Goal: Task Accomplishment & Management: Manage account settings

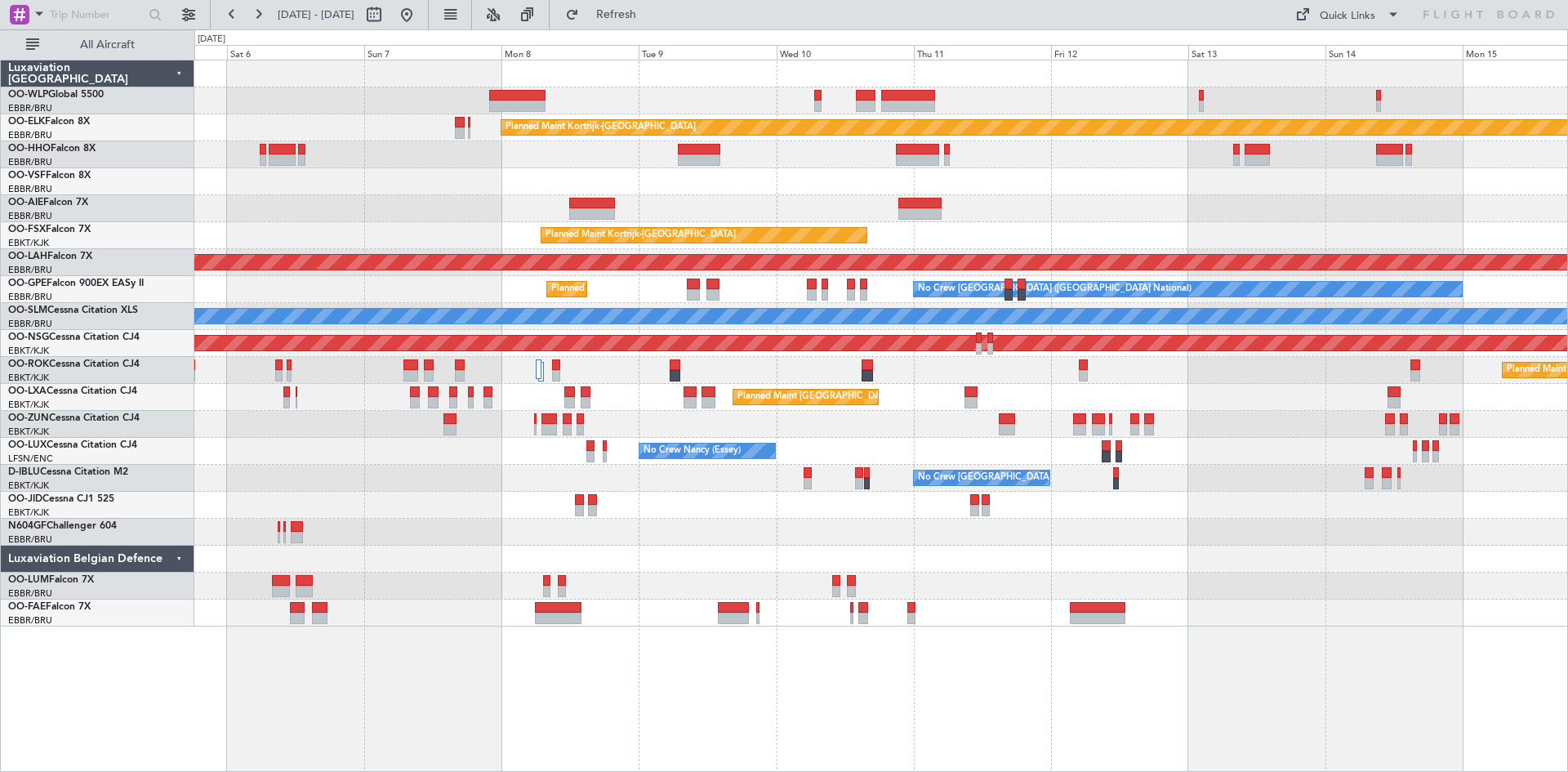
click at [228, 276] on div "Planned Maint Kortrijk-Wevelgem Unplanned Maint Brussels (Brussels National) Pl…" at bounding box center [881, 343] width 1373 height 567
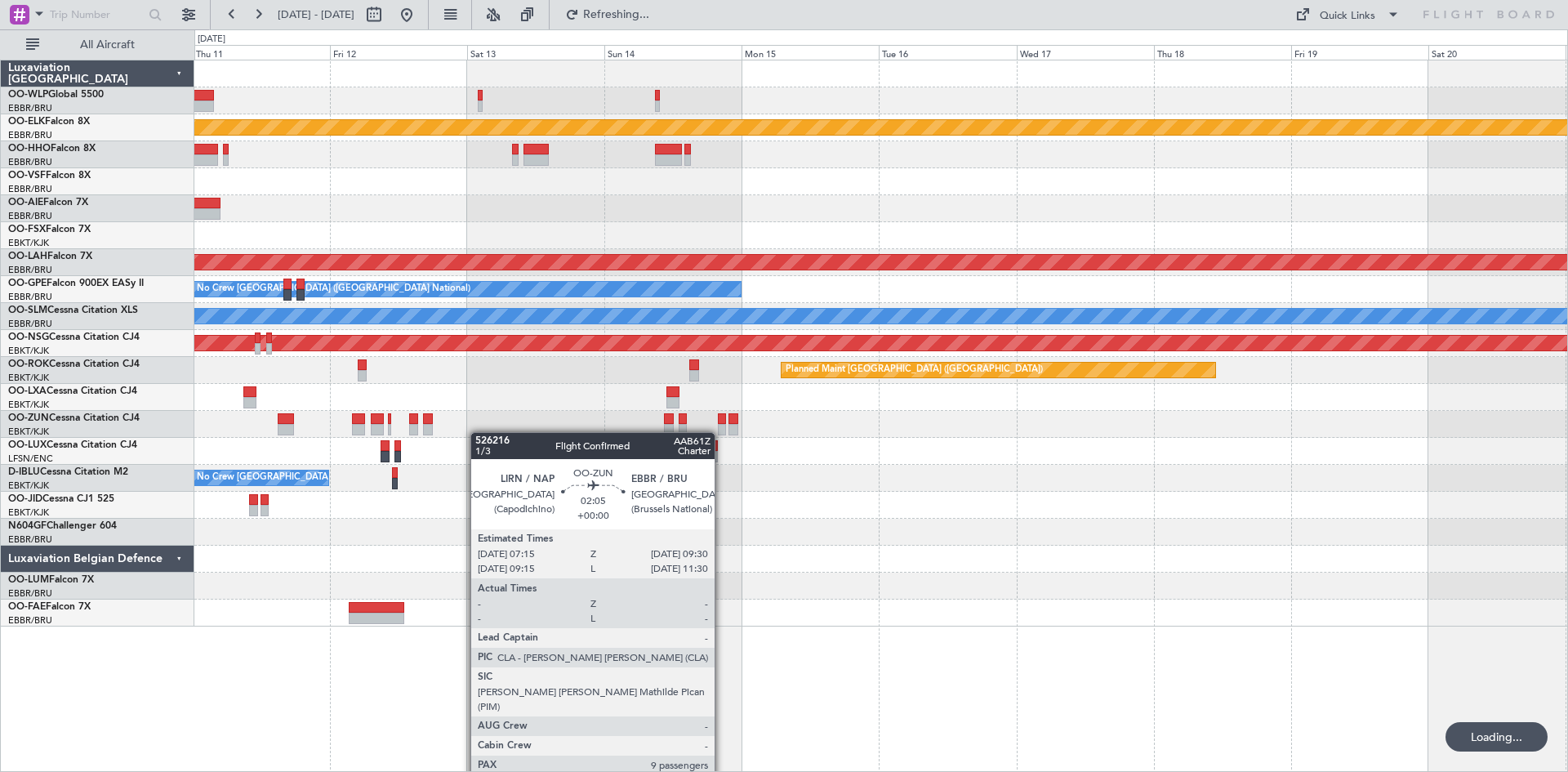
click at [276, 442] on div "Planned Maint Kortrijk-Wevelgem Planned Maint Kortrijk-Wevelgem Planned Maint A…" at bounding box center [881, 343] width 1373 height 567
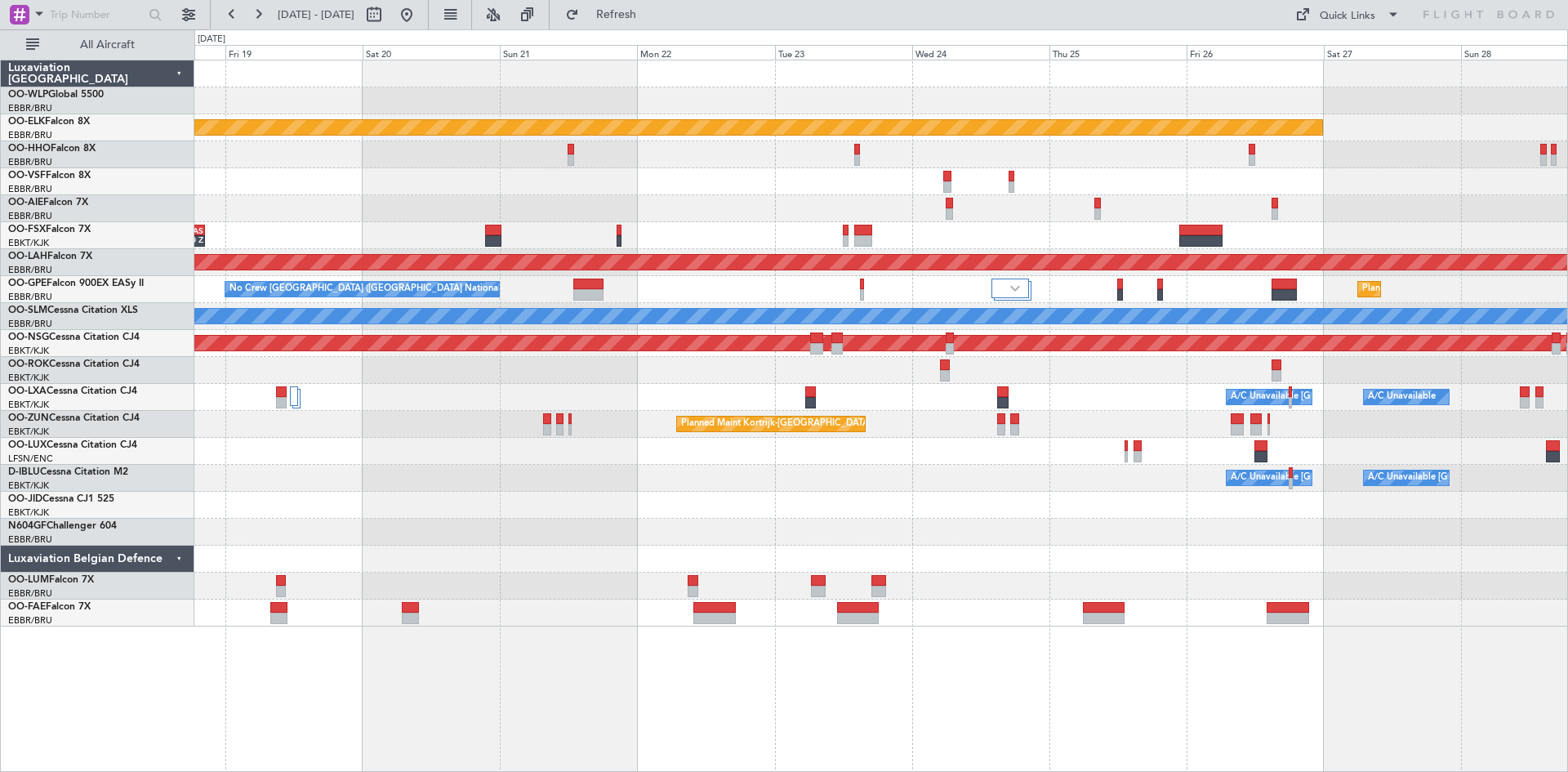
click at [810, 522] on div at bounding box center [881, 532] width 1373 height 27
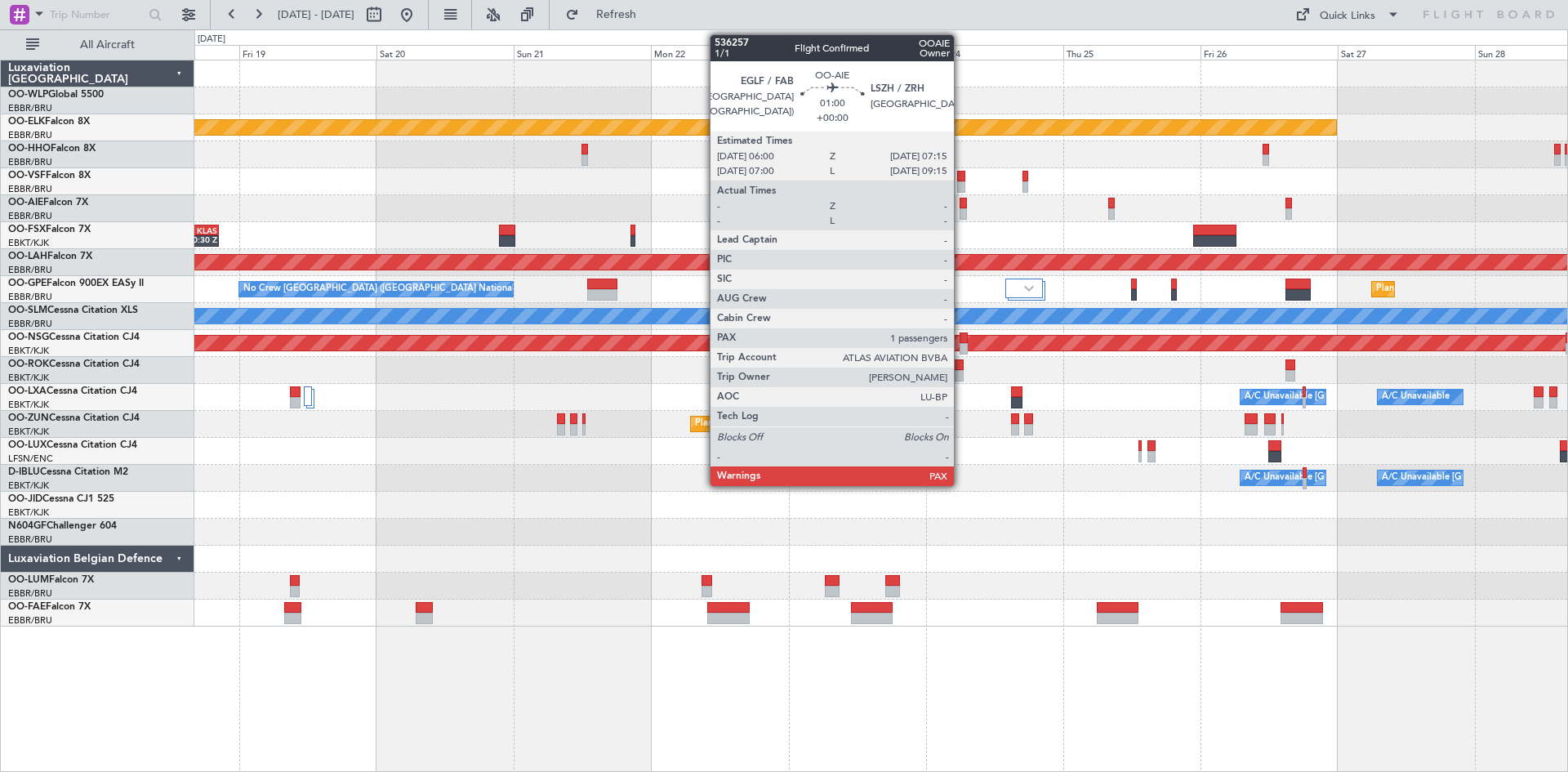
click at [961, 206] on div at bounding box center [963, 204] width 8 height 11
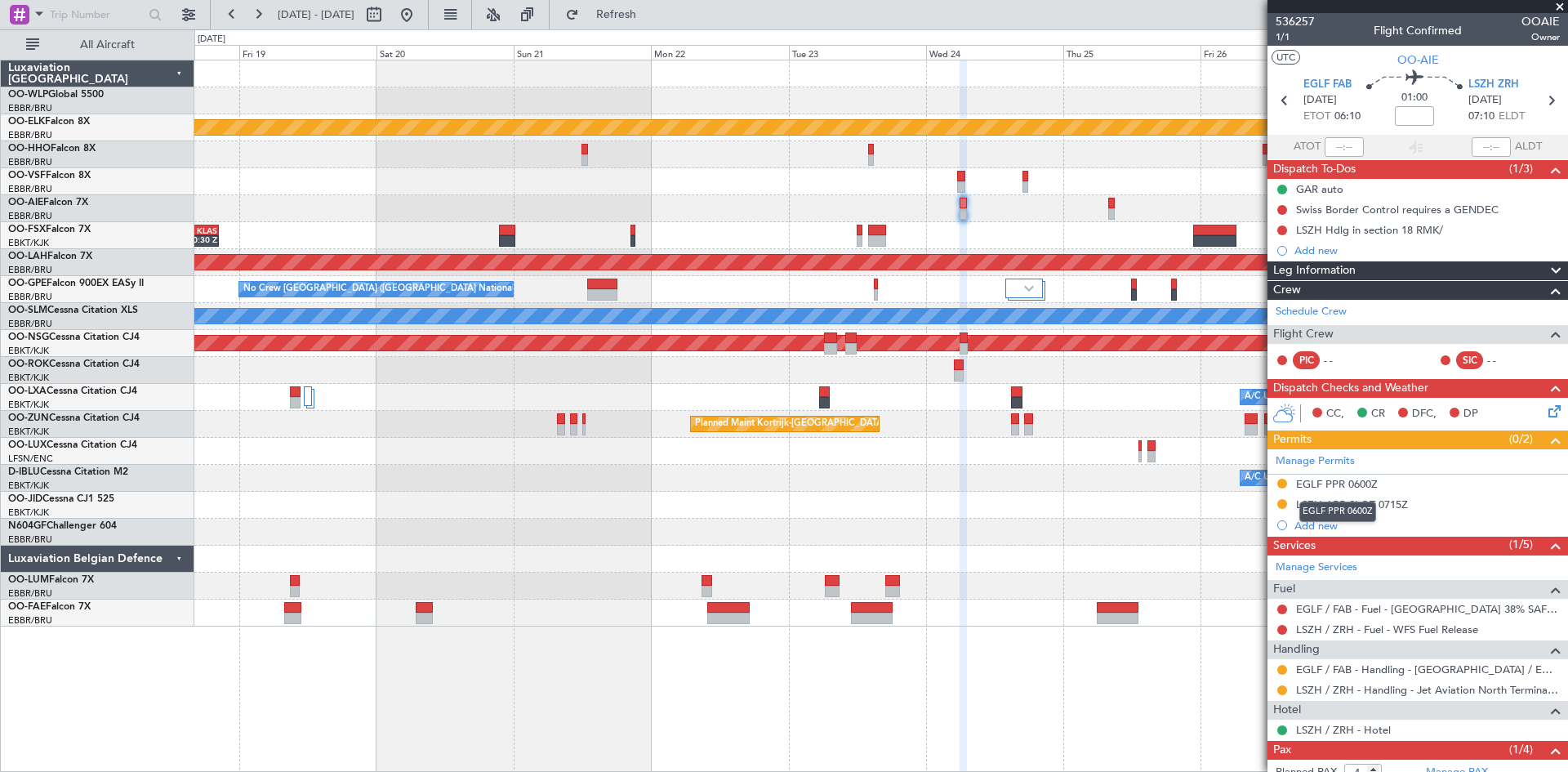
click at [1364, 478] on div "EGLF PPR 0600Z" at bounding box center [1336, 484] width 82 height 14
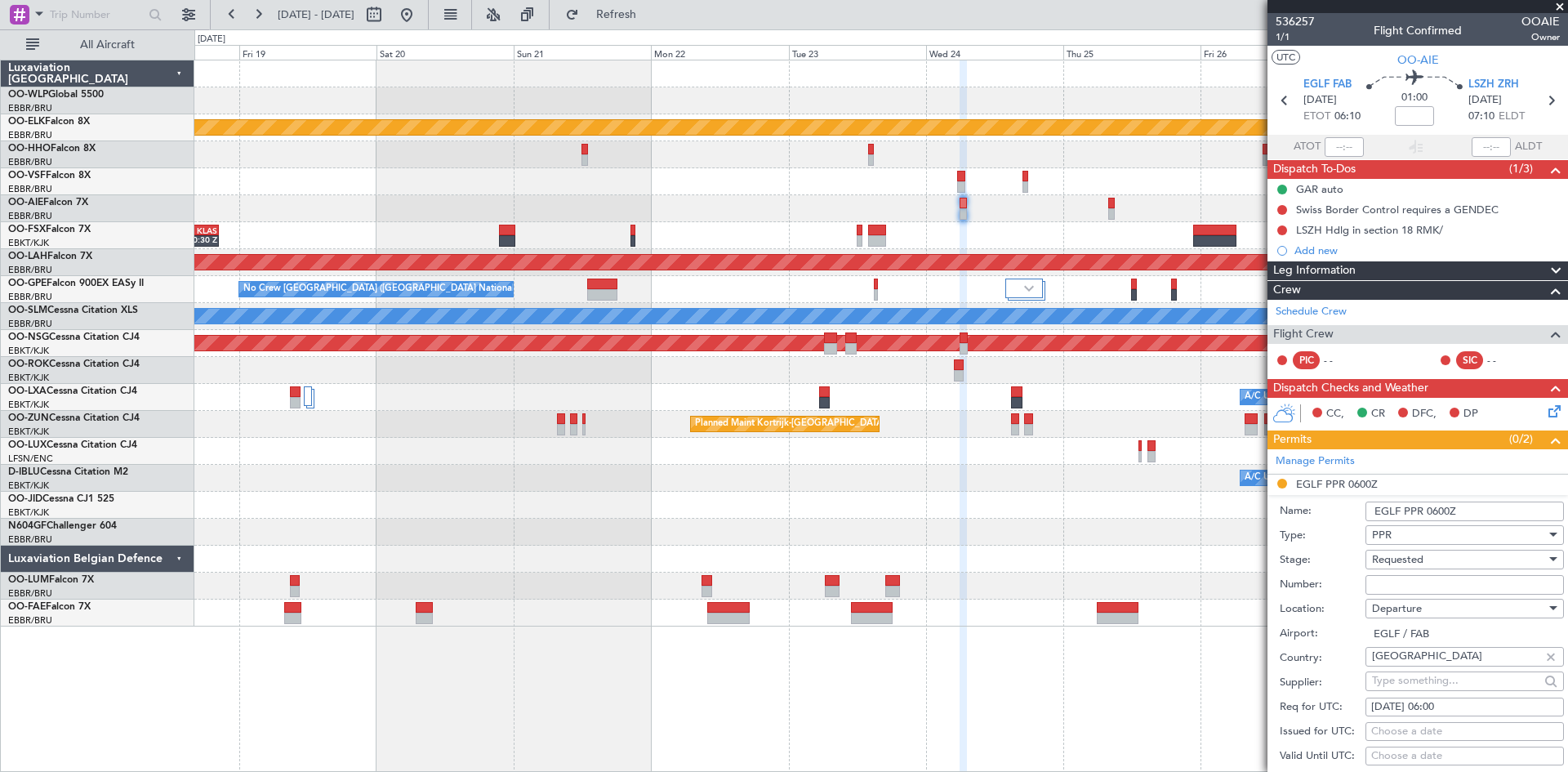
click at [1426, 585] on input "Number:" at bounding box center [1465, 584] width 199 height 20
paste input "373046"
type input "373046"
click at [1440, 561] on div "Requested" at bounding box center [1459, 560] width 174 height 24
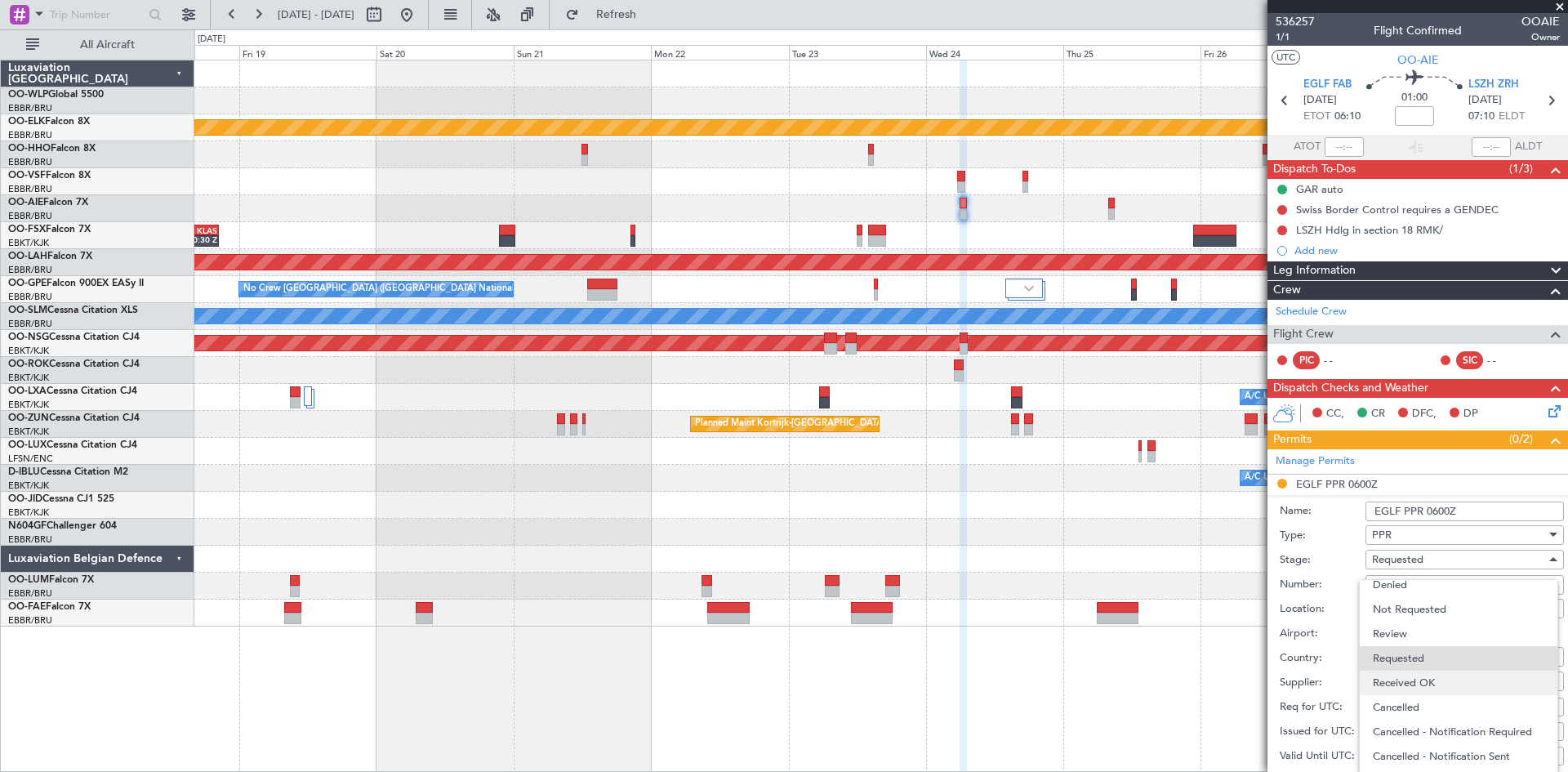
click at [1421, 691] on span "Received OK" at bounding box center [1458, 683] width 172 height 24
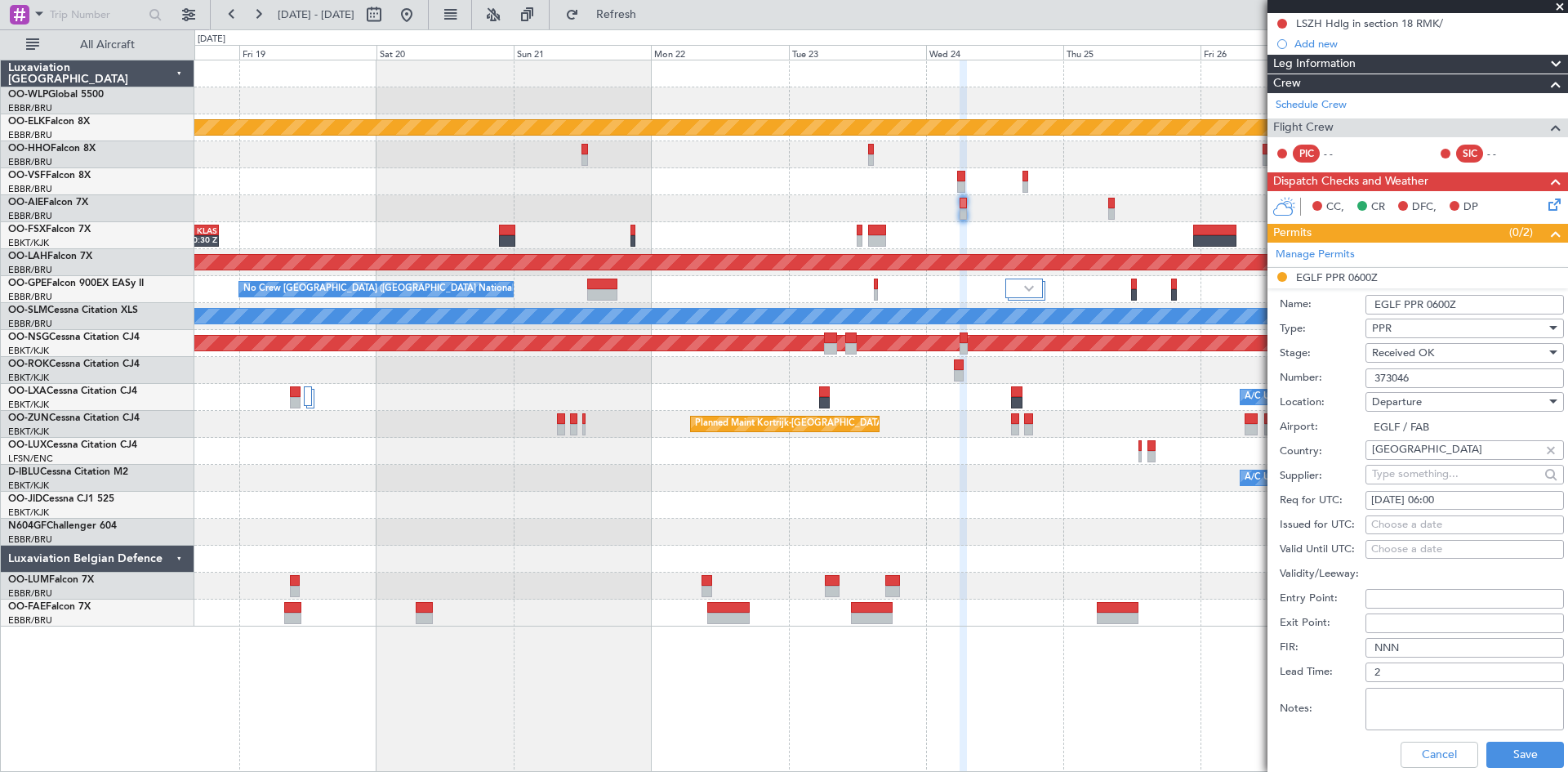
scroll to position [245, 0]
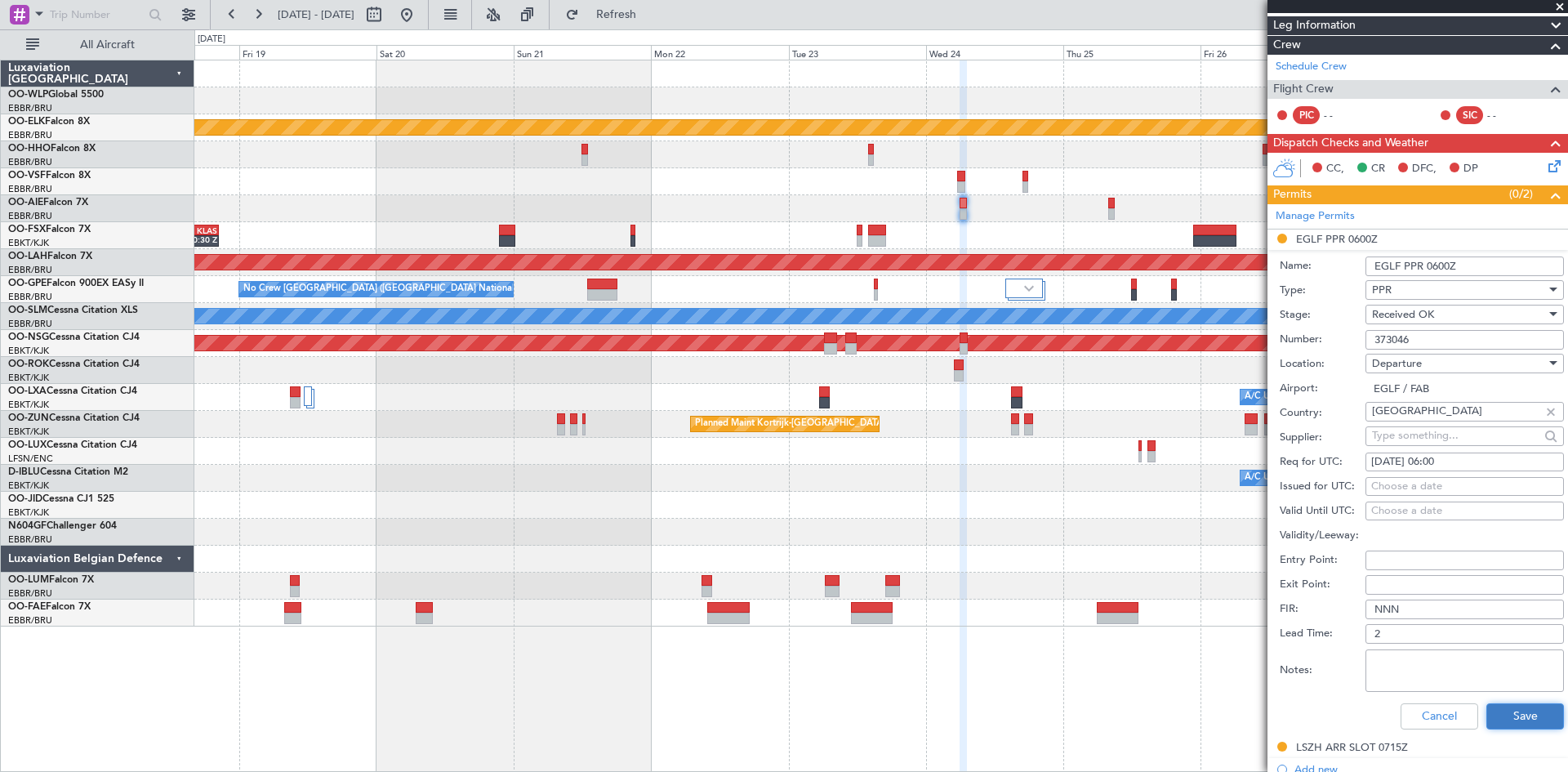
click at [1500, 708] on button "Save" at bounding box center [1525, 717] width 78 height 26
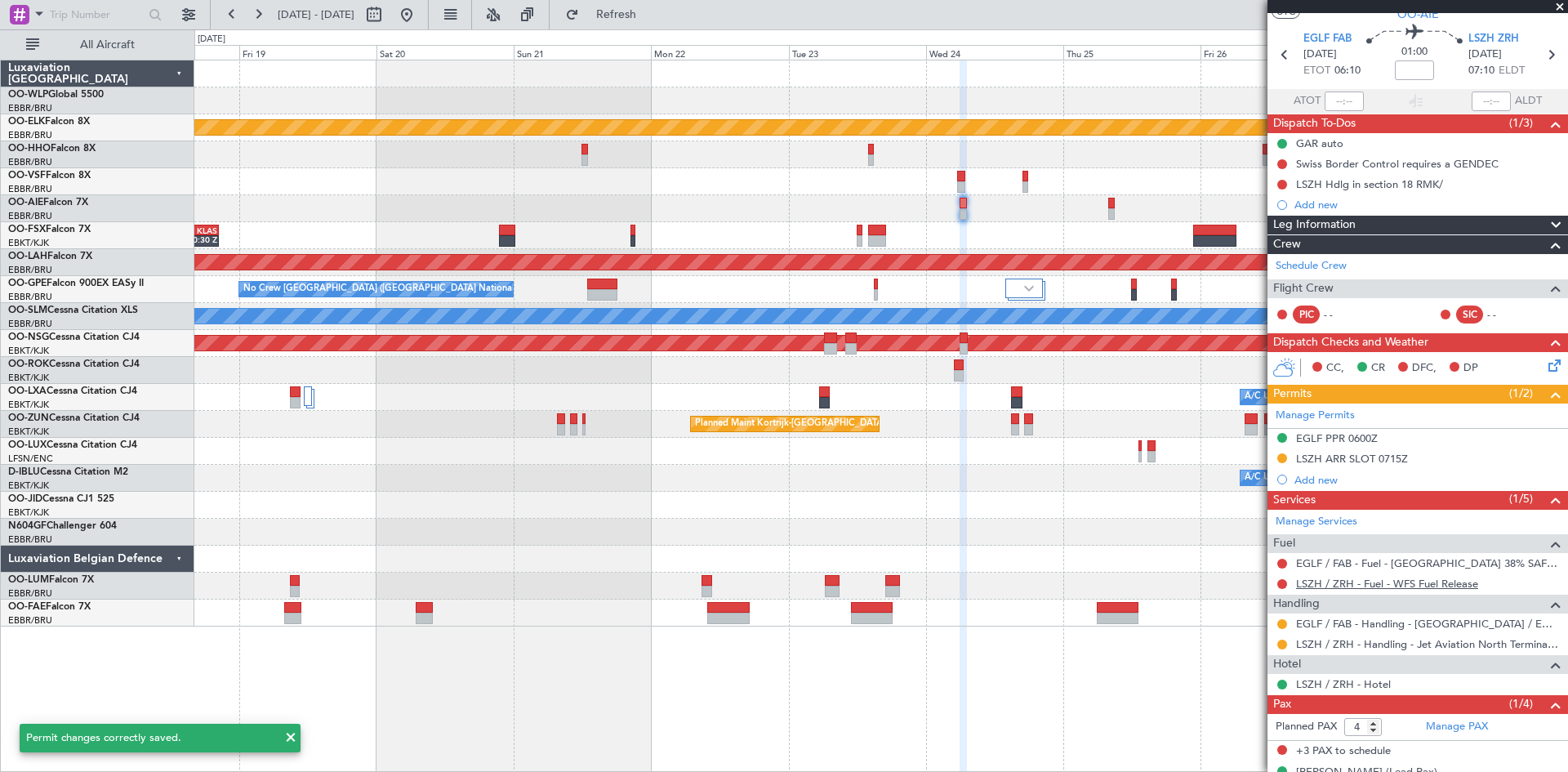
scroll to position [6, 0]
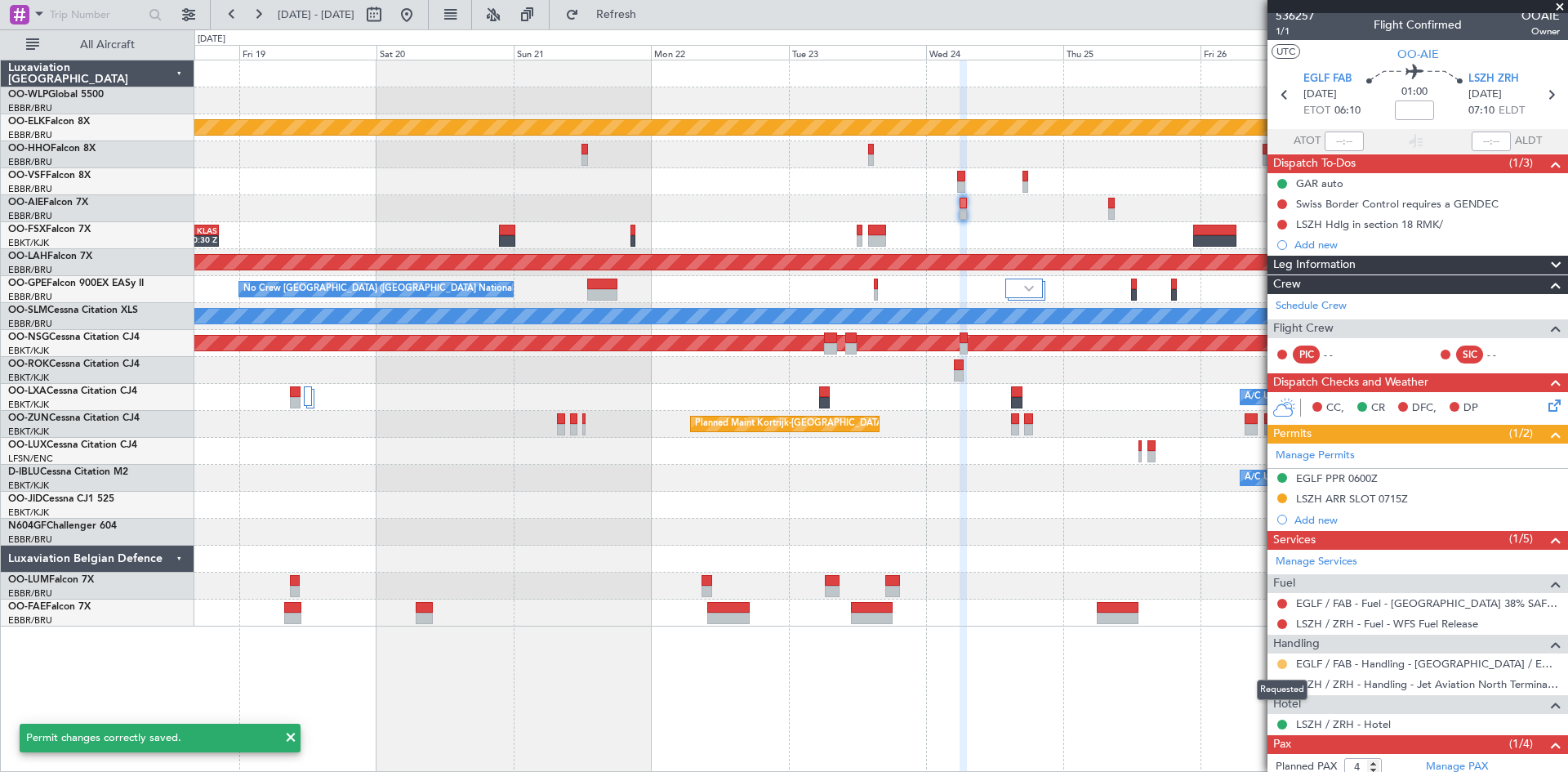
click at [1284, 662] on button at bounding box center [1282, 664] width 9 height 9
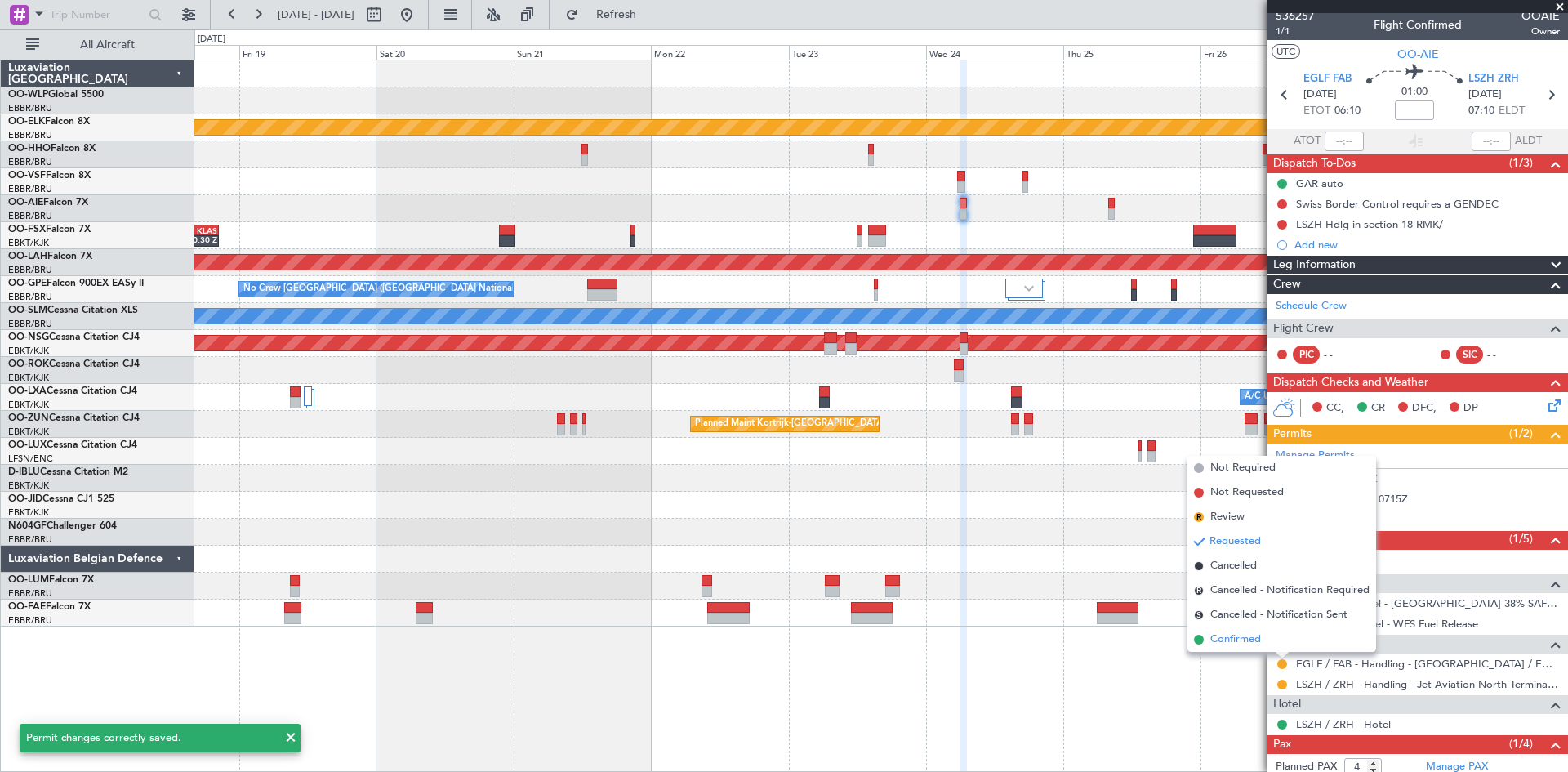
click at [1253, 630] on li "Confirmed" at bounding box center [1282, 640] width 188 height 24
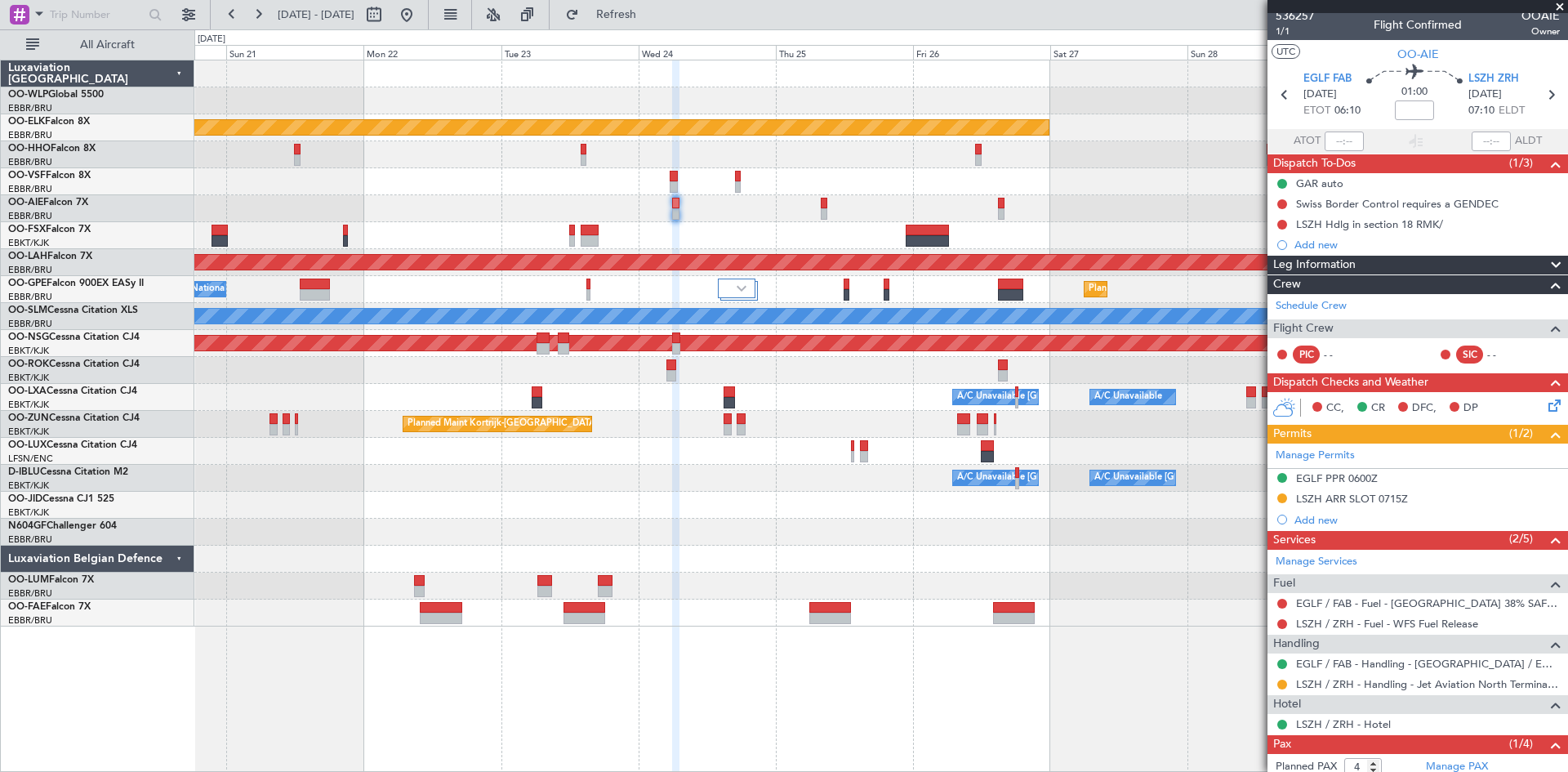
click at [842, 568] on div "Planned Maint Kortrijk-Wevelgem EBKT 08:50 Z KLAS 20:30 Z Planned Maint Alton-s…" at bounding box center [881, 343] width 1373 height 567
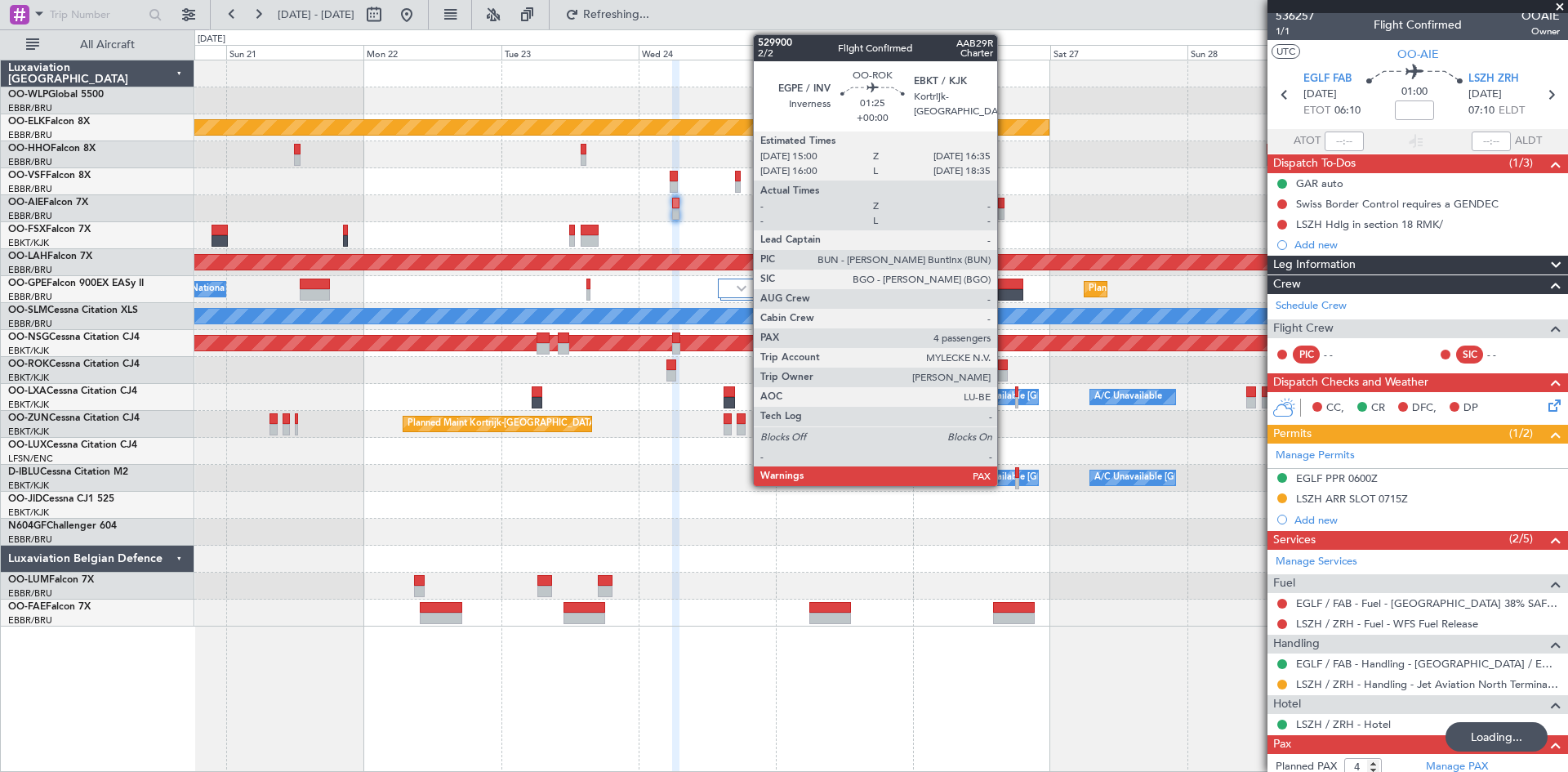
click at [1004, 371] on div at bounding box center [1003, 376] width 9 height 11
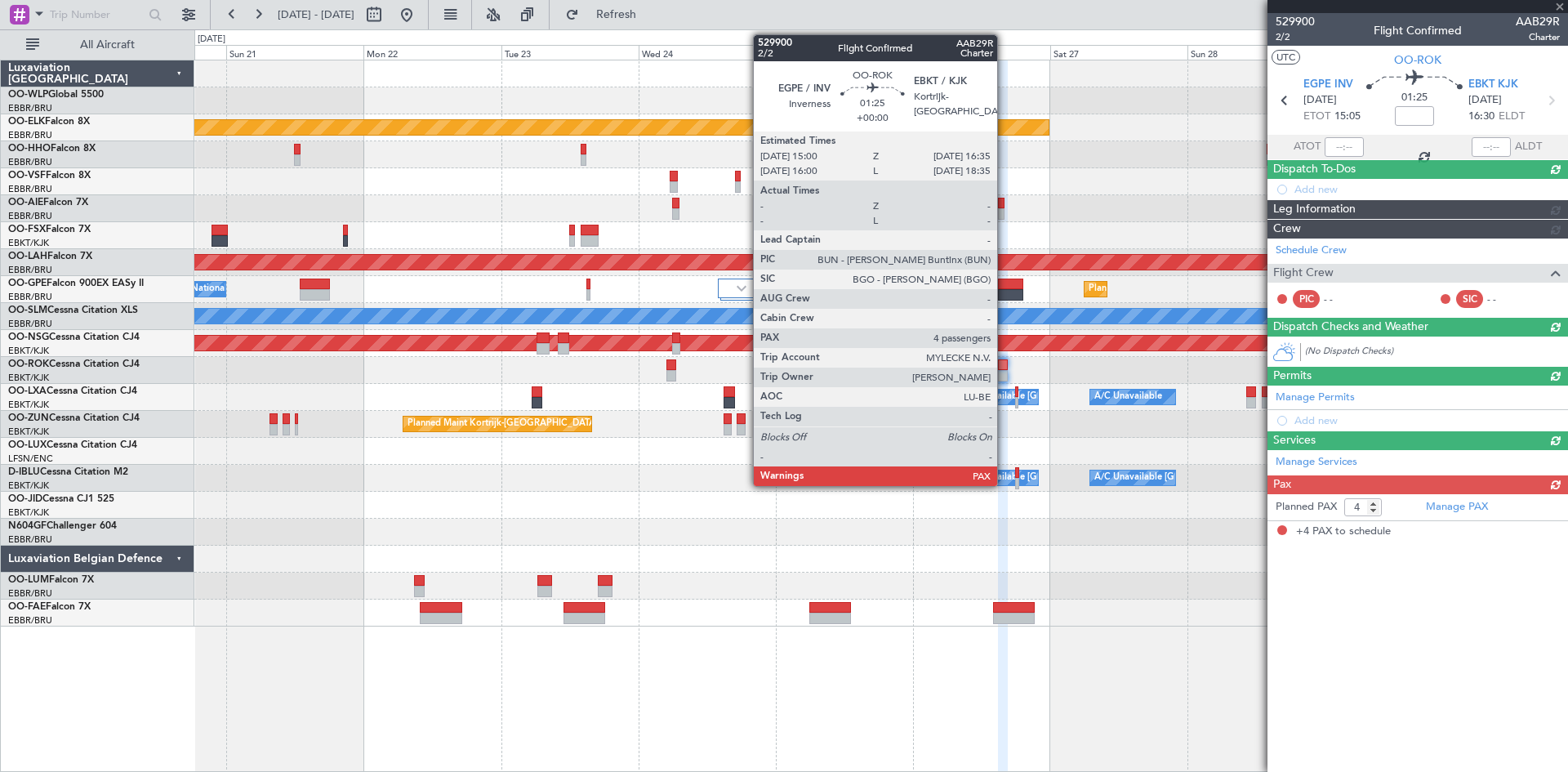
scroll to position [0, 0]
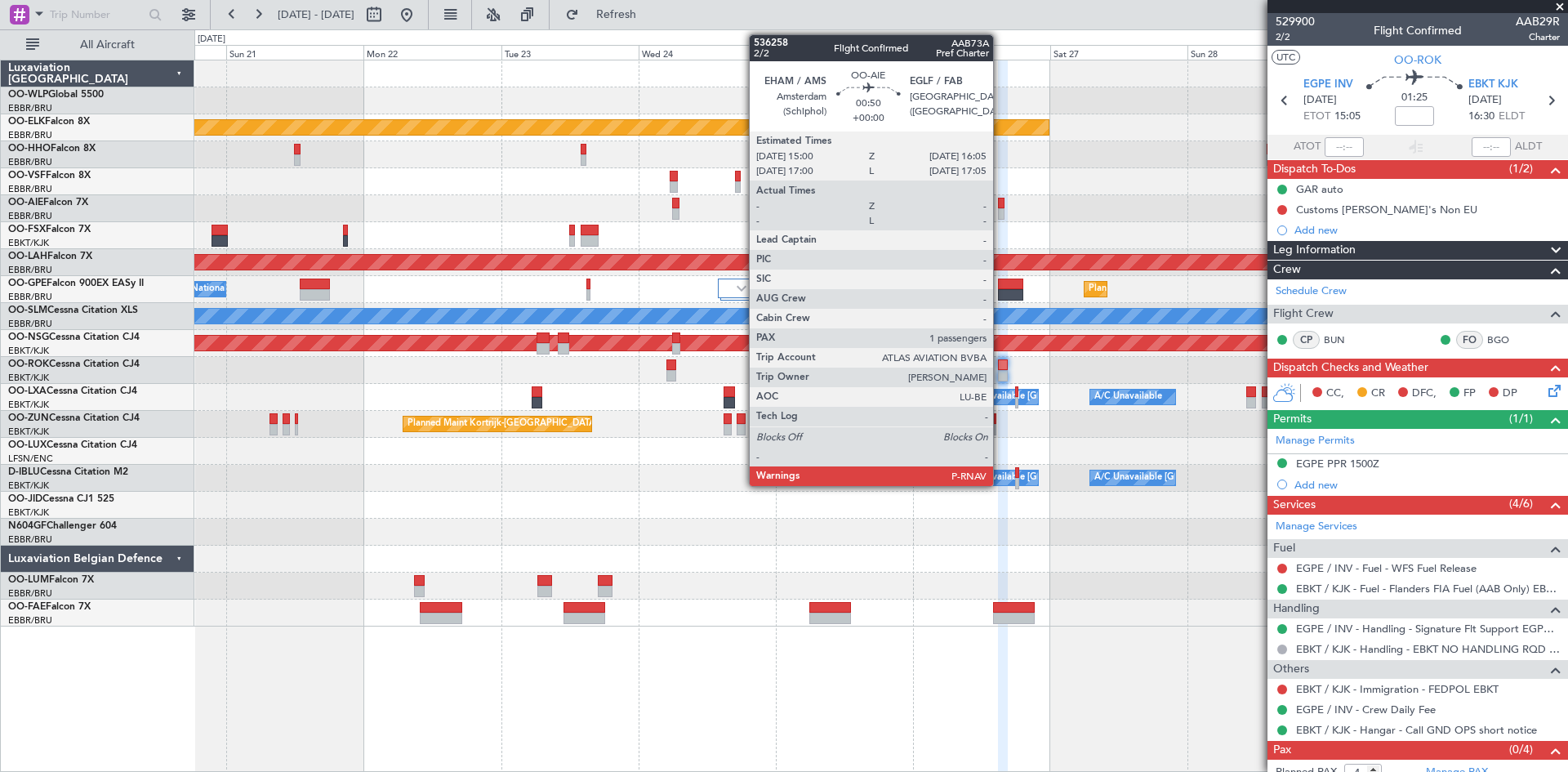
click at [1001, 208] on div at bounding box center [1001, 214] width 7 height 11
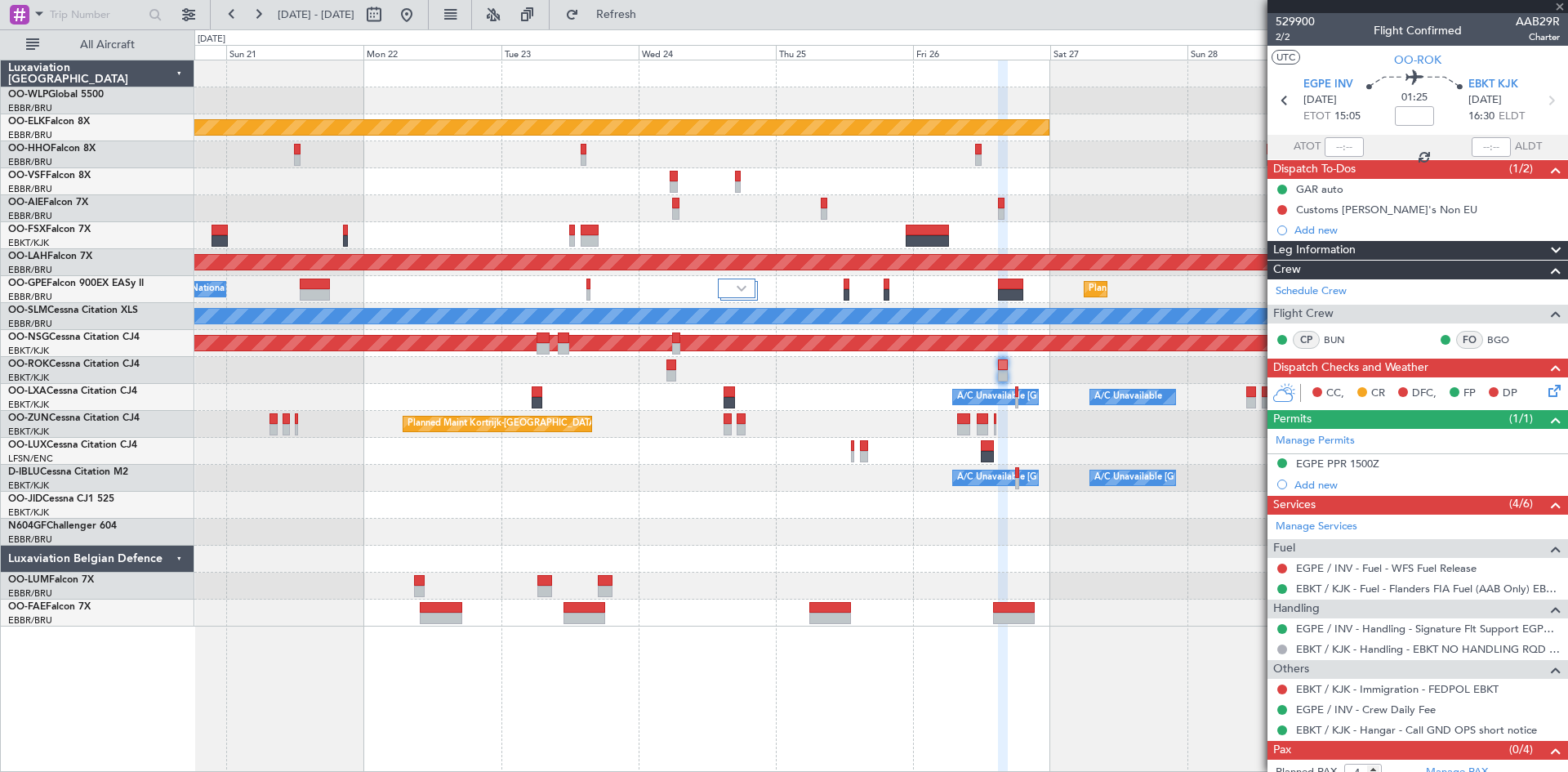
type input "1"
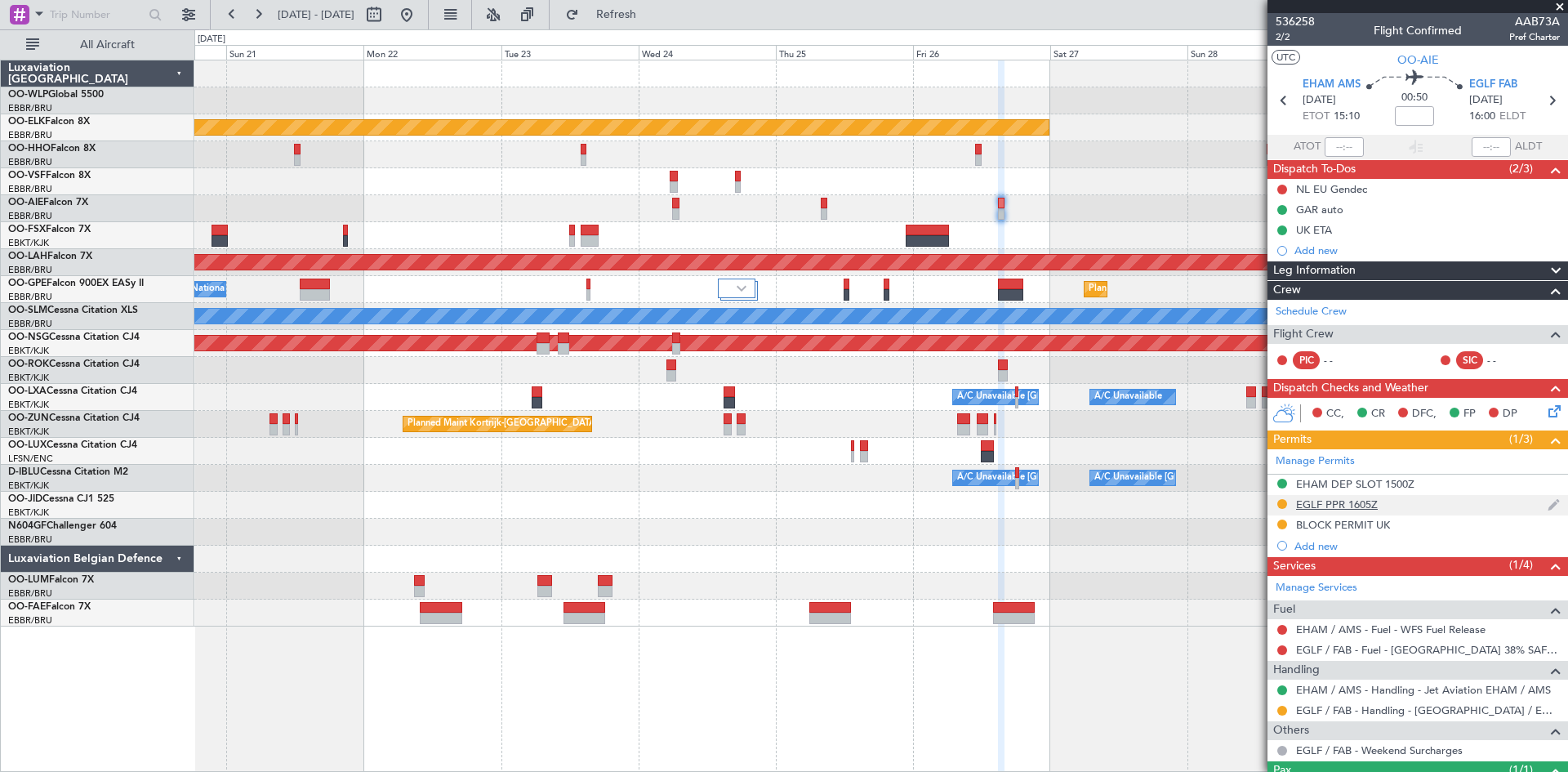
click at [1354, 504] on div "EGLF PPR 1605Z" at bounding box center [1336, 504] width 82 height 14
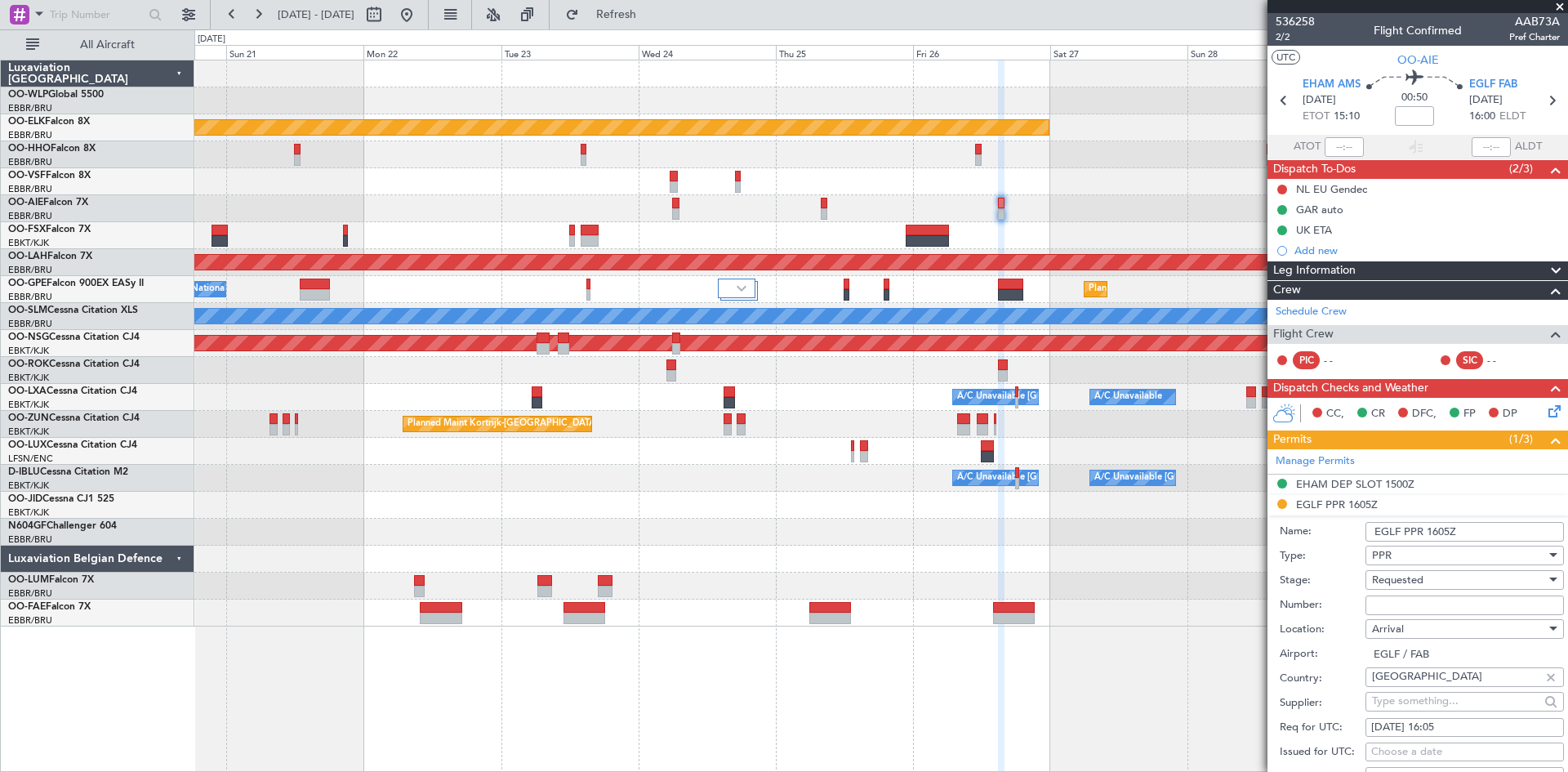
click at [1418, 612] on input "Number:" at bounding box center [1465, 605] width 199 height 20
paste input "373049"
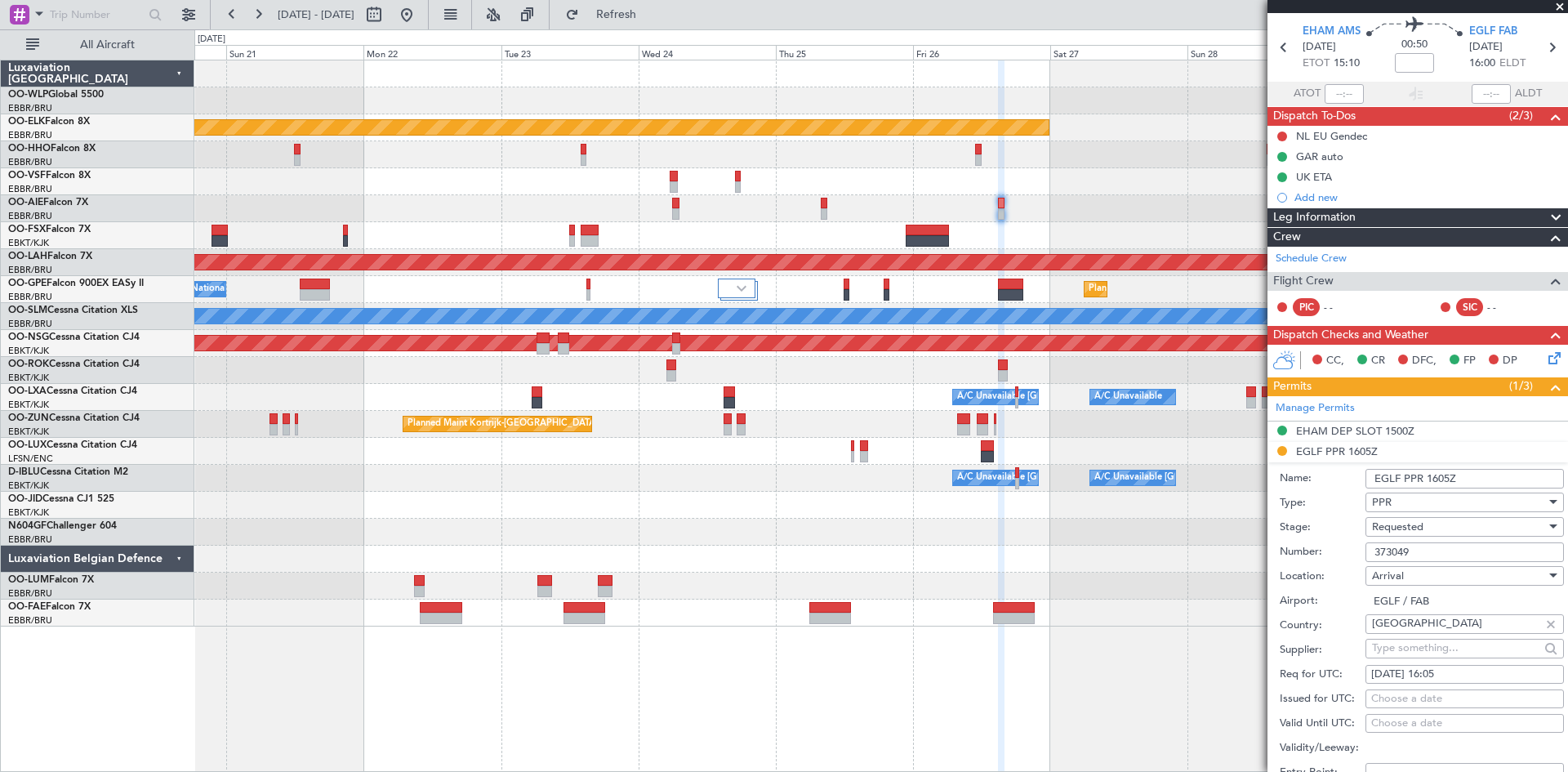
scroll to position [82, 0]
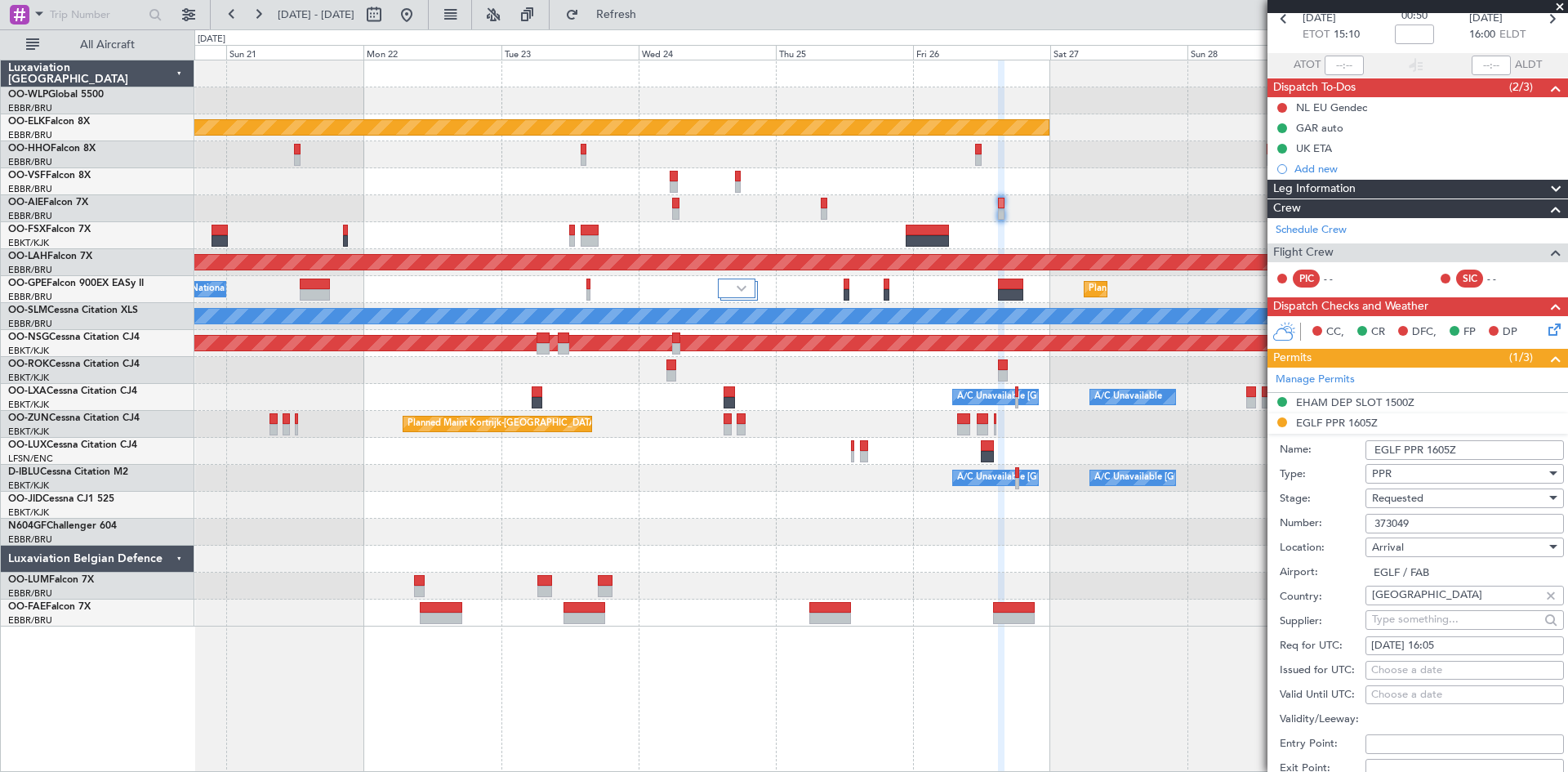
type input "373049"
click at [1435, 492] on div "Requested" at bounding box center [1459, 498] width 174 height 24
click at [1394, 616] on span "Received OK" at bounding box center [1458, 622] width 172 height 24
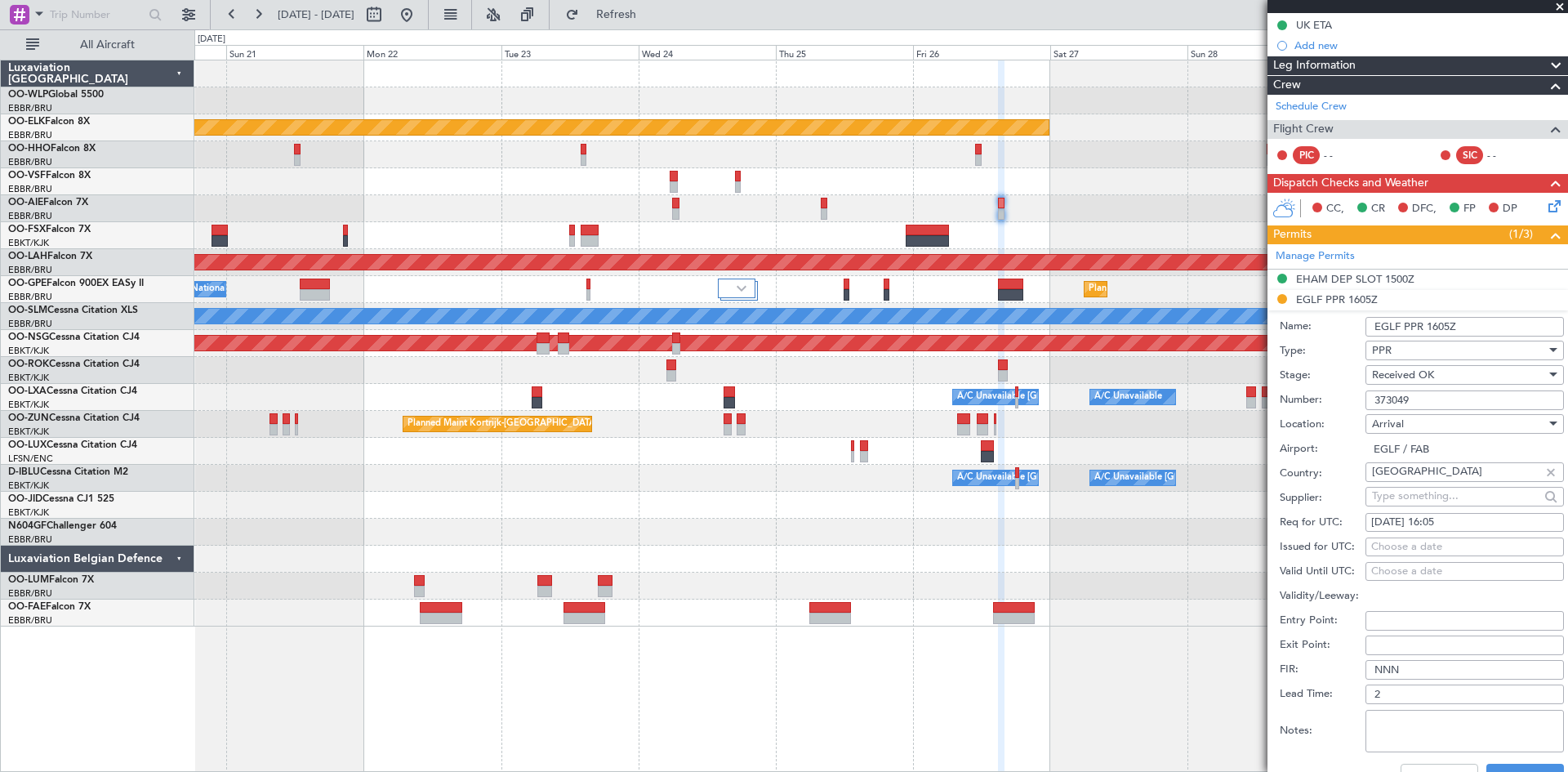
scroll to position [326, 0]
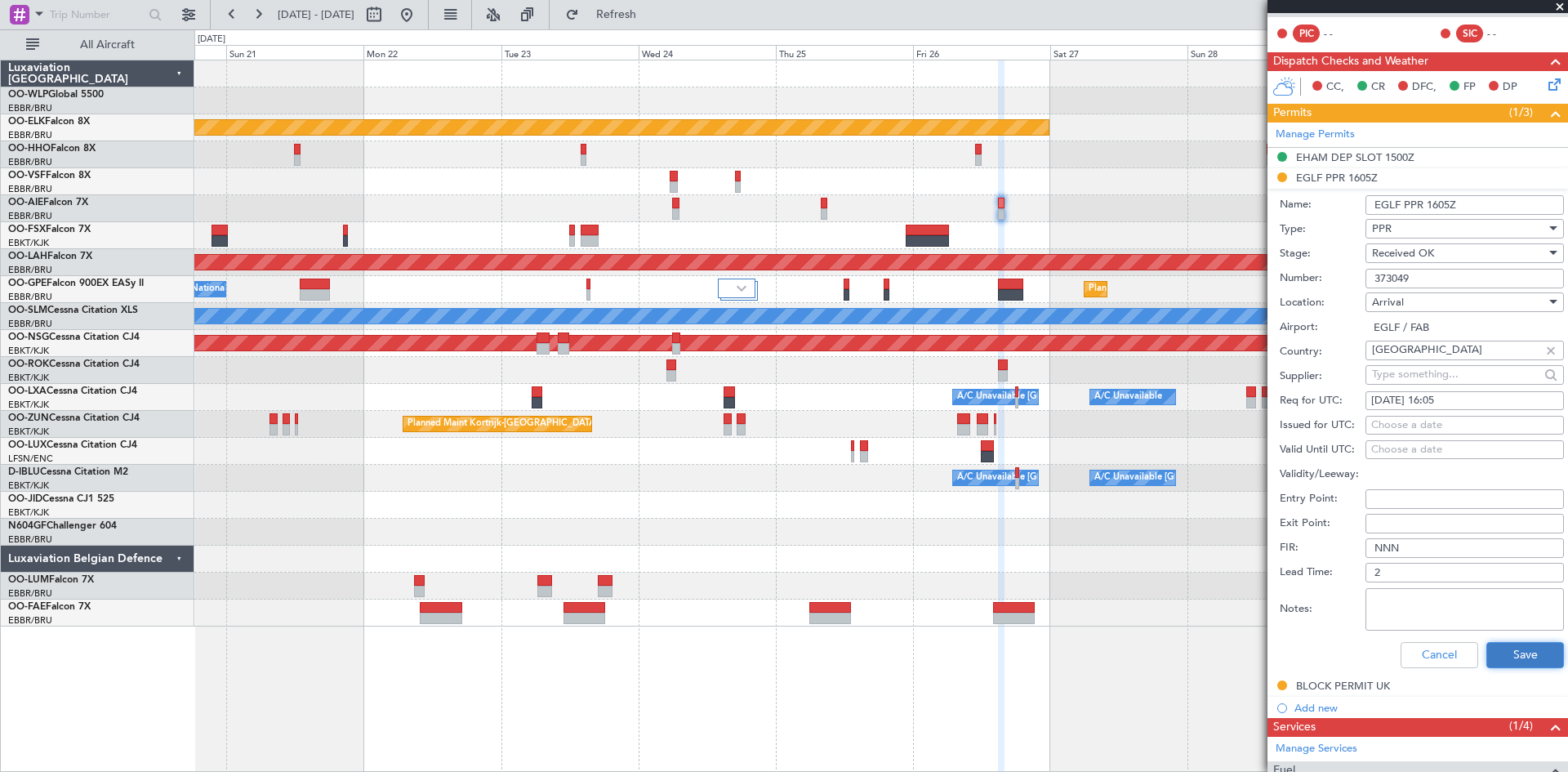
click at [1487, 643] on button "Save" at bounding box center [1525, 656] width 78 height 26
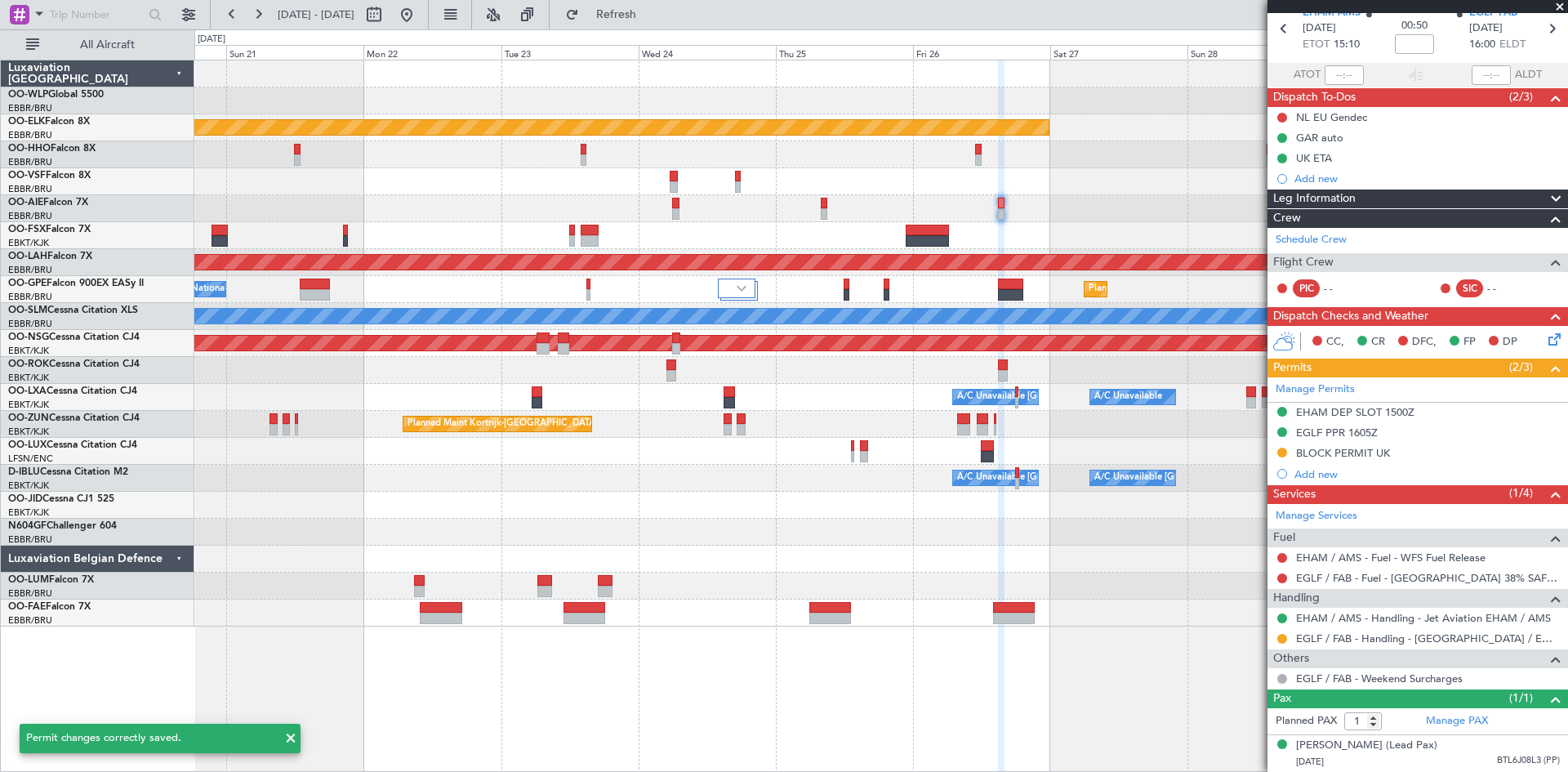
scroll to position [87, 0]
click at [1283, 628] on mat-tooltip-component "Requested" at bounding box center [1282, 649] width 73 height 43
click at [1283, 634] on button at bounding box center [1282, 639] width 9 height 9
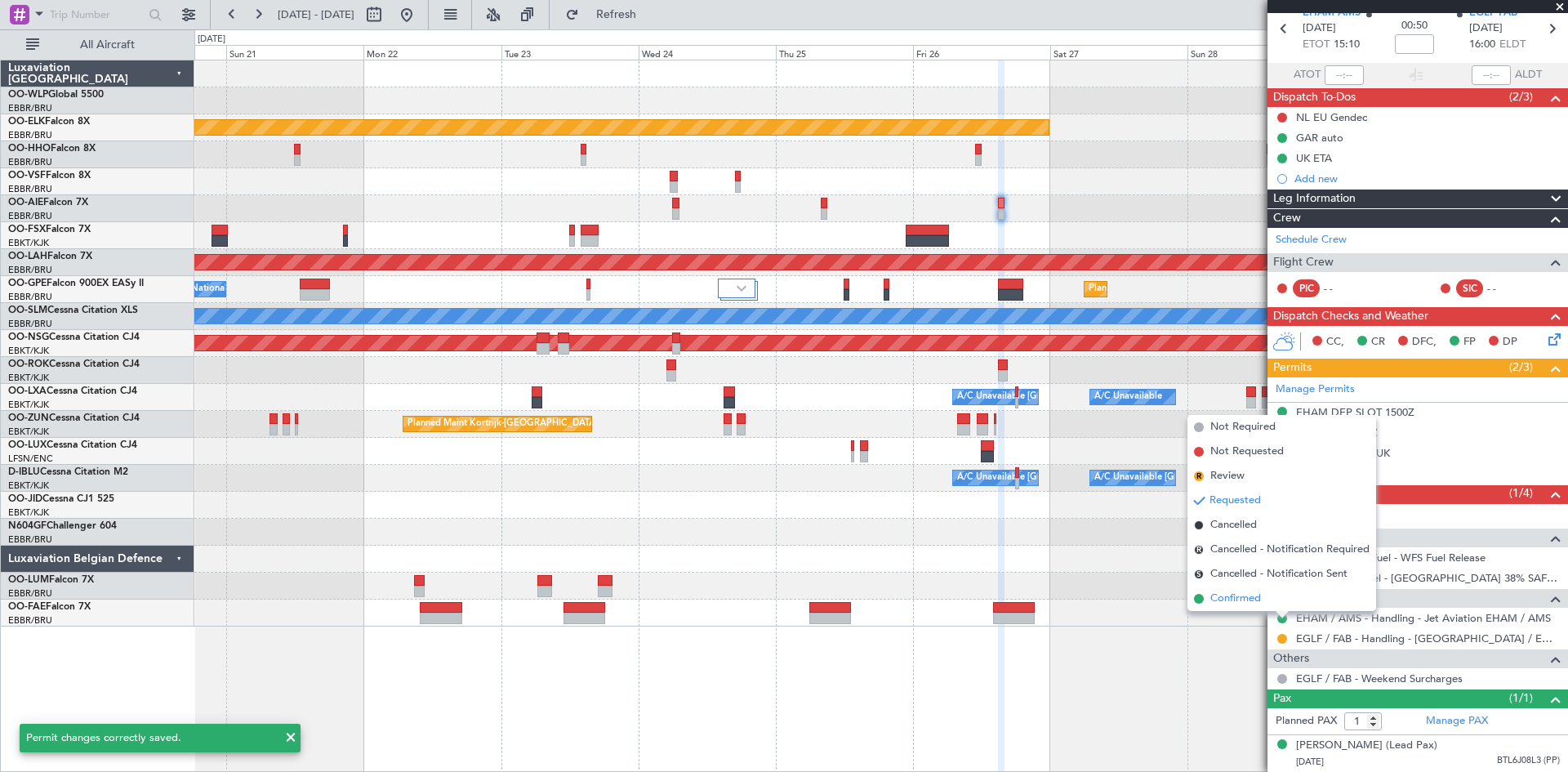
click at [1259, 598] on span "Confirmed" at bounding box center [1236, 598] width 51 height 16
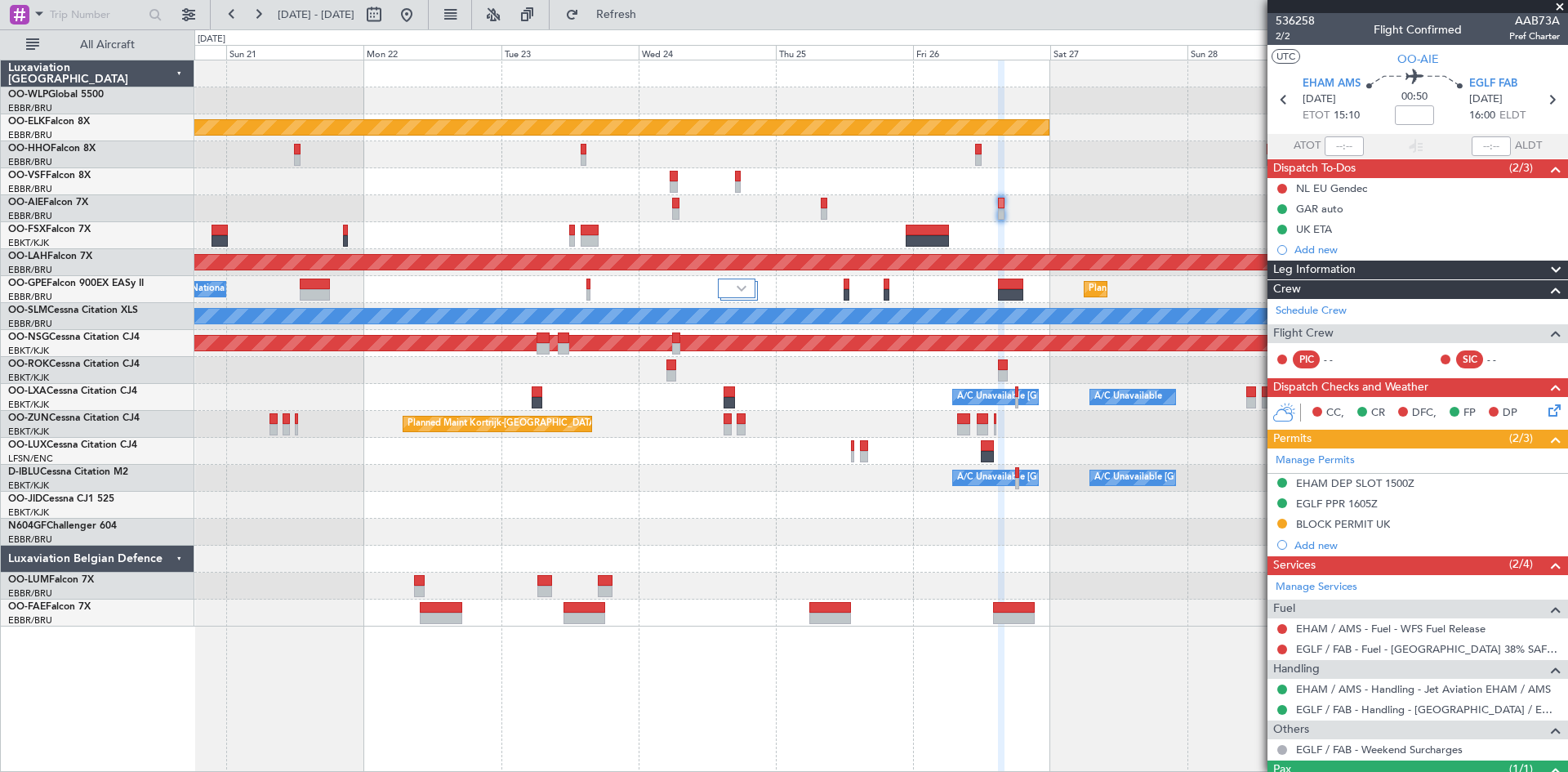
scroll to position [0, 0]
click at [670, 210] on div at bounding box center [881, 208] width 1373 height 27
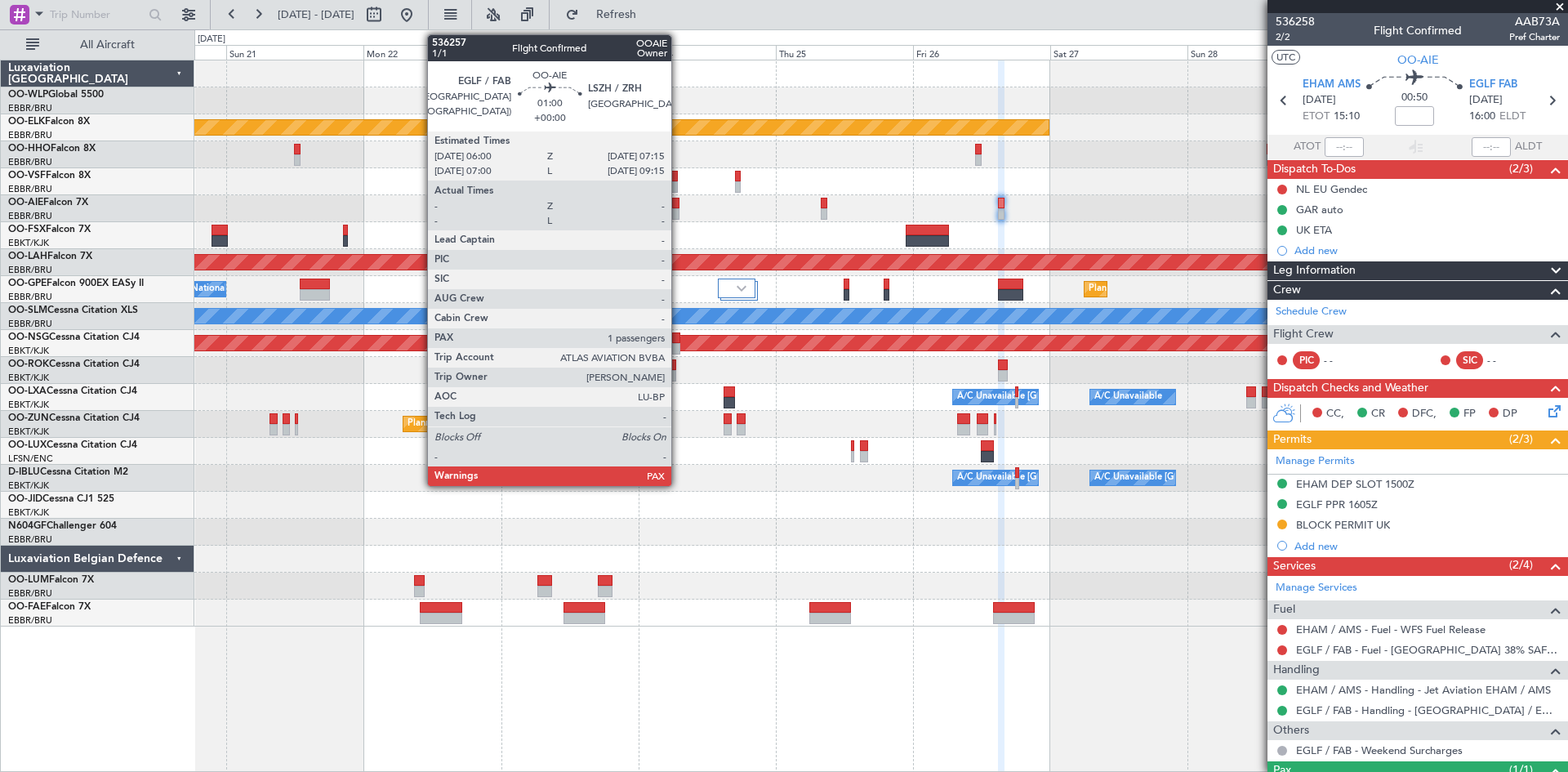
click at [679, 213] on div at bounding box center [676, 214] width 8 height 11
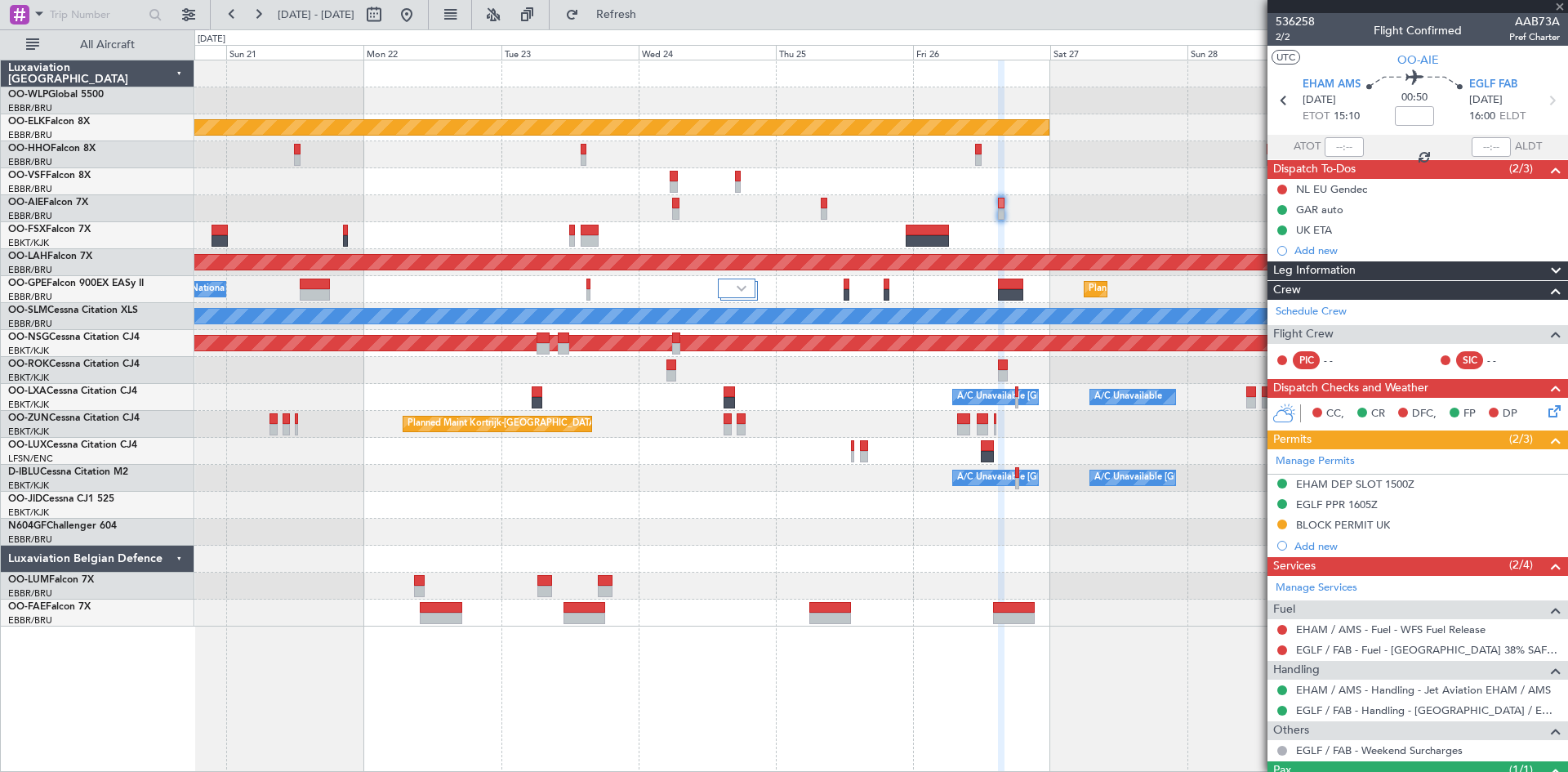
type input "4"
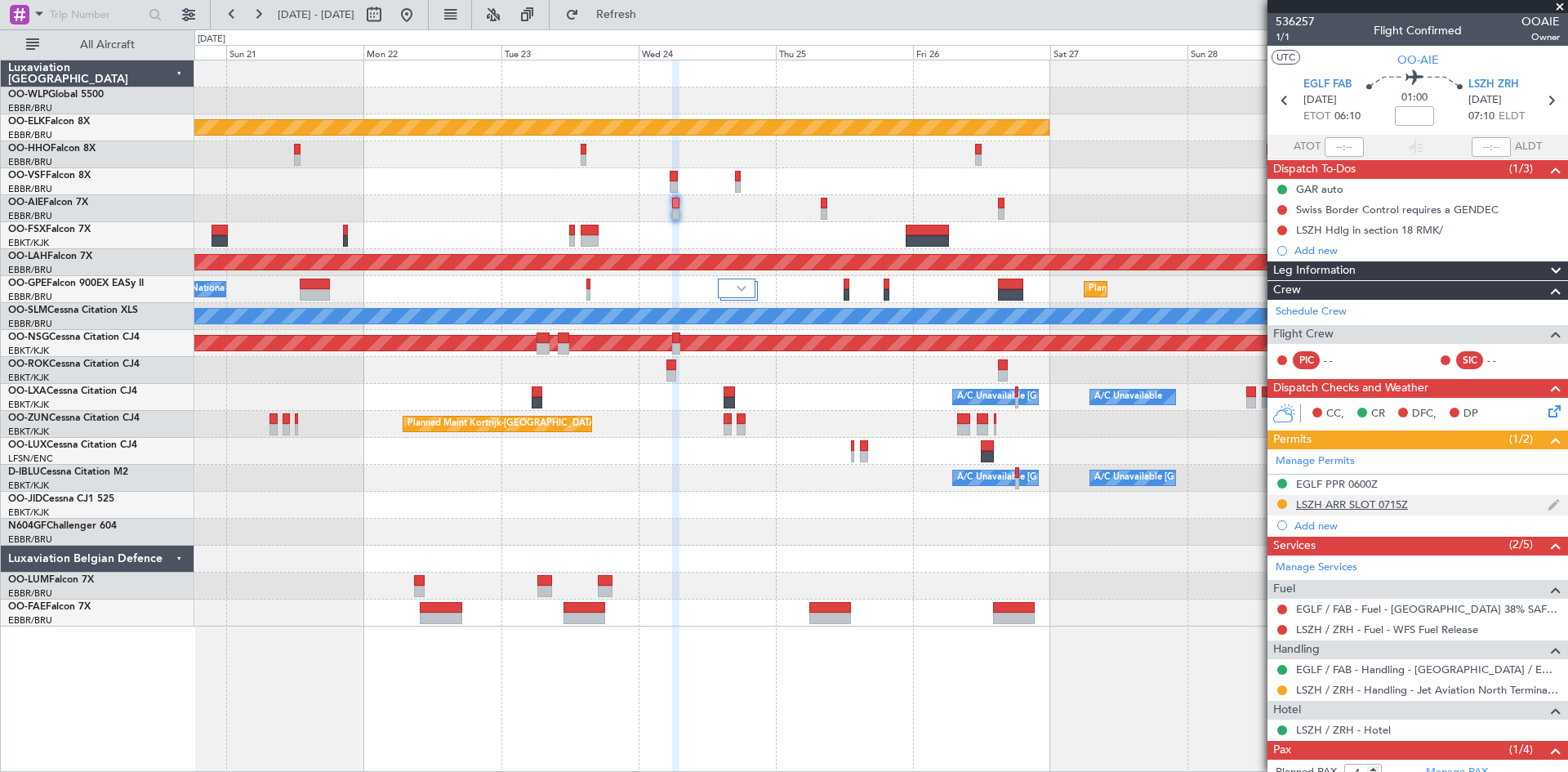
click at [1375, 504] on div "LSZH ARR SLOT 0715Z" at bounding box center [1351, 504] width 112 height 14
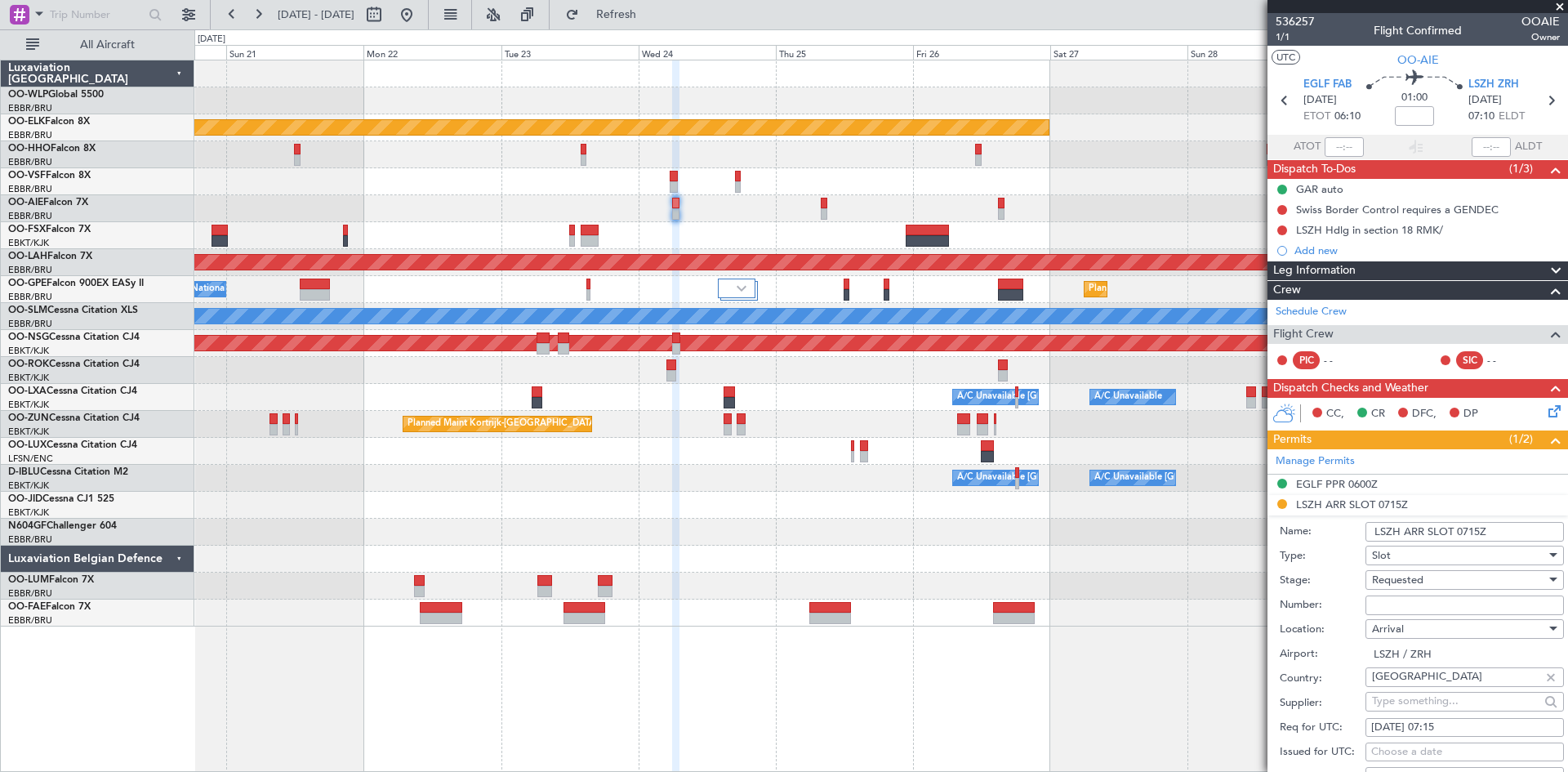
click at [1421, 583] on span "Requested" at bounding box center [1397, 581] width 52 height 15
click at [1432, 719] on span "Received OK" at bounding box center [1458, 711] width 172 height 24
click at [1396, 606] on input "Number:" at bounding box center [1465, 605] width 199 height 20
paste input "LSZHAXXE2409A0"
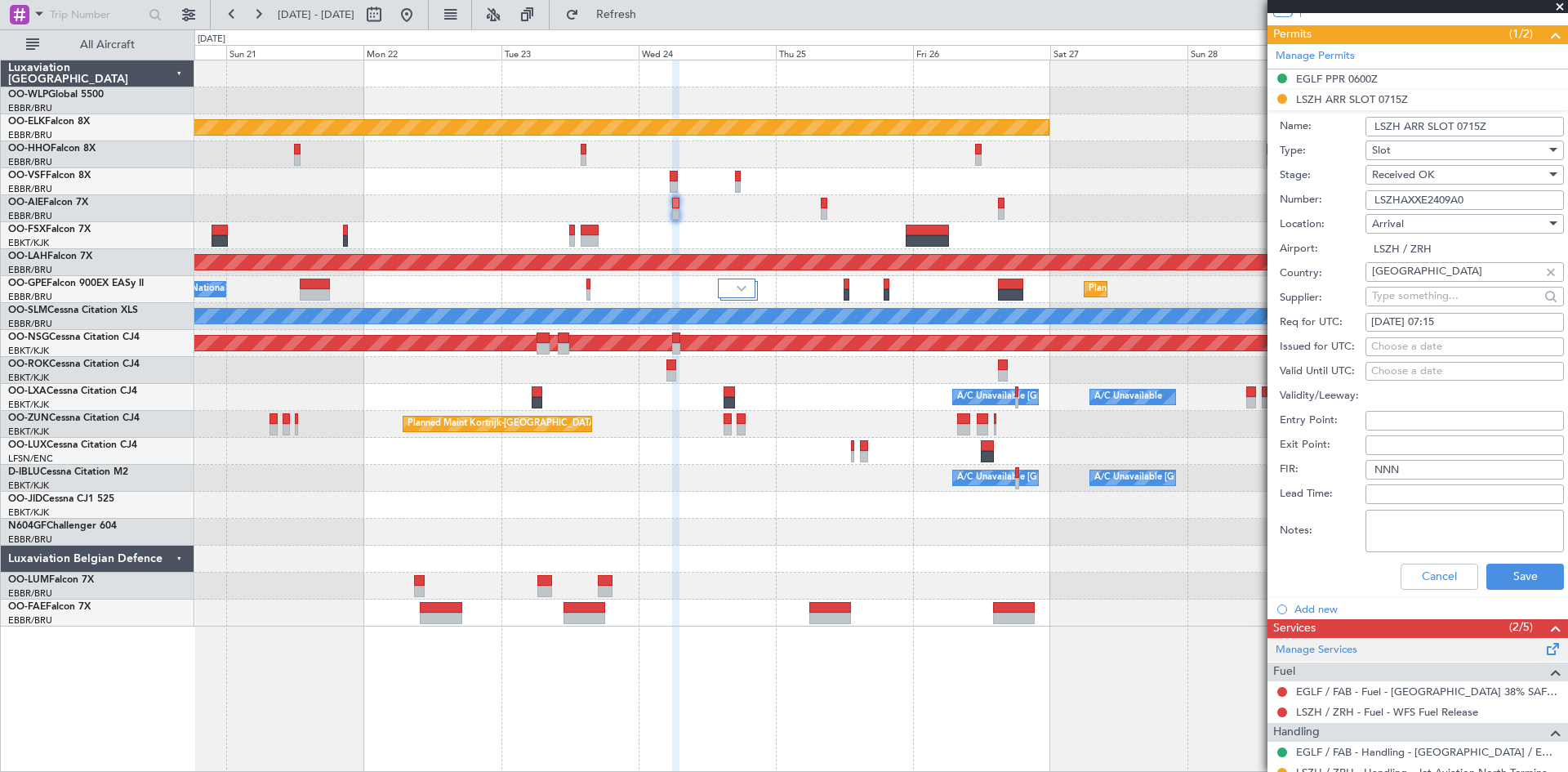
scroll to position [409, 0]
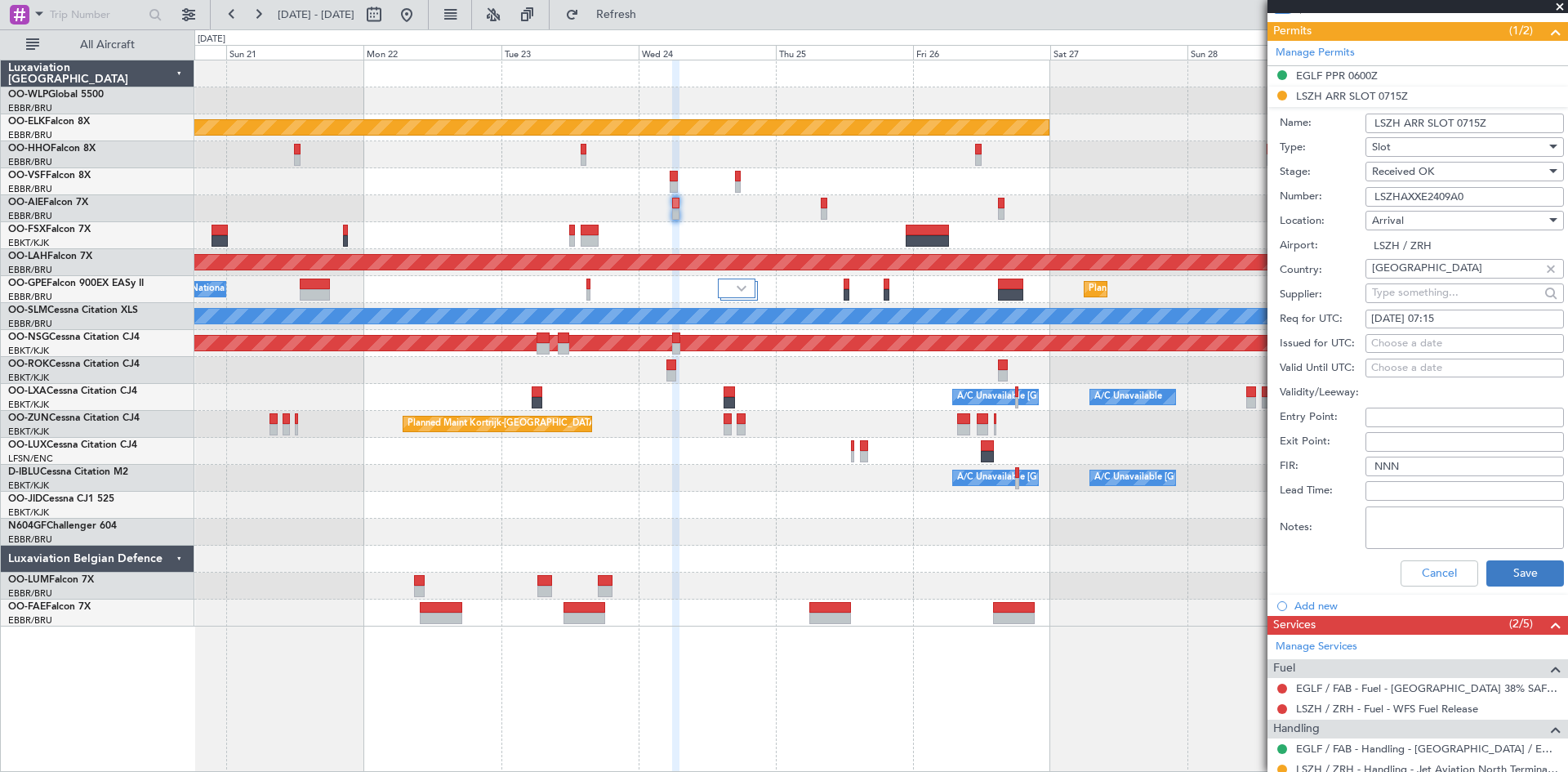
type input "LSZHAXXE2409A0"
click at [1503, 583] on button "Save" at bounding box center [1525, 574] width 78 height 26
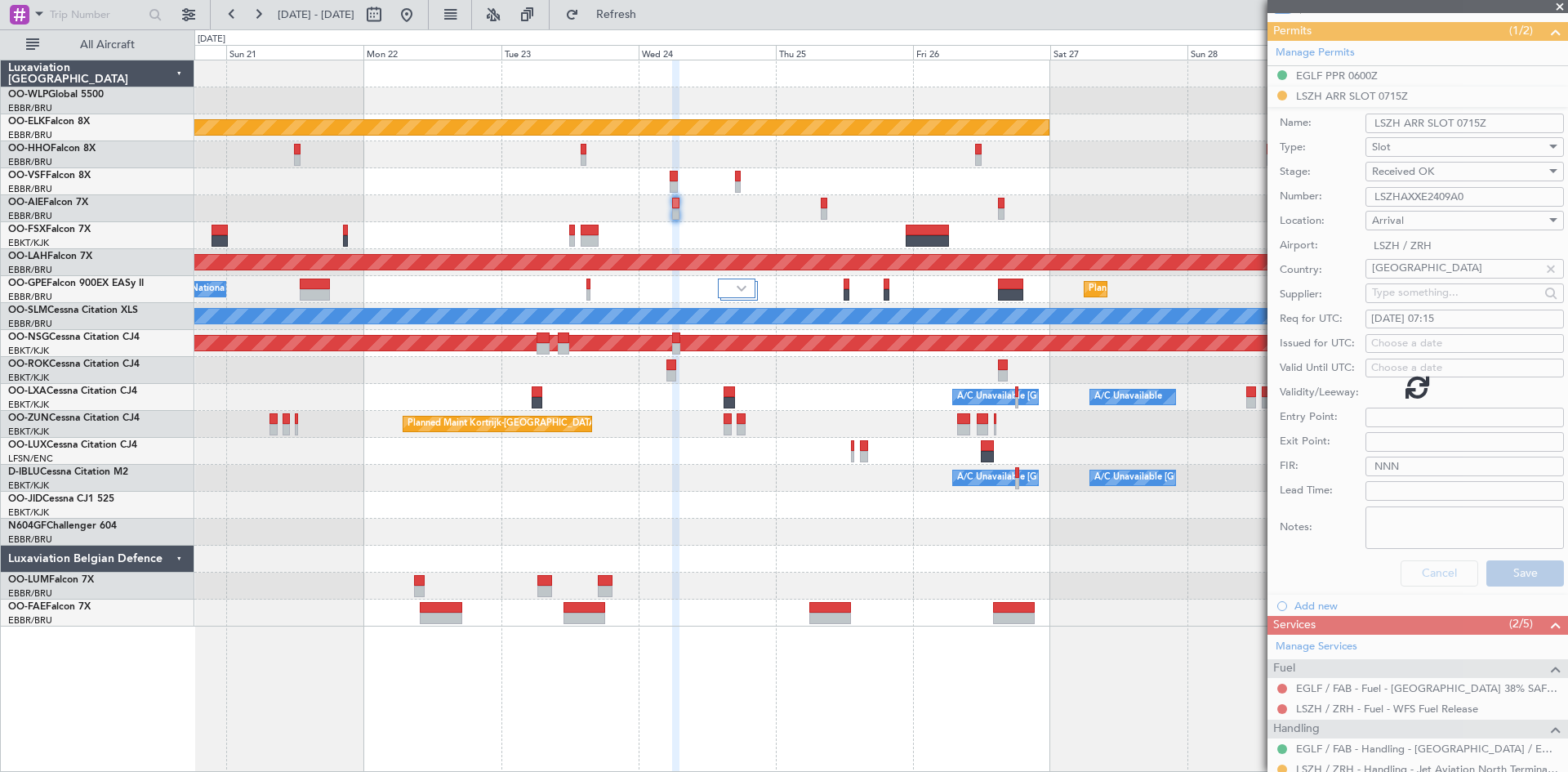
scroll to position [87, 0]
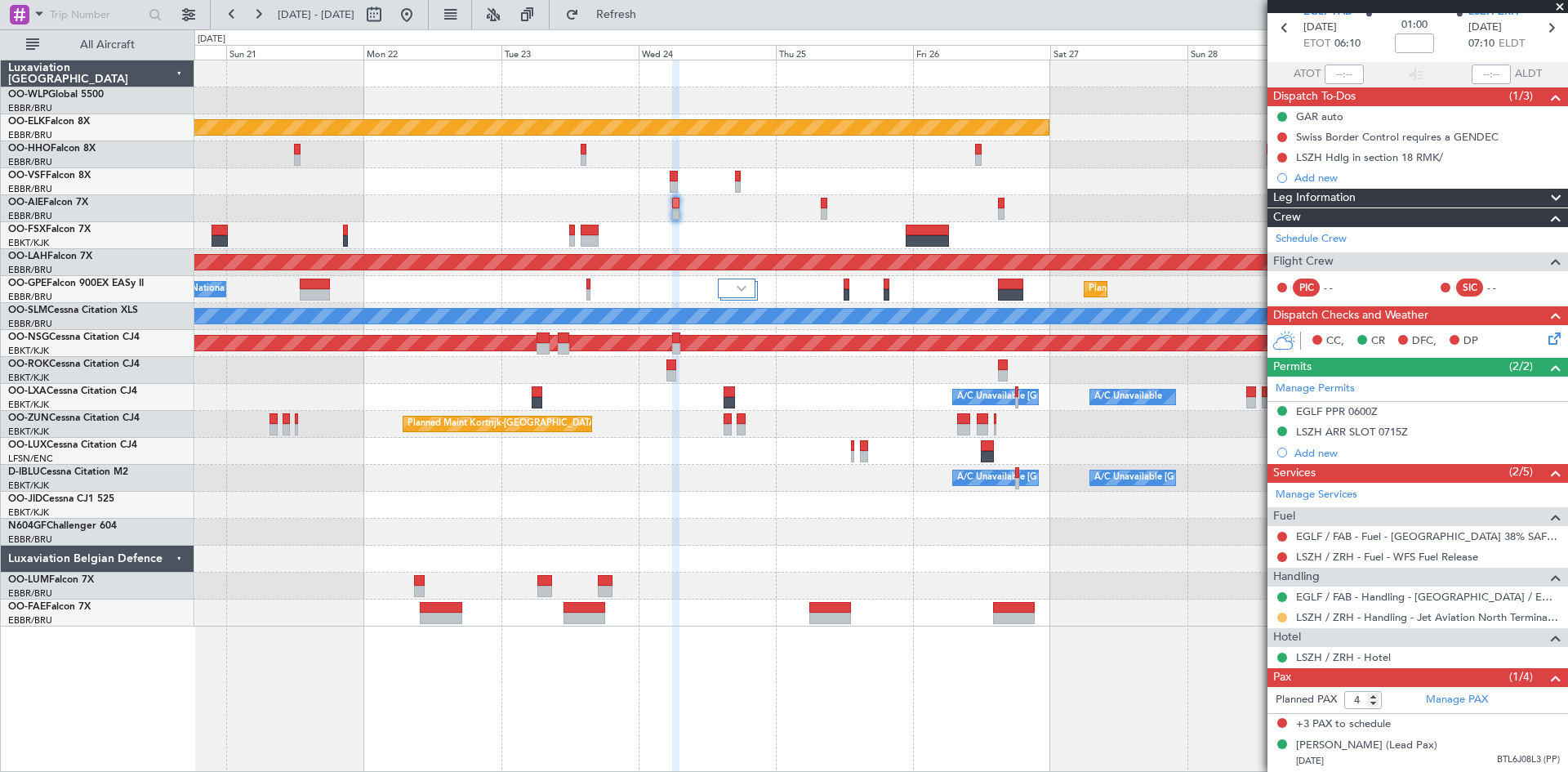
click at [1287, 613] on button at bounding box center [1282, 617] width 9 height 9
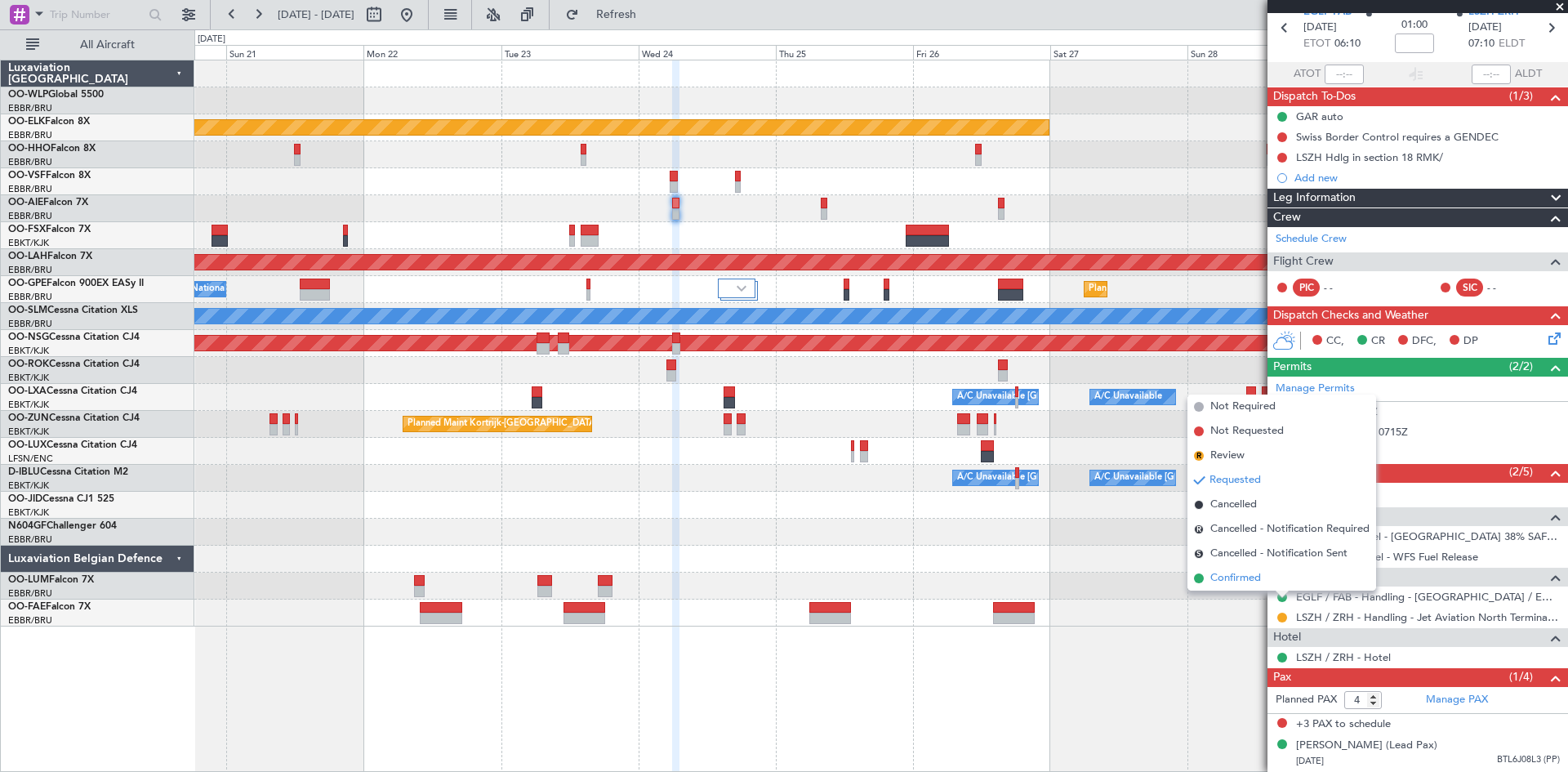
click at [1234, 572] on span "Confirmed" at bounding box center [1236, 578] width 51 height 16
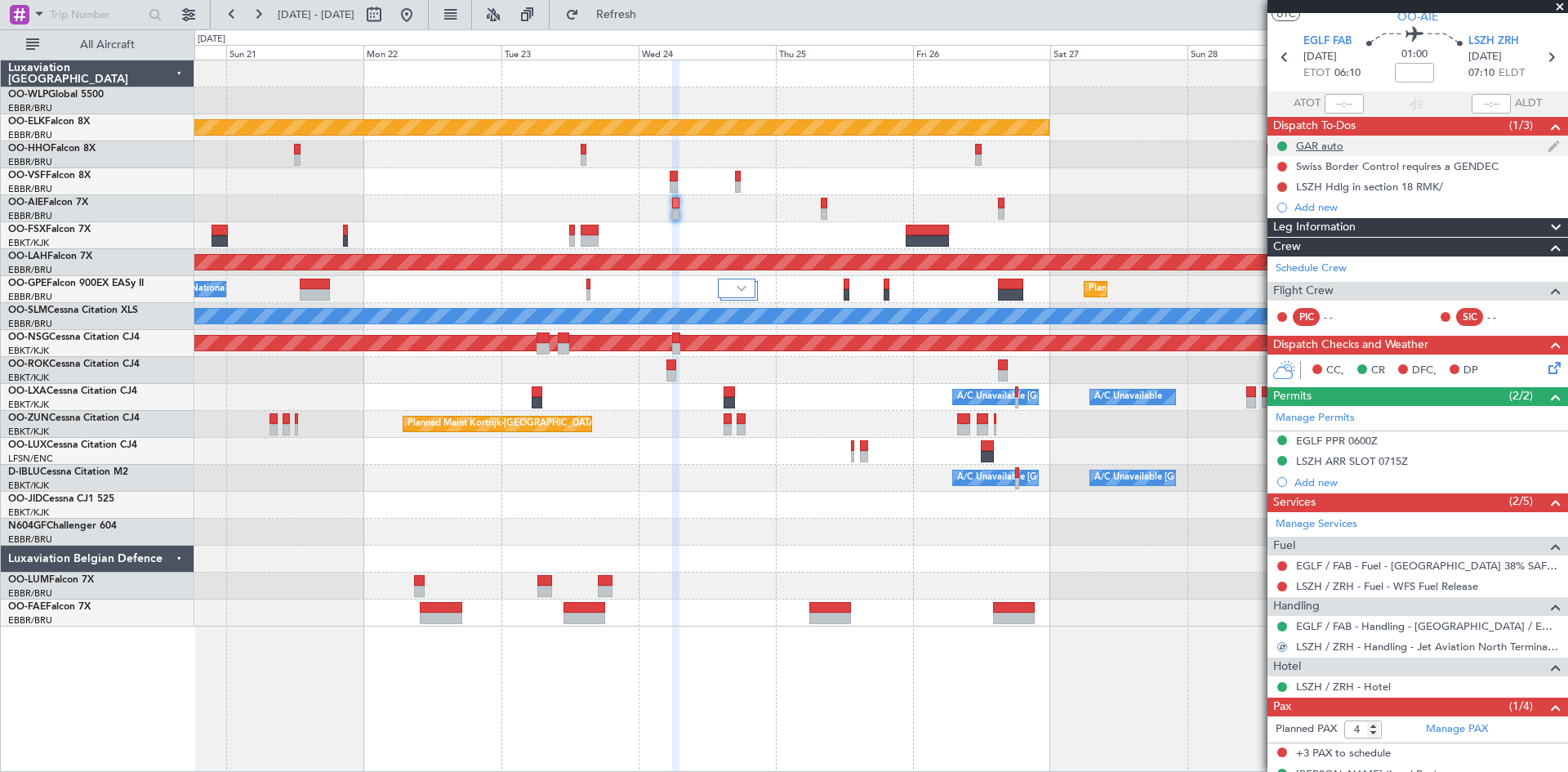
scroll to position [0, 0]
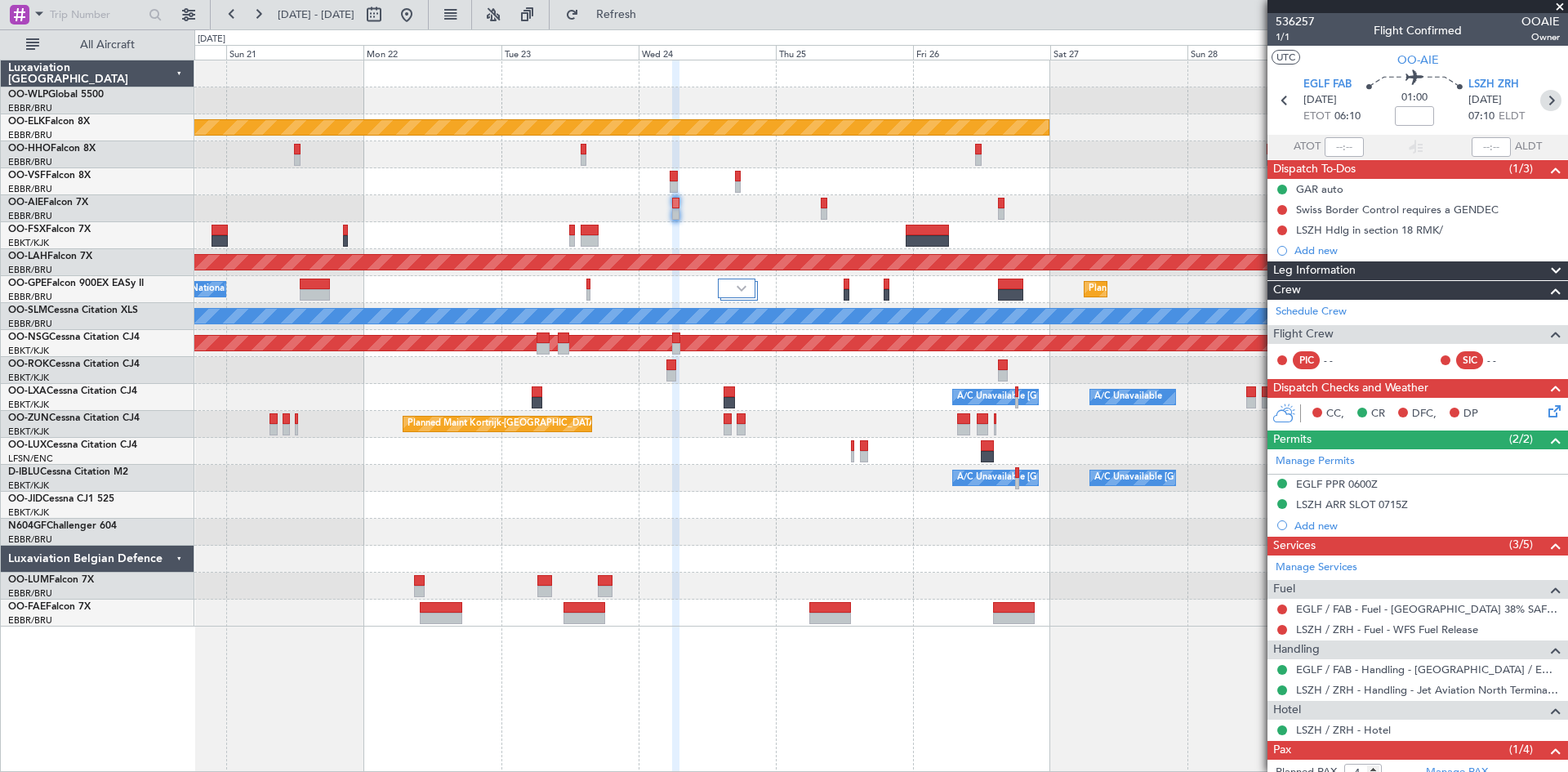
click at [1541, 104] on icon at bounding box center [1551, 100] width 22 height 22
type input "3"
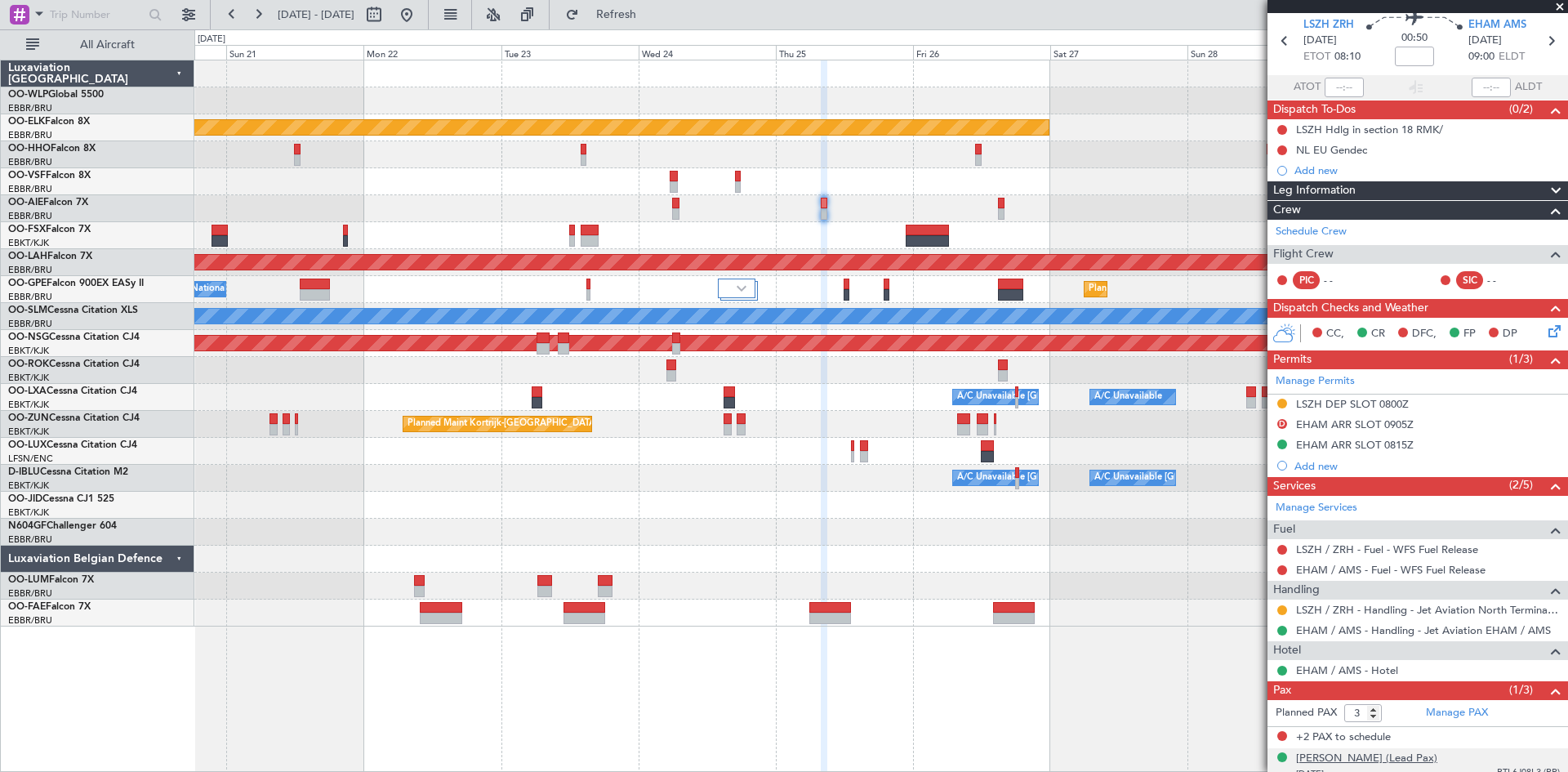
scroll to position [82, 0]
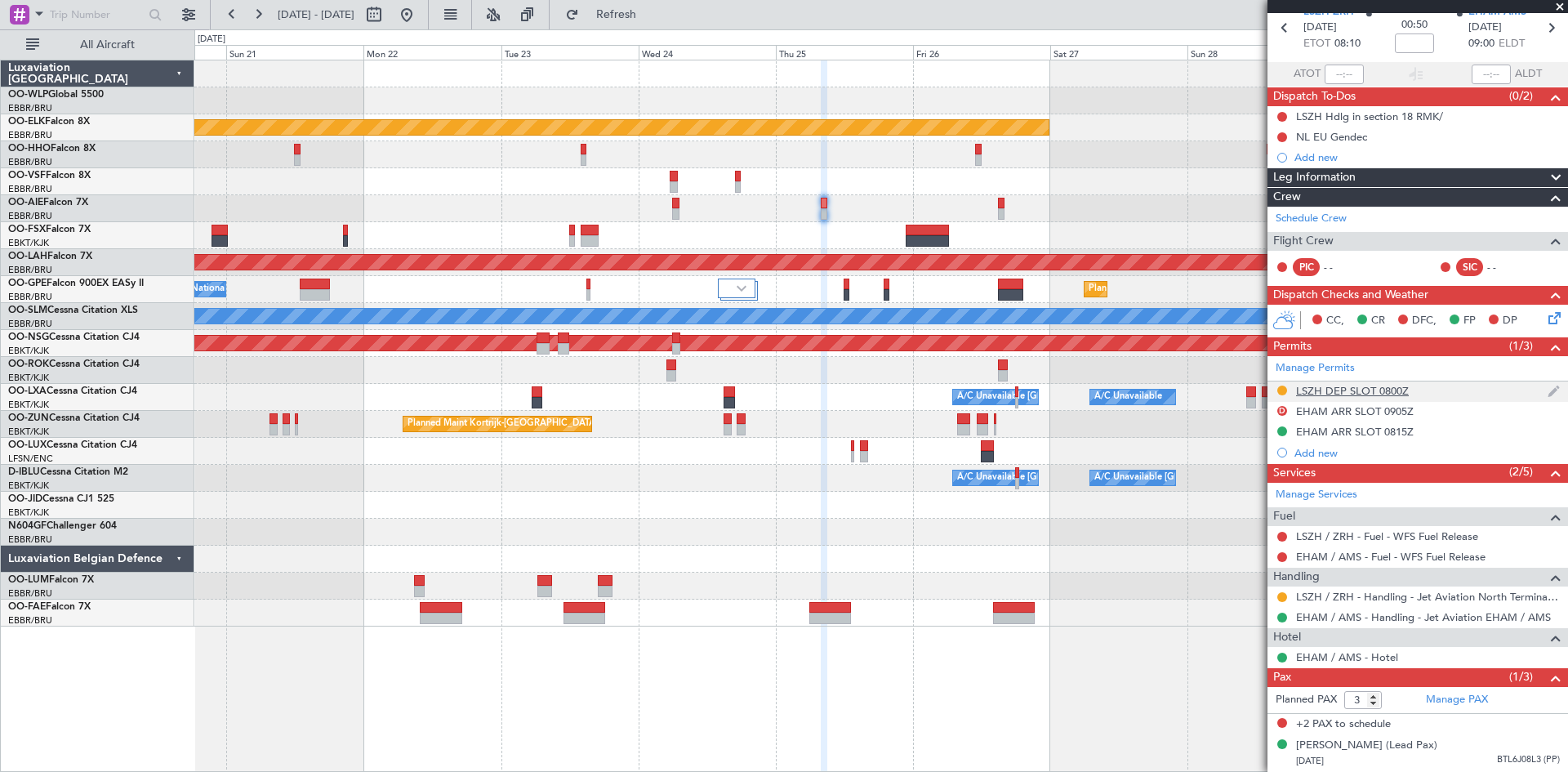
click at [1365, 384] on div "LSZH DEP SLOT 0800Z" at bounding box center [1352, 390] width 113 height 14
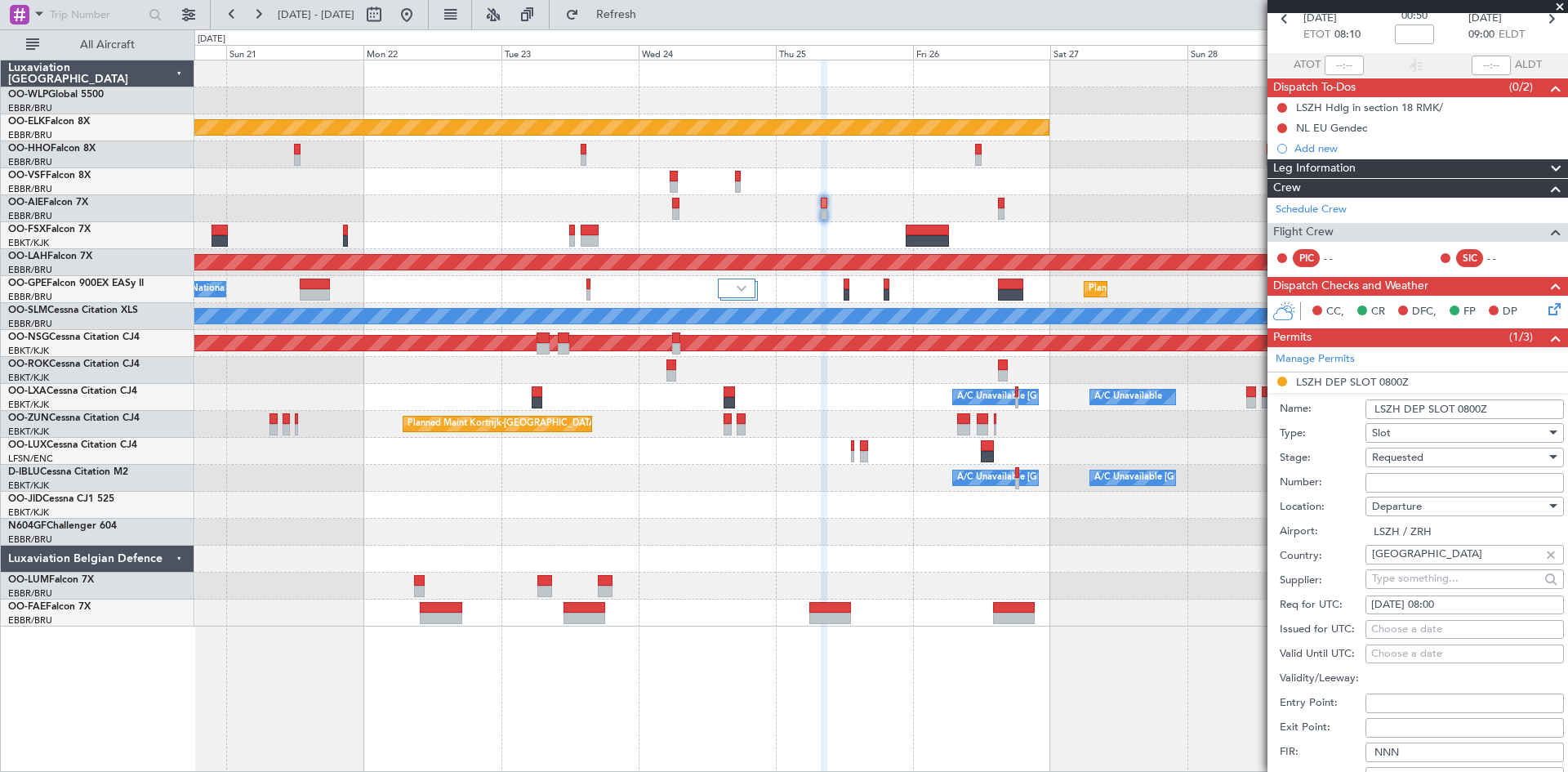
click at [1410, 488] on input "Number:" at bounding box center [1465, 482] width 199 height 20
paste input "LSZHDAAB0073A0"
type input "LSZHDAAB0073A0"
click at [1440, 456] on div "Requested" at bounding box center [1459, 458] width 174 height 24
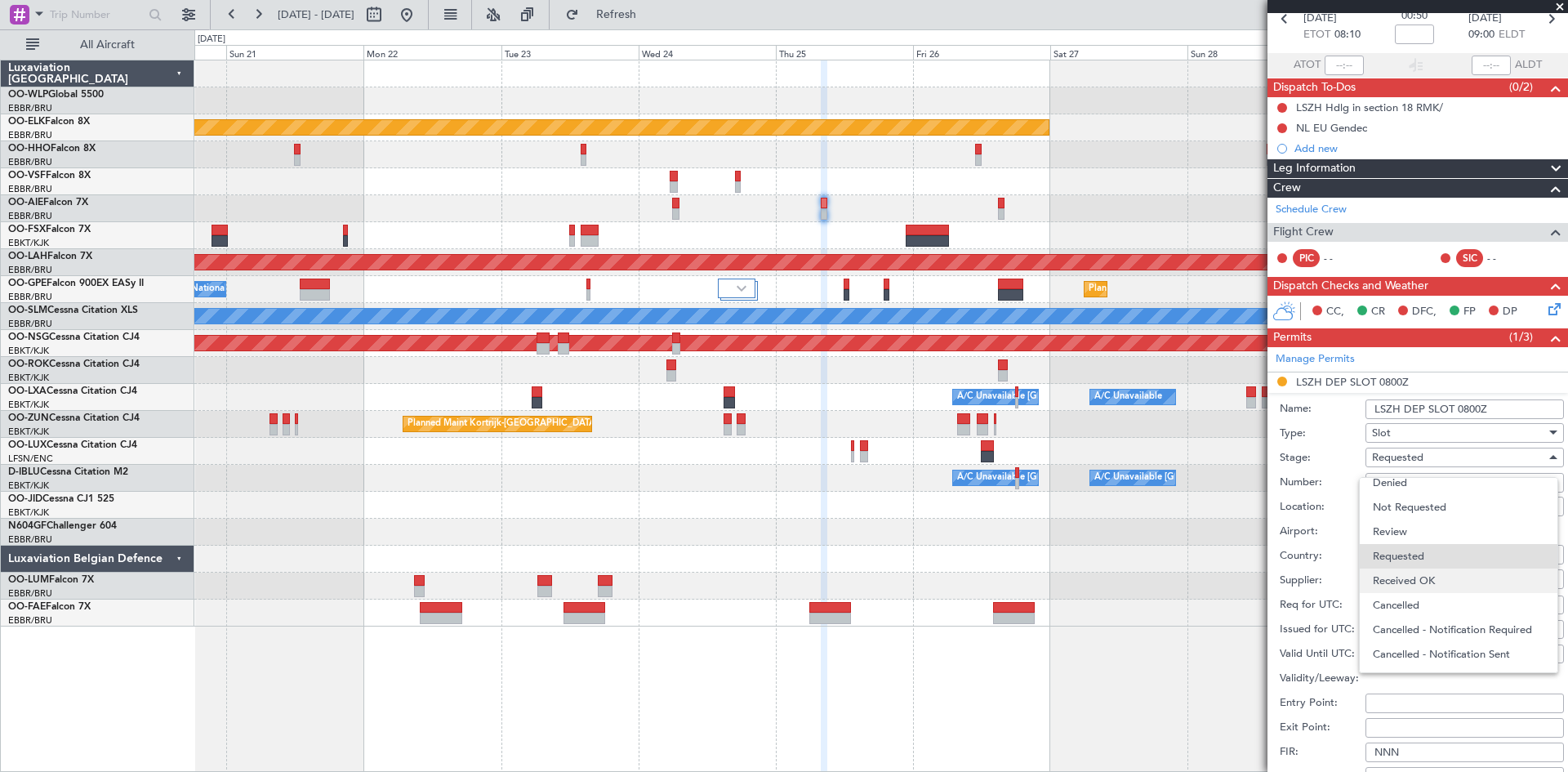
click at [1425, 580] on span "Received OK" at bounding box center [1458, 581] width 172 height 24
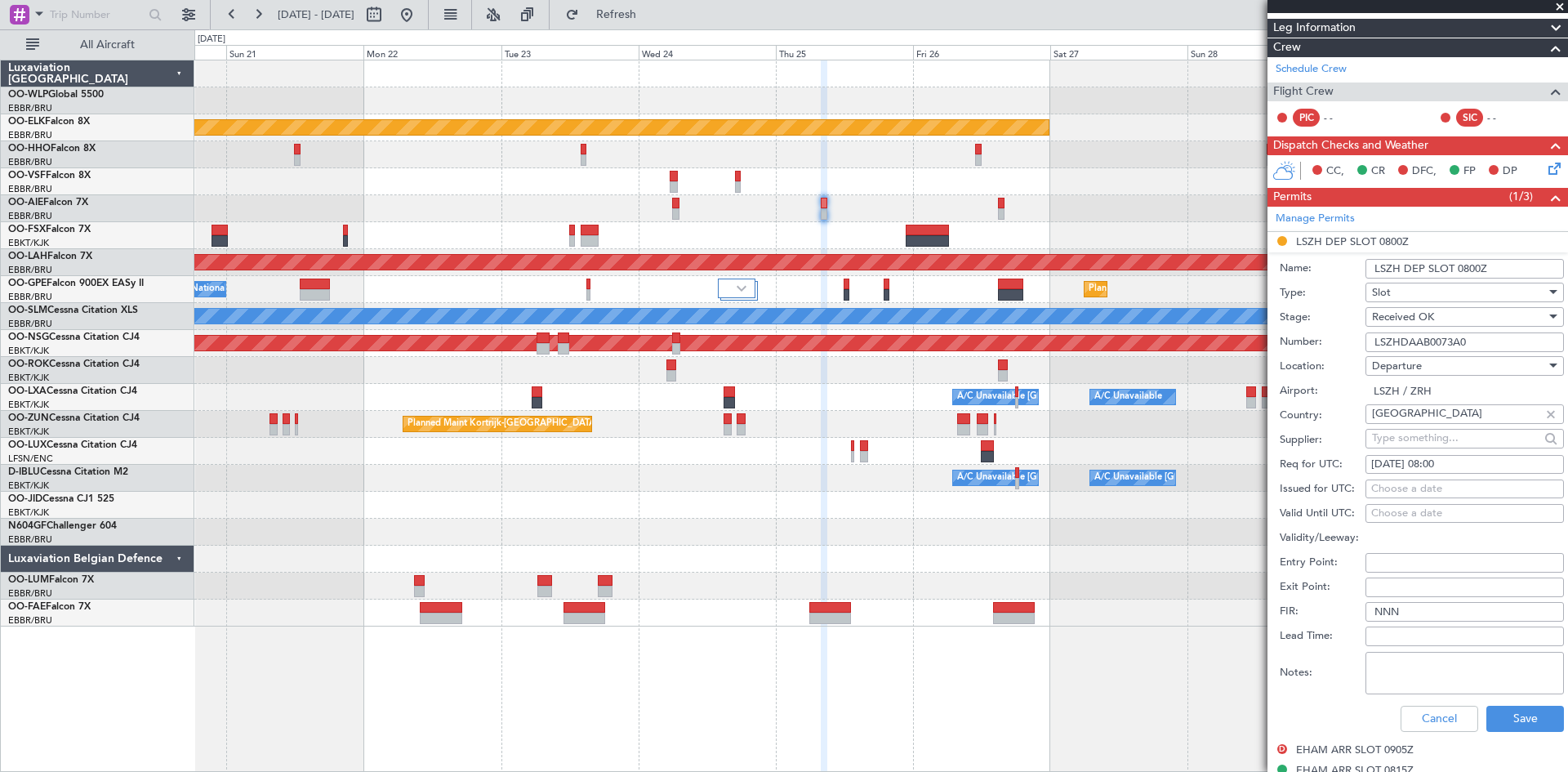
scroll to position [223, 0]
click at [1444, 320] on div "Received OK" at bounding box center [1459, 316] width 174 height 24
click at [1444, 320] on div at bounding box center [784, 386] width 1568 height 772
click at [1530, 714] on button "Save" at bounding box center [1525, 719] width 78 height 26
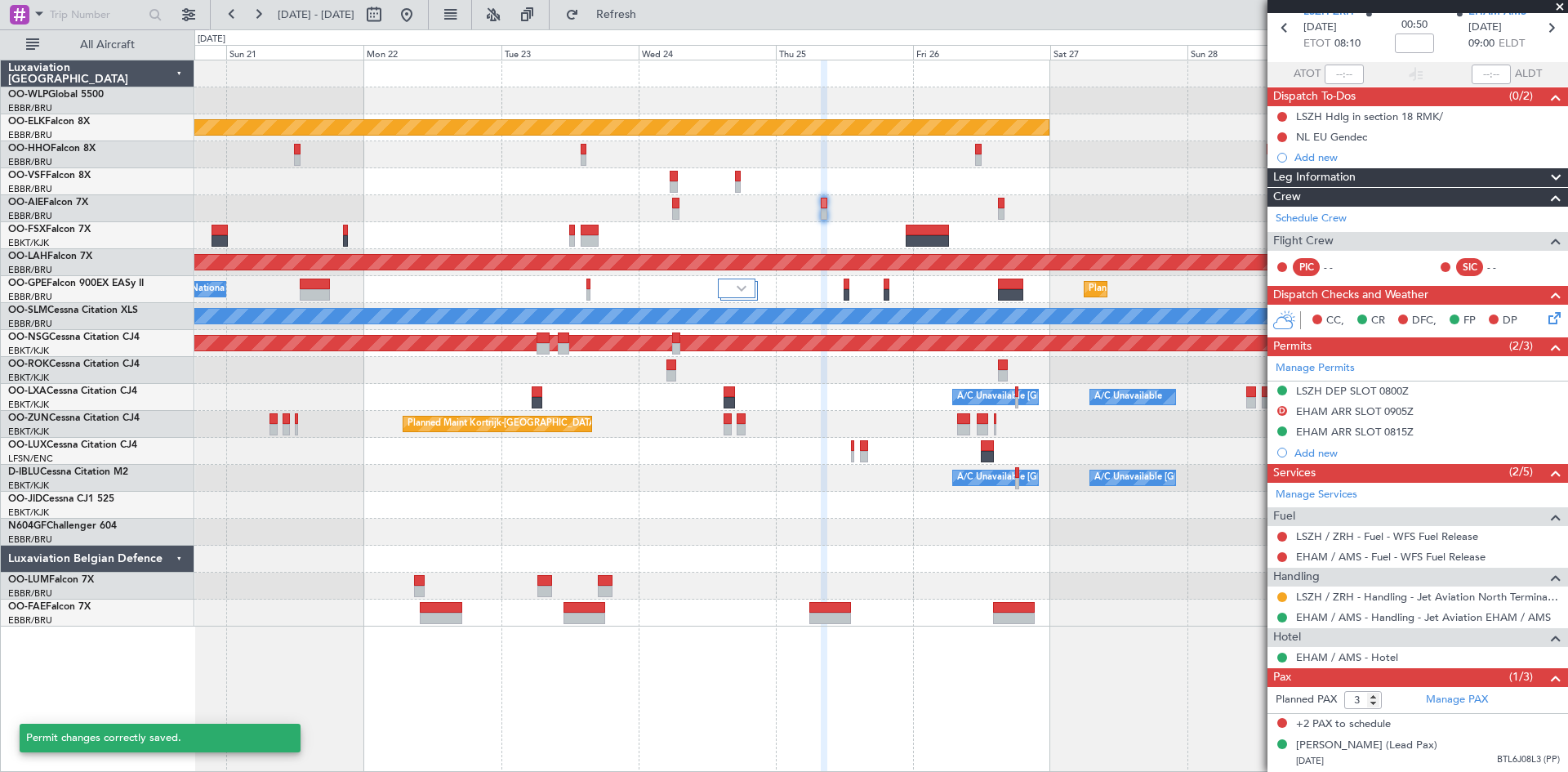
scroll to position [87, 0]
click at [1378, 383] on mat-tooltip-component "LSZH DEP SLOT 0800Z" at bounding box center [1351, 404] width 124 height 43
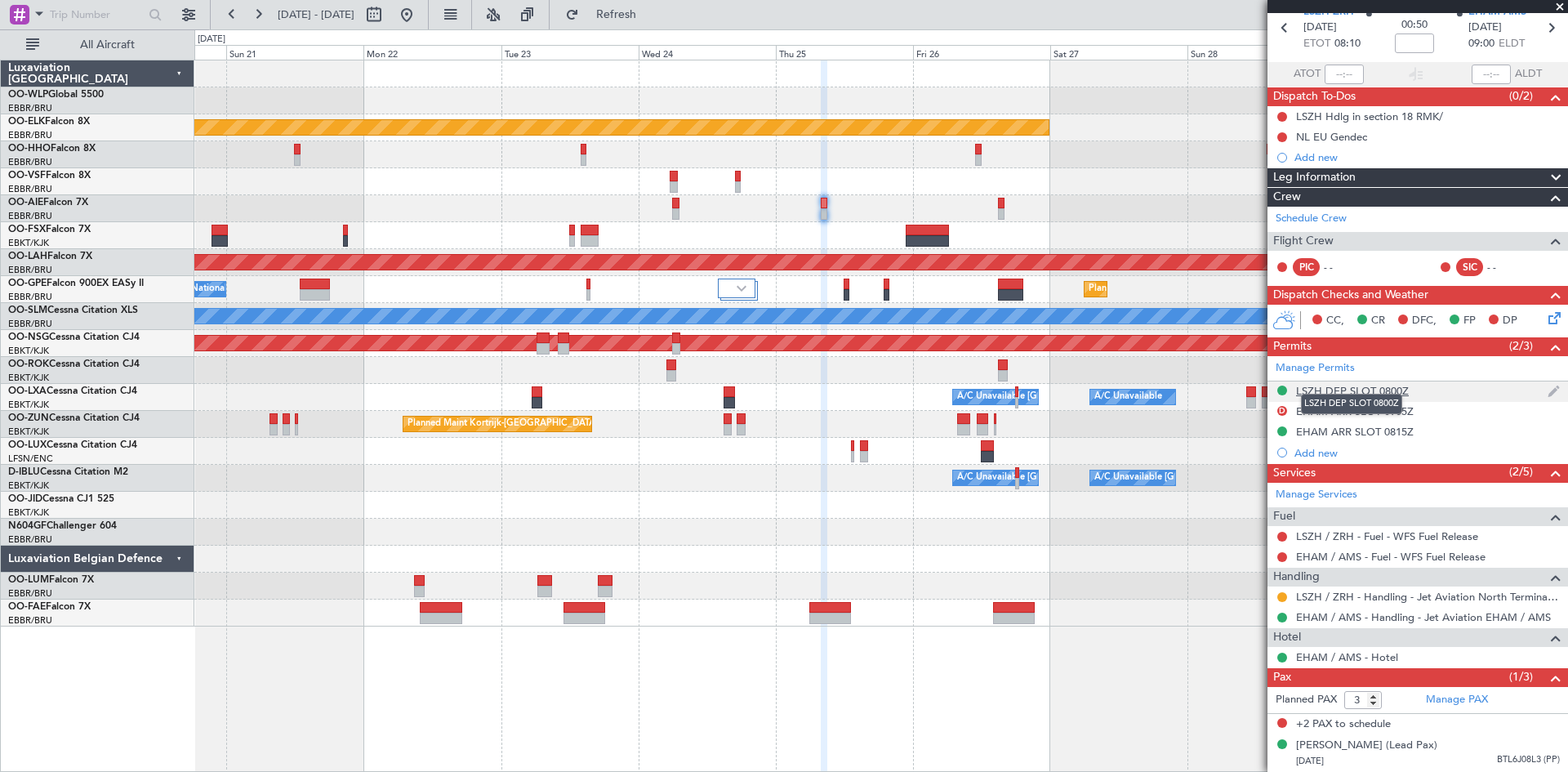
click at [1378, 384] on div "LSZH DEP SLOT 0800Z" at bounding box center [1352, 390] width 113 height 14
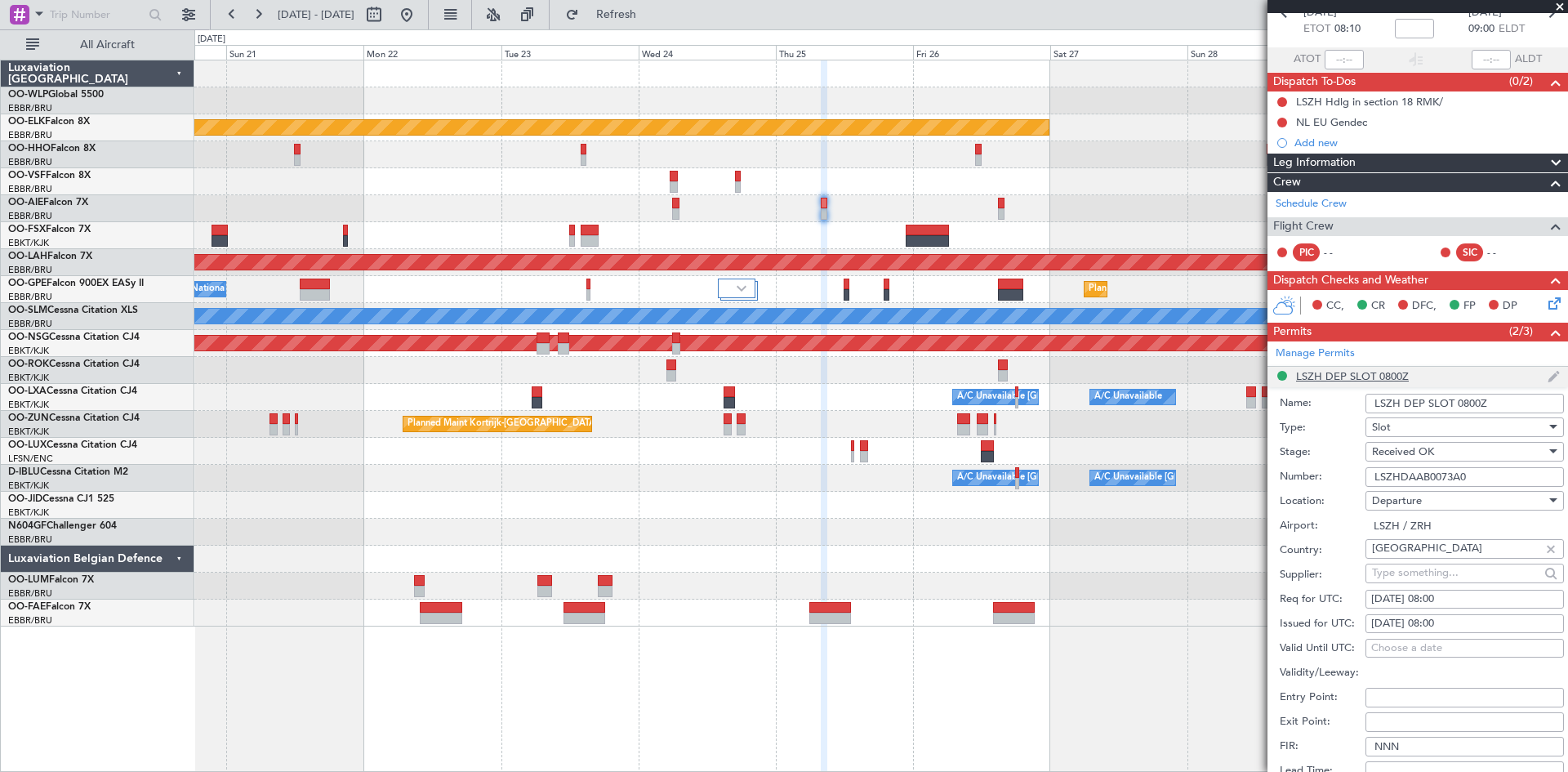
scroll to position [223, 0]
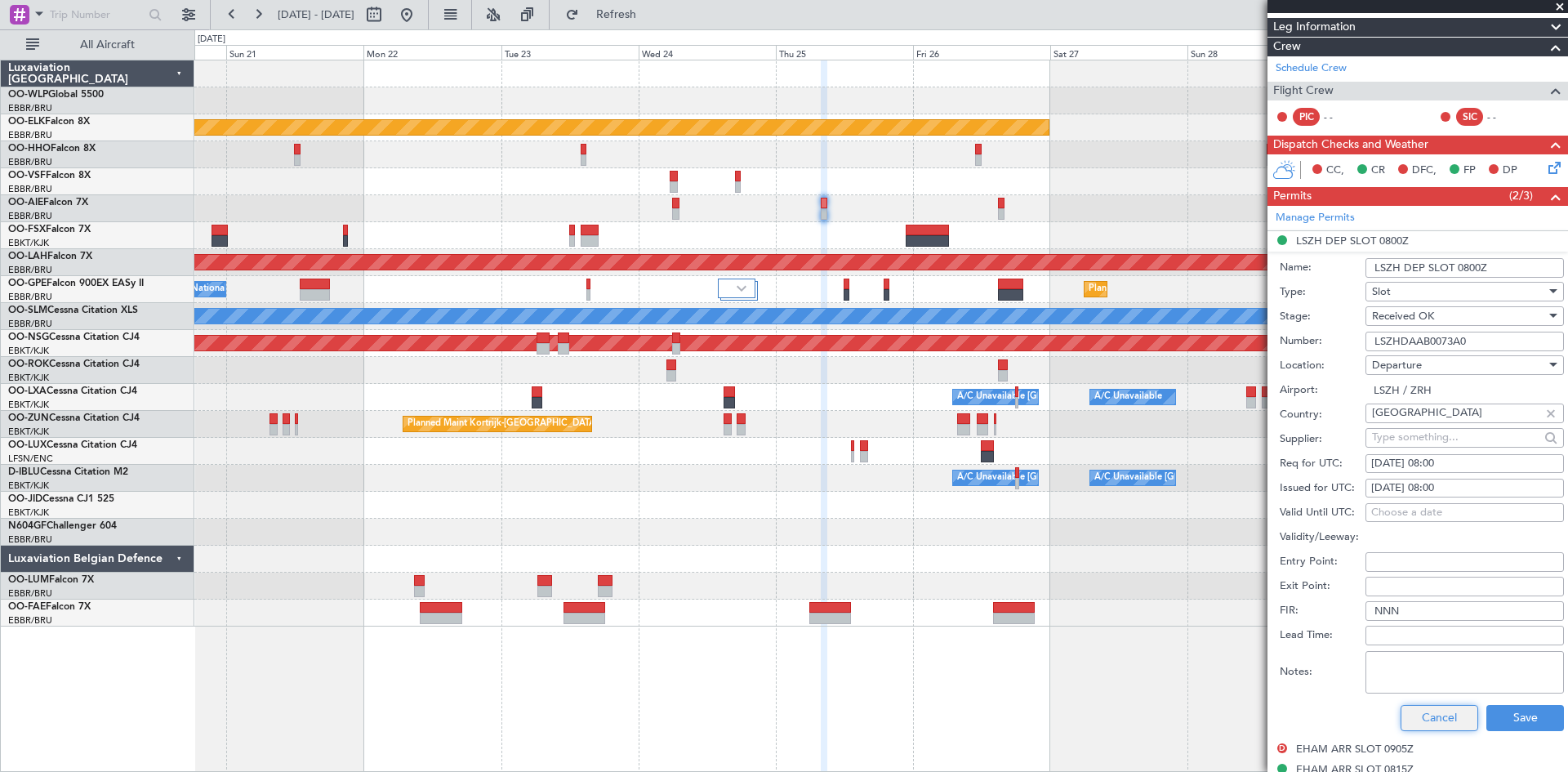
click at [1440, 709] on button "Cancel" at bounding box center [1440, 719] width 78 height 26
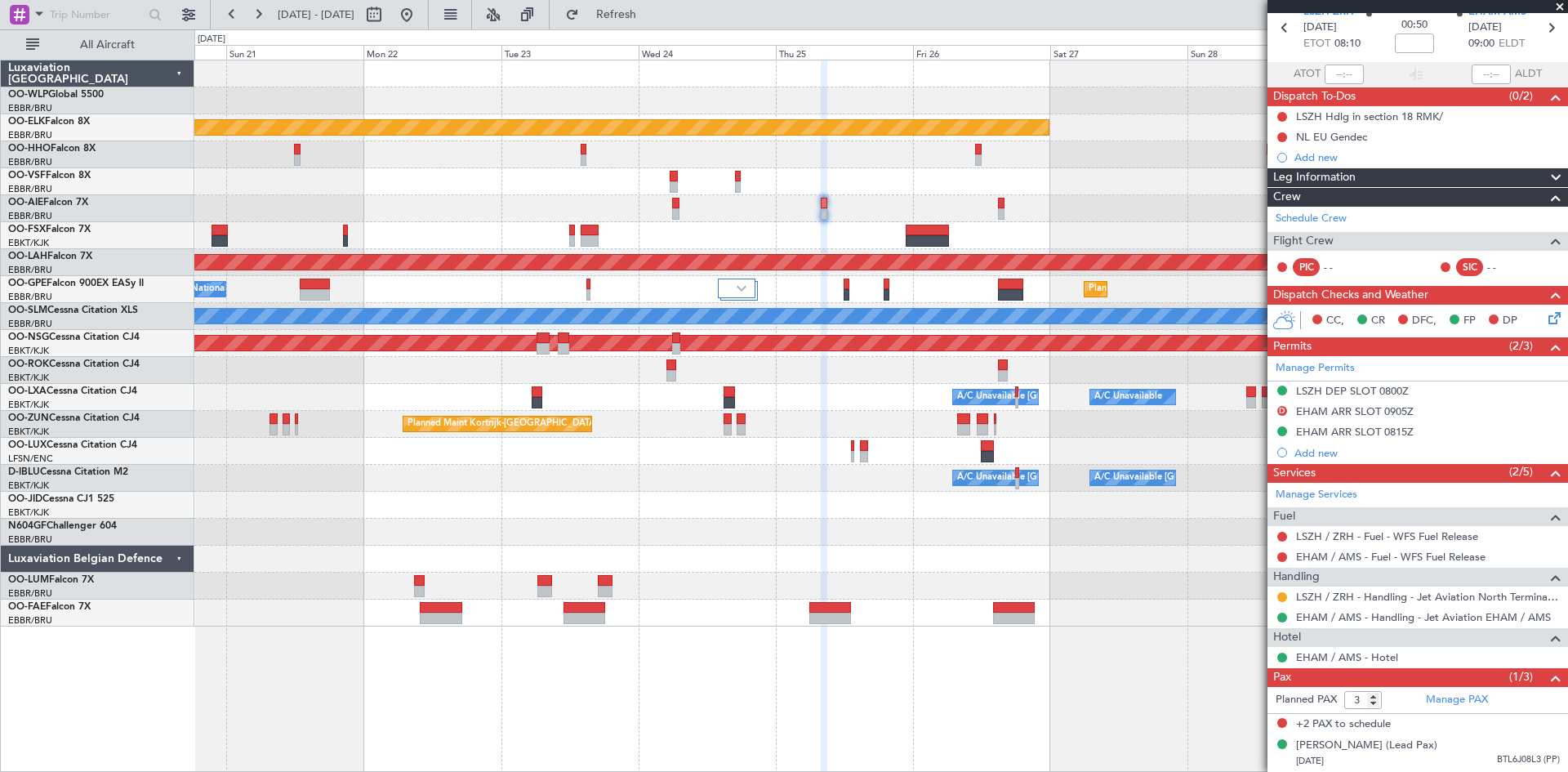
scroll to position [87, 0]
click at [1285, 593] on button at bounding box center [1282, 598] width 9 height 9
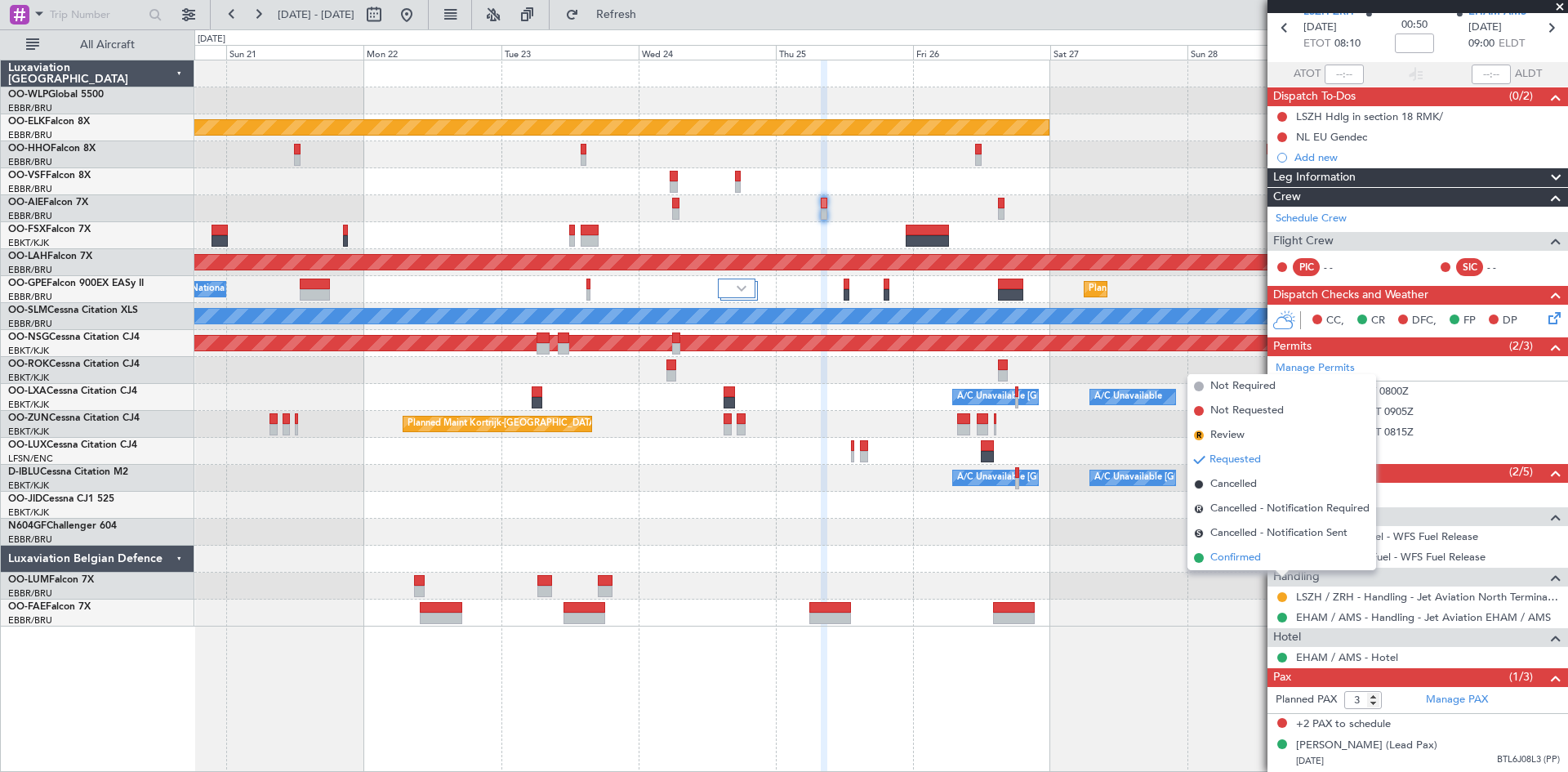
click at [1274, 550] on li "Confirmed" at bounding box center [1282, 558] width 188 height 24
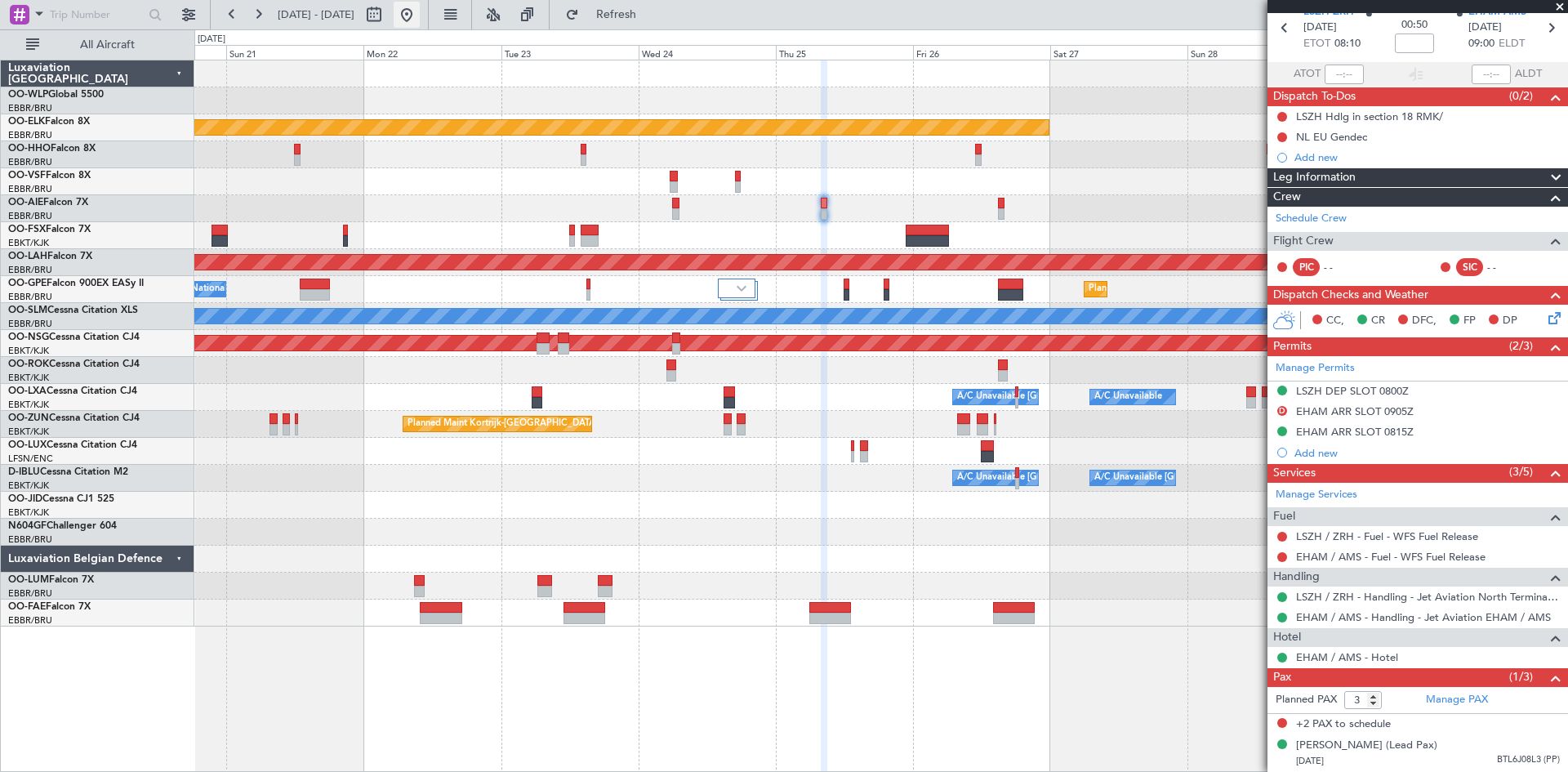
click at [420, 15] on button at bounding box center [407, 15] width 26 height 26
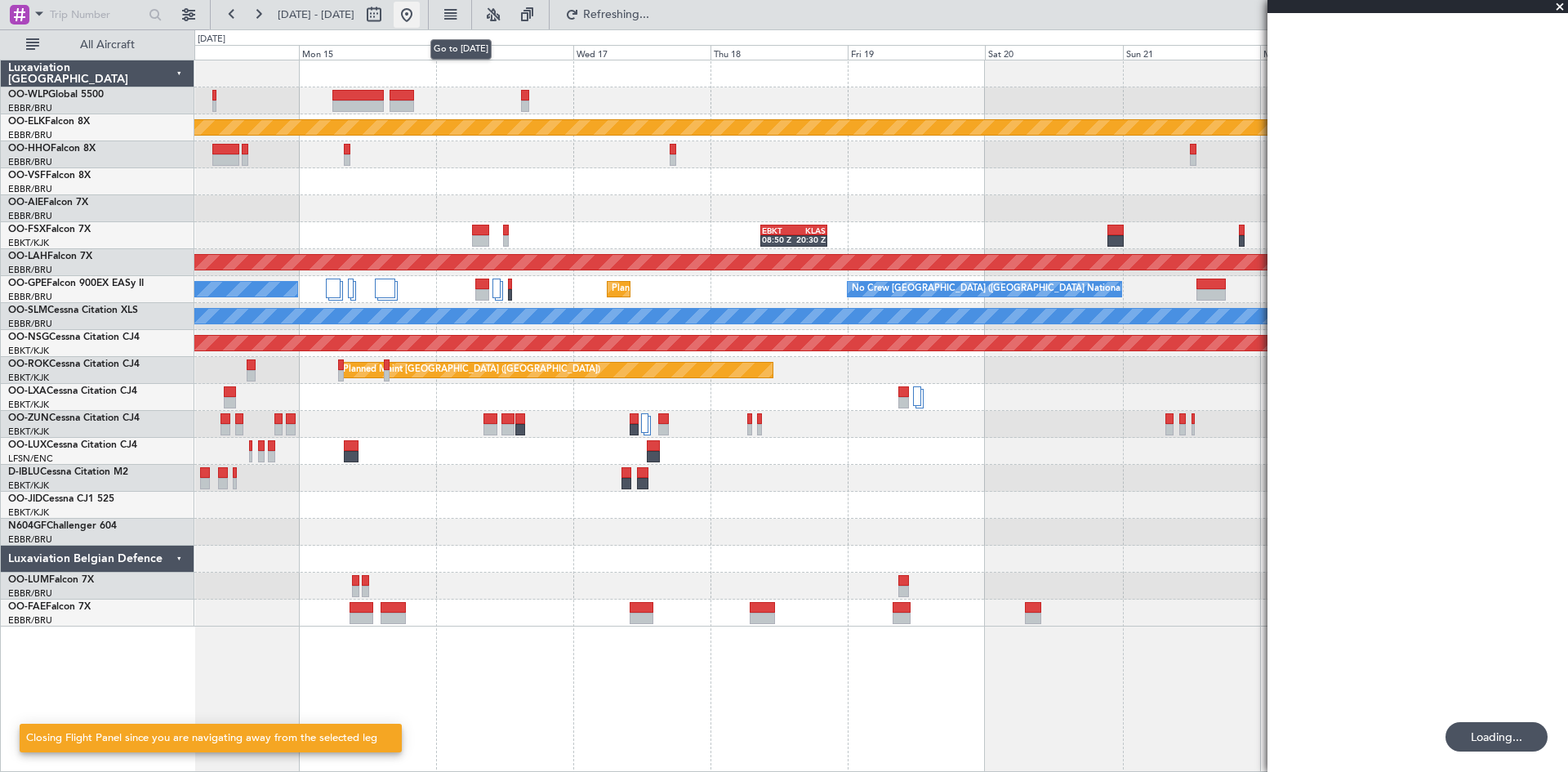
scroll to position [0, 0]
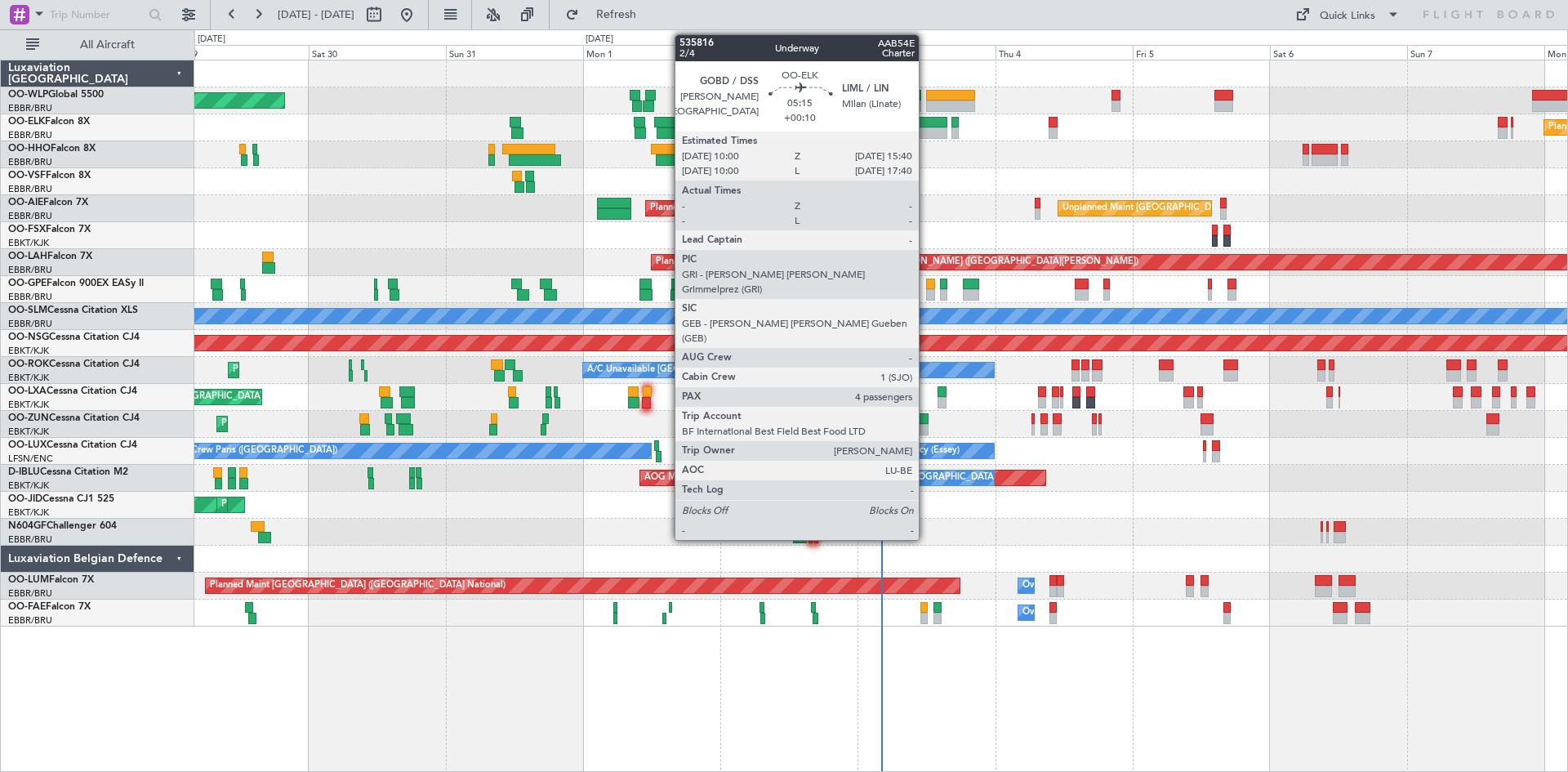
click at [927, 124] on div at bounding box center [931, 123] width 33 height 11
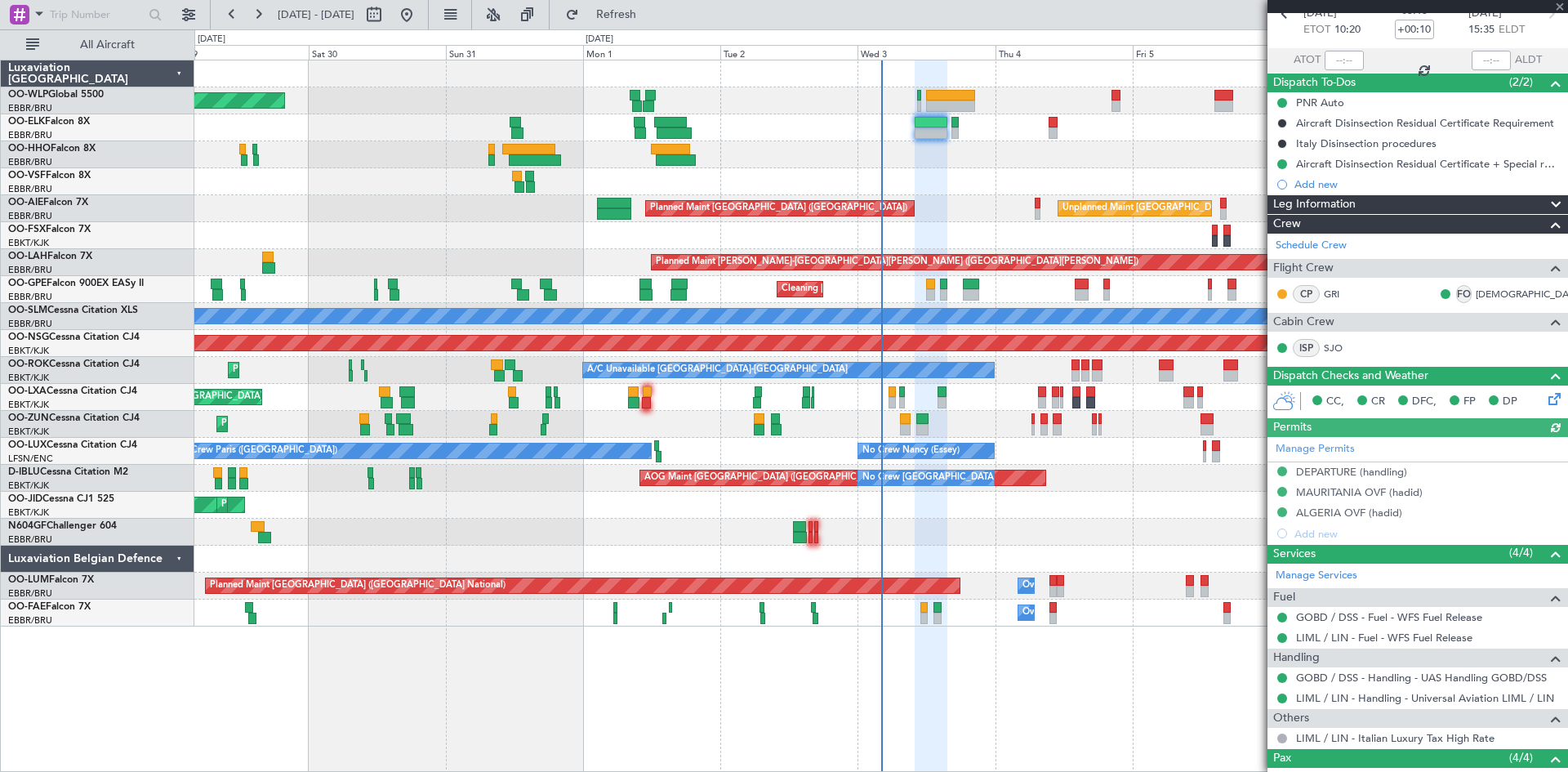
scroll to position [163, 0]
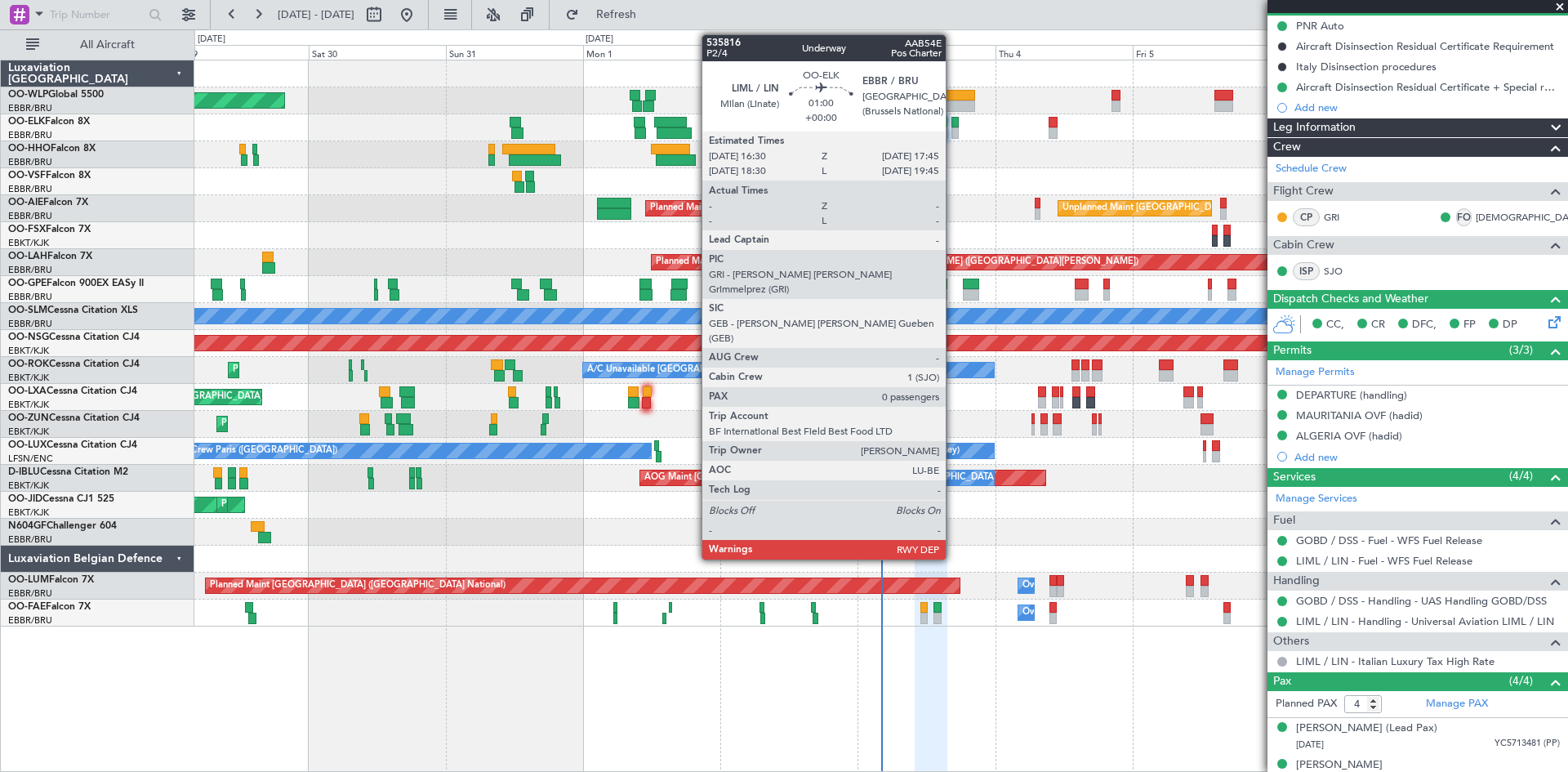
click at [954, 124] on div at bounding box center [956, 123] width 8 height 11
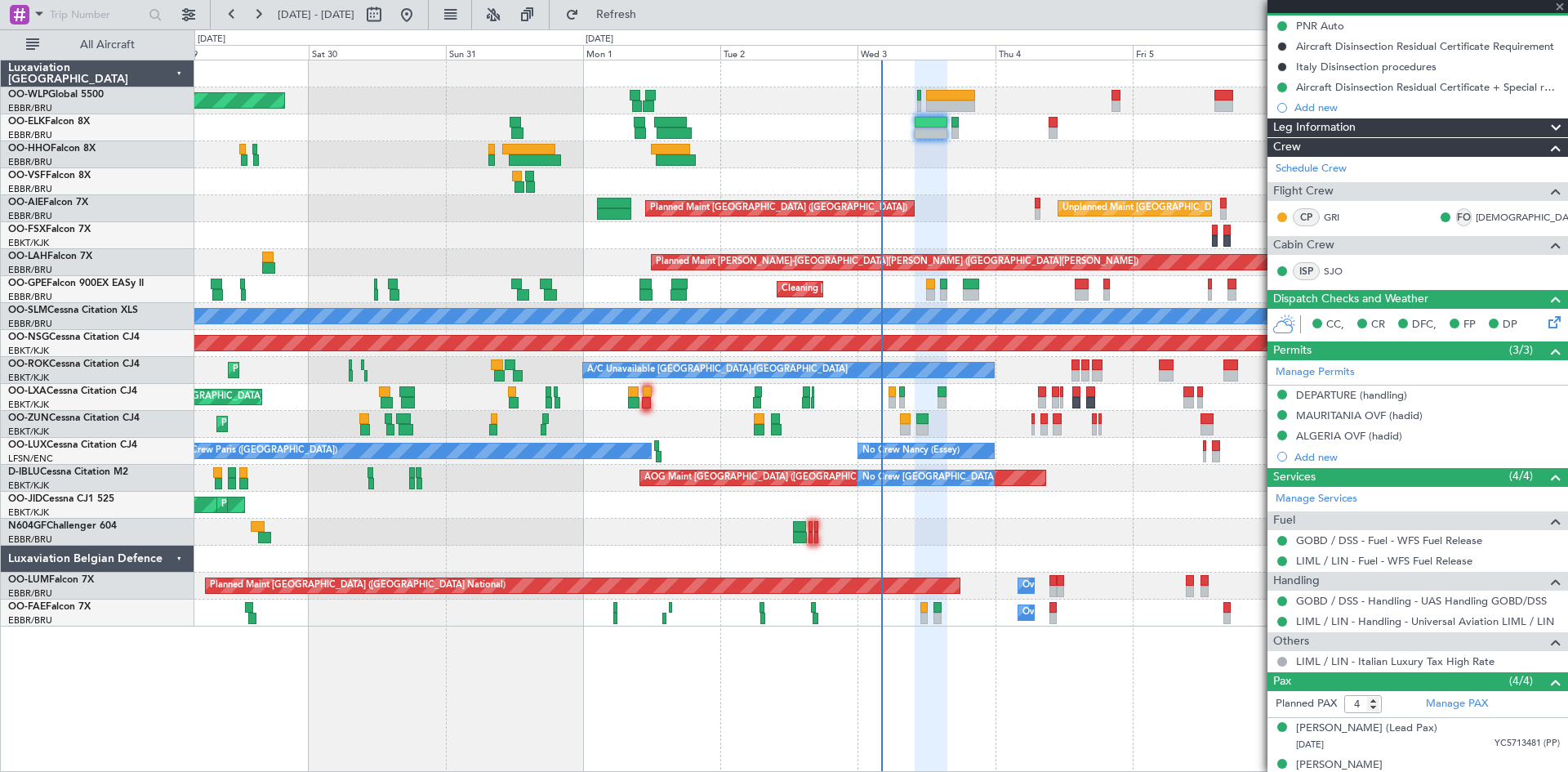
type input "0"
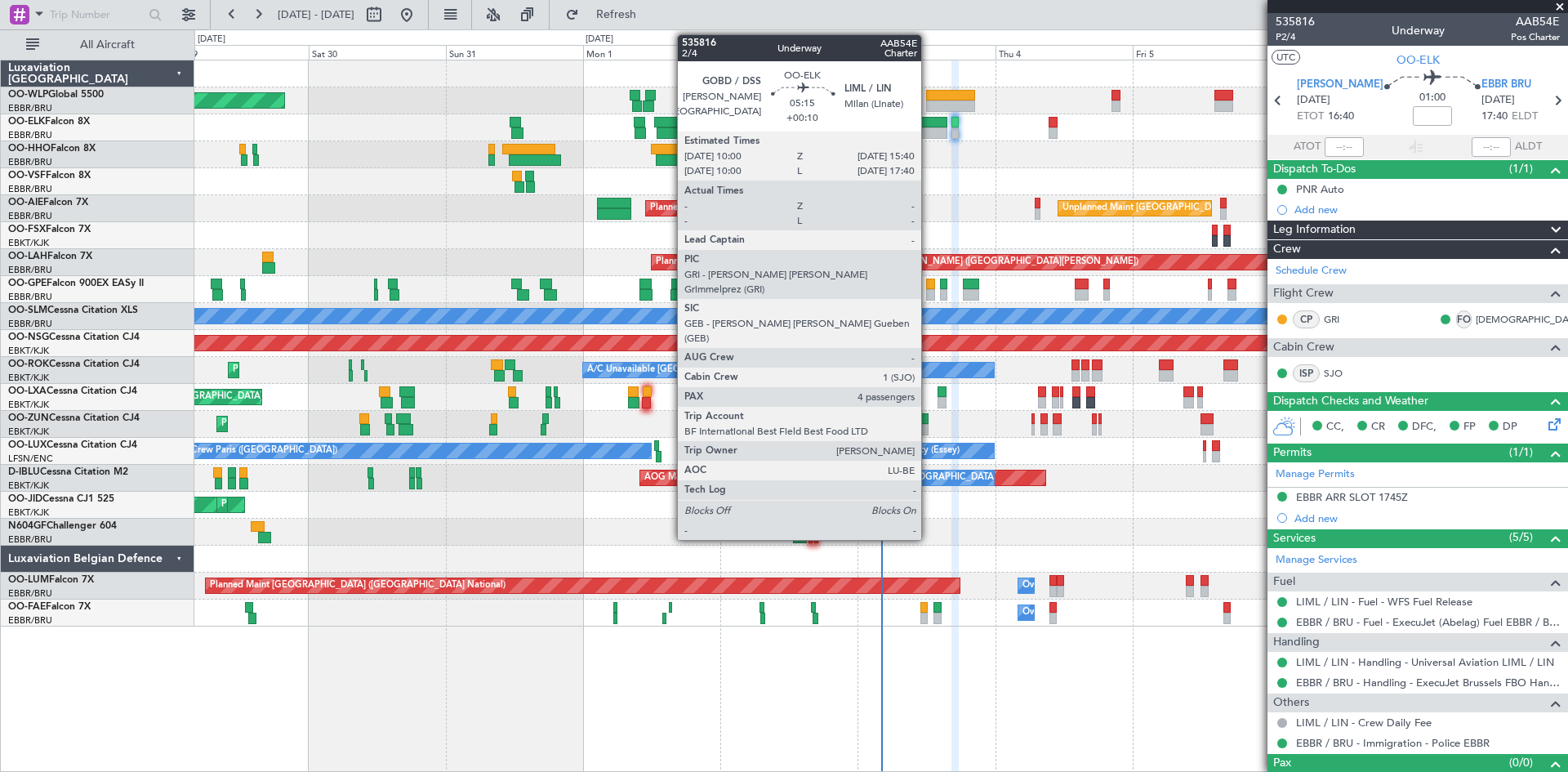
click at [928, 124] on div at bounding box center [931, 123] width 33 height 11
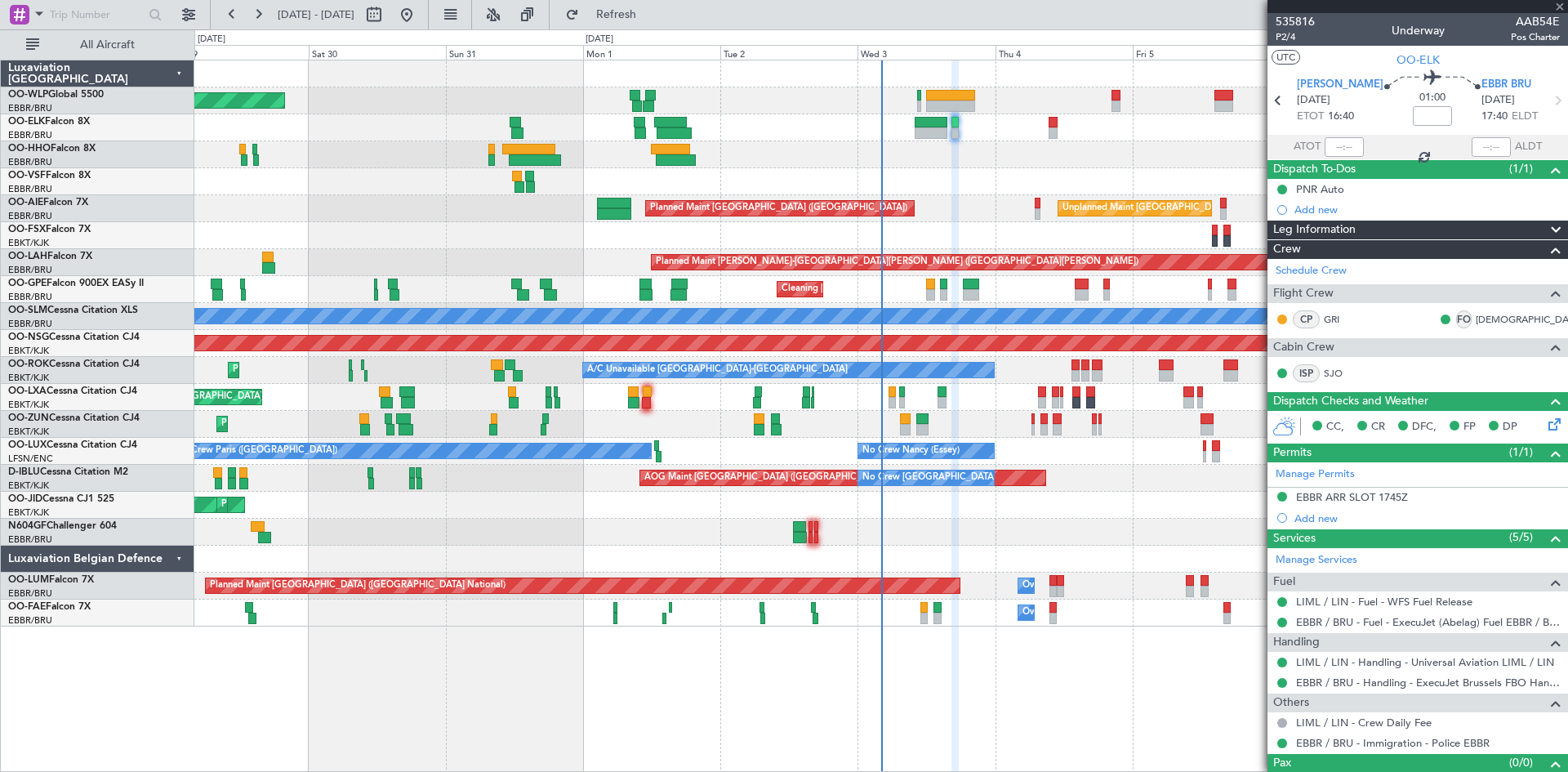
type input "+00:10"
type input "4"
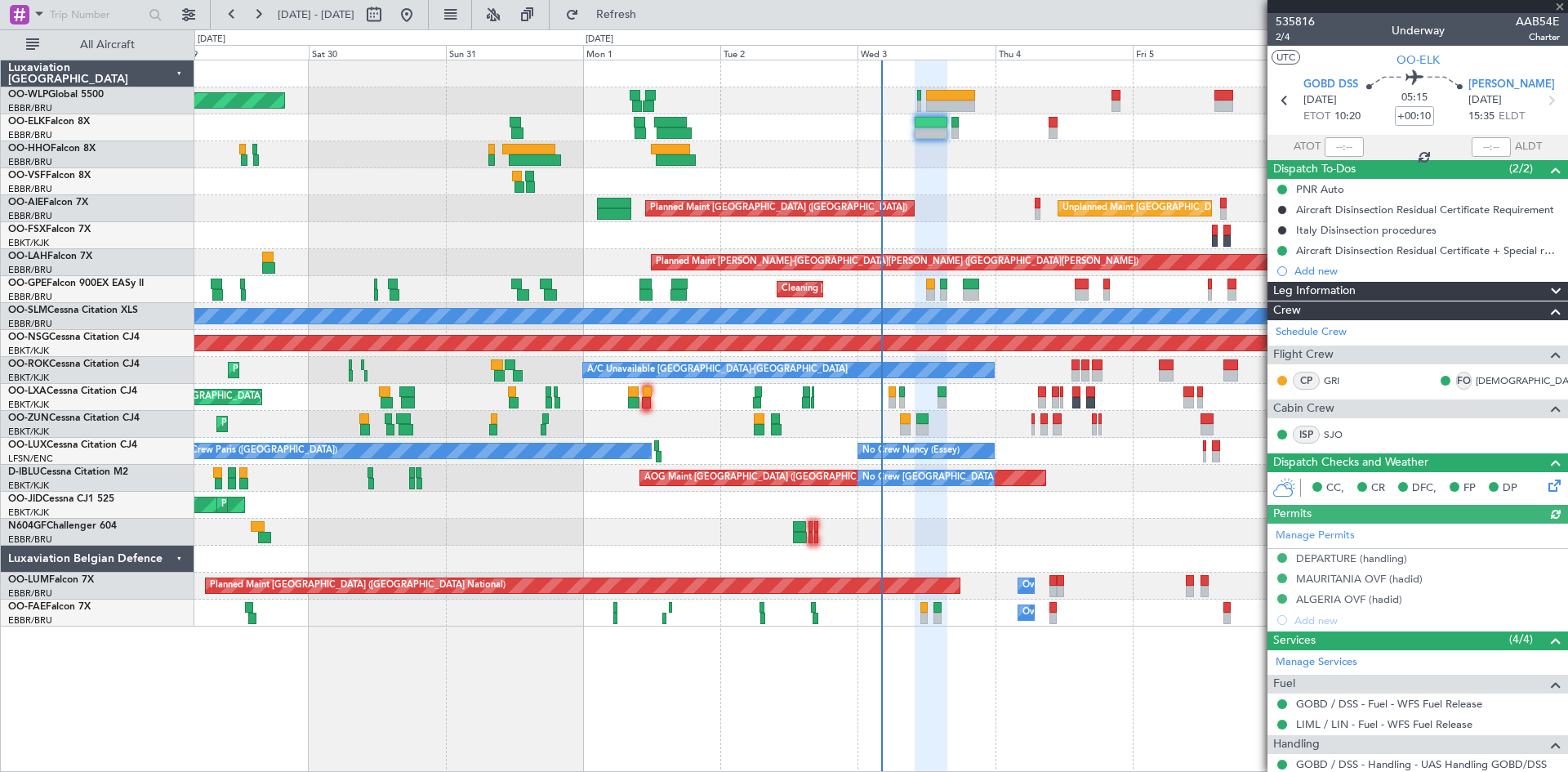
scroll to position [245, 0]
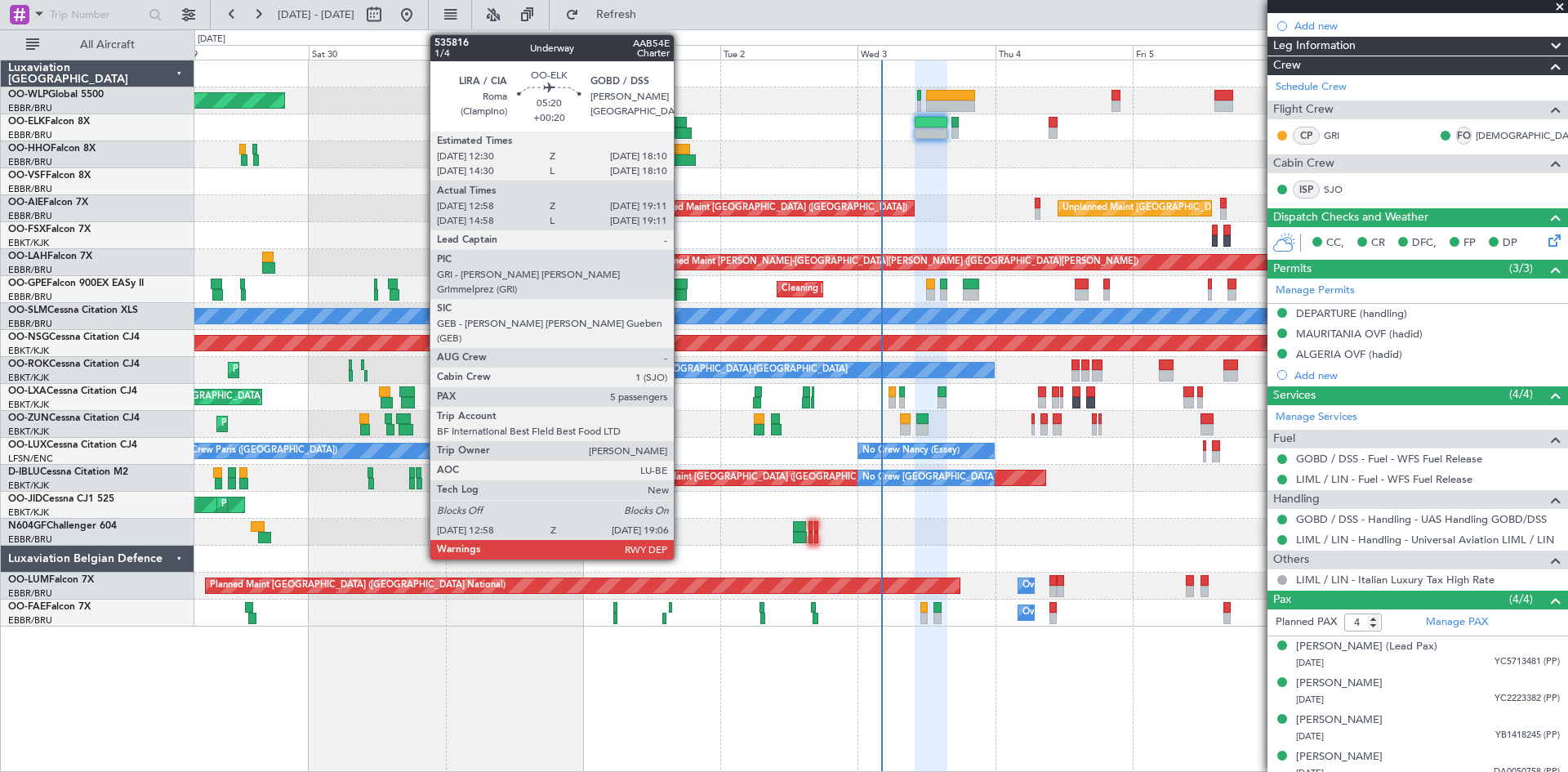
click at [681, 132] on div at bounding box center [673, 133] width 35 height 11
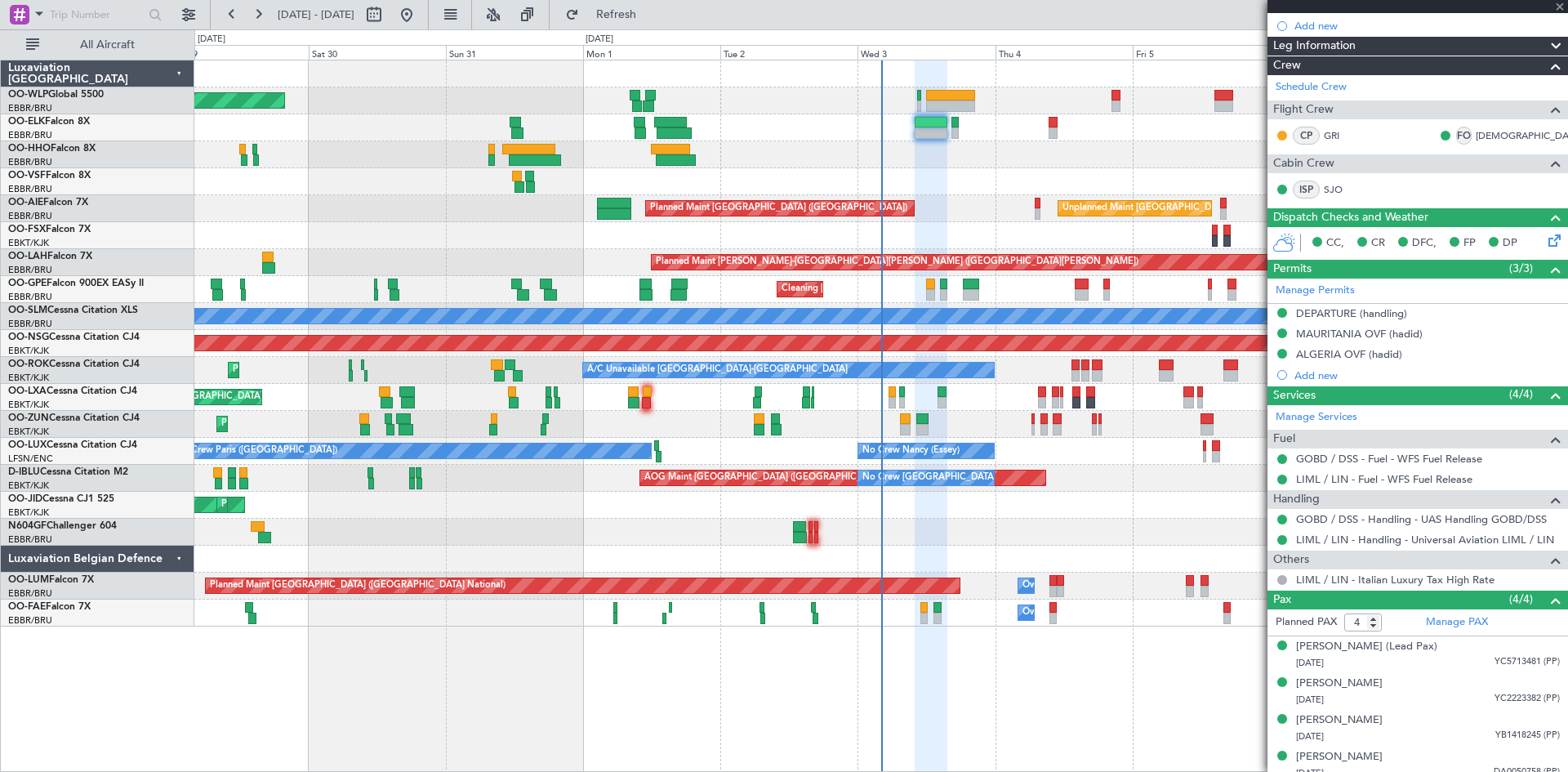
type input "+00:20"
type input "13:08"
type input "19:01"
type input "5"
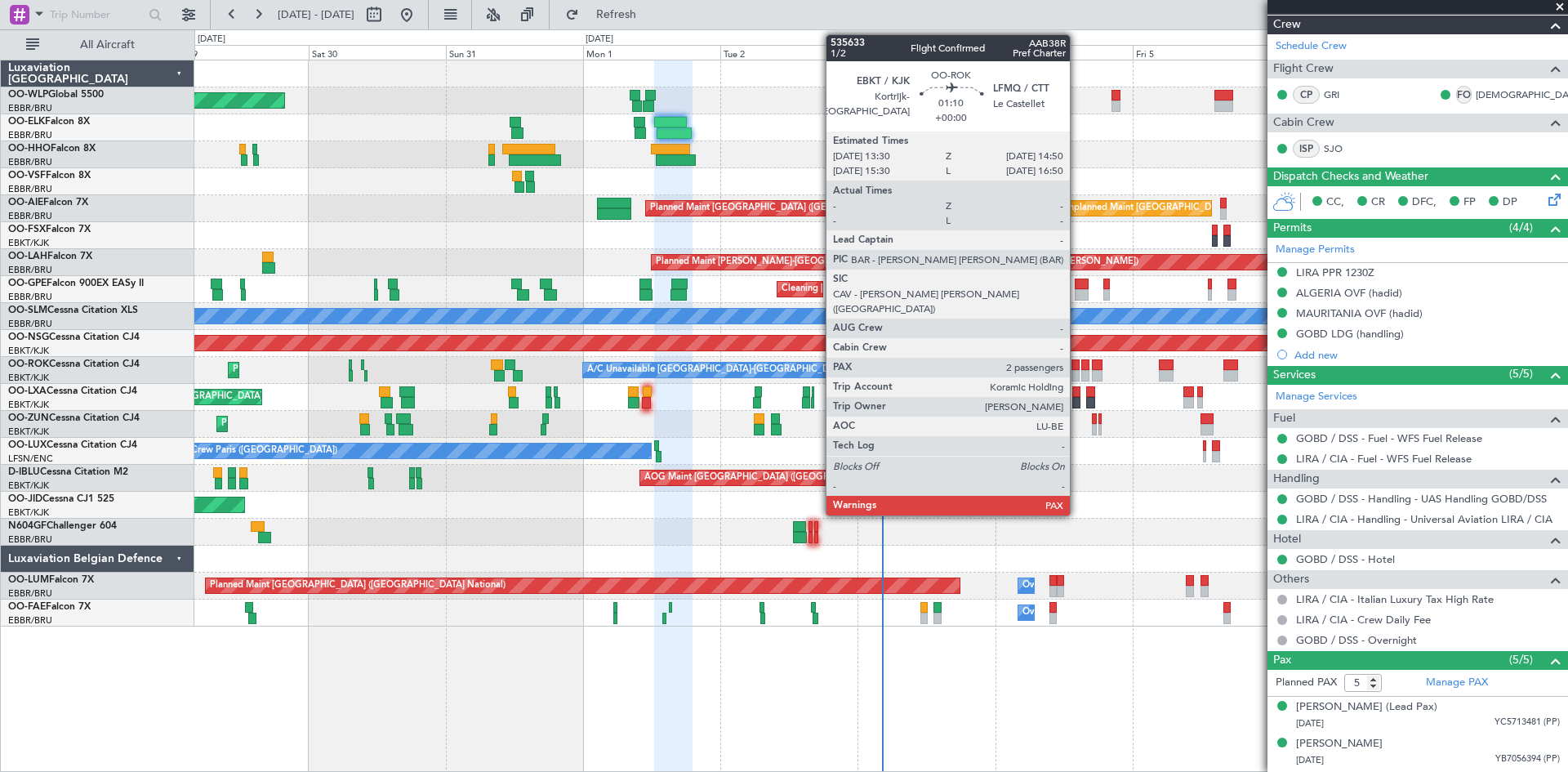
click at [1078, 366] on div at bounding box center [1076, 365] width 8 height 11
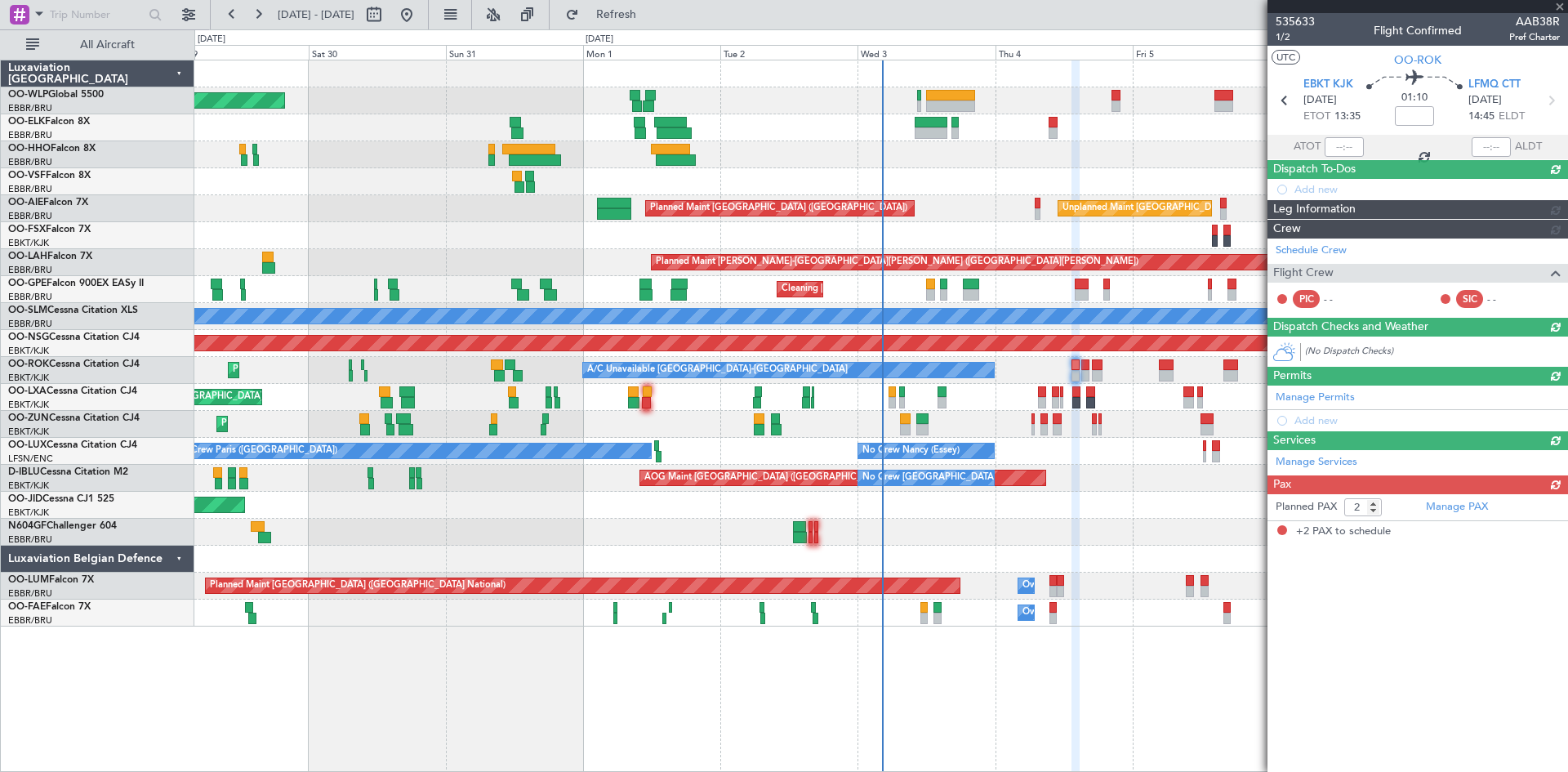
scroll to position [0, 0]
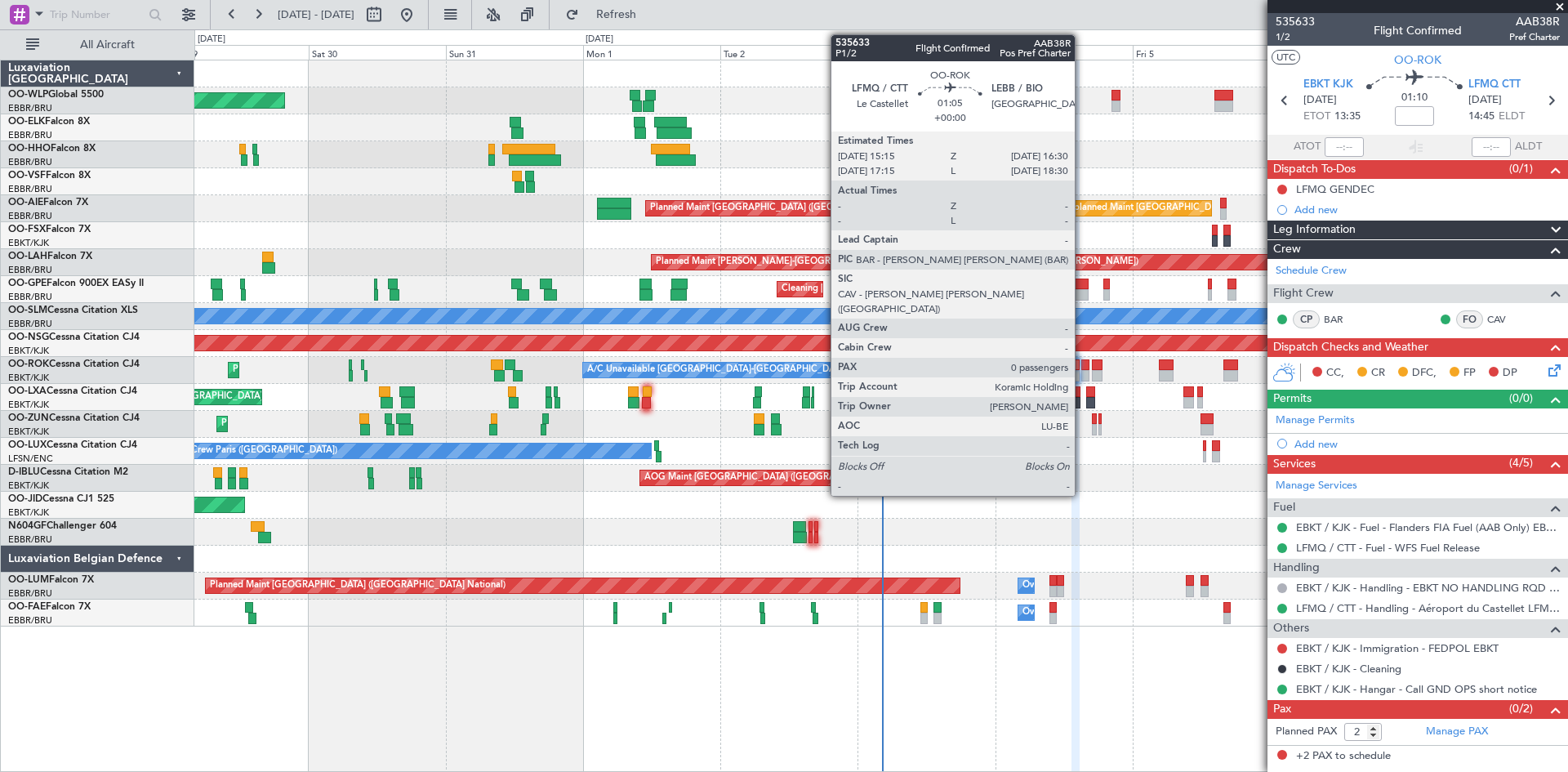
click at [1082, 368] on div at bounding box center [1085, 365] width 8 height 11
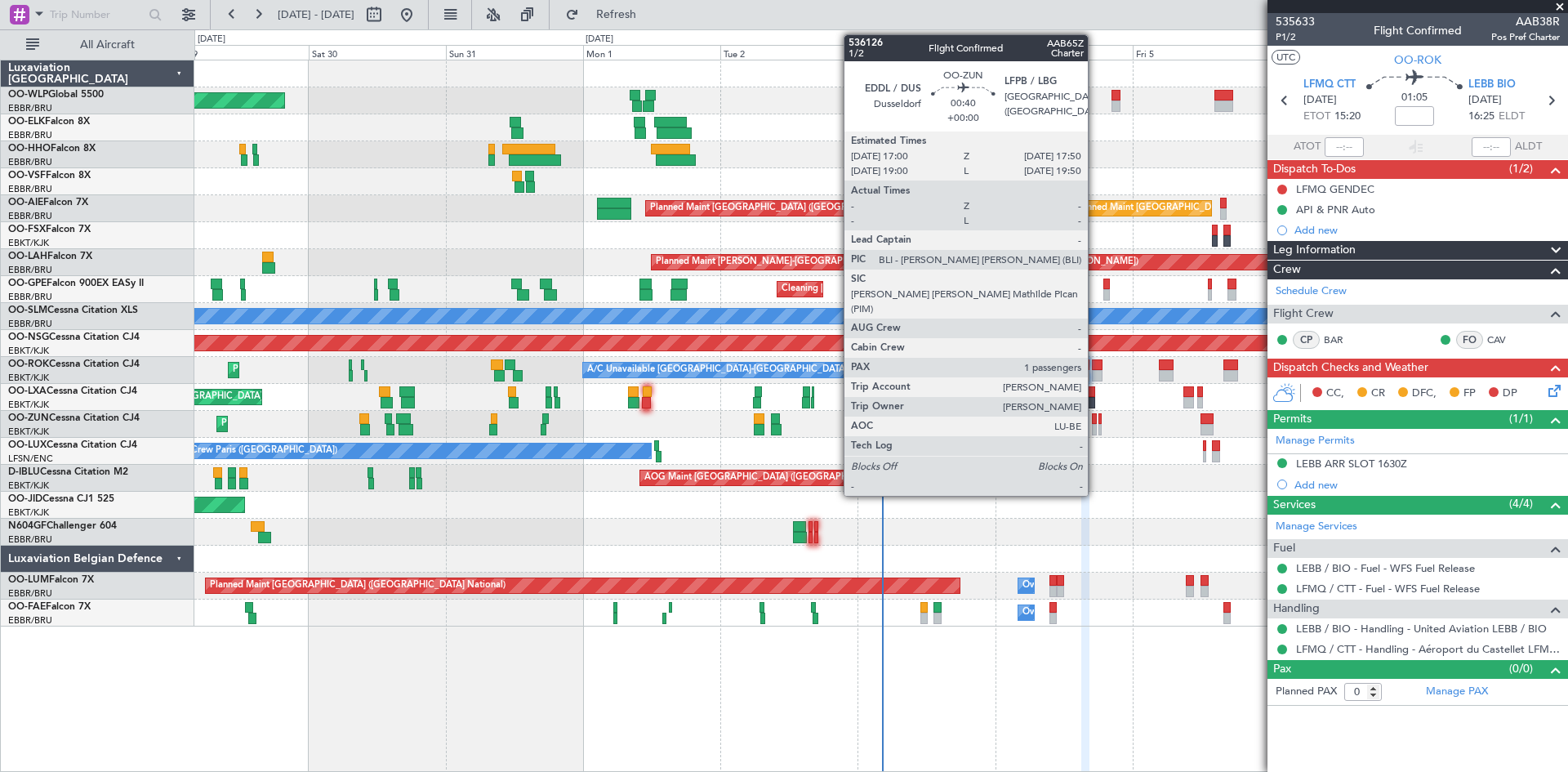
click at [1095, 428] on div at bounding box center [1094, 430] width 5 height 11
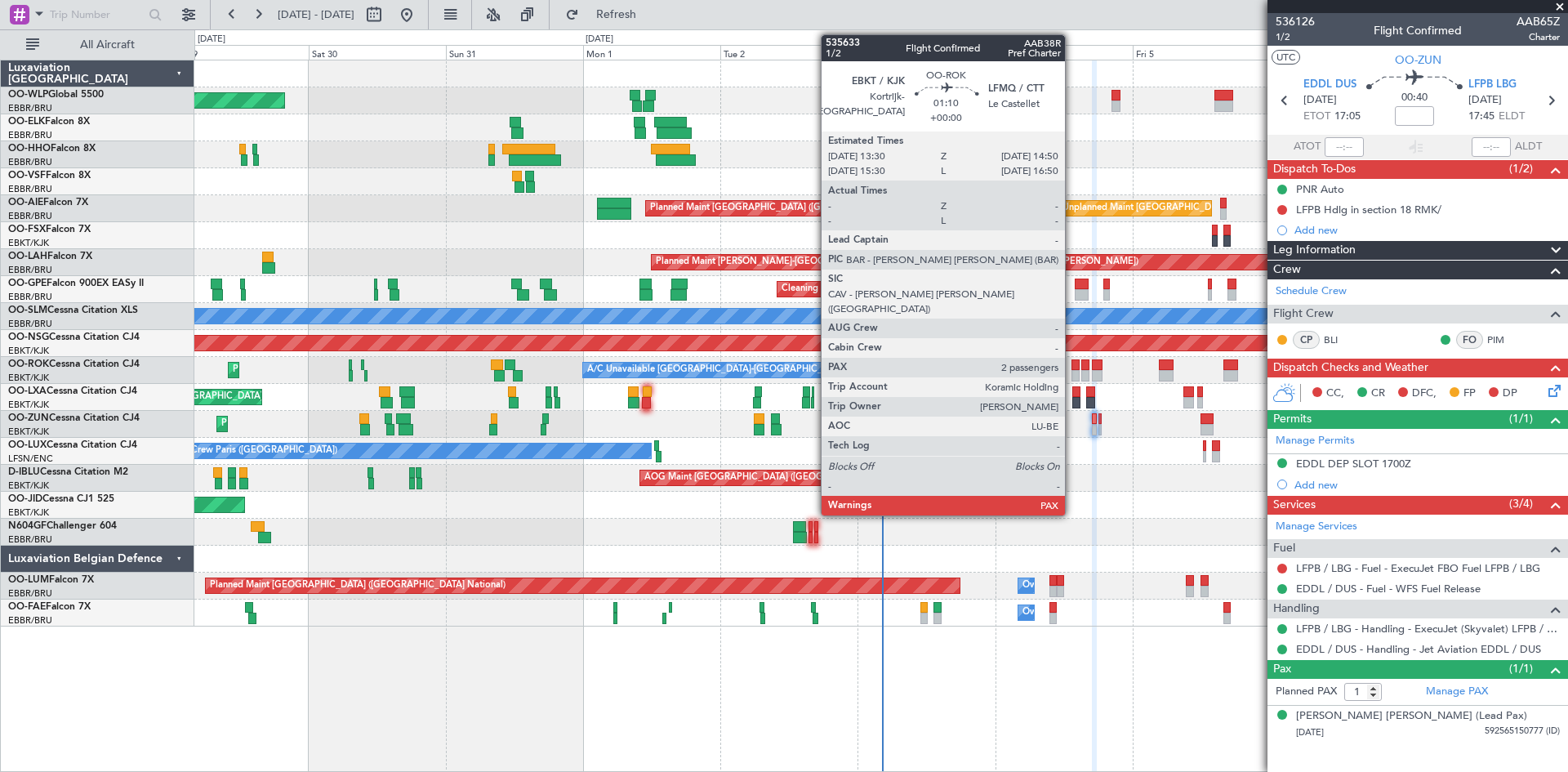
click at [1073, 373] on div at bounding box center [1076, 376] width 8 height 11
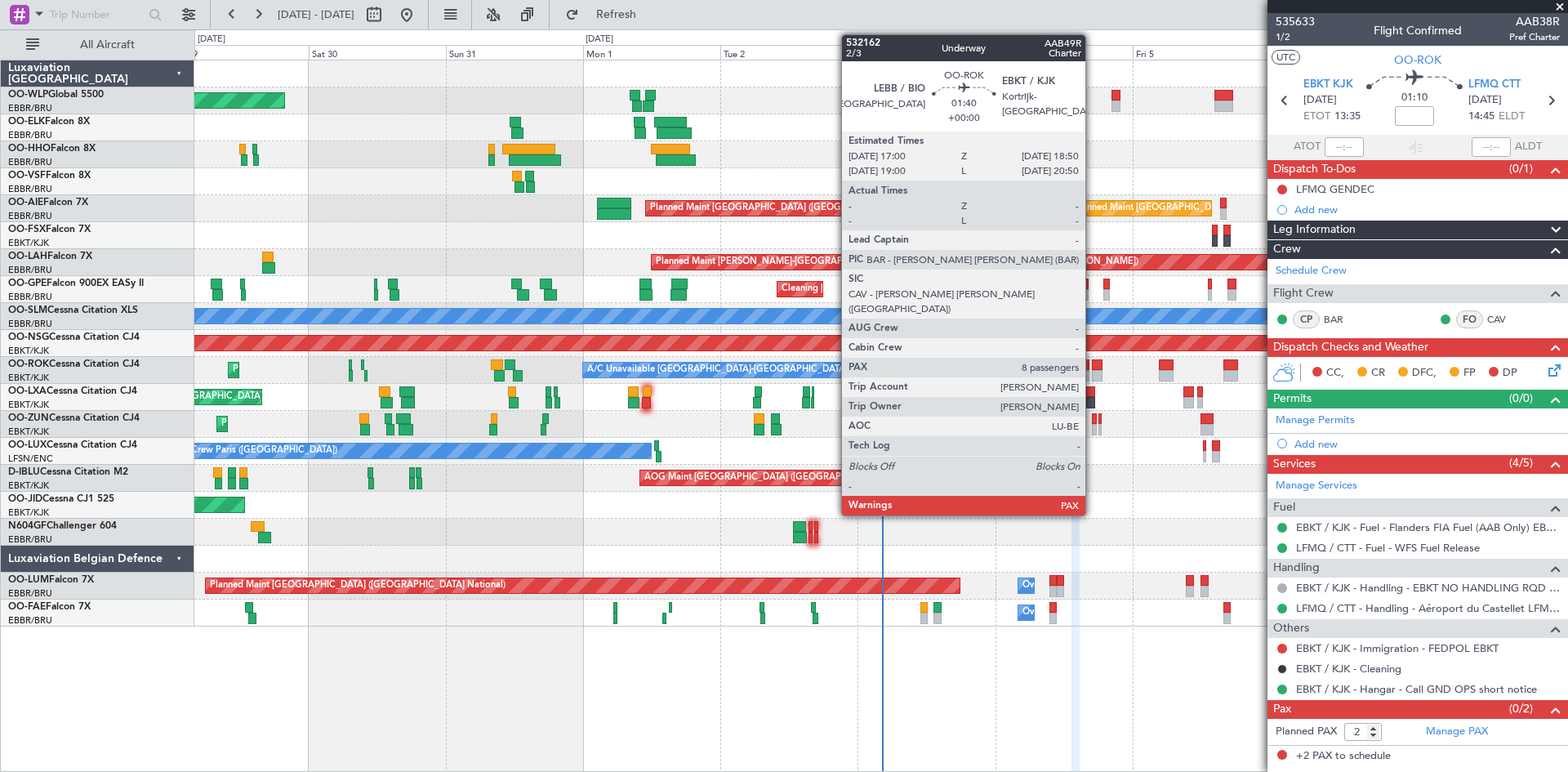
click at [1093, 368] on div at bounding box center [1097, 365] width 10 height 11
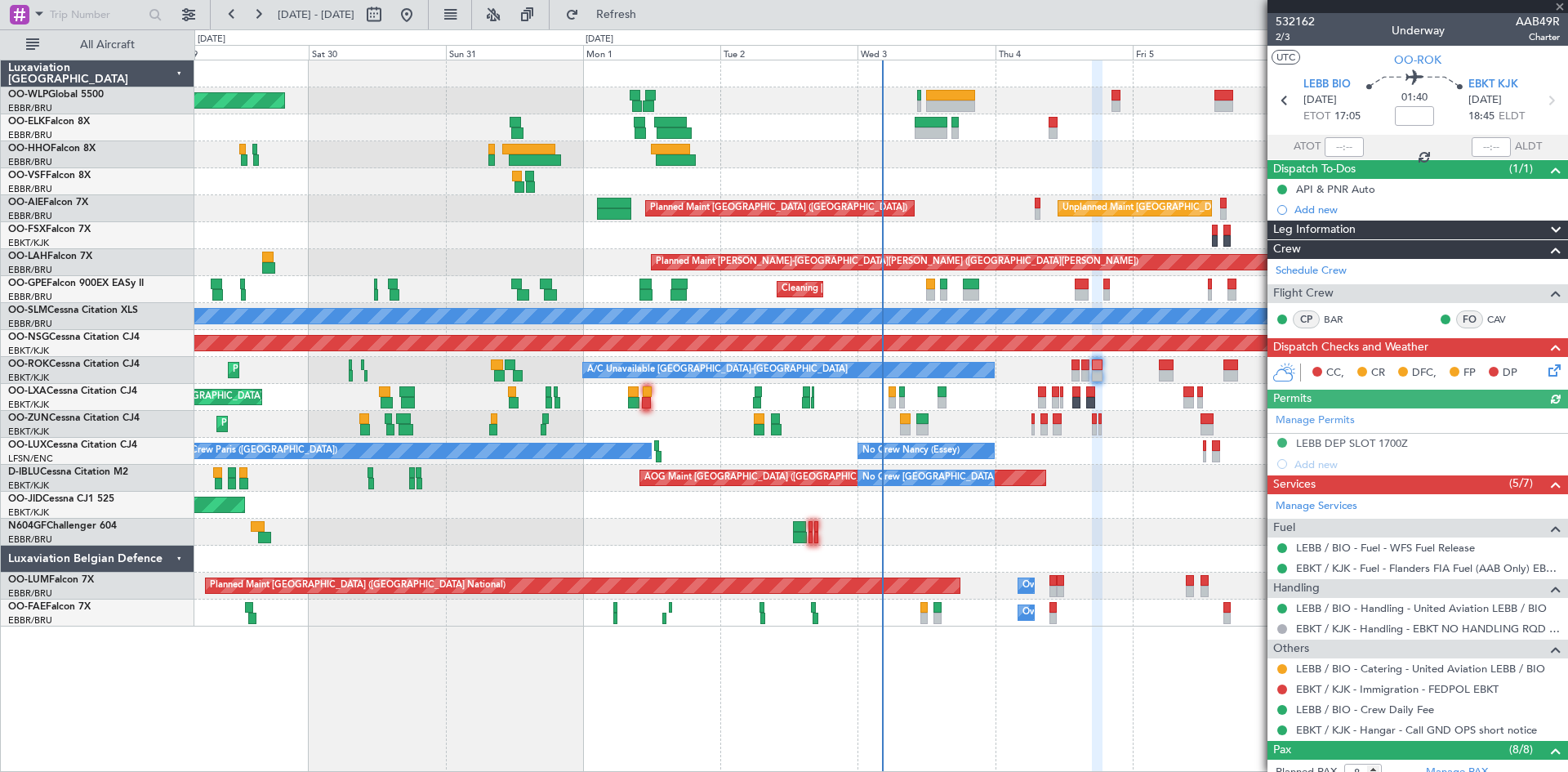
scroll to position [308, 0]
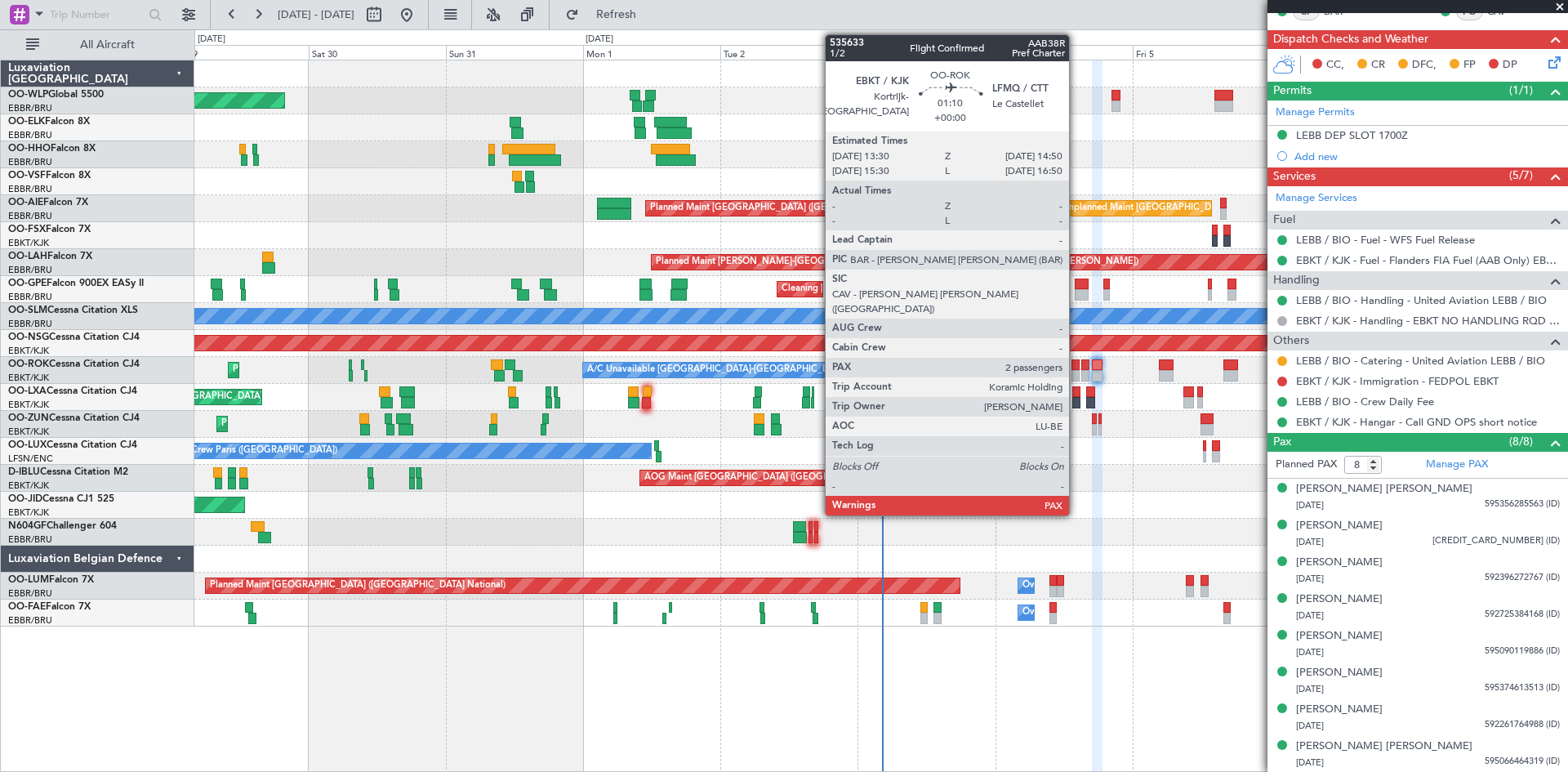
click at [1077, 377] on div at bounding box center [1076, 376] width 8 height 11
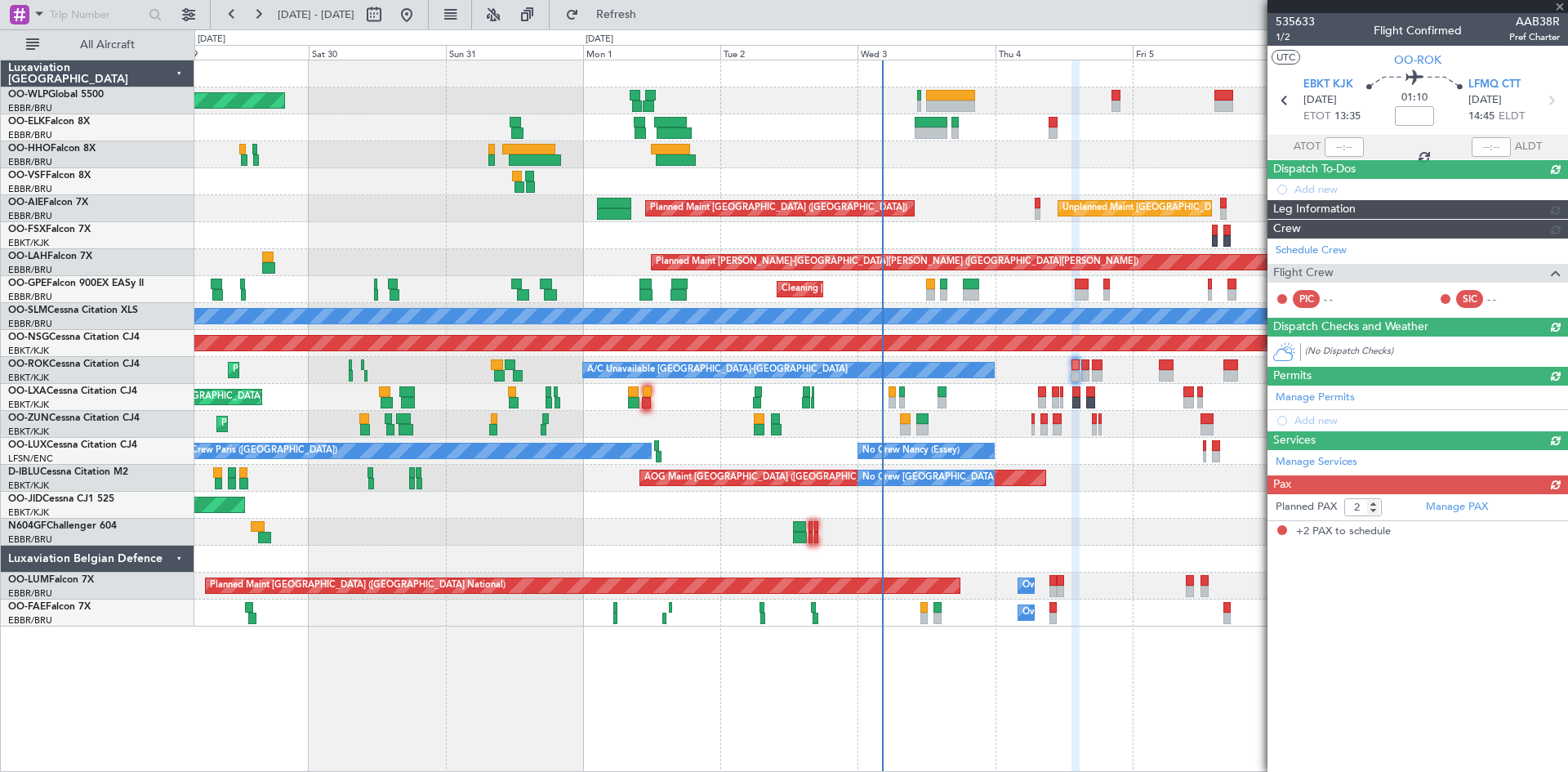
scroll to position [0, 0]
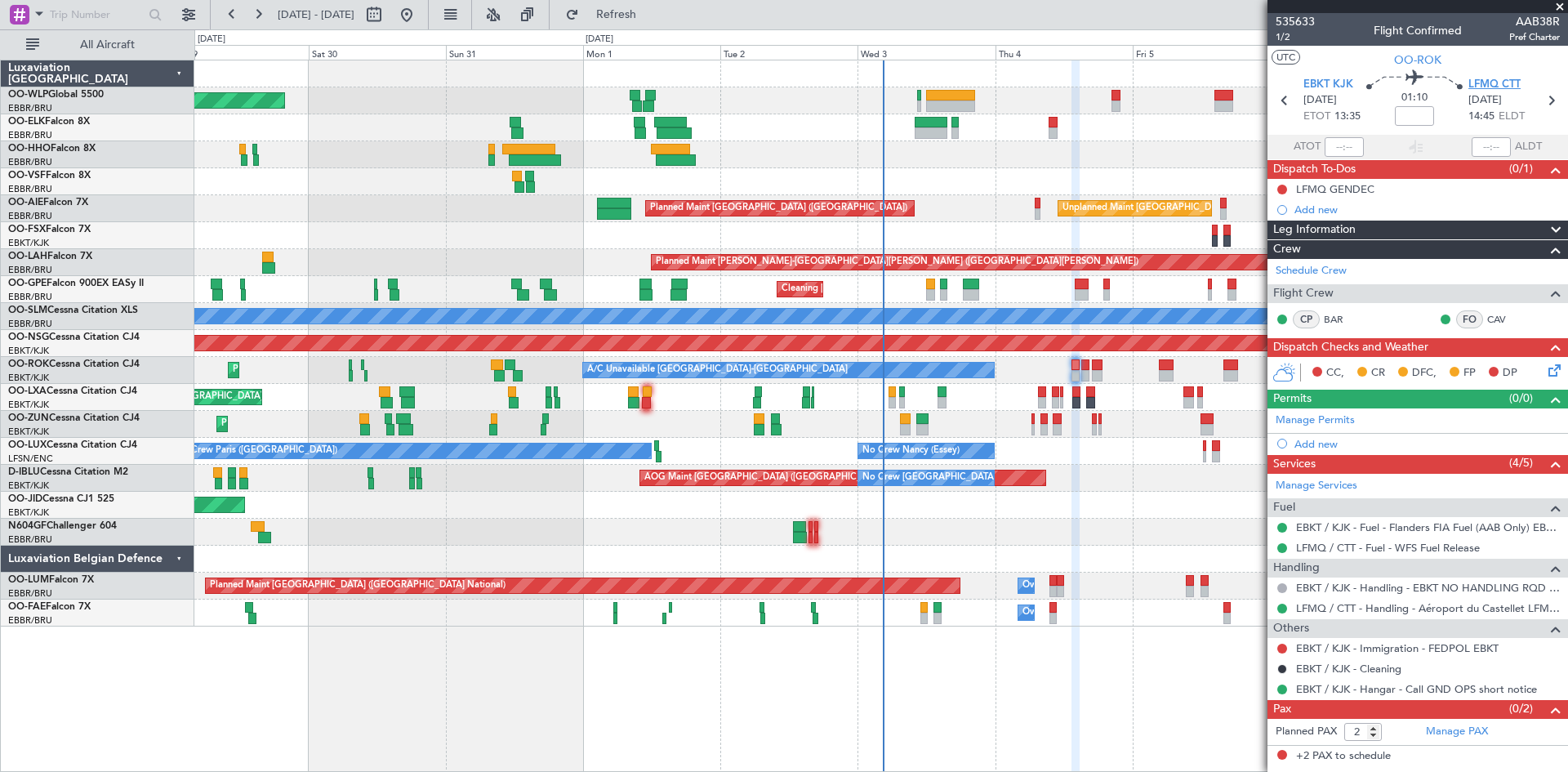
click at [1495, 83] on span "LFMQ CTT" at bounding box center [1495, 84] width 53 height 16
click at [1481, 84] on span "LFMQ CTT" at bounding box center [1495, 84] width 53 height 16
click at [1371, 188] on div "LFMQ GENDEC" at bounding box center [1335, 189] width 79 height 14
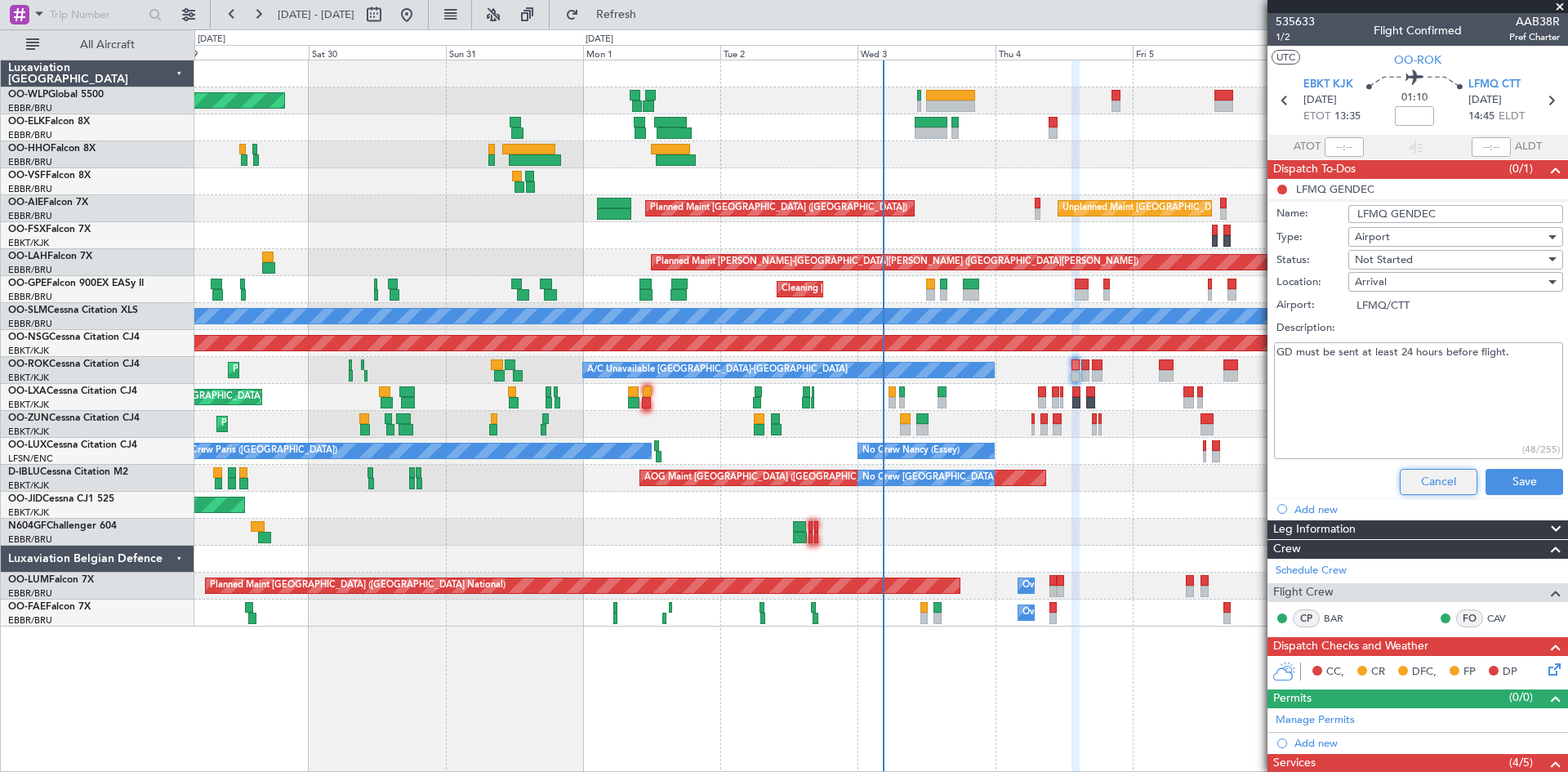
click at [1448, 477] on button "Cancel" at bounding box center [1439, 482] width 78 height 26
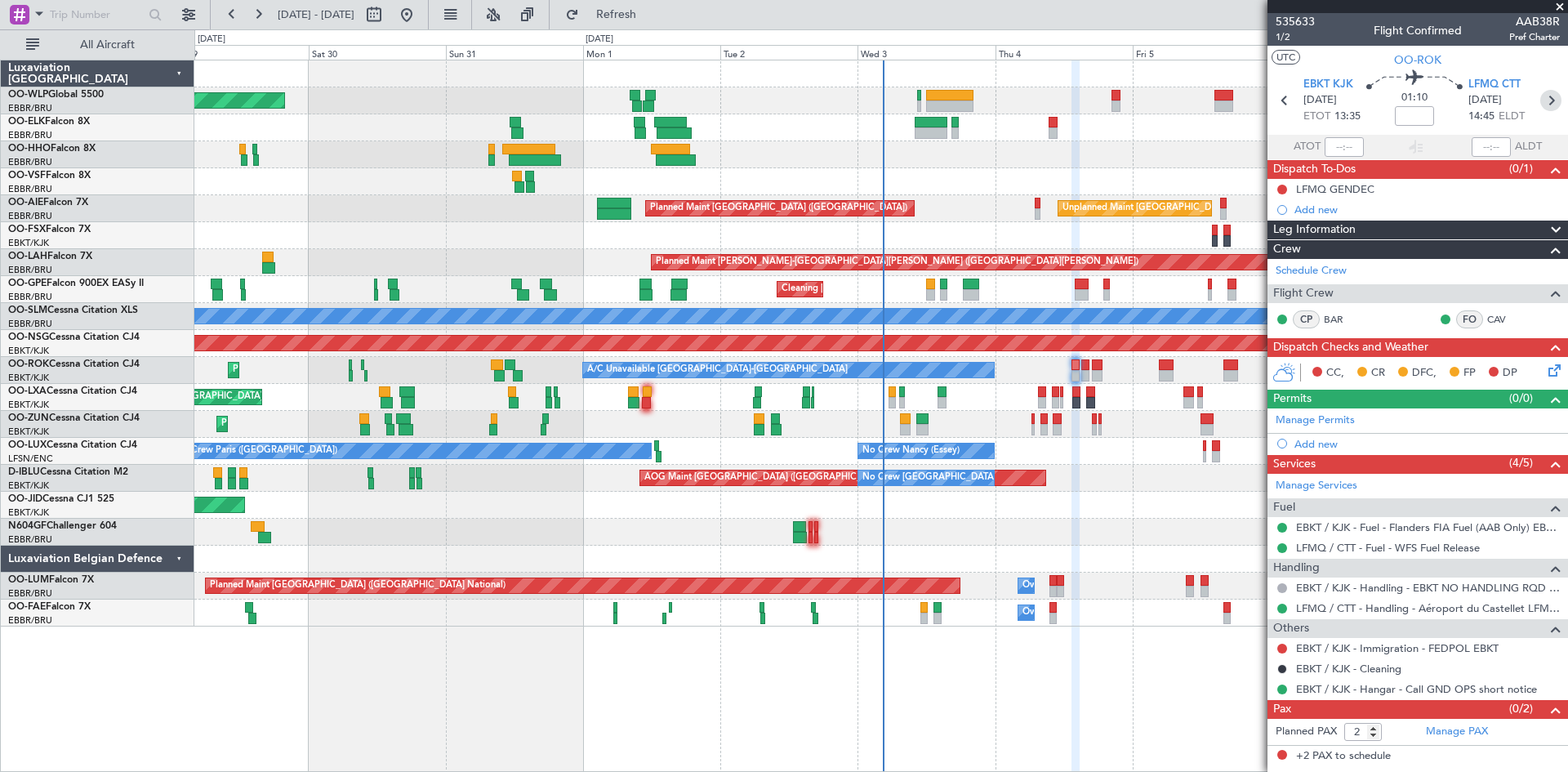
click at [1555, 105] on icon at bounding box center [1551, 100] width 22 height 22
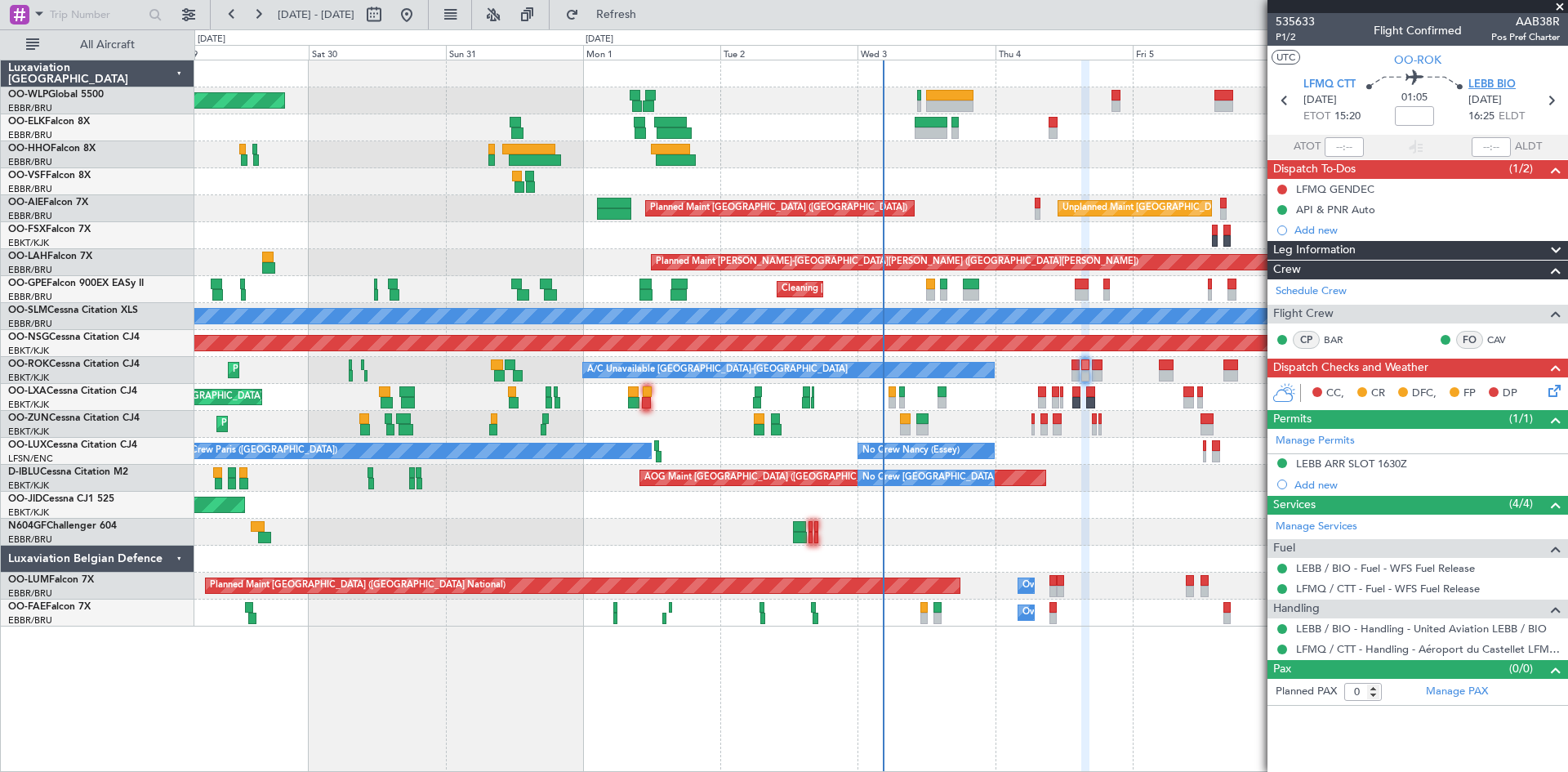
click at [1507, 84] on span "LEBB BIO" at bounding box center [1492, 84] width 48 height 16
click at [1364, 463] on div "LEBB ARR SLOT 1630Z" at bounding box center [1351, 463] width 111 height 14
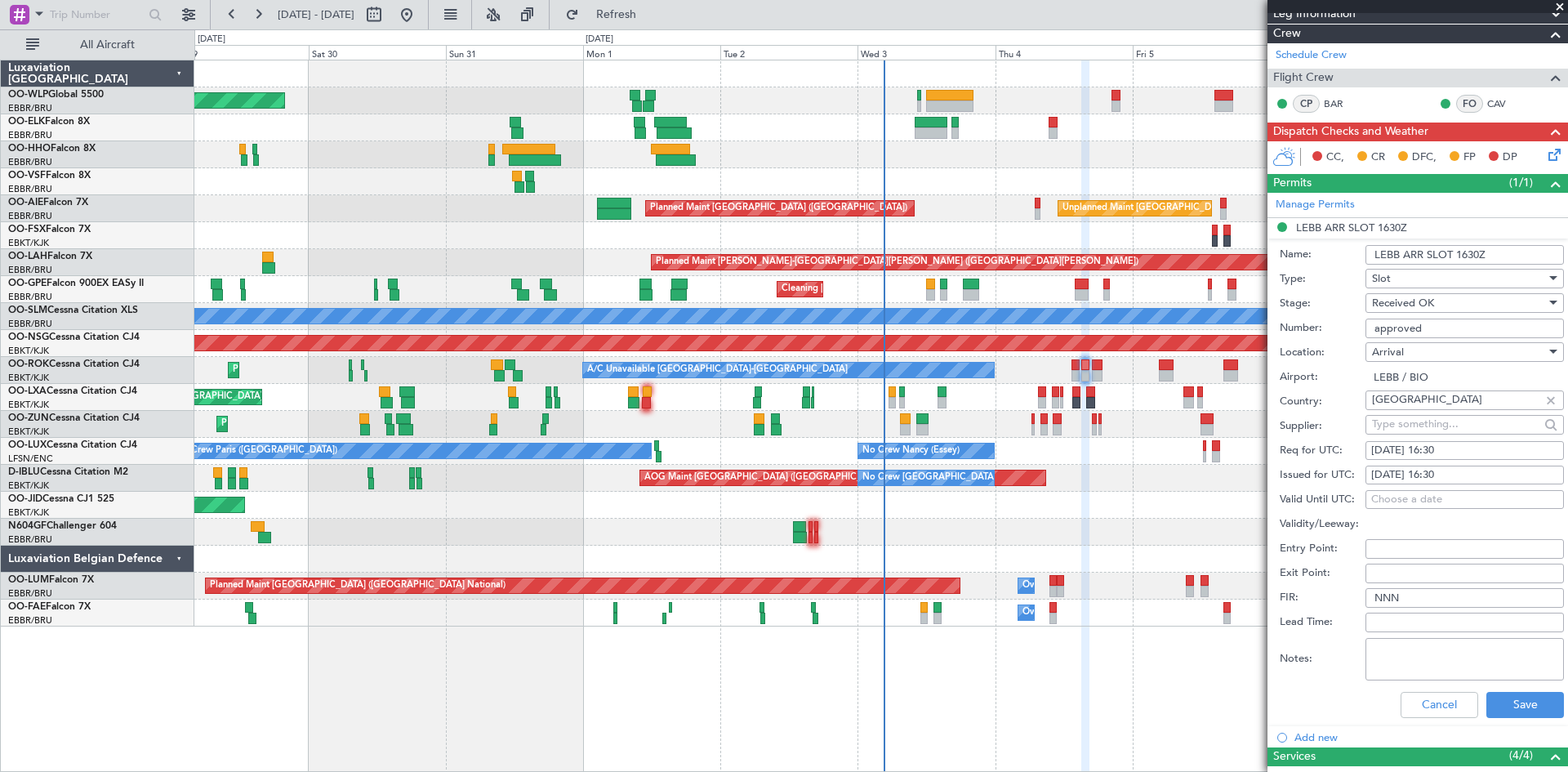
scroll to position [326, 0]
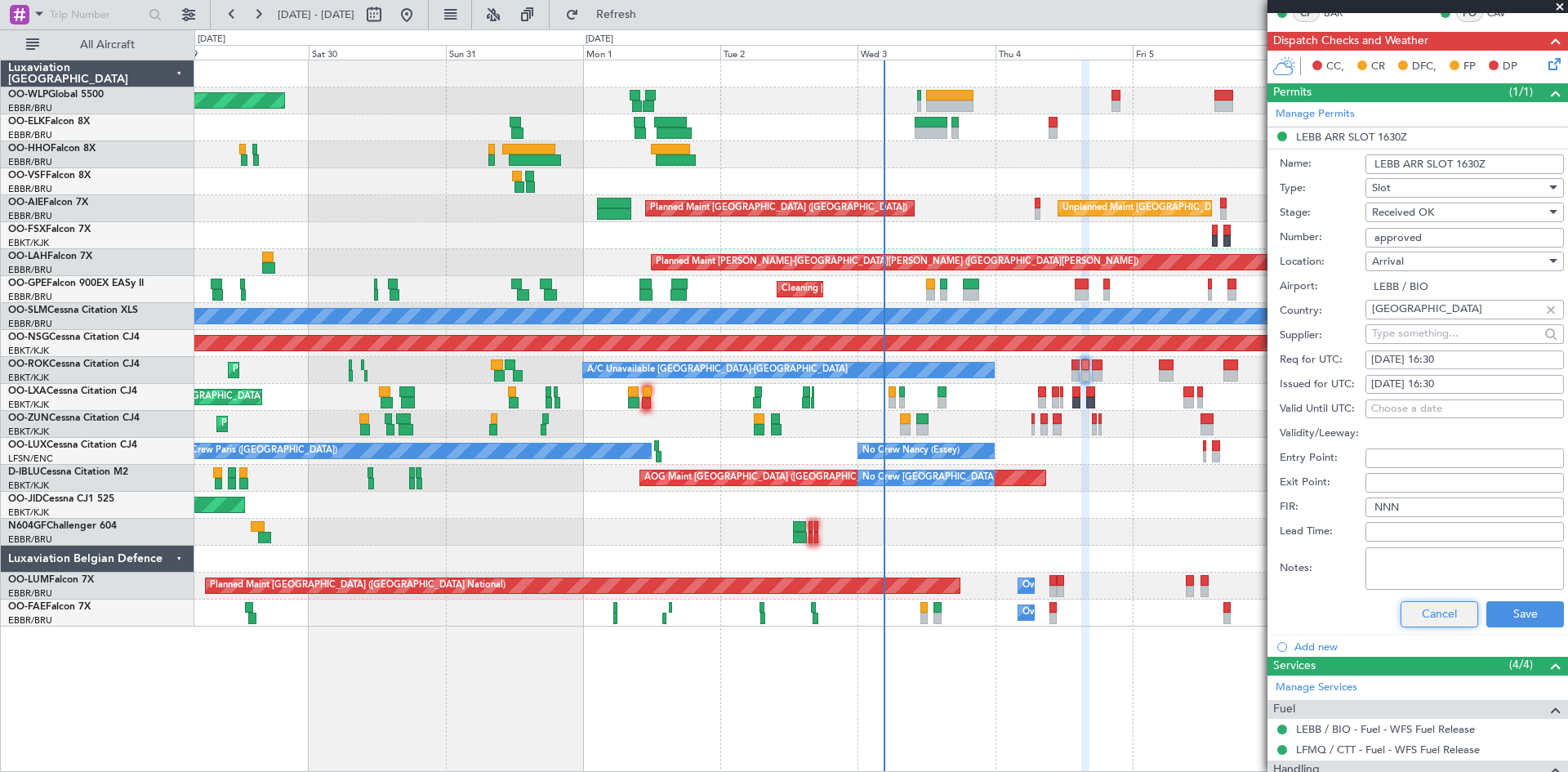
click at [1436, 618] on button "Cancel" at bounding box center [1440, 614] width 78 height 26
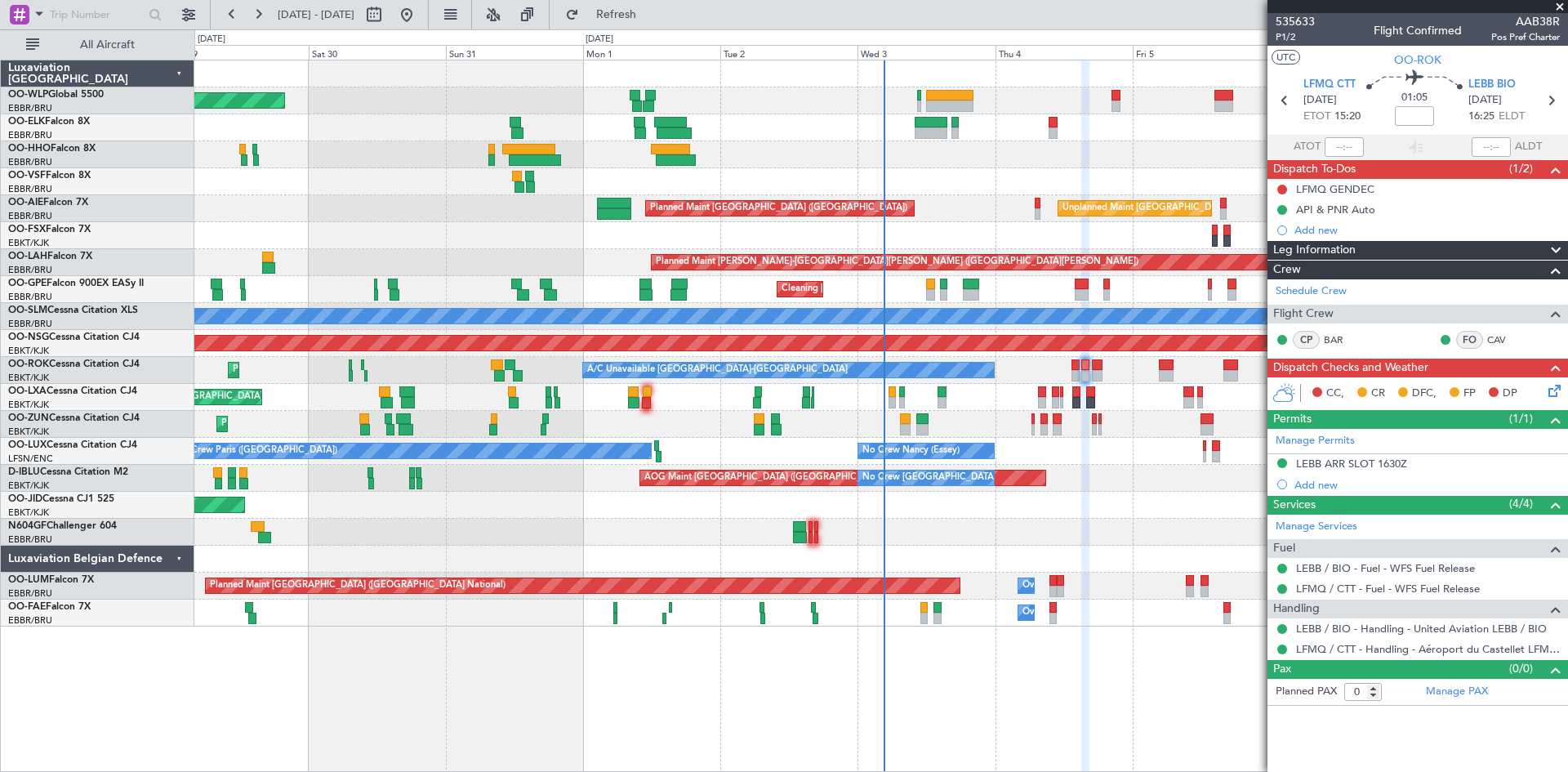
scroll to position [0, 0]
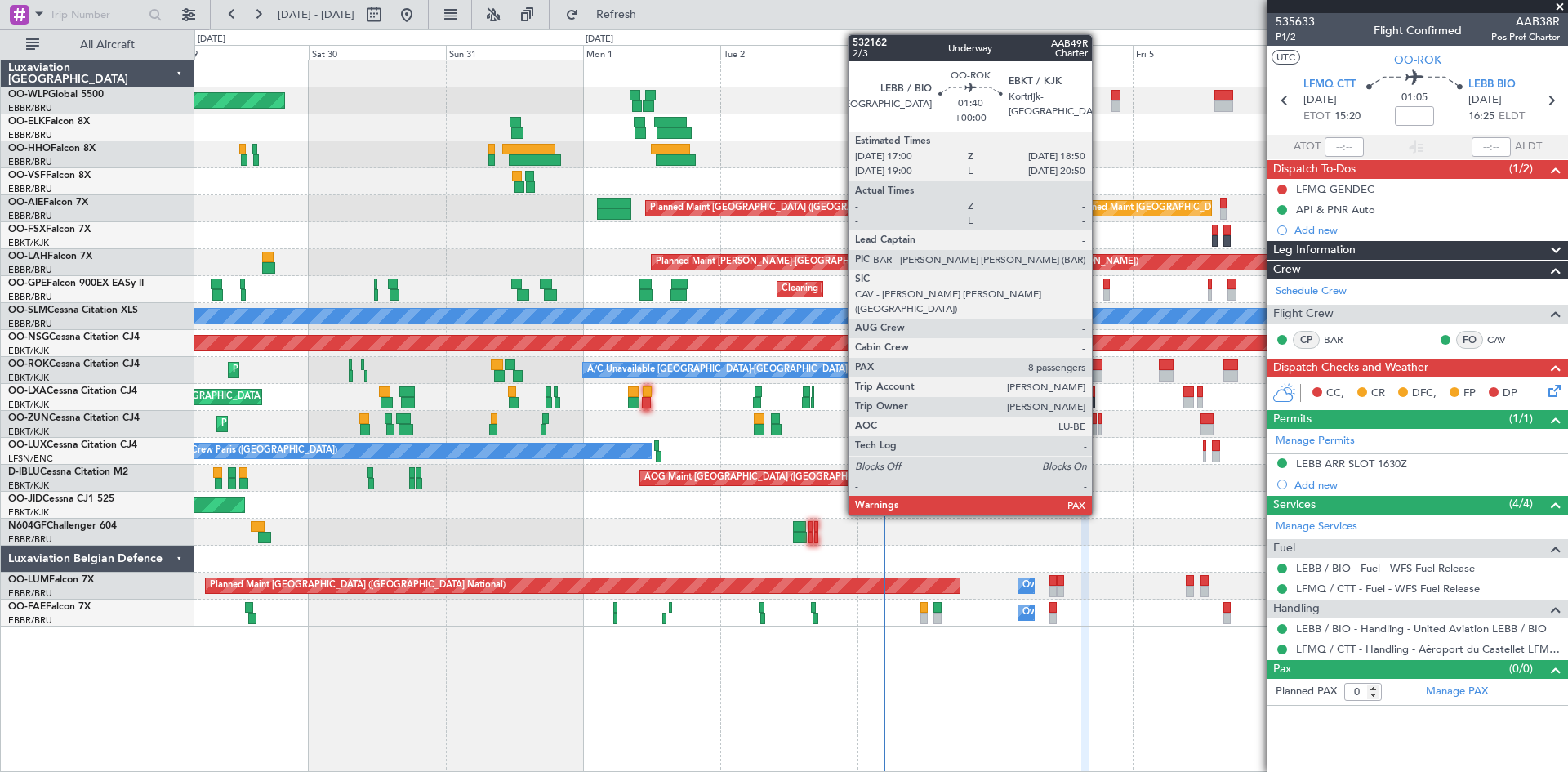
click at [1098, 370] on div at bounding box center [1097, 365] width 10 height 11
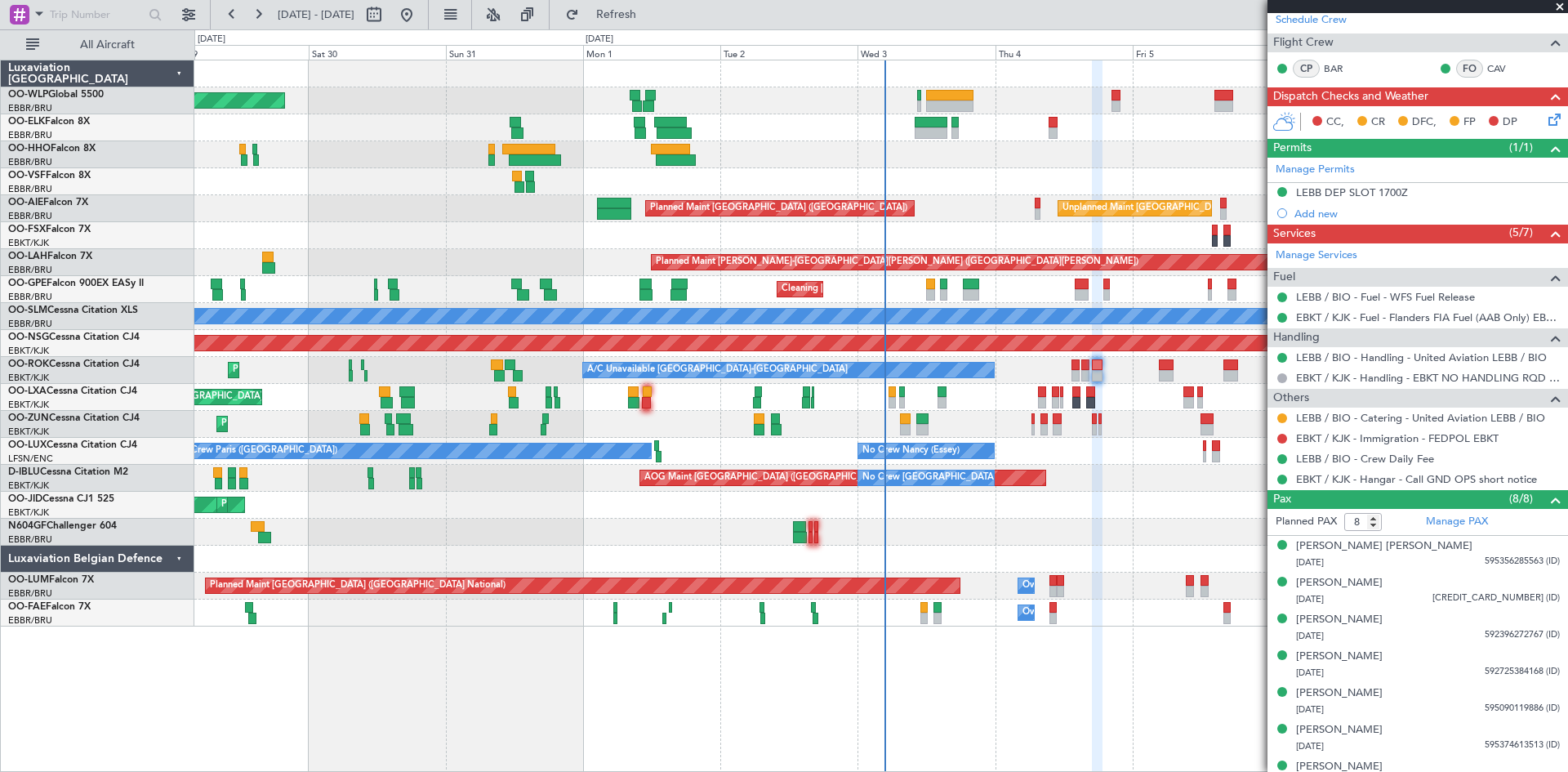
scroll to position [226, 0]
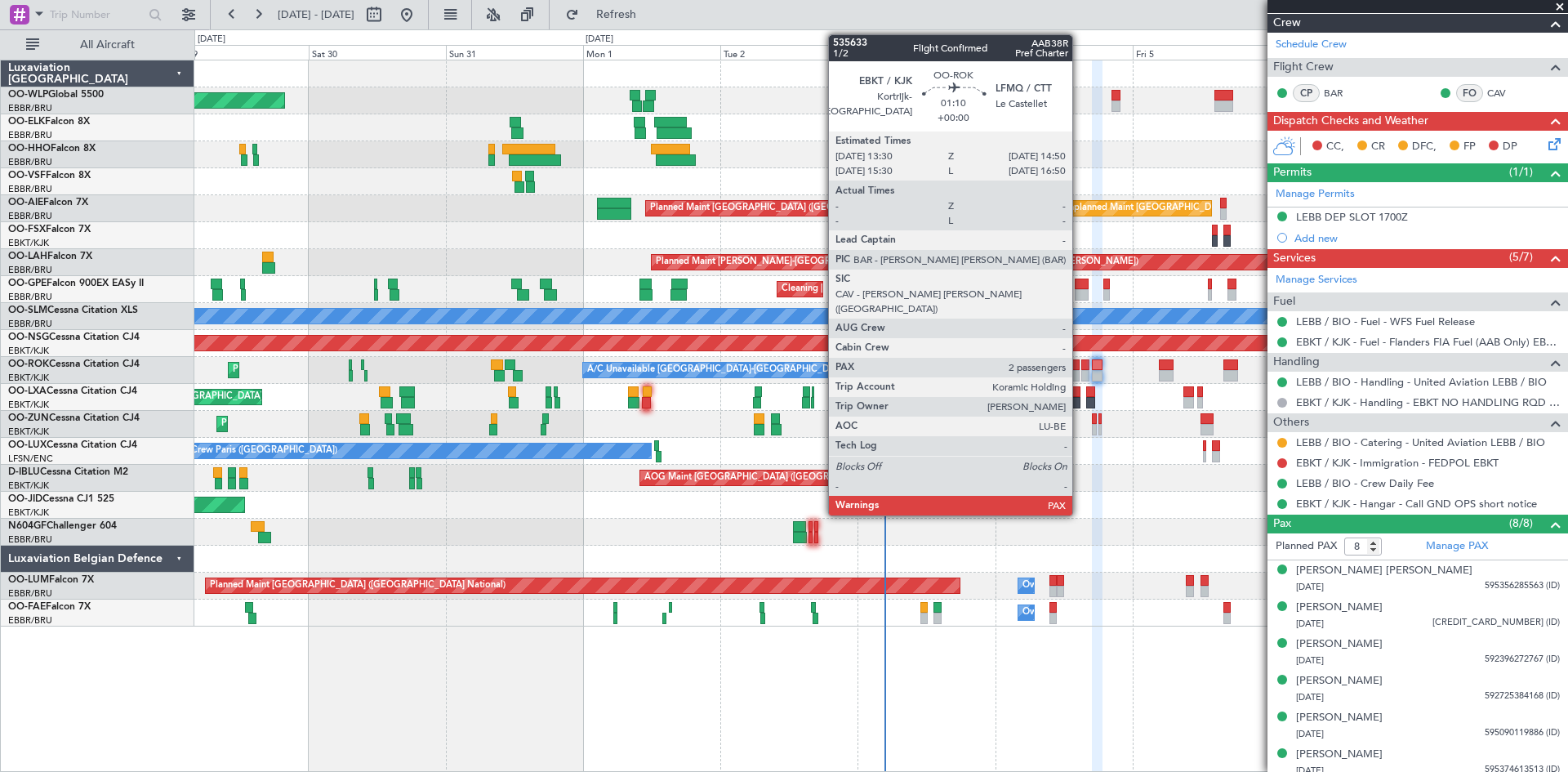
click at [1078, 371] on div at bounding box center [1076, 376] width 8 height 11
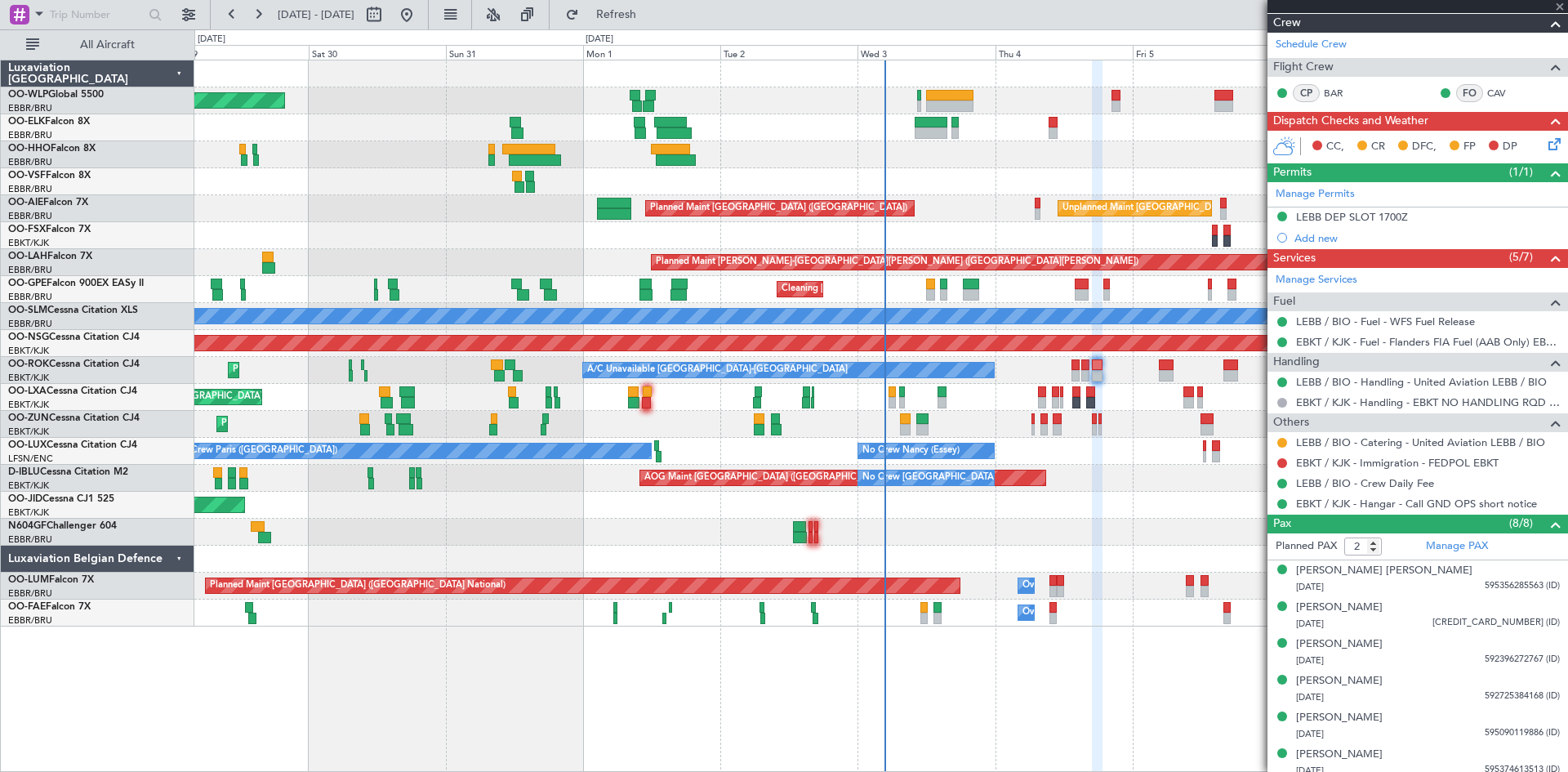
scroll to position [0, 0]
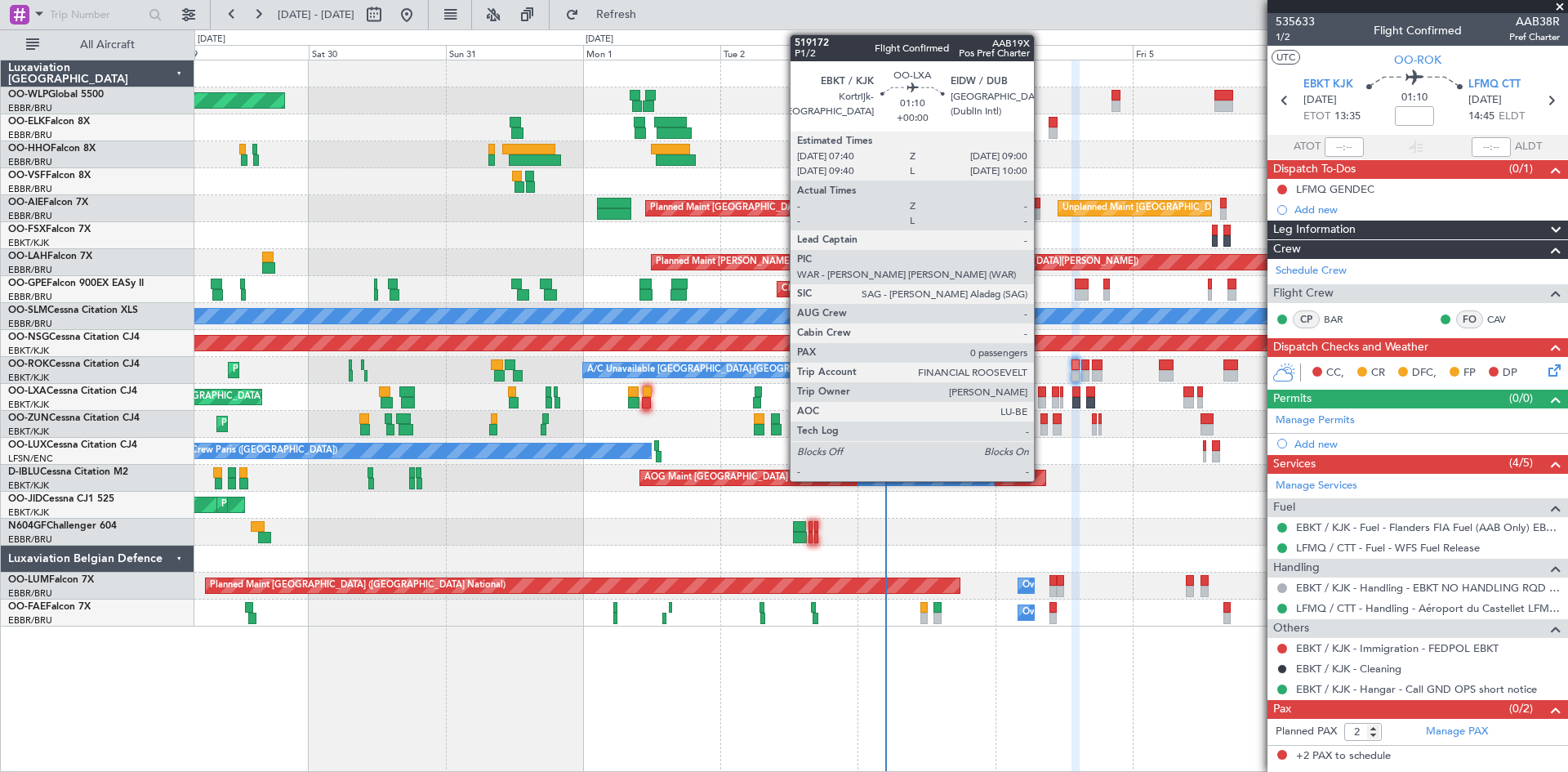
click at [1042, 397] on div at bounding box center [1042, 402] width 8 height 11
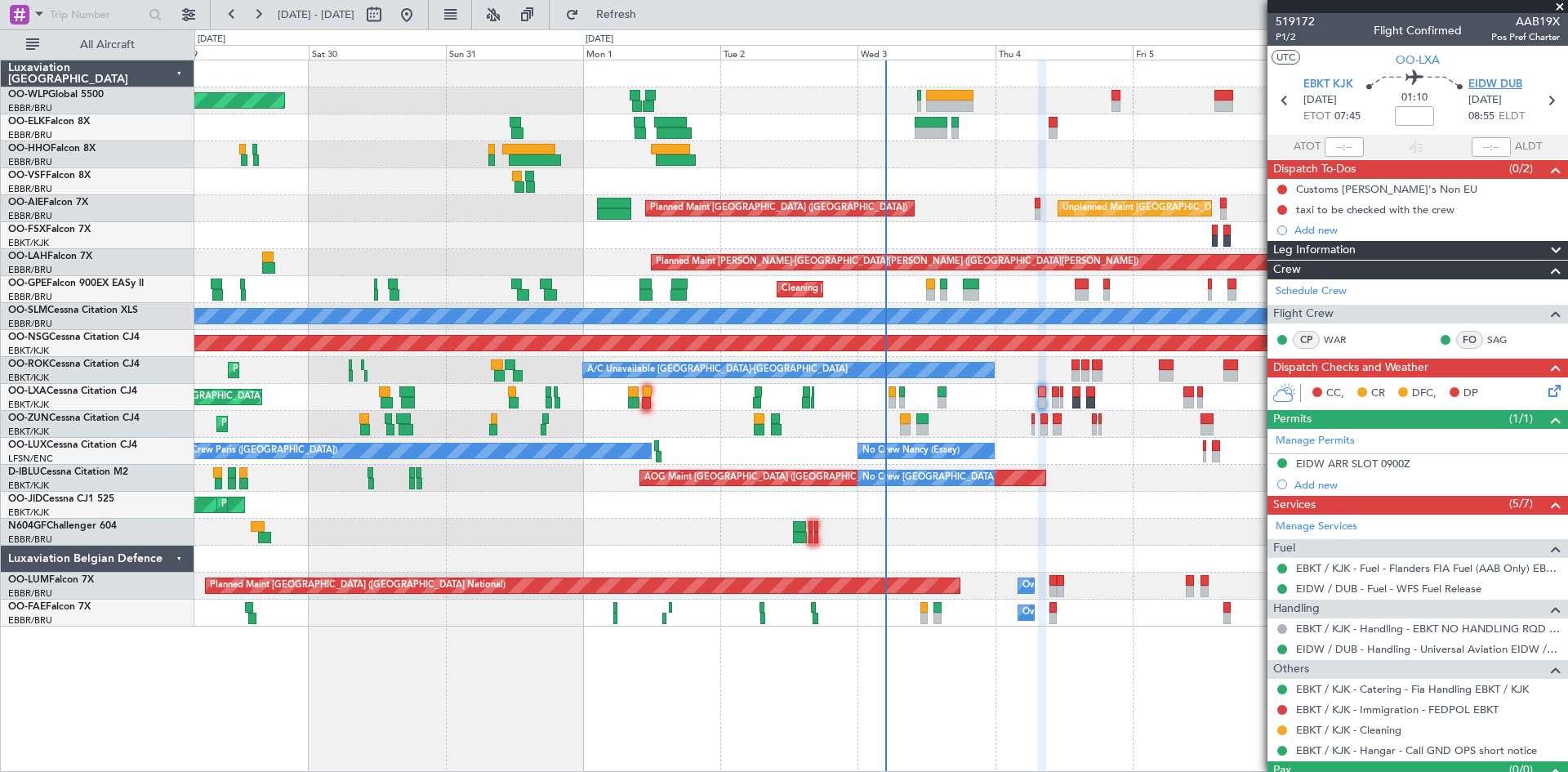
click at [1488, 82] on span "EIDW DUB" at bounding box center [1495, 84] width 53 height 16
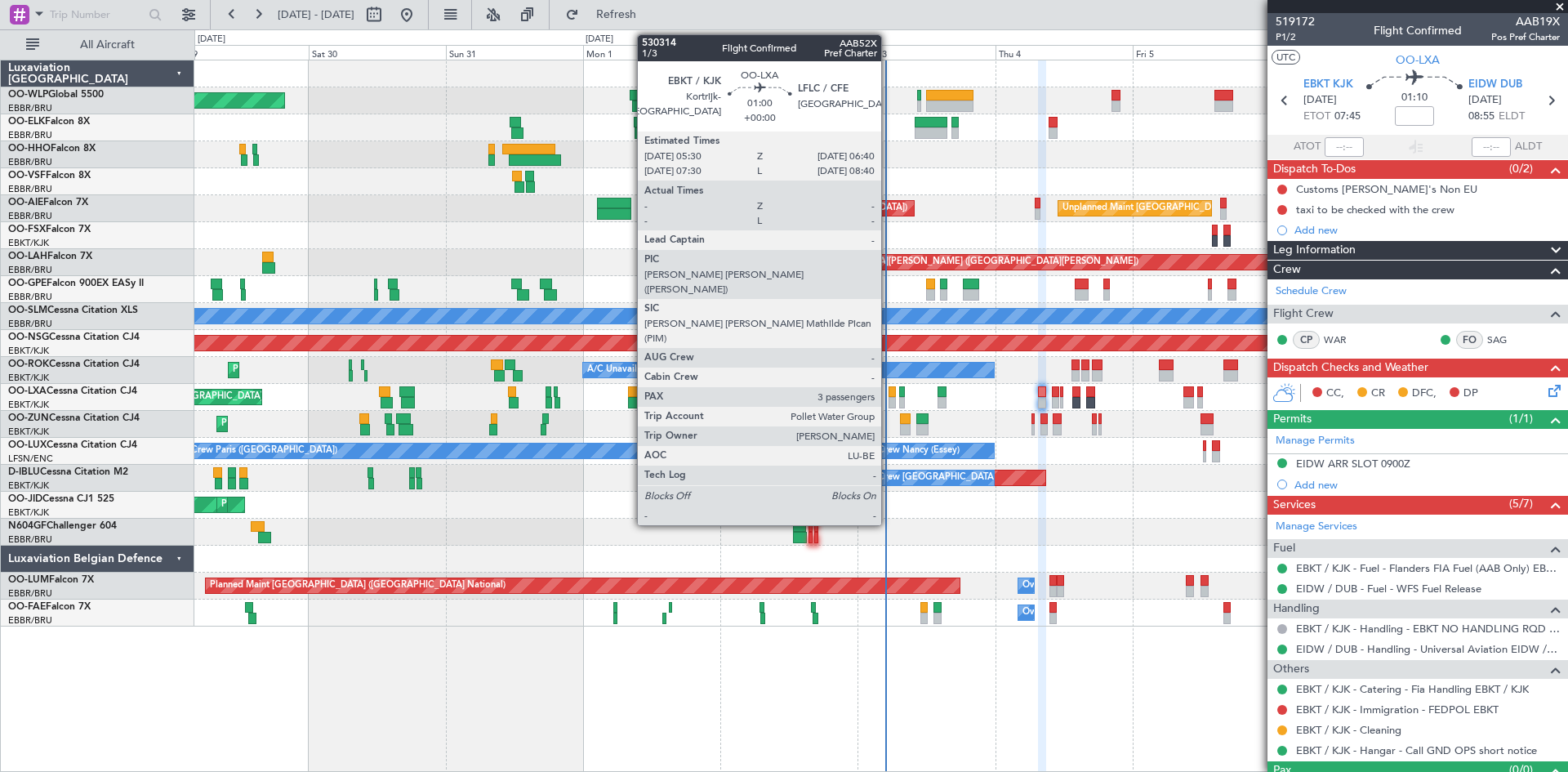
click at [889, 401] on div at bounding box center [893, 402] width 8 height 11
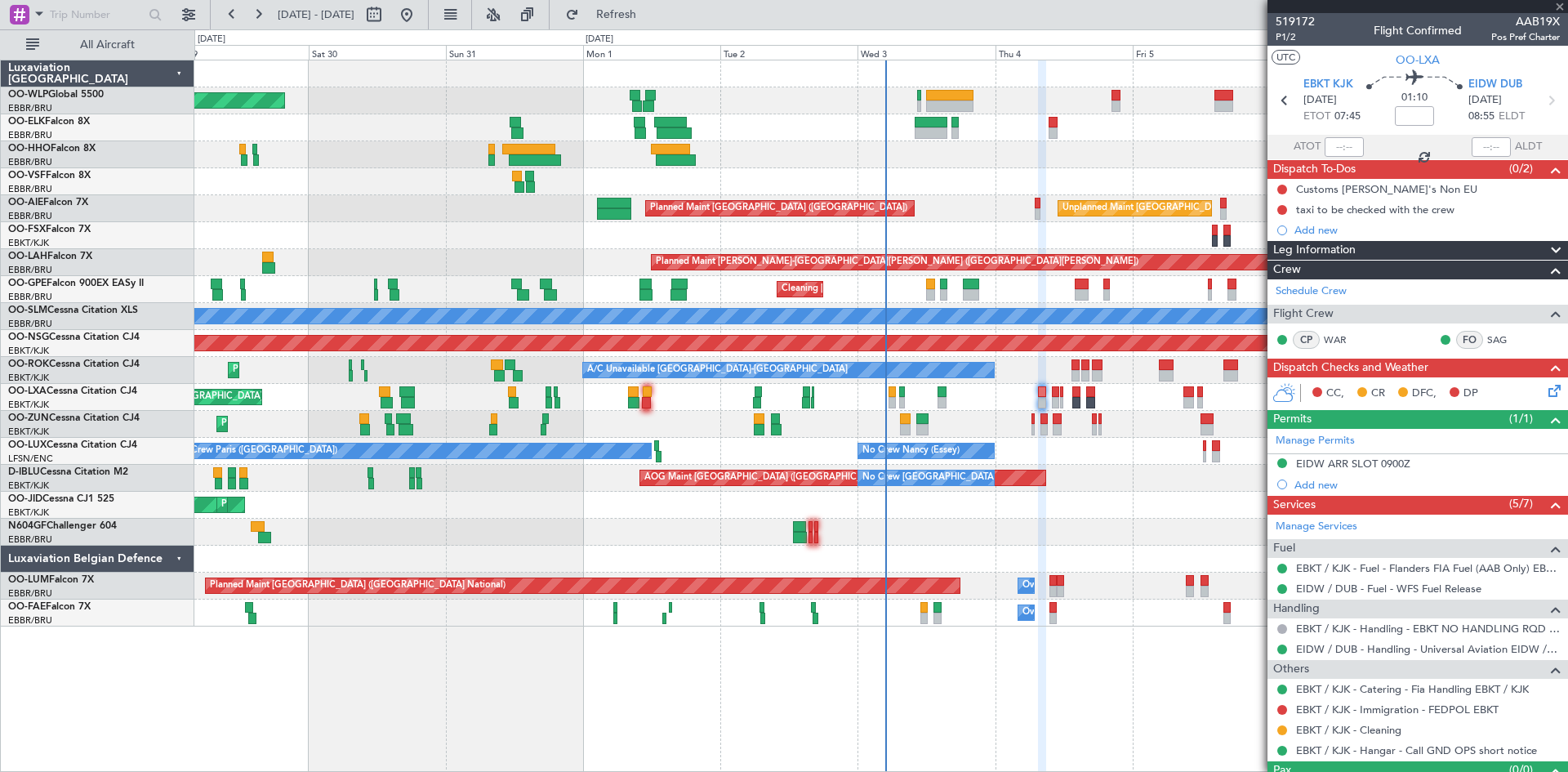
type input "3"
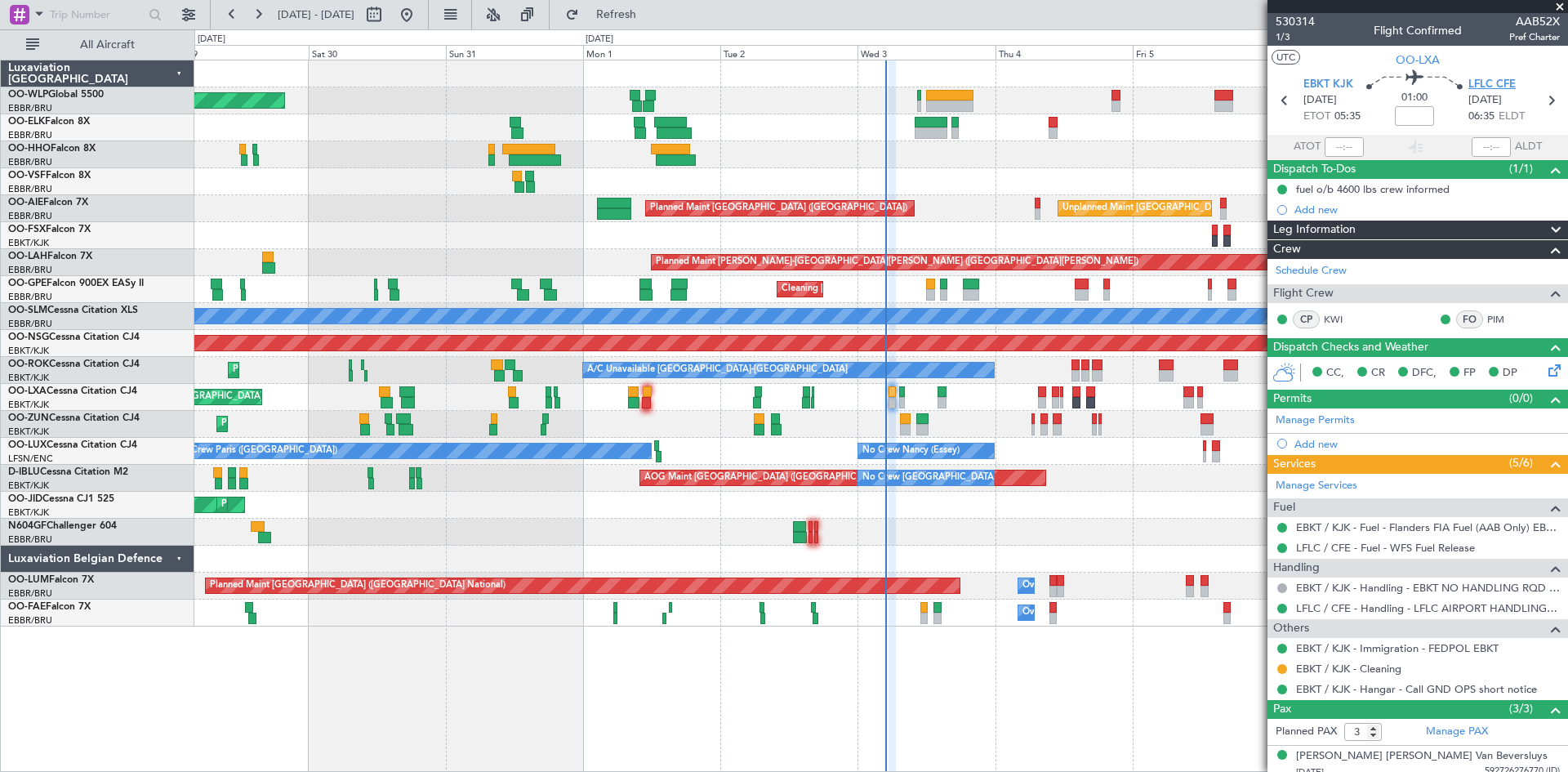
click at [1498, 85] on span "LFLC CFE" at bounding box center [1492, 84] width 48 height 16
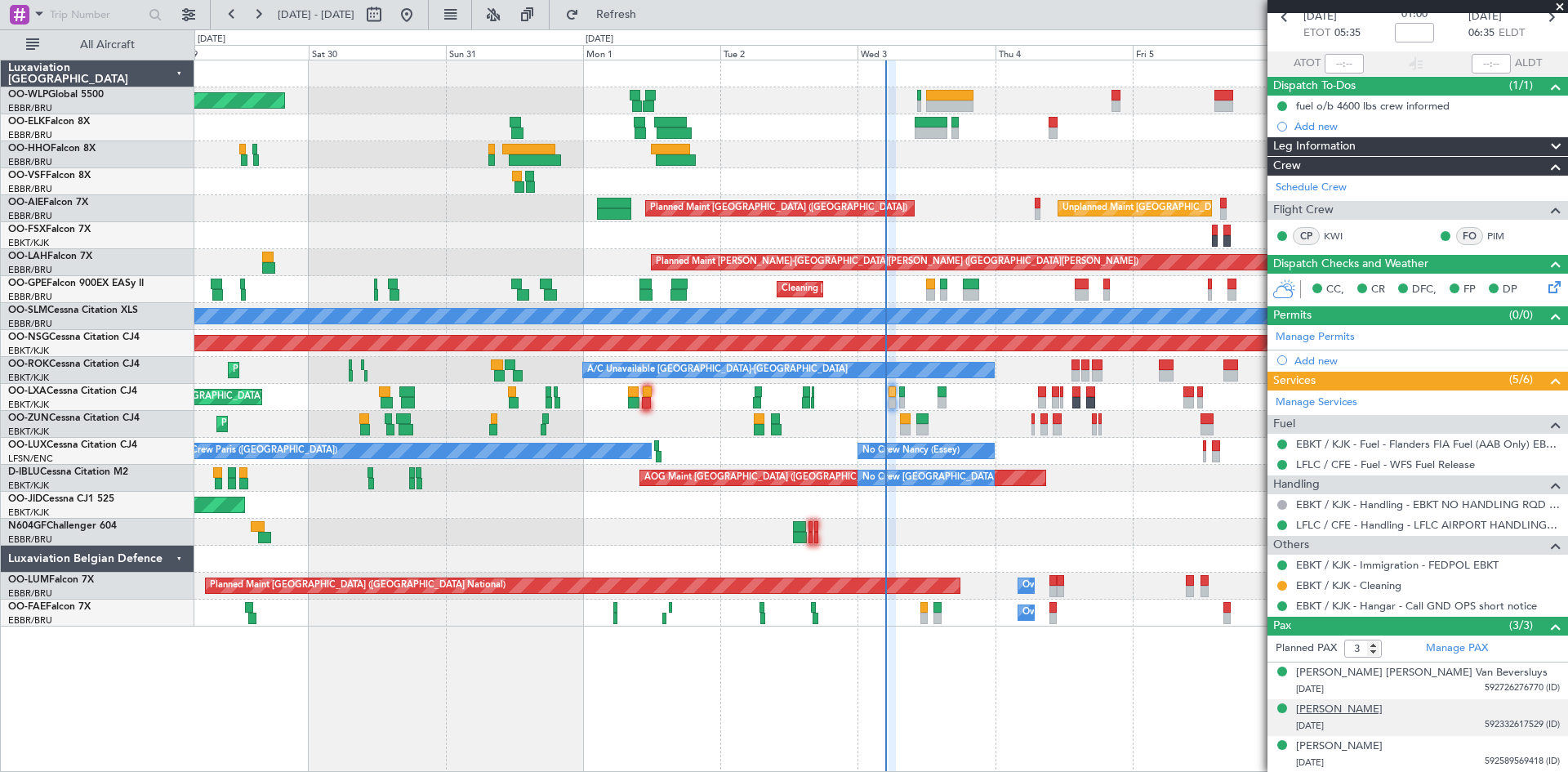
click at [1370, 707] on div "Jacques Noél Pollet" at bounding box center [1339, 709] width 86 height 16
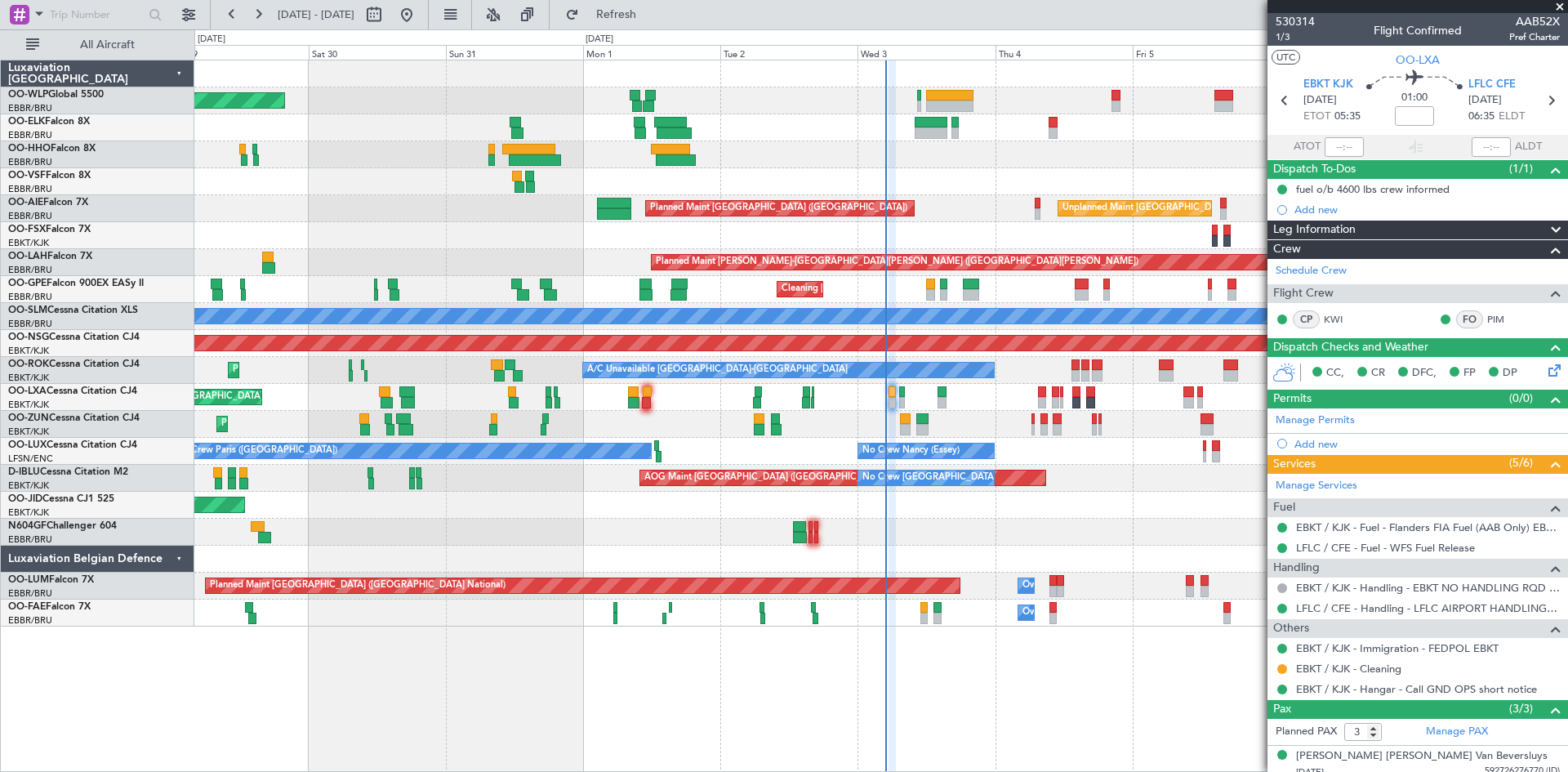
scroll to position [83, 0]
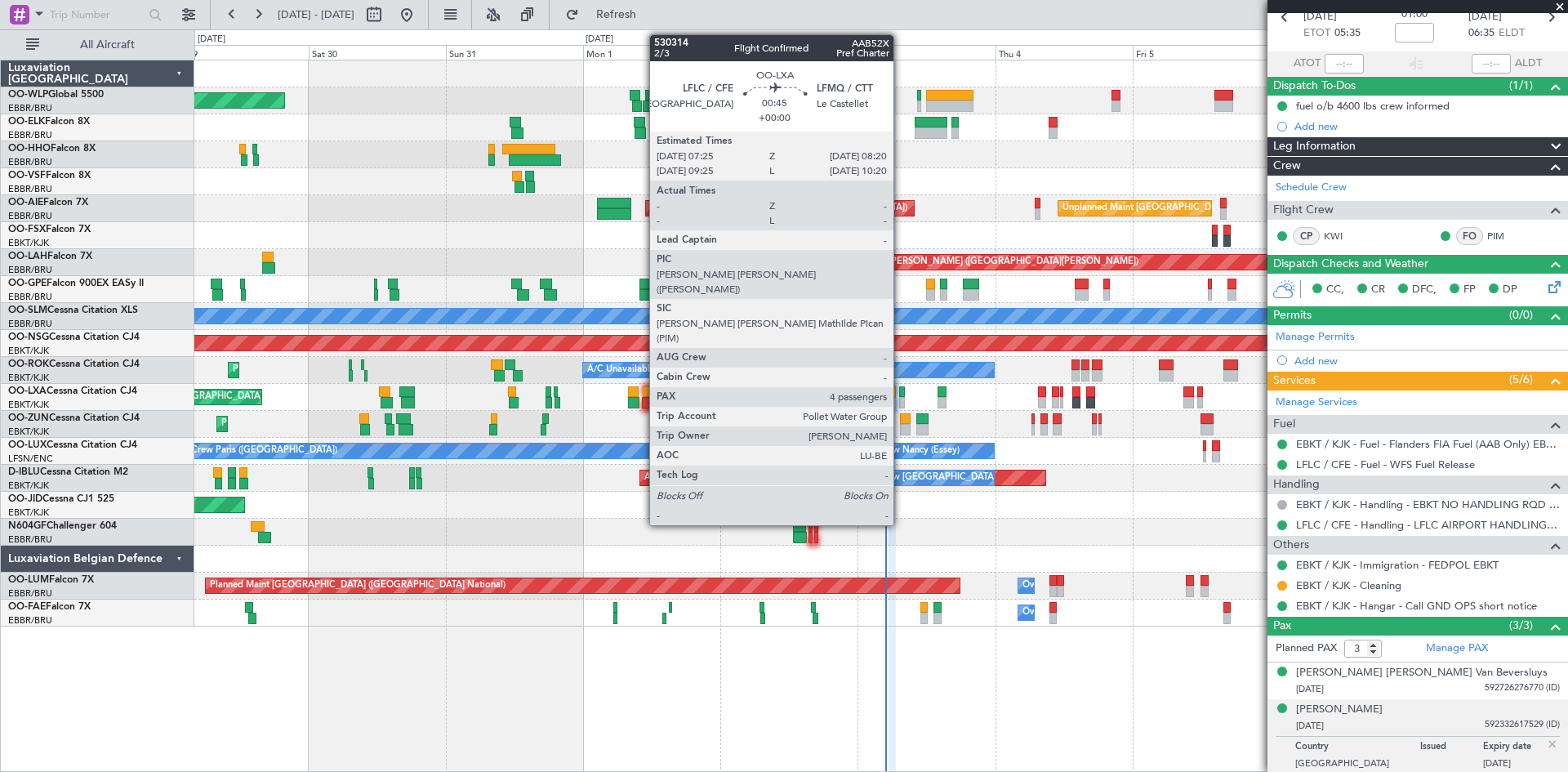
click at [901, 395] on div at bounding box center [902, 392] width 6 height 11
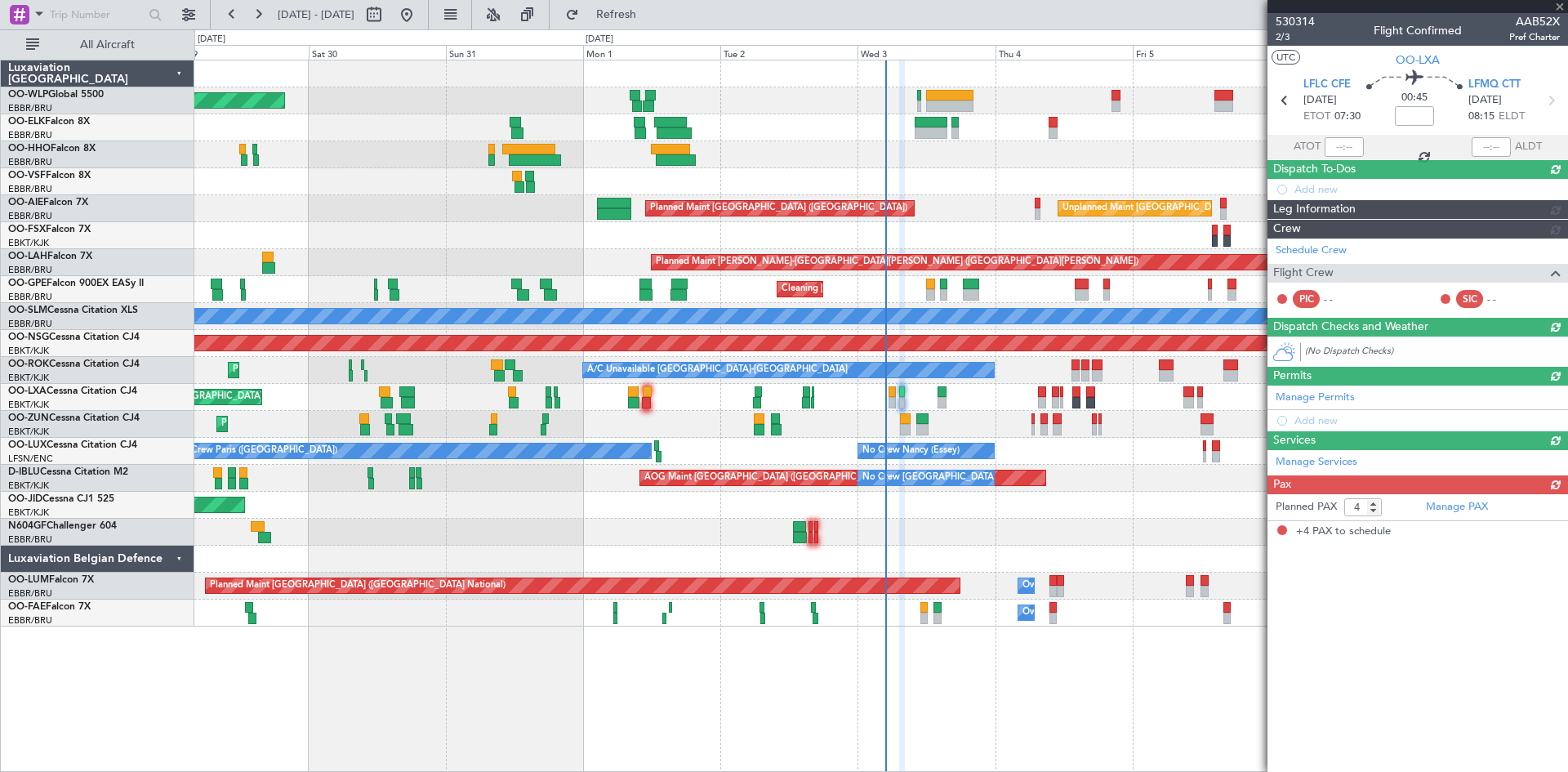
scroll to position [0, 0]
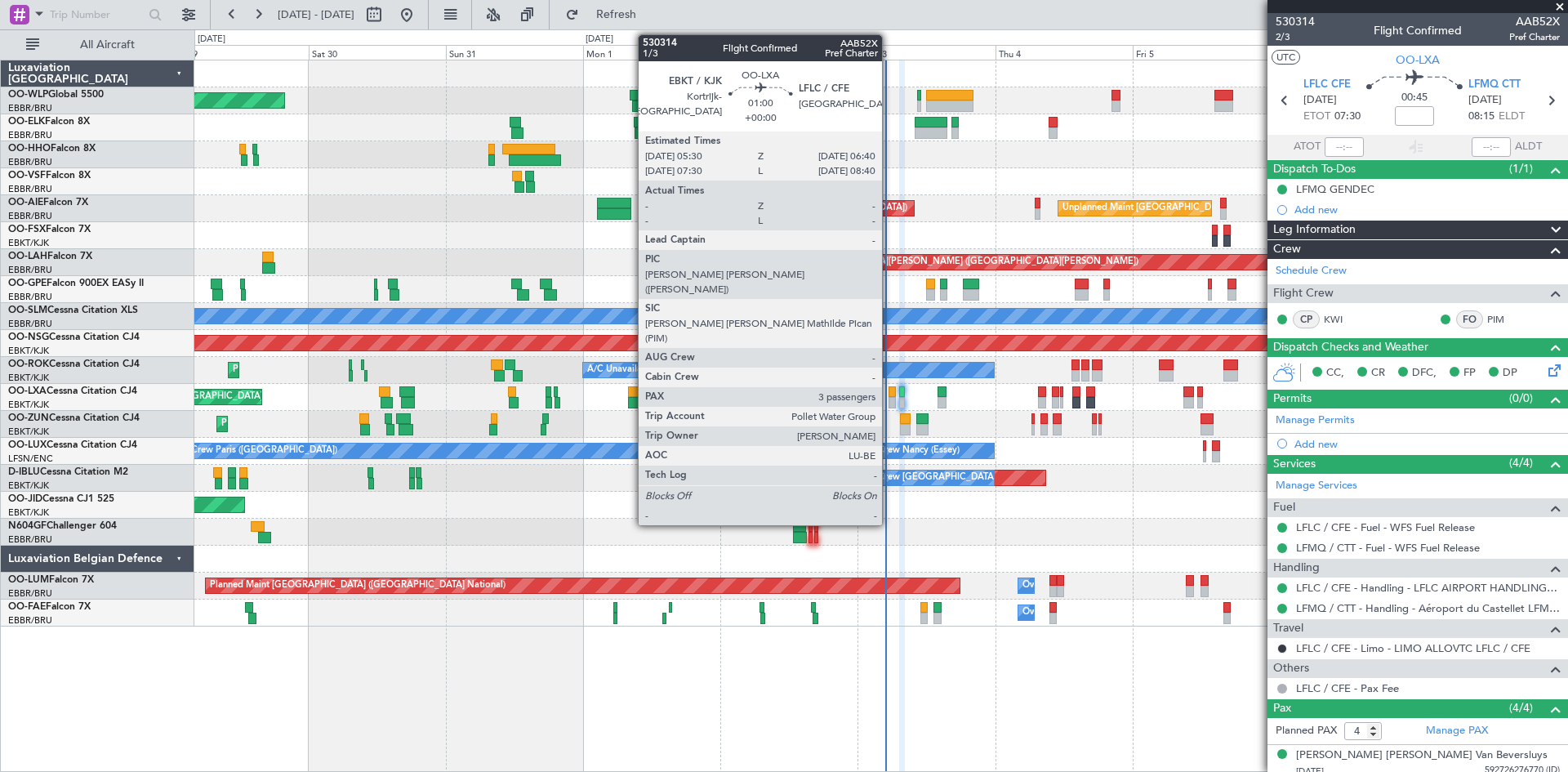
click at [890, 394] on div at bounding box center [893, 392] width 8 height 11
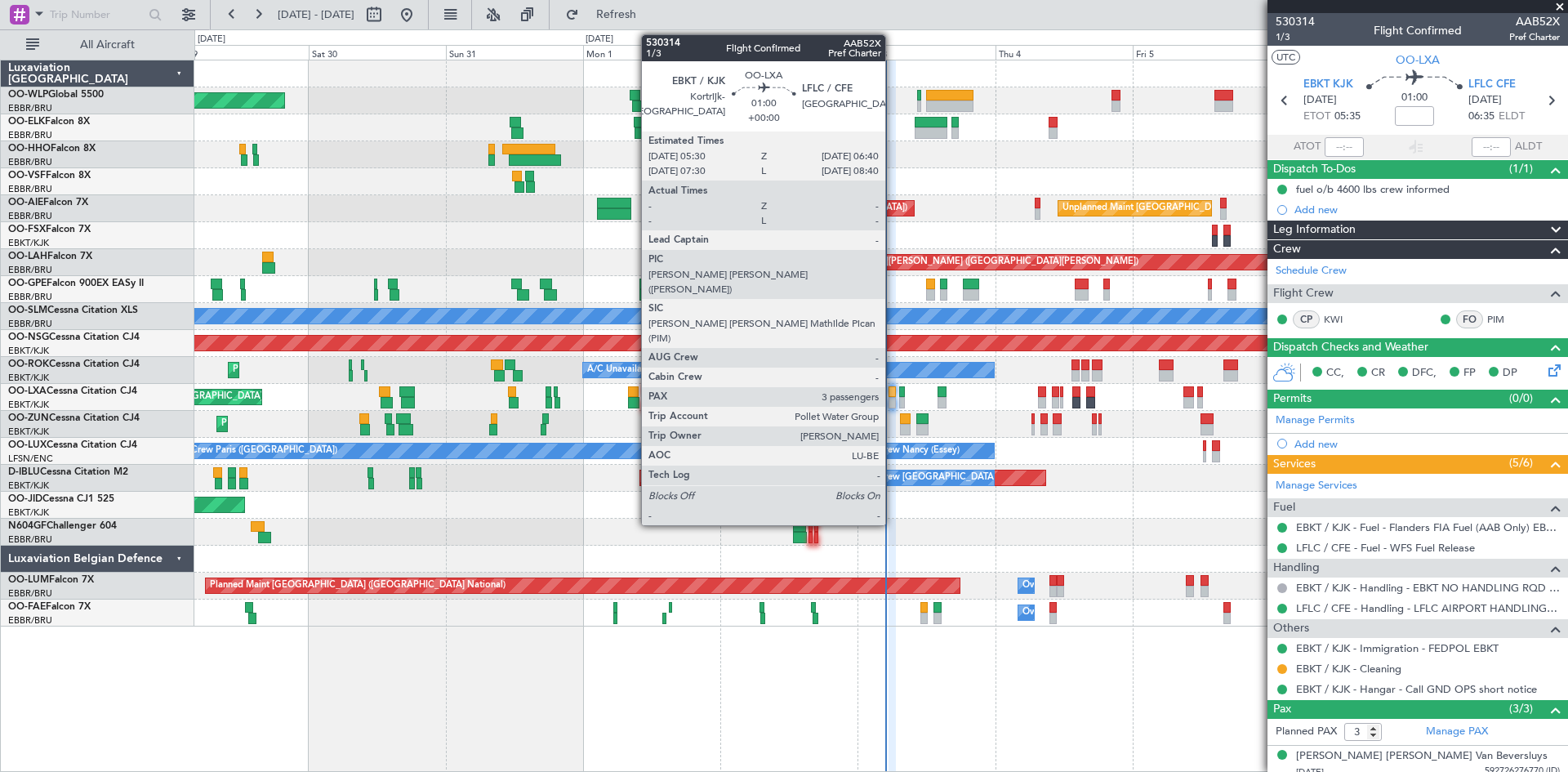
click at [893, 400] on div at bounding box center [893, 402] width 8 height 11
click at [890, 396] on div at bounding box center [893, 392] width 8 height 11
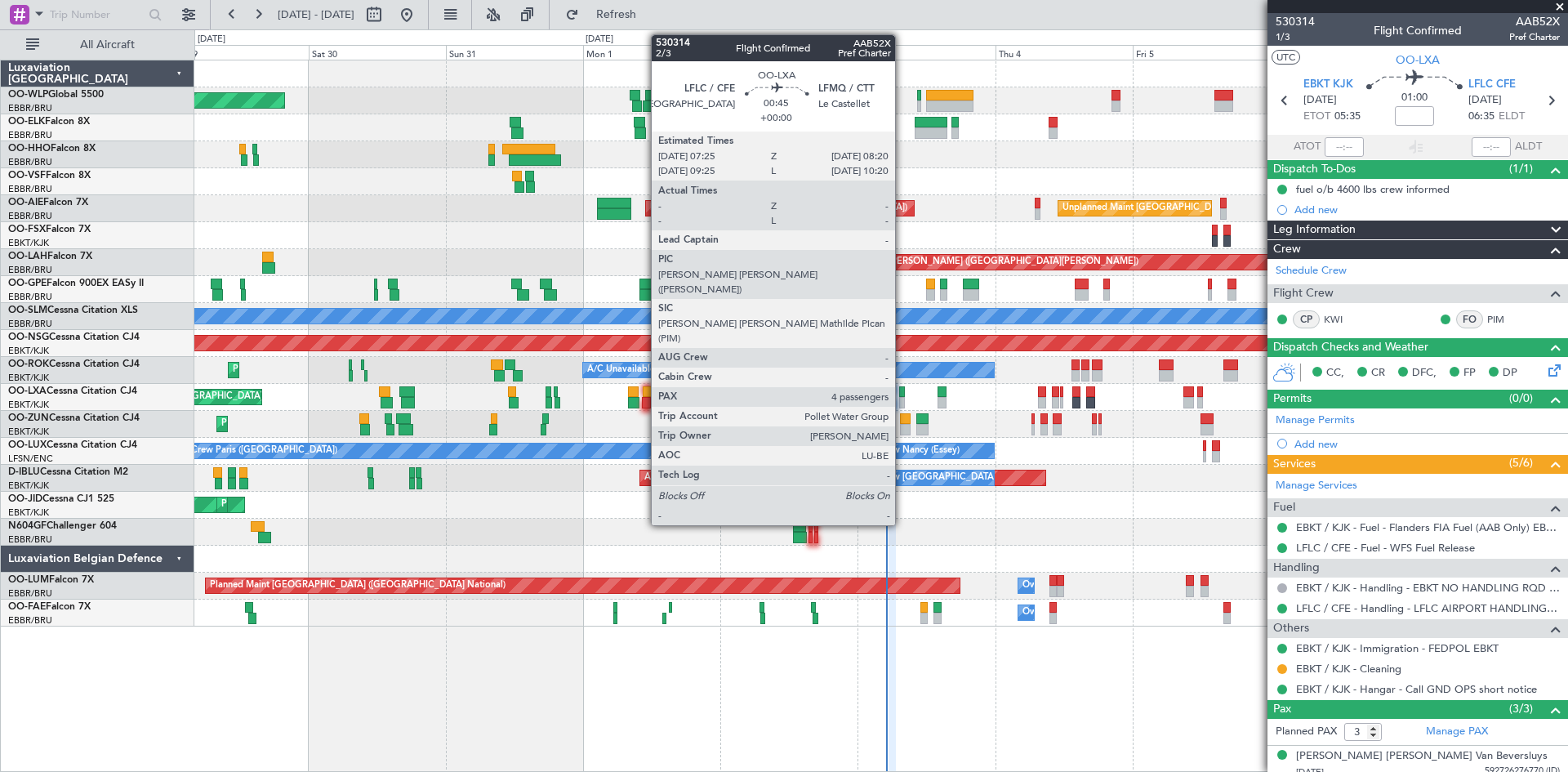
click at [903, 399] on div at bounding box center [902, 402] width 6 height 11
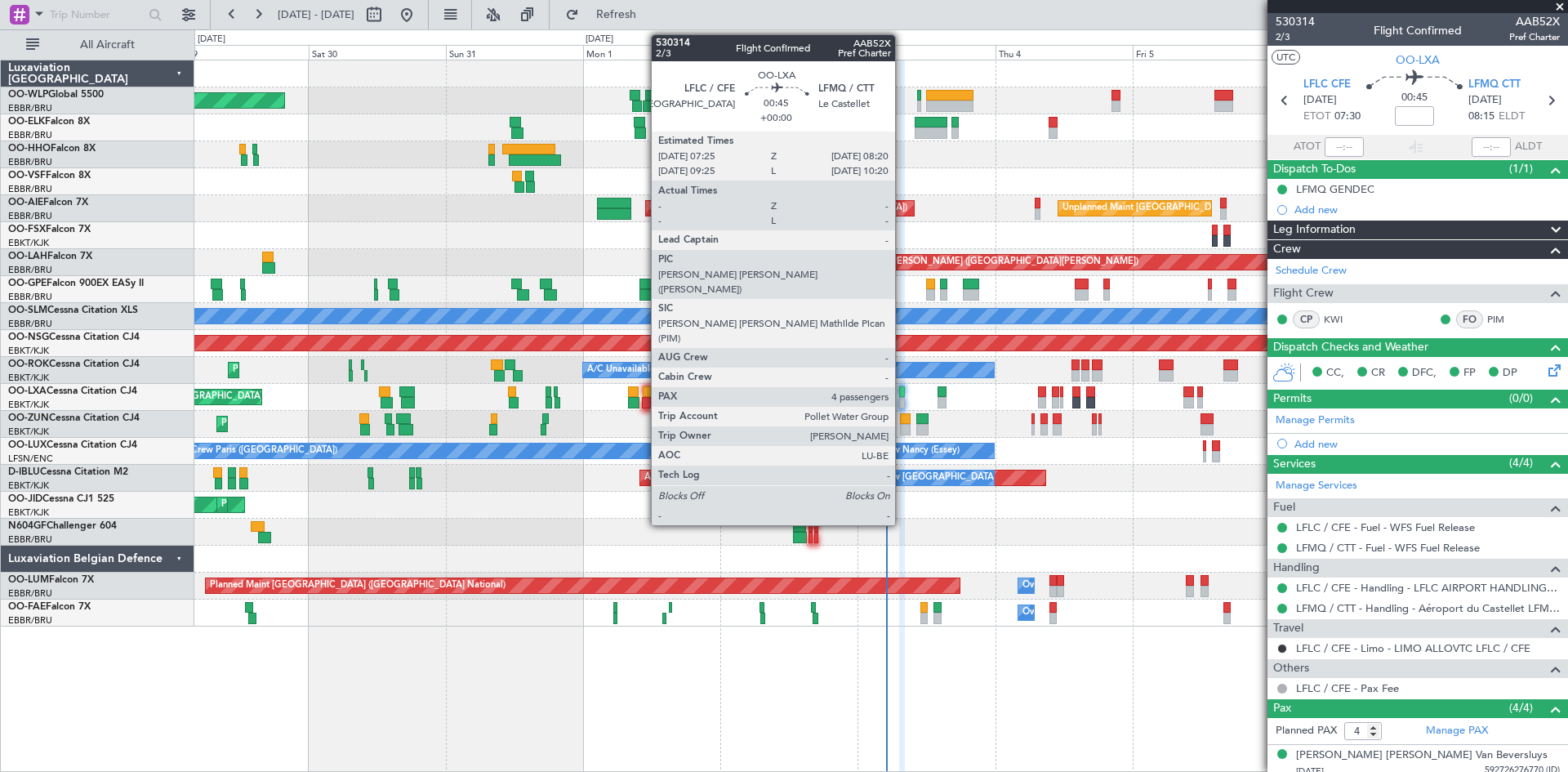
click at [903, 396] on div at bounding box center [902, 392] width 6 height 11
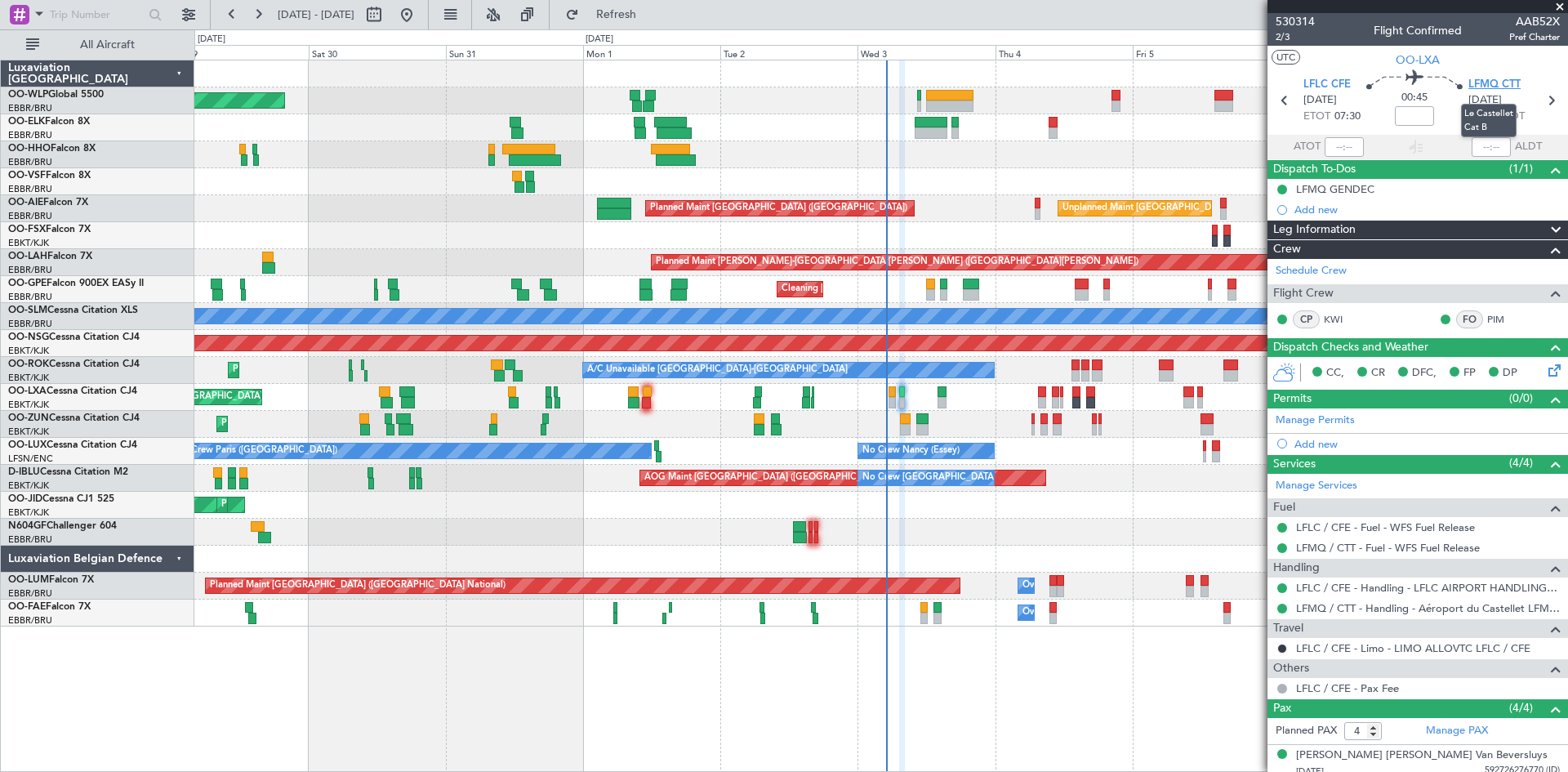
click at [1478, 87] on span "LFMQ CTT" at bounding box center [1495, 84] width 53 height 16
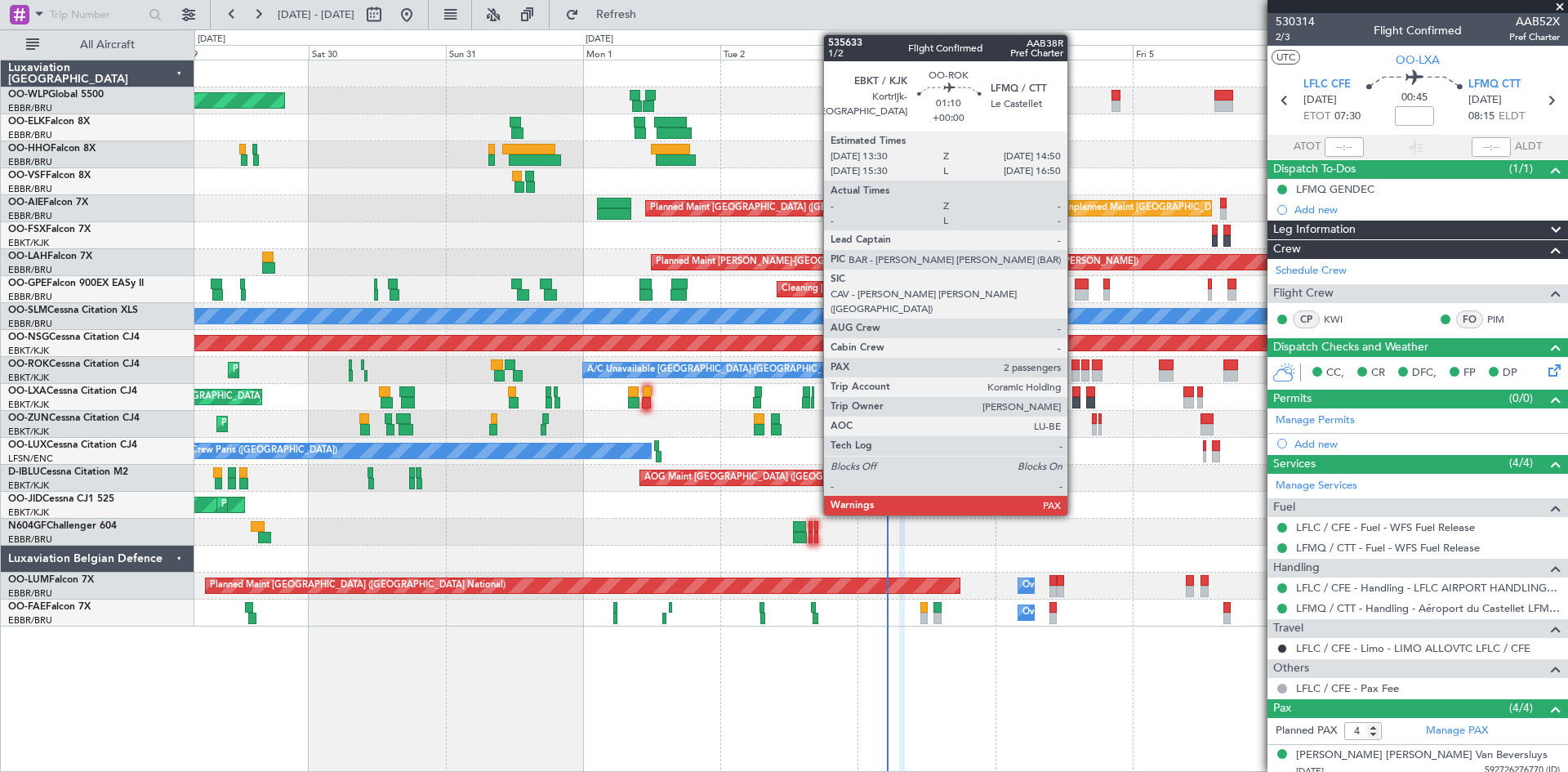
click at [1076, 367] on div at bounding box center [1076, 365] width 8 height 11
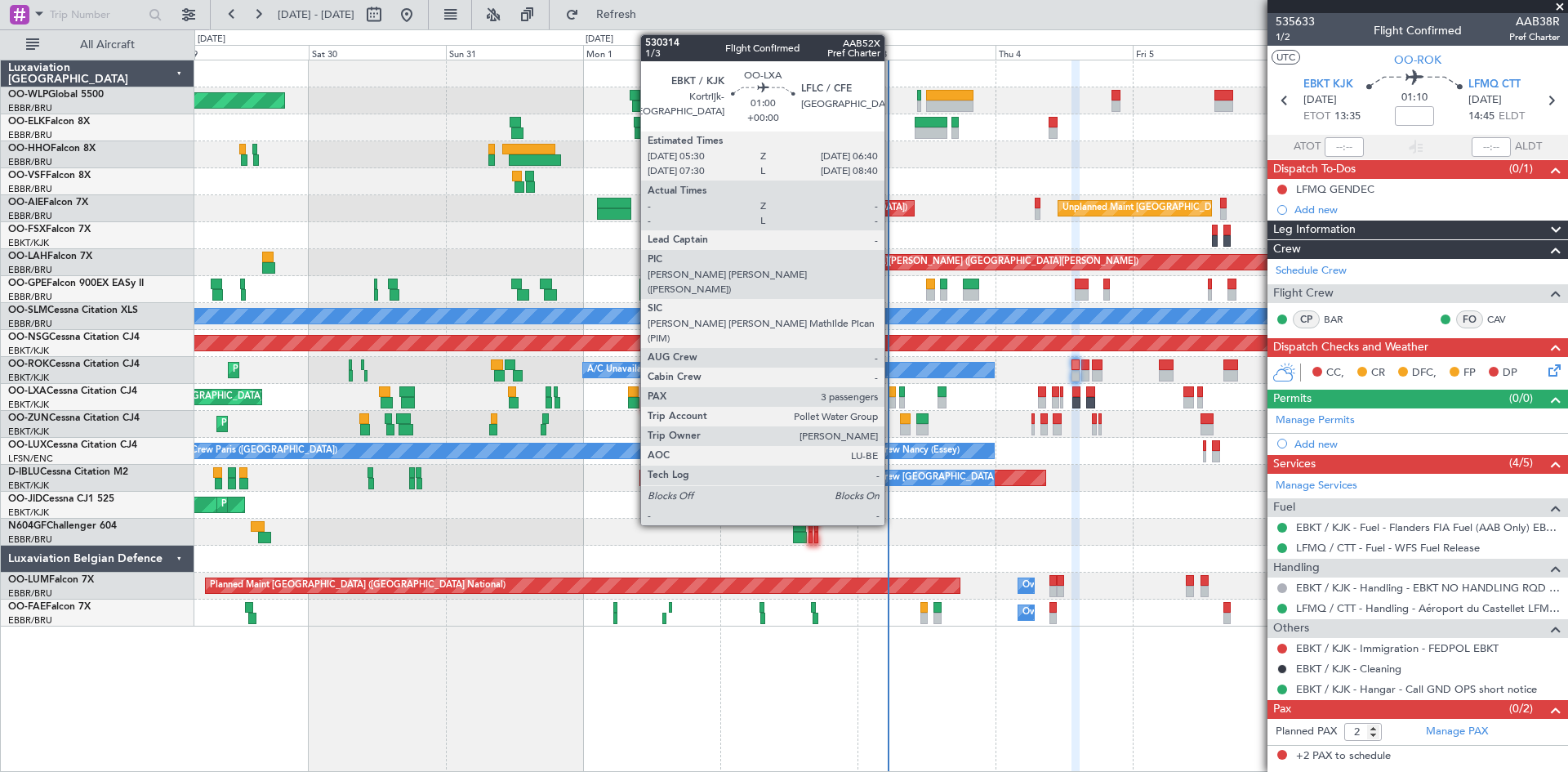
click at [892, 401] on div at bounding box center [893, 402] width 8 height 11
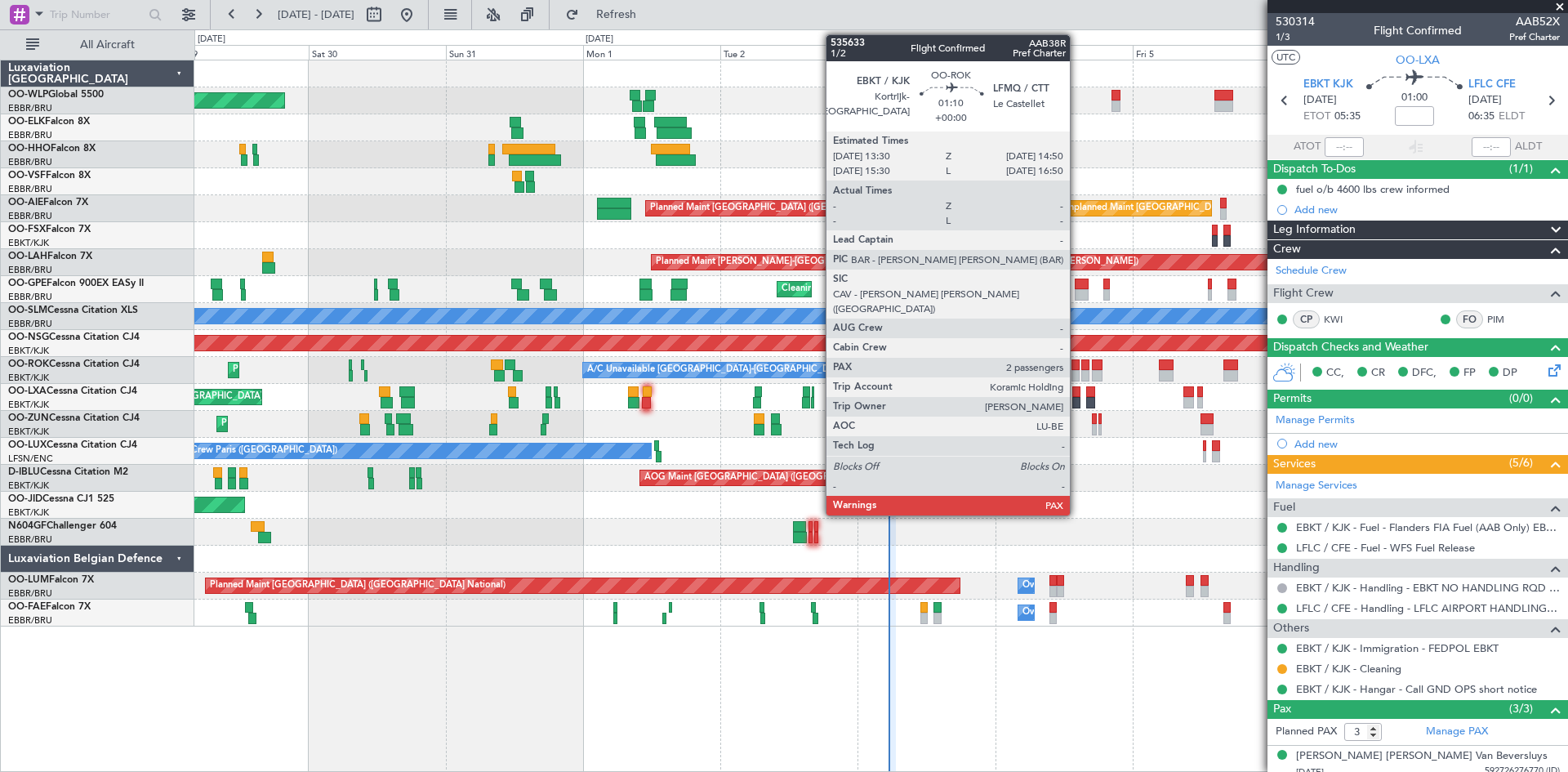
click at [1078, 364] on div at bounding box center [1076, 365] width 8 height 11
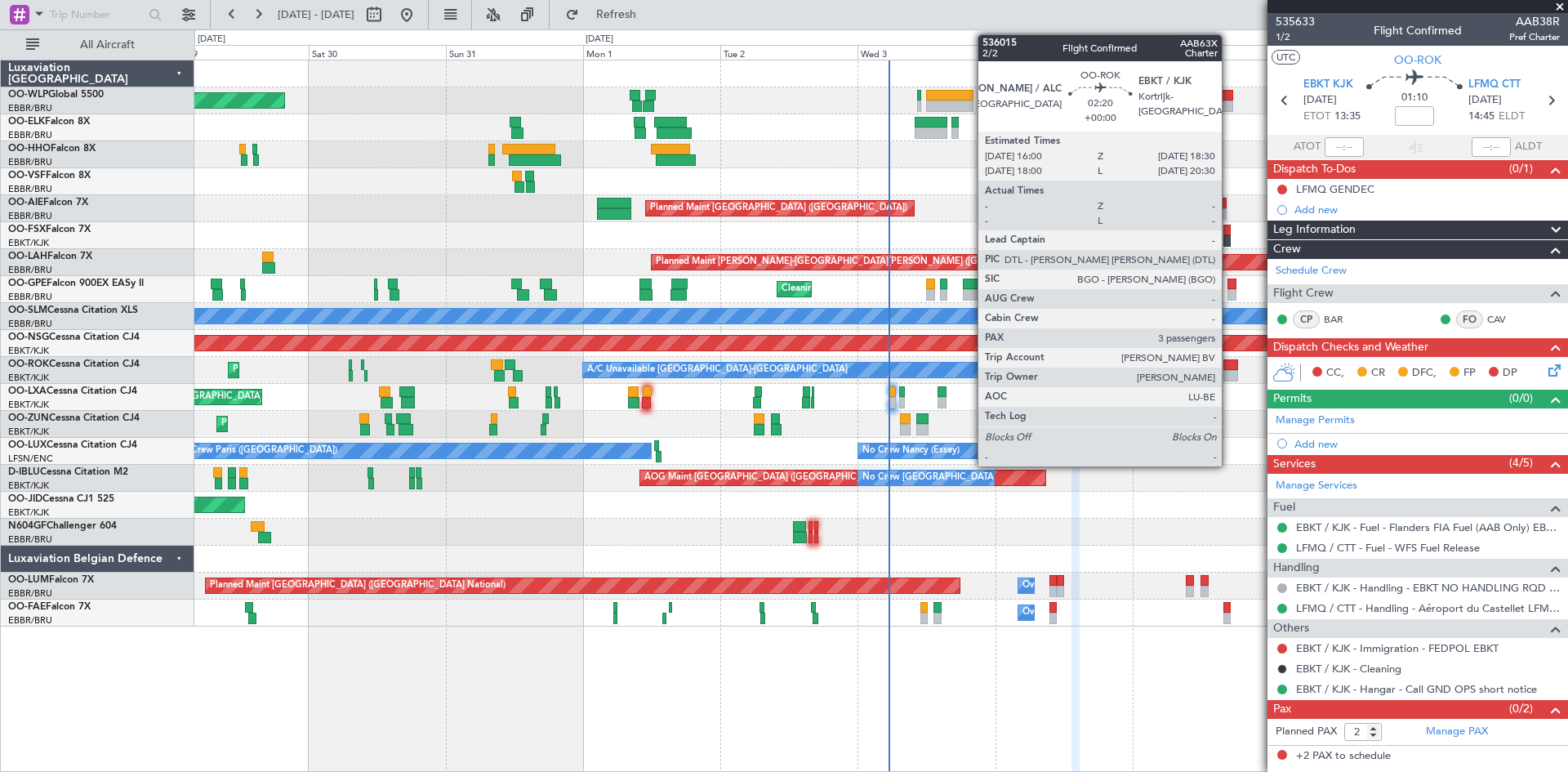
click at [1217, 699] on div "Planned Maint [GEOGRAPHIC_DATA] ([GEOGRAPHIC_DATA]) Planned Maint [GEOGRAPHIC_D…" at bounding box center [881, 416] width 1374 height 713
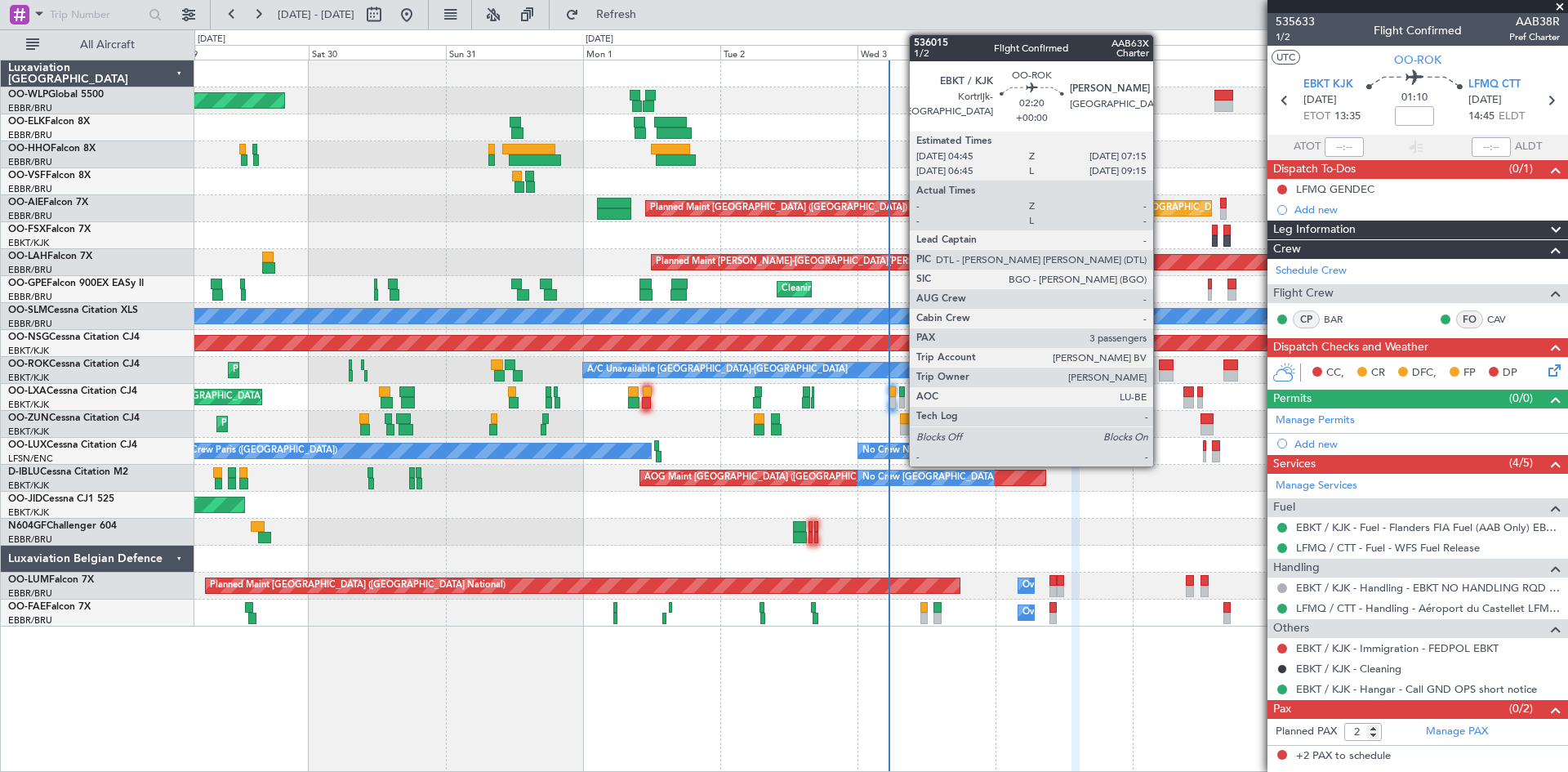
click at [1161, 377] on div at bounding box center [1167, 376] width 15 height 11
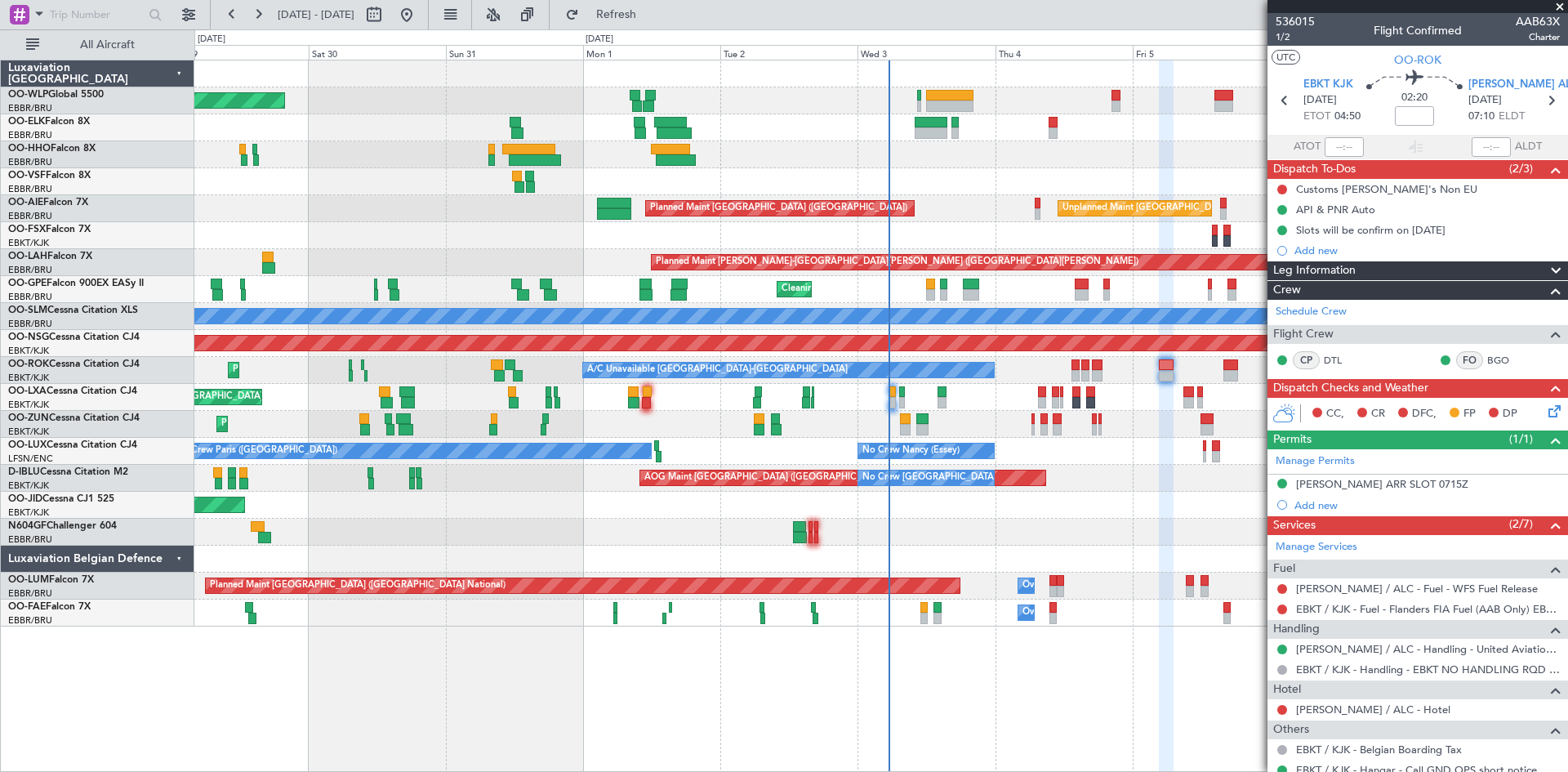
click at [1070, 377] on div "Planned Maint Kortrijk-[GEOGRAPHIC_DATA] A/C Unavailable [GEOGRAPHIC_DATA]-[GEO…" at bounding box center [881, 371] width 1373 height 27
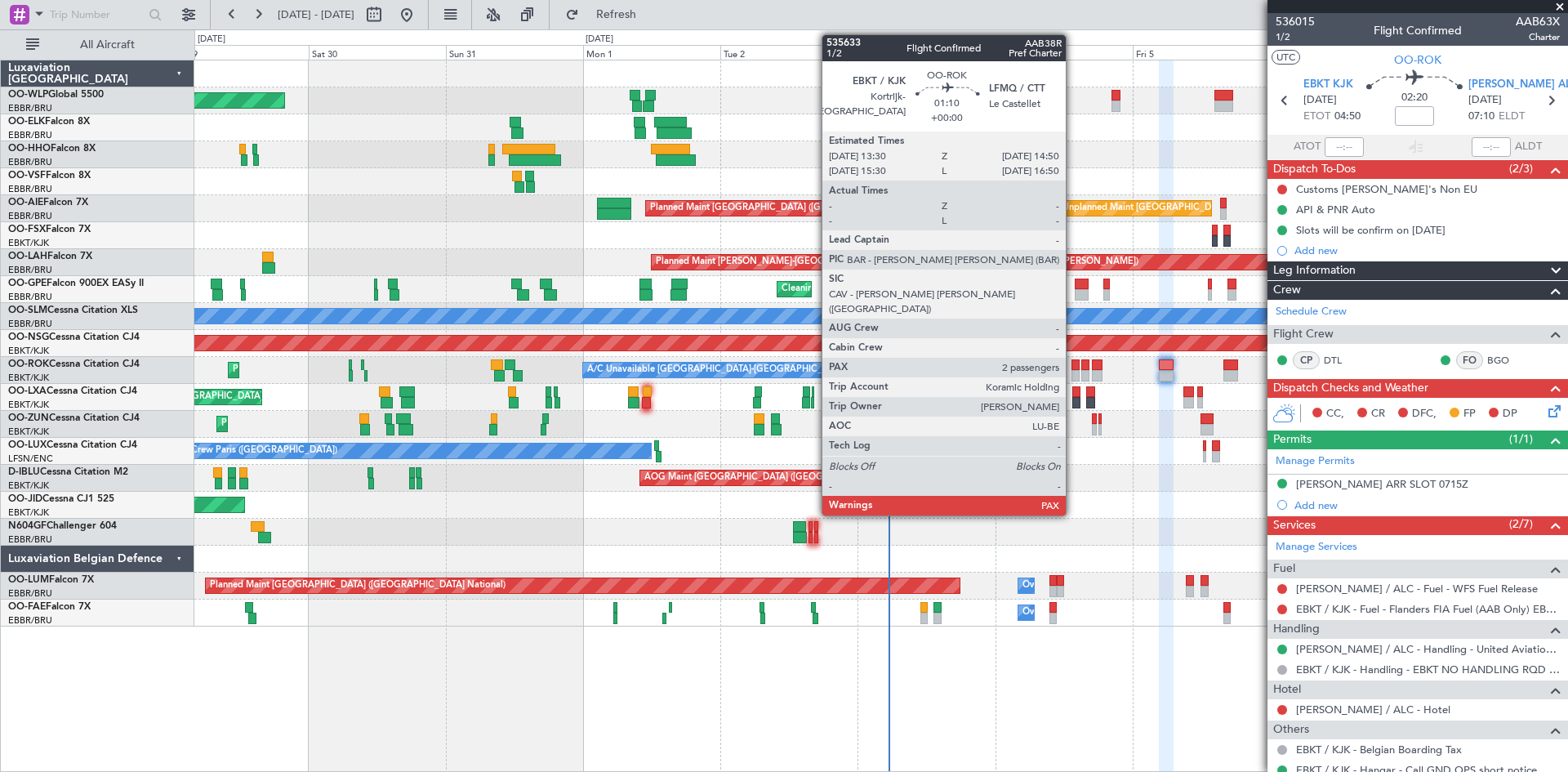
click at [1074, 376] on div at bounding box center [1076, 376] width 8 height 11
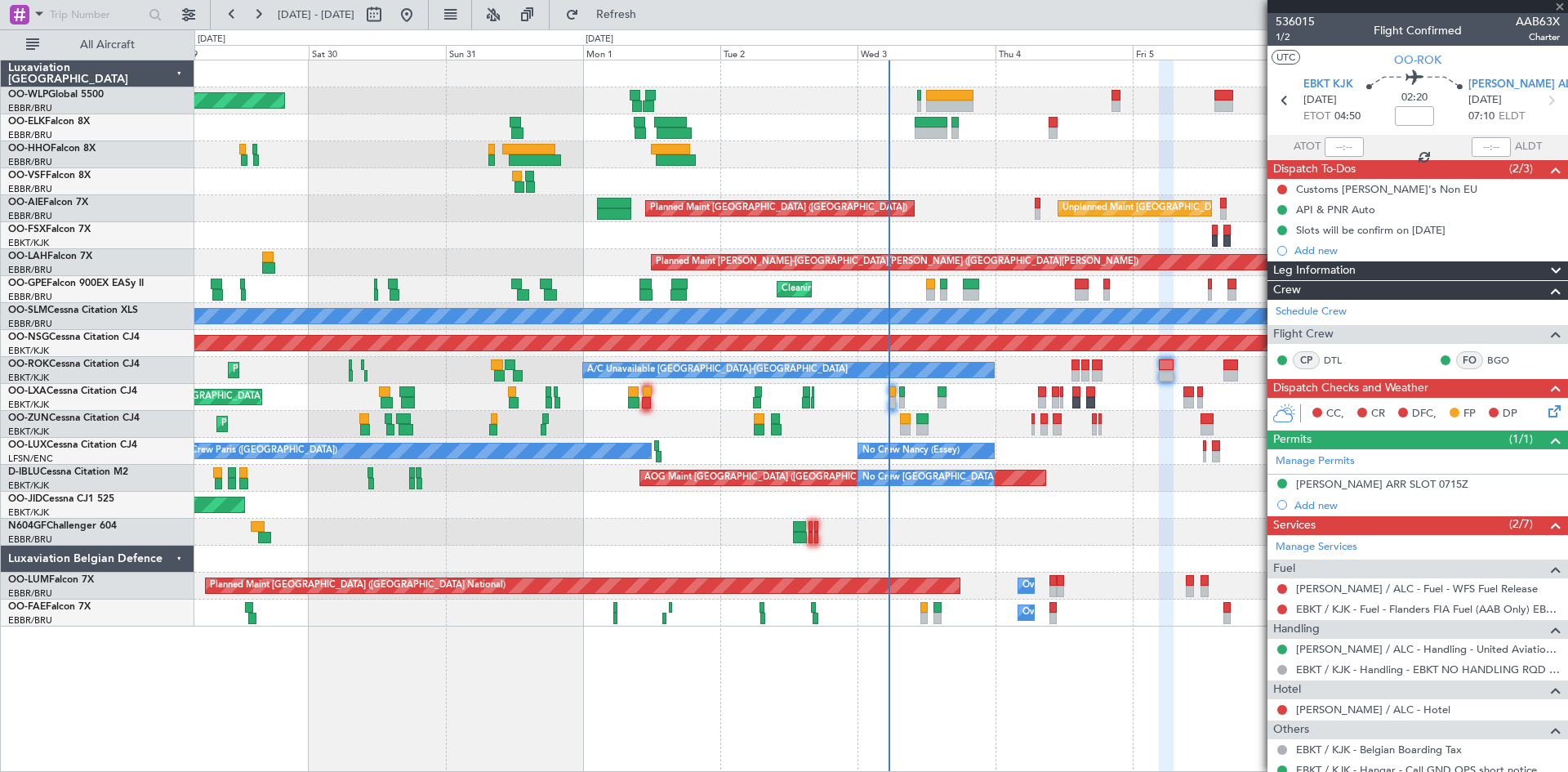
type input "2"
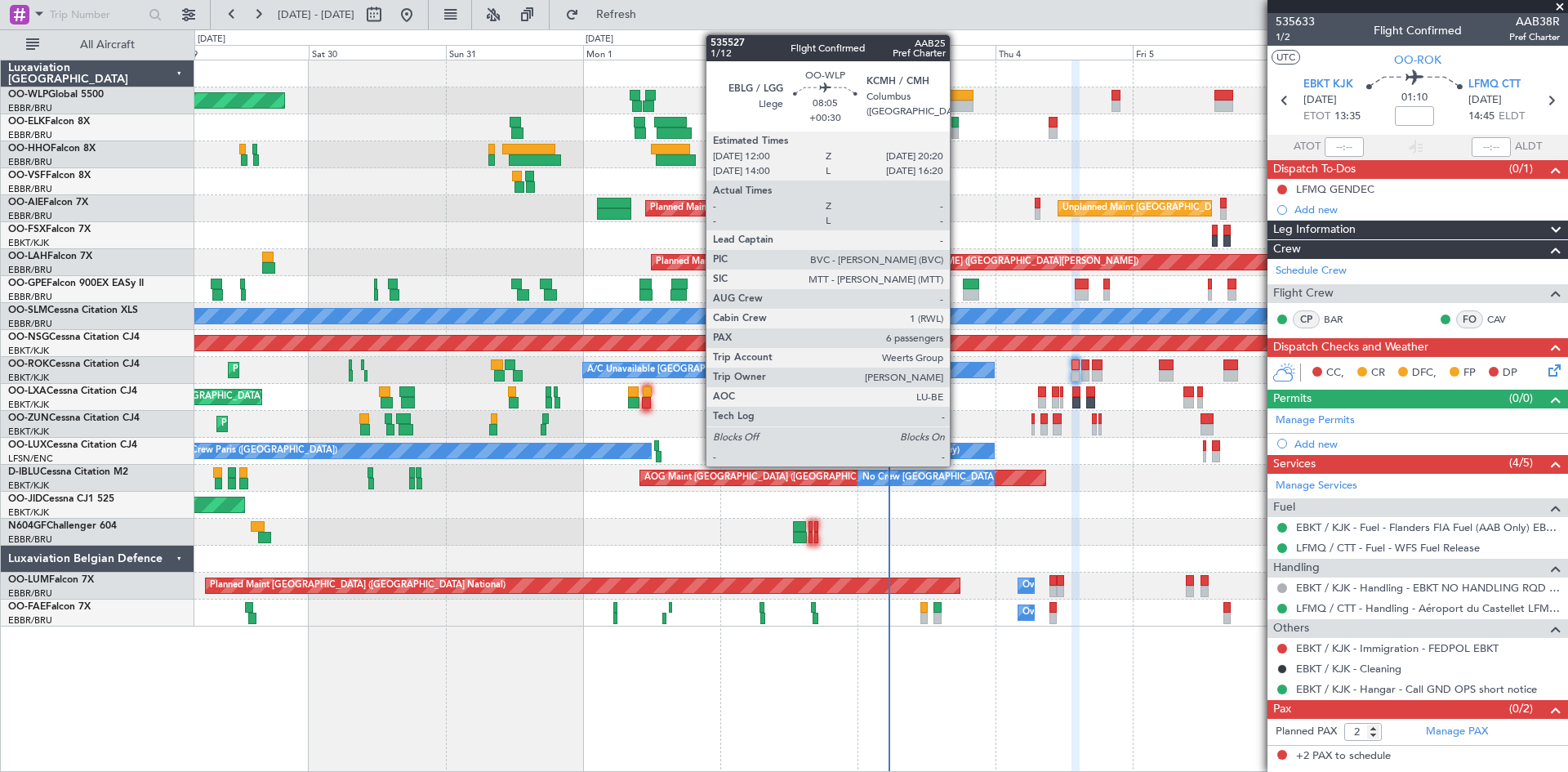
click at [957, 95] on div at bounding box center [950, 96] width 48 height 11
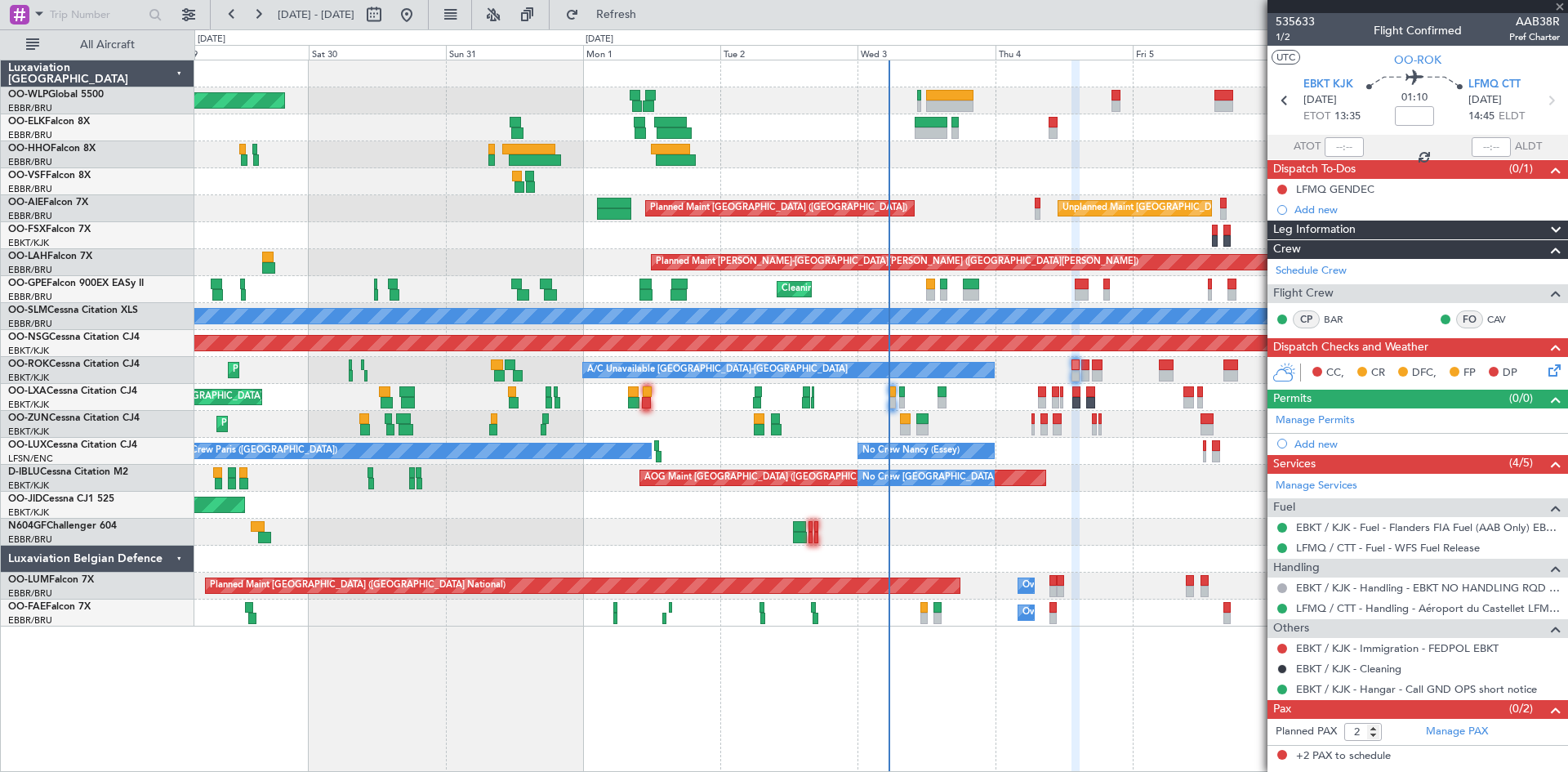
type input "+00:30"
type input "6"
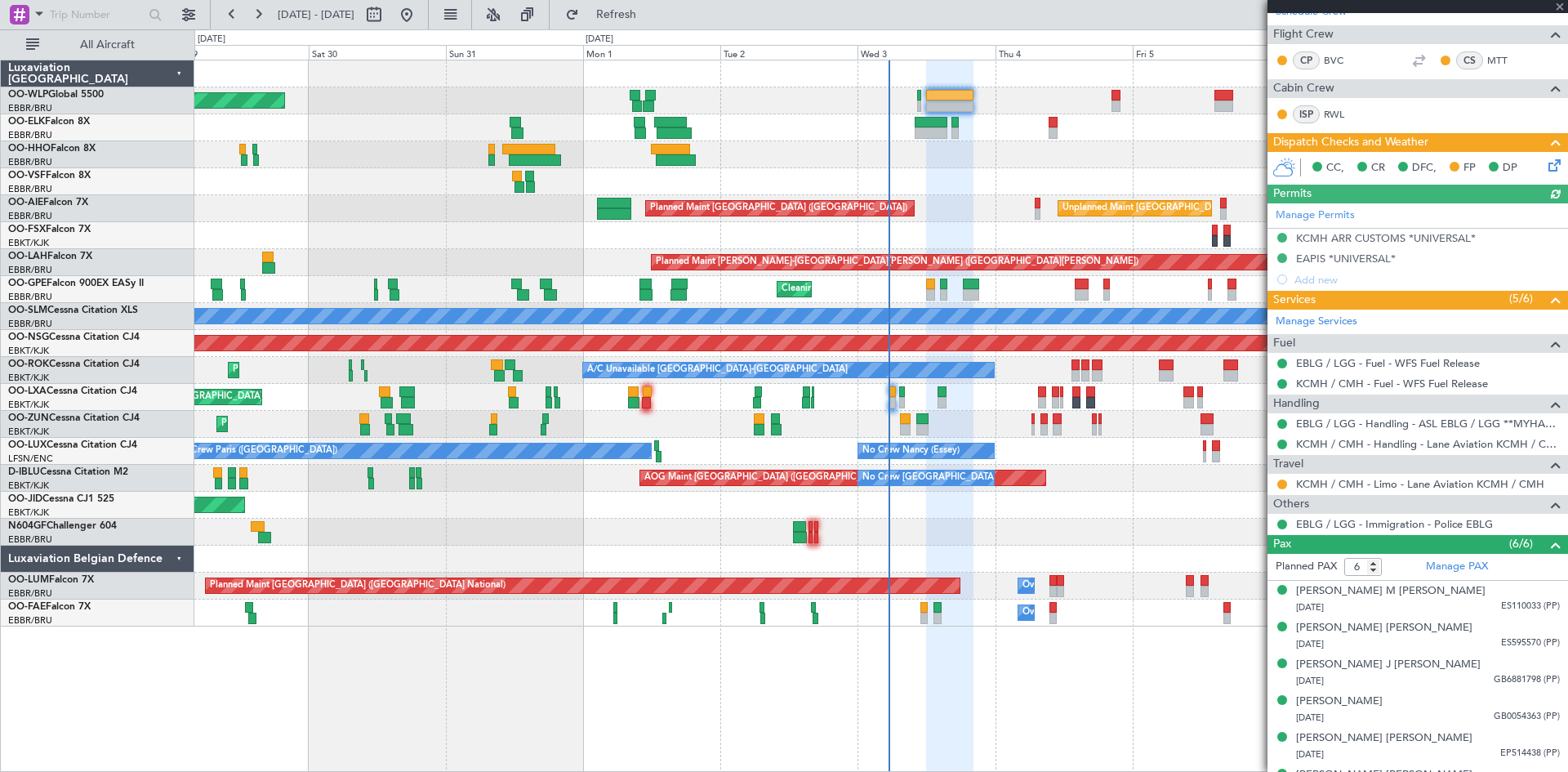
scroll to position [389, 0]
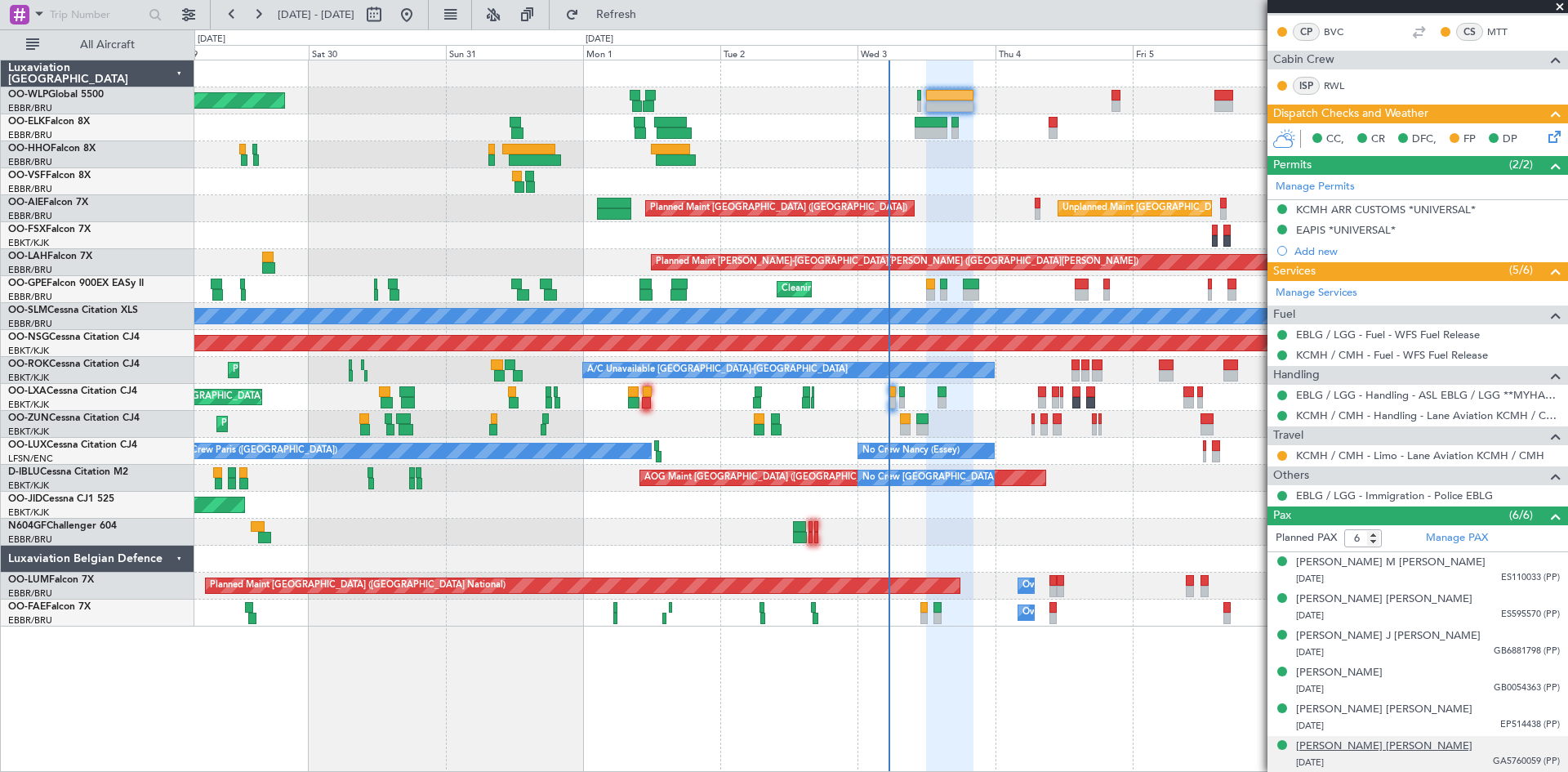
click at [1383, 753] on div "[PERSON_NAME] [PERSON_NAME]" at bounding box center [1384, 746] width 176 height 16
click at [1481, 458] on link "KCMH / CMH - Limo - Lane Aviation KCMH / CMH" at bounding box center [1420, 455] width 249 height 14
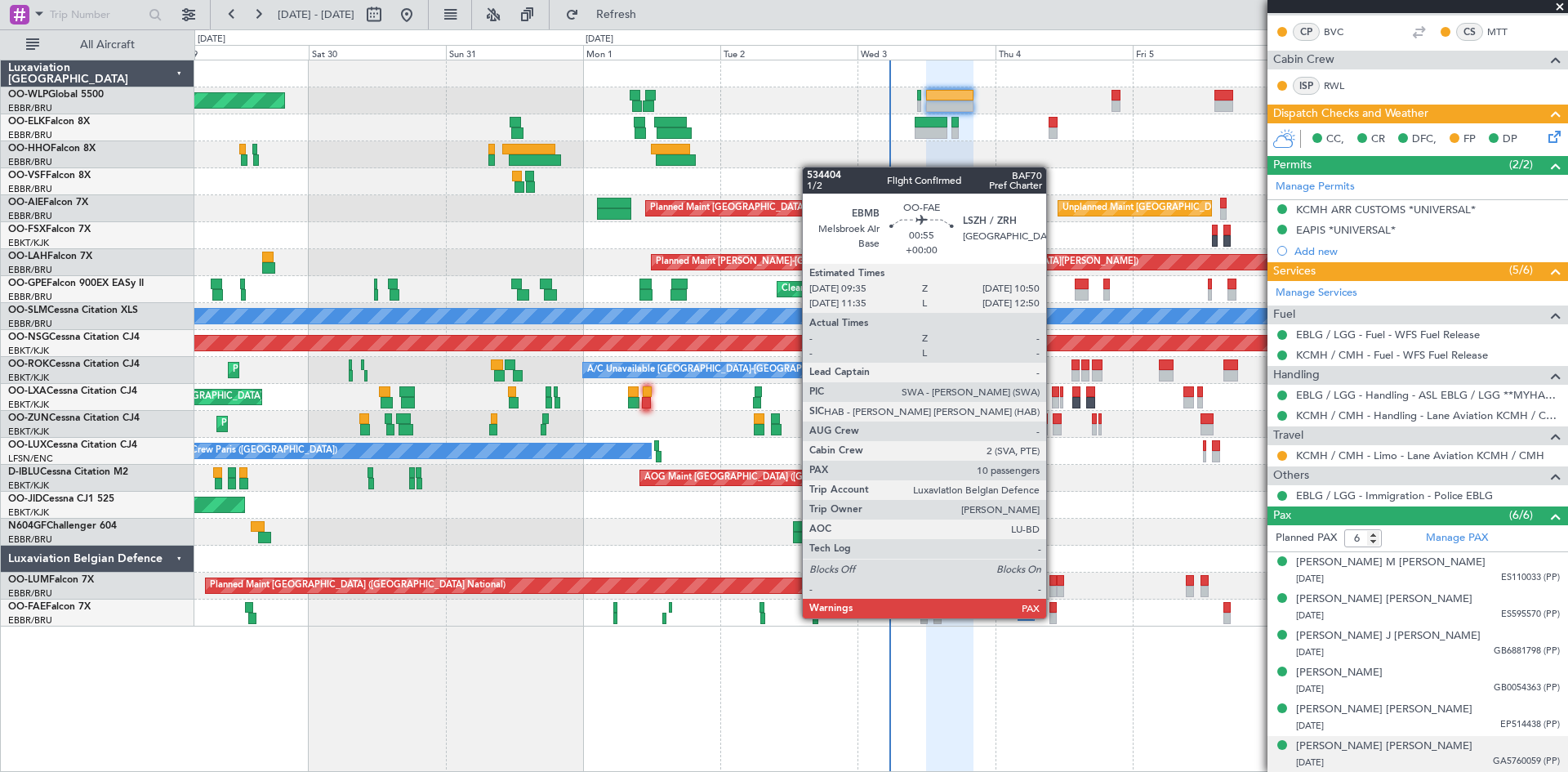
click at [1054, 617] on div at bounding box center [1053, 618] width 8 height 11
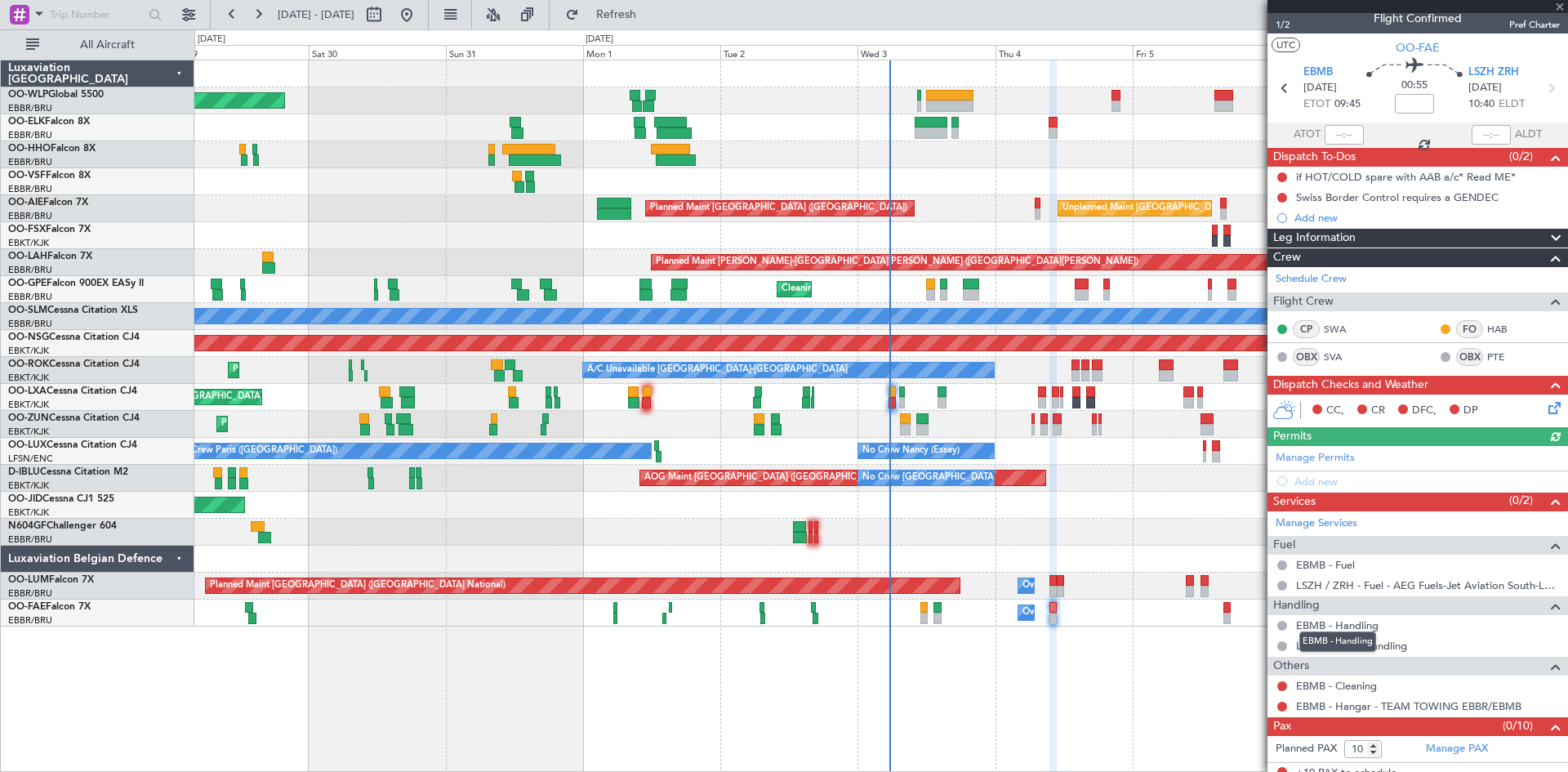
scroll to position [0, 0]
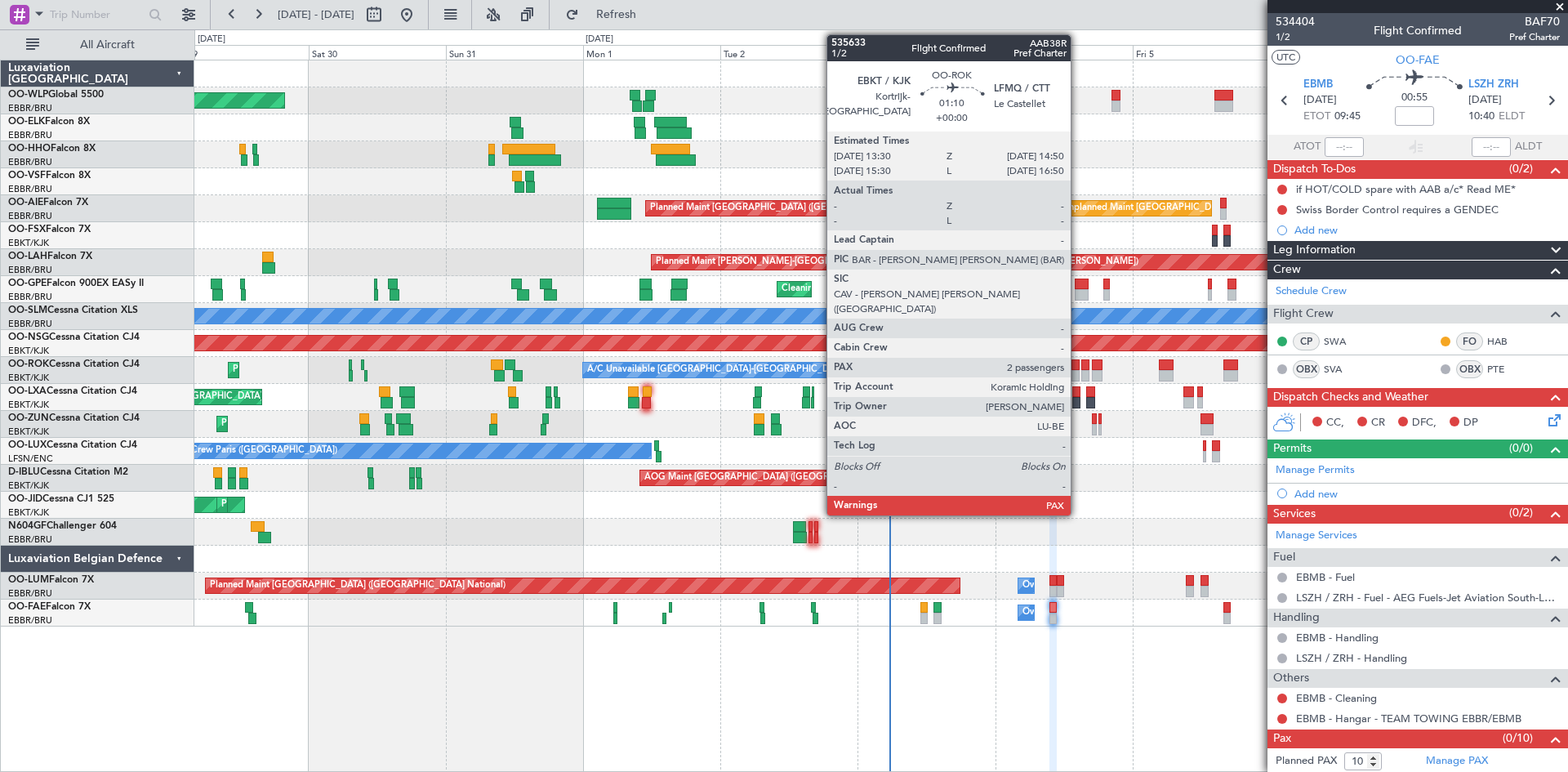
click at [1078, 362] on div at bounding box center [1076, 365] width 8 height 11
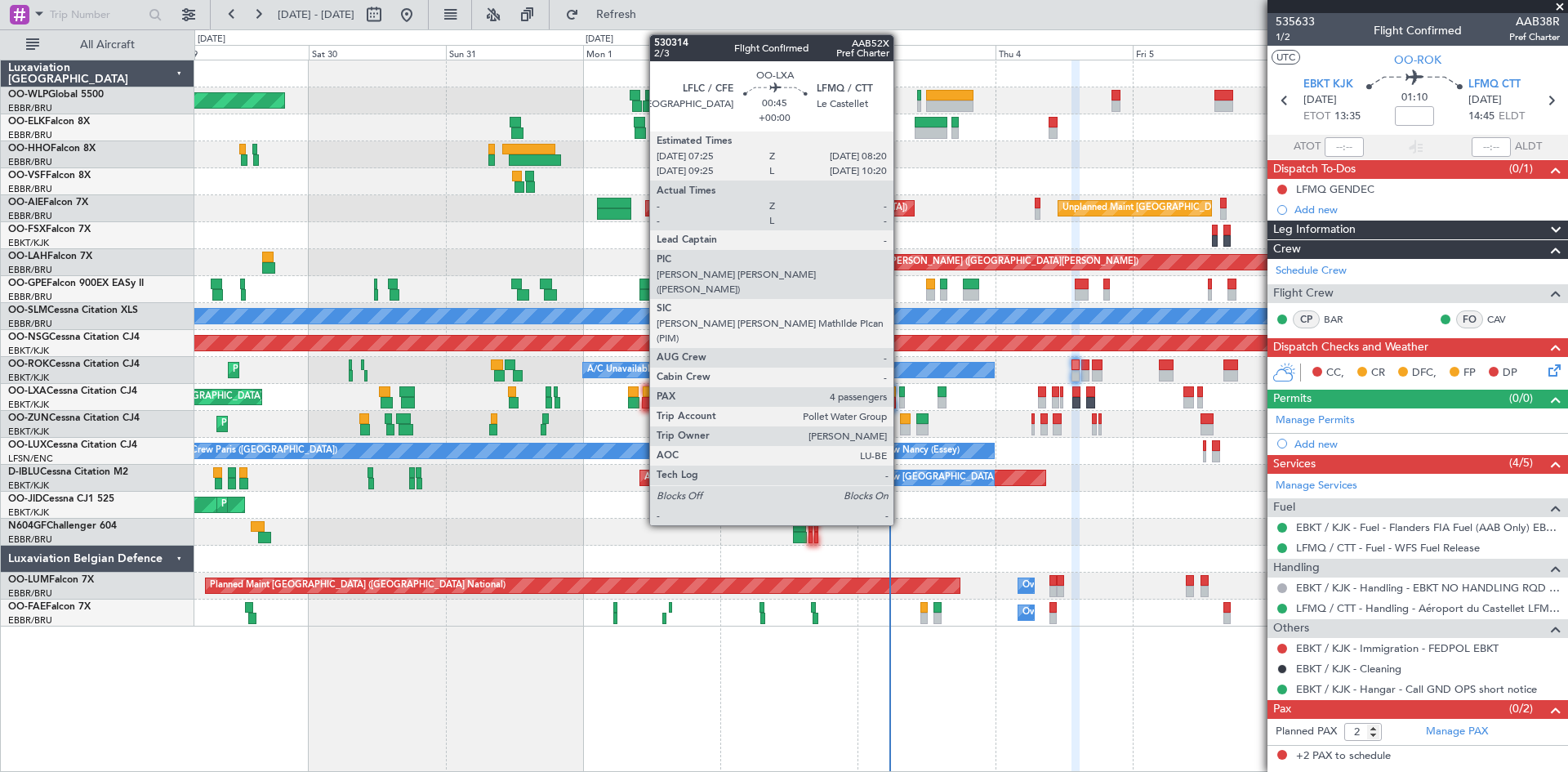
click at [901, 393] on div at bounding box center [902, 392] width 6 height 11
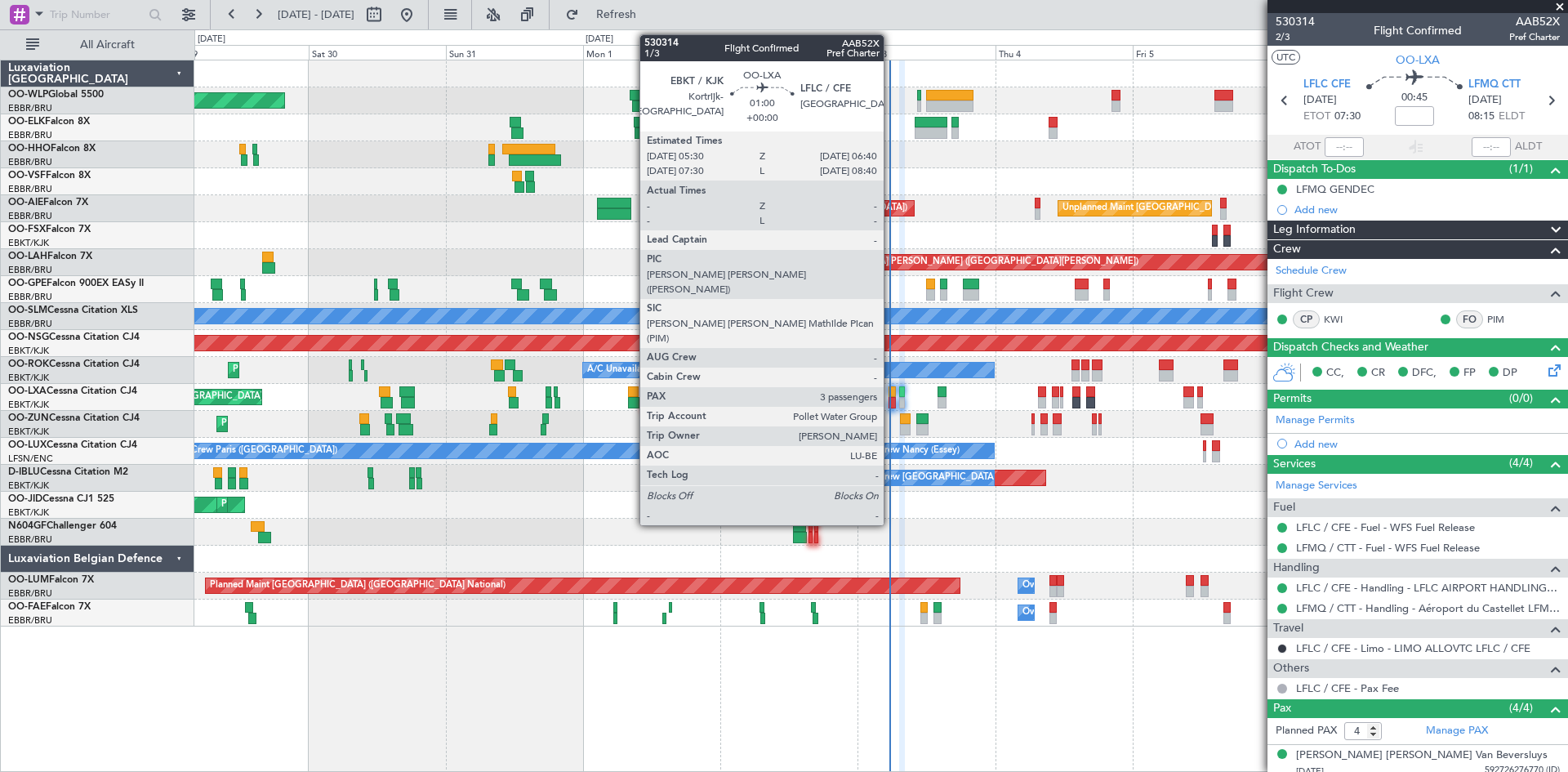
click at [891, 404] on div at bounding box center [893, 402] width 8 height 11
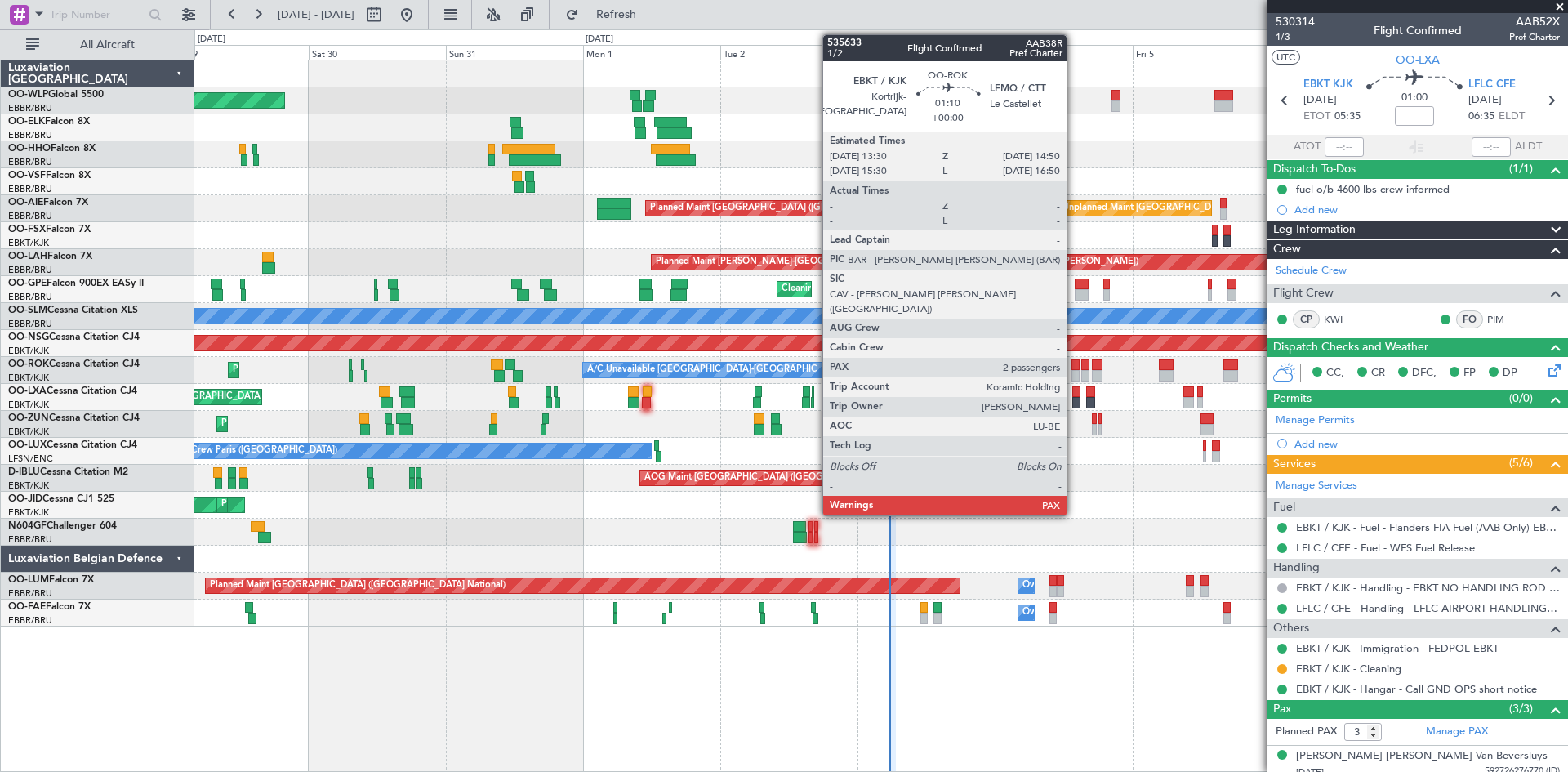
click at [1074, 371] on div at bounding box center [1076, 376] width 8 height 11
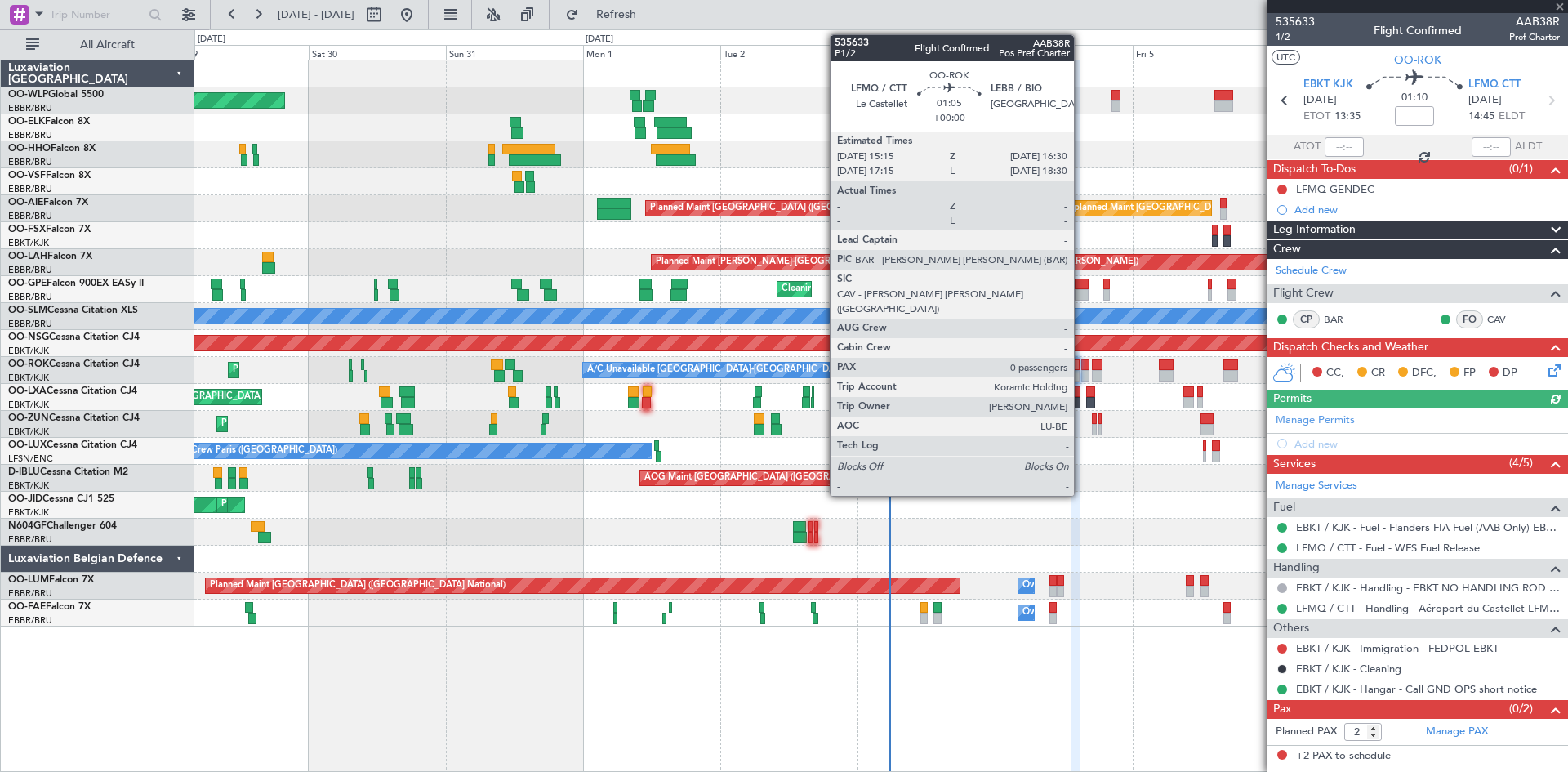
click at [1081, 370] on div at bounding box center [1085, 365] width 8 height 11
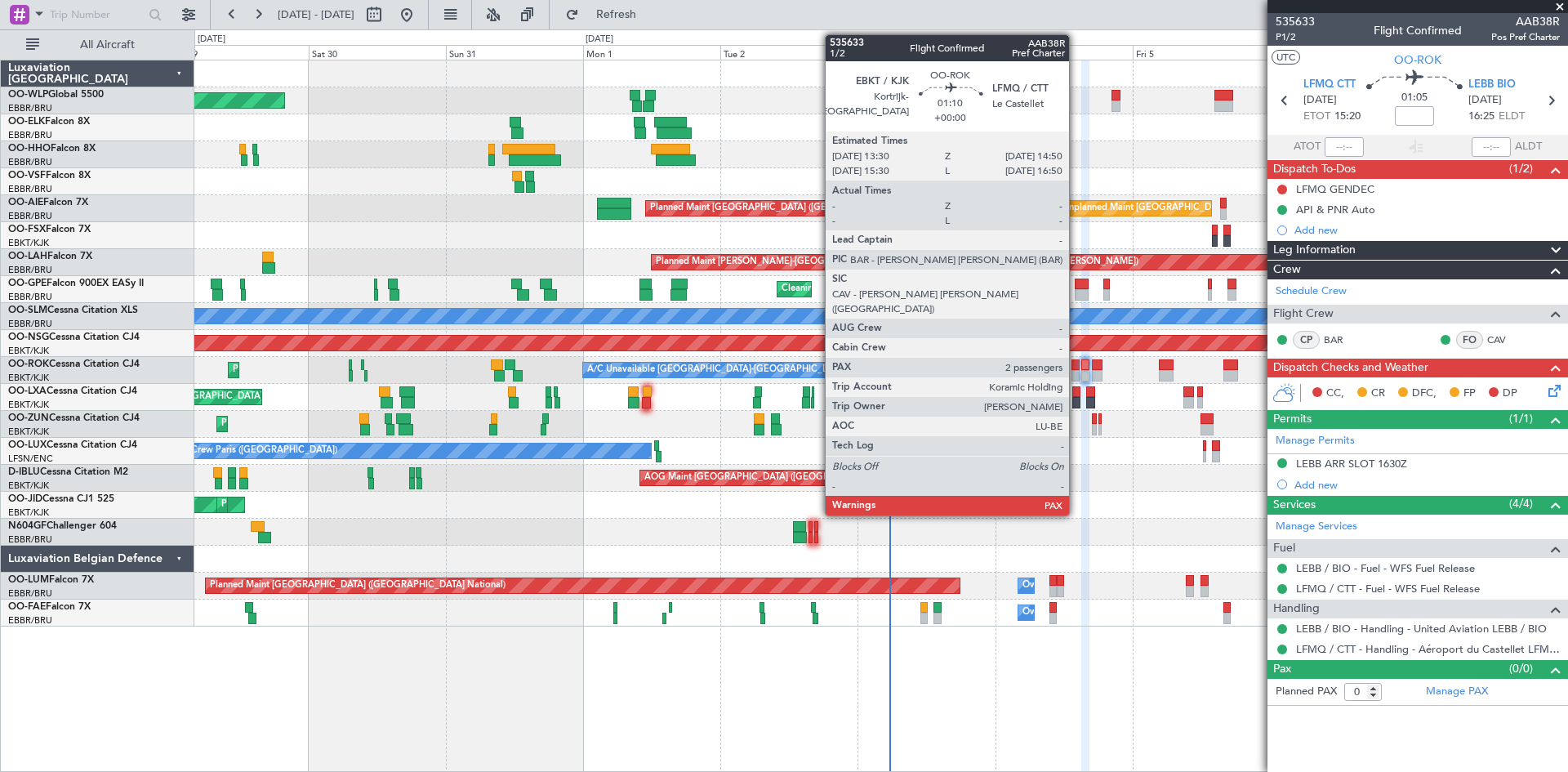
click at [1077, 371] on div at bounding box center [1076, 376] width 8 height 11
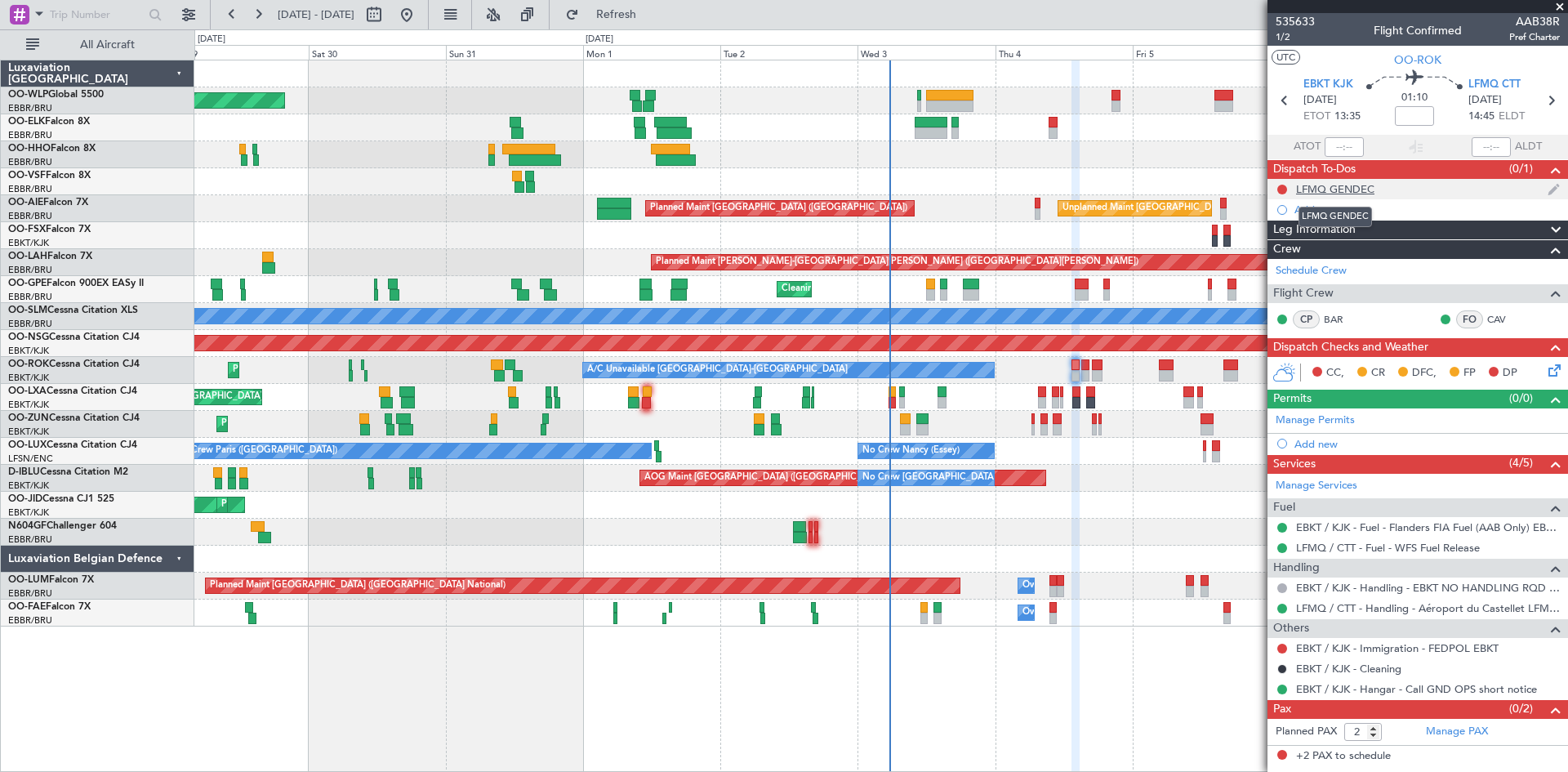
click at [1338, 187] on div "LFMQ GENDEC" at bounding box center [1335, 189] width 79 height 14
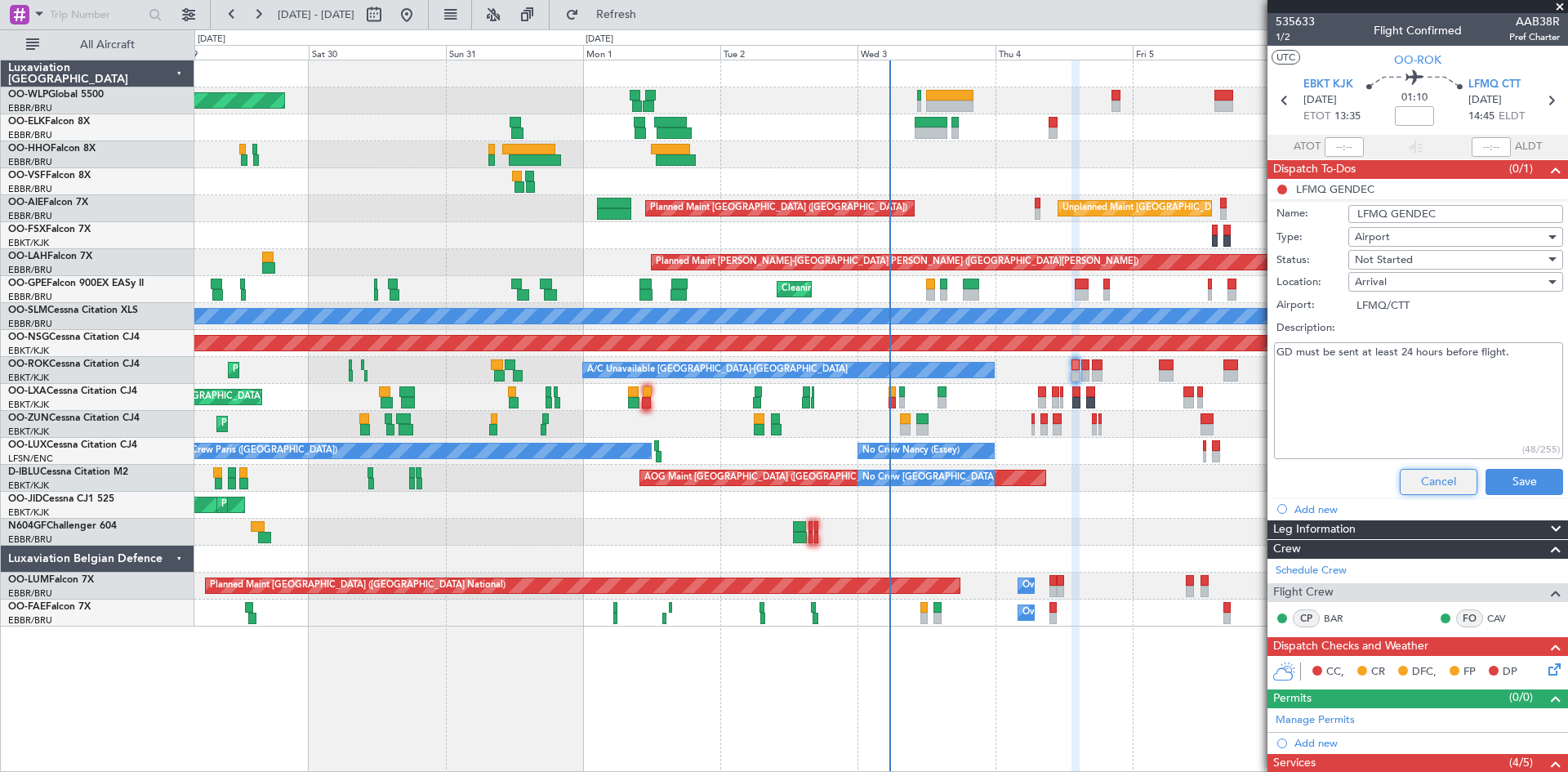
click at [1417, 477] on button "Cancel" at bounding box center [1439, 482] width 78 height 26
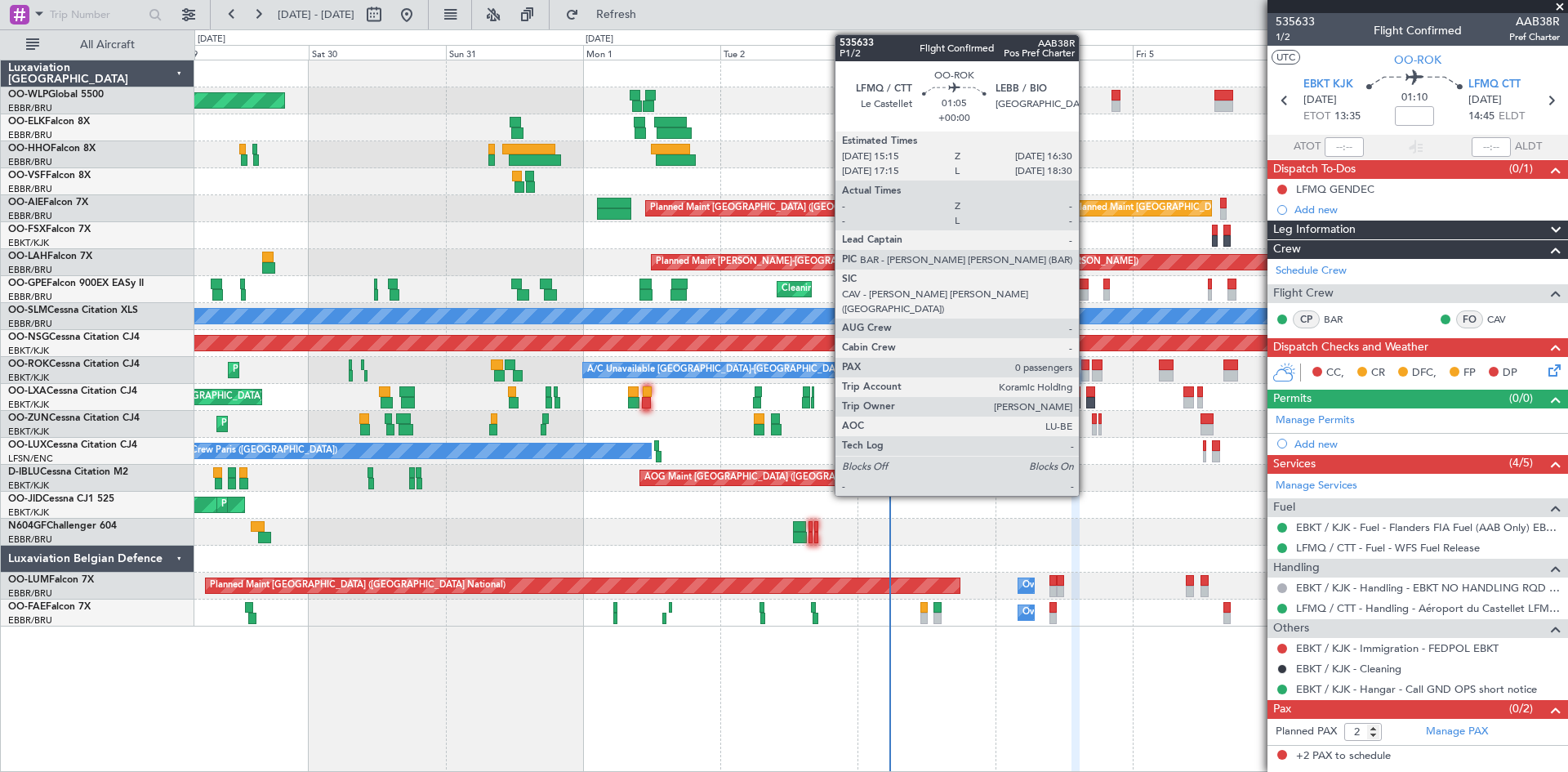
click at [1087, 372] on div at bounding box center [1085, 376] width 8 height 11
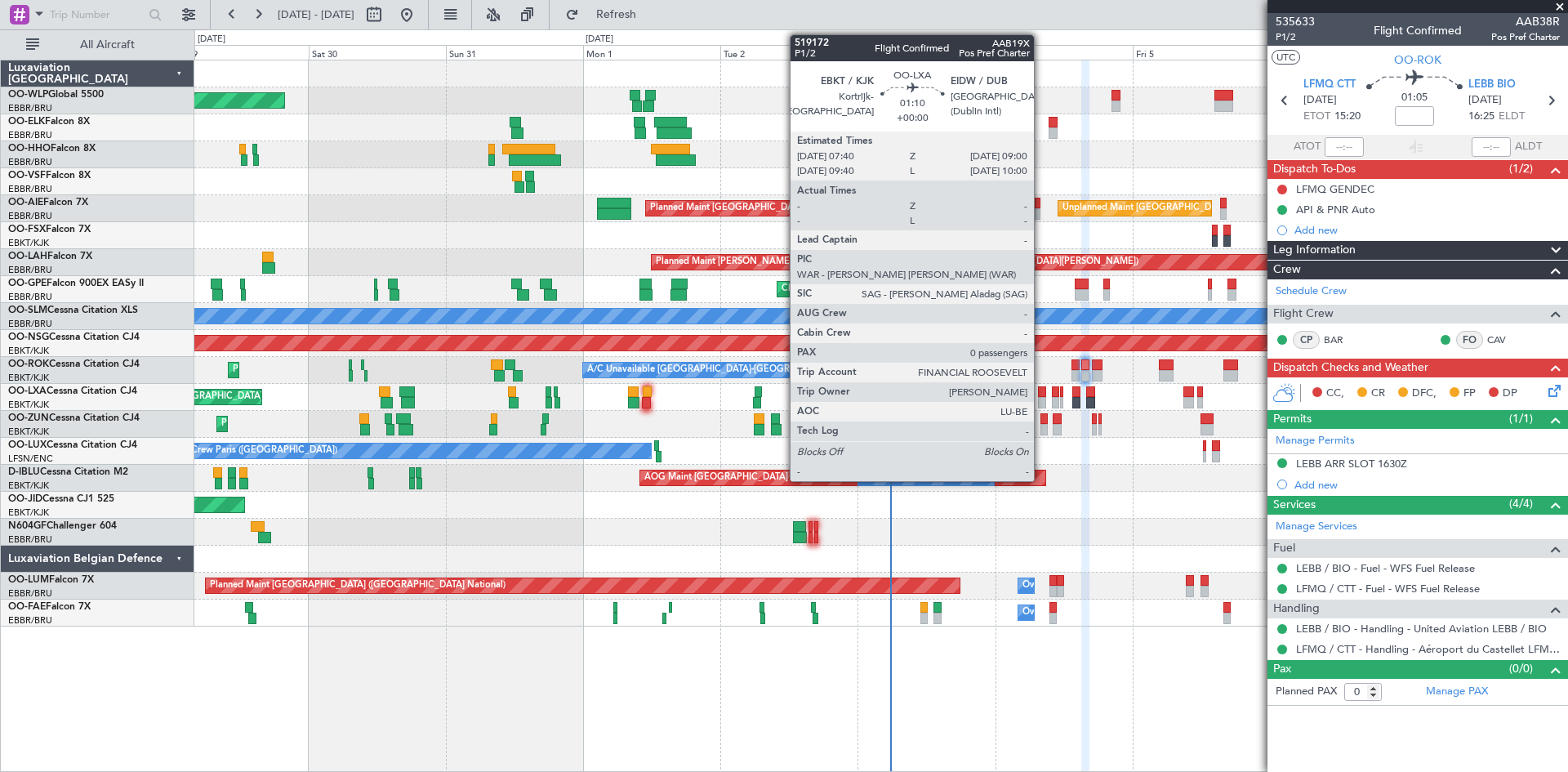
click at [1042, 390] on div at bounding box center [1042, 392] width 8 height 11
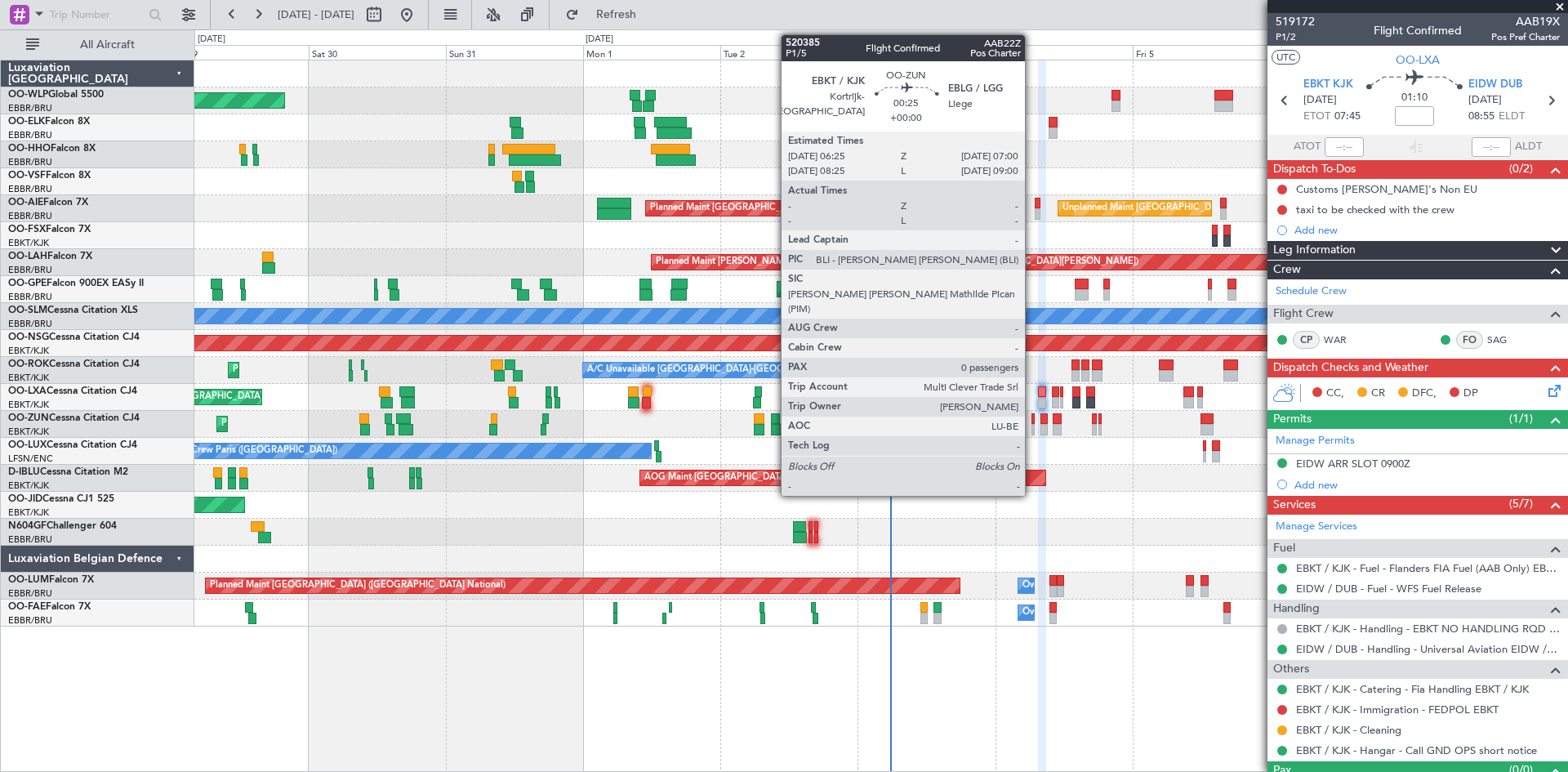
click at [1033, 423] on div at bounding box center [1033, 419] width 4 height 11
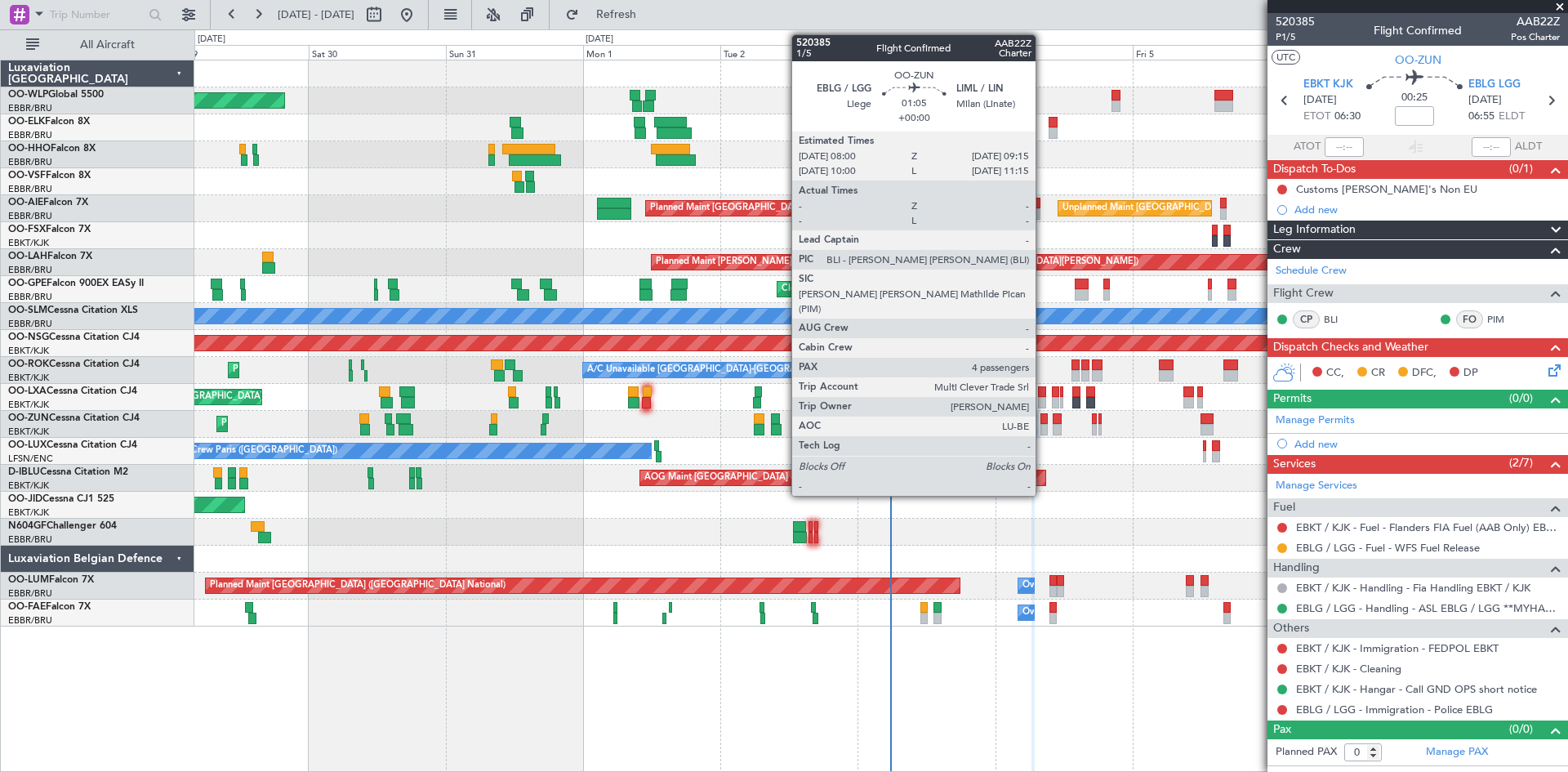
click at [1043, 423] on div at bounding box center [1045, 419] width 8 height 11
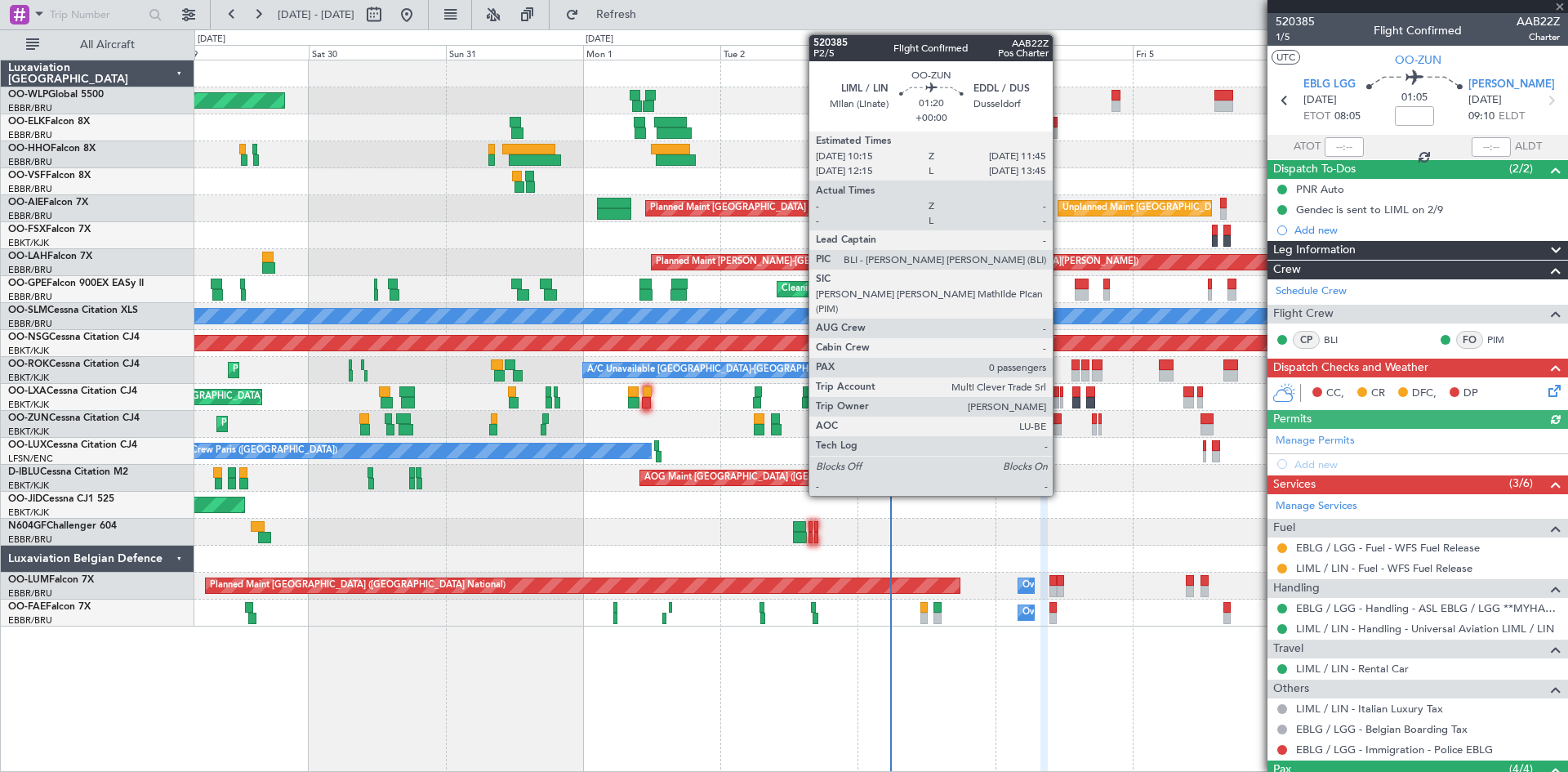
click at [1061, 430] on div at bounding box center [1058, 430] width 9 height 11
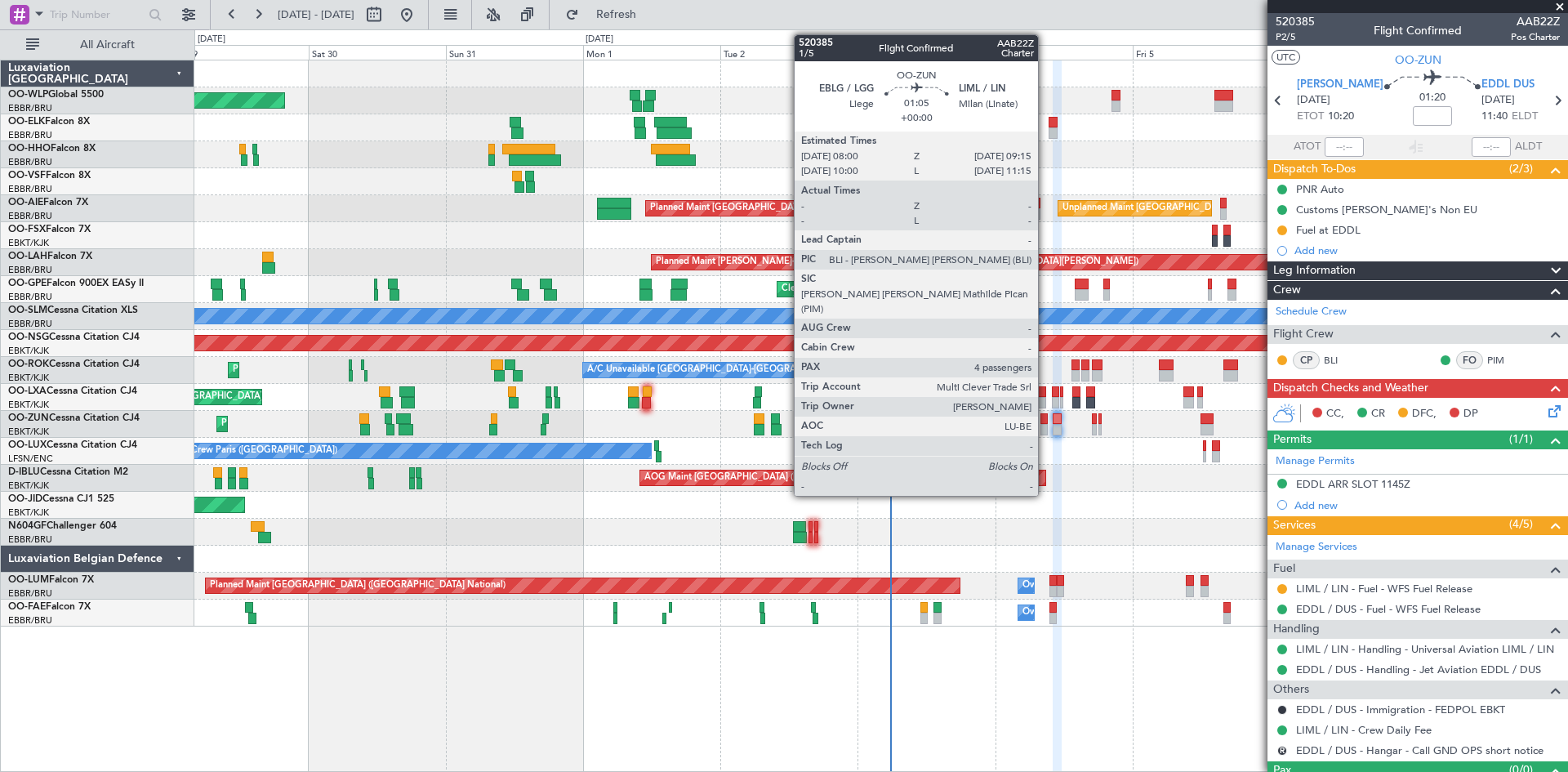
click at [1046, 430] on div at bounding box center [1045, 430] width 8 height 11
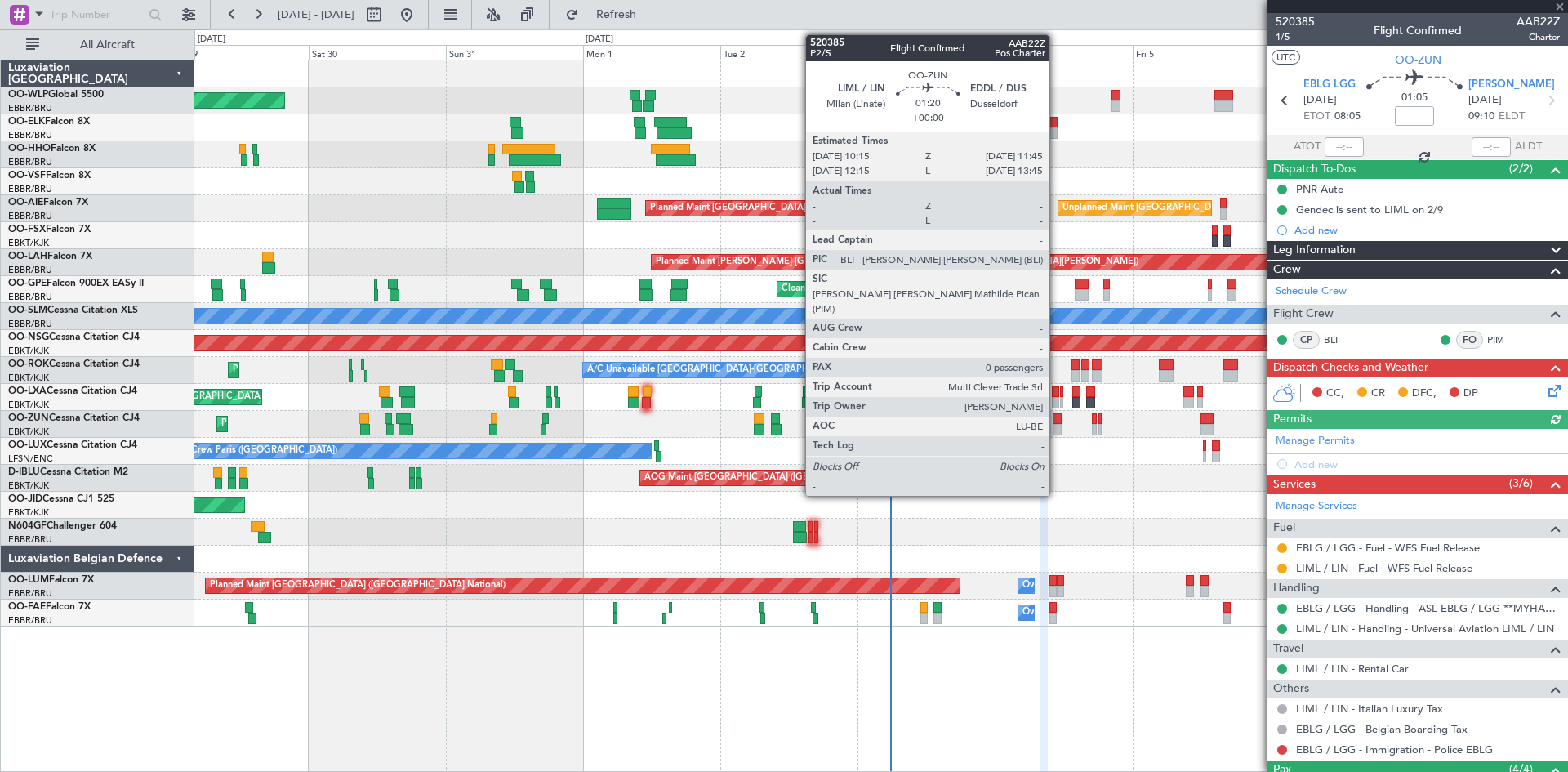
click at [1057, 428] on div at bounding box center [1058, 430] width 9 height 11
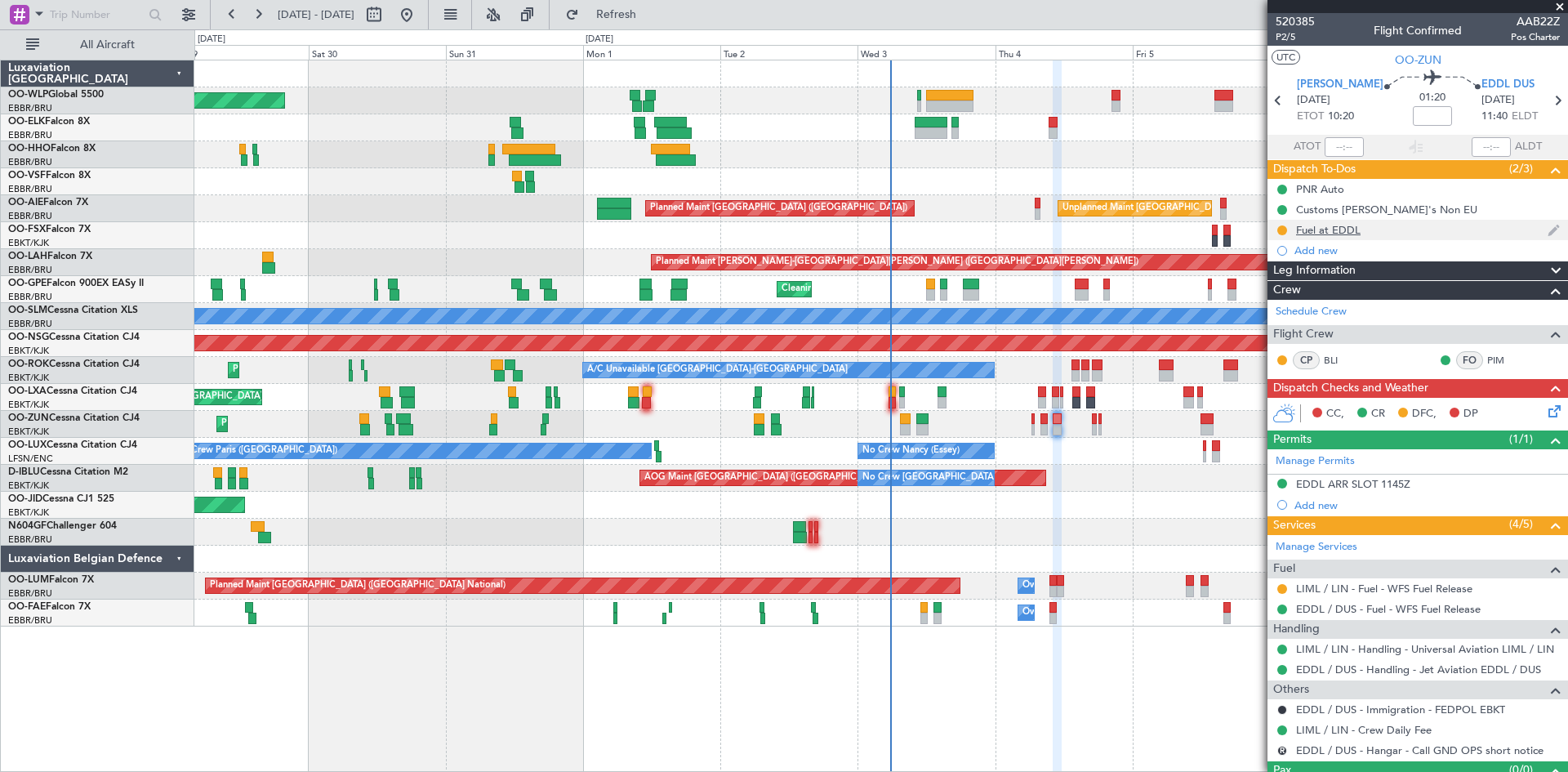
click at [1351, 233] on div "Fuel at EDDL" at bounding box center [1328, 230] width 65 height 14
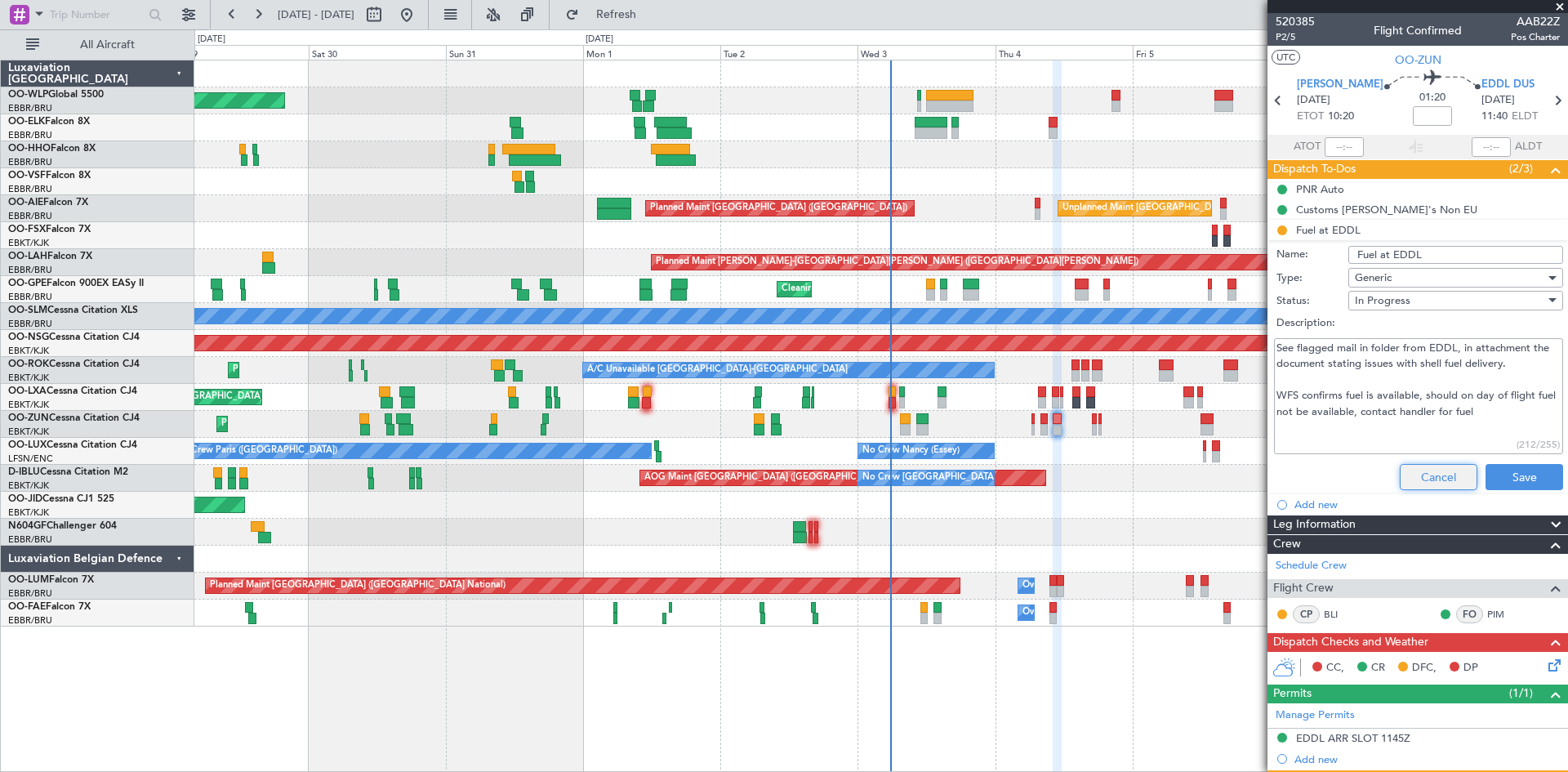
click at [1426, 476] on button "Cancel" at bounding box center [1439, 477] width 78 height 26
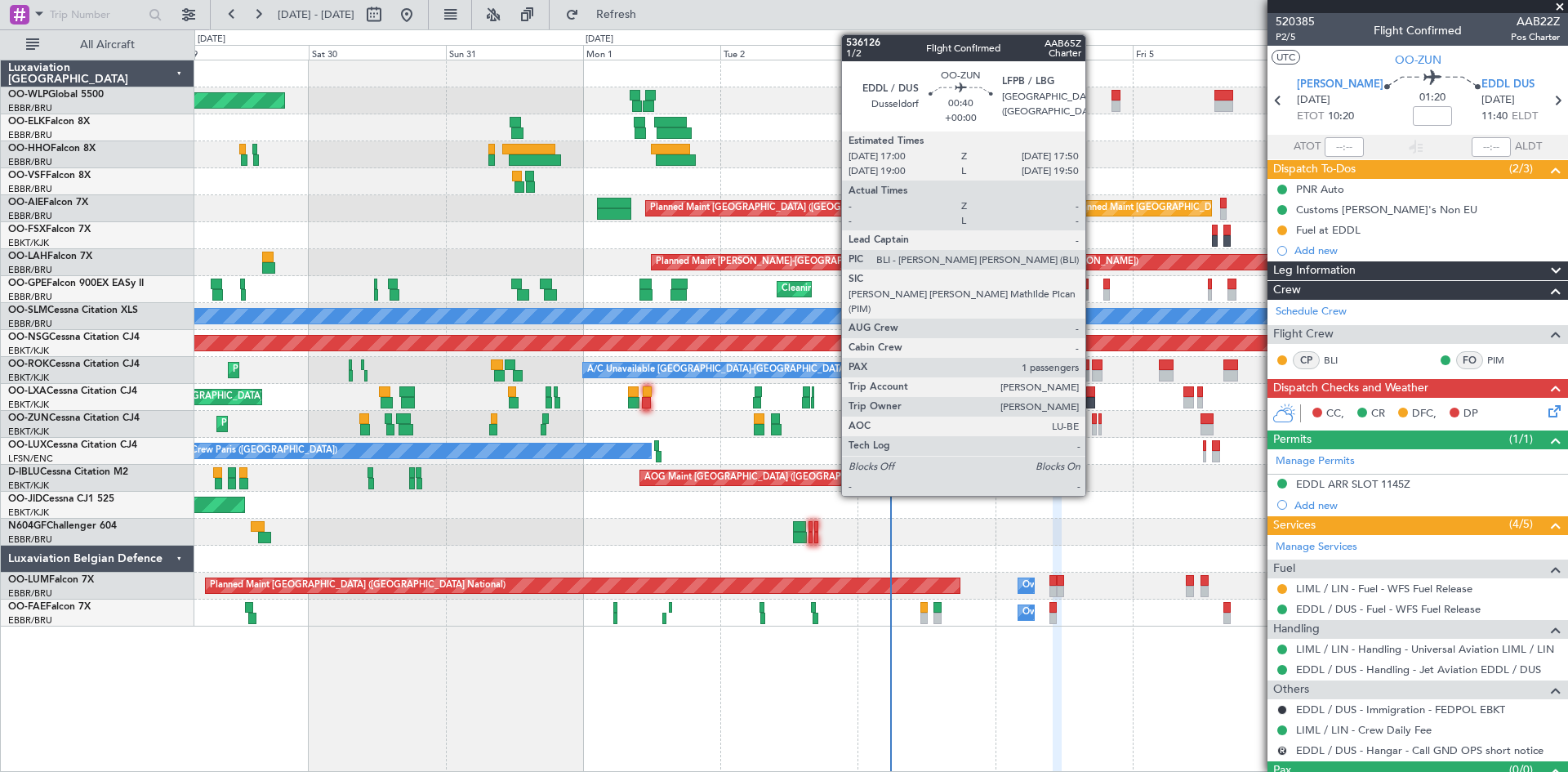
click at [1093, 426] on div at bounding box center [1094, 430] width 5 height 11
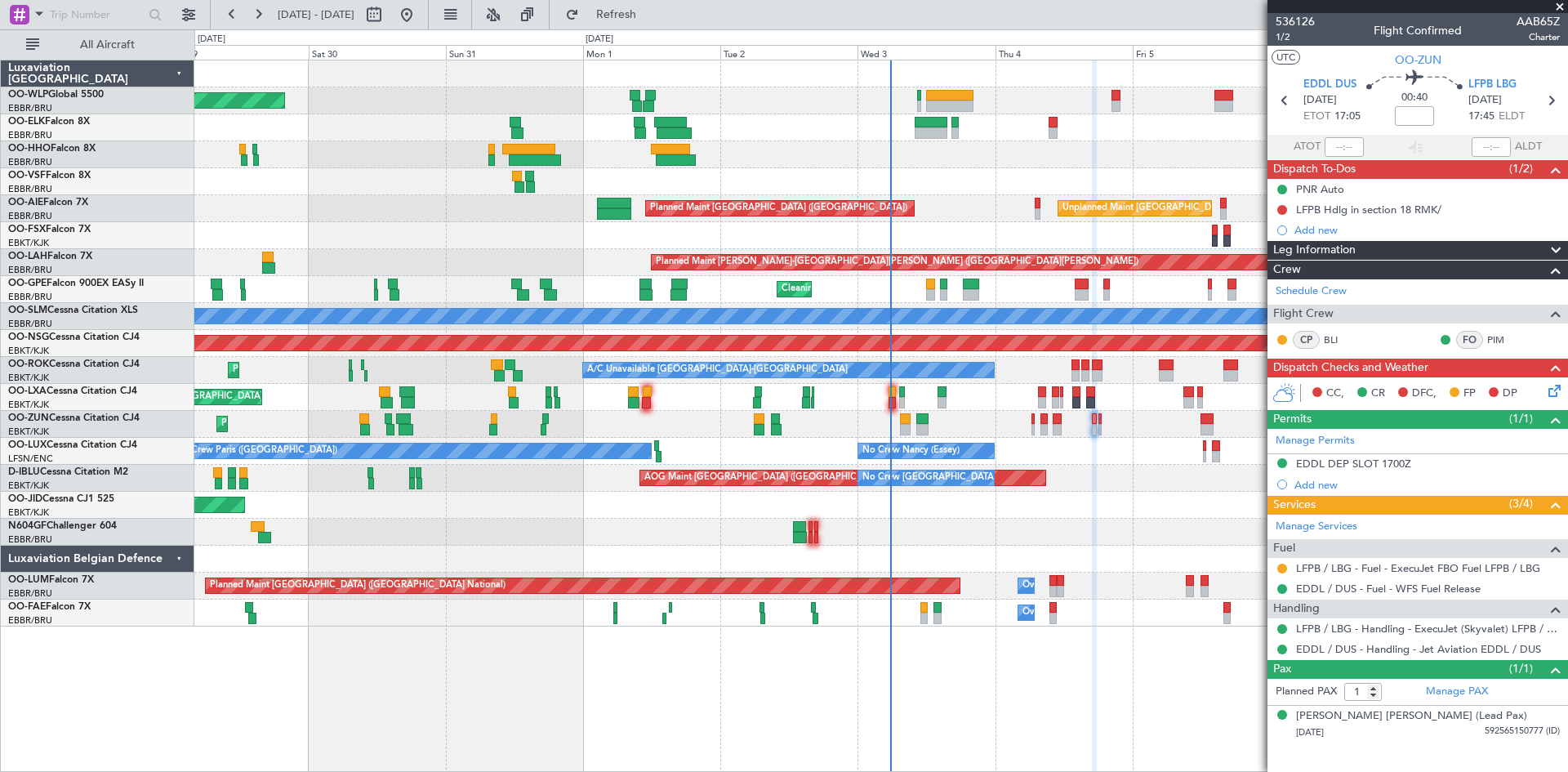
click at [1103, 427] on div "Planned Maint Kortrijk-[GEOGRAPHIC_DATA]" at bounding box center [881, 424] width 1373 height 27
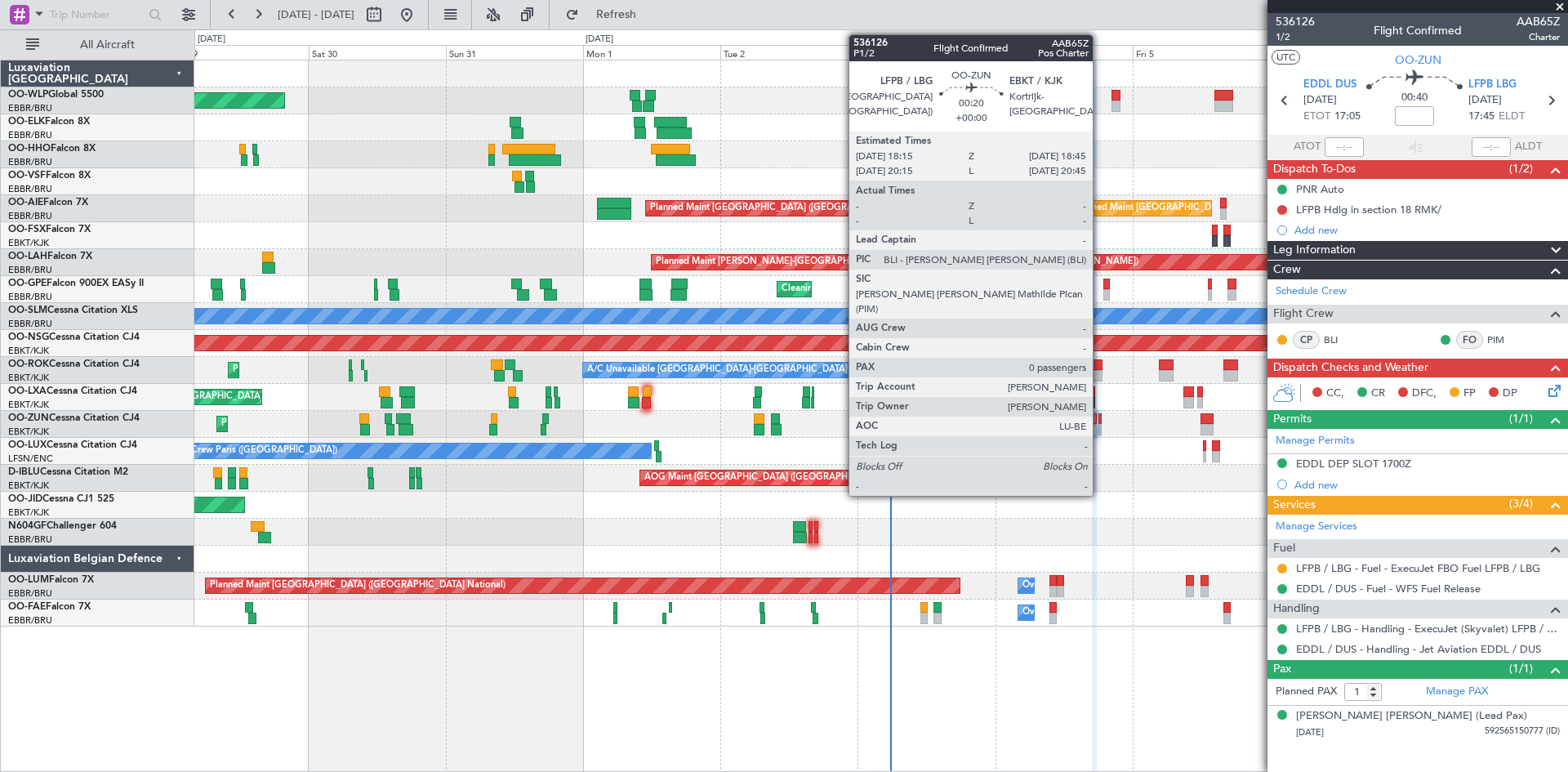
click at [1100, 428] on div at bounding box center [1100, 430] width 3 height 11
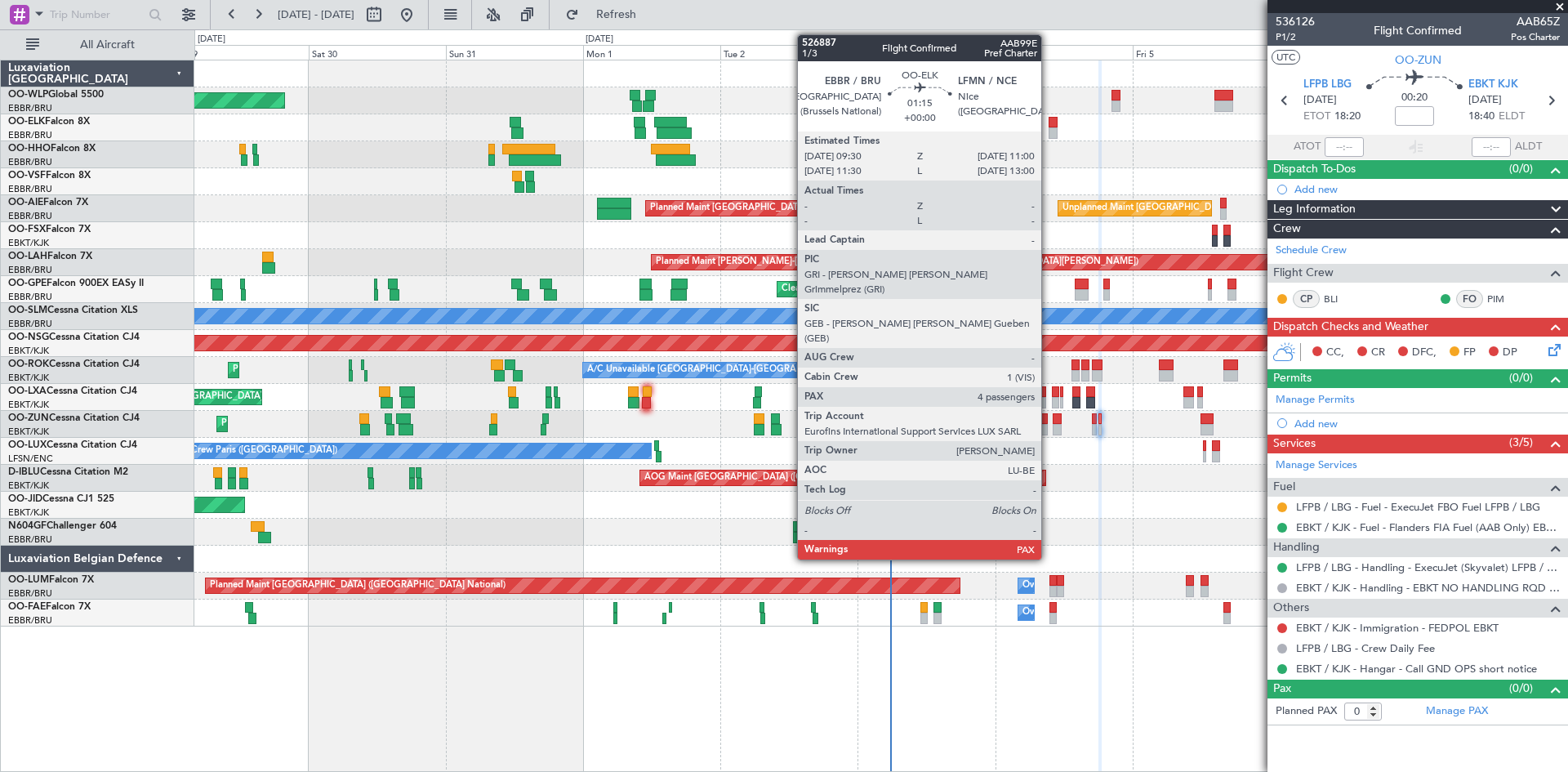
click at [1048, 132] on div at bounding box center [1053, 133] width 9 height 11
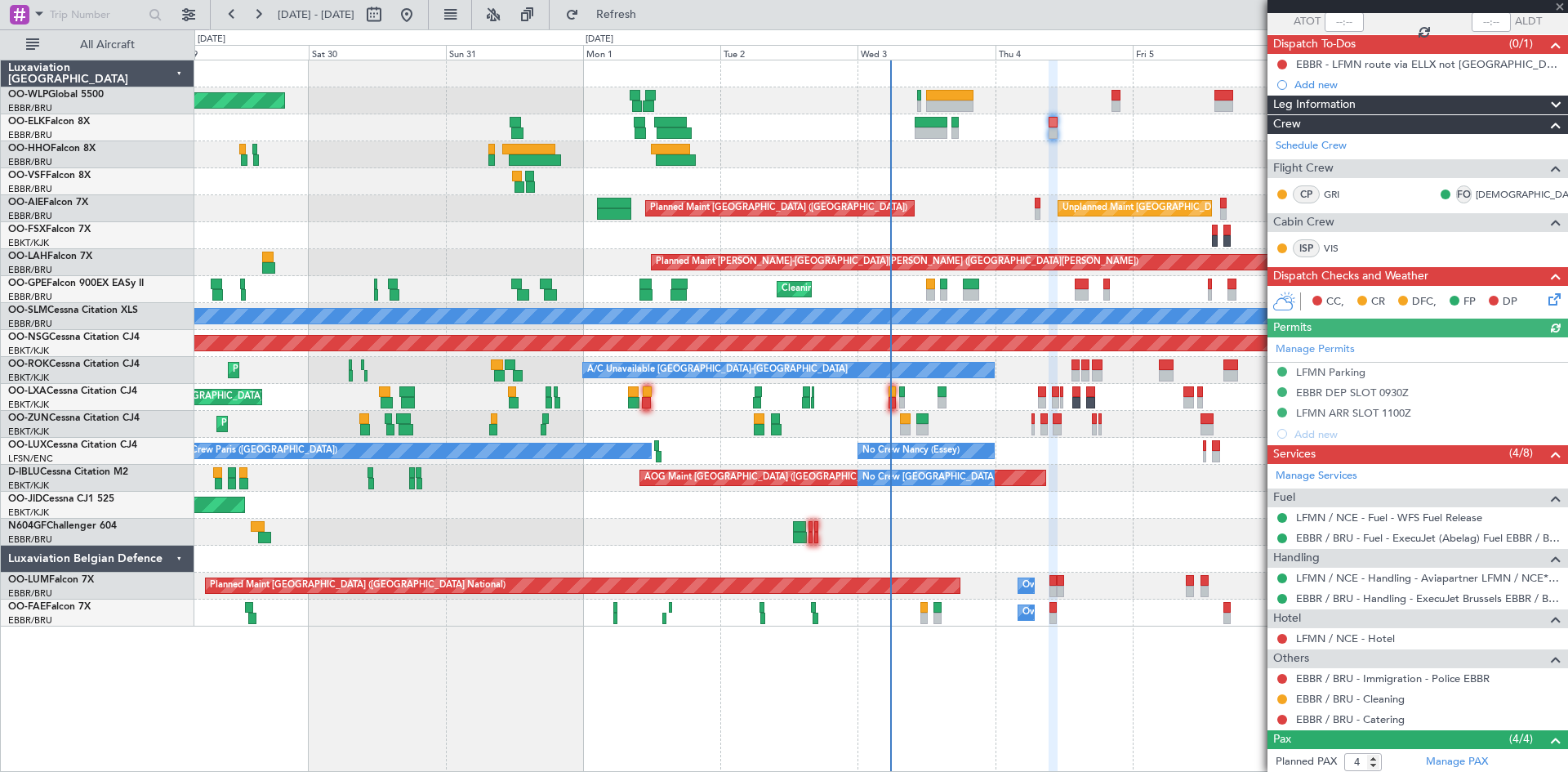
scroll to position [163, 0]
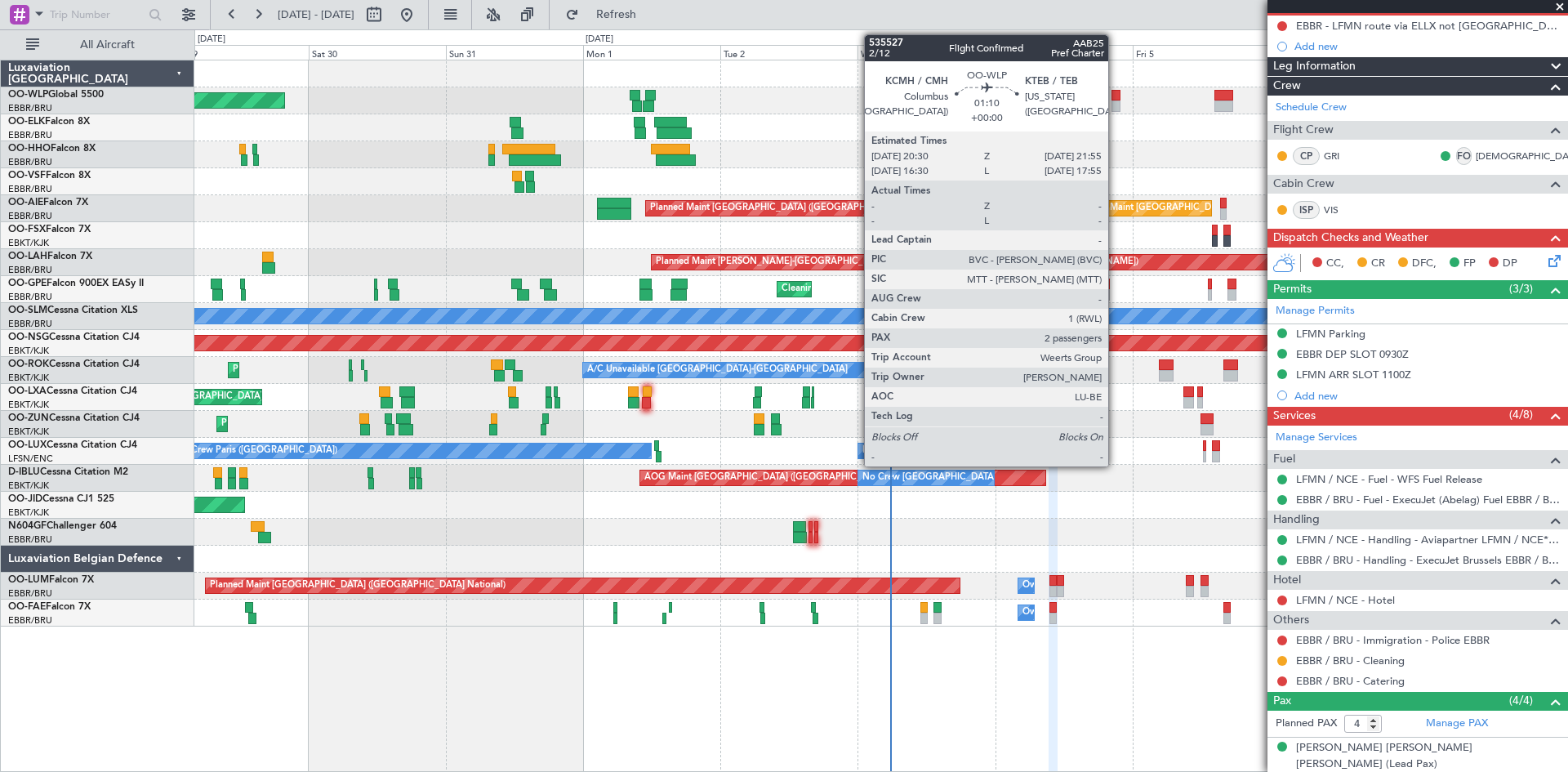
click at [1115, 103] on div at bounding box center [1116, 106] width 8 height 11
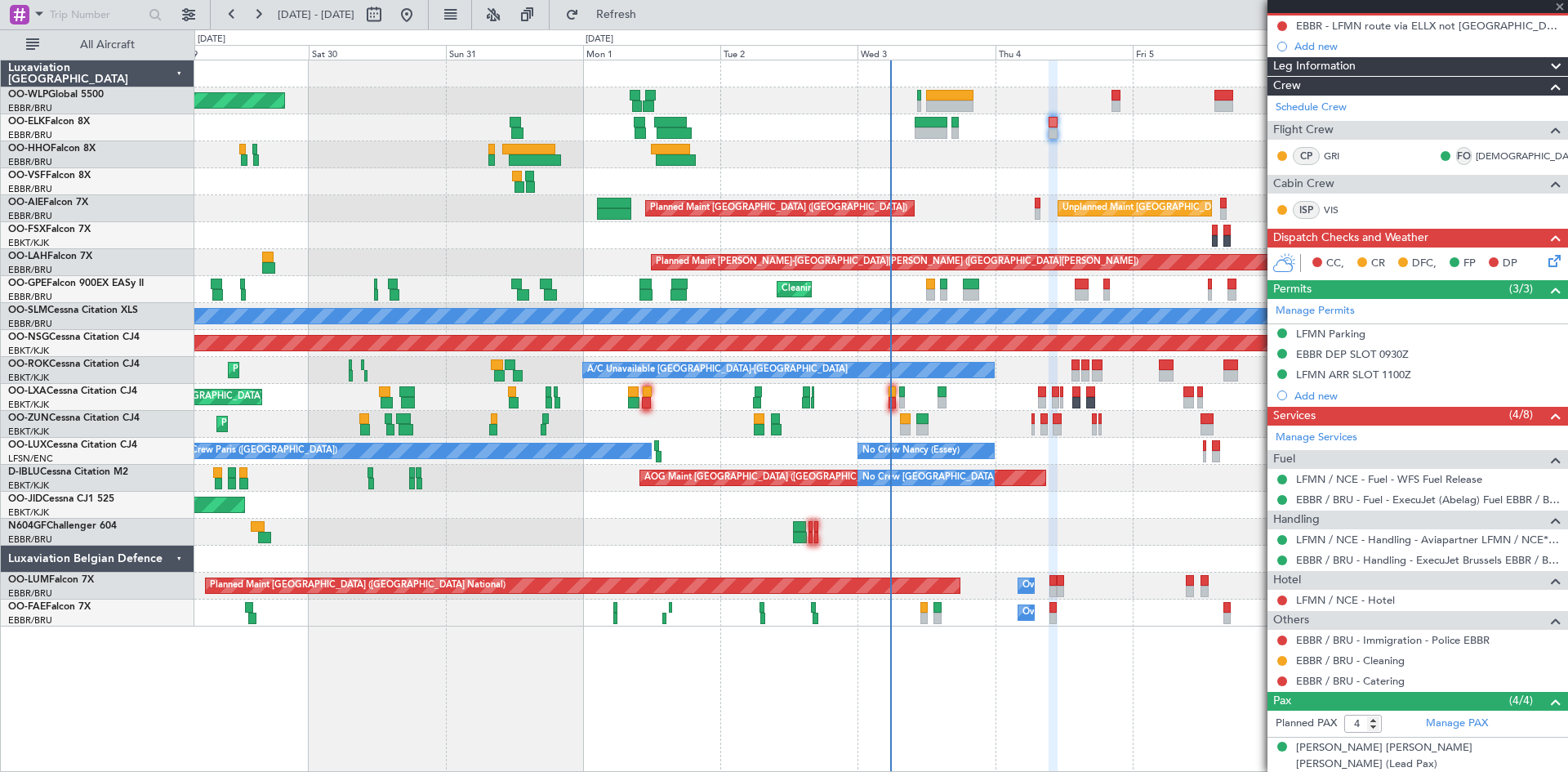
type input "2"
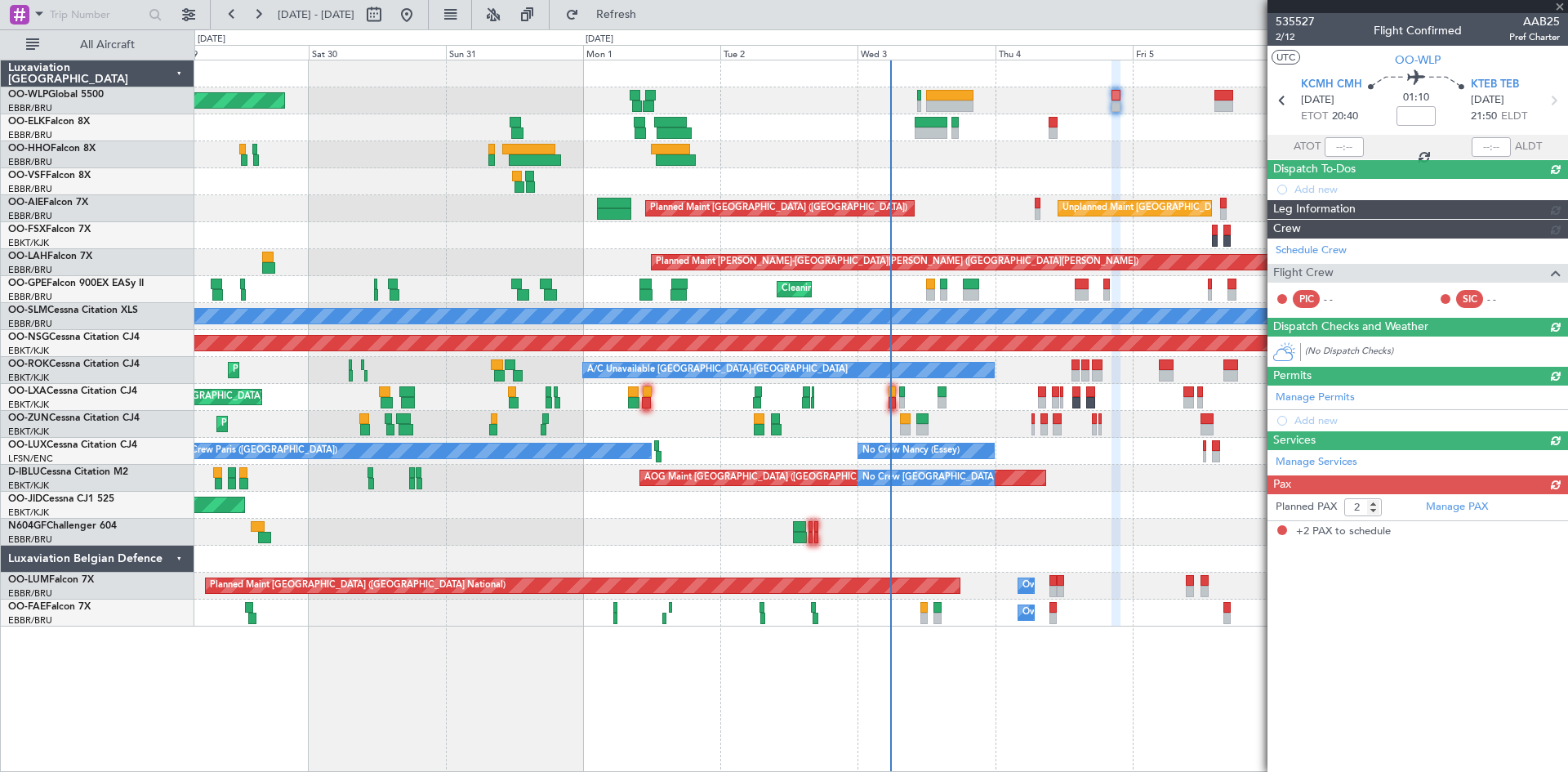
scroll to position [0, 0]
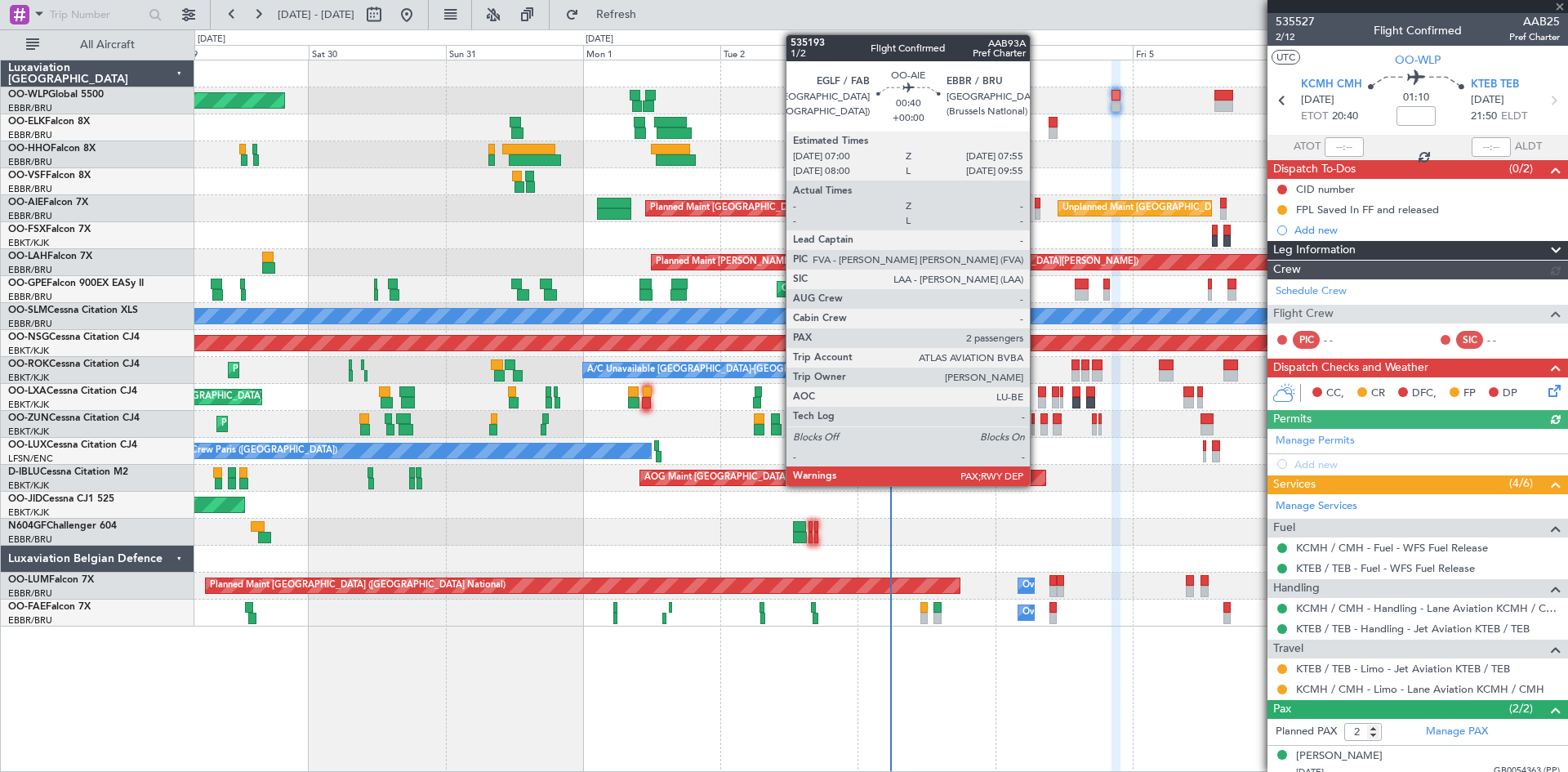
click at [1037, 216] on div at bounding box center [1038, 214] width 6 height 11
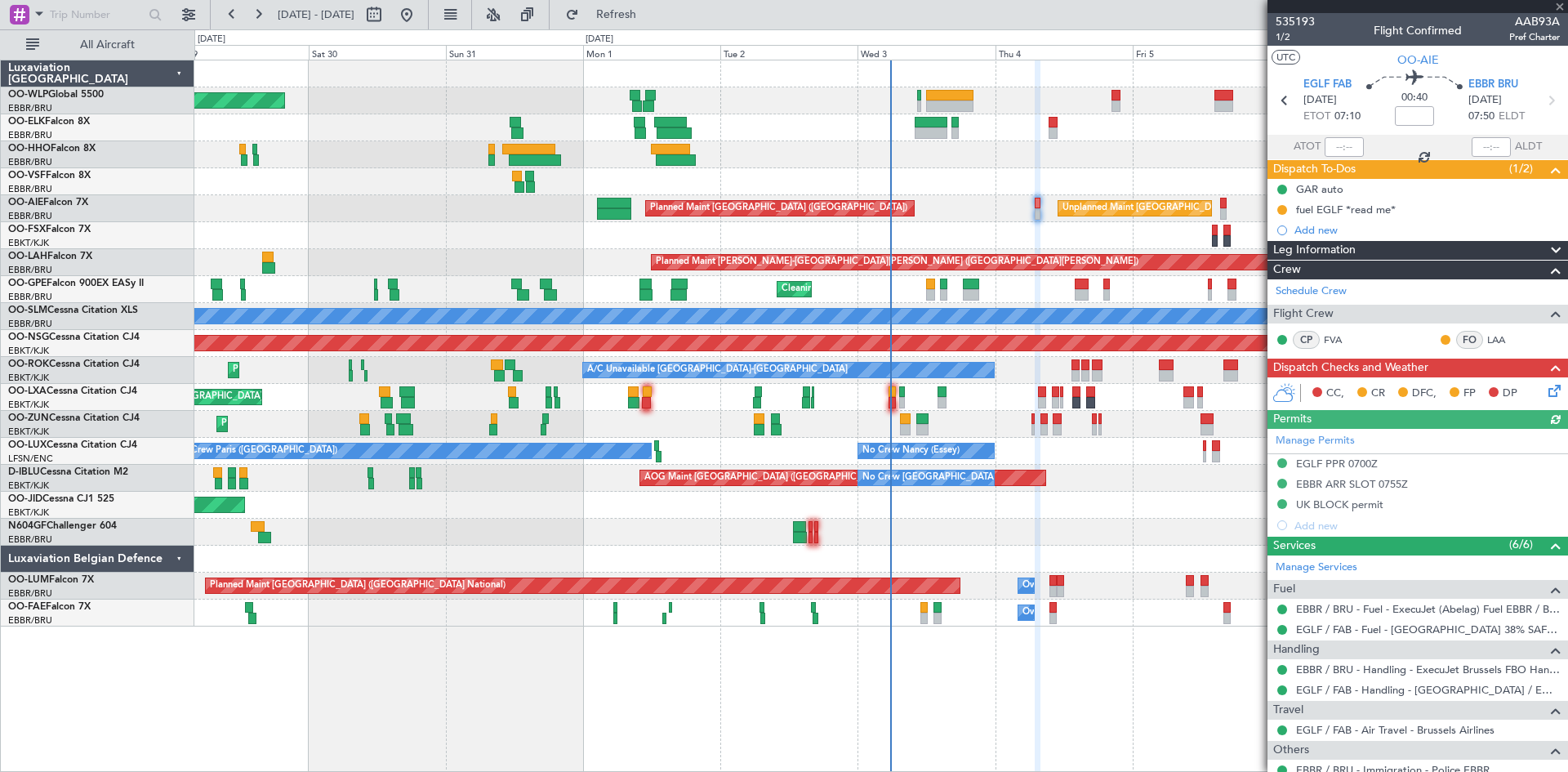
click at [1072, 280] on div "Cleaning [GEOGRAPHIC_DATA] ([GEOGRAPHIC_DATA] National) Planned Maint [GEOGRAPH…" at bounding box center [881, 289] width 1373 height 27
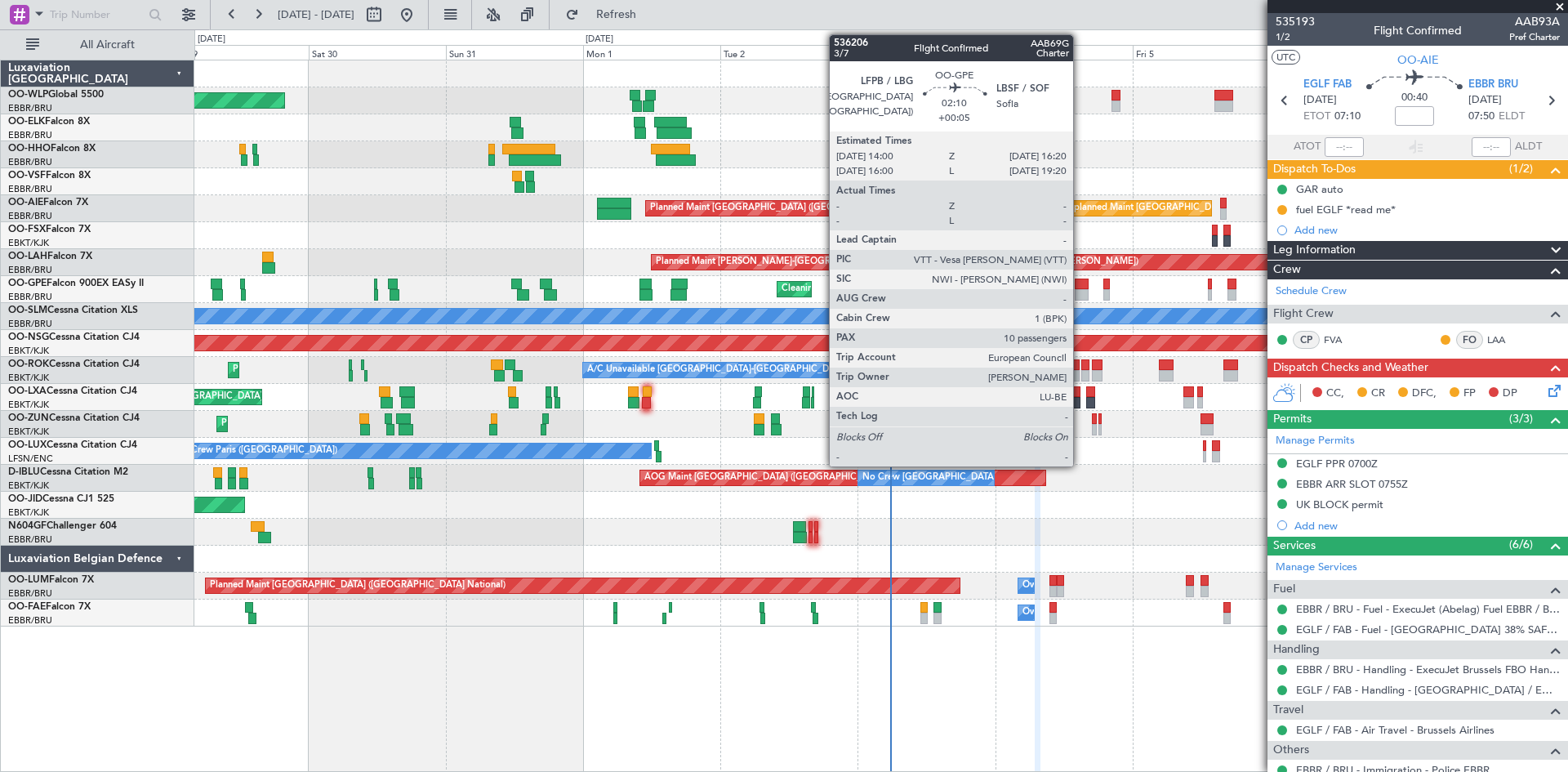
click at [1080, 295] on div at bounding box center [1081, 295] width 14 height 11
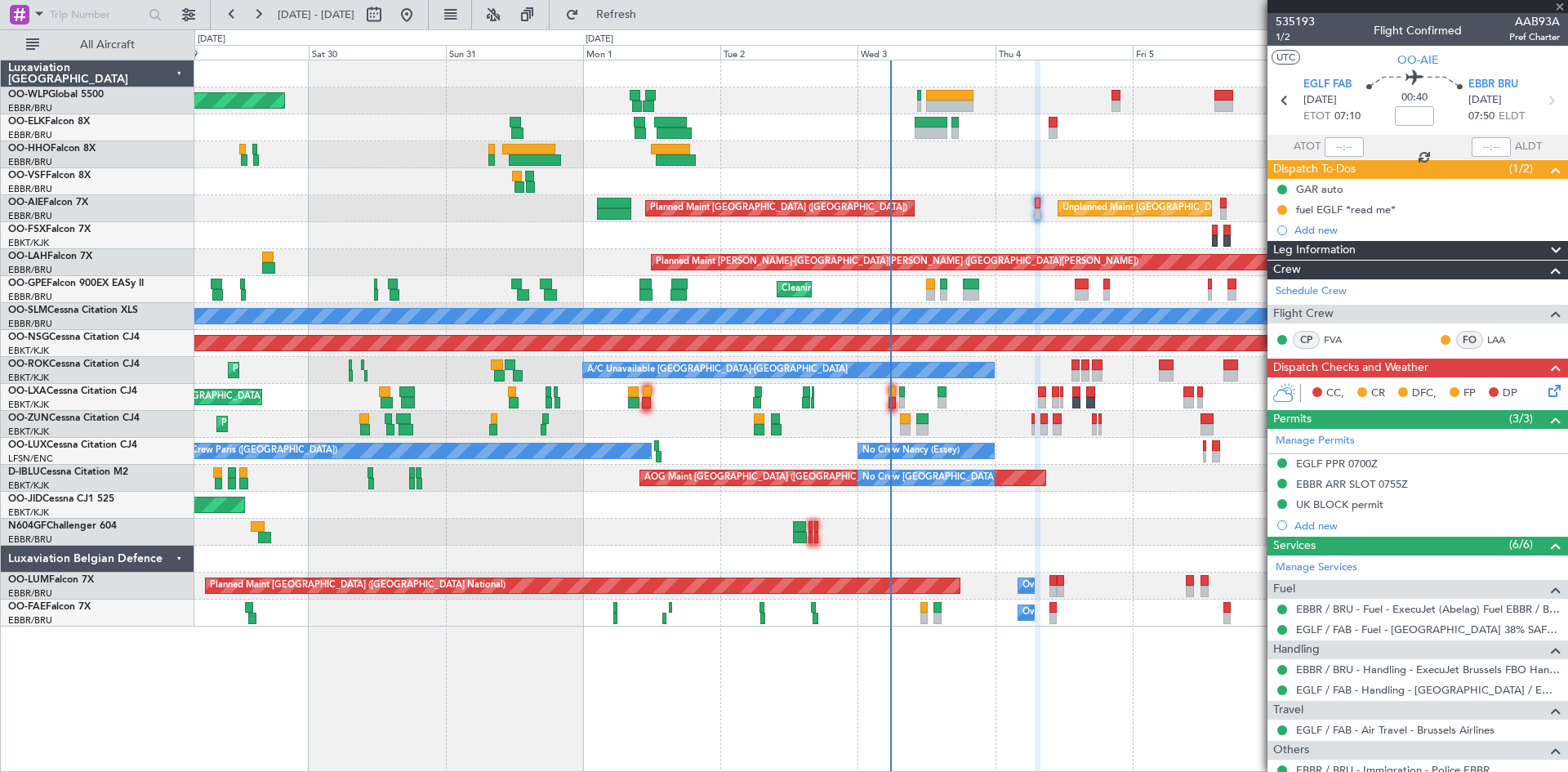
type input "+00:05"
type input "10"
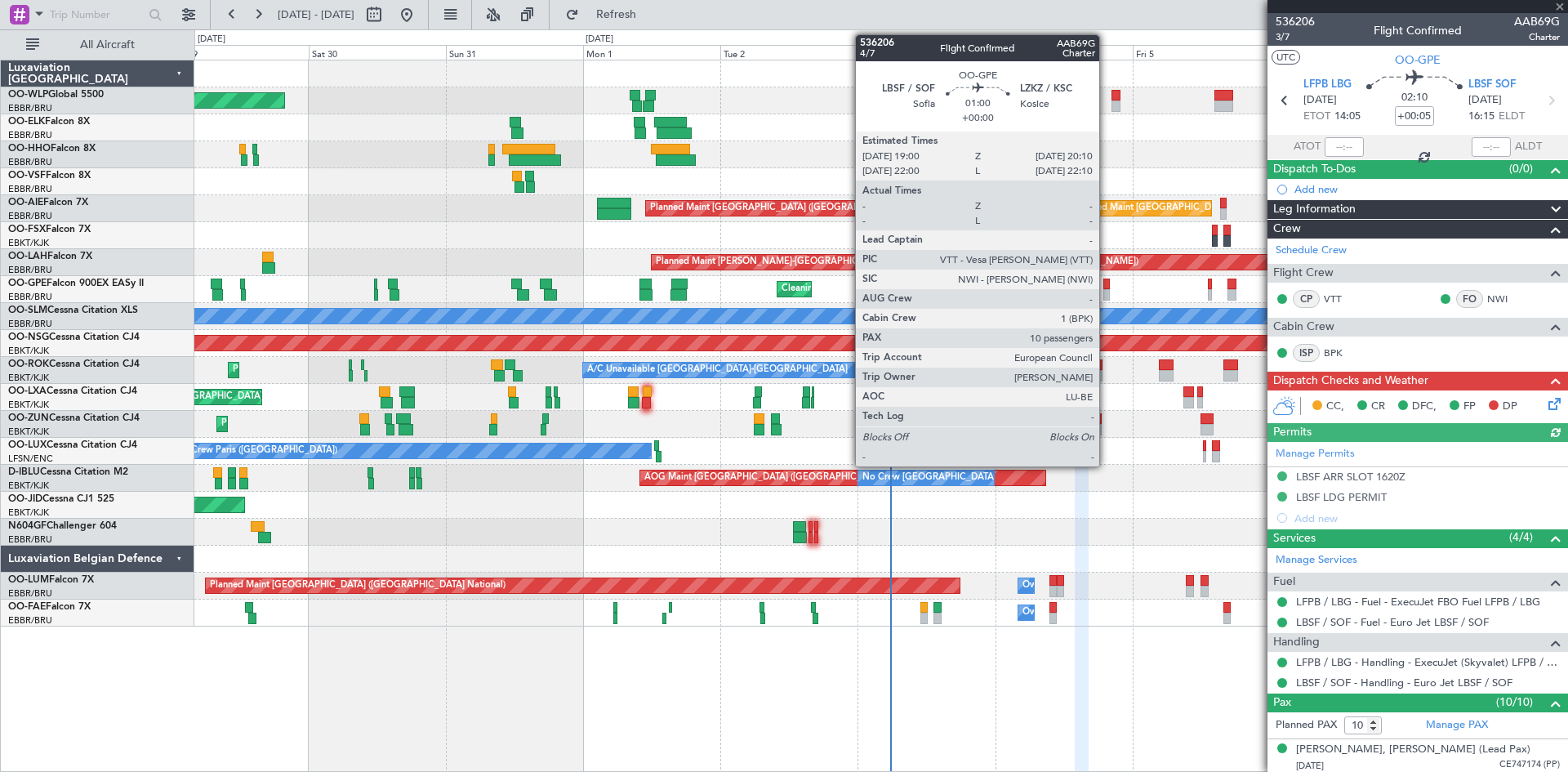
click at [1107, 288] on div at bounding box center [1108, 284] width 8 height 11
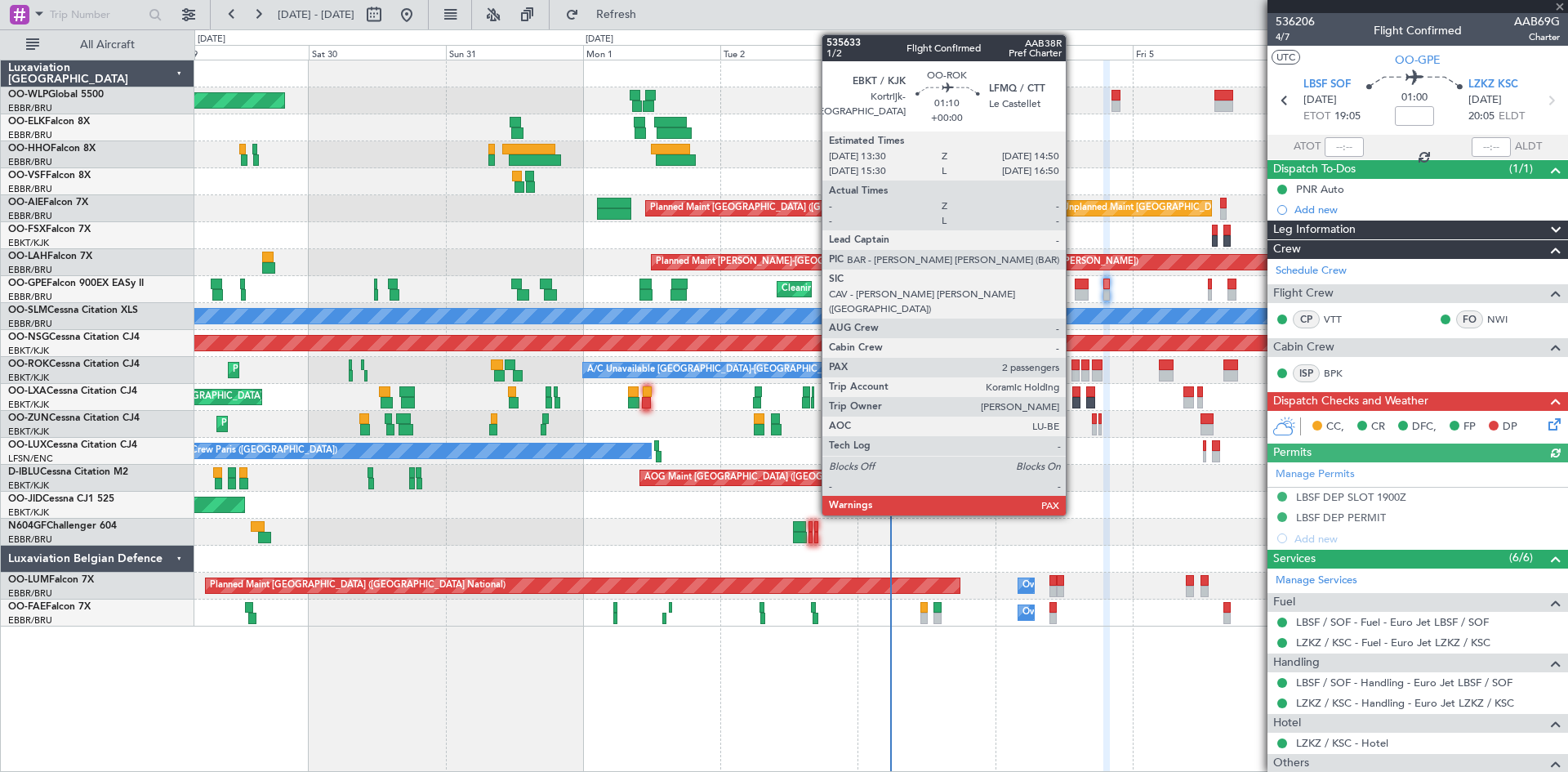
click at [1074, 368] on div at bounding box center [1076, 365] width 8 height 11
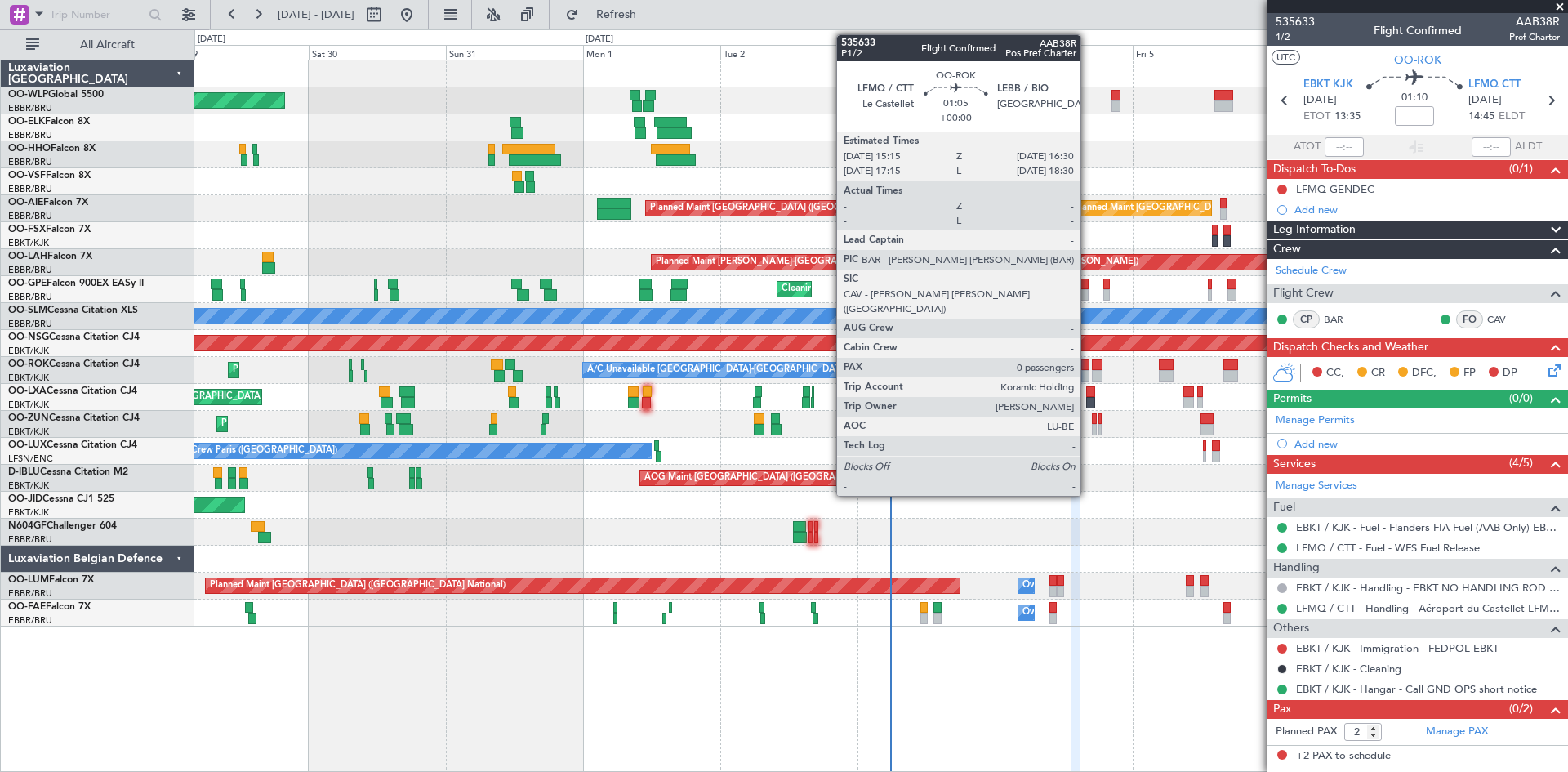
click at [1088, 375] on div at bounding box center [1085, 376] width 8 height 11
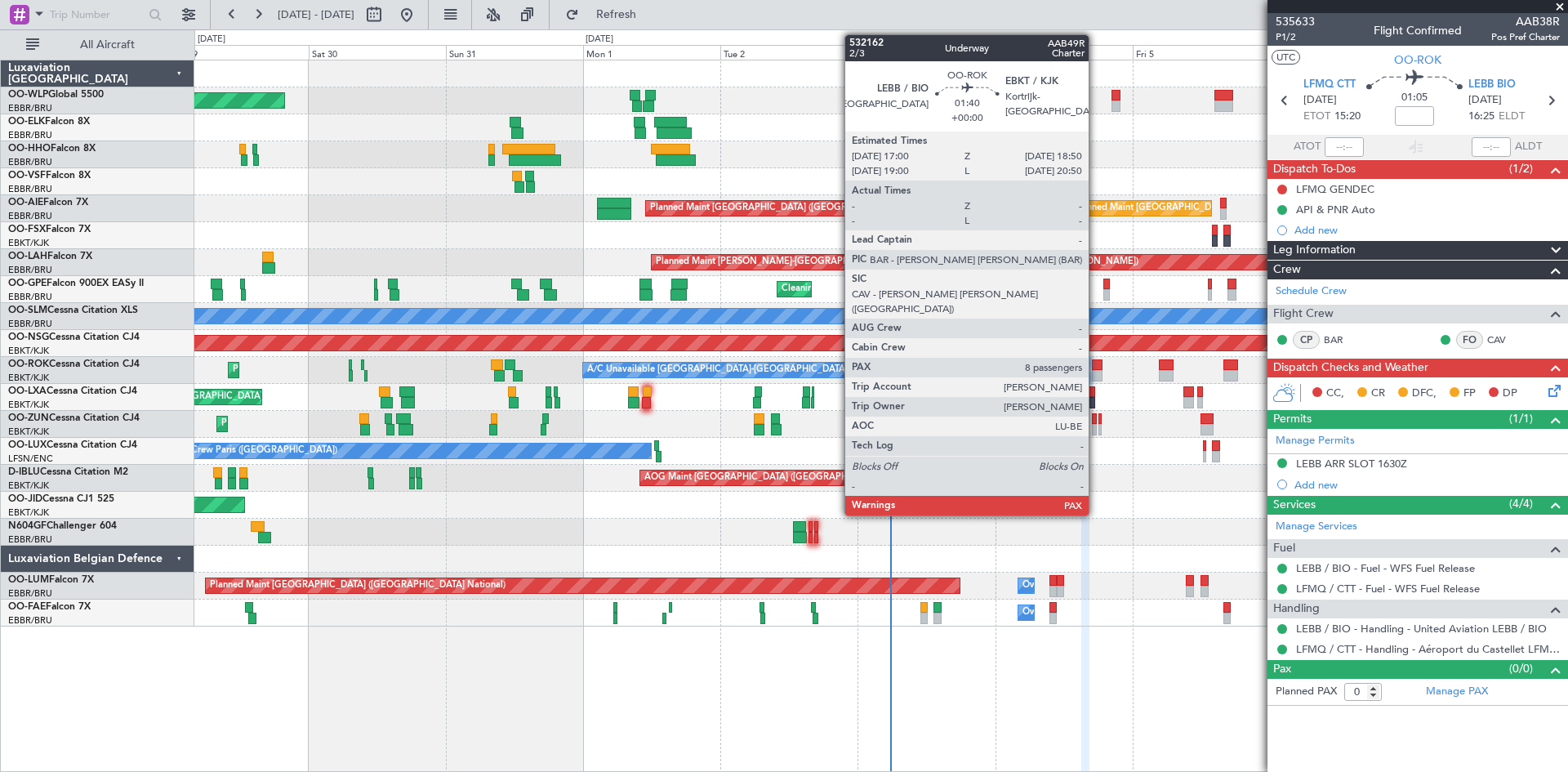
click at [1096, 374] on div at bounding box center [1097, 376] width 10 height 11
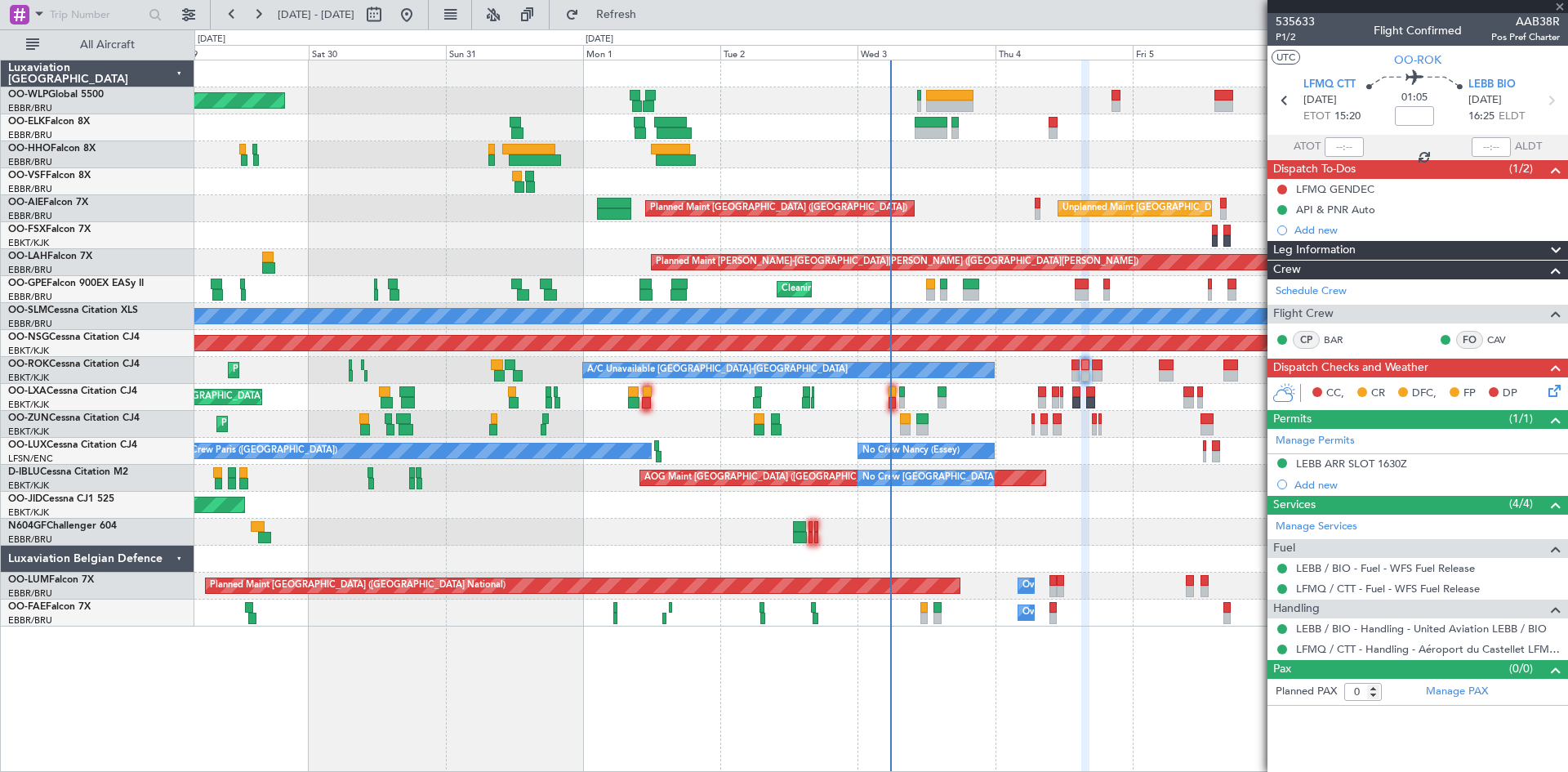
type input "8"
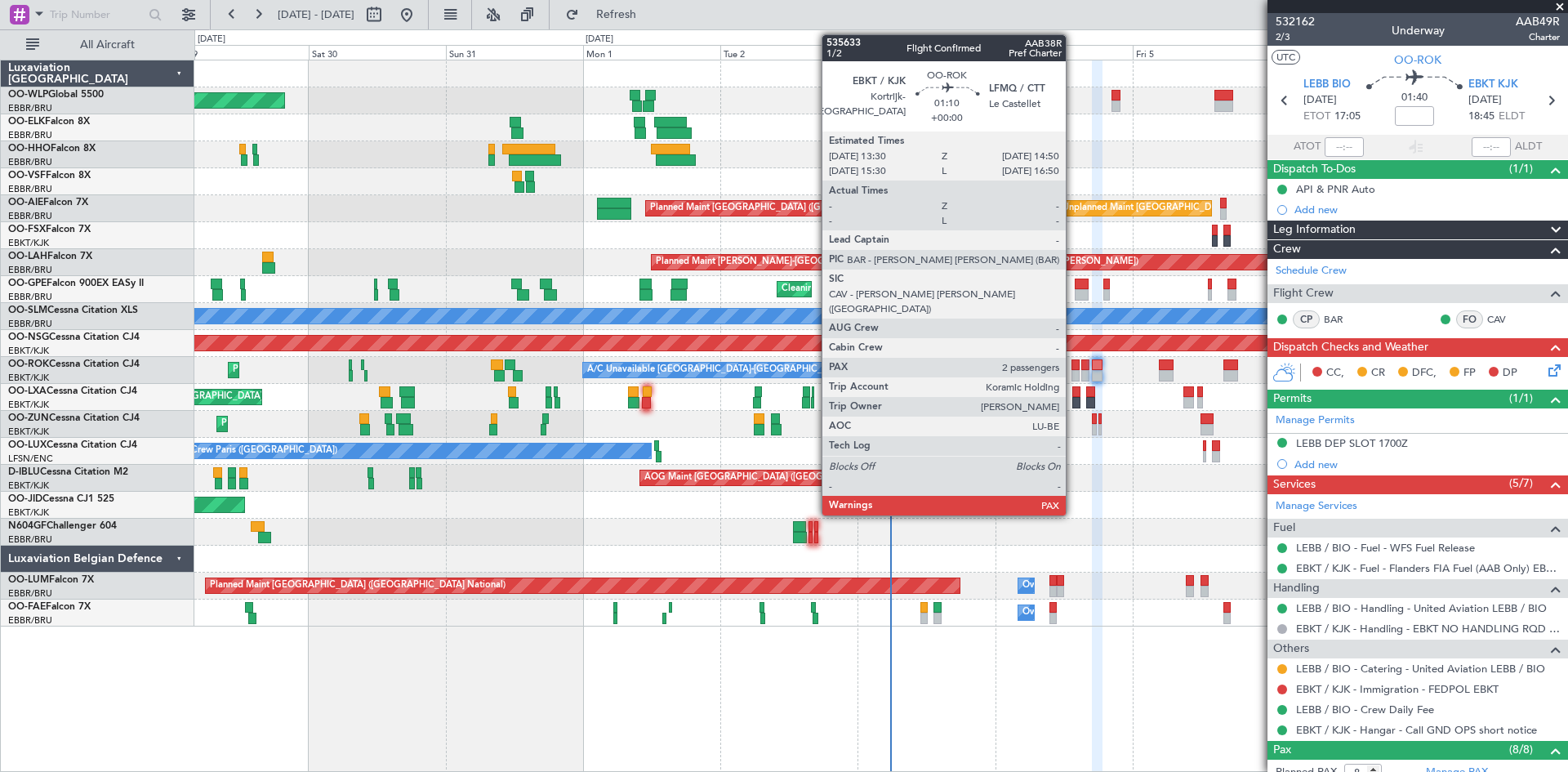
click at [1074, 372] on div at bounding box center [1076, 376] width 8 height 11
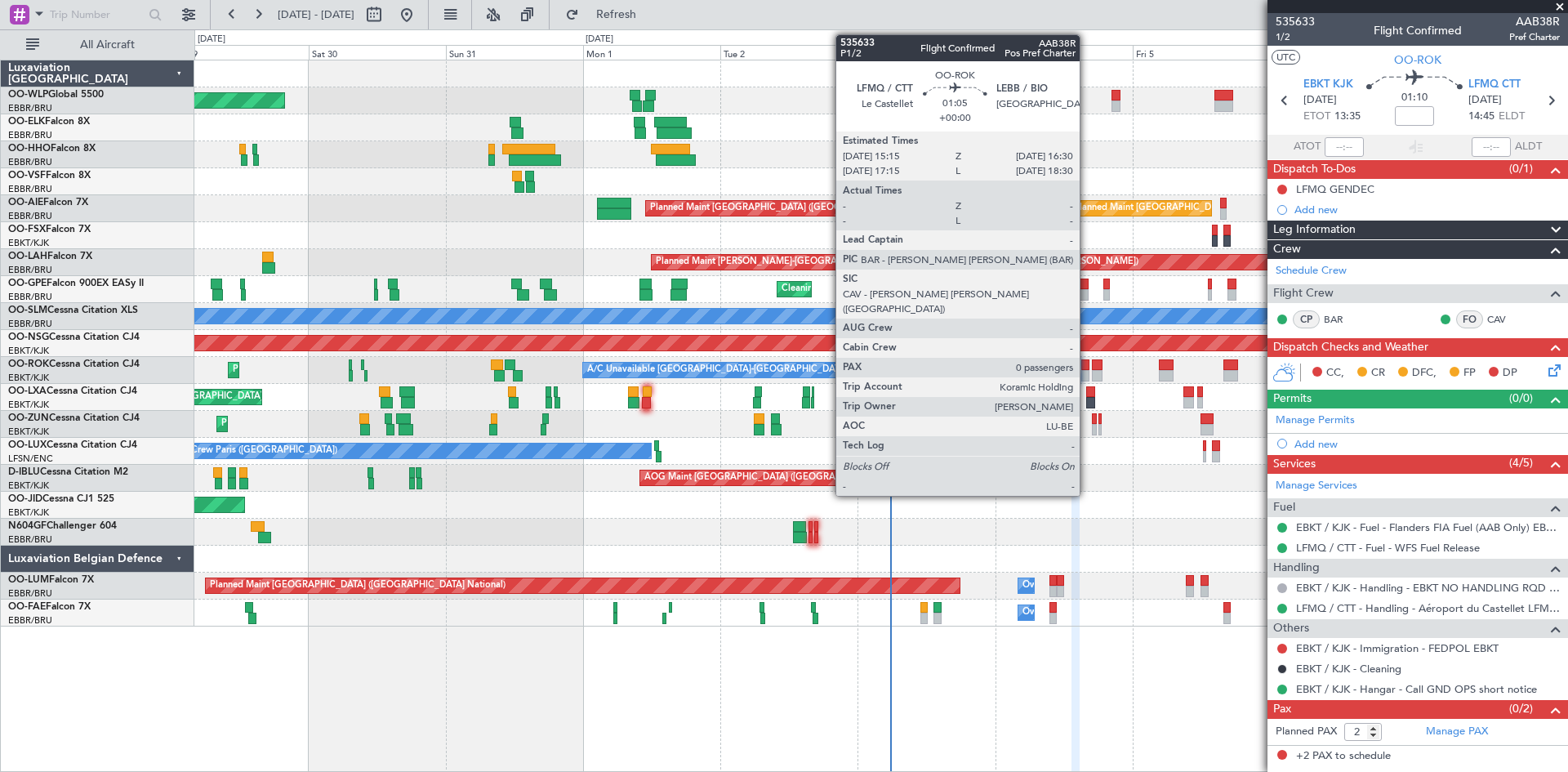
click at [1087, 371] on div at bounding box center [1085, 376] width 8 height 11
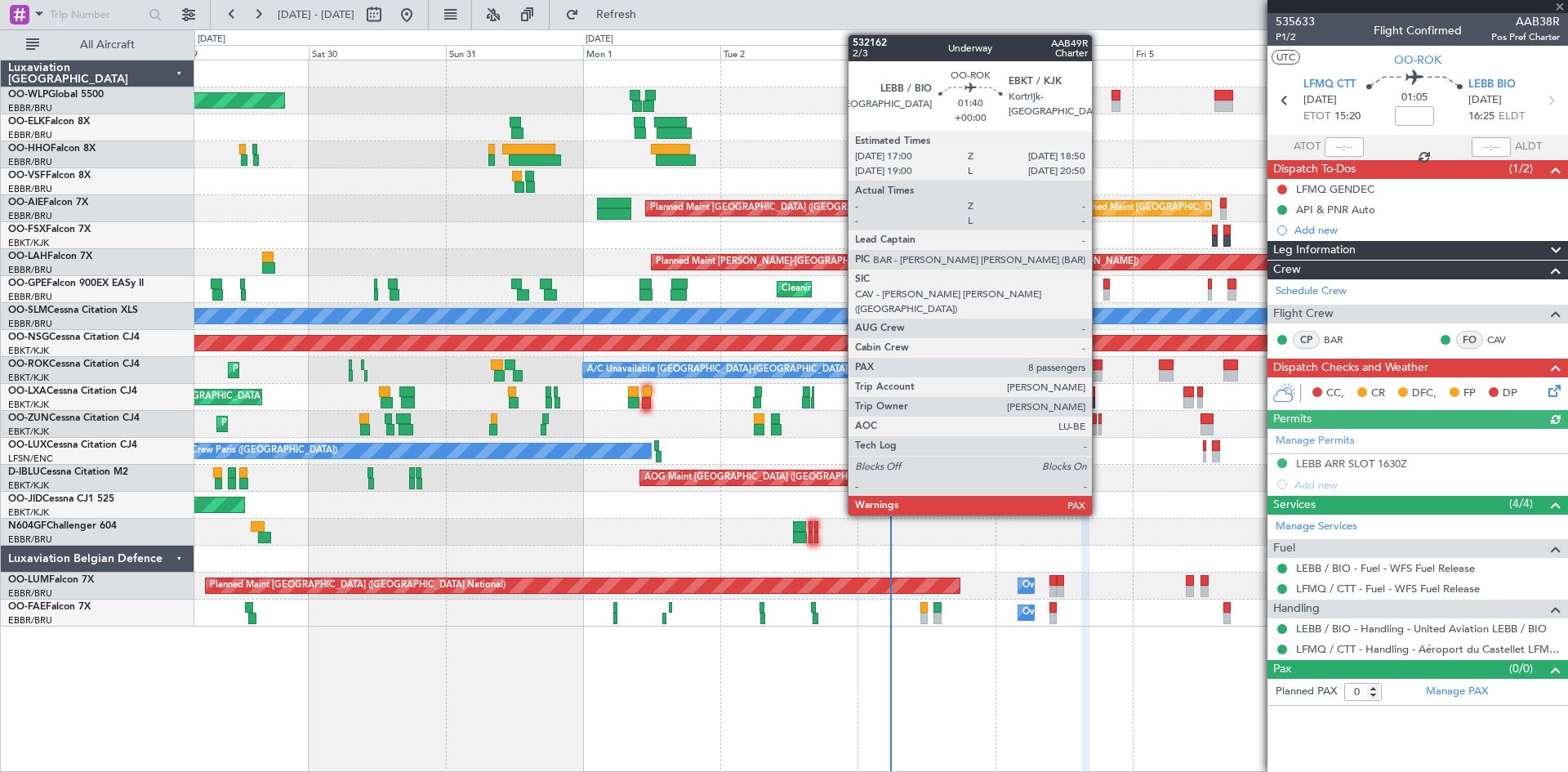
click at [1099, 371] on div at bounding box center [1097, 376] width 10 height 11
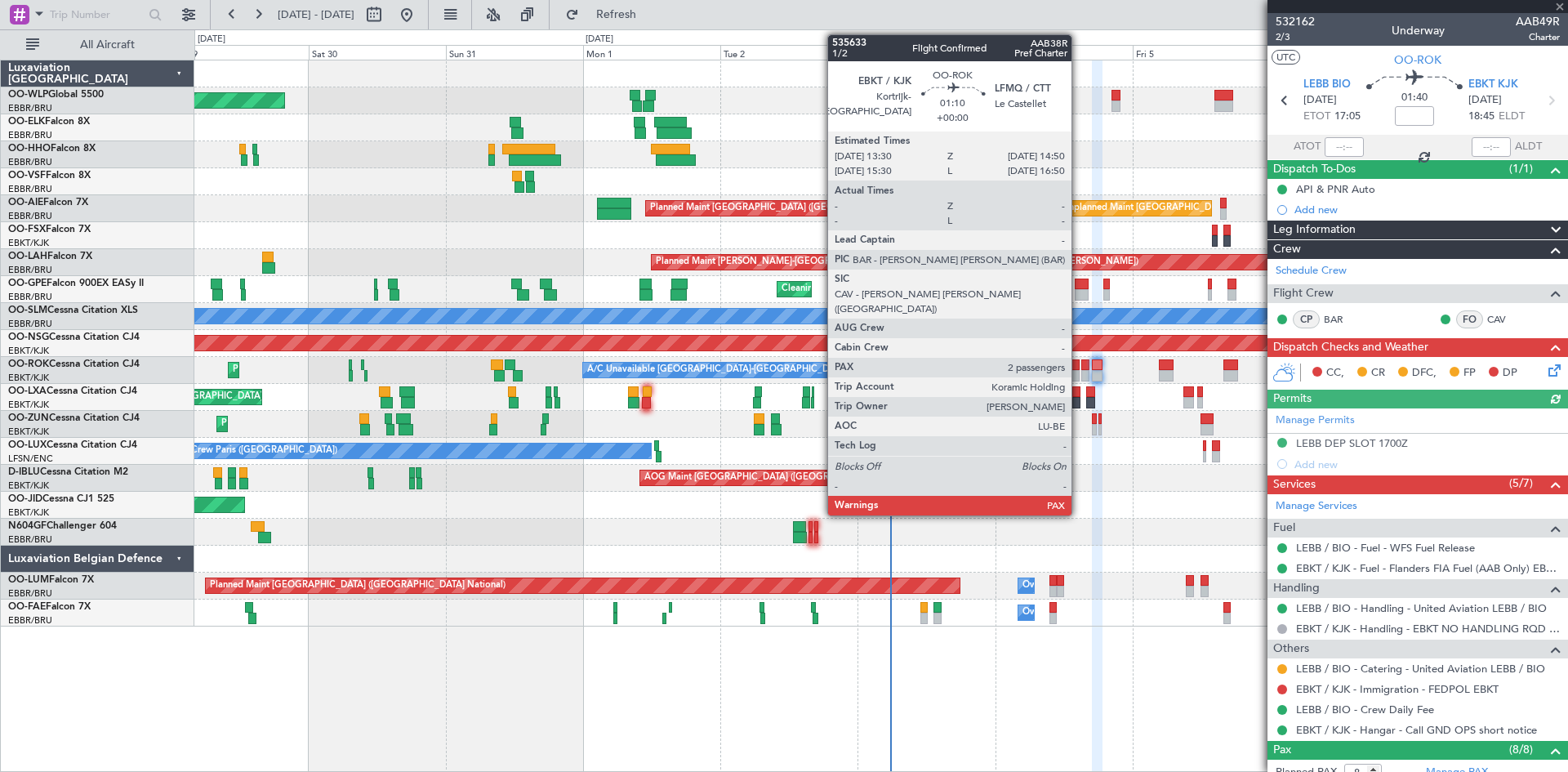
click at [1079, 371] on div at bounding box center [1076, 376] width 8 height 11
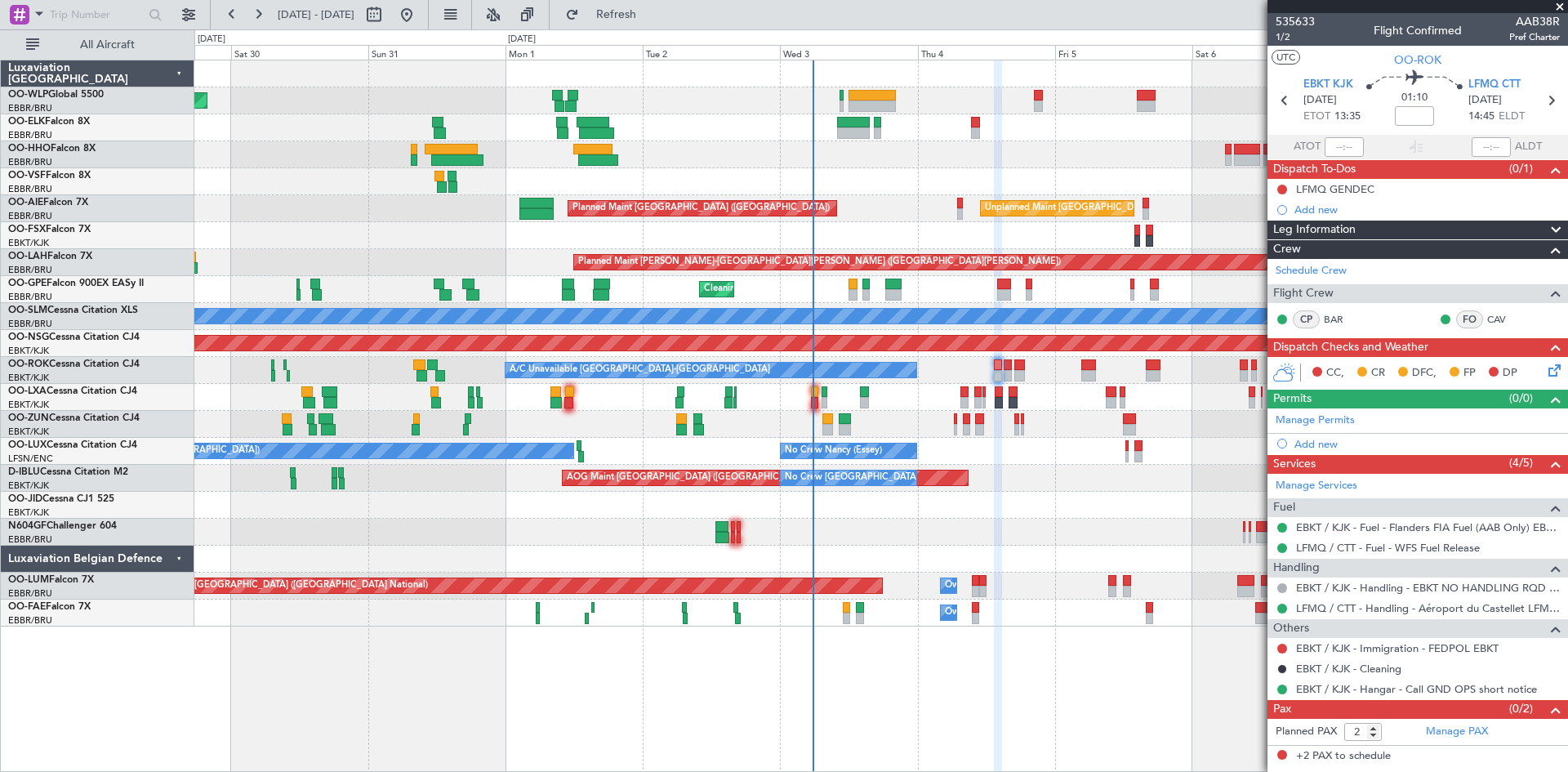
click at [1066, 483] on div "Planned Maint Berlin (Brandenburg) Planned Maint Kortrijk-Wevelgem Unplanned Ma…" at bounding box center [881, 343] width 1373 height 567
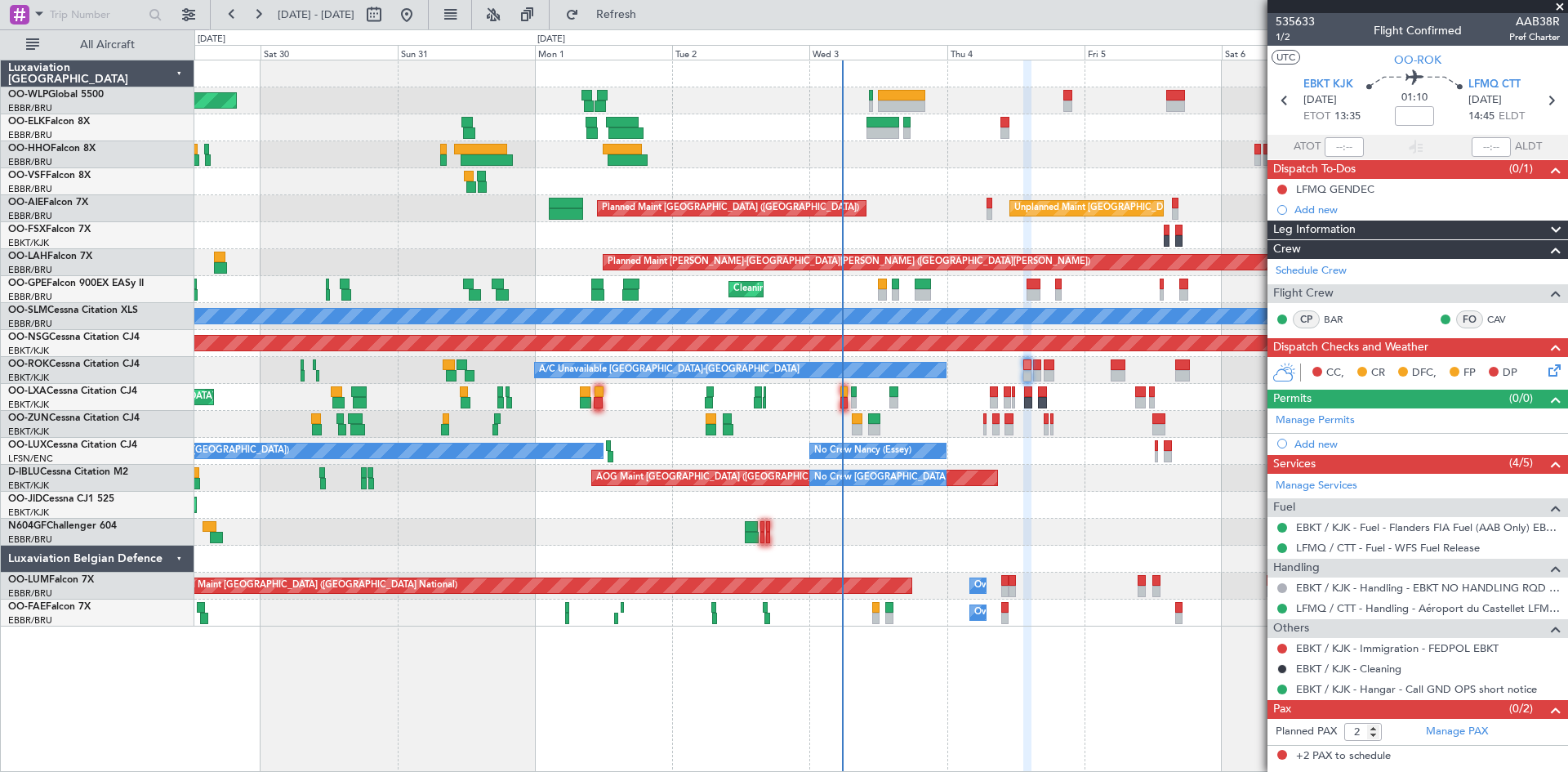
click at [1095, 491] on div "AOG Maint Brussels (Brussels National) No Crew Brussels (Brussels National) A/C…" at bounding box center [881, 478] width 1373 height 27
click at [636, 8] on button "Refresh" at bounding box center [607, 15] width 98 height 26
click at [637, 8] on button "Refresh" at bounding box center [607, 15] width 98 height 26
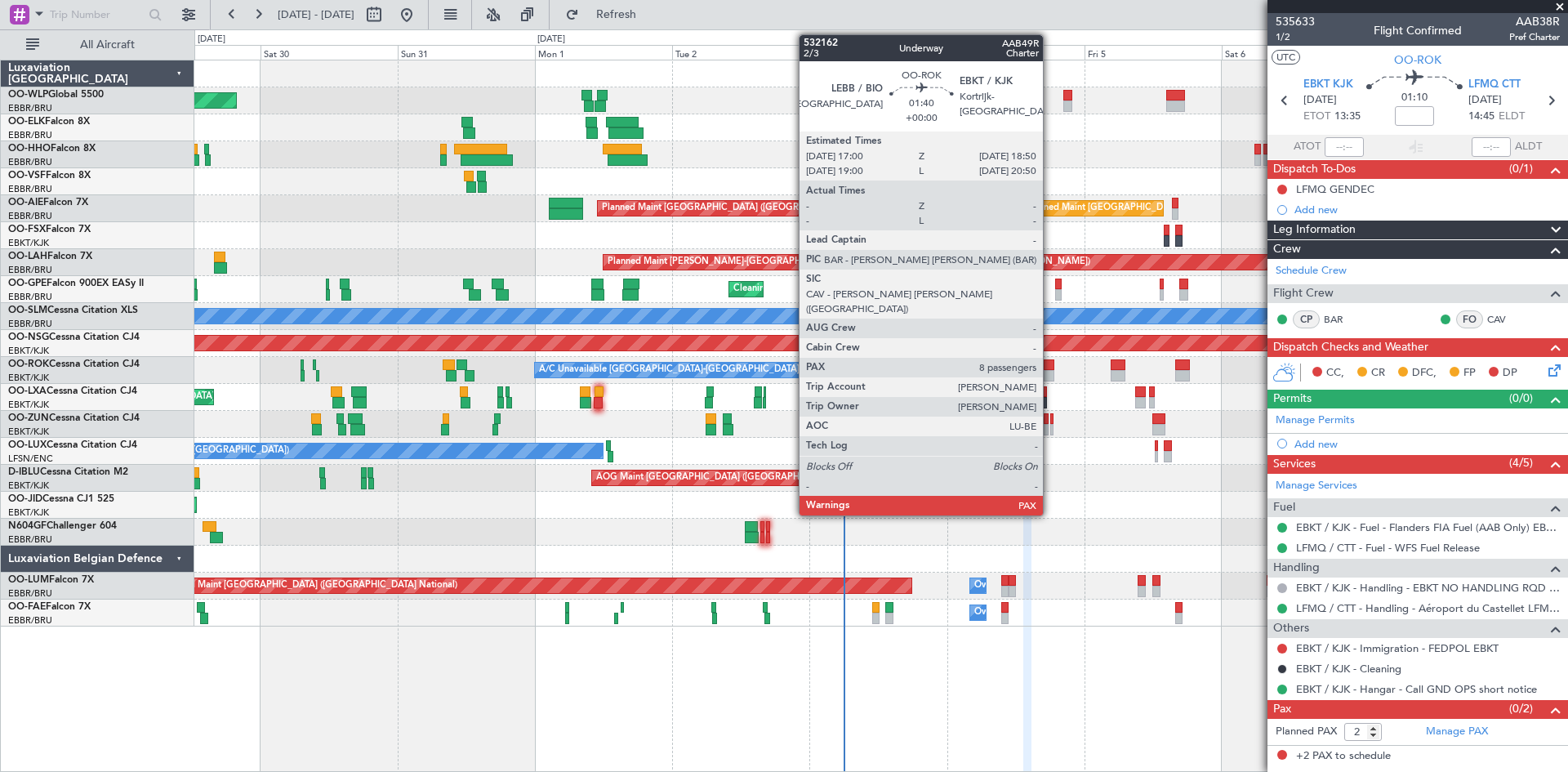
click at [1050, 366] on div at bounding box center [1048, 365] width 10 height 11
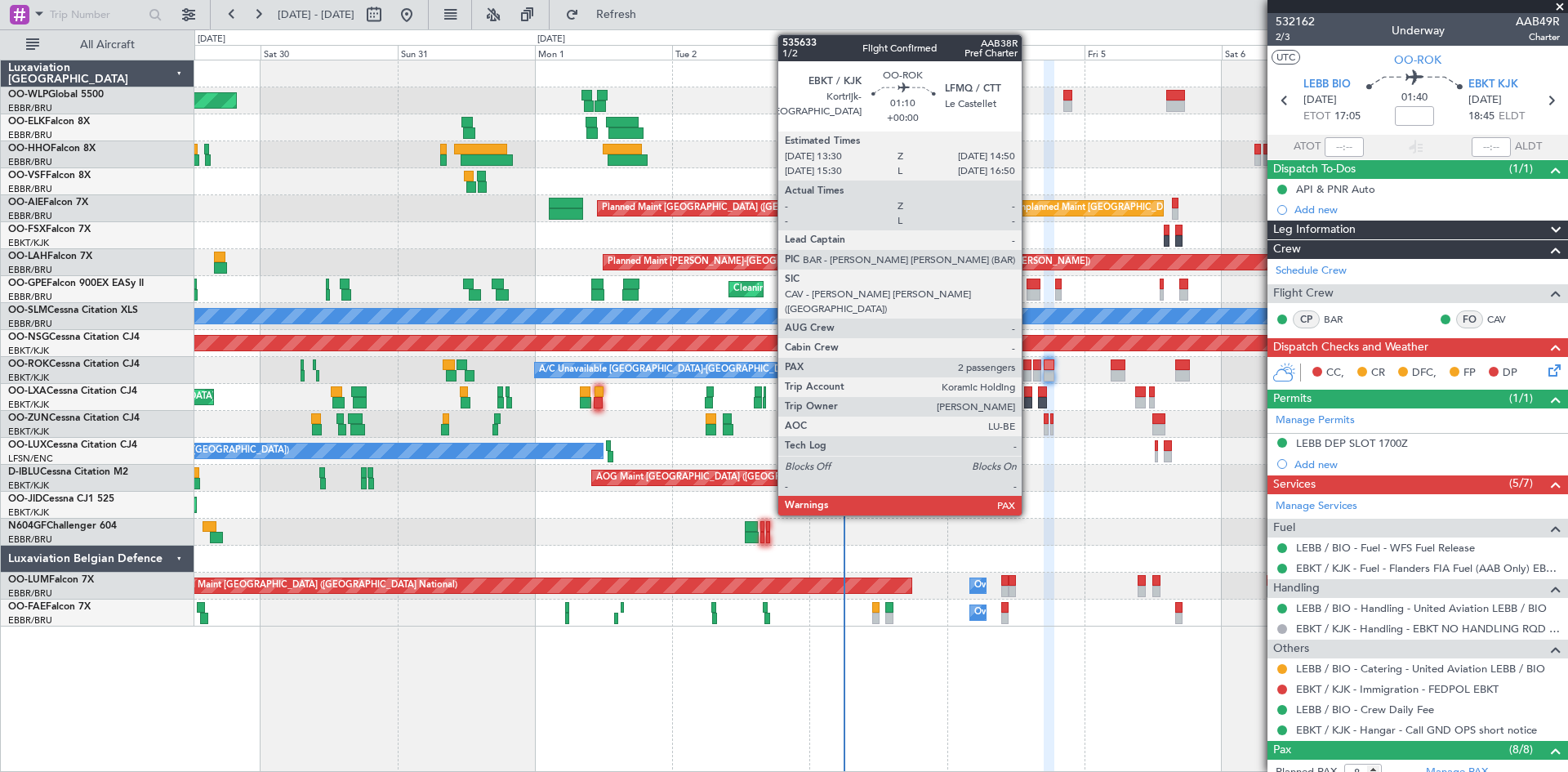
click at [1030, 377] on div at bounding box center [1027, 376] width 8 height 11
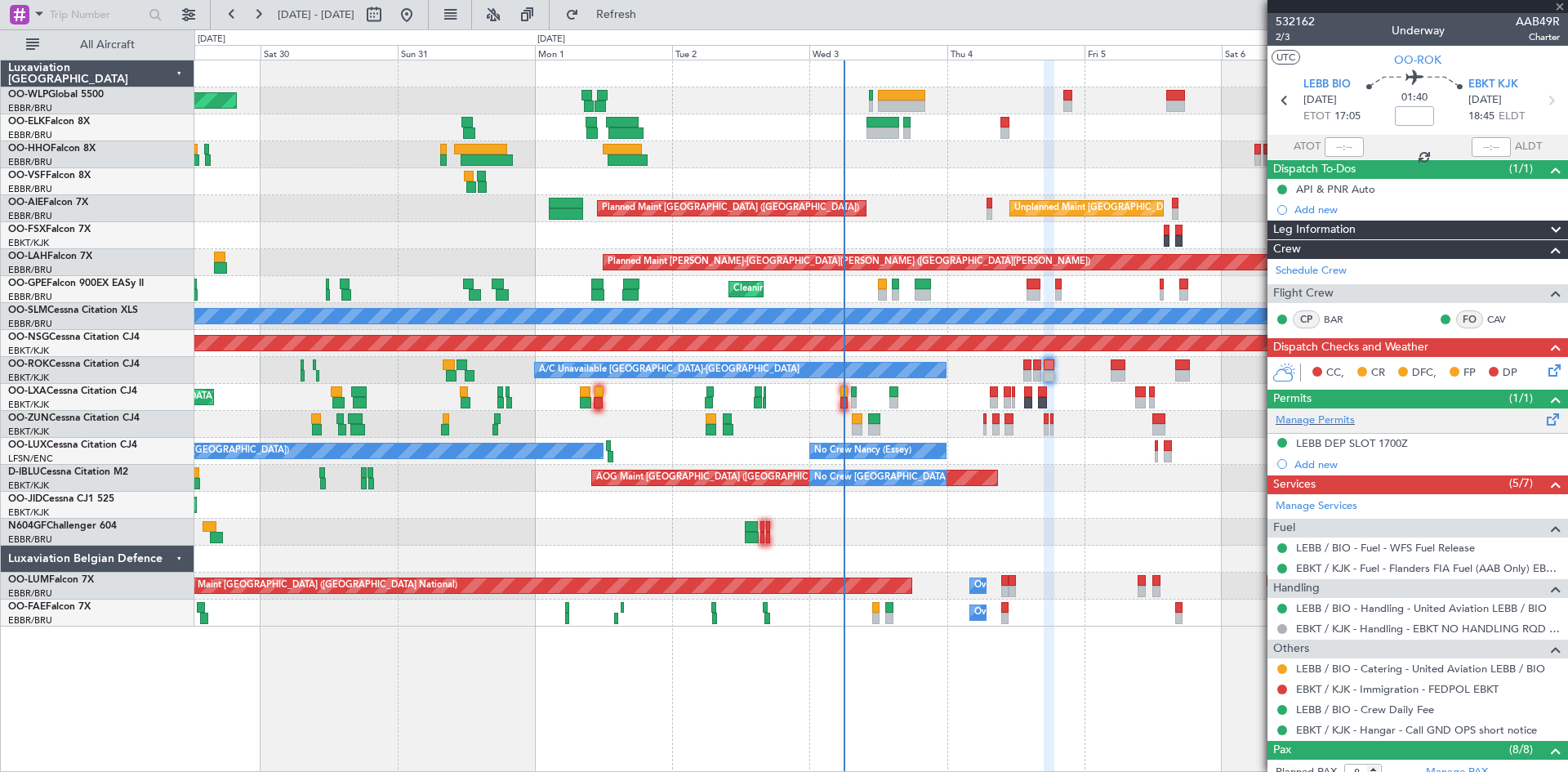
type input "2"
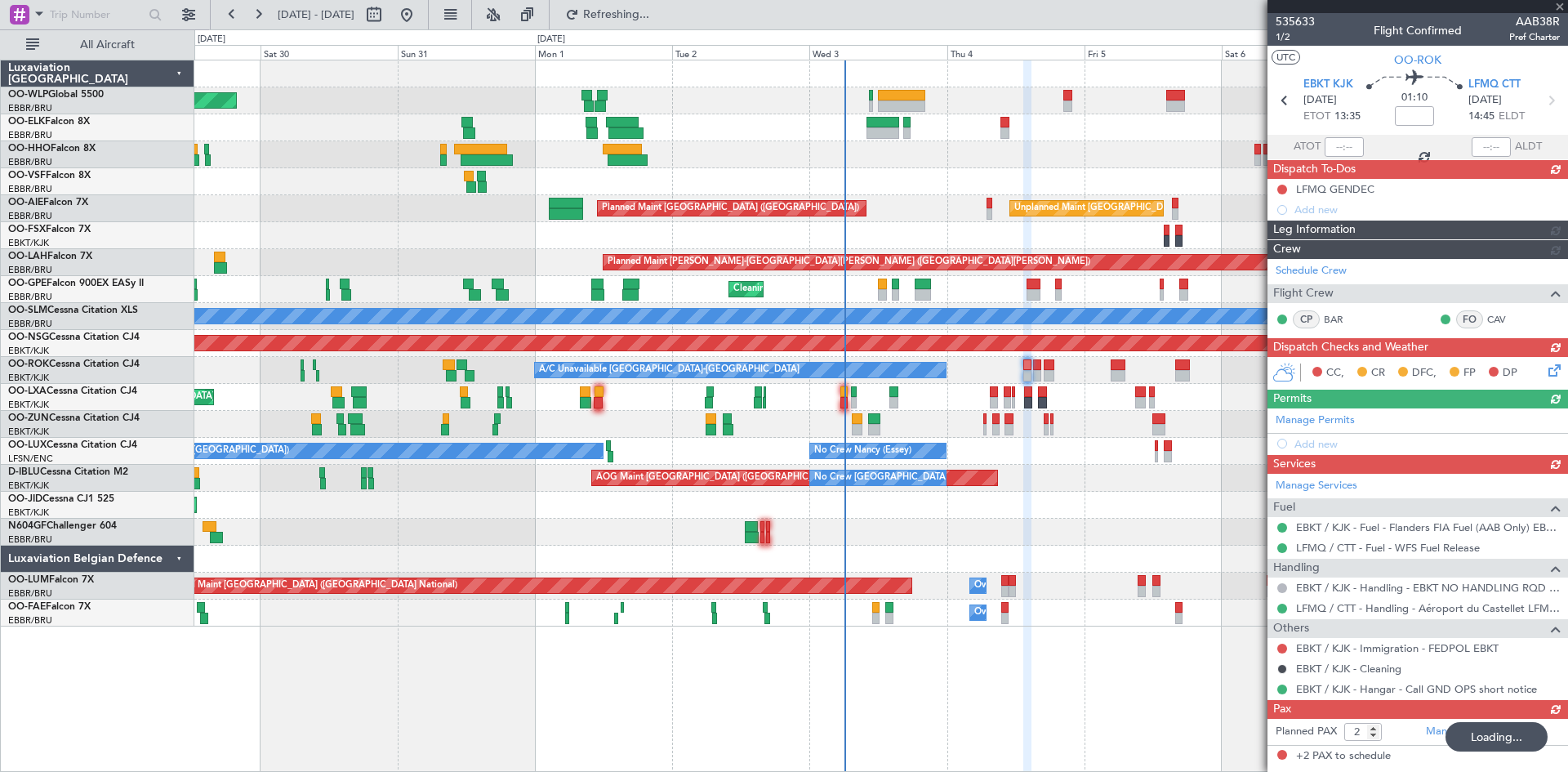
type input "+00:30"
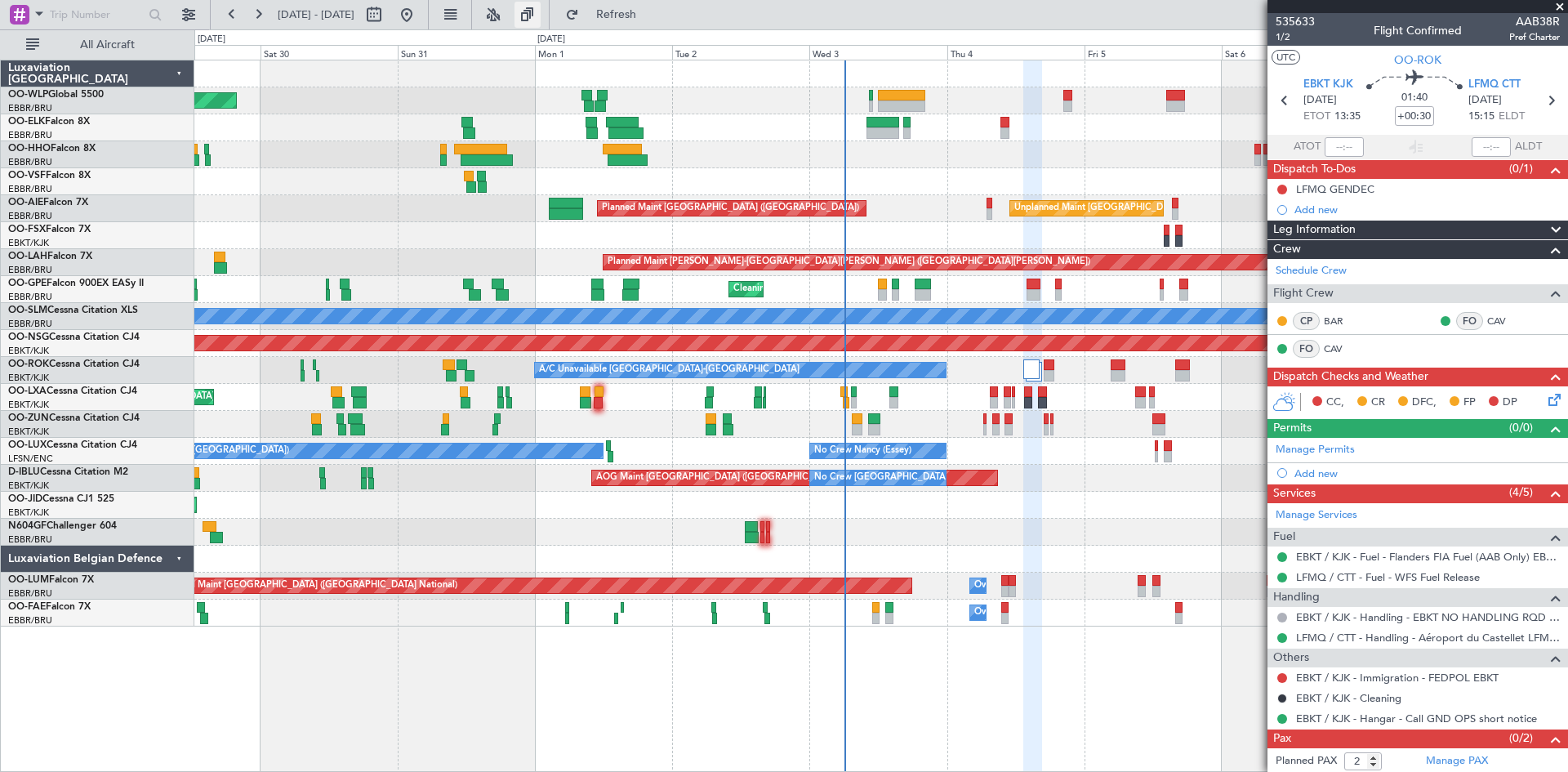
click at [541, 19] on button at bounding box center [528, 15] width 26 height 26
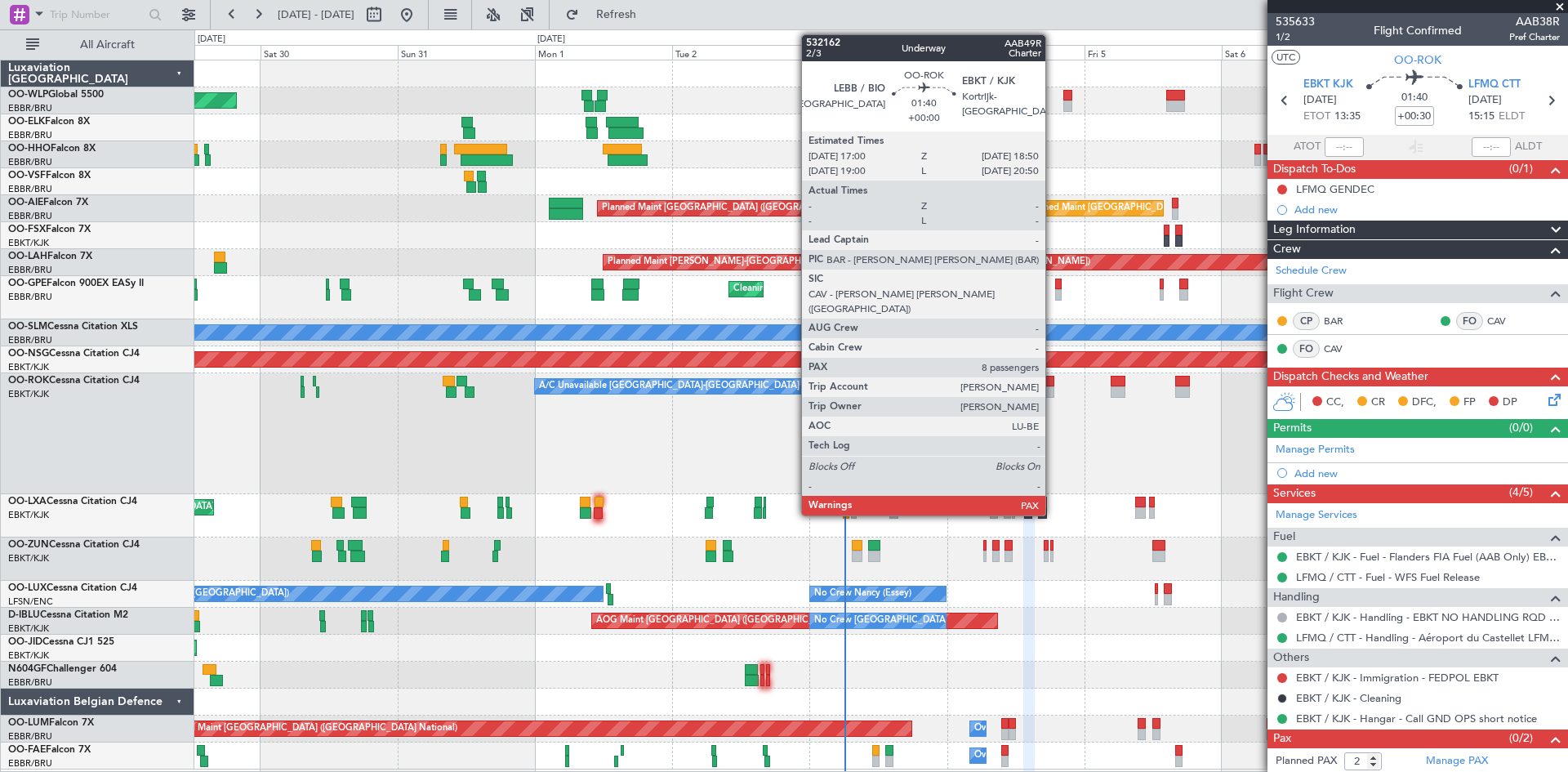
click at [1053, 385] on div at bounding box center [1048, 382] width 10 height 11
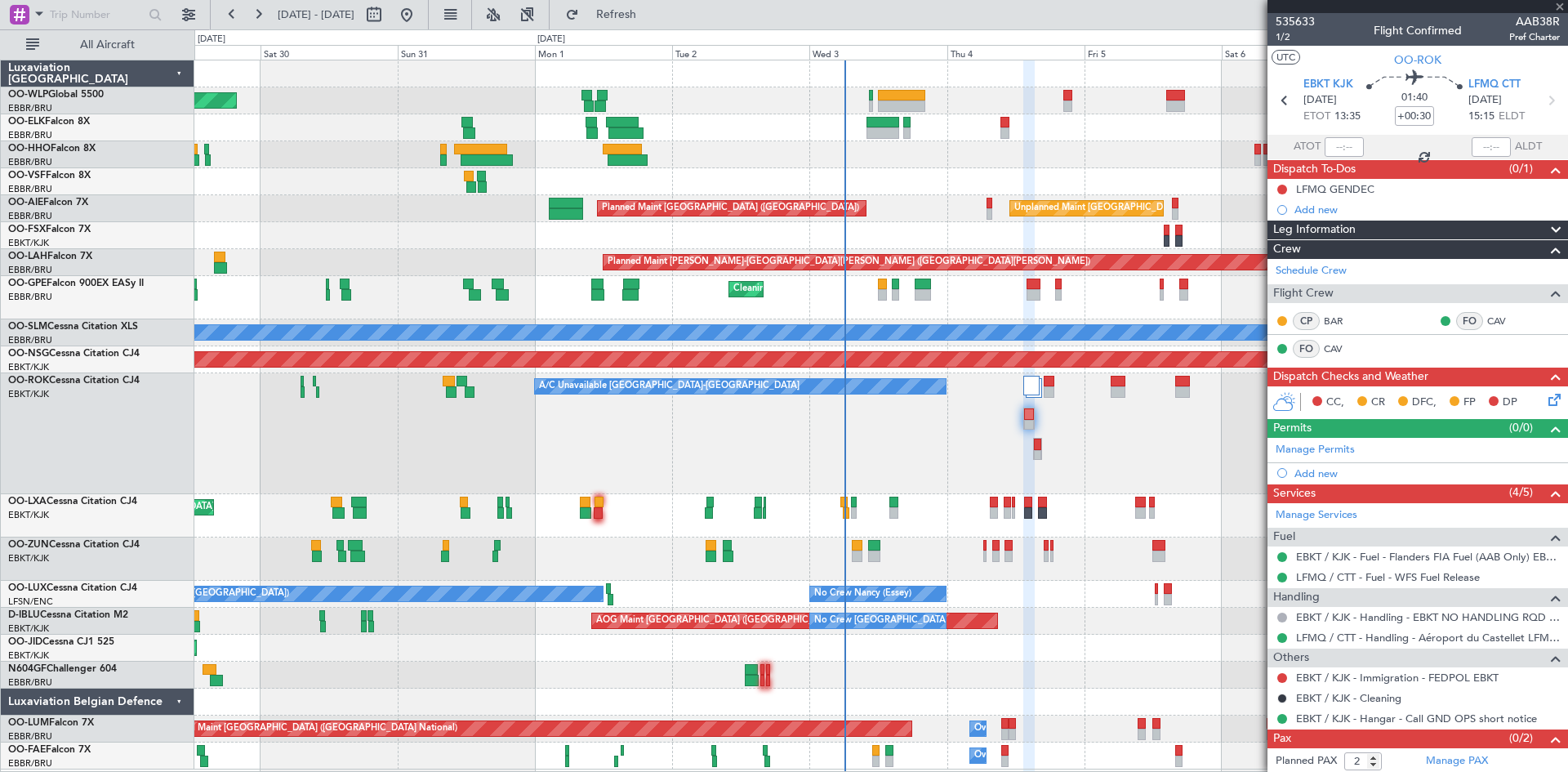
type input "8"
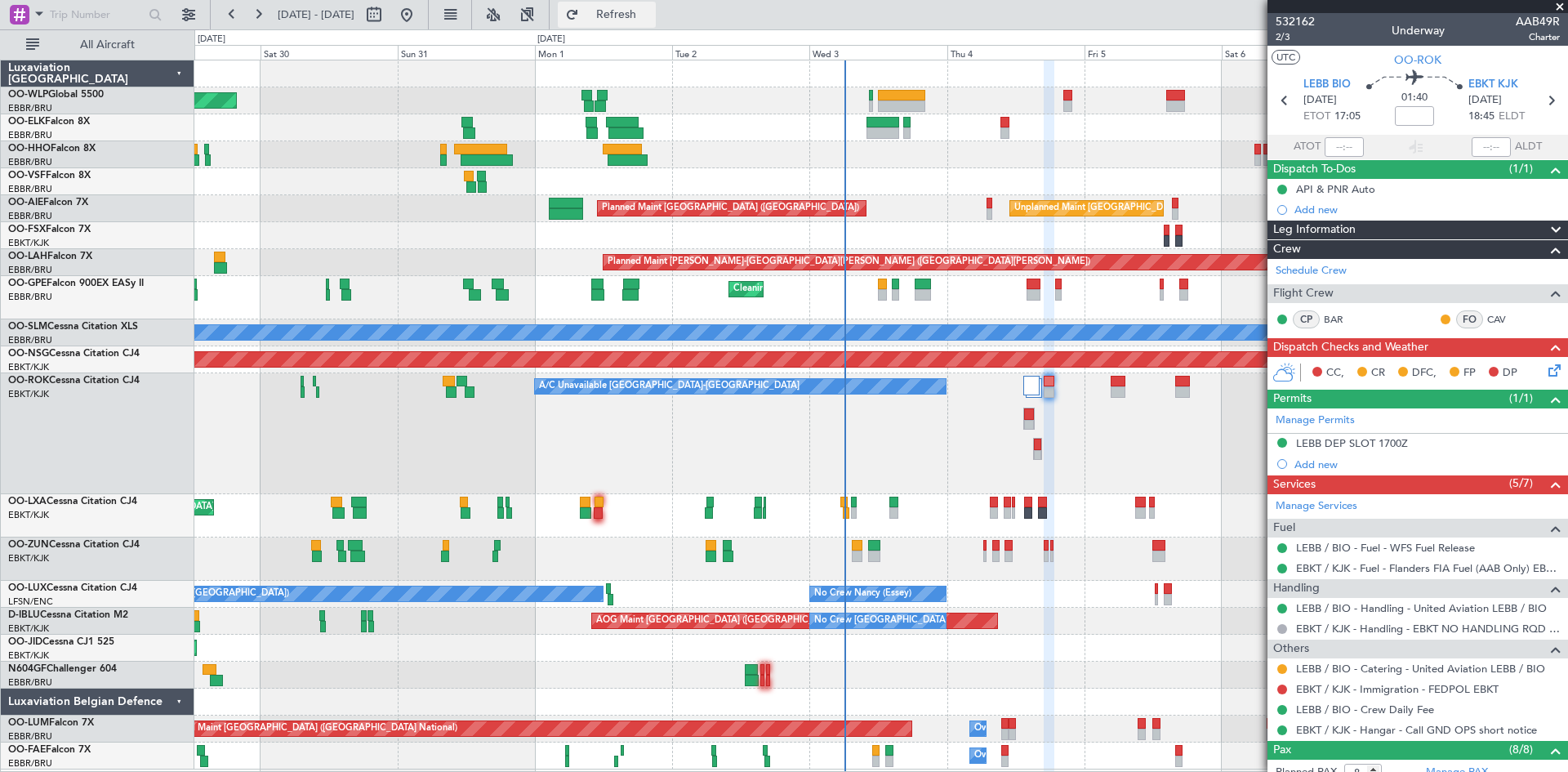
click at [656, 23] on button "Refresh" at bounding box center [607, 15] width 98 height 26
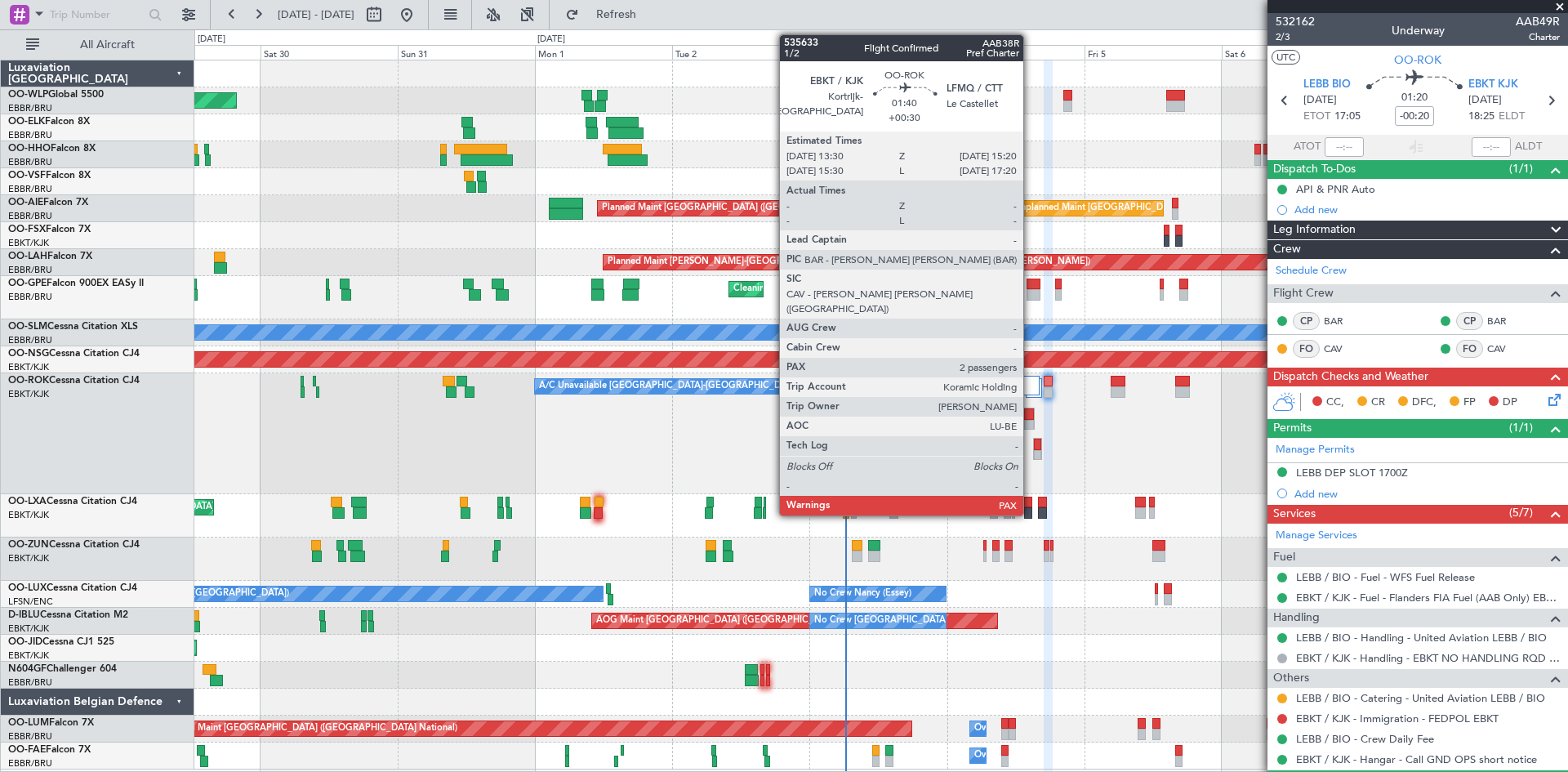
click at [1031, 416] on div at bounding box center [1029, 415] width 9 height 11
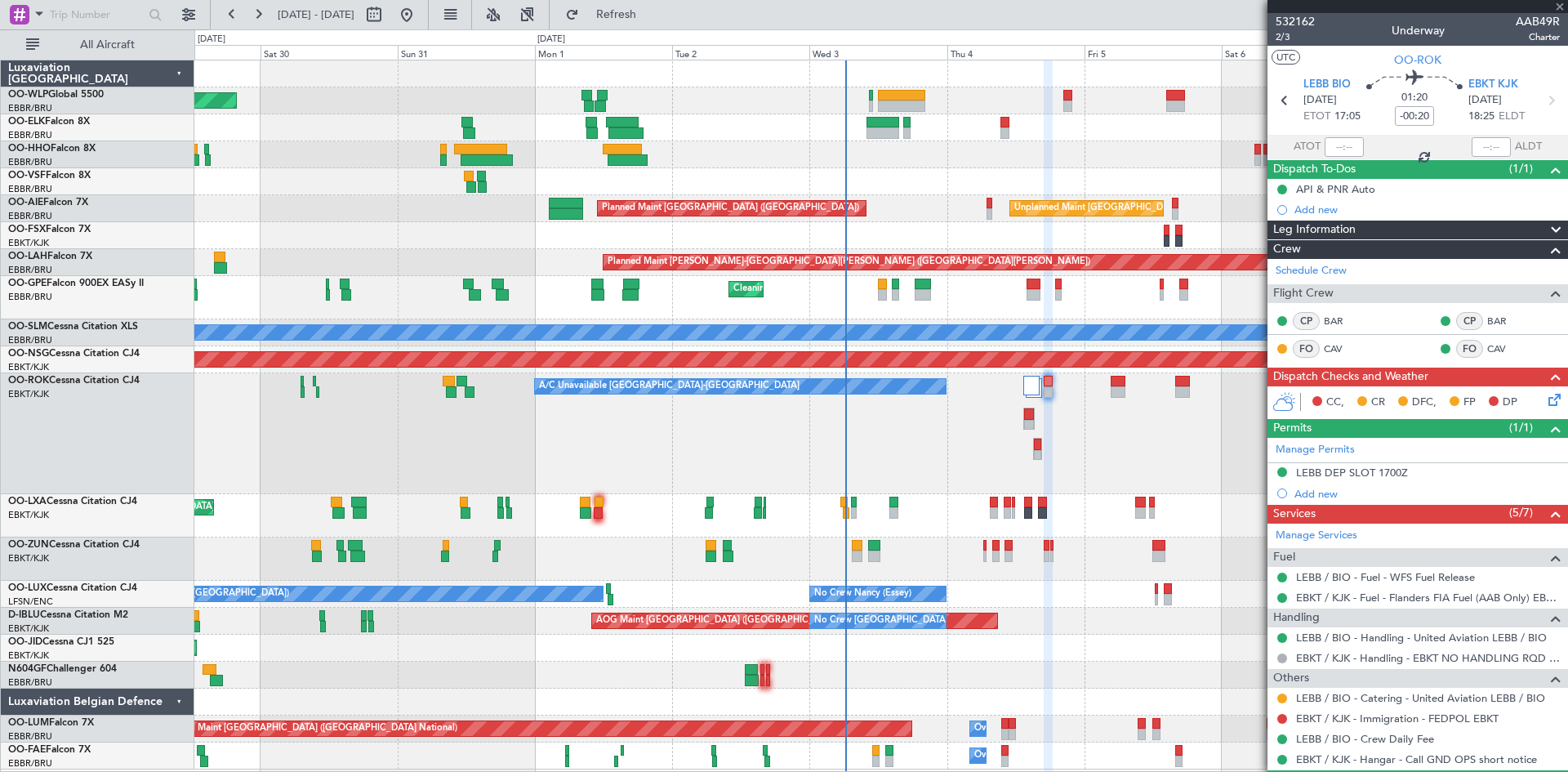
type input "+00:30"
type input "2"
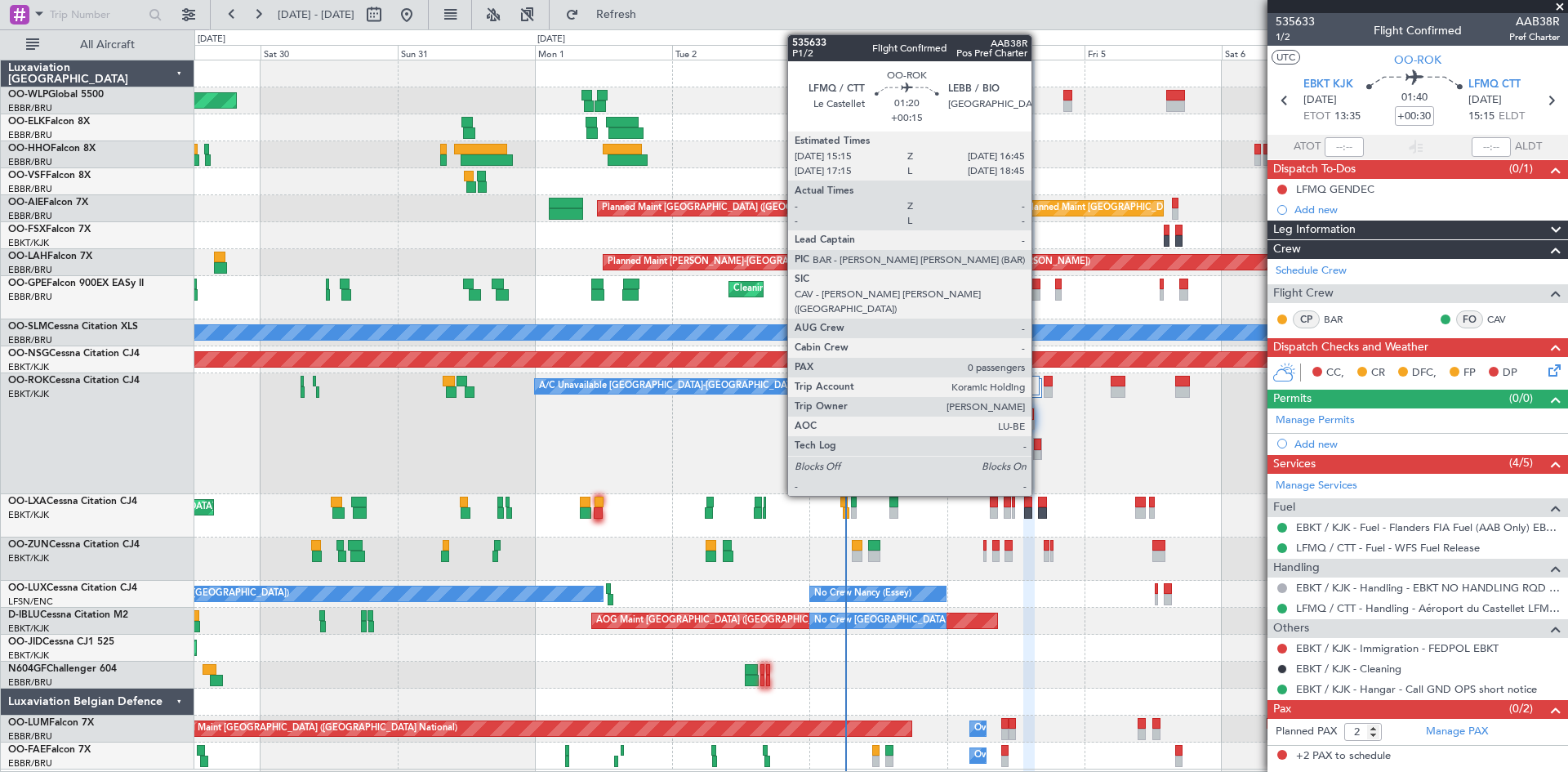
click at [1039, 439] on div at bounding box center [1038, 445] width 8 height 11
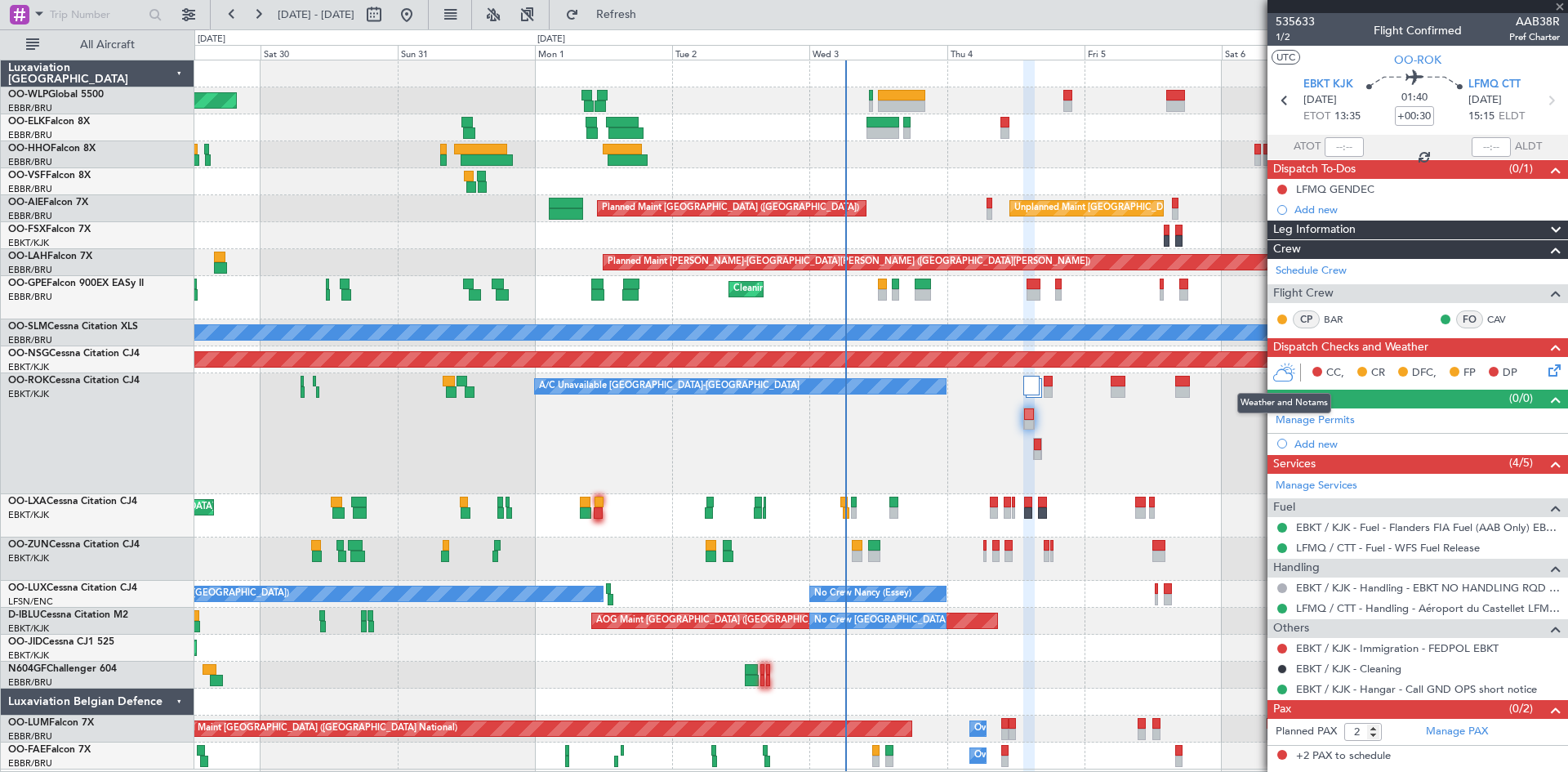
type input "+00:15"
type input "0"
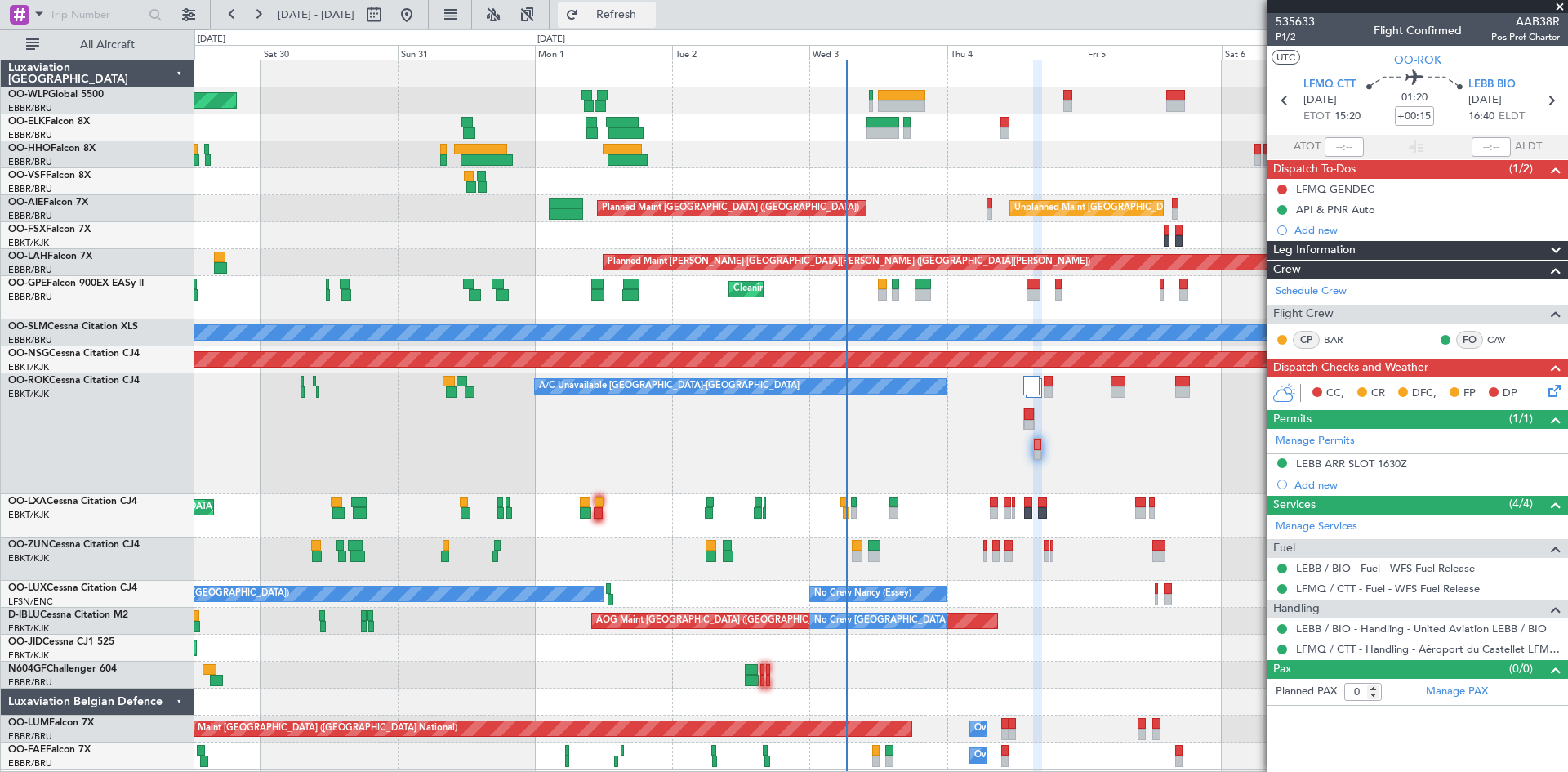
click at [647, 16] on span "Refresh" at bounding box center [616, 15] width 68 height 11
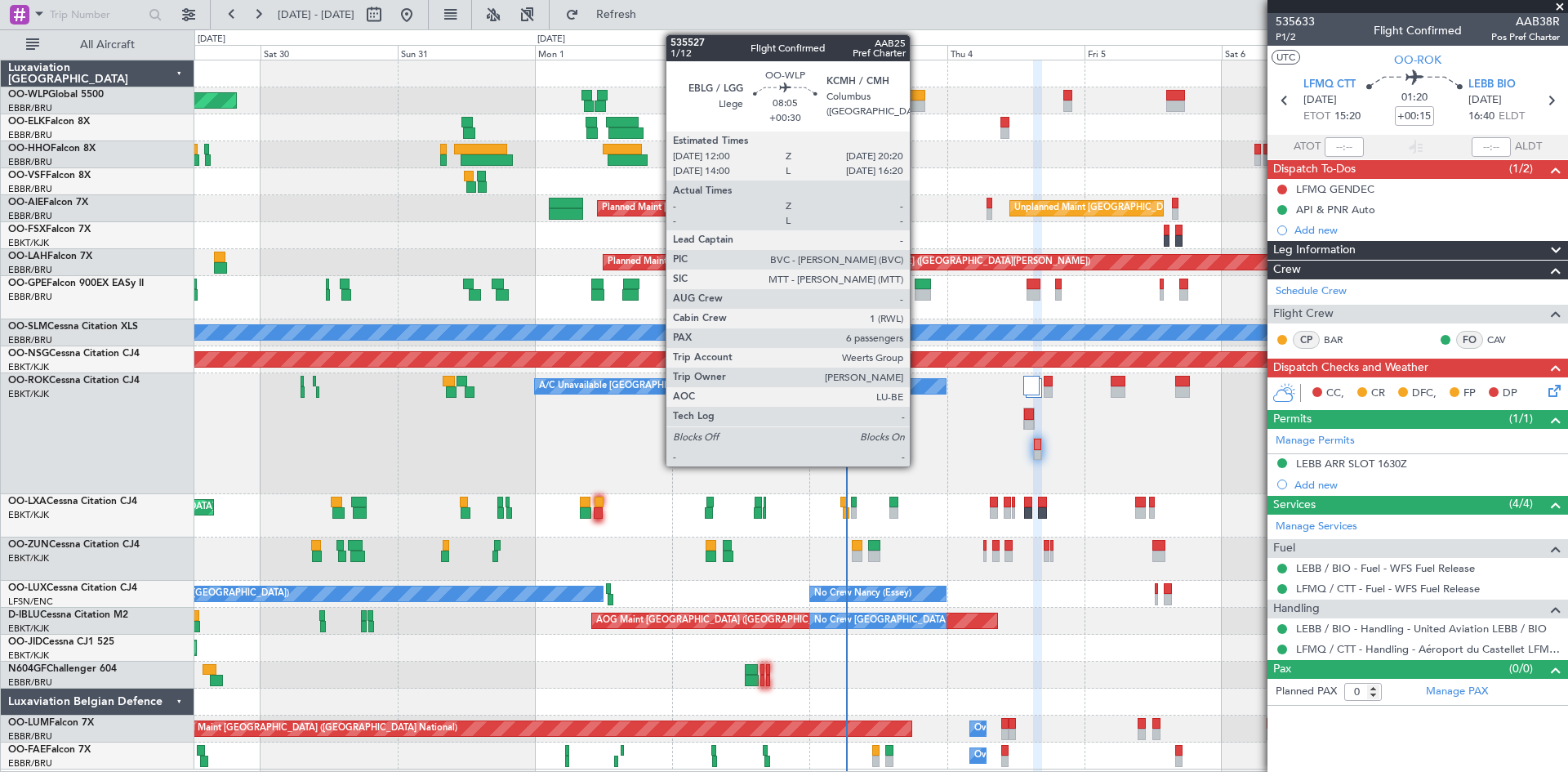
click at [917, 96] on div at bounding box center [901, 96] width 48 height 11
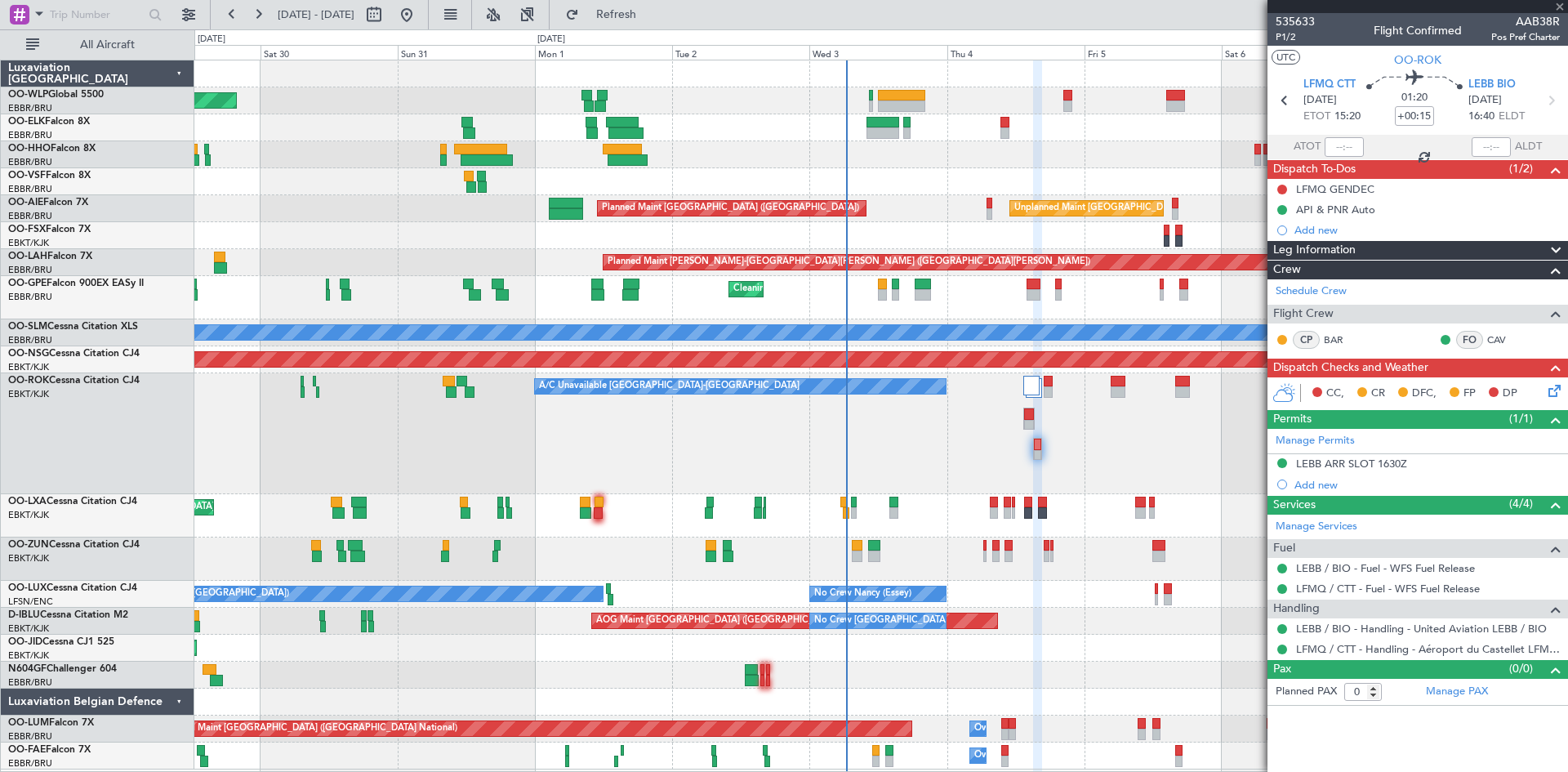
type input "+00:30"
type input "6"
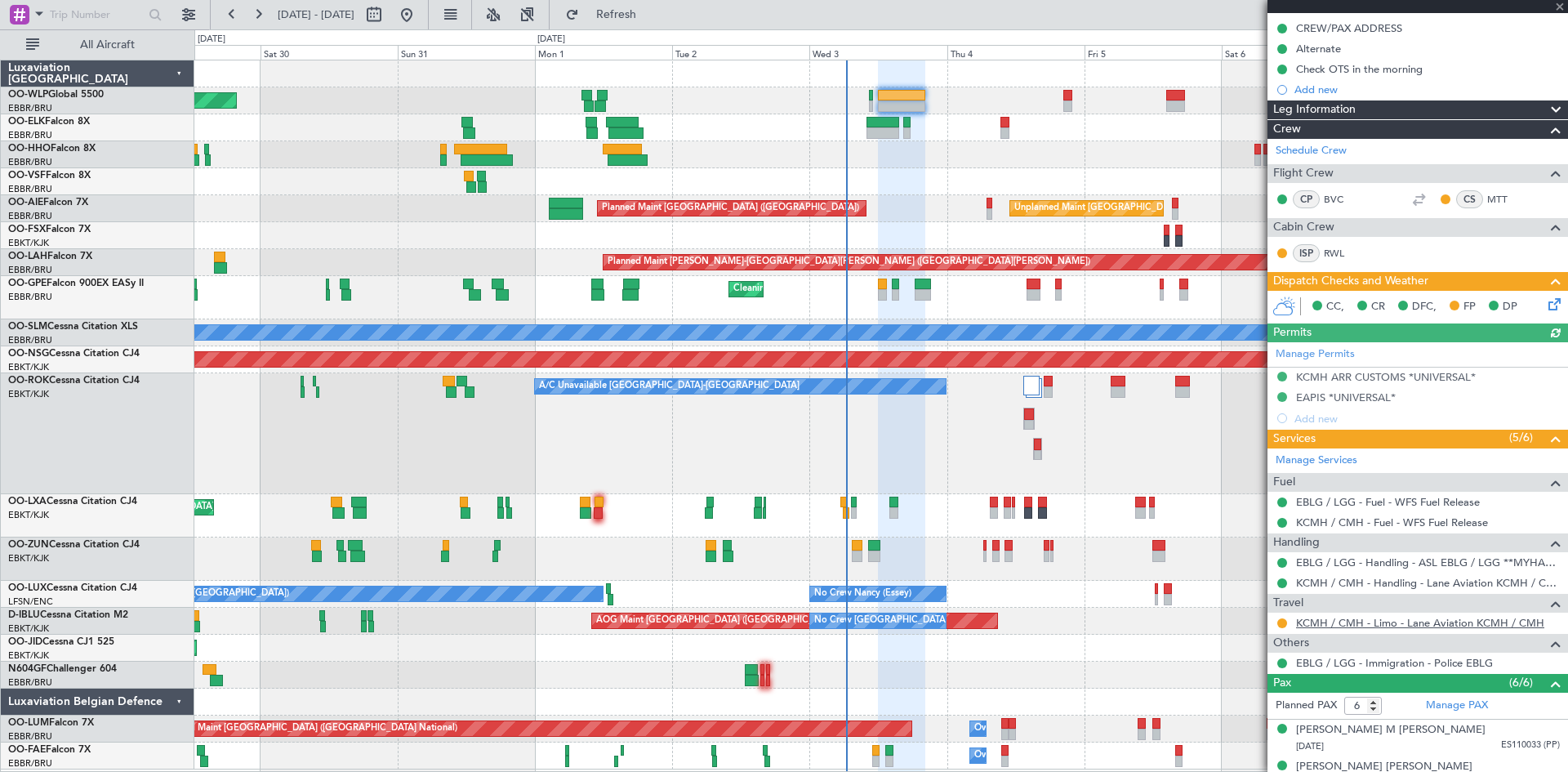
scroll to position [245, 0]
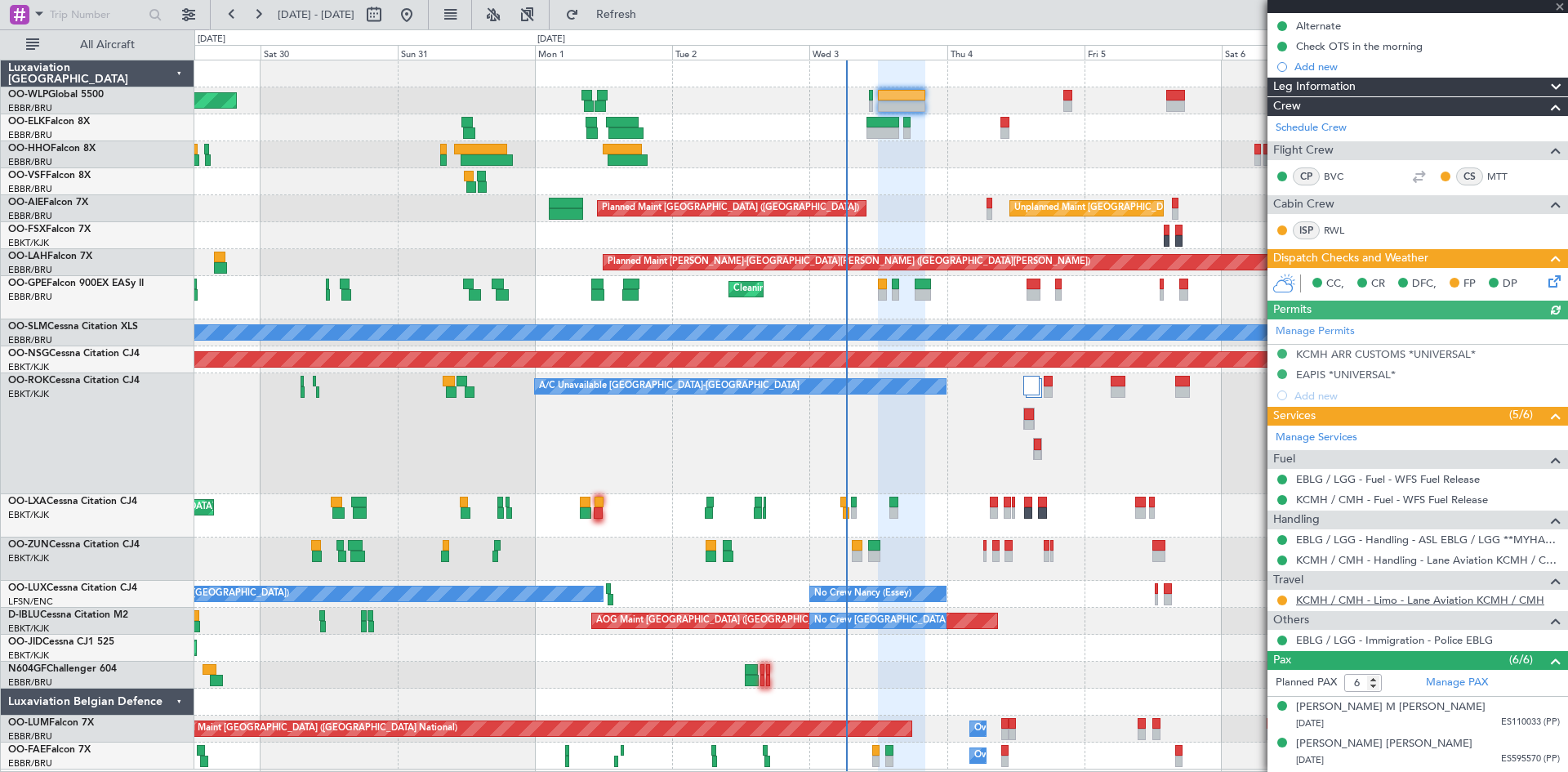
click at [1372, 598] on link "KCMH / CMH - Limo - Lane Aviation KCMH / CMH" at bounding box center [1420, 599] width 249 height 14
click at [651, 12] on span "Refresh" at bounding box center [616, 15] width 68 height 11
click at [630, 18] on button "Refresh" at bounding box center [607, 15] width 98 height 26
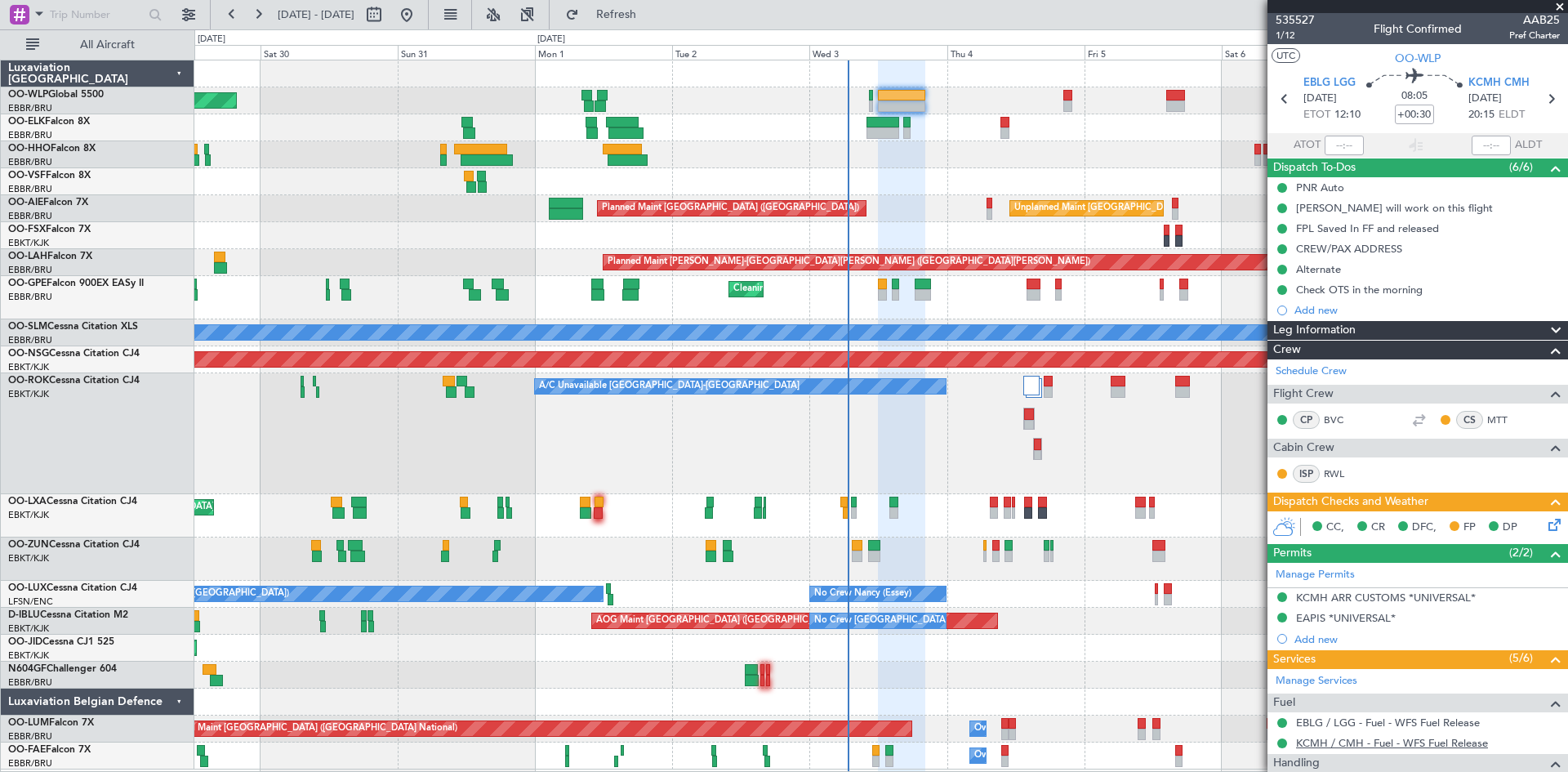
scroll to position [0, 0]
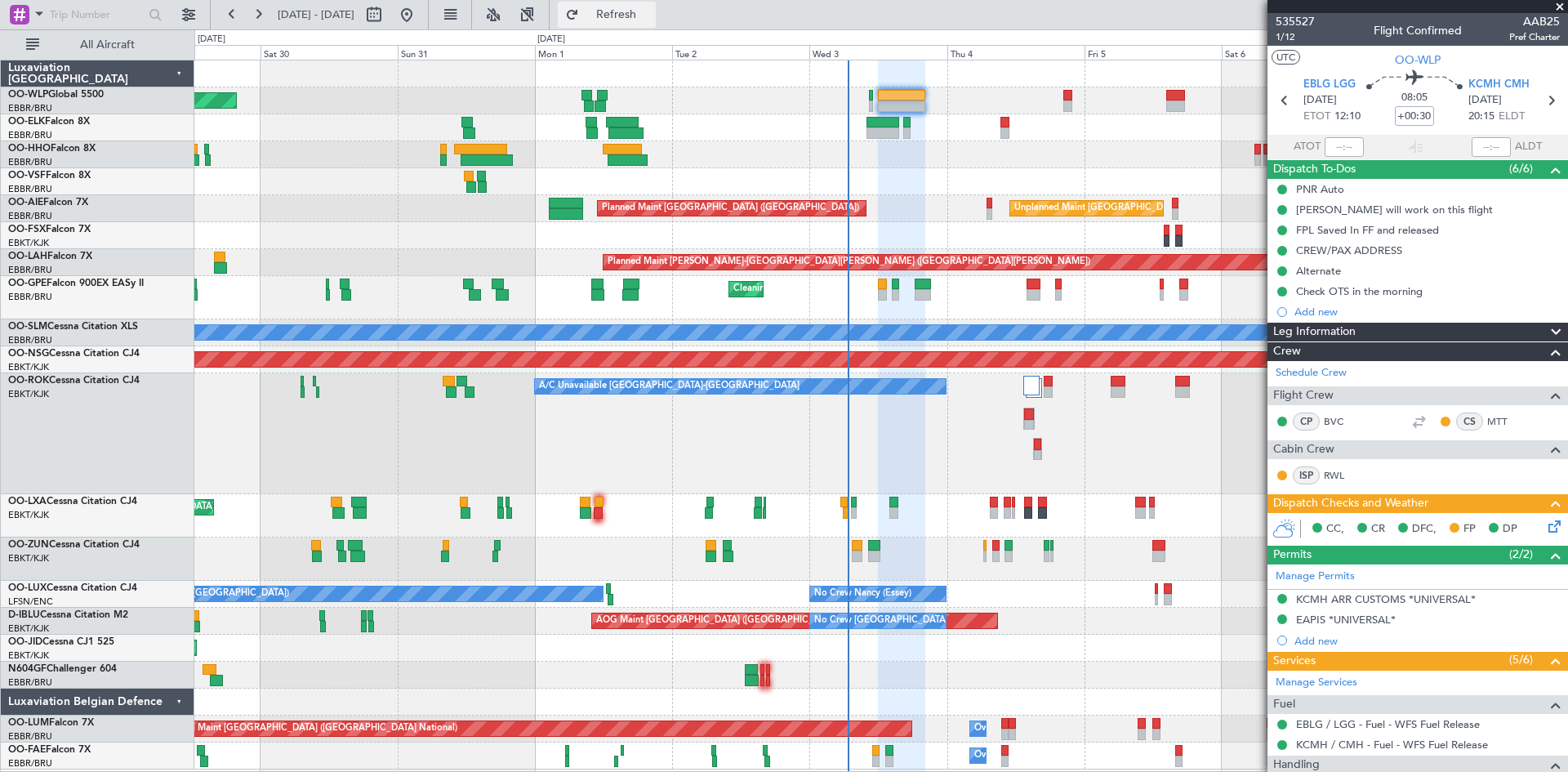
click at [644, 15] on span "Refresh" at bounding box center [616, 15] width 68 height 11
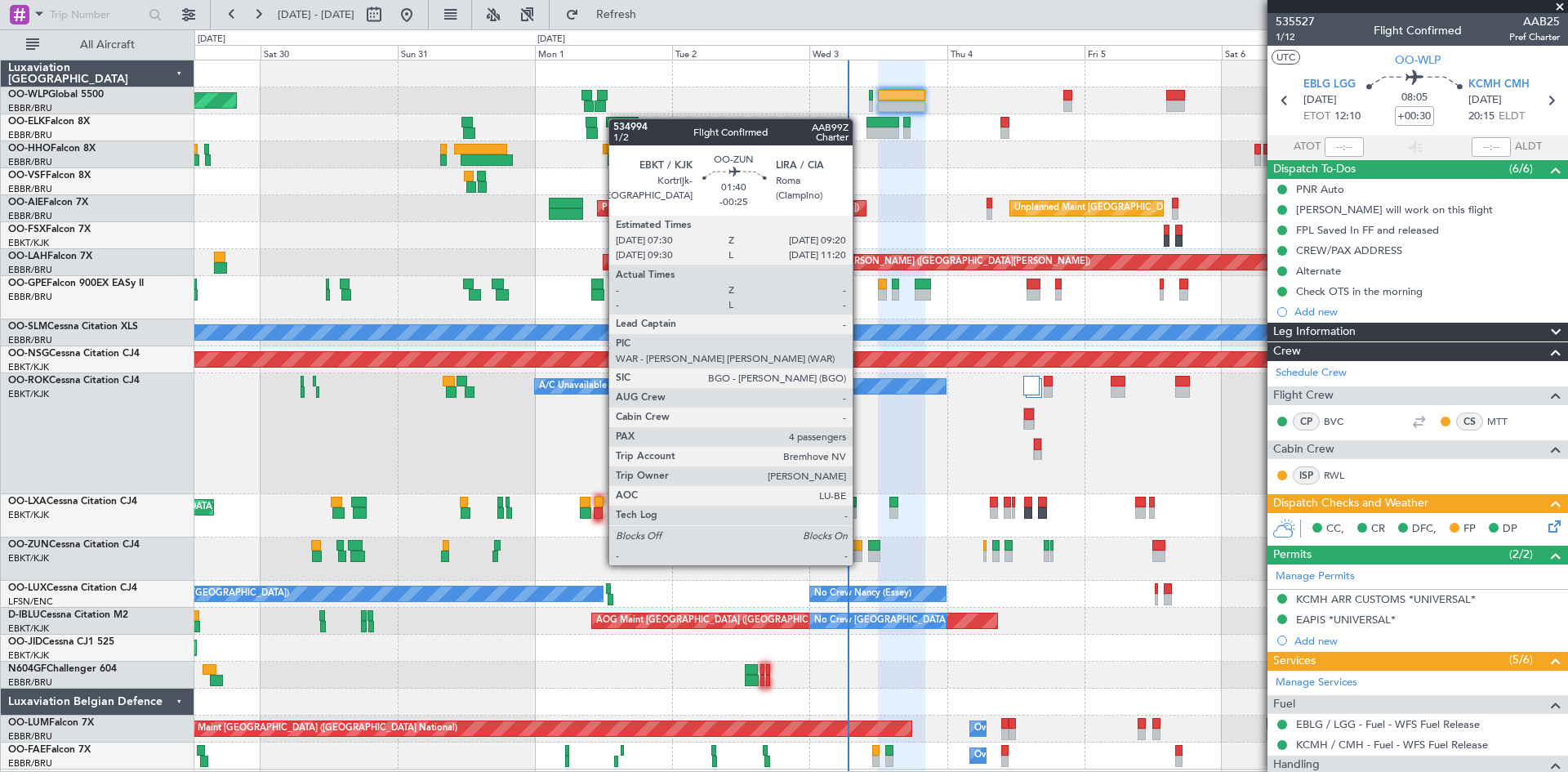
click at [860, 549] on div at bounding box center [857, 546] width 10 height 11
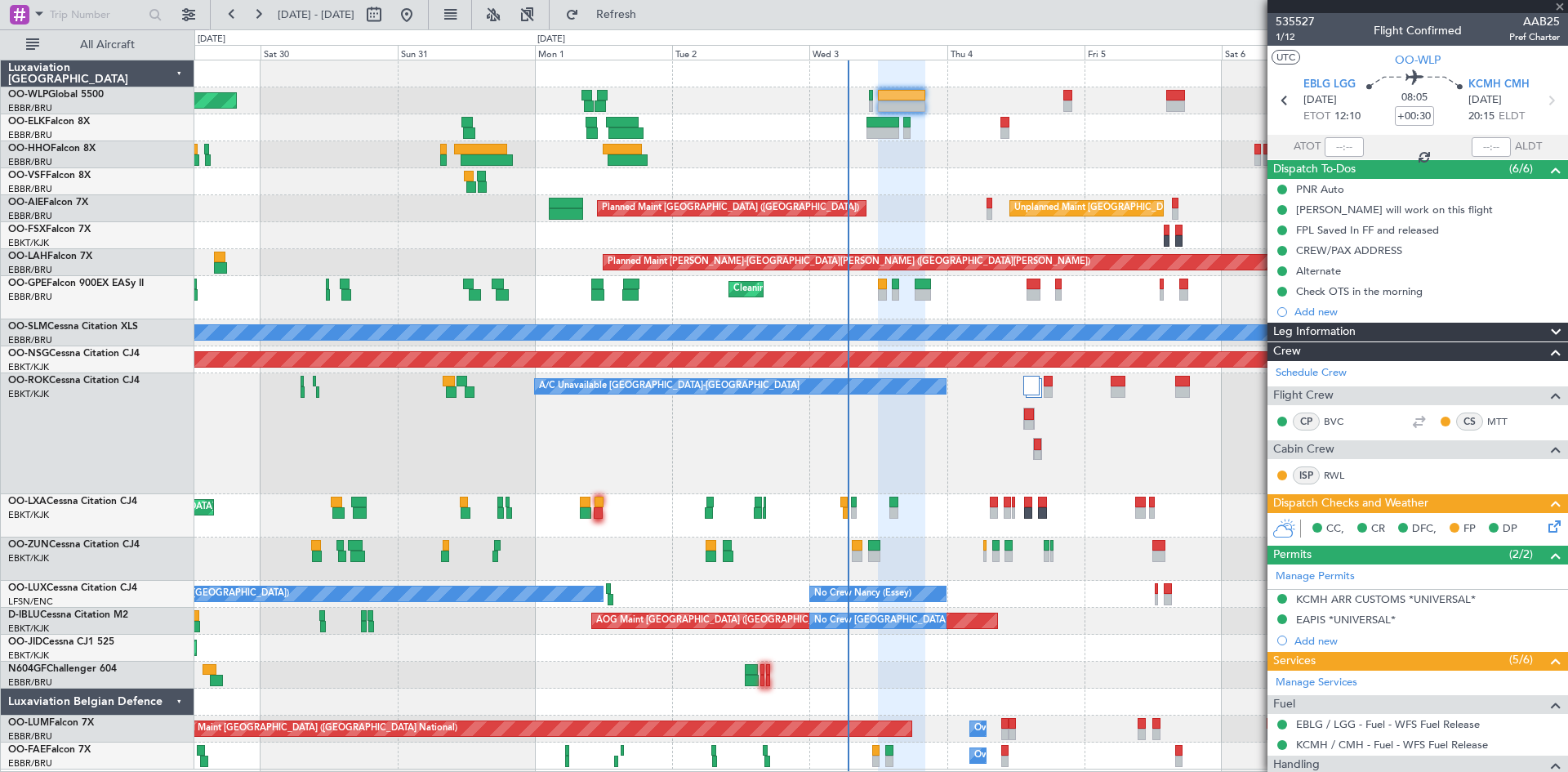
type input "-00:25"
type input "4"
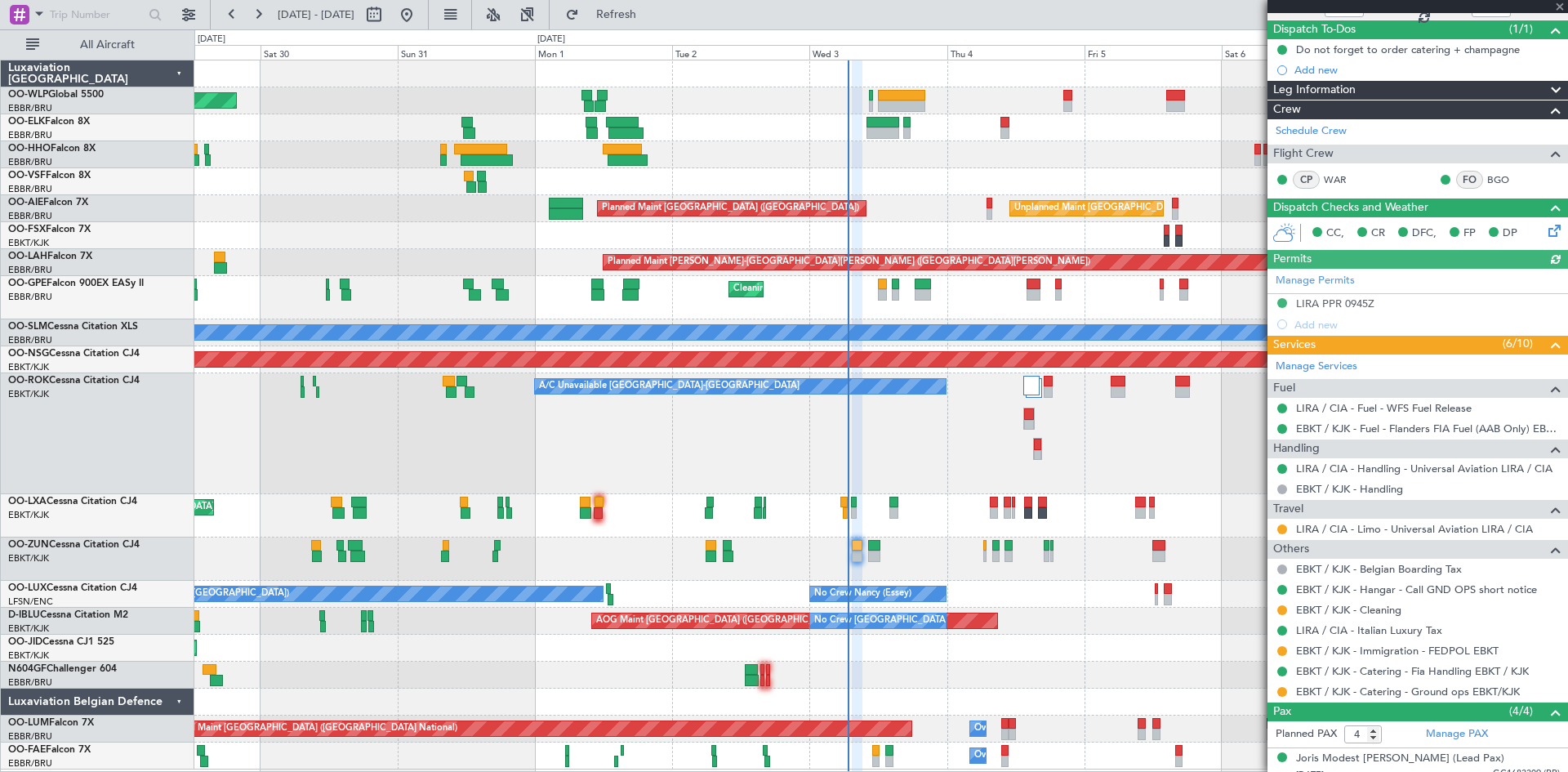
scroll to position [163, 0]
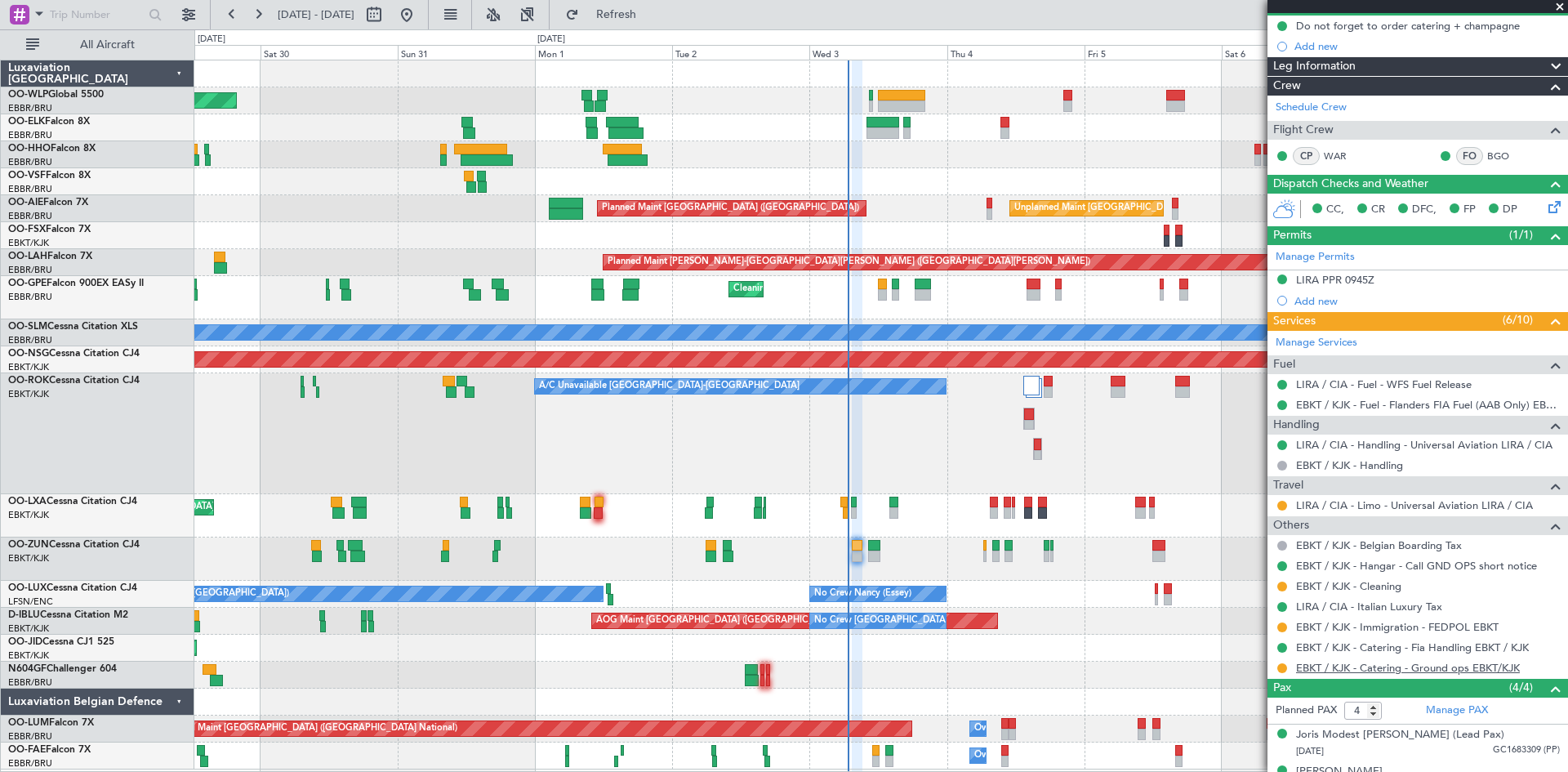
click at [1410, 669] on link "EBKT / KJK - Catering - Ground ops EBKT/KJK" at bounding box center [1408, 668] width 224 height 14
click at [1440, 505] on link "LIRA / CIA - Limo - Universal Aviation LIRA / CIA" at bounding box center [1414, 505] width 237 height 14
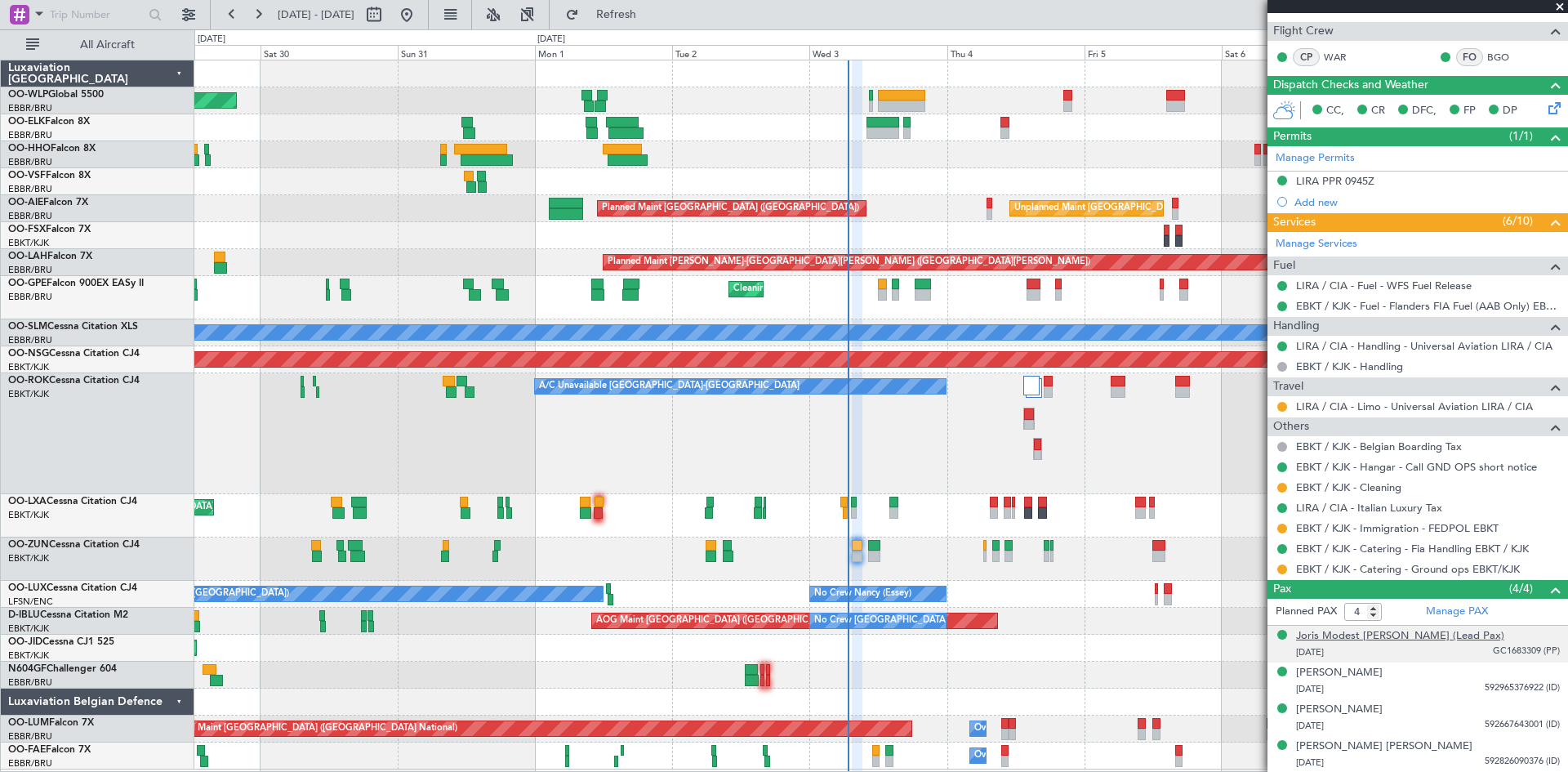
click at [1412, 636] on div "Joris Modest Oscar Ide (Lead Pax)" at bounding box center [1400, 636] width 208 height 16
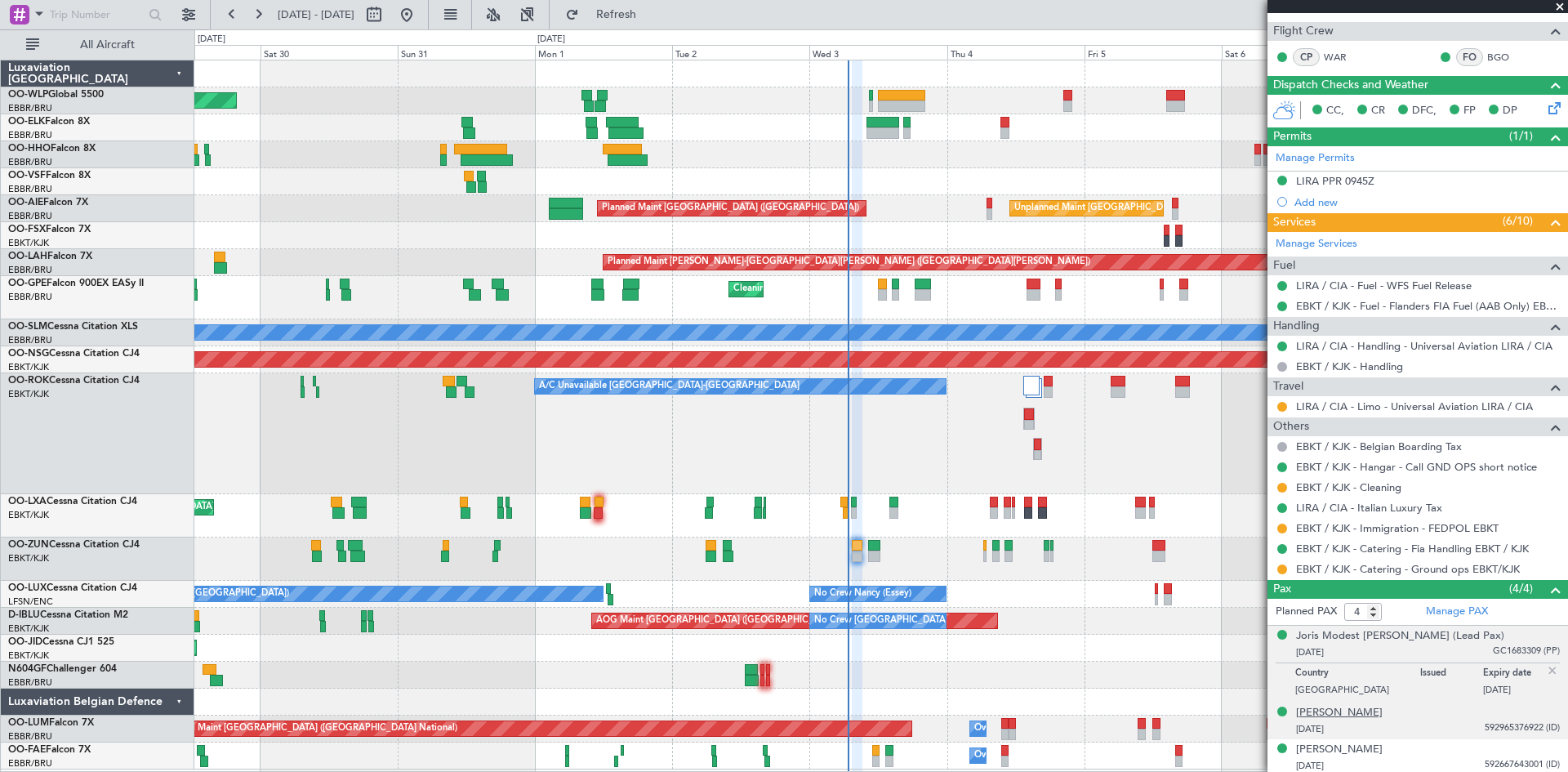
click at [1361, 715] on div "Eveline Deprez" at bounding box center [1339, 713] width 86 height 16
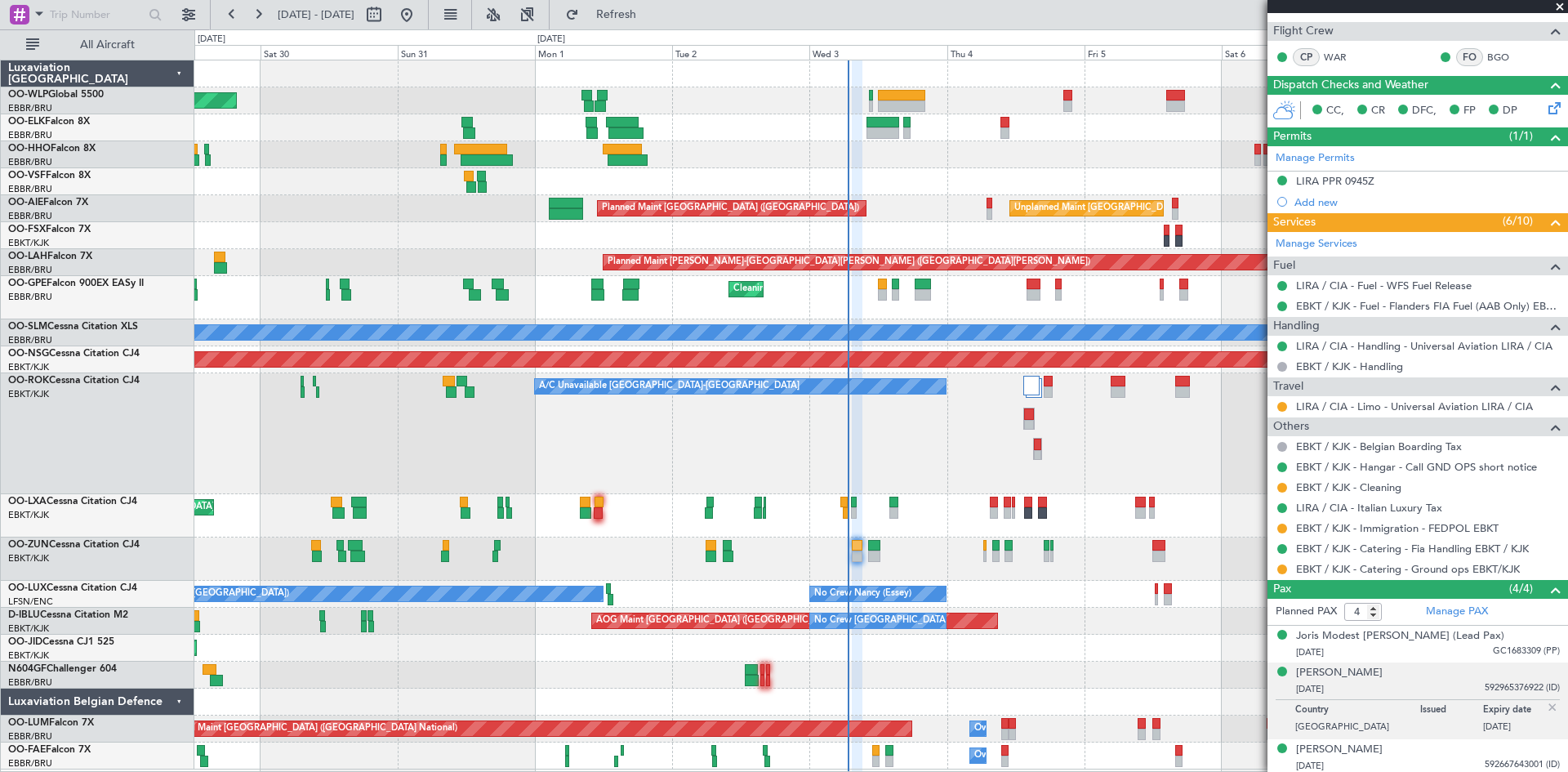
scroll to position [302, 0]
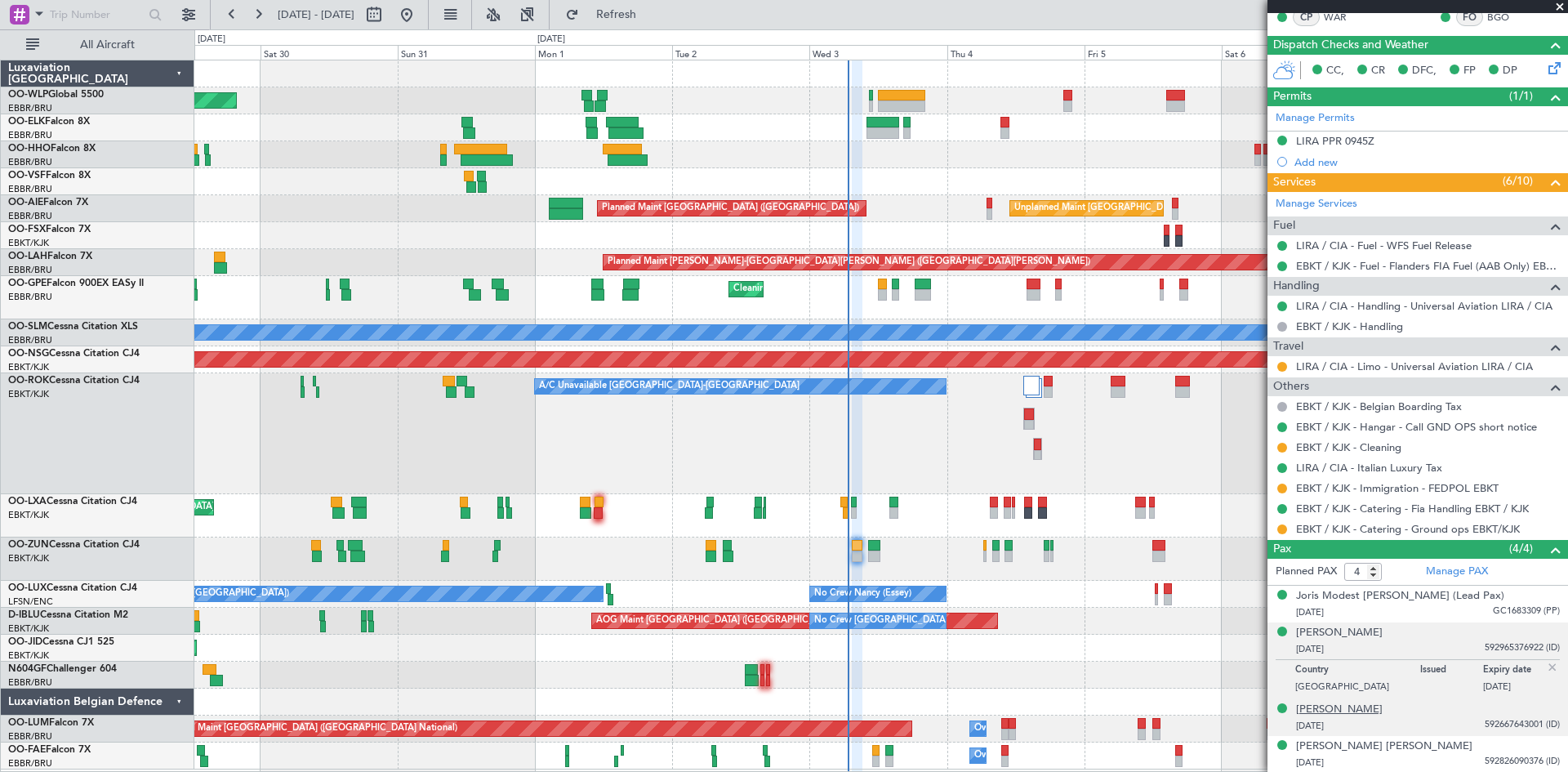
click at [1377, 709] on div "Heidi Agnes Dupon" at bounding box center [1339, 709] width 86 height 16
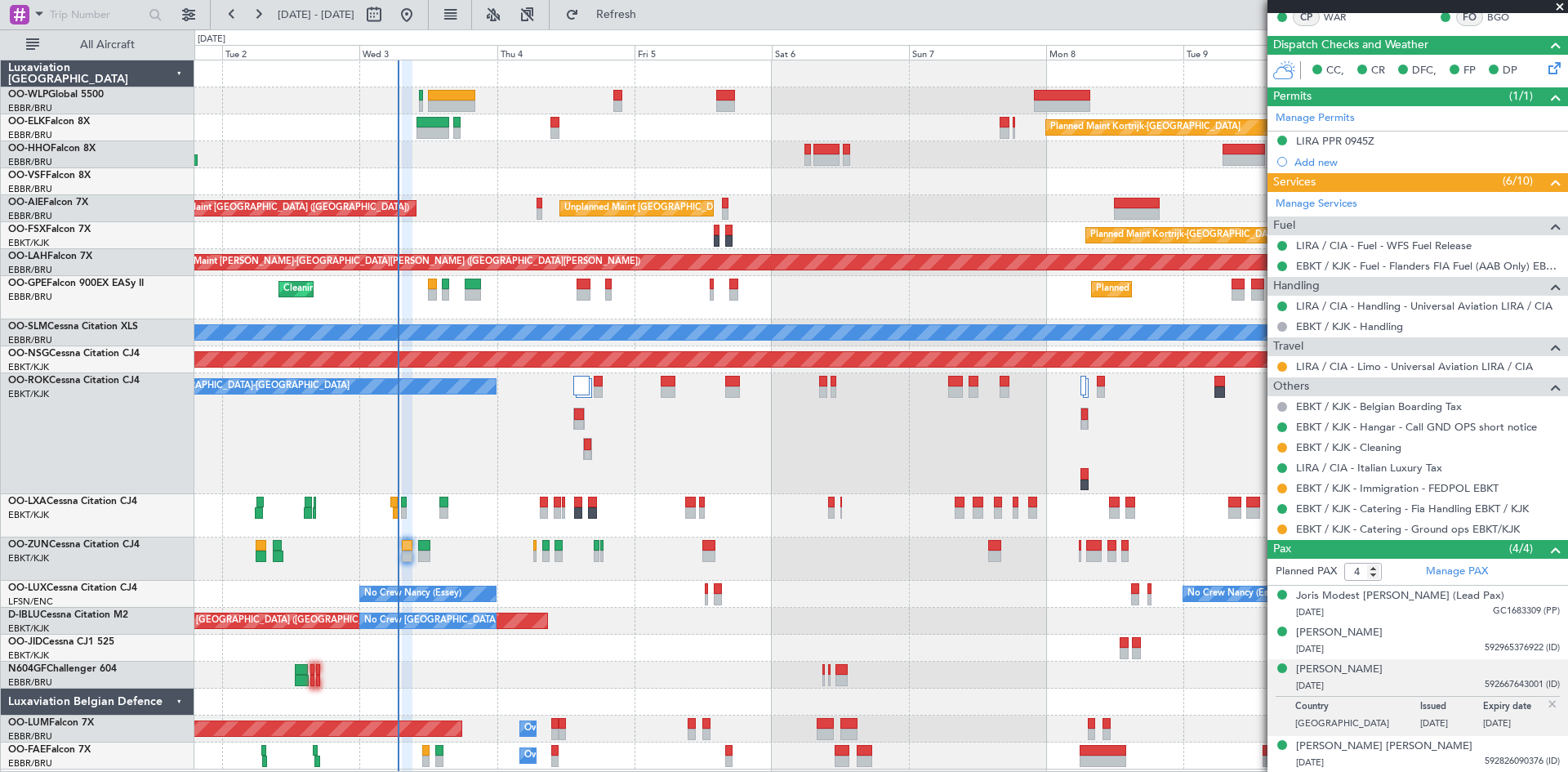
click at [653, 219] on div "Planned Maint Kortrijk-Wevelgem Unplanned Maint Brussels (Brussels National) Pl…" at bounding box center [881, 415] width 1373 height 709
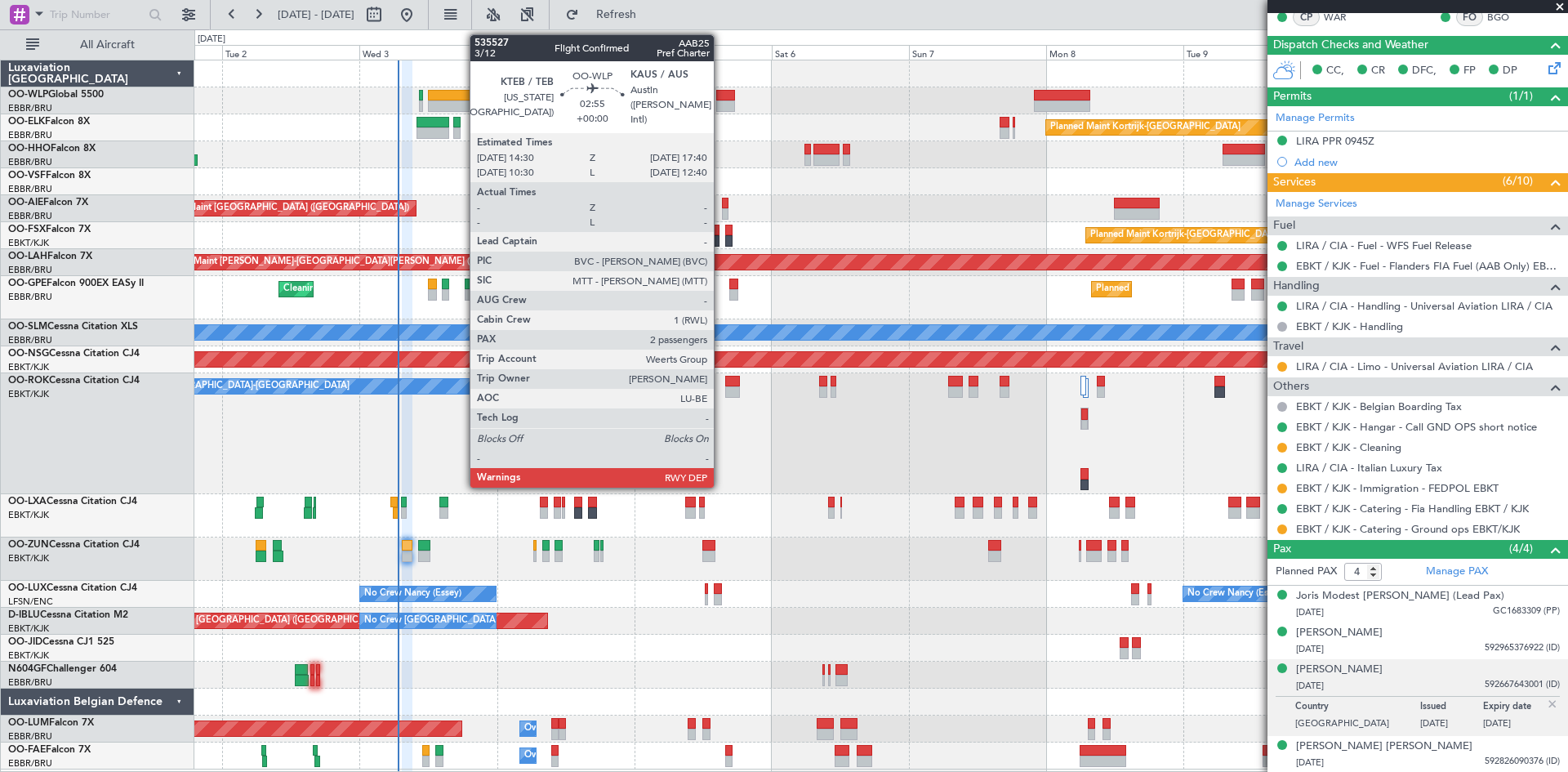
click at [721, 98] on div at bounding box center [726, 96] width 19 height 11
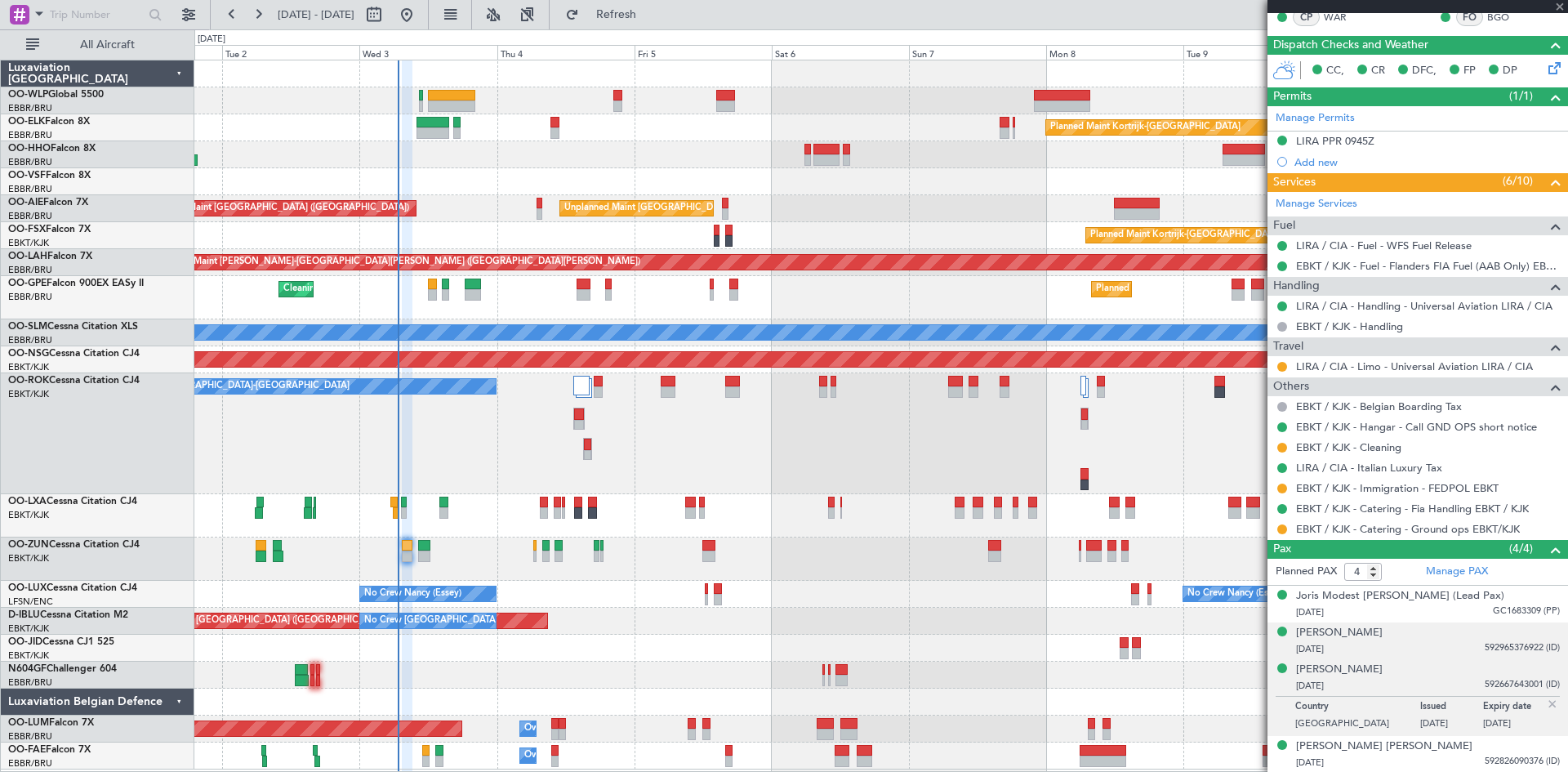
type input "2"
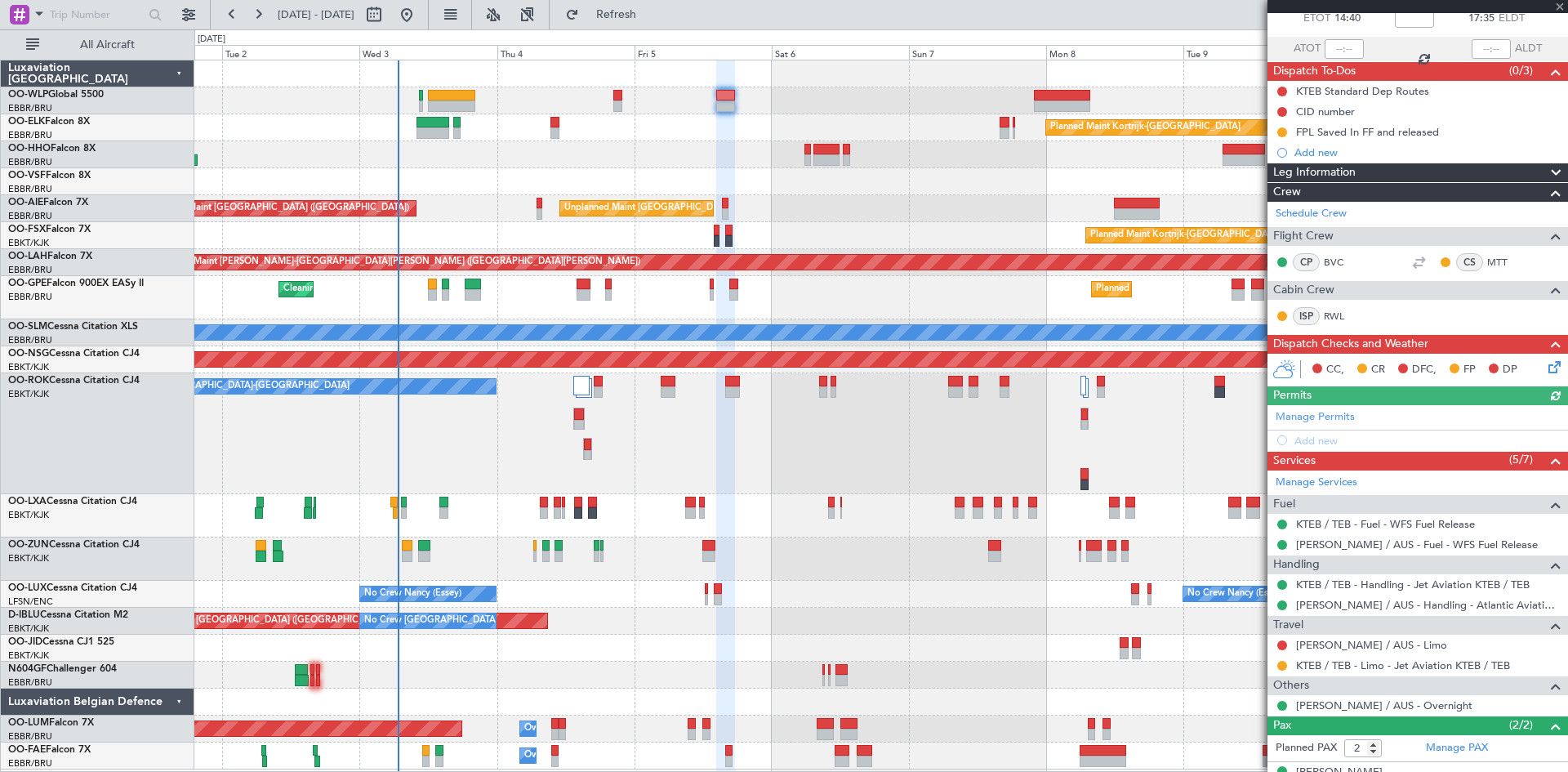
scroll to position [161, 0]
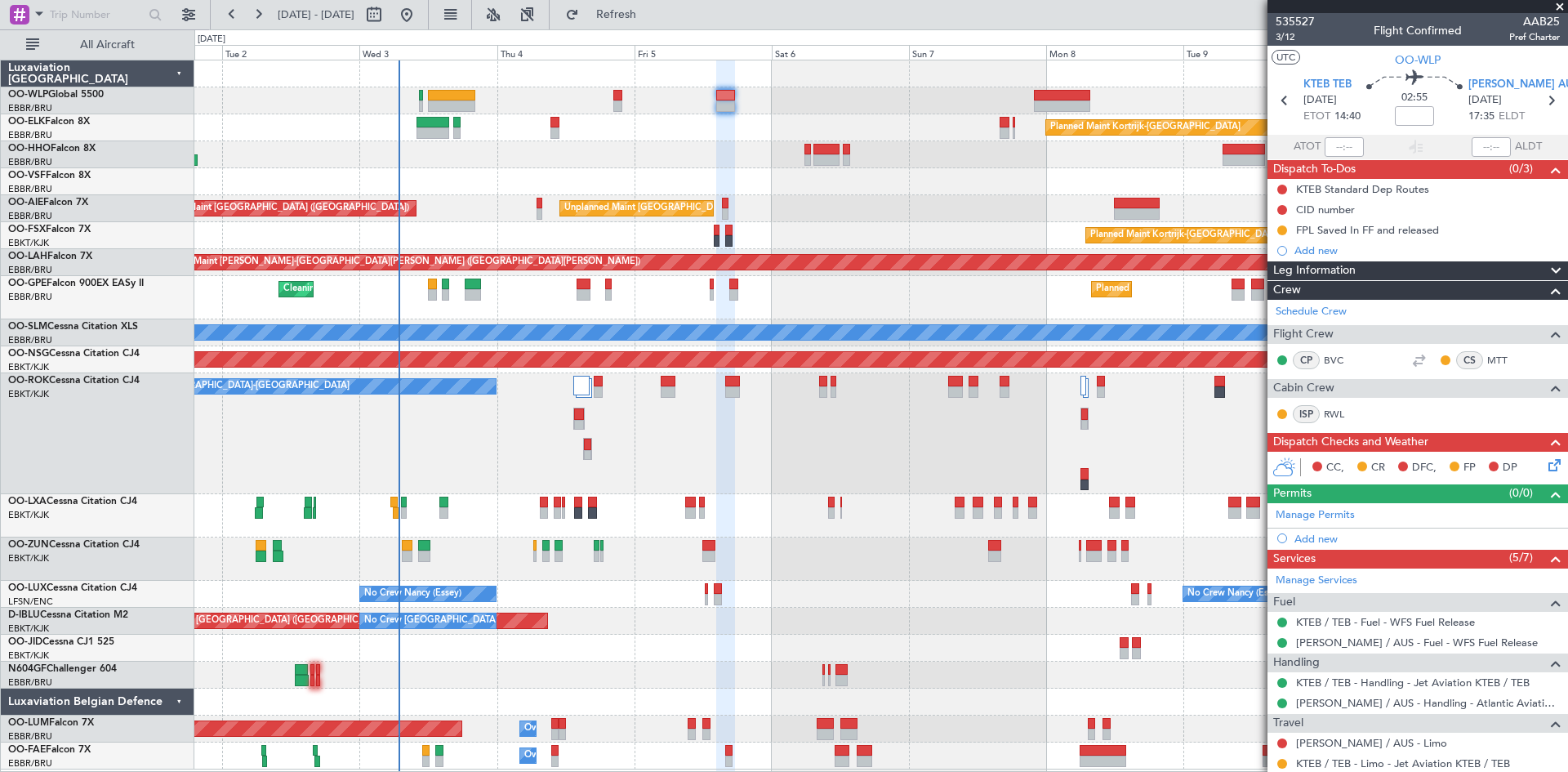
scroll to position [161, 0]
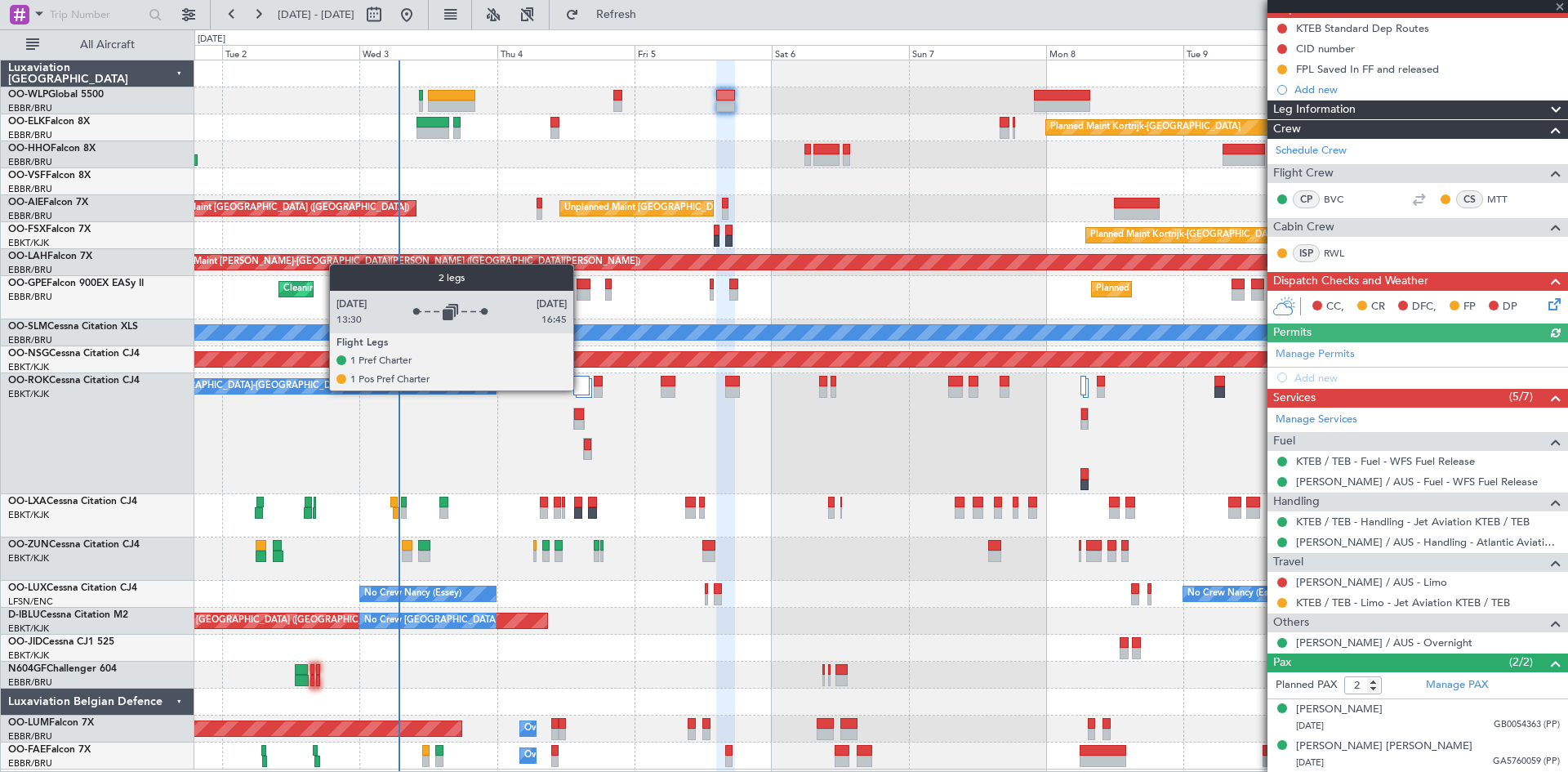
click at [580, 389] on div at bounding box center [580, 386] width 16 height 20
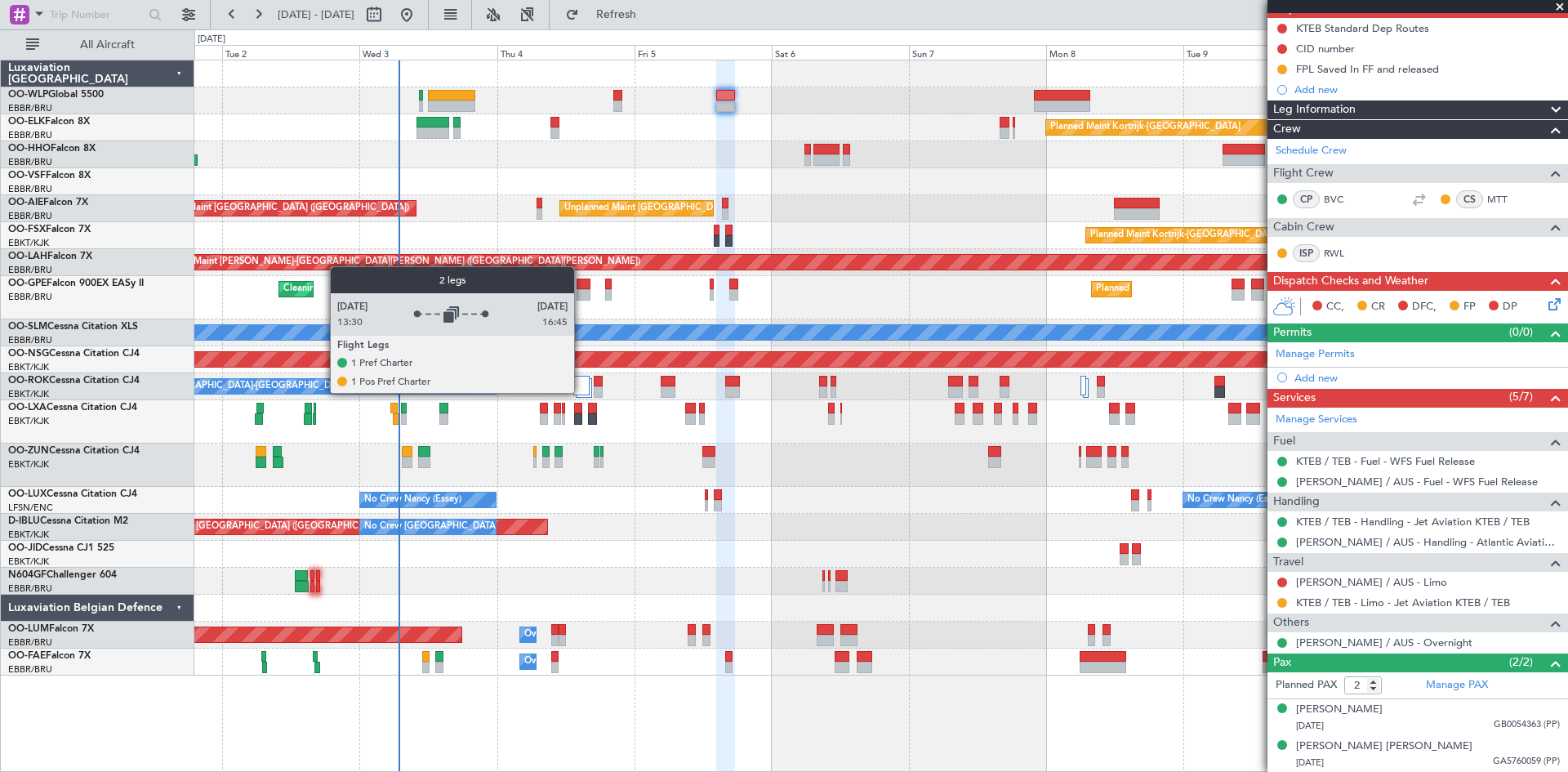
click at [581, 392] on div at bounding box center [580, 386] width 16 height 20
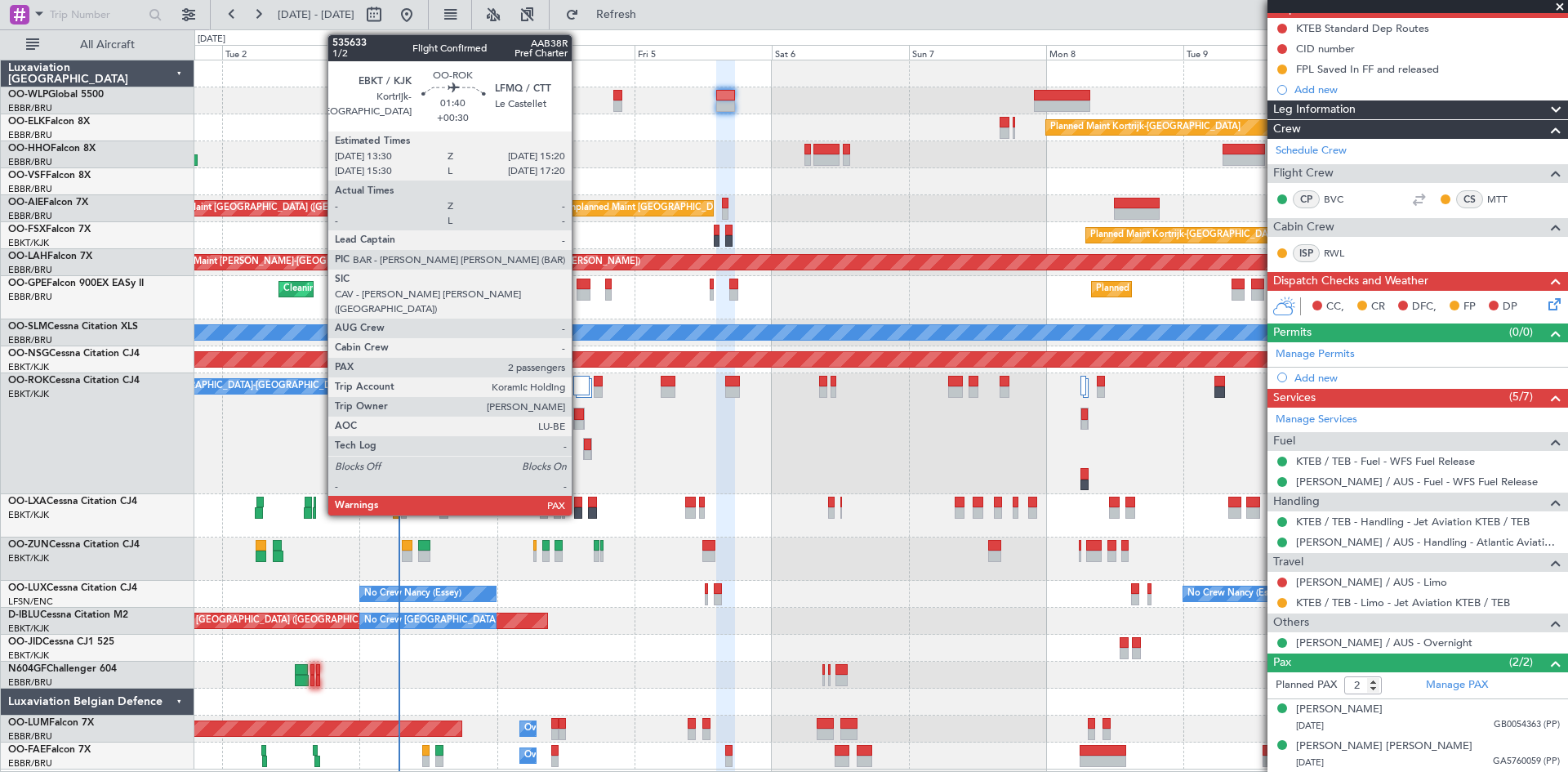
click at [580, 414] on div at bounding box center [579, 415] width 9 height 11
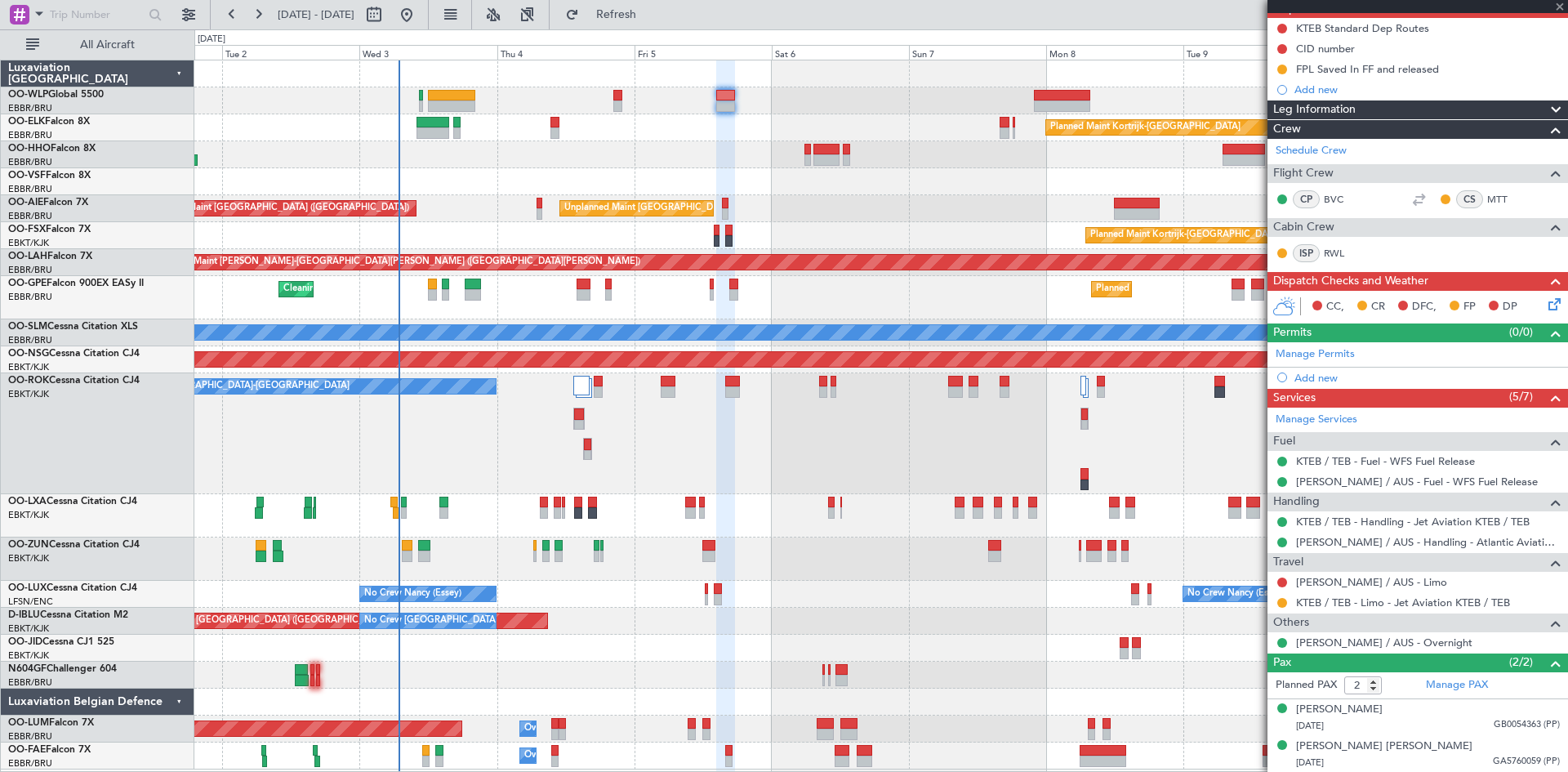
type input "+00:30"
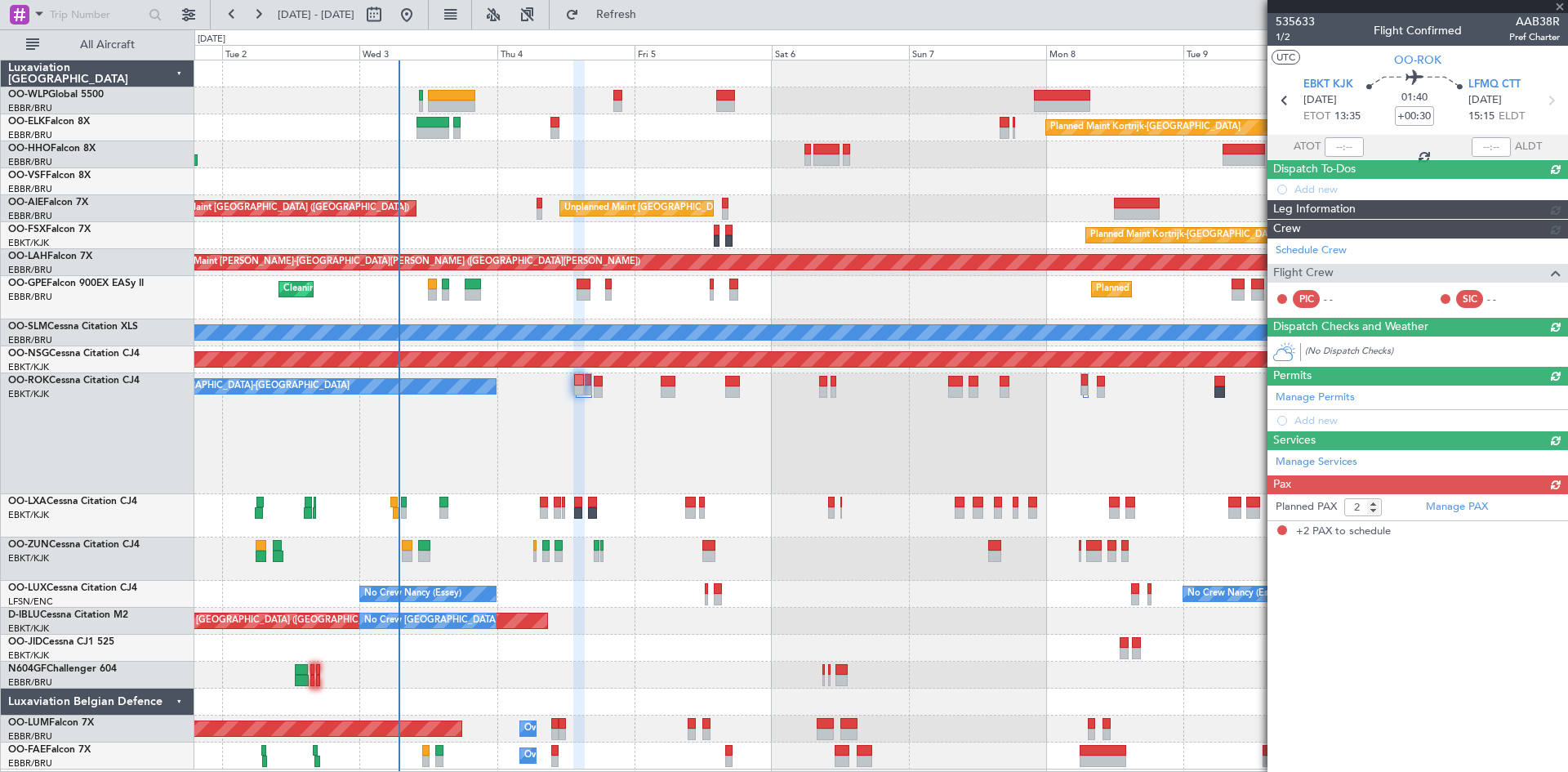
scroll to position [0, 0]
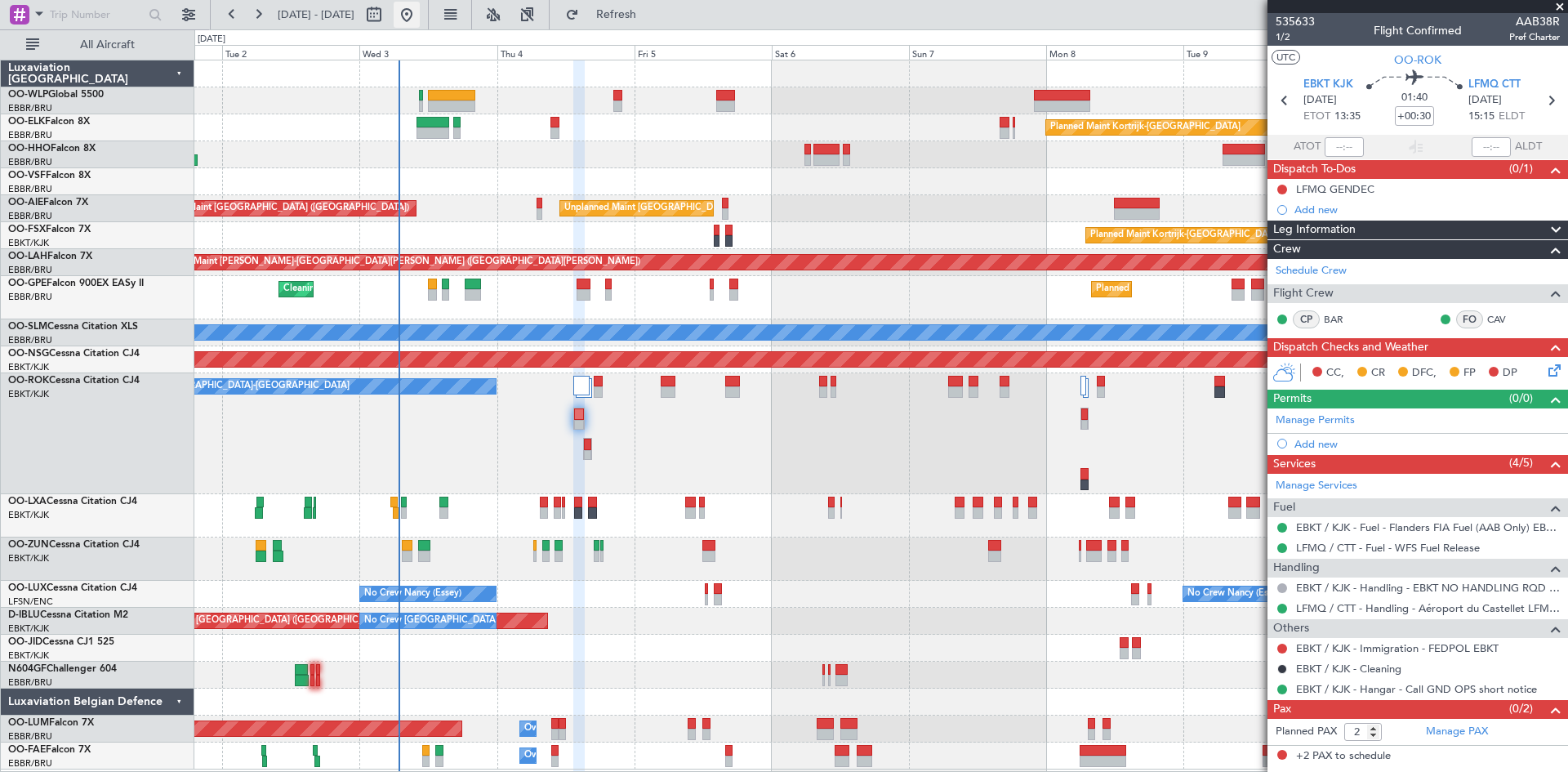
click at [420, 14] on button at bounding box center [407, 15] width 26 height 26
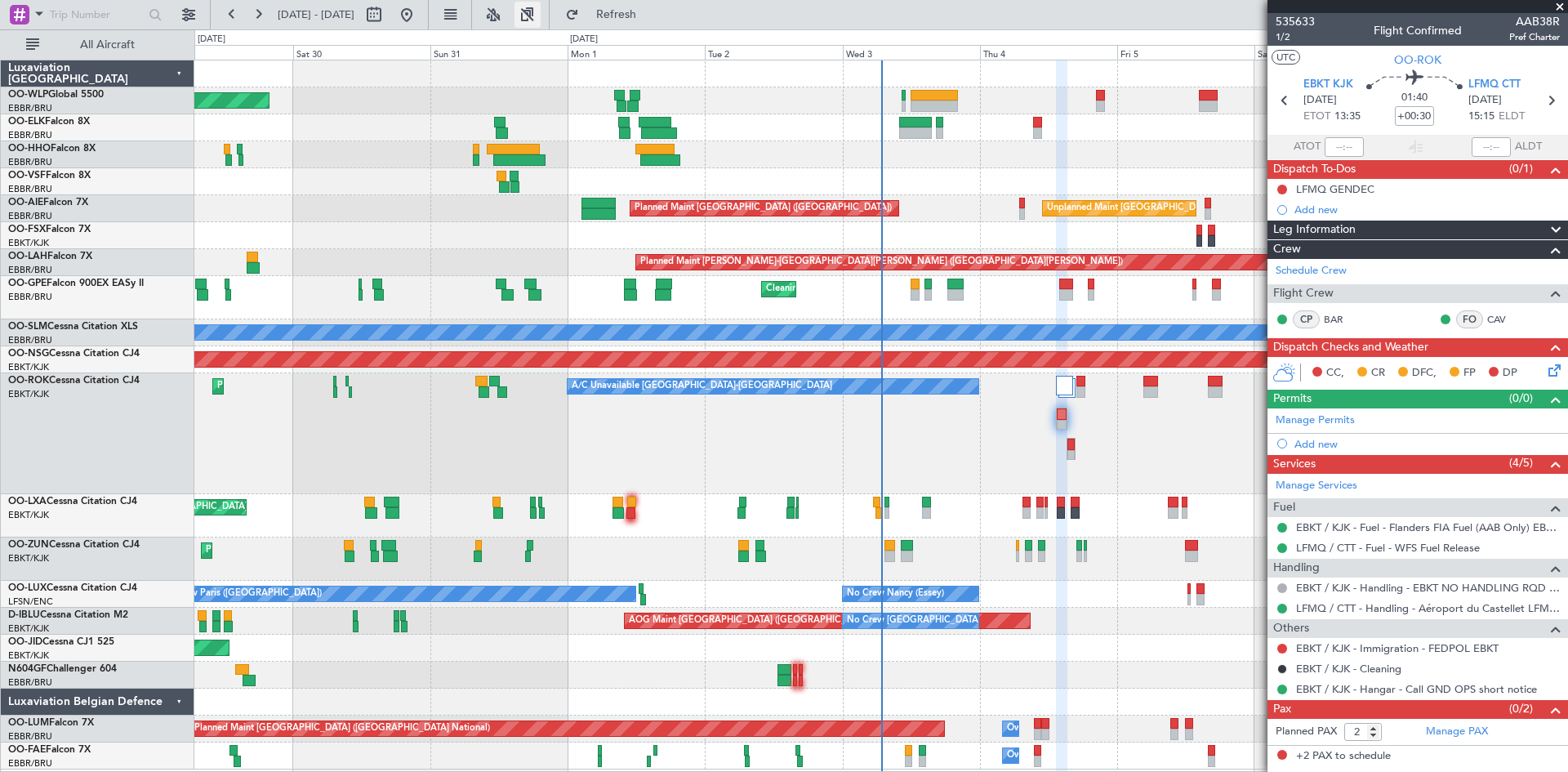
click at [541, 8] on button at bounding box center [528, 15] width 26 height 26
click at [621, 20] on button "Refresh" at bounding box center [607, 15] width 98 height 26
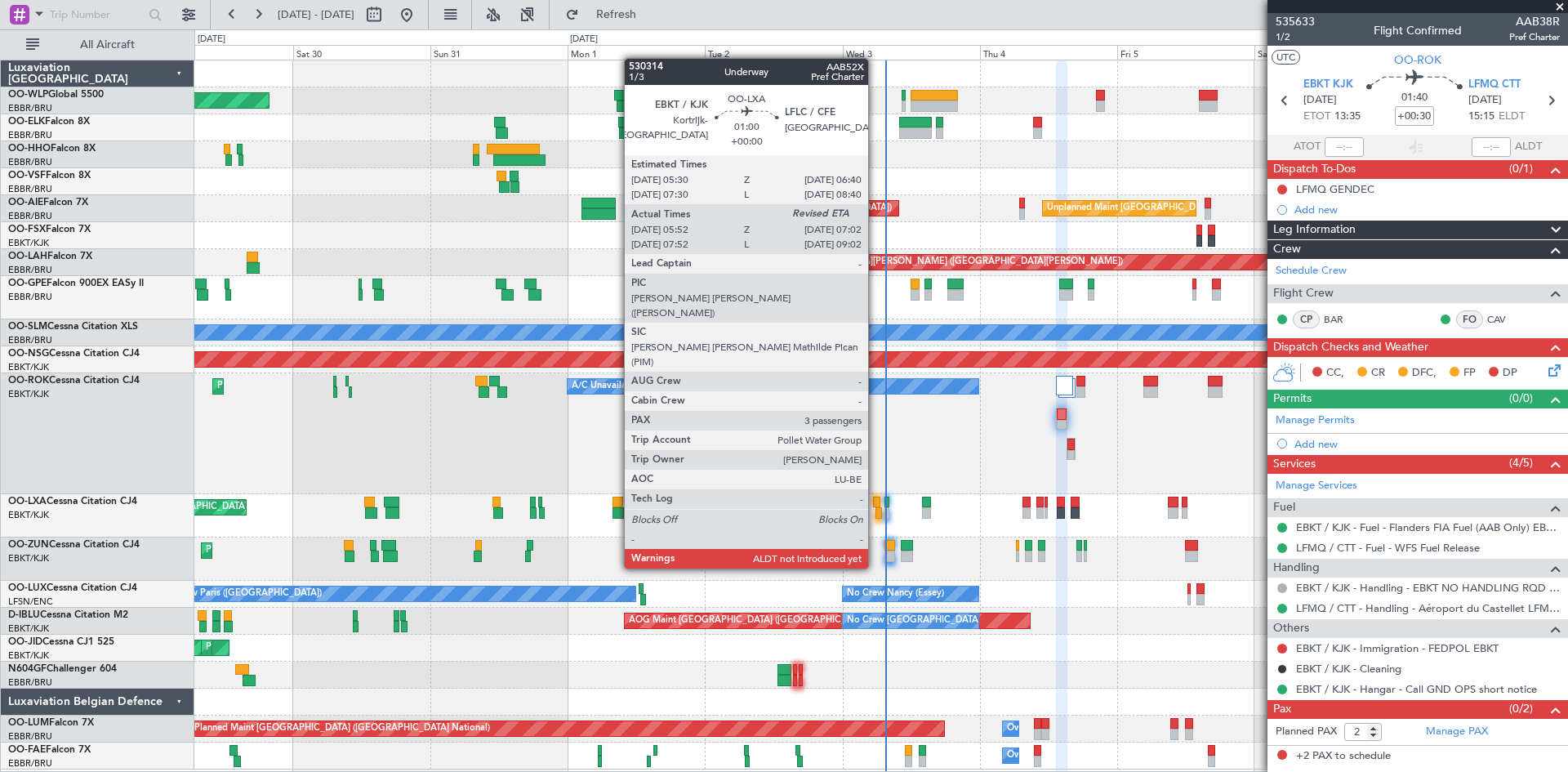
click at [876, 508] on div at bounding box center [880, 513] width 8 height 11
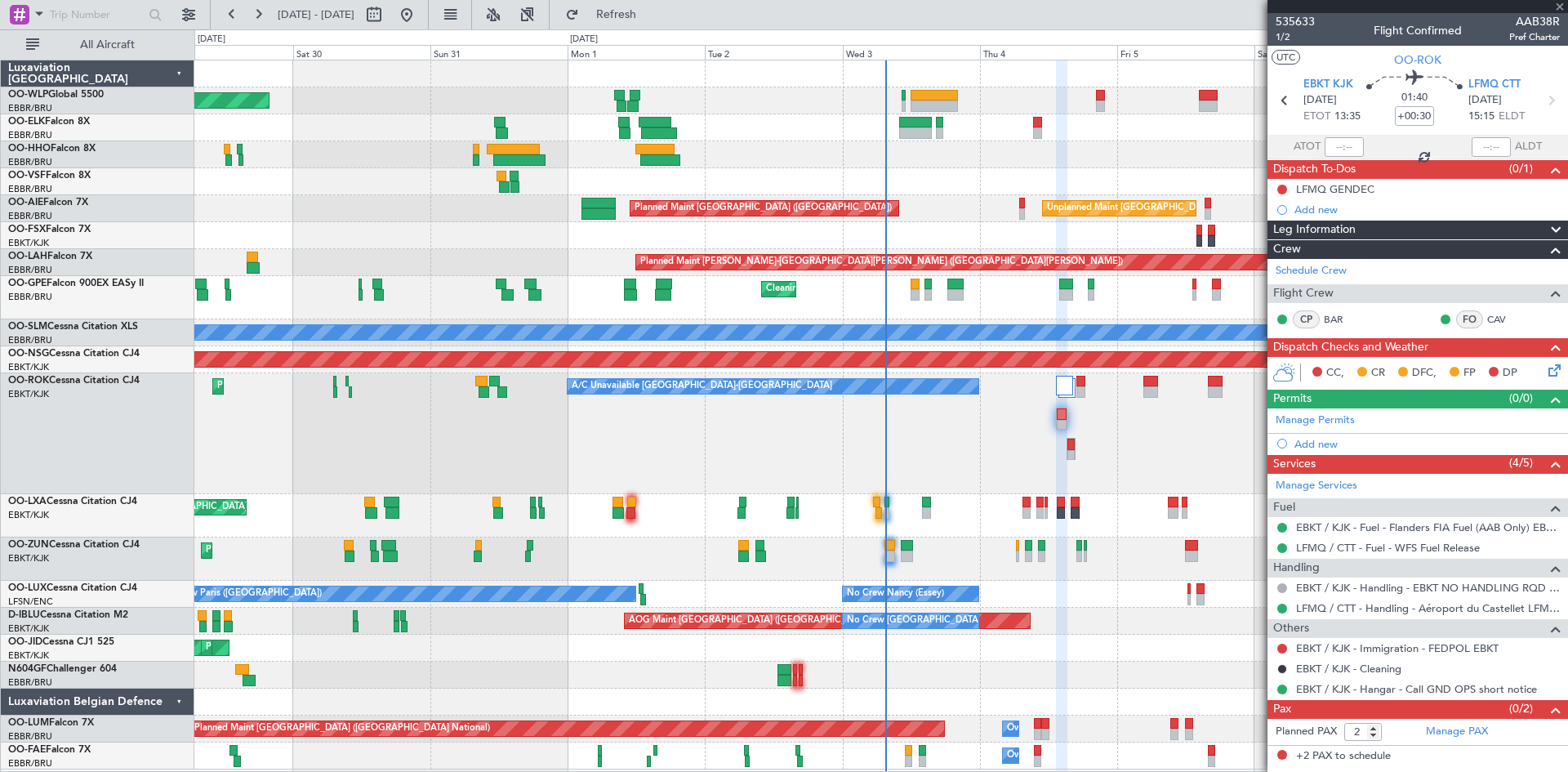
type input "05:57"
type input "3"
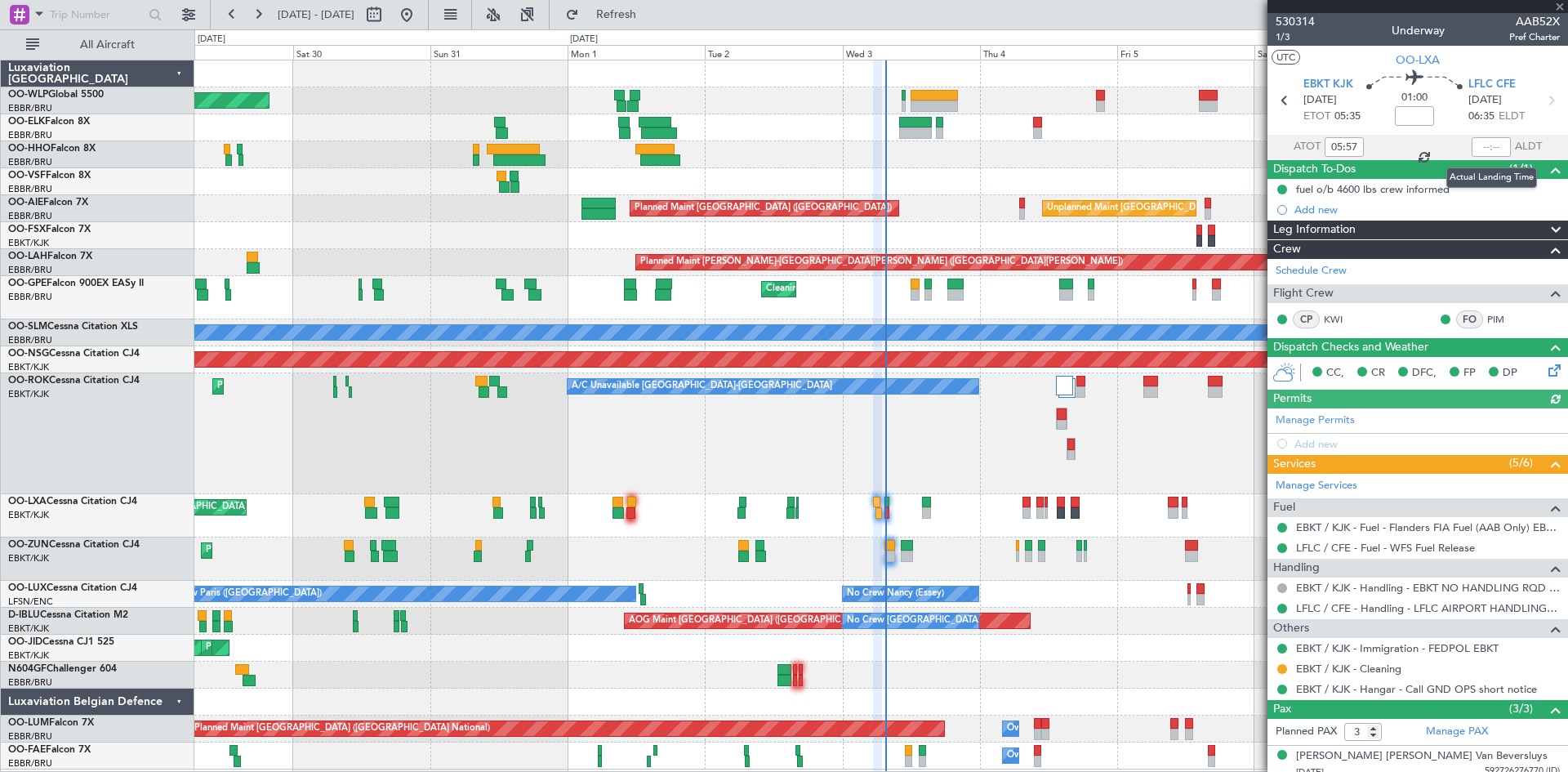
click at [1479, 147] on div at bounding box center [1492, 146] width 39 height 20
click at [1475, 148] on input "text" at bounding box center [1492, 146] width 39 height 20
type input "06:57"
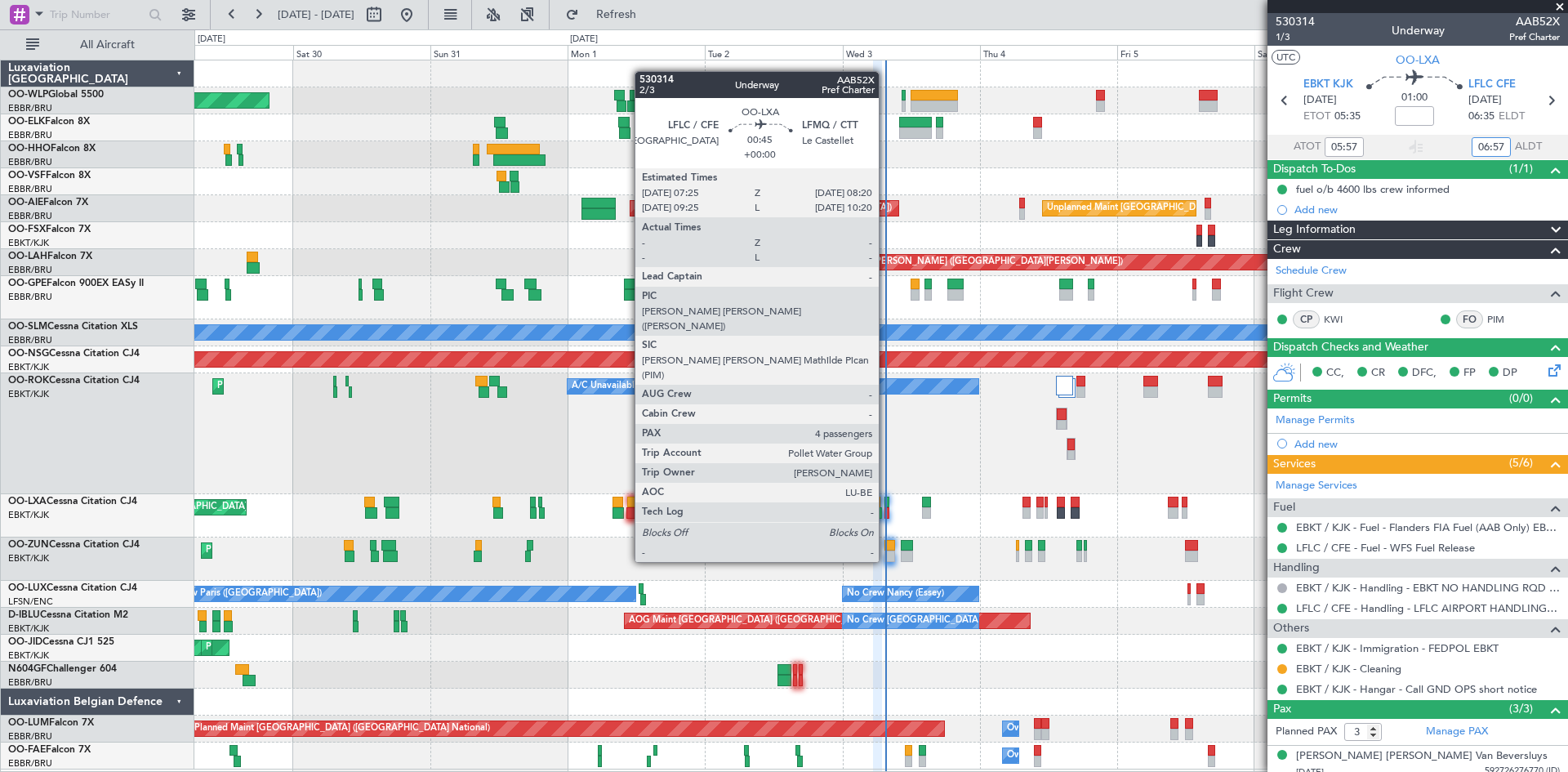
click at [886, 502] on div at bounding box center [887, 503] width 6 height 11
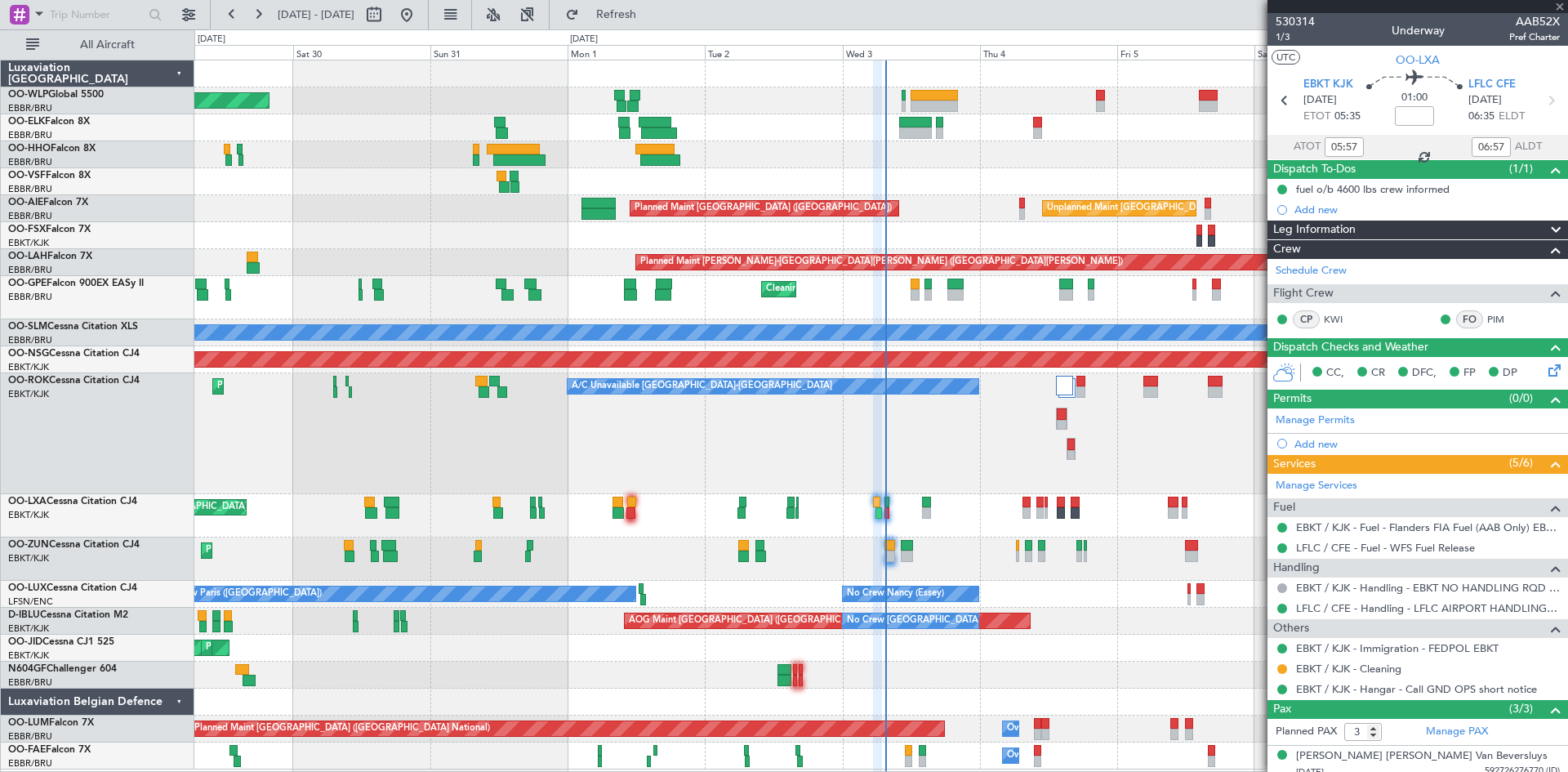
type input "4"
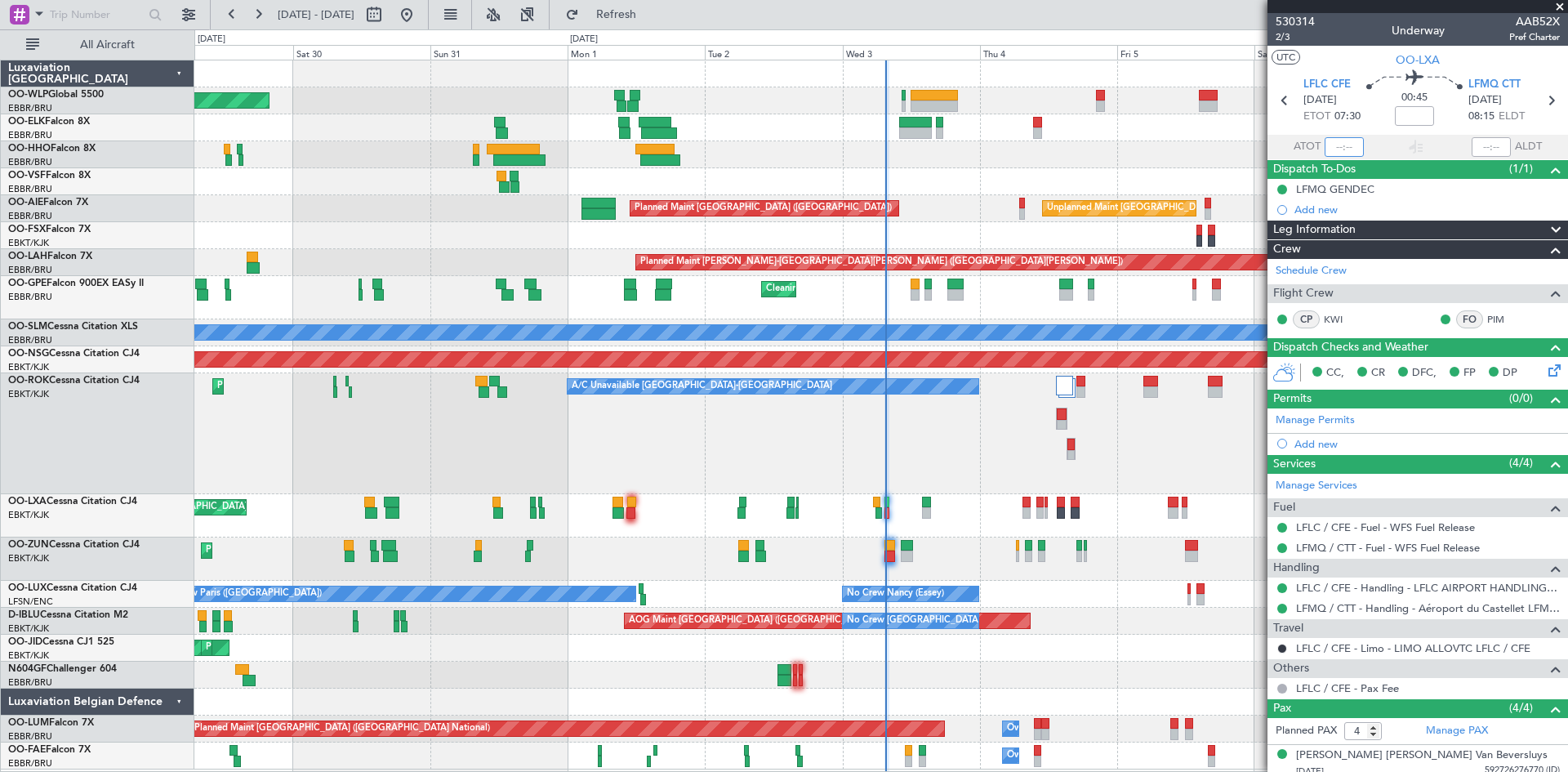
click at [1335, 148] on input "text" at bounding box center [1345, 146] width 39 height 20
click at [1401, 185] on mat-tooltip-component "Complete" at bounding box center [1412, 200] width 70 height 43
type input "07:27"
click at [646, 9] on span "Refresh" at bounding box center [616, 15] width 68 height 11
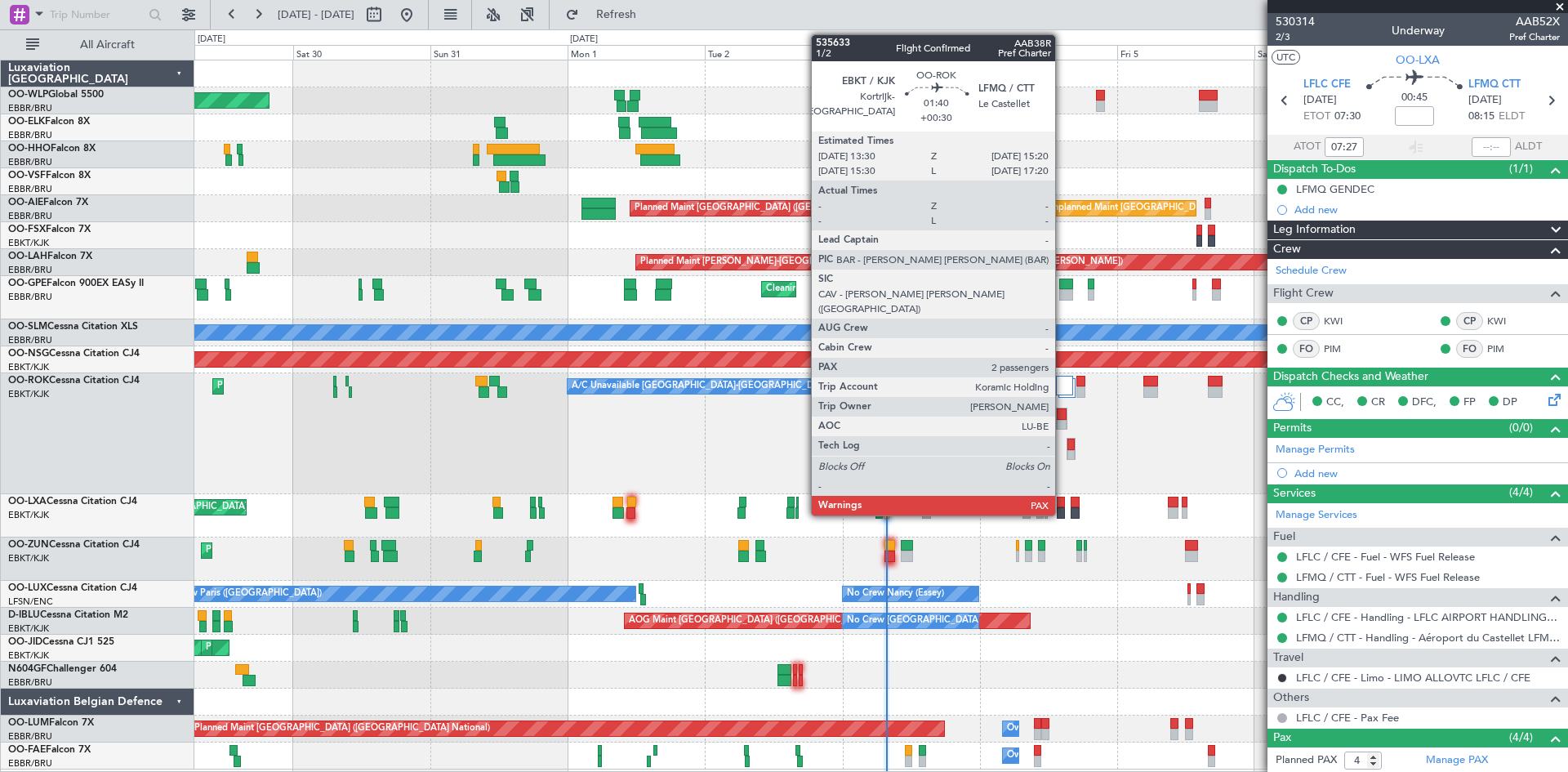
click at [1063, 421] on div at bounding box center [1062, 426] width 9 height 11
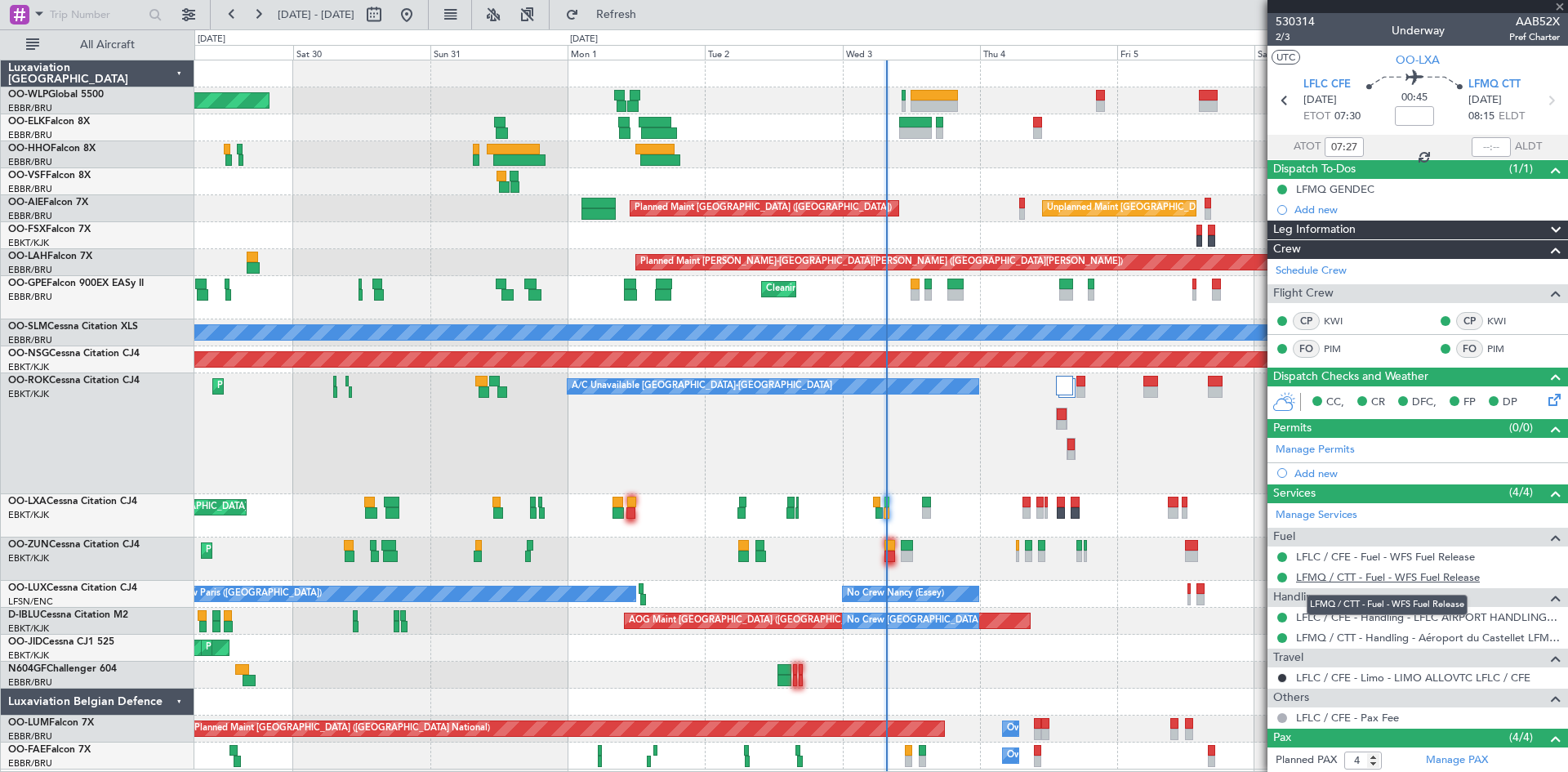
type input "+00:30"
type input "2"
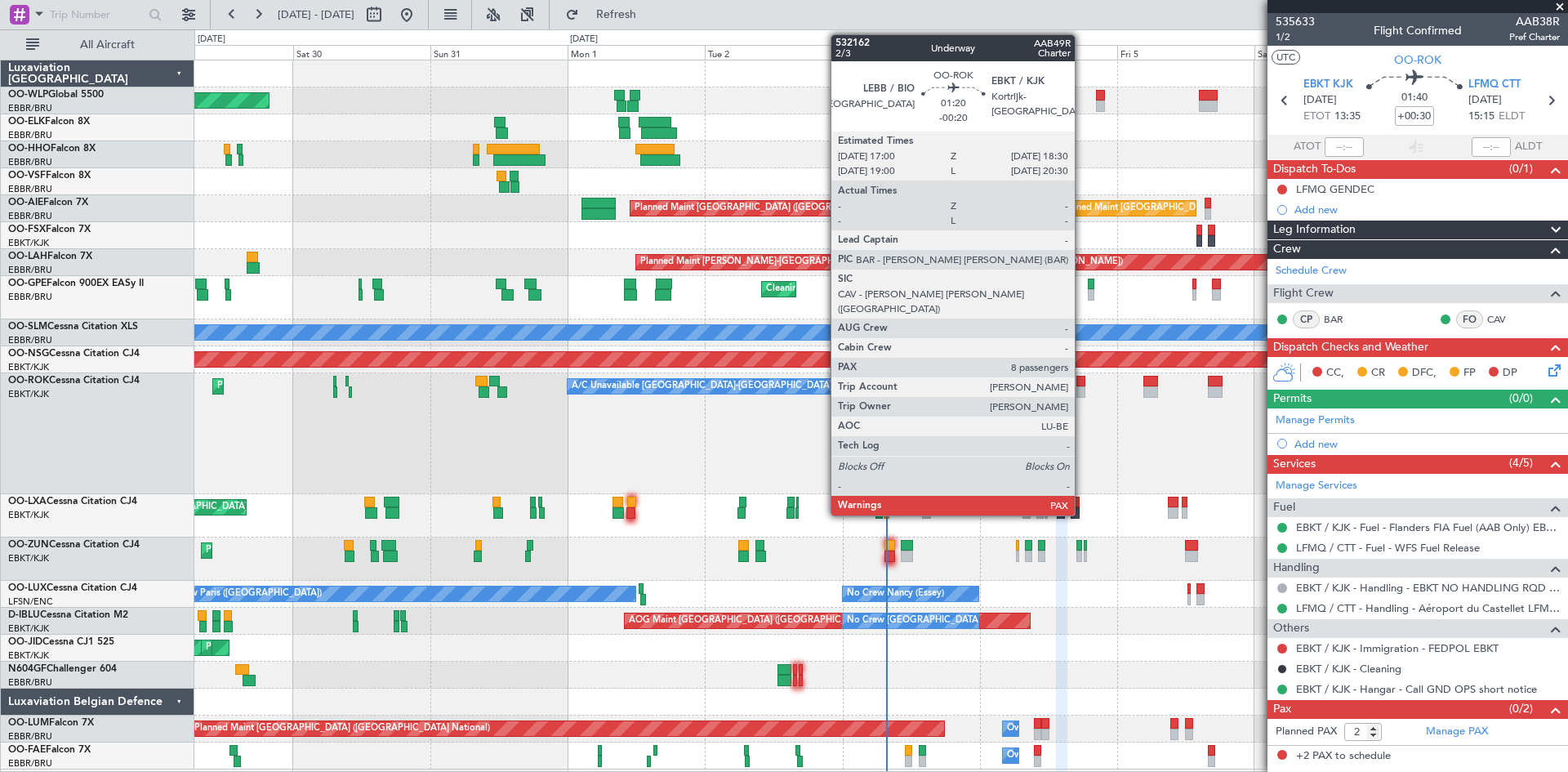
click at [1082, 396] on div at bounding box center [1081, 392] width 9 height 11
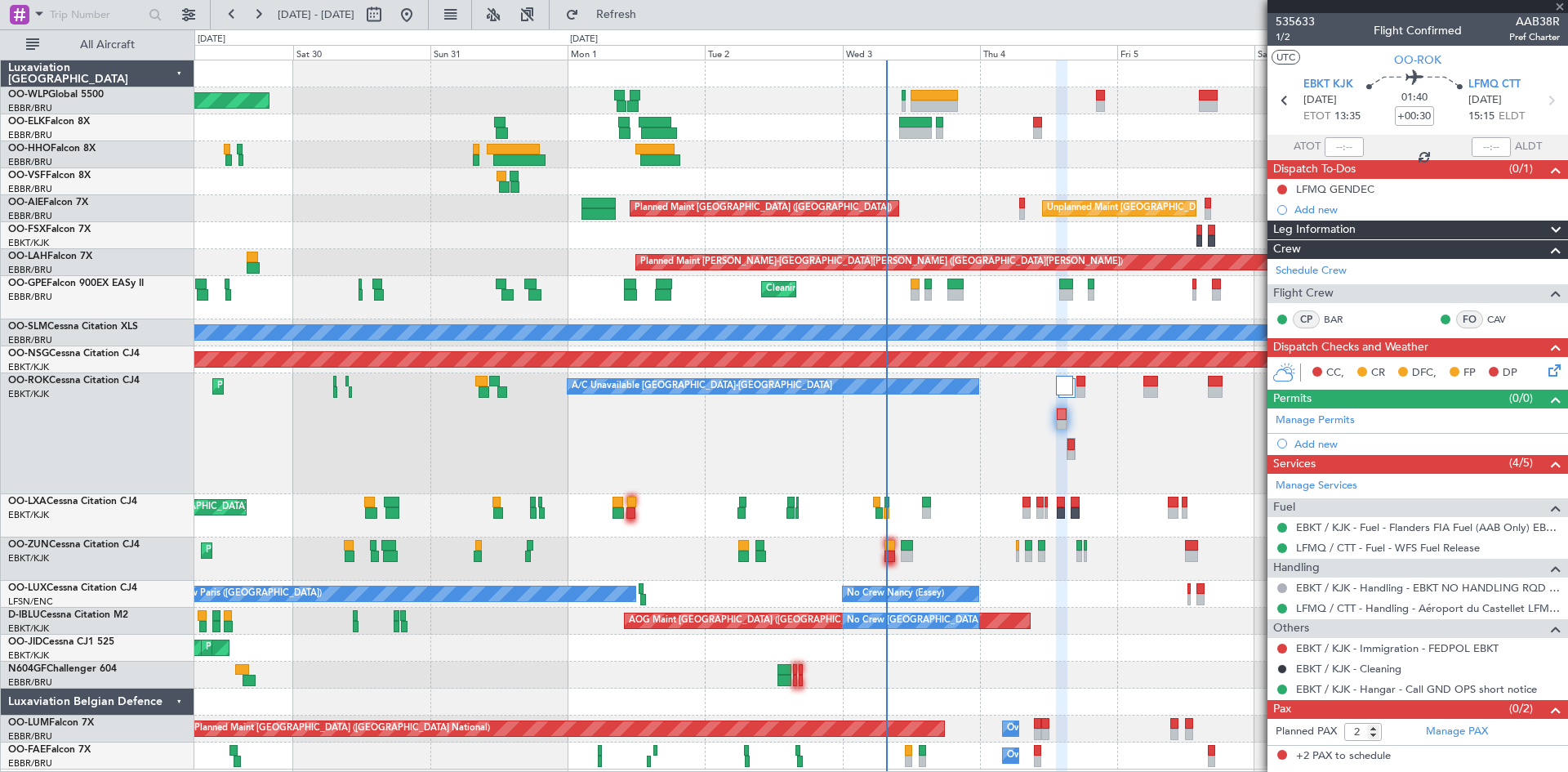
type input "-00:20"
type input "8"
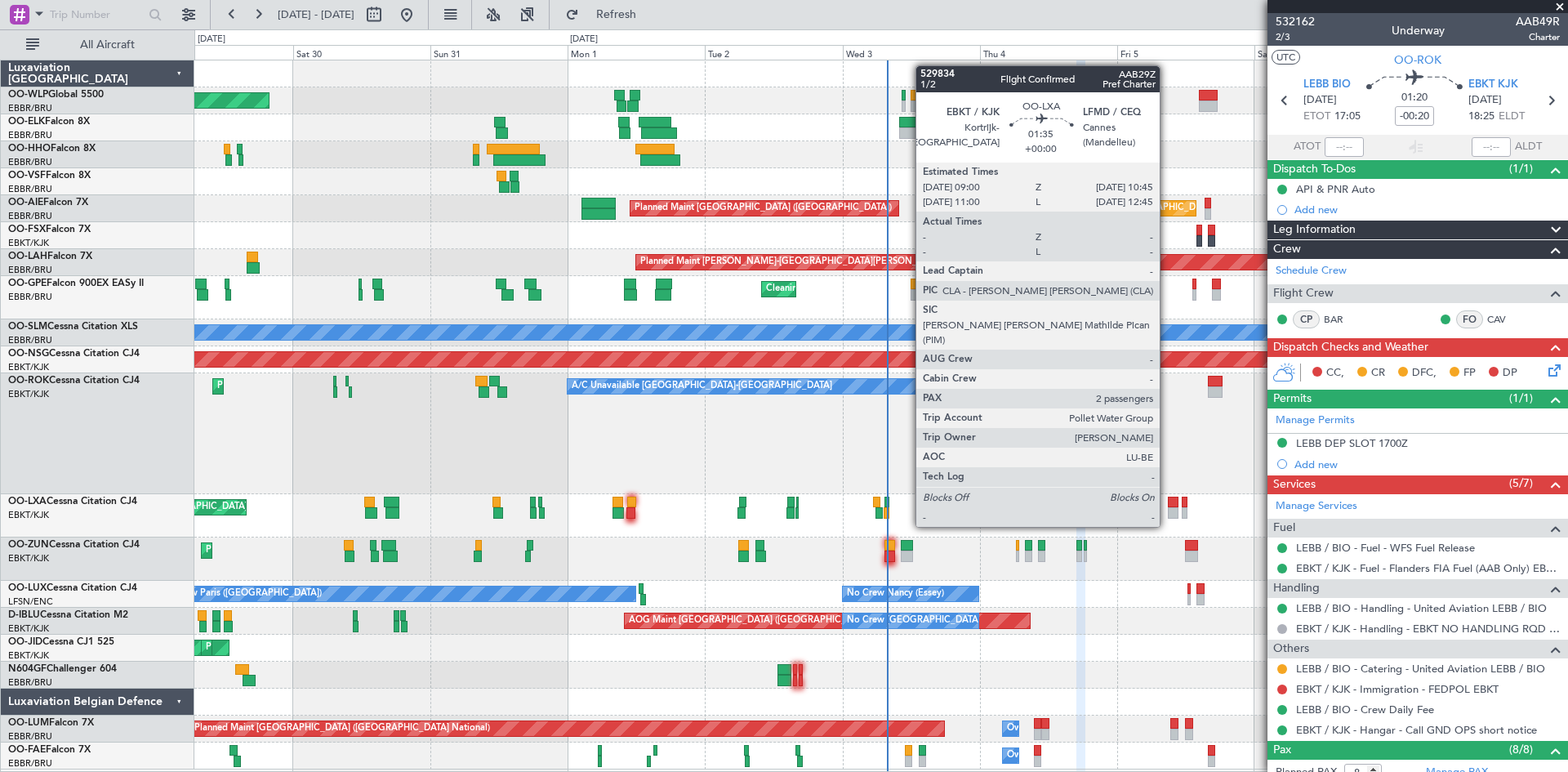
click at [1168, 497] on div at bounding box center [1173, 503] width 10 height 11
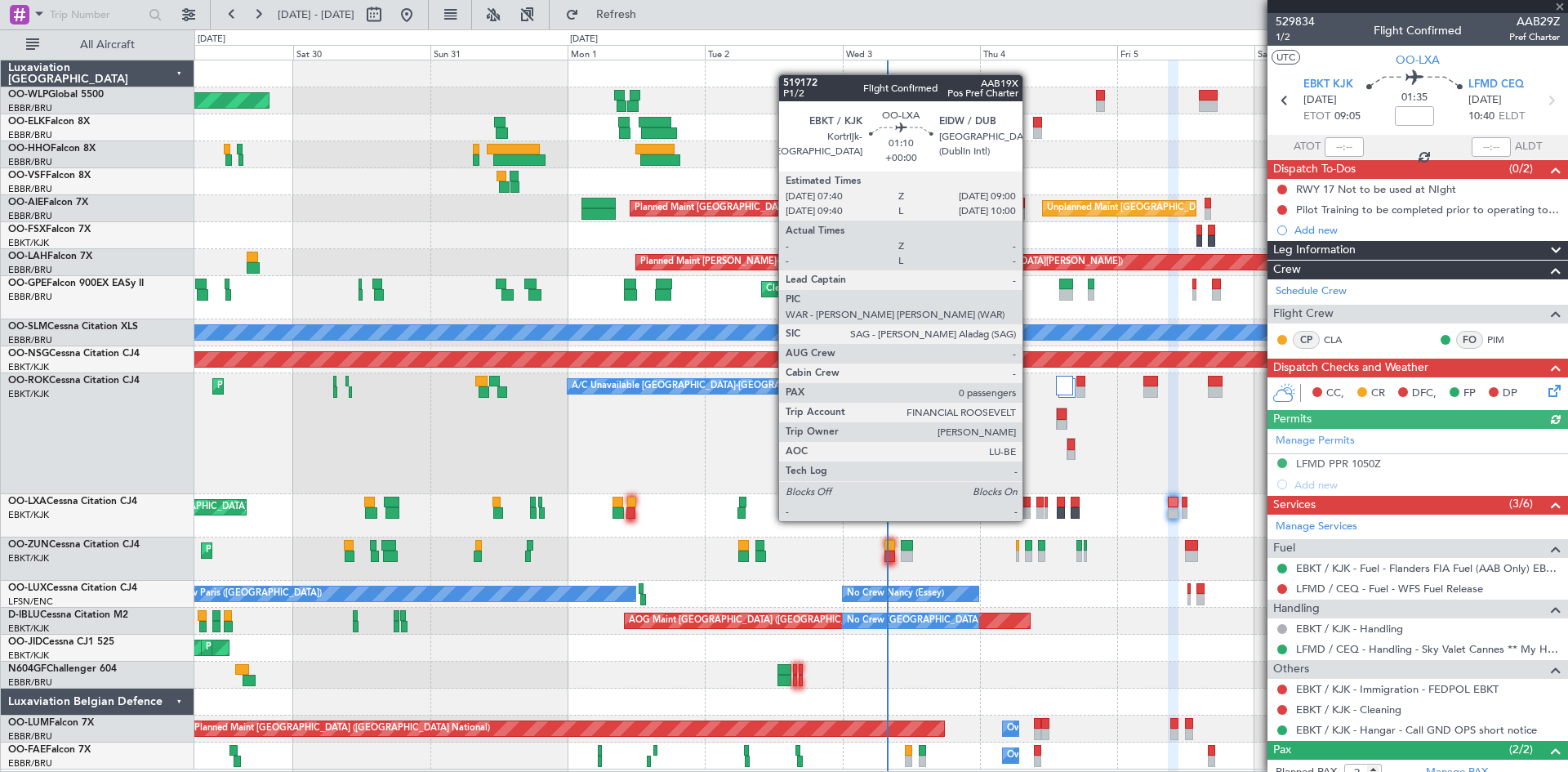
click at [1030, 505] on div at bounding box center [1027, 503] width 8 height 11
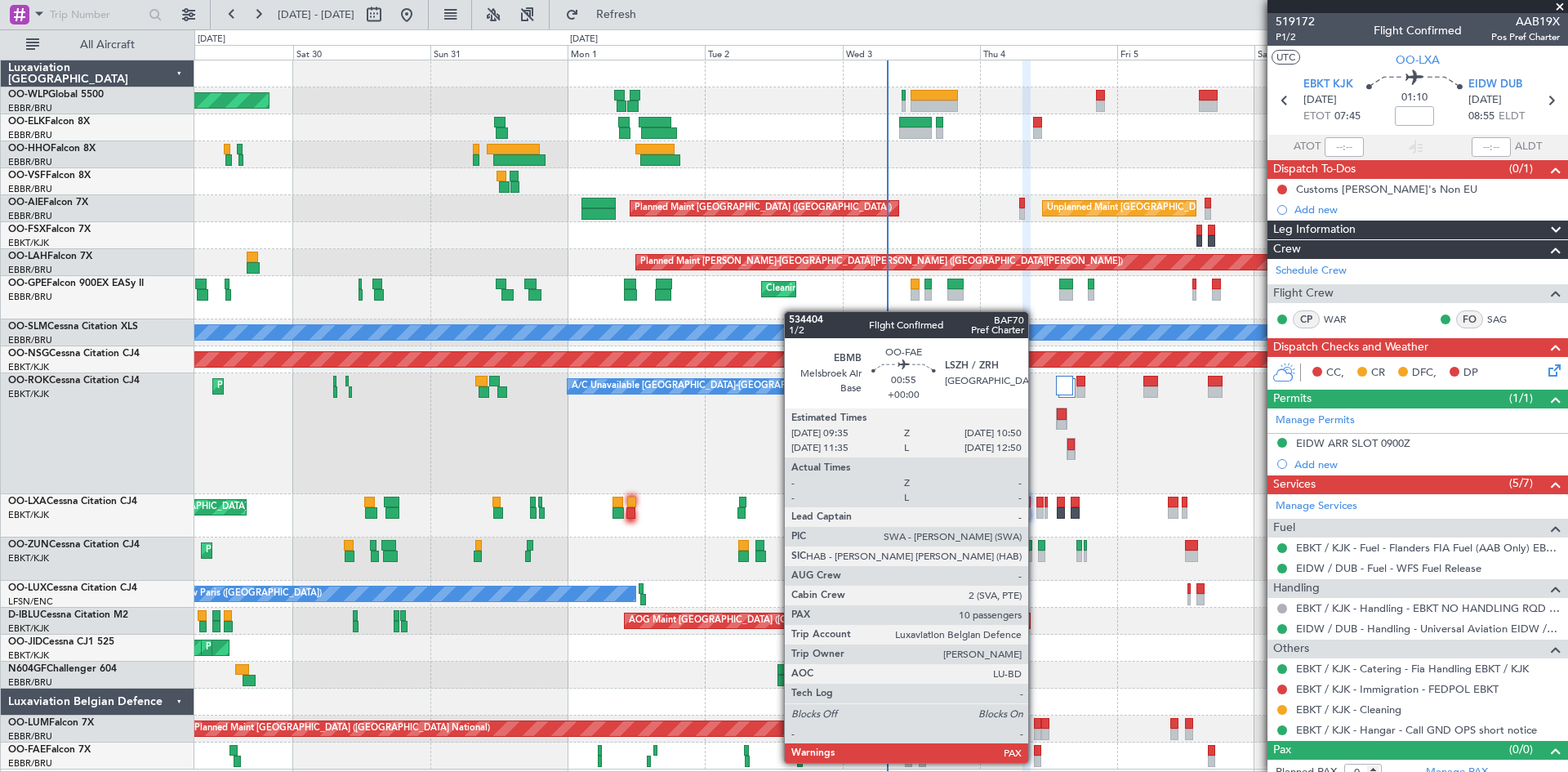
click at [1035, 762] on div at bounding box center [1038, 762] width 8 height 11
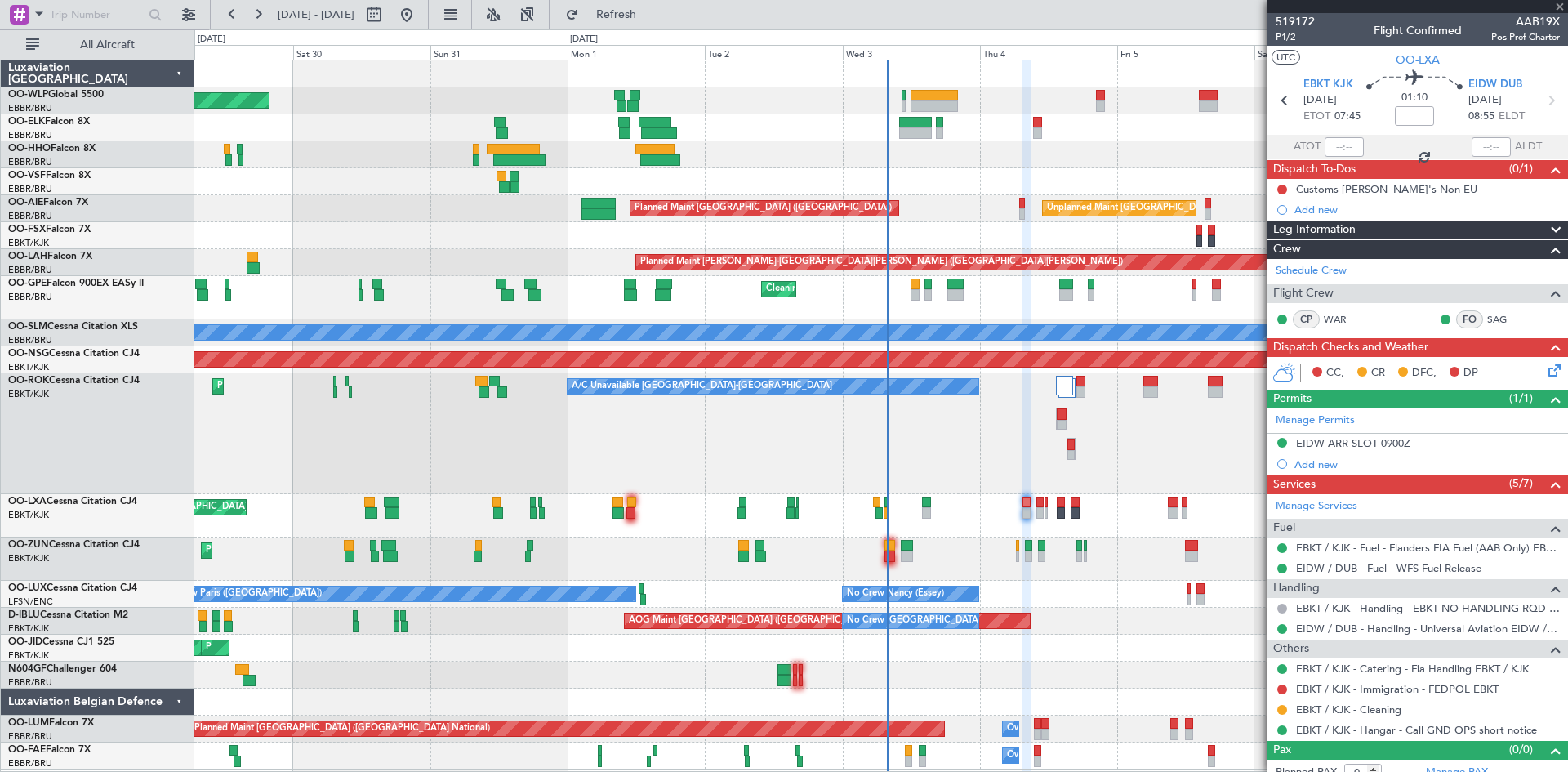
type input "10"
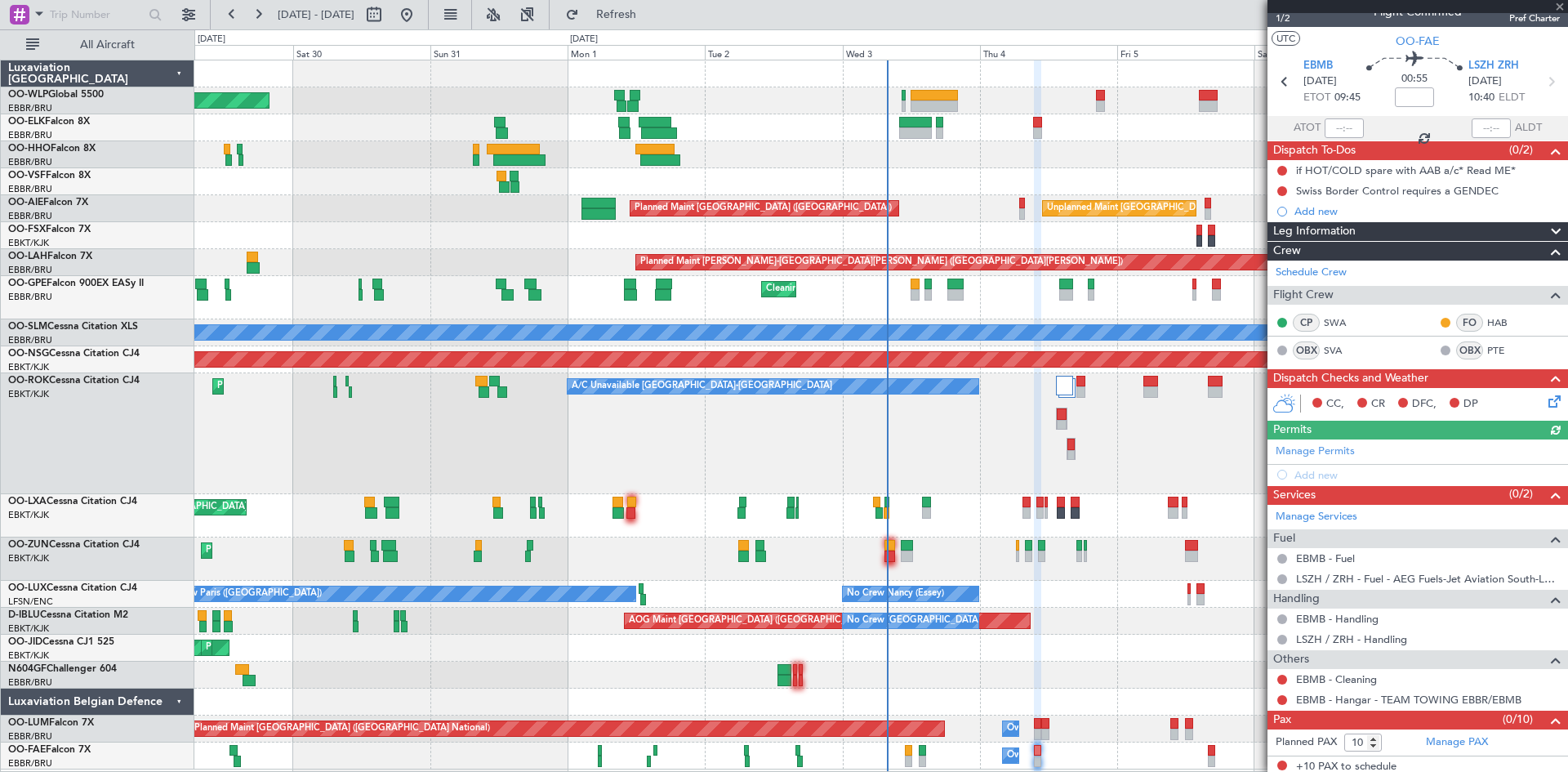
scroll to position [23, 0]
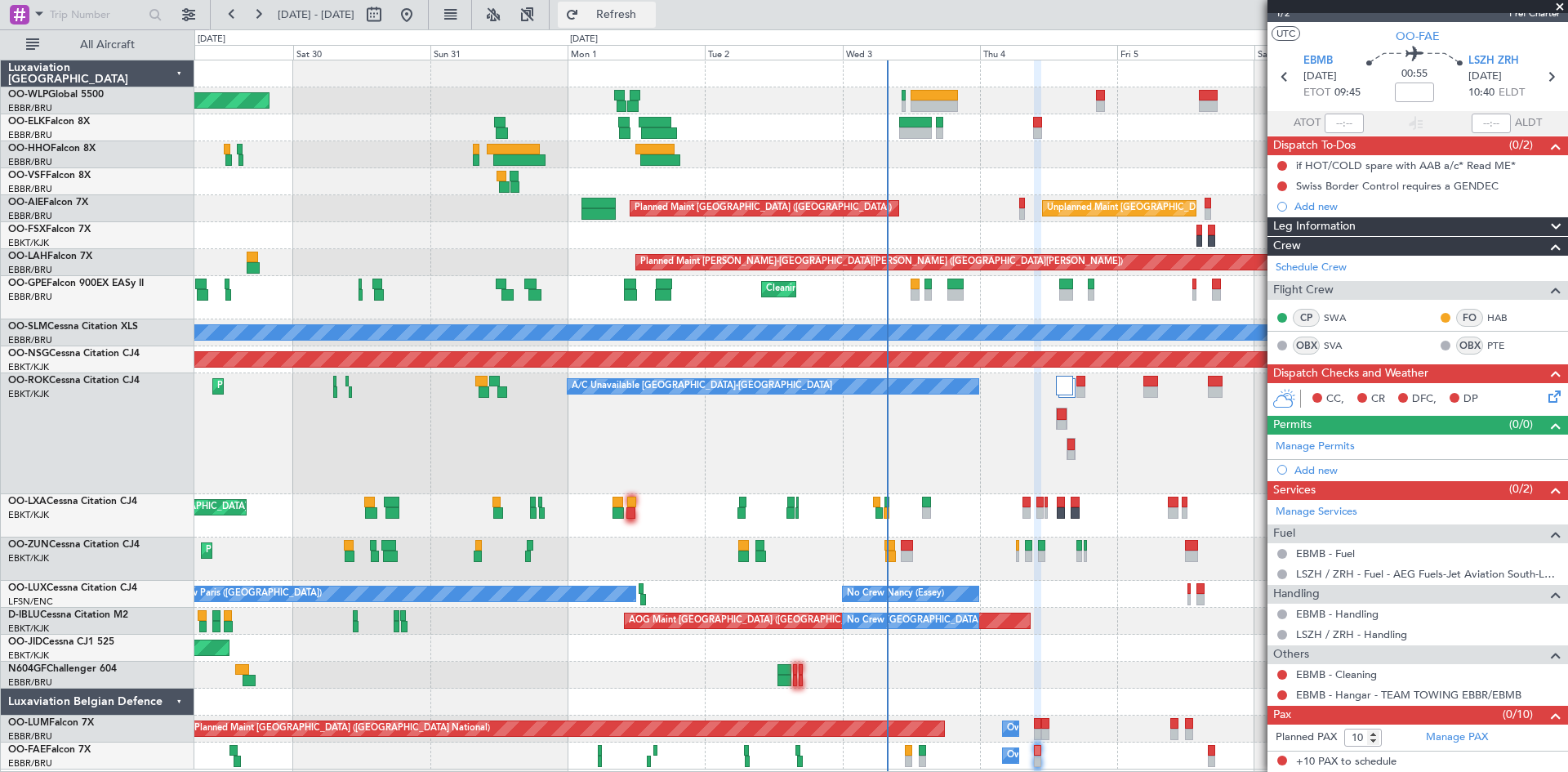
click at [656, 25] on button "Refresh" at bounding box center [607, 15] width 98 height 26
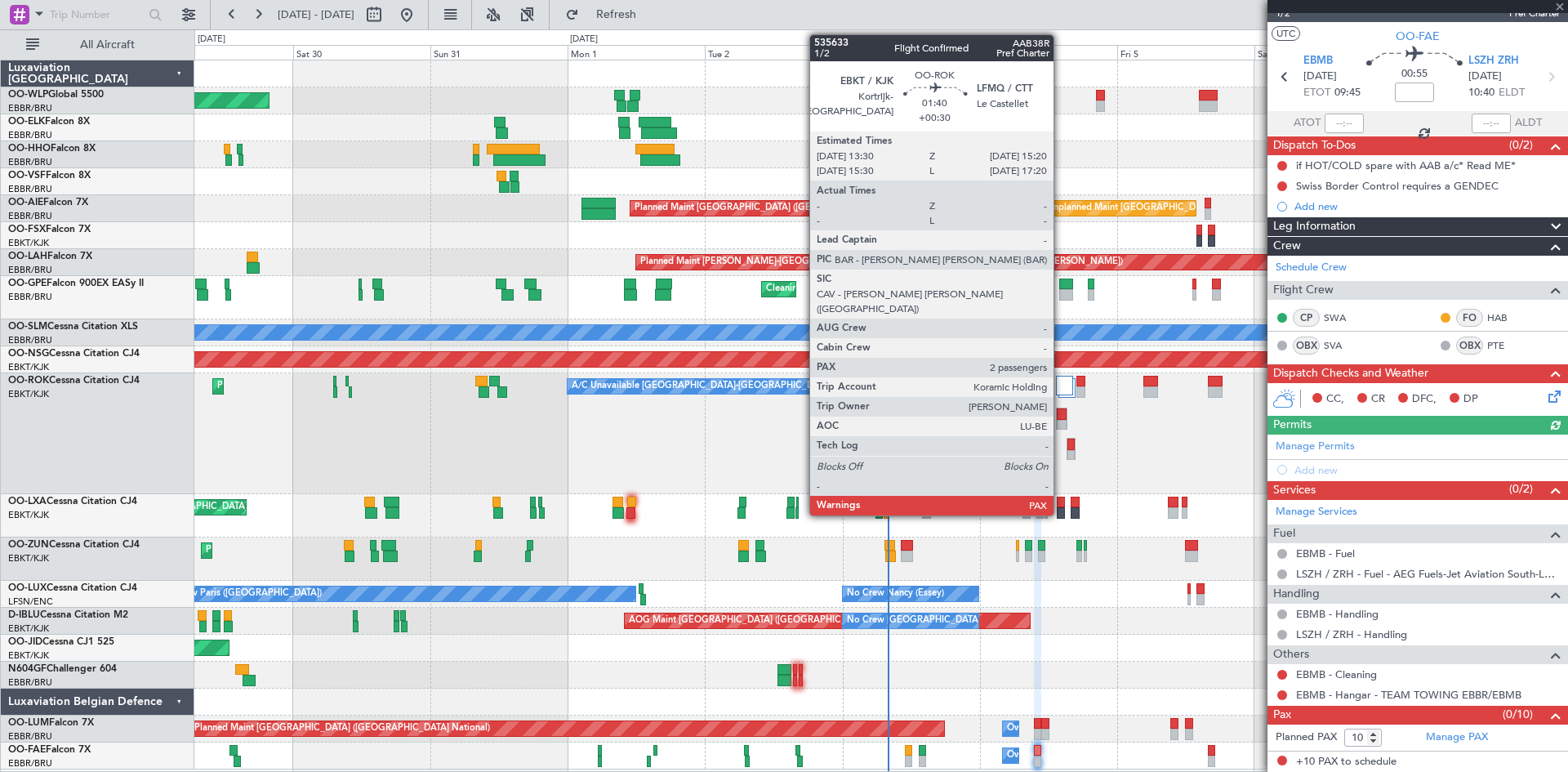
click at [1062, 420] on div at bounding box center [1062, 426] width 9 height 11
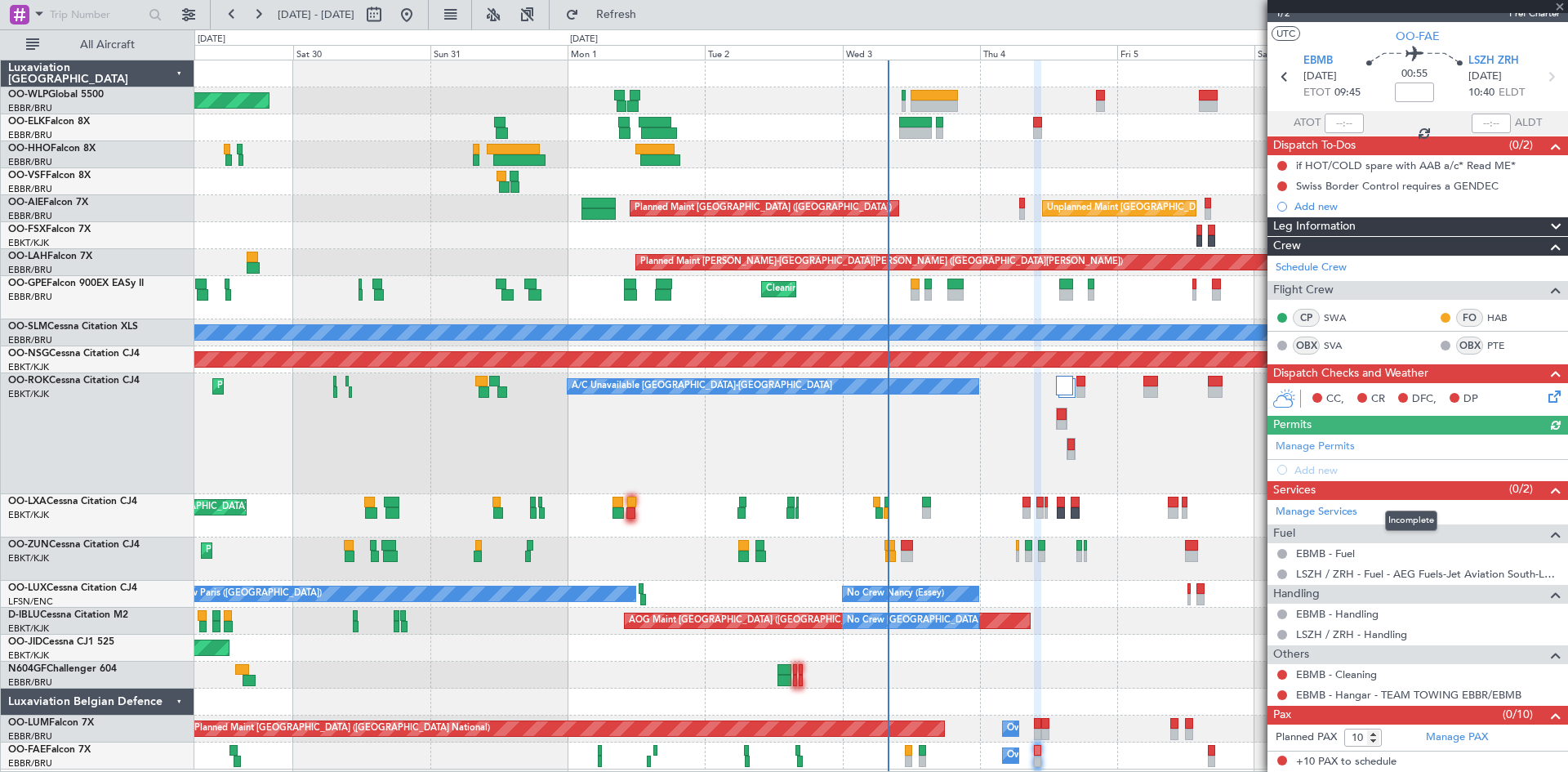
type input "+00:30"
type input "2"
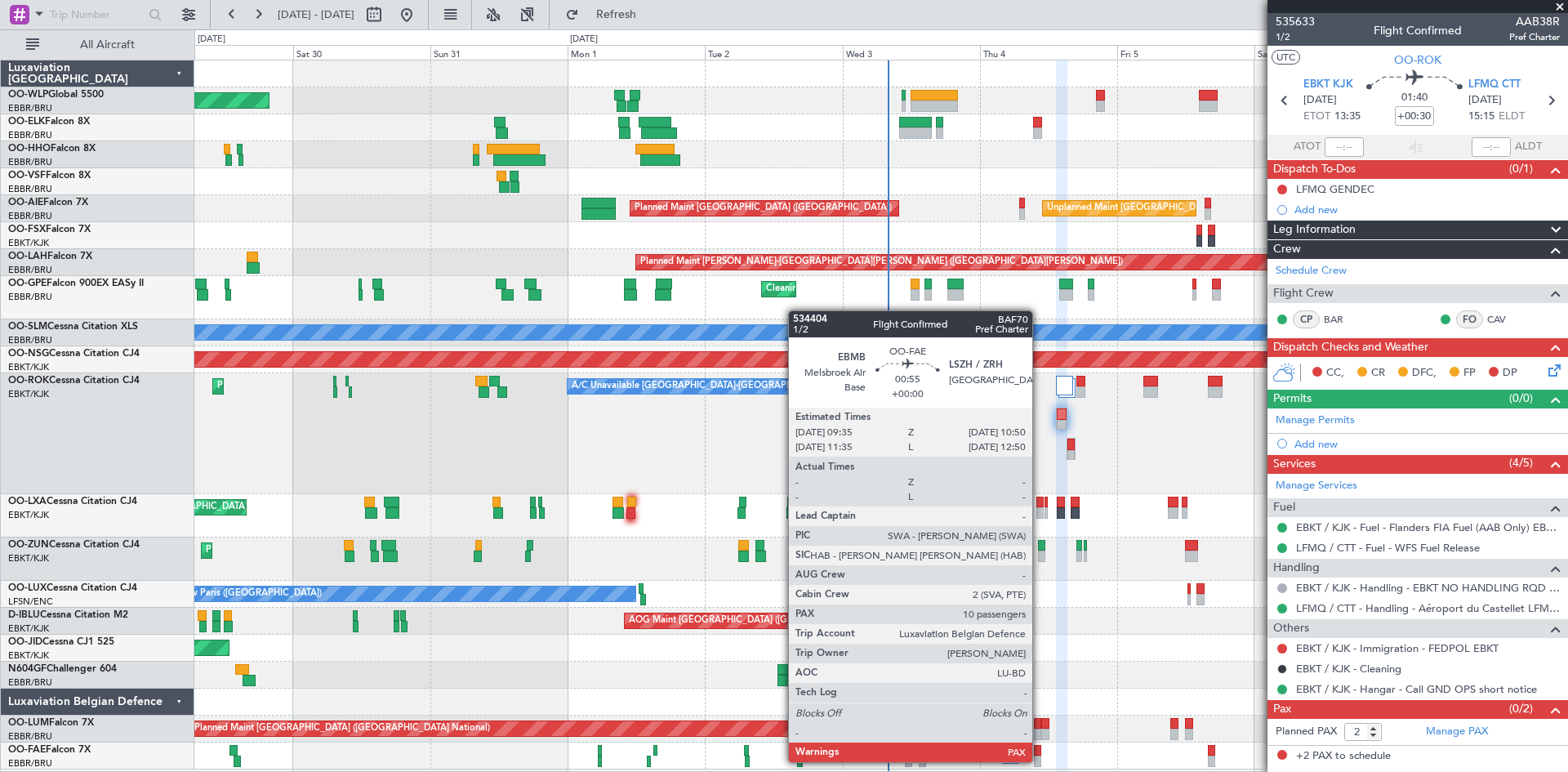
click at [1040, 761] on div at bounding box center [1038, 762] width 8 height 11
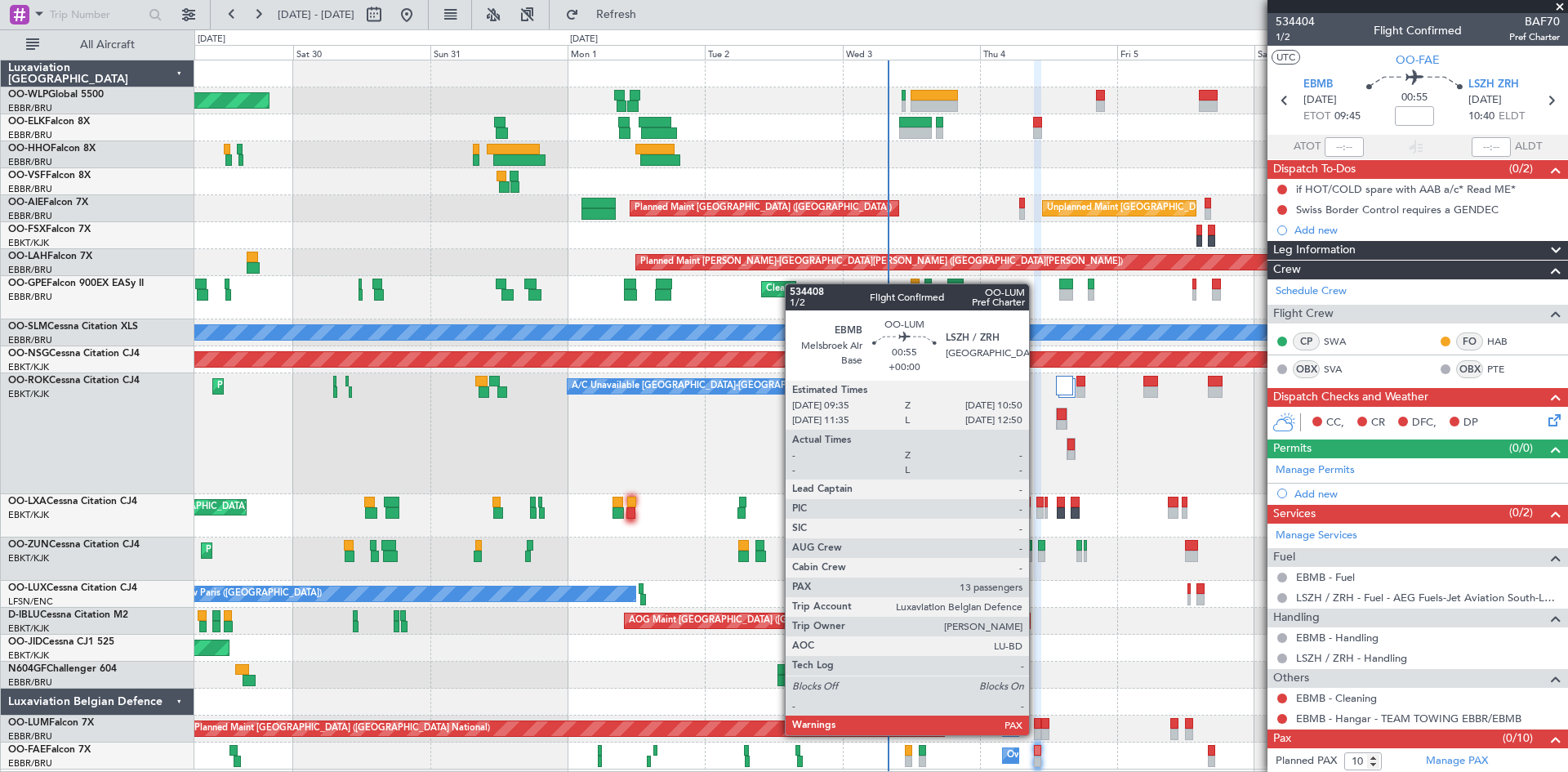
click at [1036, 734] on div at bounding box center [1038, 734] width 8 height 11
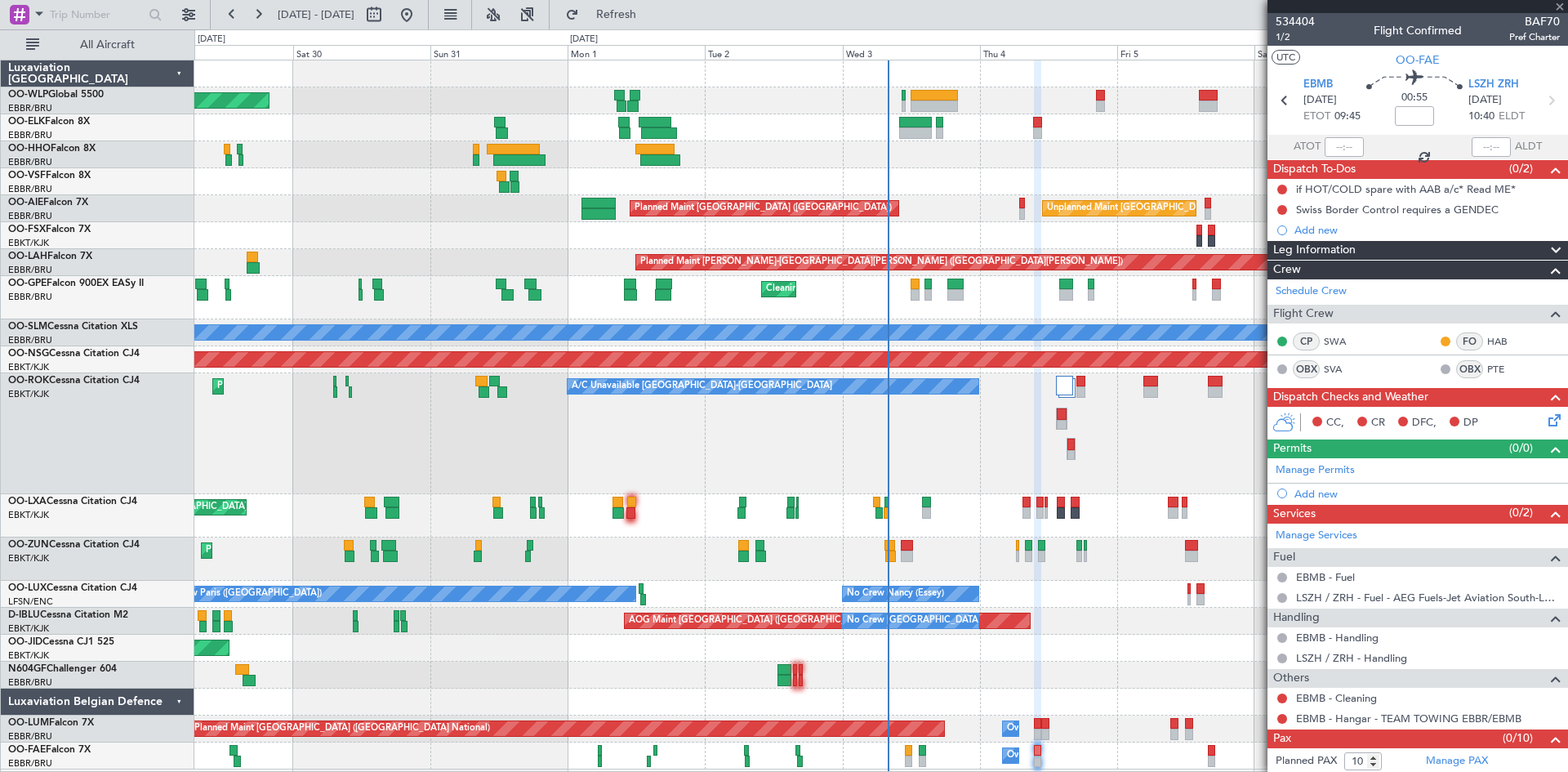
type input "13"
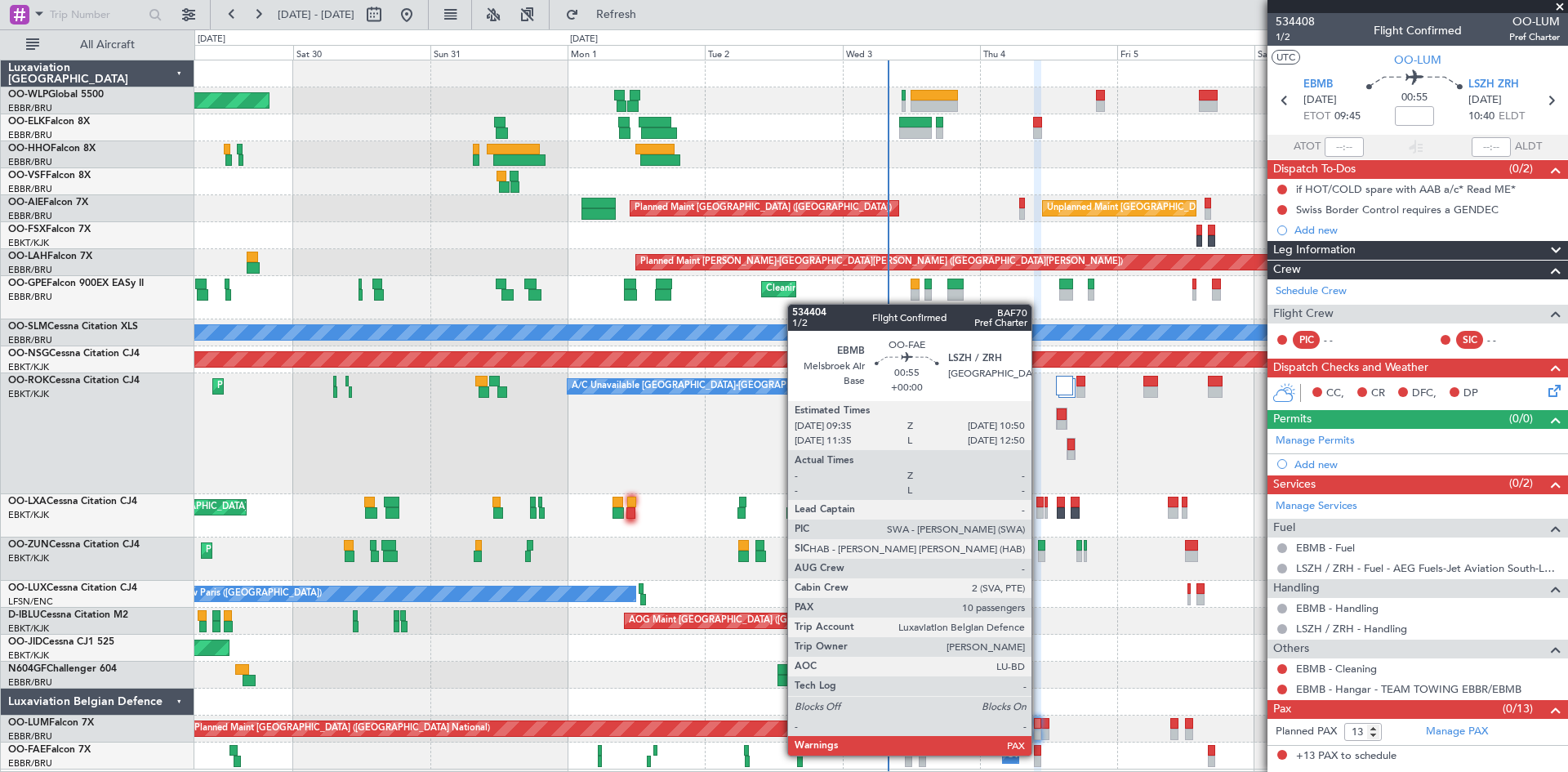
click at [1039, 754] on div at bounding box center [1038, 750] width 8 height 11
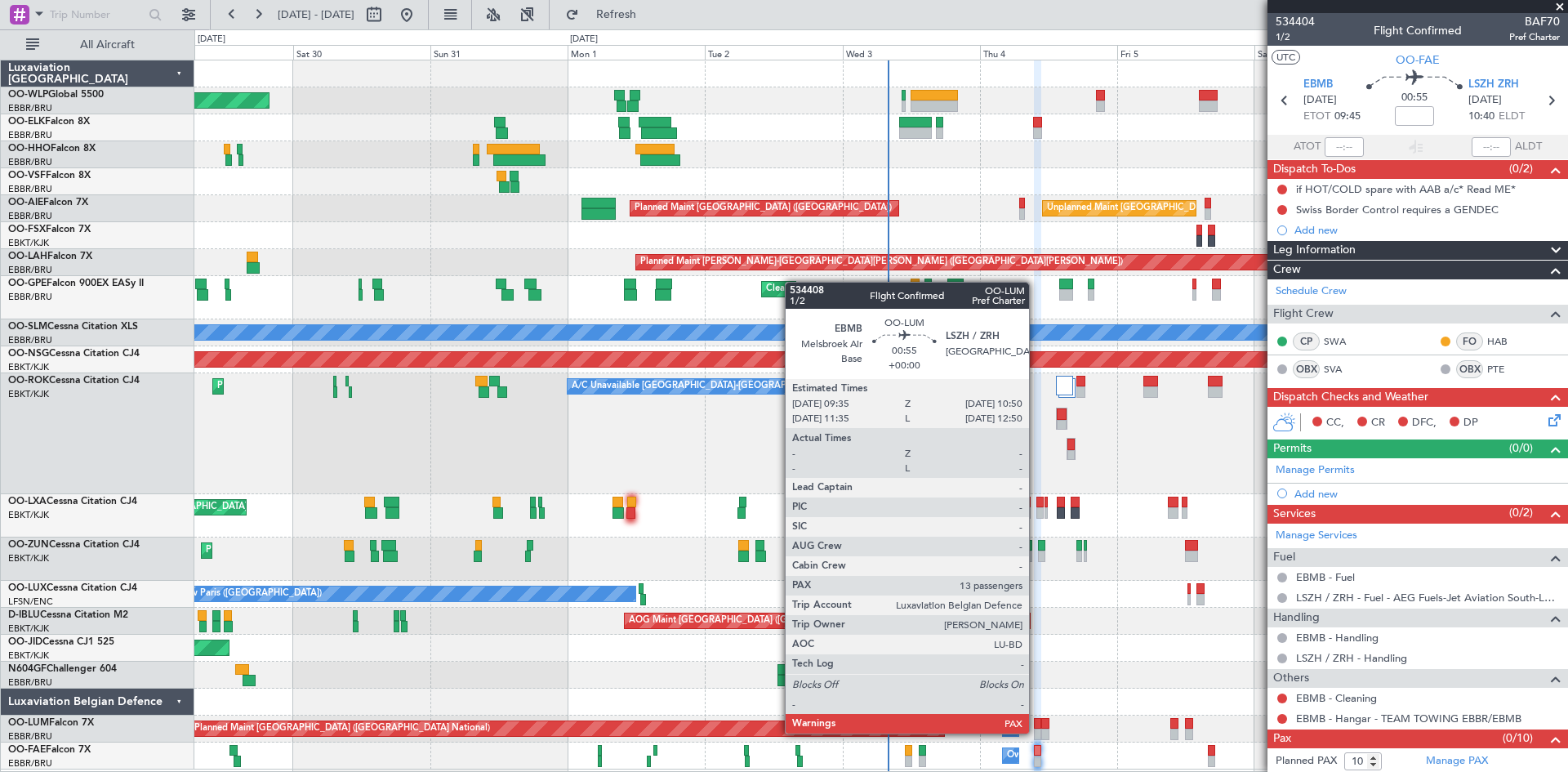
click at [1036, 732] on div at bounding box center [1038, 734] width 8 height 11
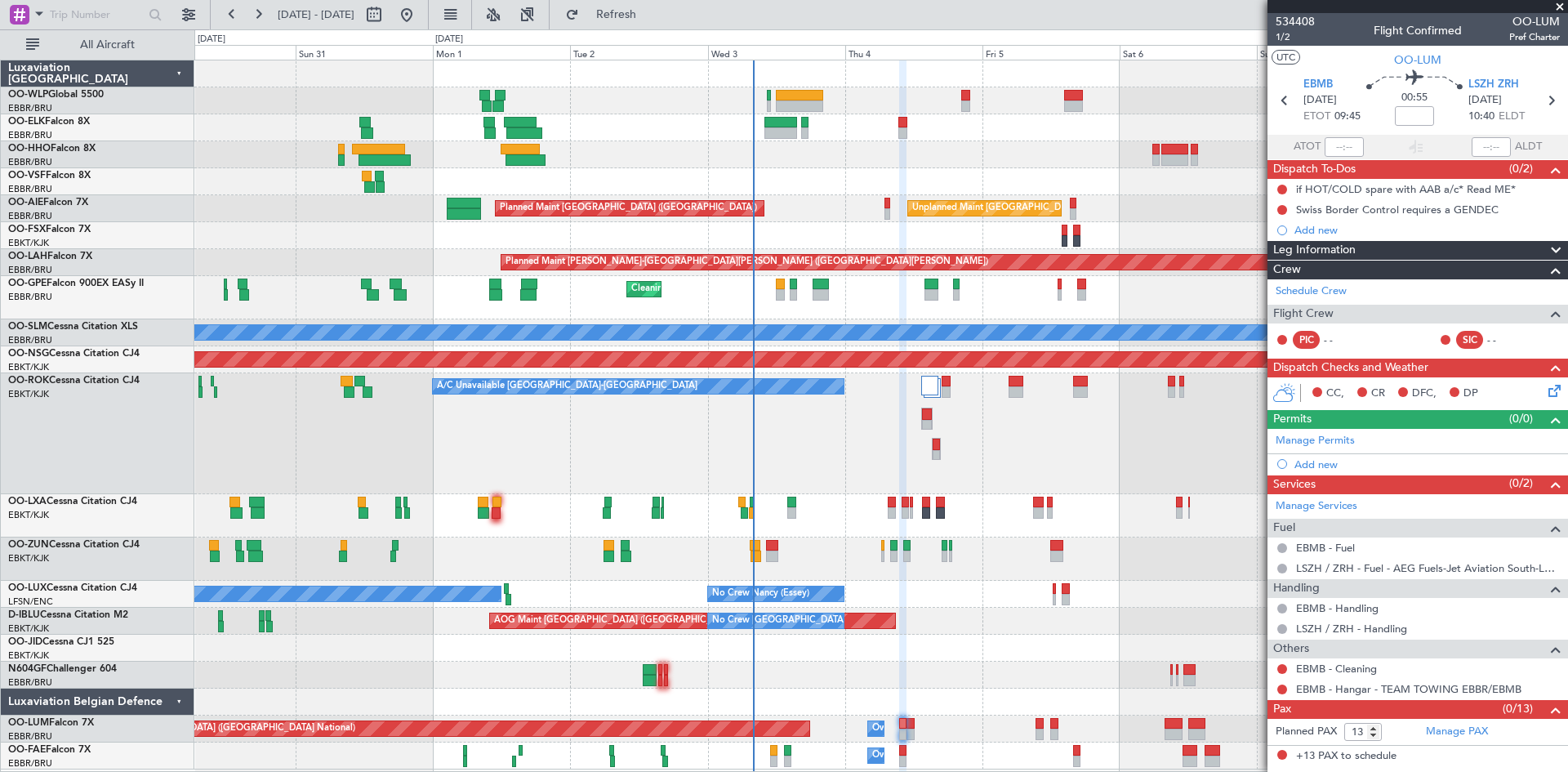
click at [1080, 685] on div at bounding box center [881, 675] width 1373 height 27
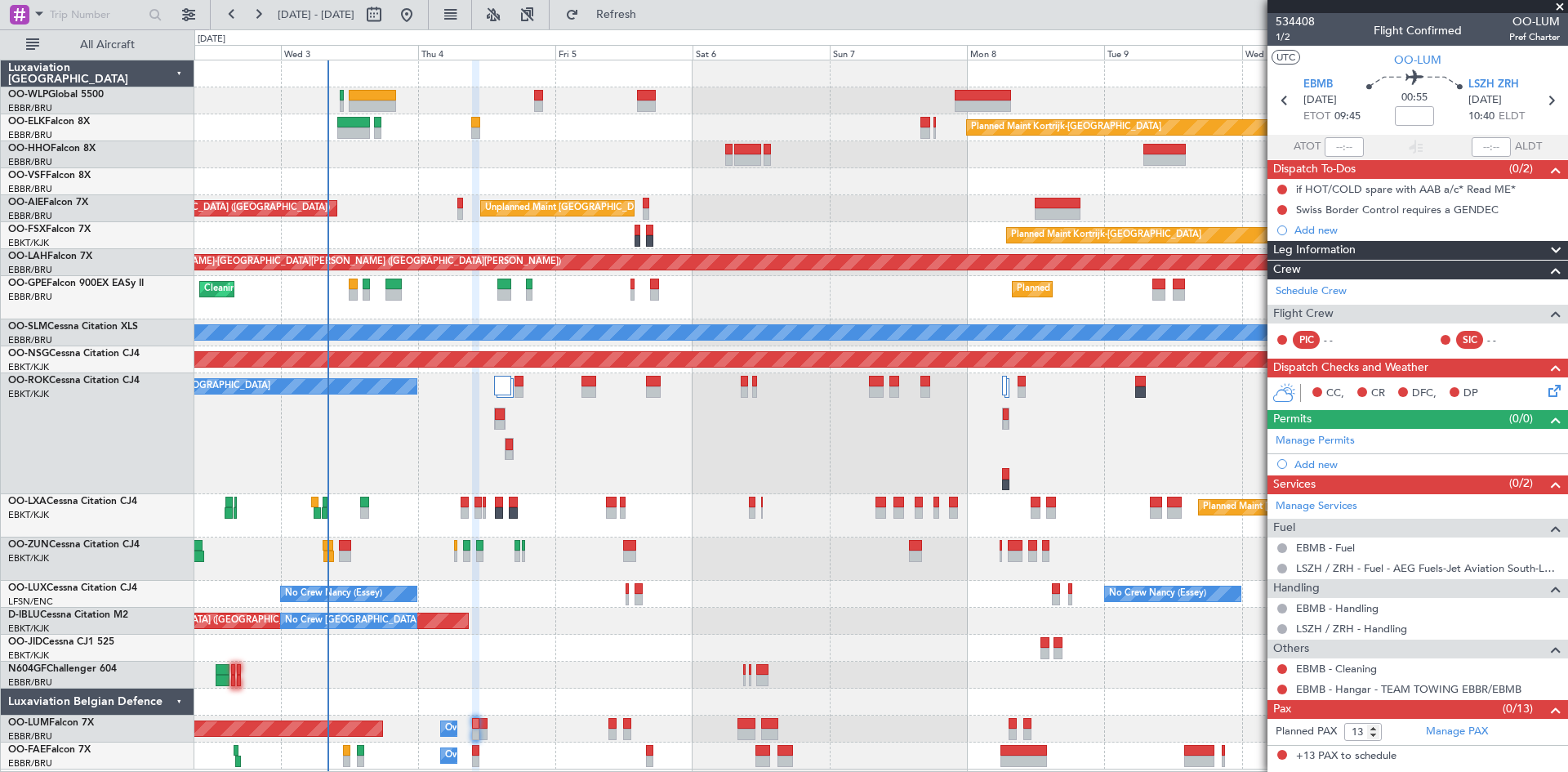
click at [699, 235] on div "Planned Maint Kortrijk-Wevelgem Unplanned Maint Brussels (Brussels National) Pl…" at bounding box center [881, 415] width 1373 height 709
click at [541, 13] on button at bounding box center [528, 15] width 26 height 26
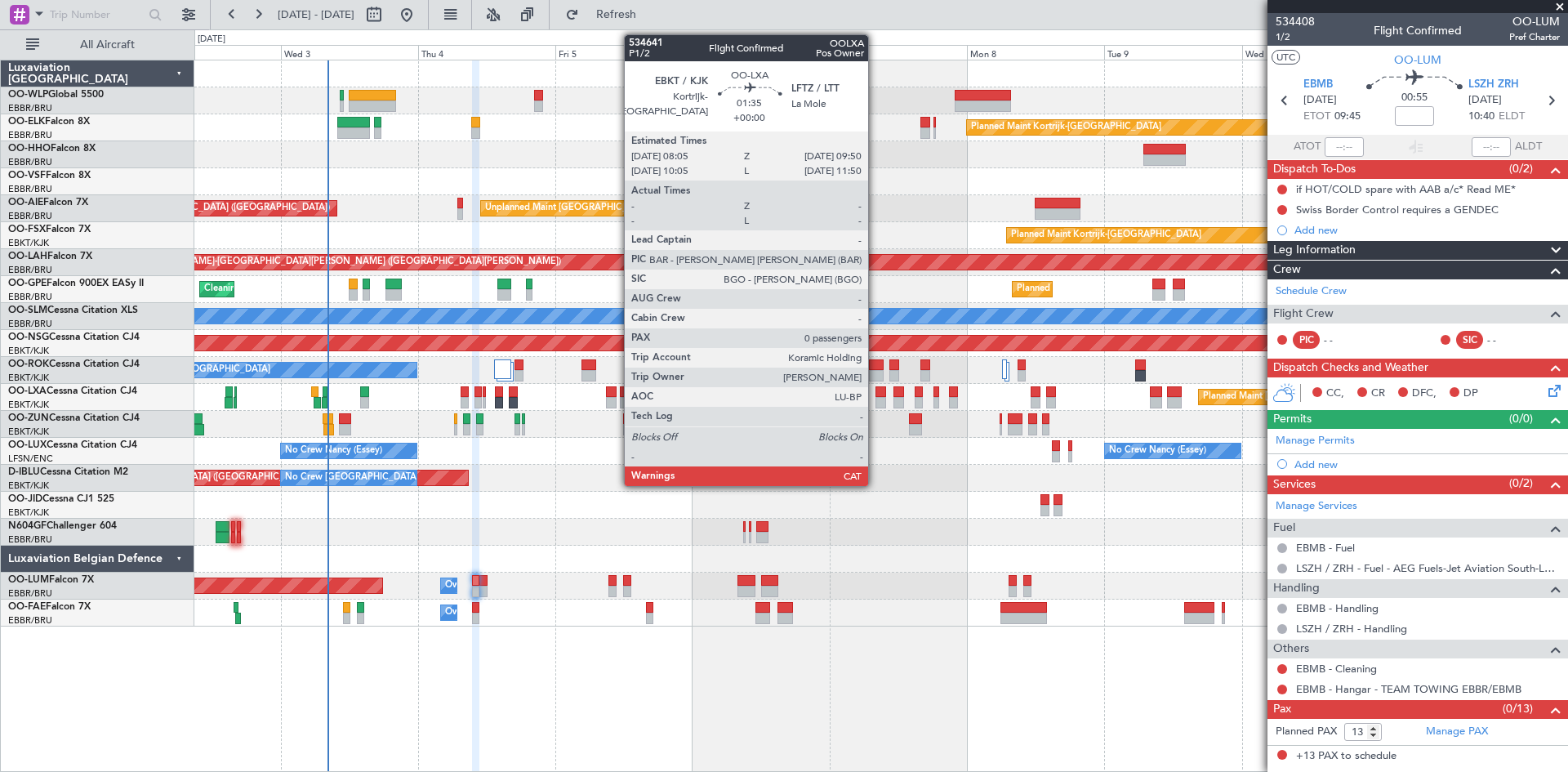
click at [876, 390] on div at bounding box center [881, 392] width 10 height 11
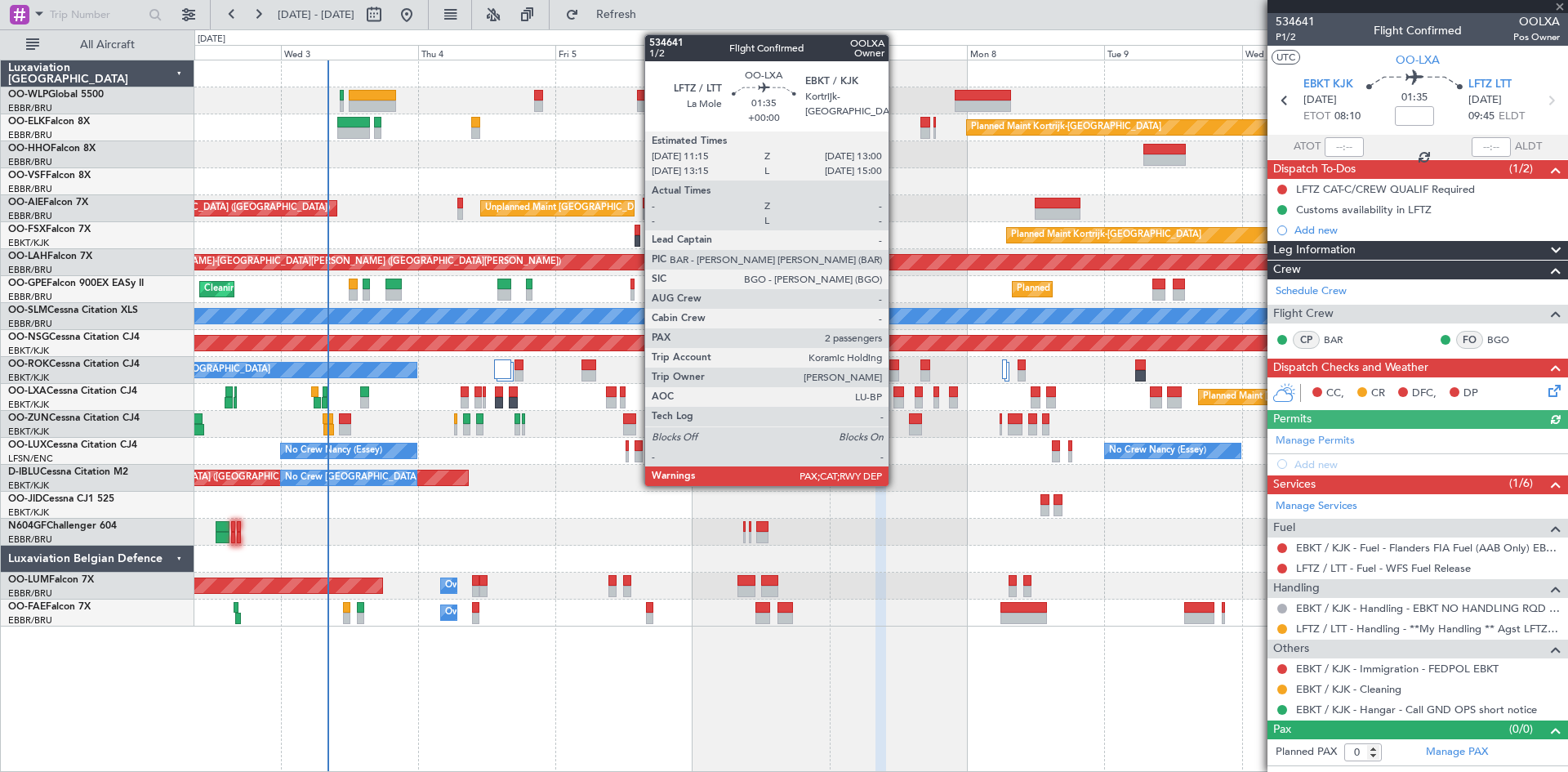
click at [897, 390] on div at bounding box center [898, 392] width 10 height 11
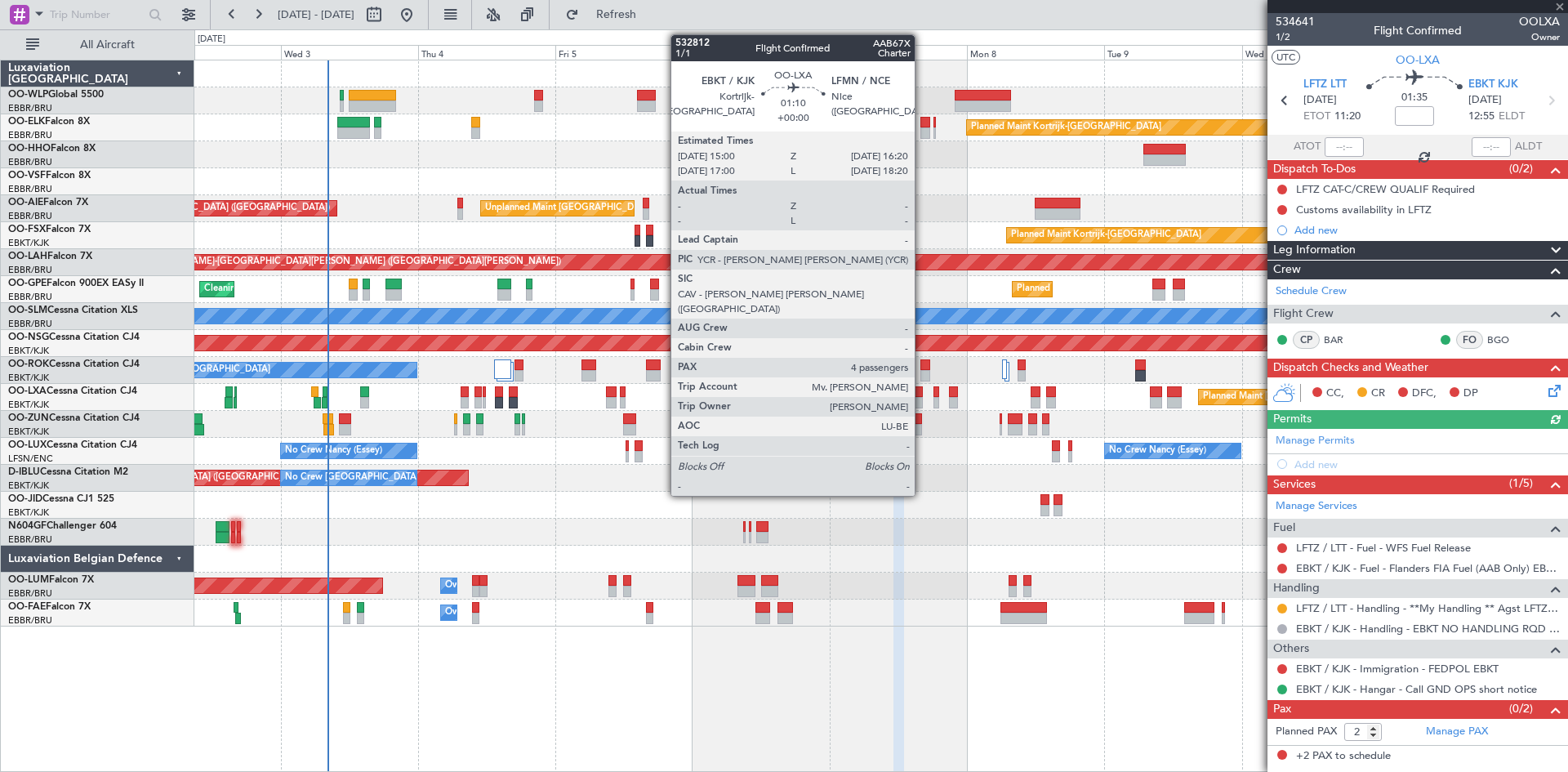
click at [922, 389] on div at bounding box center [919, 392] width 8 height 11
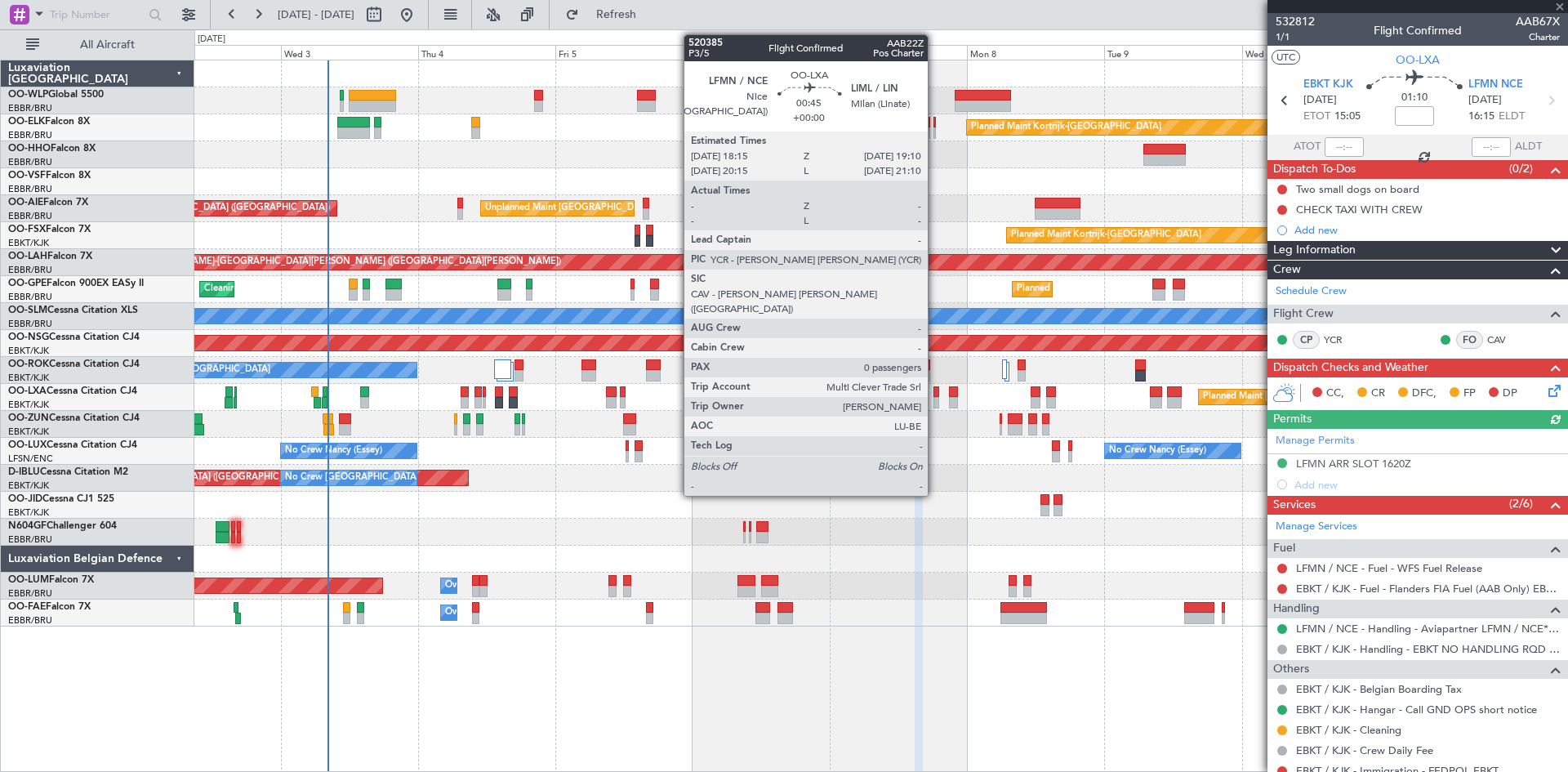
click at [935, 401] on div at bounding box center [937, 402] width 6 height 11
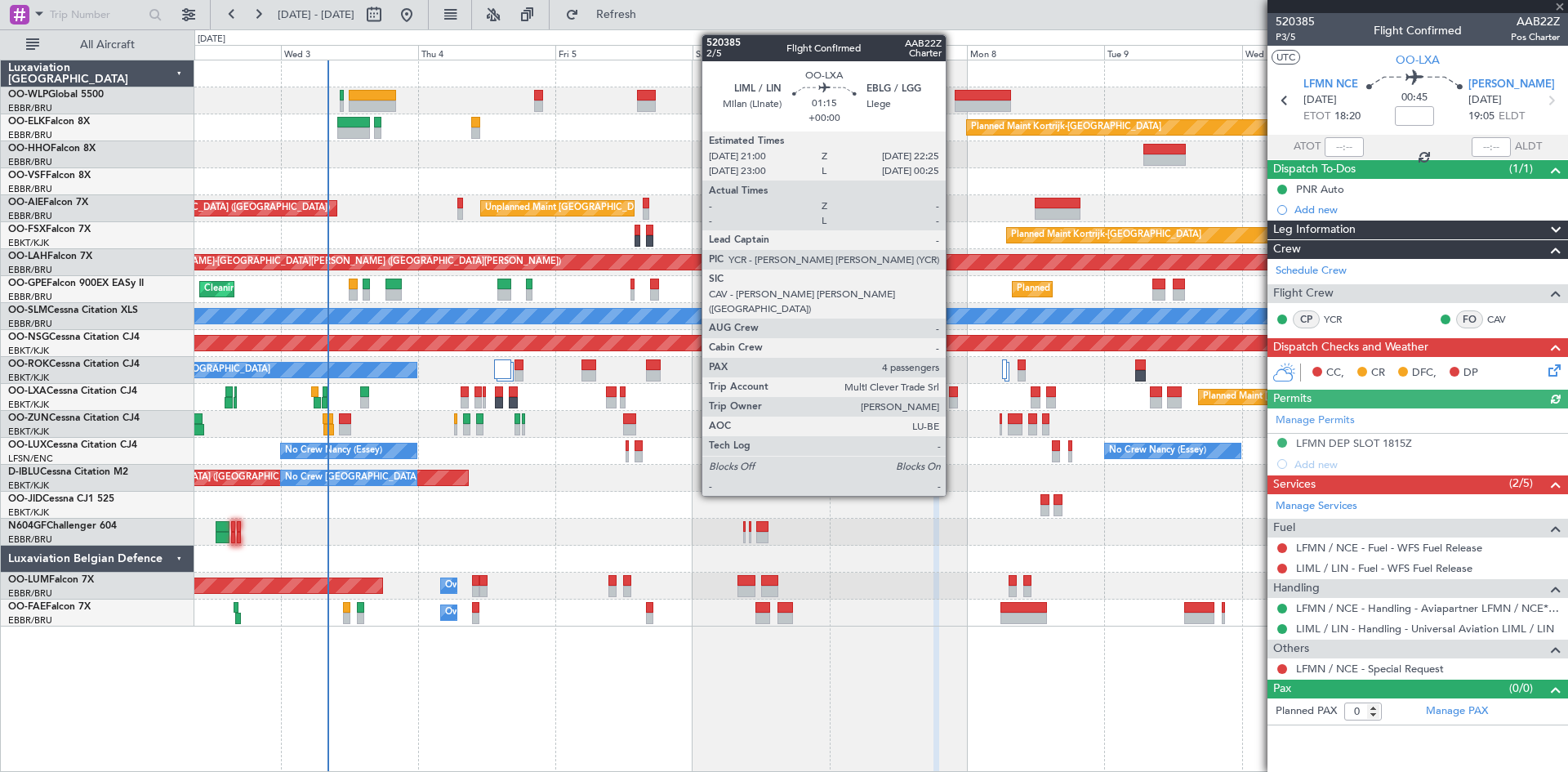
click at [954, 400] on div at bounding box center [953, 402] width 8 height 11
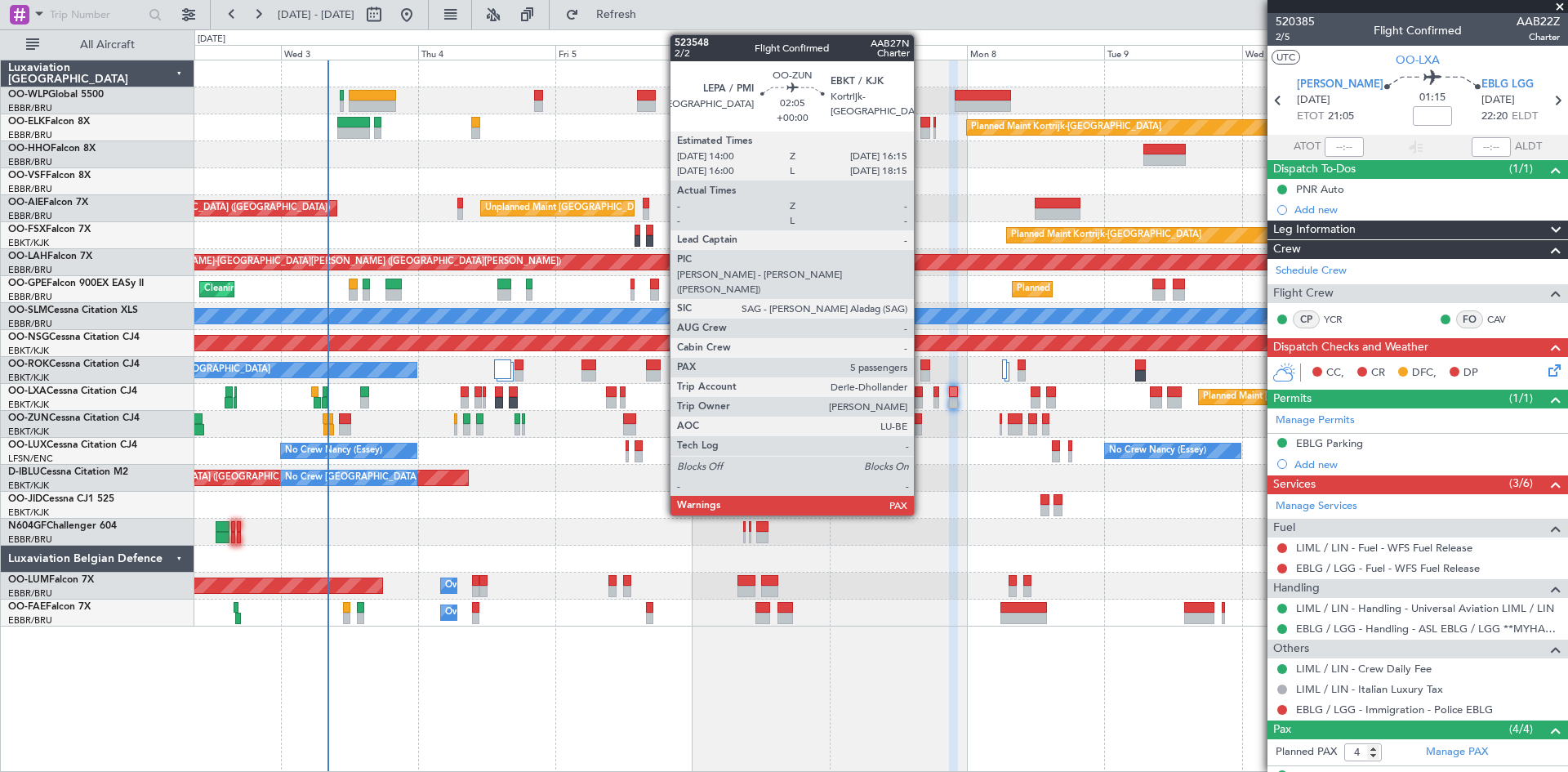
click at [922, 433] on div at bounding box center [915, 430] width 13 height 11
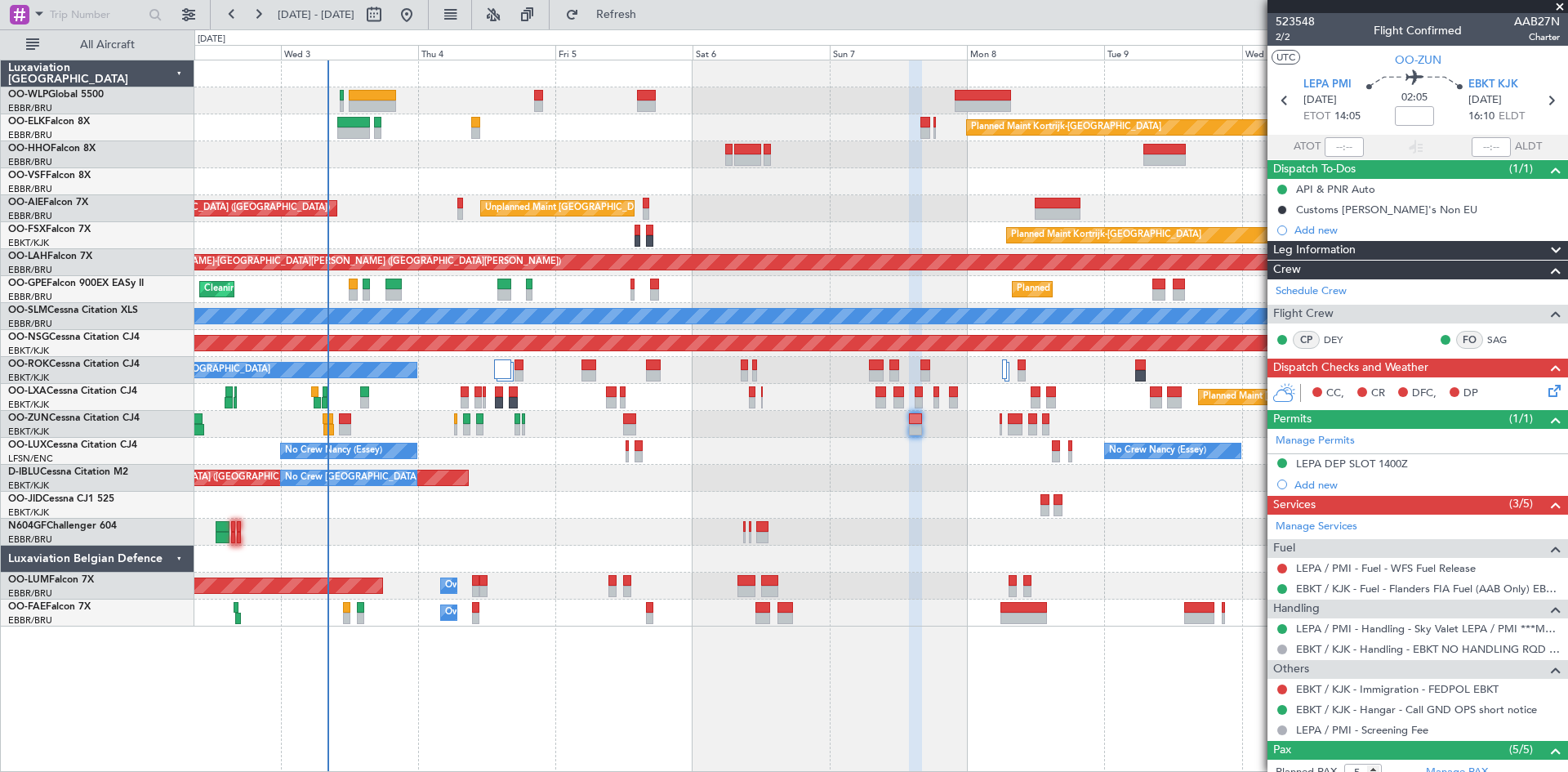
click at [1039, 515] on div at bounding box center [881, 505] width 1373 height 27
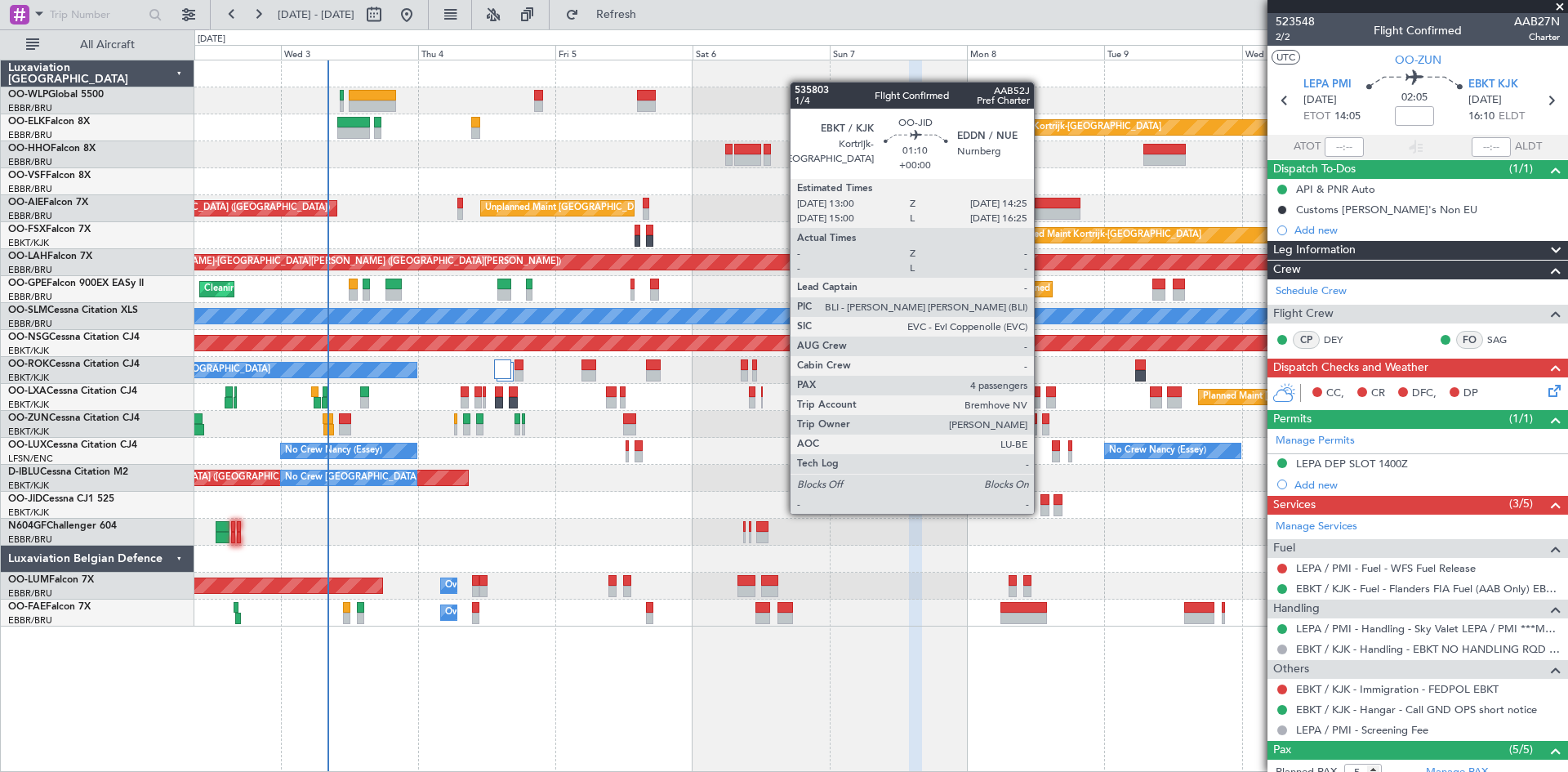
click at [1042, 512] on div at bounding box center [1045, 510] width 8 height 11
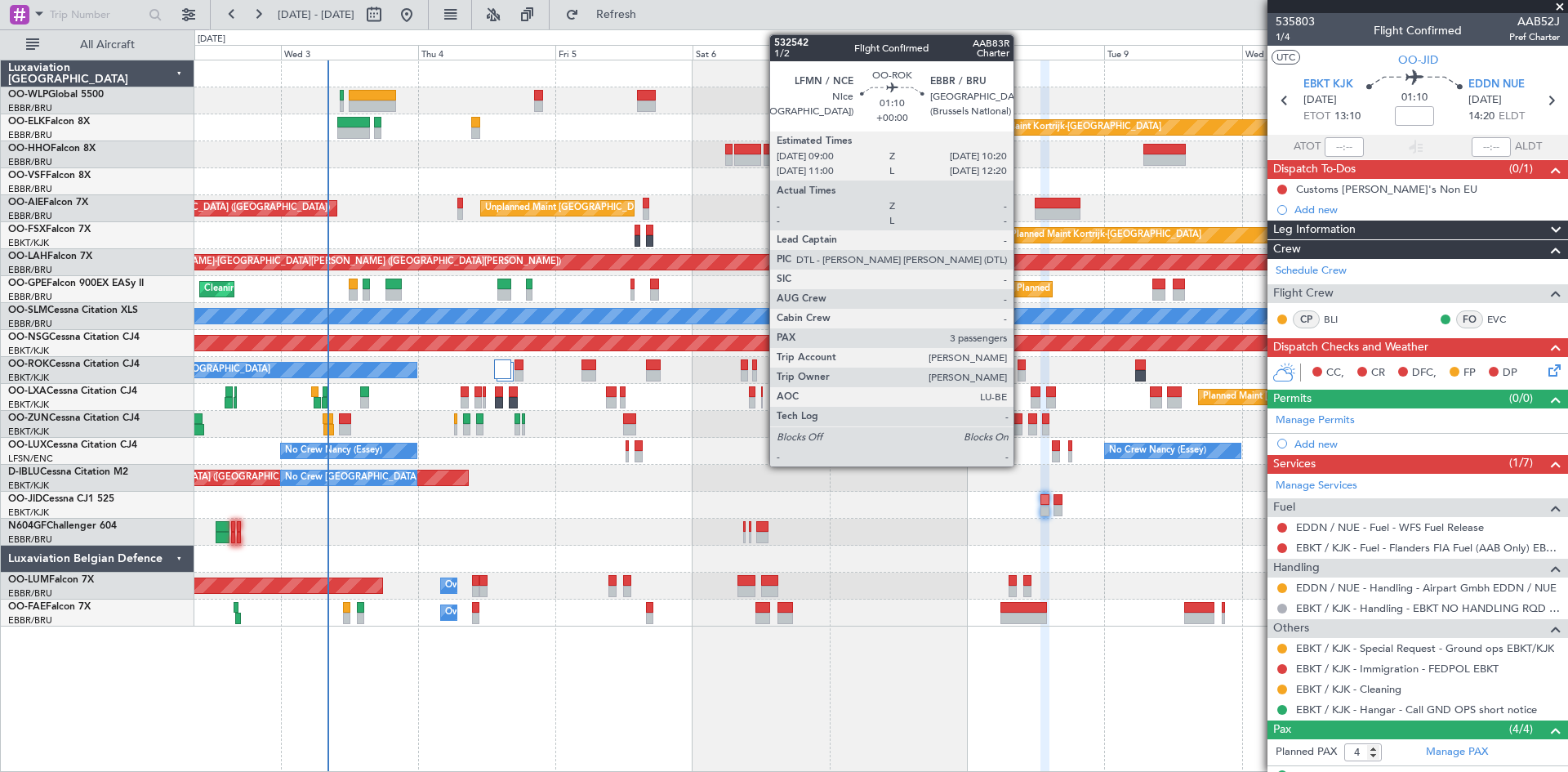
click at [1021, 369] on div at bounding box center [1021, 365] width 8 height 11
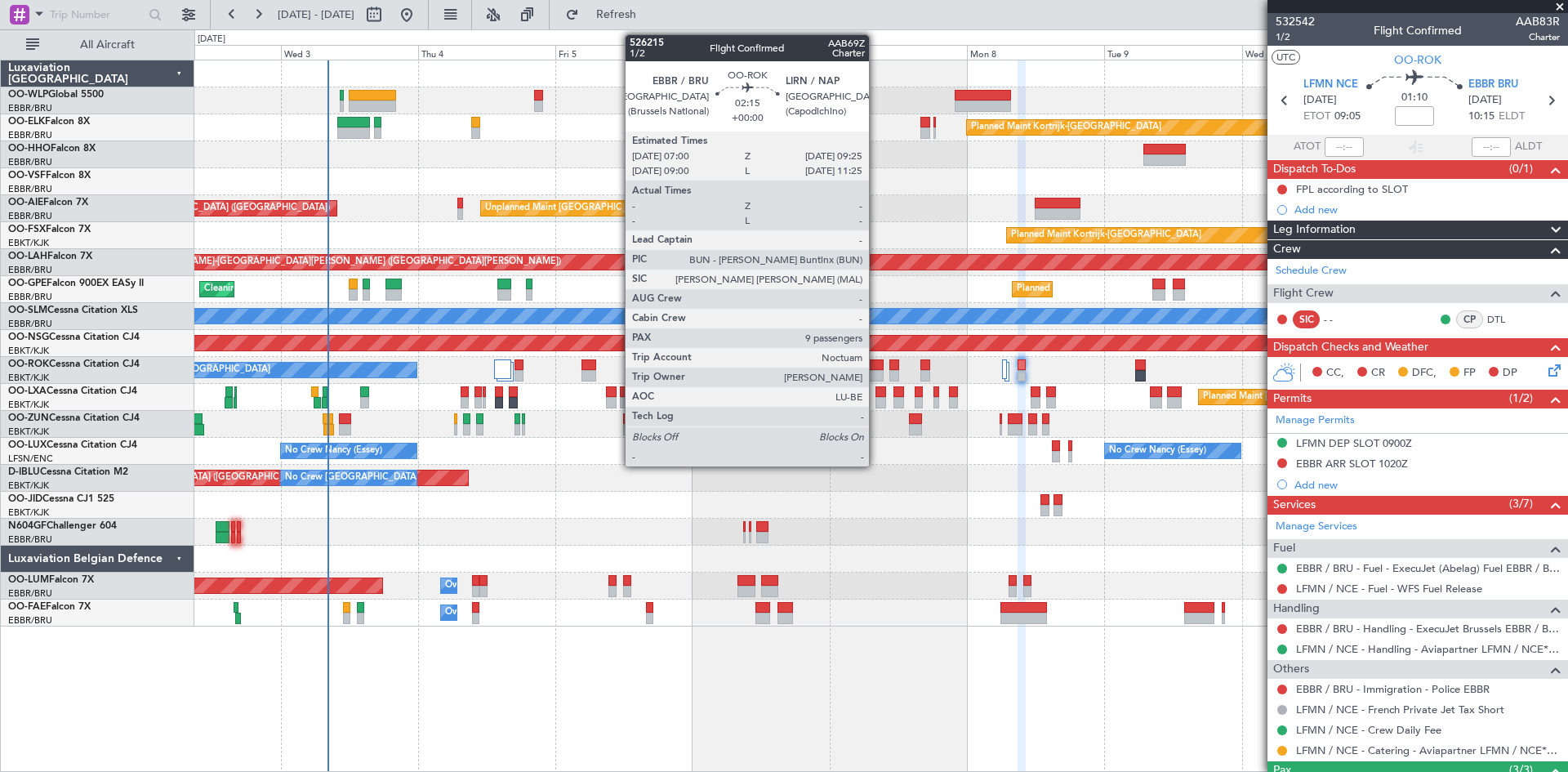
click at [877, 371] on div at bounding box center [876, 376] width 14 height 11
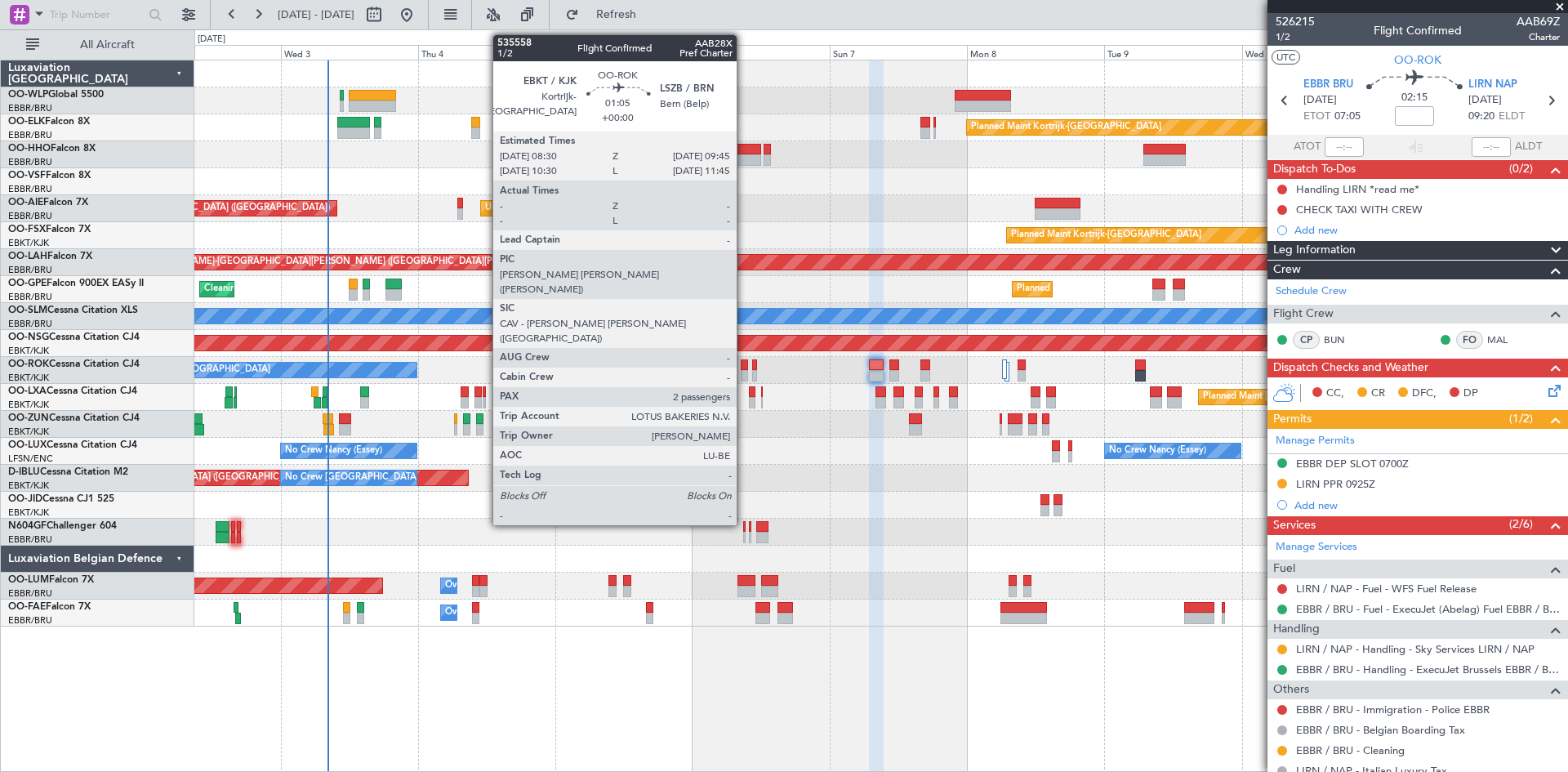
click at [745, 379] on div at bounding box center [745, 376] width 8 height 11
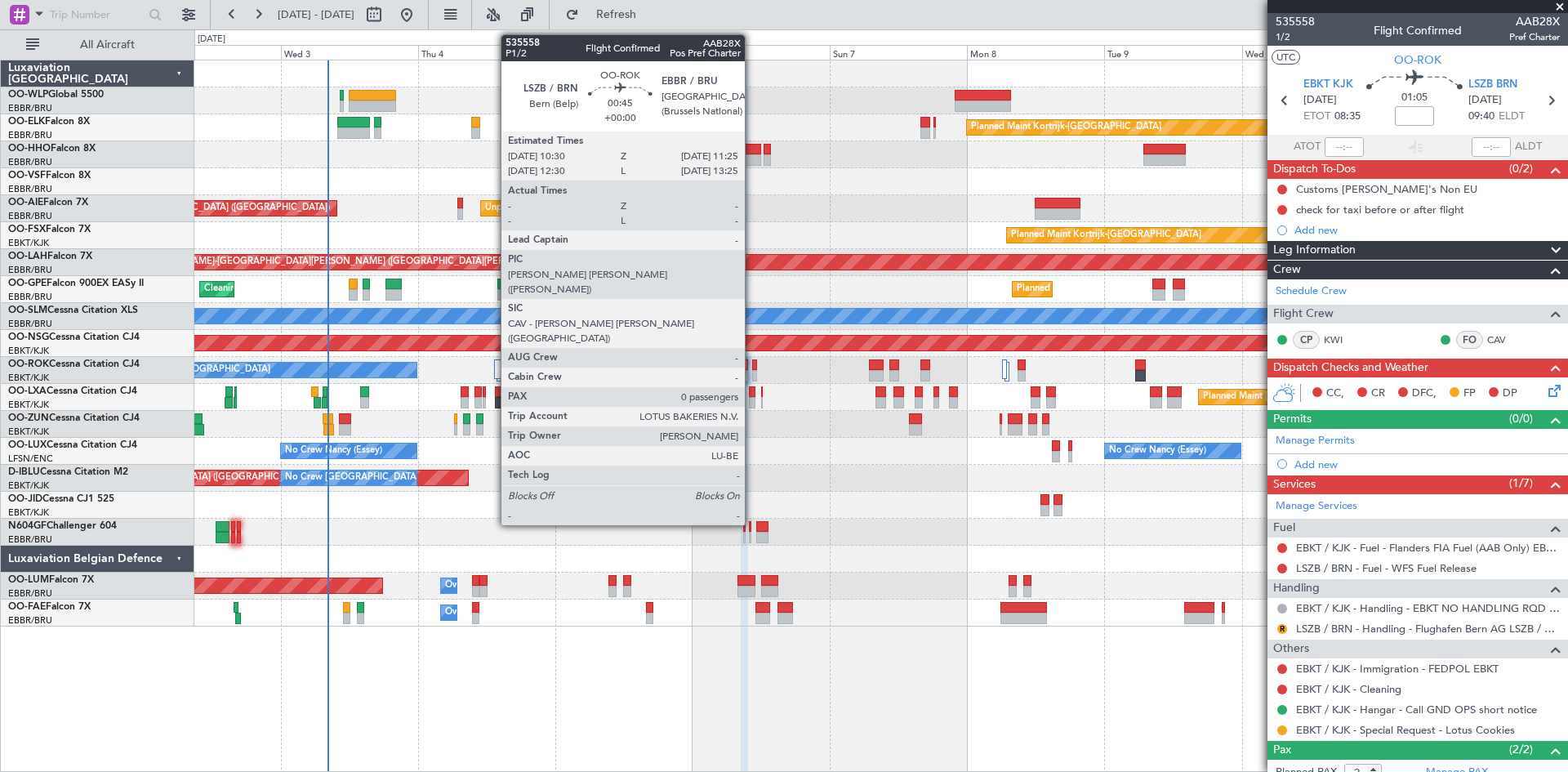
click at [752, 359] on div at bounding box center [755, 365] width 6 height 11
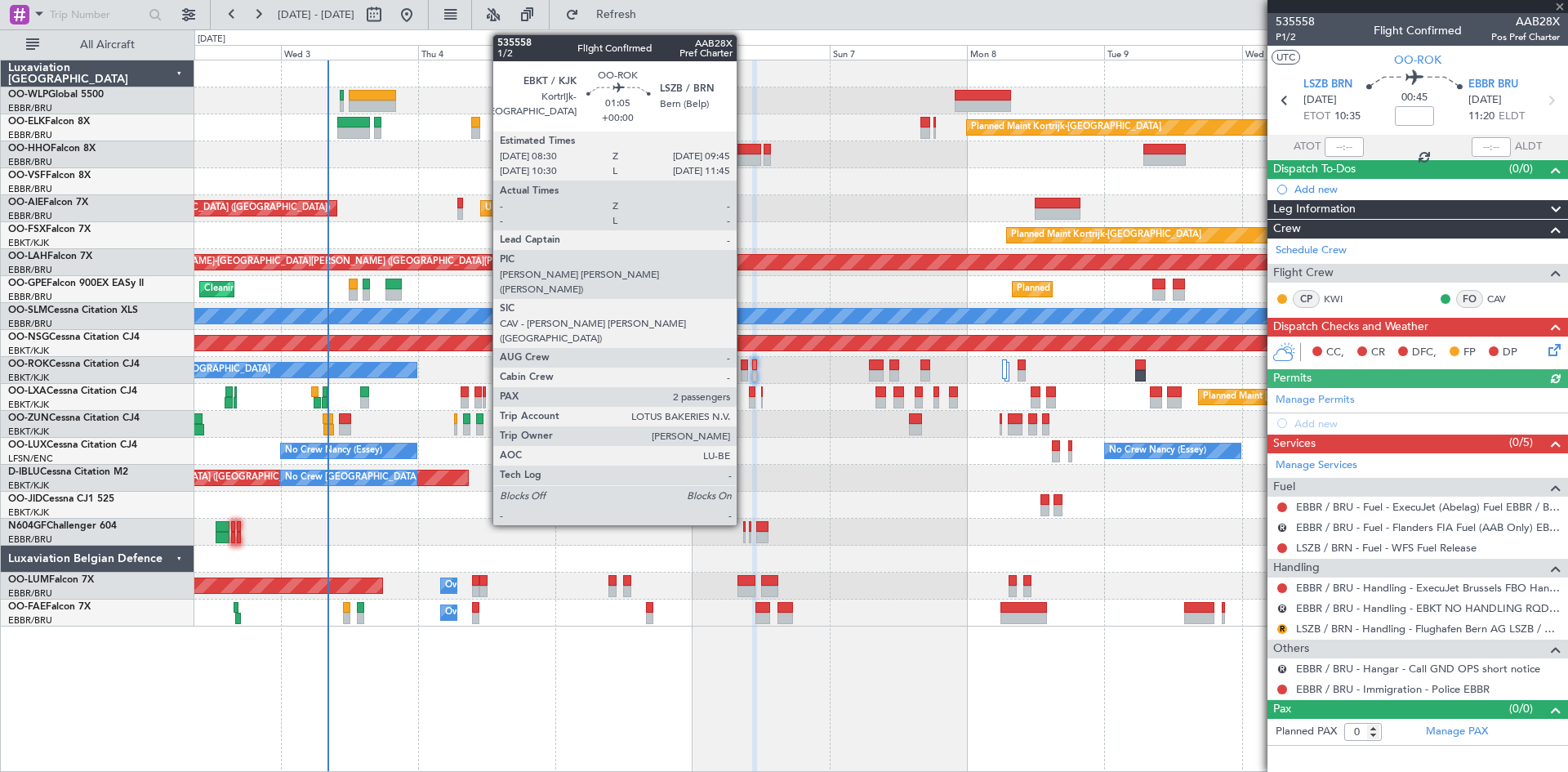
click at [745, 369] on div at bounding box center [745, 365] width 8 height 11
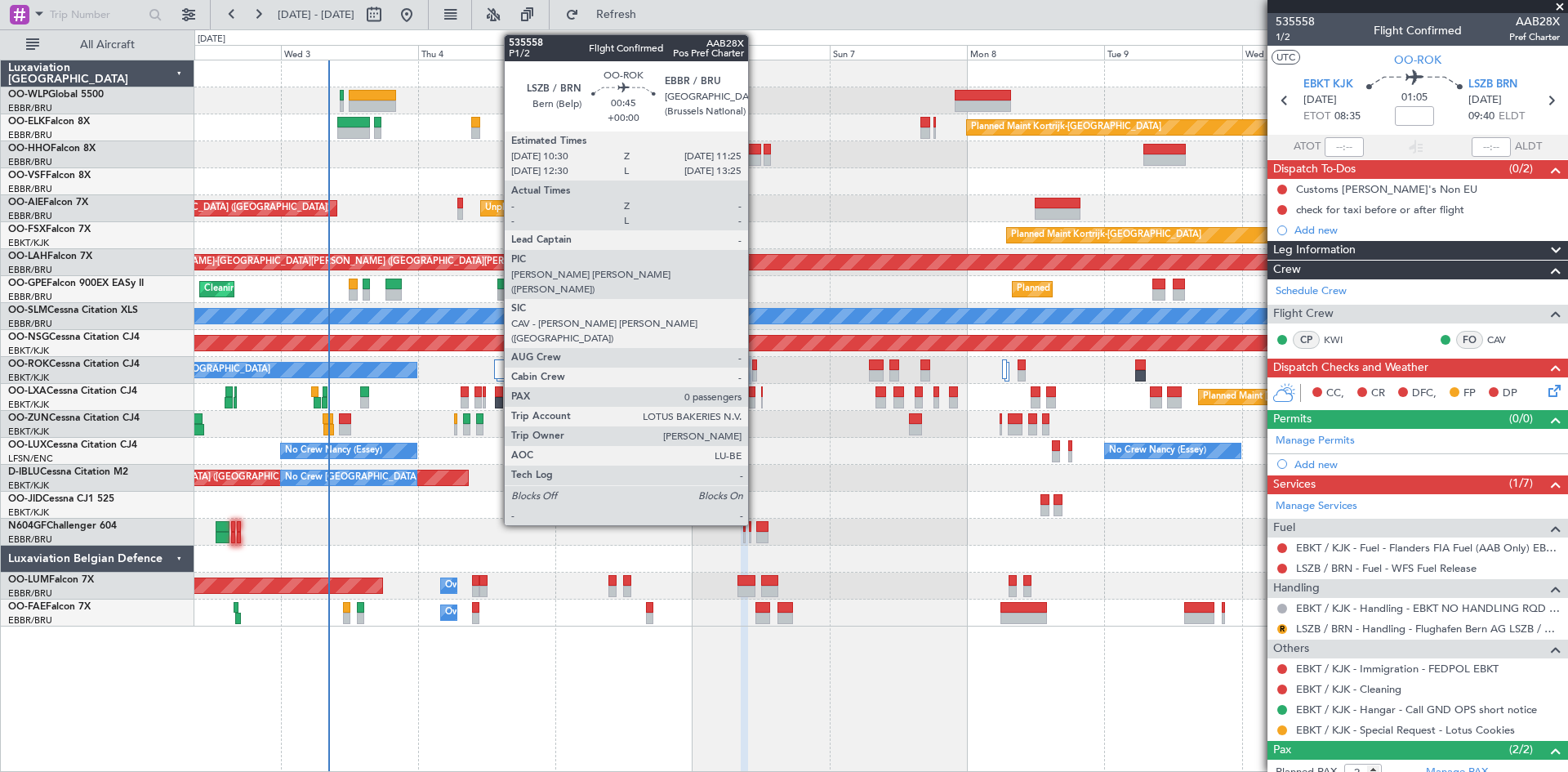
click at [756, 362] on div at bounding box center [755, 365] width 6 height 11
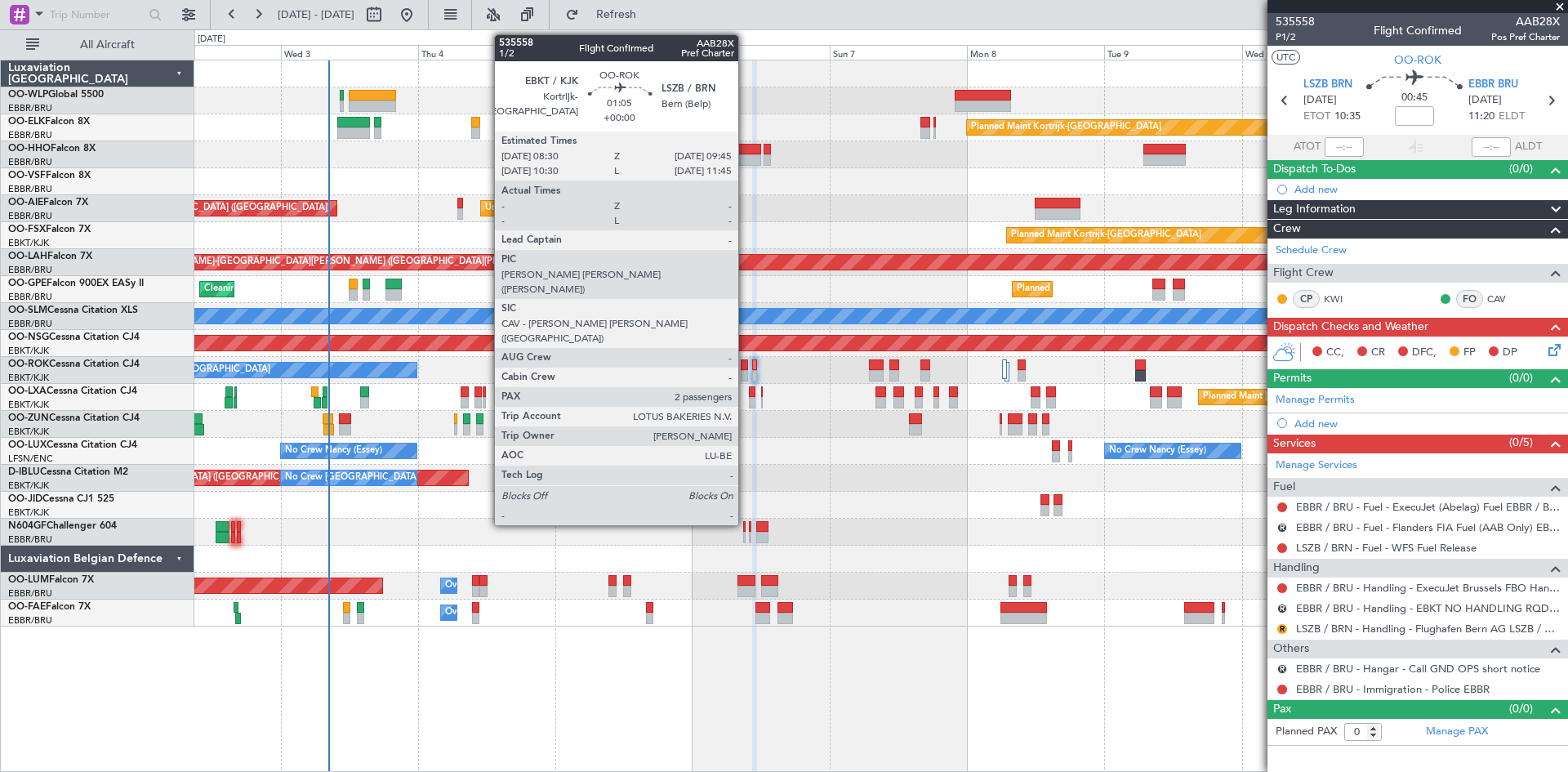
click at [746, 366] on div at bounding box center [745, 365] width 8 height 11
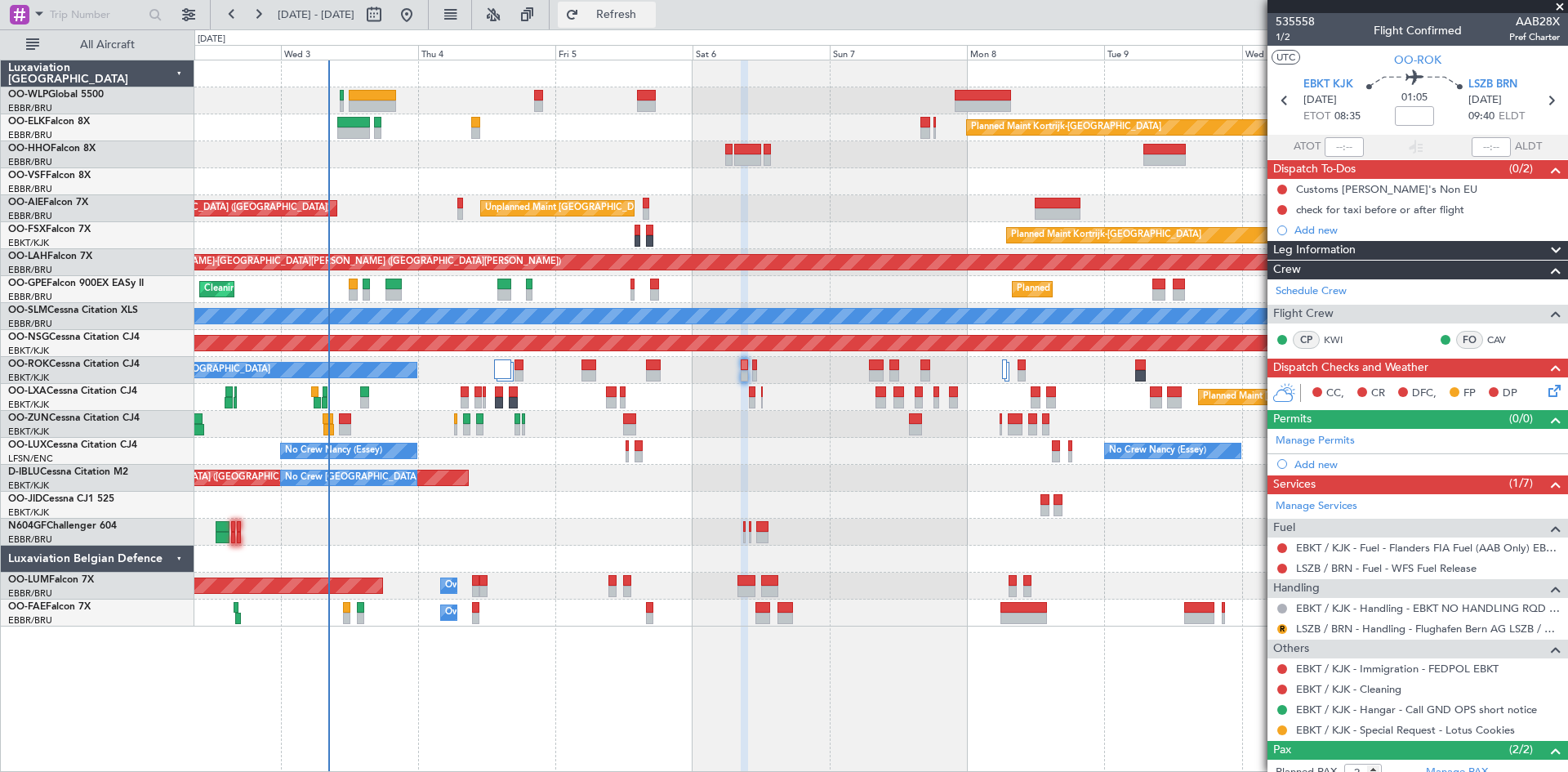
click at [623, 26] on button "Refresh" at bounding box center [607, 15] width 98 height 26
click at [627, 19] on button "Refresh" at bounding box center [607, 15] width 98 height 26
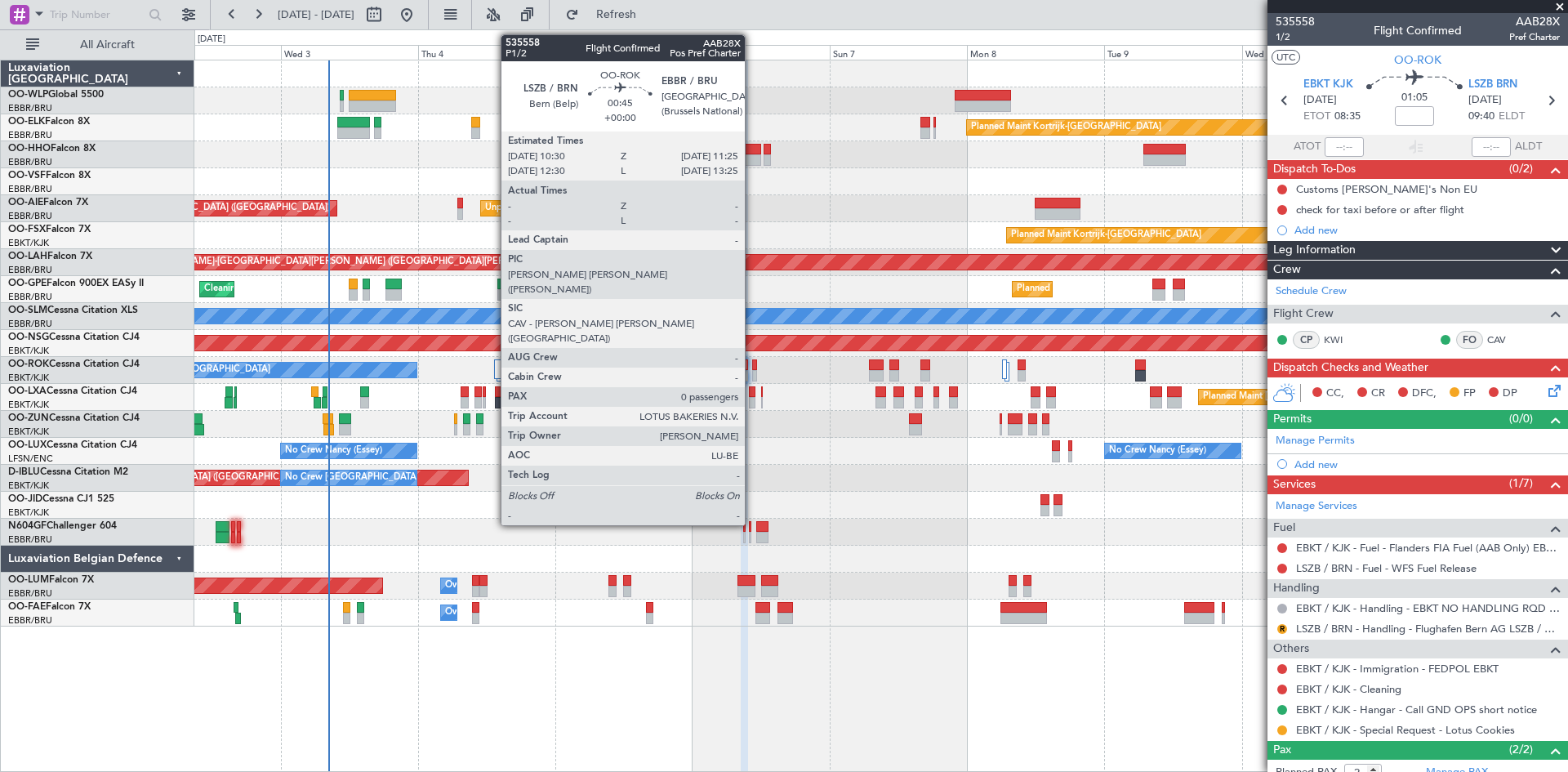
click at [752, 375] on div at bounding box center [755, 376] width 6 height 11
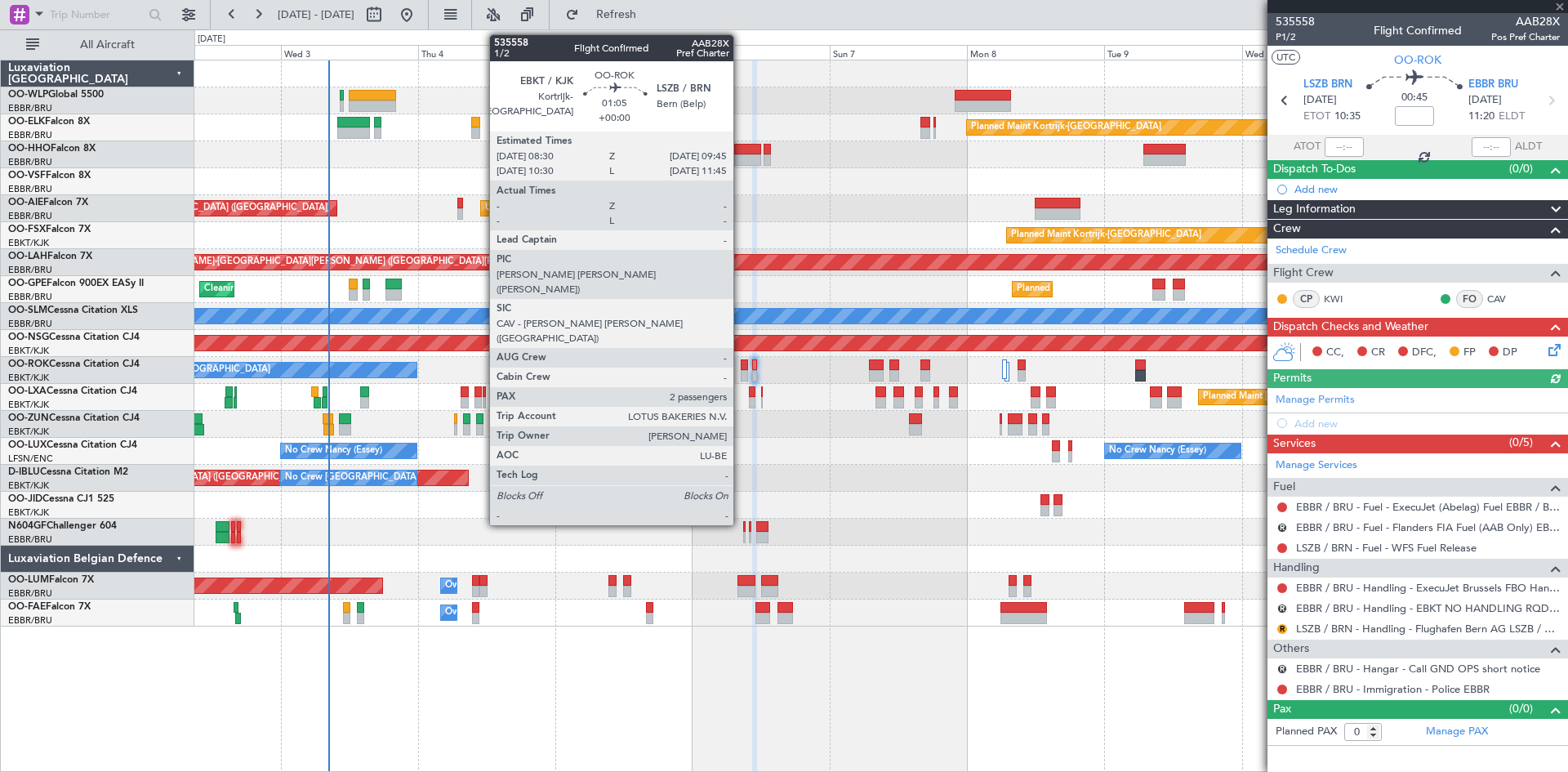
click at [741, 374] on div at bounding box center [745, 376] width 8 height 11
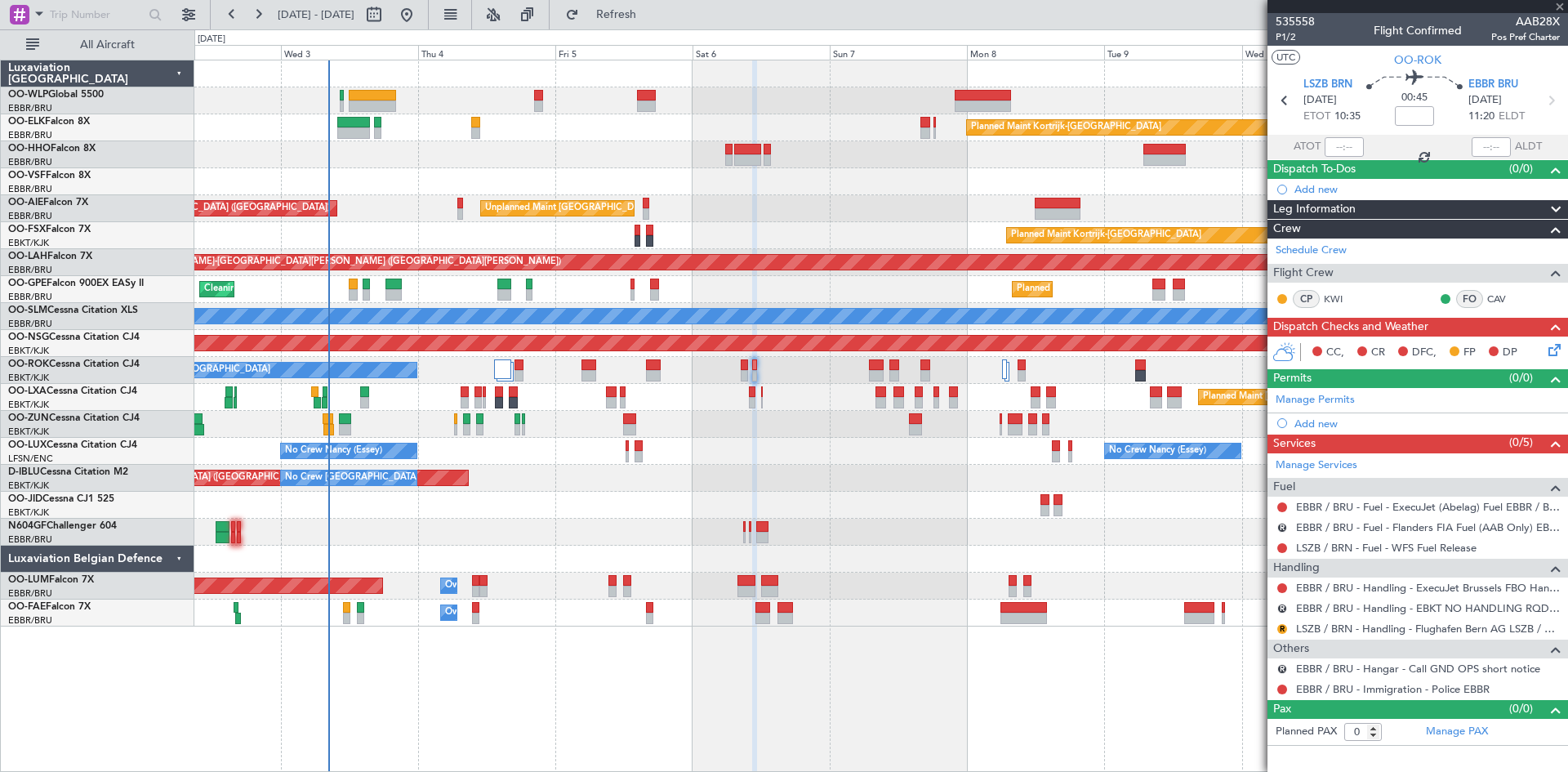
type input "2"
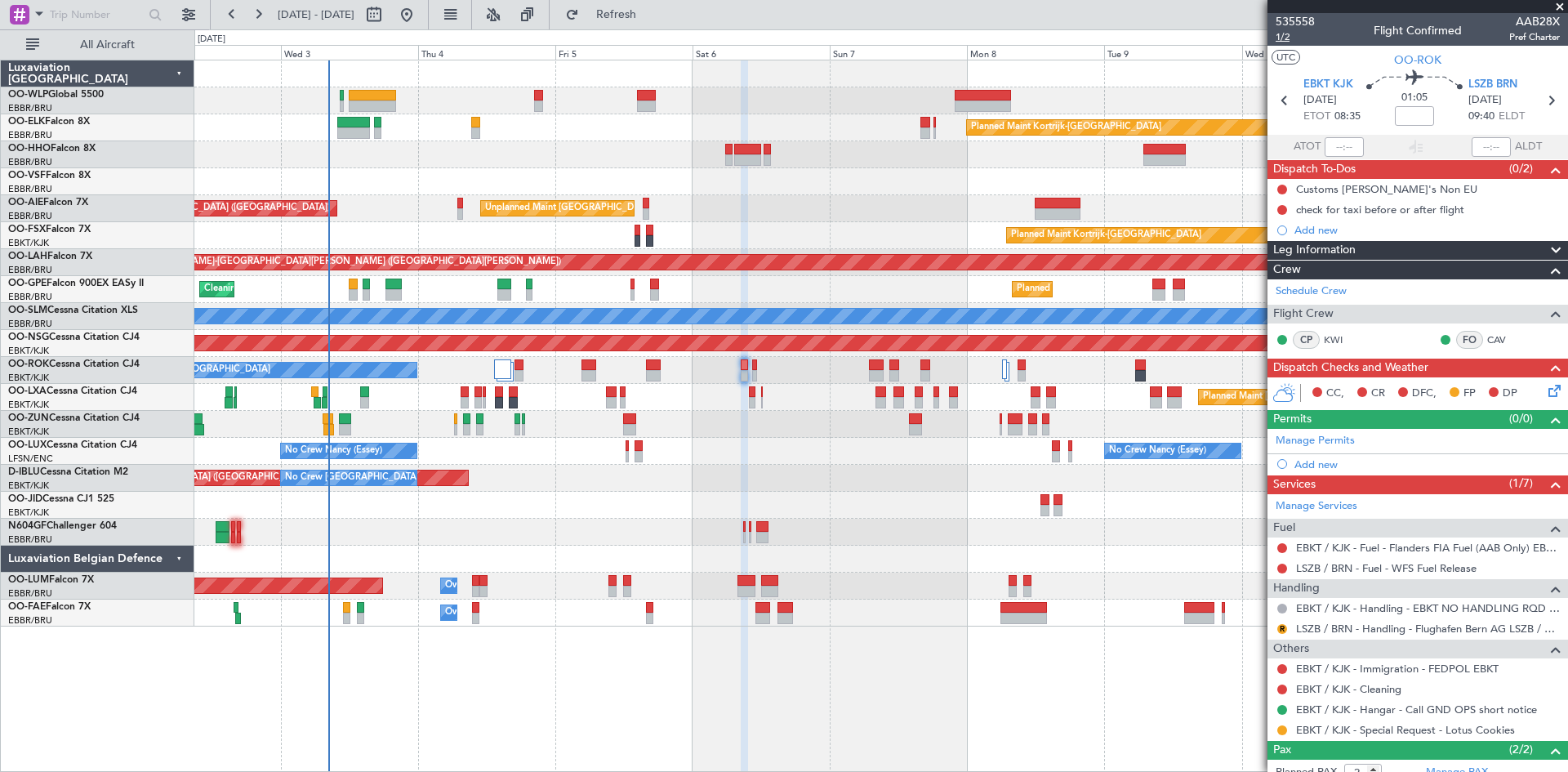
click at [1287, 41] on span "1/2" at bounding box center [1296, 37] width 39 height 14
click at [1290, 27] on span "535558" at bounding box center [1296, 22] width 39 height 17
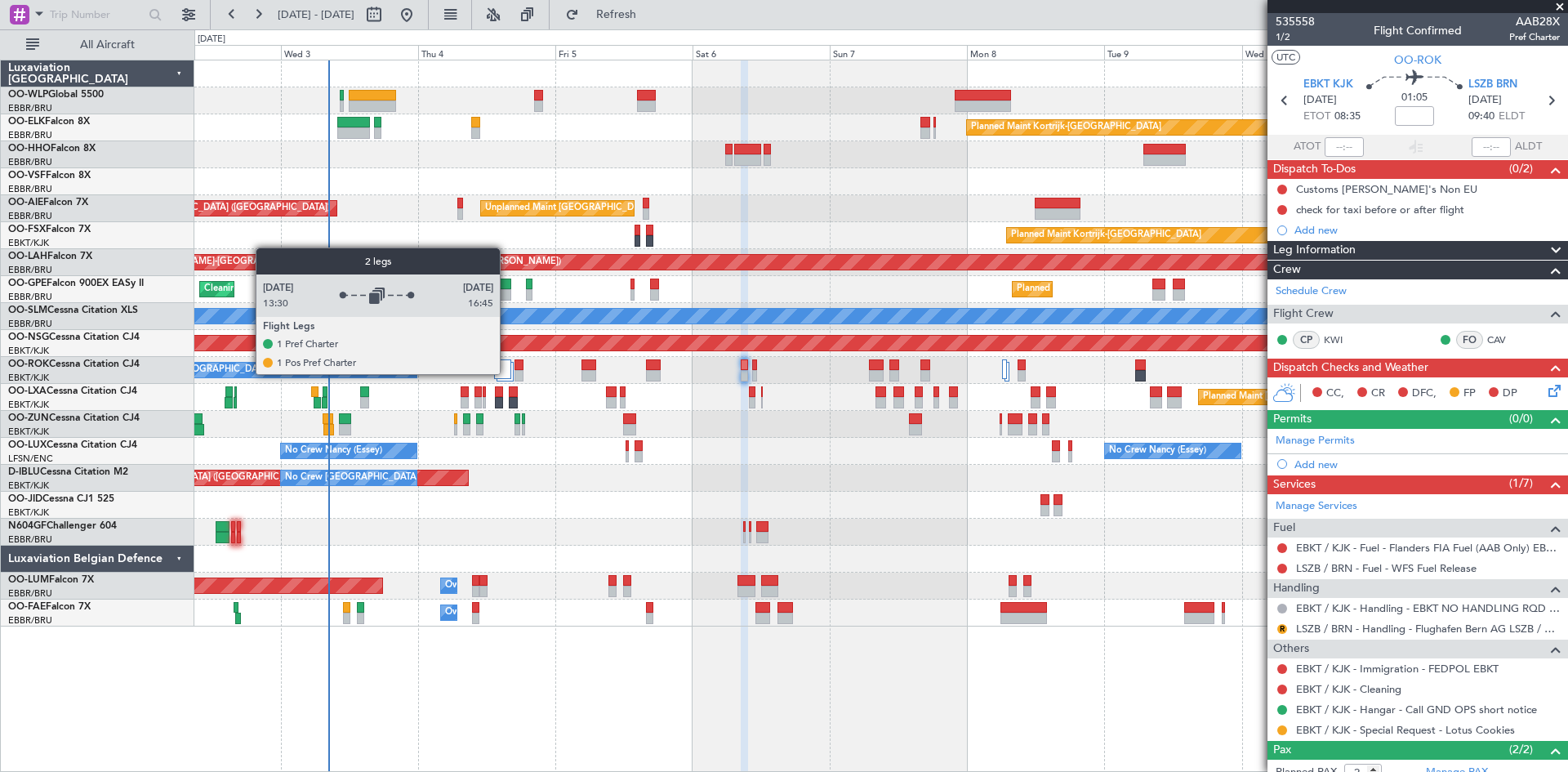
click at [507, 373] on div at bounding box center [502, 369] width 16 height 20
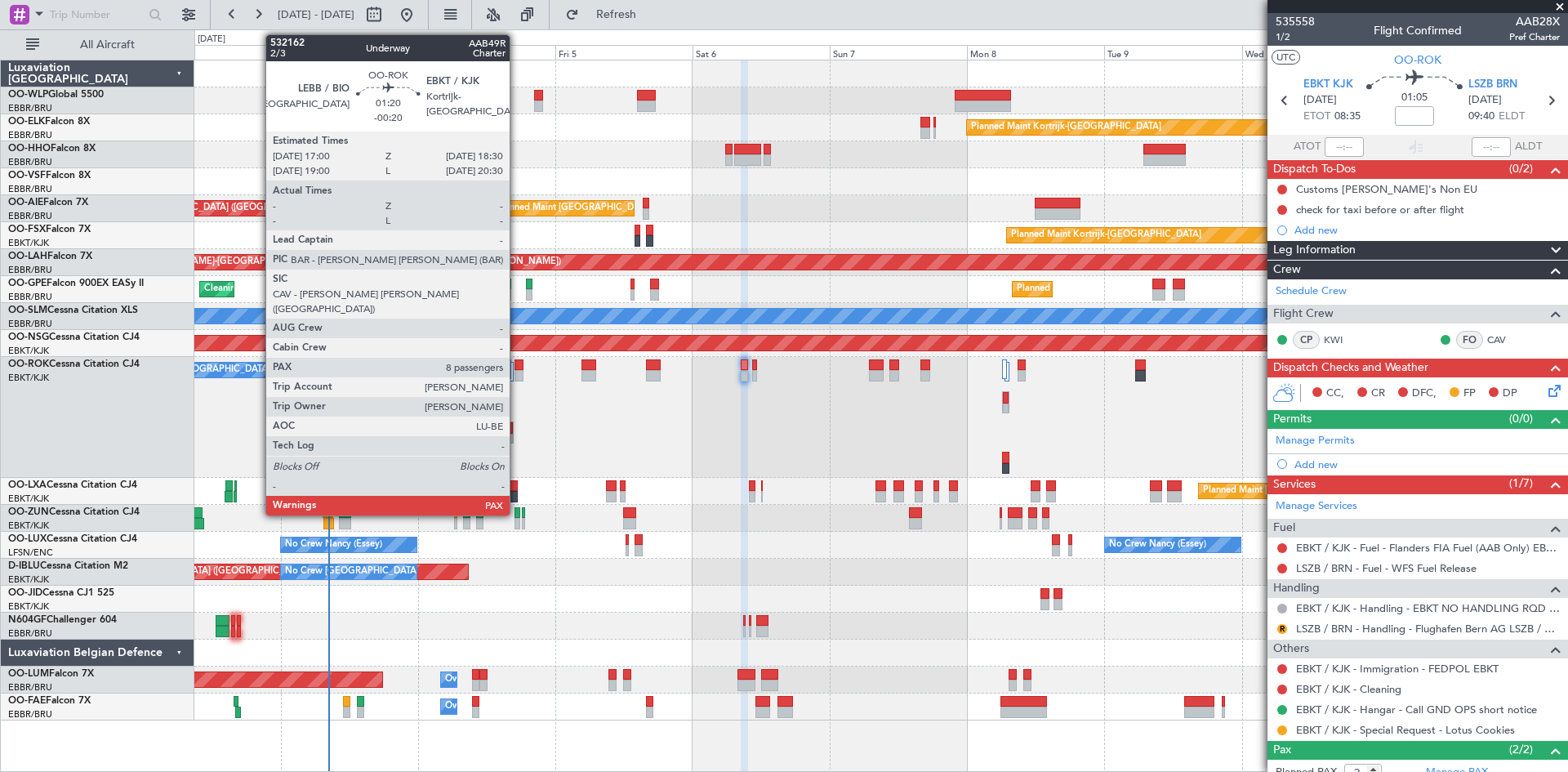
click at [517, 381] on div at bounding box center [520, 376] width 9 height 11
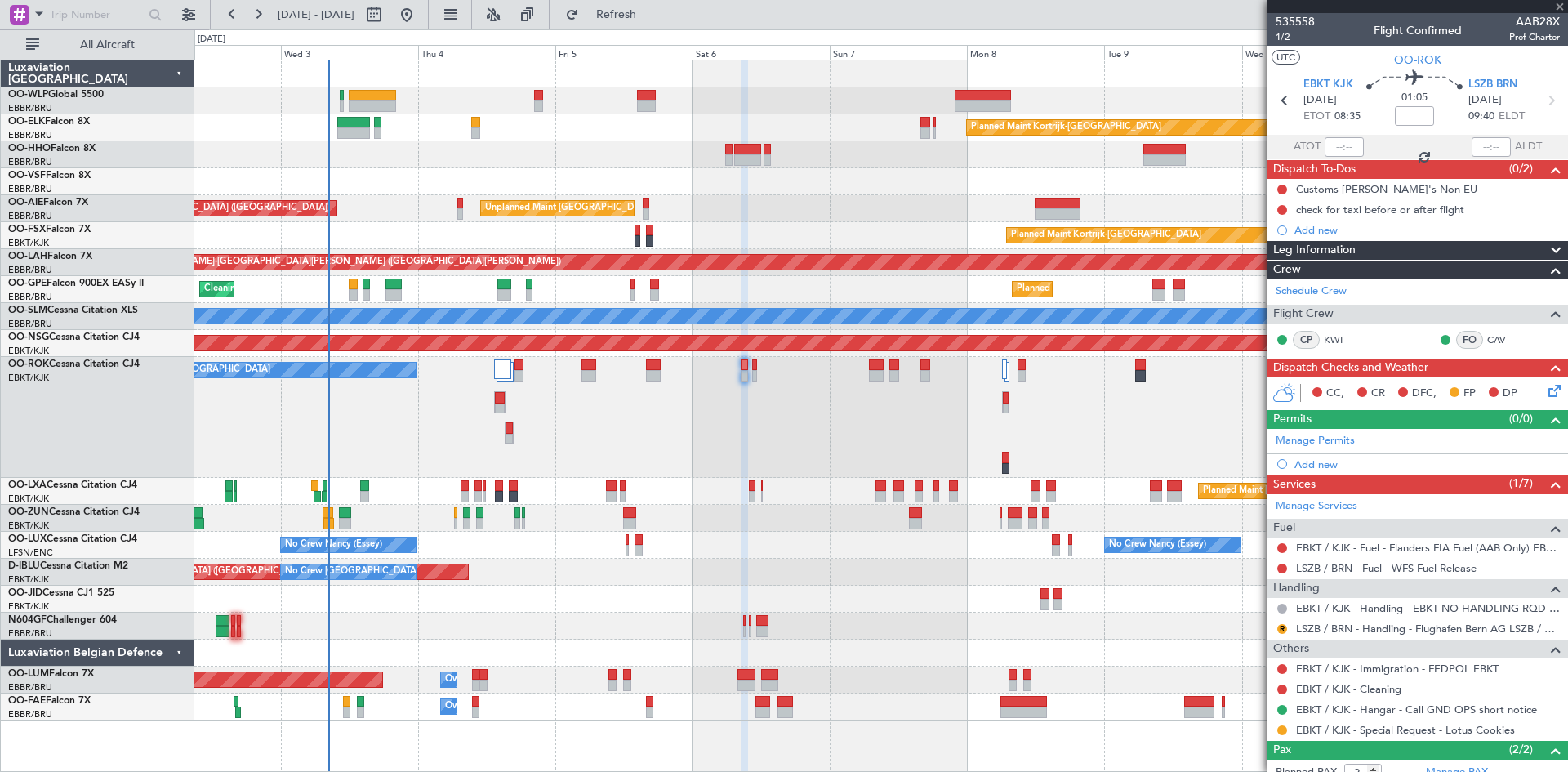
type input "-00:20"
type input "8"
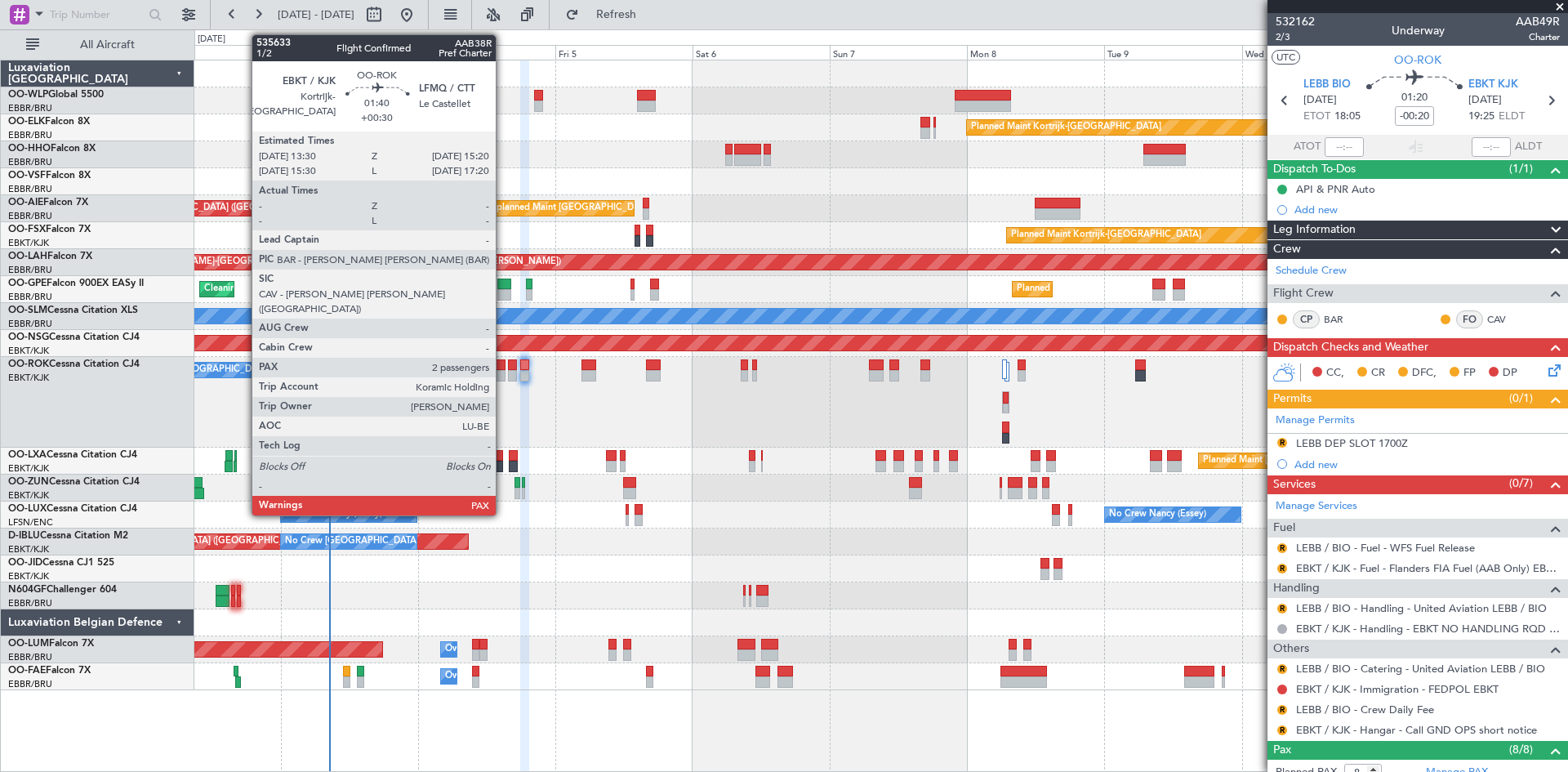
click at [504, 371] on div at bounding box center [499, 376] width 10 height 11
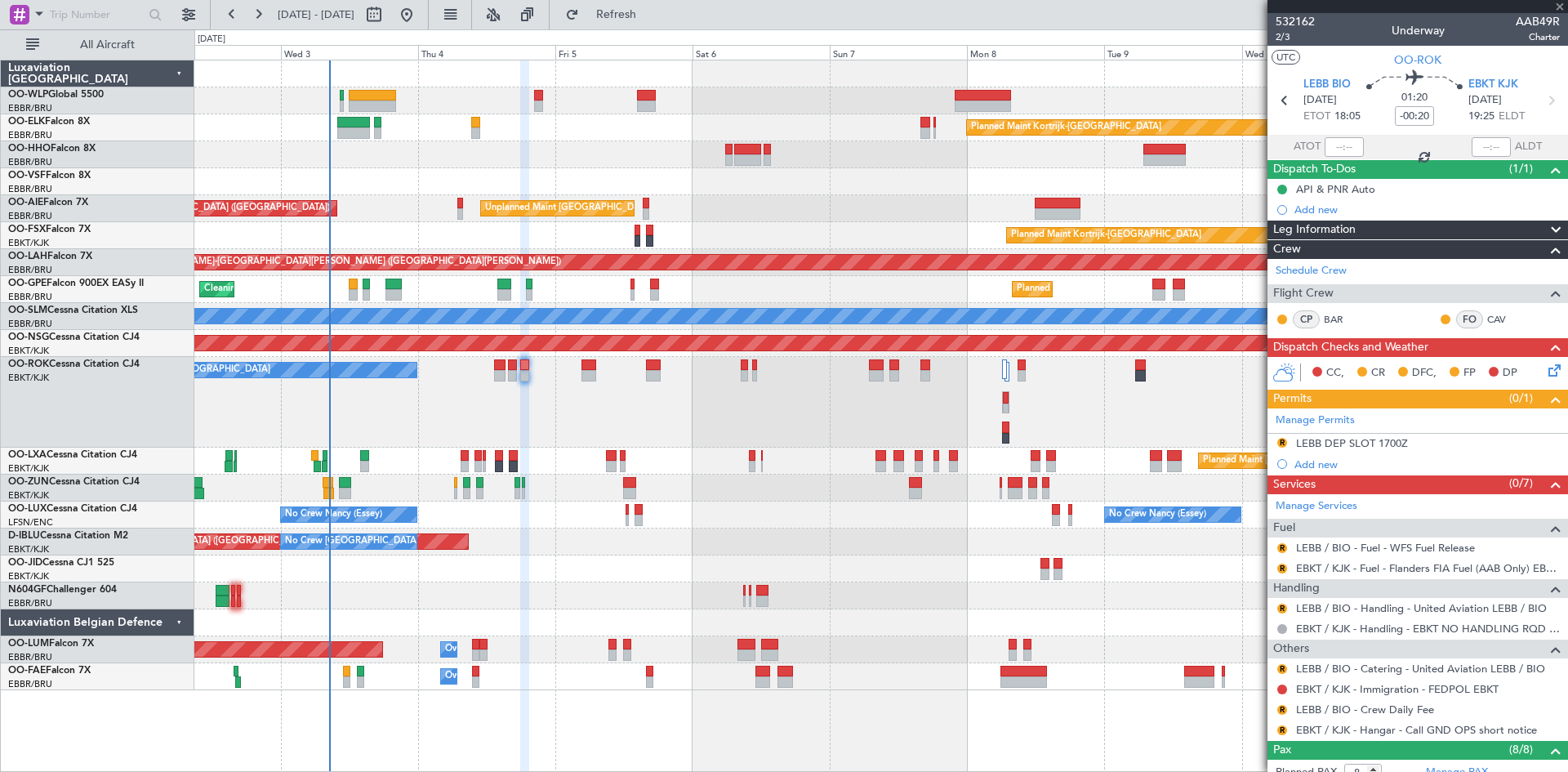
type input "+00:30"
type input "2"
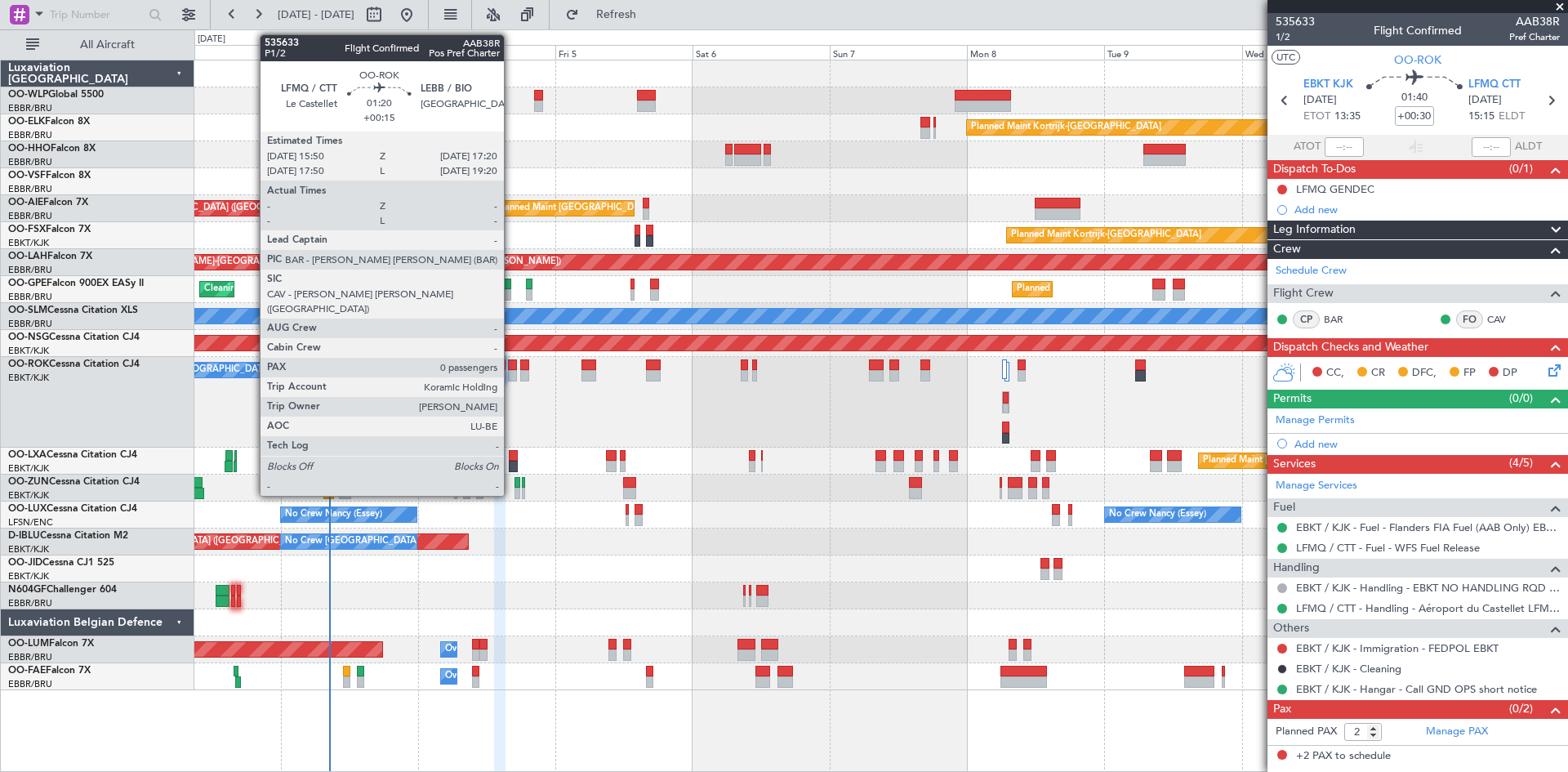
click at [511, 369] on div at bounding box center [513, 365] width 9 height 11
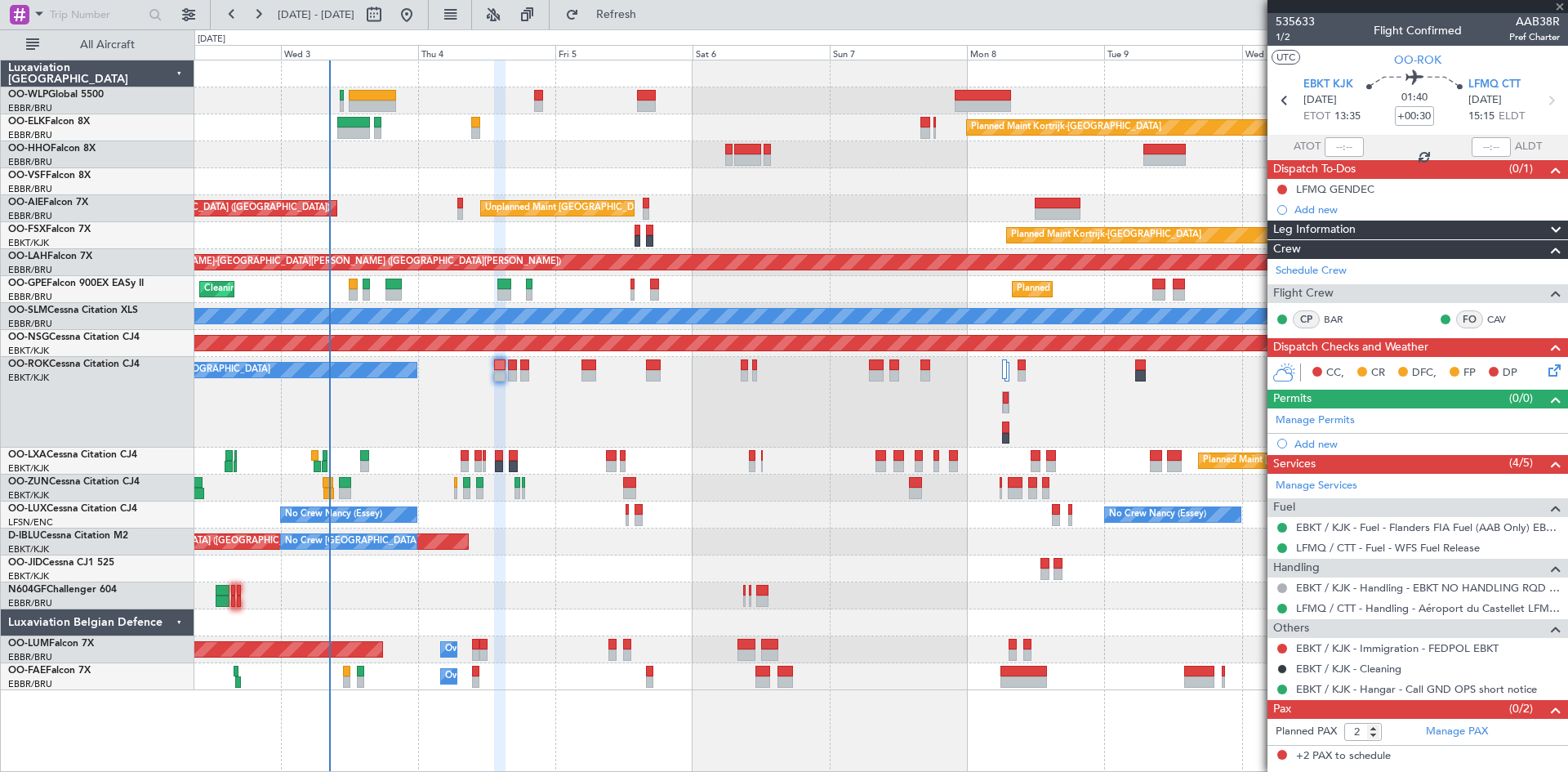
type input "+00:15"
type input "0"
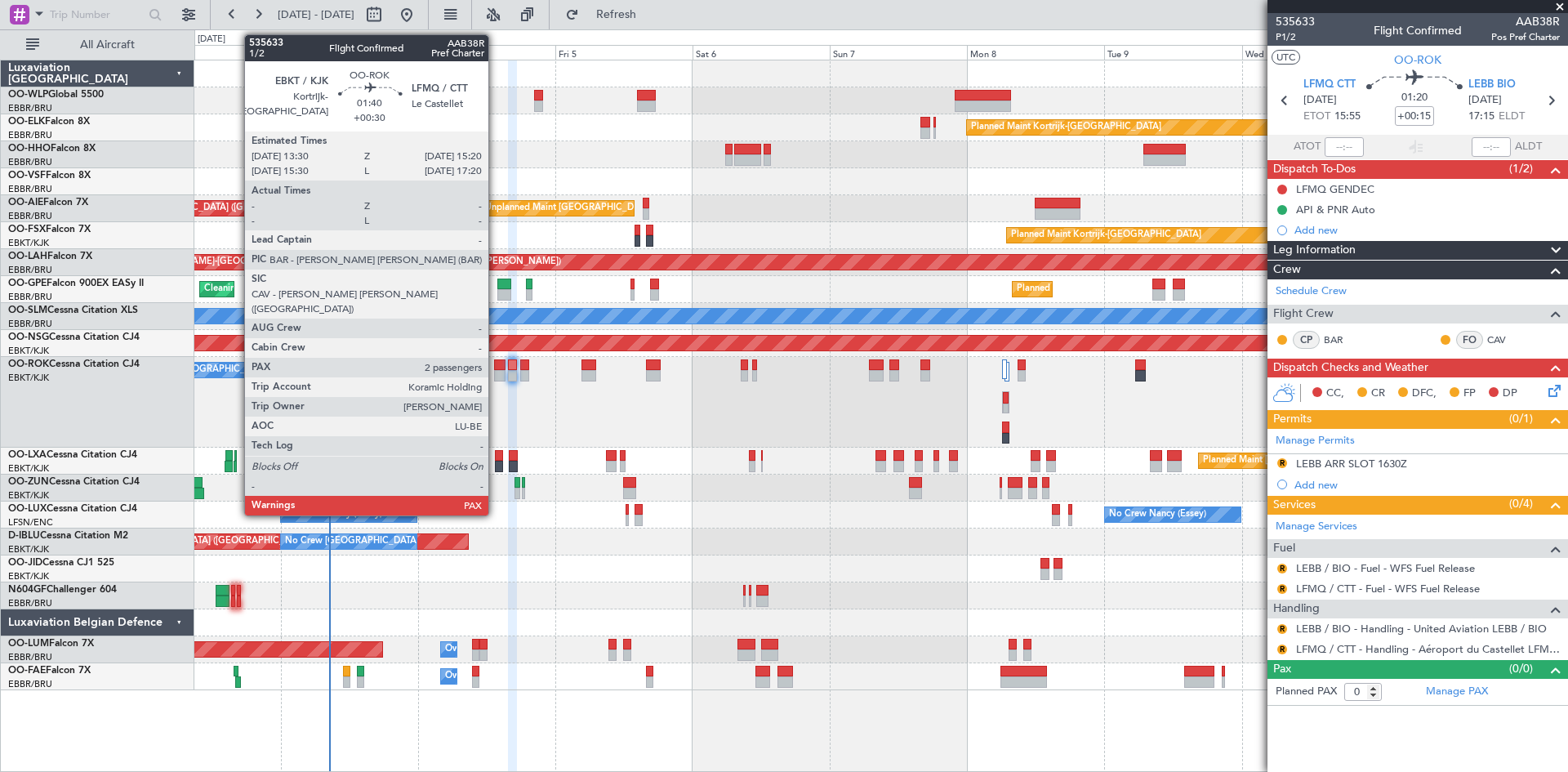
click at [496, 365] on div at bounding box center [499, 365] width 10 height 11
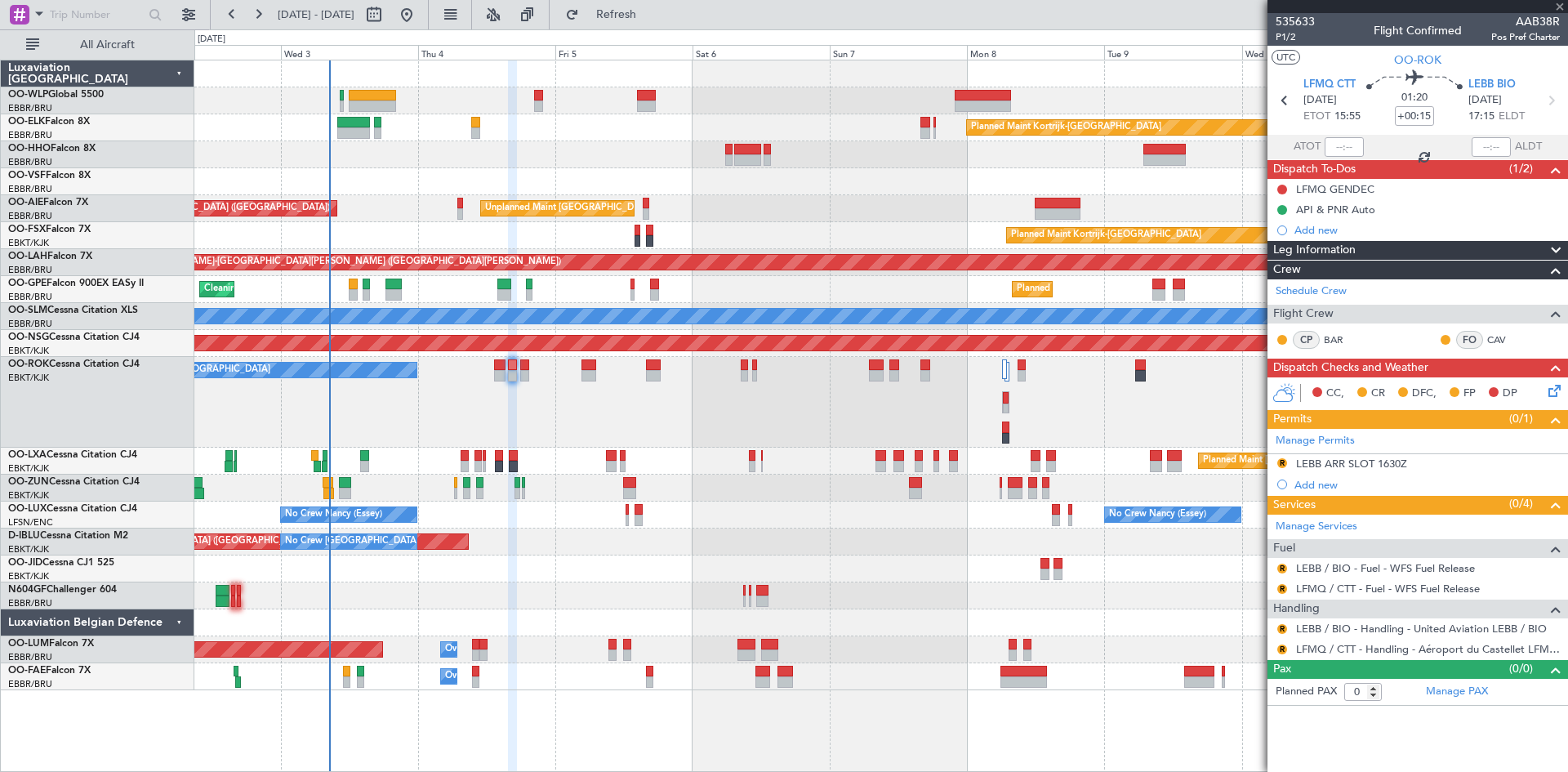
type input "+00:30"
type input "2"
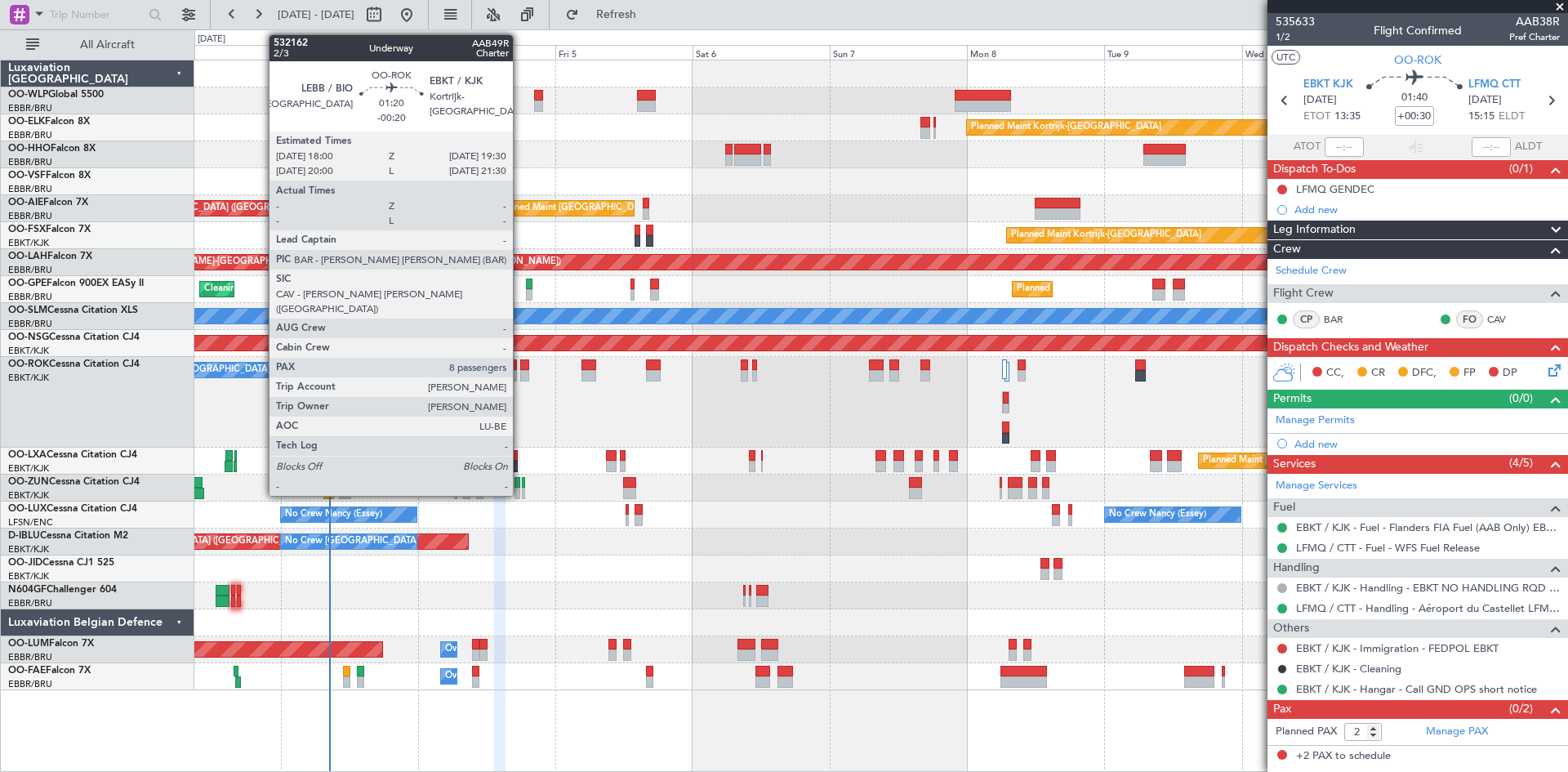
click at [520, 367] on div at bounding box center [525, 365] width 9 height 11
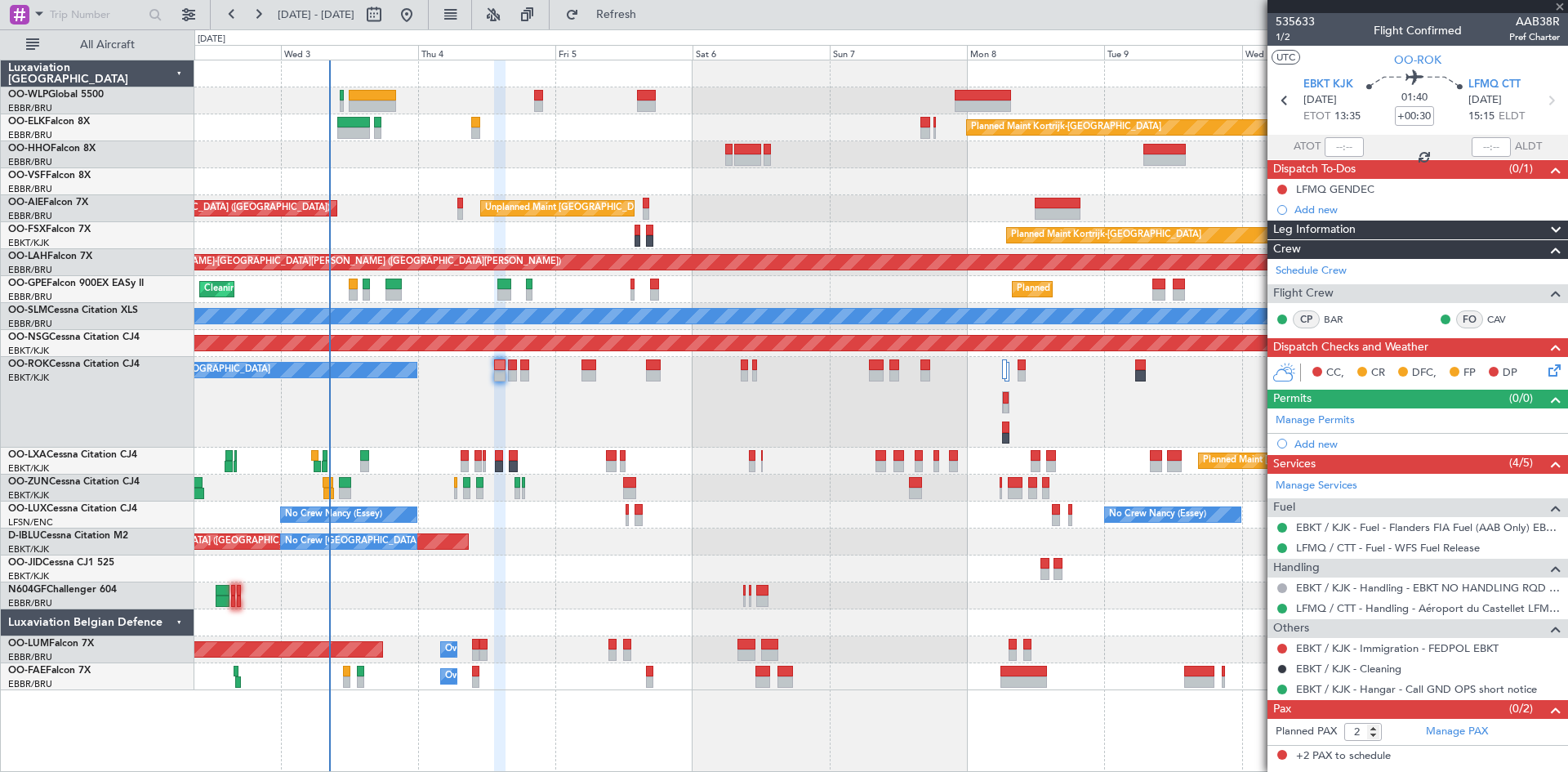
type input "-00:20"
type input "8"
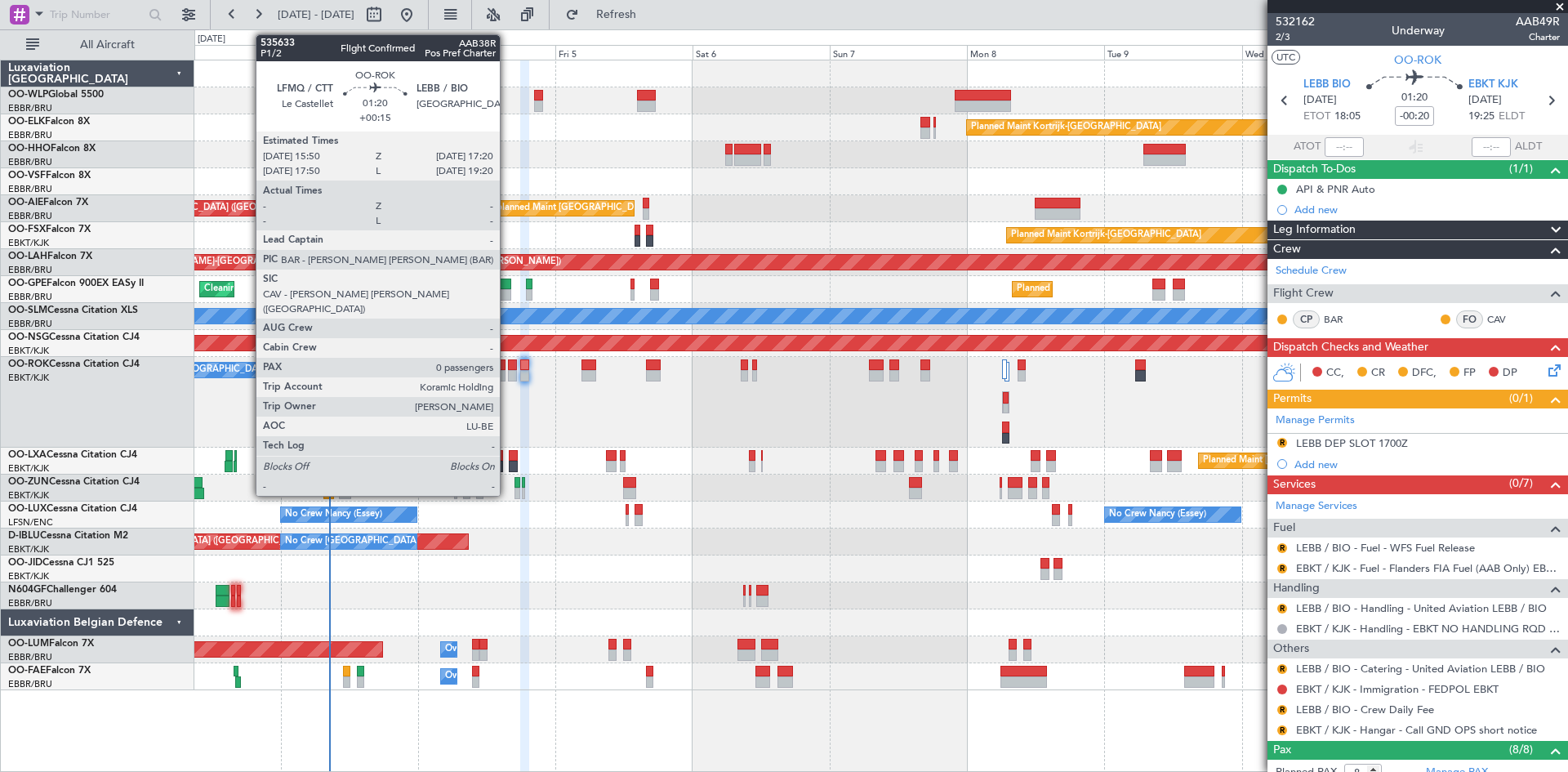
click at [508, 371] on div at bounding box center [513, 376] width 9 height 11
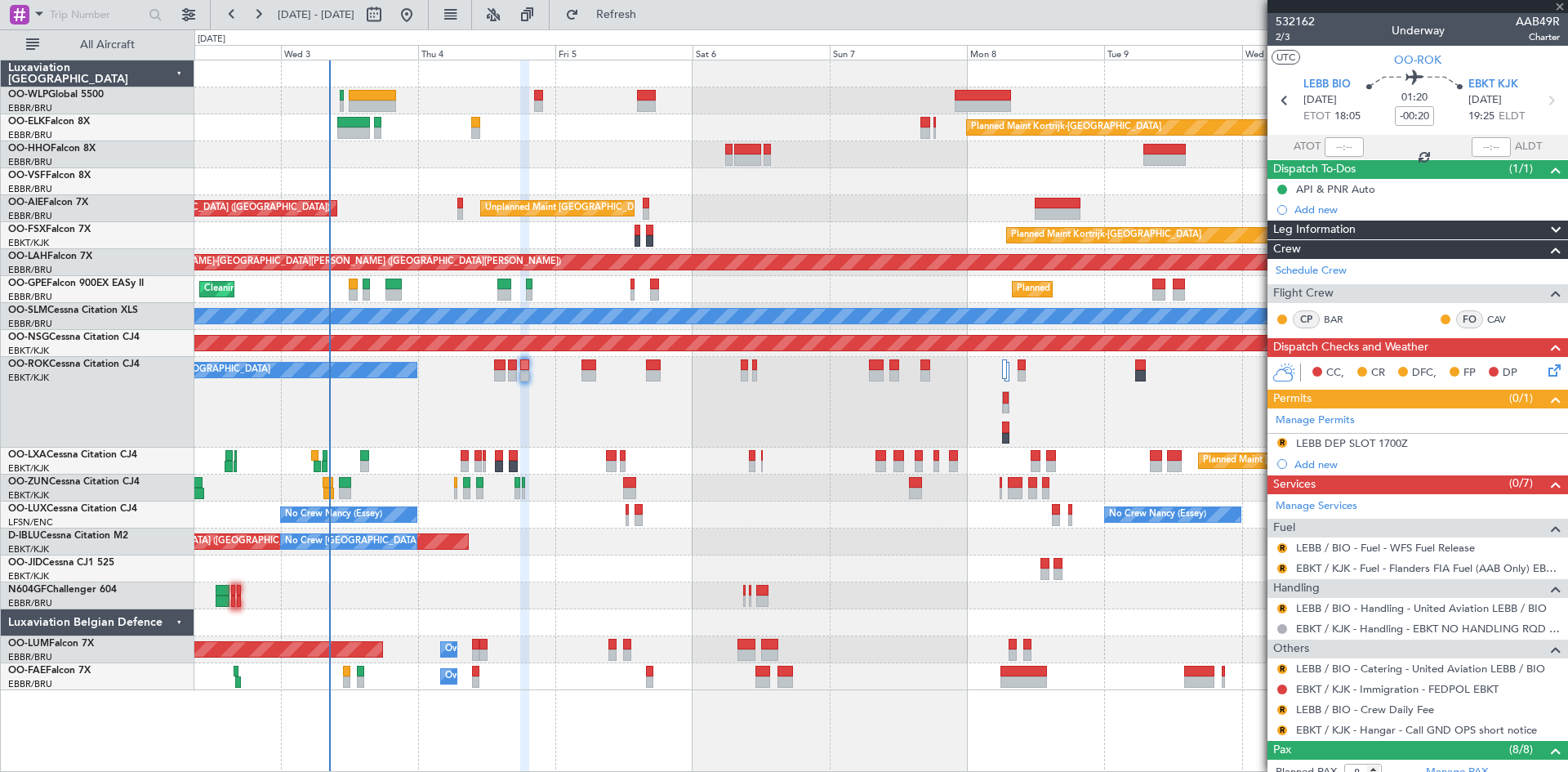
type input "+00:15"
type input "0"
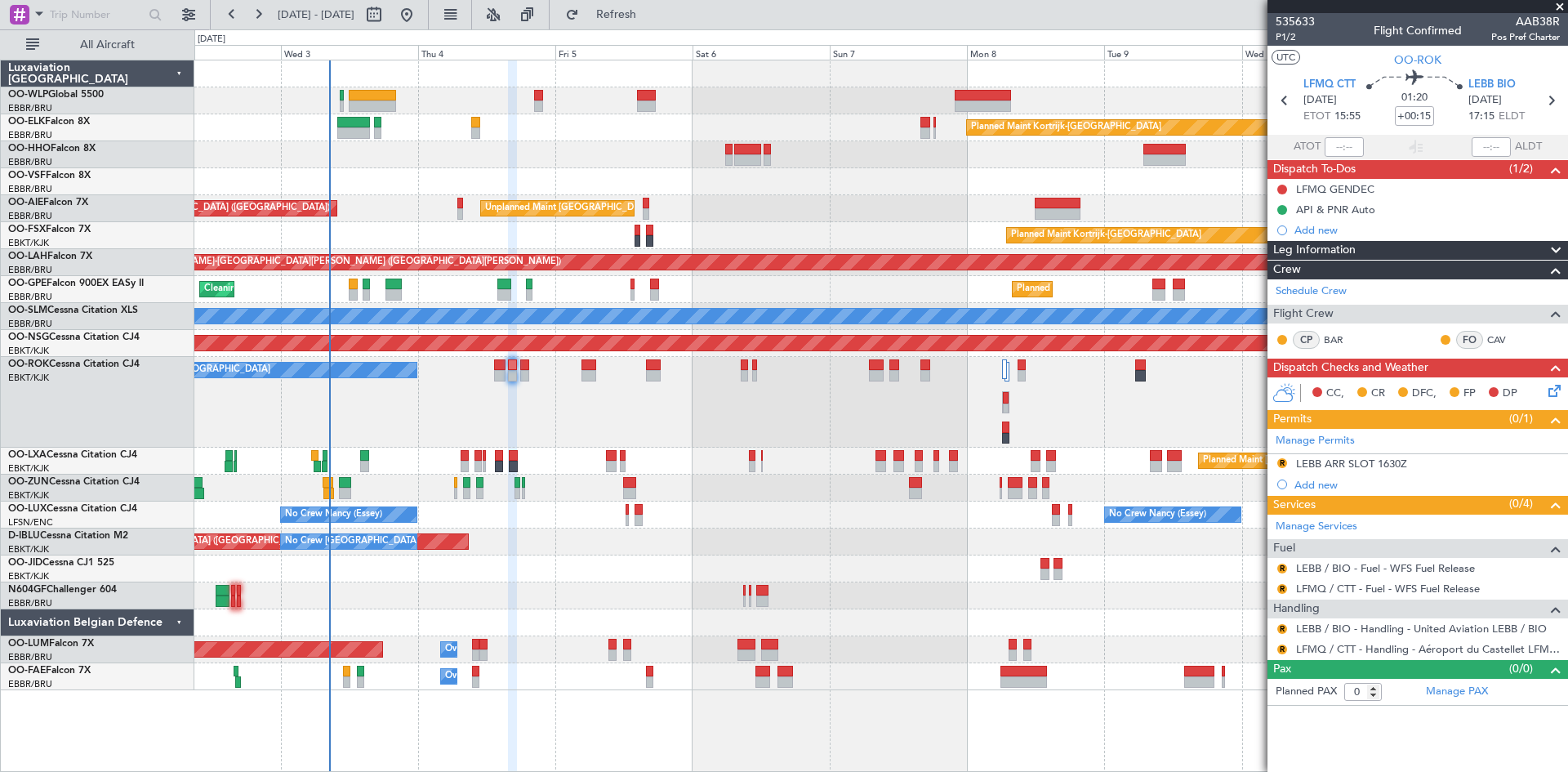
click at [496, 387] on div "A/C Unavailable [GEOGRAPHIC_DATA]-[GEOGRAPHIC_DATA]" at bounding box center [881, 402] width 1373 height 91
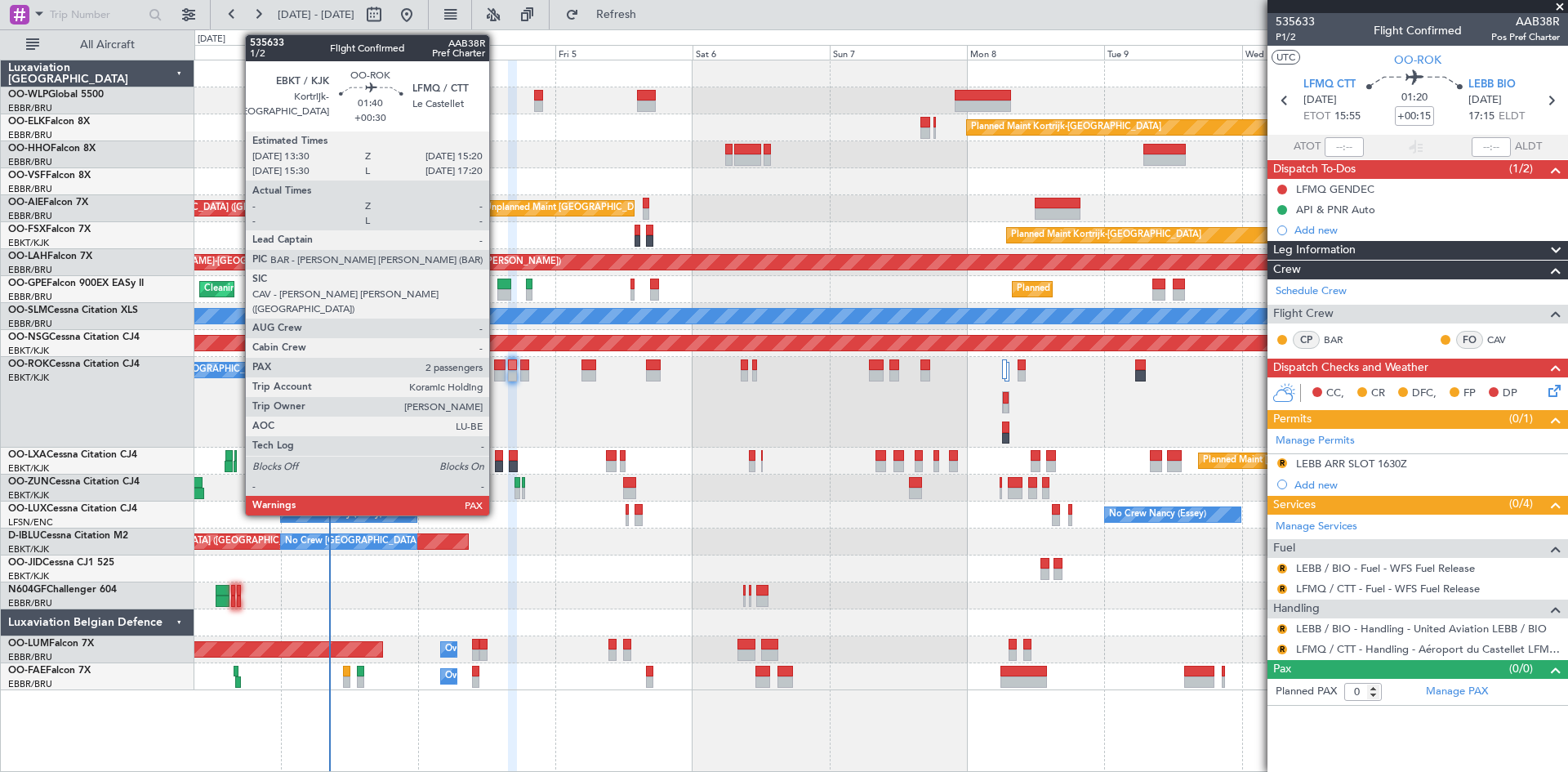
click at [497, 371] on div at bounding box center [499, 376] width 10 height 11
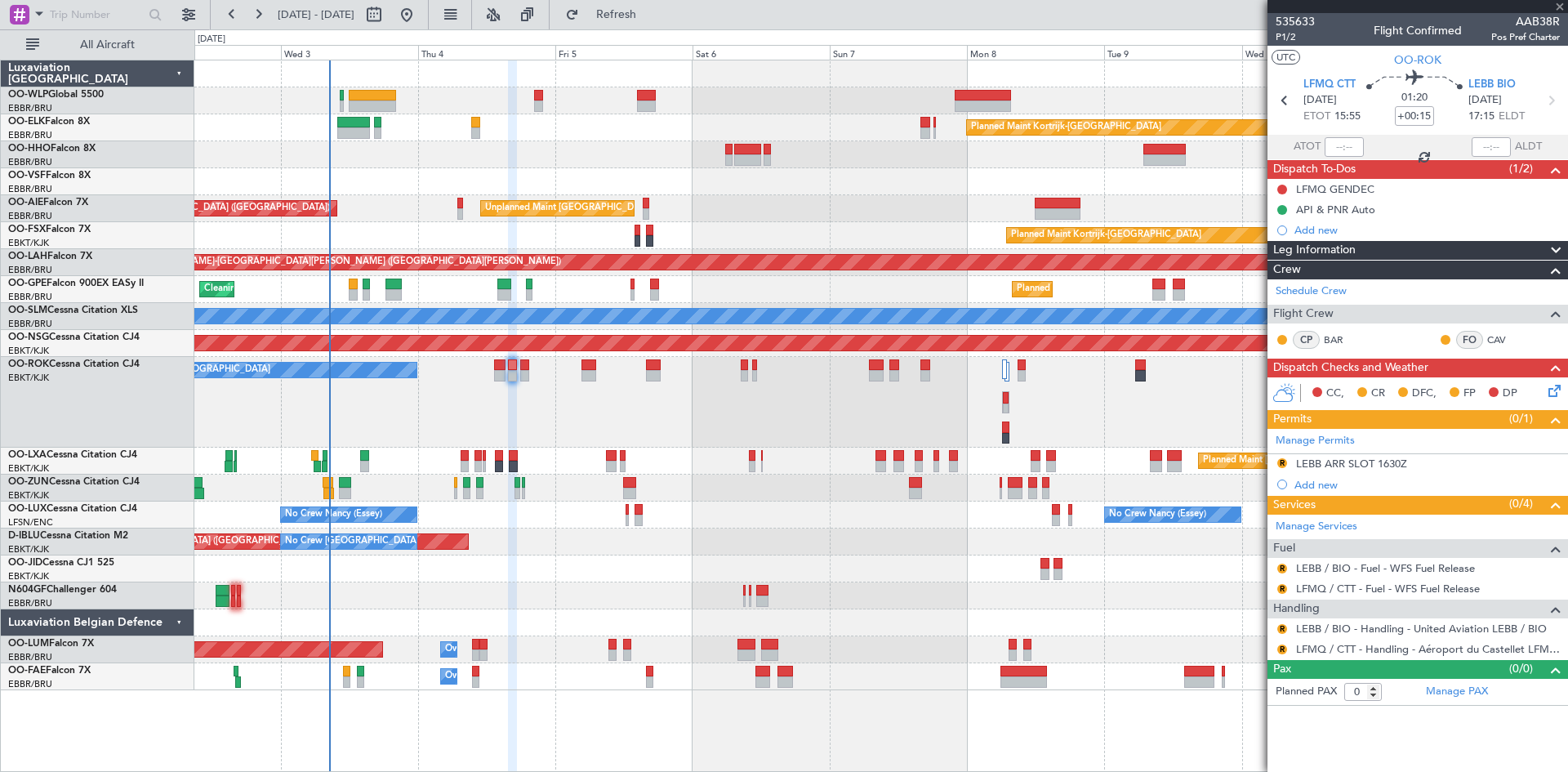
type input "+00:30"
type input "2"
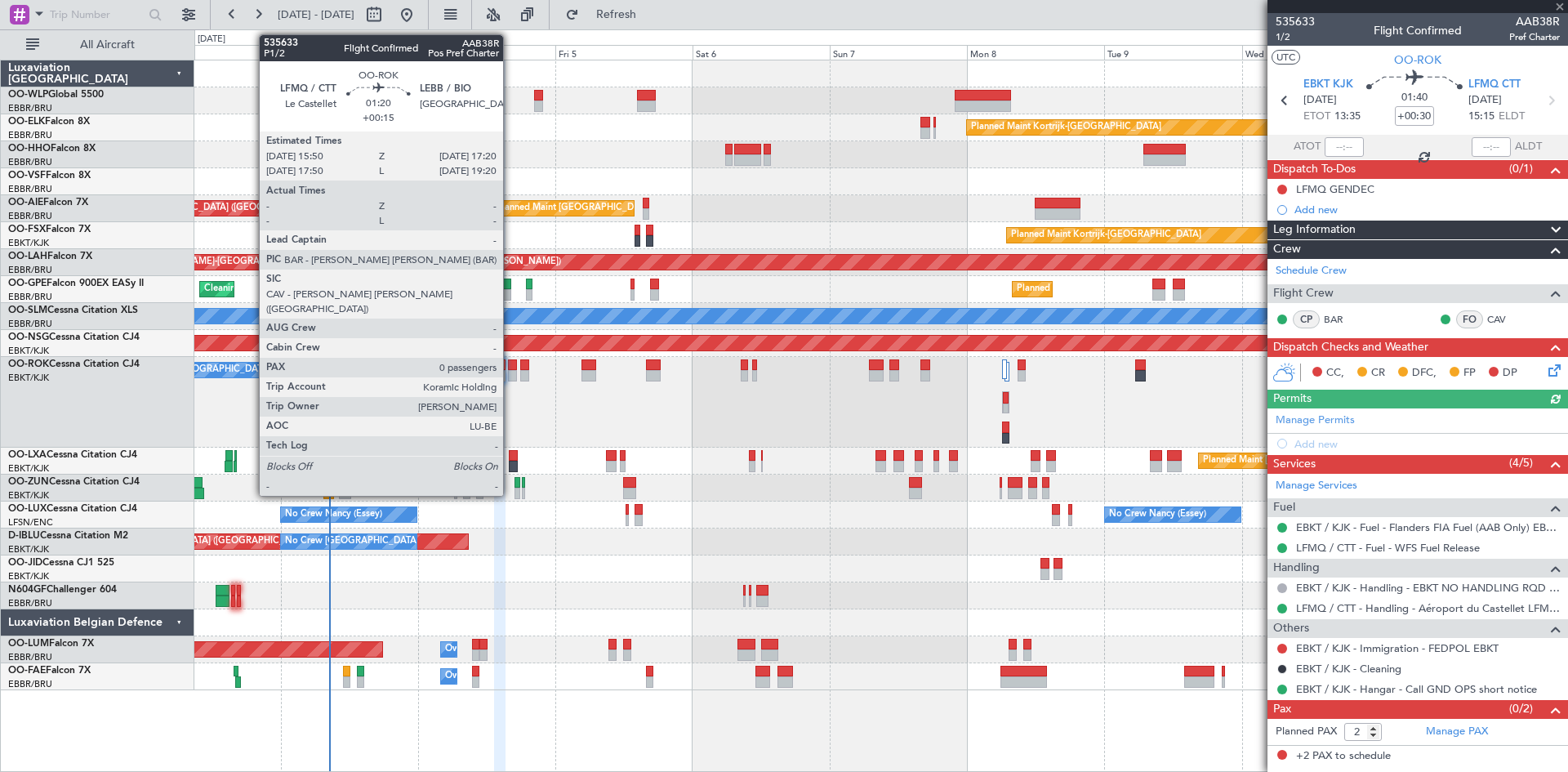
click at [510, 375] on div at bounding box center [513, 376] width 9 height 11
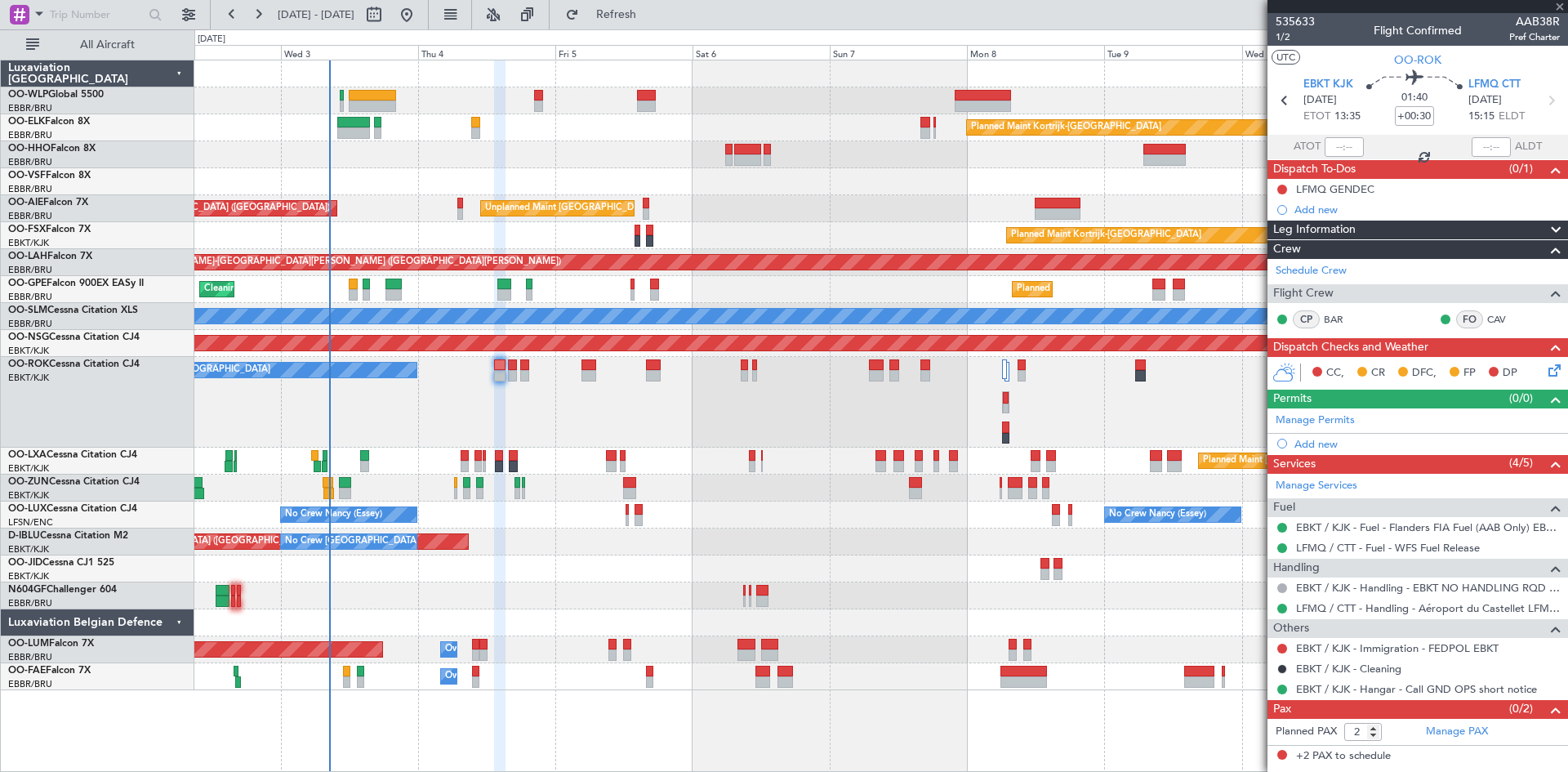
type input "+00:15"
type input "0"
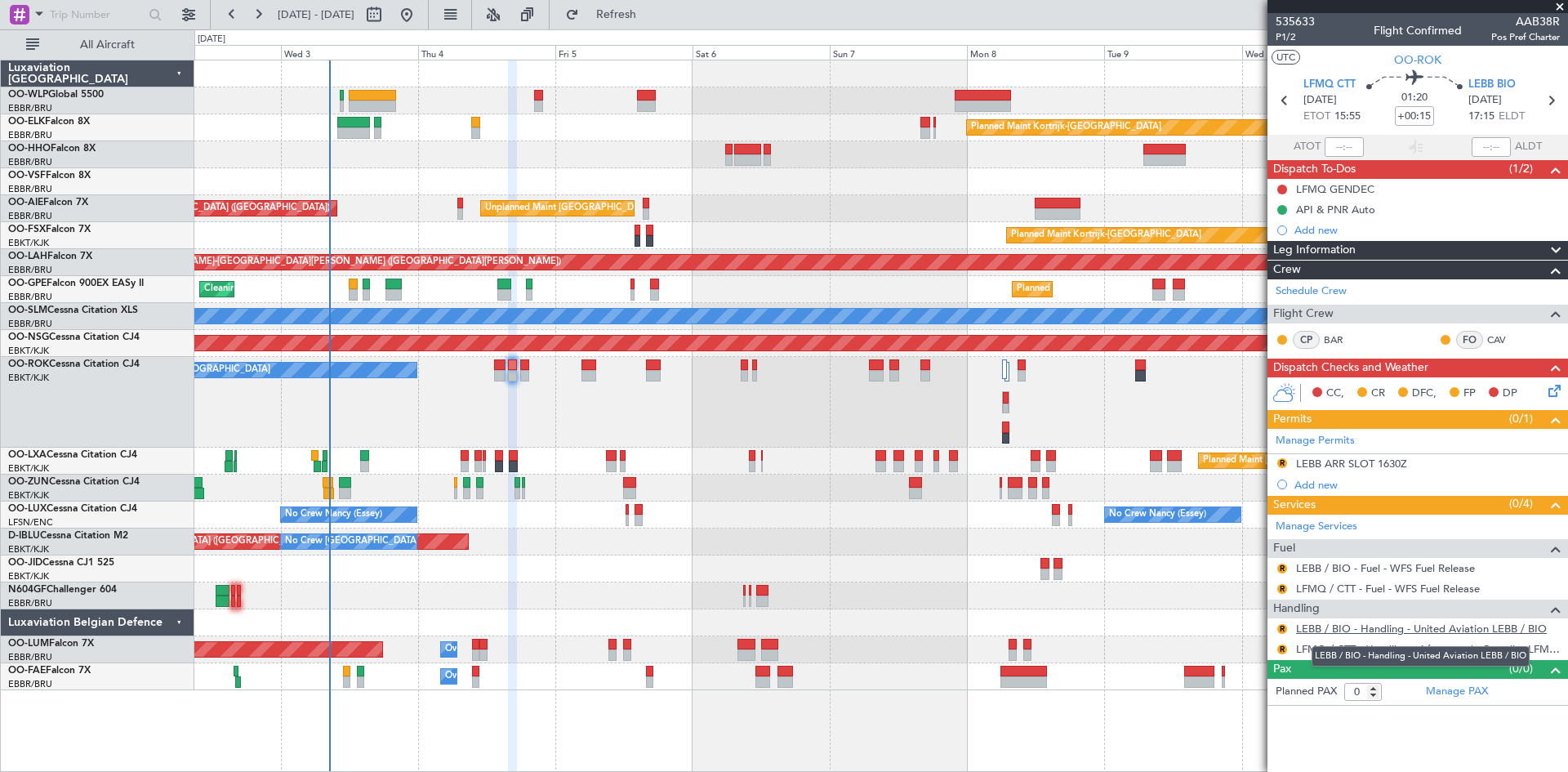
click at [1415, 631] on link "LEBB / BIO - Handling - United Aviation LEBB / BIO" at bounding box center [1421, 628] width 250 height 14
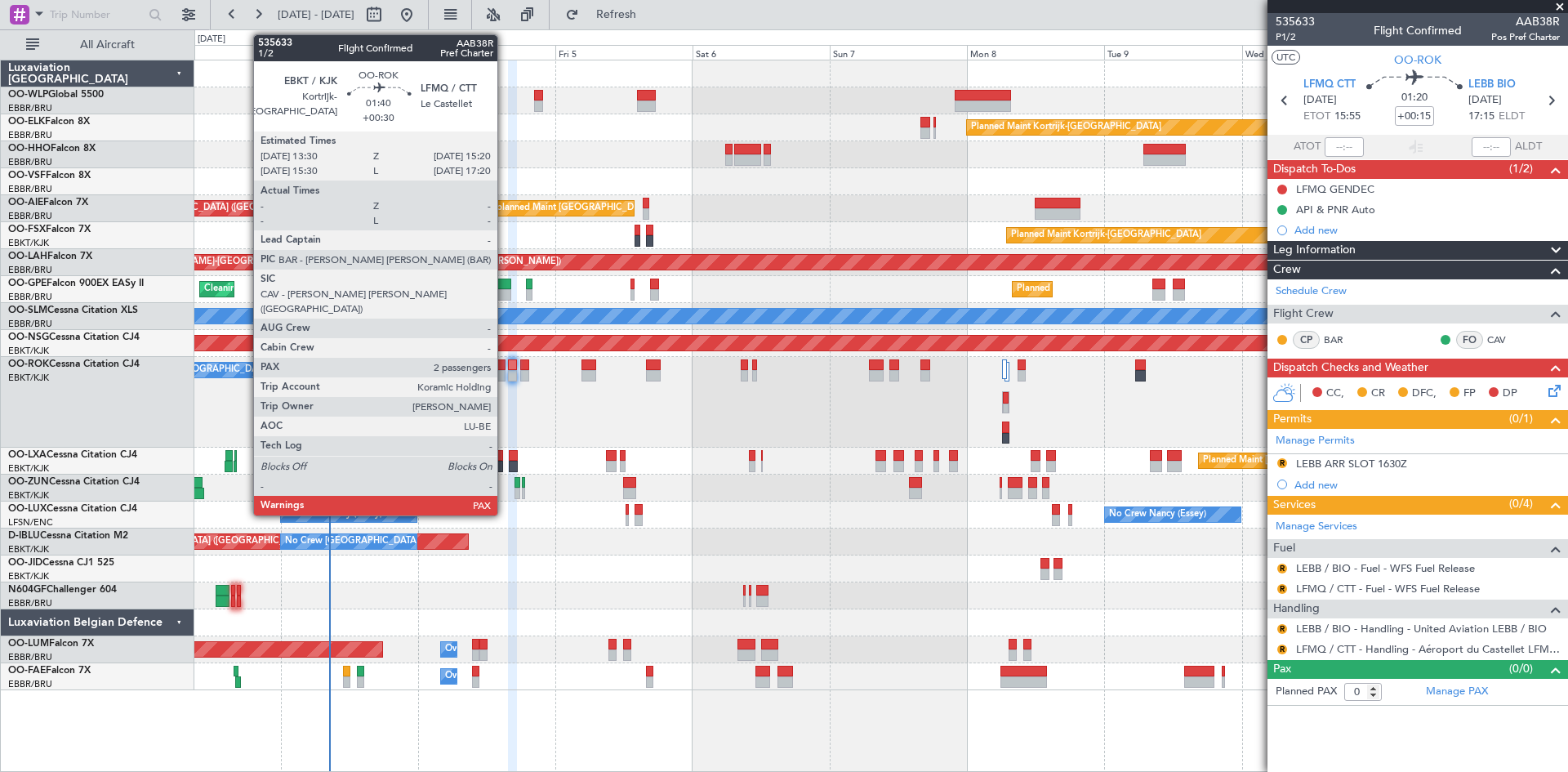
click at [505, 372] on div at bounding box center [499, 376] width 10 height 11
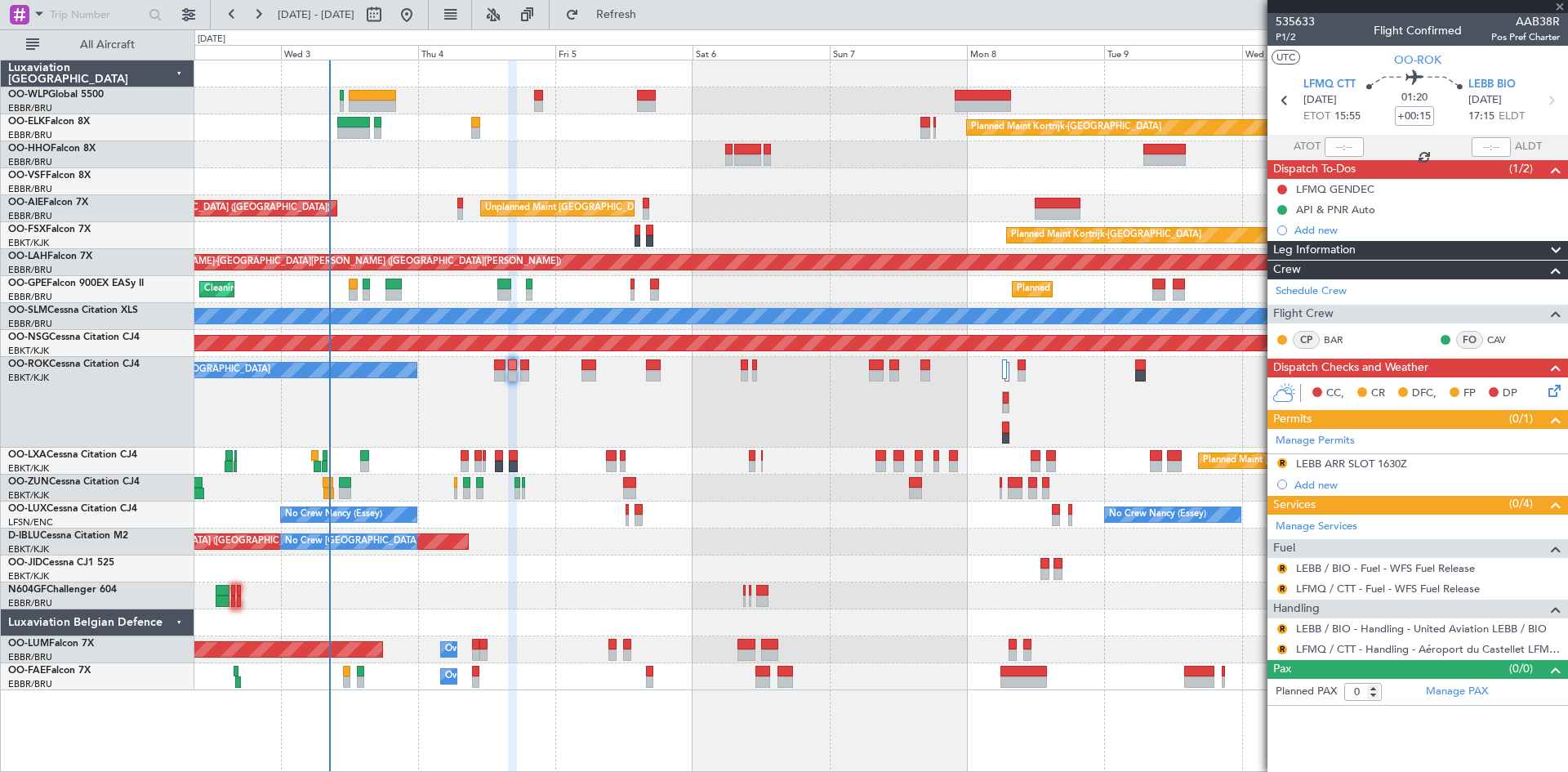
type input "+00:30"
type input "2"
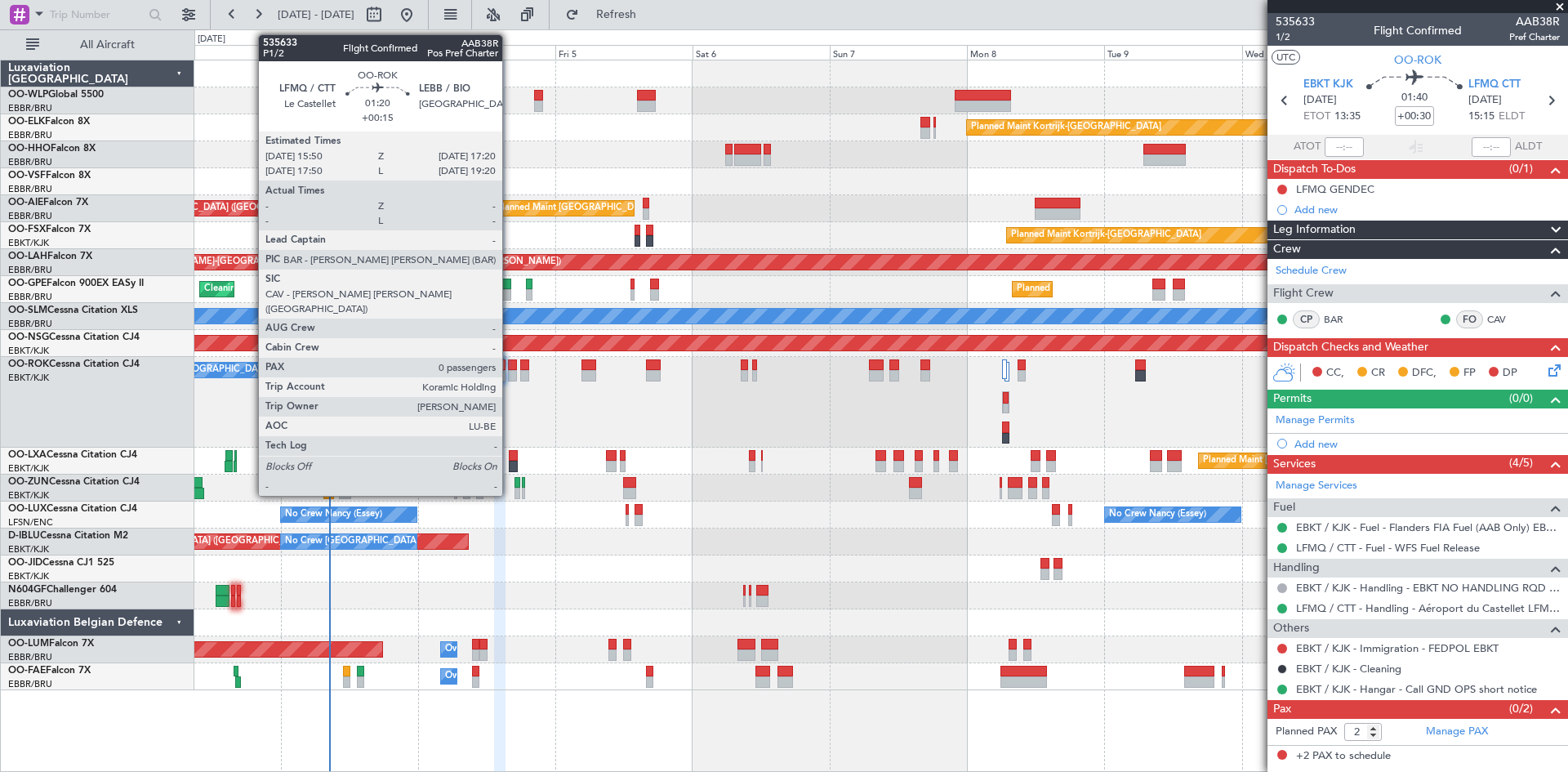
click at [510, 366] on div at bounding box center [513, 365] width 9 height 11
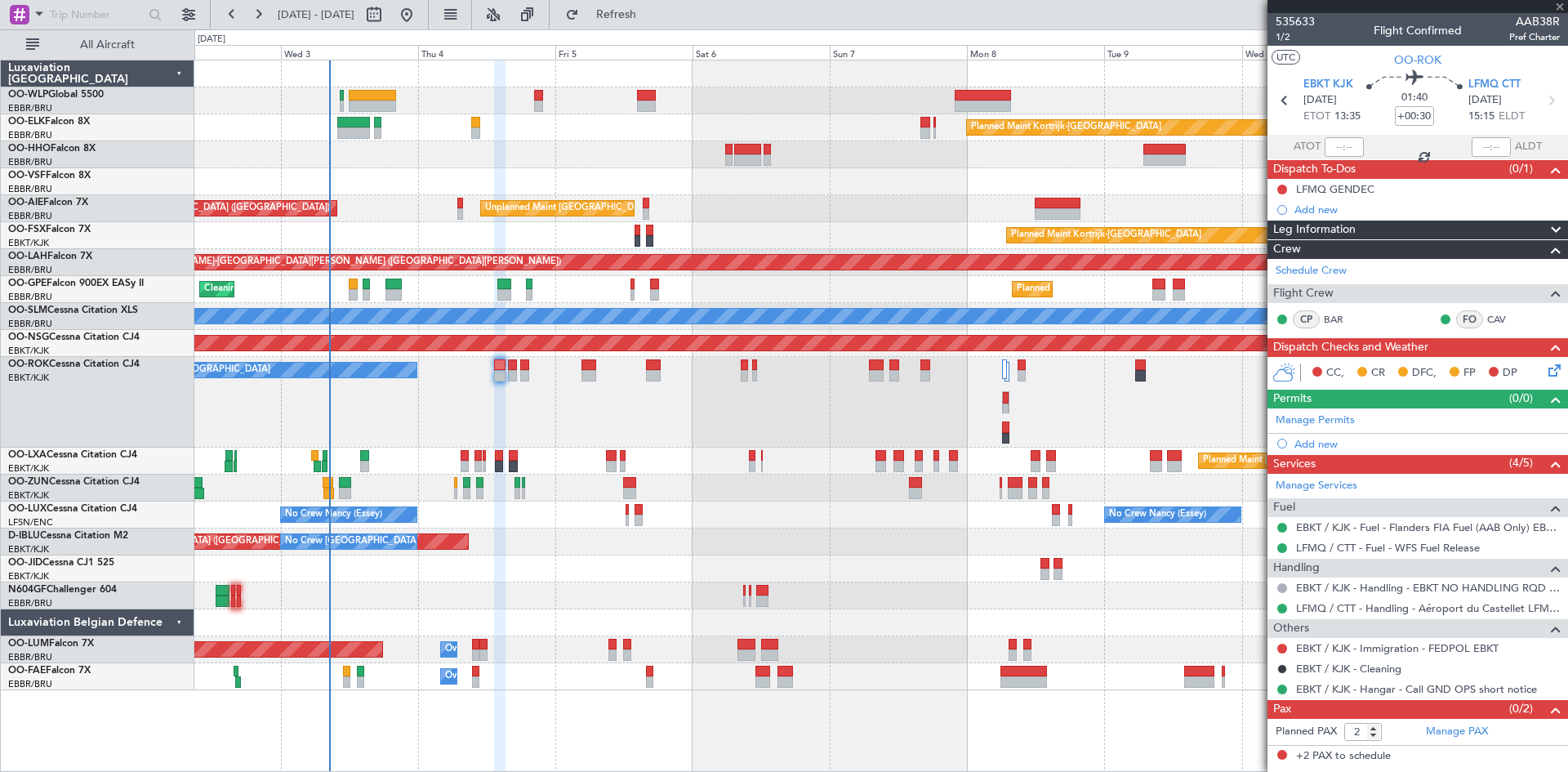
type input "+00:15"
type input "0"
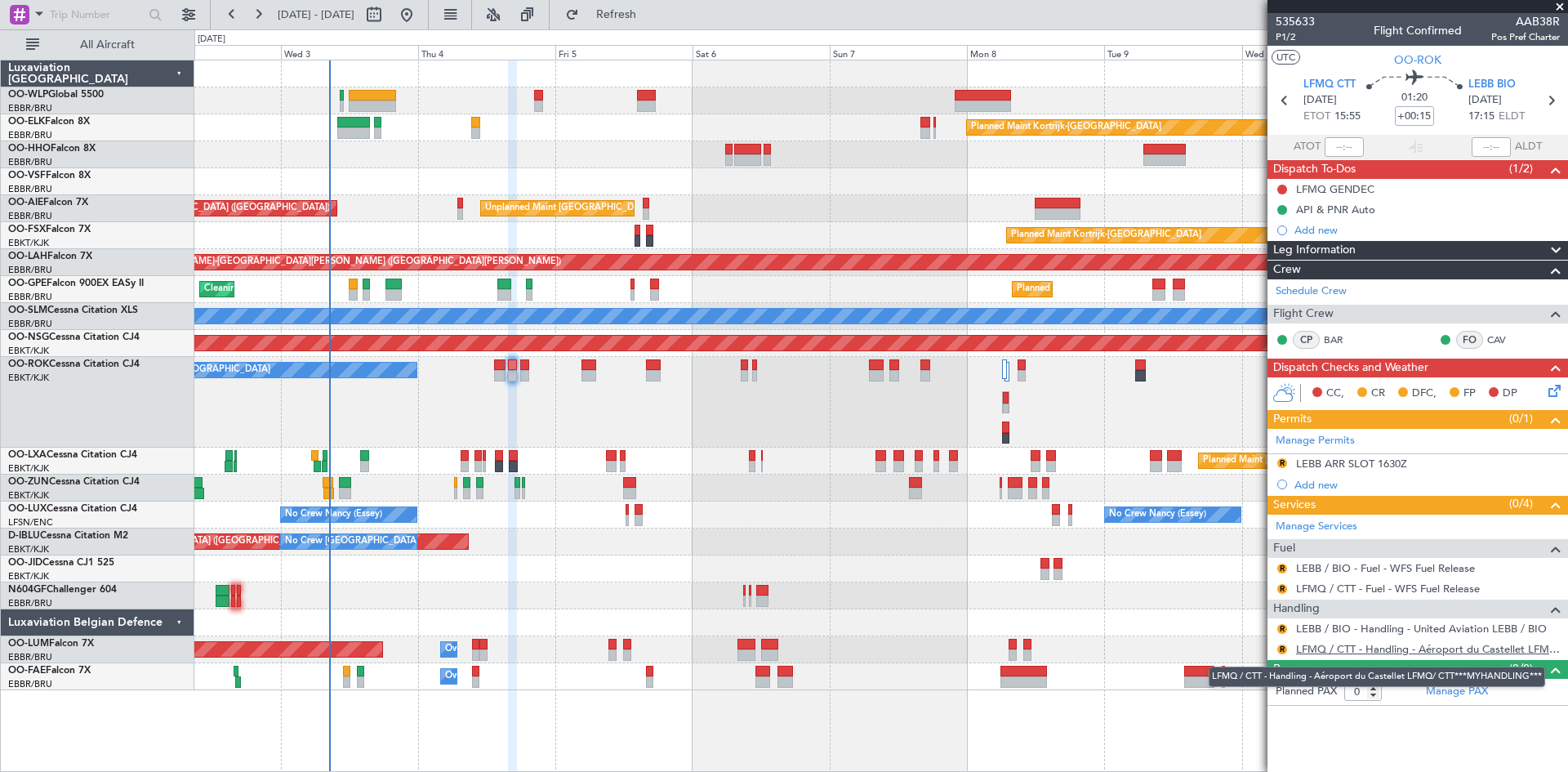
click at [1361, 651] on link "LFMQ / CTT - Handling - Aéroport du Castellet LFMQ/ CTT***MYHANDLING***" at bounding box center [1427, 649] width 264 height 14
click at [1284, 573] on div "R" at bounding box center [1283, 568] width 13 height 13
click at [1284, 568] on button "R" at bounding box center [1282, 568] width 9 height 9
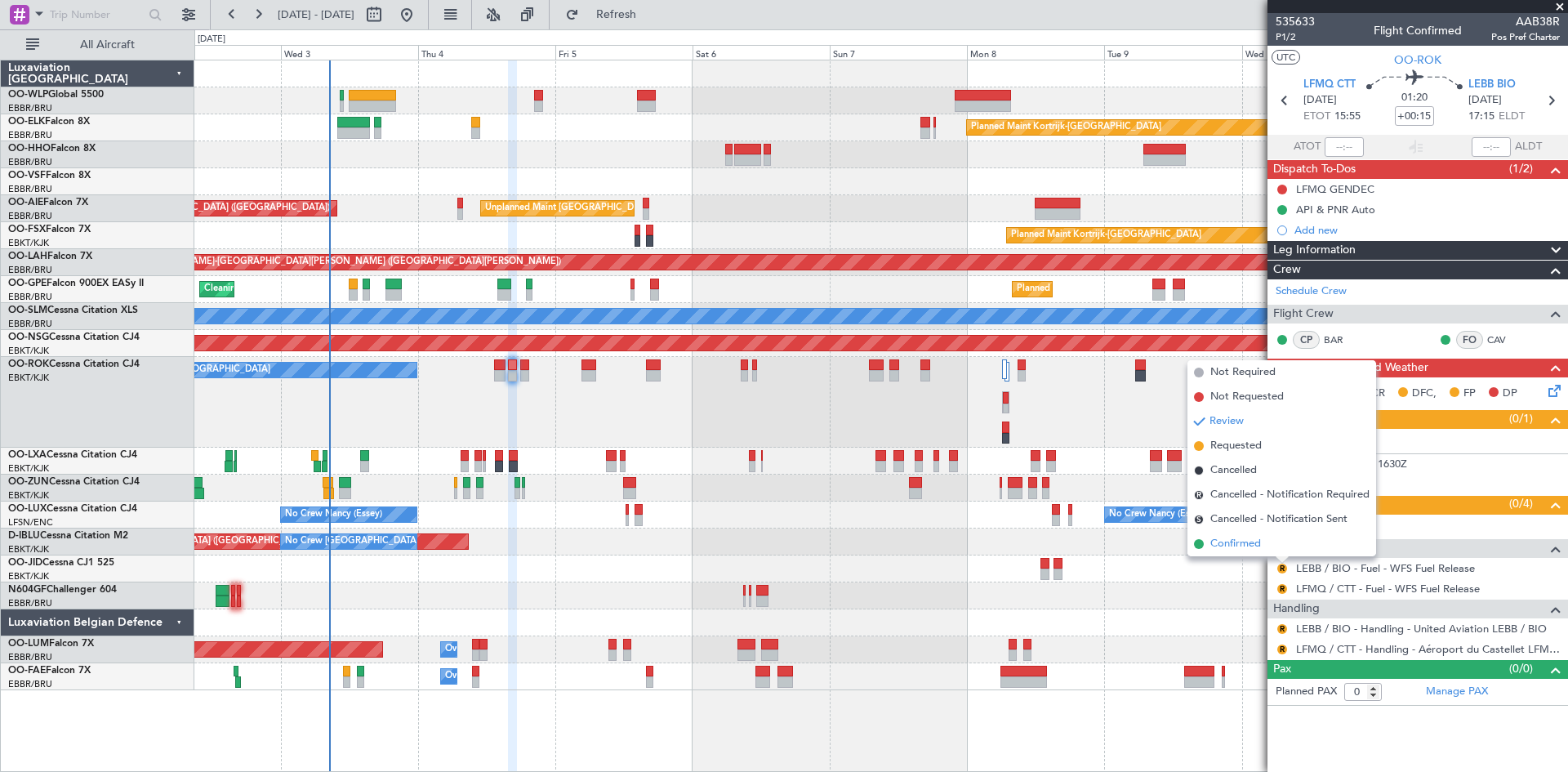
click at [1278, 550] on li "Confirmed" at bounding box center [1282, 544] width 188 height 24
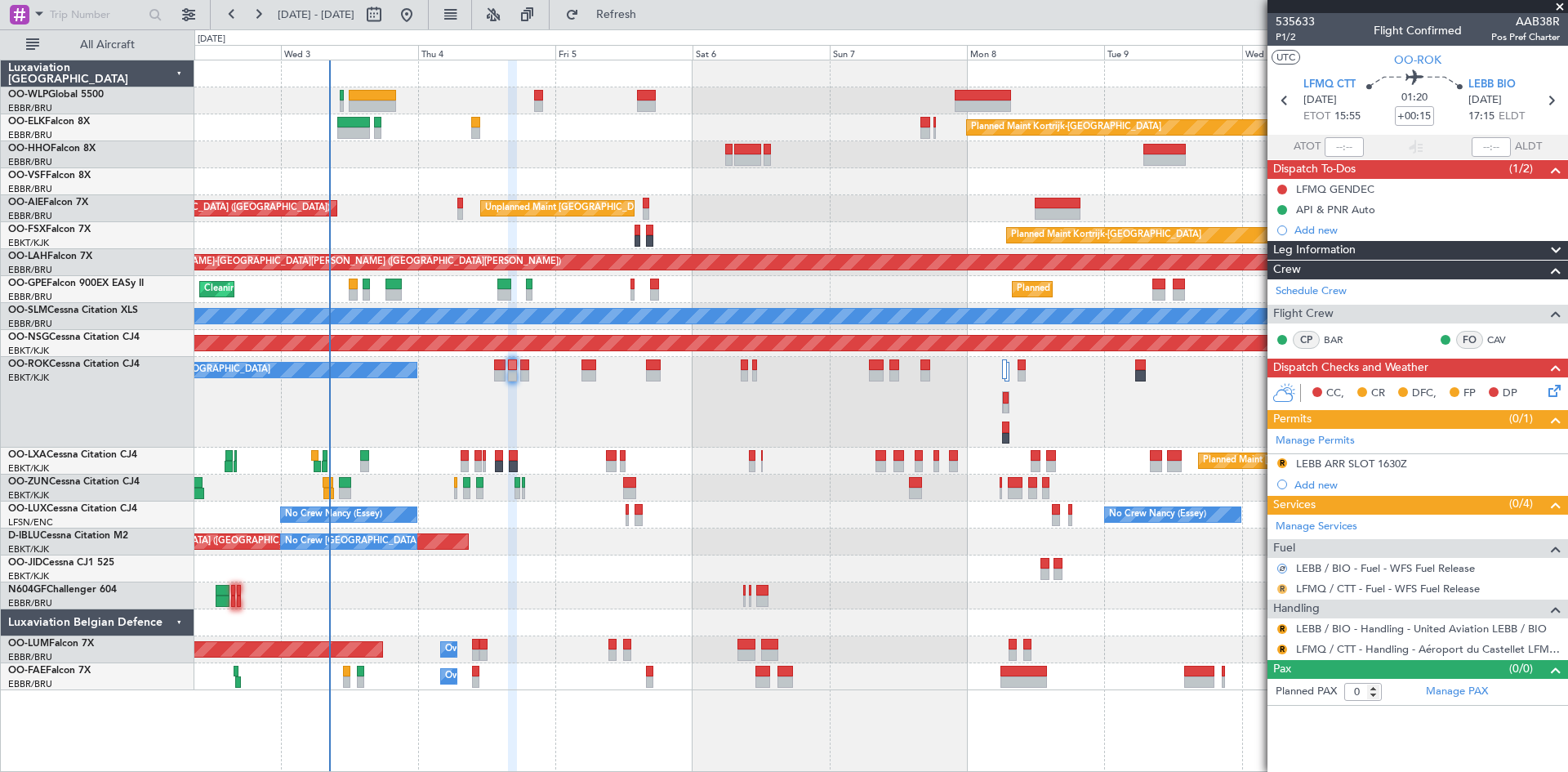
click at [1284, 590] on button "R" at bounding box center [1282, 589] width 9 height 9
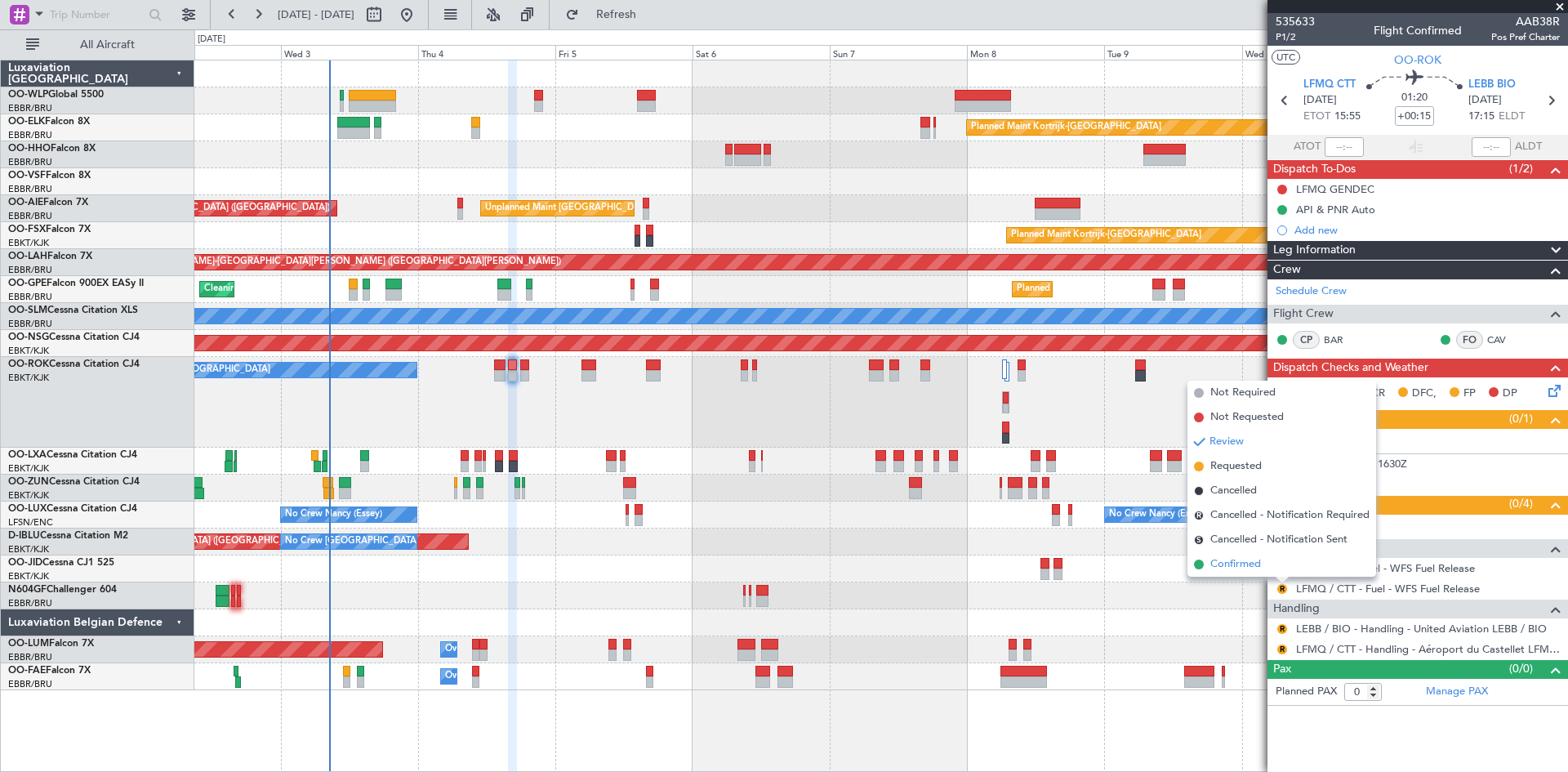
click at [1279, 573] on li "Confirmed" at bounding box center [1282, 565] width 188 height 24
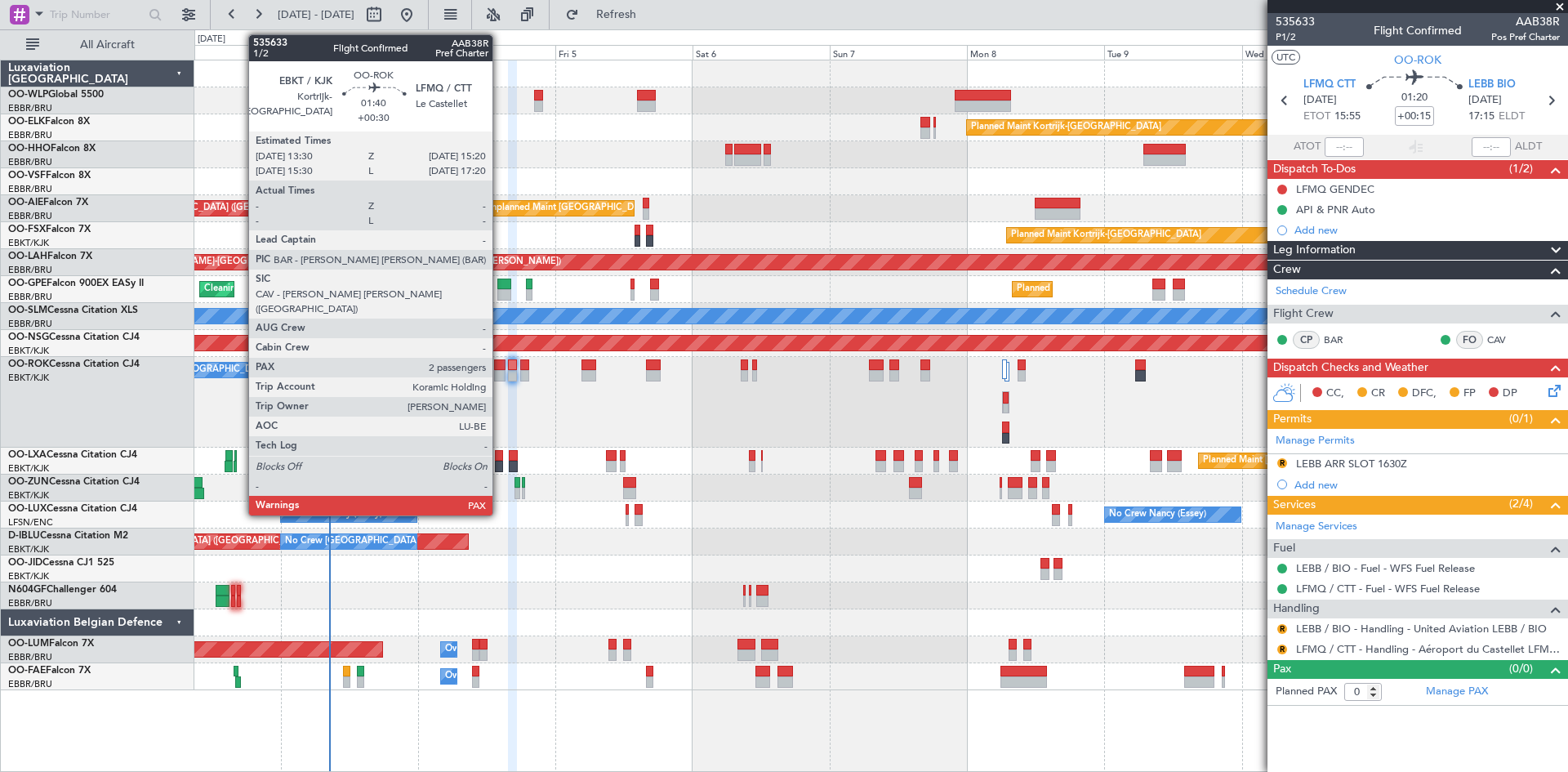
click at [503, 377] on div at bounding box center [499, 376] width 10 height 11
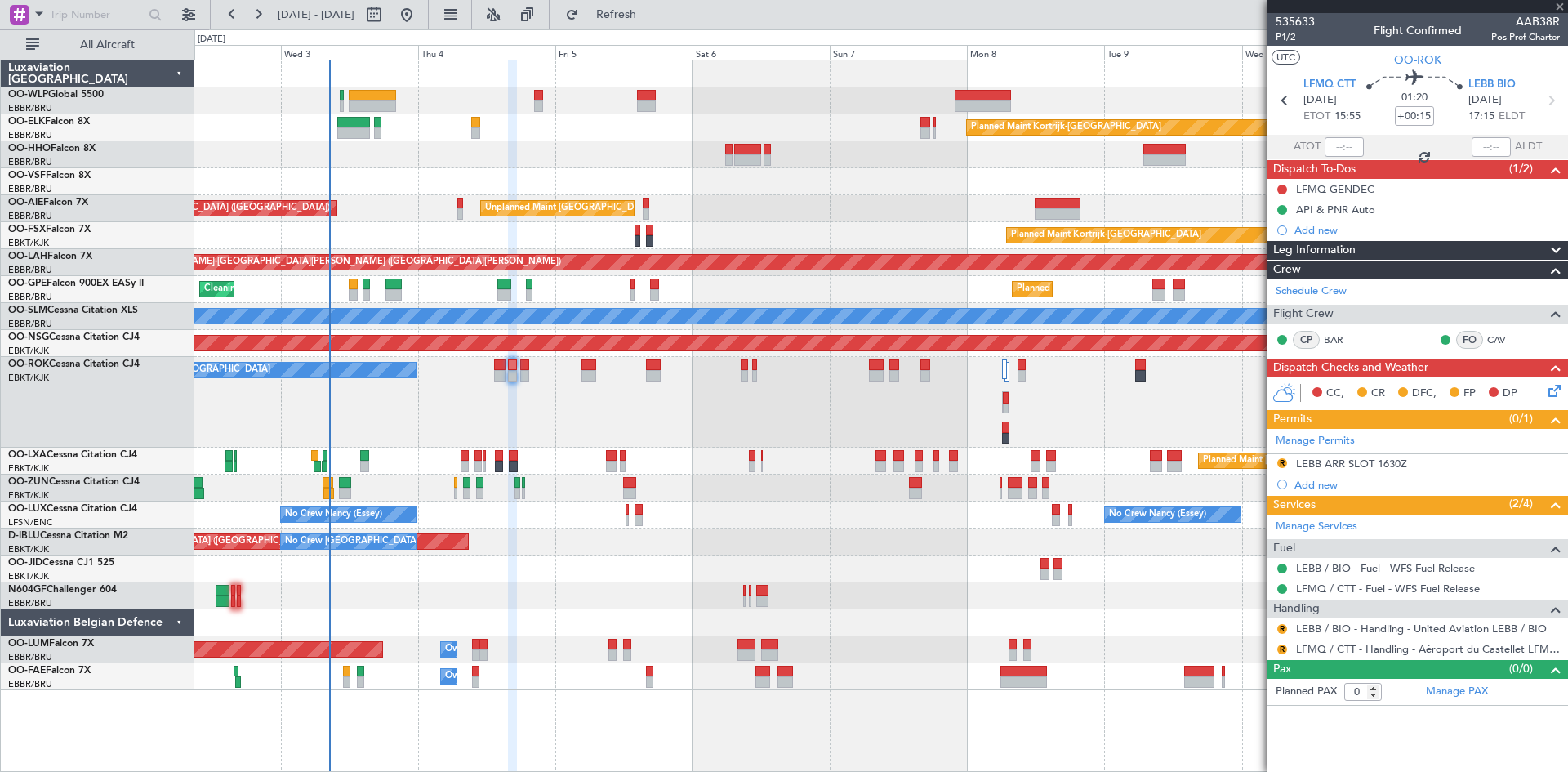
type input "+00:30"
type input "2"
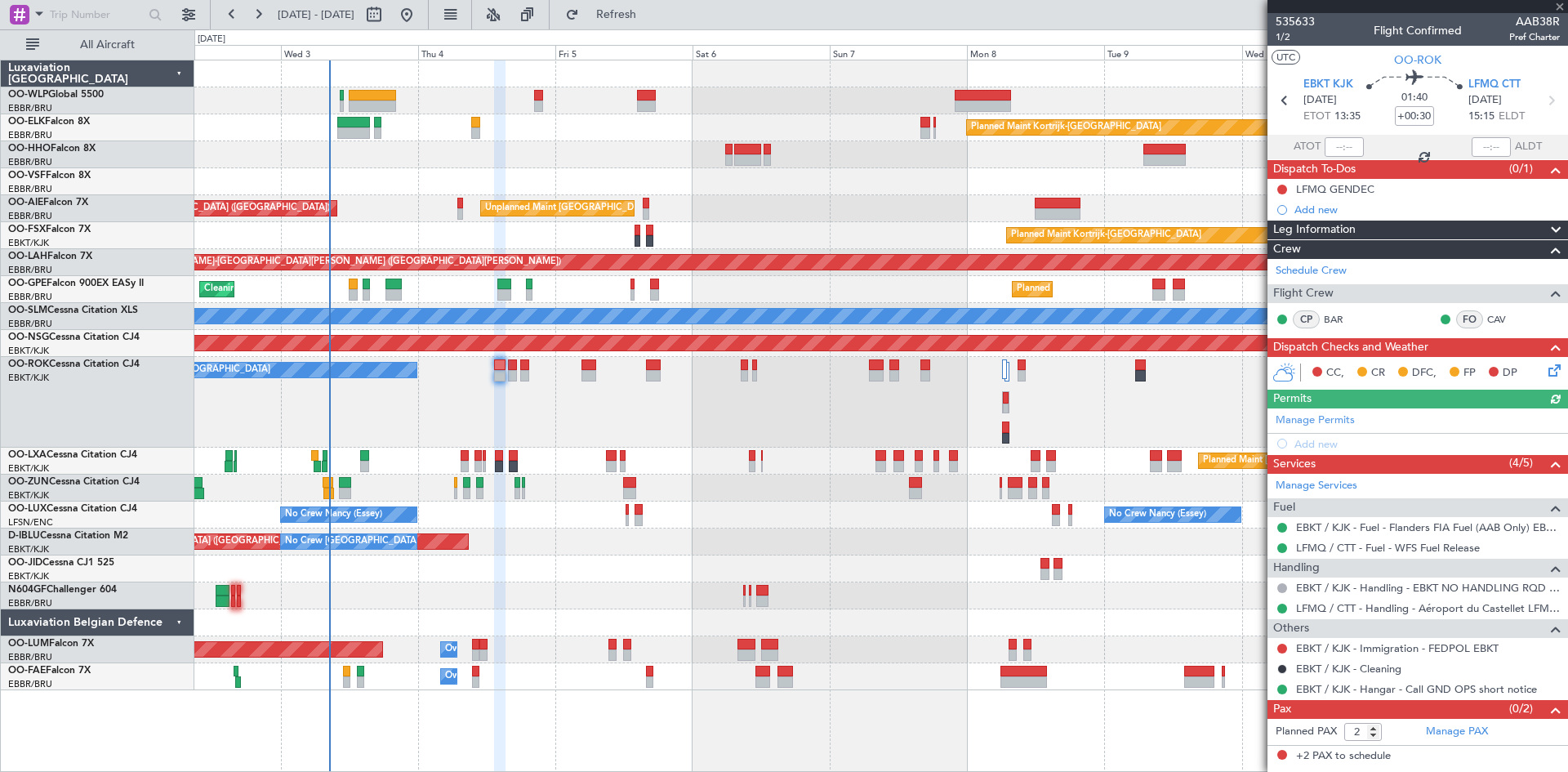
click at [519, 372] on div "A/C Unavailable [GEOGRAPHIC_DATA]-[GEOGRAPHIC_DATA]" at bounding box center [881, 402] width 1373 height 91
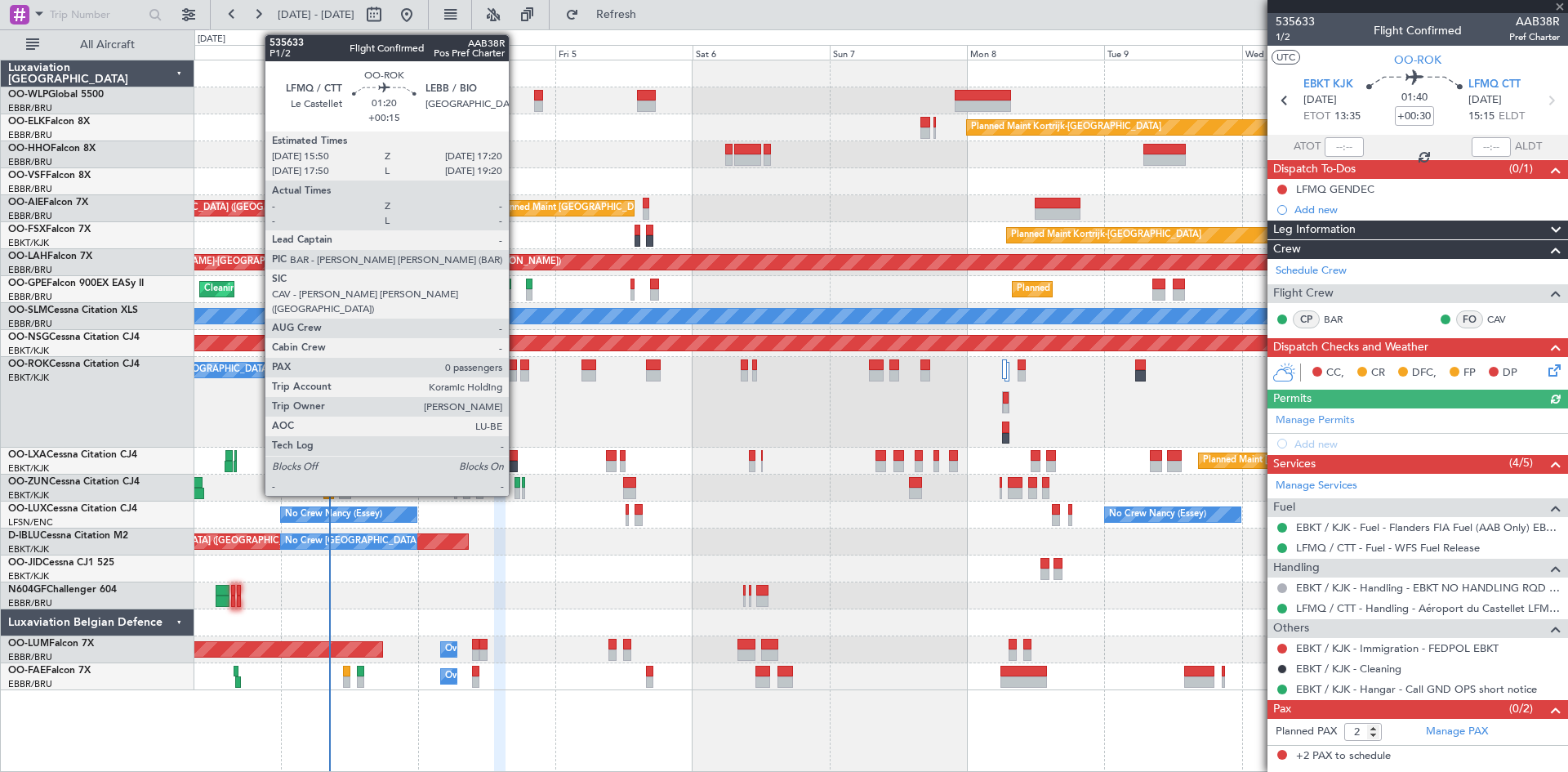
click at [516, 372] on div at bounding box center [513, 376] width 9 height 11
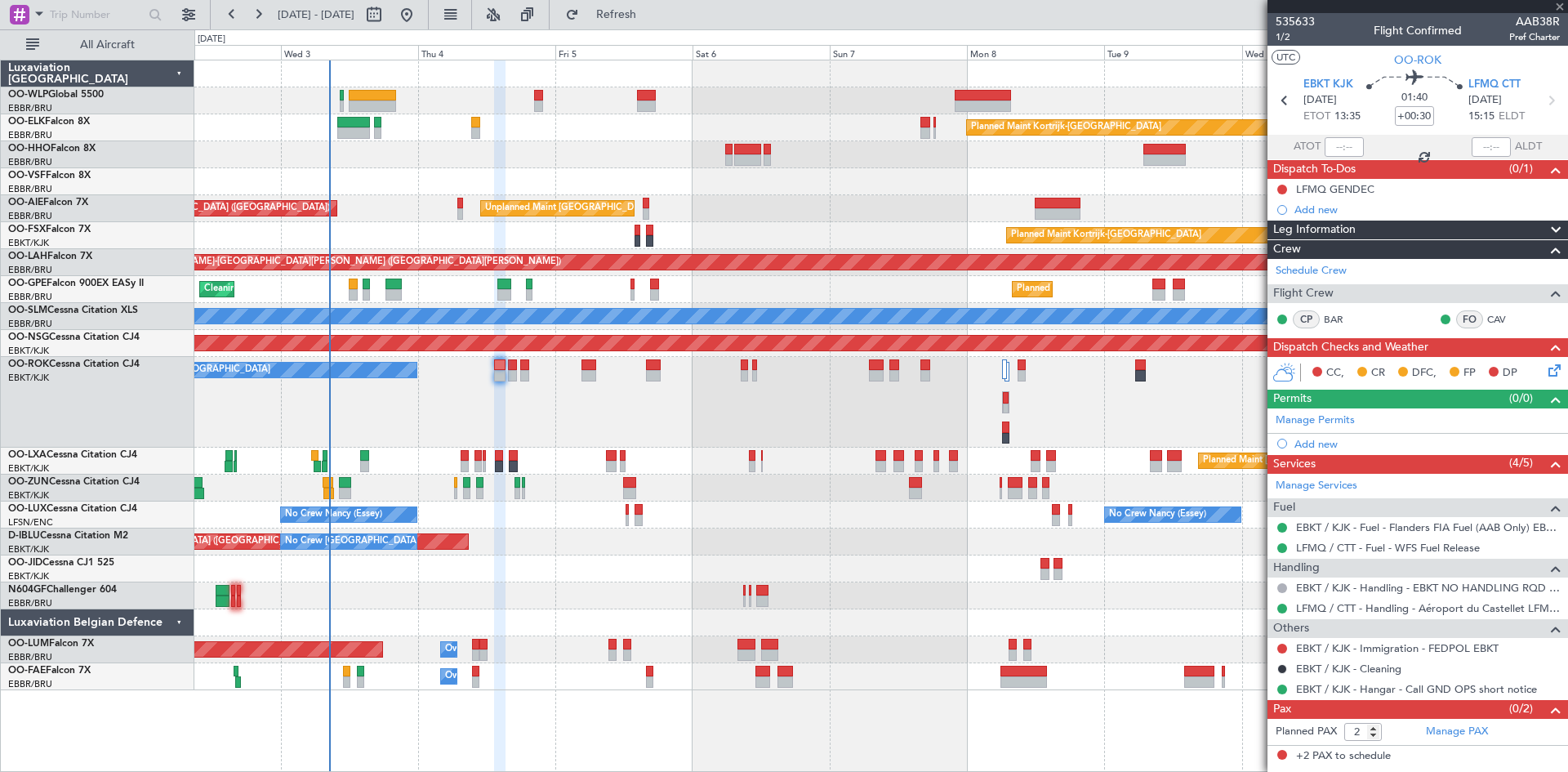
type input "+00:15"
type input "0"
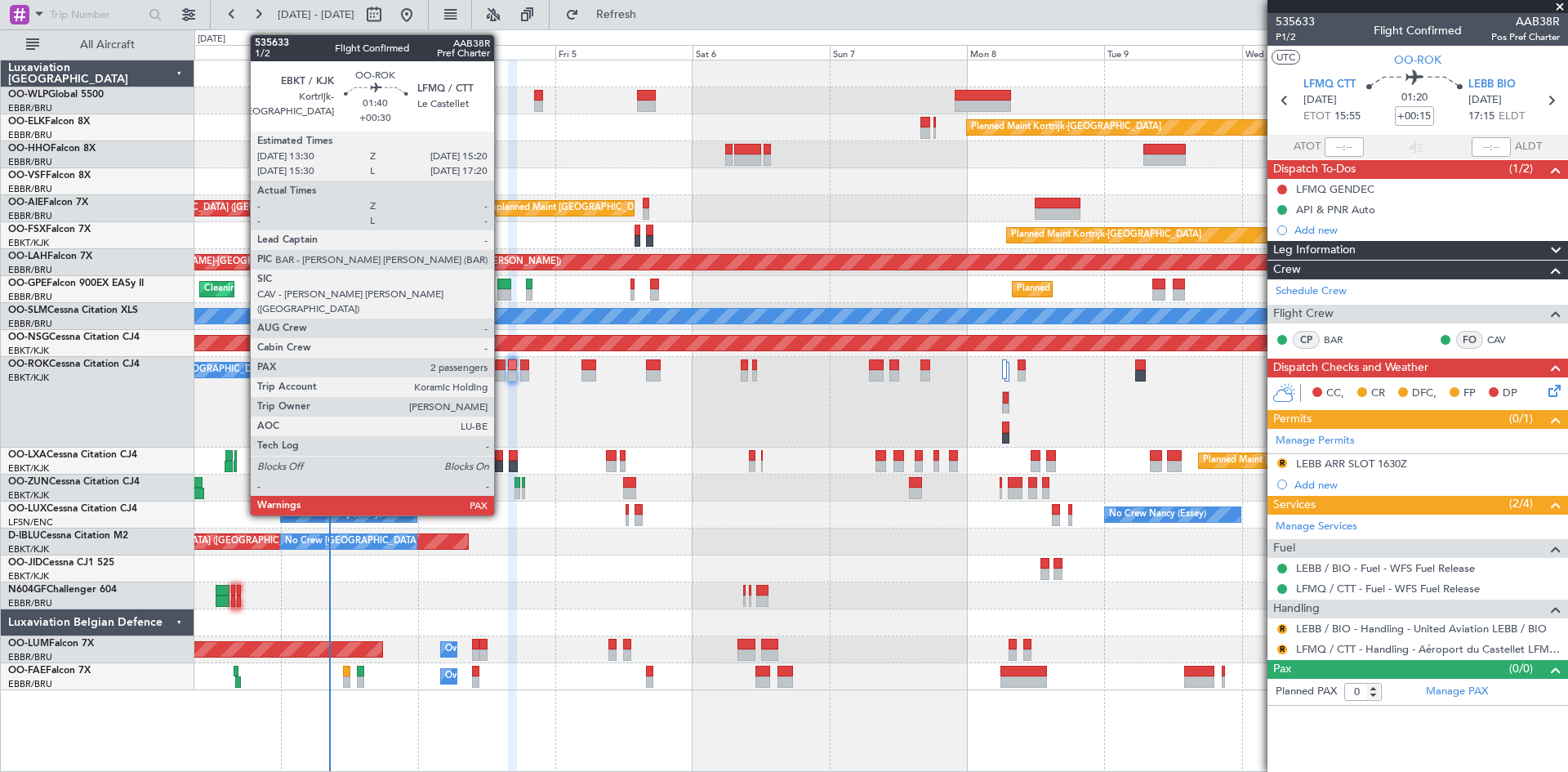
click at [502, 372] on div at bounding box center [499, 376] width 10 height 11
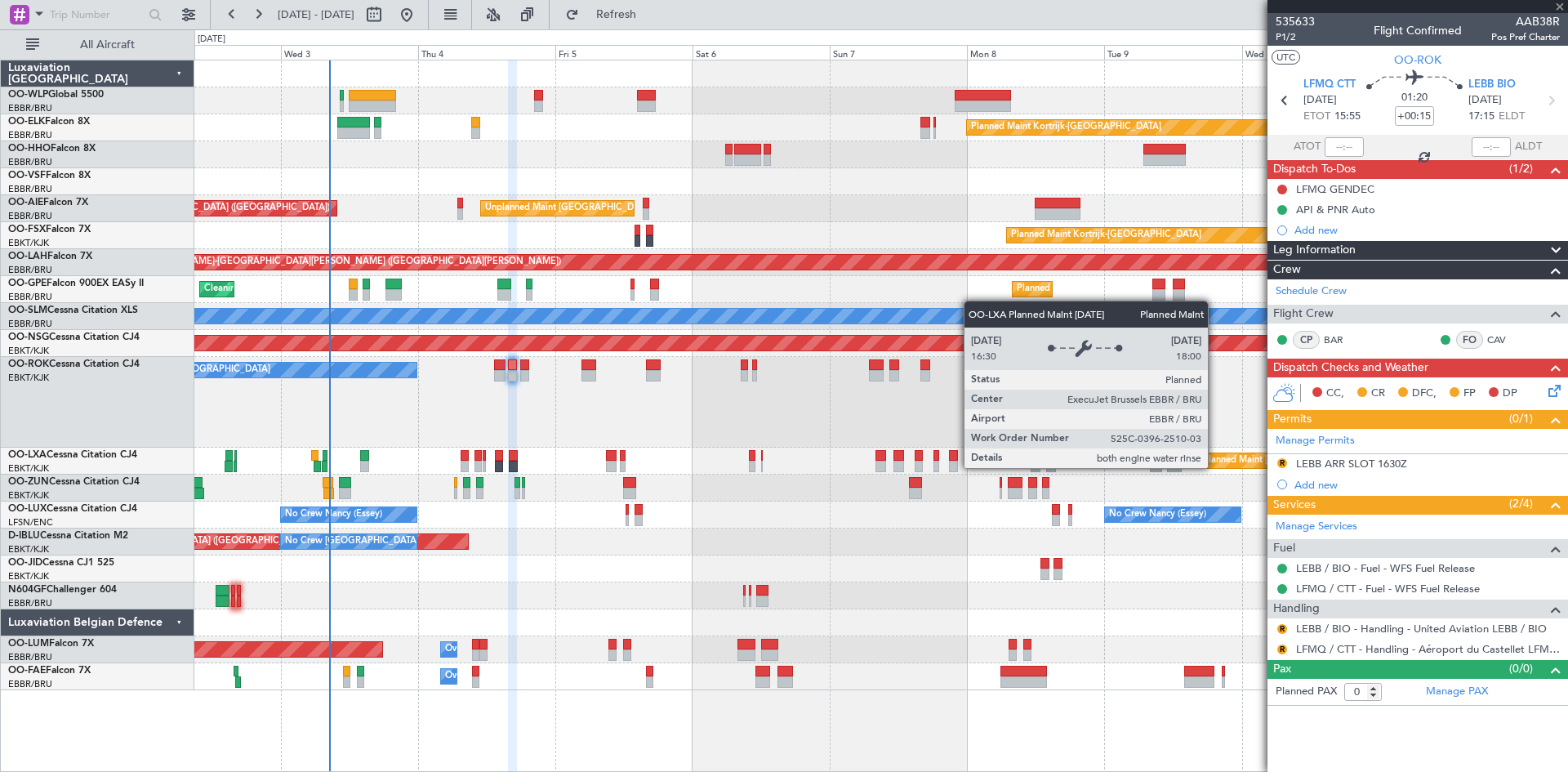
type input "+00:30"
type input "2"
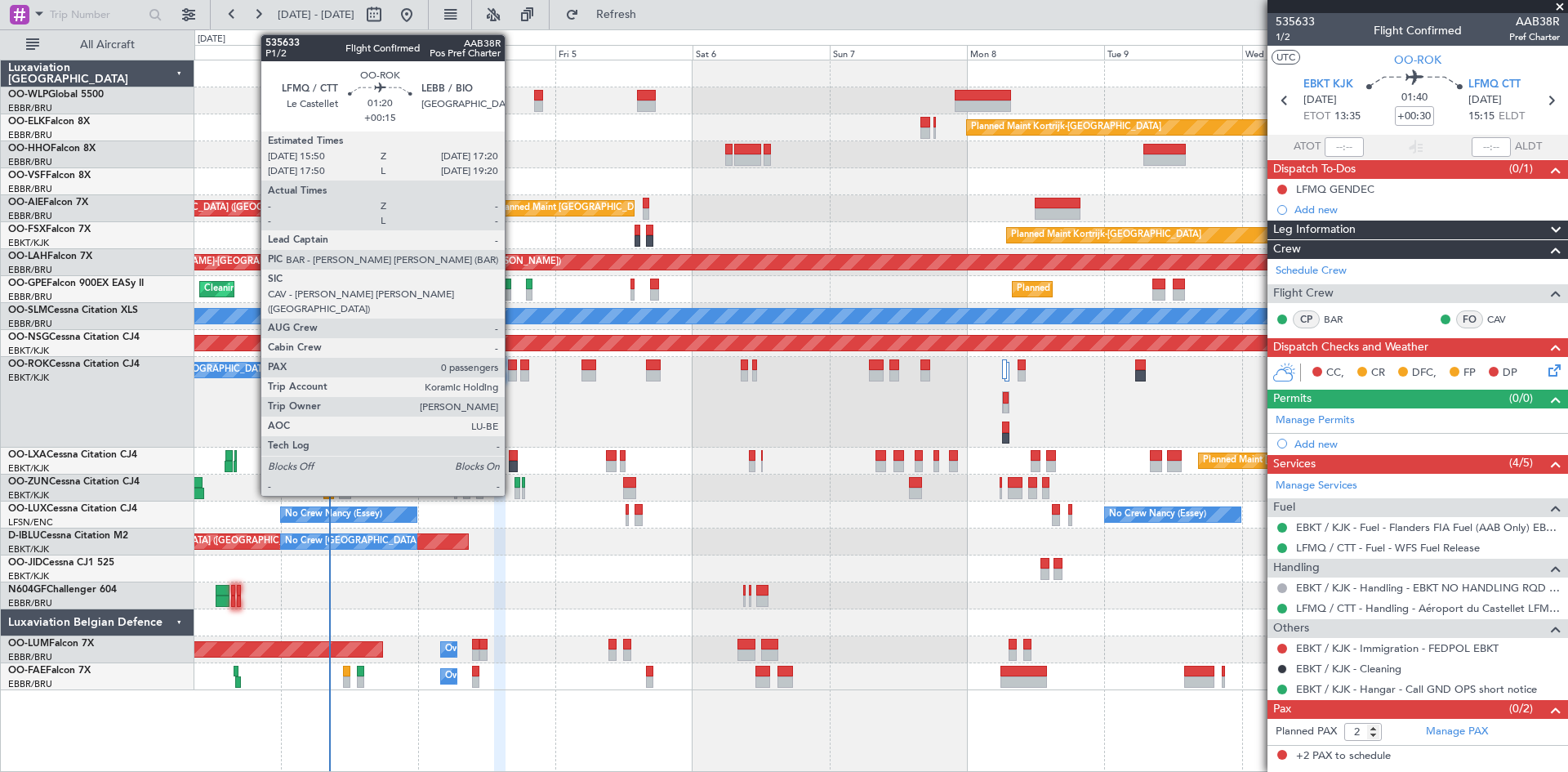
click at [512, 371] on div at bounding box center [513, 376] width 9 height 11
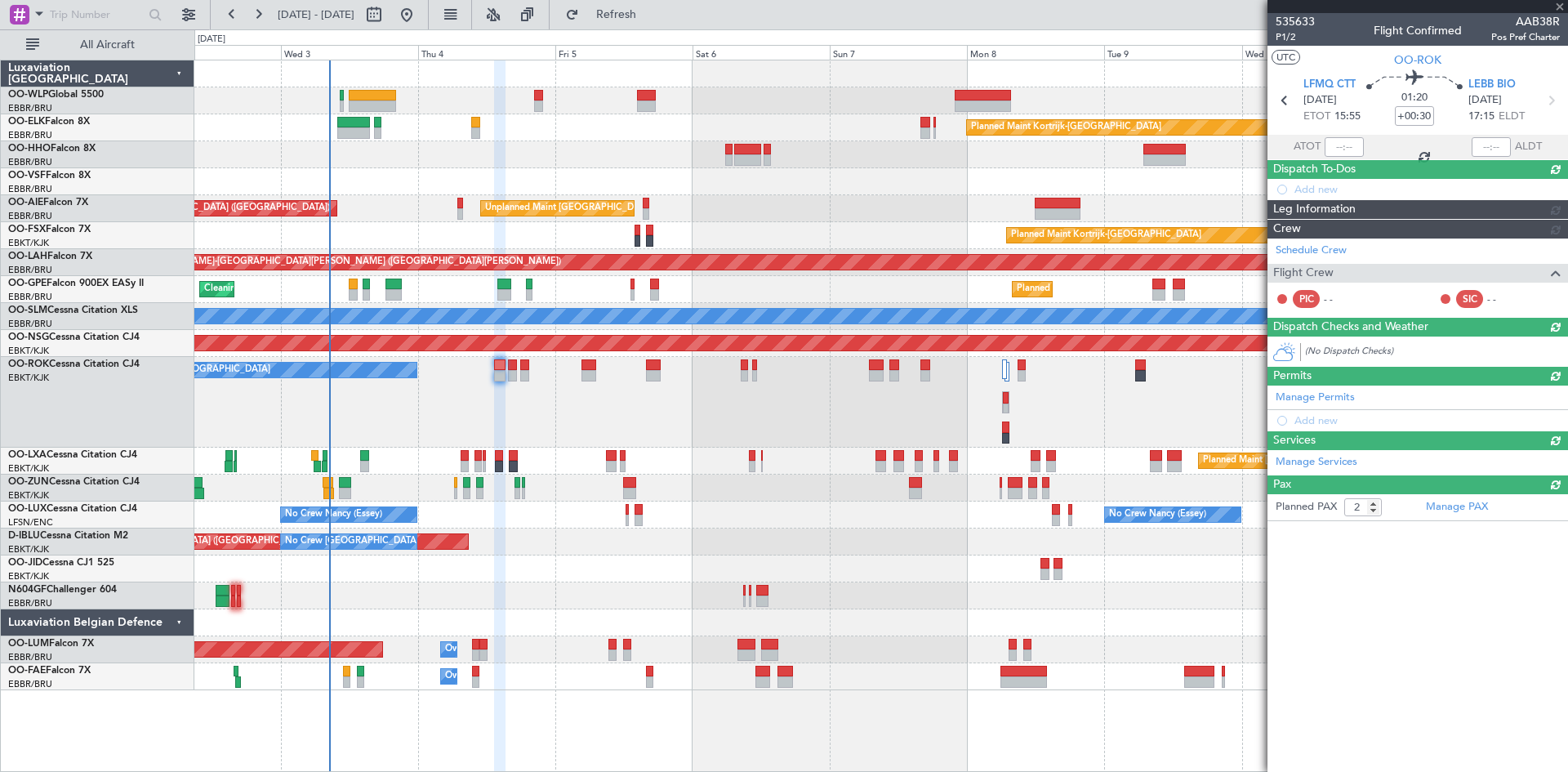
type input "+00:15"
type input "0"
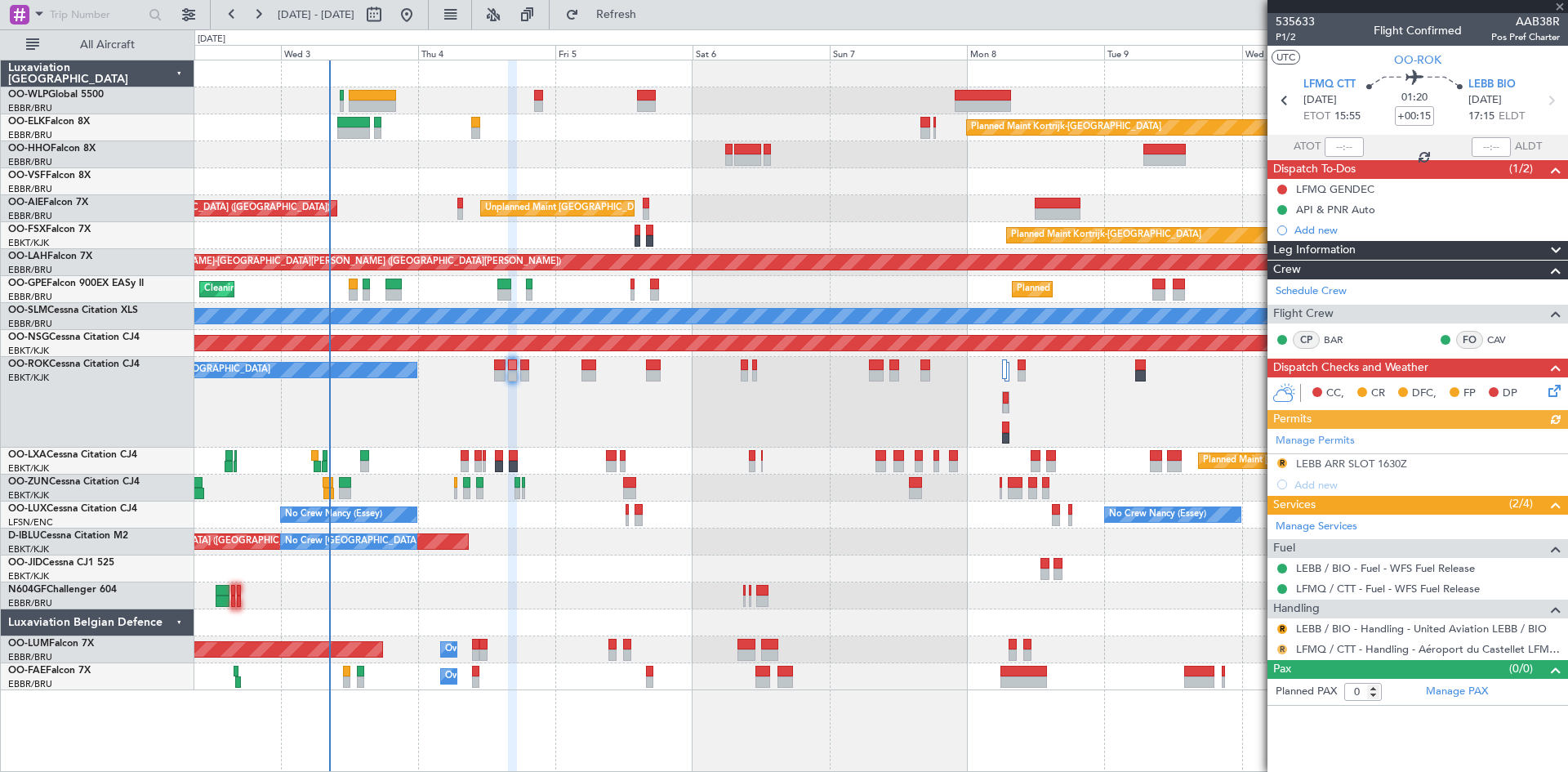
click at [1283, 649] on button "R" at bounding box center [1282, 649] width 9 height 9
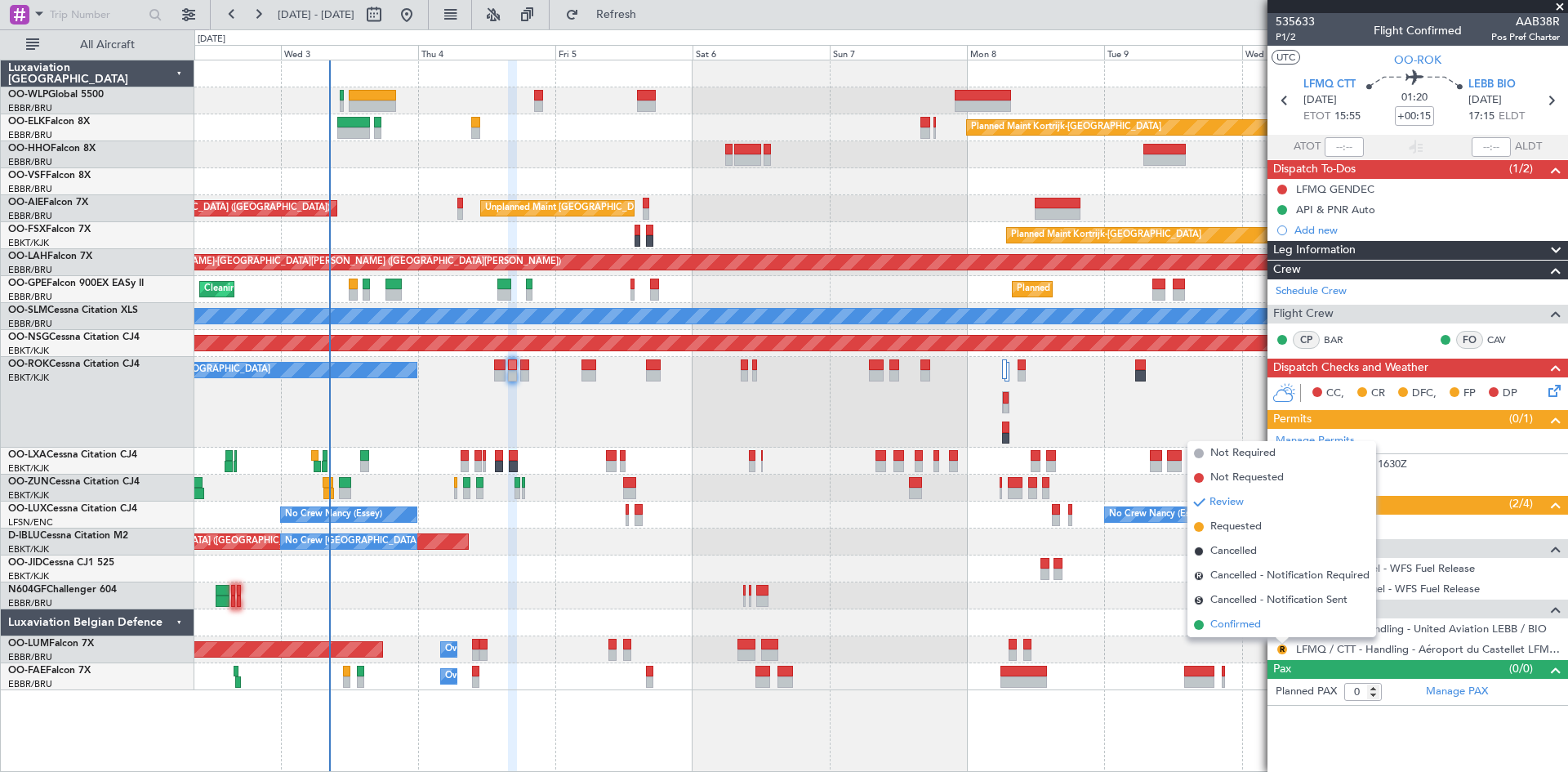
click at [1219, 620] on span "Confirmed" at bounding box center [1236, 625] width 51 height 16
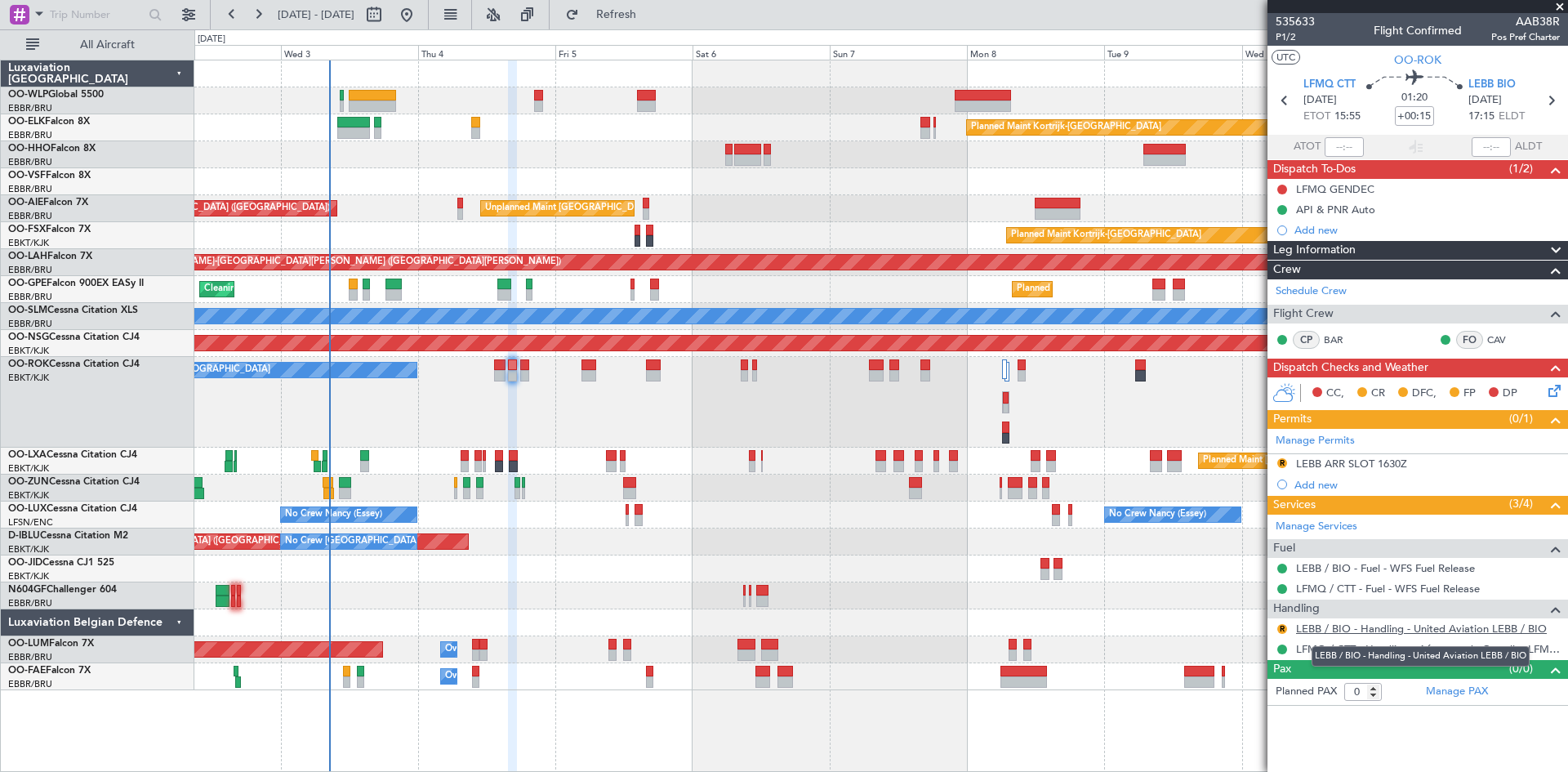
click at [1344, 634] on link "LEBB / BIO - Handling - United Aviation LEBB / BIO" at bounding box center [1421, 628] width 250 height 14
click at [1372, 628] on link "LEBB / BIO - Handling - United Aviation LEBB / BIO" at bounding box center [1421, 628] width 250 height 14
click at [529, 371] on div at bounding box center [525, 376] width 9 height 11
type input "-00:20"
type input "8"
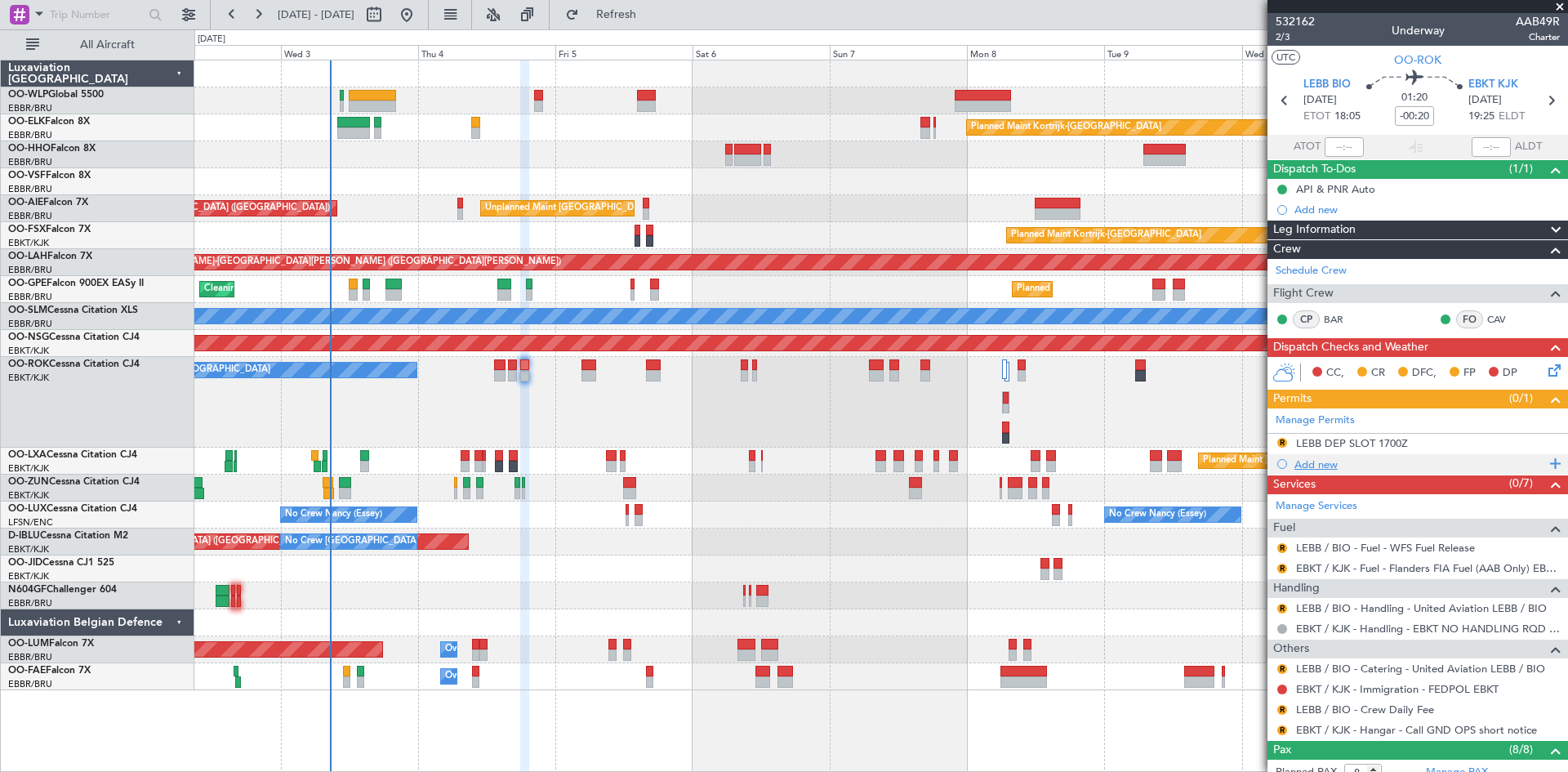
click at [1311, 470] on div "Add new" at bounding box center [1420, 464] width 250 height 14
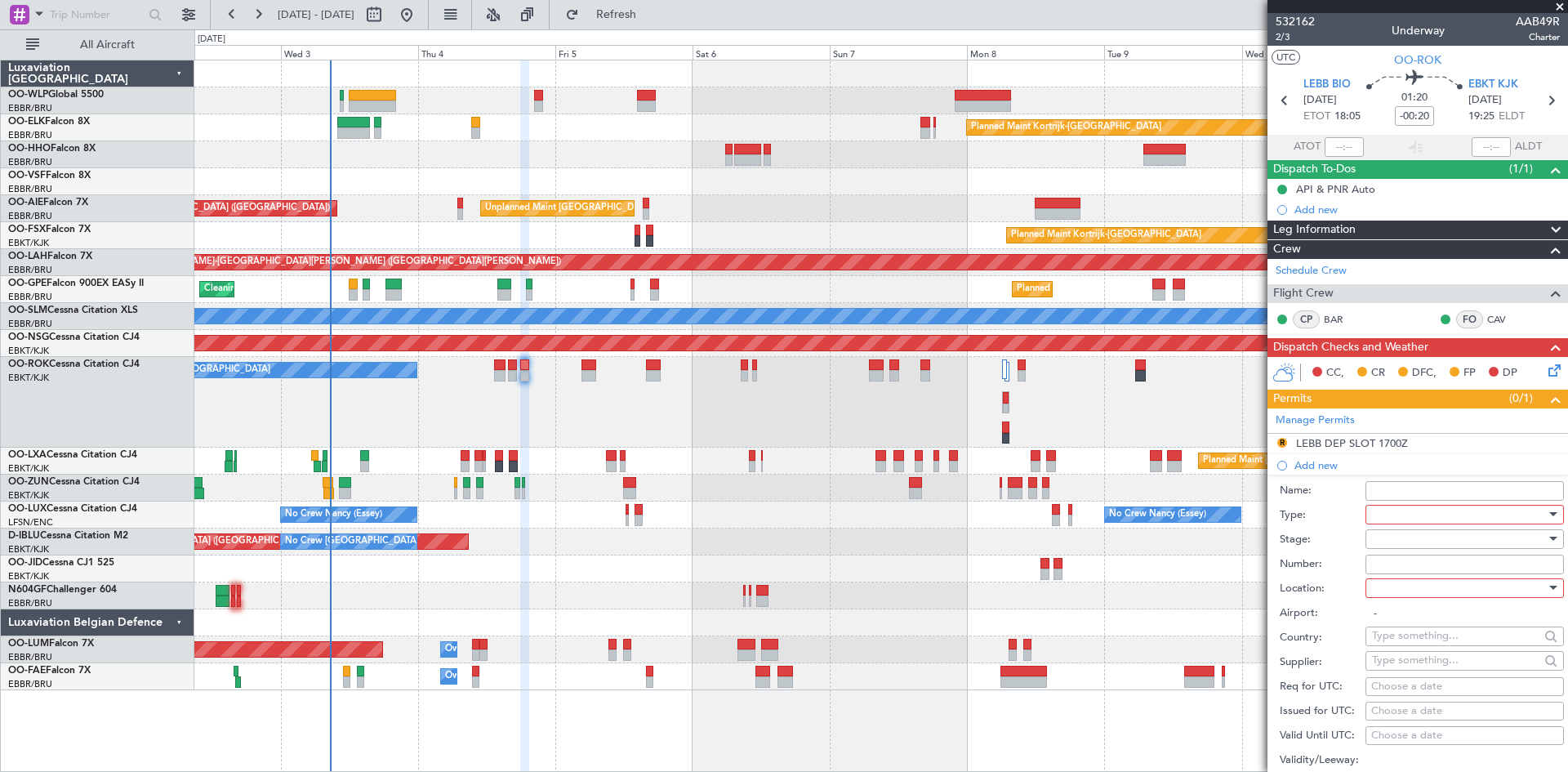
click at [1411, 510] on div at bounding box center [1459, 515] width 174 height 24
click at [1415, 593] on span "Hrs Ext" at bounding box center [1458, 588] width 172 height 24
click at [1440, 584] on div at bounding box center [1459, 588] width 174 height 24
click at [1406, 674] on span "Arrival" at bounding box center [1458, 670] width 172 height 24
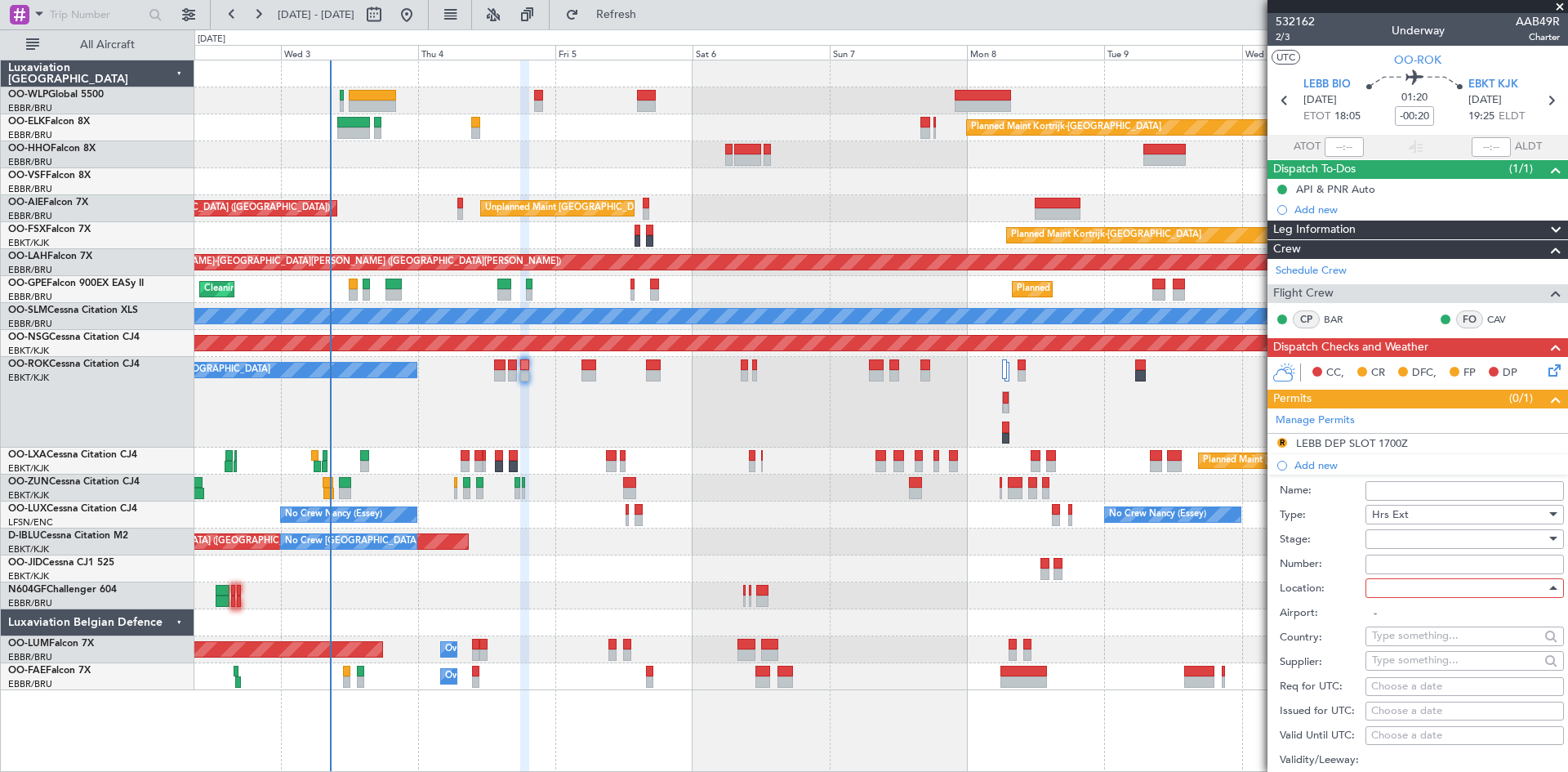
type input "EBKT / KJK"
click at [1425, 687] on div "Choose a date" at bounding box center [1465, 687] width 187 height 16
select select "9"
select select "2025"
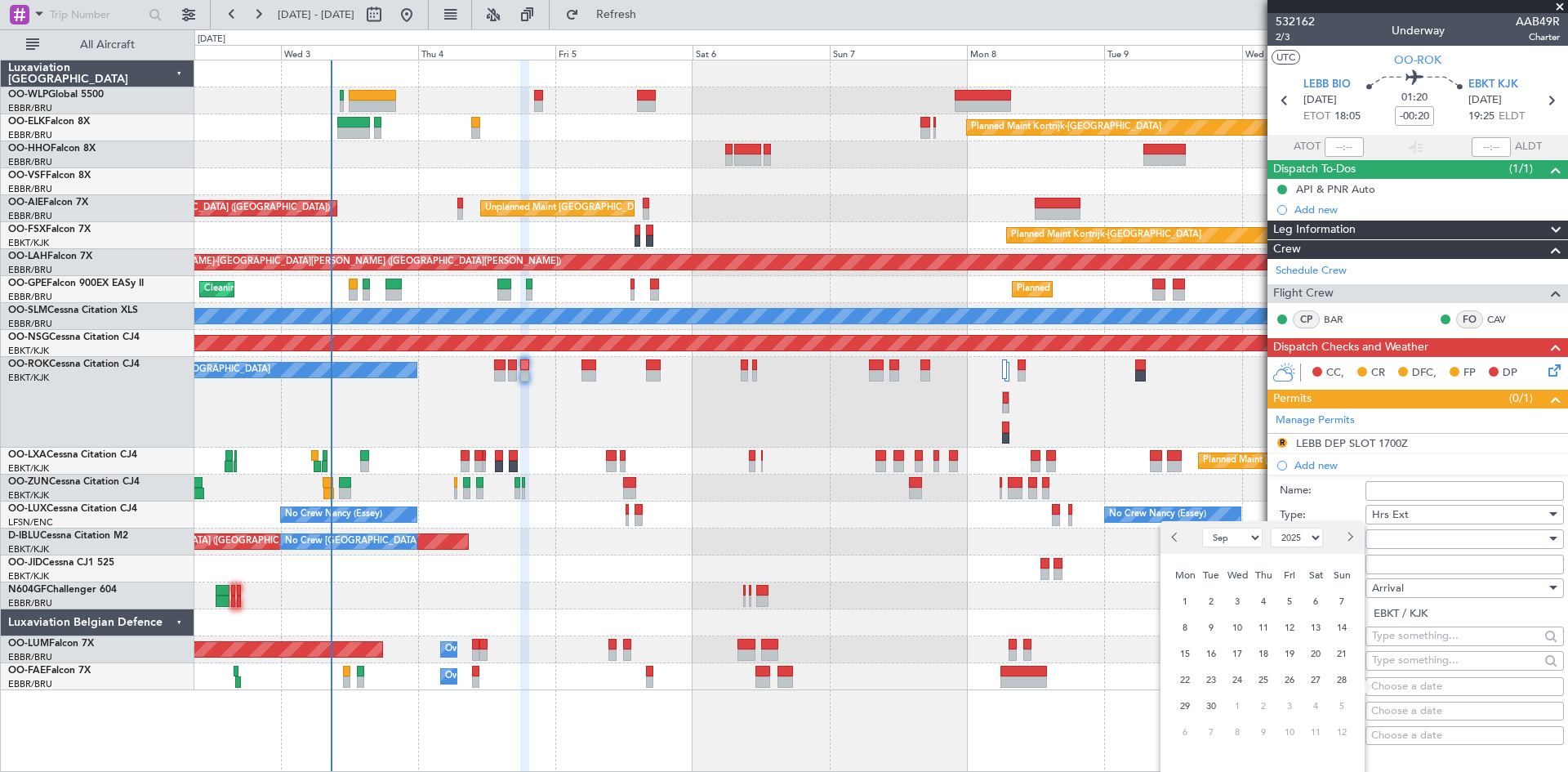
click at [1273, 595] on div "4" at bounding box center [1264, 601] width 26 height 26
click at [1274, 606] on div "4" at bounding box center [1264, 601] width 26 height 26
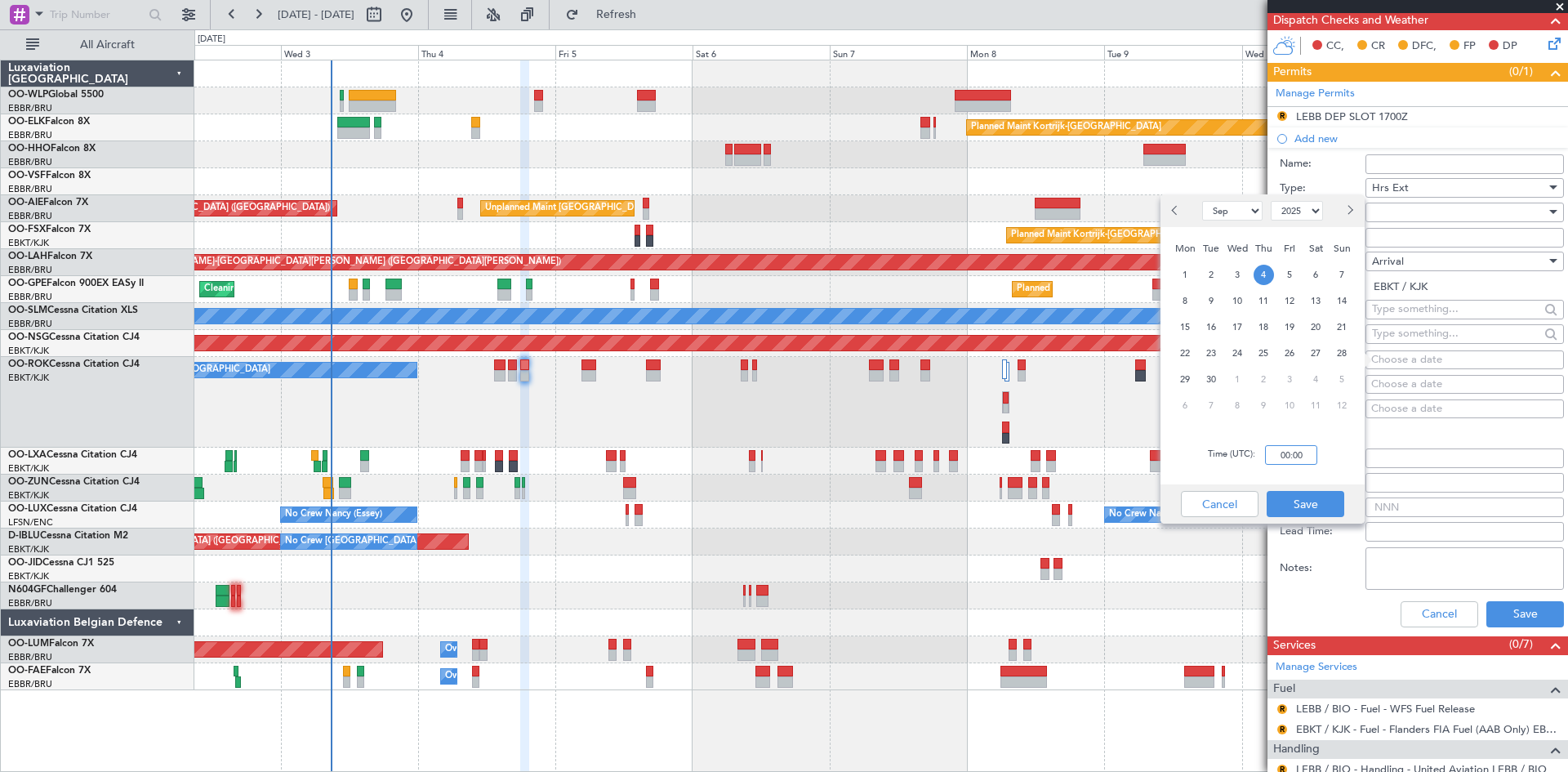
click at [1281, 453] on input "00:00" at bounding box center [1291, 455] width 53 height 20
type input "19:30"
click at [1315, 502] on button "Save" at bounding box center [1305, 505] width 78 height 26
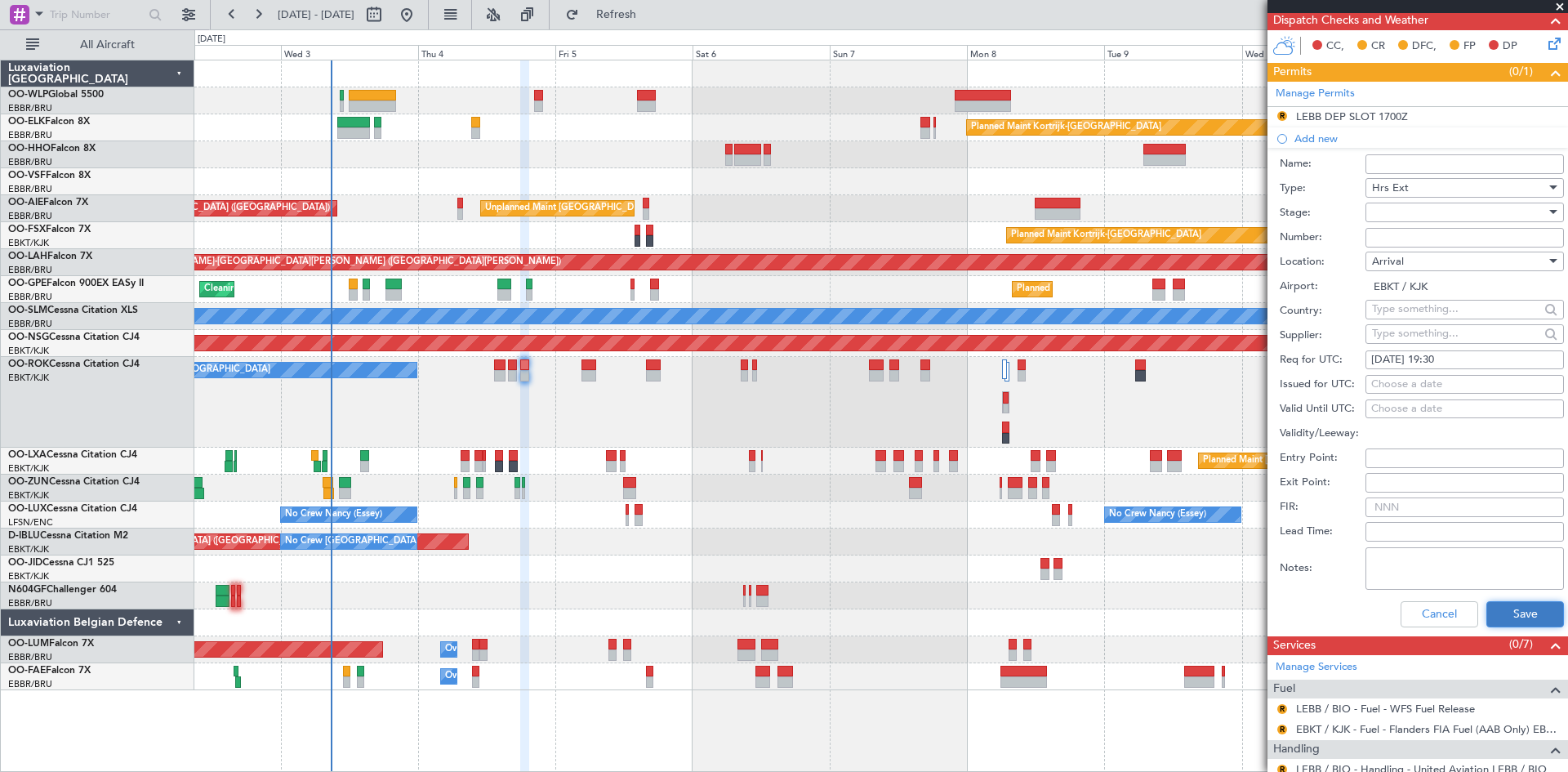
click at [1507, 617] on button "Save" at bounding box center [1525, 614] width 78 height 26
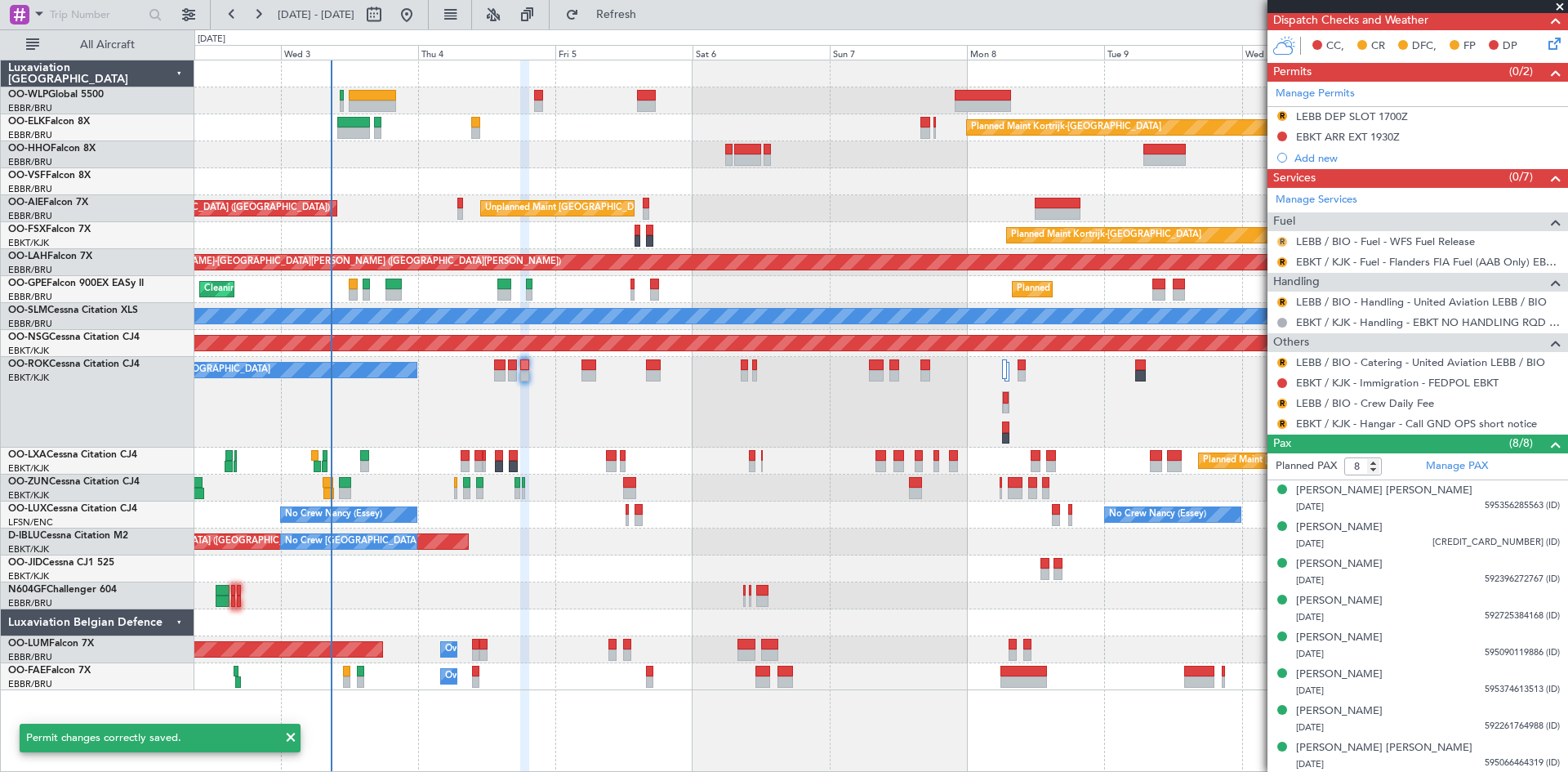
click at [1283, 243] on button "R" at bounding box center [1282, 242] width 9 height 9
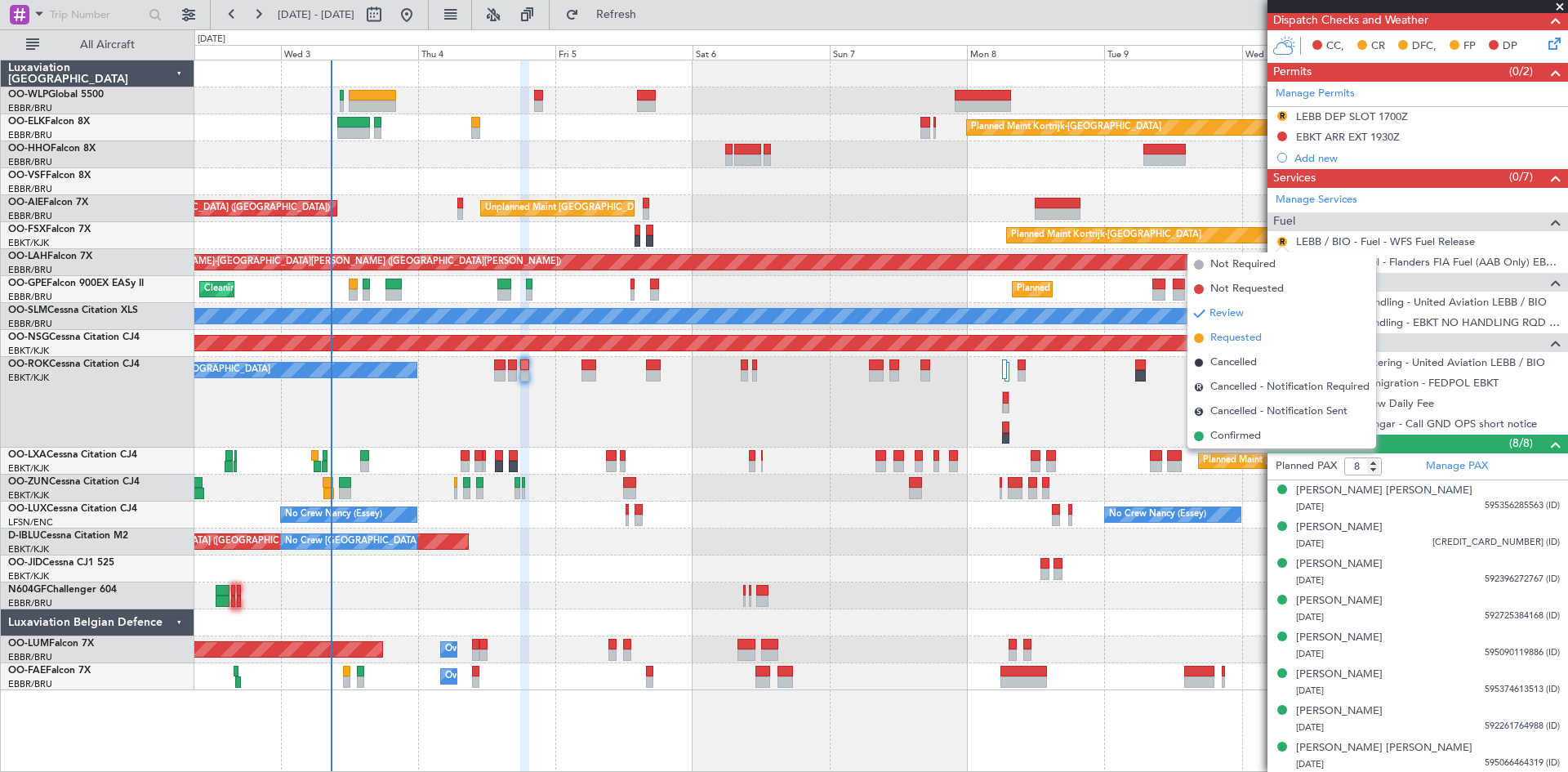
click at [1240, 333] on span "Requested" at bounding box center [1236, 338] width 52 height 16
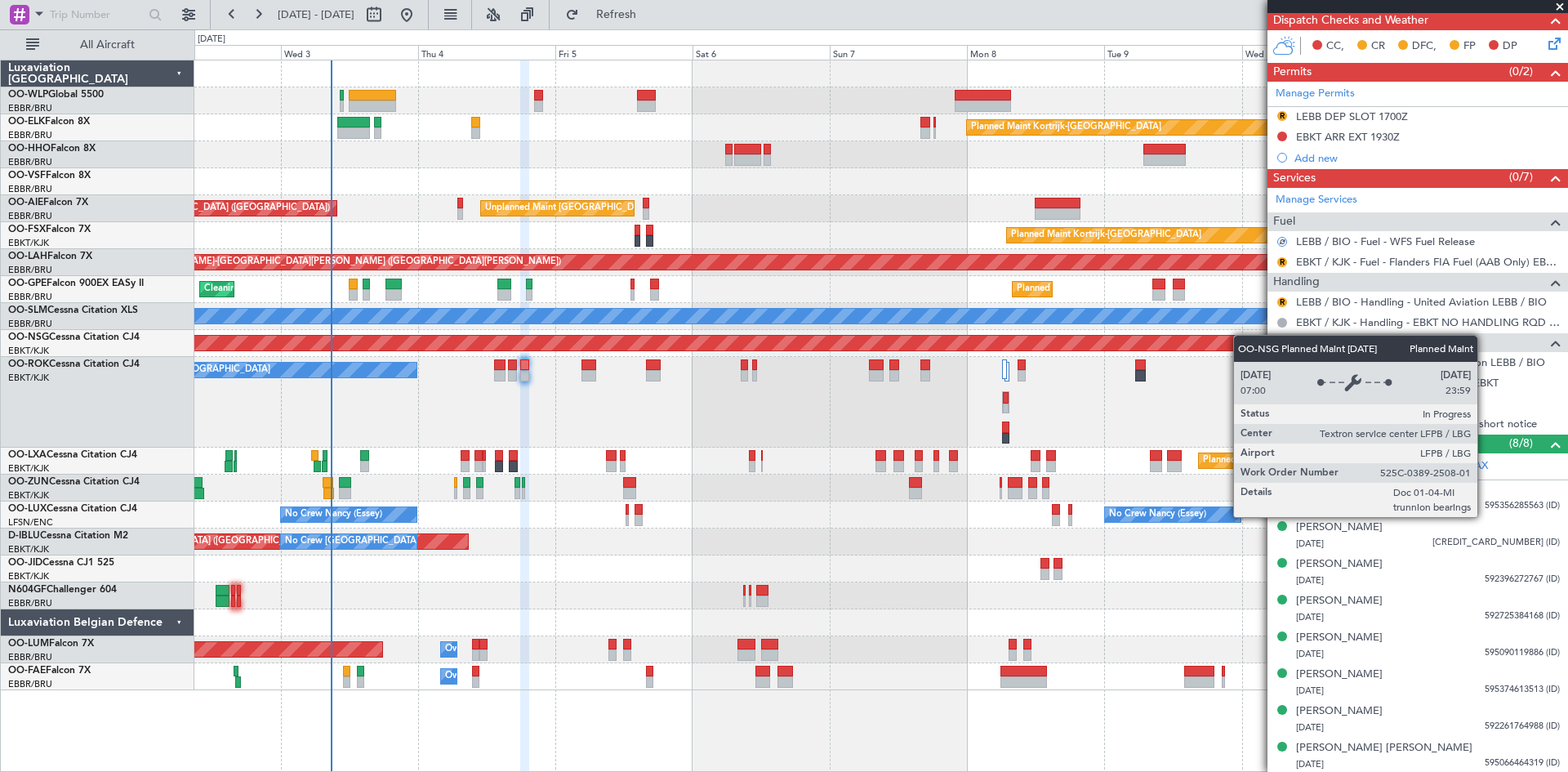
click at [1244, 336] on div "Planned Maint [GEOGRAPHIC_DATA] ([GEOGRAPHIC_DATA])" at bounding box center [881, 343] width 1373 height 27
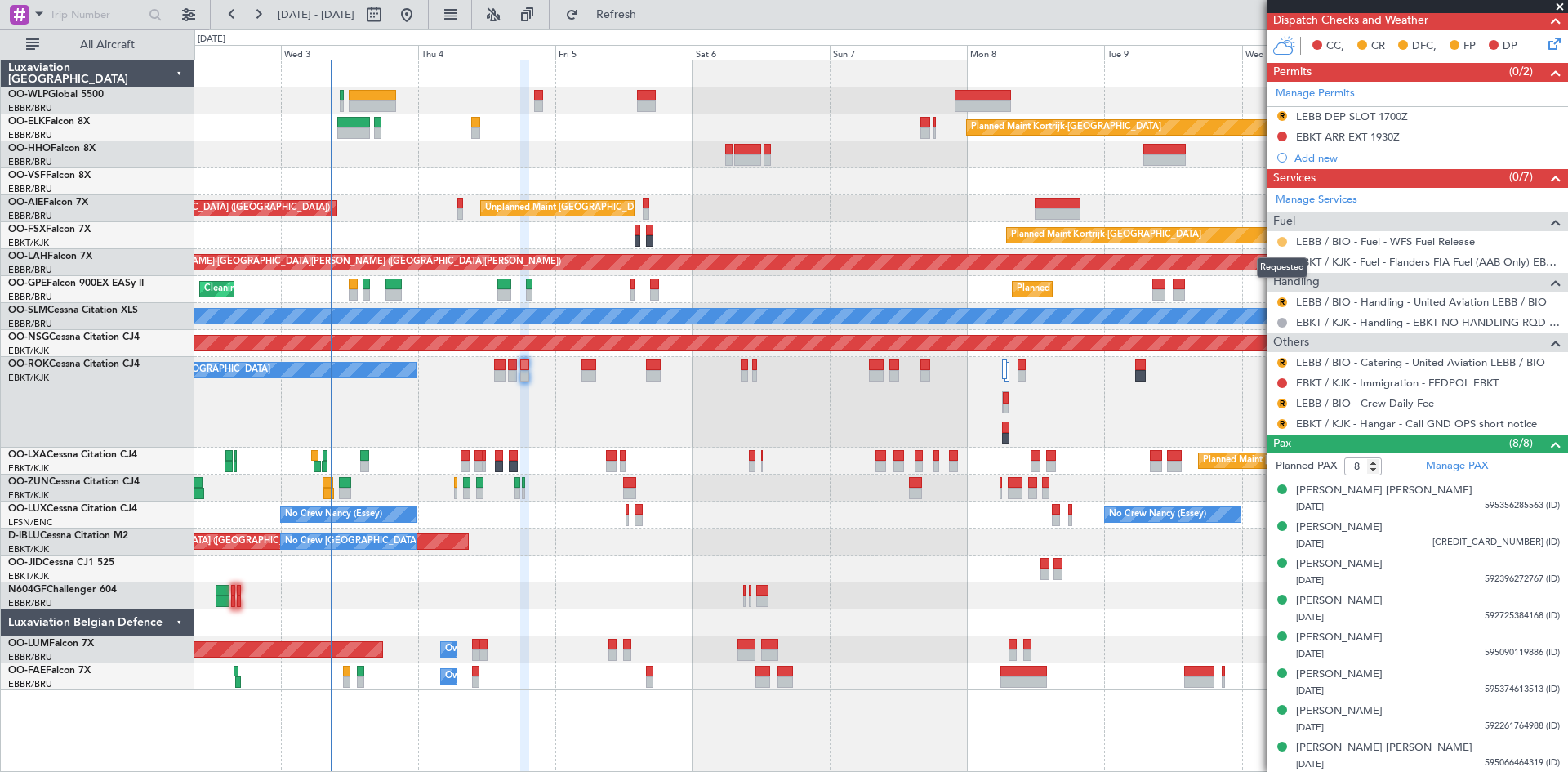
click at [1281, 240] on button at bounding box center [1282, 242] width 9 height 9
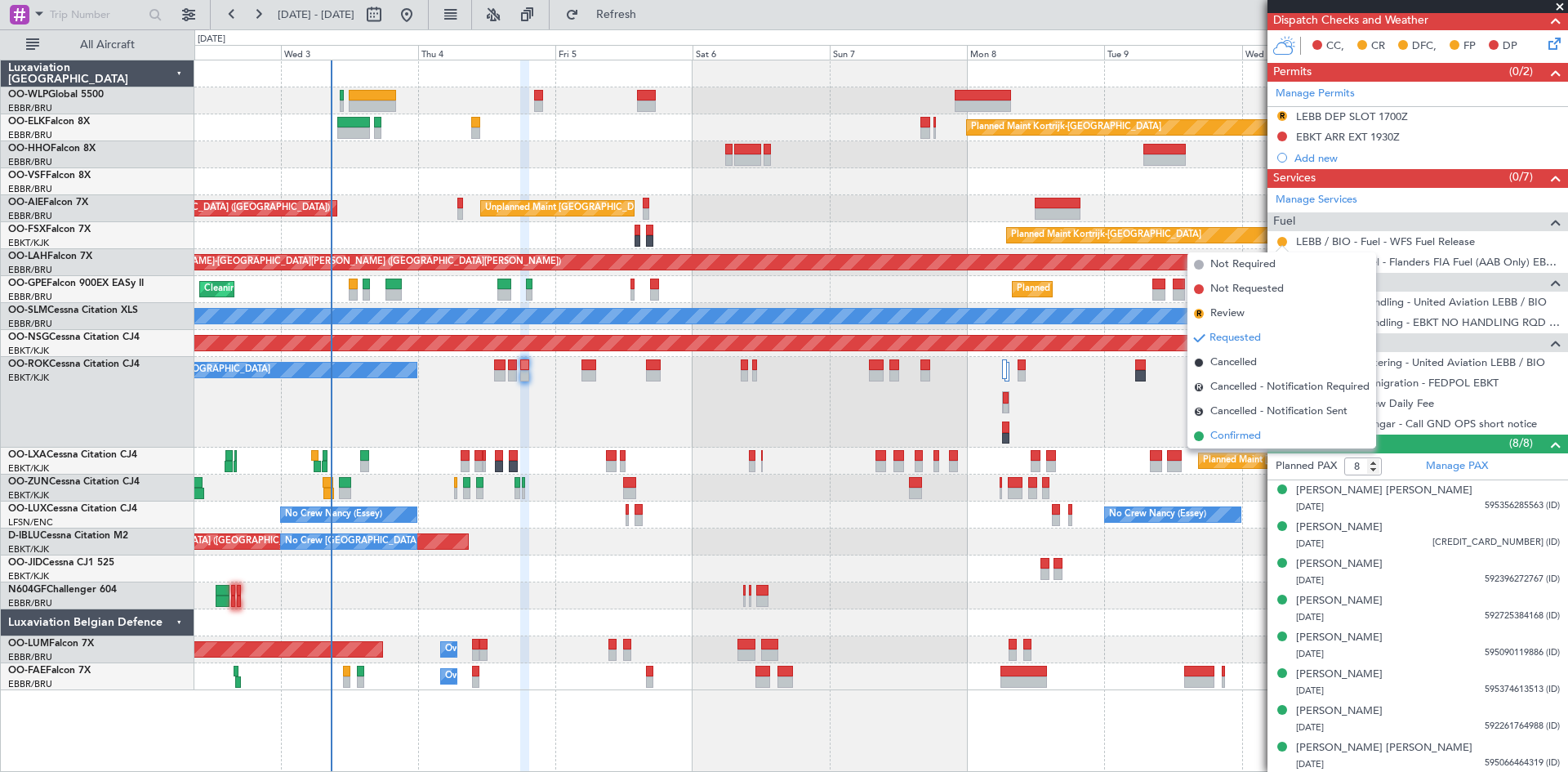
click at [1248, 431] on span "Confirmed" at bounding box center [1236, 435] width 51 height 16
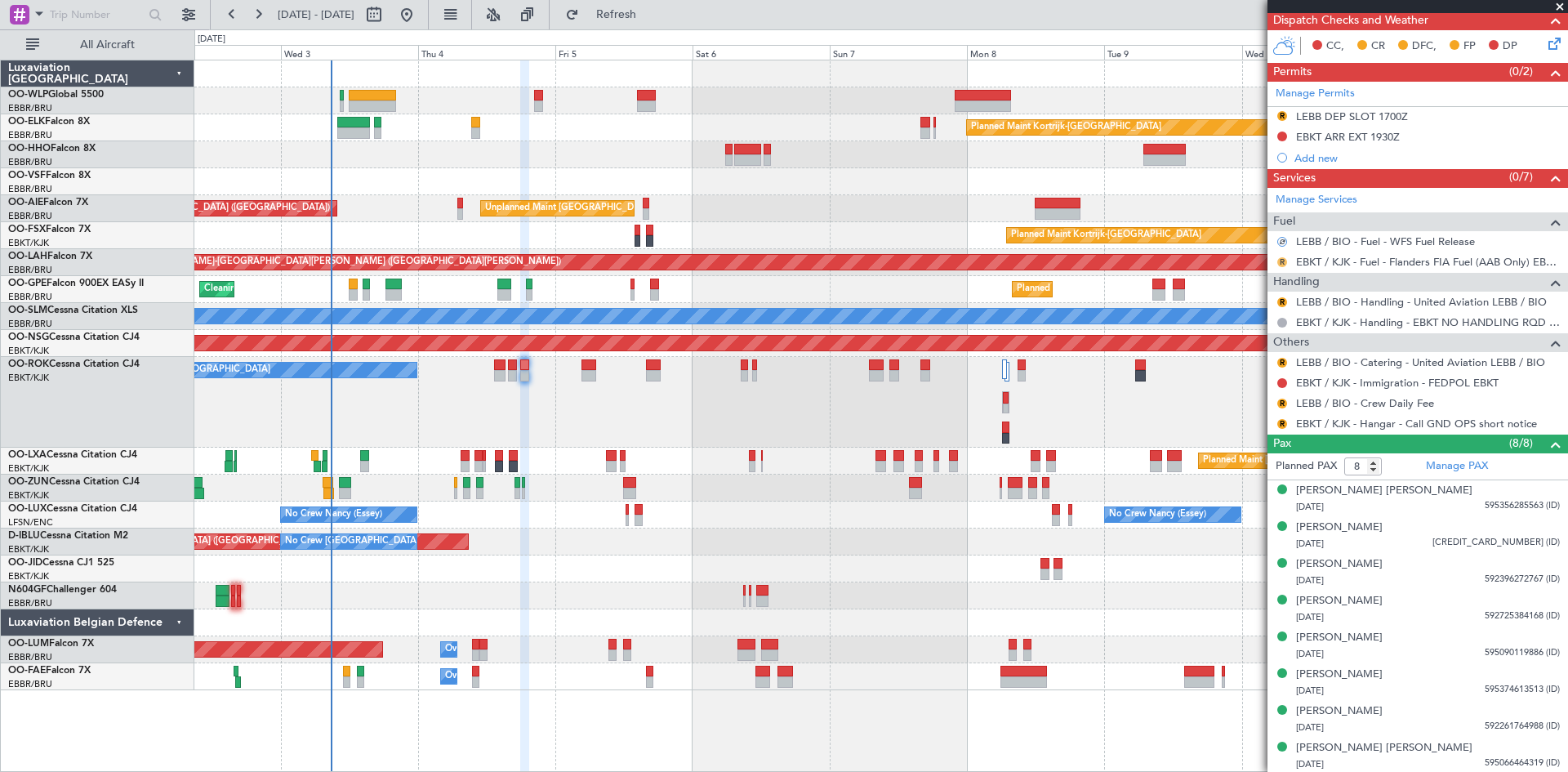
click at [1285, 263] on button "R" at bounding box center [1282, 262] width 9 height 9
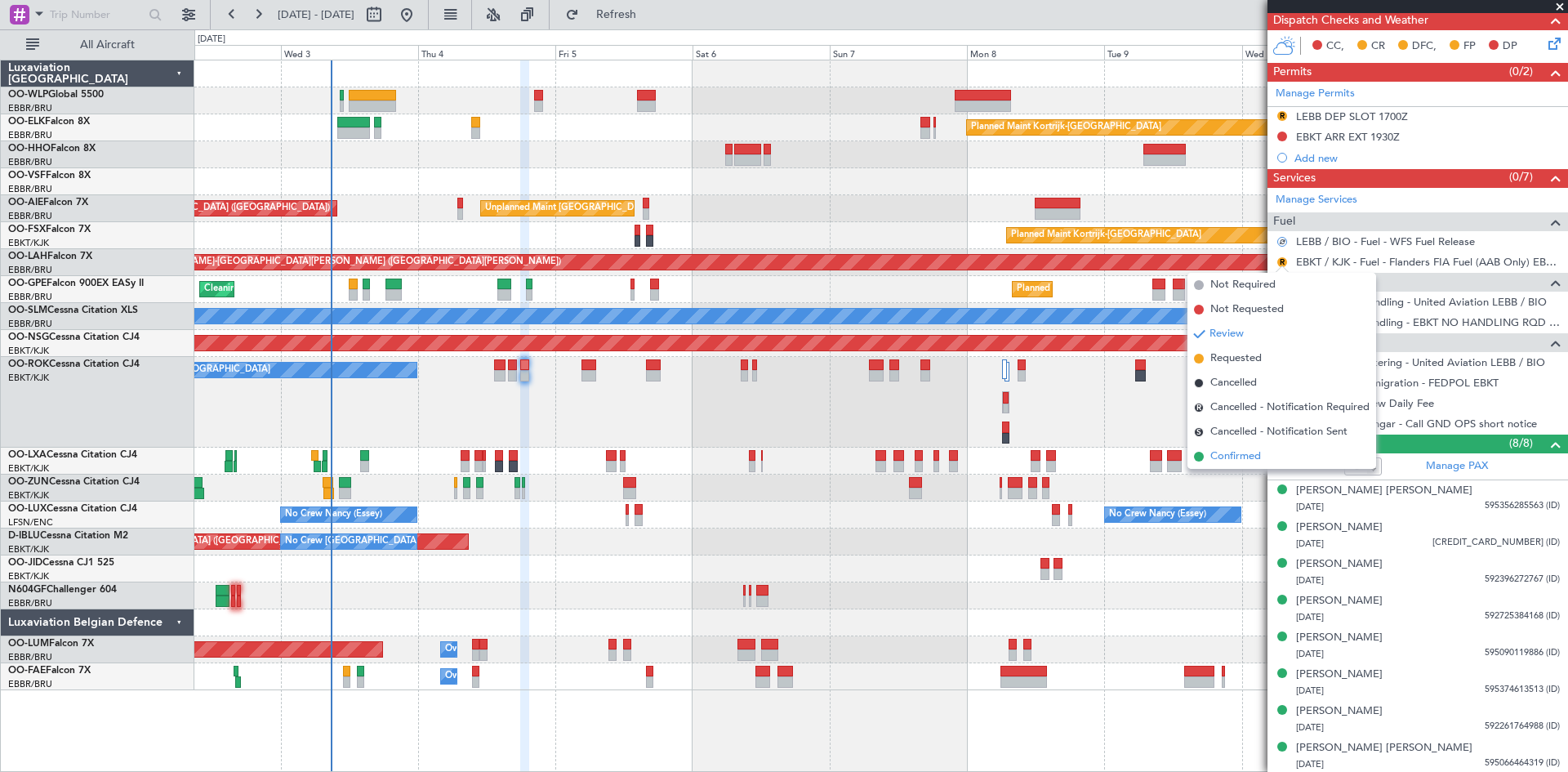
click at [1244, 458] on span "Confirmed" at bounding box center [1236, 456] width 51 height 16
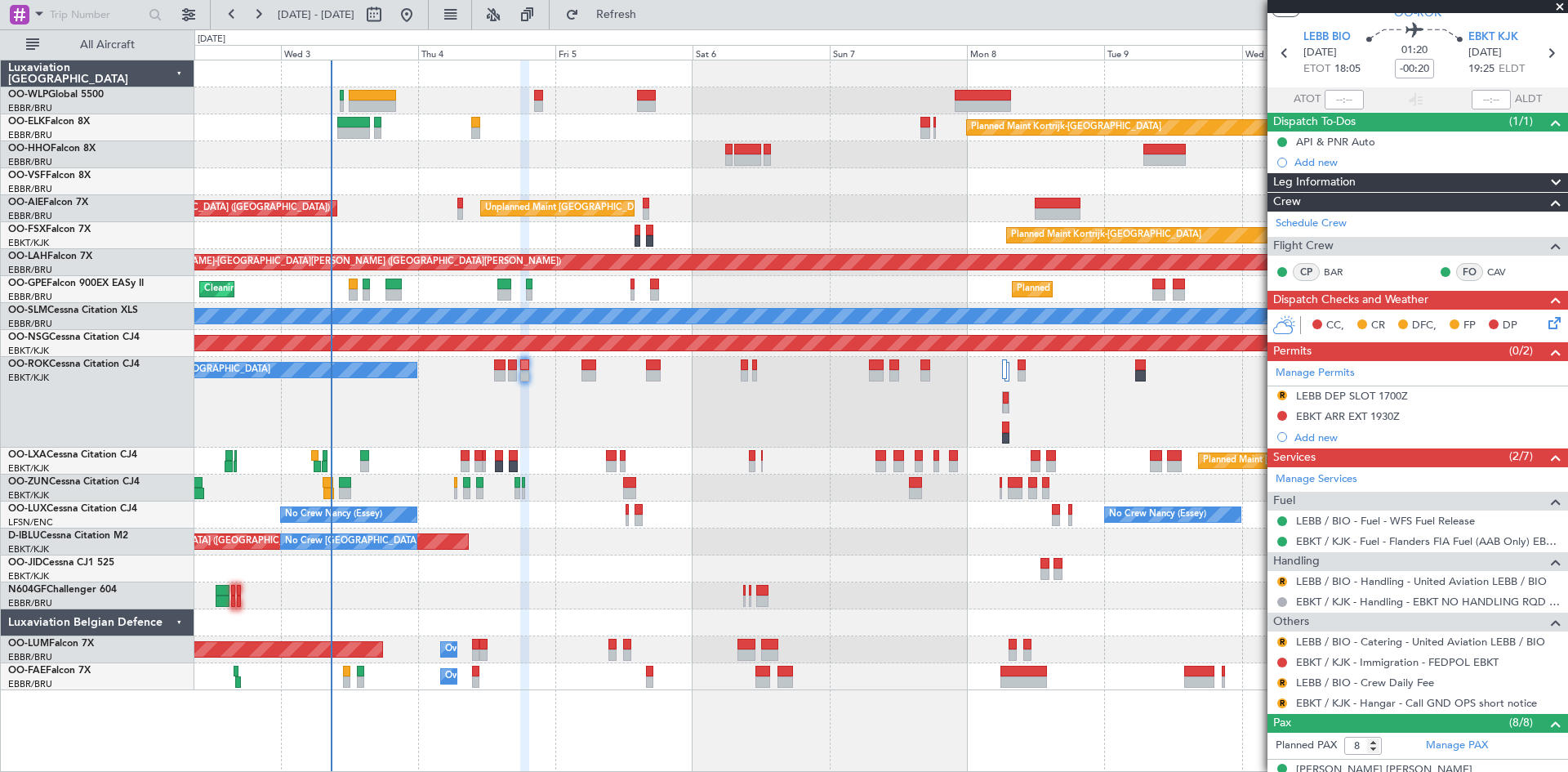
scroll to position [0, 0]
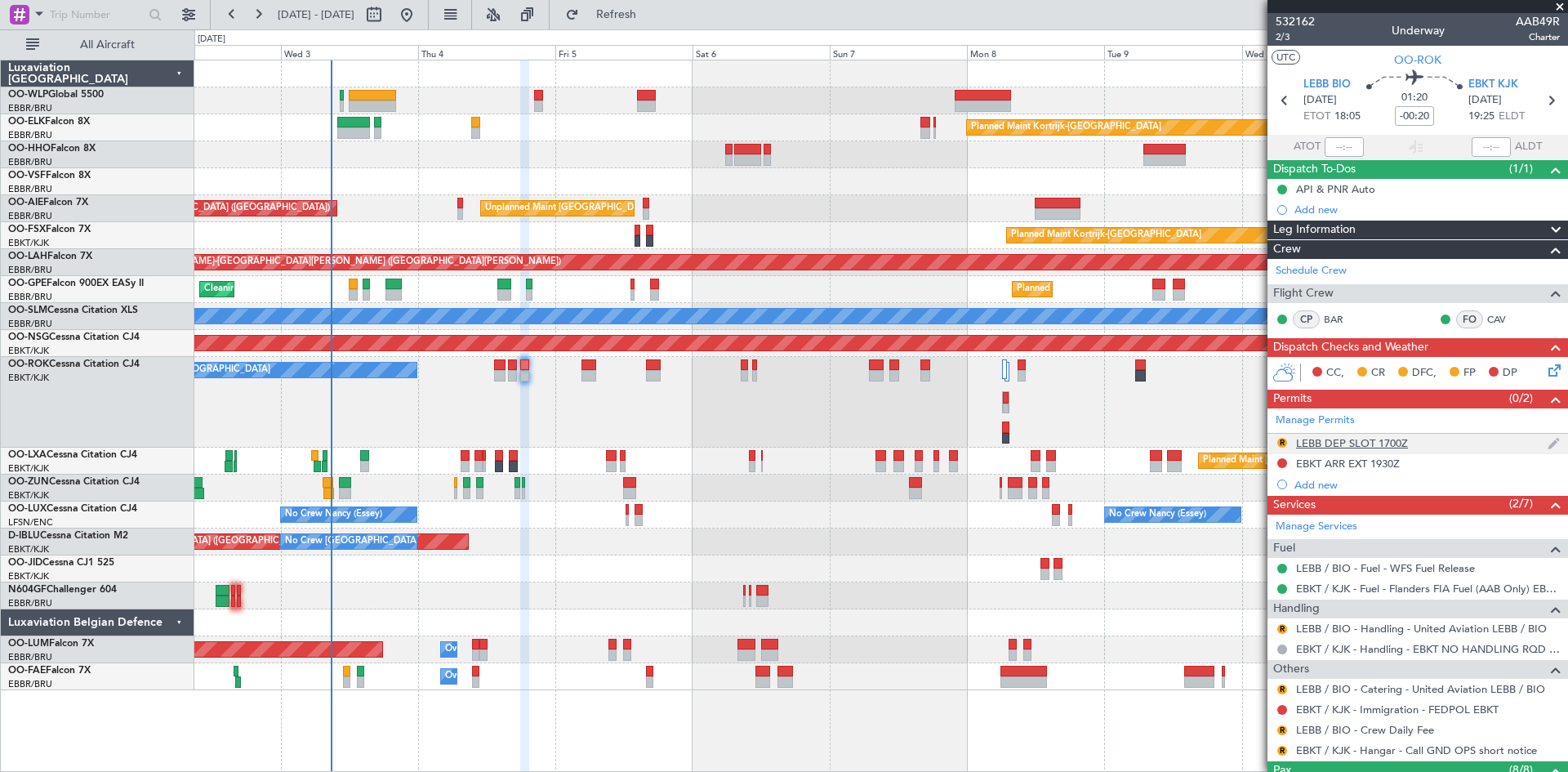
click at [1548, 445] on img at bounding box center [1554, 444] width 12 height 15
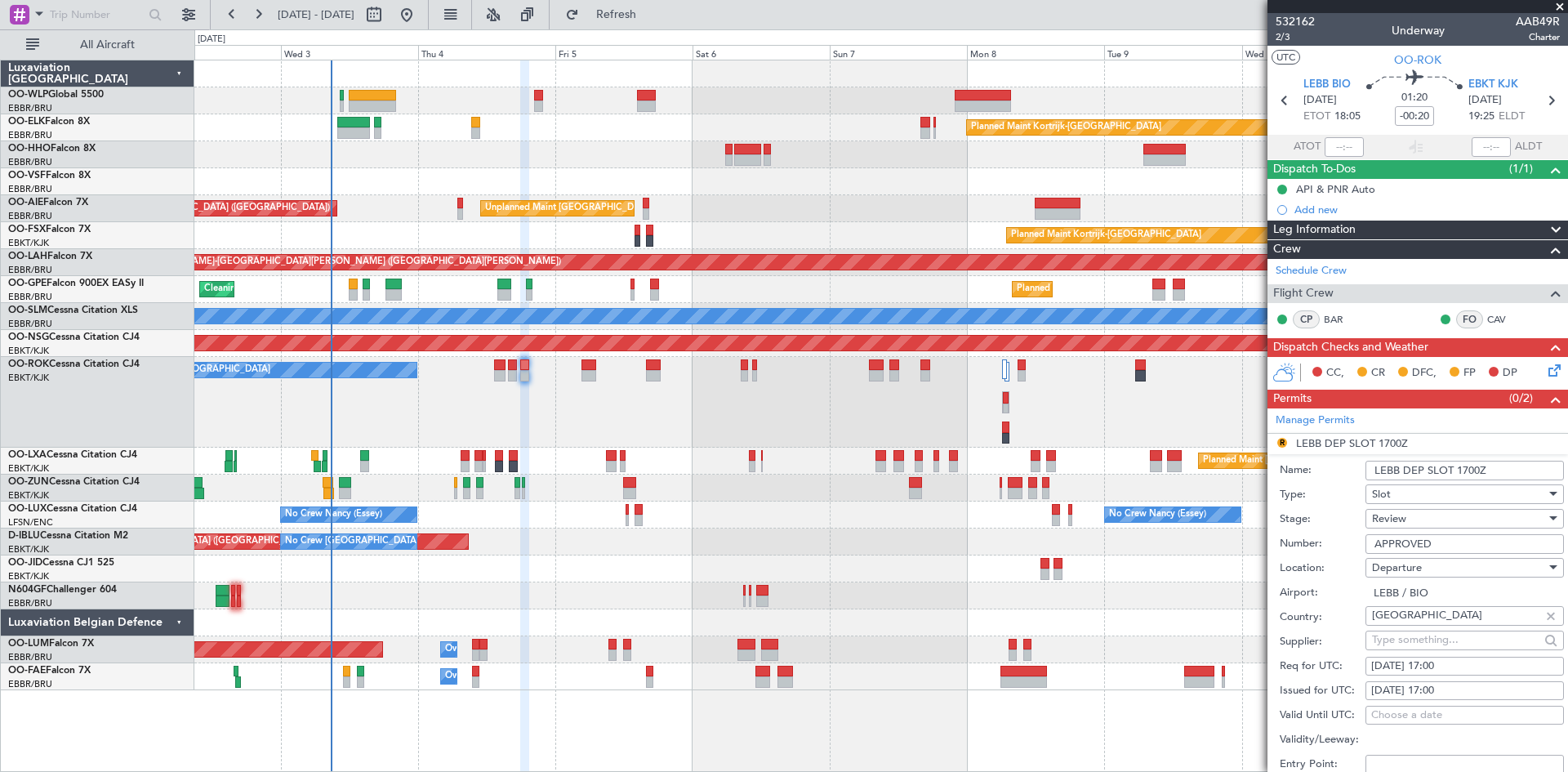
click at [1437, 666] on div "04/09/2025 17:00" at bounding box center [1465, 666] width 187 height 16
select select "9"
select select "2025"
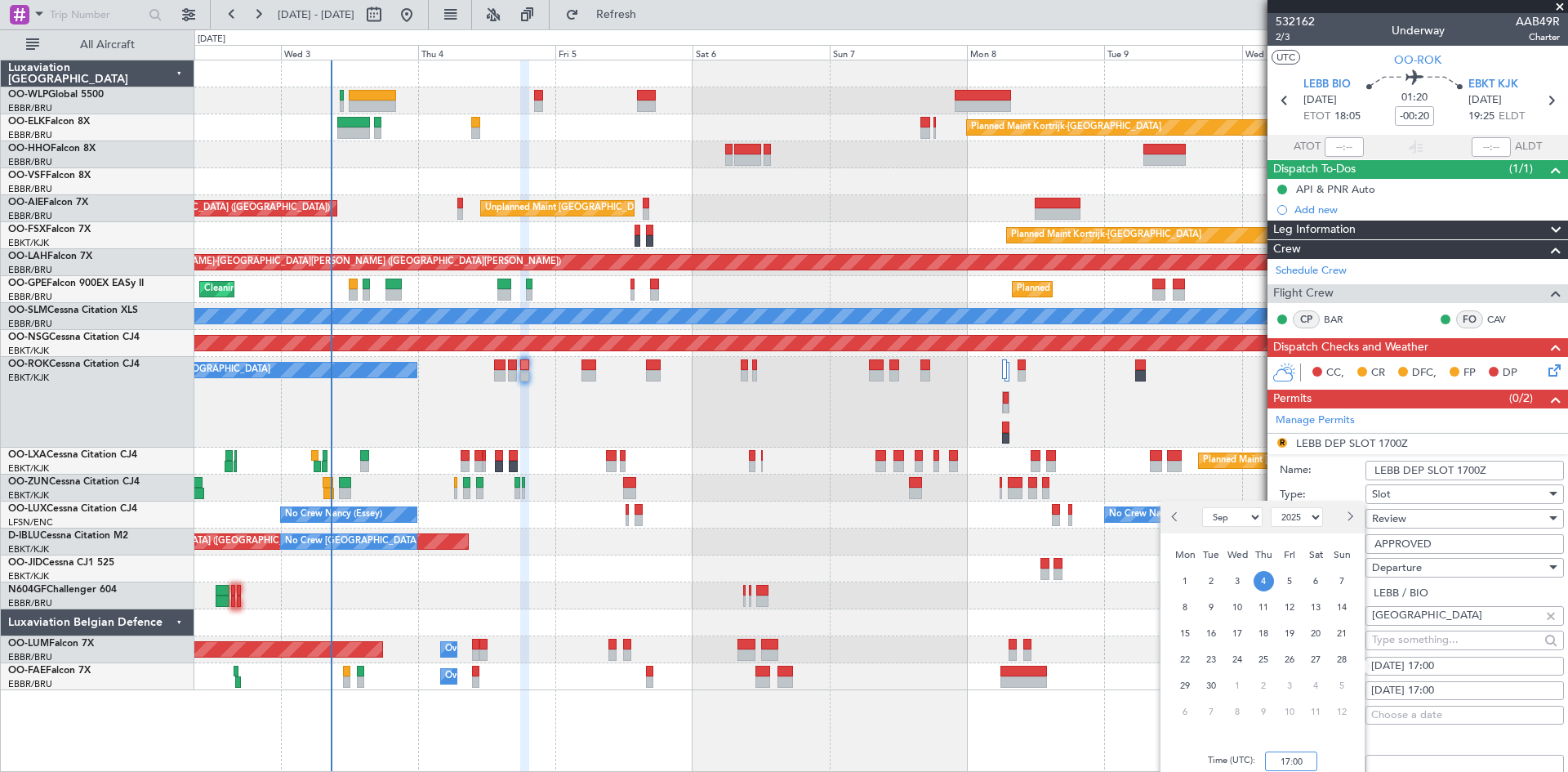
click at [1273, 761] on input "17:00" at bounding box center [1291, 761] width 53 height 20
type input "18:00"
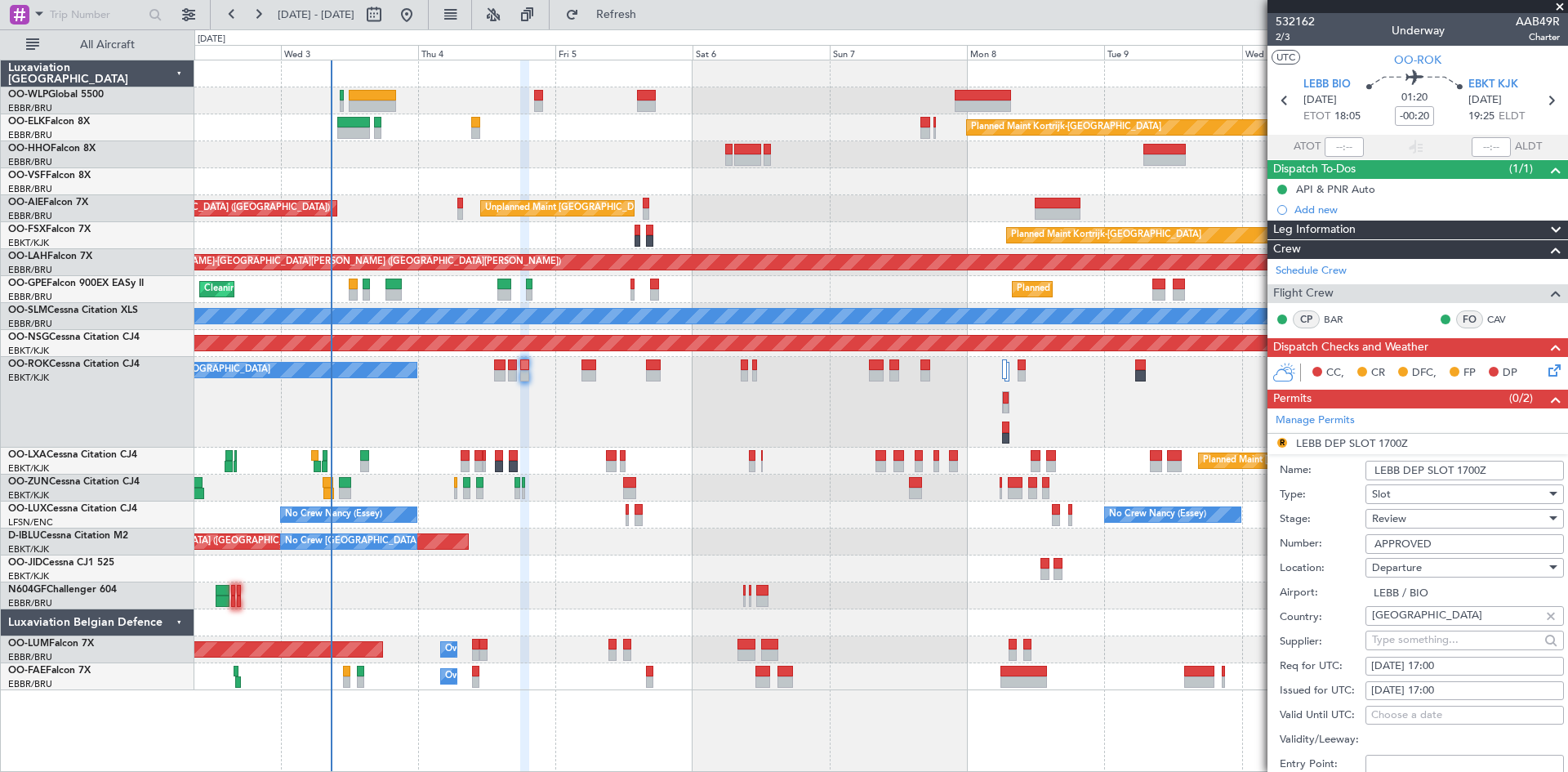
click at [1427, 694] on div "04/09/2025 17:00" at bounding box center [1465, 690] width 187 height 16
select select "9"
select select "2025"
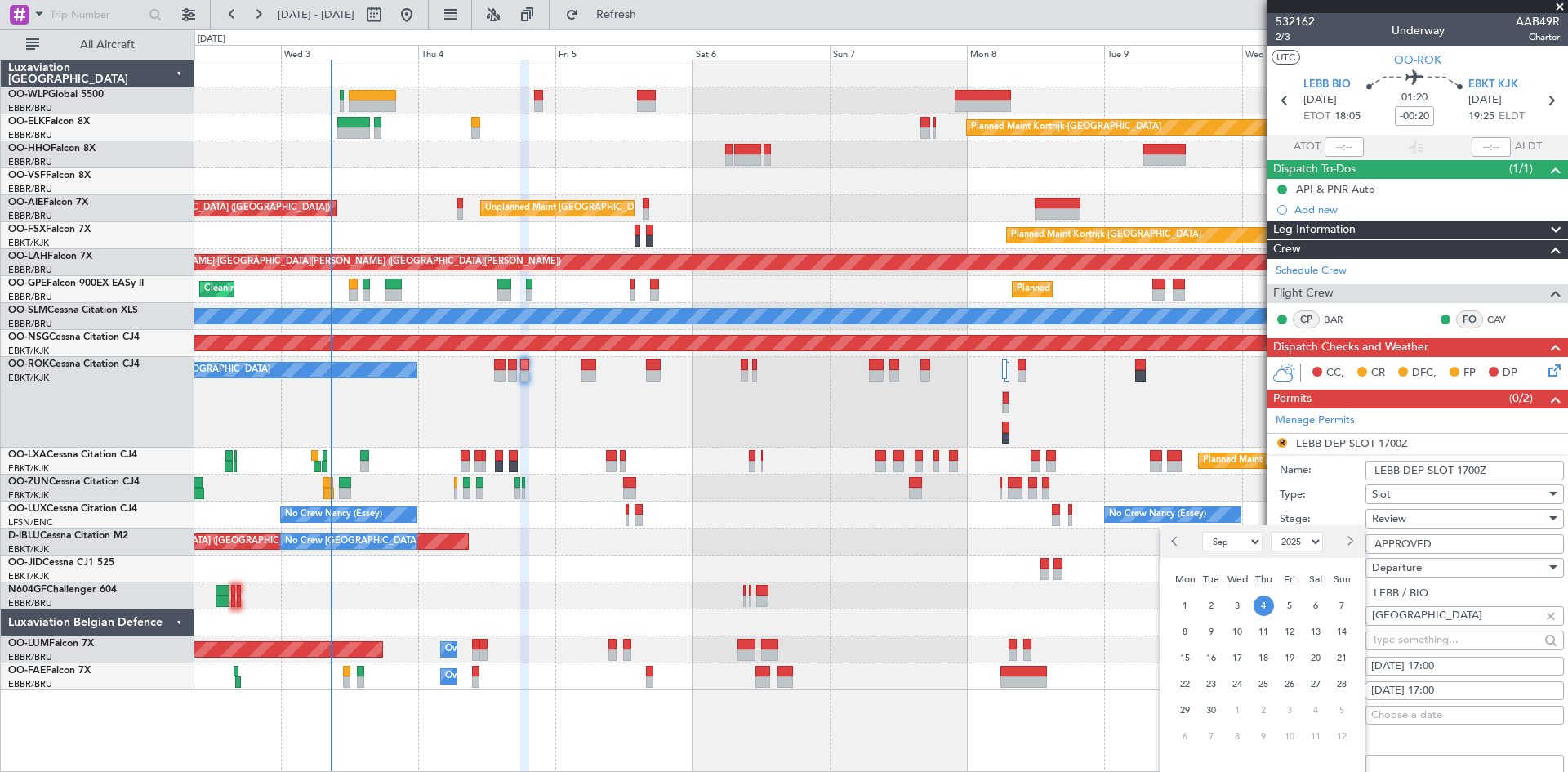
click at [1477, 662] on div "04/09/2025 17:00" at bounding box center [1465, 666] width 187 height 16
select select "9"
select select "2025"
click at [1283, 764] on input "17:00" at bounding box center [1291, 761] width 53 height 20
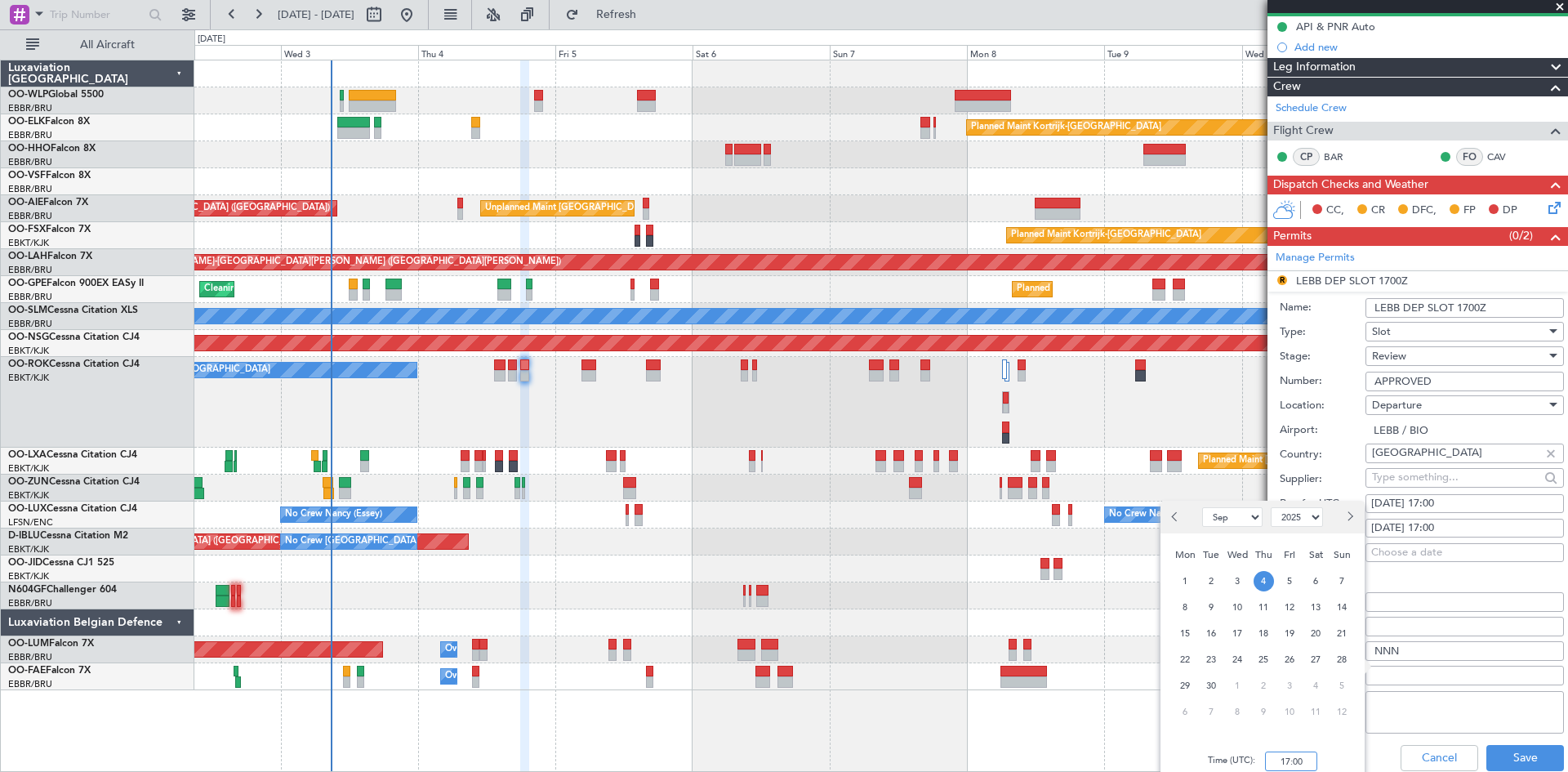
scroll to position [163, 0]
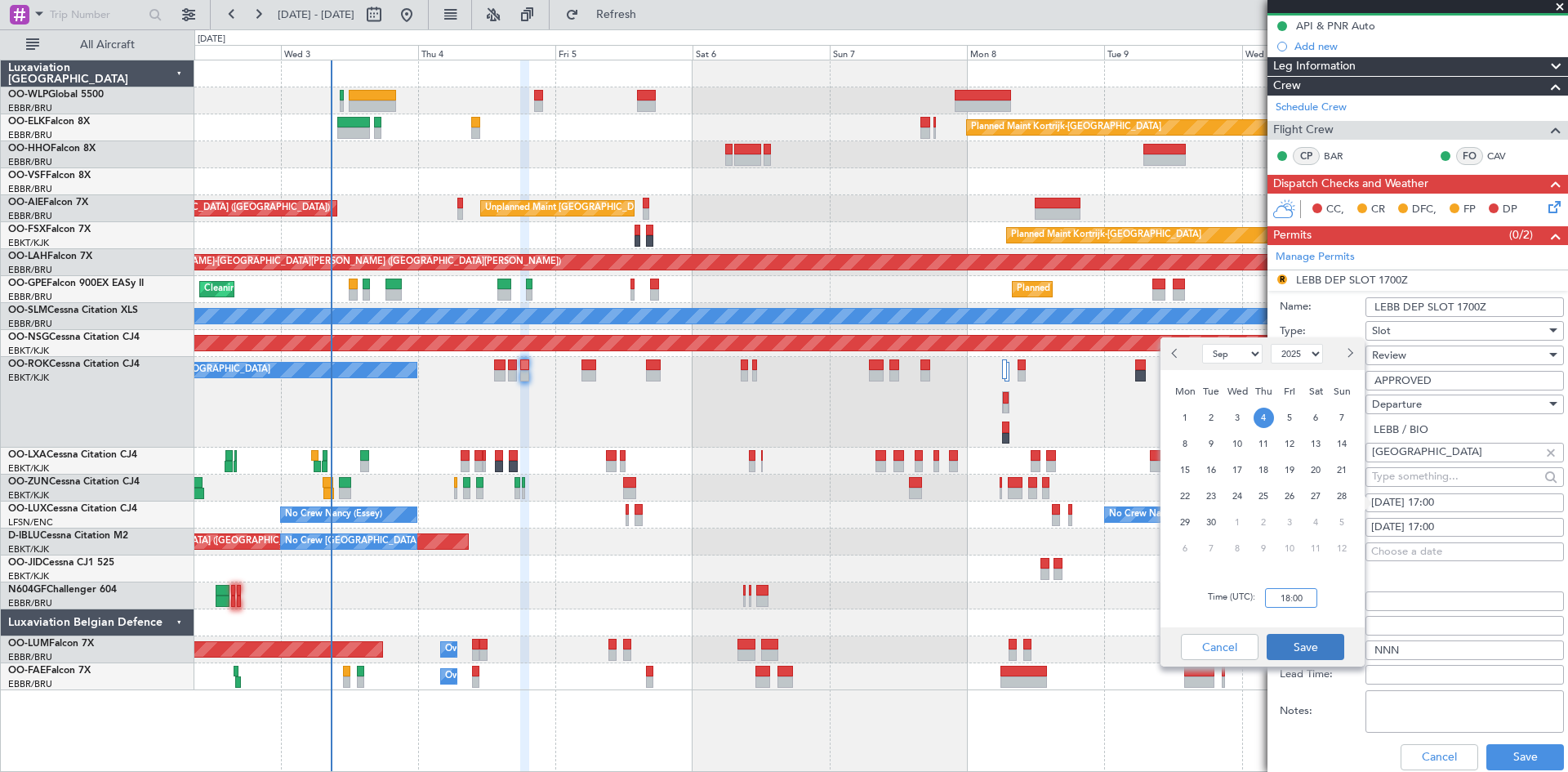
type input "18:00"
click at [1320, 644] on button "Save" at bounding box center [1305, 647] width 78 height 26
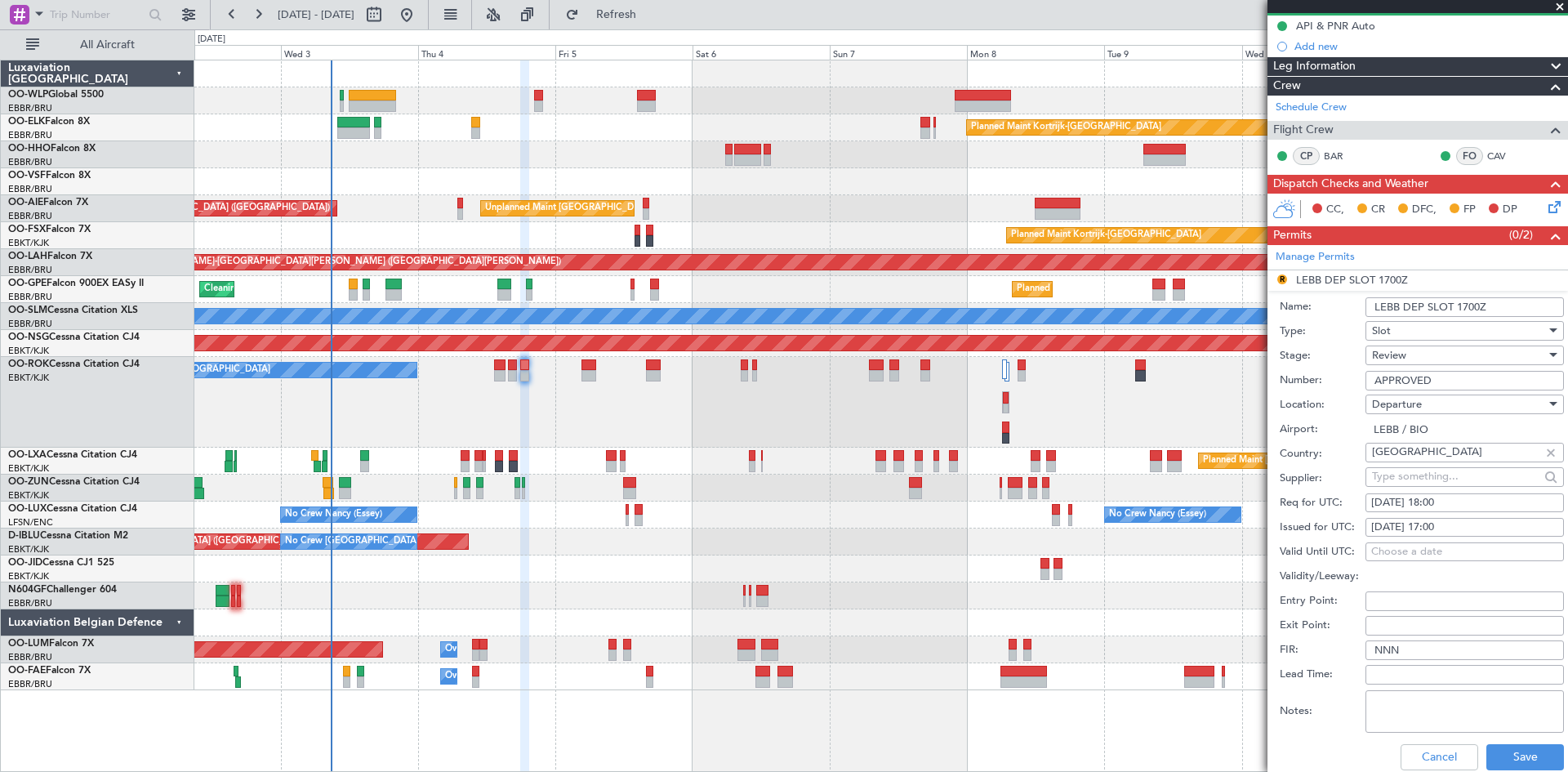
click at [1438, 527] on div "04/09/2025 17:00" at bounding box center [1465, 527] width 187 height 16
select select "9"
select select "2025"
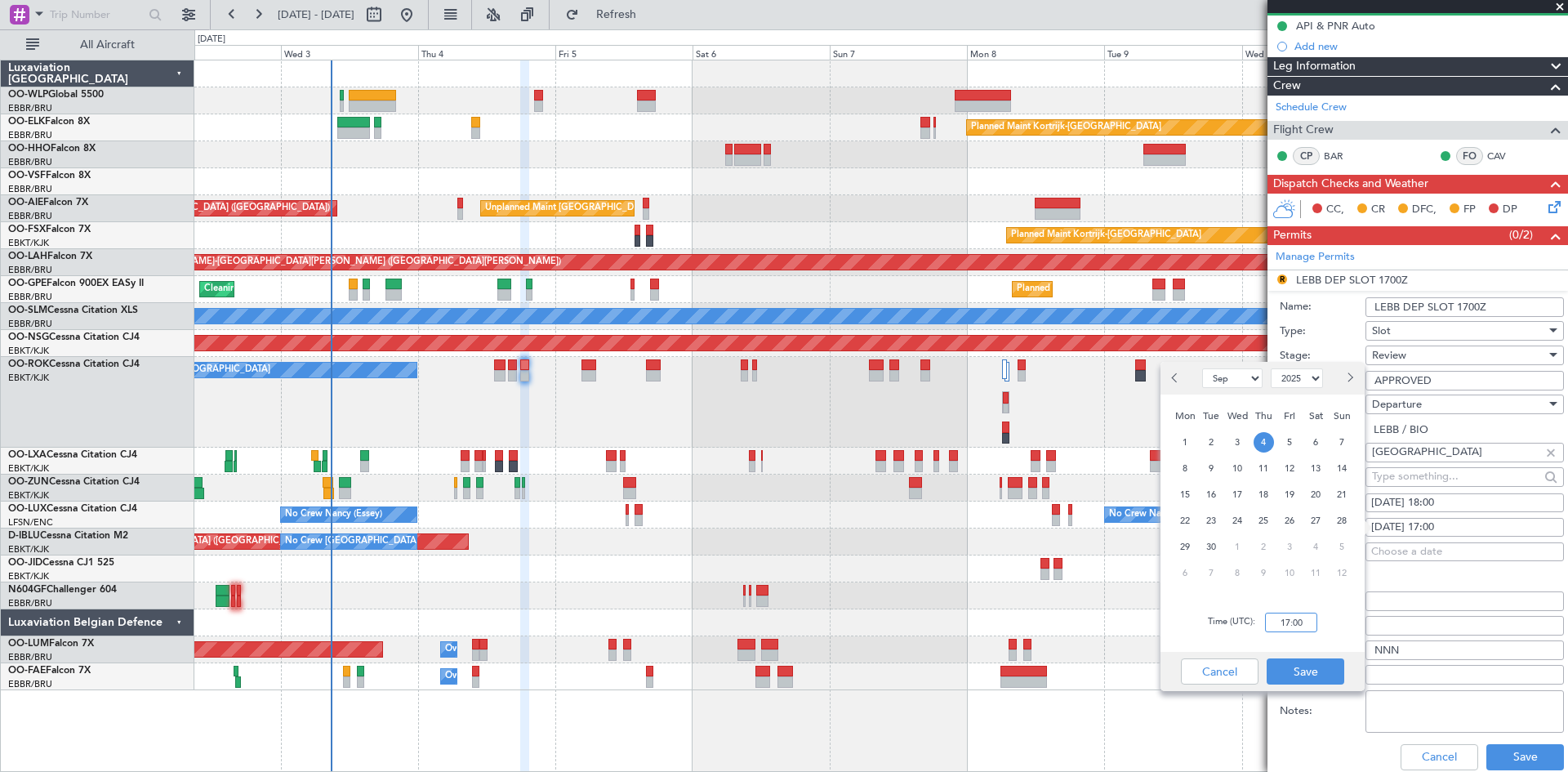
click at [1284, 625] on input "17:00" at bounding box center [1291, 622] width 53 height 20
type input "18:00"
click at [1315, 674] on button "Save" at bounding box center [1305, 672] width 78 height 26
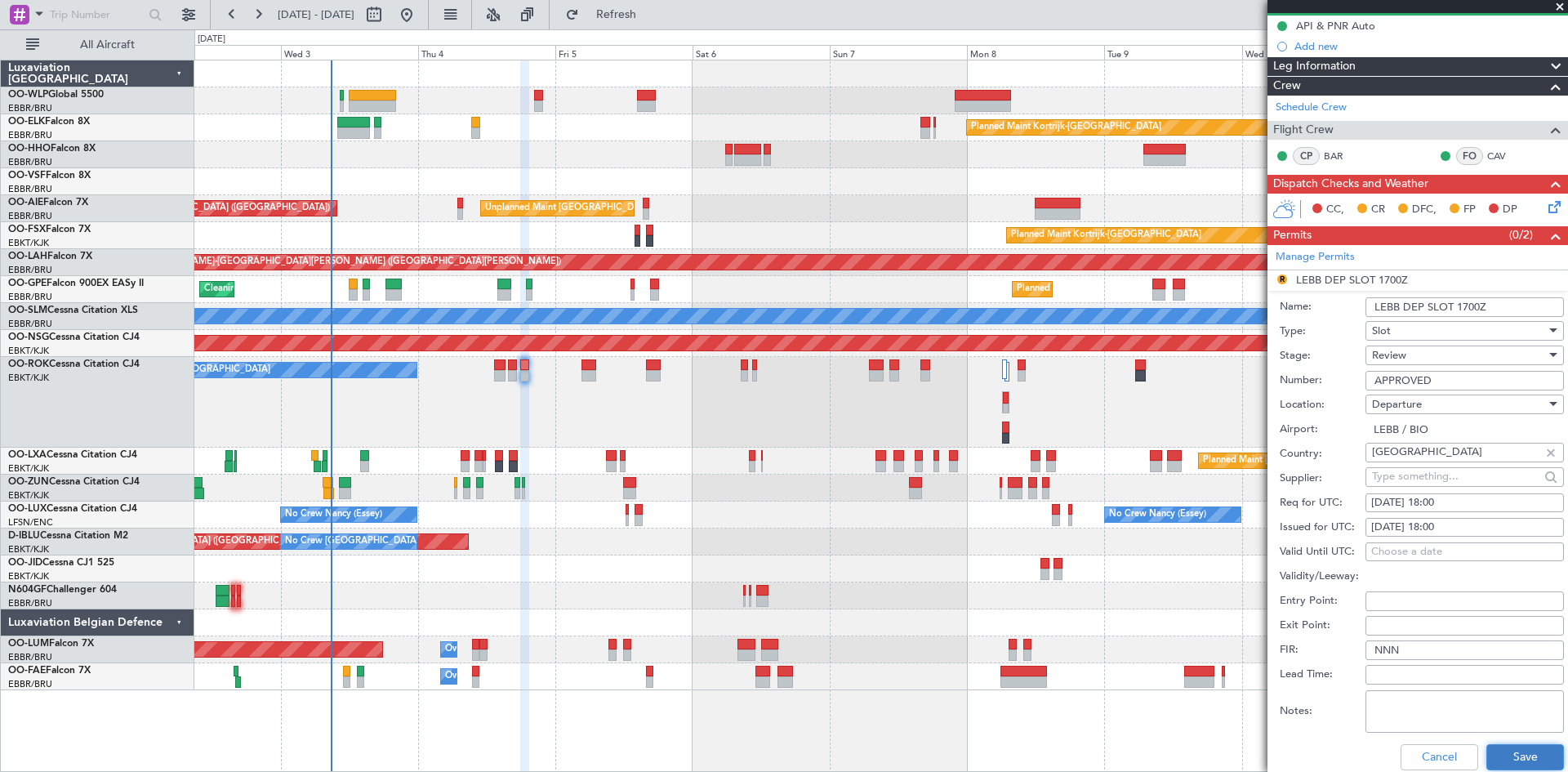
click at [1510, 753] on button "Save" at bounding box center [1525, 758] width 78 height 26
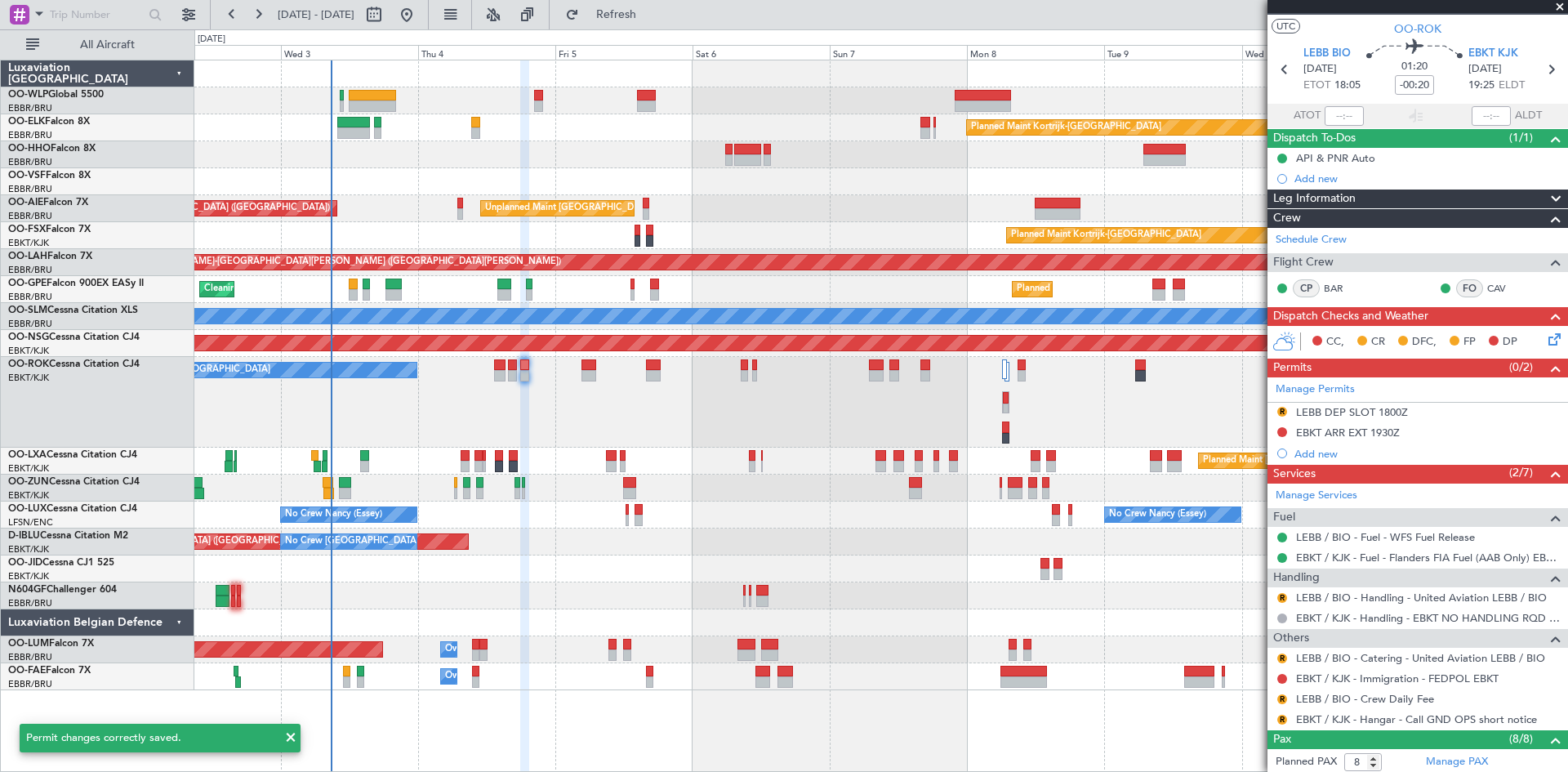
scroll to position [0, 0]
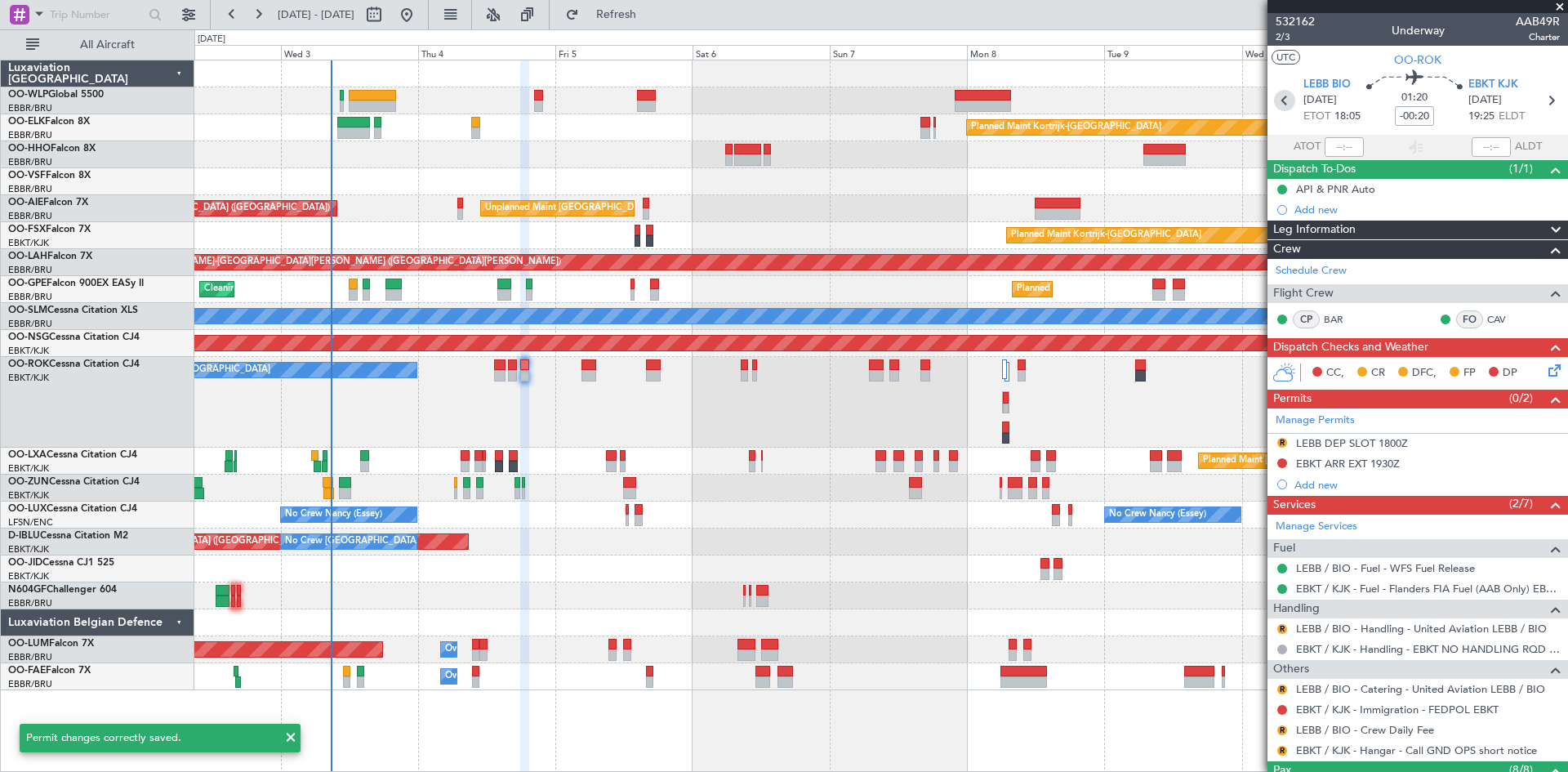
click at [1279, 93] on icon at bounding box center [1285, 100] width 22 height 22
type input "+00:15"
type input "0"
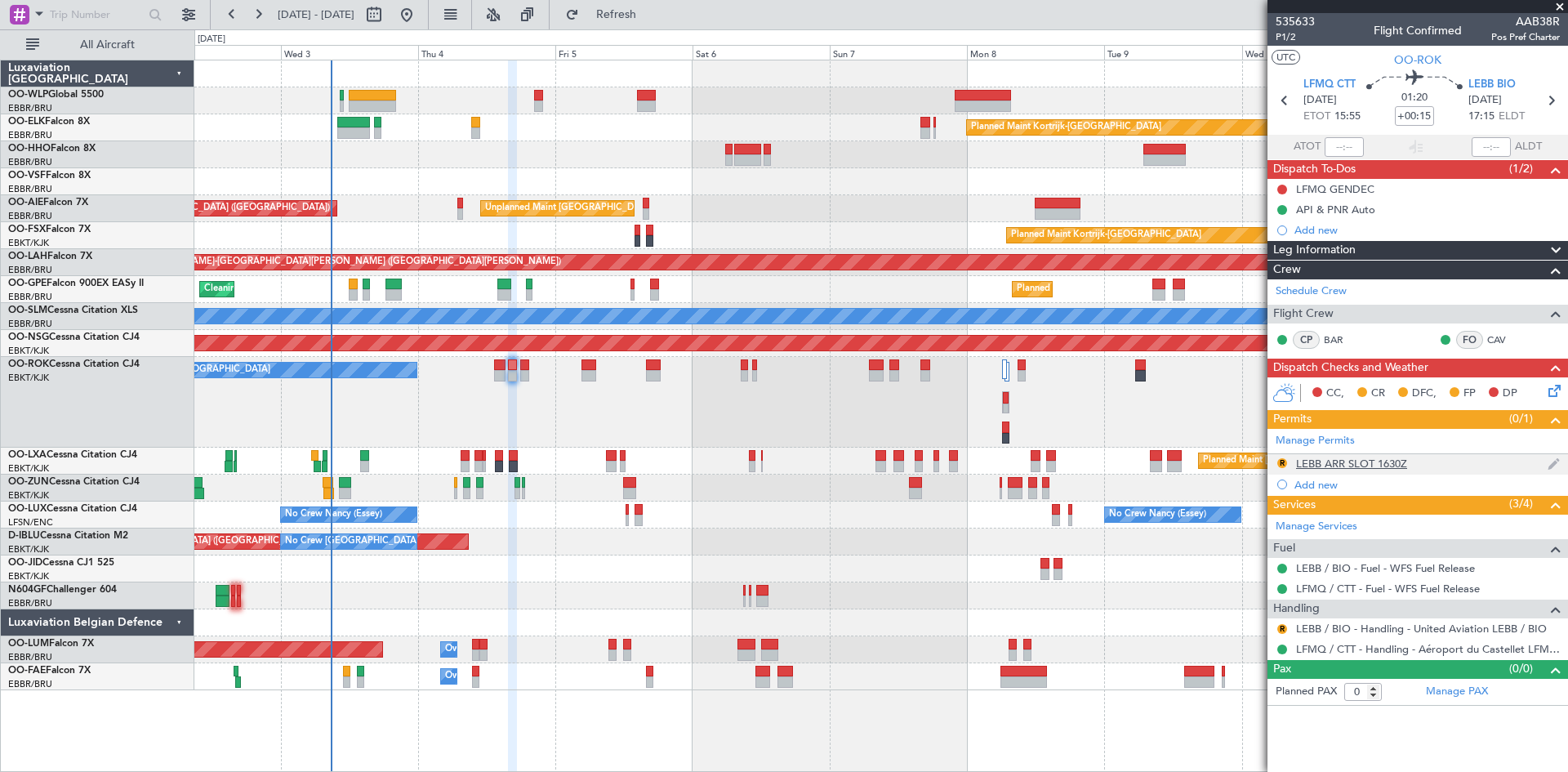
click at [1552, 460] on img at bounding box center [1554, 464] width 12 height 15
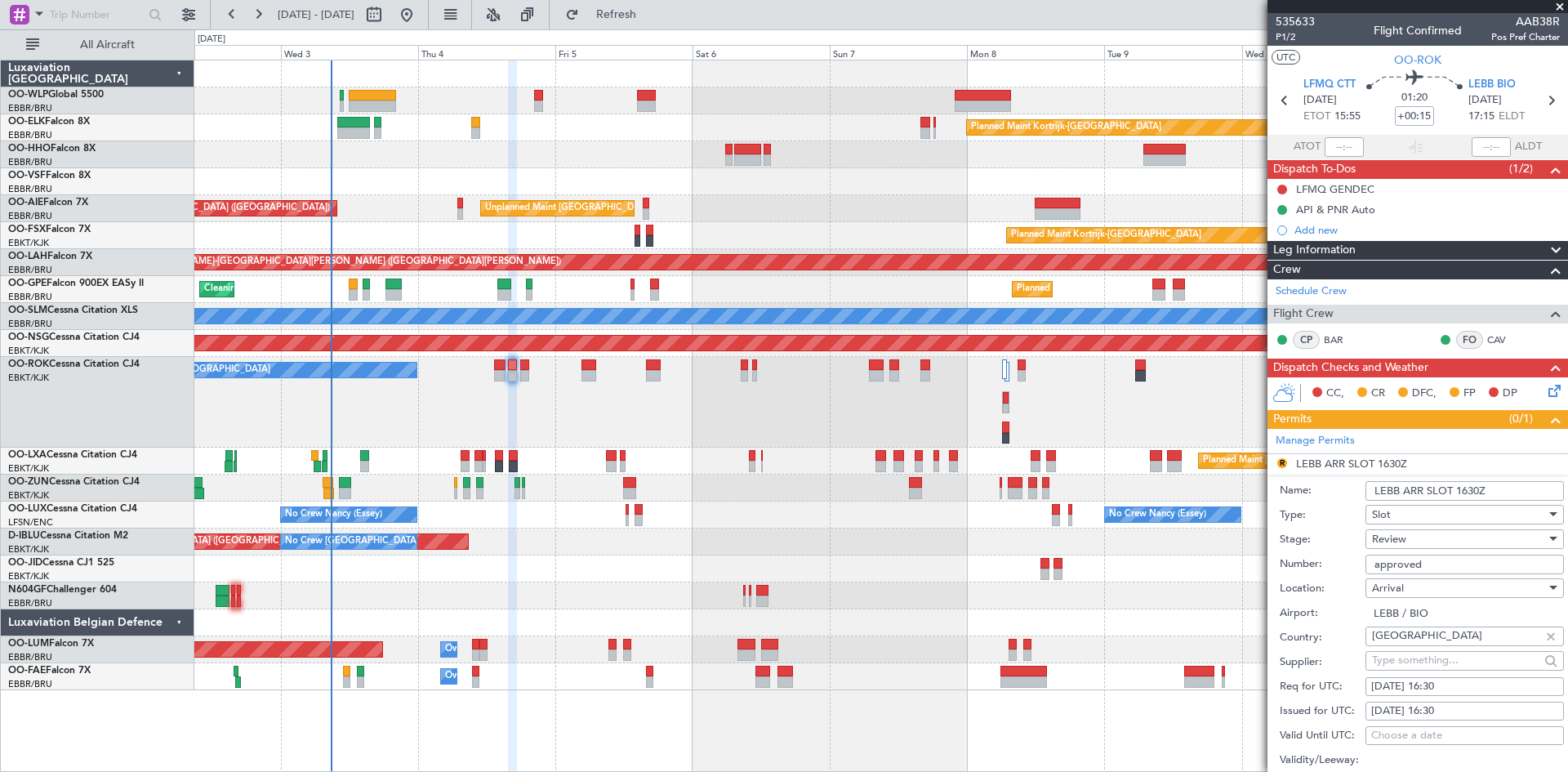
click at [1441, 687] on div "04/09/2025 16:30" at bounding box center [1465, 687] width 187 height 16
select select "9"
select select "2025"
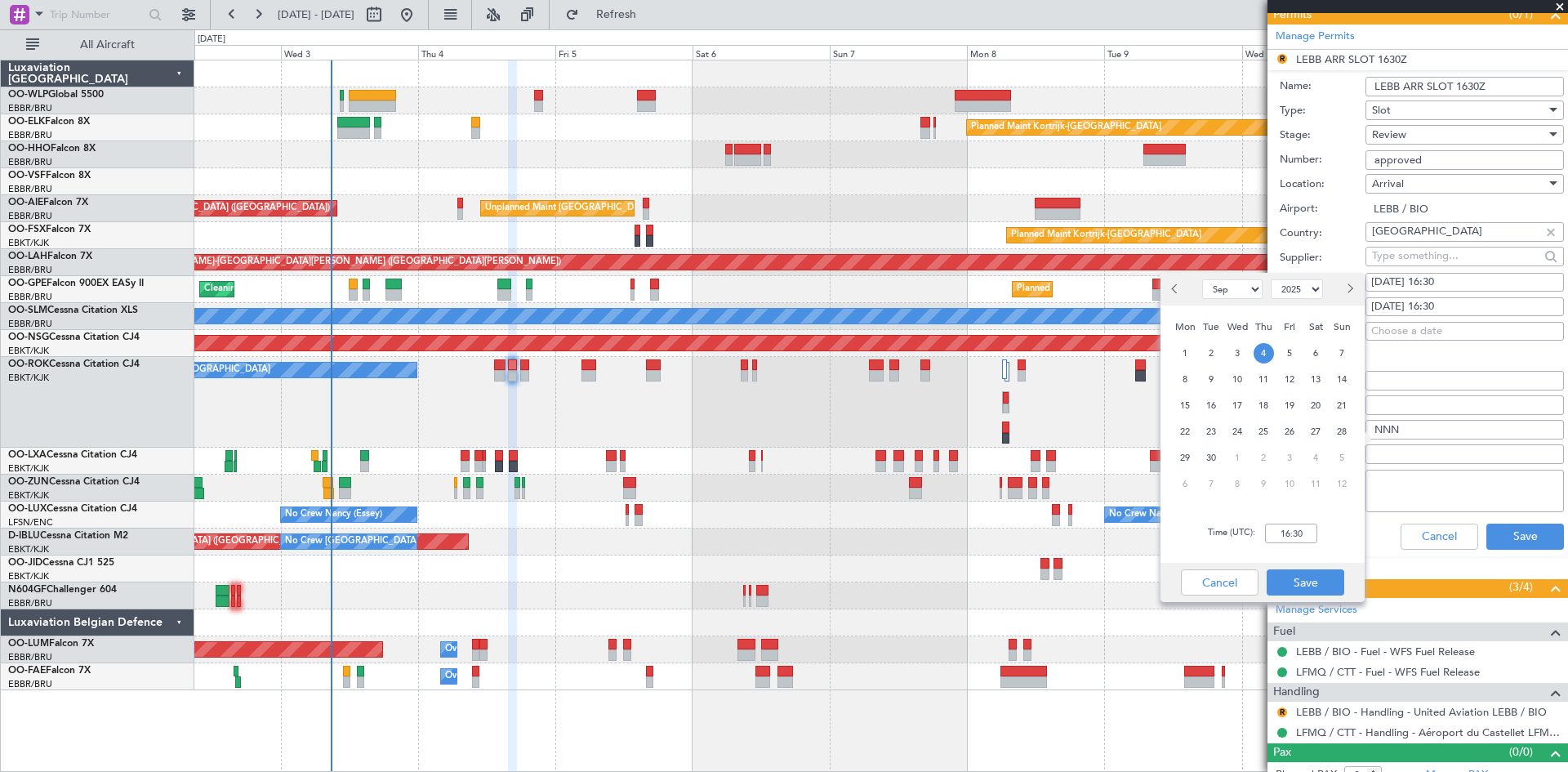
scroll to position [409, 0]
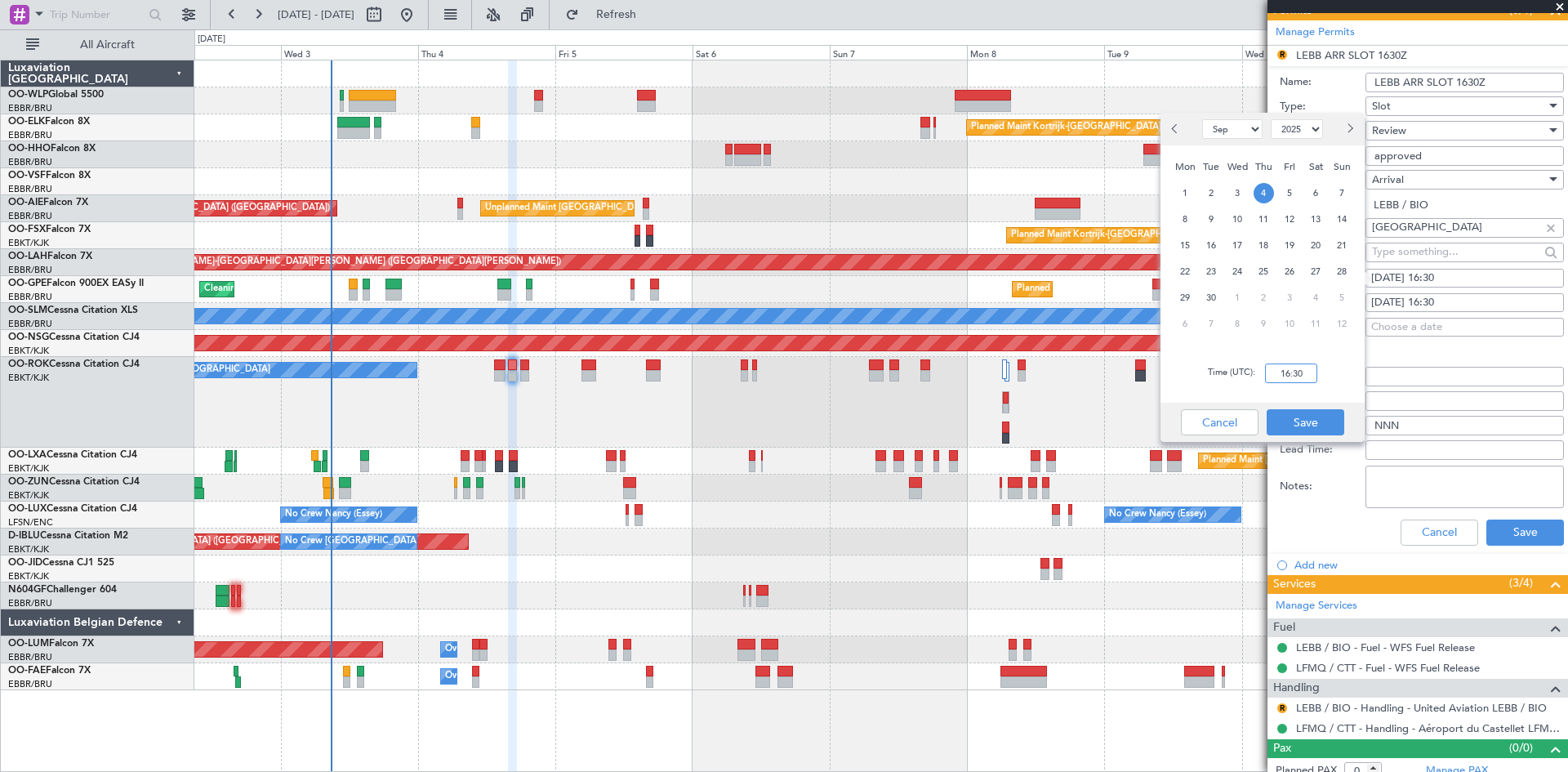
click at [1284, 376] on input "16:30" at bounding box center [1291, 373] width 53 height 20
type input "17:20"
click at [1275, 401] on div "Time (UTC): 17:20" at bounding box center [1263, 373] width 204 height 59
click at [1282, 419] on button "Save" at bounding box center [1305, 422] width 78 height 26
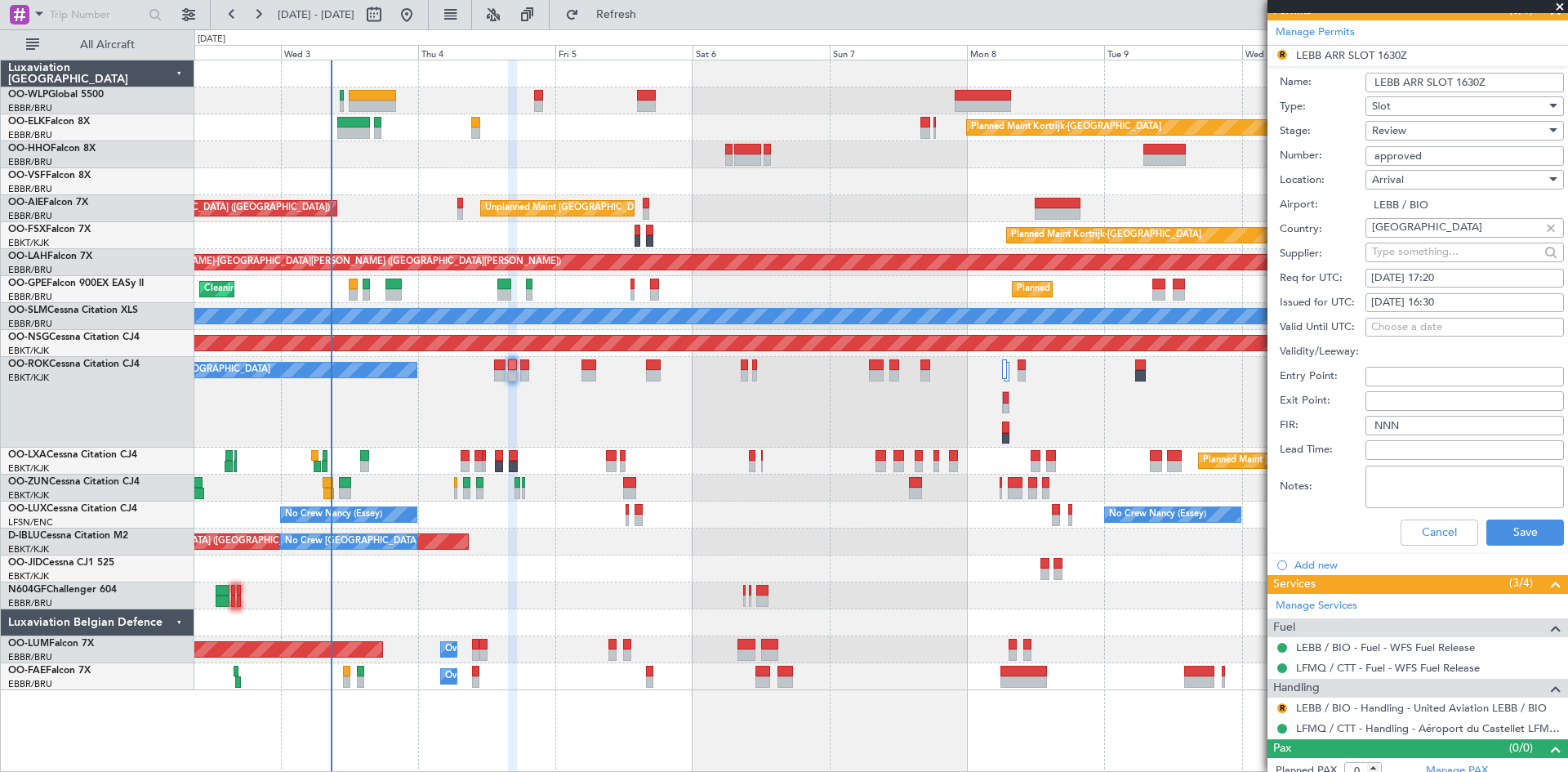
scroll to position [245, 0]
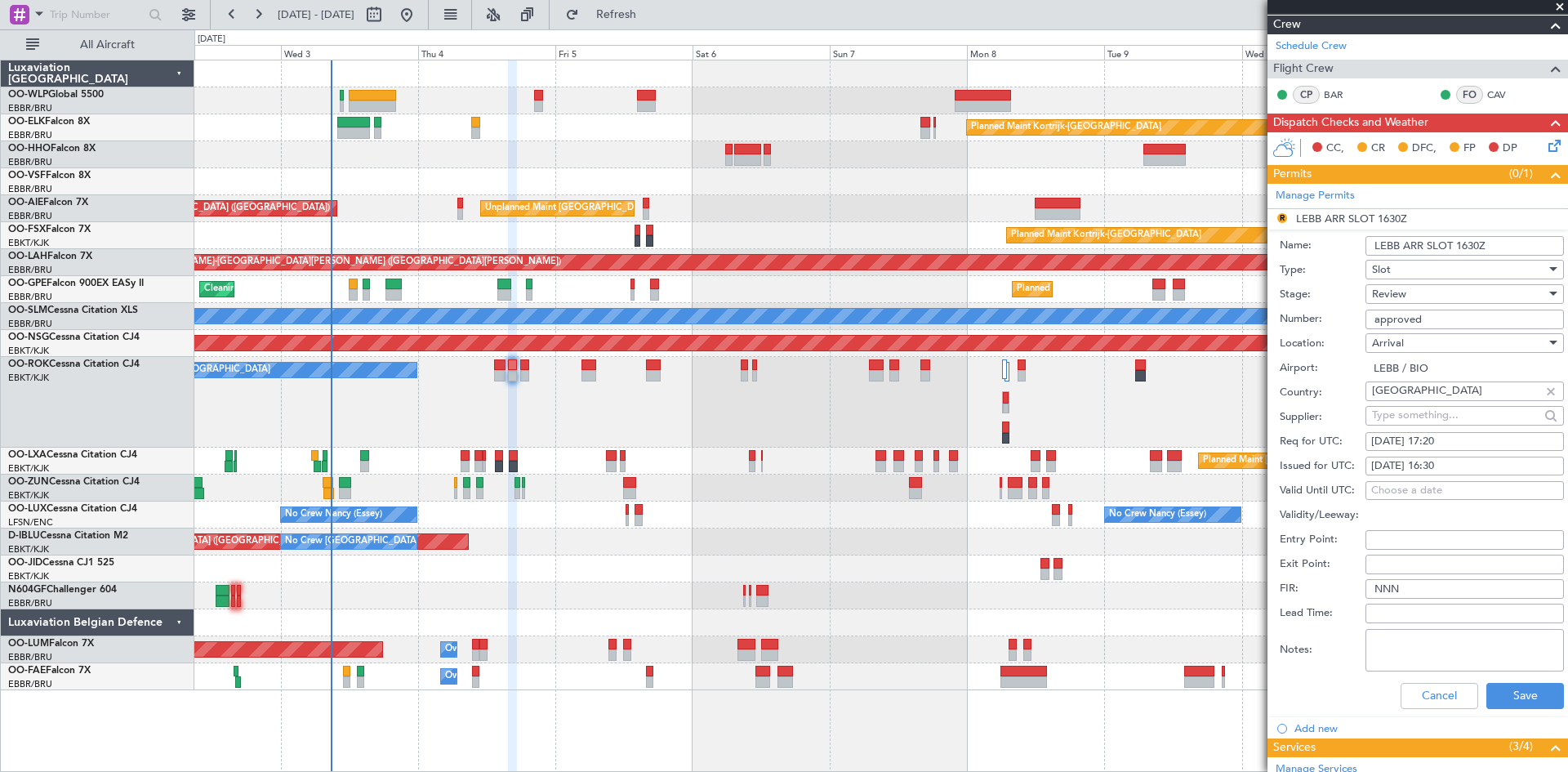
click at [1442, 460] on div "04/09/2025 16:30" at bounding box center [1465, 466] width 187 height 16
select select "9"
select select "2025"
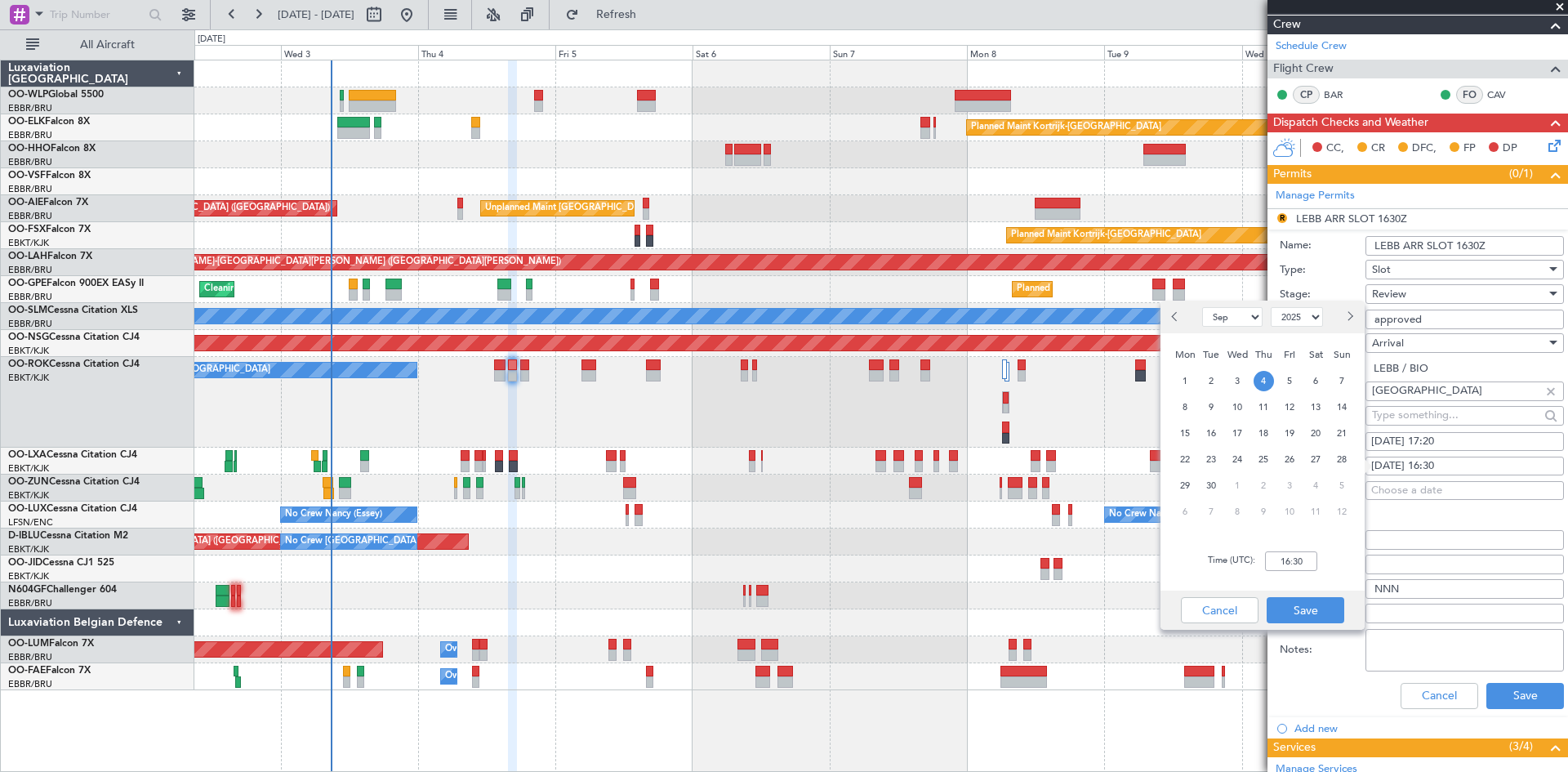
click at [1485, 459] on div "04/09/2025 16:30" at bounding box center [1465, 466] width 187 height 16
select select "9"
select select "2025"
click at [1529, 684] on button "Save" at bounding box center [1525, 696] width 78 height 26
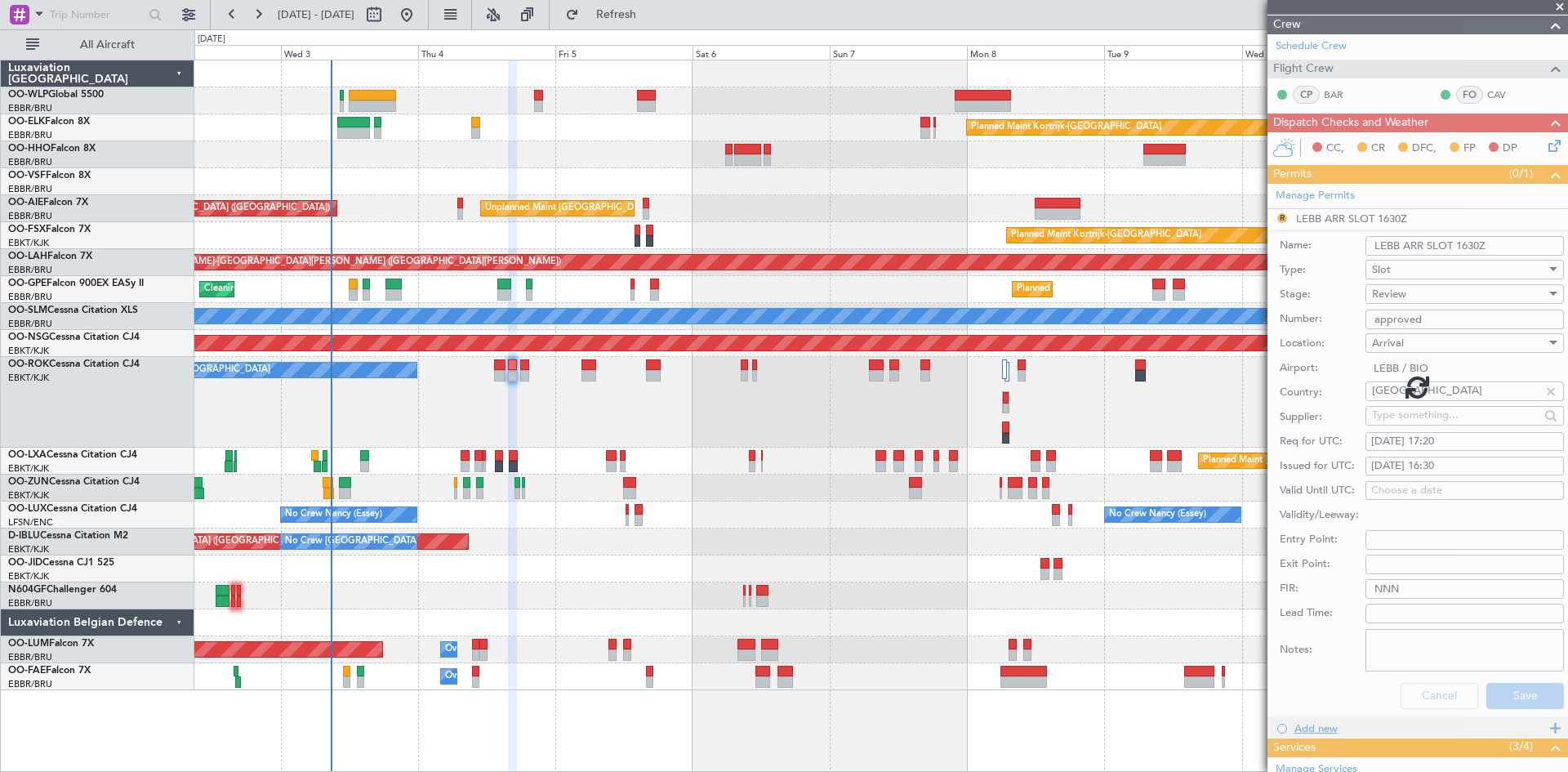
scroll to position [0, 0]
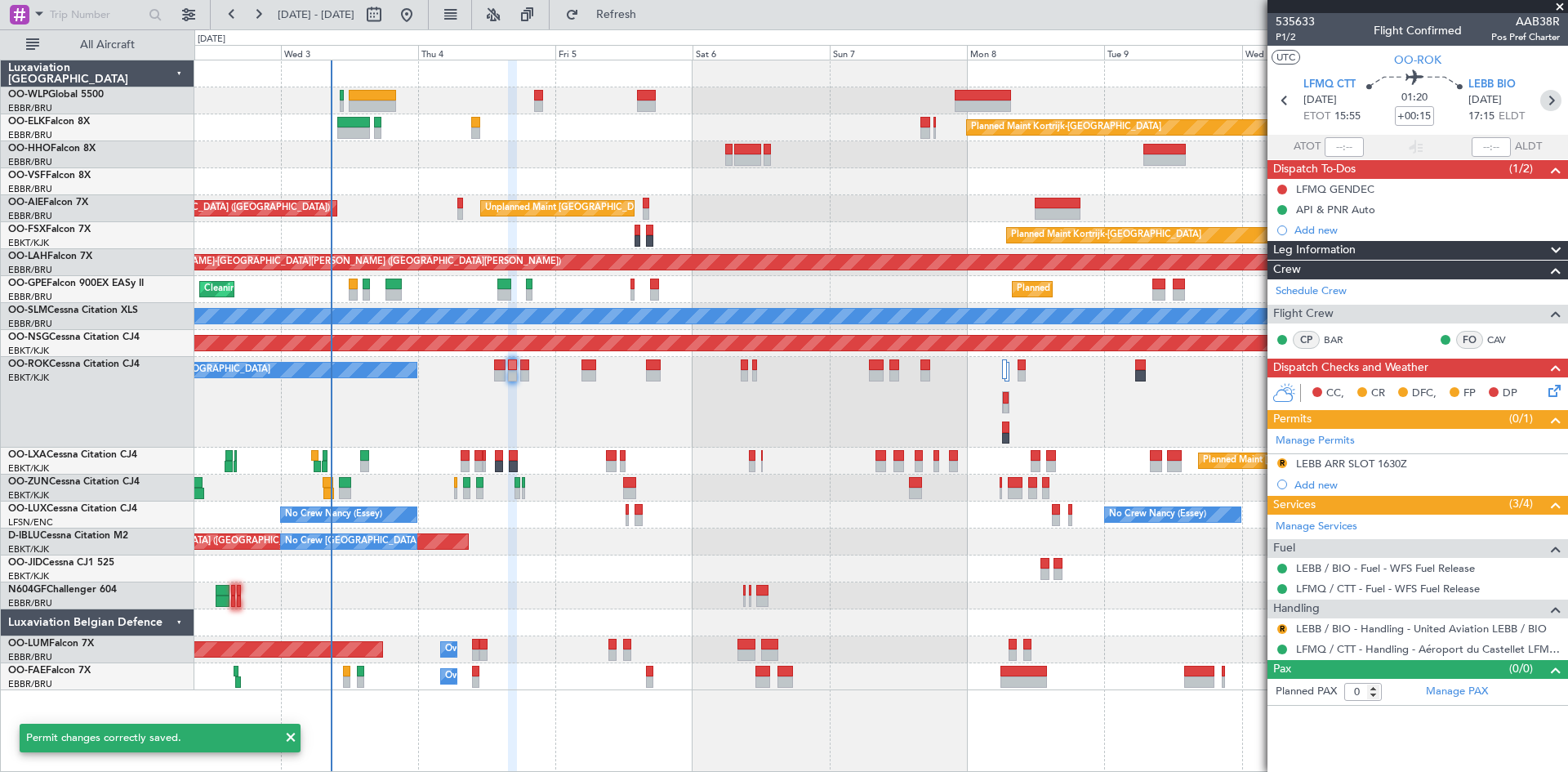
click at [1558, 96] on icon at bounding box center [1551, 100] width 22 height 22
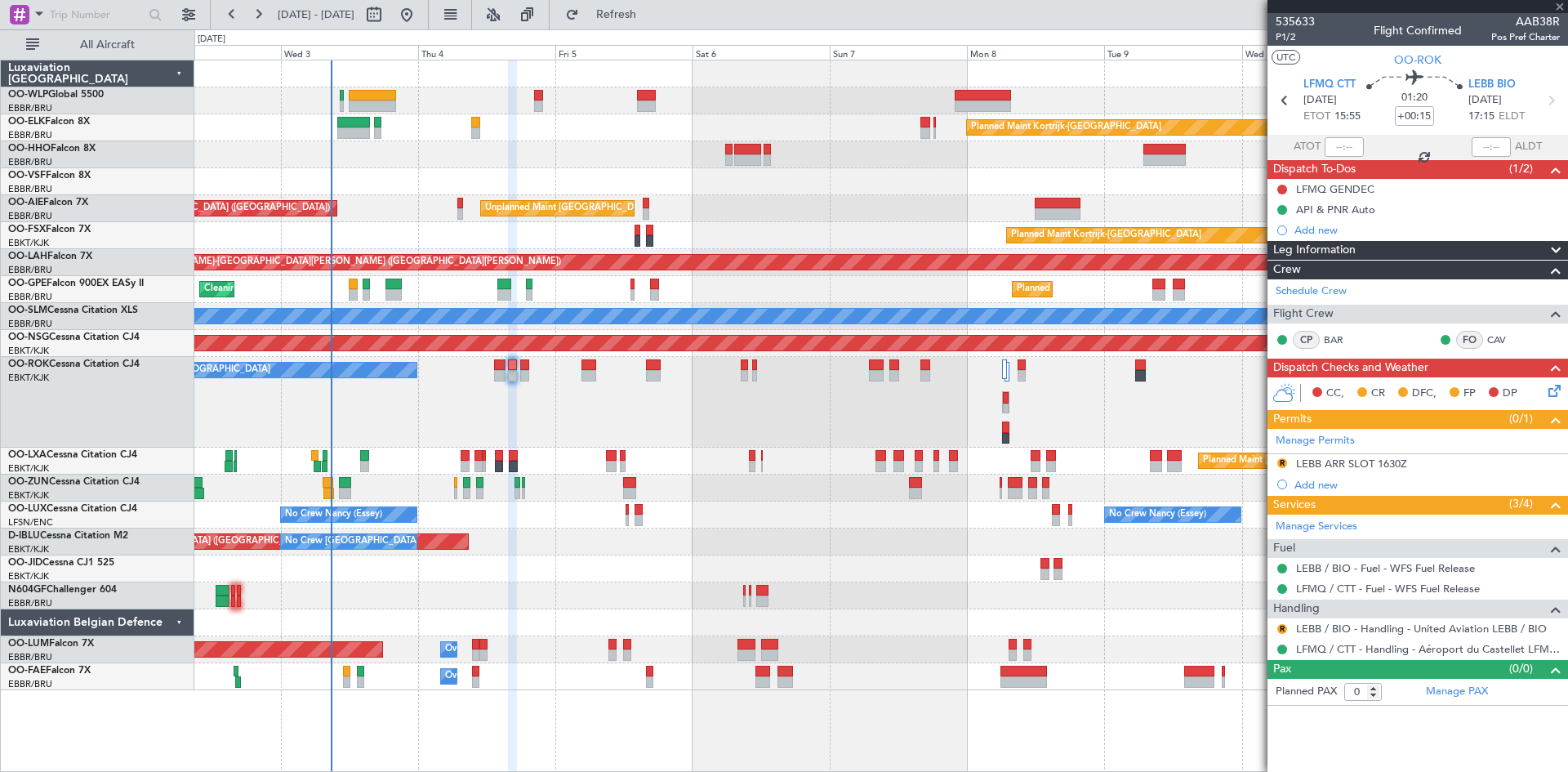
type input "-00:20"
type input "8"
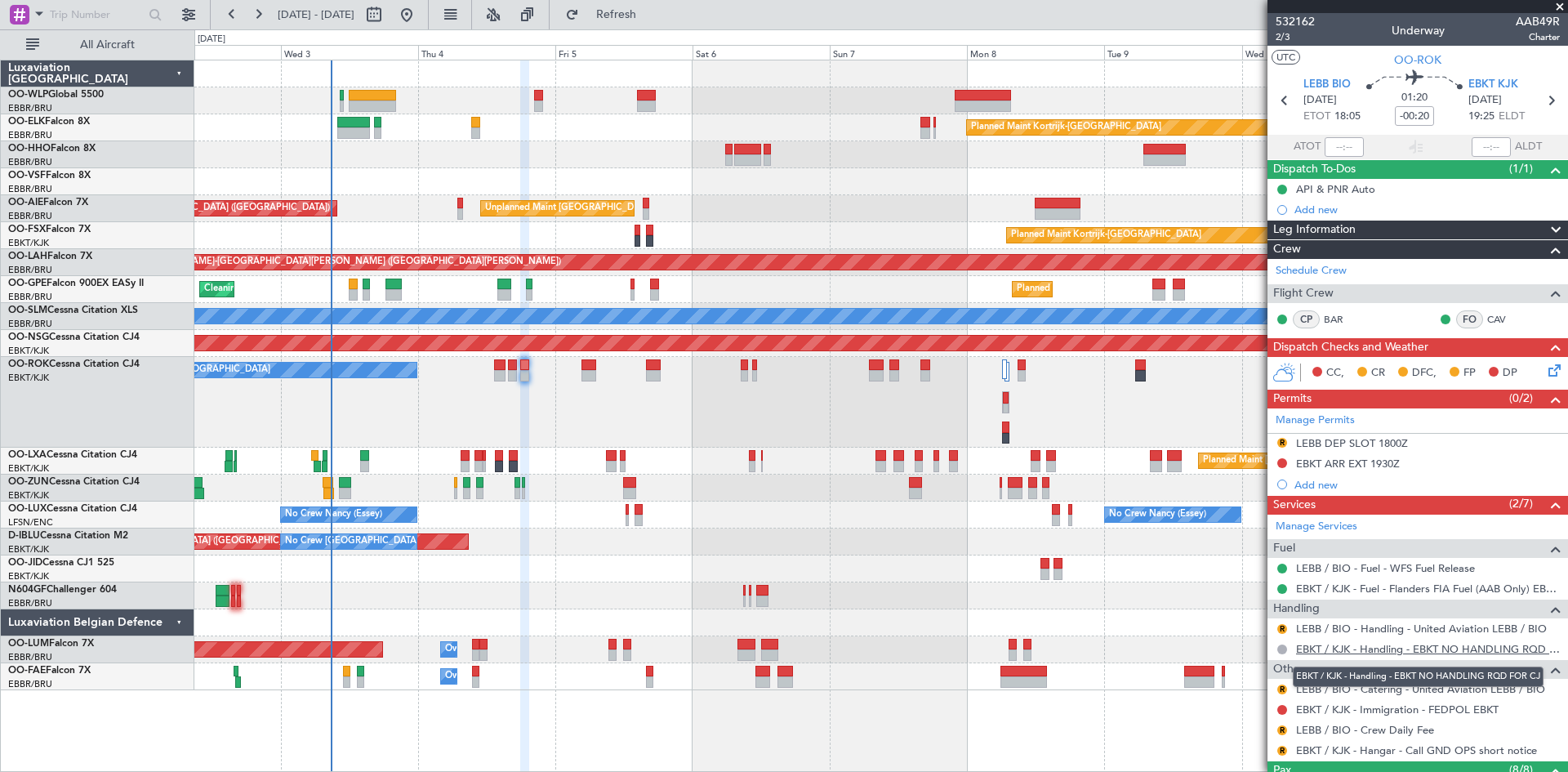
click at [1424, 644] on link "EBKT / KJK - Handling - EBKT NO HANDLING RQD FOR CJ" at bounding box center [1427, 649] width 264 height 14
click at [1282, 460] on button at bounding box center [1282, 463] width 9 height 9
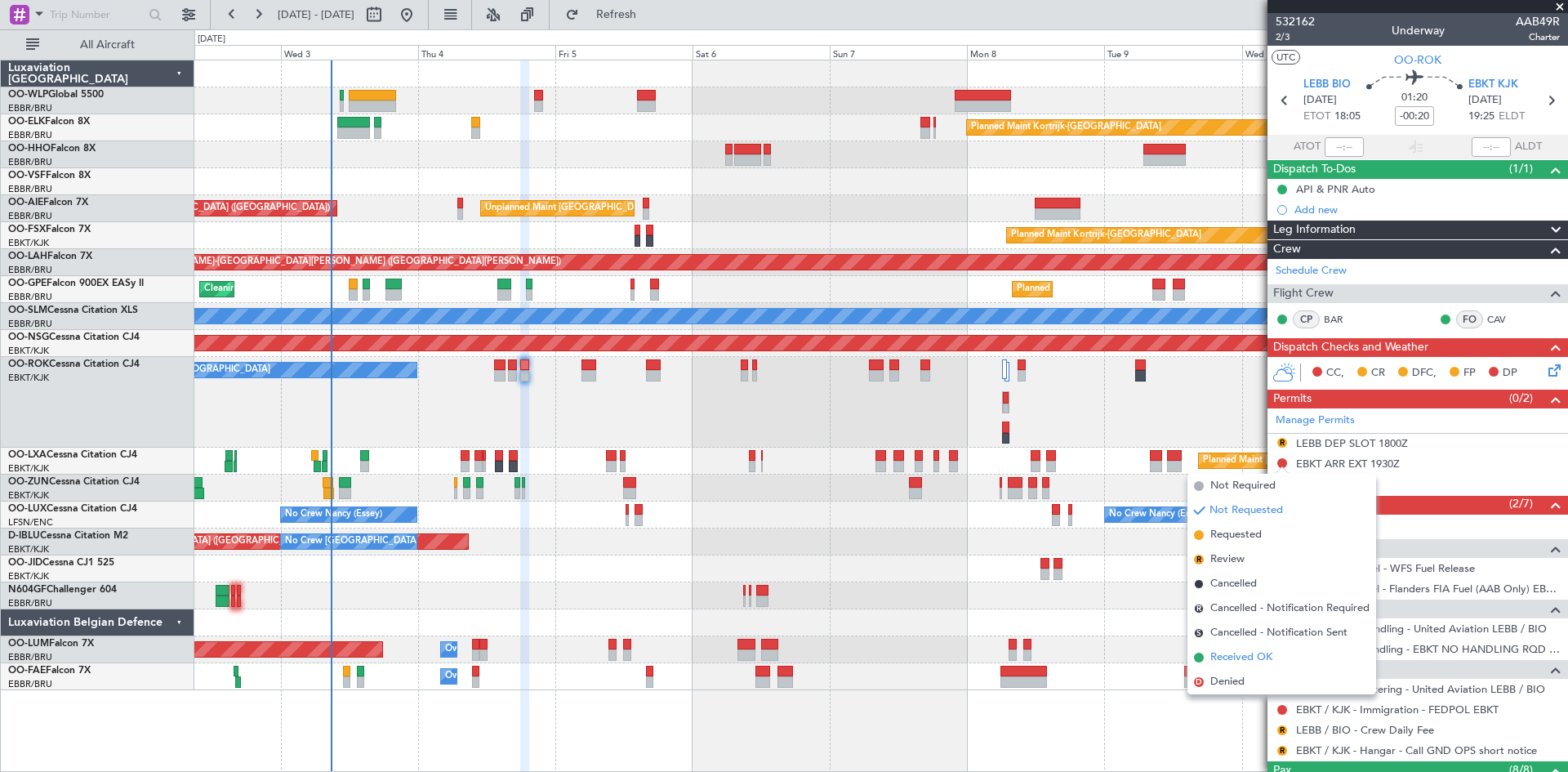
click at [1234, 653] on span "Received OK" at bounding box center [1242, 657] width 62 height 16
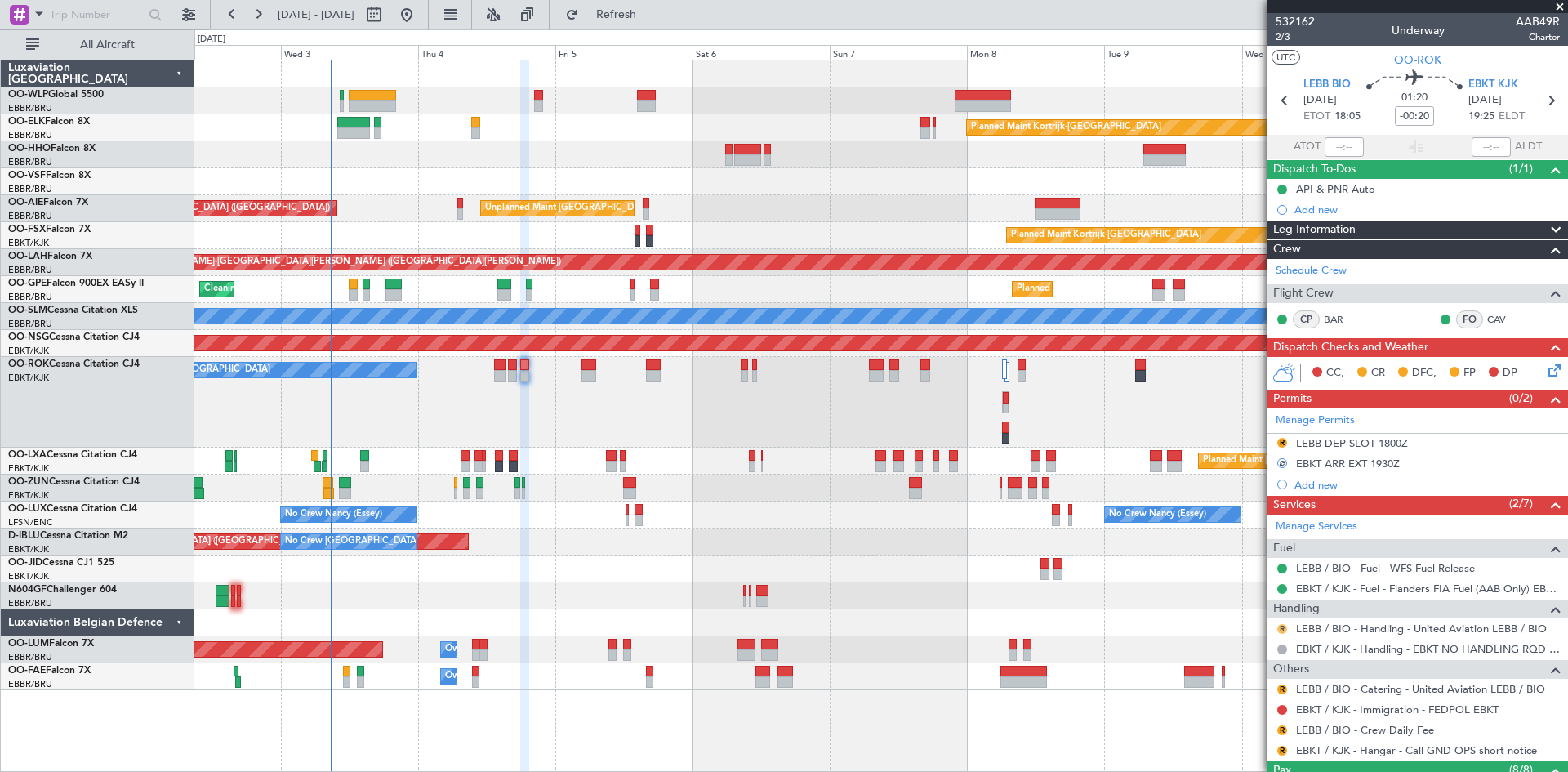
click at [1283, 629] on button "R" at bounding box center [1282, 628] width 9 height 9
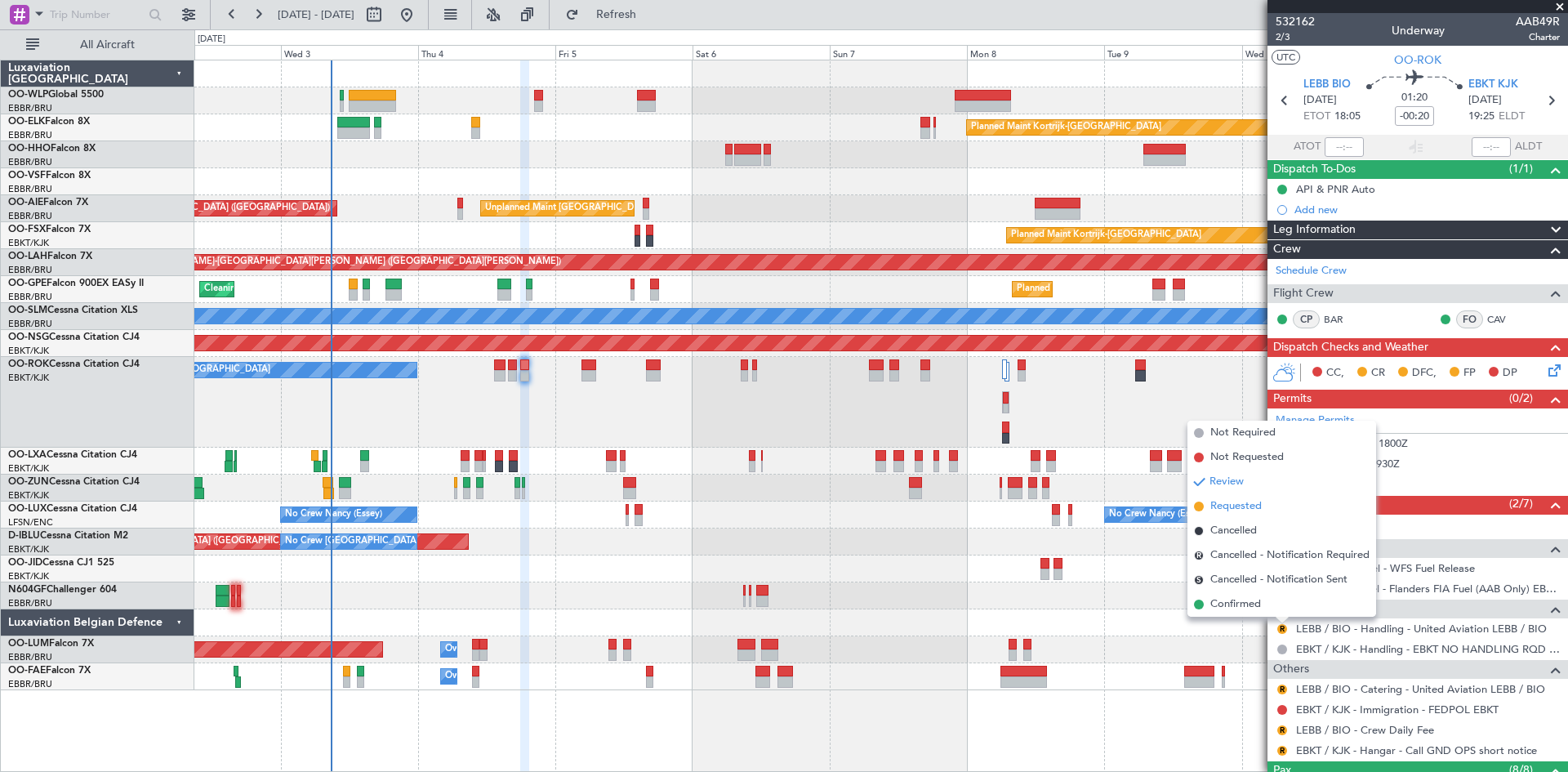
click at [1240, 512] on span "Requested" at bounding box center [1236, 506] width 52 height 16
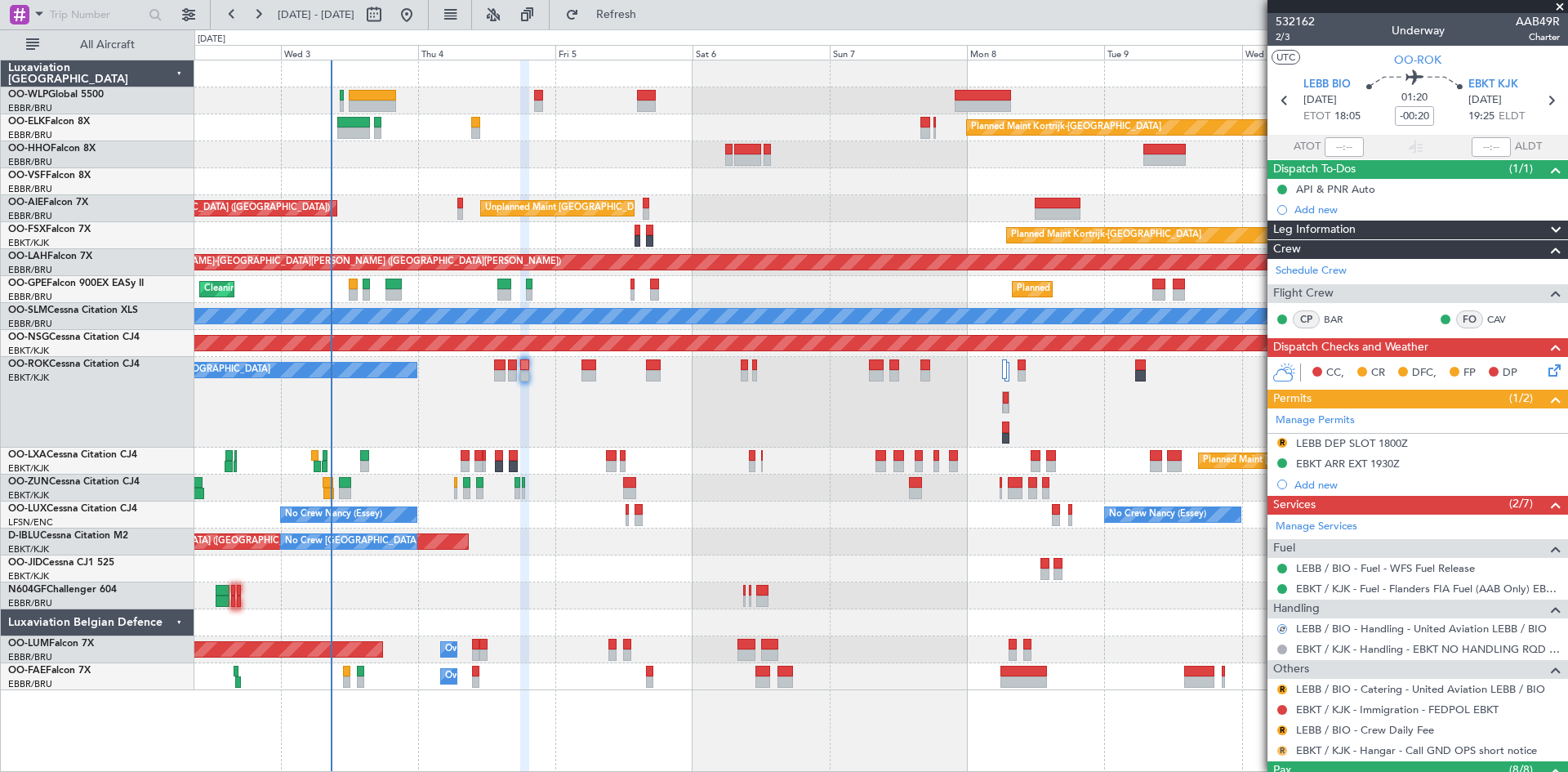
click at [1284, 749] on button "R" at bounding box center [1282, 750] width 9 height 9
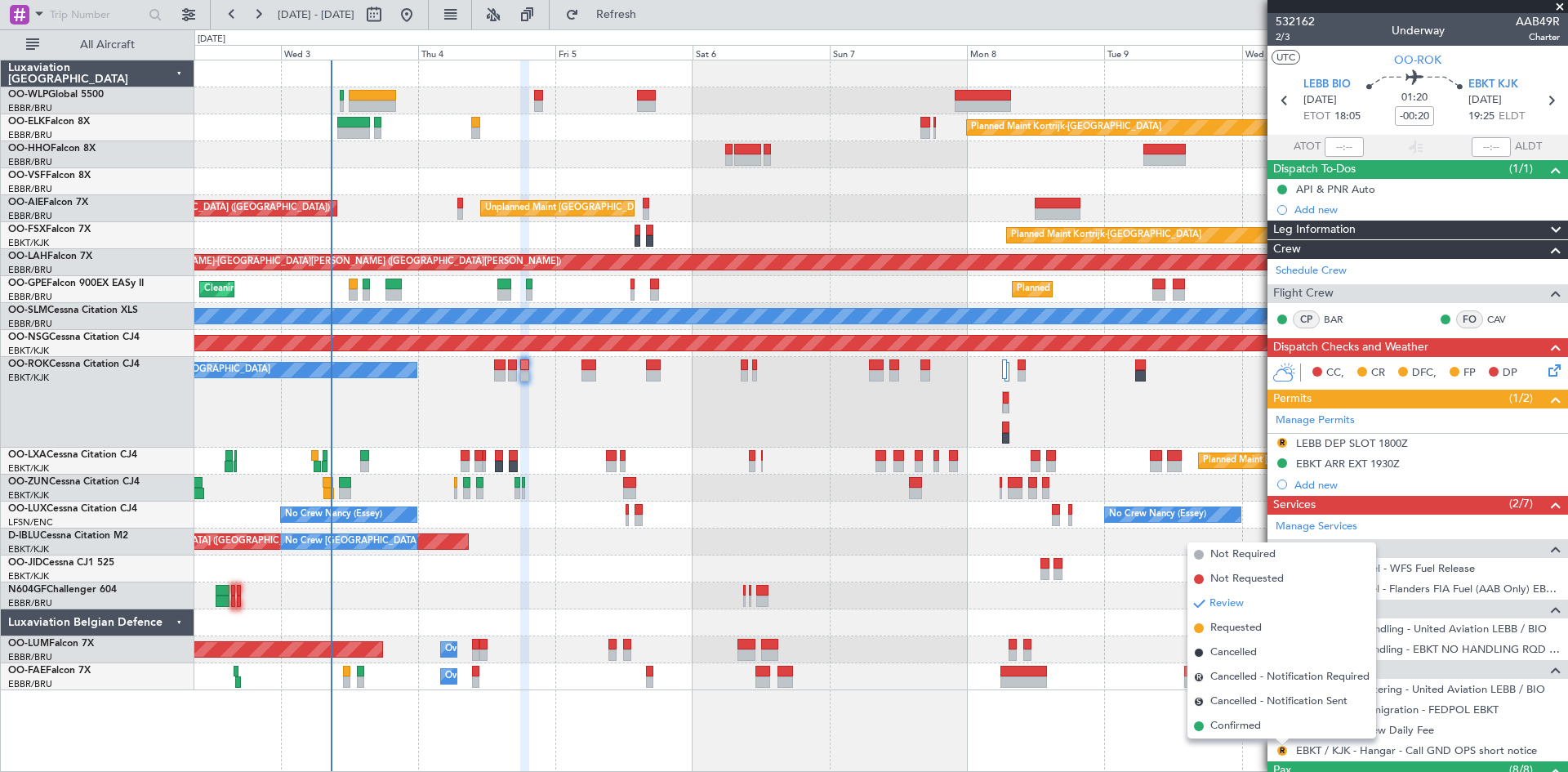
click at [1275, 734] on li "Confirmed" at bounding box center [1282, 726] width 188 height 24
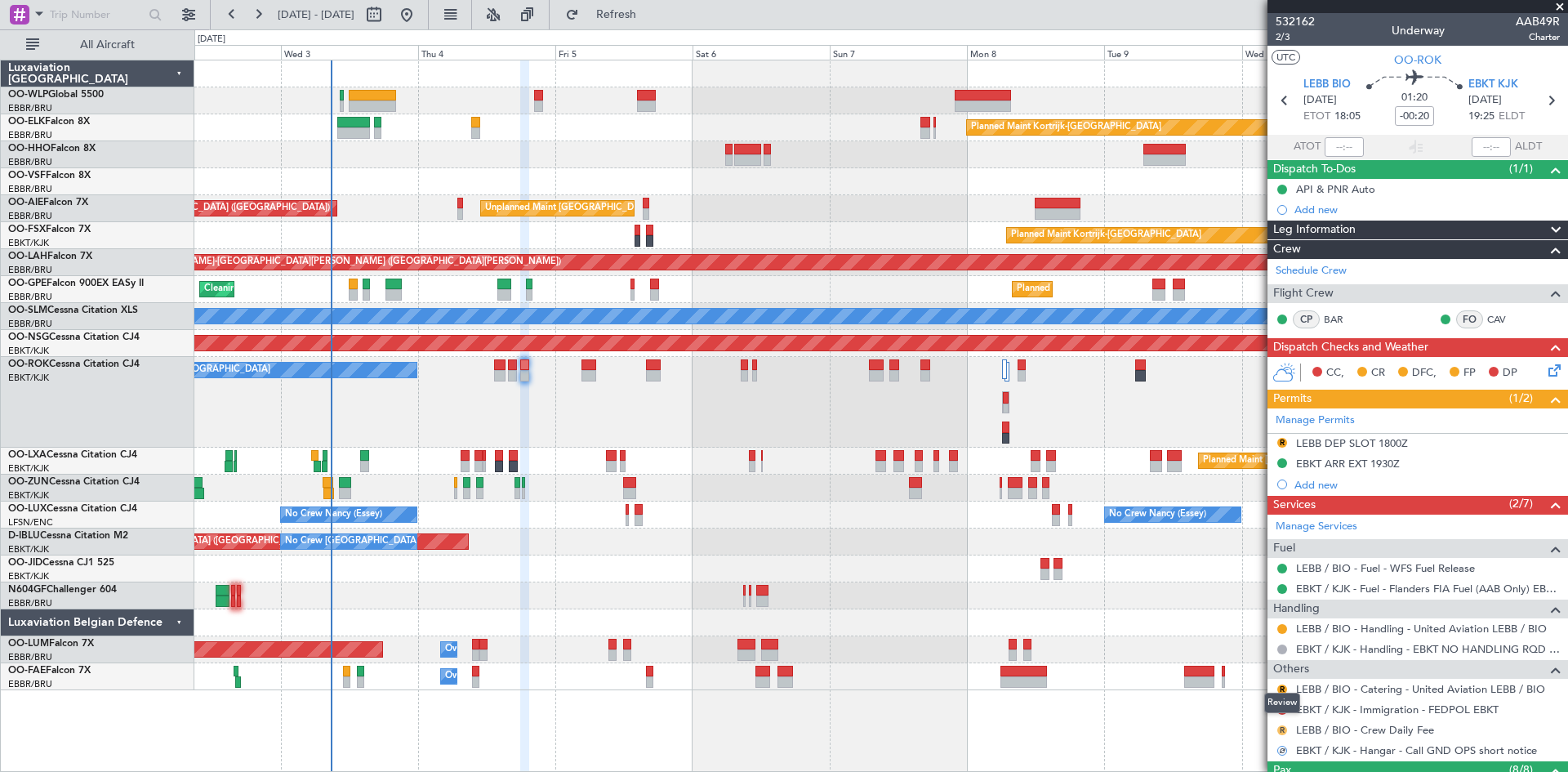
click at [1283, 731] on button "R" at bounding box center [1282, 730] width 9 height 9
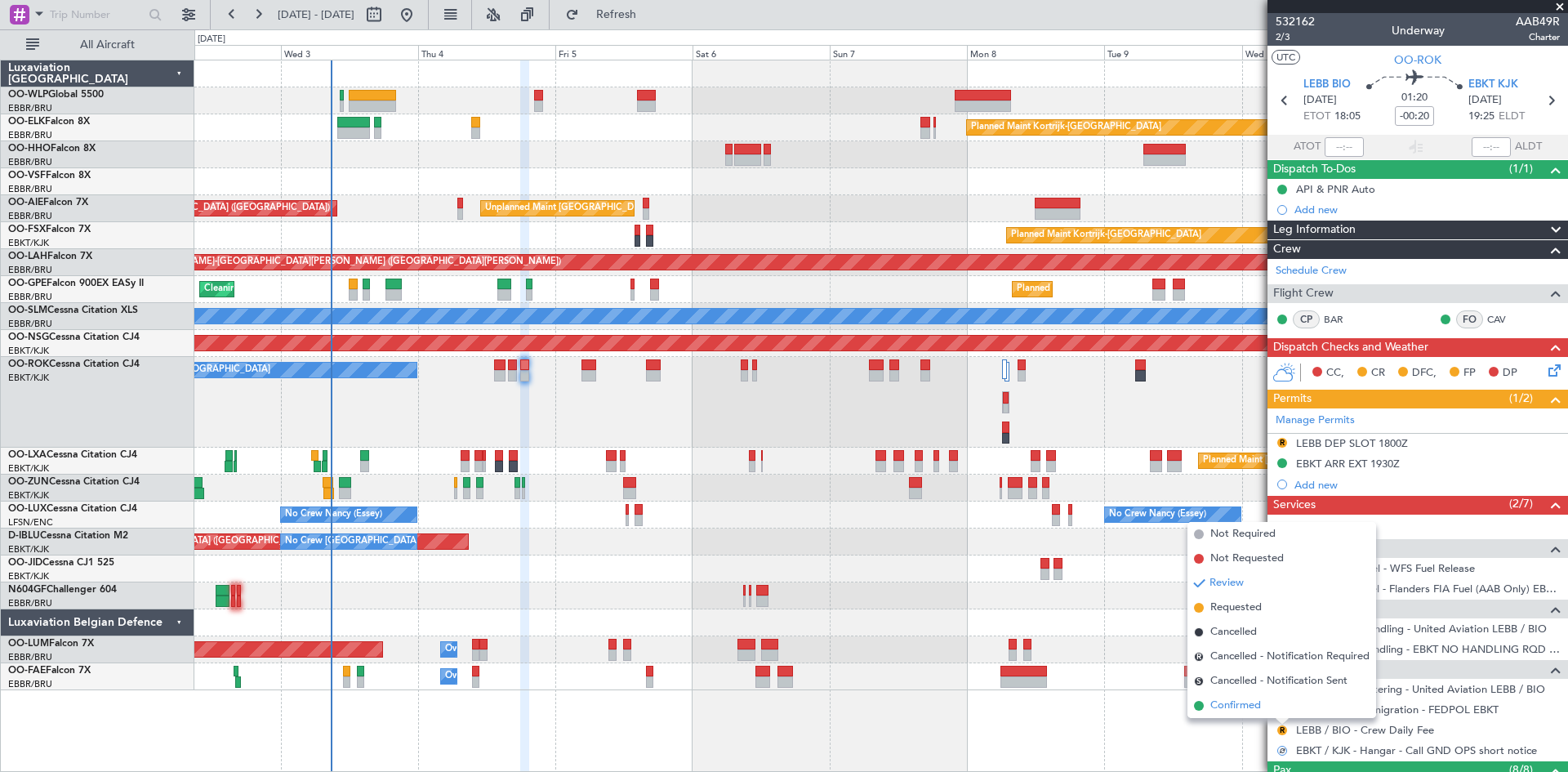
click at [1271, 706] on li "Confirmed" at bounding box center [1282, 706] width 188 height 24
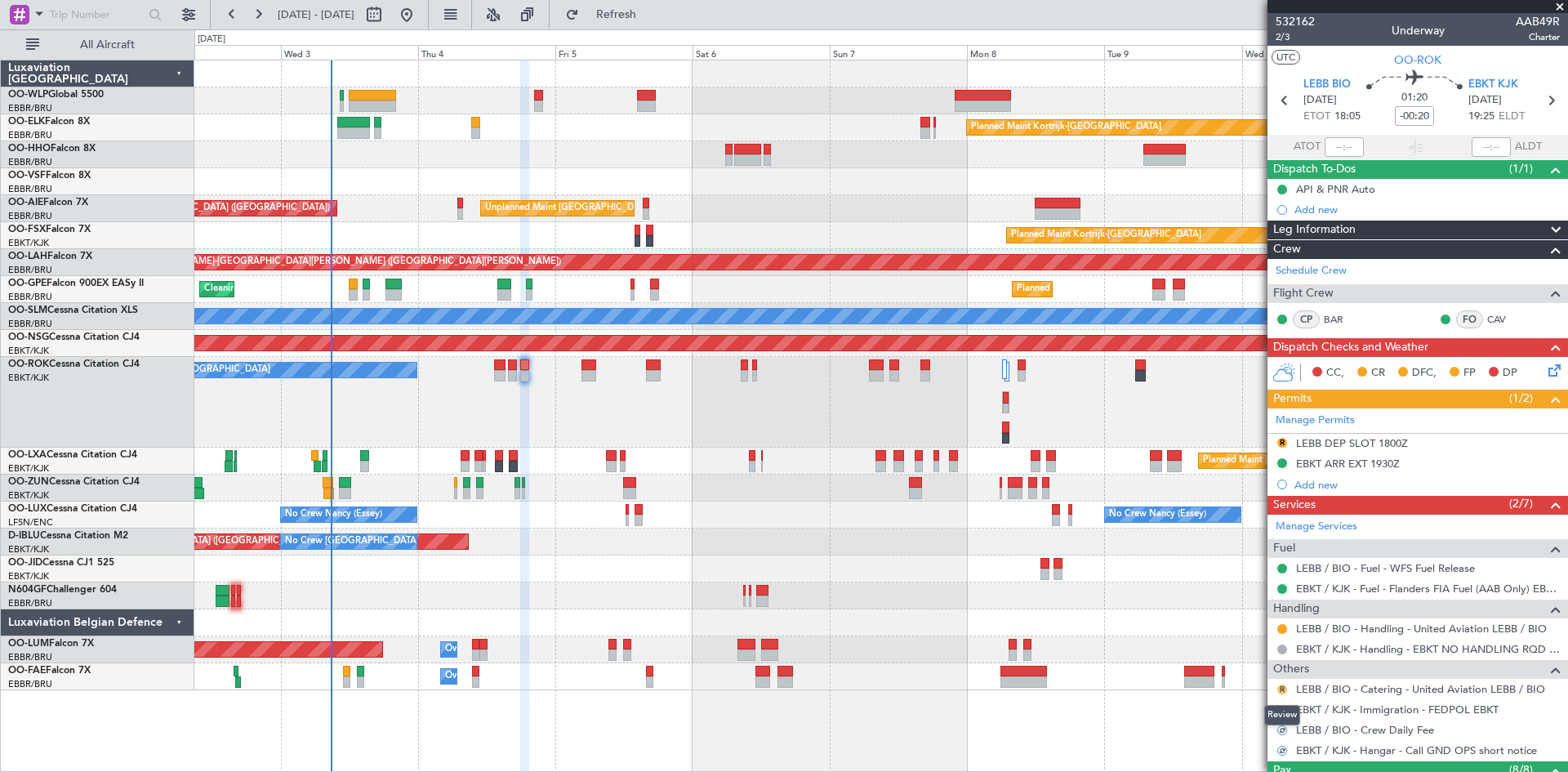
click at [1283, 691] on button "R" at bounding box center [1282, 689] width 9 height 9
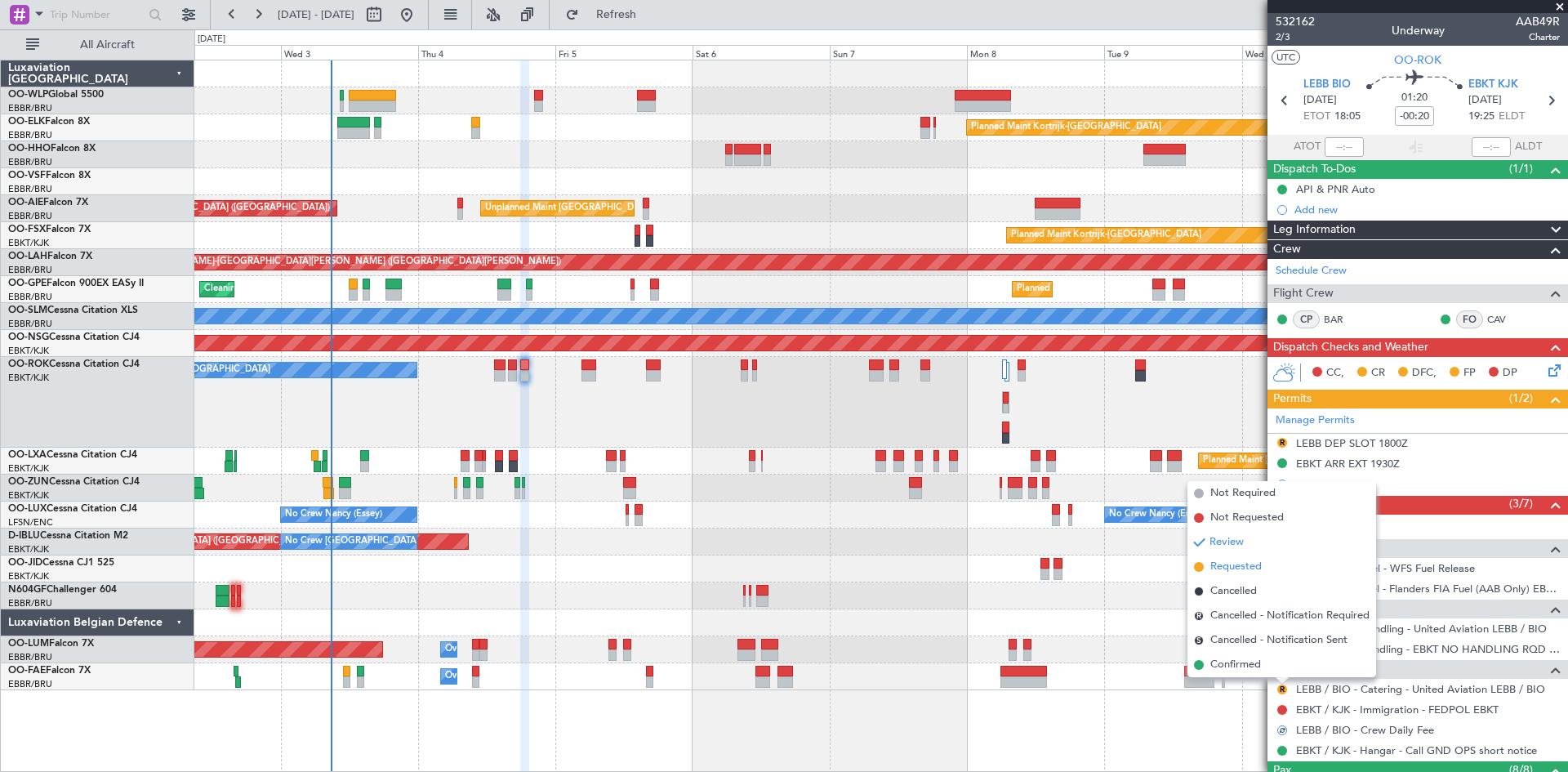
click at [1232, 564] on span "Requested" at bounding box center [1236, 567] width 52 height 16
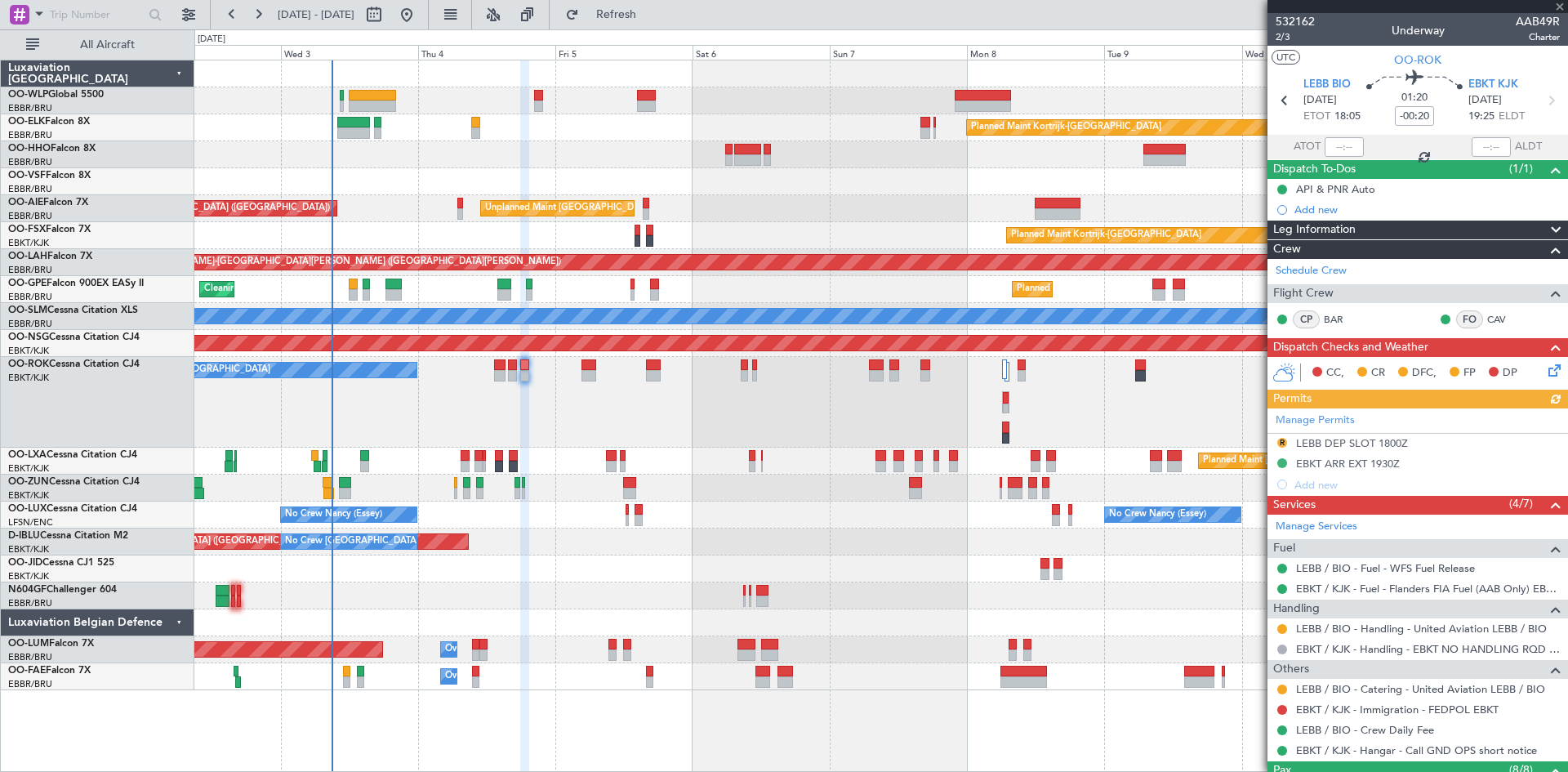
click at [494, 363] on div at bounding box center [499, 365] width 10 height 11
type input "+00:30"
type input "2"
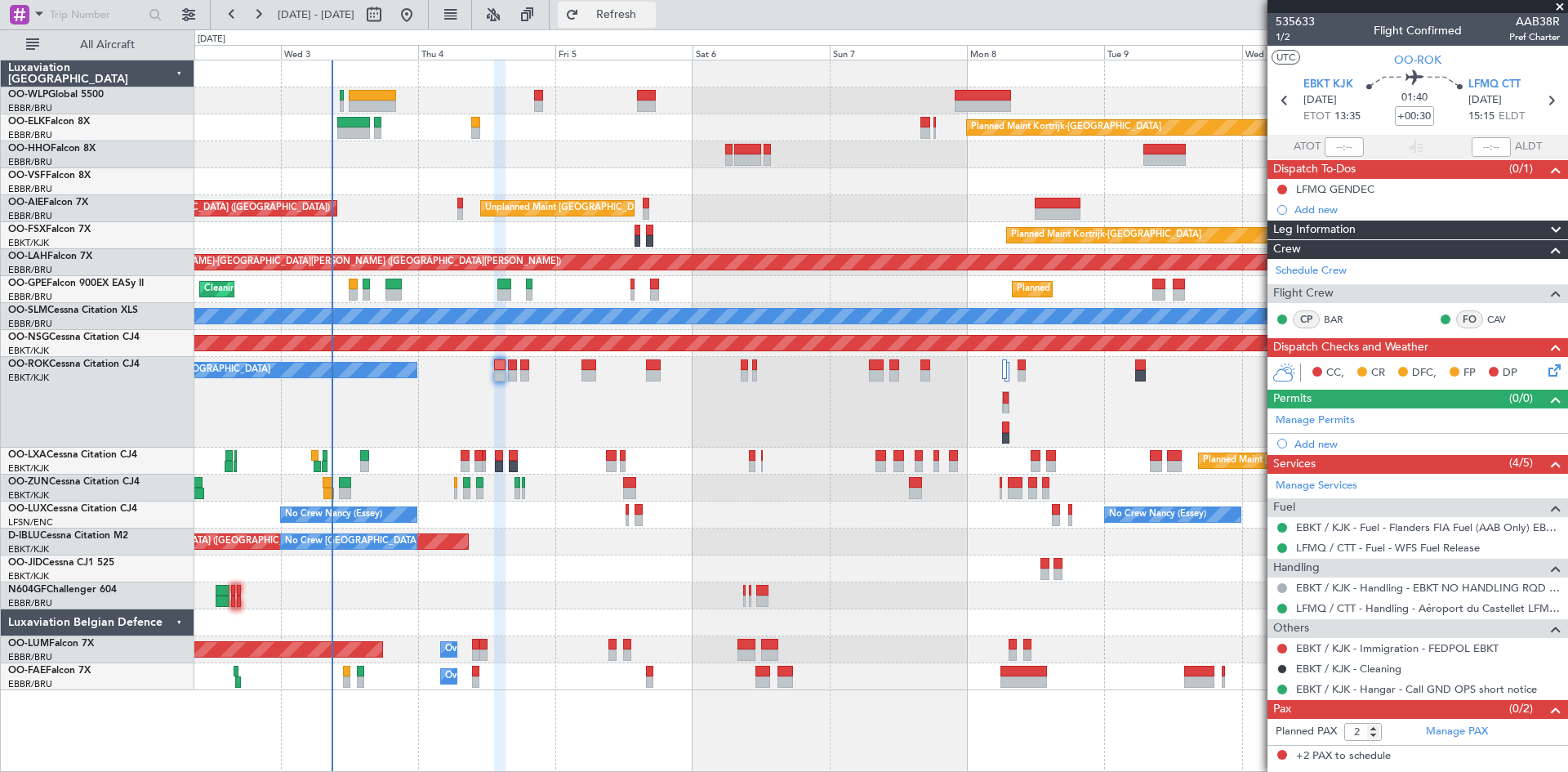
click at [613, 14] on button "Refresh" at bounding box center [607, 15] width 98 height 26
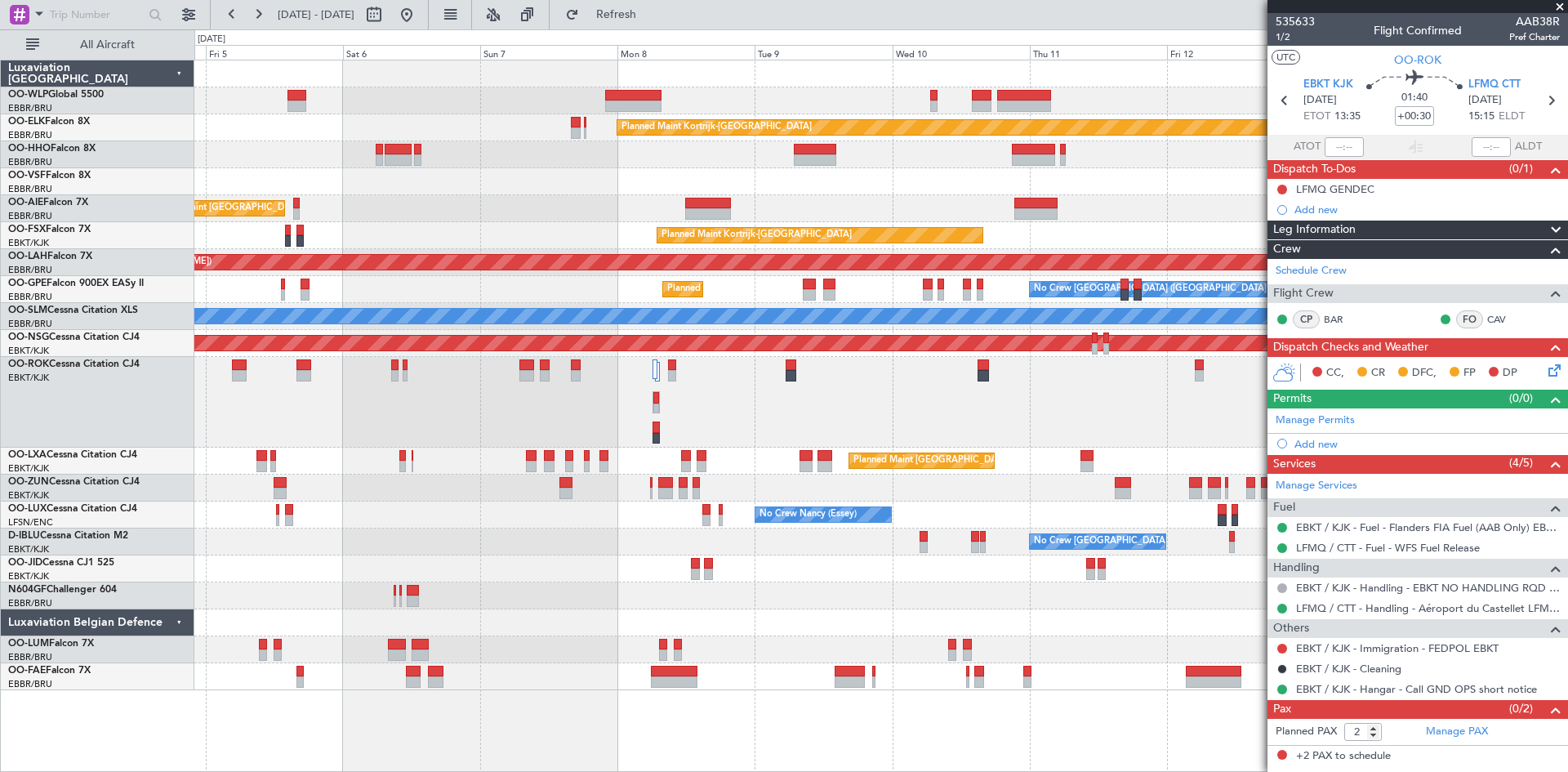
click at [852, 334] on div "Planned Maint Kortrijk-Wevelgem Unplanned Maint Brussels (Brussels National) Pl…" at bounding box center [881, 375] width 1373 height 630
click at [420, 14] on button at bounding box center [407, 15] width 26 height 26
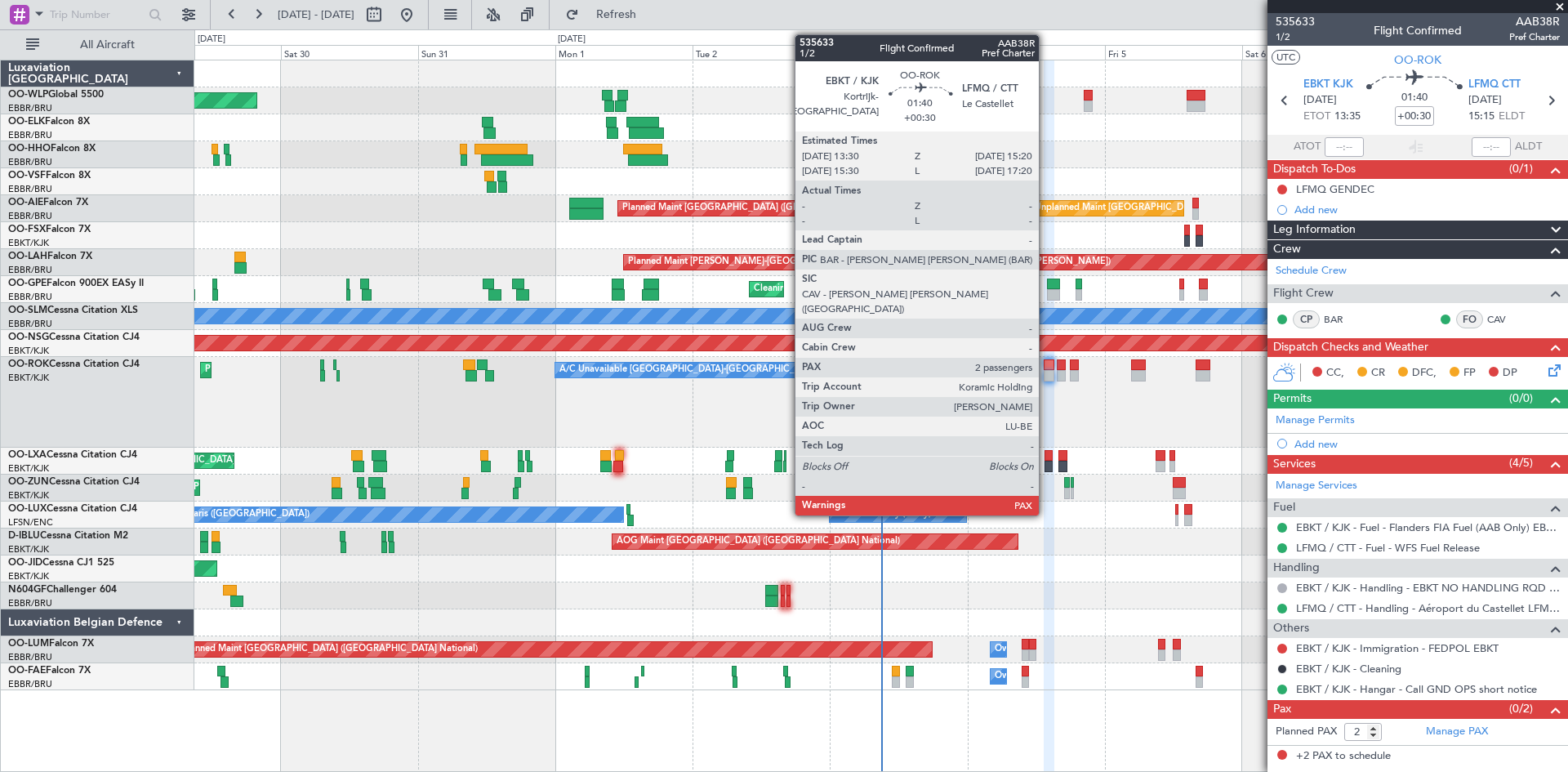
click at [1047, 373] on div at bounding box center [1048, 376] width 10 height 11
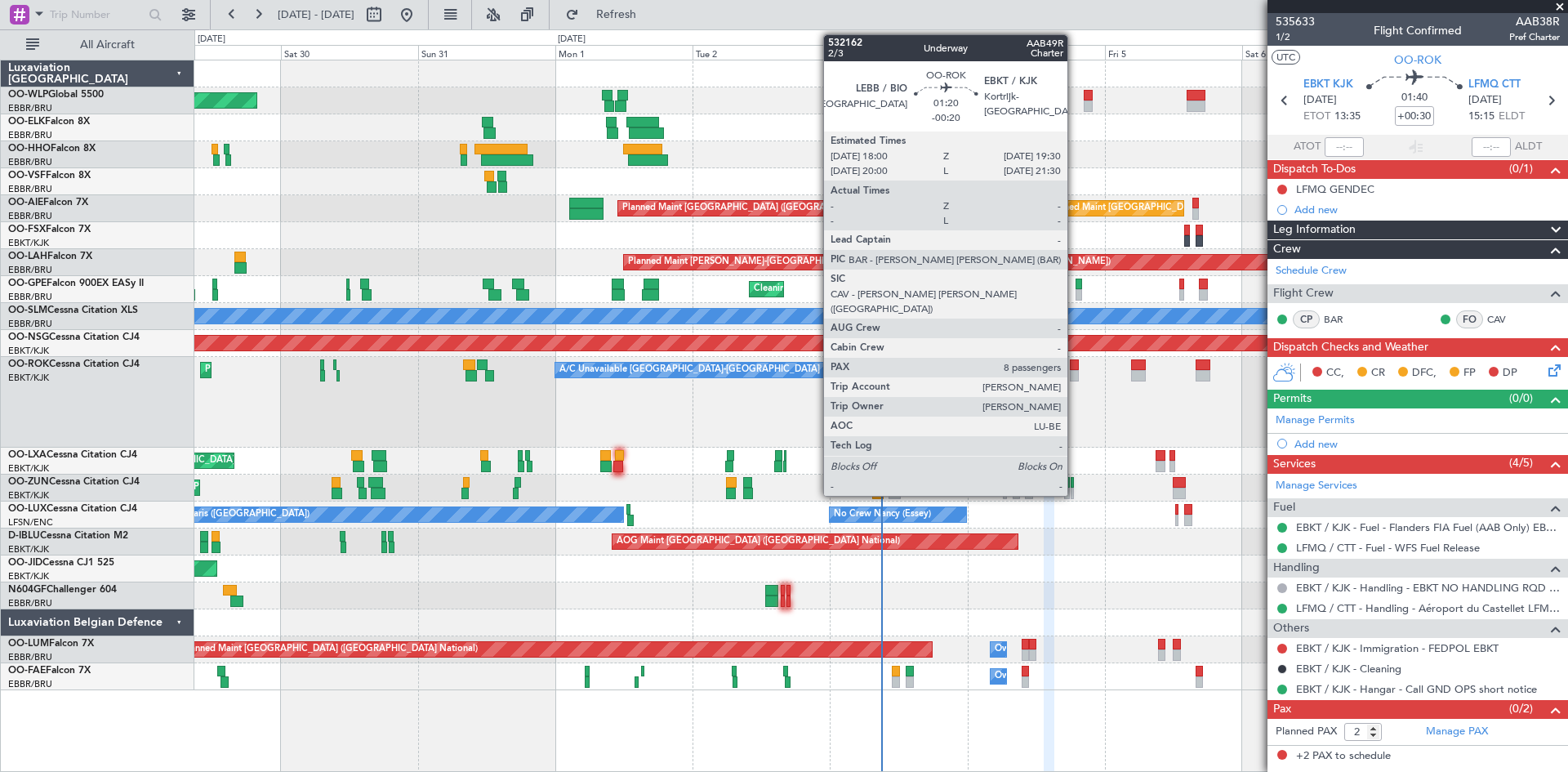
click at [1075, 376] on div at bounding box center [1075, 376] width 9 height 11
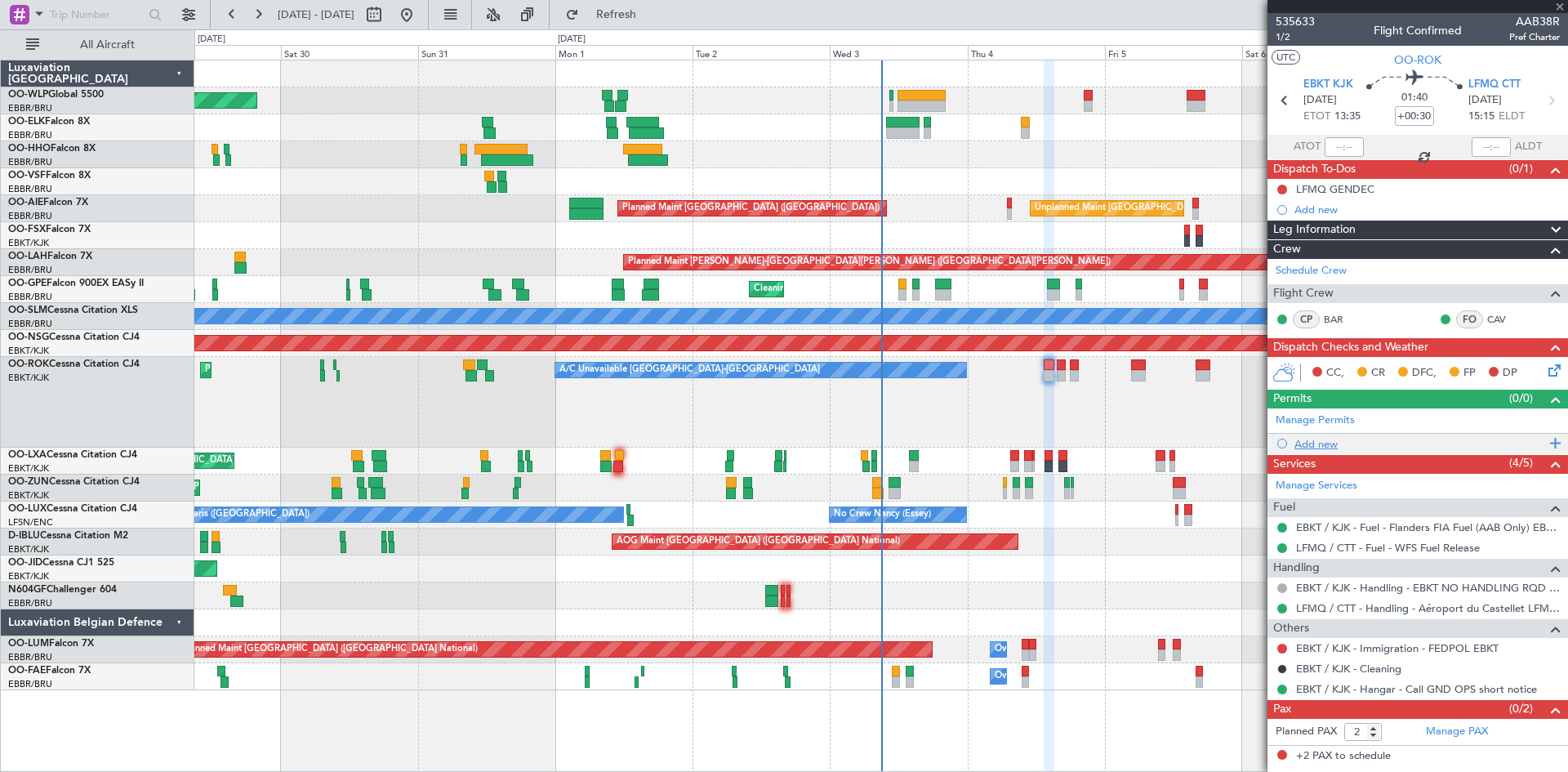
type input "-00:20"
type input "8"
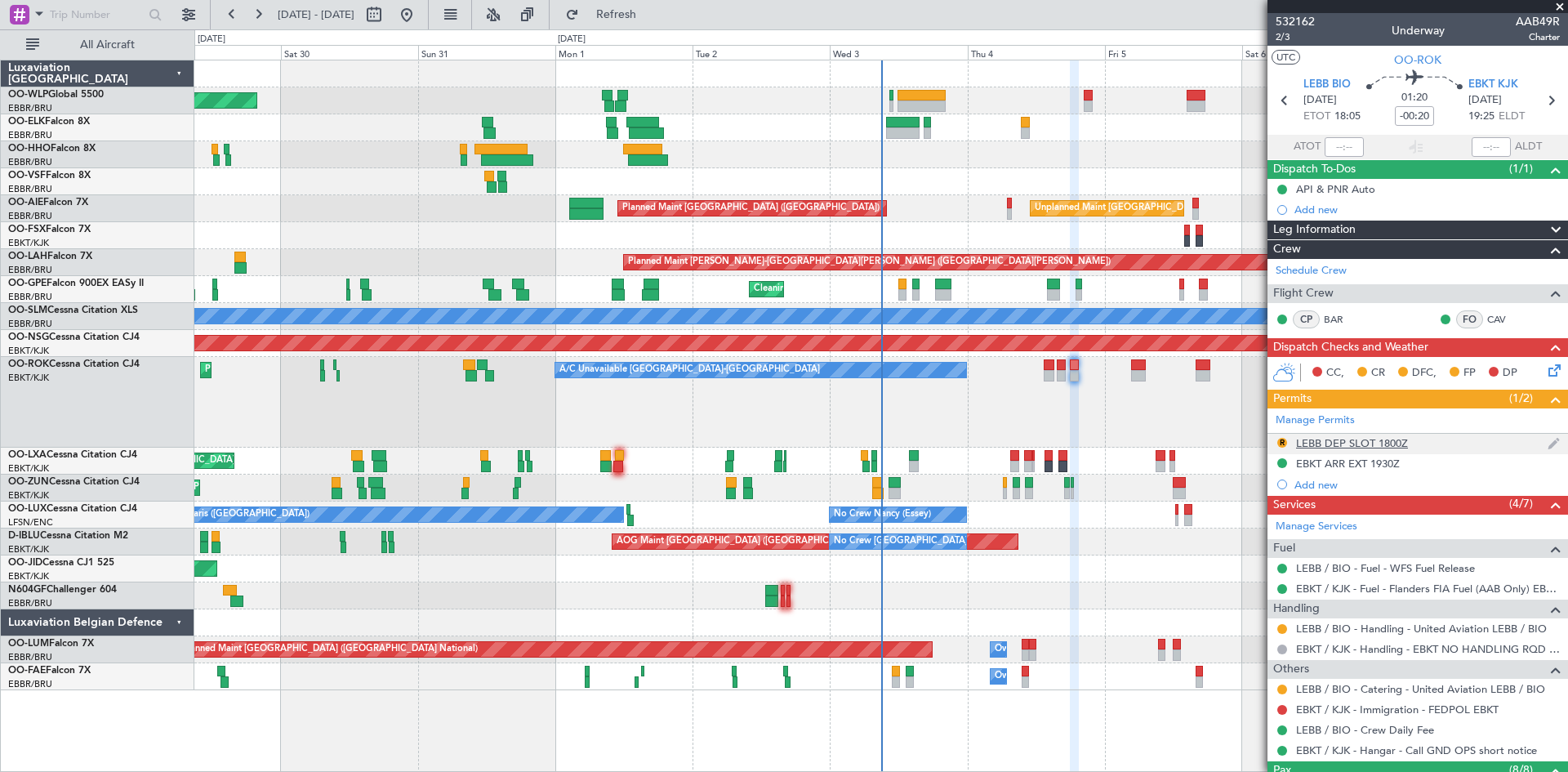
click at [1279, 447] on div "R" at bounding box center [1283, 443] width 13 height 13
click at [1548, 441] on img at bounding box center [1554, 444] width 12 height 15
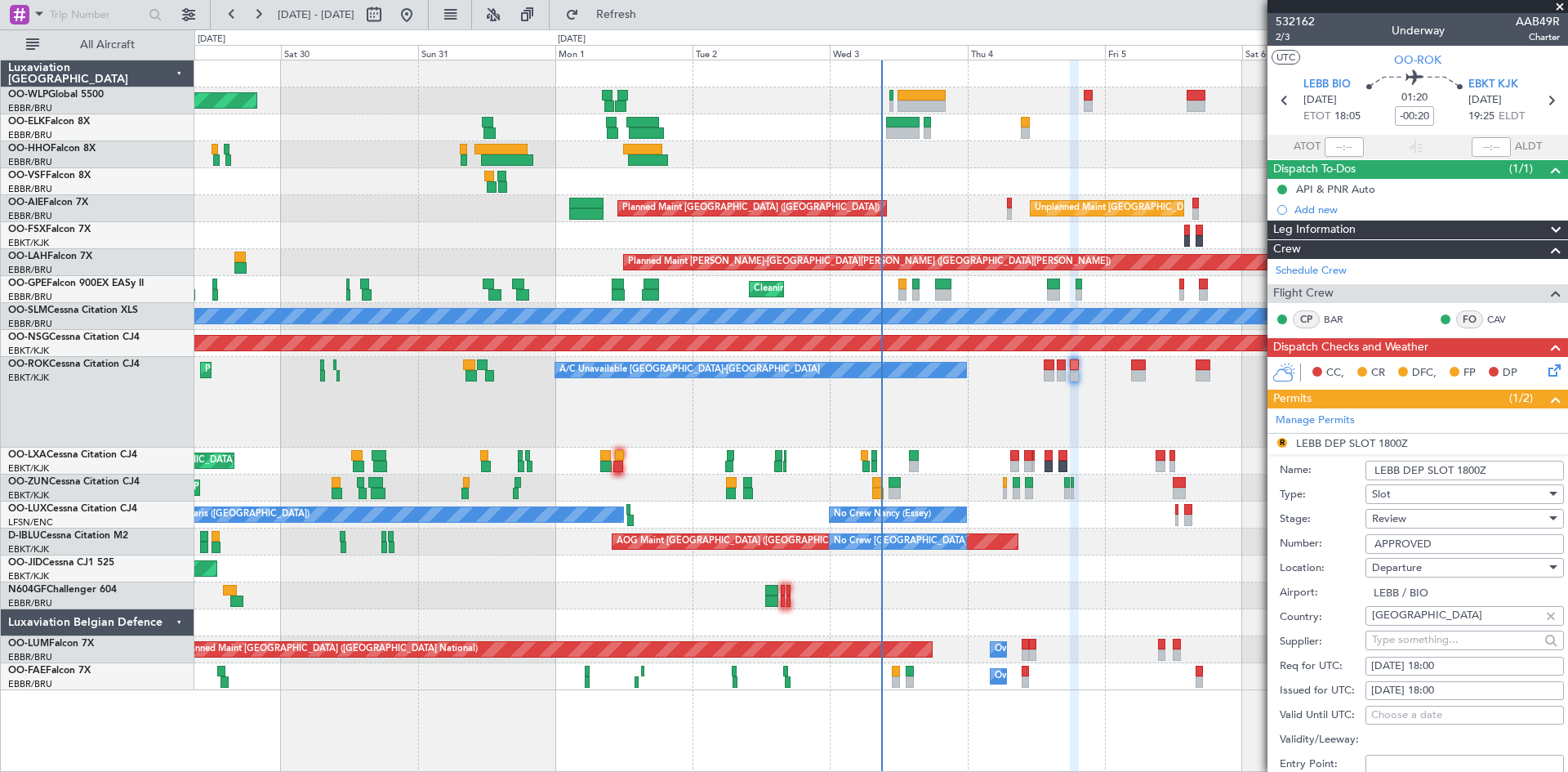
click at [1432, 528] on div "Review" at bounding box center [1459, 519] width 174 height 24
click at [1404, 623] on span "Requested" at bounding box center [1458, 625] width 172 height 24
click at [1416, 549] on input "APPROVED" at bounding box center [1465, 544] width 199 height 20
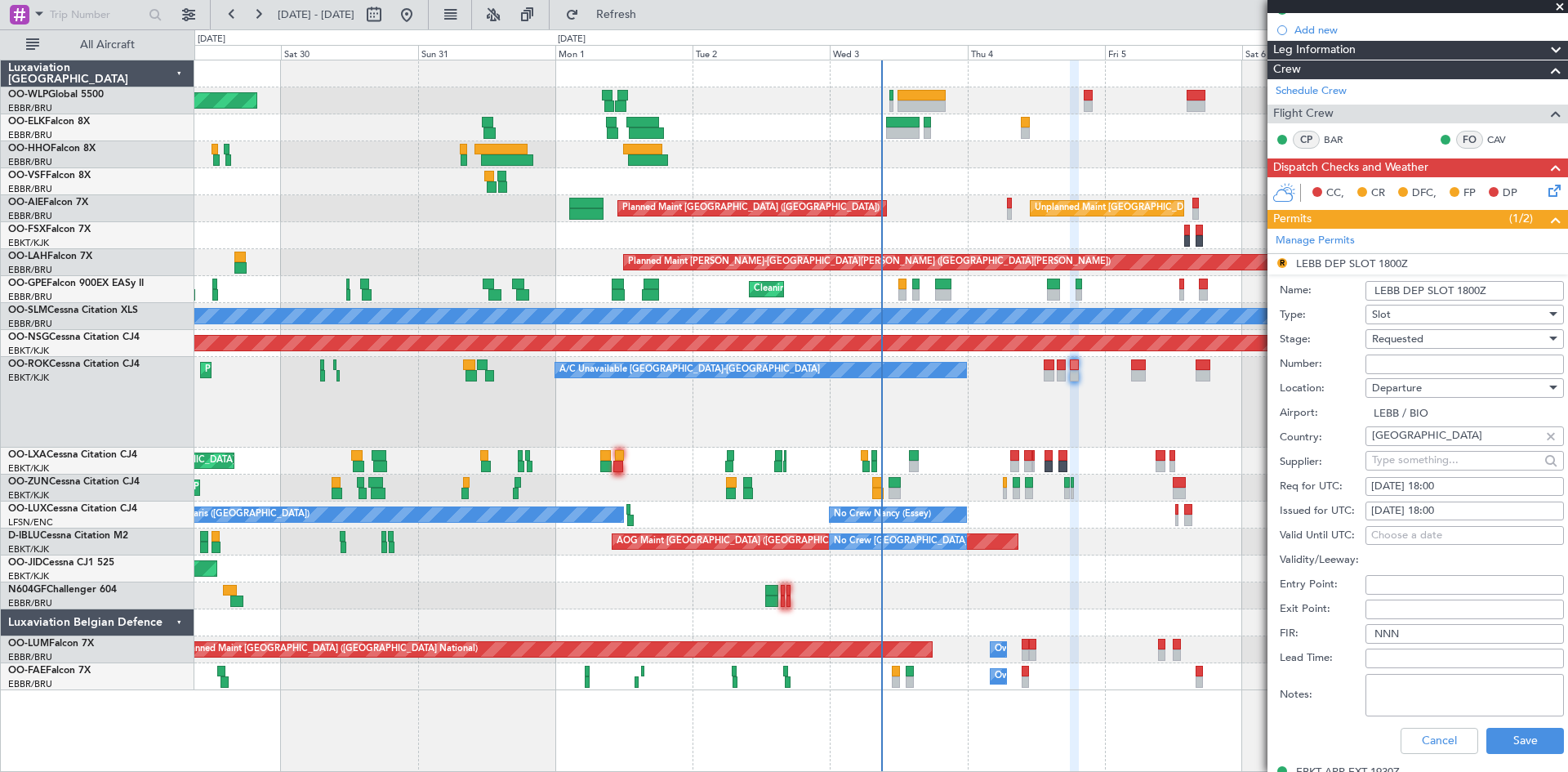
scroll to position [326, 0]
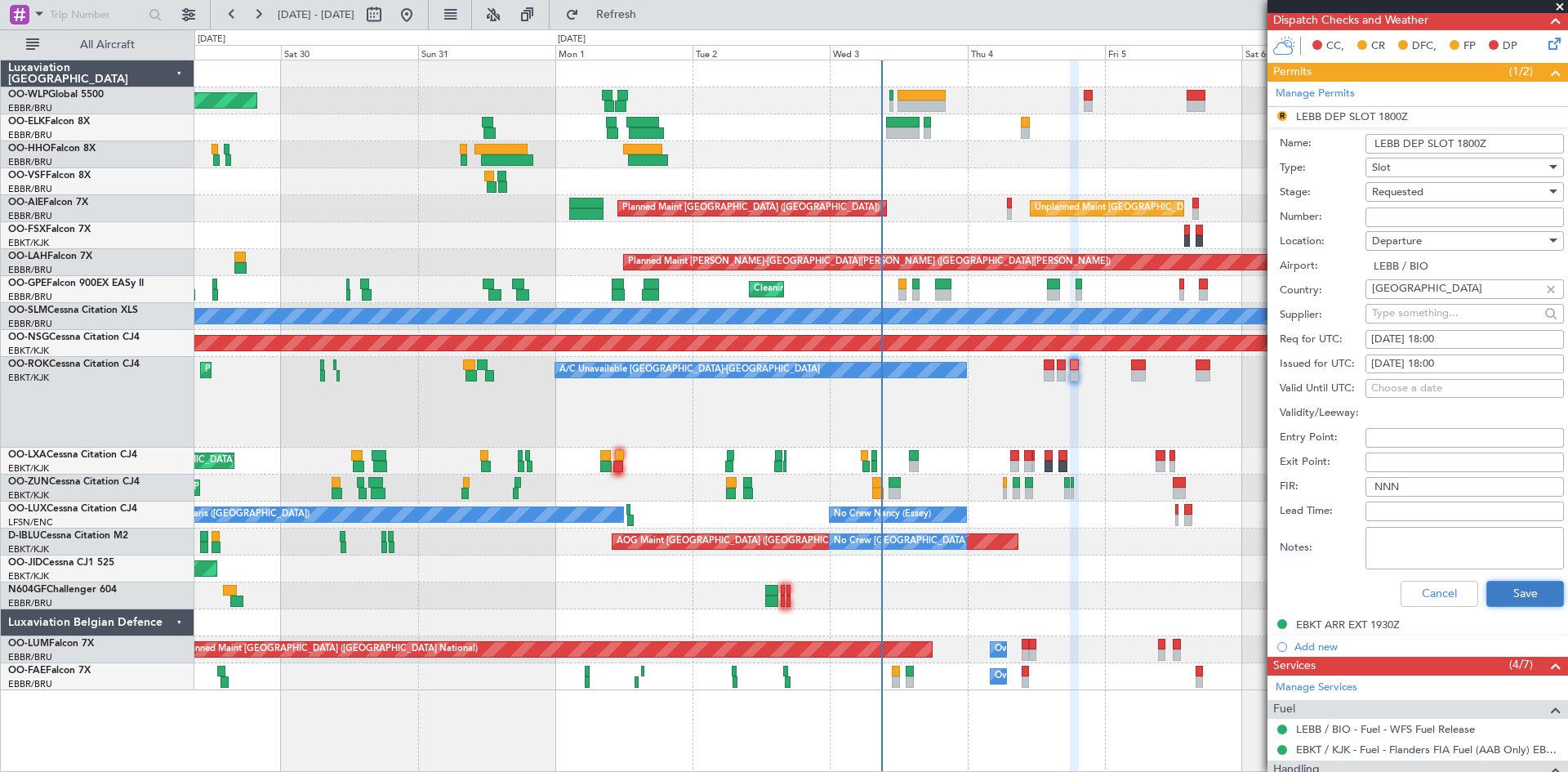
click at [1513, 598] on button "Save" at bounding box center [1525, 594] width 78 height 26
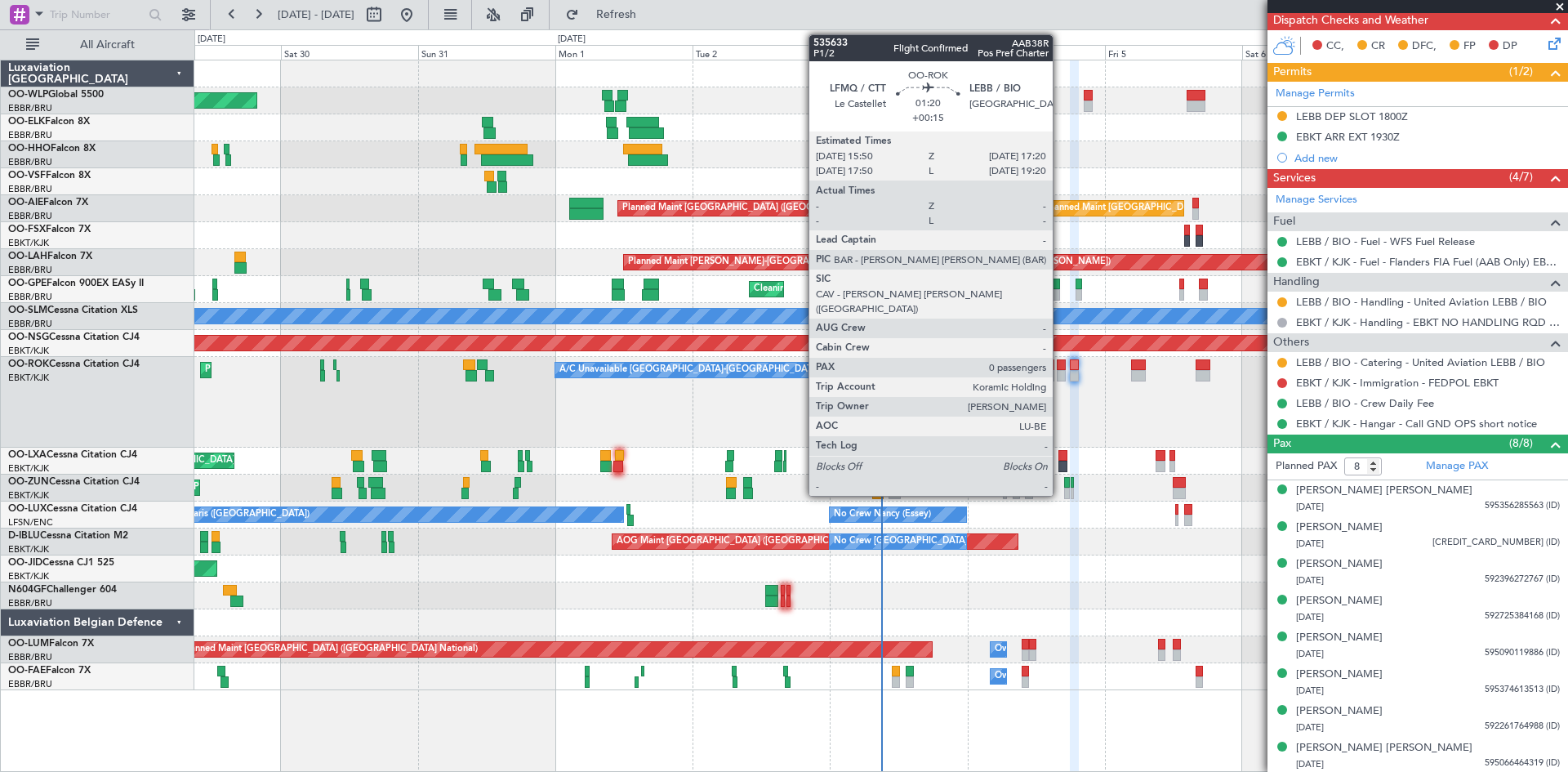
click at [1061, 374] on div at bounding box center [1062, 376] width 9 height 11
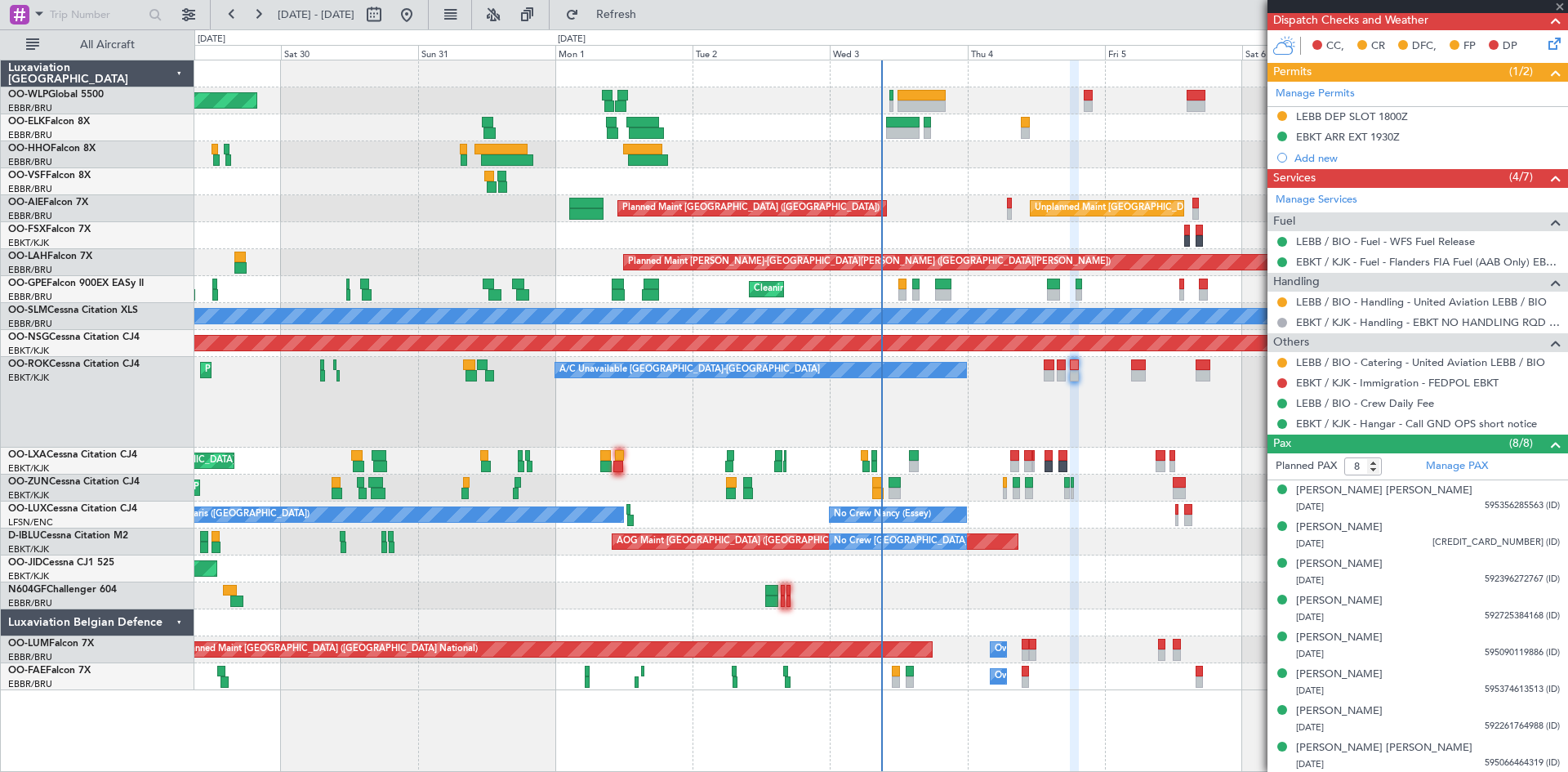
type input "+00:15"
type input "0"
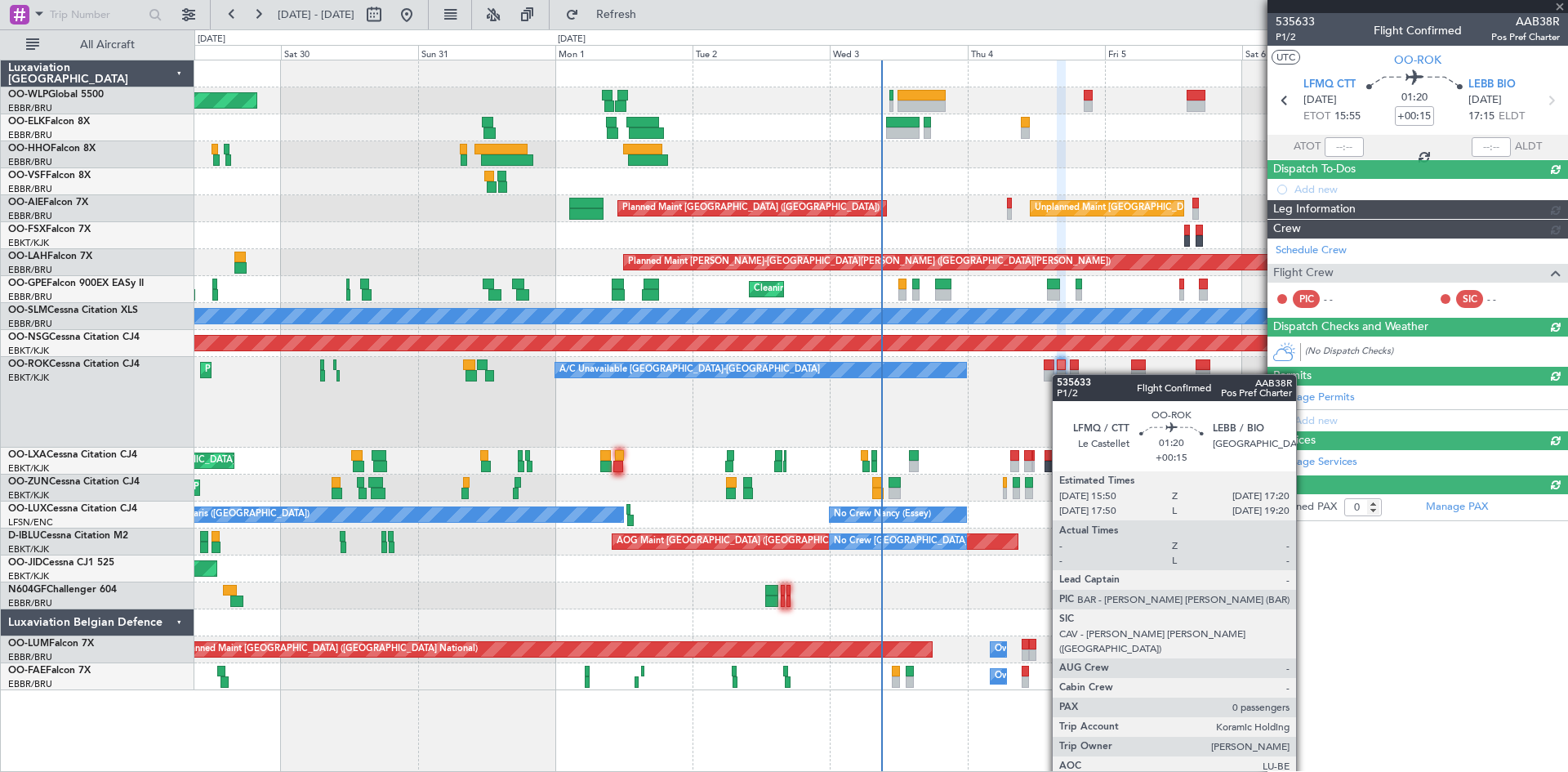
scroll to position [0, 0]
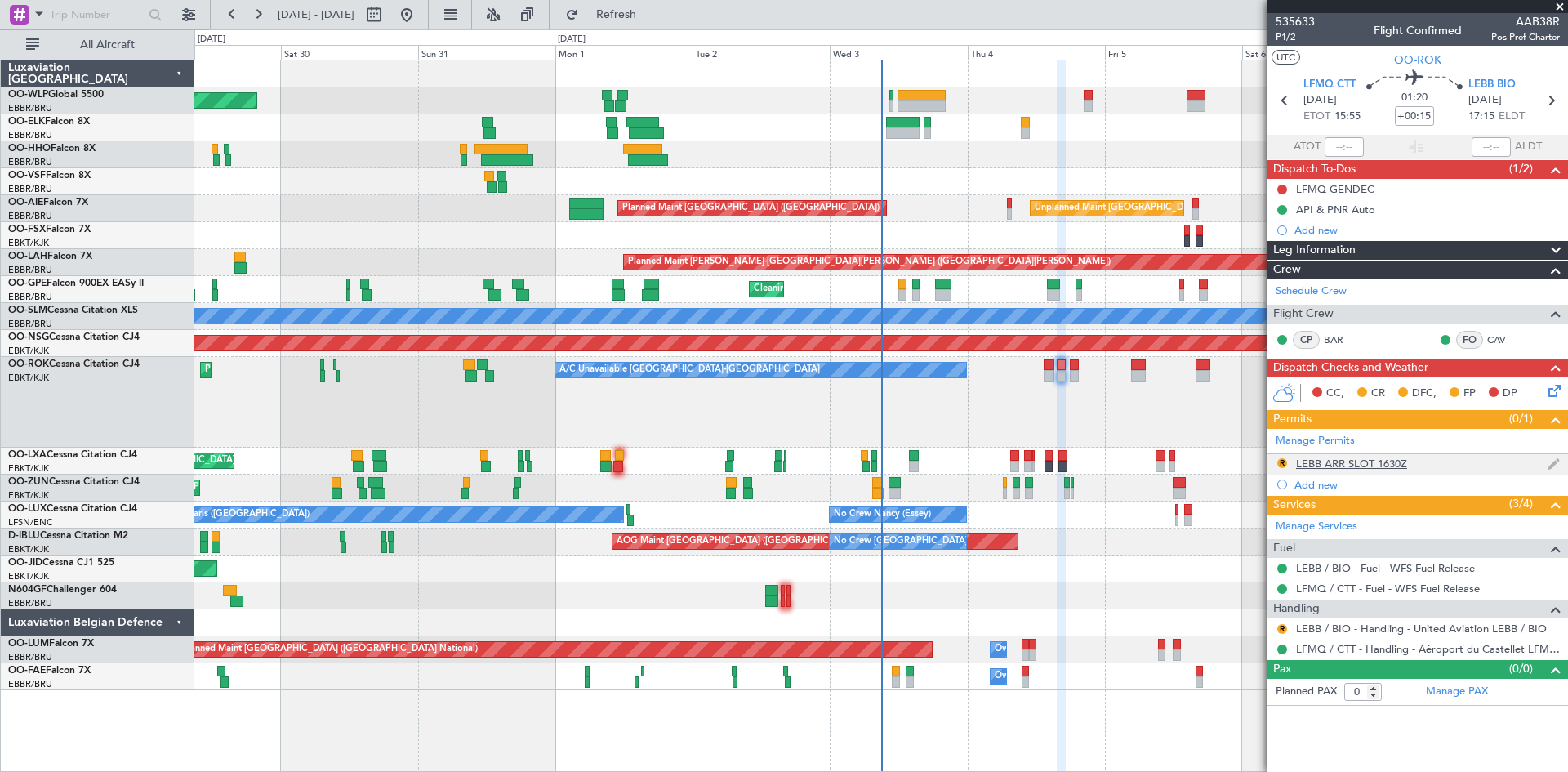
click at [1548, 469] on img at bounding box center [1554, 464] width 12 height 15
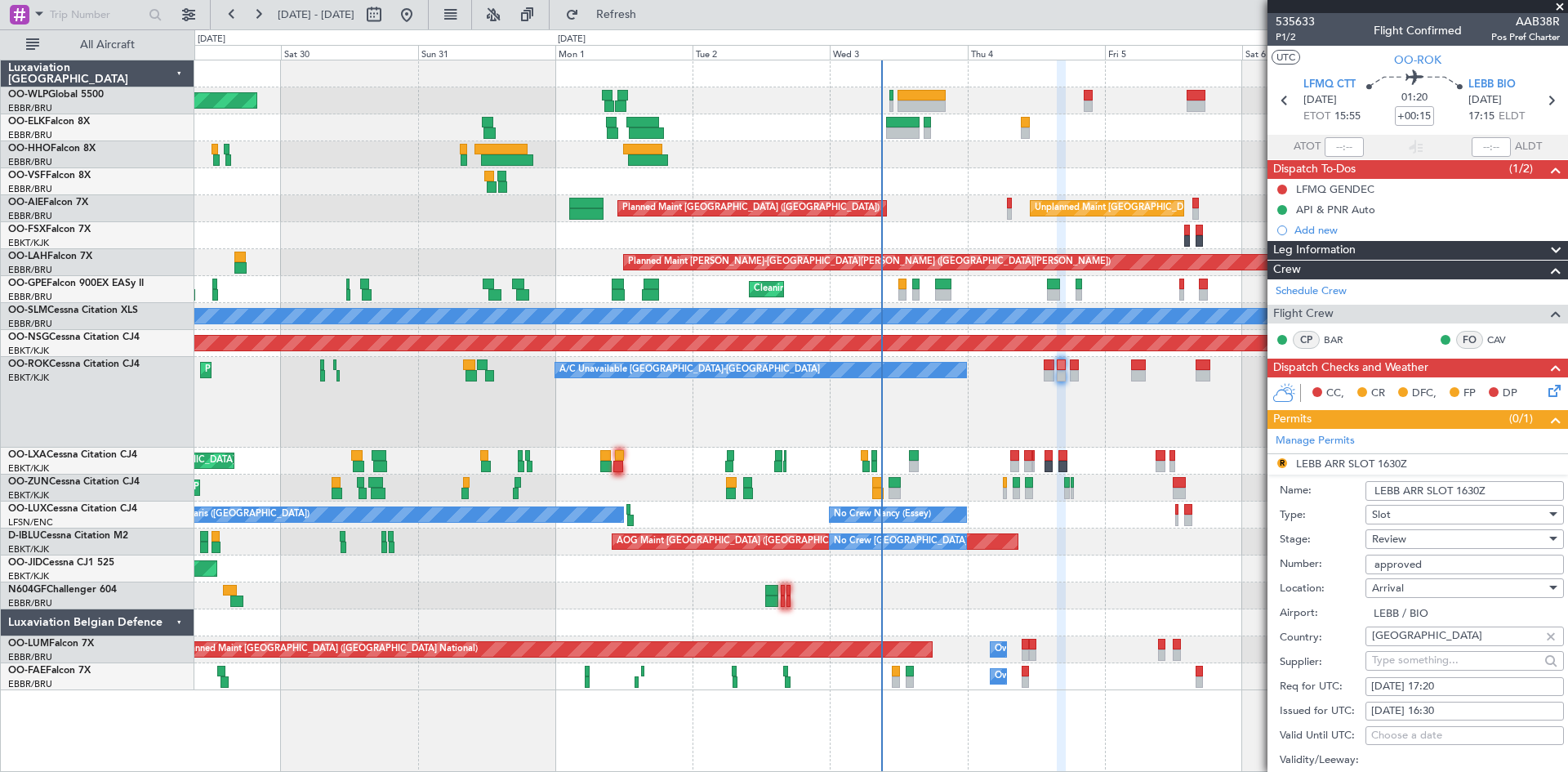
click at [1441, 572] on input "approved" at bounding box center [1465, 564] width 199 height 20
click at [1425, 543] on div "Review" at bounding box center [1459, 539] width 174 height 24
click at [1414, 650] on span "Requested" at bounding box center [1458, 645] width 172 height 24
click at [1460, 717] on div "04/09/2025 16:30" at bounding box center [1465, 711] width 187 height 16
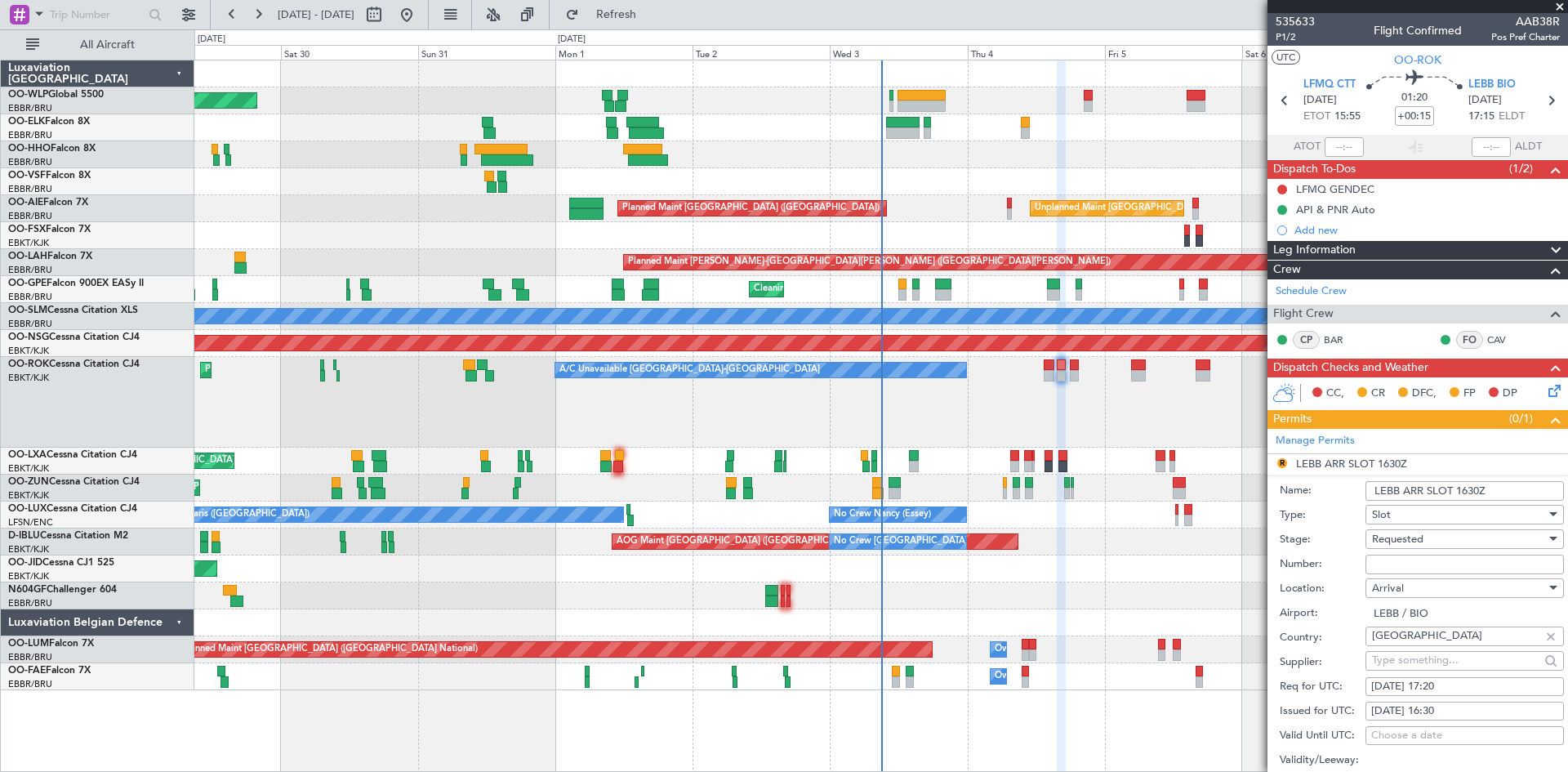
select select "9"
select select "2025"
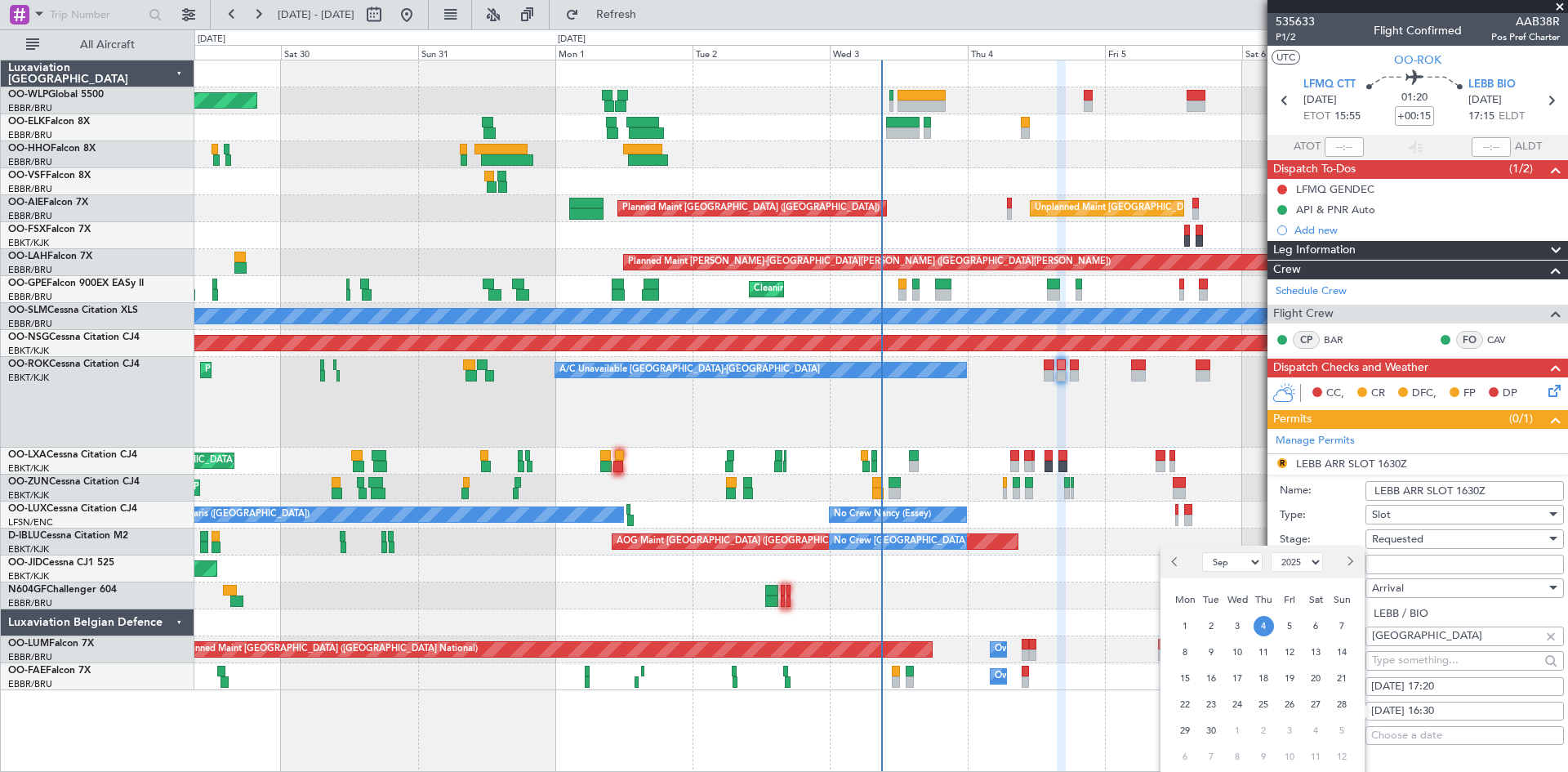
click at [1261, 616] on span "4" at bounding box center [1264, 627] width 21 height 21
click at [1266, 631] on span "4" at bounding box center [1264, 627] width 21 height 21
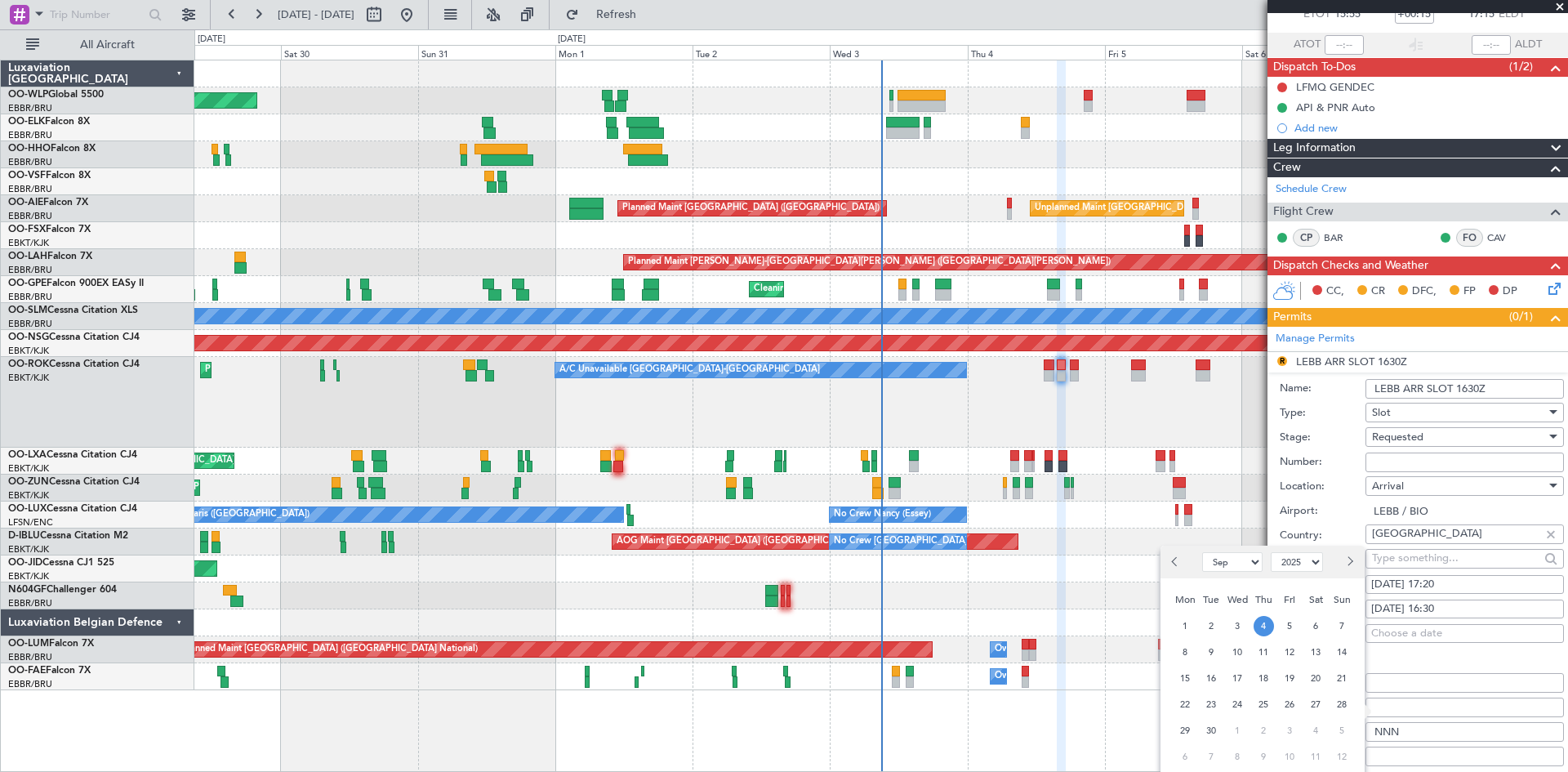
scroll to position [139, 0]
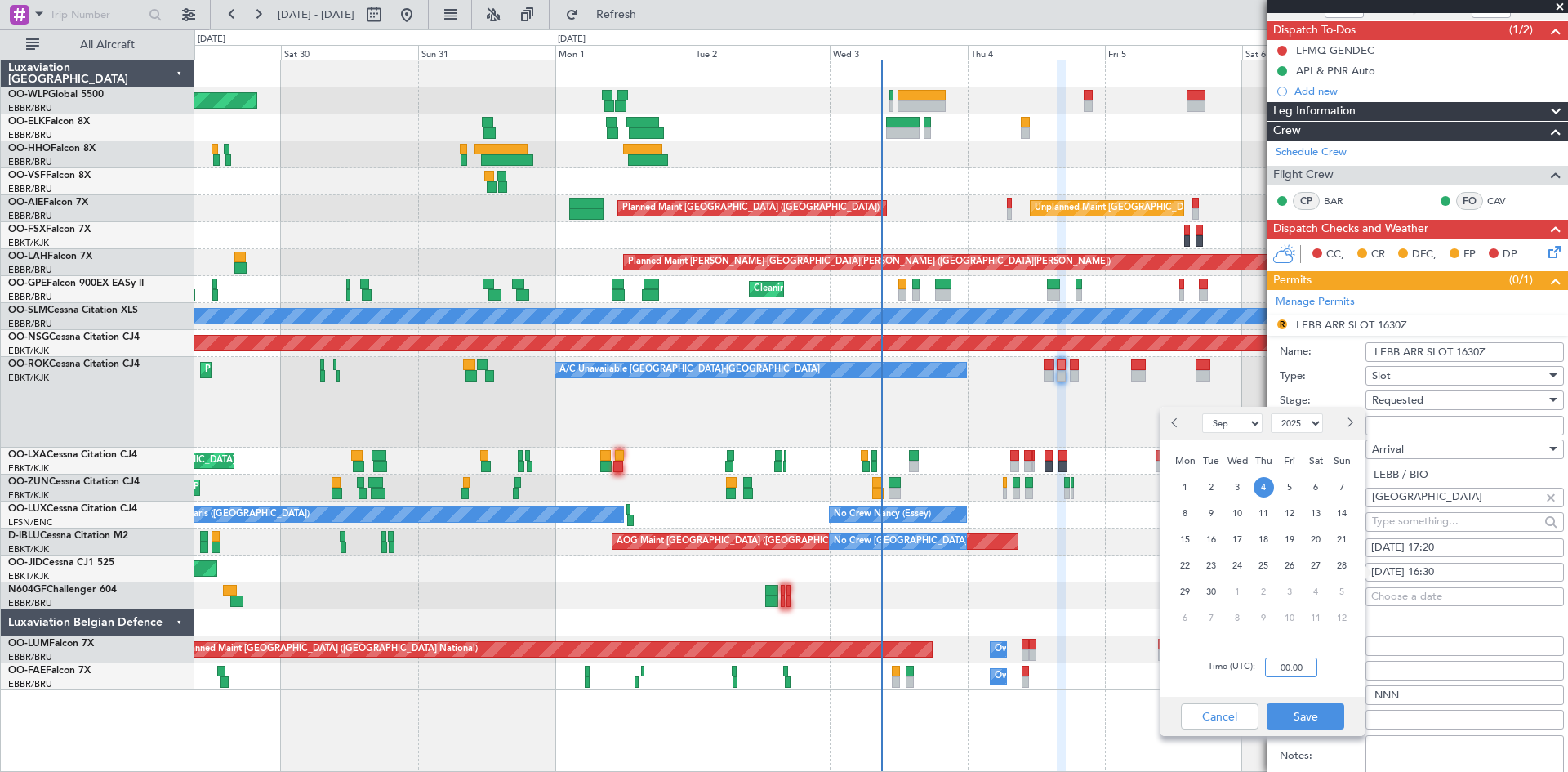
click at [1289, 670] on input "00:00" at bounding box center [1291, 667] width 53 height 20
type input "17:20"
click at [1300, 722] on button "Save" at bounding box center [1305, 717] width 78 height 26
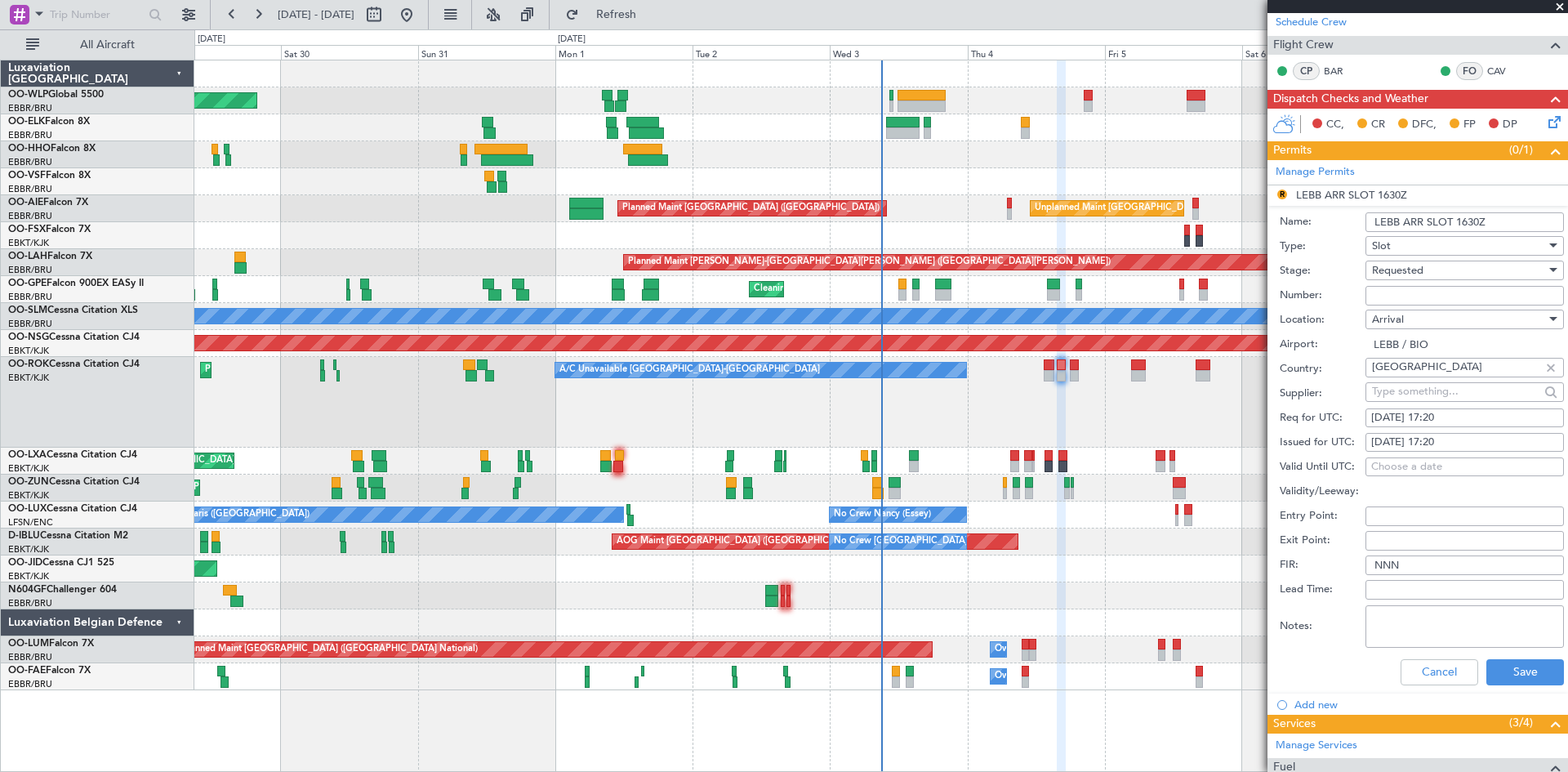
scroll to position [273, 0]
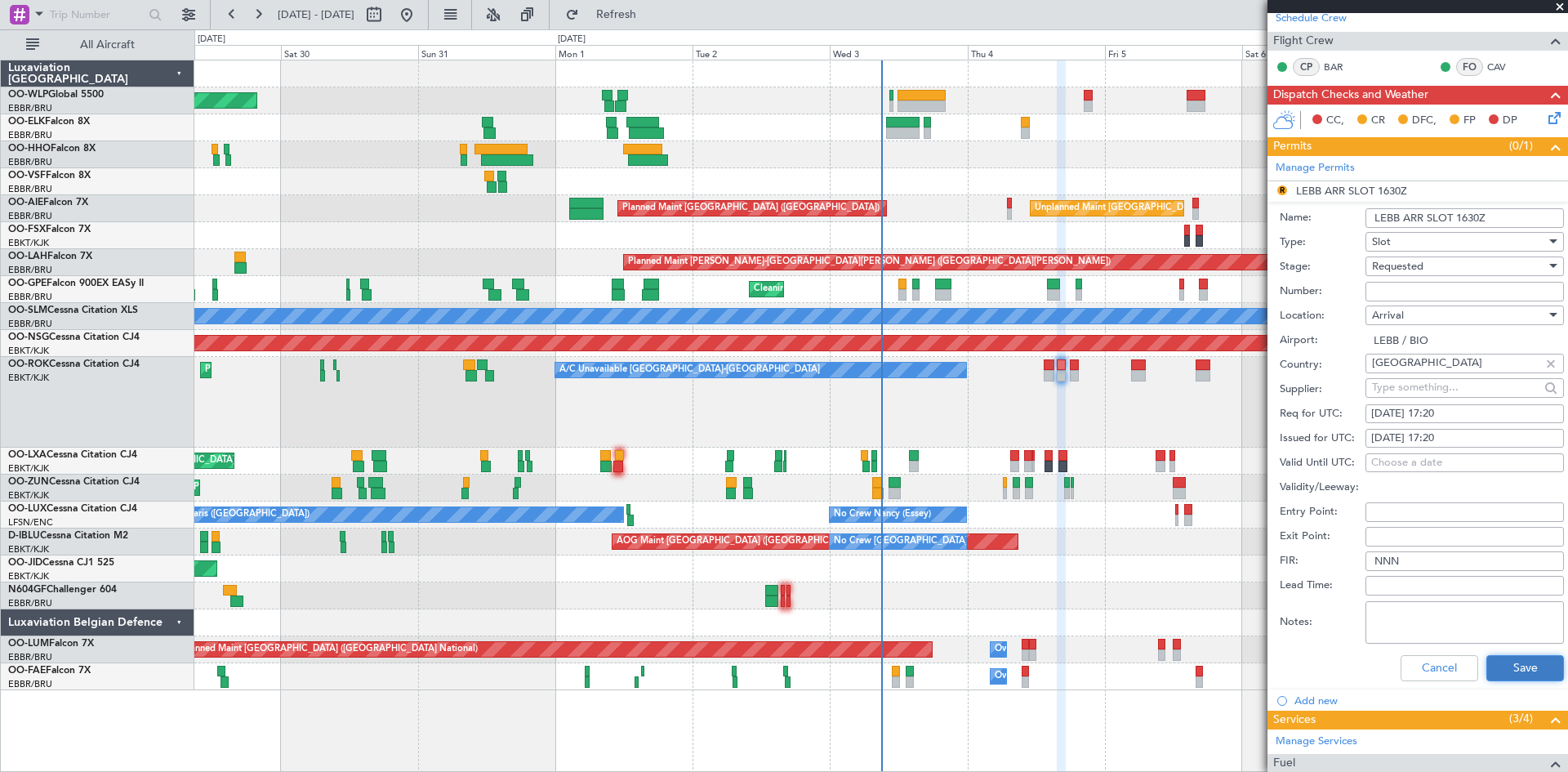
click at [1498, 665] on button "Save" at bounding box center [1525, 669] width 78 height 26
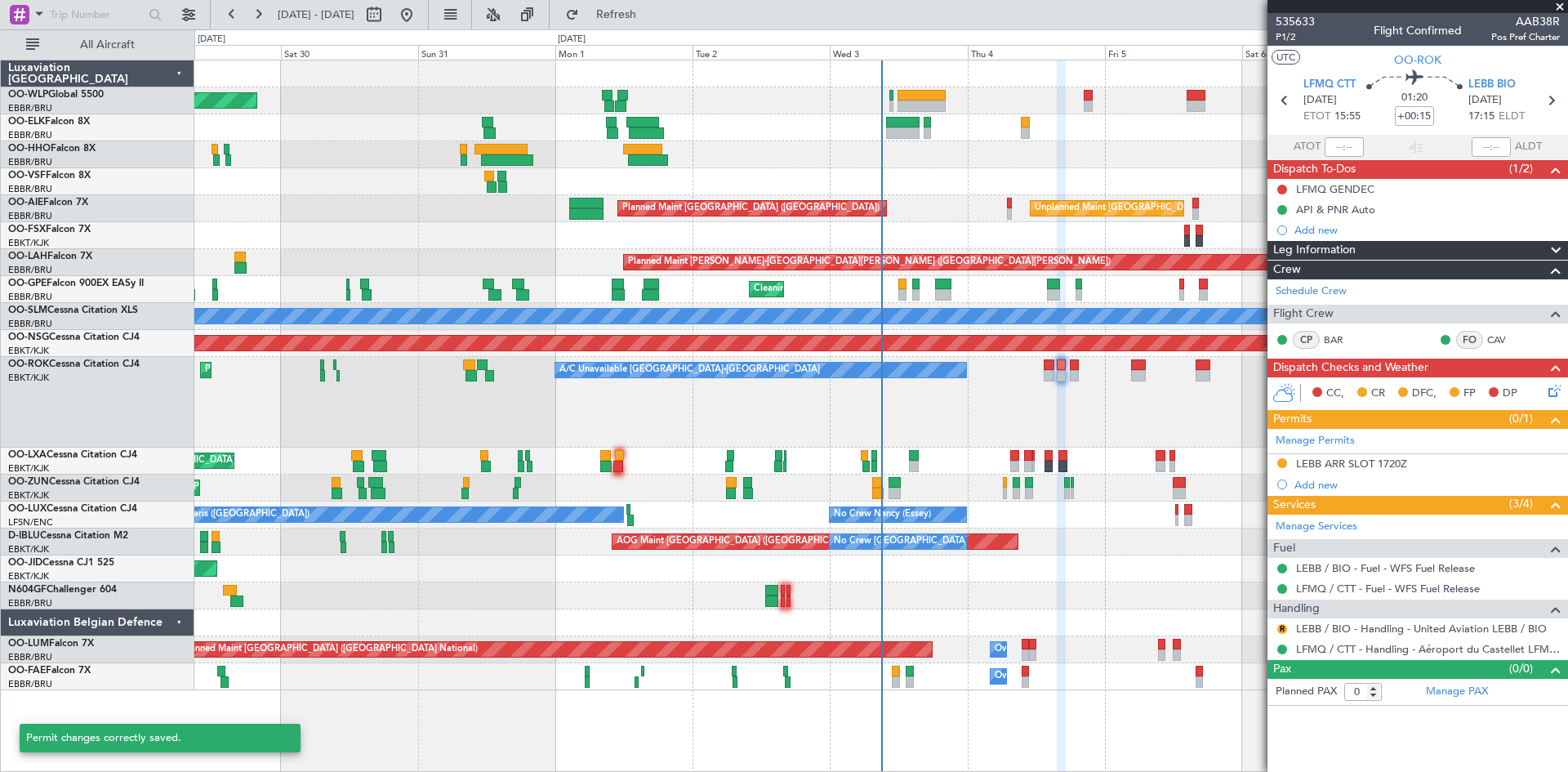
scroll to position [0, 0]
click at [1555, 6] on span at bounding box center [1560, 8] width 16 height 15
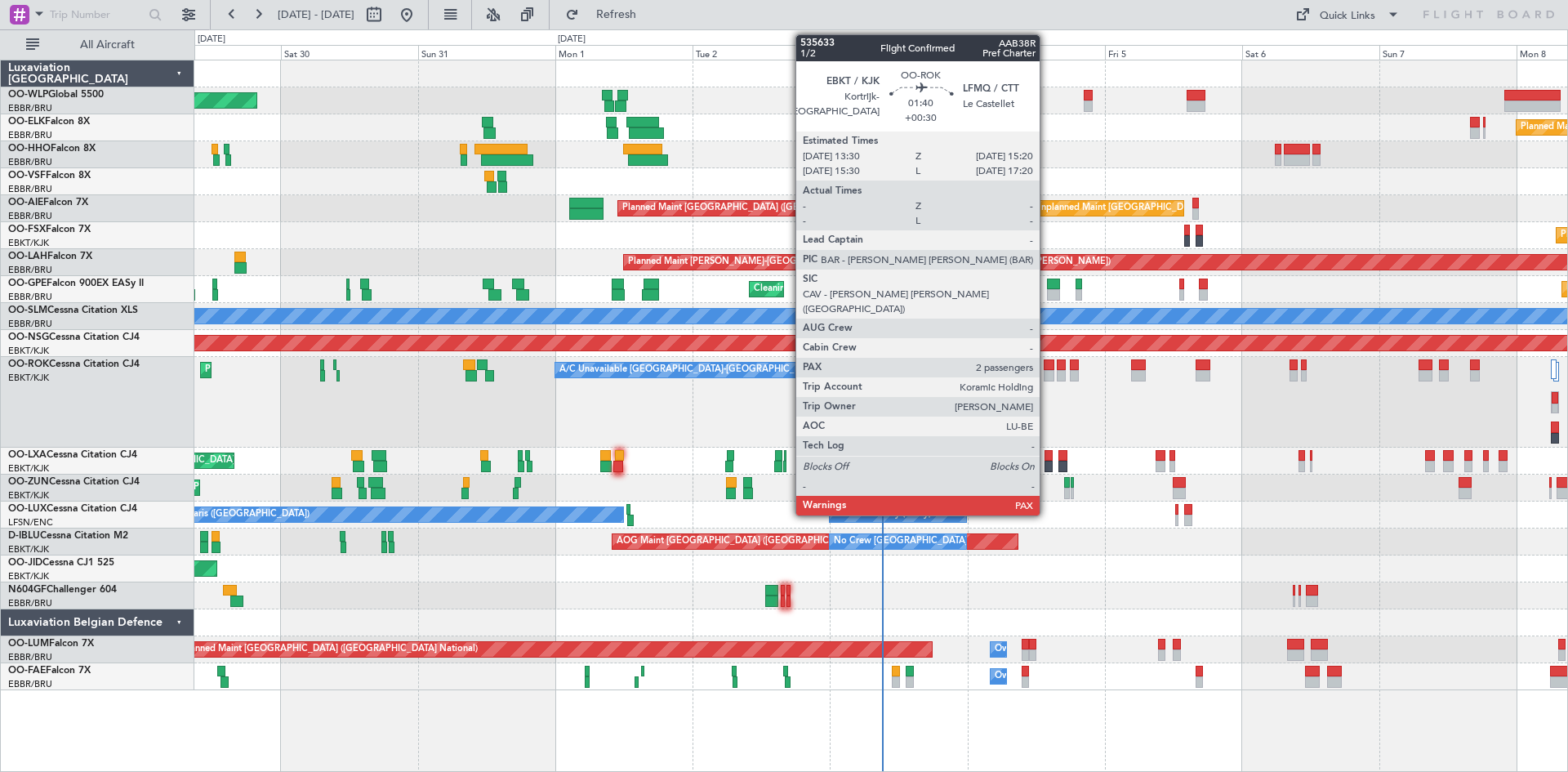
click at [1048, 377] on div at bounding box center [1048, 376] width 10 height 11
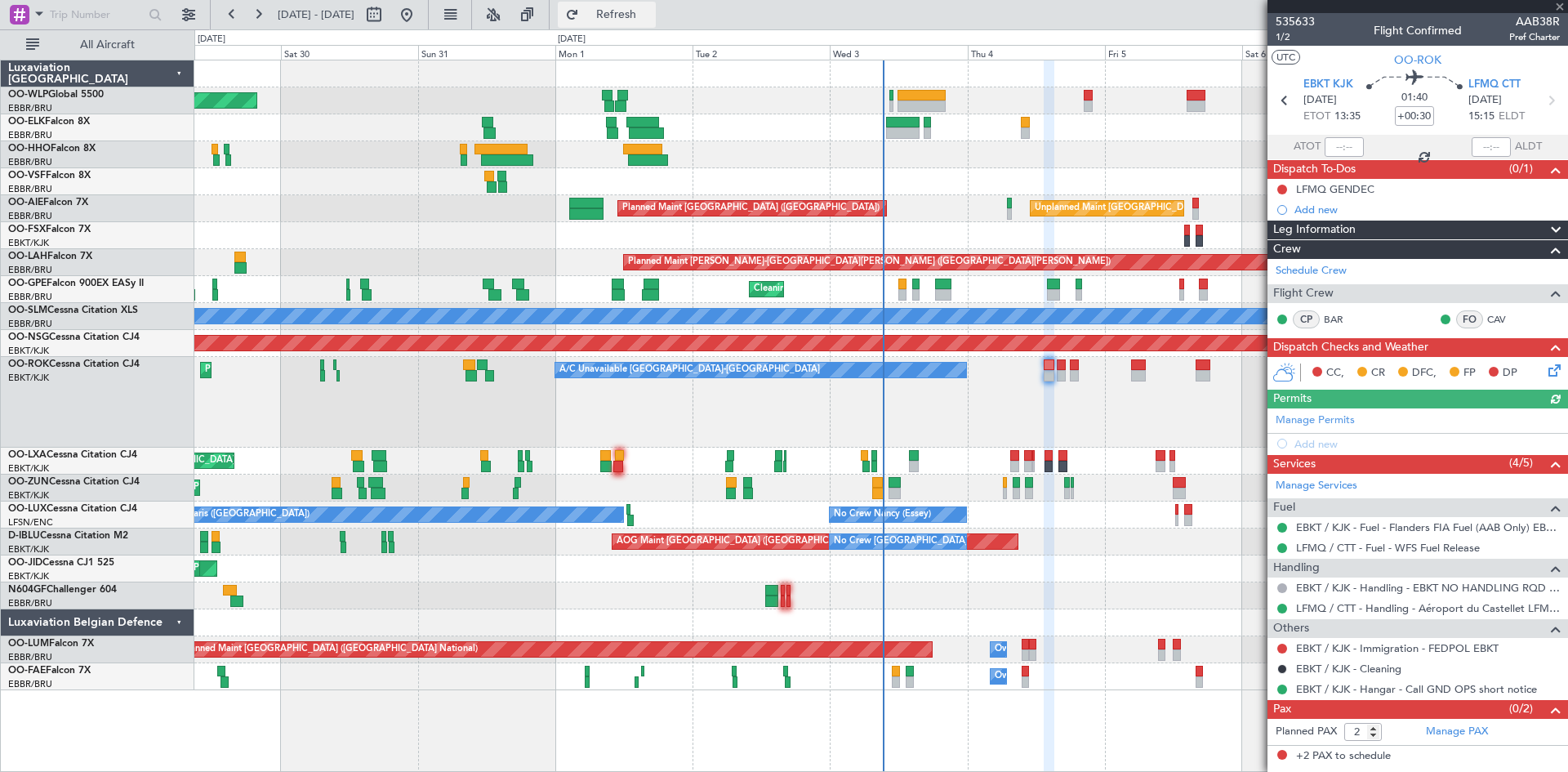
click at [621, 7] on button "Refresh" at bounding box center [607, 15] width 98 height 26
click at [656, 22] on button "Refresh" at bounding box center [607, 15] width 98 height 26
click at [1464, 610] on link "LFMQ / CTT - Handling - Aéroport du Castellet LFMQ/ CTT***MYHANDLING***" at bounding box center [1427, 608] width 264 height 14
click at [651, 9] on span "Refresh" at bounding box center [616, 15] width 68 height 11
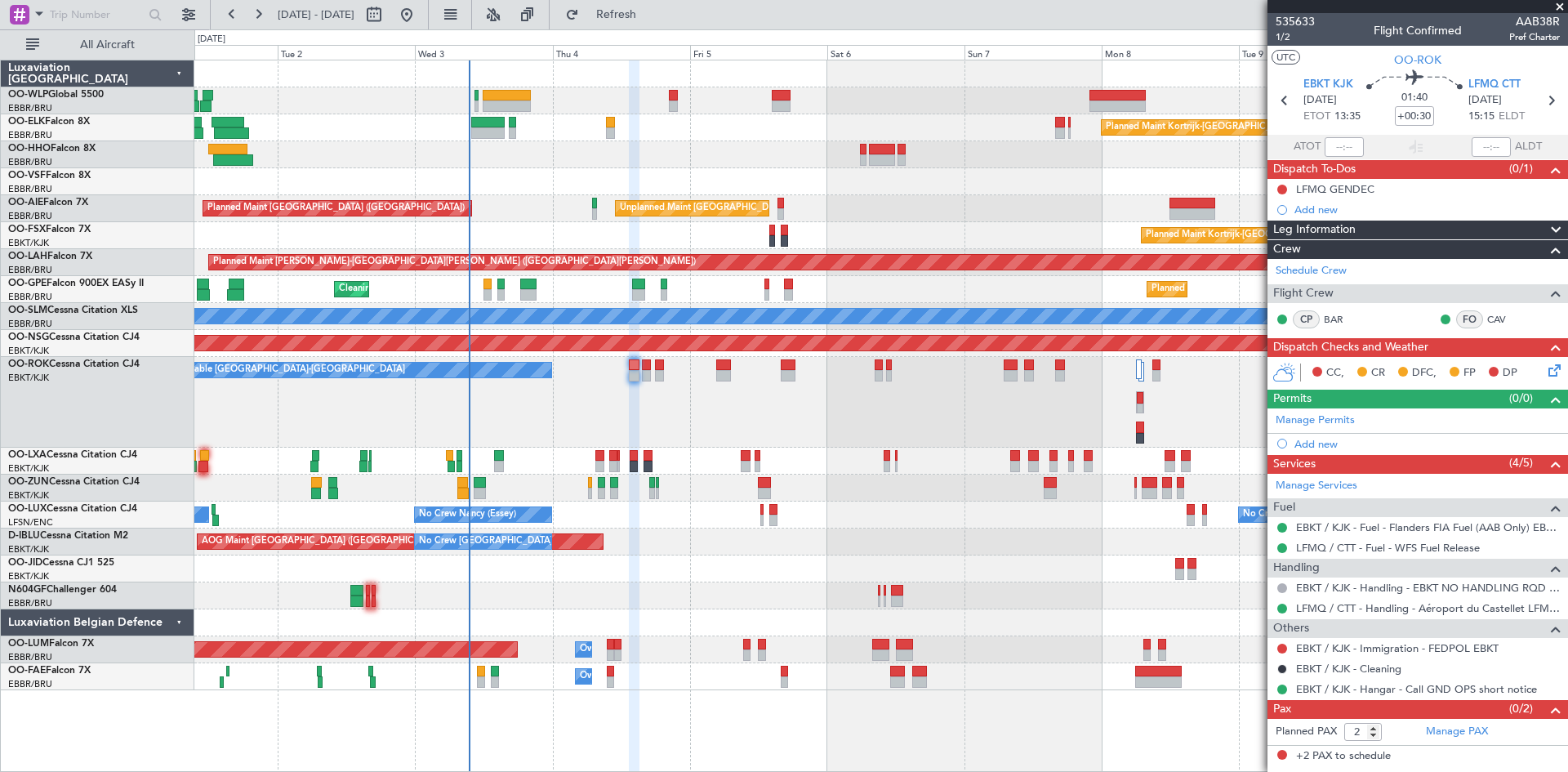
click at [784, 189] on div "Planned Maint Kortrijk-Wevelgem Unplanned Maint Brussels (Brussels National) Pl…" at bounding box center [881, 375] width 1373 height 630
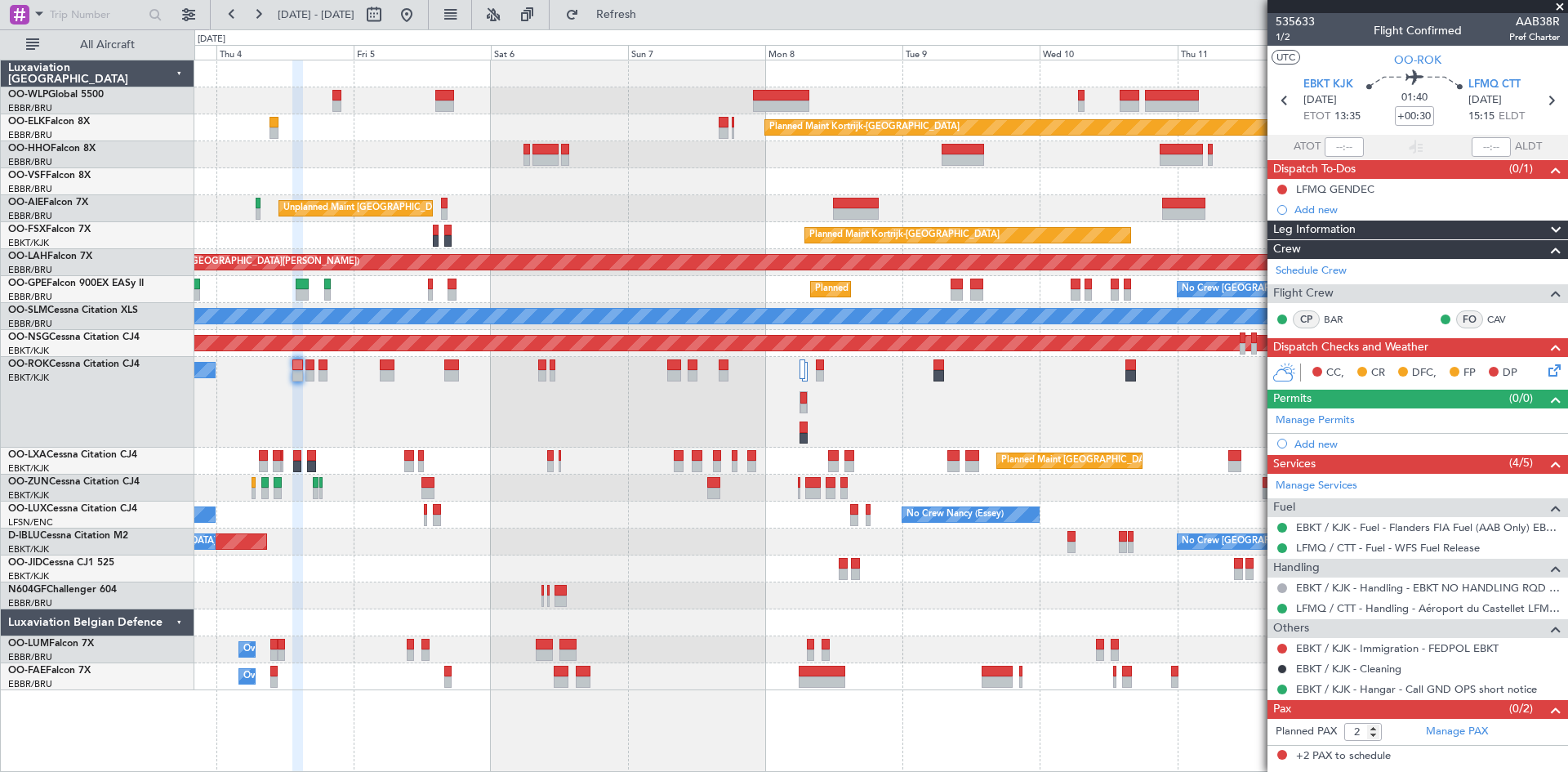
click at [838, 170] on div "Planned Maint Kortrijk-Wevelgem Unplanned Maint Brussels (Brussels National) Pl…" at bounding box center [881, 375] width 1373 height 630
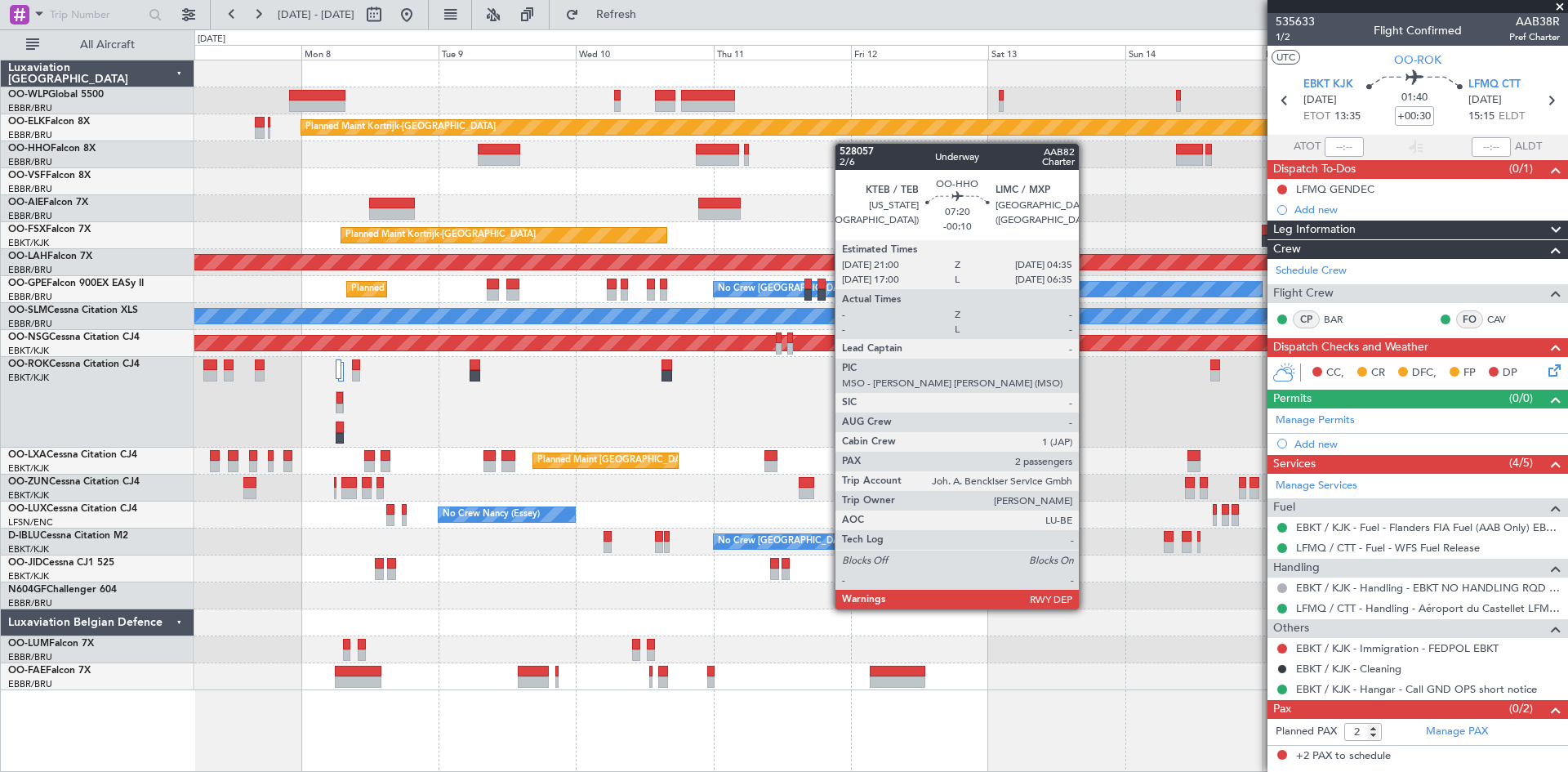
click at [761, 152] on div "Planned Maint Kortrijk-Wevelgem Unplanned Maint Brussels (Brussels National) Pl…" at bounding box center [881, 375] width 1373 height 630
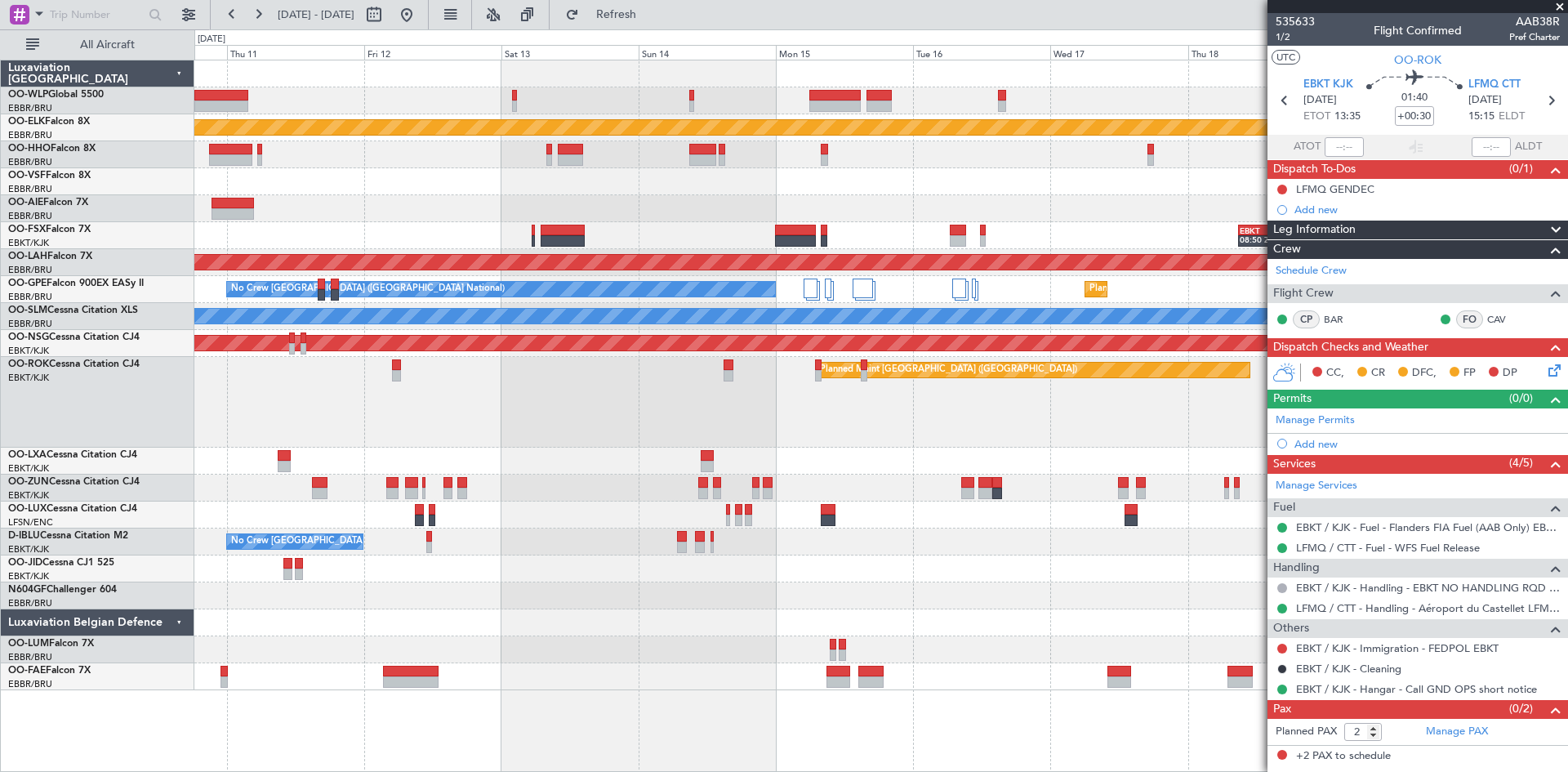
click at [726, 179] on div "Planned Maint Kortrijk-Wevelgem EBKT 08:50 Z KLAS 20:30 Z Planned Maint Kortrij…" at bounding box center [881, 375] width 1373 height 630
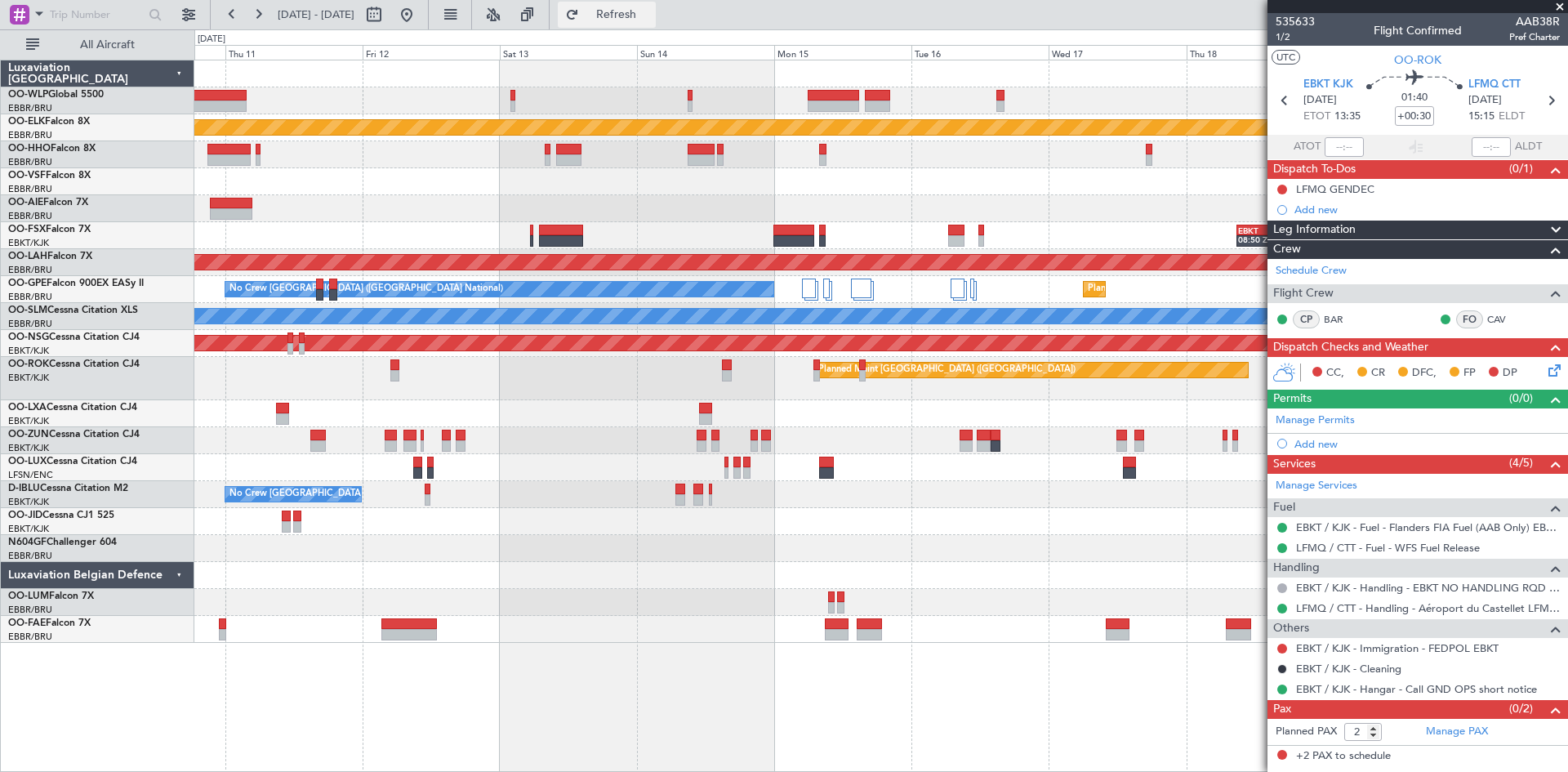
click at [651, 18] on span "Refresh" at bounding box center [616, 15] width 68 height 11
click at [420, 14] on button at bounding box center [407, 15] width 26 height 26
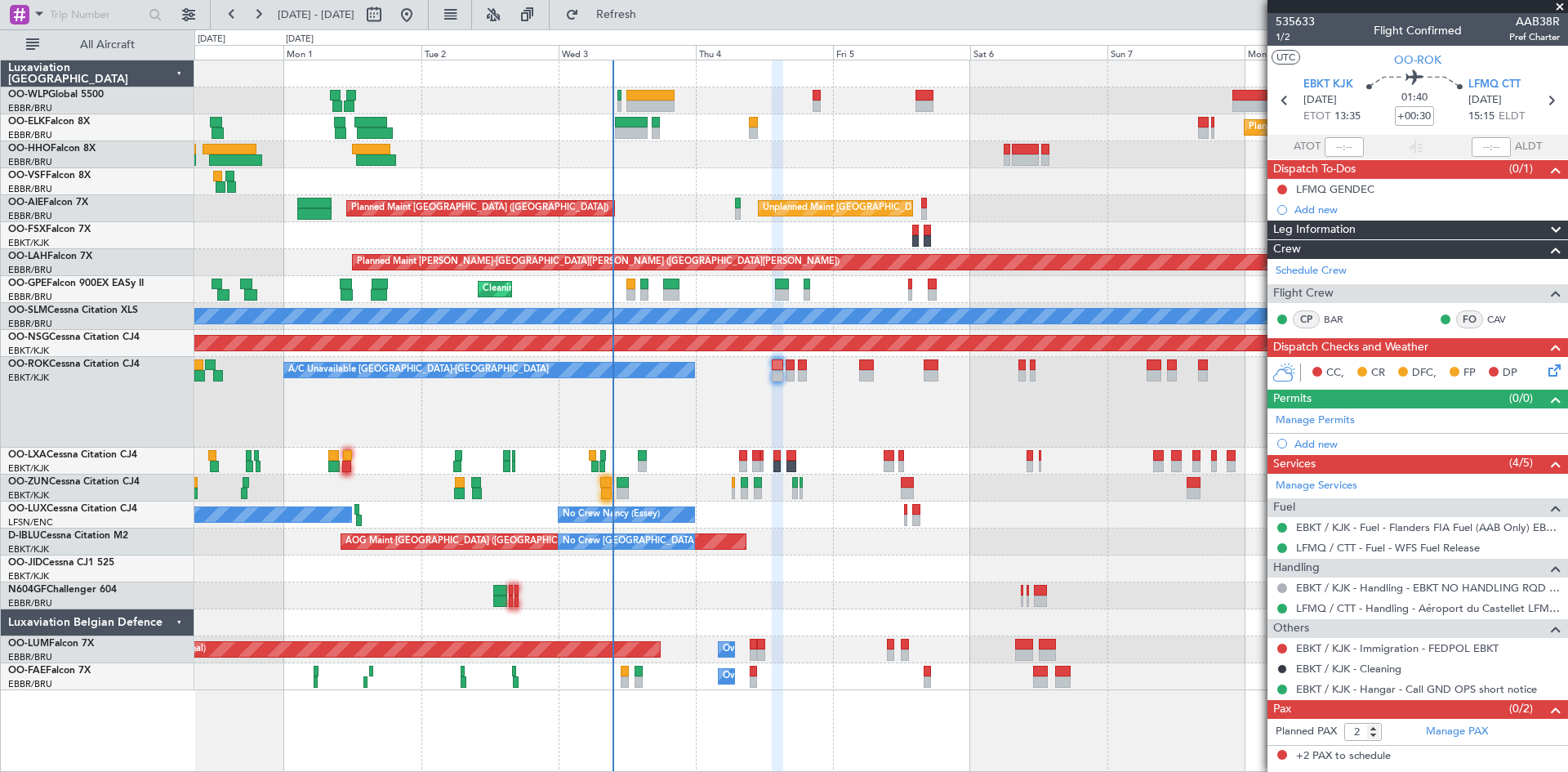
click at [929, 174] on div "Planned Maint [GEOGRAPHIC_DATA] ([GEOGRAPHIC_DATA]) Planned Maint [GEOGRAPHIC_D…" at bounding box center [881, 375] width 1373 height 630
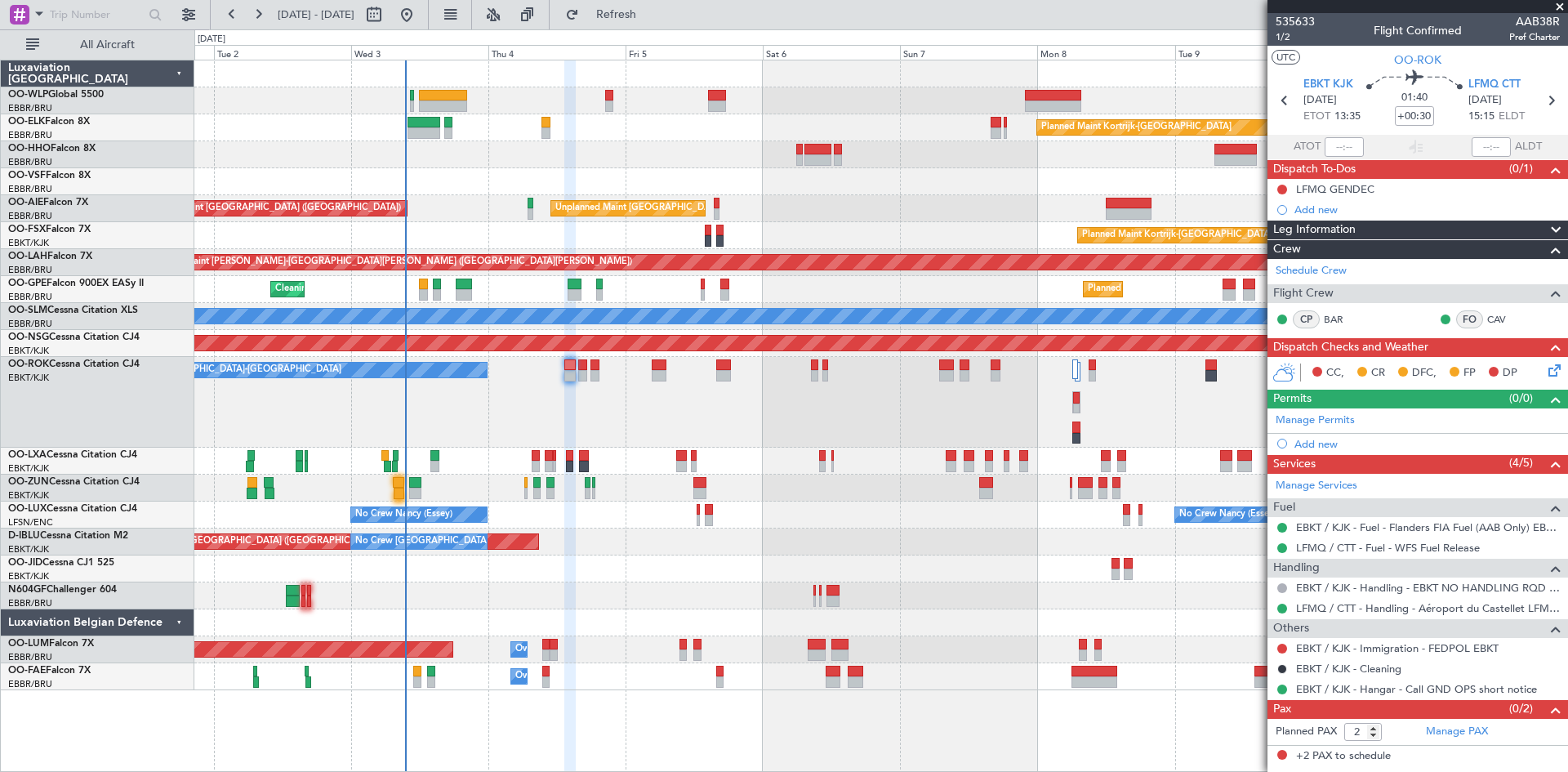
click at [1021, 231] on div "Planned Maint Kortrijk-[GEOGRAPHIC_DATA] Unplanned Maint [GEOGRAPHIC_DATA] ([GE…" at bounding box center [881, 375] width 1373 height 630
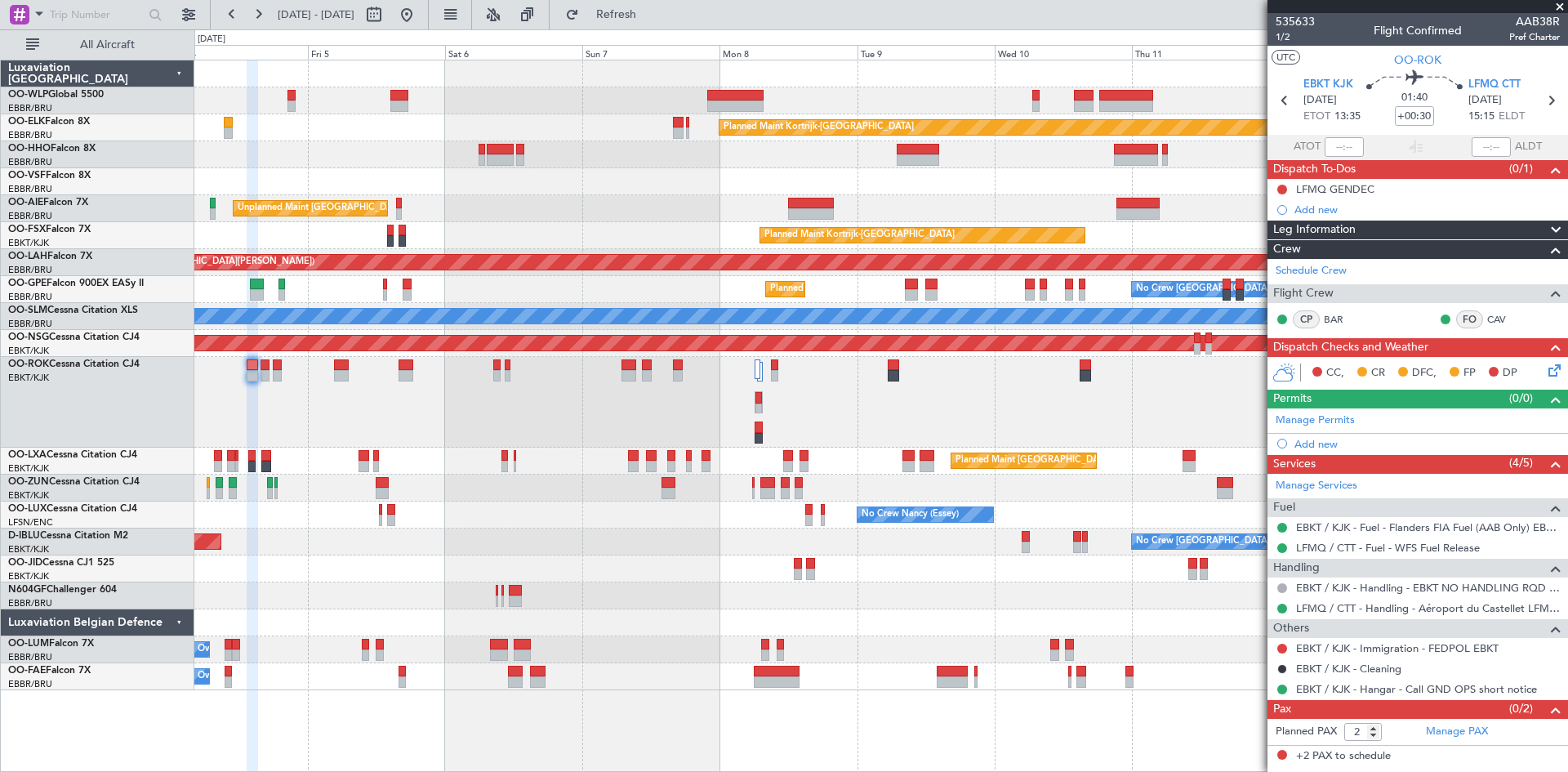
click at [969, 149] on div "Planned Maint Kortrijk-[GEOGRAPHIC_DATA] Unplanned Maint [GEOGRAPHIC_DATA] ([GE…" at bounding box center [881, 375] width 1373 height 630
click at [420, 13] on button at bounding box center [407, 15] width 26 height 26
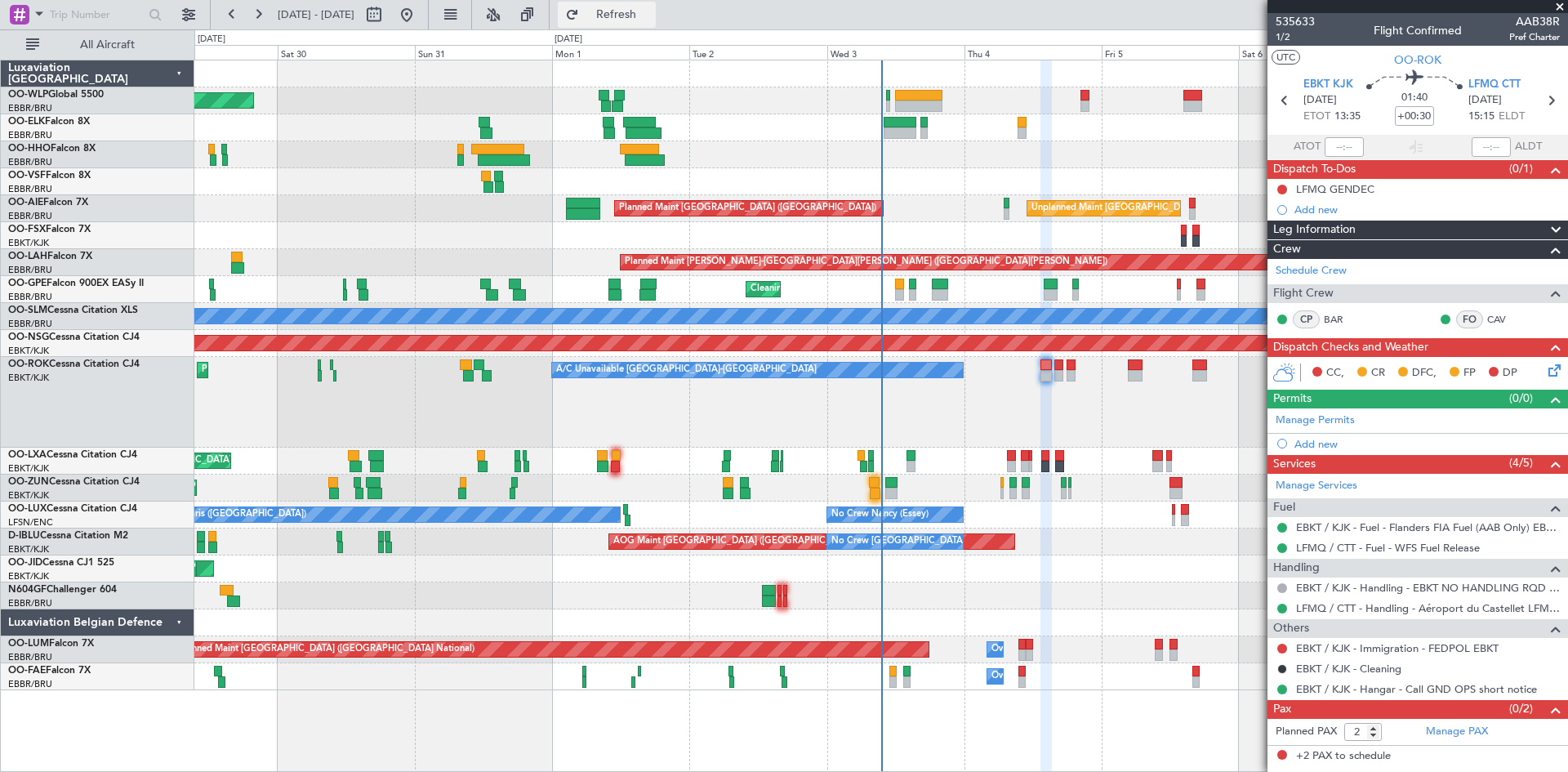
click at [651, 21] on span "Refresh" at bounding box center [616, 15] width 68 height 11
click at [260, 15] on button at bounding box center [258, 15] width 26 height 26
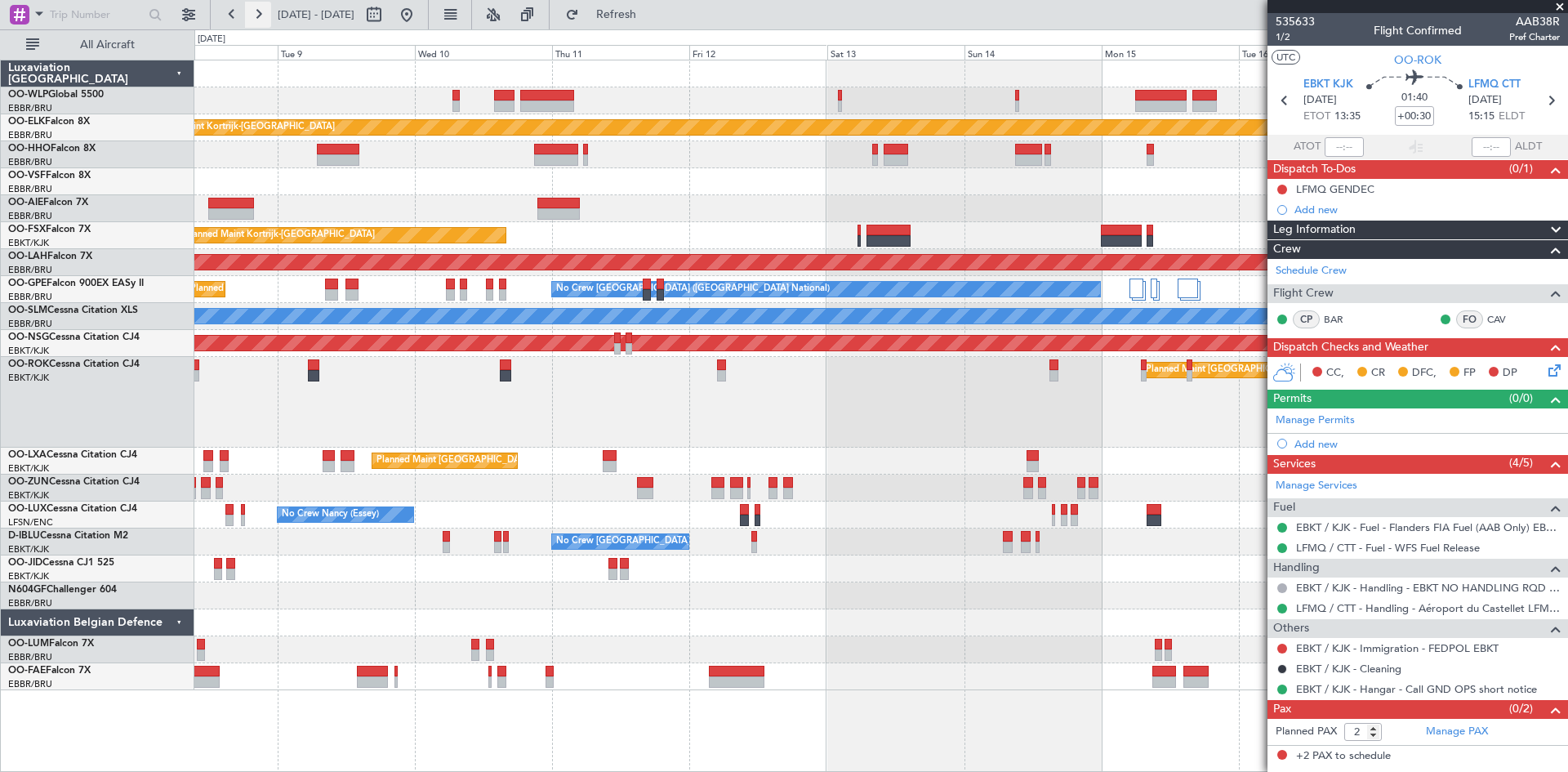
click at [260, 15] on button at bounding box center [258, 15] width 26 height 26
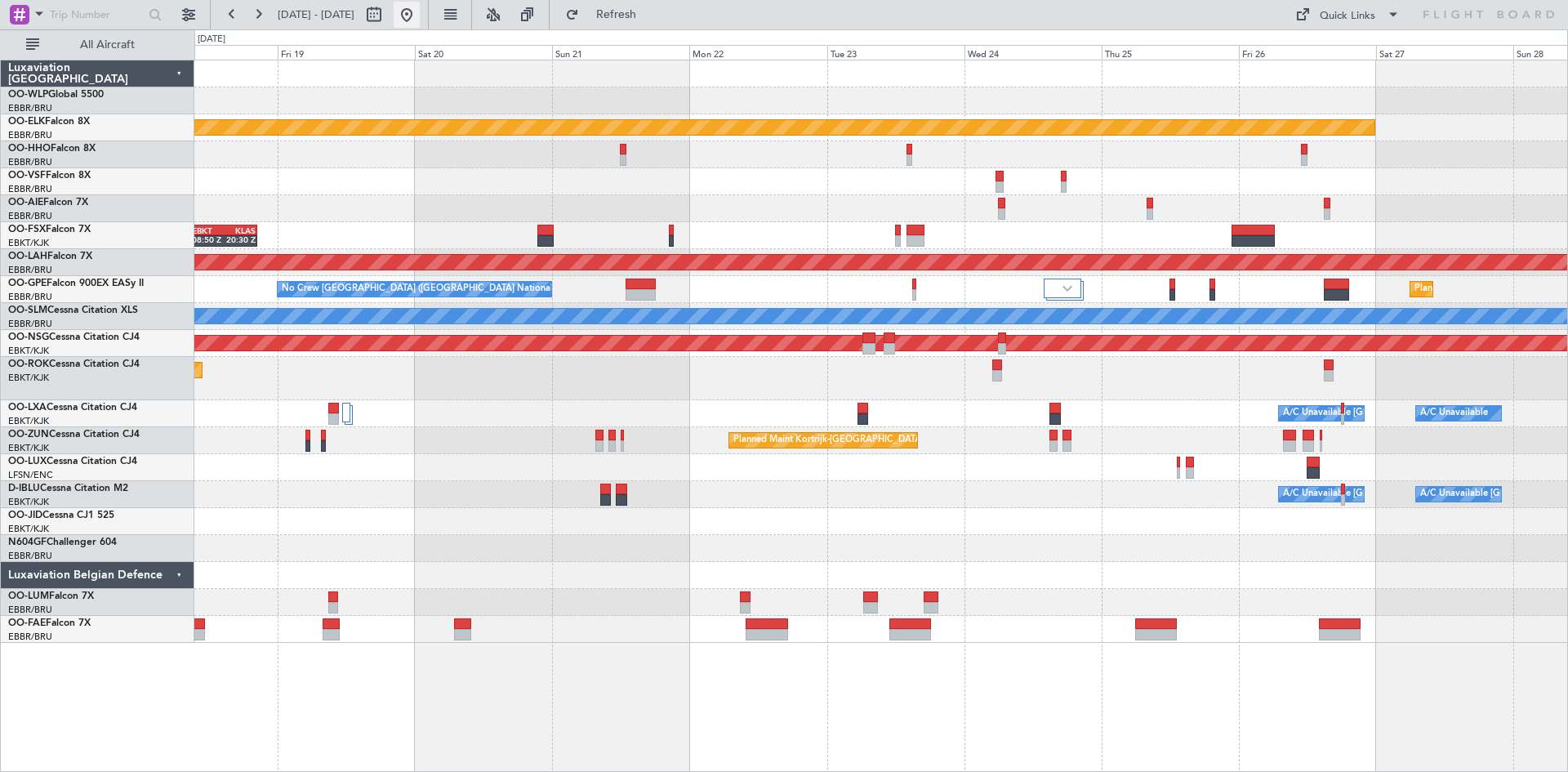
click at [420, 23] on button at bounding box center [407, 15] width 26 height 26
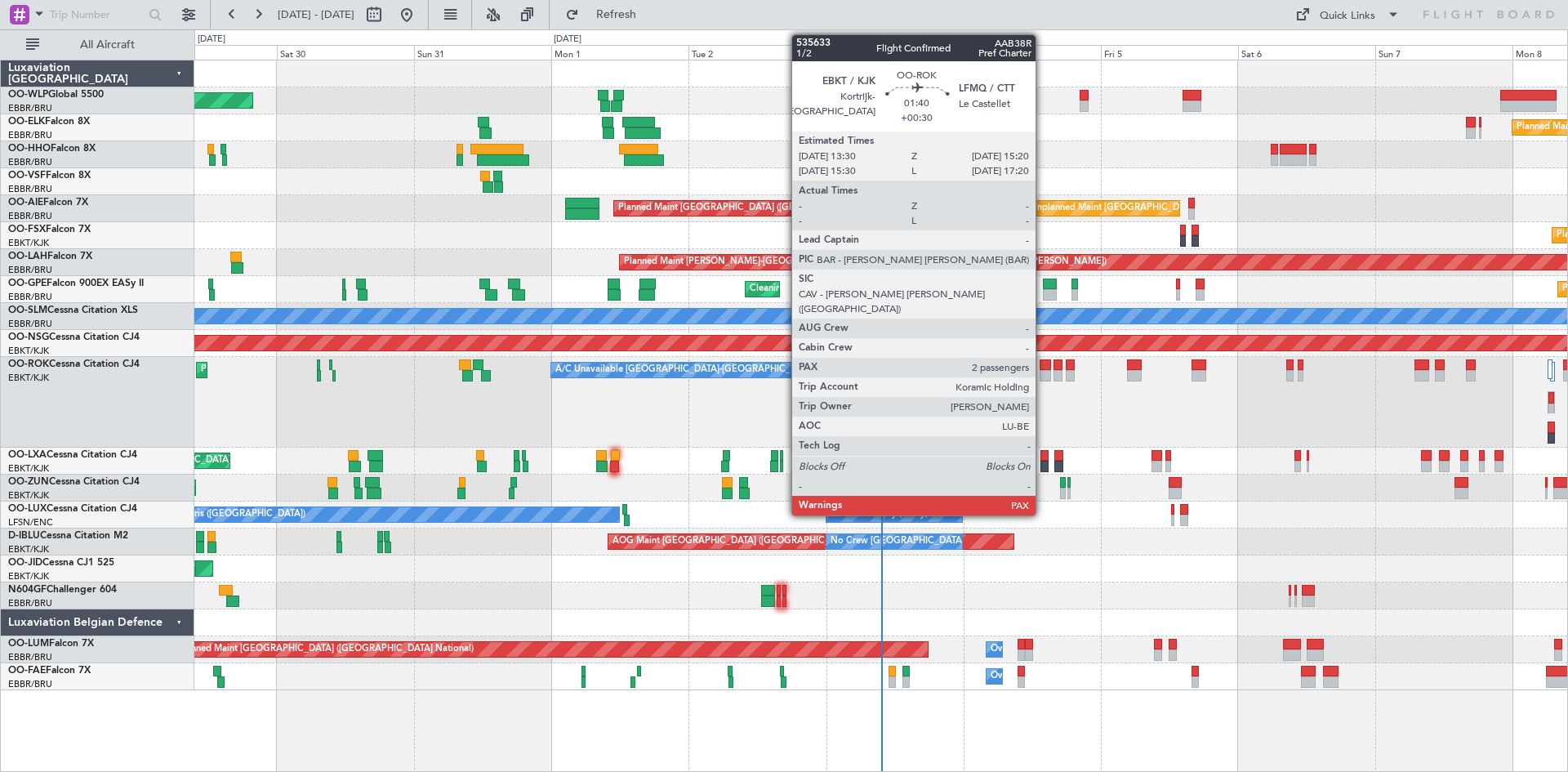
click at [1044, 377] on div at bounding box center [1045, 376] width 10 height 11
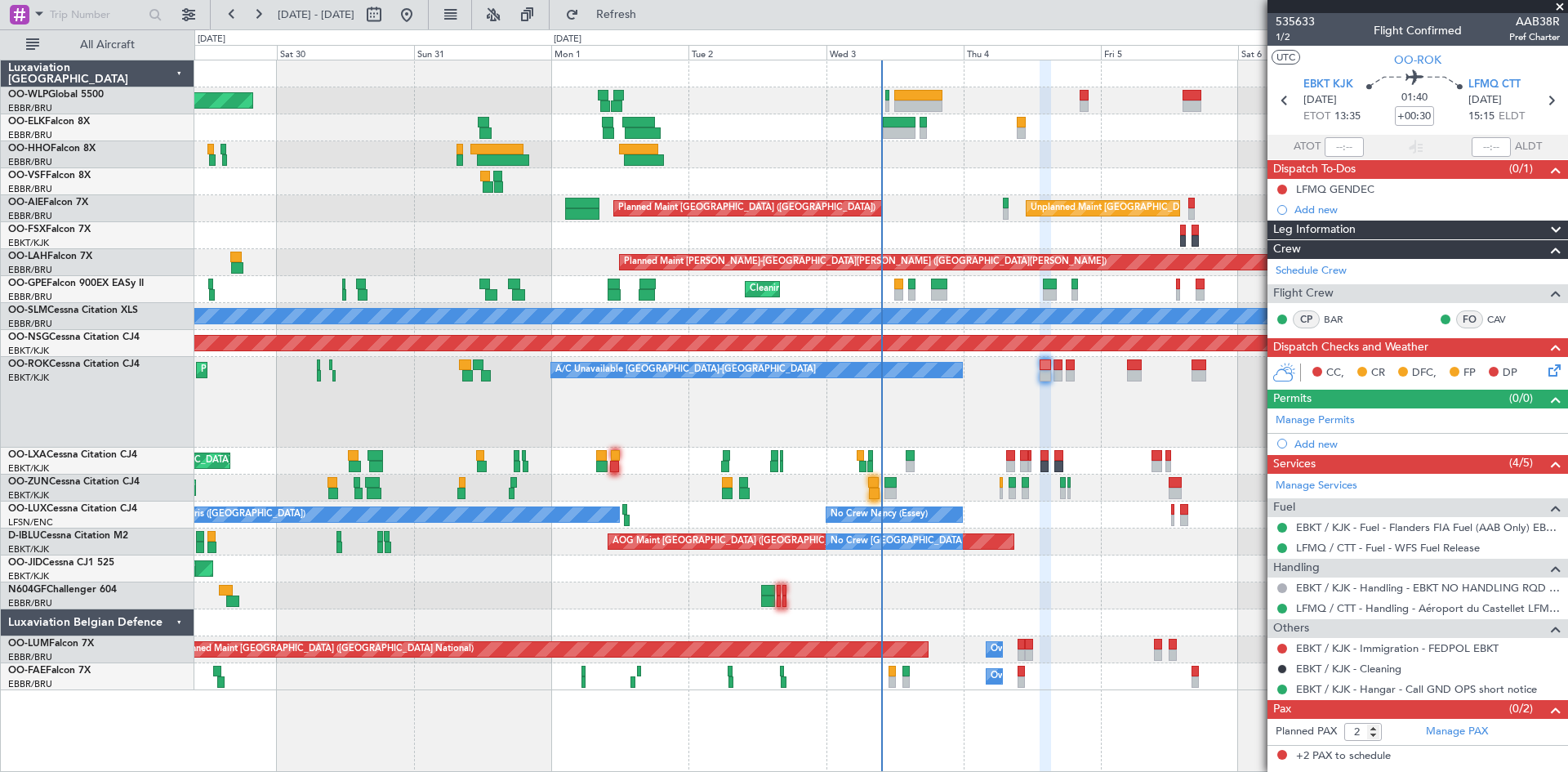
click at [605, 8] on fb-refresh-button "Refresh" at bounding box center [607, 14] width 114 height 29
click at [632, 8] on button "Refresh" at bounding box center [607, 15] width 98 height 26
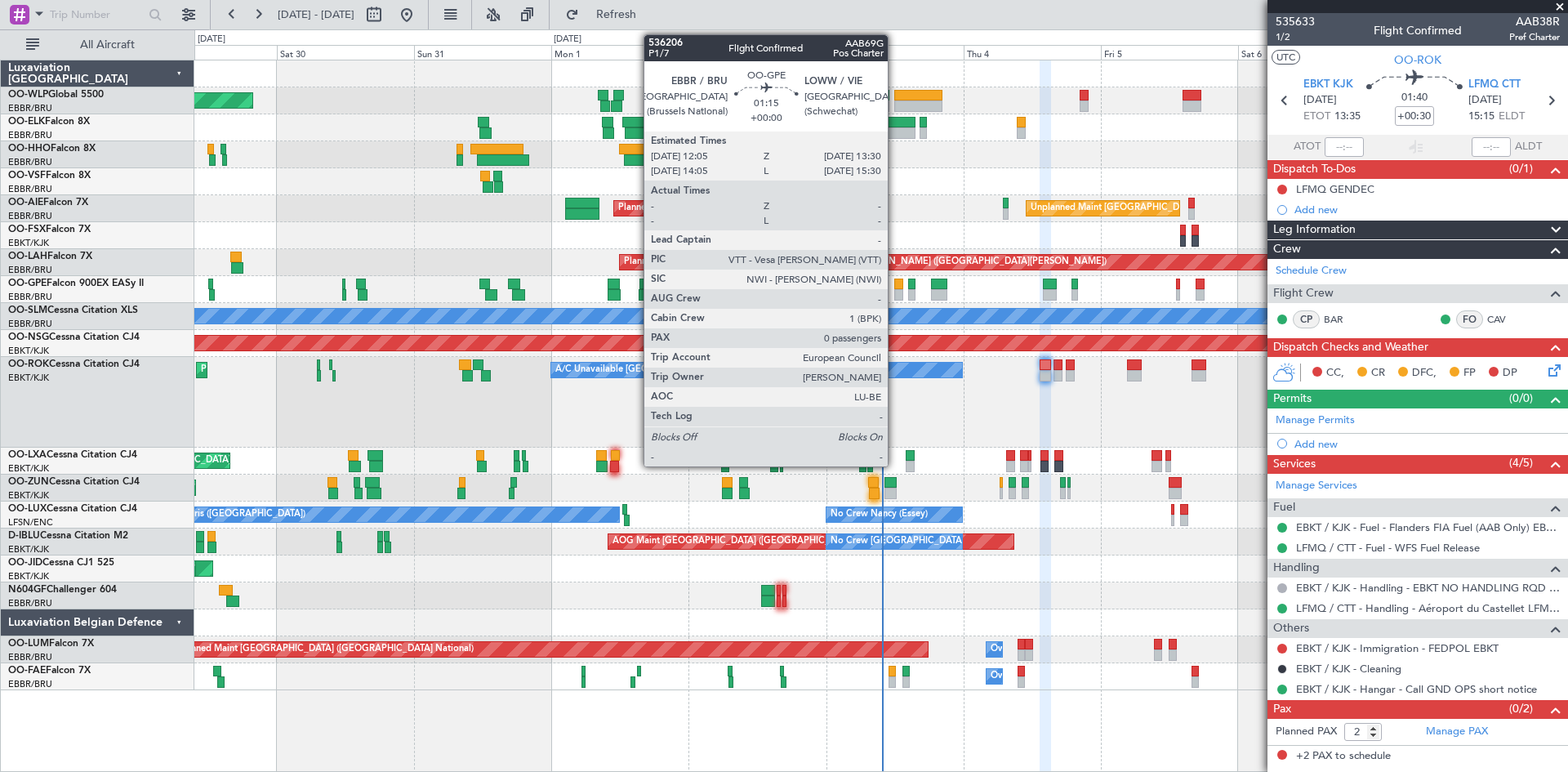
click at [895, 289] on div "Planned Maint [GEOGRAPHIC_DATA] ([GEOGRAPHIC_DATA] National) Cleaning [GEOGRAPH…" at bounding box center [881, 289] width 1373 height 27
click at [895, 289] on div at bounding box center [898, 295] width 8 height 11
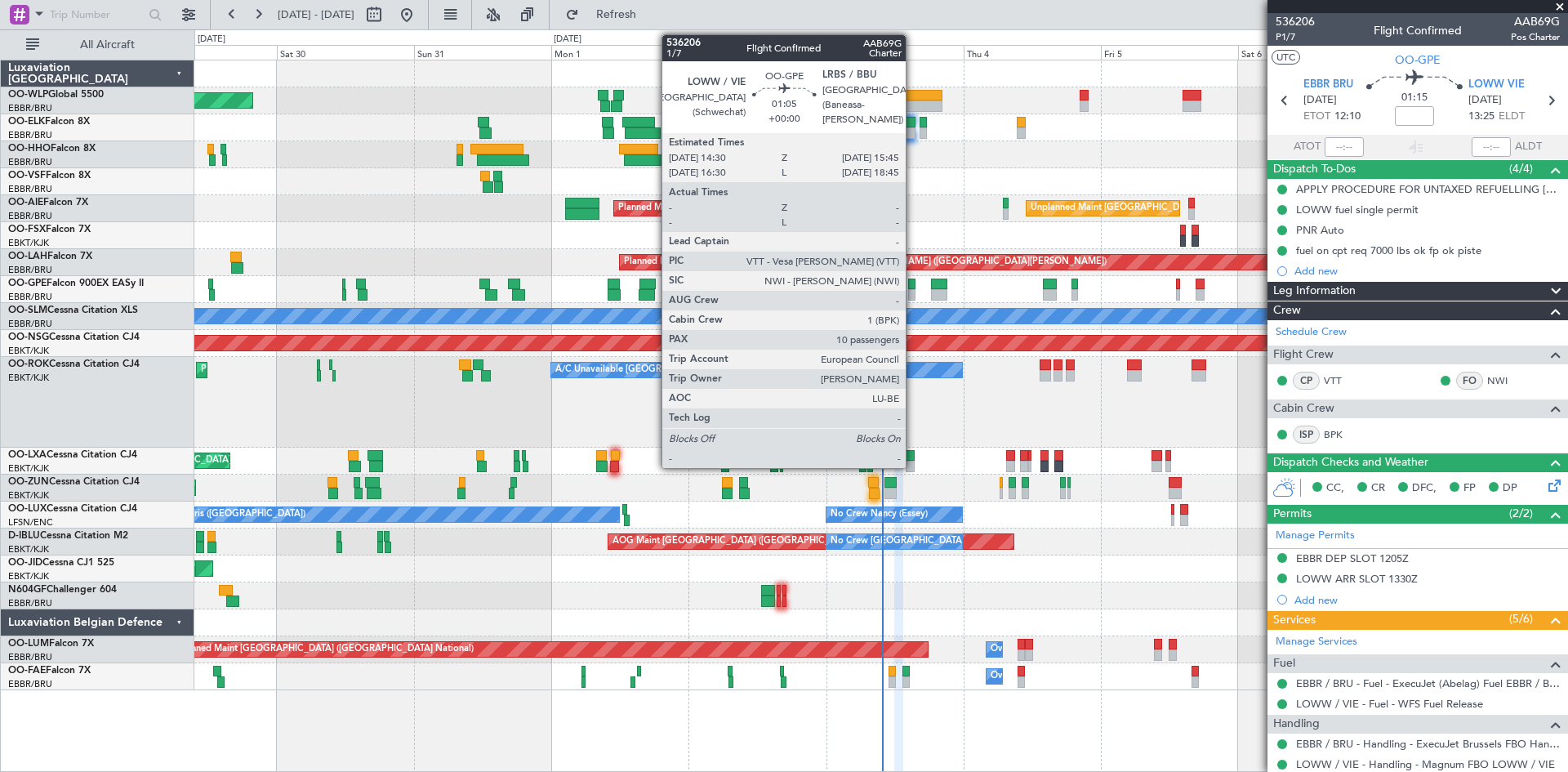
click at [913, 288] on div at bounding box center [912, 284] width 8 height 11
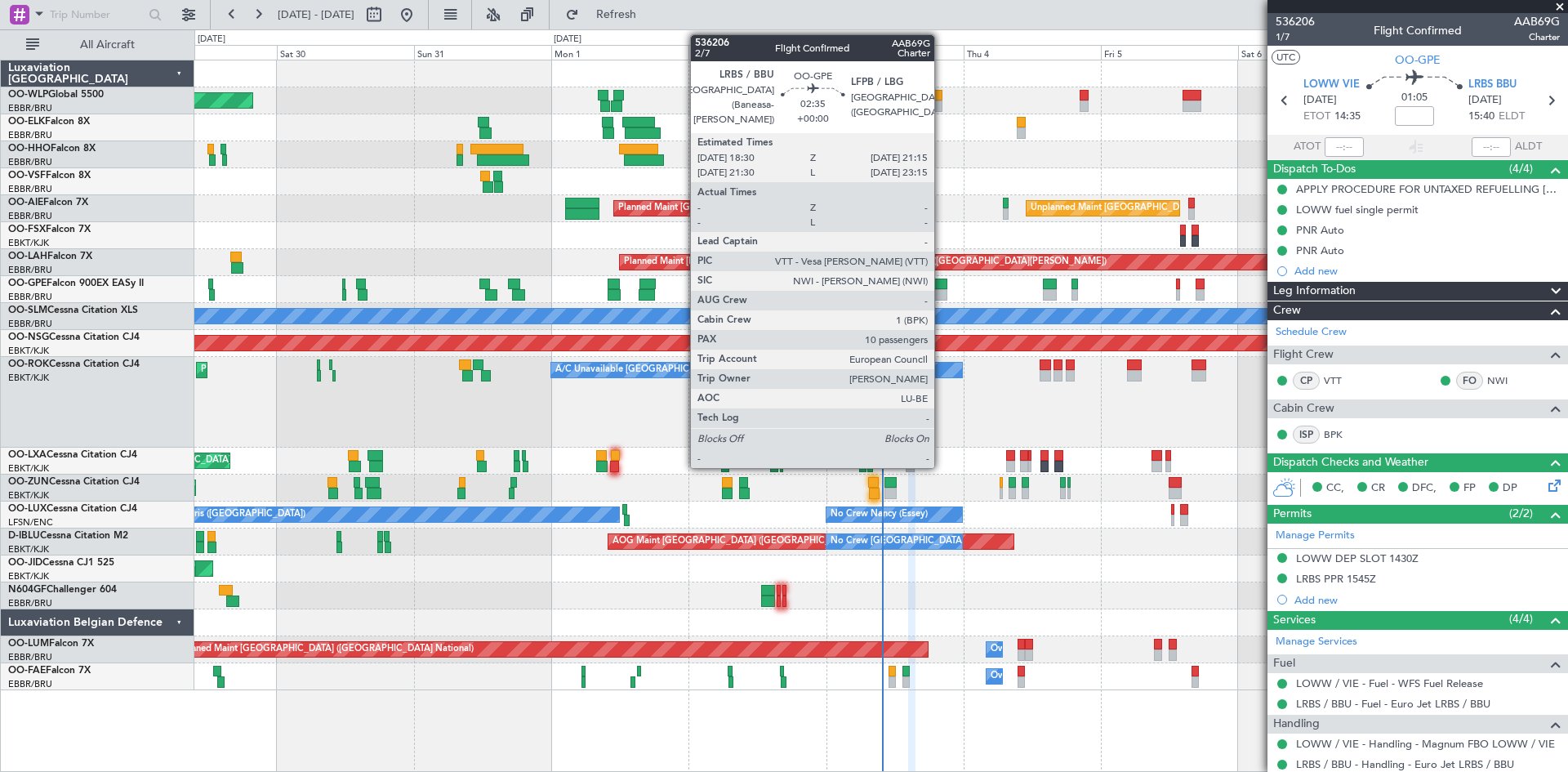
click at [942, 280] on div at bounding box center [939, 284] width 16 height 11
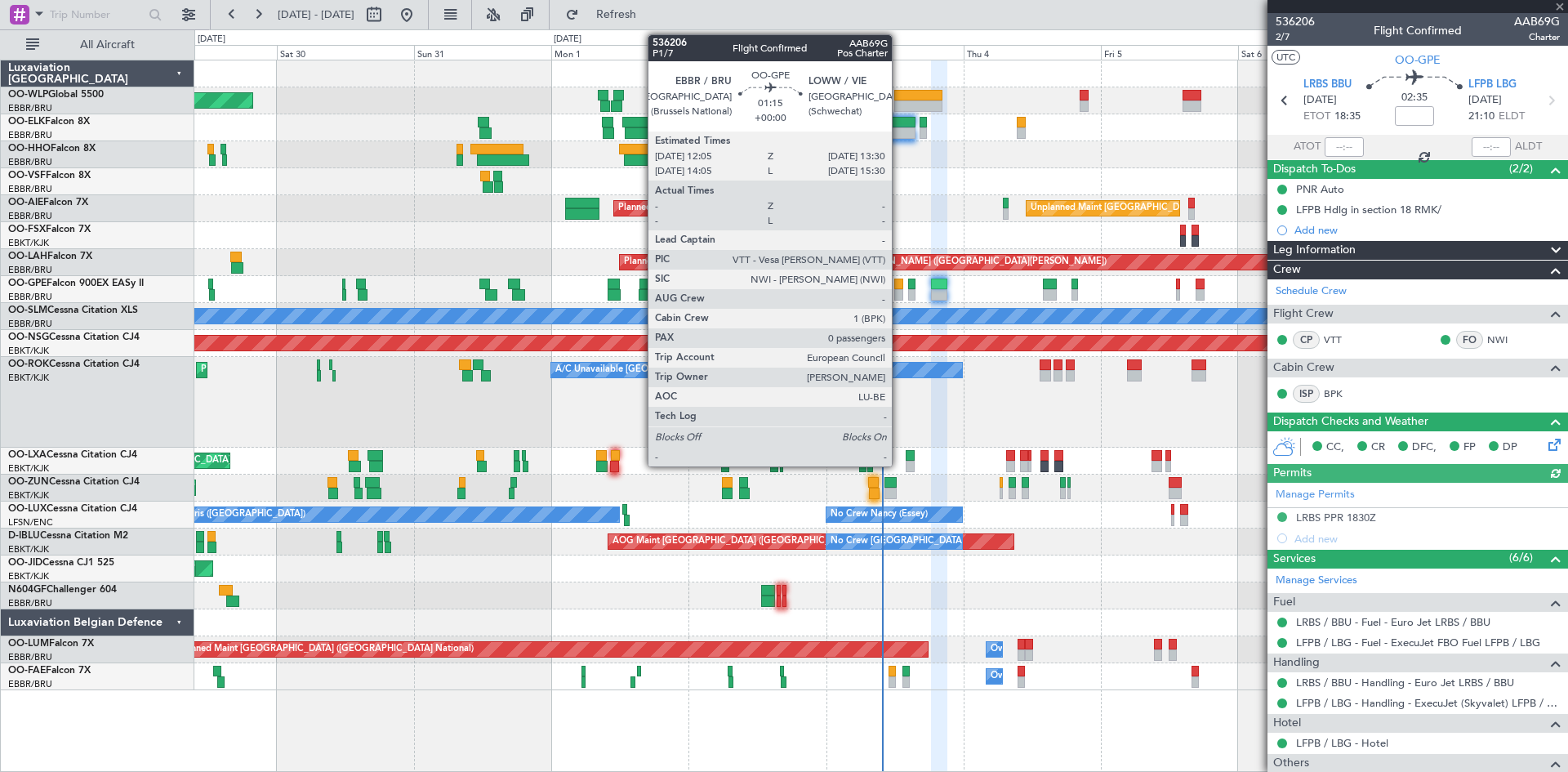
click at [899, 289] on div at bounding box center [898, 295] width 8 height 11
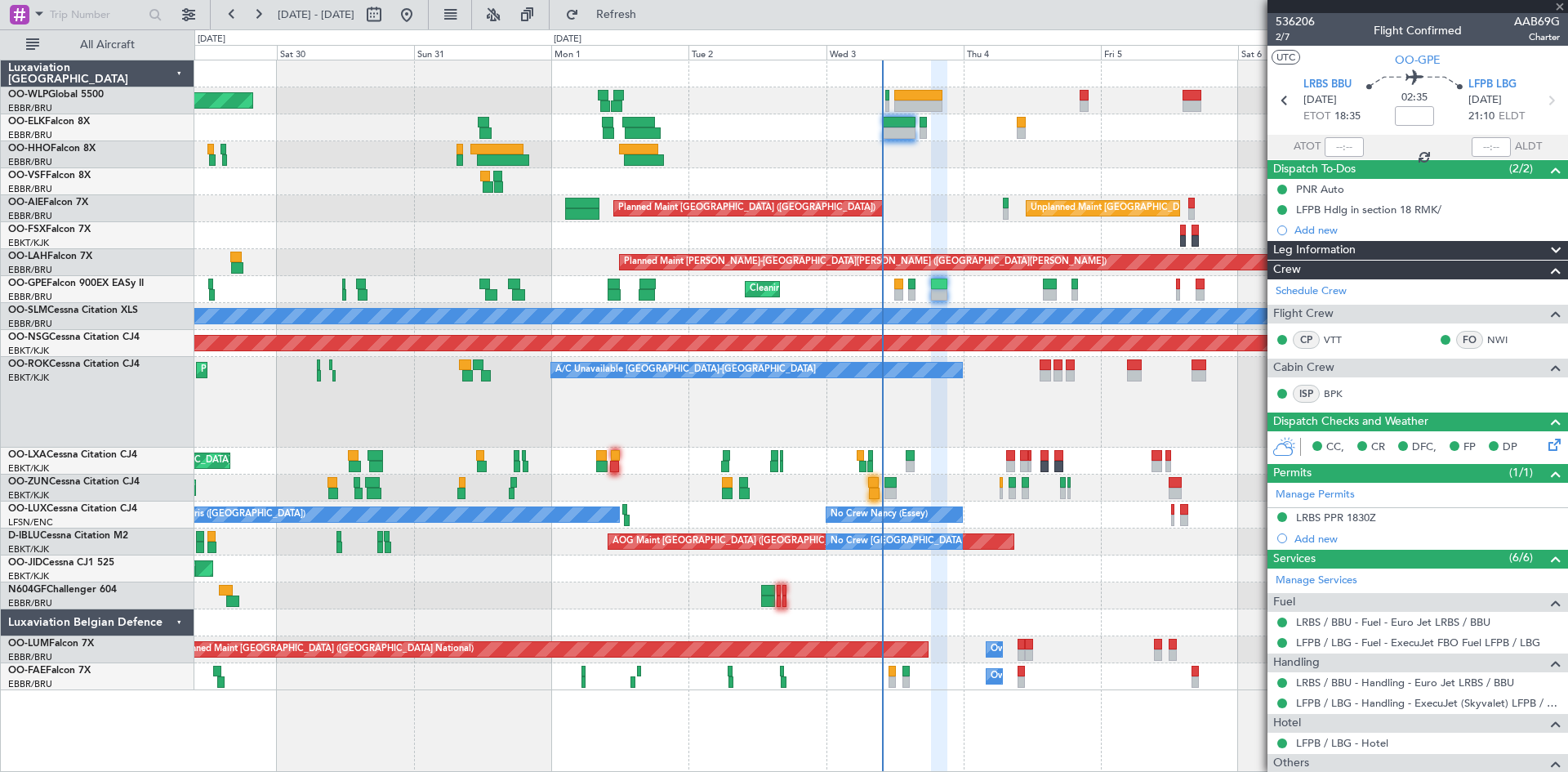
type input "0"
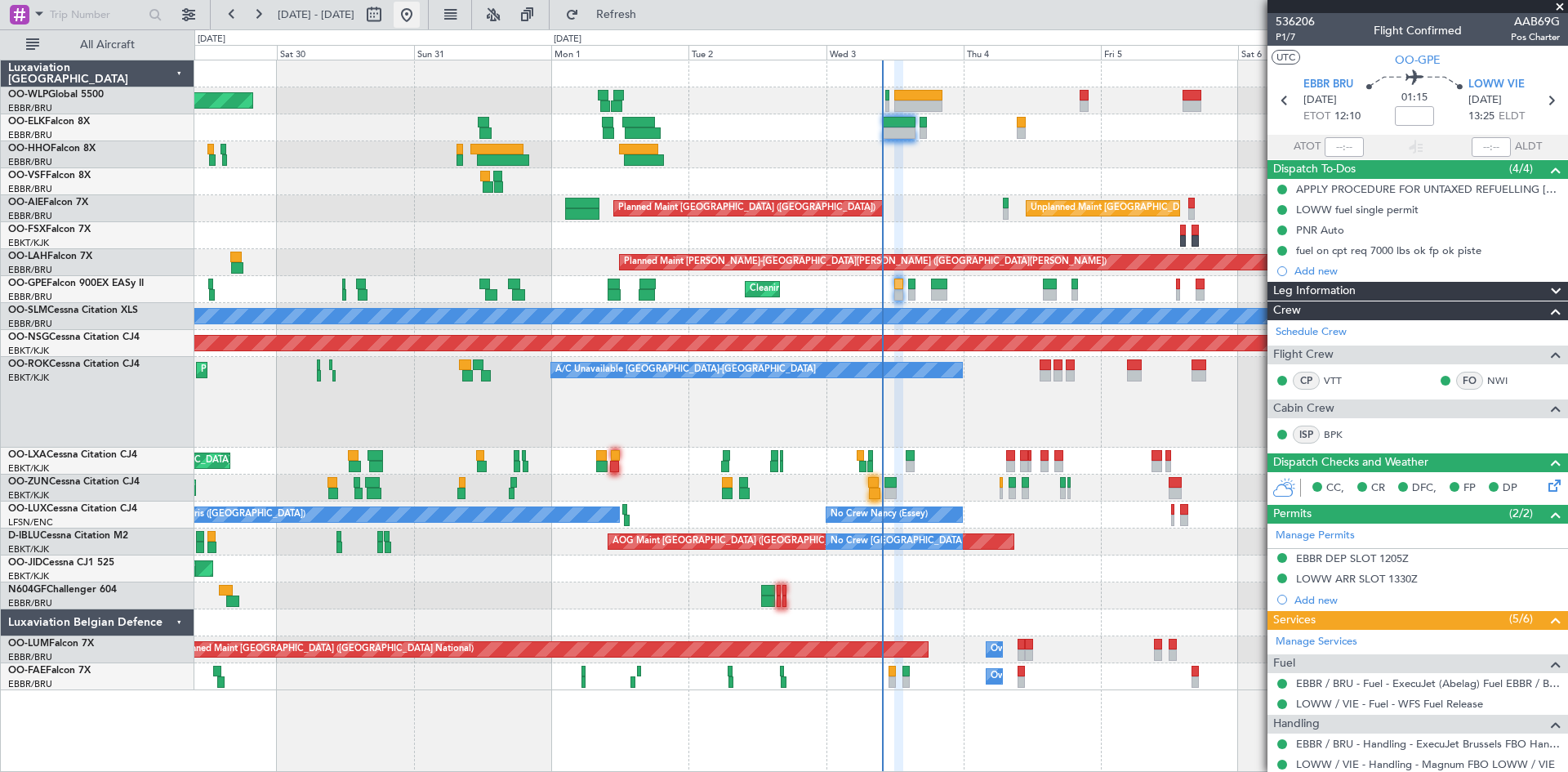
click at [420, 17] on button at bounding box center [407, 15] width 26 height 26
click at [541, 19] on button at bounding box center [528, 15] width 26 height 26
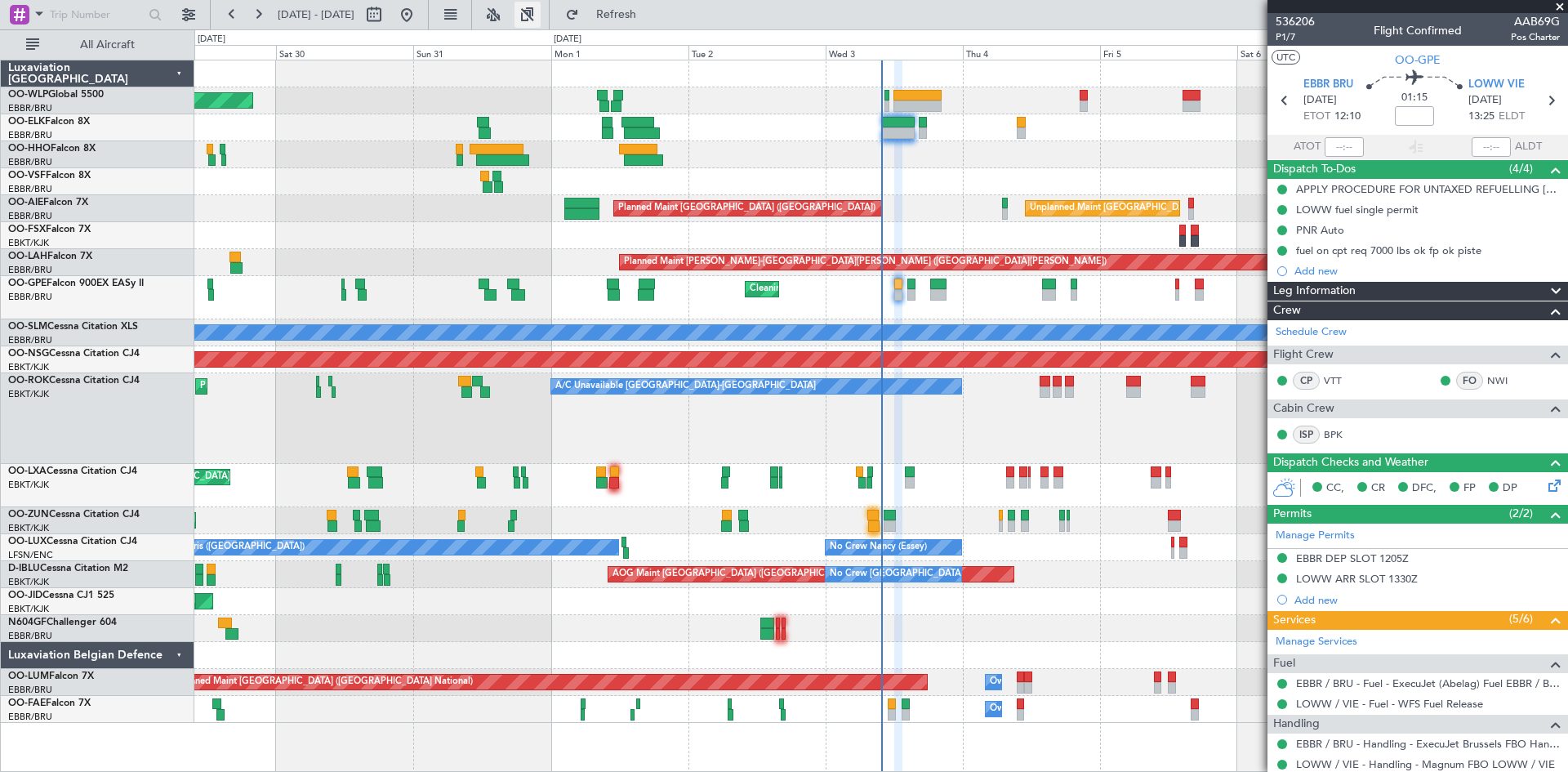
click at [541, 17] on button at bounding box center [528, 15] width 26 height 26
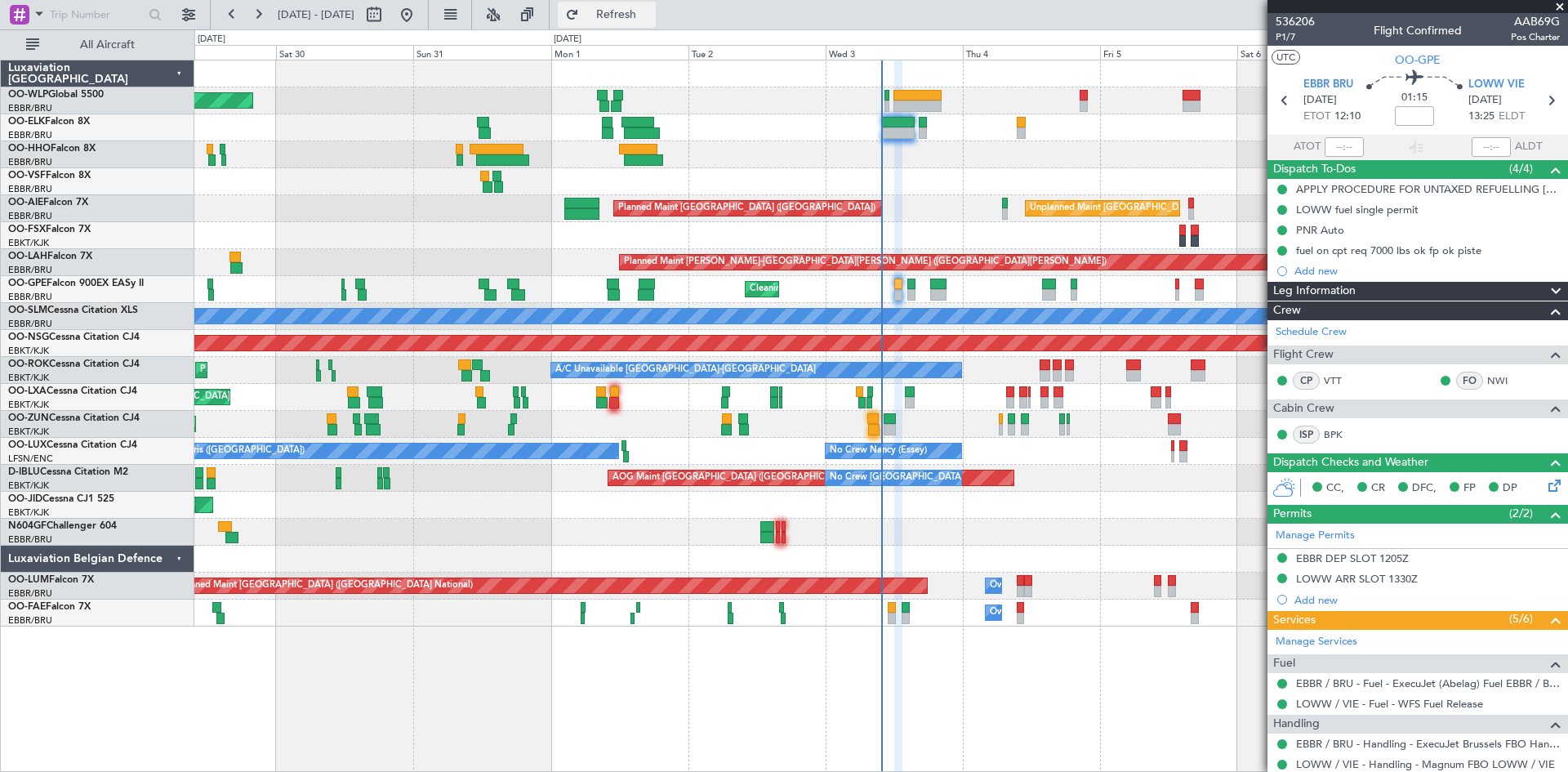
click at [629, 15] on button "Refresh" at bounding box center [607, 15] width 98 height 26
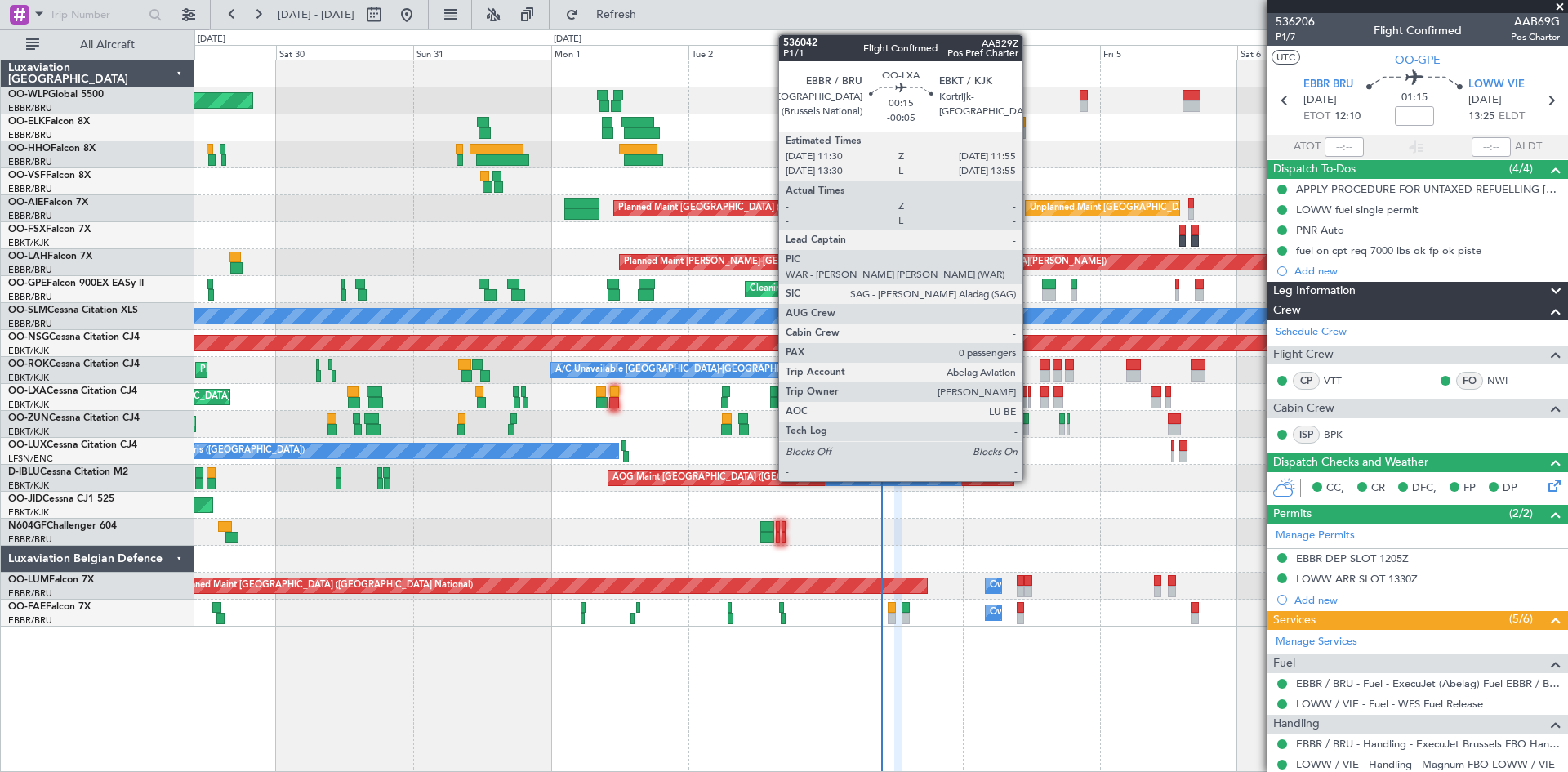
click at [1030, 402] on div at bounding box center [1030, 402] width 3 height 11
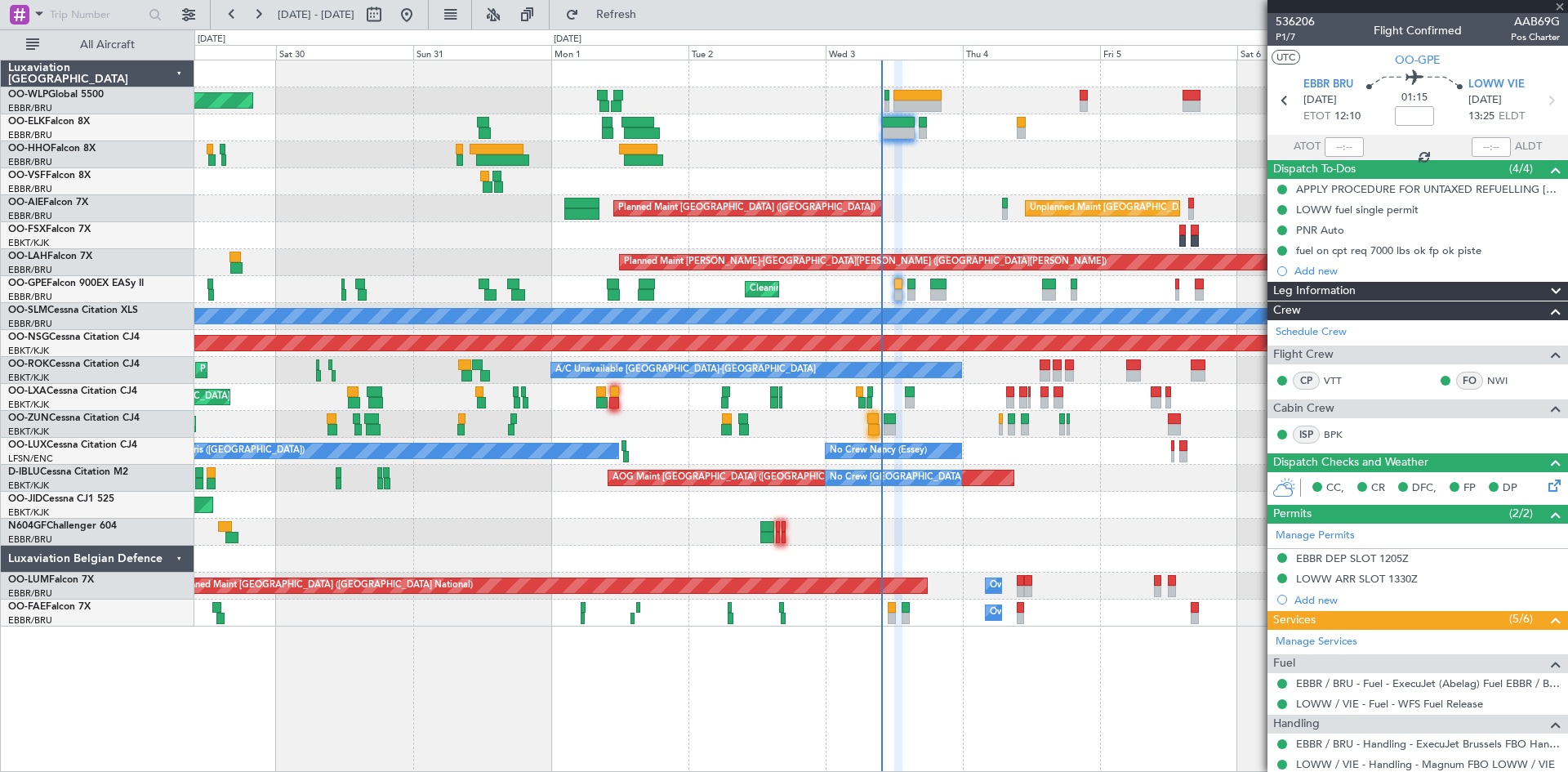
type input "-00:05"
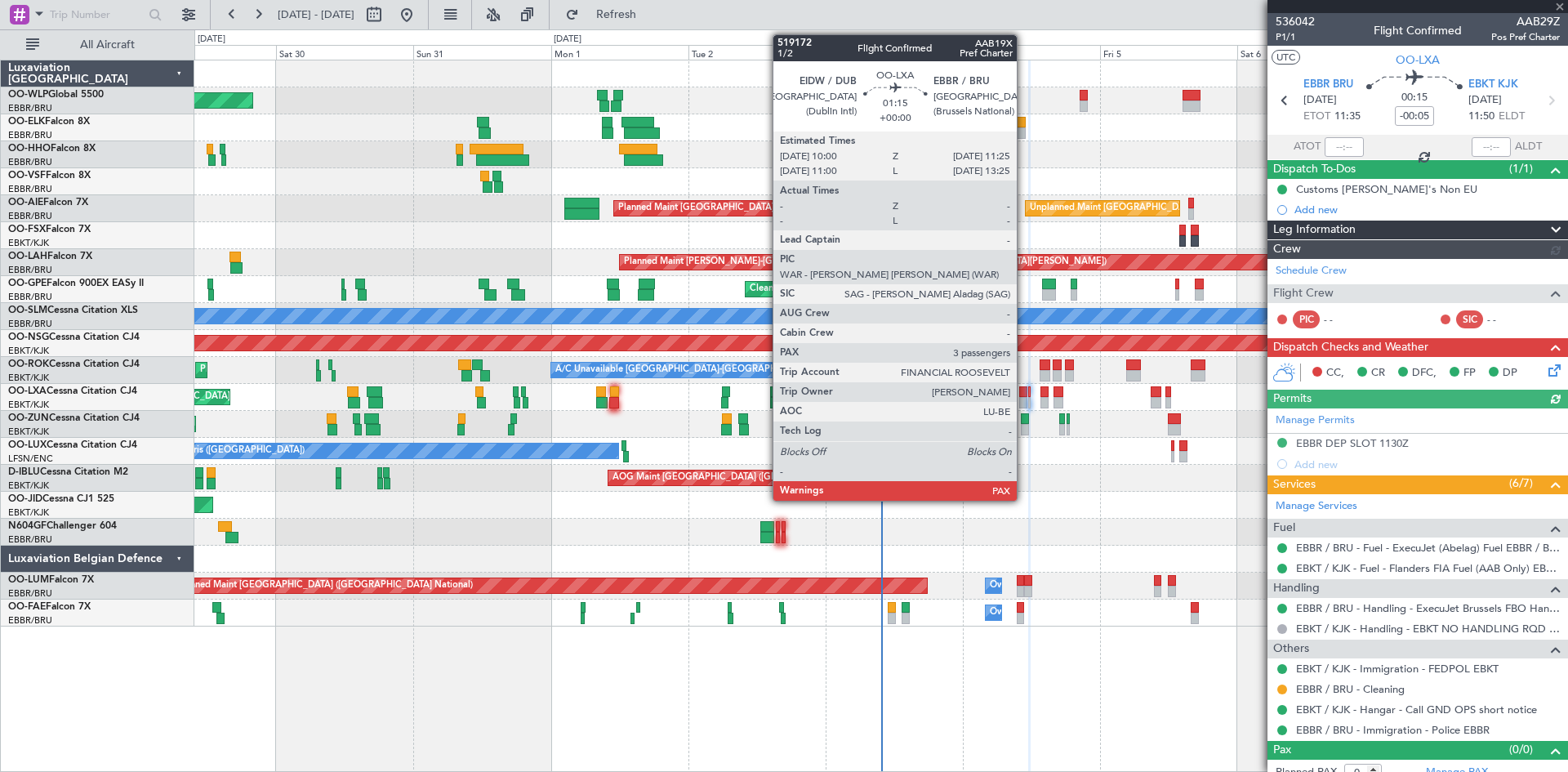
click at [1024, 402] on div at bounding box center [1023, 402] width 8 height 11
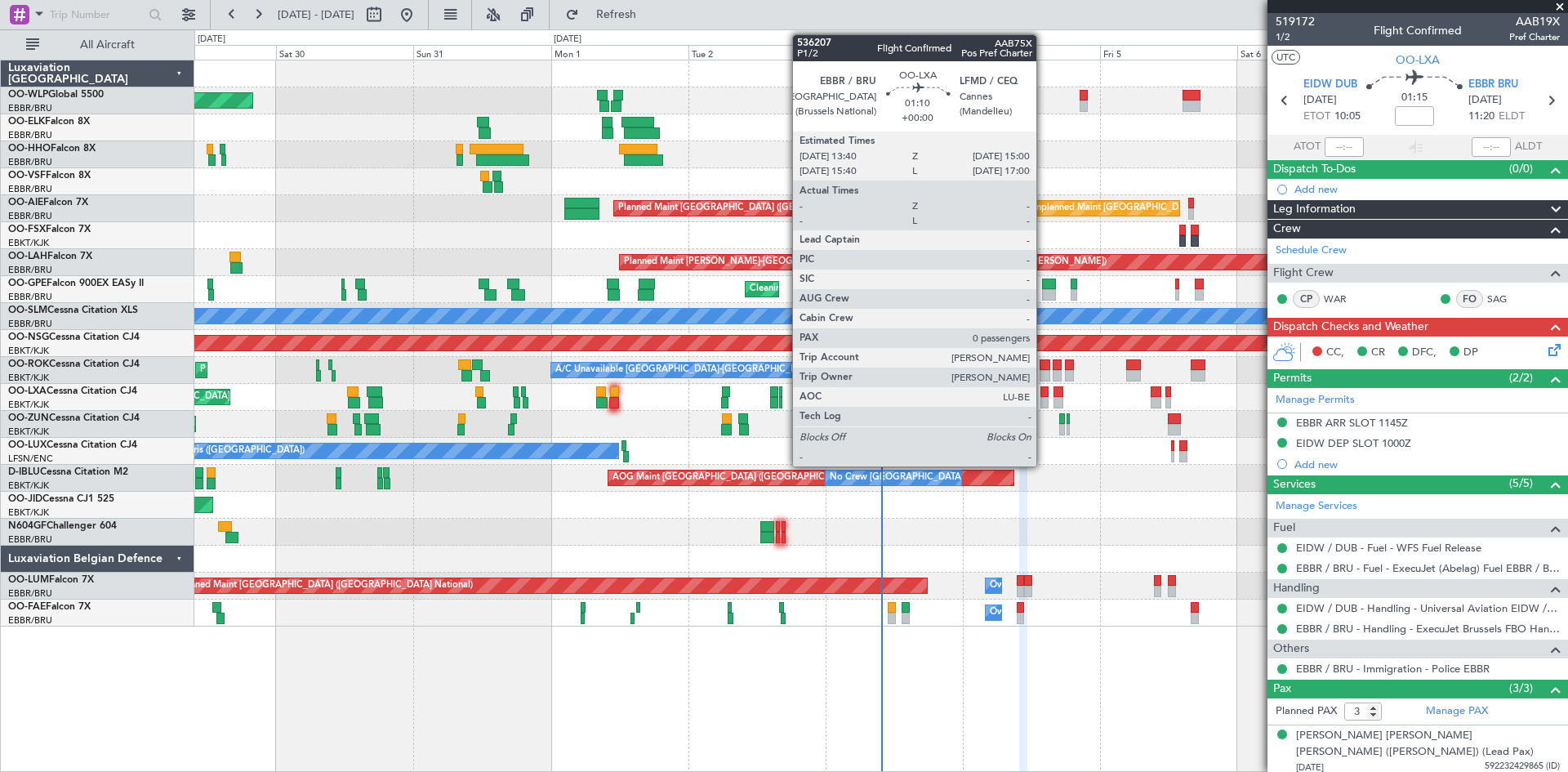
click at [1044, 390] on div at bounding box center [1045, 392] width 8 height 11
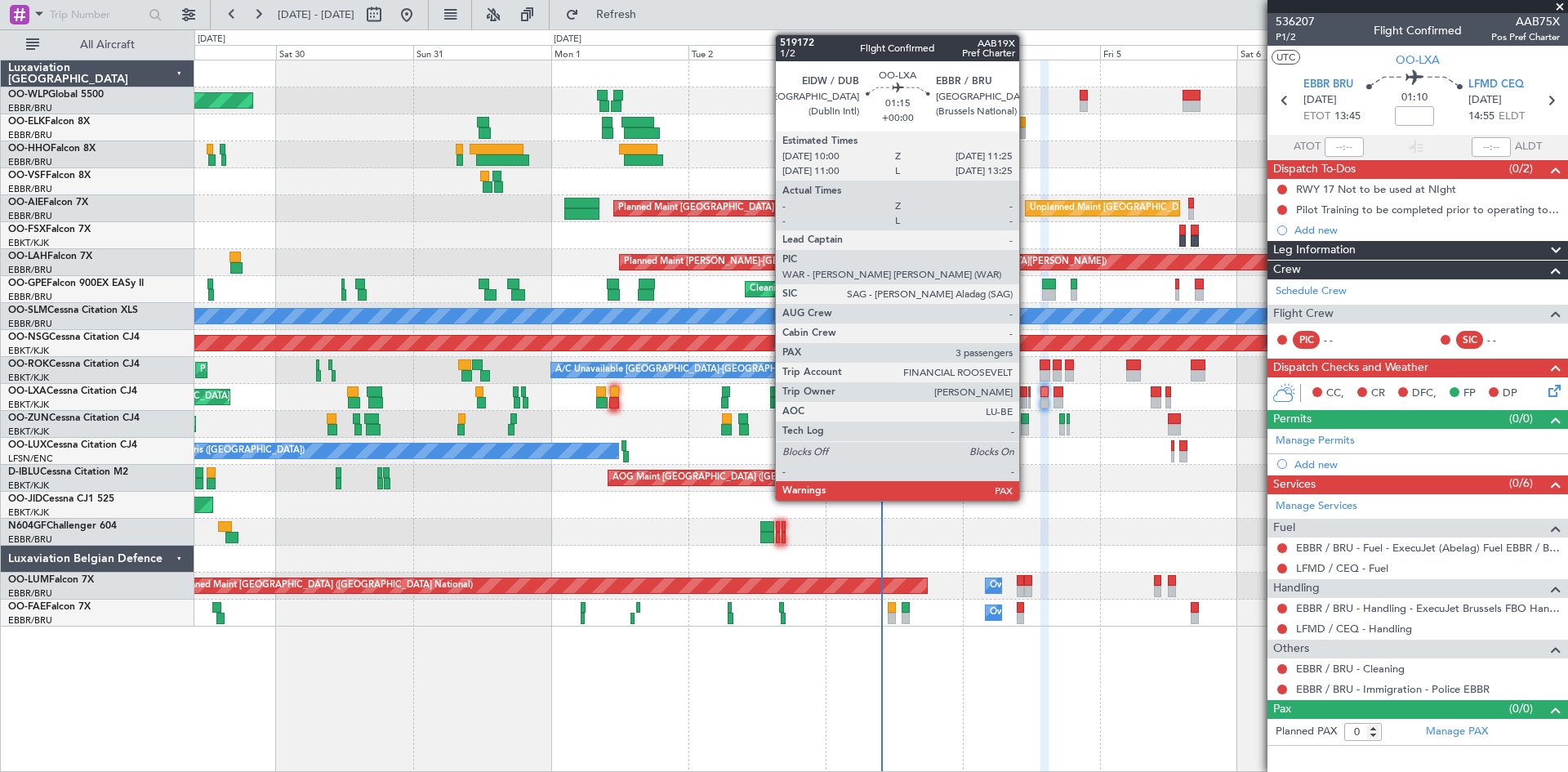
click at [1027, 398] on div at bounding box center [1023, 402] width 8 height 11
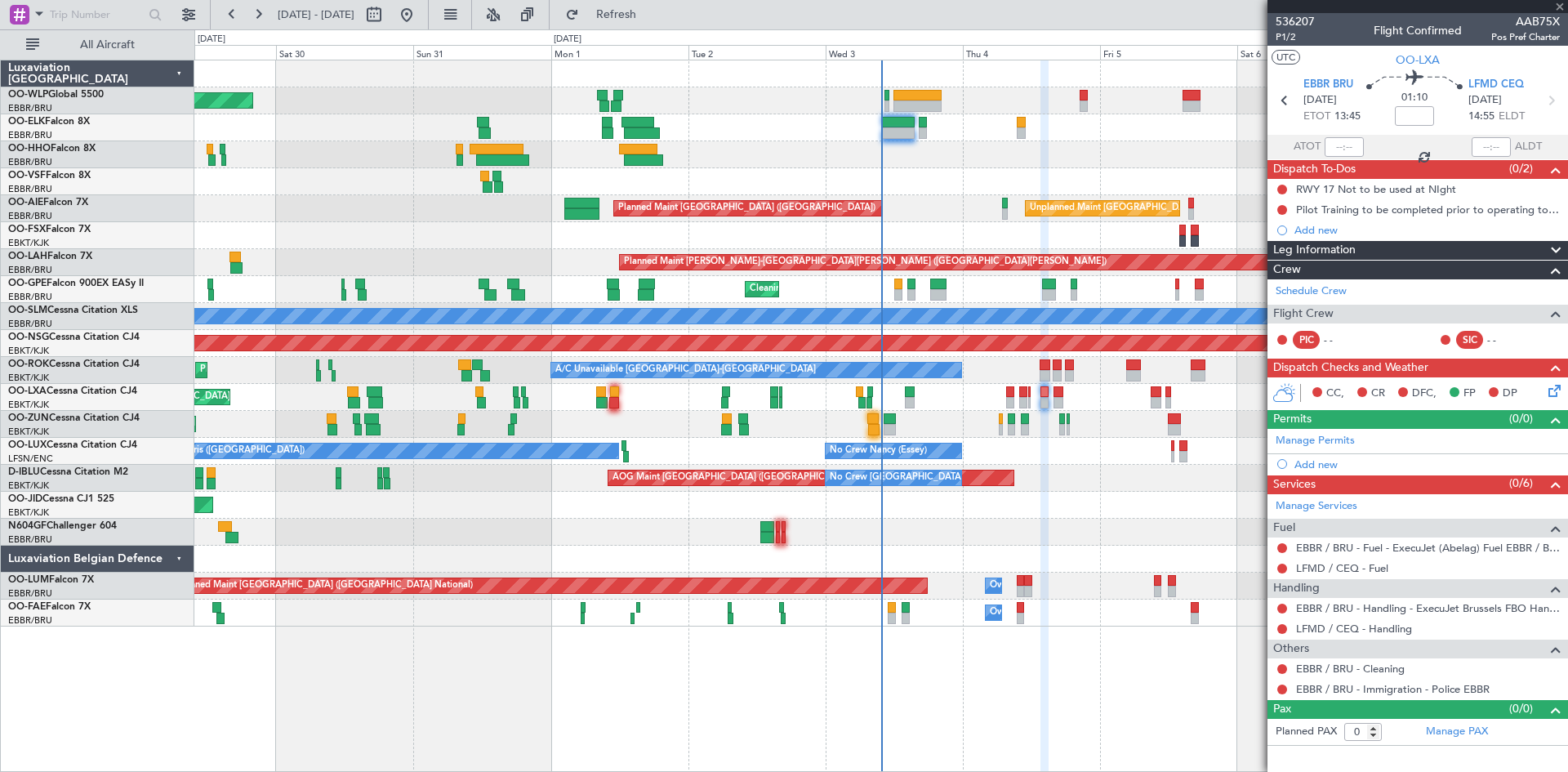
type input "3"
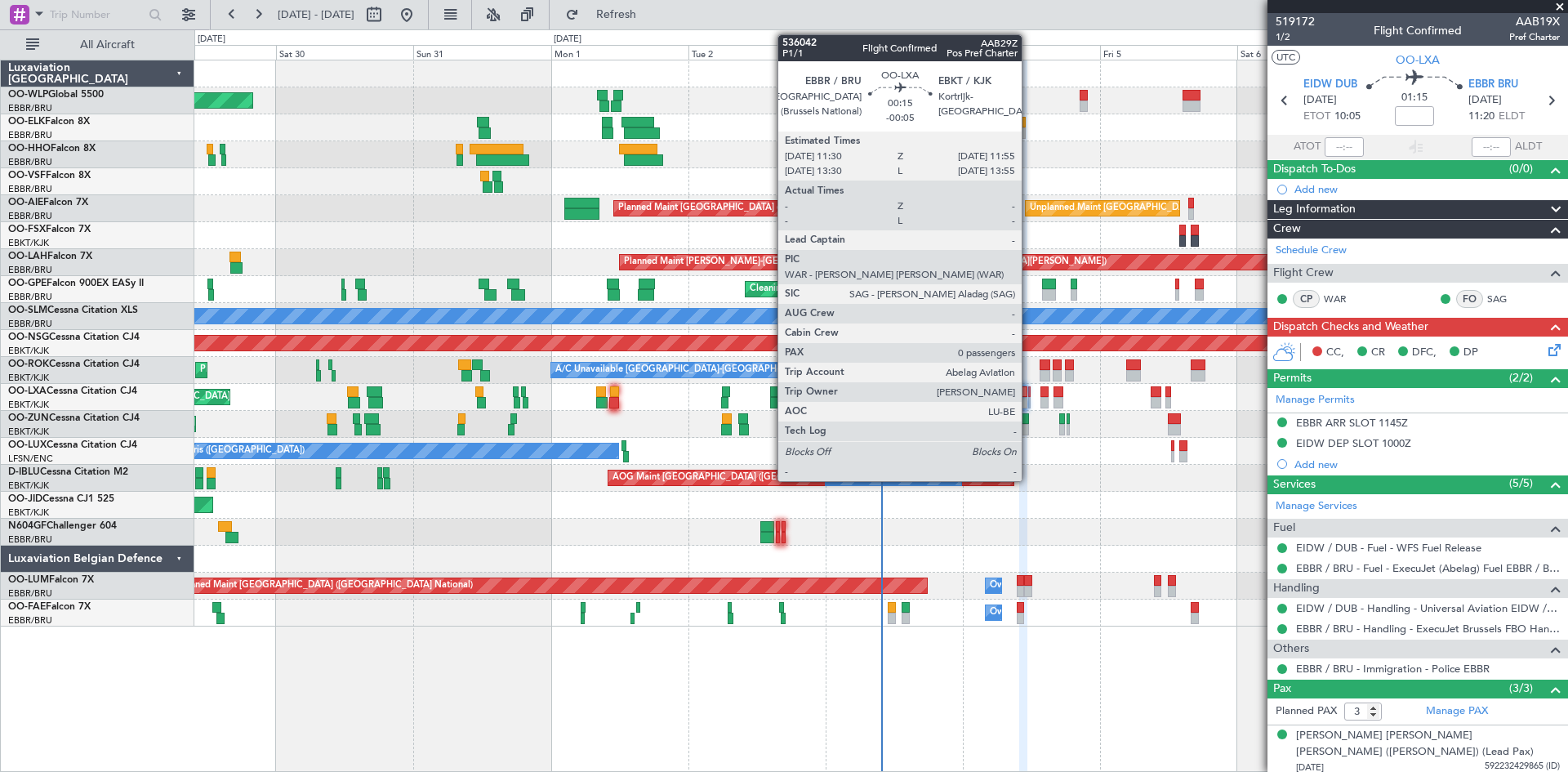
click at [1030, 397] on div at bounding box center [1030, 402] width 3 height 11
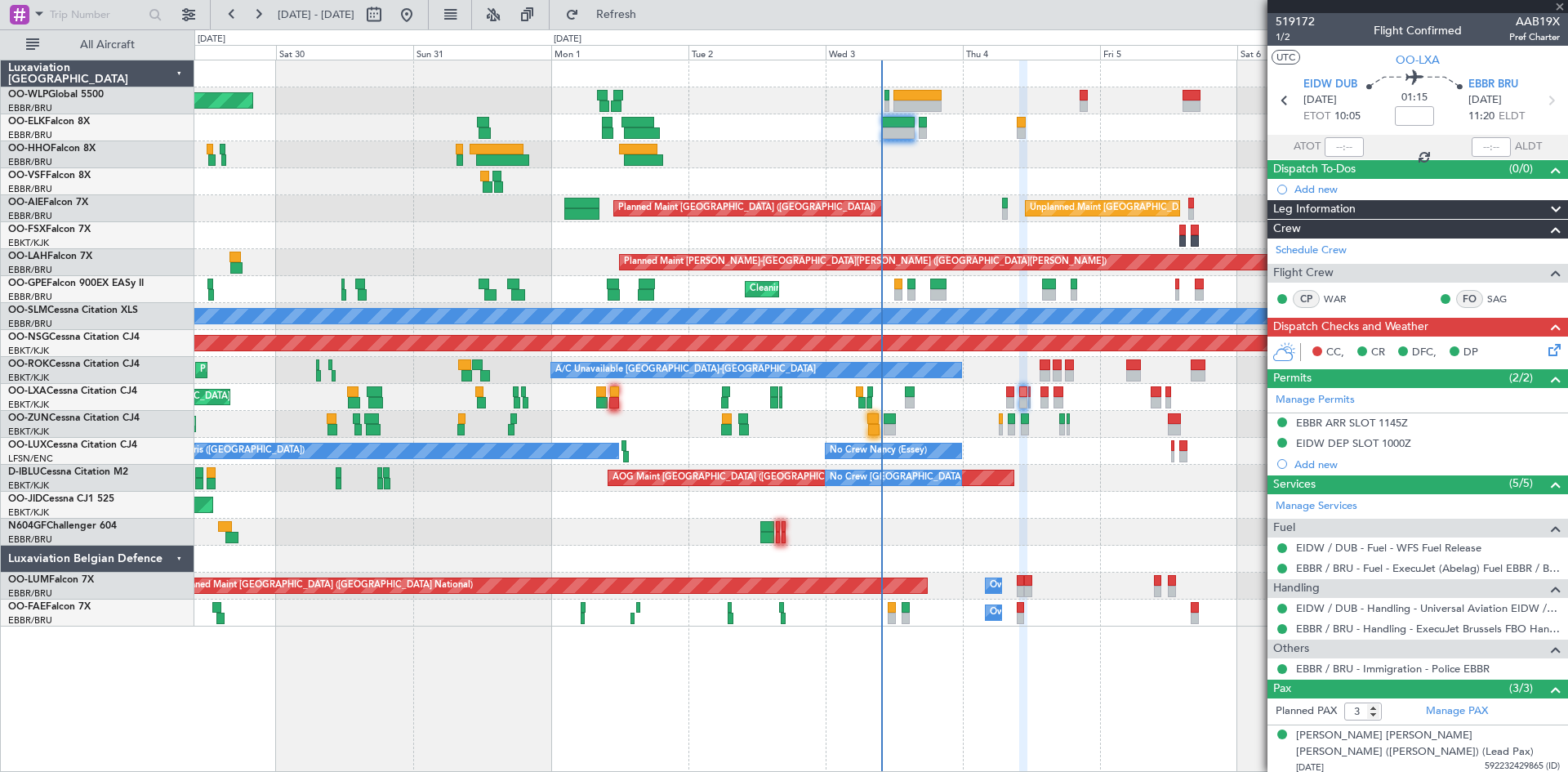
type input "-00:05"
type input "0"
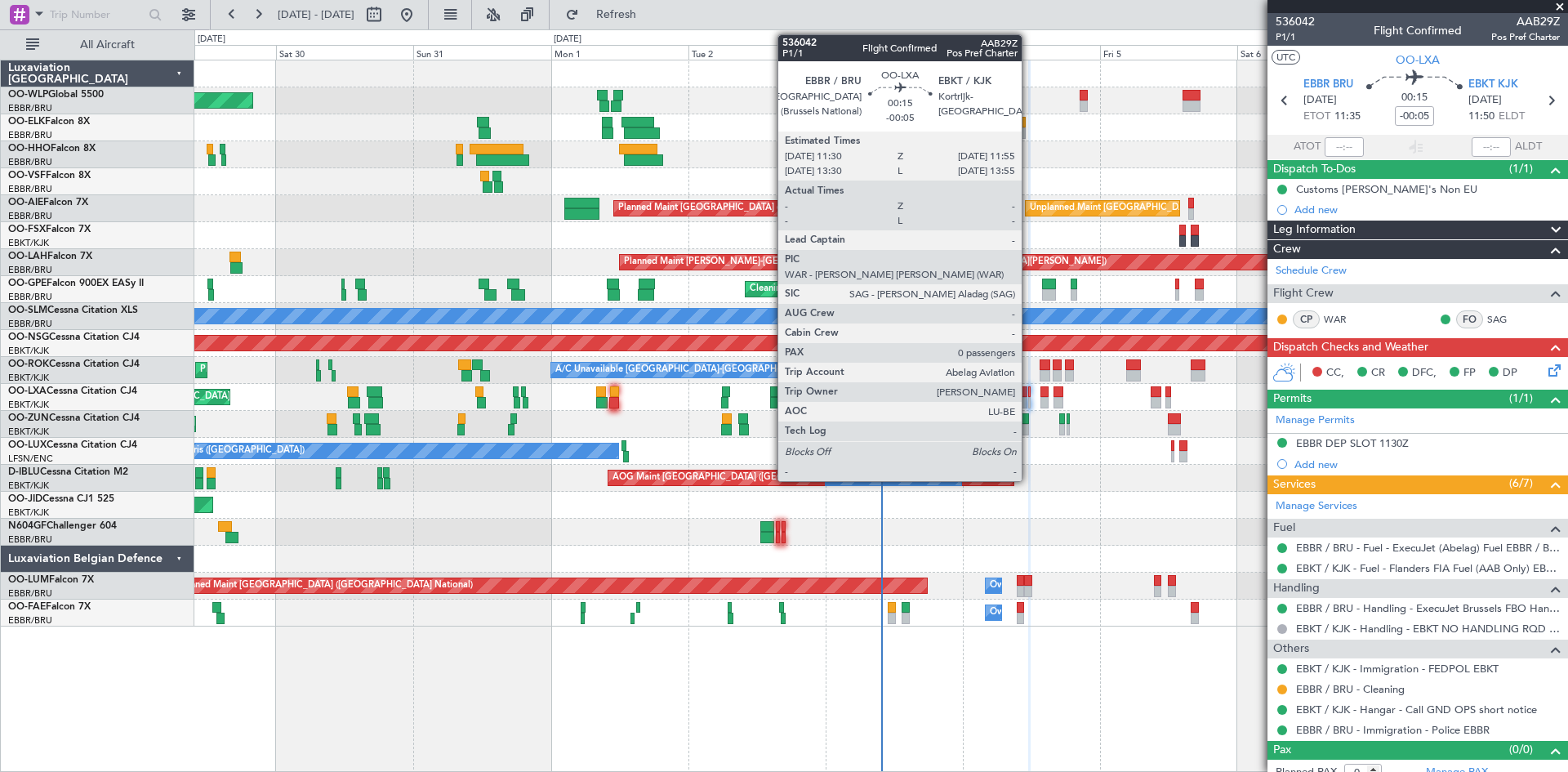
click at [1030, 403] on div at bounding box center [1030, 402] width 3 height 11
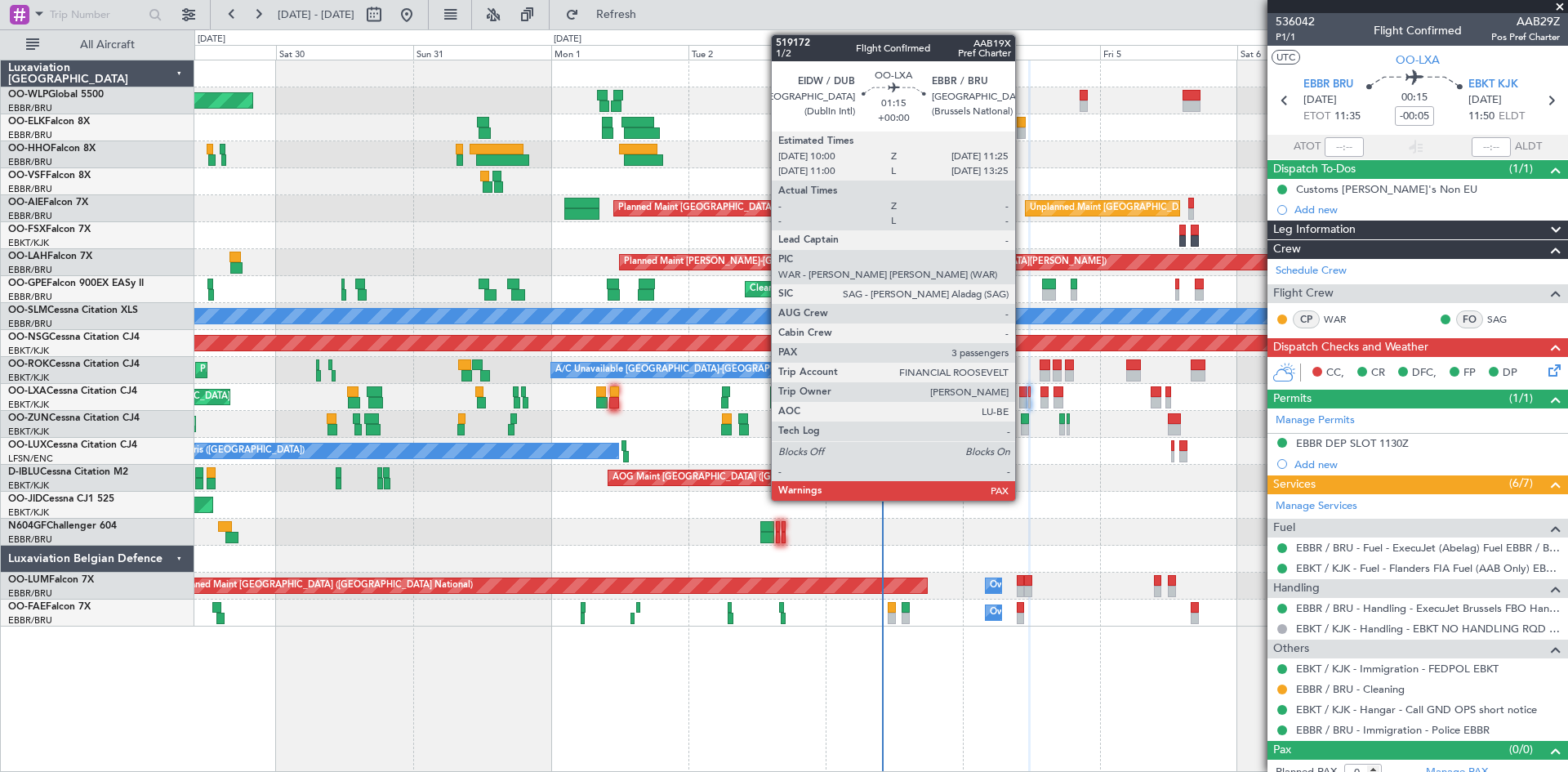
click at [1023, 400] on div at bounding box center [1023, 402] width 8 height 11
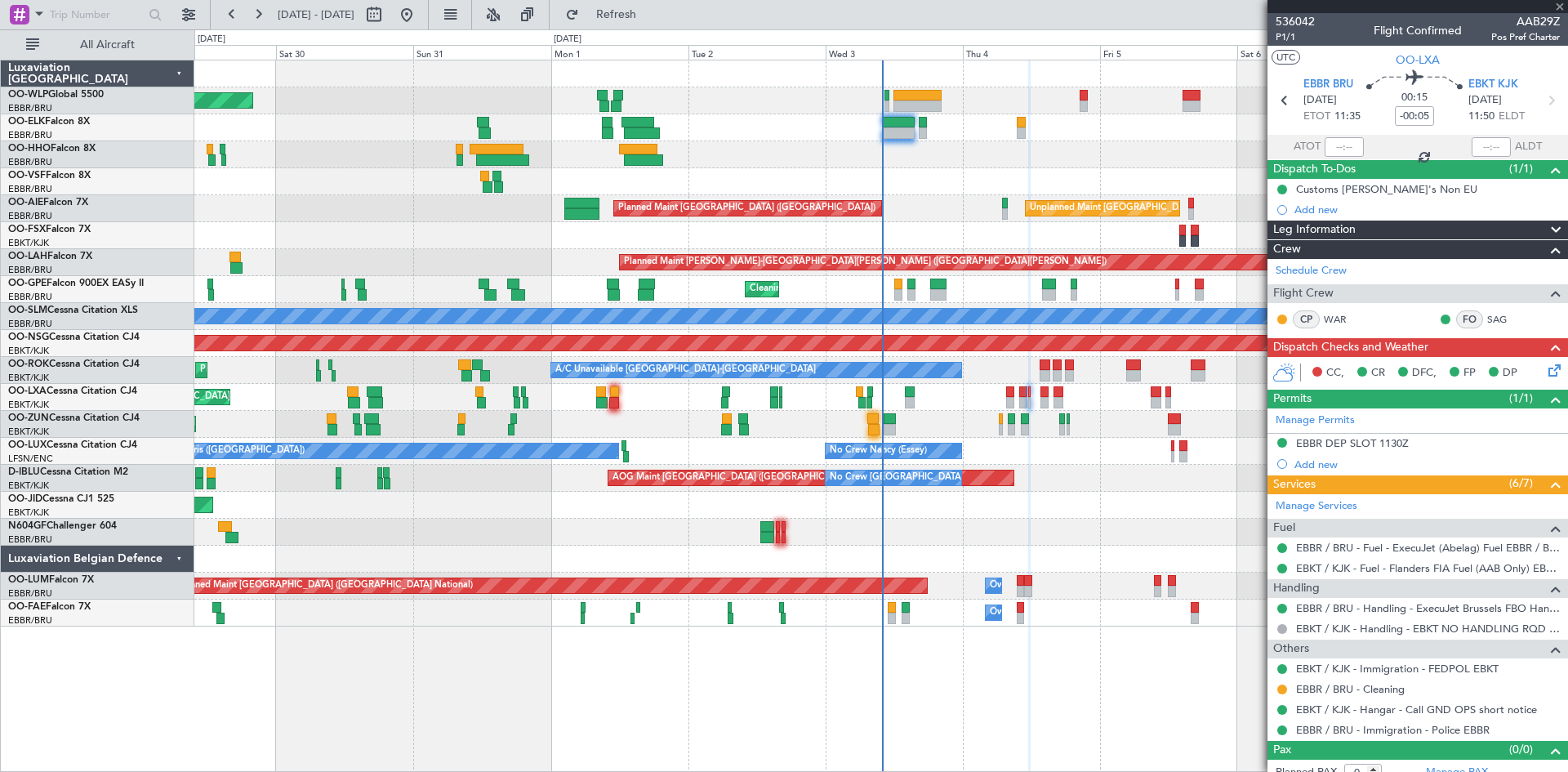
type input "3"
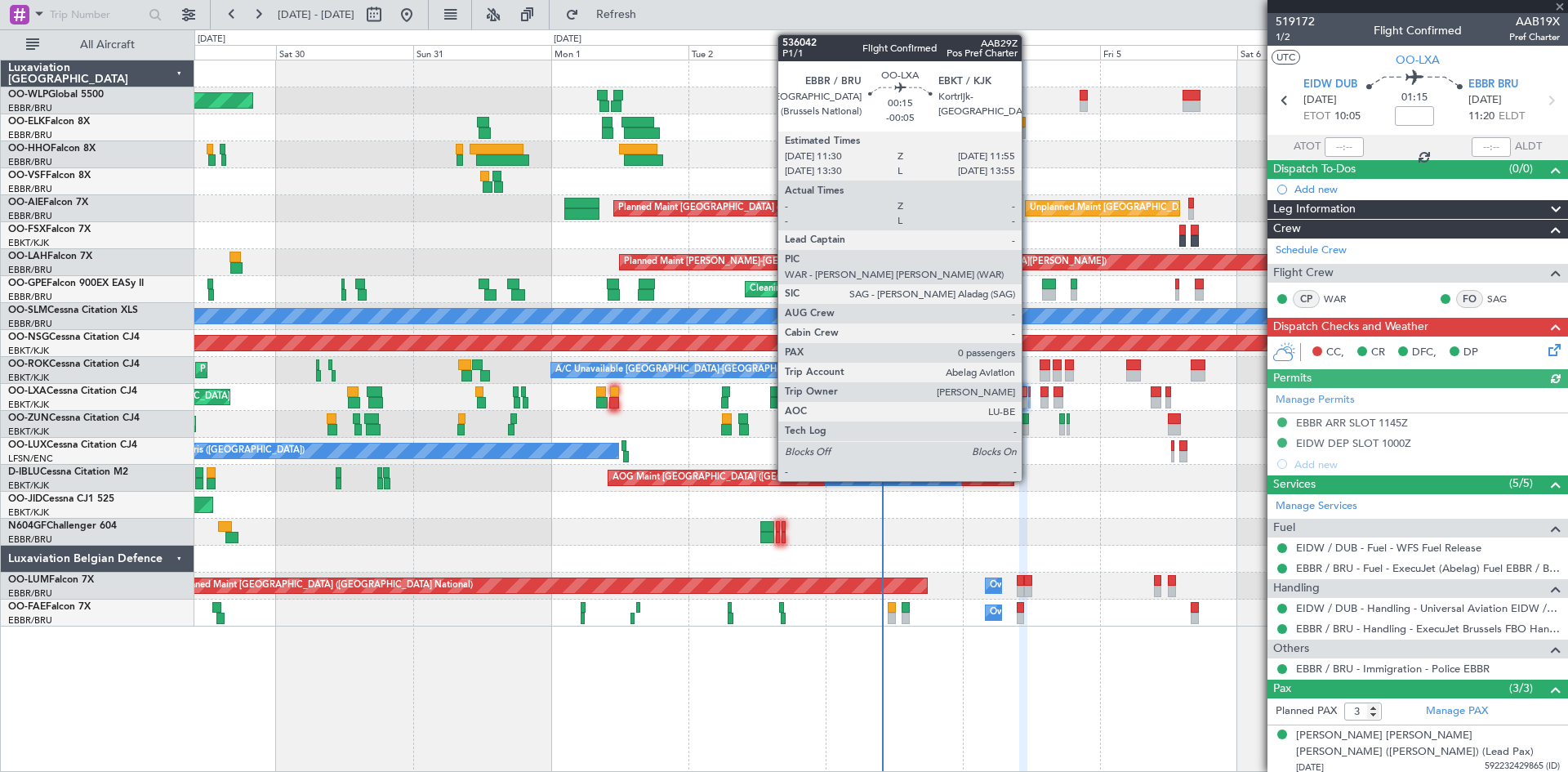
click at [1030, 398] on div at bounding box center [1030, 402] width 3 height 11
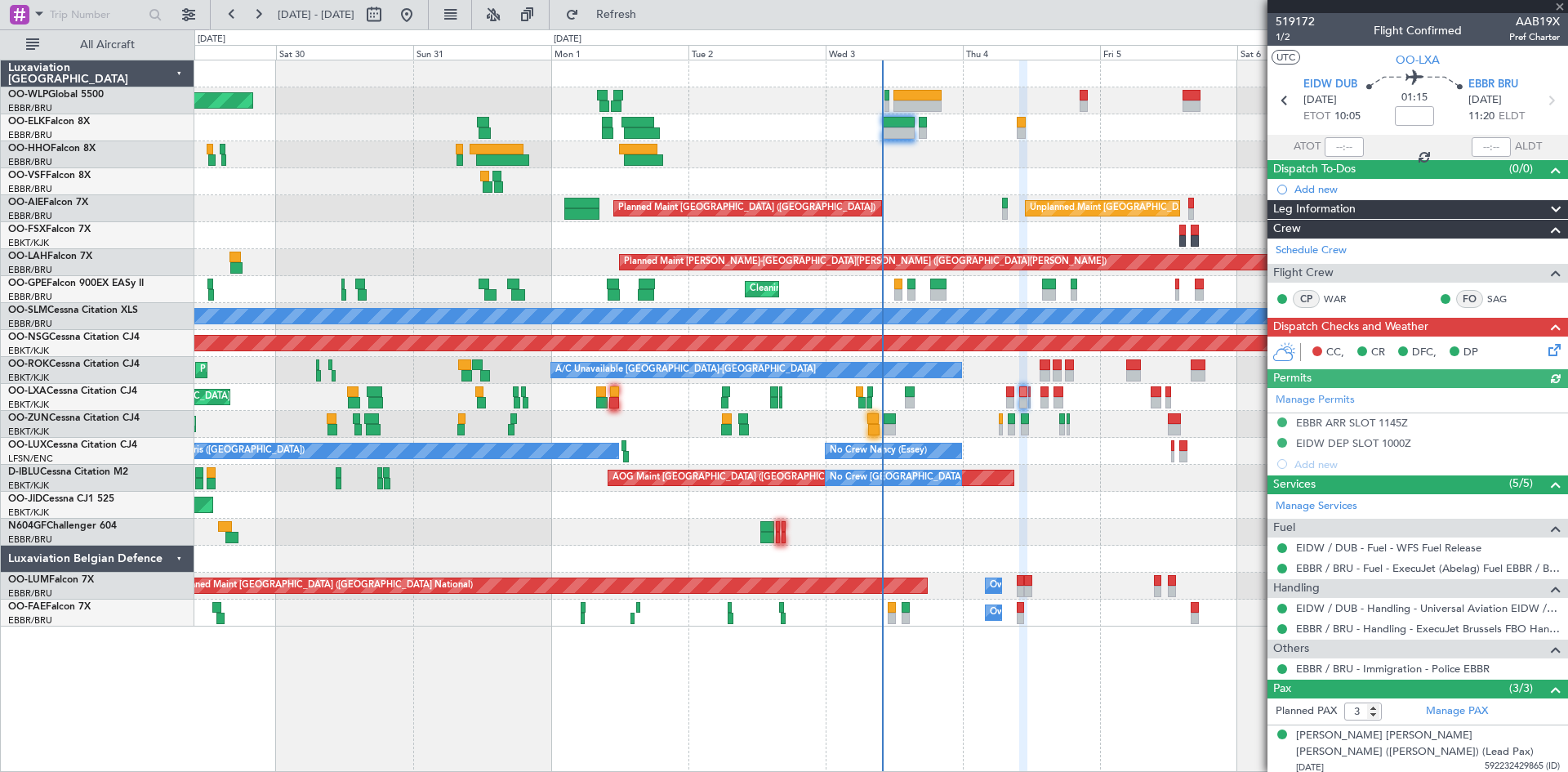
type input "-00:05"
type input "0"
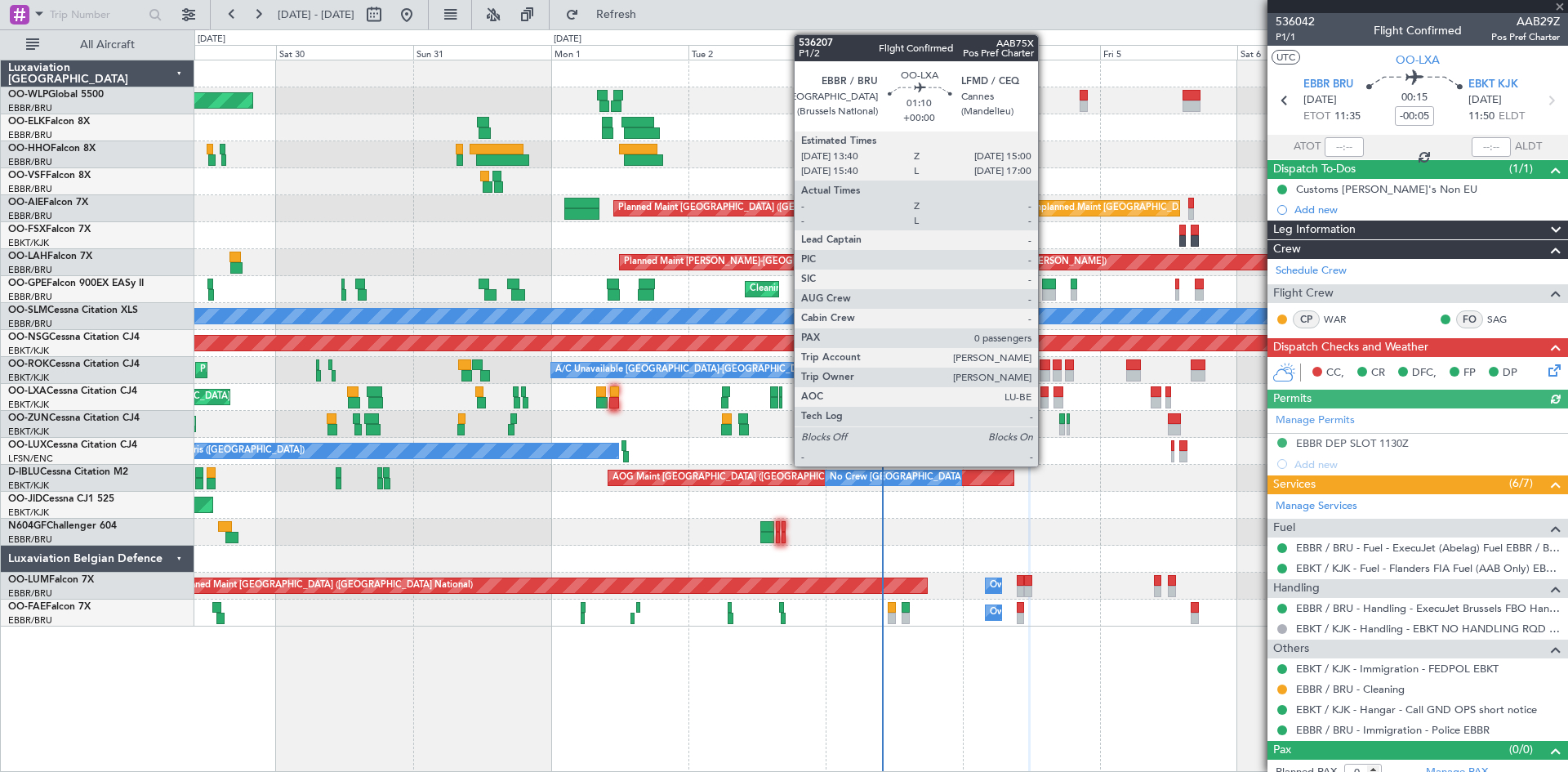
click at [1046, 403] on div at bounding box center [1045, 402] width 8 height 11
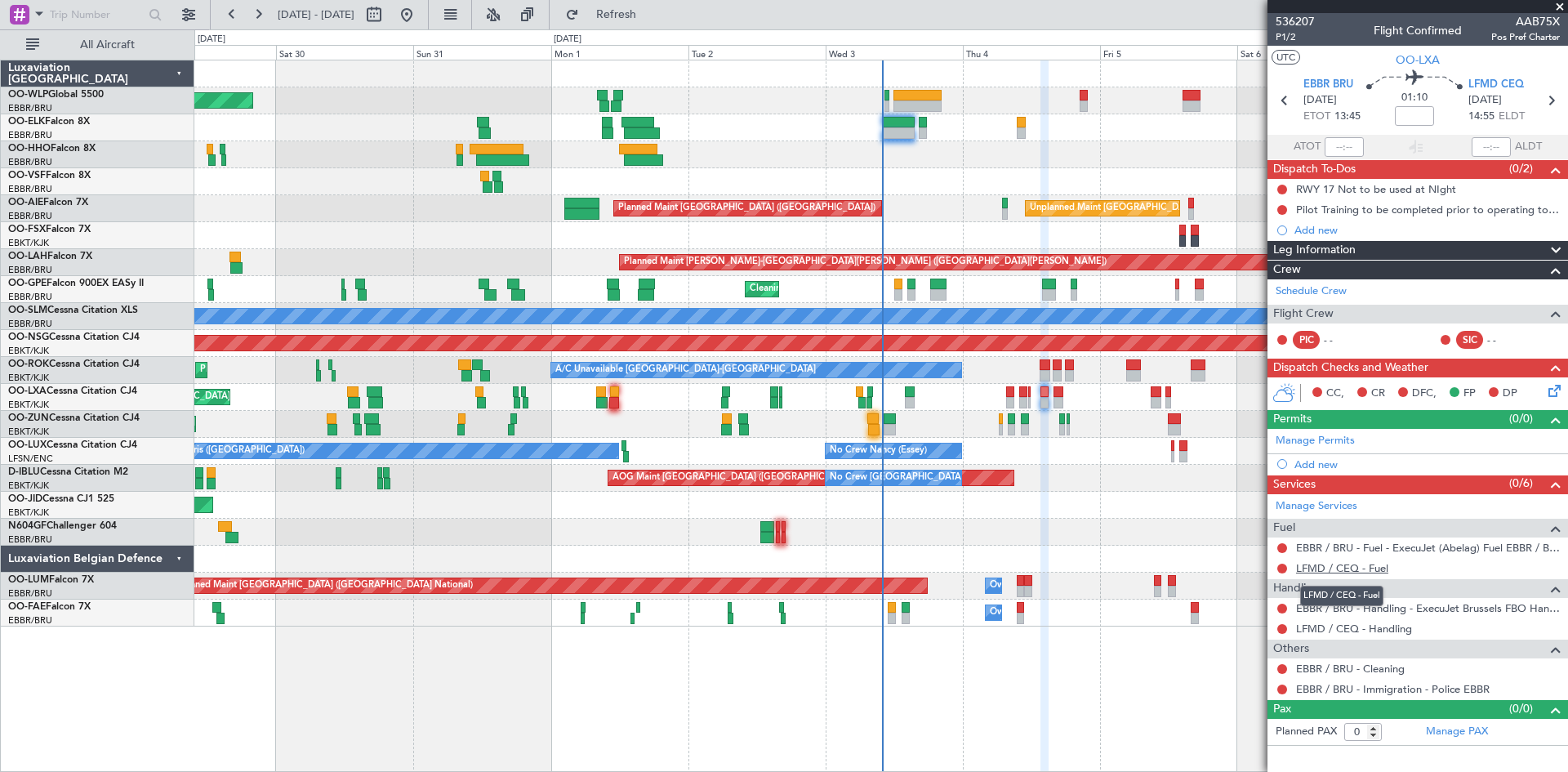
click at [1376, 568] on link "LFMD / CEQ - Fuel" at bounding box center [1342, 568] width 92 height 14
click at [1479, 83] on span "LFMD CEQ" at bounding box center [1496, 84] width 55 height 16
click at [1331, 445] on link "Manage Permits" at bounding box center [1316, 441] width 79 height 16
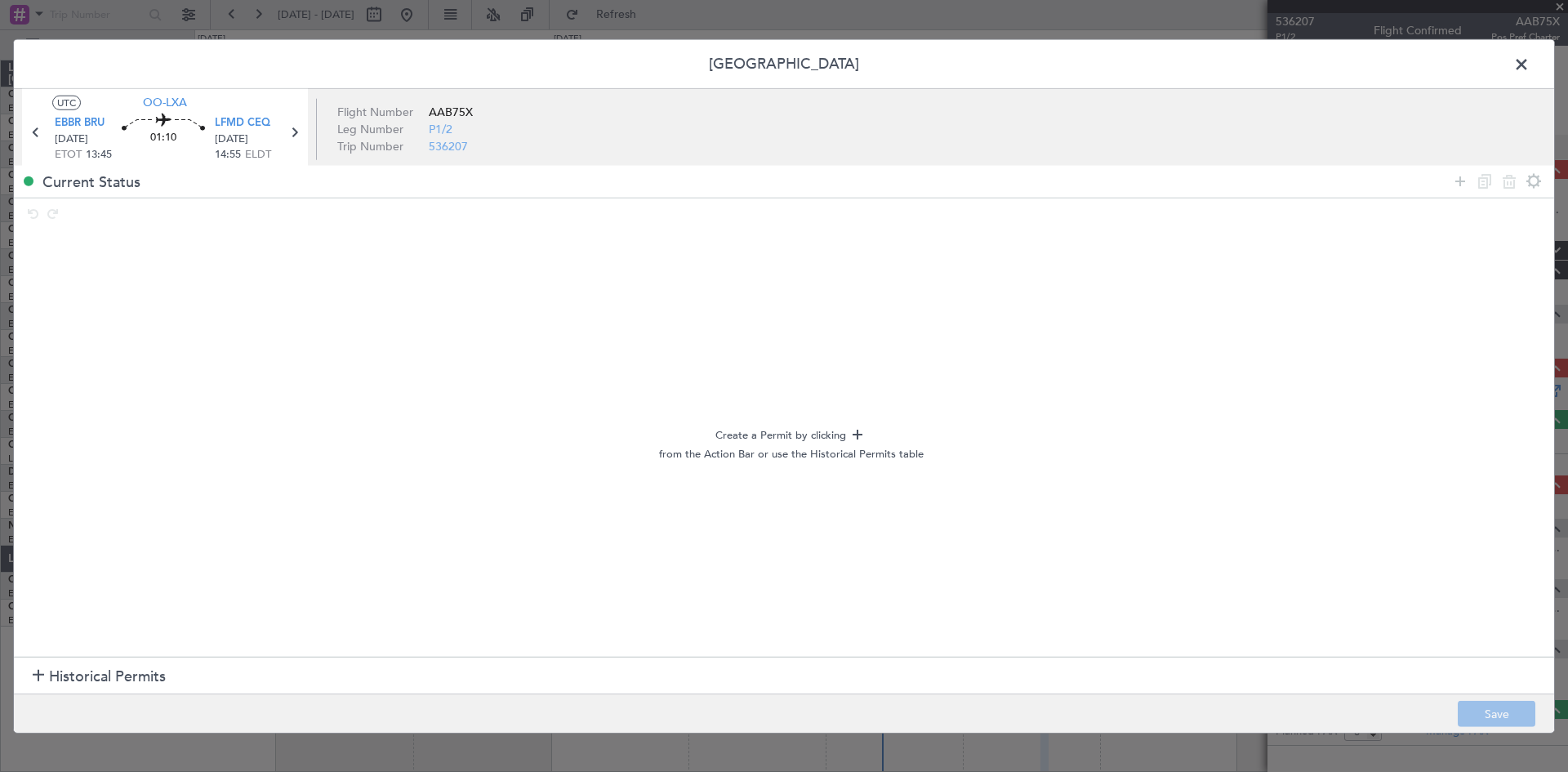
click at [1530, 60] on span at bounding box center [1530, 68] width 0 height 33
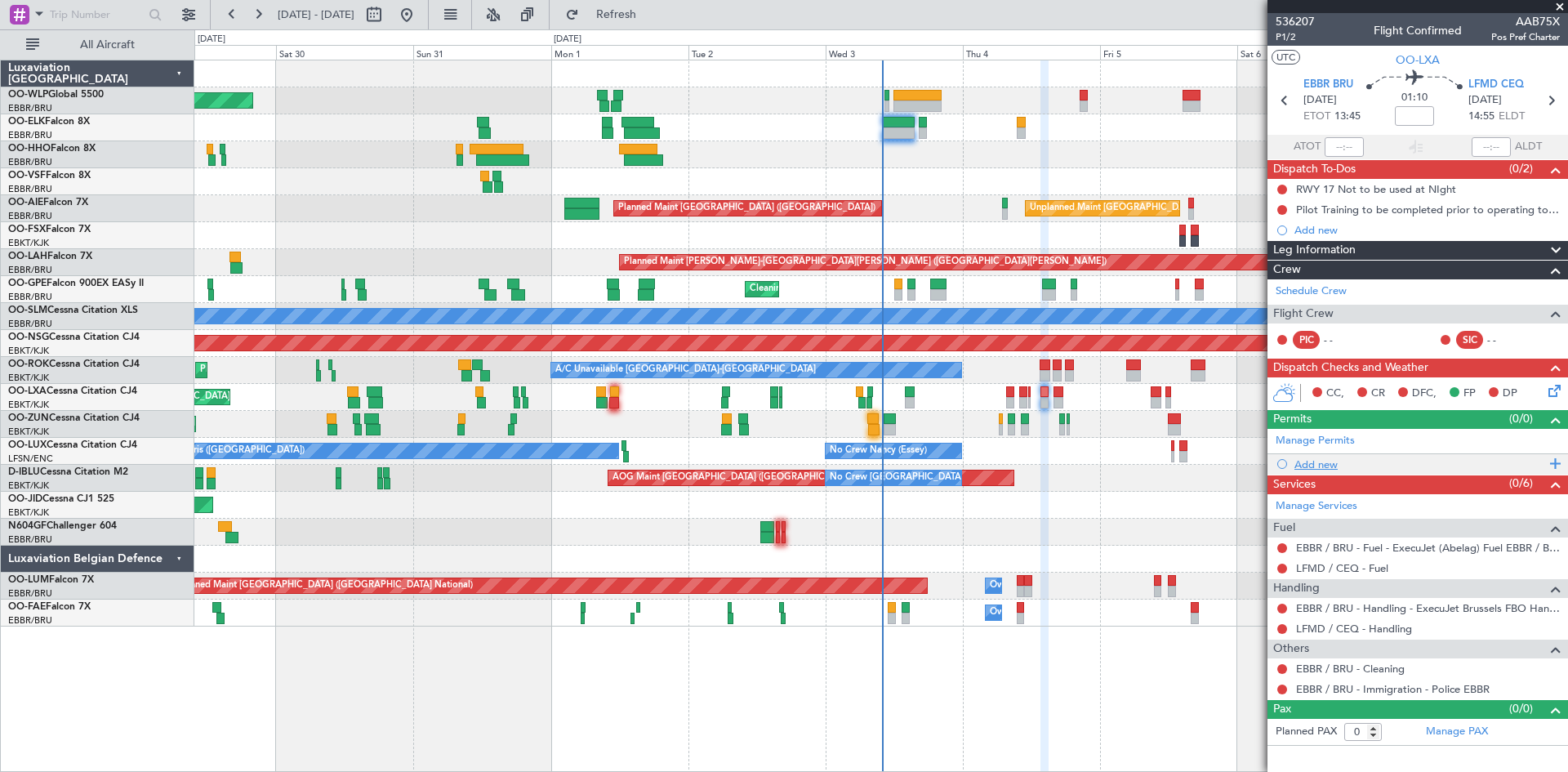
click at [1334, 467] on div "Add new" at bounding box center [1420, 464] width 250 height 14
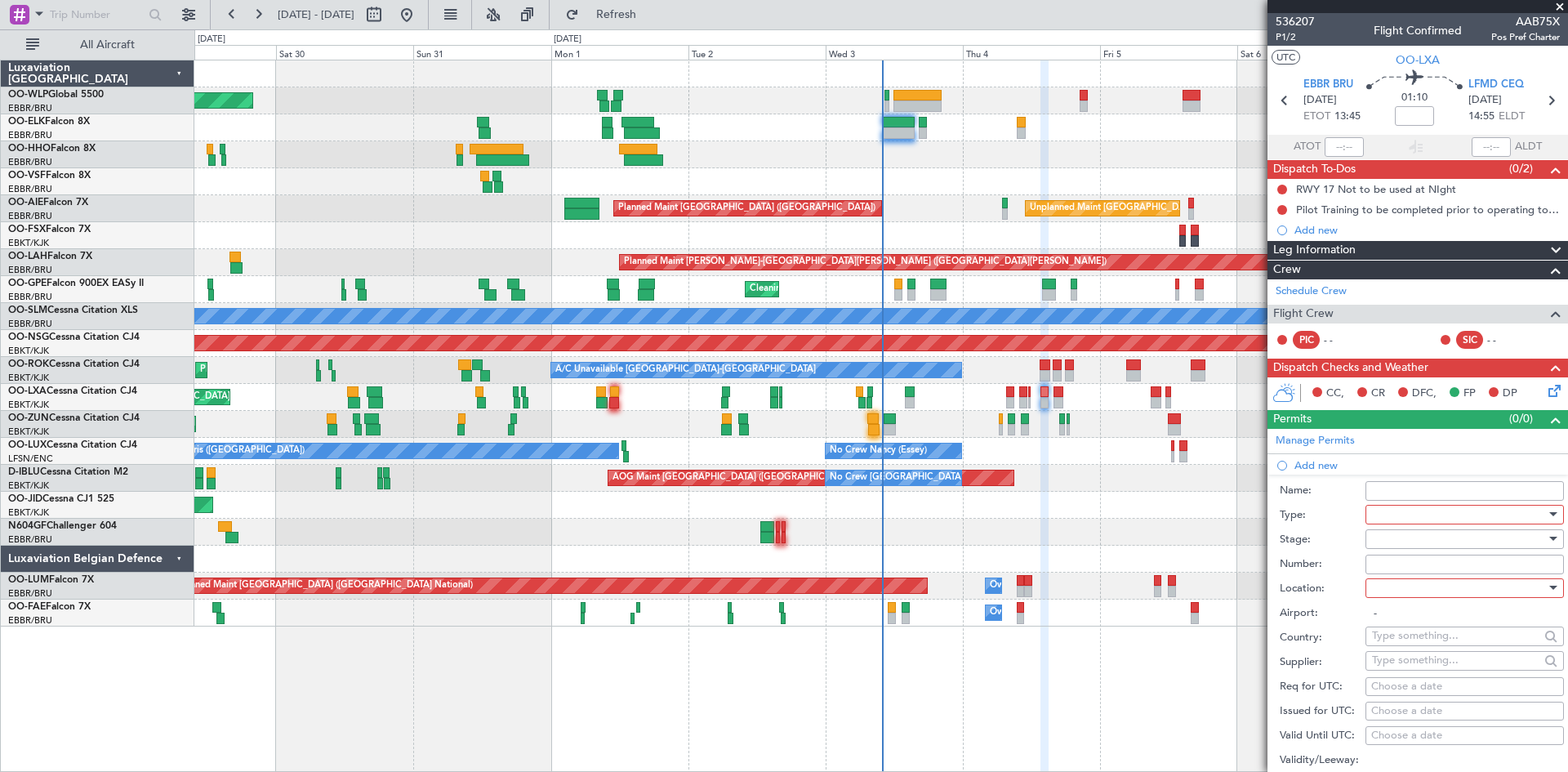
click at [1440, 533] on div at bounding box center [1459, 539] width 174 height 24
click at [1434, 509] on div at bounding box center [784, 386] width 1568 height 772
click at [1427, 512] on div at bounding box center [1459, 515] width 174 height 24
click at [1405, 677] on span "Slot" at bounding box center [1458, 670] width 172 height 24
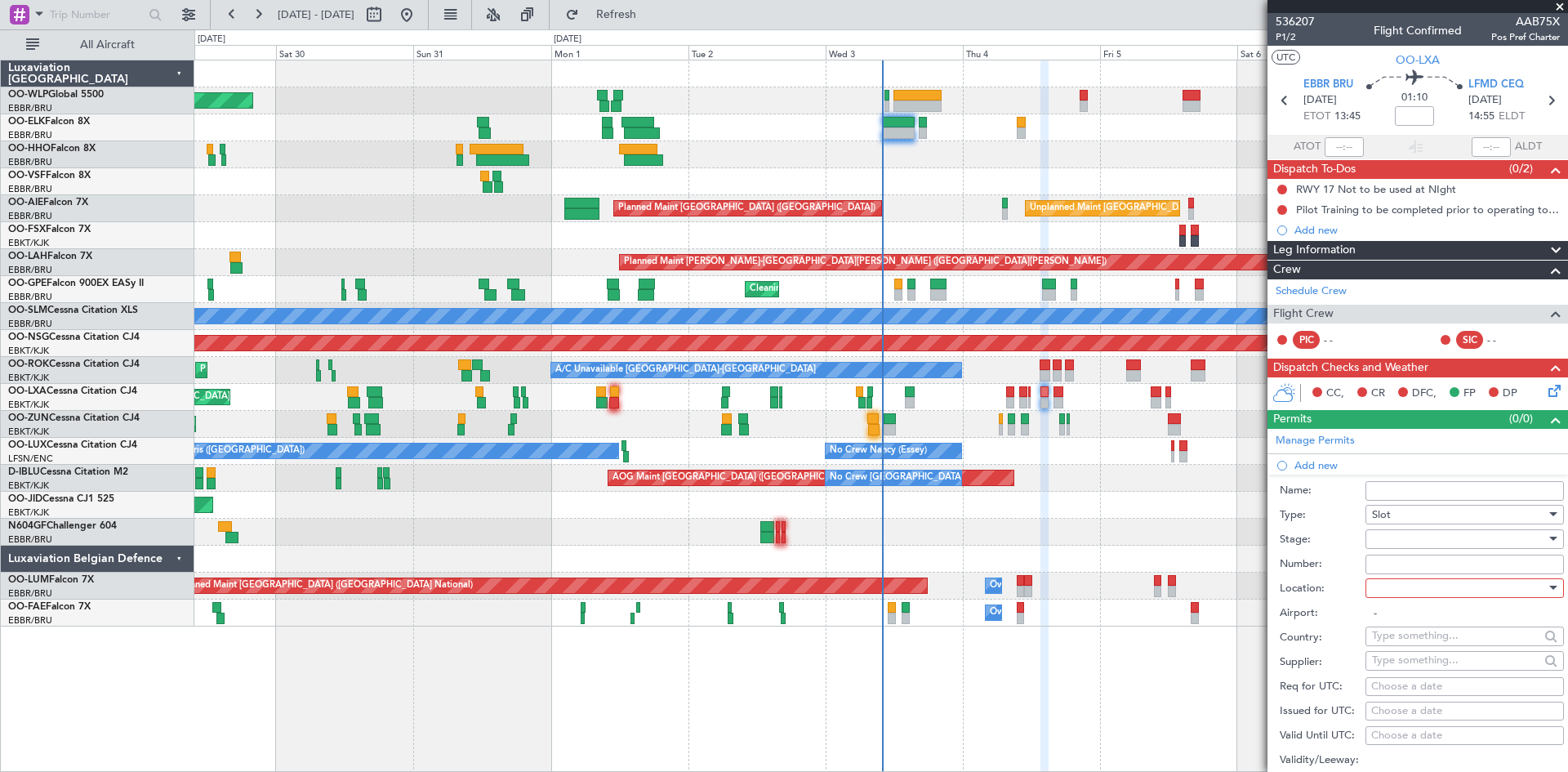
click at [1441, 541] on div at bounding box center [1459, 539] width 174 height 24
click at [1347, 569] on div at bounding box center [784, 386] width 1568 height 772
click at [1425, 583] on div at bounding box center [1459, 588] width 174 height 24
click at [1432, 667] on span "Arrival" at bounding box center [1458, 670] width 172 height 24
type input "LFMD / CEQ"
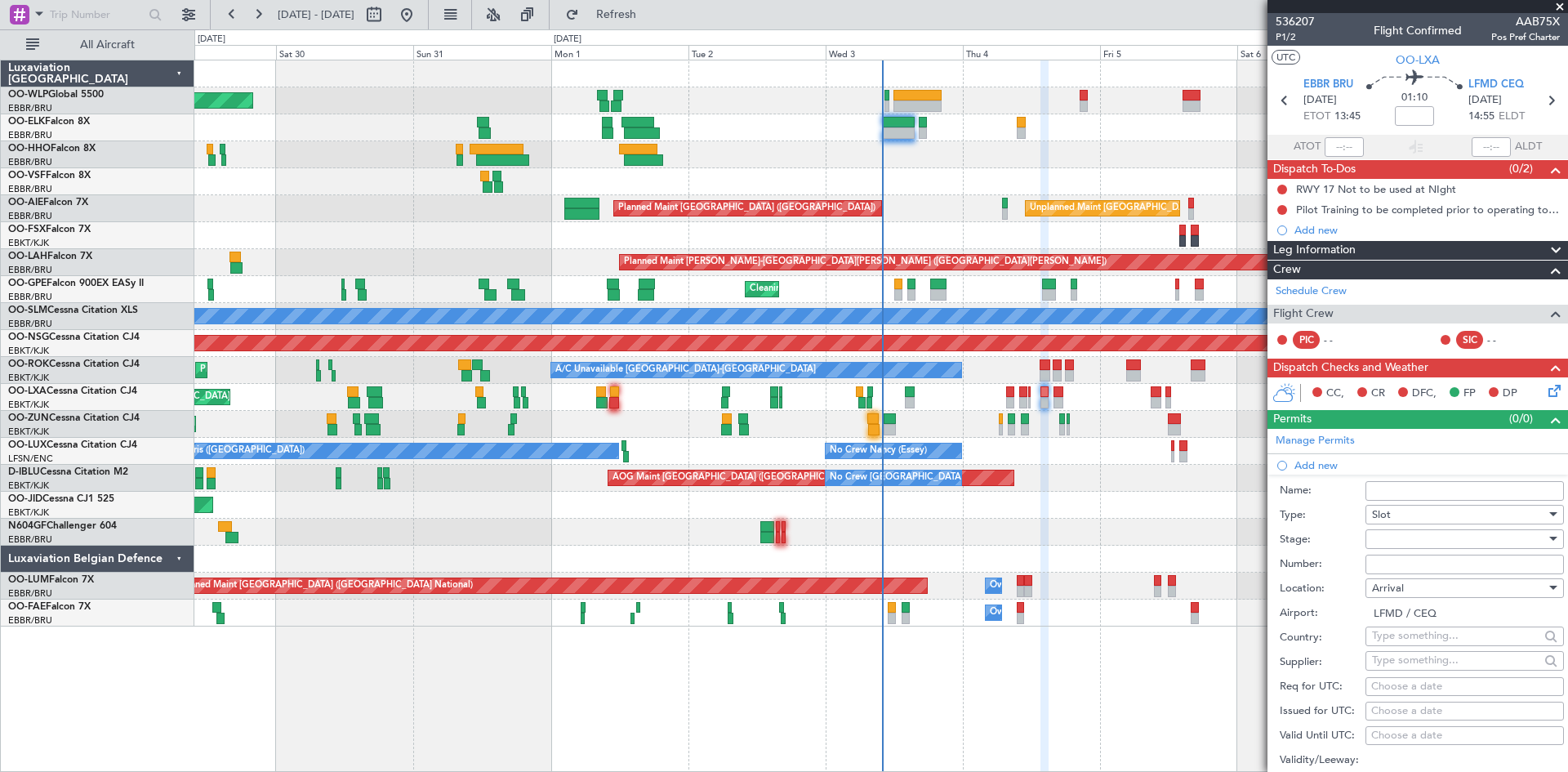
click at [1436, 684] on div "Choose a date" at bounding box center [1465, 687] width 187 height 16
select select "9"
select select "2025"
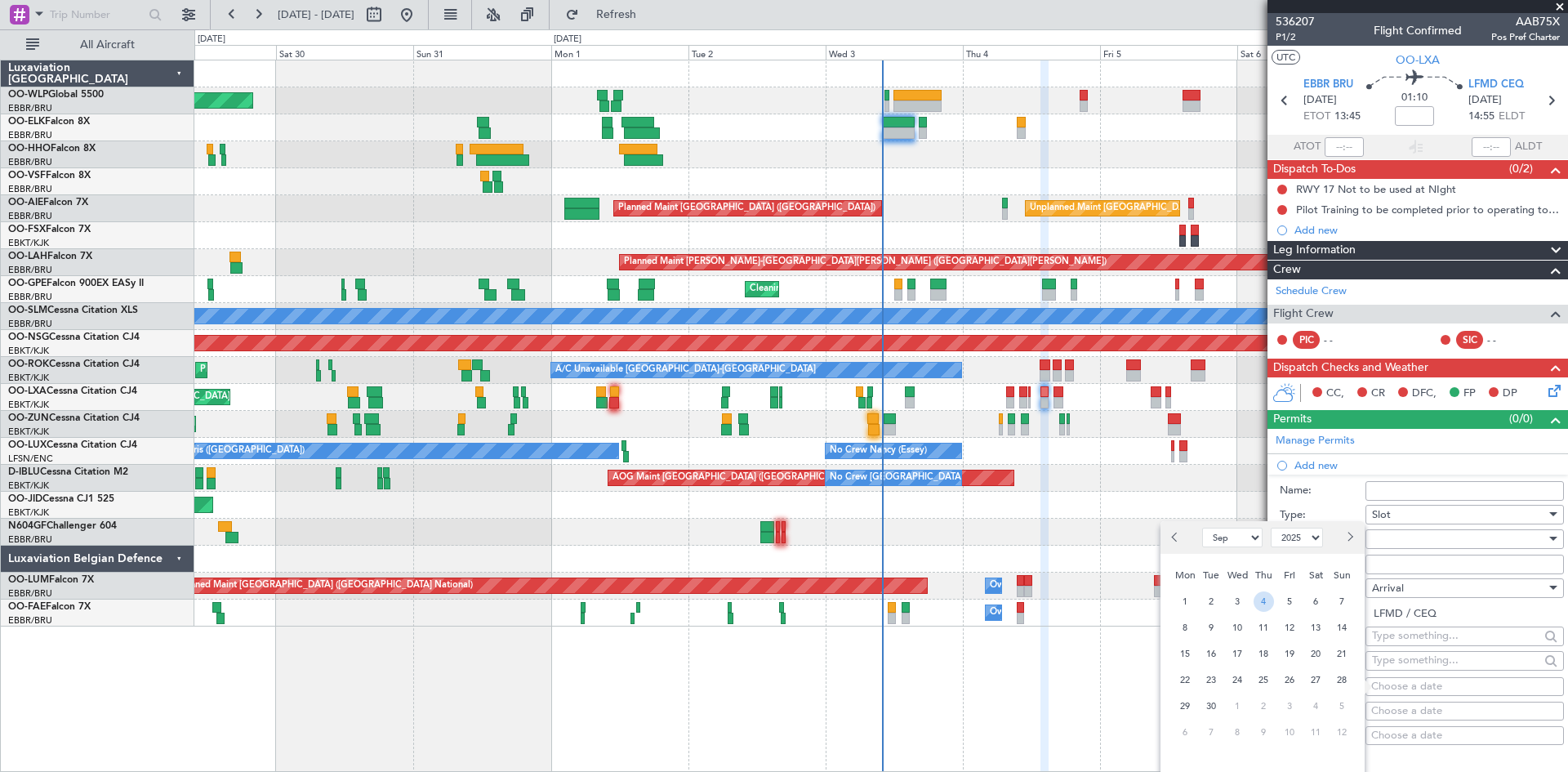
click at [1259, 606] on span "4" at bounding box center [1264, 602] width 21 height 21
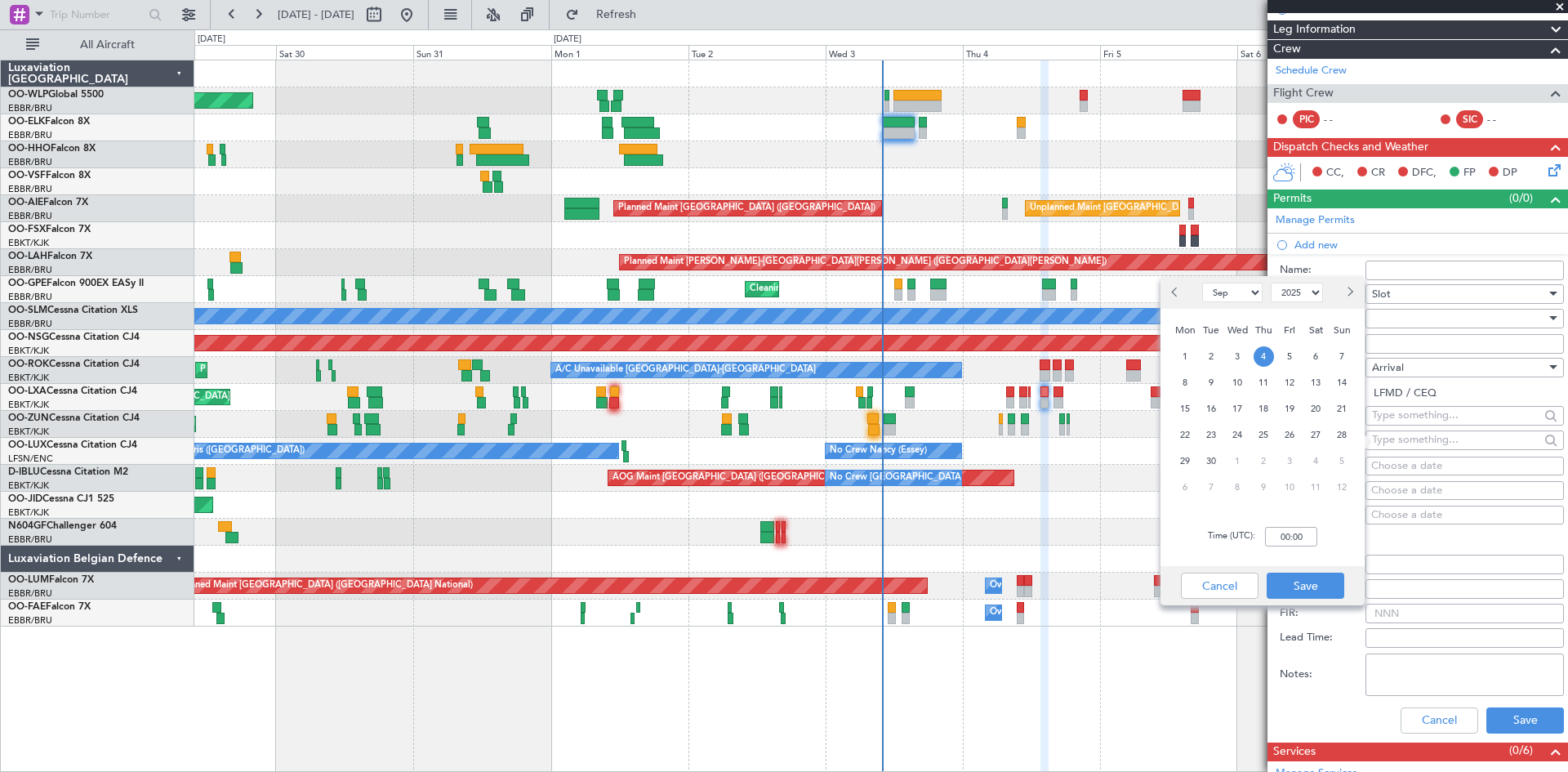
scroll to position [245, 0]
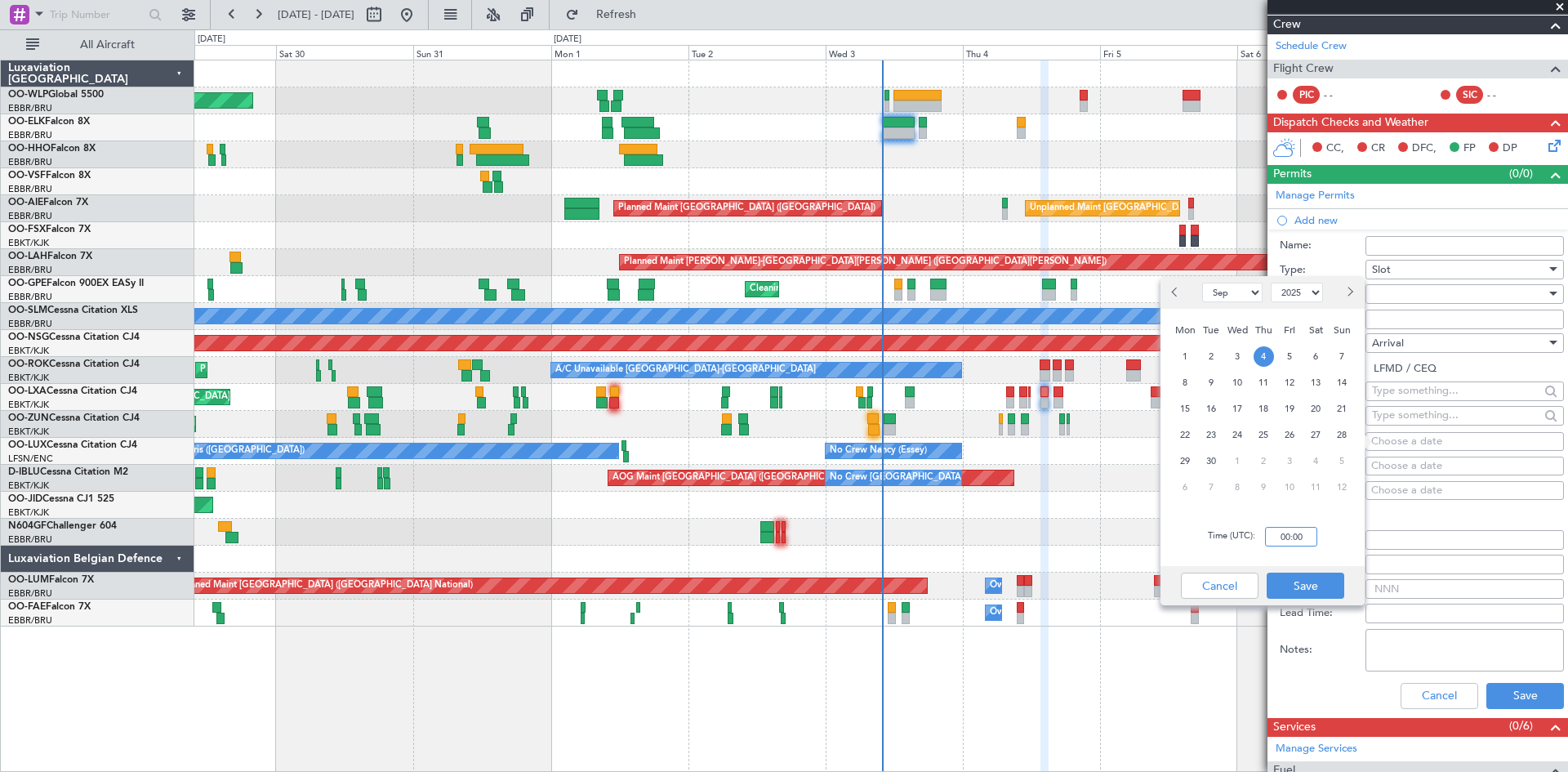
click at [1276, 530] on input "00:00" at bounding box center [1291, 537] width 53 height 20
type input "15:00"
click at [1303, 599] on div "Cancel Save" at bounding box center [1263, 586] width 204 height 39
click at [1303, 589] on button "Save" at bounding box center [1305, 586] width 78 height 26
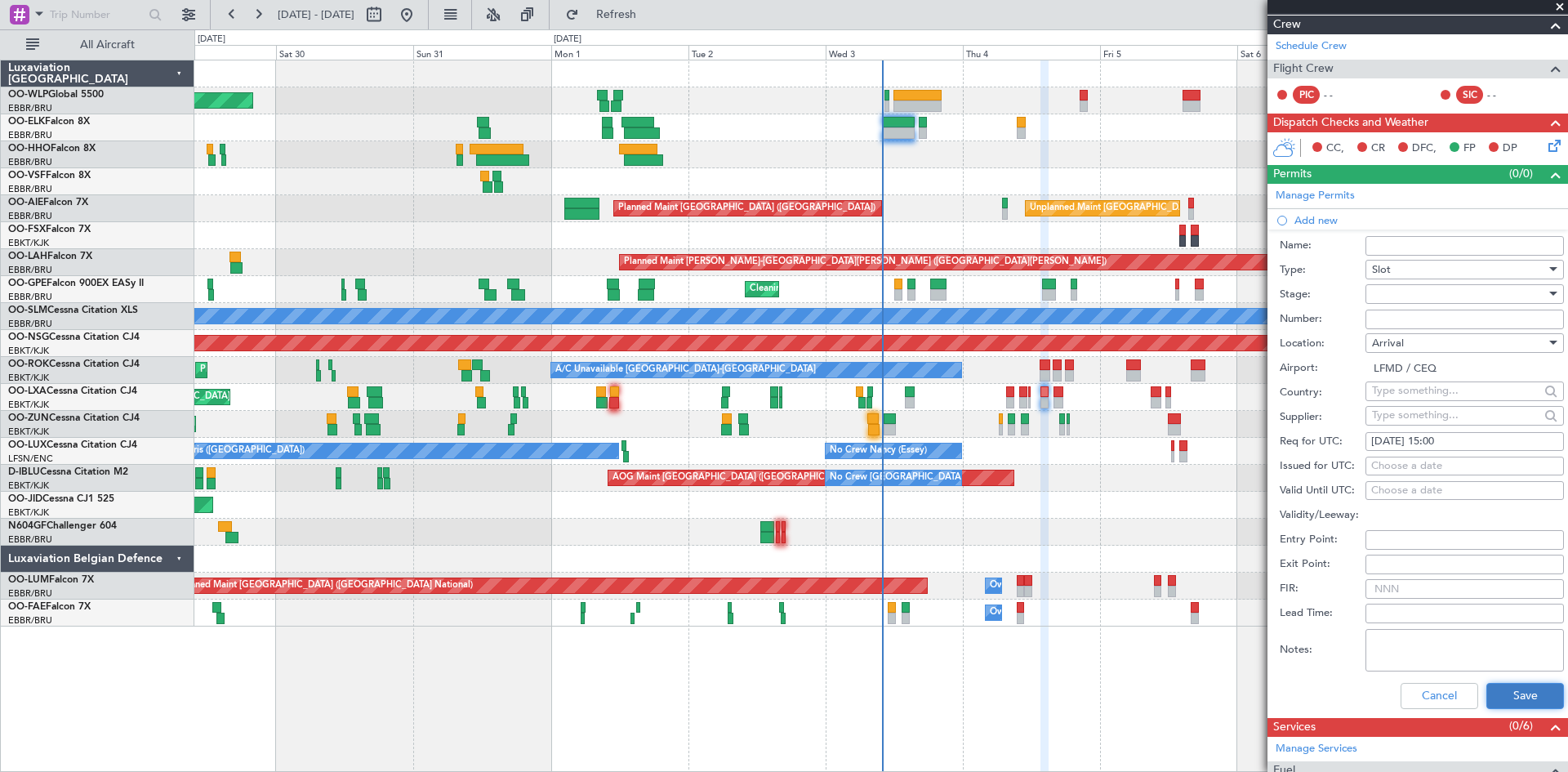
click at [1516, 690] on button "Save" at bounding box center [1525, 696] width 78 height 26
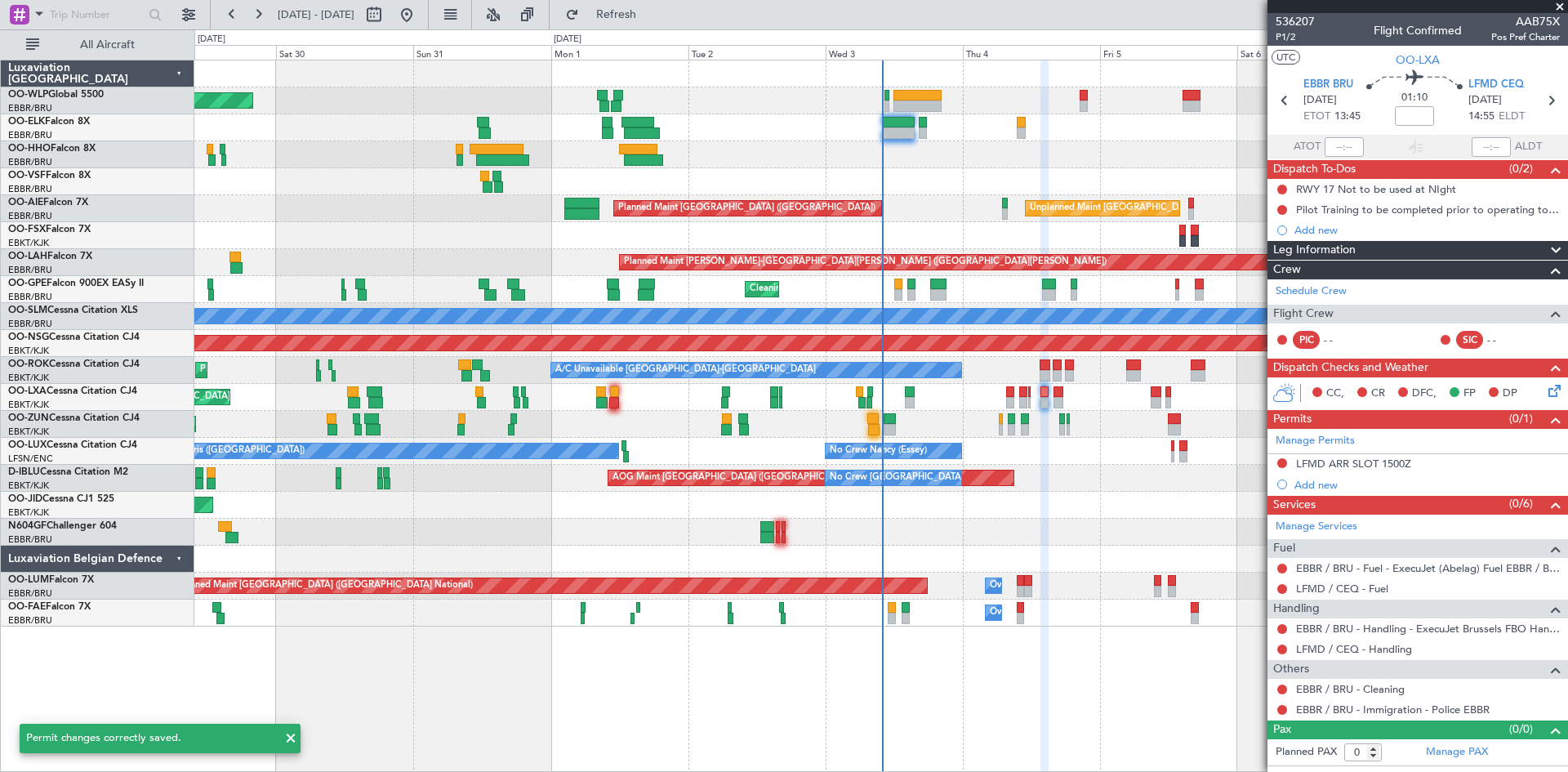
scroll to position [0, 0]
click at [1551, 108] on icon at bounding box center [1551, 100] width 22 height 22
type input "2"
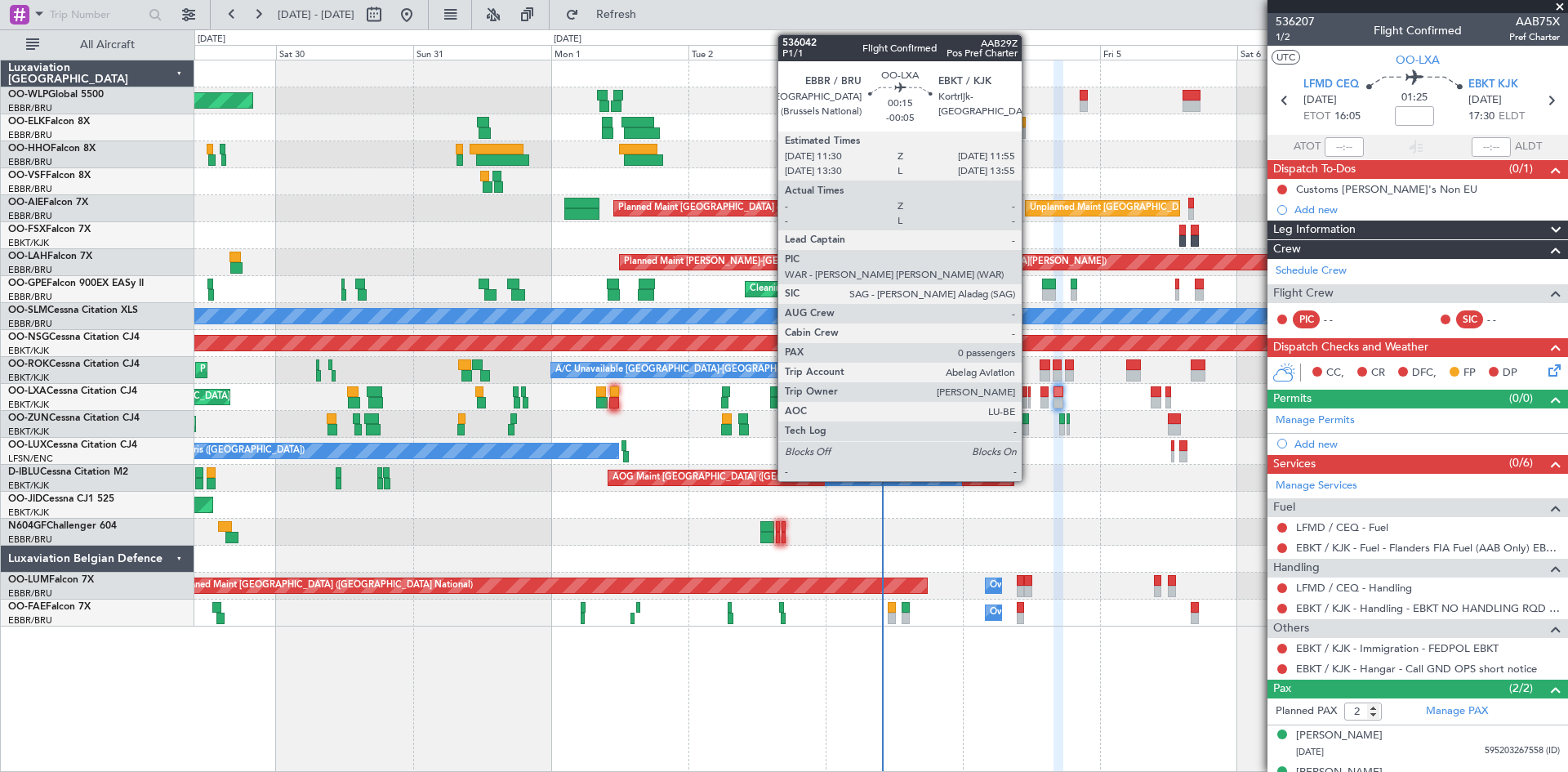
click at [1030, 398] on div at bounding box center [1030, 402] width 3 height 11
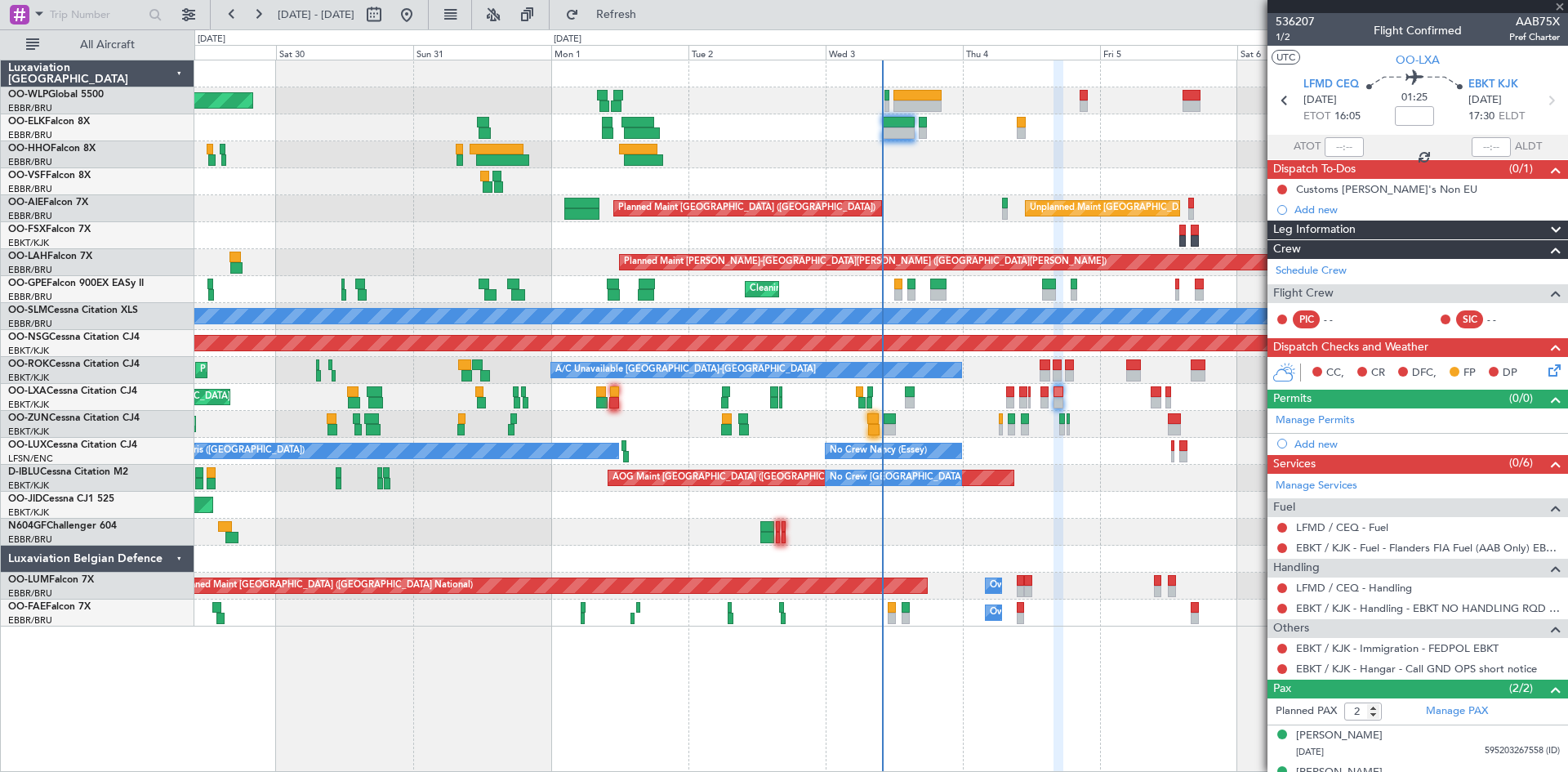
type input "-00:05"
type input "0"
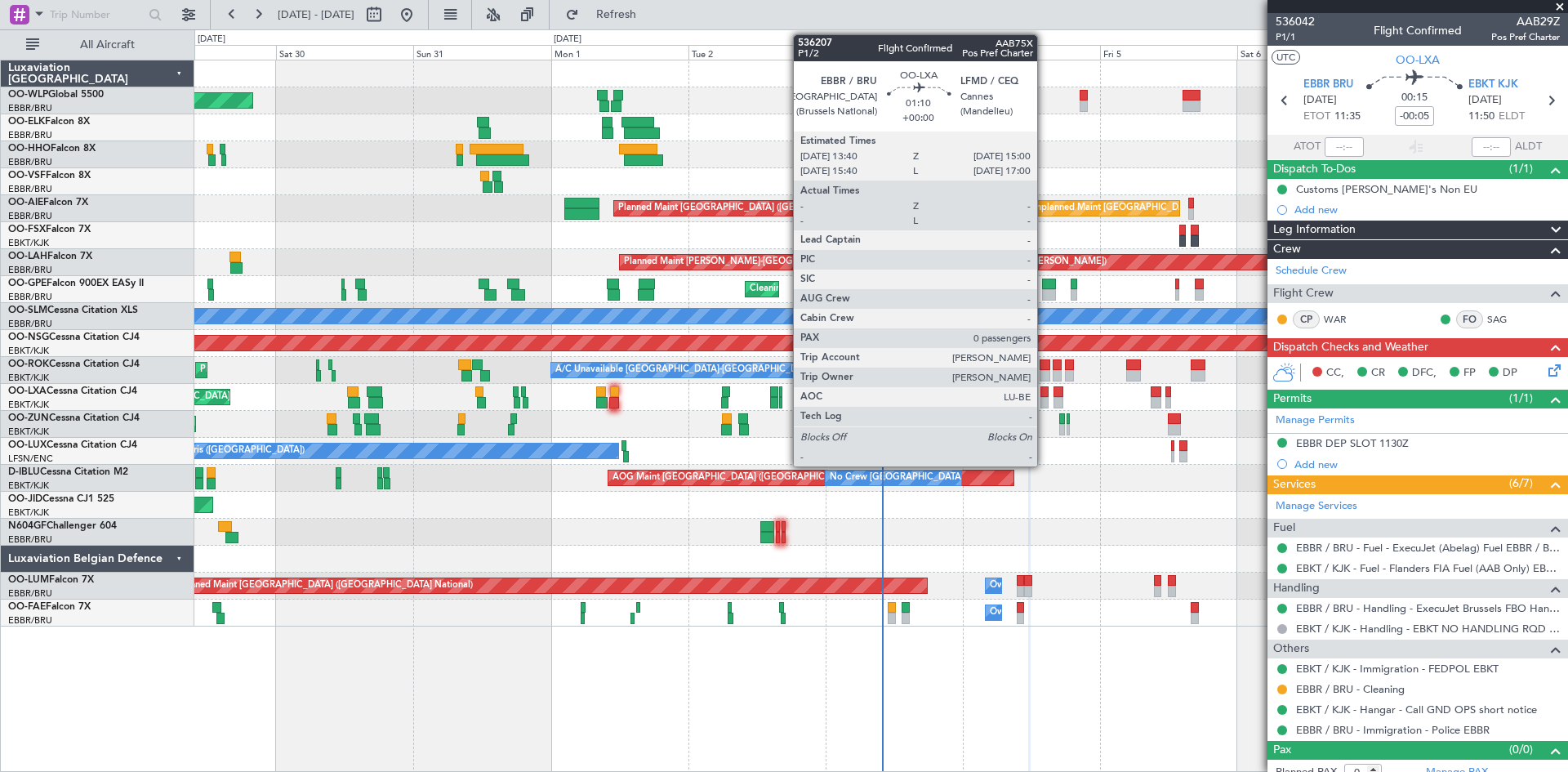
click at [1045, 402] on div at bounding box center [1045, 402] width 8 height 11
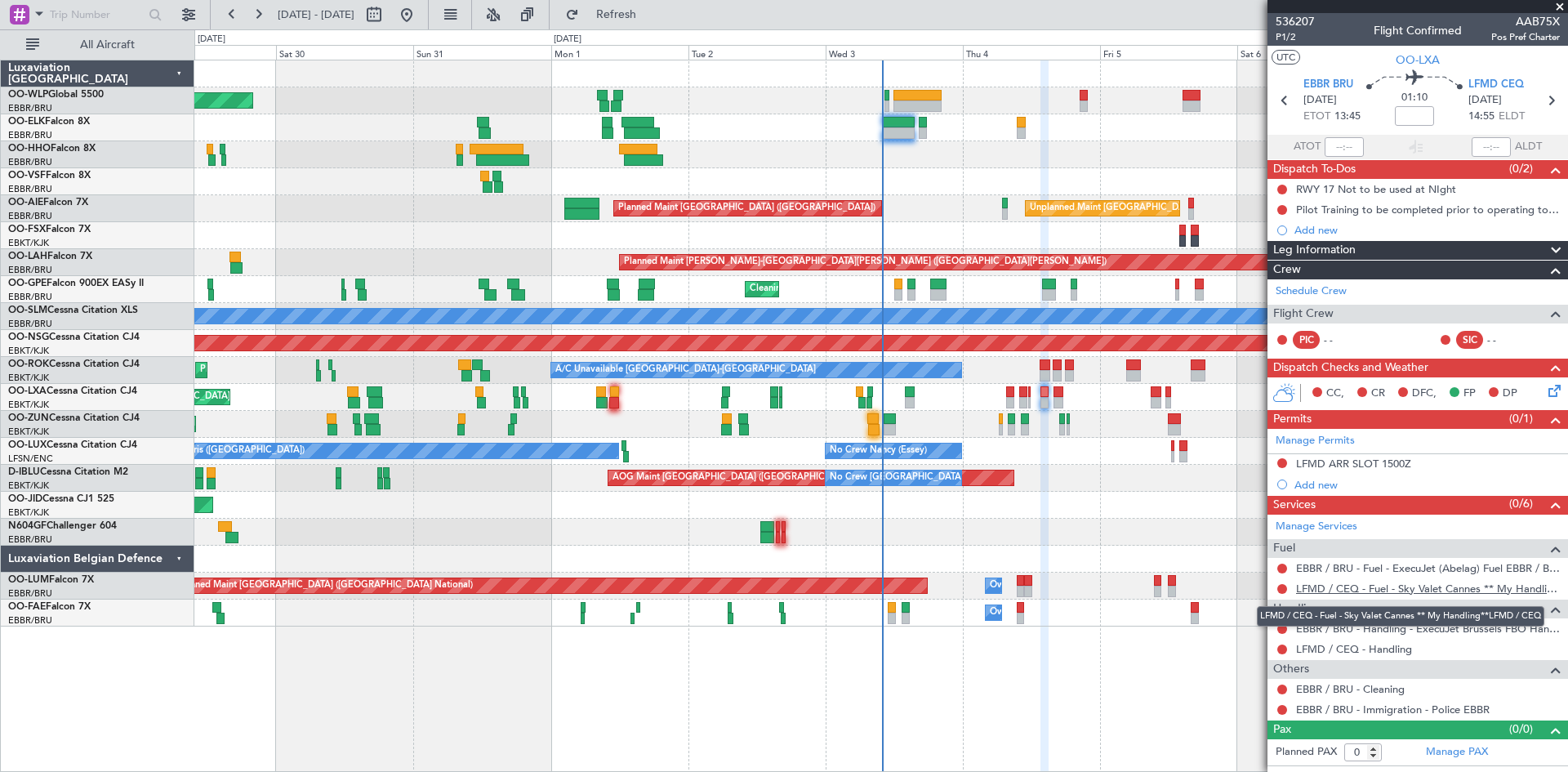
click at [1473, 586] on link "LFMD / CEQ - Fuel - Sky Valet Cannes ** My Handling**LFMD / CEQ" at bounding box center [1427, 588] width 264 height 14
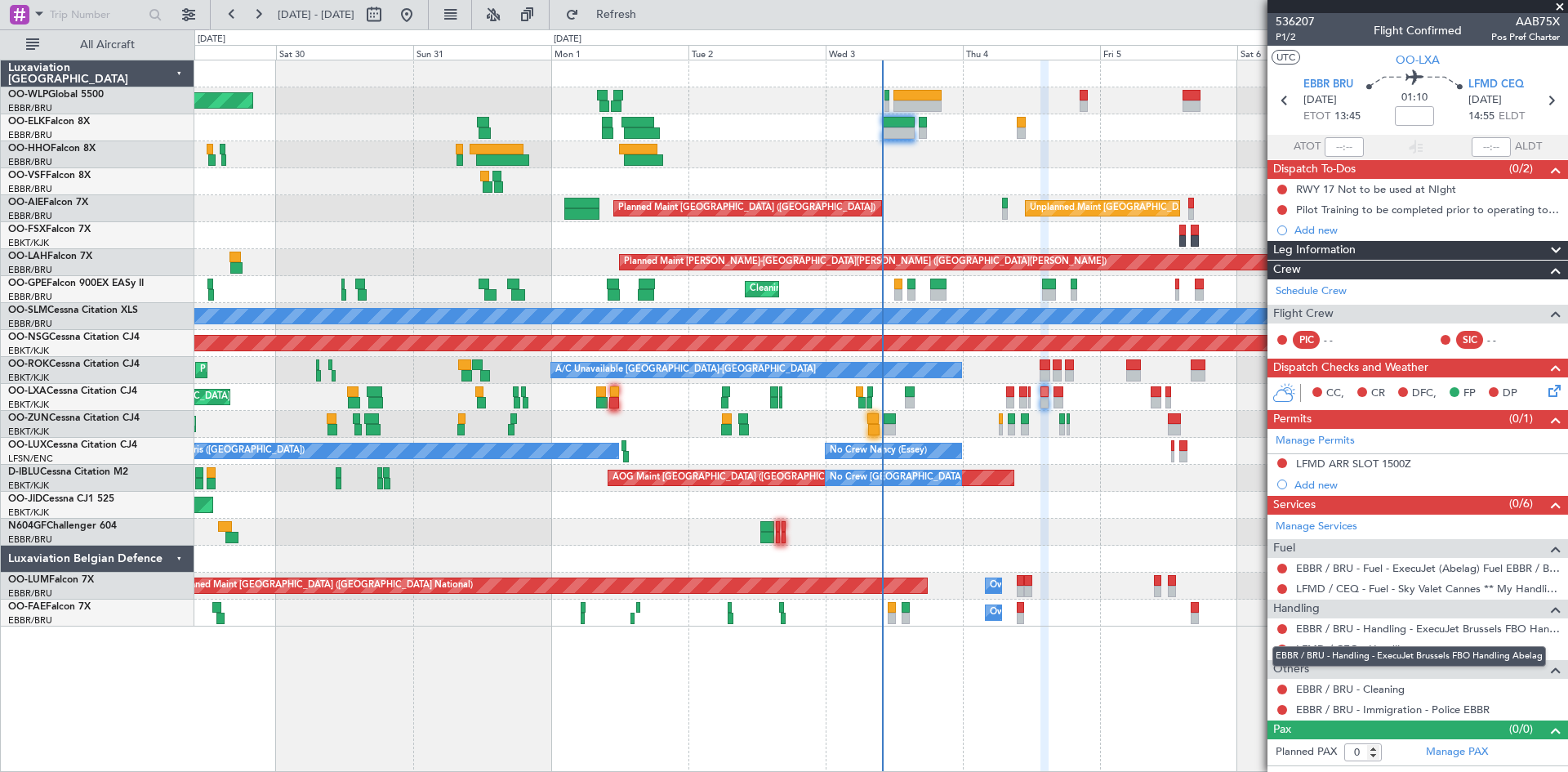
click at [1462, 652] on div "EBBR / BRU - Handling - ExecuJet Brussels FBO Handling Abelag" at bounding box center [1410, 657] width 274 height 21
click at [1403, 647] on link "LFMD / CEQ - Handling" at bounding box center [1354, 649] width 116 height 14
click at [619, 3] on button "Refresh" at bounding box center [607, 15] width 98 height 26
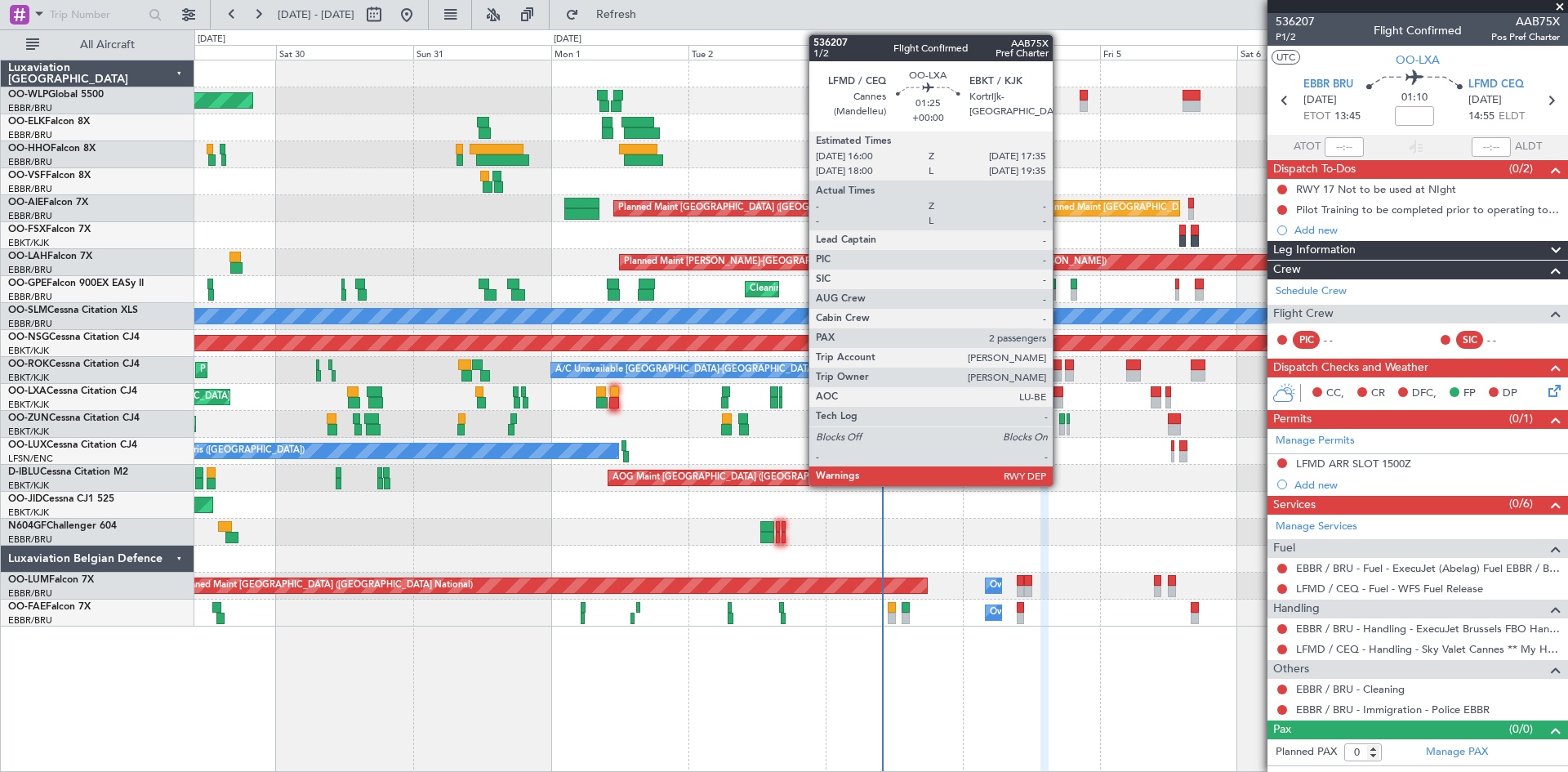
click at [1061, 400] on div at bounding box center [1059, 402] width 9 height 11
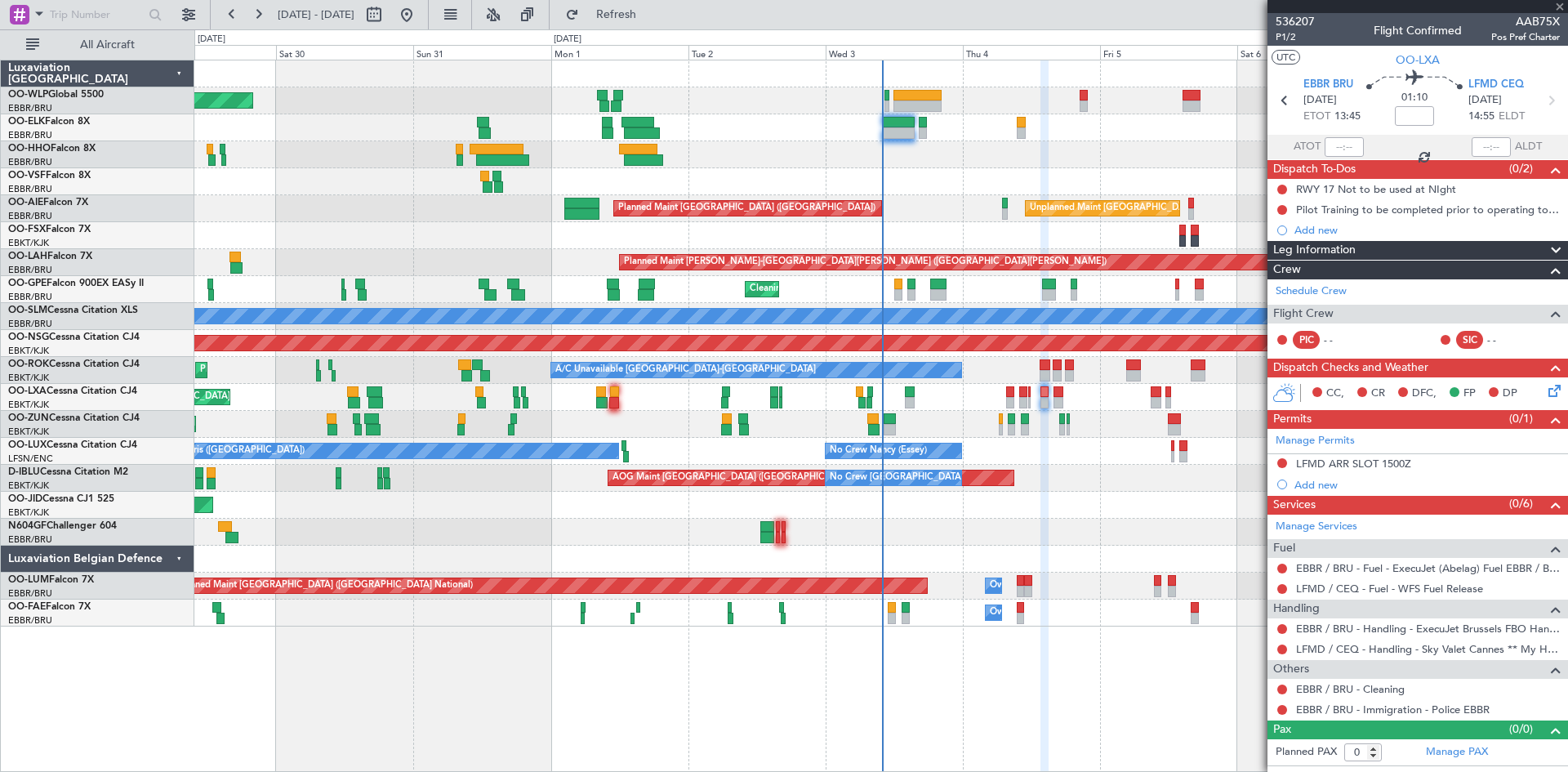
type input "2"
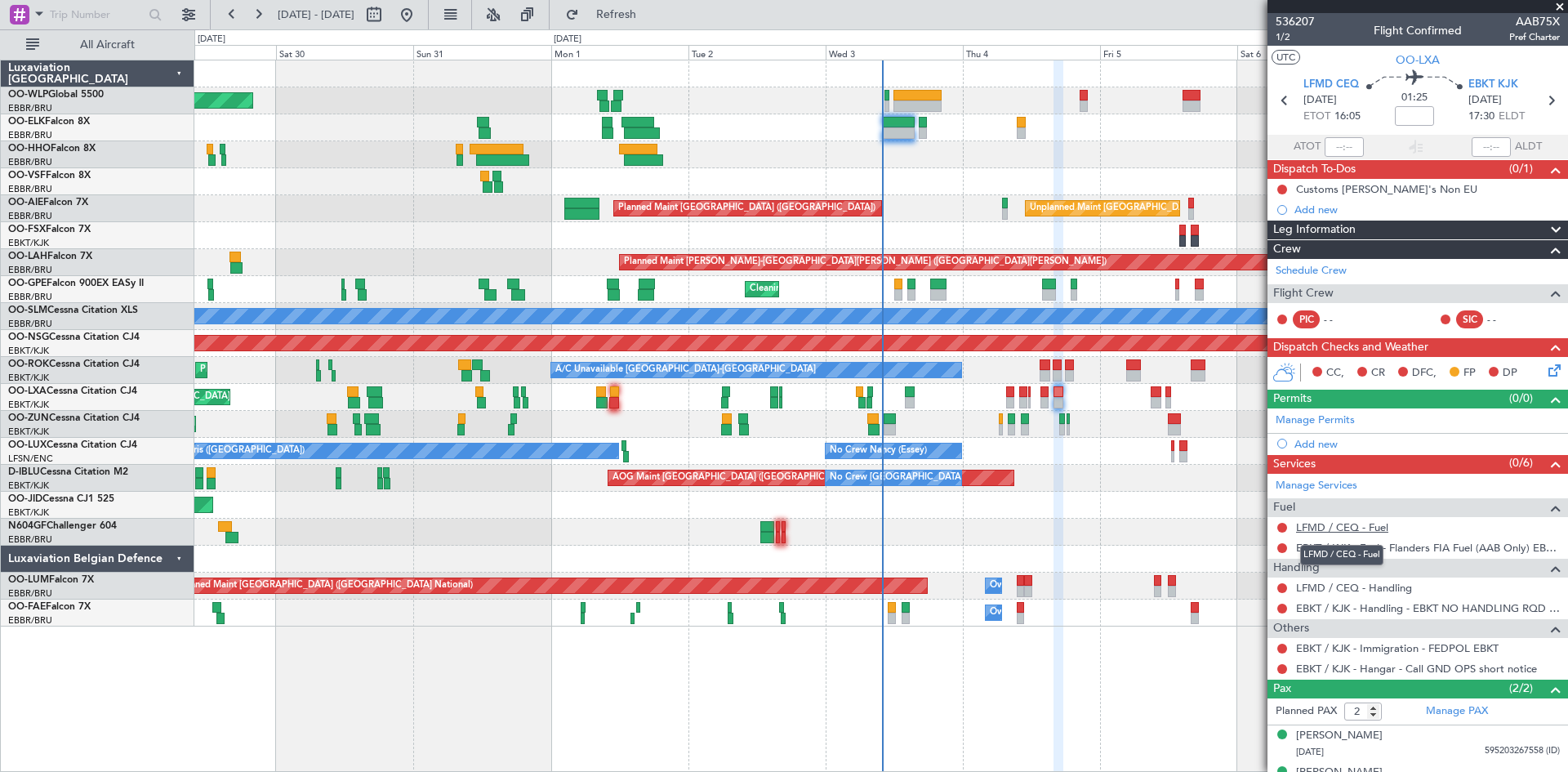
click at [1384, 529] on link "LFMD / CEQ - Fuel" at bounding box center [1342, 527] width 92 height 14
click at [1383, 529] on link "LFMD / CEQ - Fuel" at bounding box center [1342, 527] width 92 height 14
click at [1407, 595] on div "LFMD / CEQ - Handling" at bounding box center [1418, 588] width 301 height 21
click at [1404, 588] on link "LFMD / CEQ - Handling" at bounding box center [1354, 587] width 116 height 14
click at [653, 25] on button "Refresh" at bounding box center [607, 15] width 98 height 26
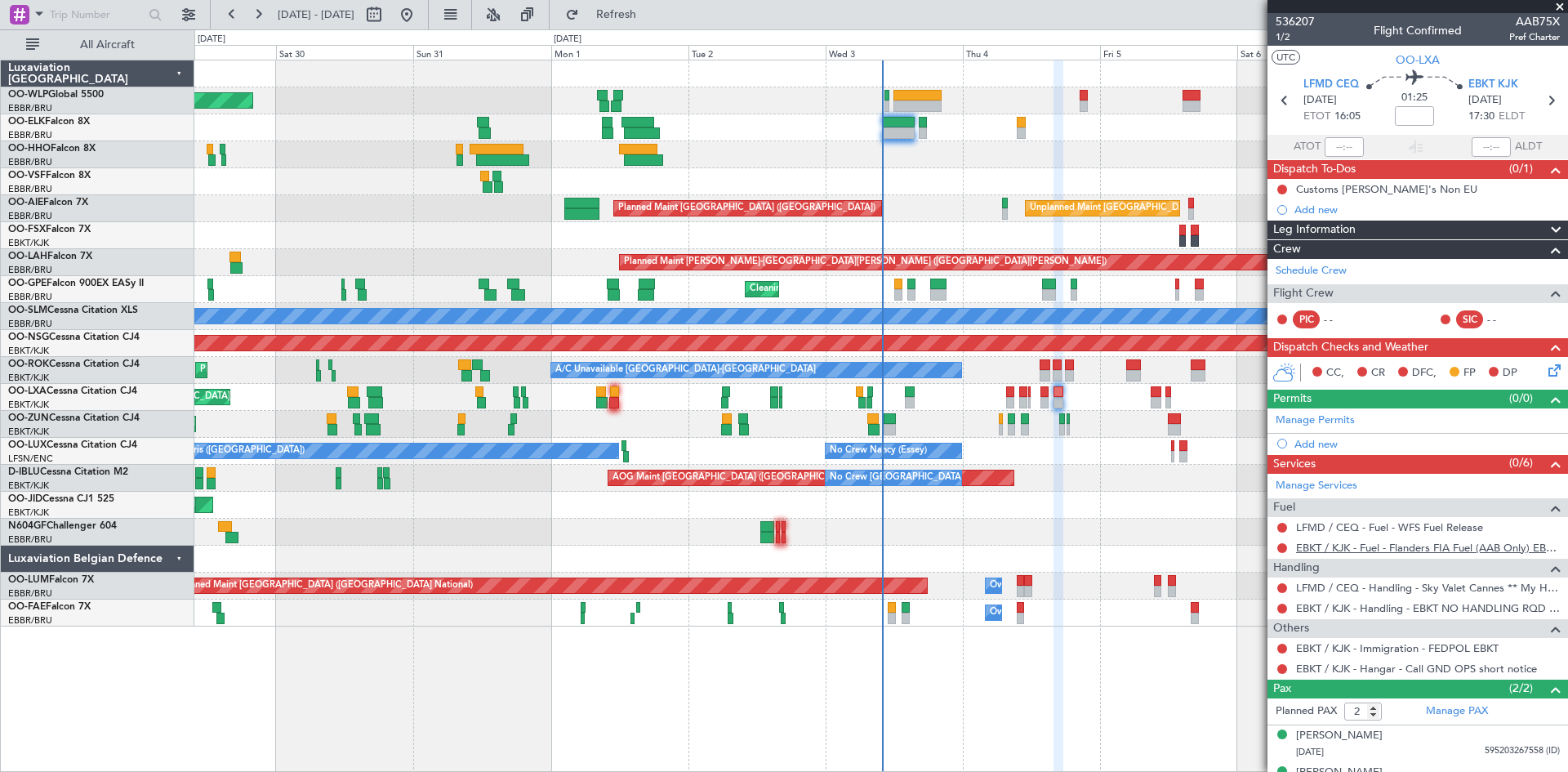
click at [1469, 544] on link "EBKT / KJK - Fuel - Flanders FIA Fuel (AAB Only) EBKT / KJK" at bounding box center [1427, 548] width 264 height 14
click at [1283, 545] on button at bounding box center [1282, 548] width 9 height 9
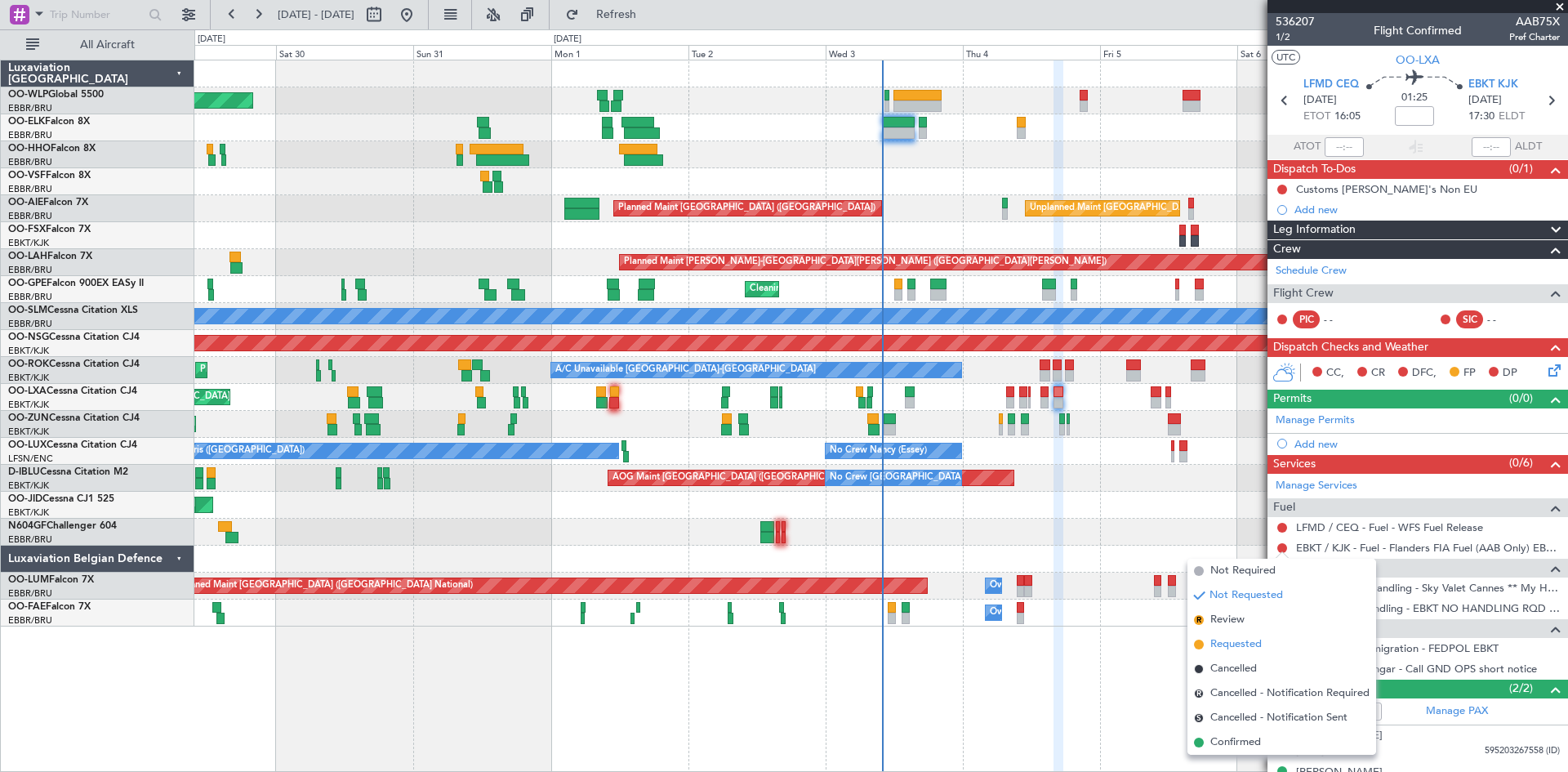
click at [1263, 643] on li "Requested" at bounding box center [1282, 644] width 188 height 24
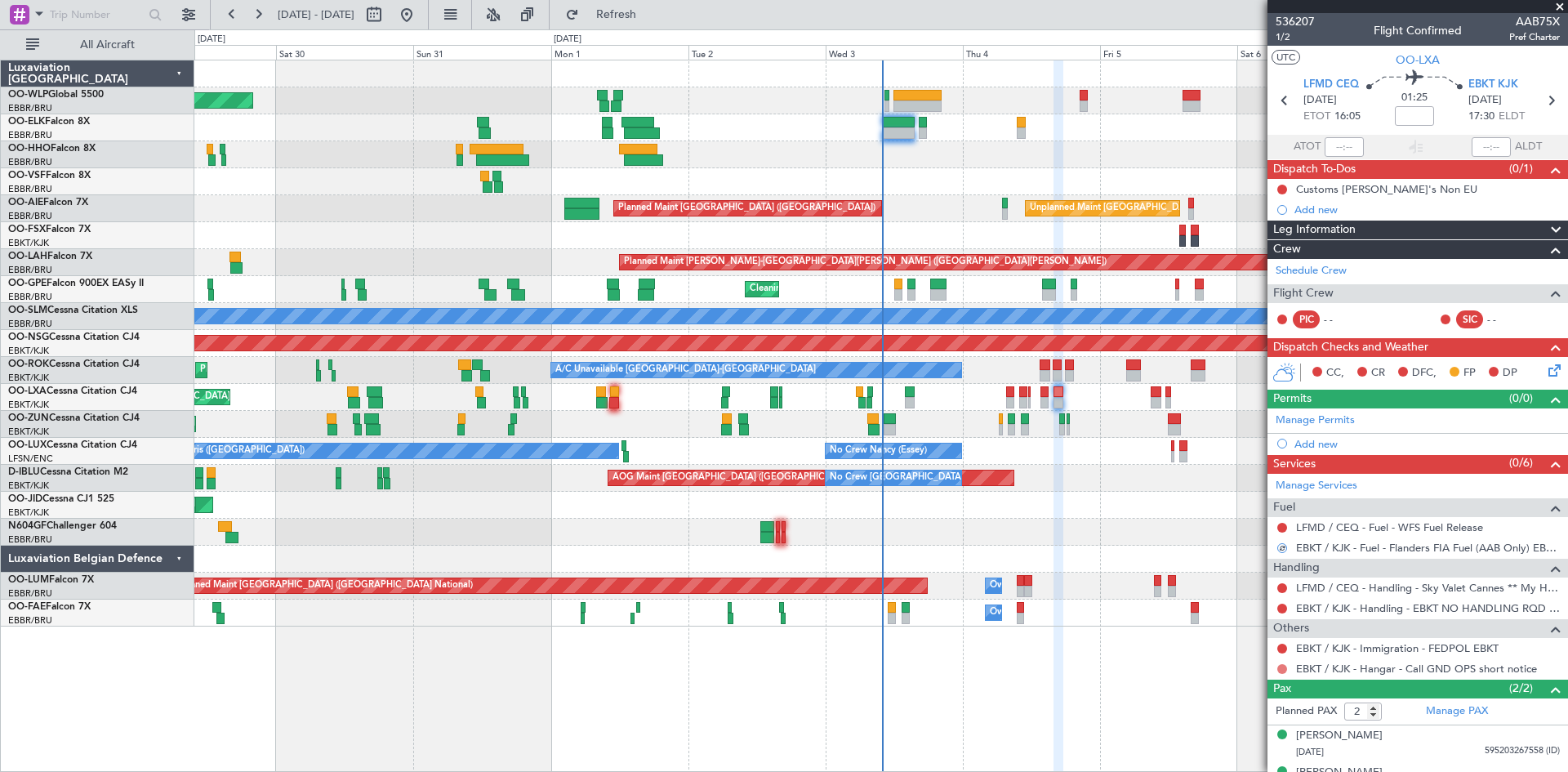
click at [1283, 664] on button at bounding box center [1282, 669] width 9 height 9
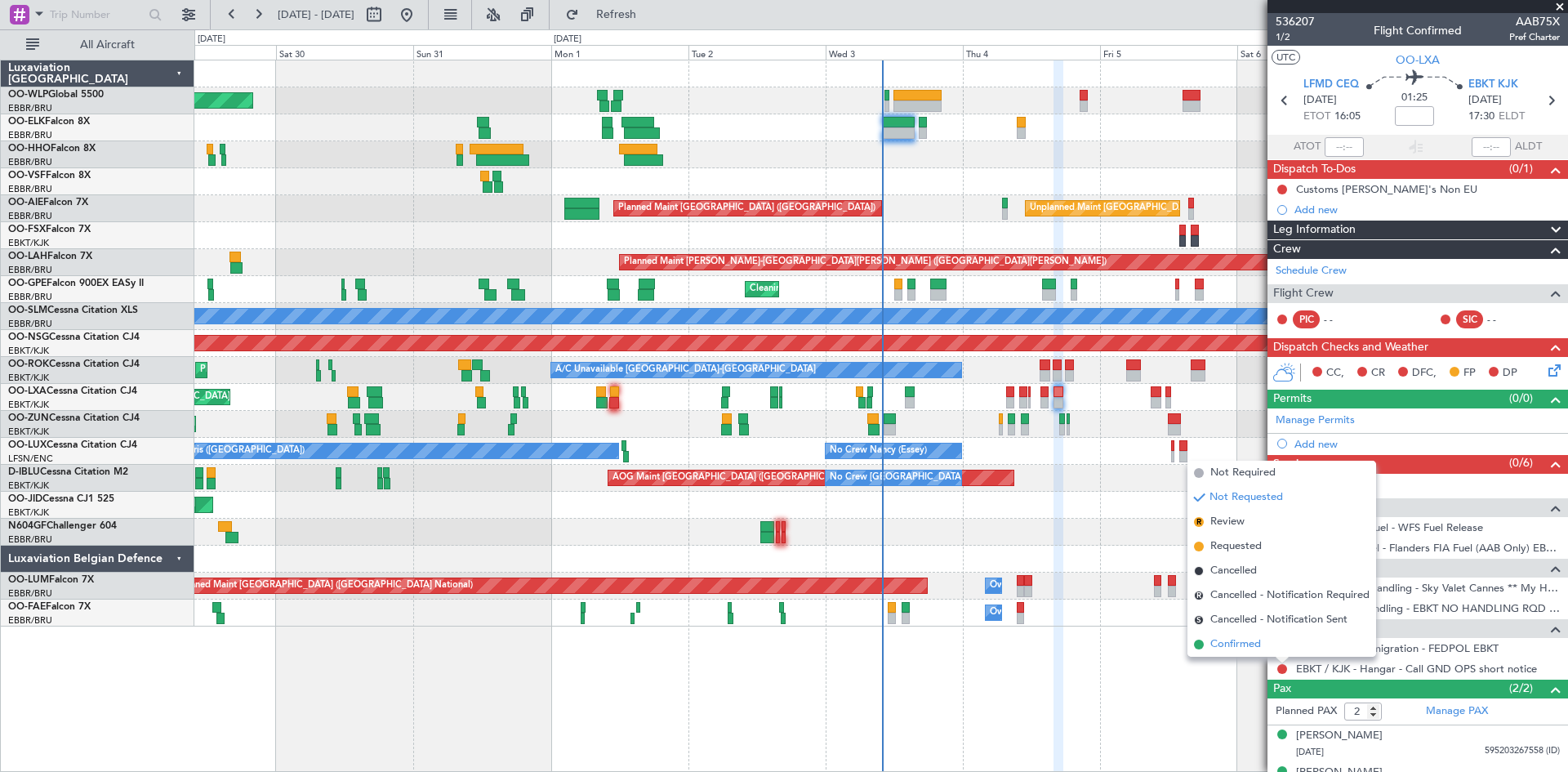
click at [1244, 638] on span "Confirmed" at bounding box center [1236, 644] width 51 height 16
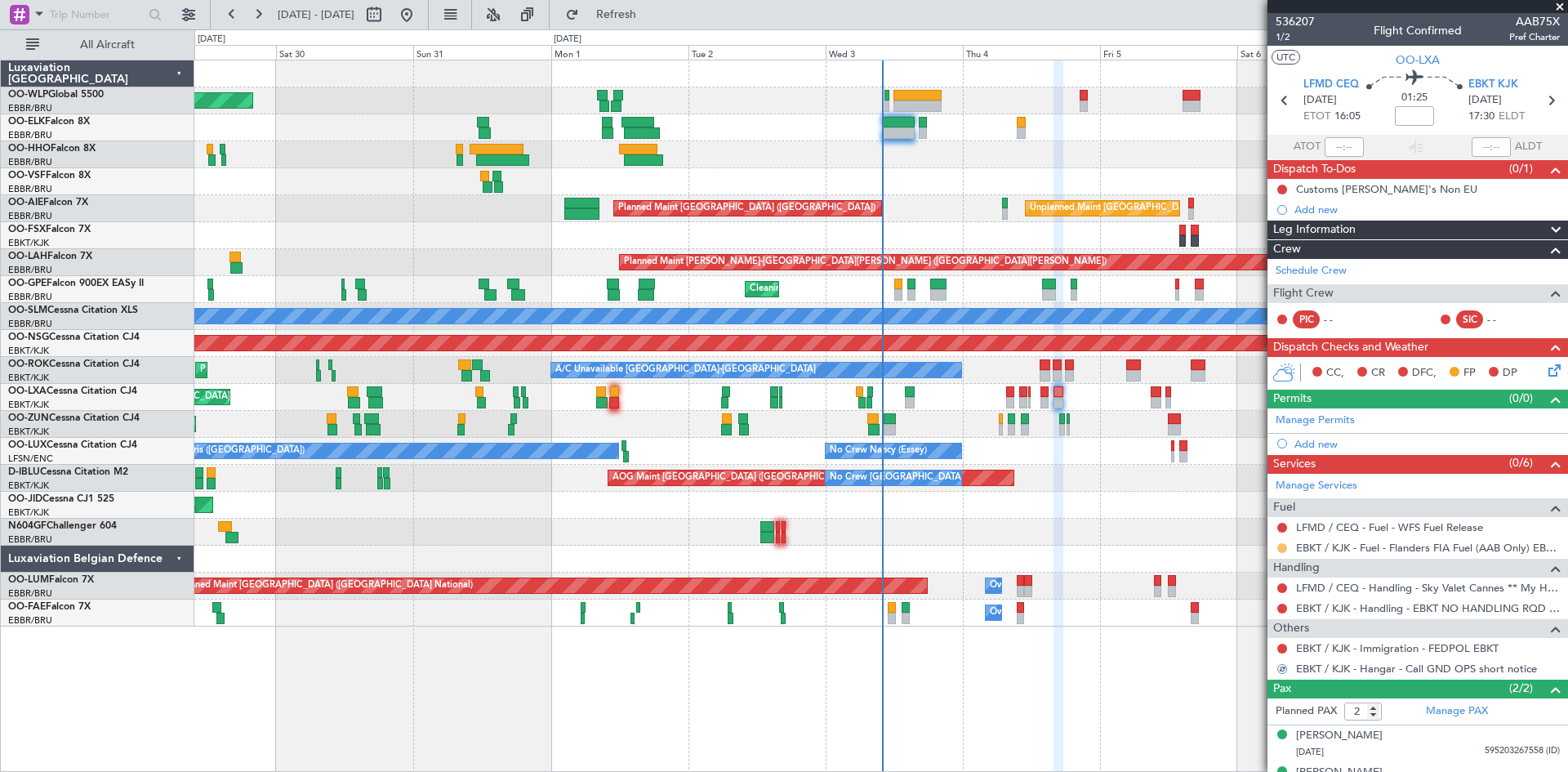
click at [1281, 549] on button at bounding box center [1282, 548] width 9 height 9
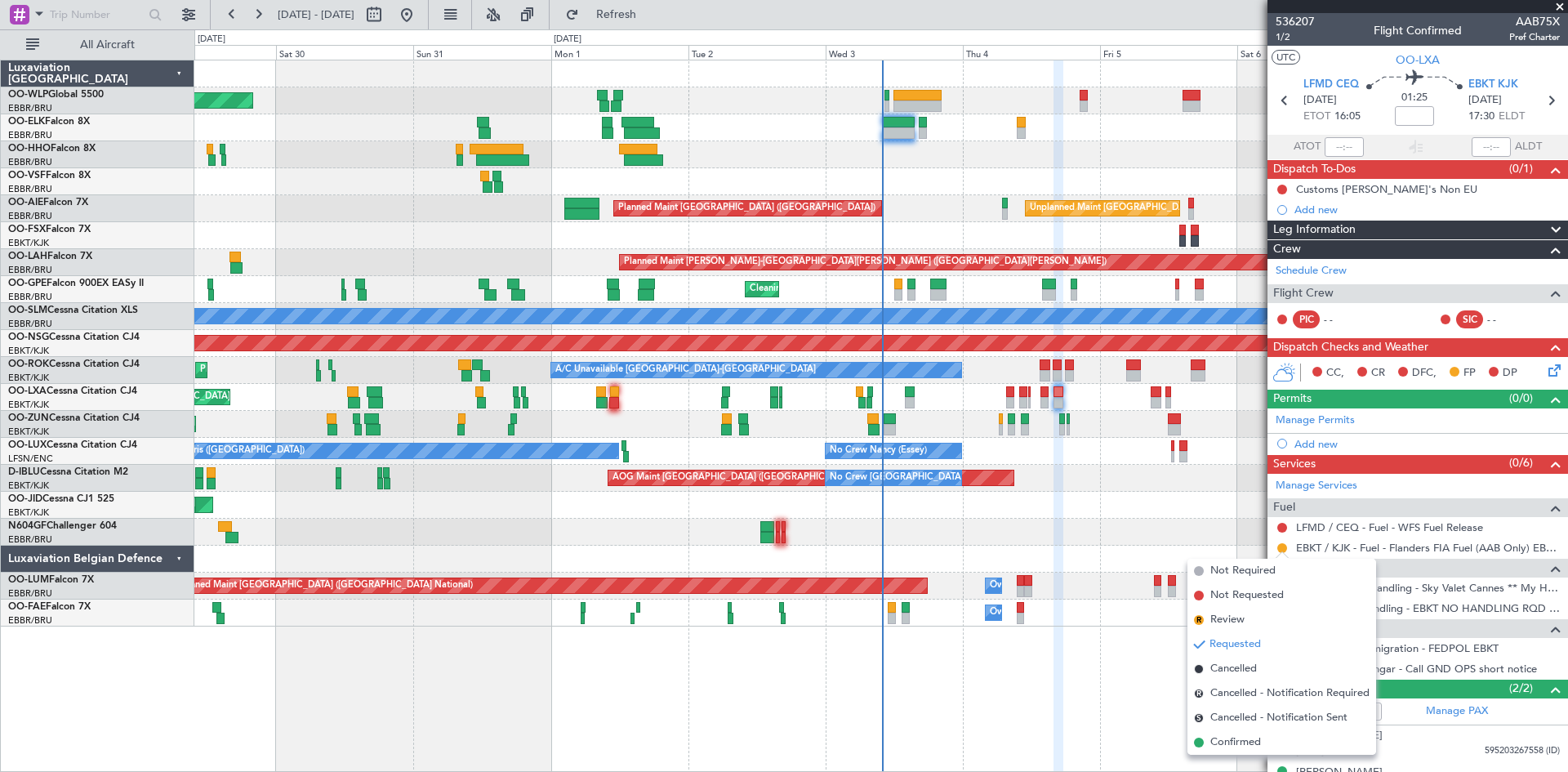
click at [1243, 741] on span "Confirmed" at bounding box center [1236, 742] width 51 height 16
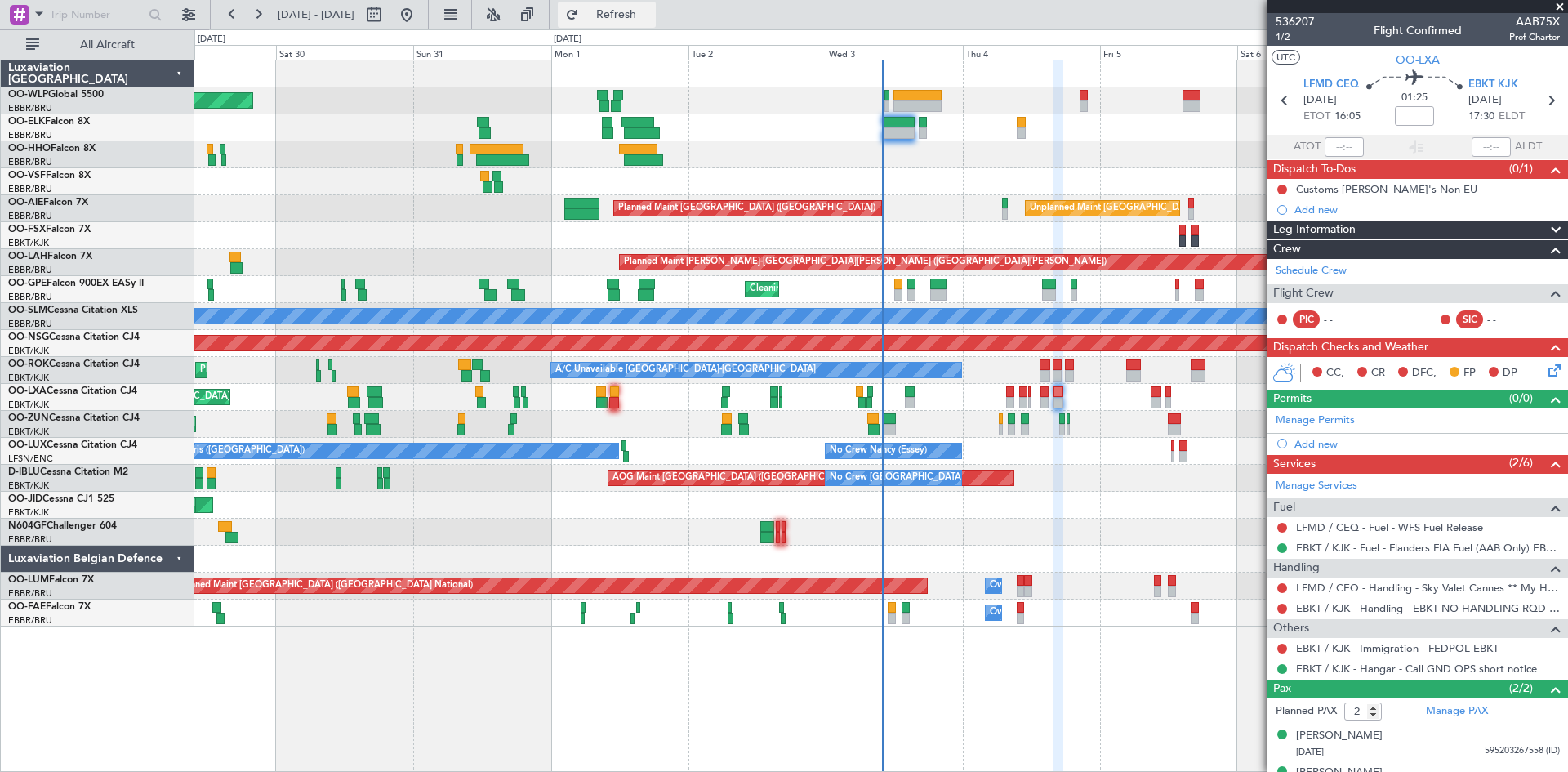
click at [622, 7] on button "Refresh" at bounding box center [607, 15] width 98 height 26
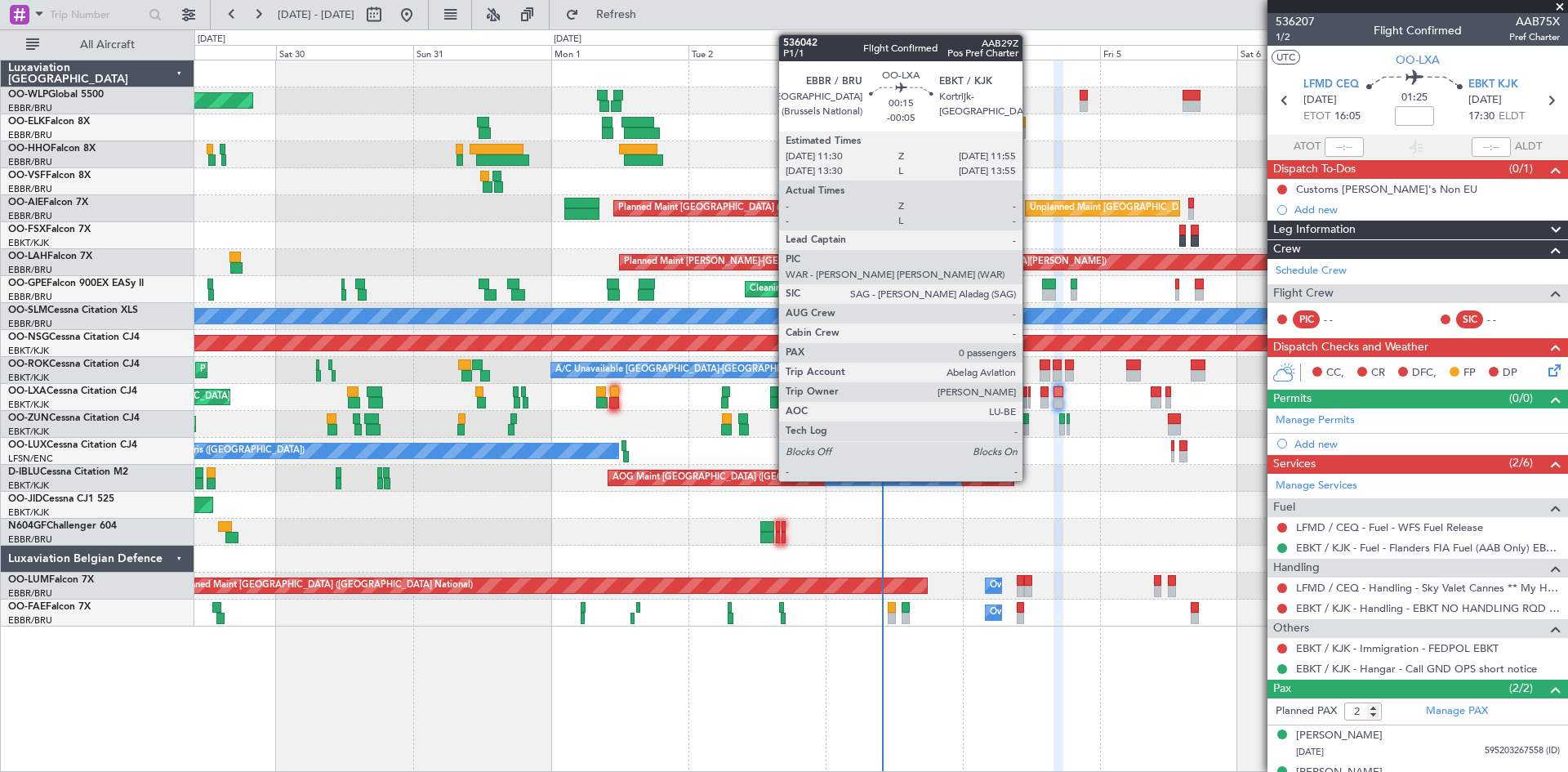
click at [1030, 400] on div at bounding box center [1030, 402] width 3 height 11
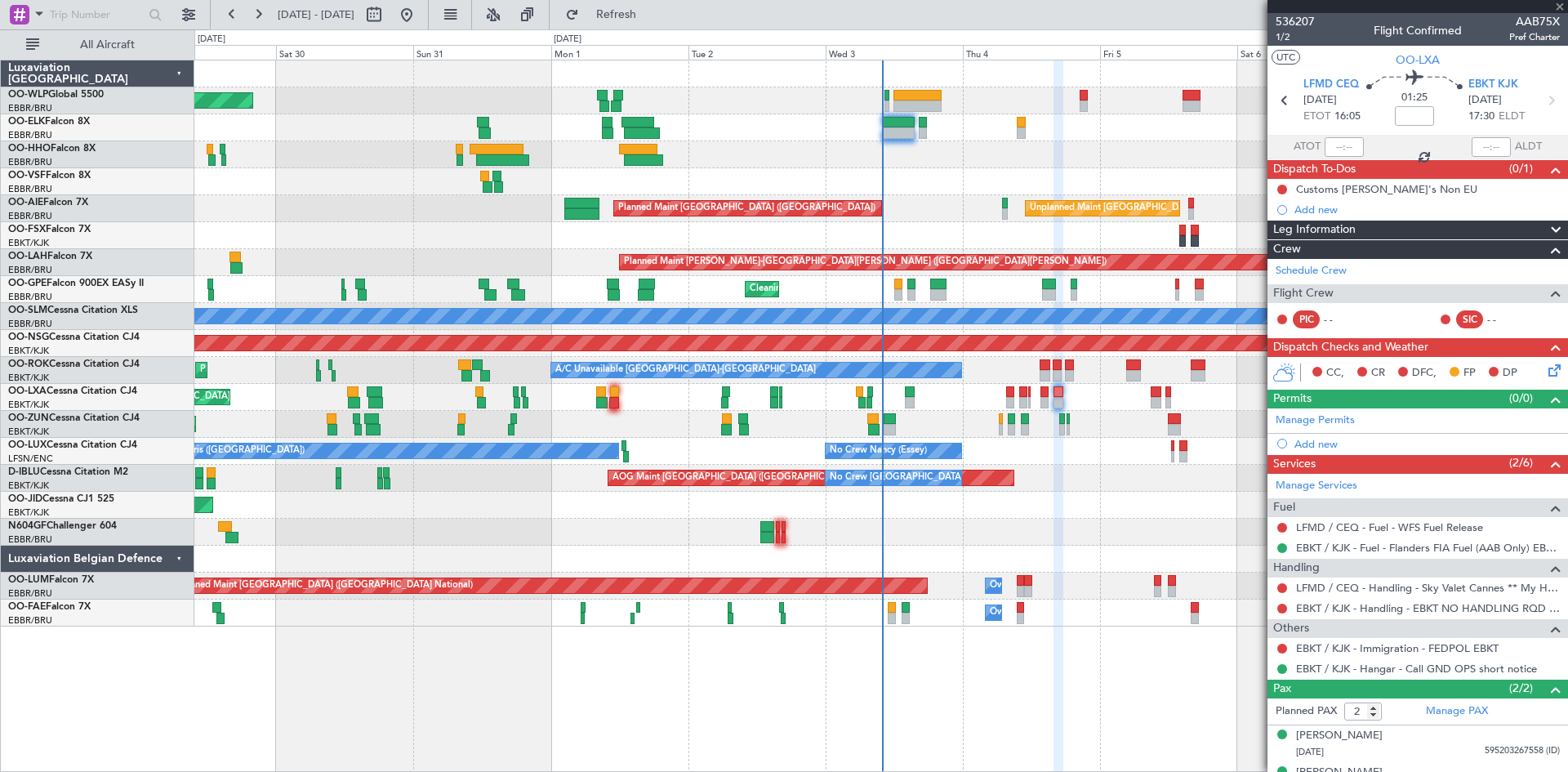
type input "-00:05"
type input "0"
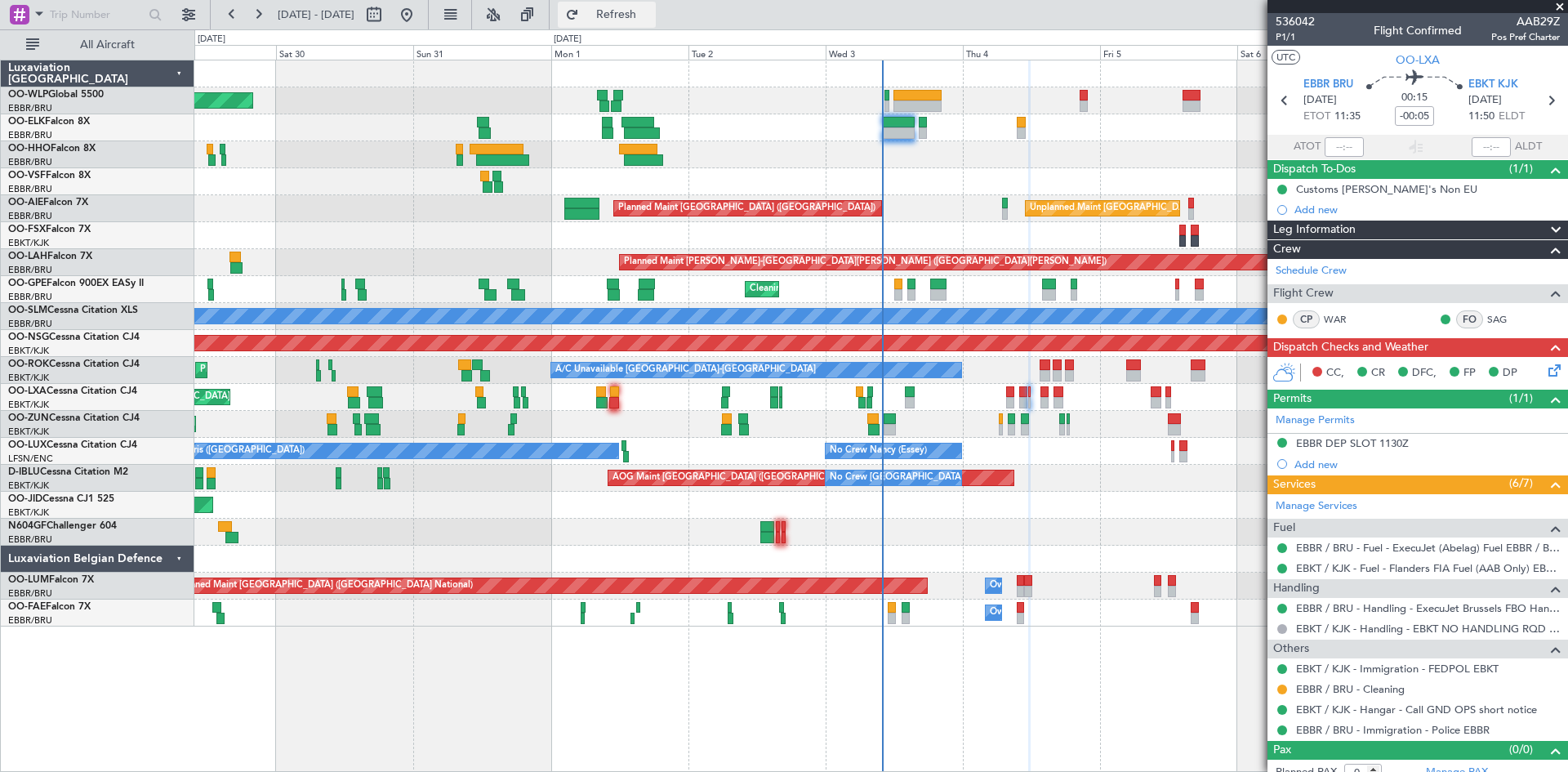
click at [617, 17] on button "Refresh" at bounding box center [607, 15] width 98 height 26
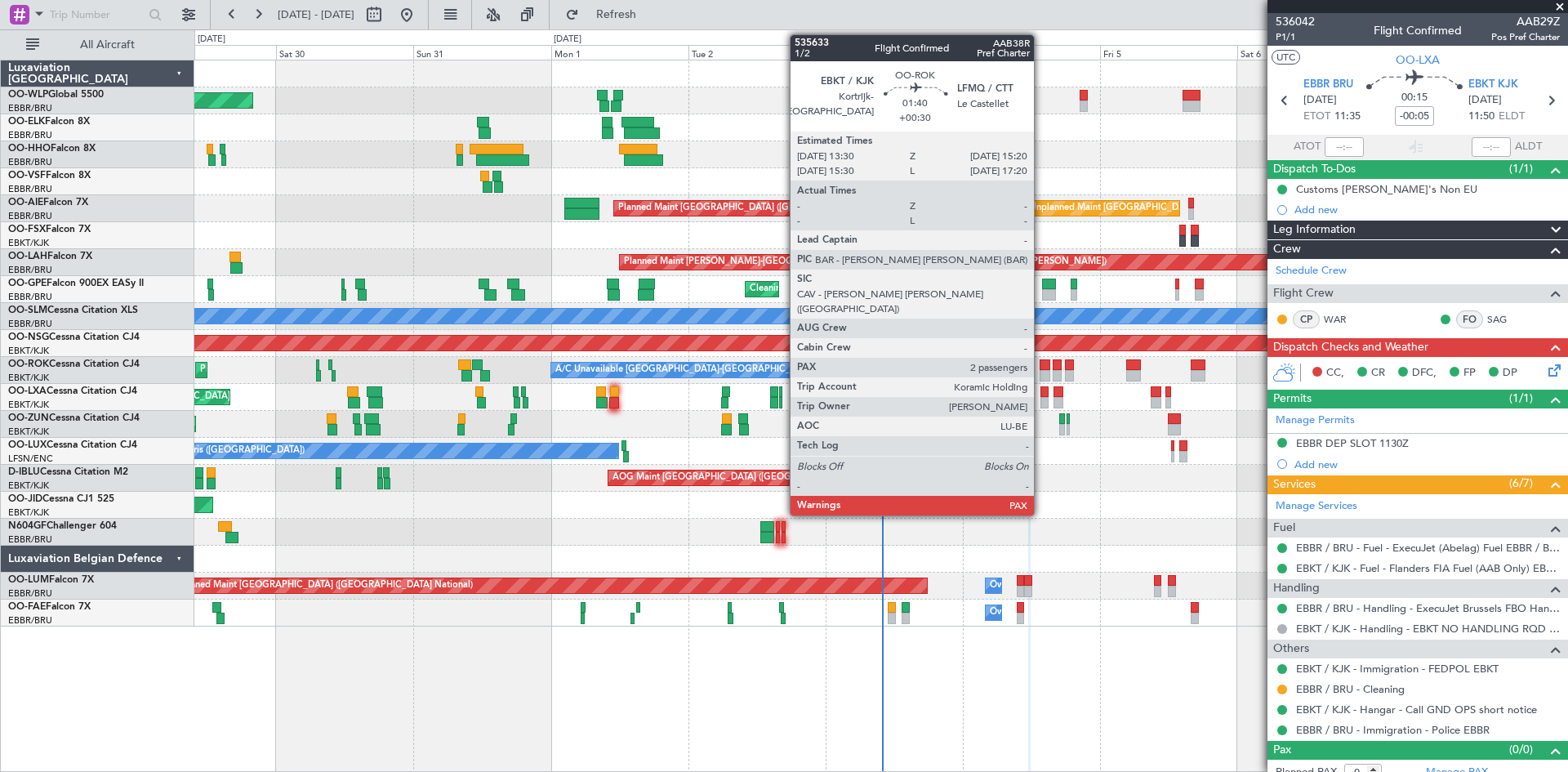
click at [1042, 369] on div at bounding box center [1045, 365] width 10 height 11
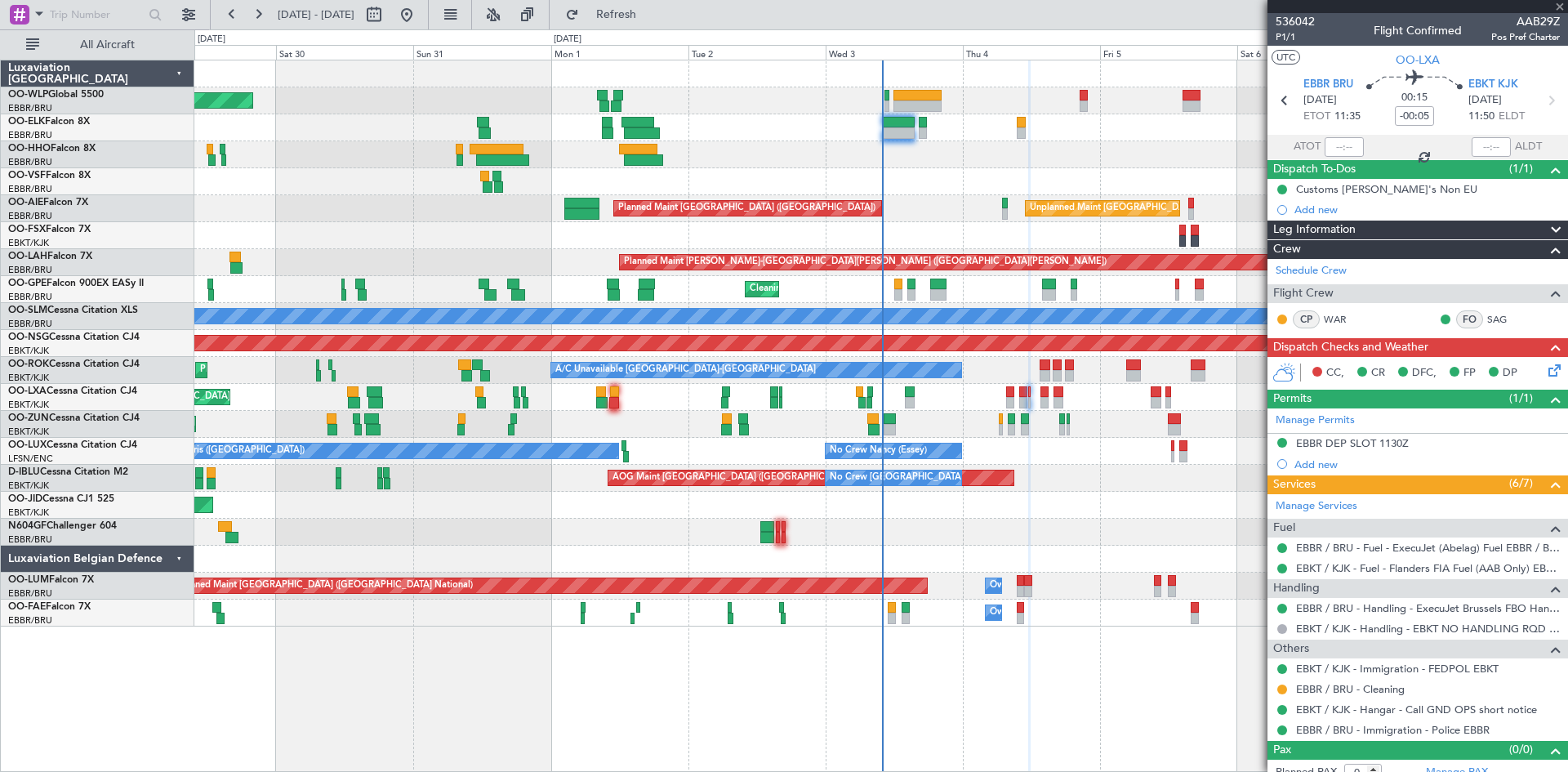
type input "+00:30"
type input "2"
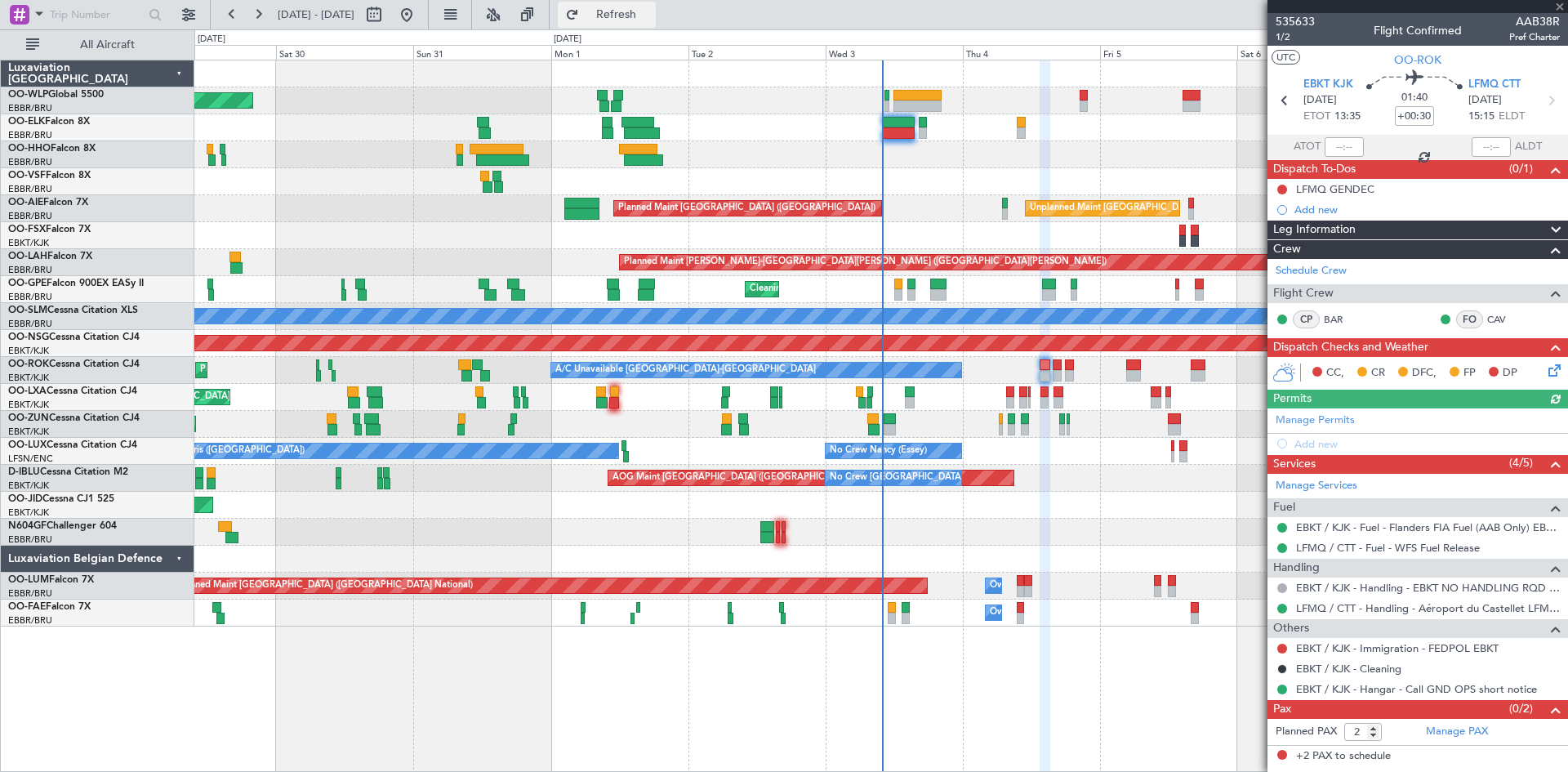
click at [636, 8] on button "Refresh" at bounding box center [607, 15] width 98 height 26
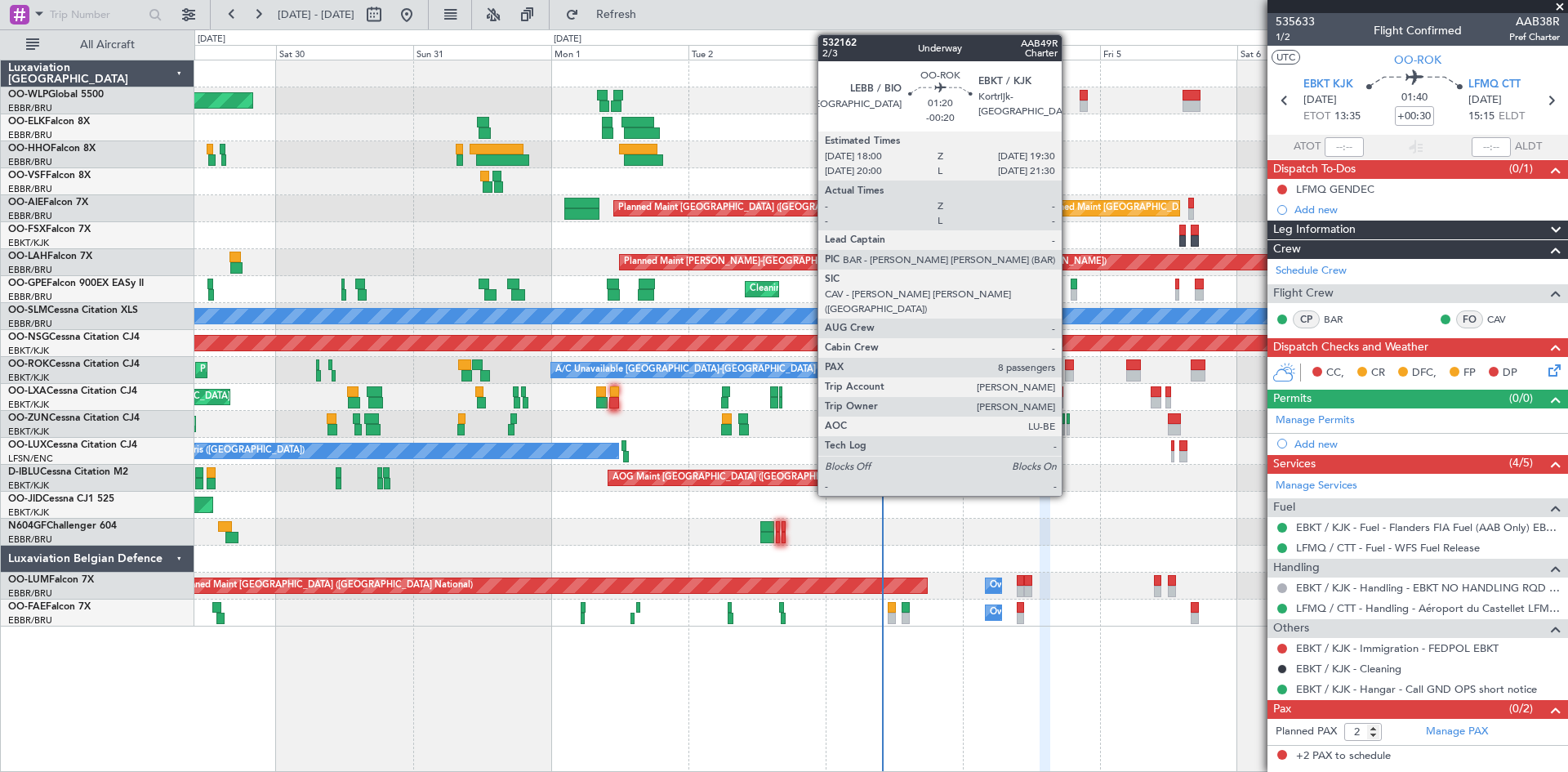
click at [1069, 377] on div at bounding box center [1070, 376] width 9 height 11
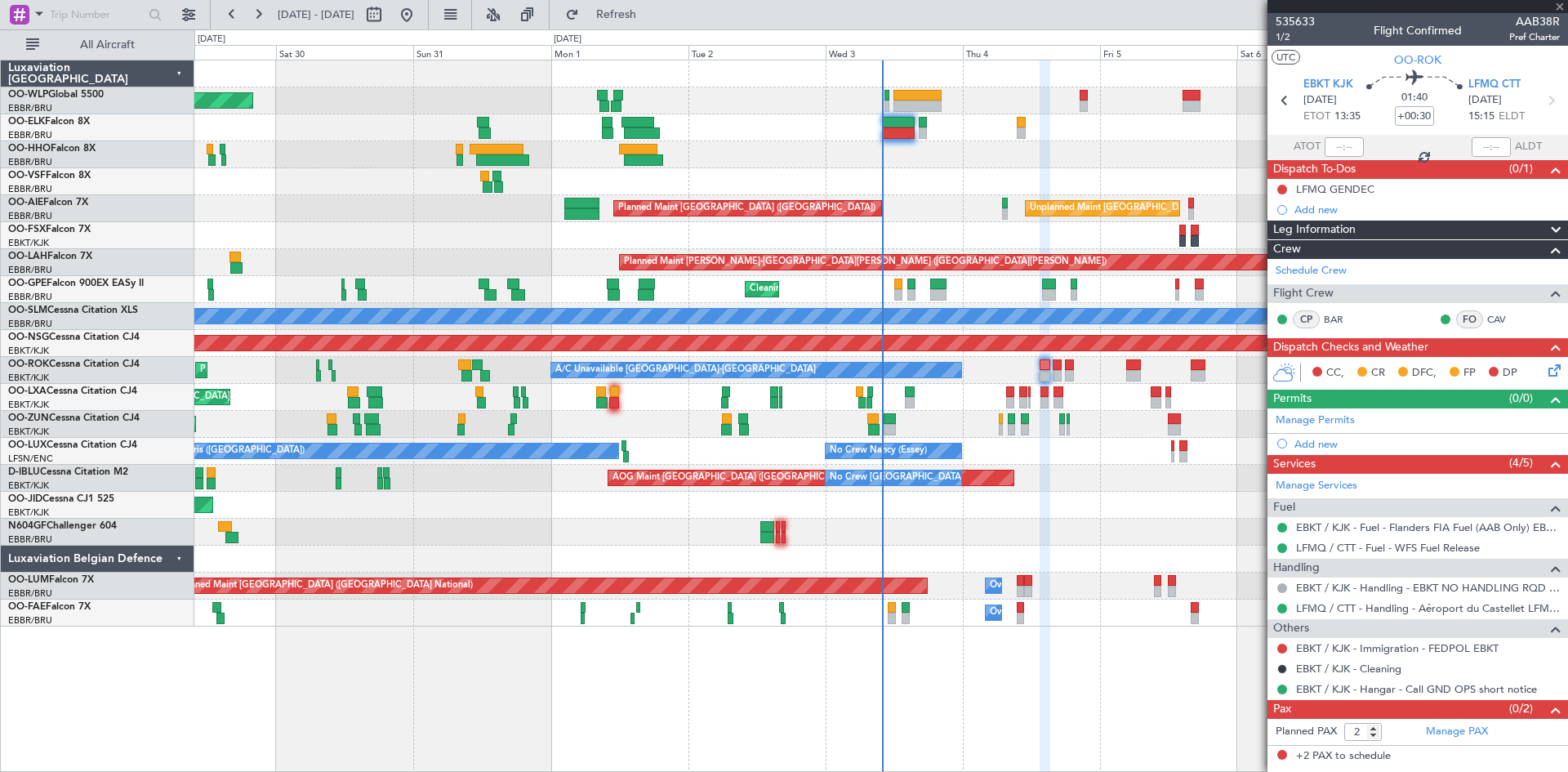
type input "-00:20"
type input "8"
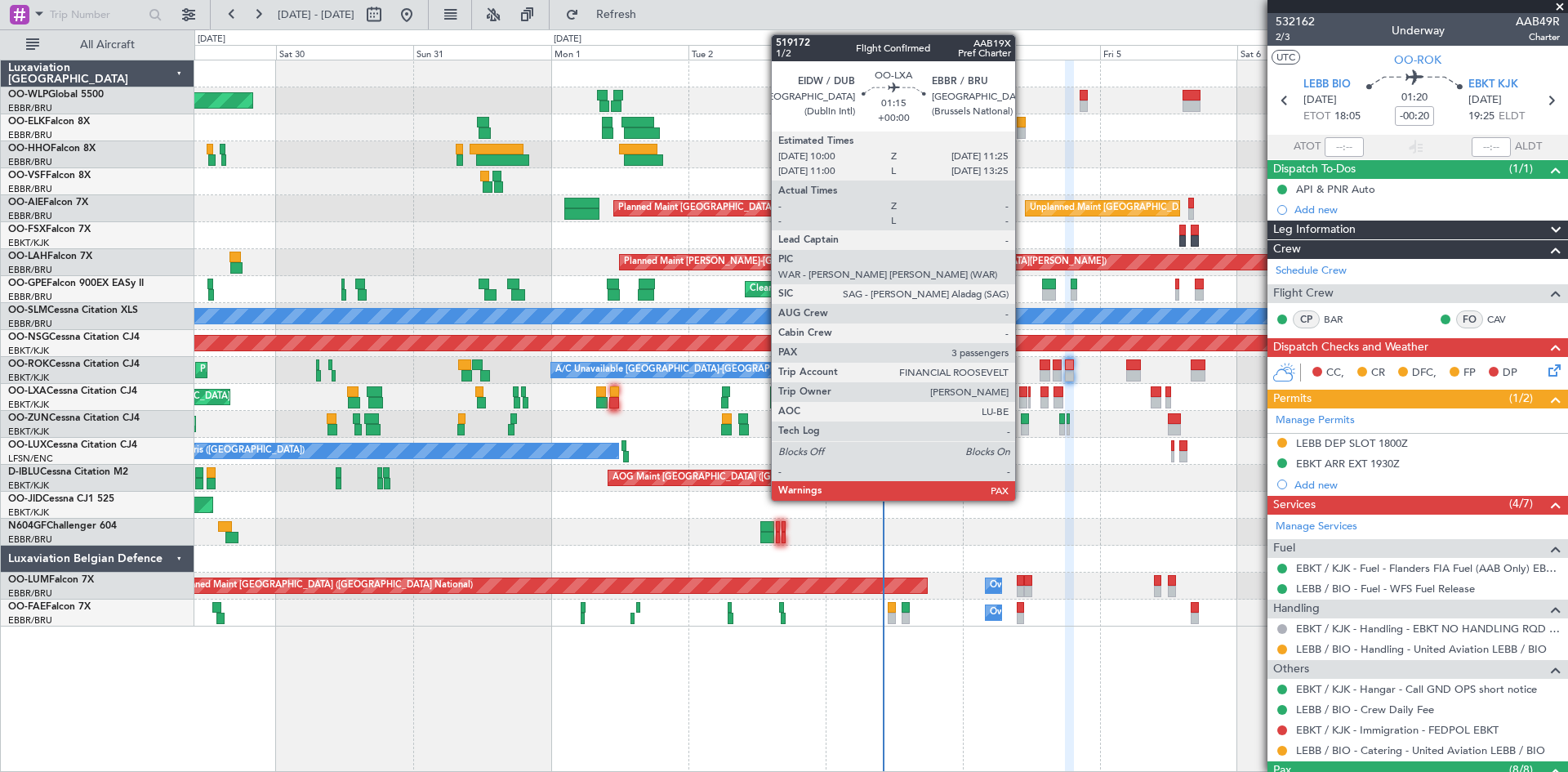
click at [1023, 401] on div at bounding box center [1023, 402] width 8 height 11
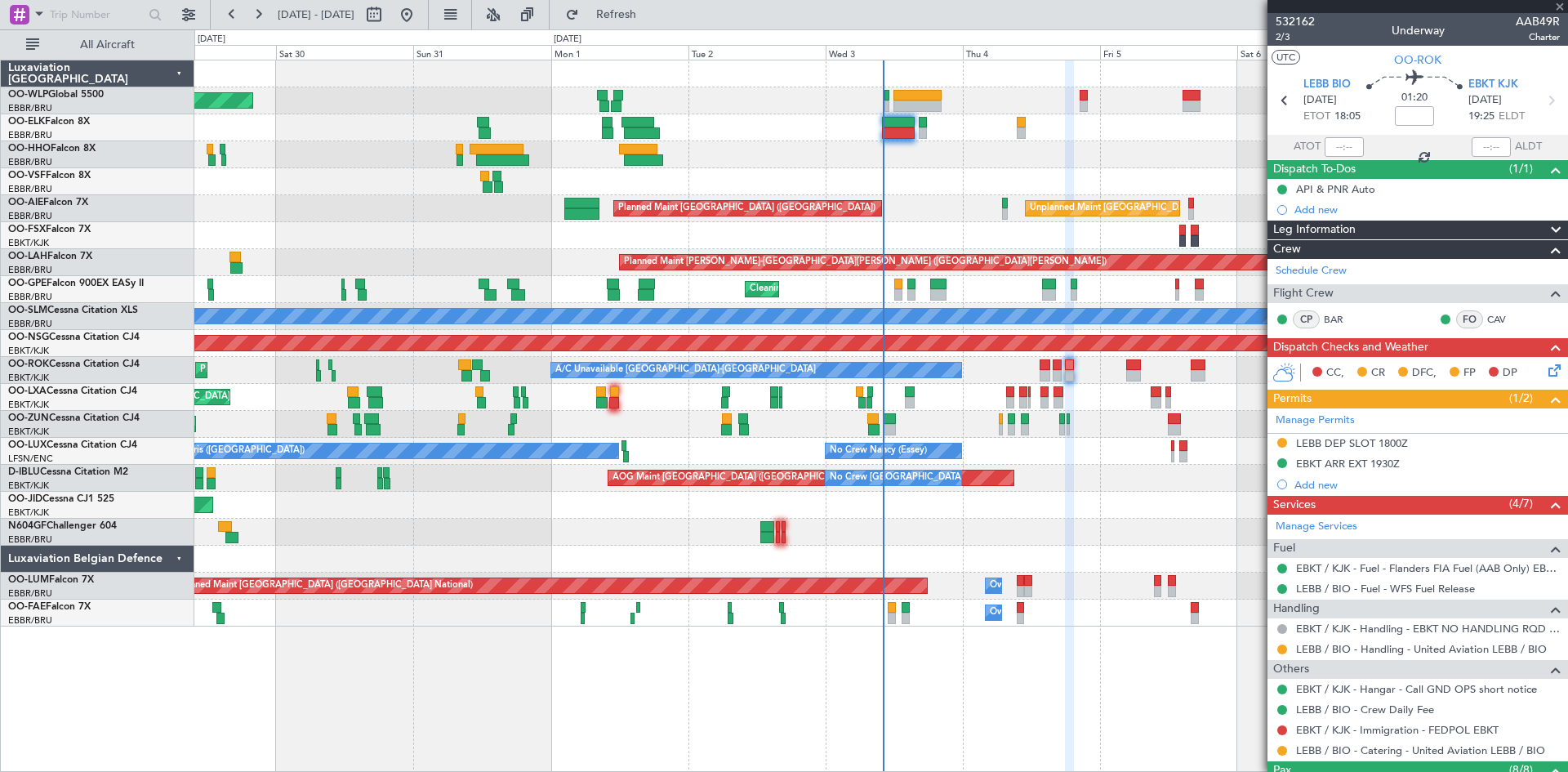
type input "3"
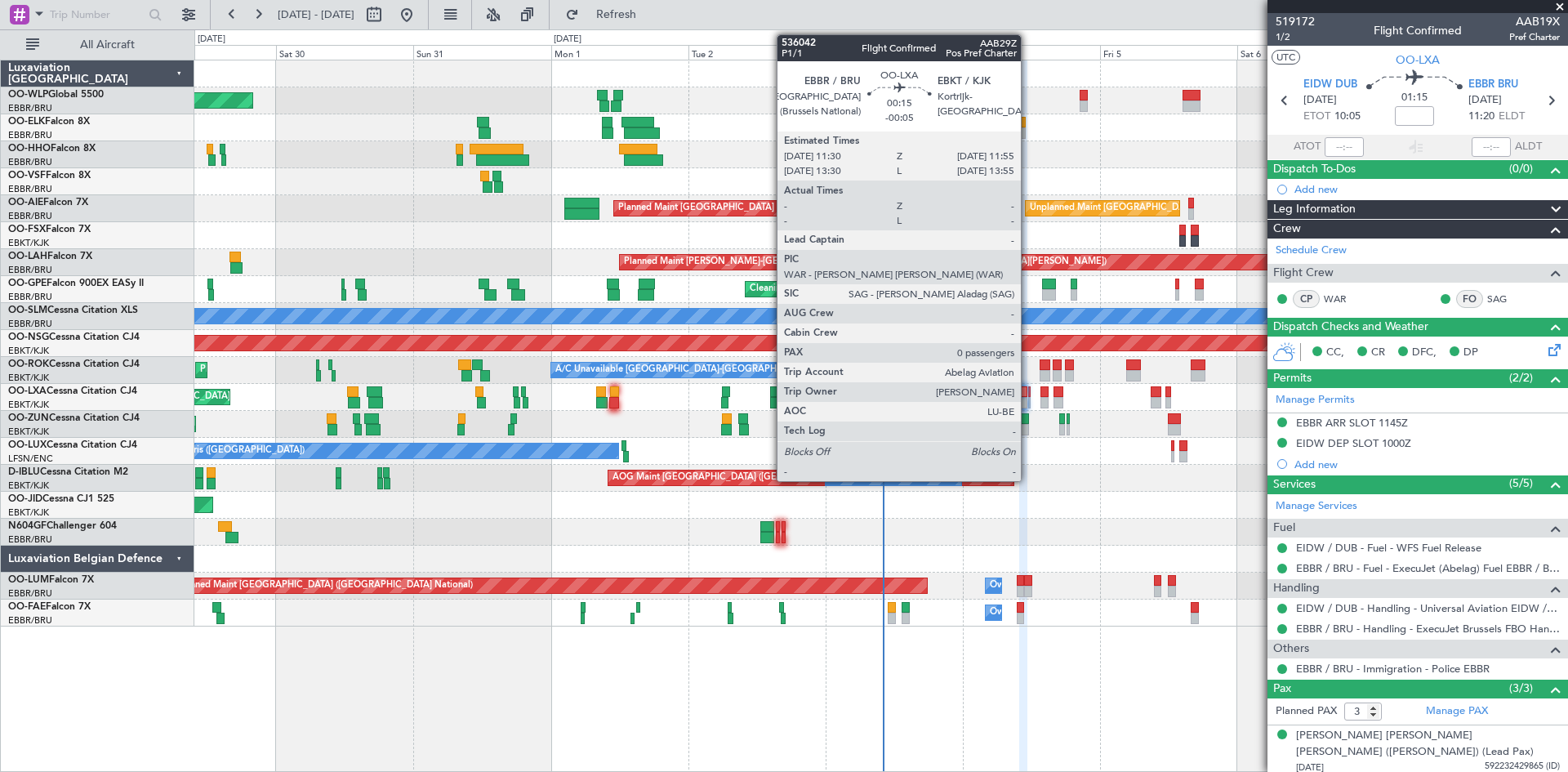
click at [1029, 400] on div at bounding box center [1030, 402] width 3 height 11
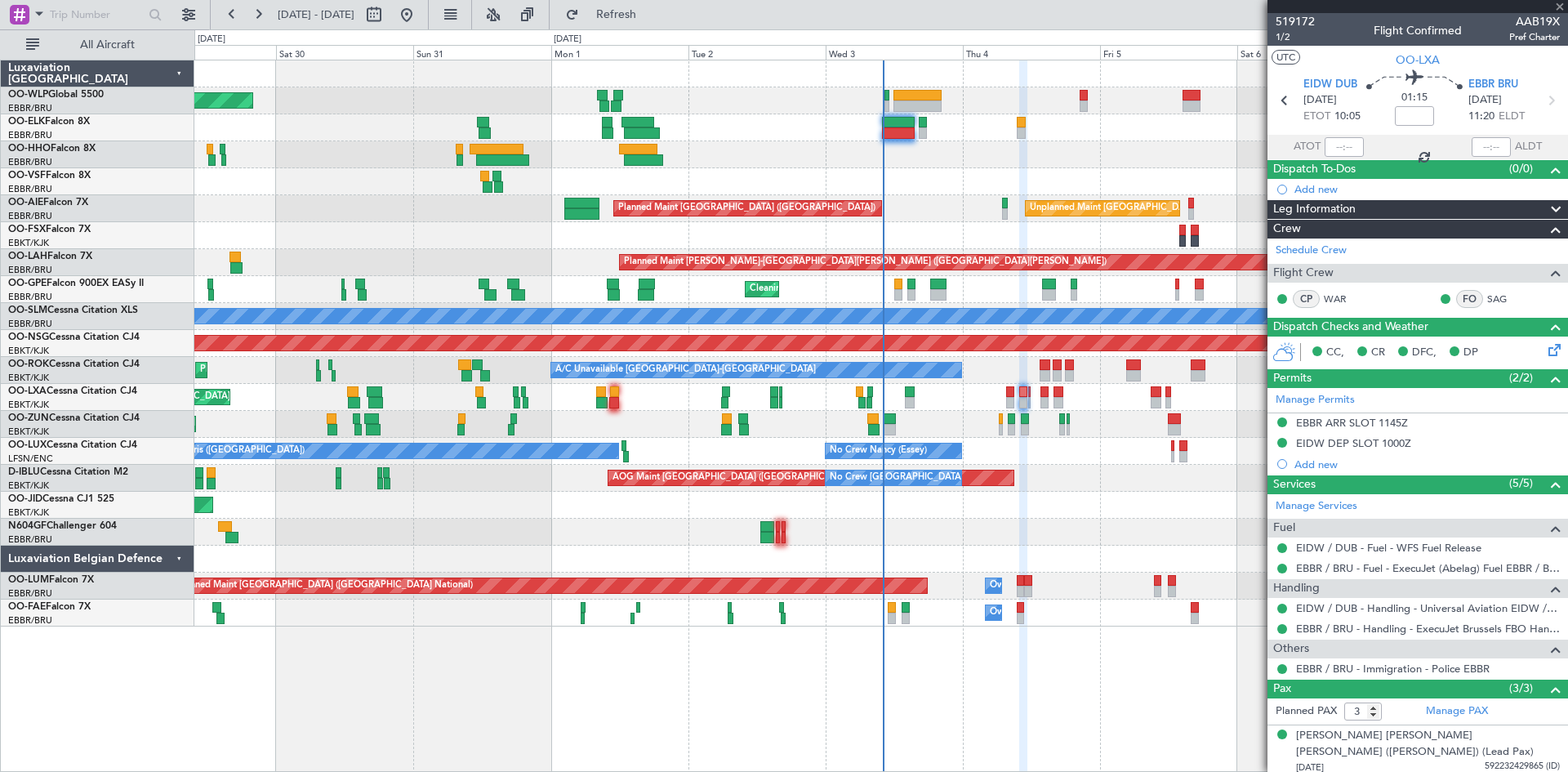
type input "-00:05"
type input "0"
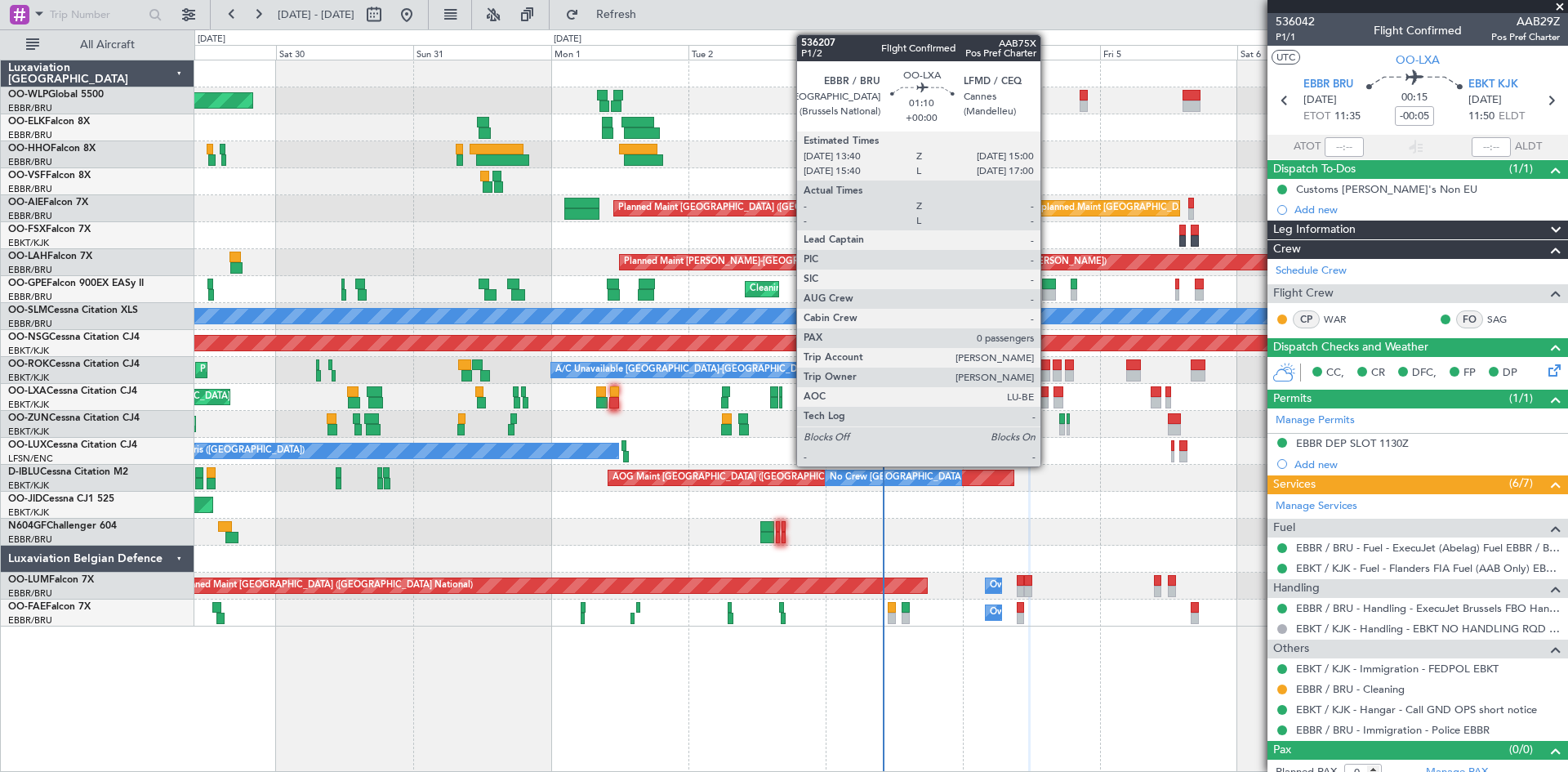
click at [1048, 399] on div at bounding box center [1045, 402] width 8 height 11
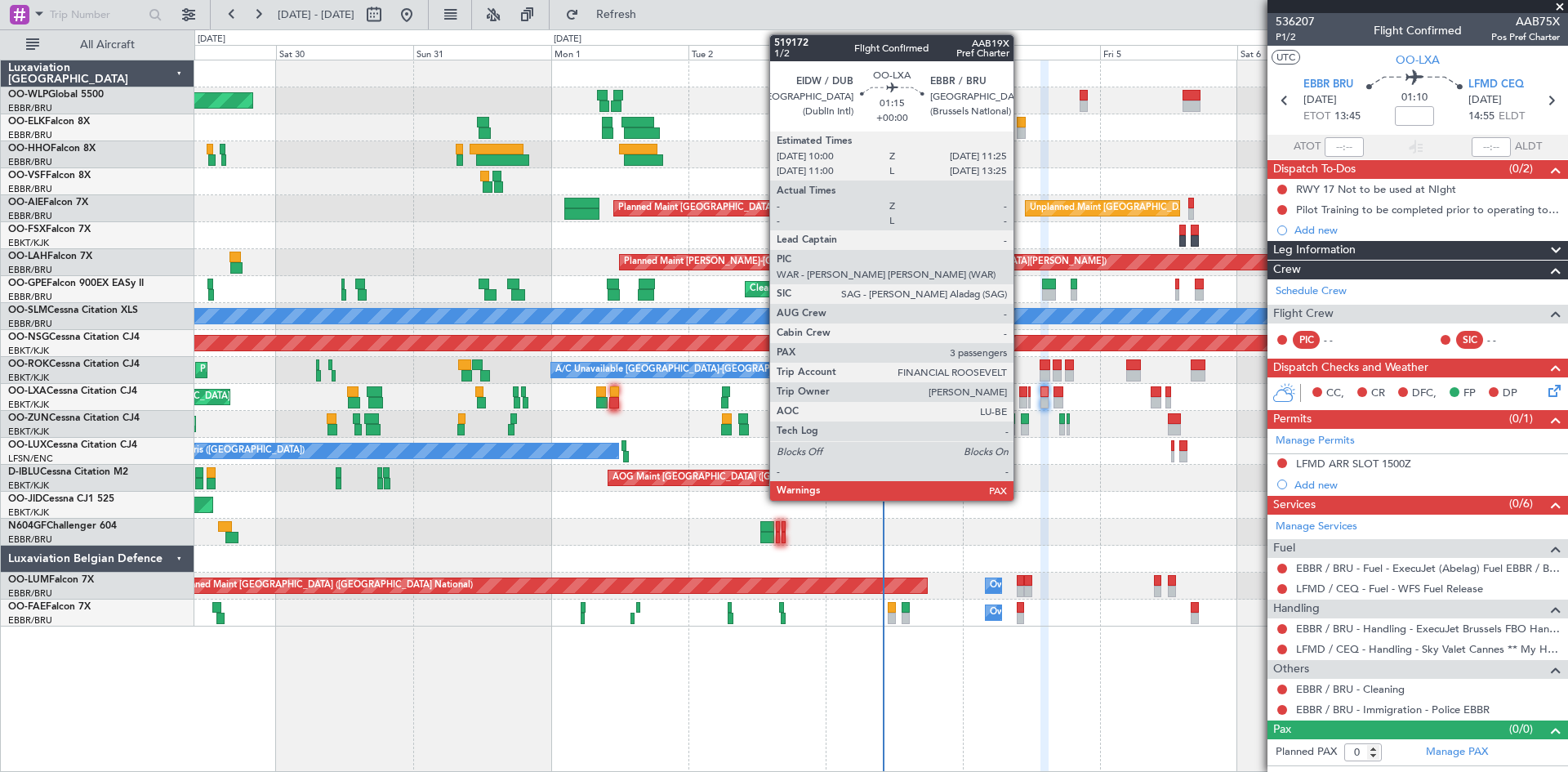
click at [1021, 401] on div at bounding box center [1023, 402] width 8 height 11
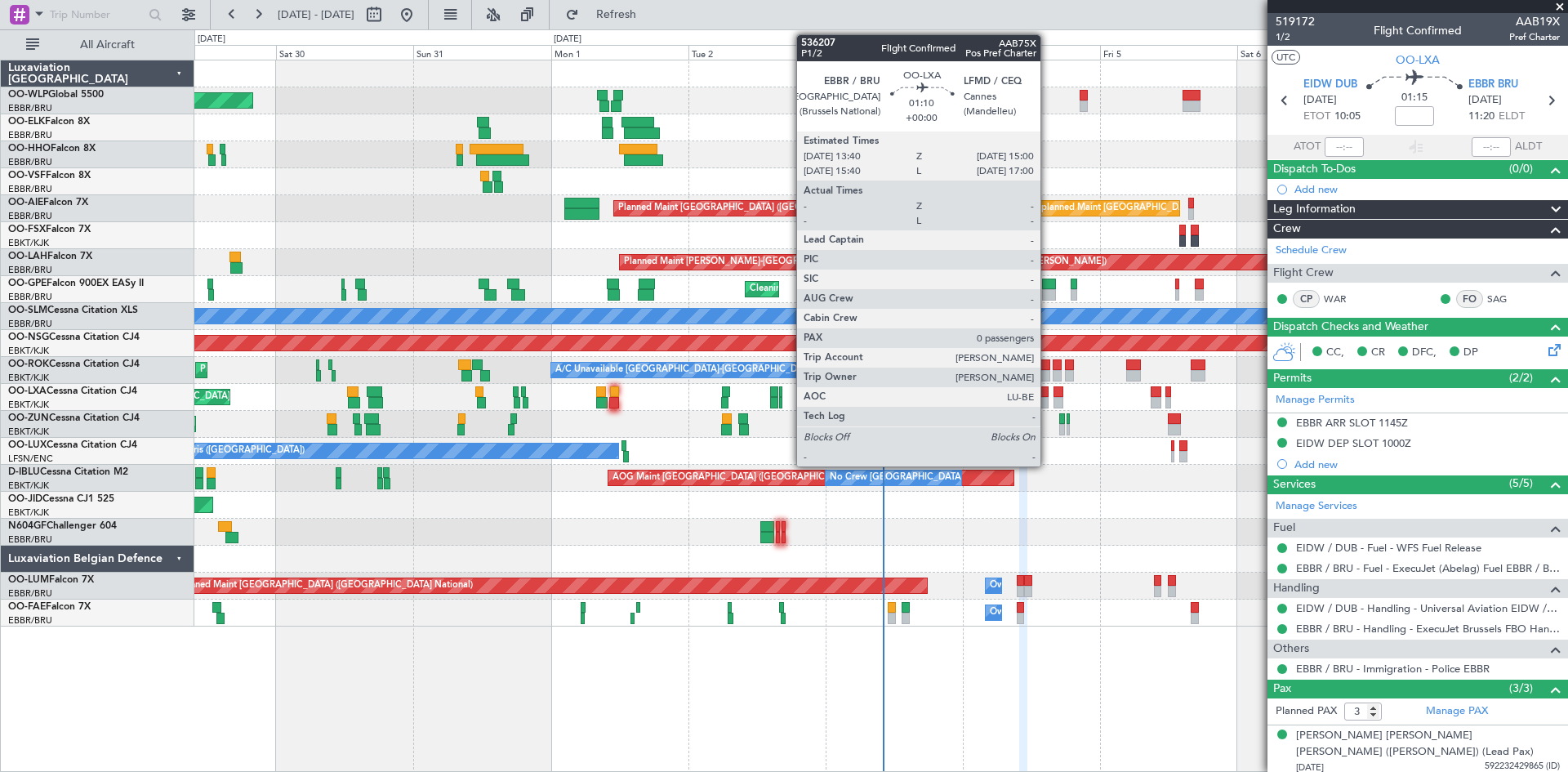
click at [1048, 402] on div at bounding box center [1045, 402] width 8 height 11
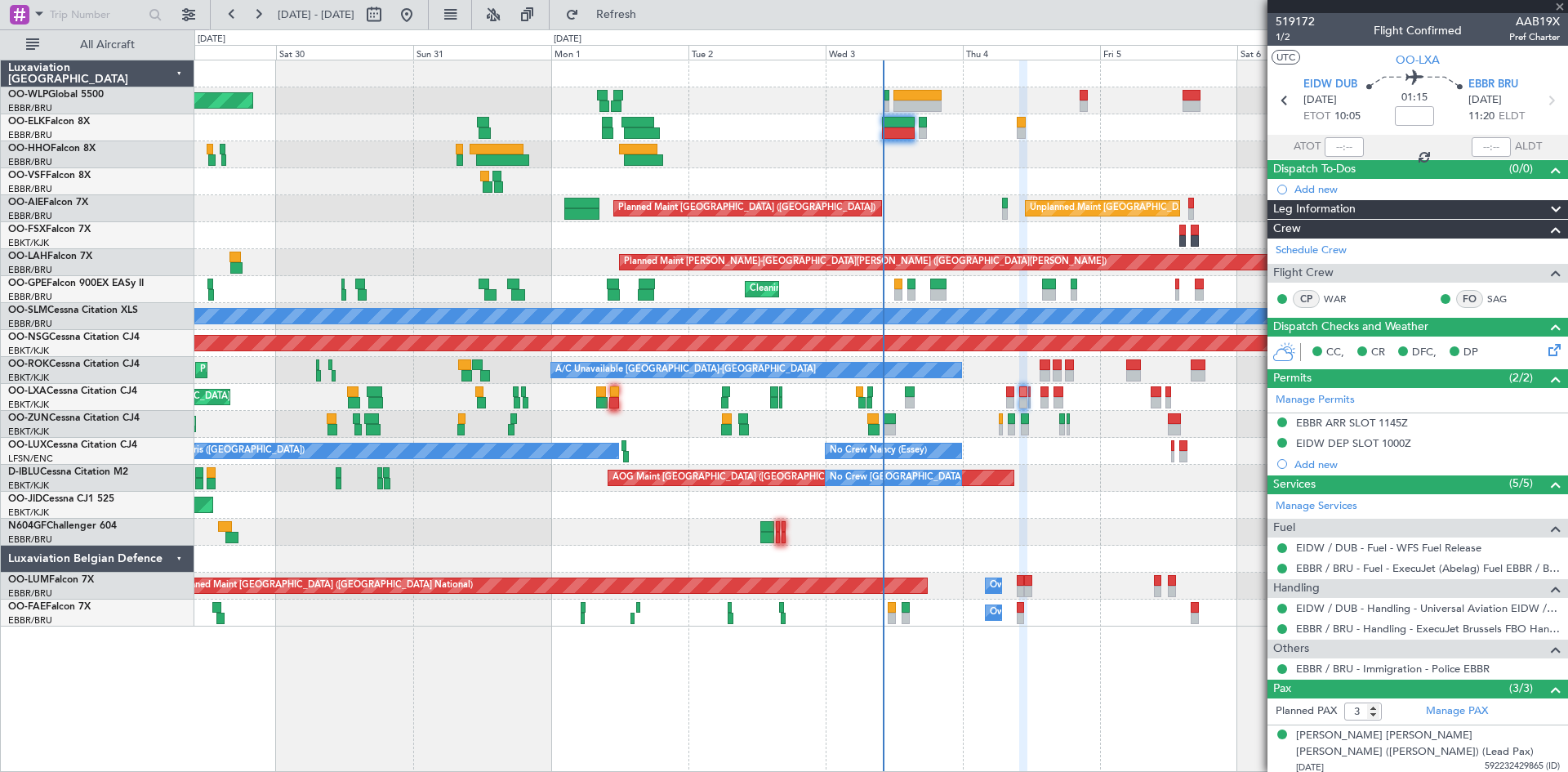
type input "0"
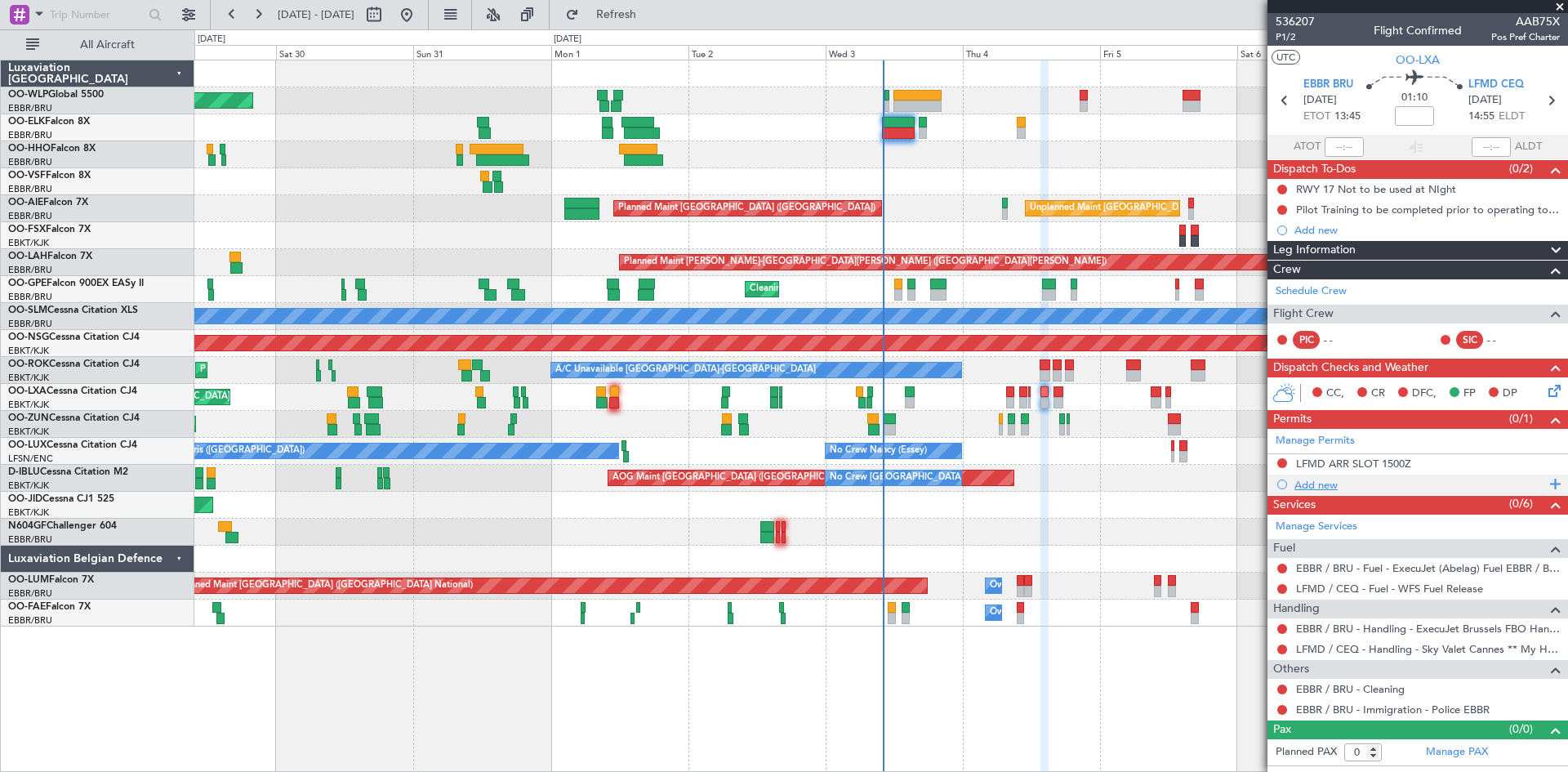
click at [1303, 487] on div "Add new" at bounding box center [1420, 485] width 250 height 14
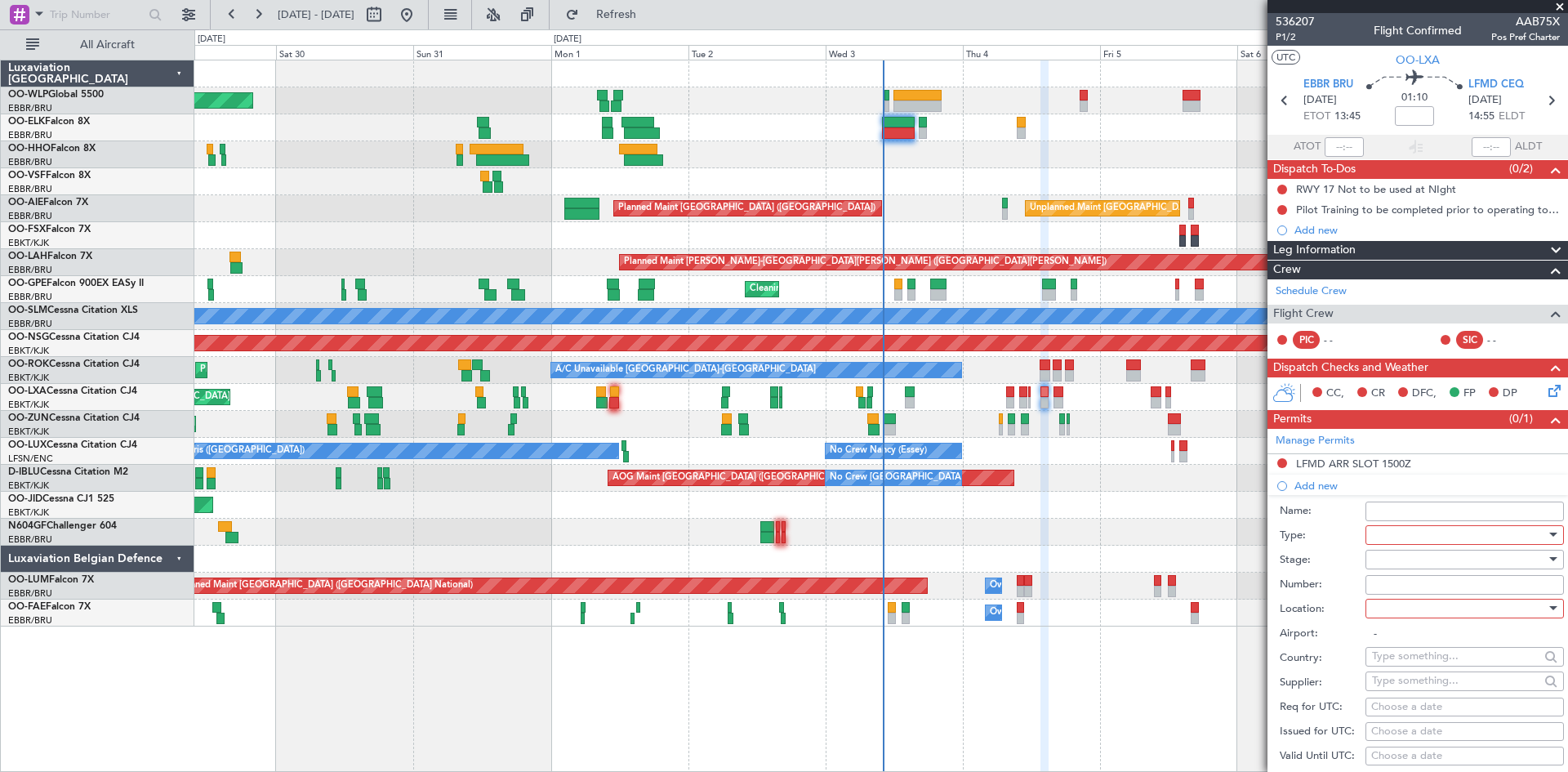
click at [1403, 535] on div at bounding box center [1459, 535] width 174 height 24
click at [1404, 685] on span "Departure" at bounding box center [1458, 682] width 172 height 24
click at [1403, 610] on div at bounding box center [1459, 609] width 174 height 24
click at [1403, 648] on span "Departure" at bounding box center [1458, 642] width 172 height 24
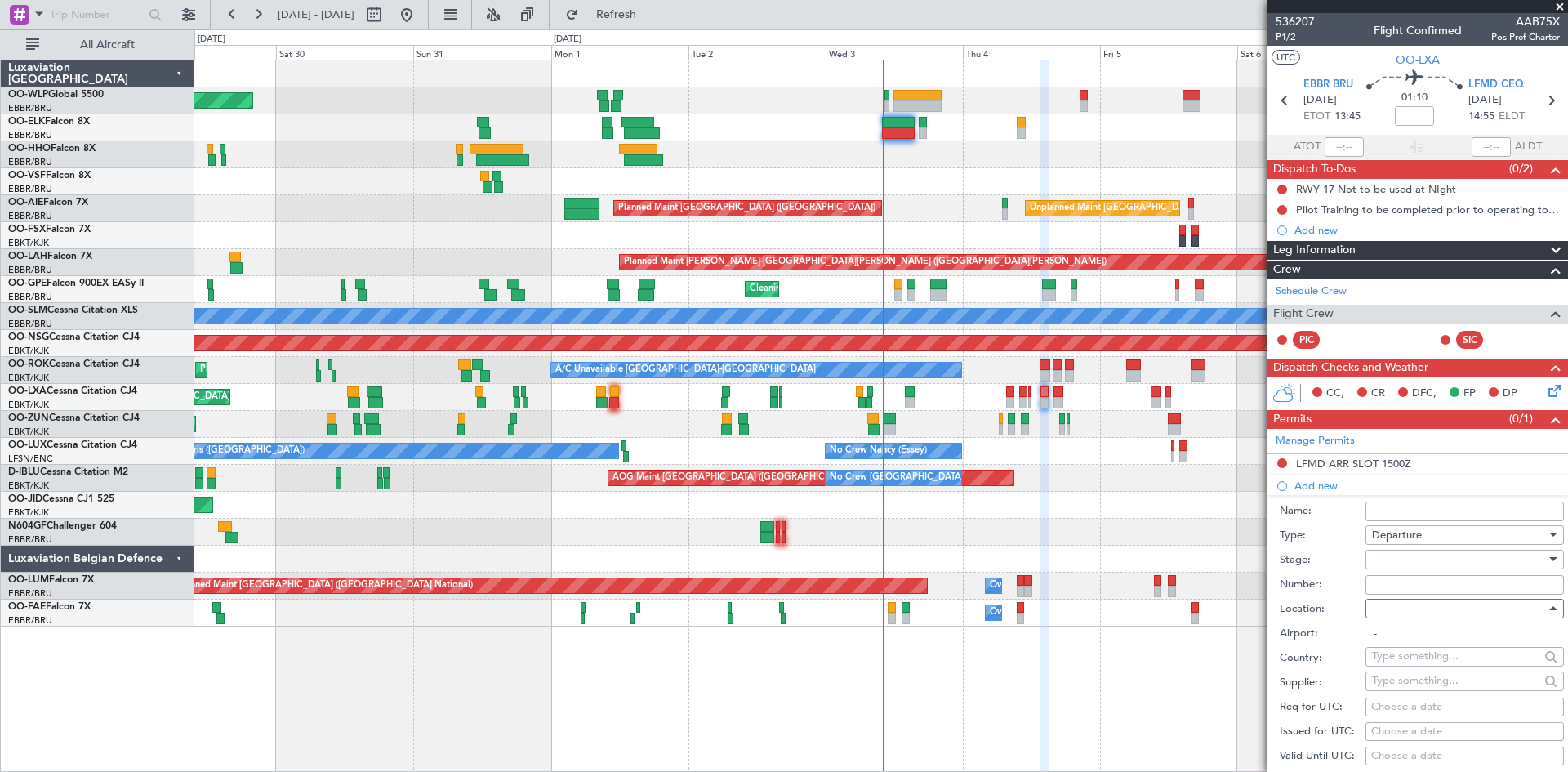
type input "EBBR / BRU"
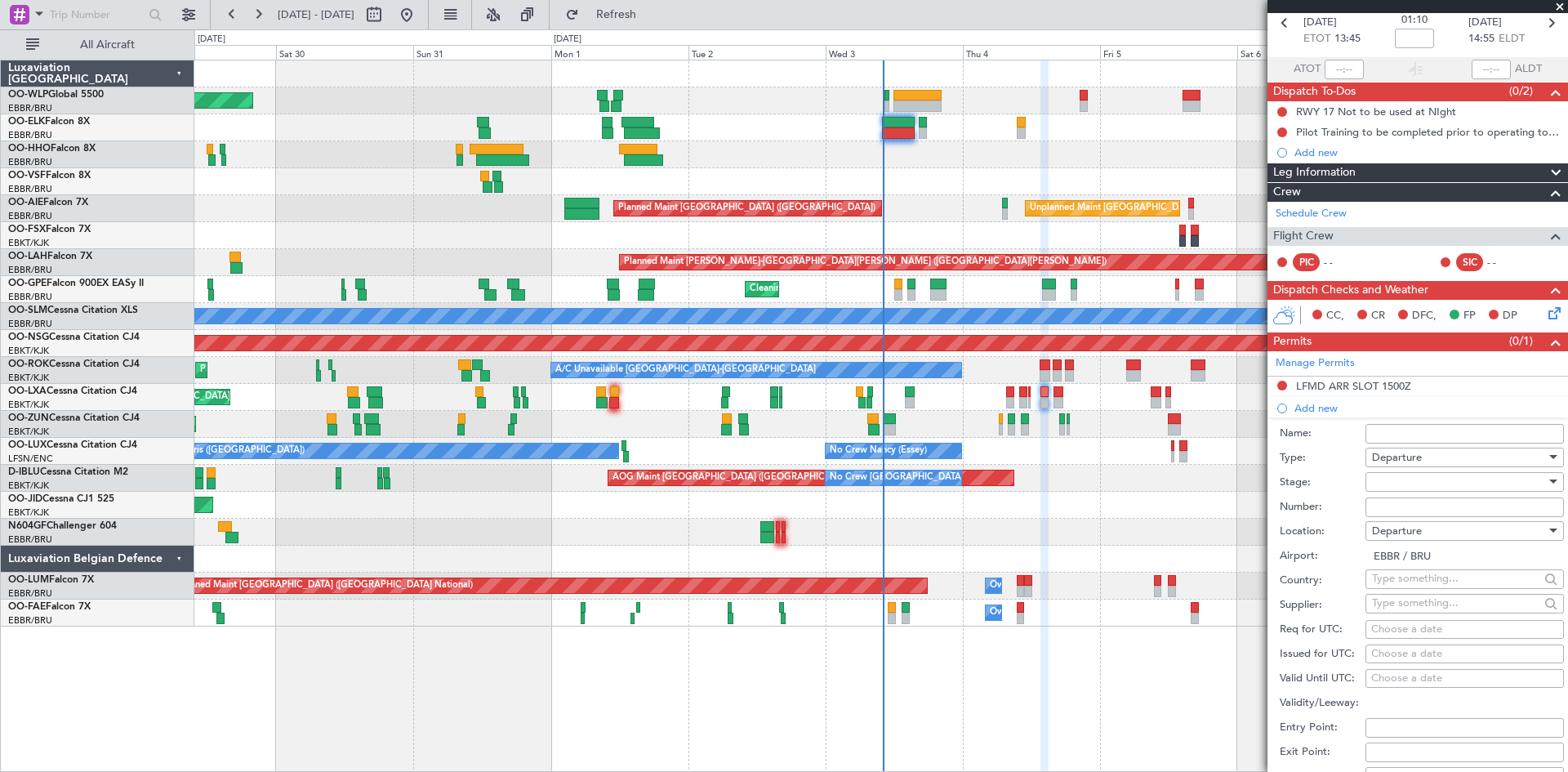
scroll to position [163, 0]
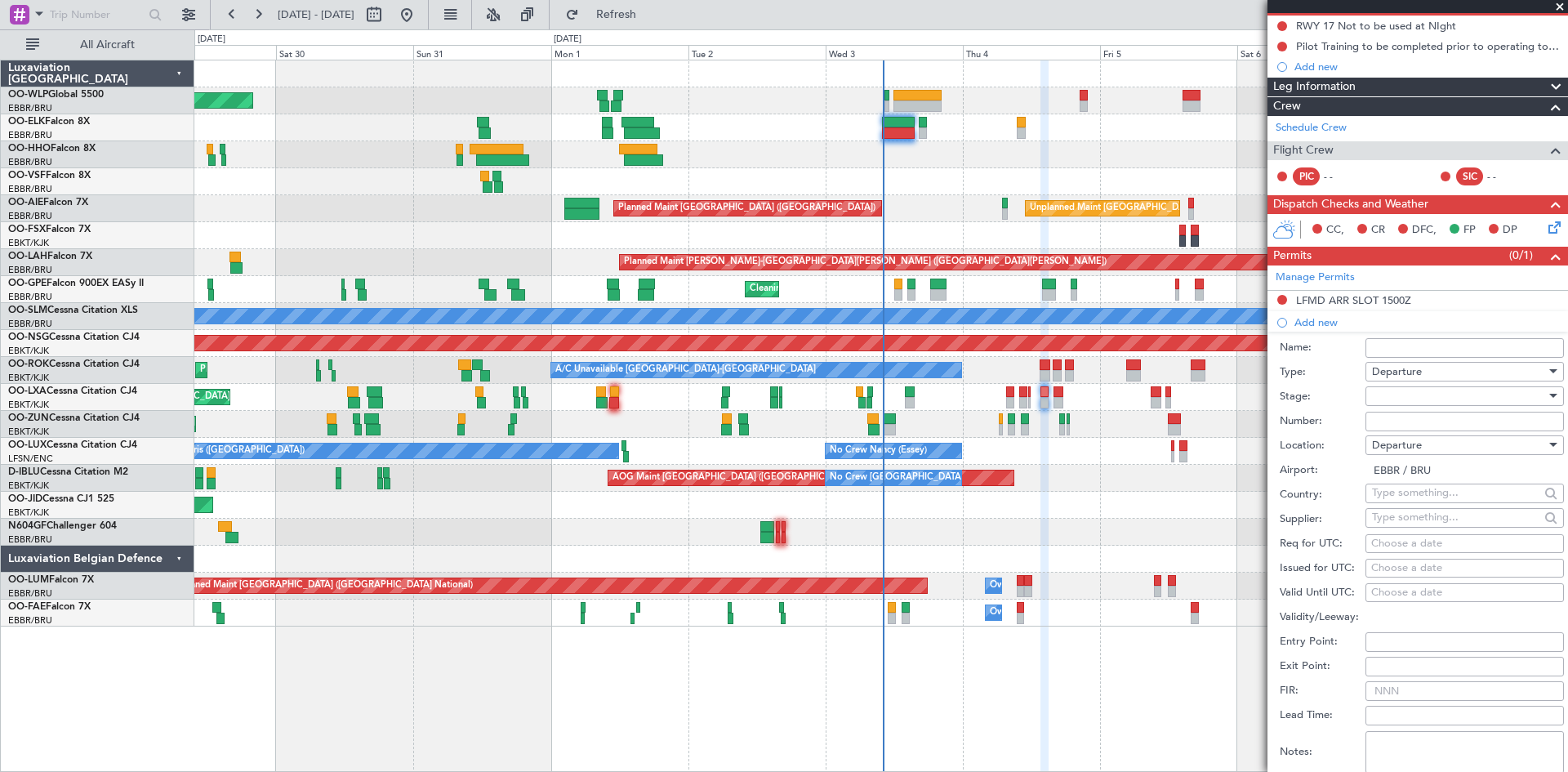
click at [1399, 547] on div "Choose a date" at bounding box center [1465, 543] width 187 height 16
select select "9"
select select "2025"
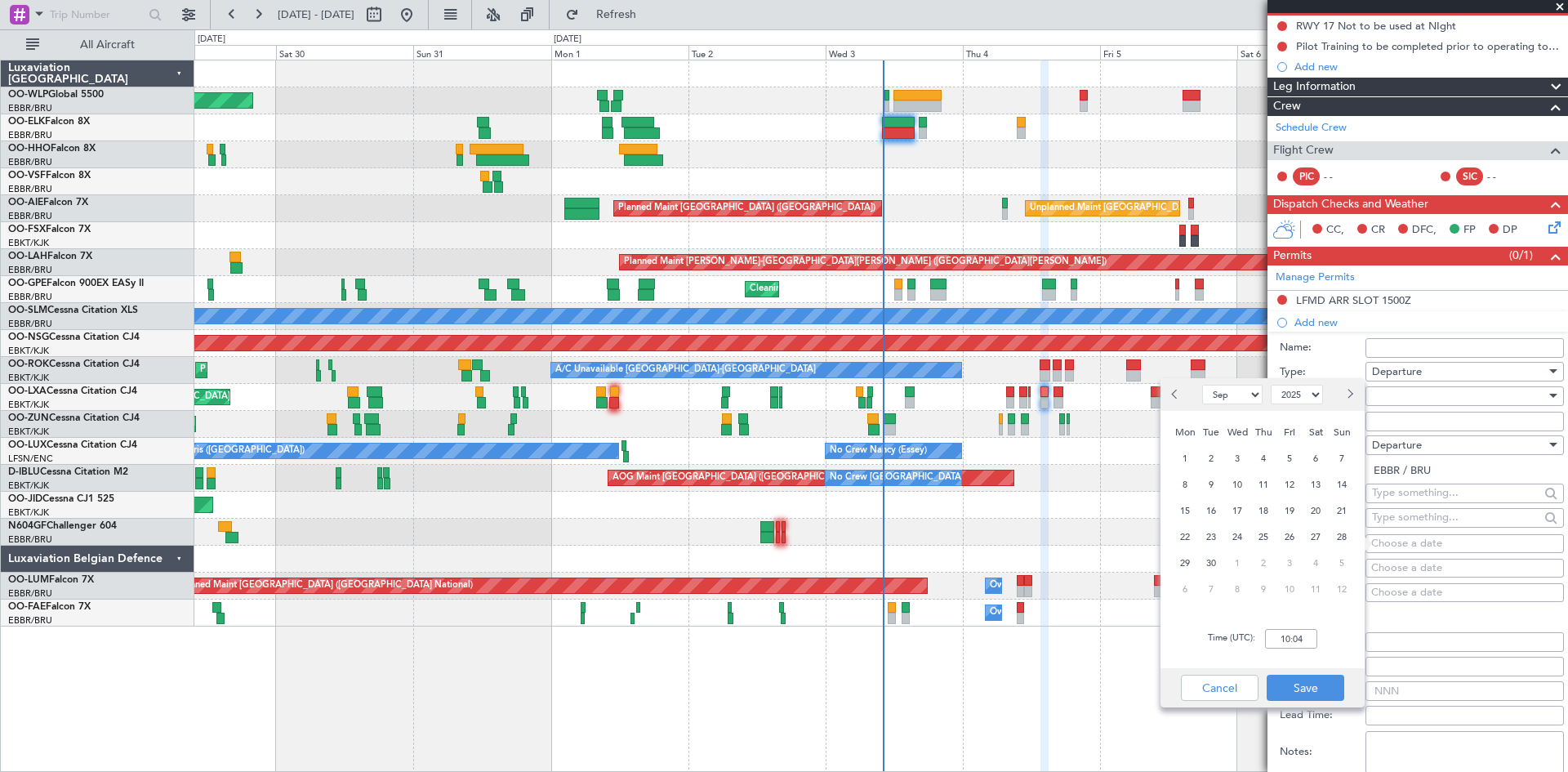
scroll to position [0, 0]
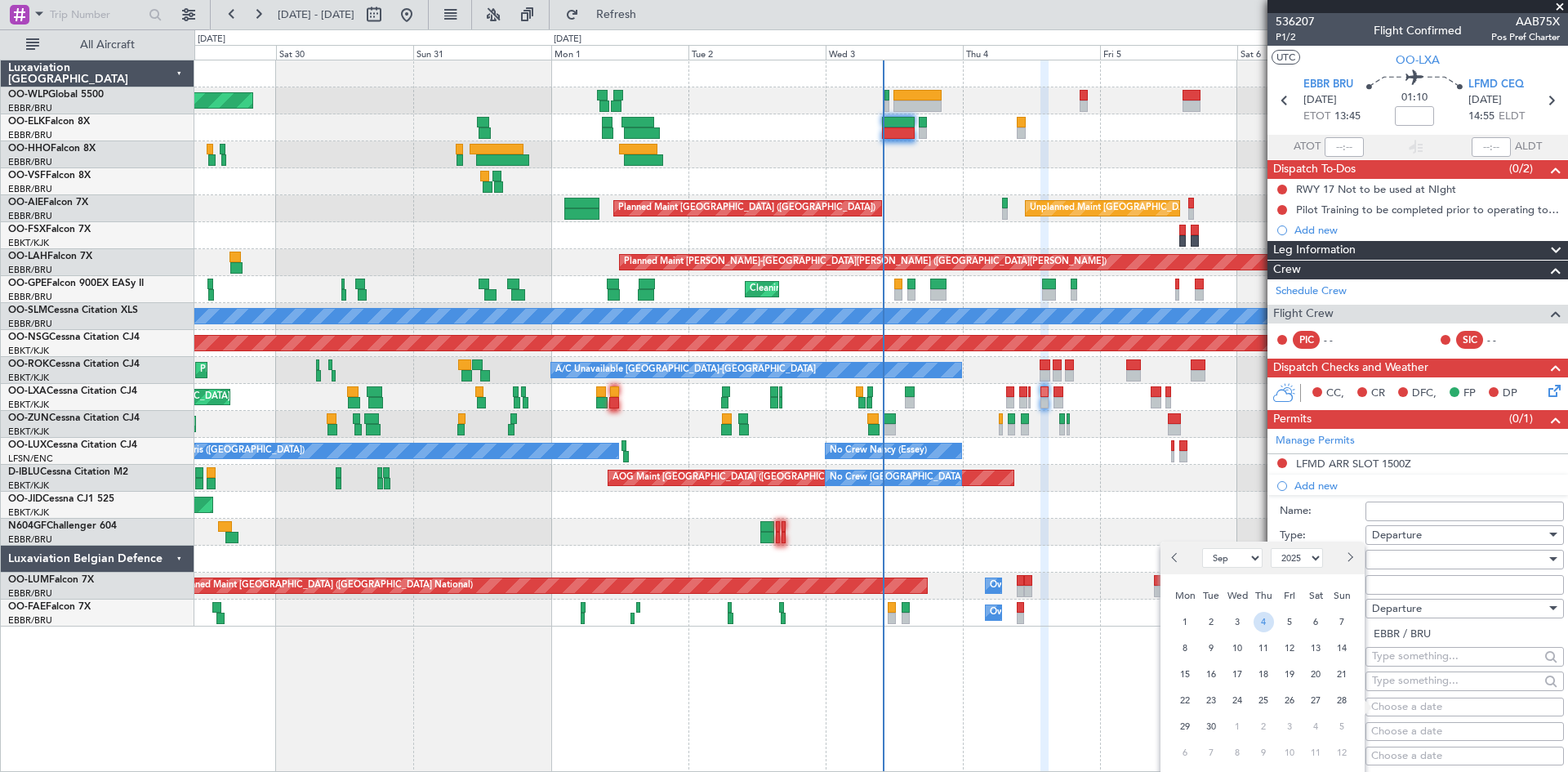
click at [1260, 631] on span "4" at bounding box center [1264, 622] width 21 height 21
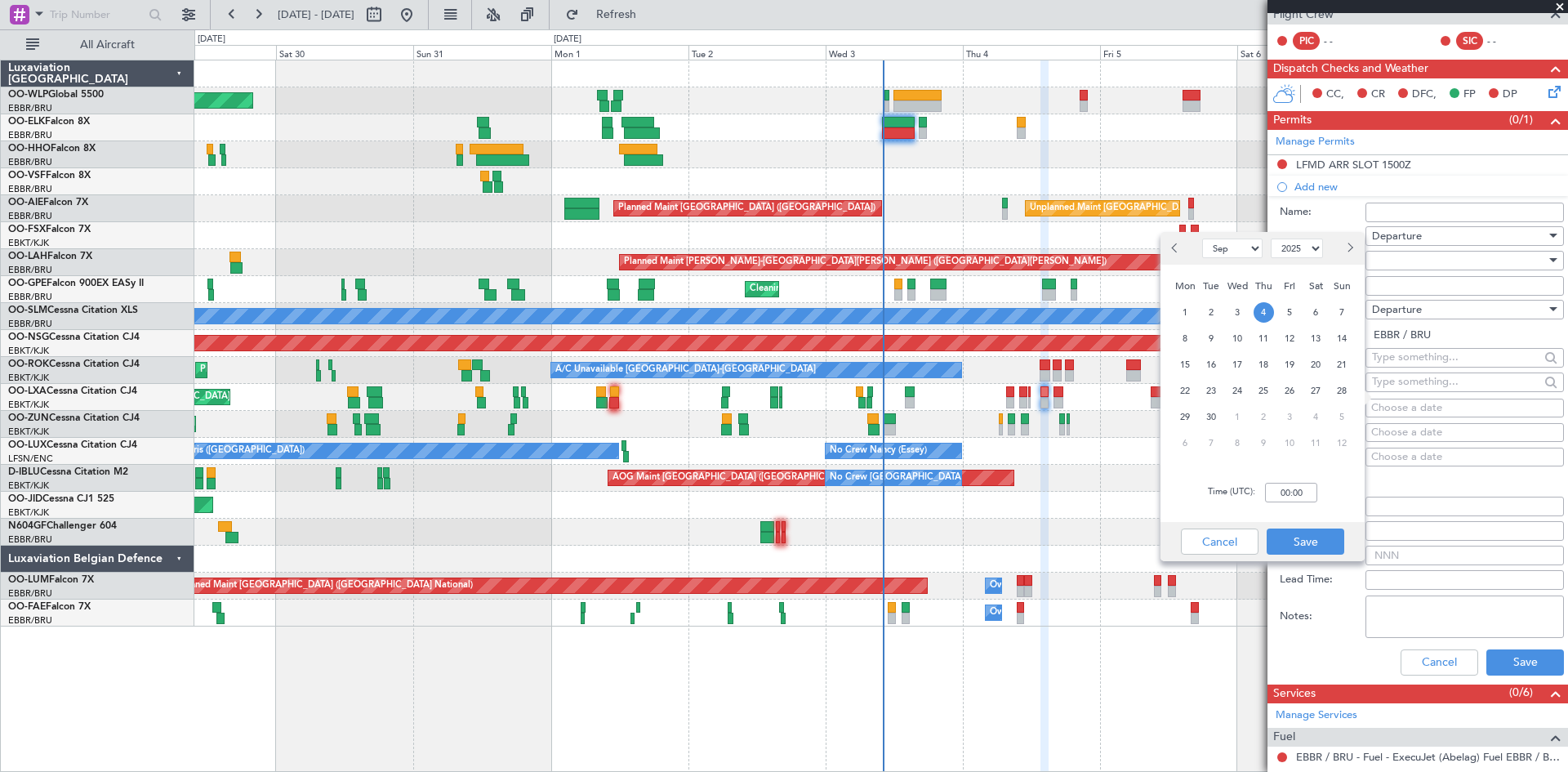
scroll to position [326, 0]
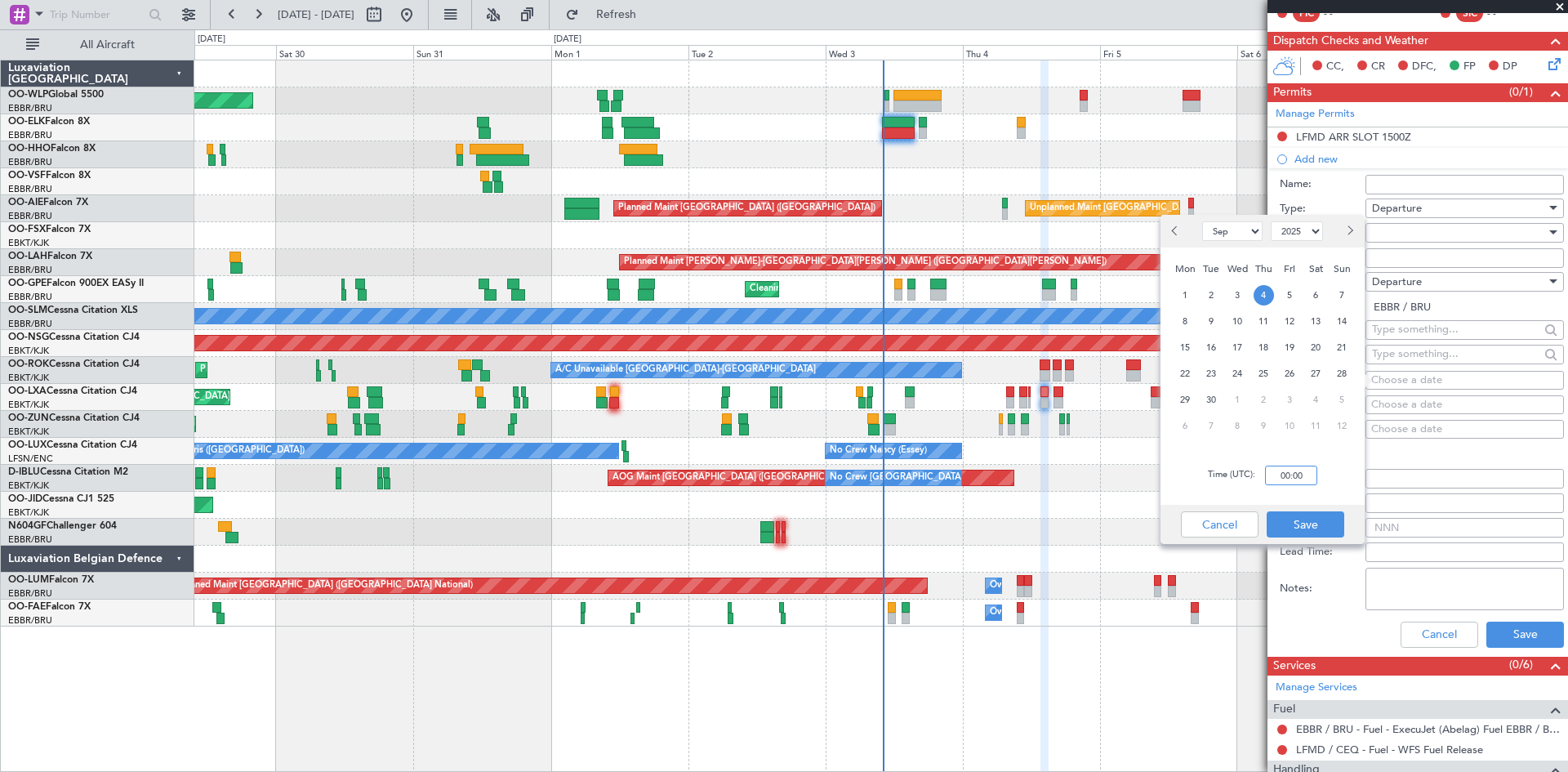
click at [1283, 474] on input "00:00" at bounding box center [1291, 476] width 53 height 20
type input "13:40"
click at [1295, 520] on button "Save" at bounding box center [1305, 524] width 78 height 26
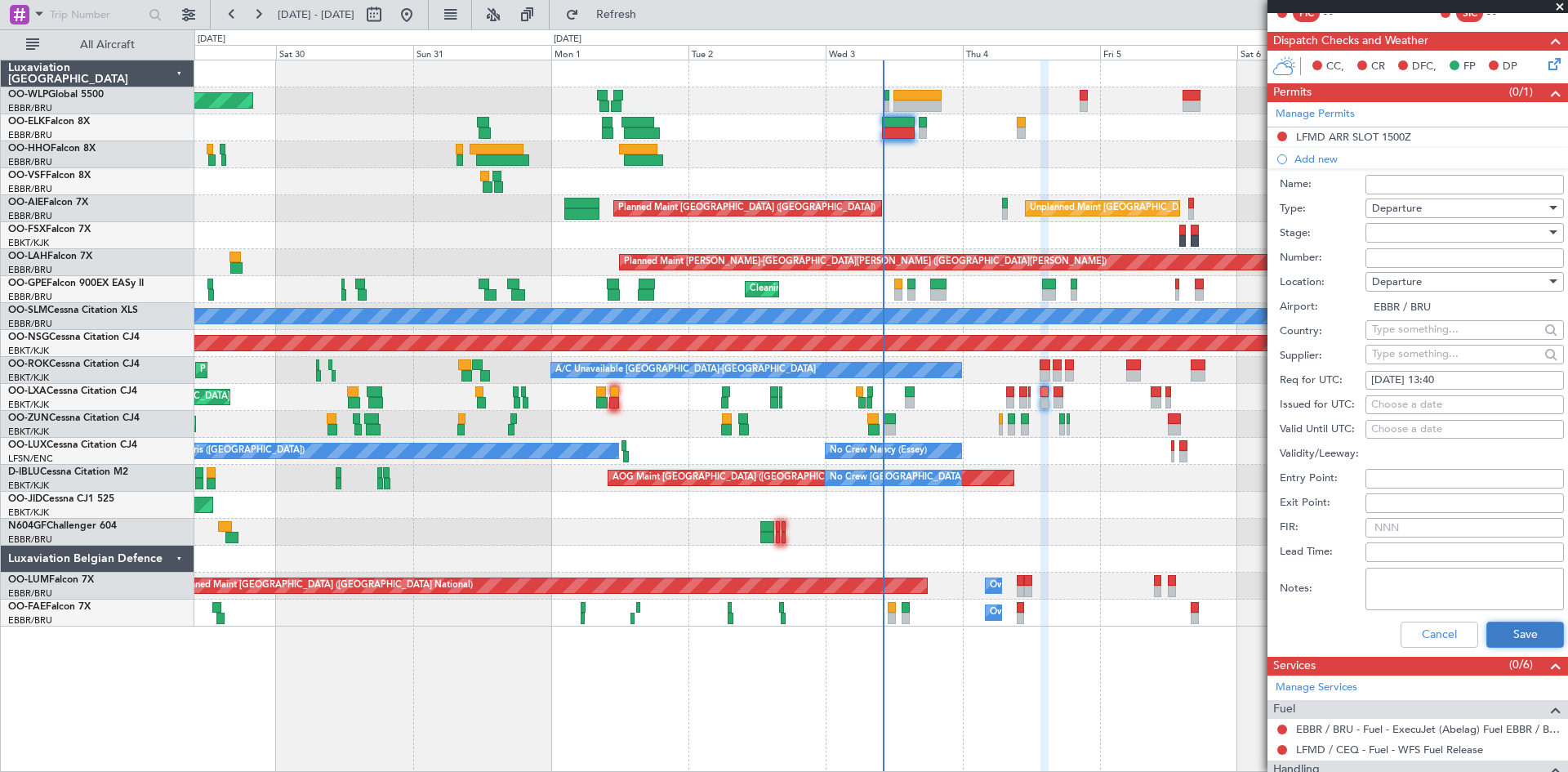
click at [1513, 633] on button "Save" at bounding box center [1525, 635] width 78 height 26
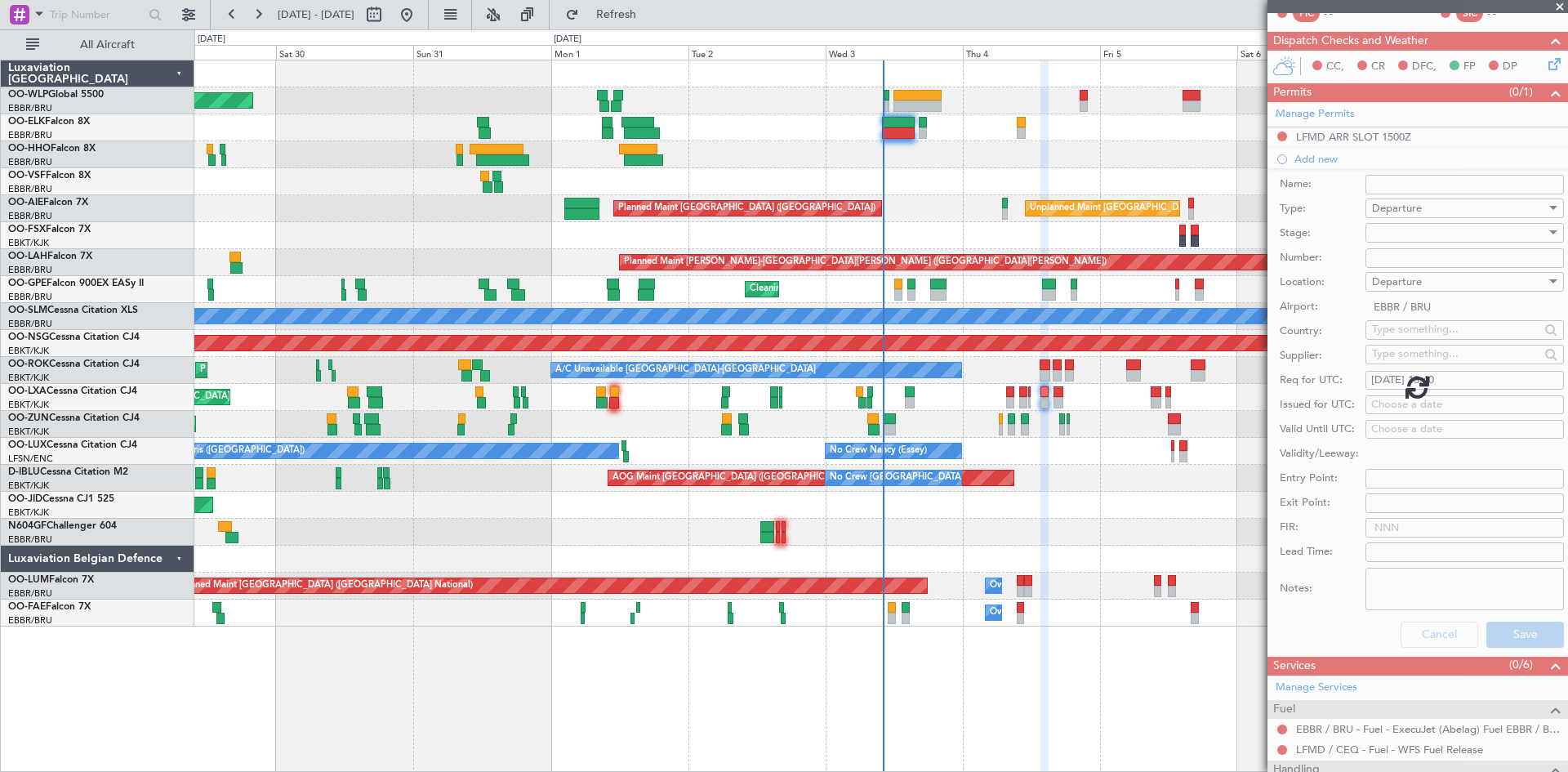
scroll to position [14, 0]
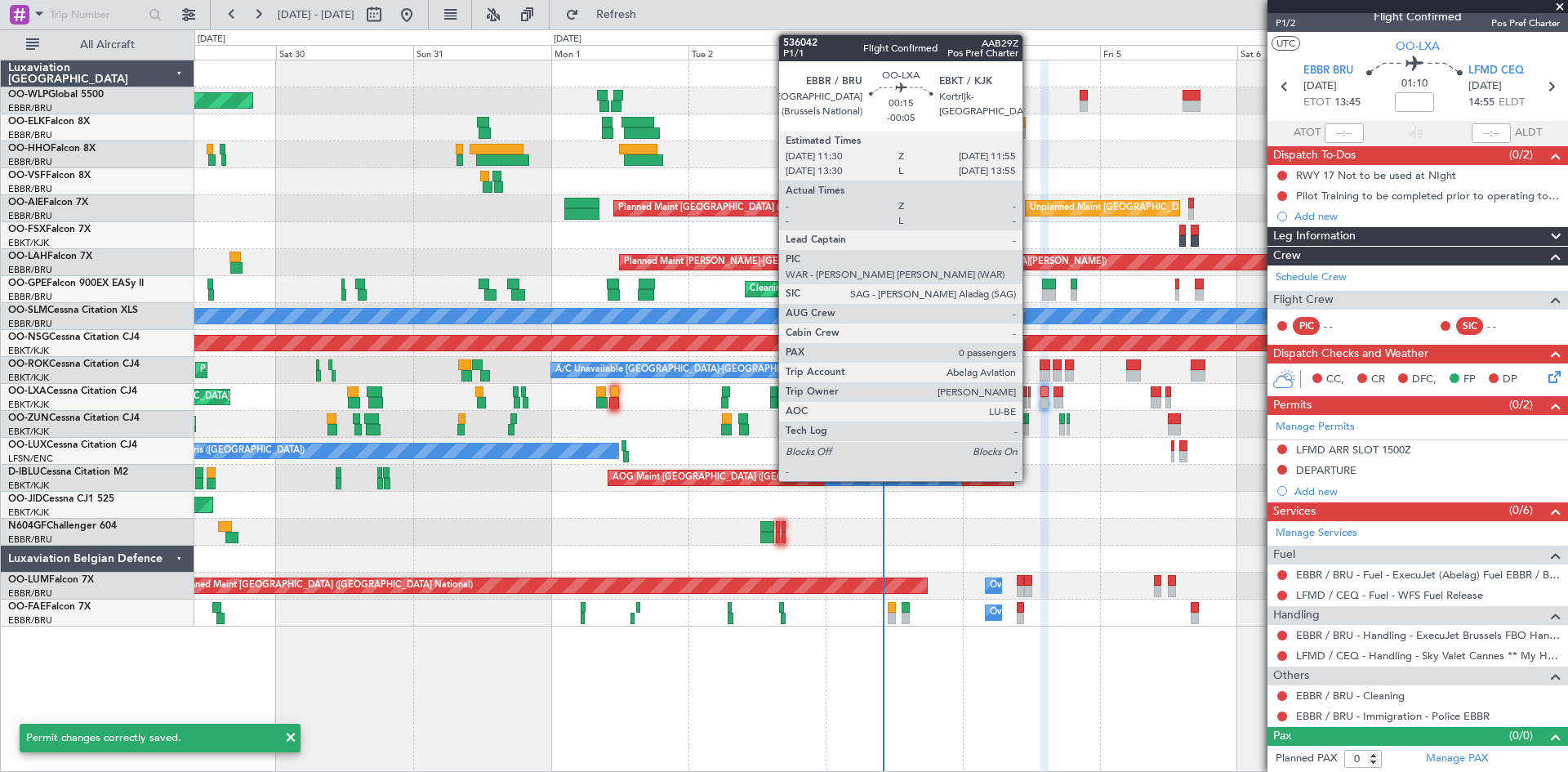
click at [1030, 402] on div at bounding box center [1030, 402] width 3 height 11
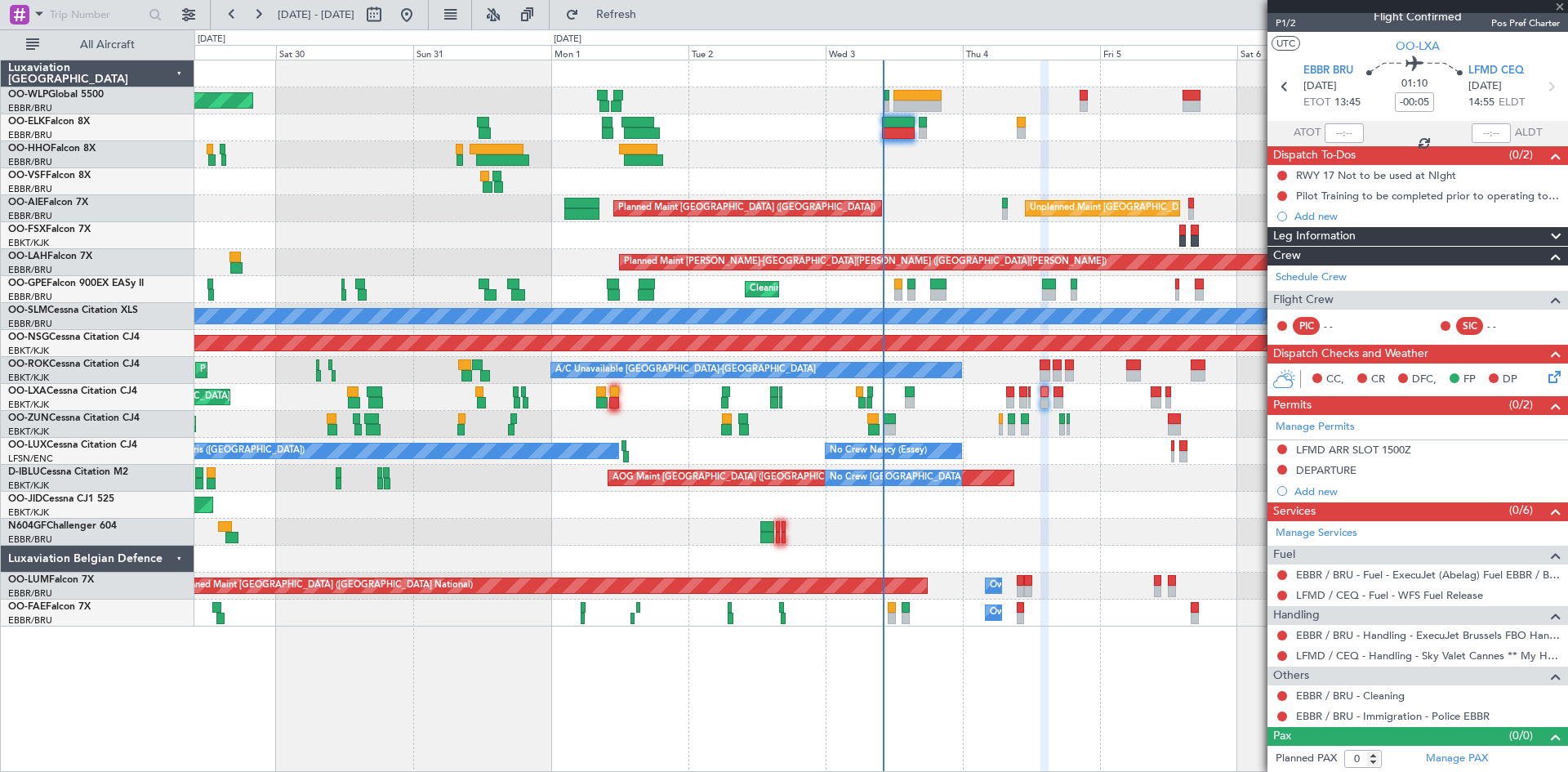
scroll to position [0, 0]
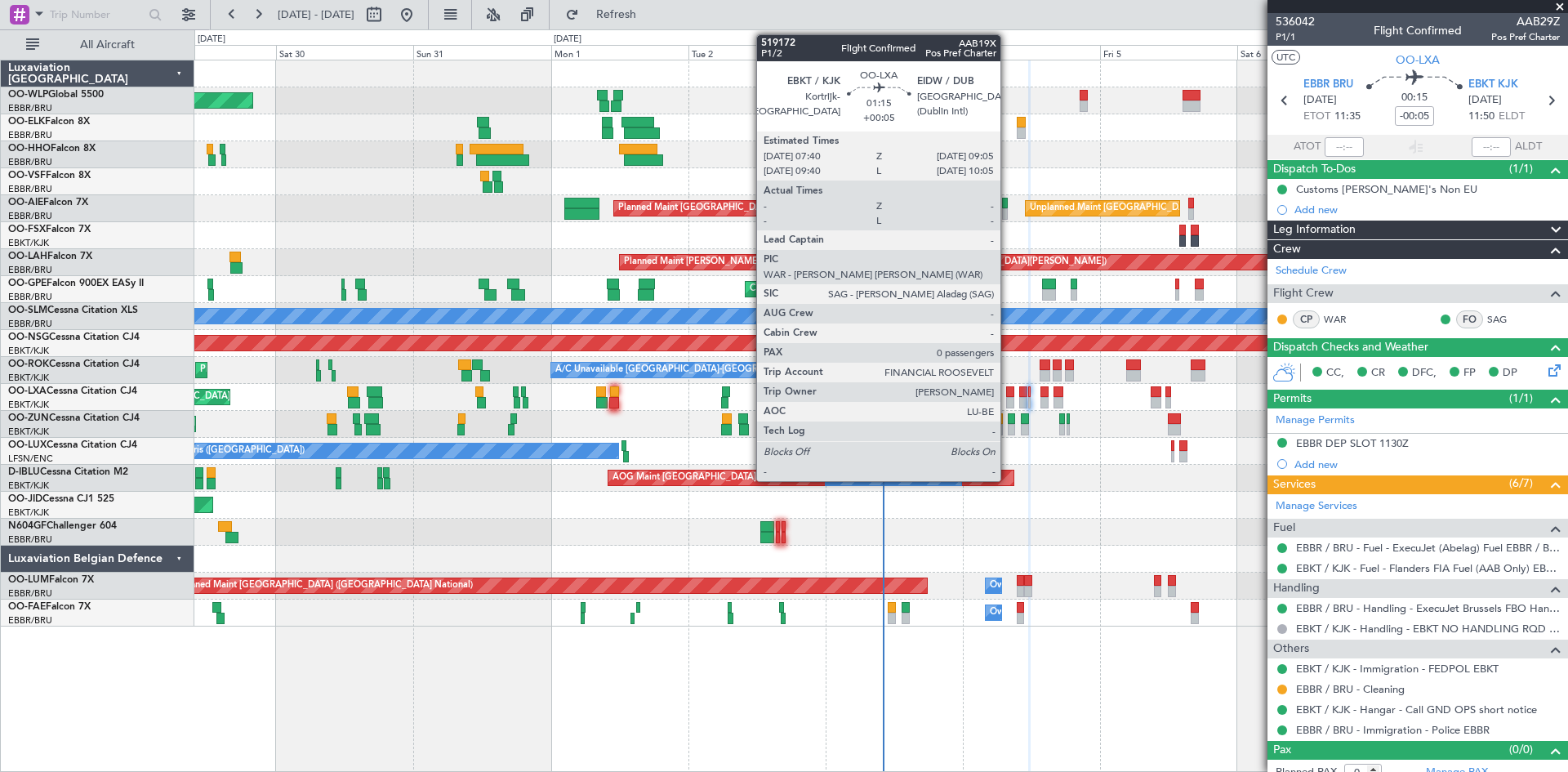
click at [1008, 397] on div at bounding box center [1010, 402] width 8 height 11
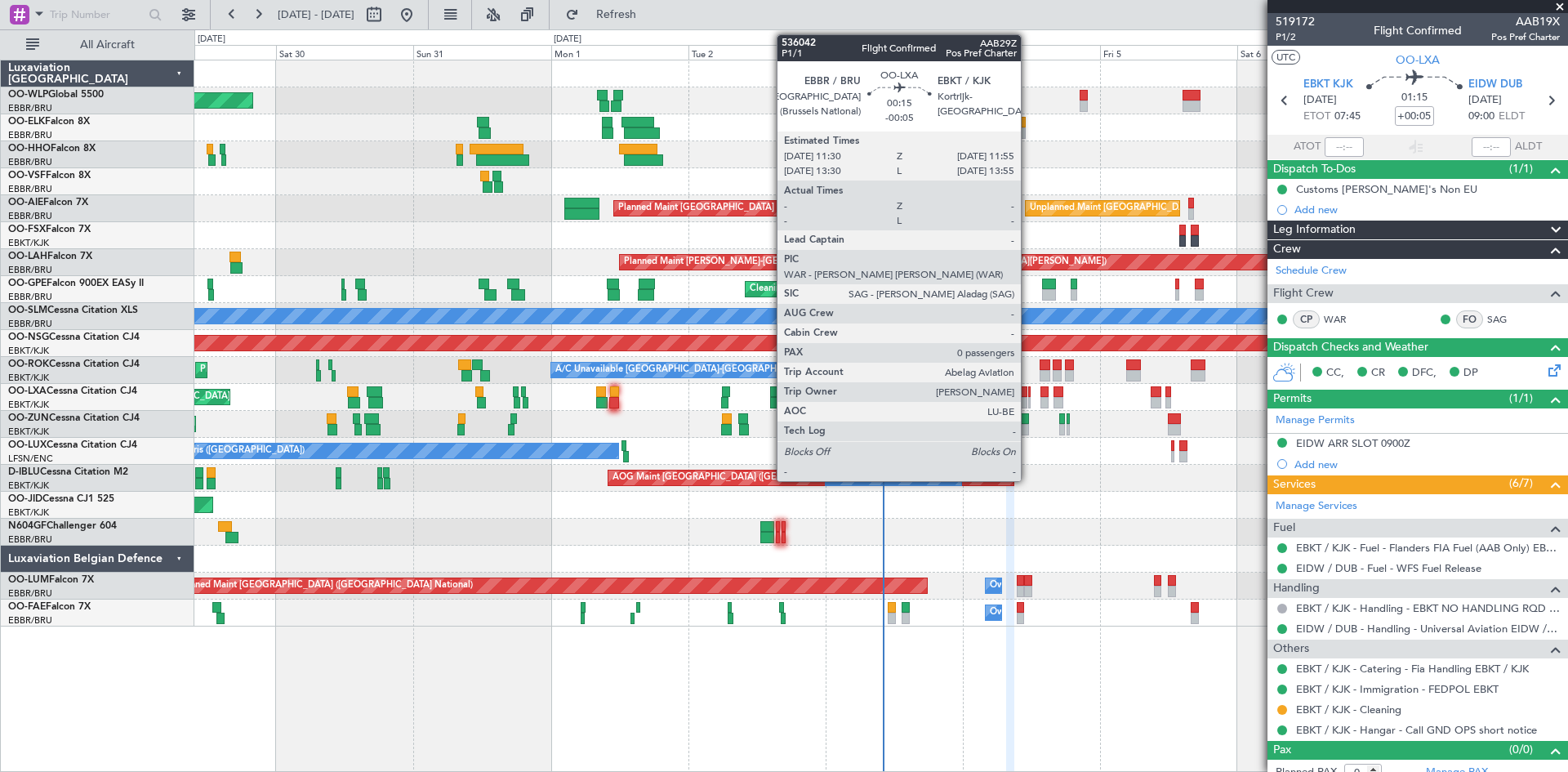
click at [1029, 397] on div at bounding box center [1030, 402] width 3 height 11
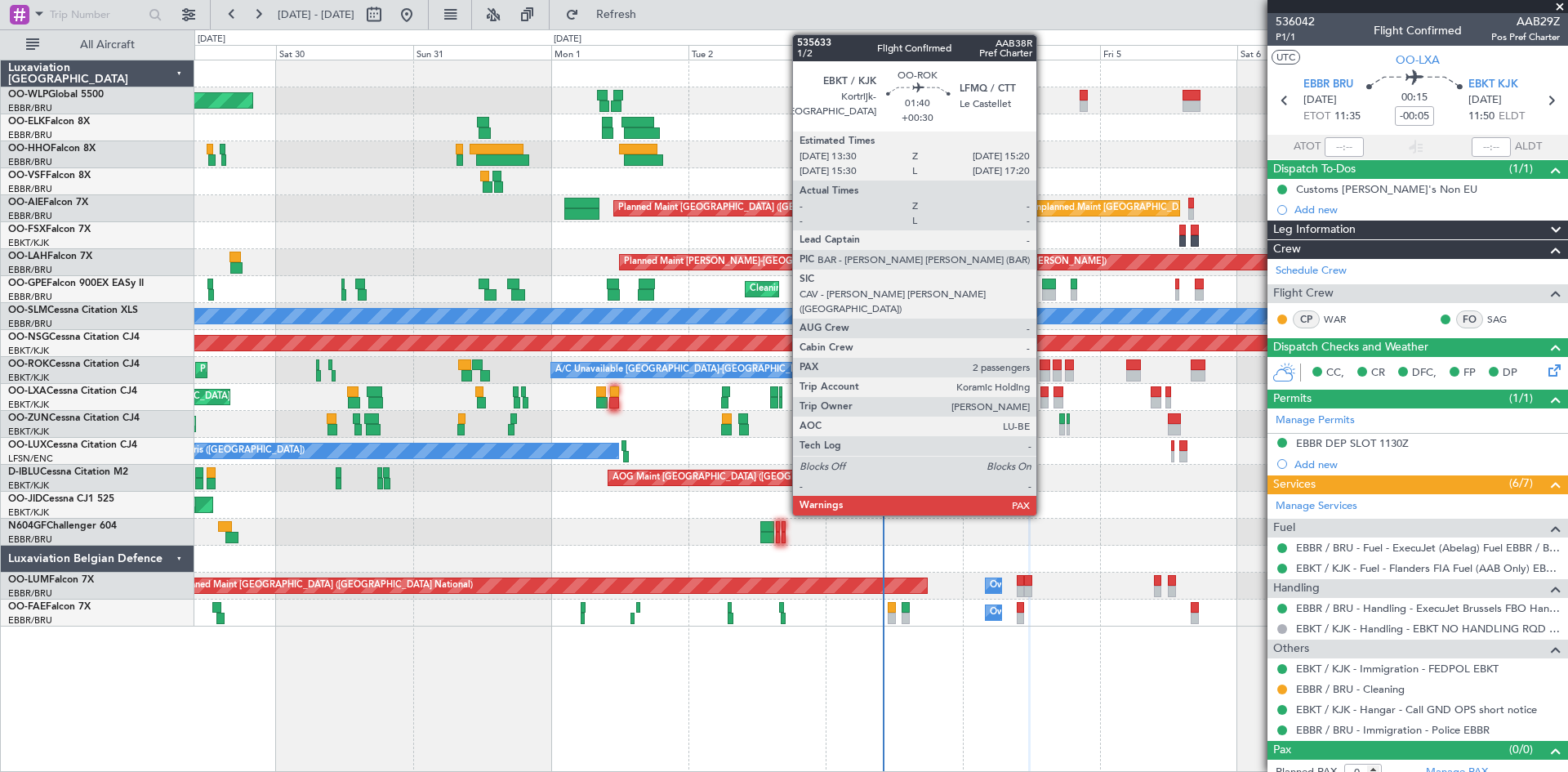
click at [1044, 369] on div at bounding box center [1045, 365] width 10 height 11
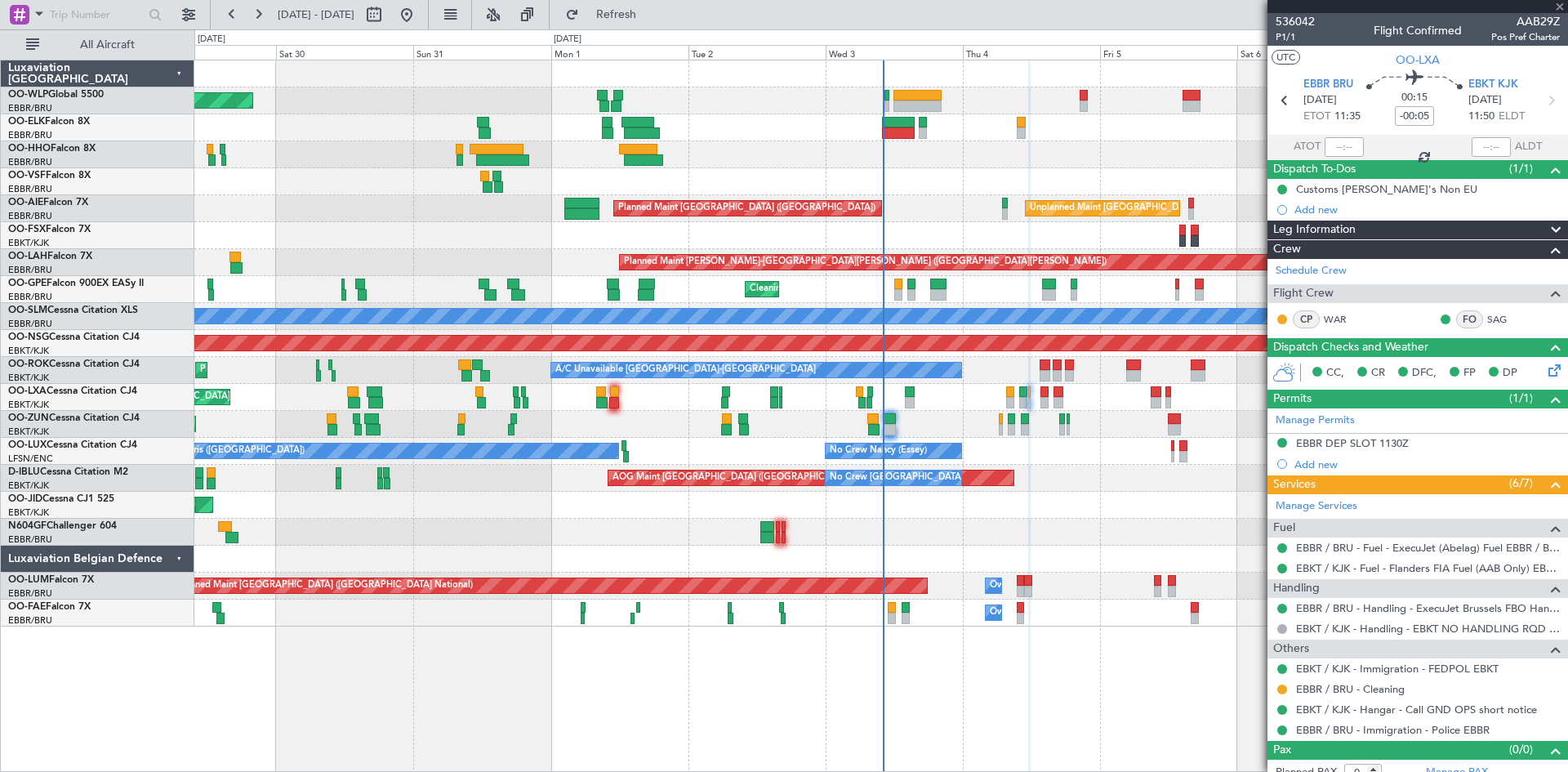
type input "+00:30"
type input "2"
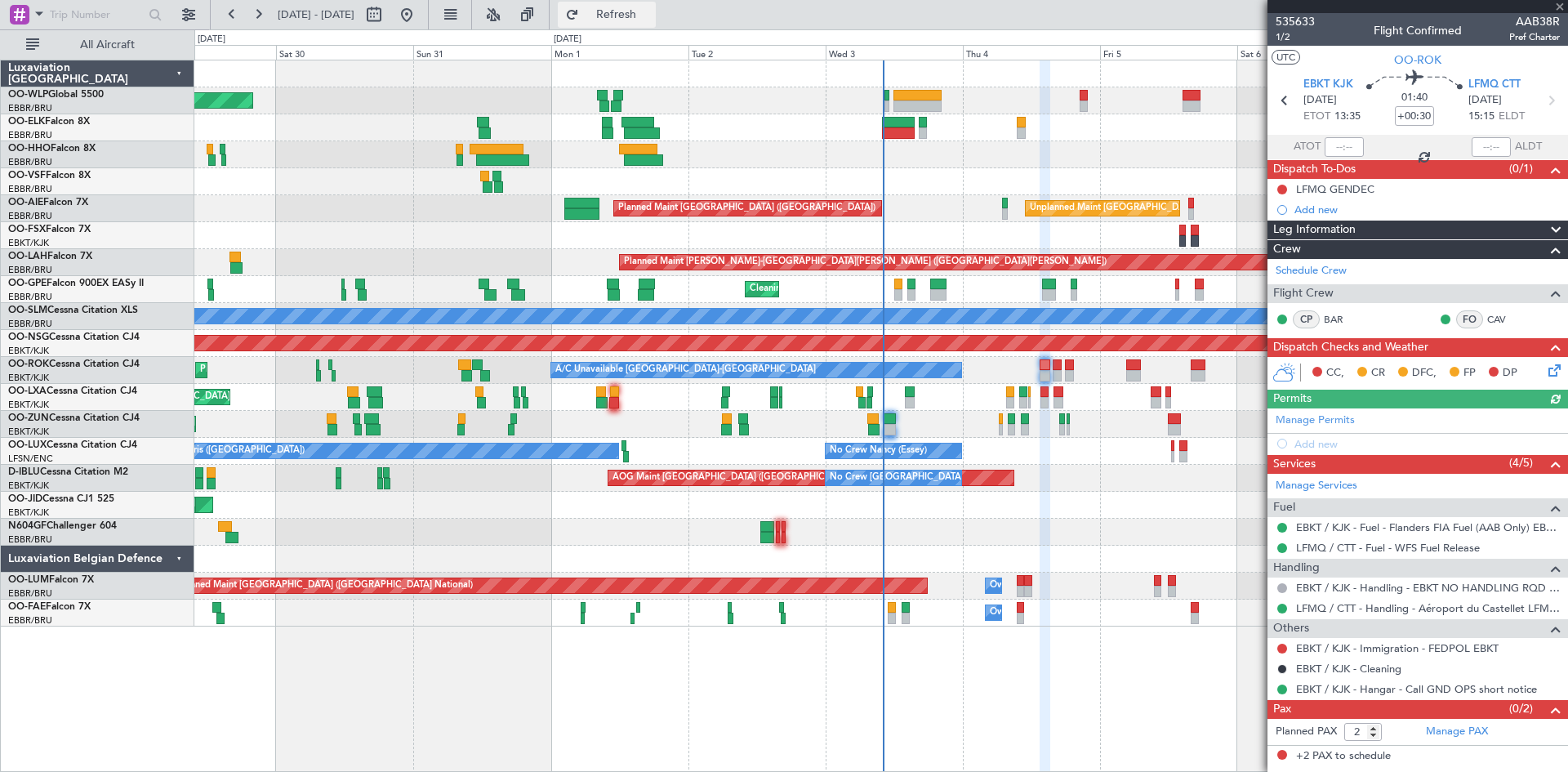
click at [639, 16] on span "Refresh" at bounding box center [616, 15] width 68 height 11
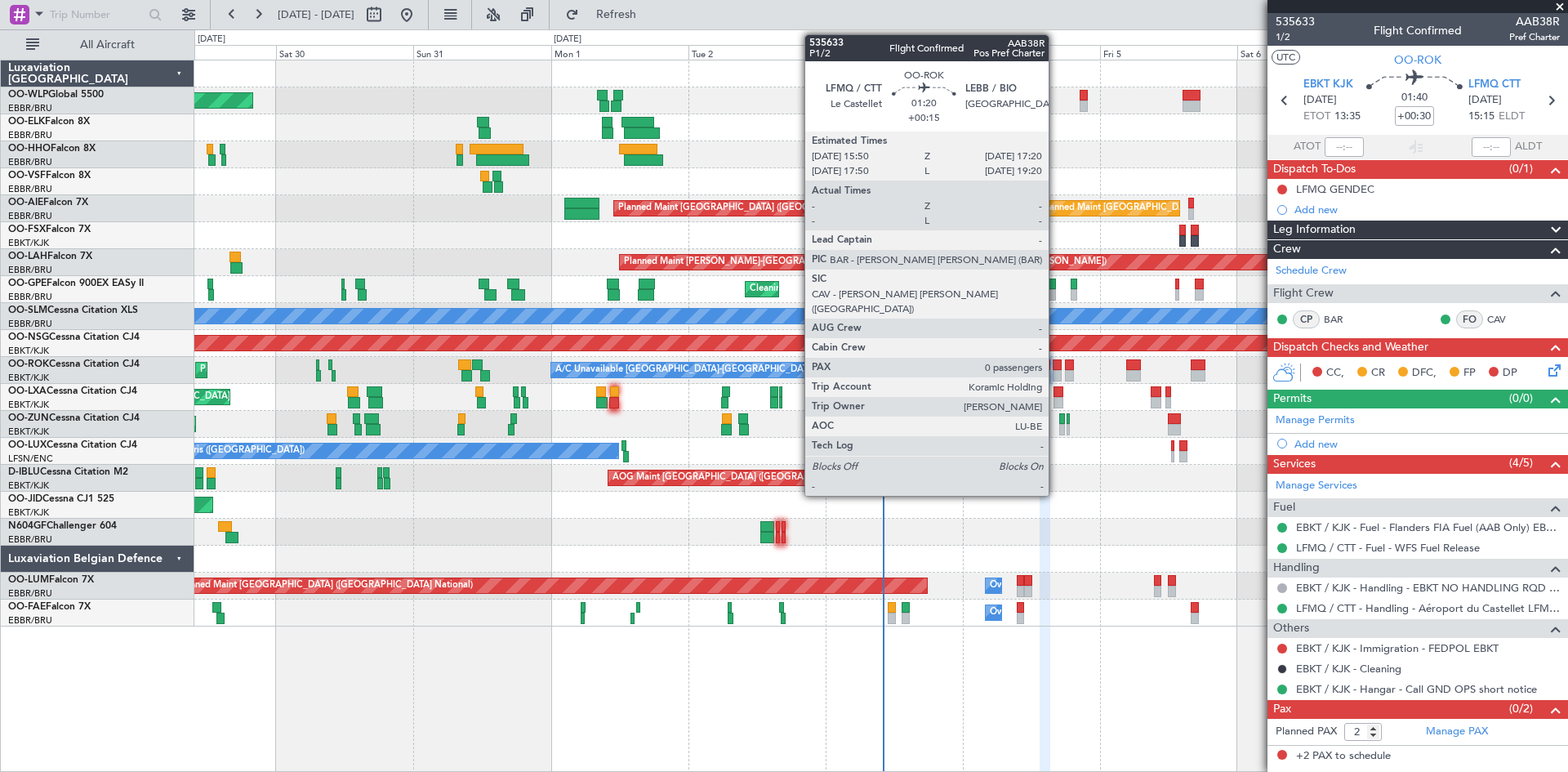
click at [1056, 374] on div at bounding box center [1058, 376] width 9 height 11
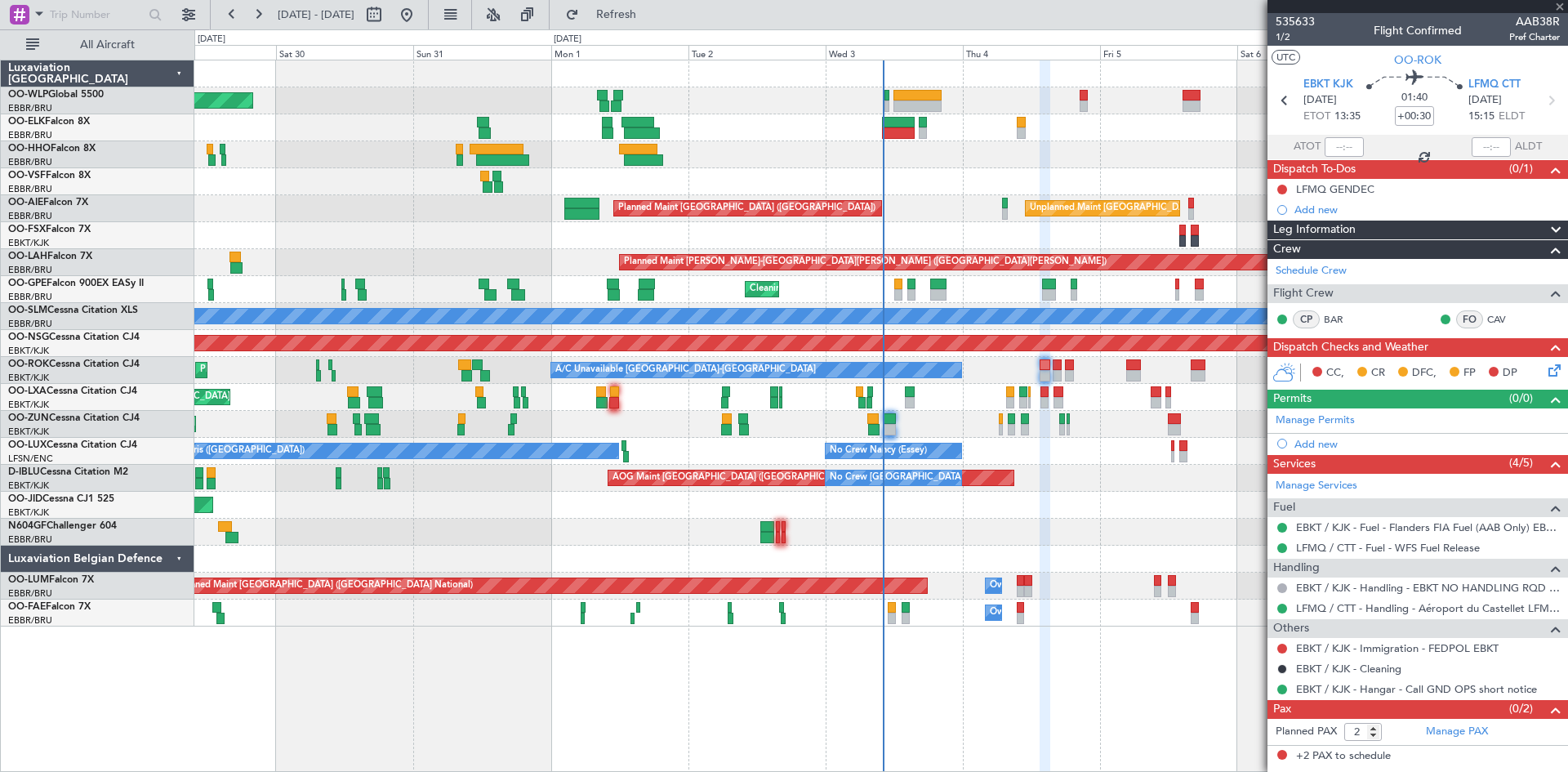
type input "+00:15"
type input "0"
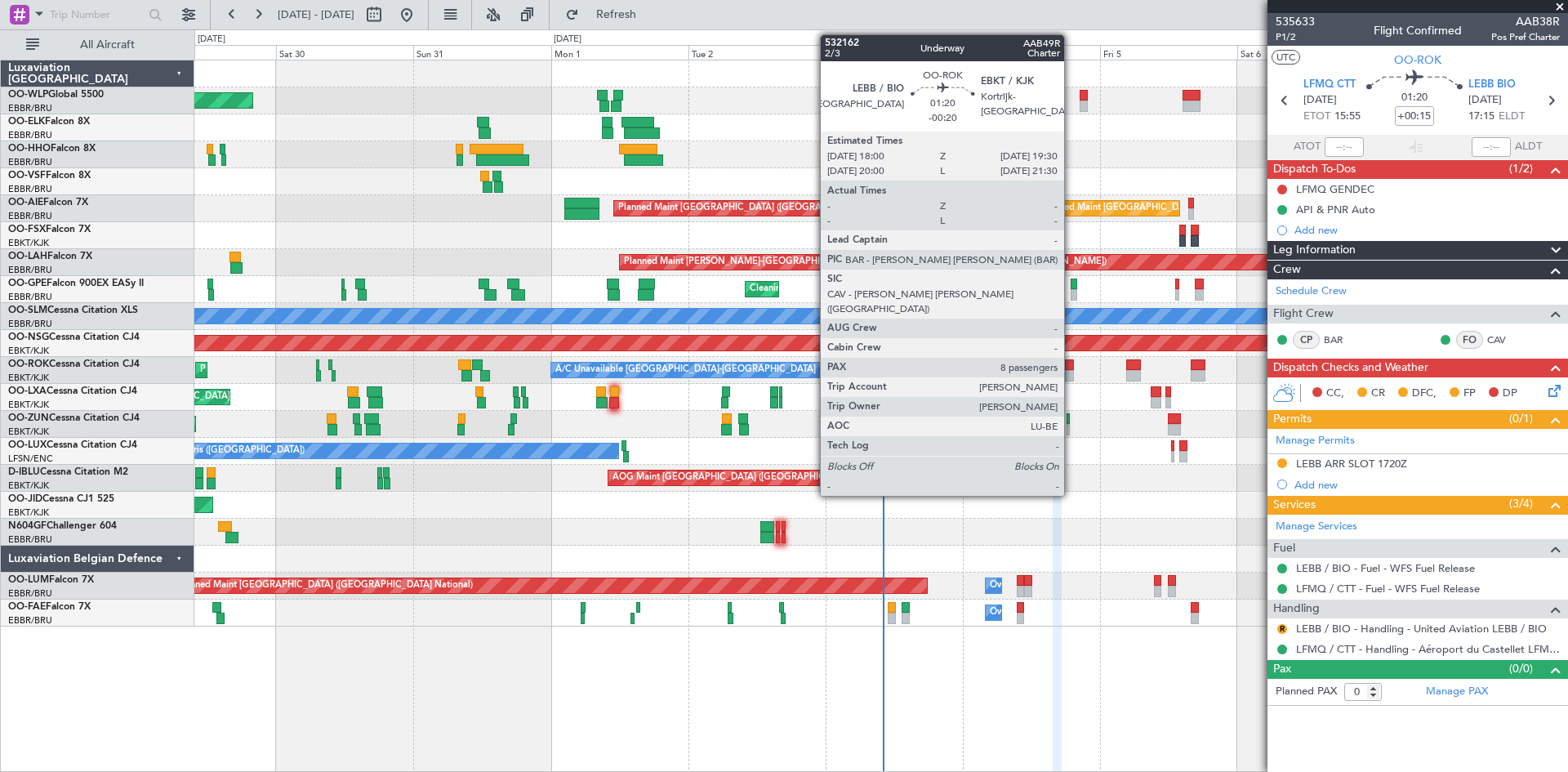
click at [1072, 375] on div at bounding box center [1070, 376] width 9 height 11
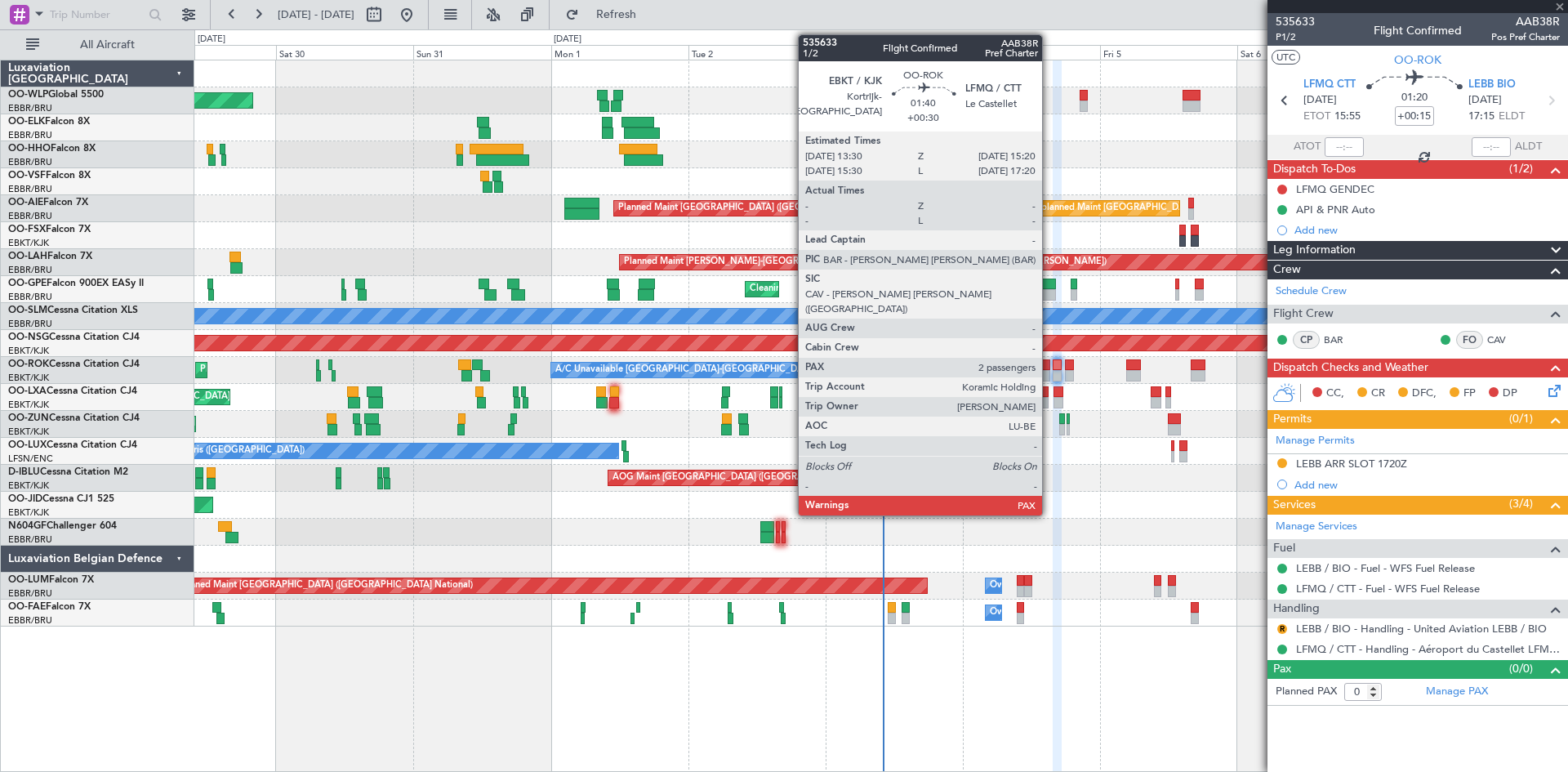
type input "-00:20"
type input "8"
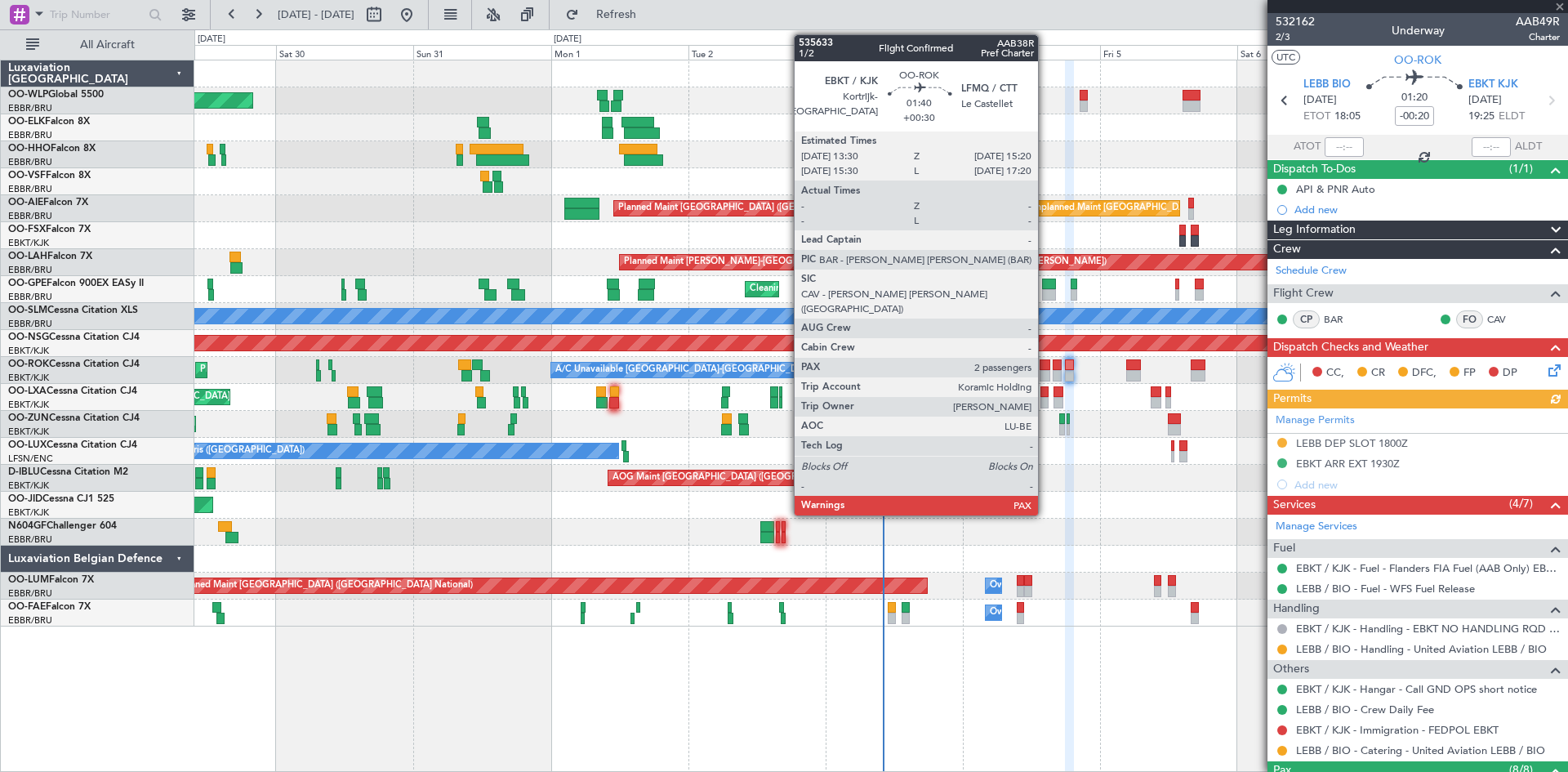
click at [1046, 374] on div at bounding box center [1045, 376] width 10 height 11
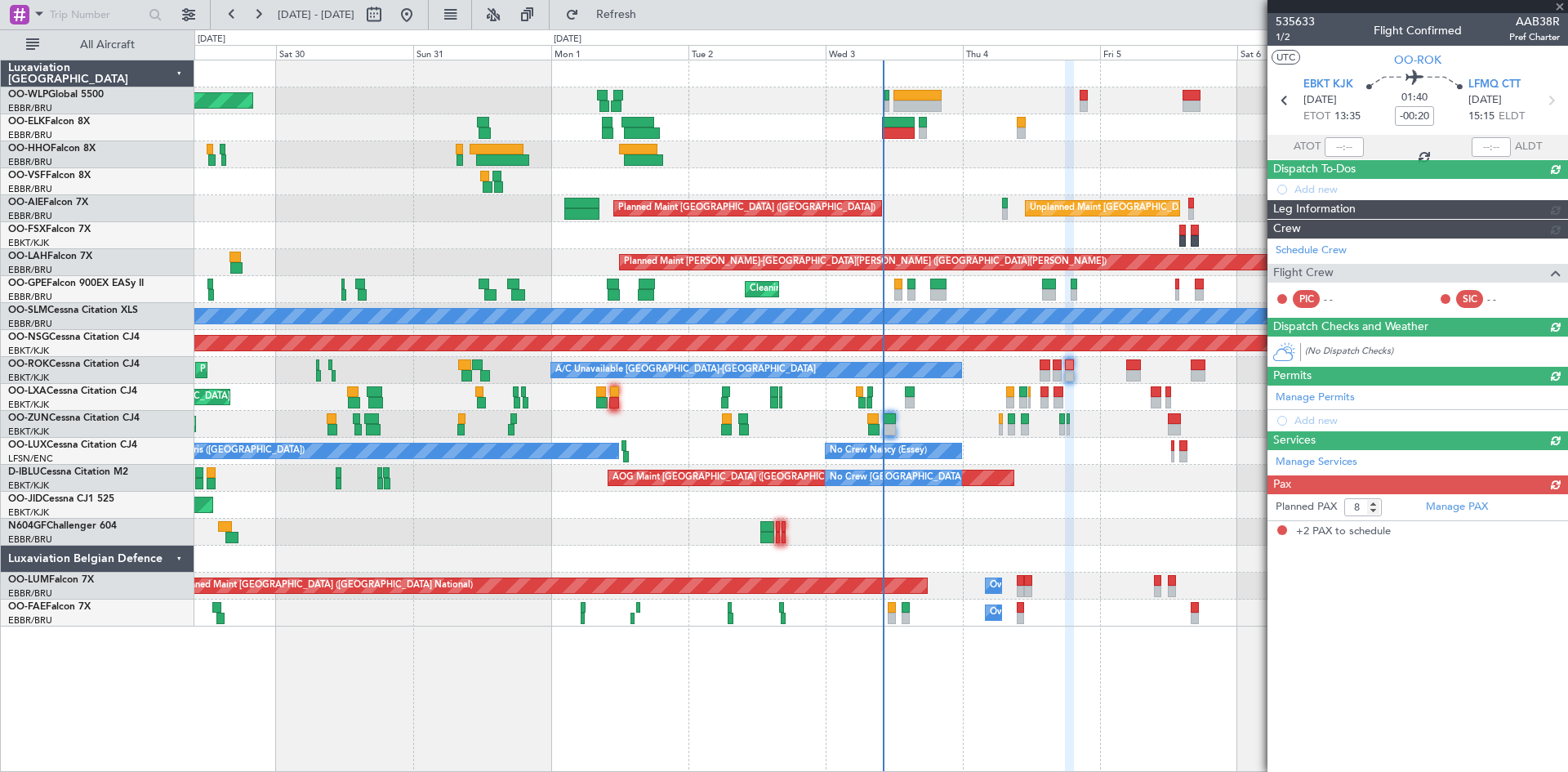
type input "+00:30"
type input "2"
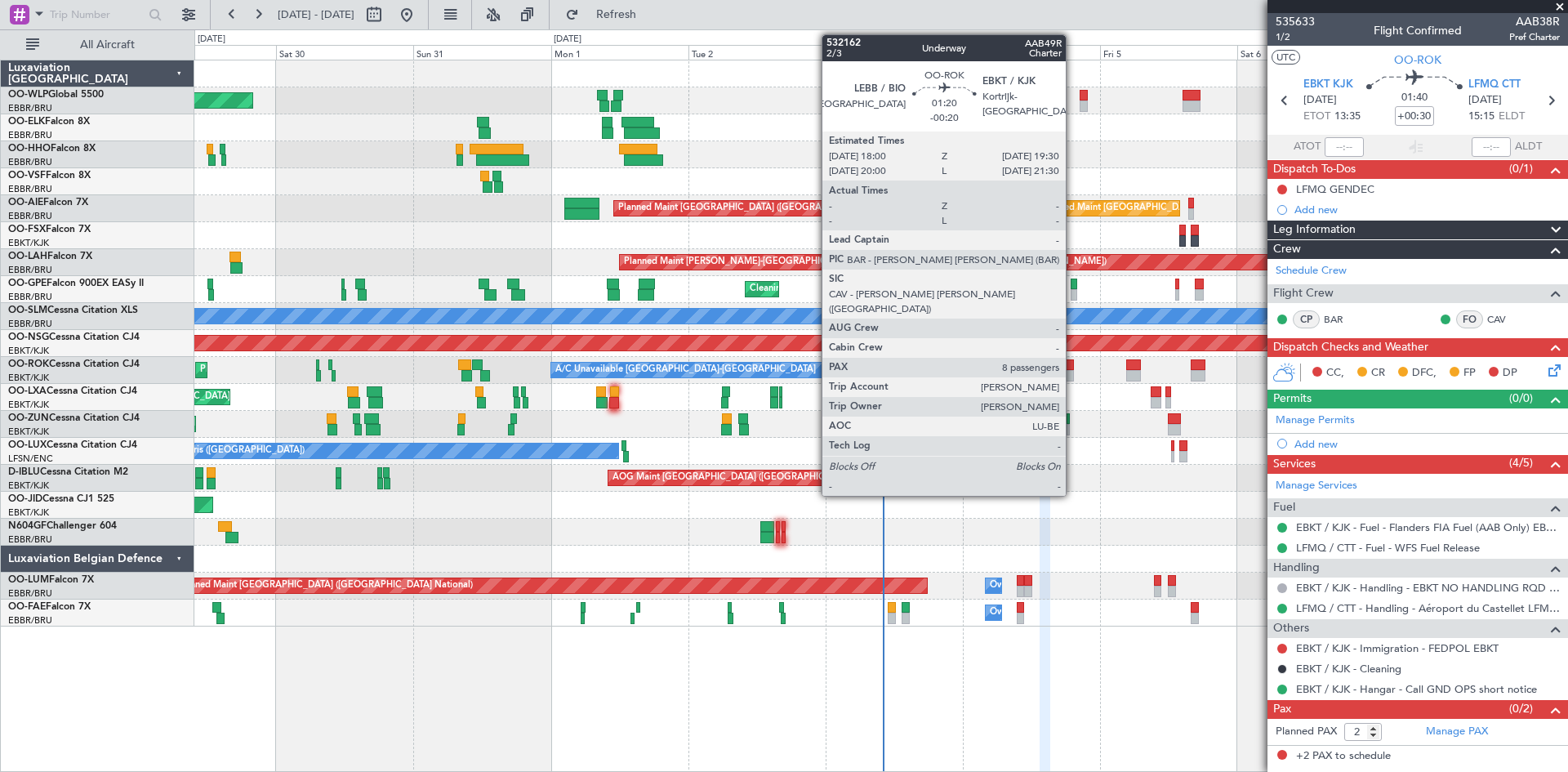
click at [1074, 374] on div at bounding box center [1070, 376] width 9 height 11
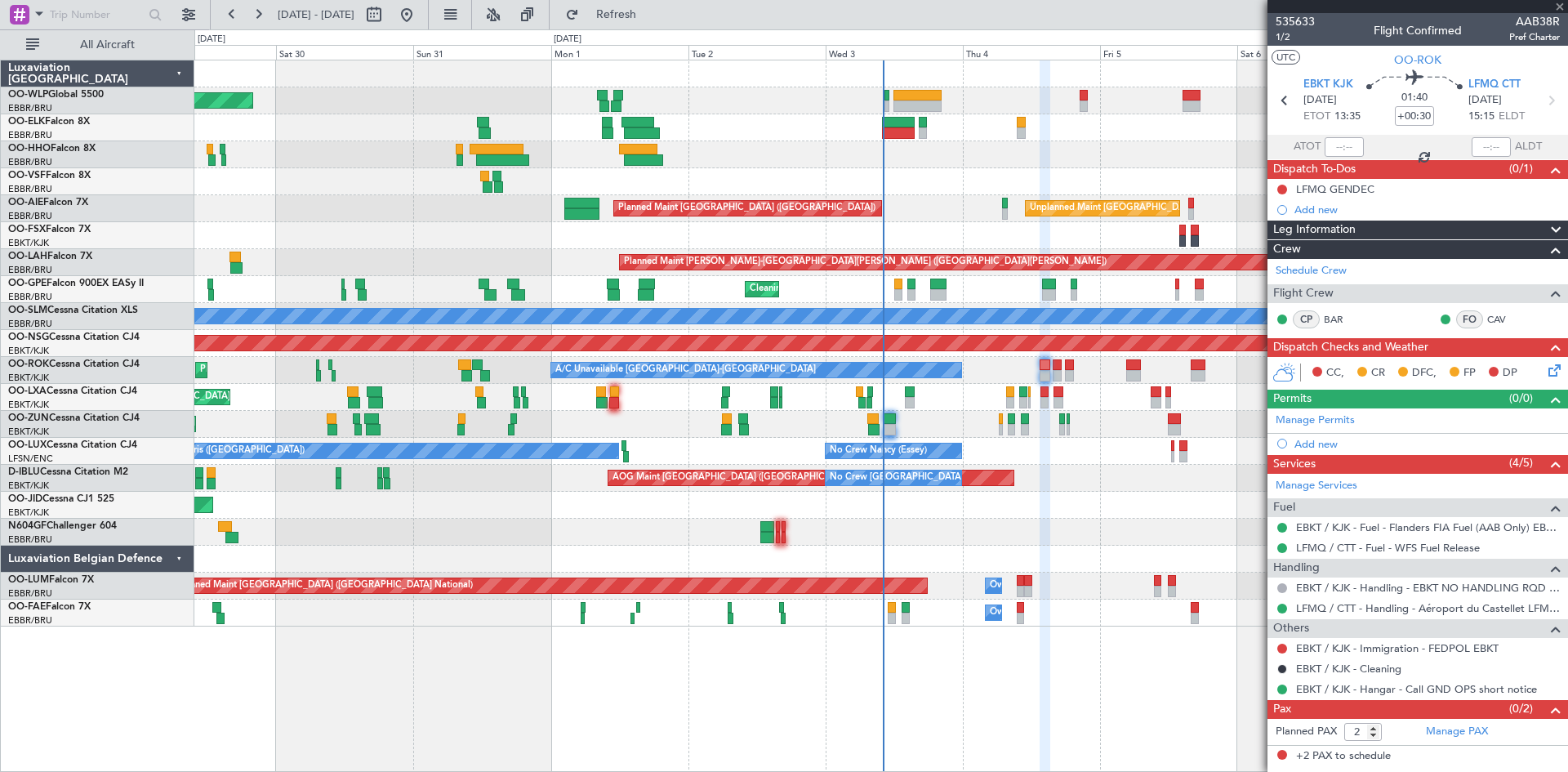
type input "-00:20"
type input "8"
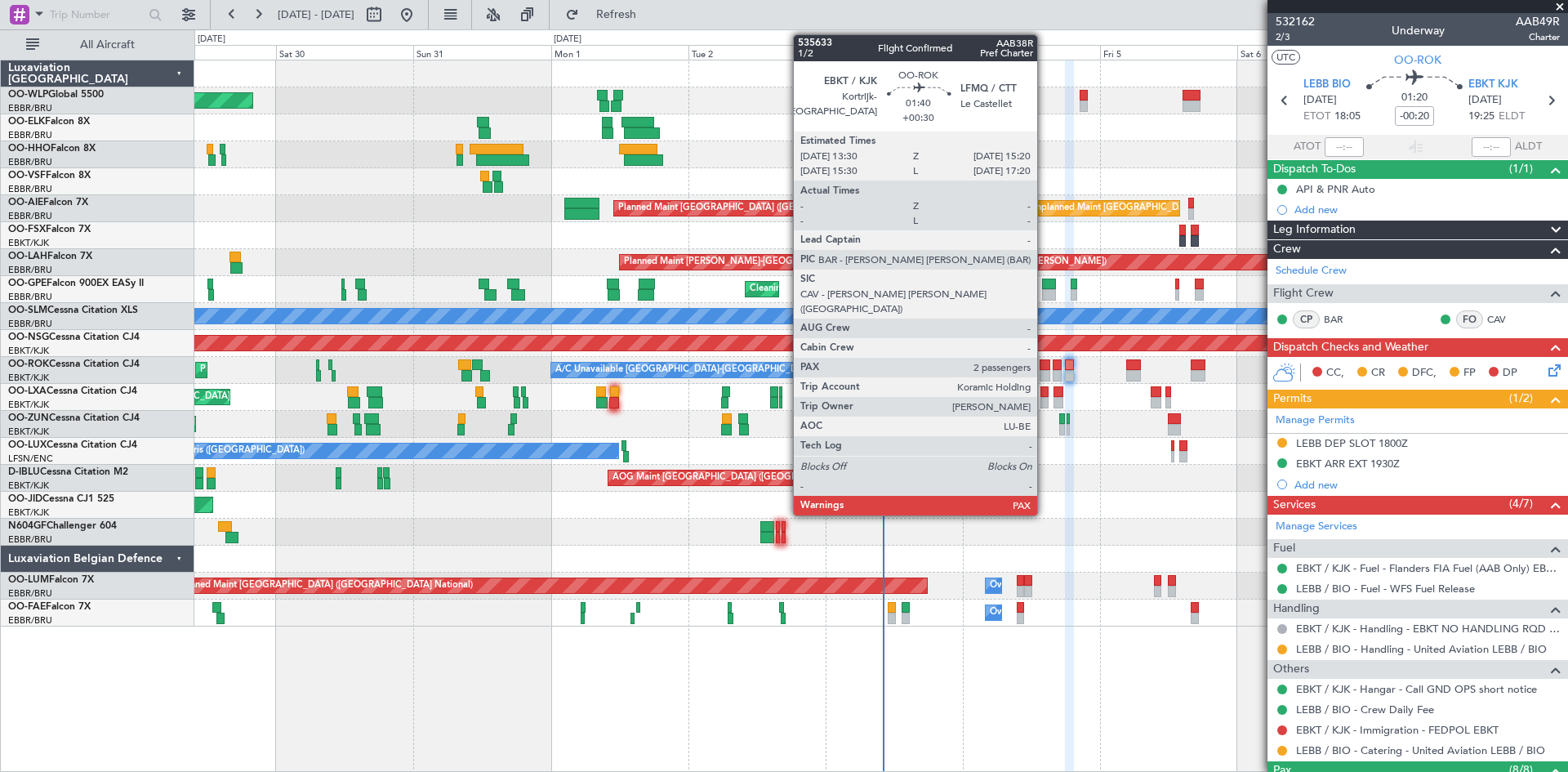
click at [1045, 371] on div at bounding box center [1045, 376] width 10 height 11
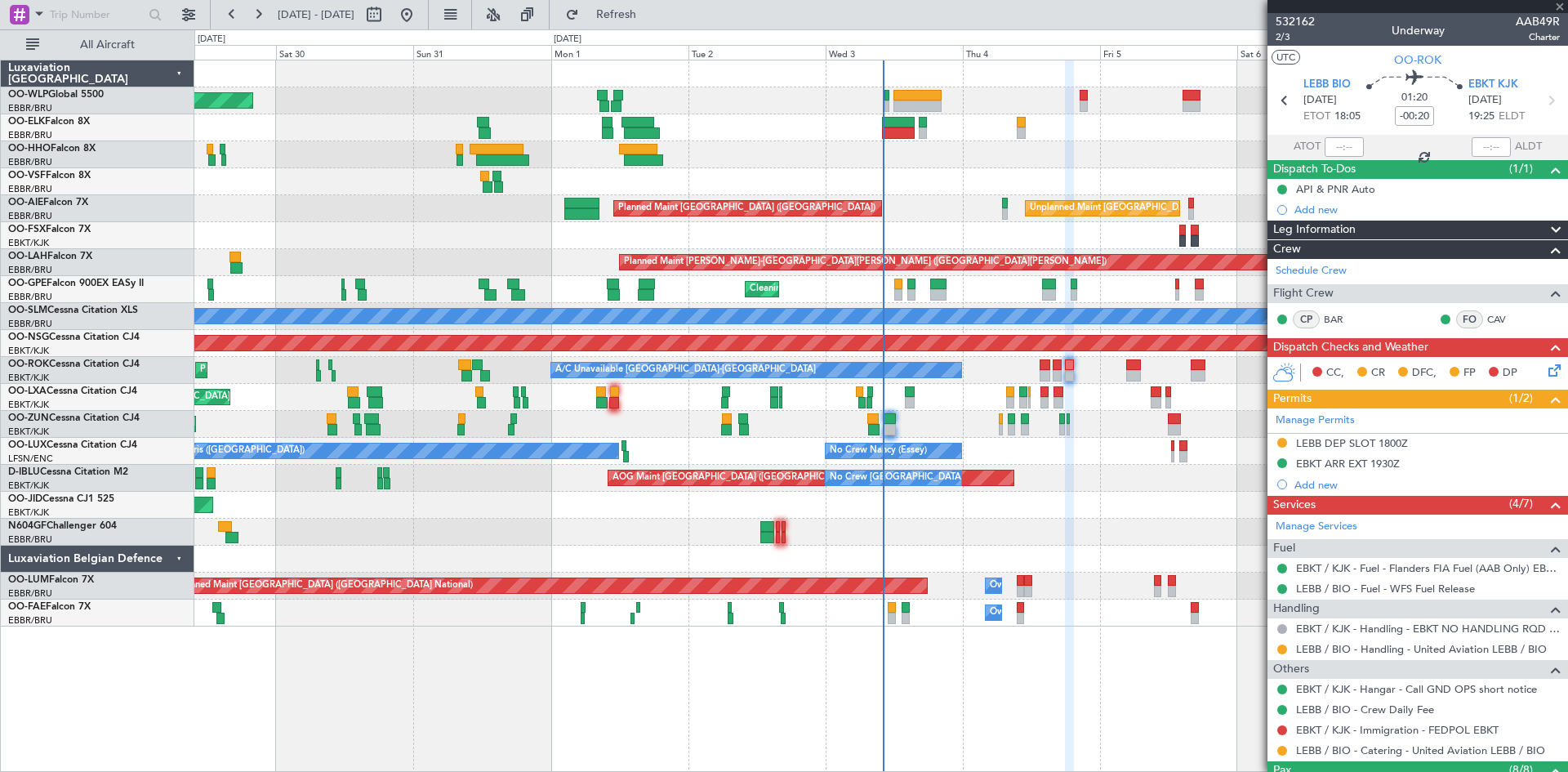
type input "+00:30"
type input "2"
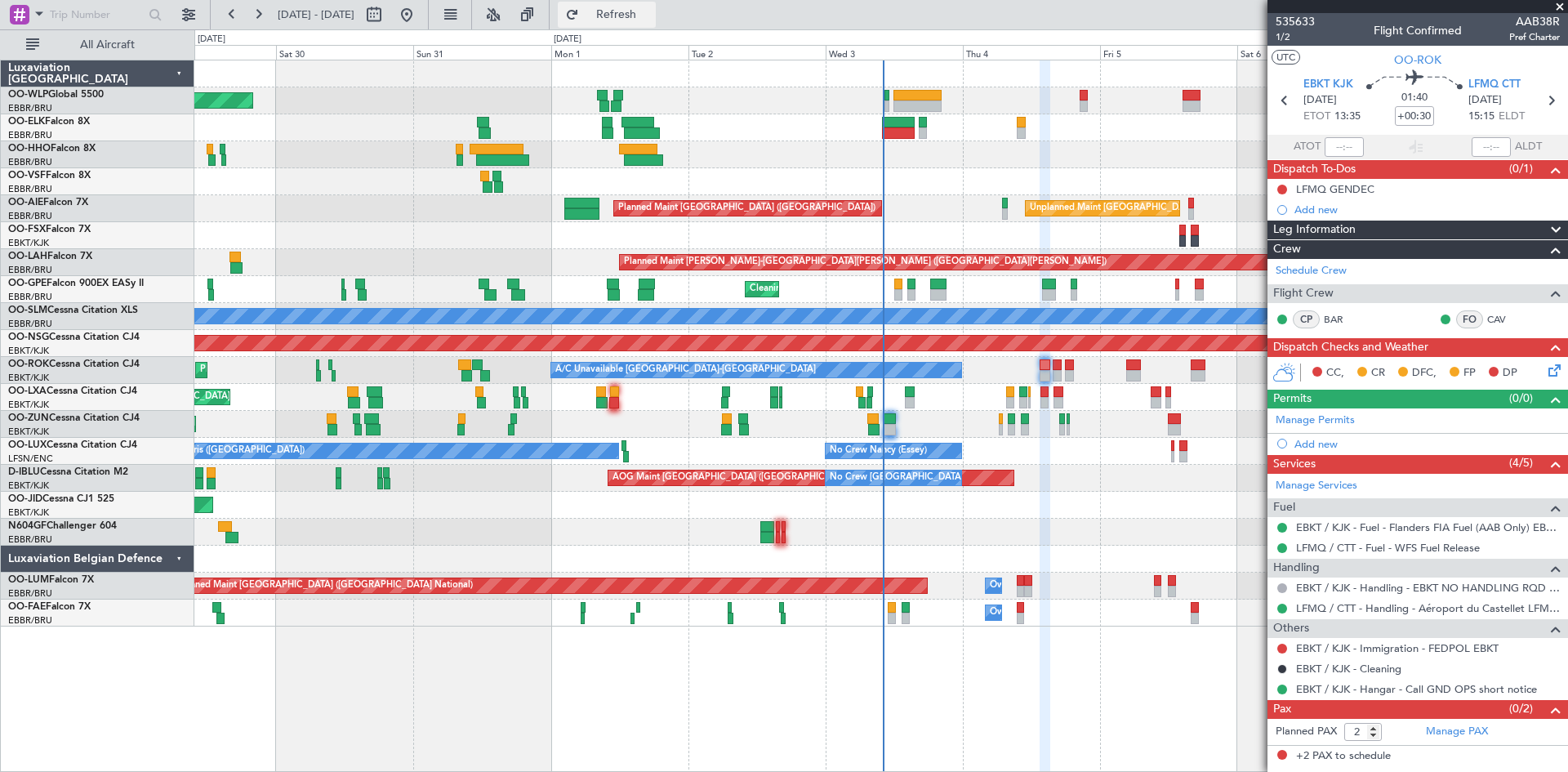
click at [626, 16] on button "Refresh" at bounding box center [607, 15] width 98 height 26
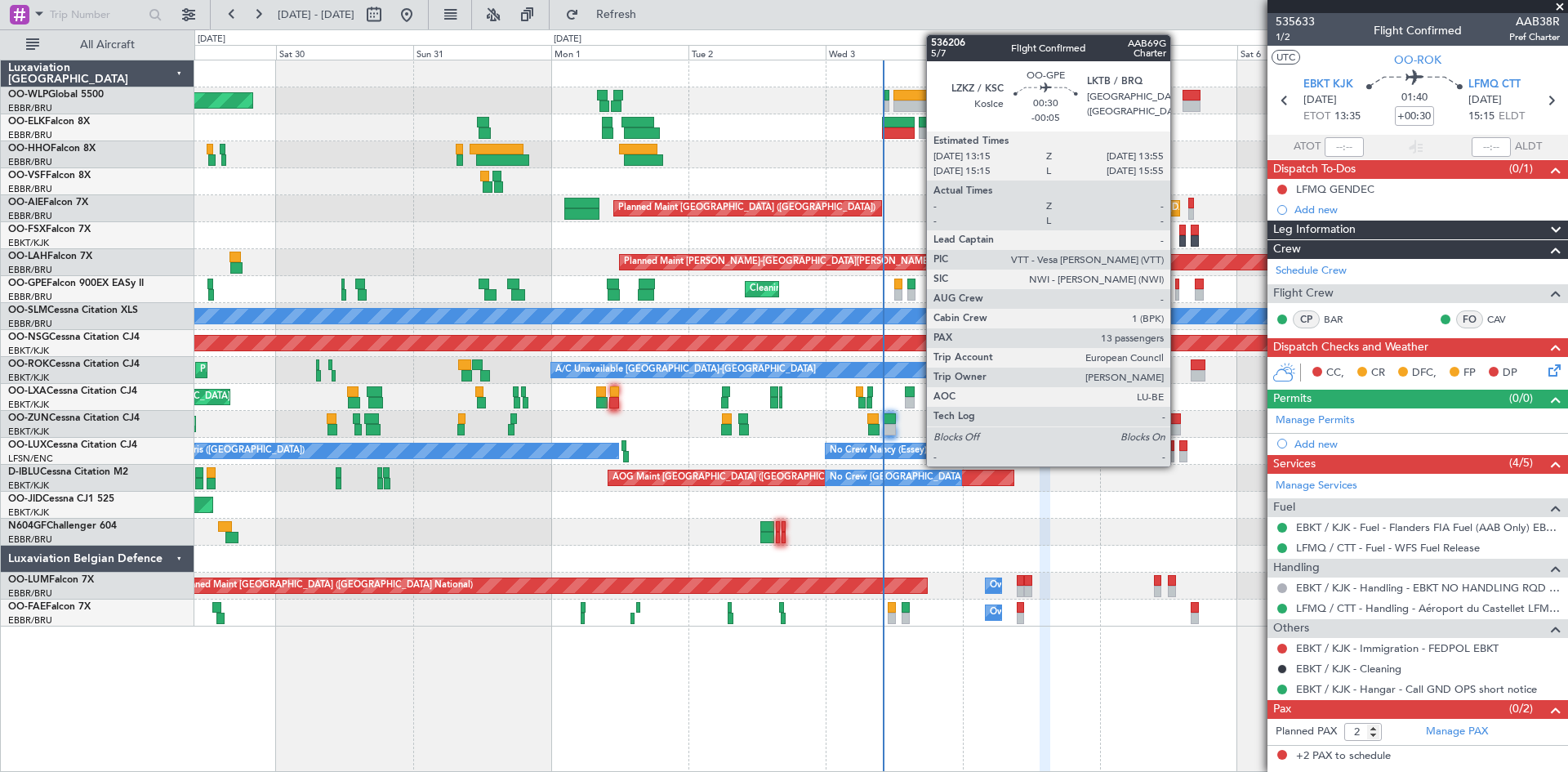
click at [1178, 288] on div at bounding box center [1177, 284] width 4 height 11
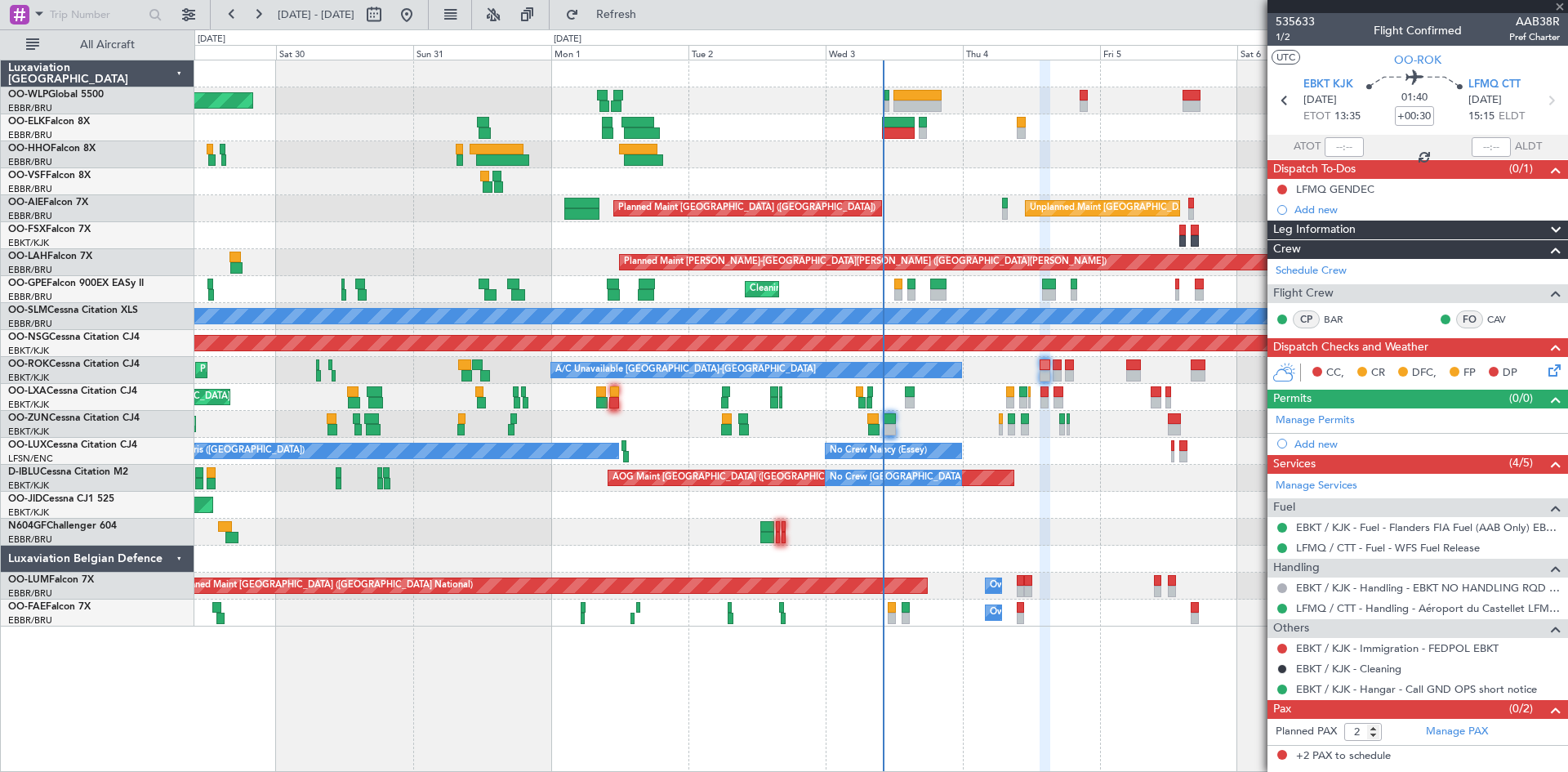
type input "-00:05"
type input "13"
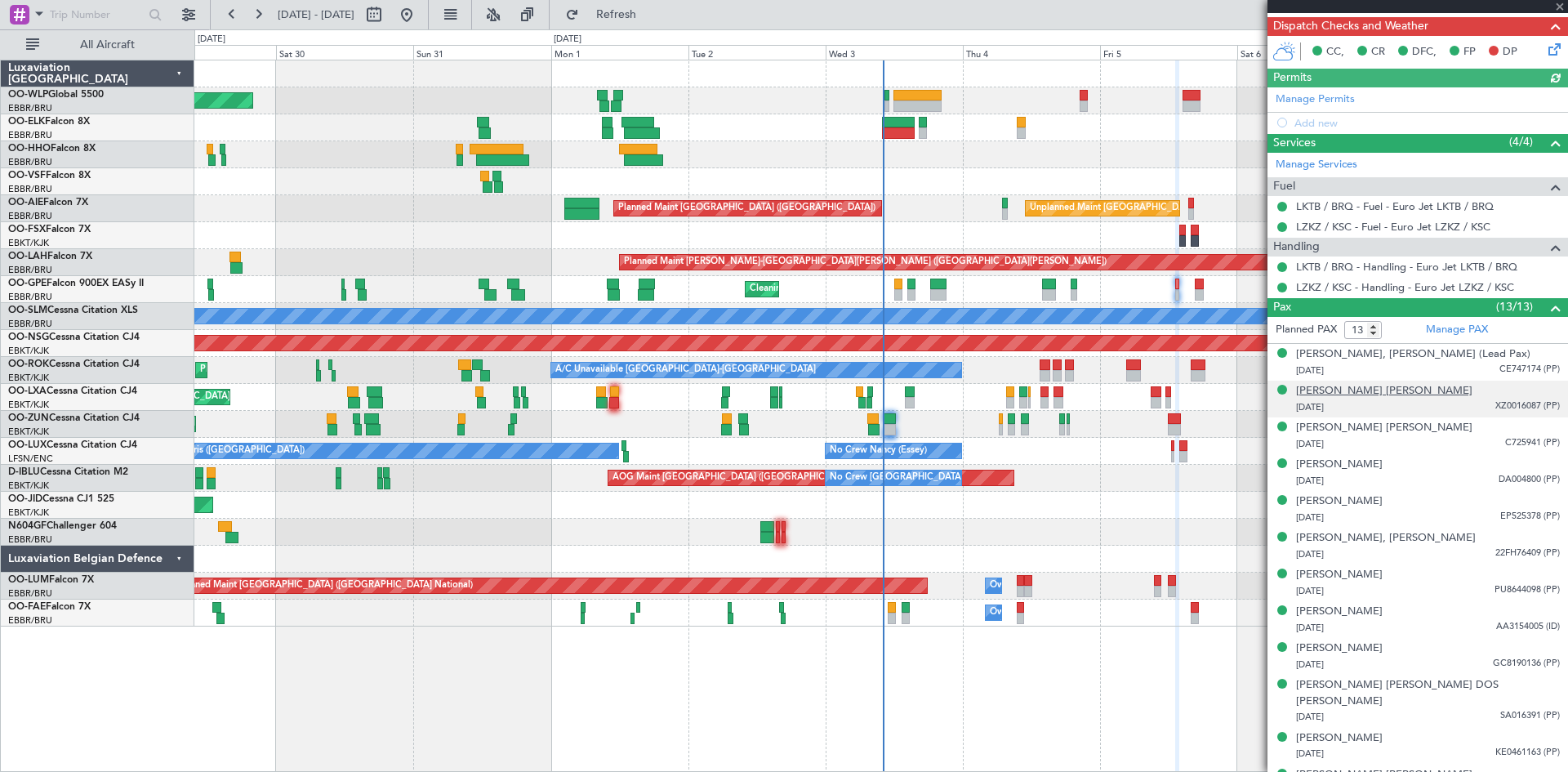
scroll to position [424, 0]
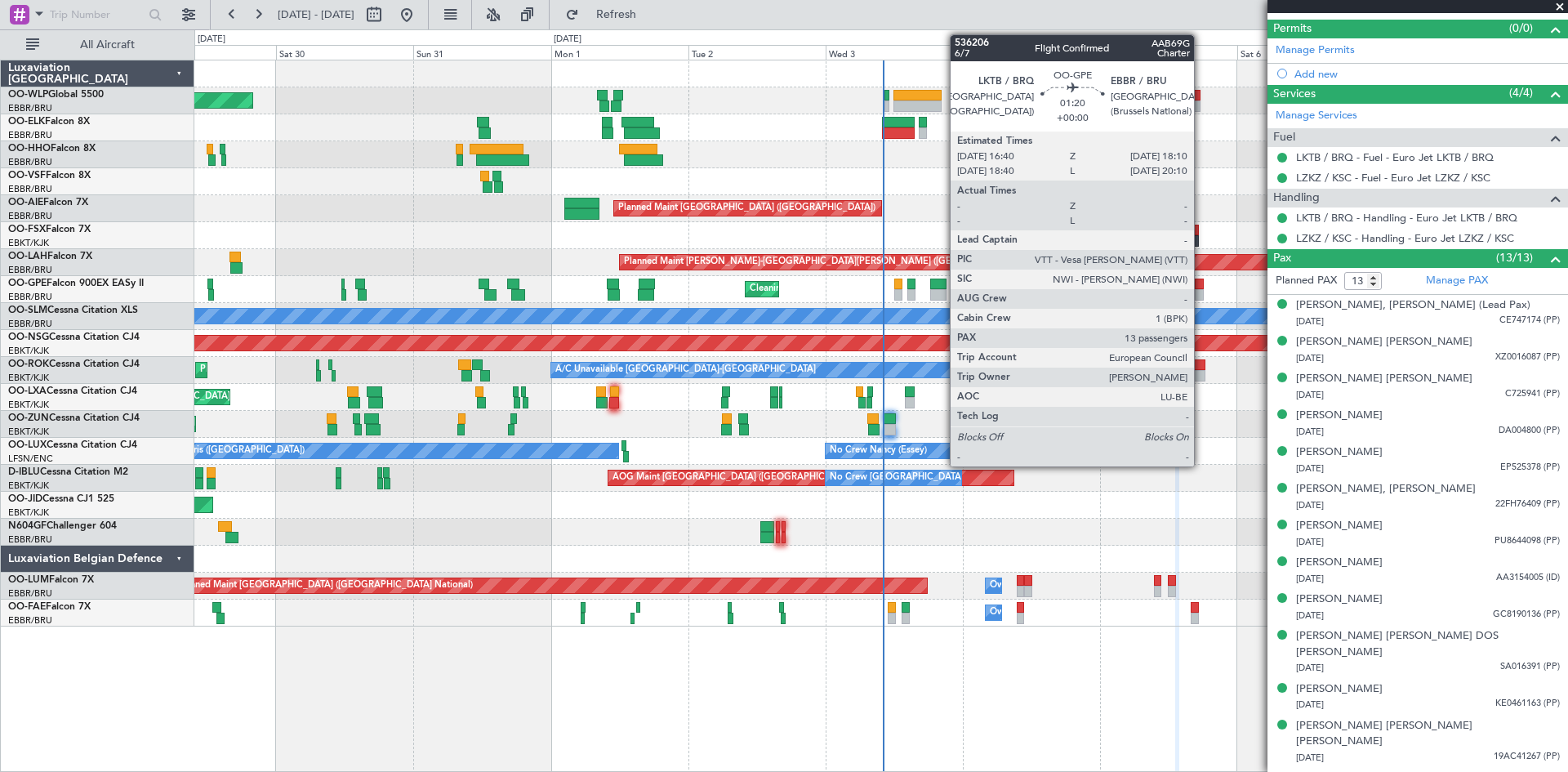
click at [1201, 292] on div at bounding box center [1199, 295] width 9 height 11
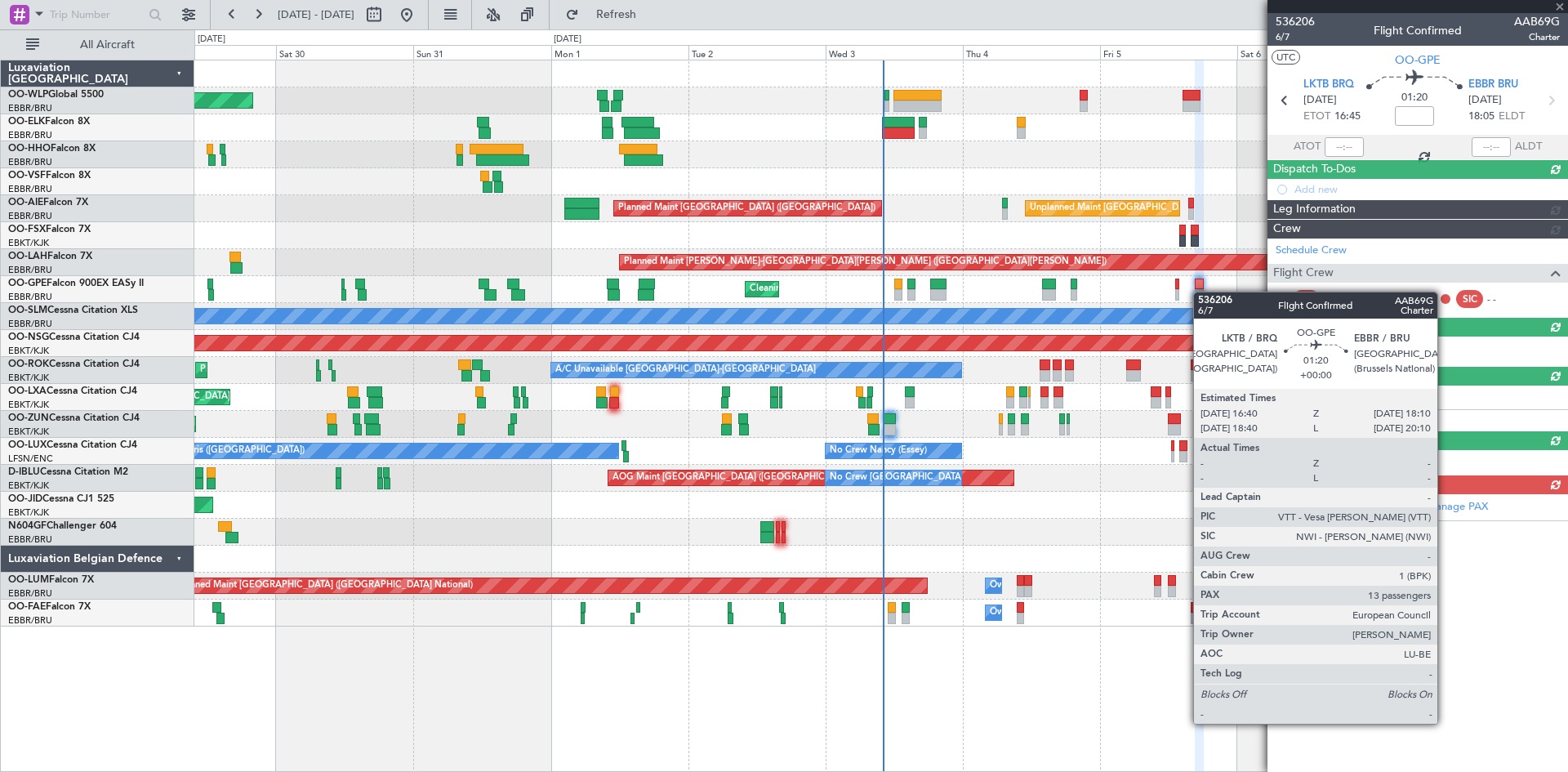
scroll to position [0, 0]
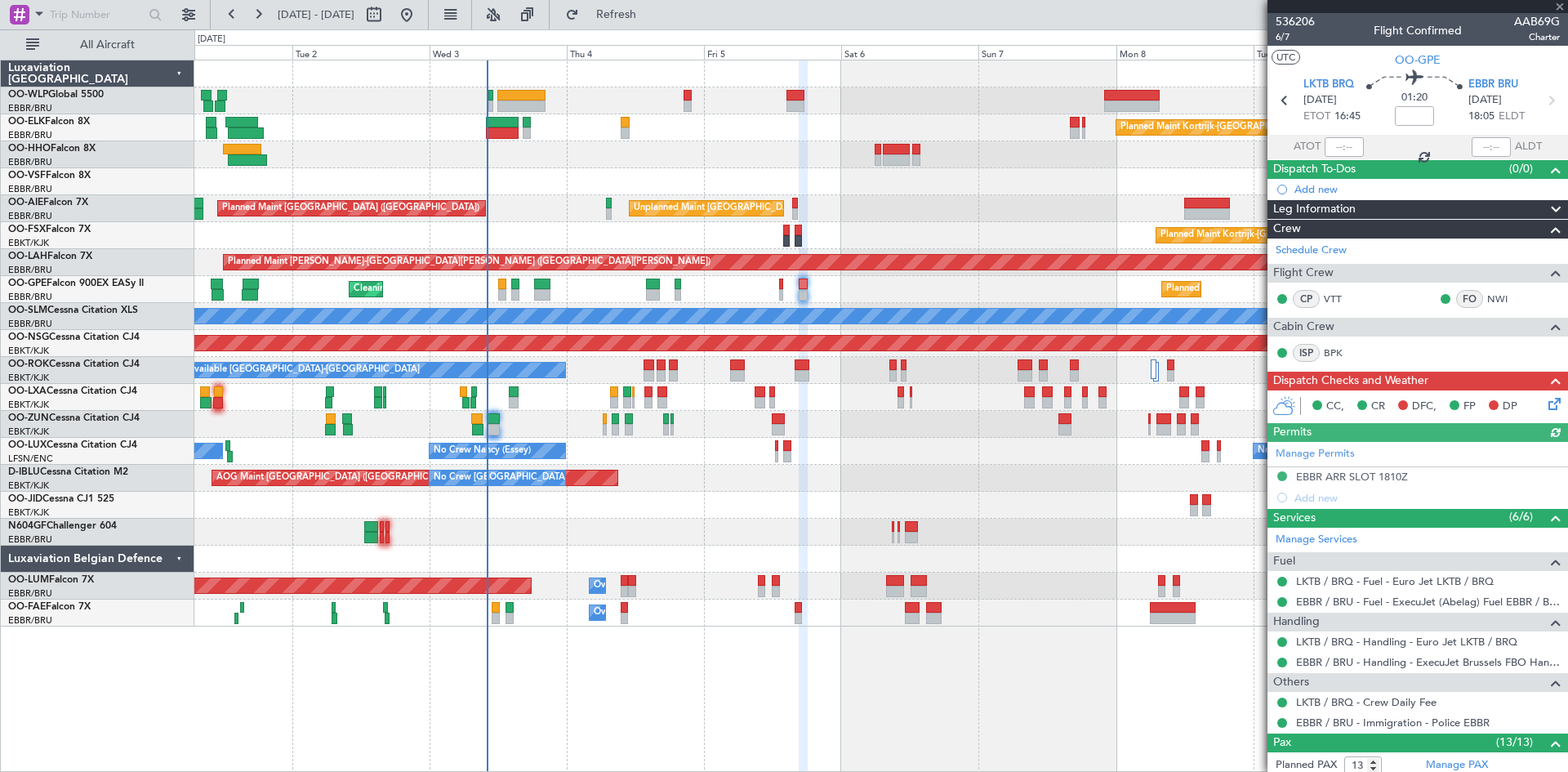
click at [846, 375] on div "Planned Maint Berlin (Brandenburg) Planned Maint Kortrijk-Wevelgem Unplanned Ma…" at bounding box center [881, 343] width 1373 height 567
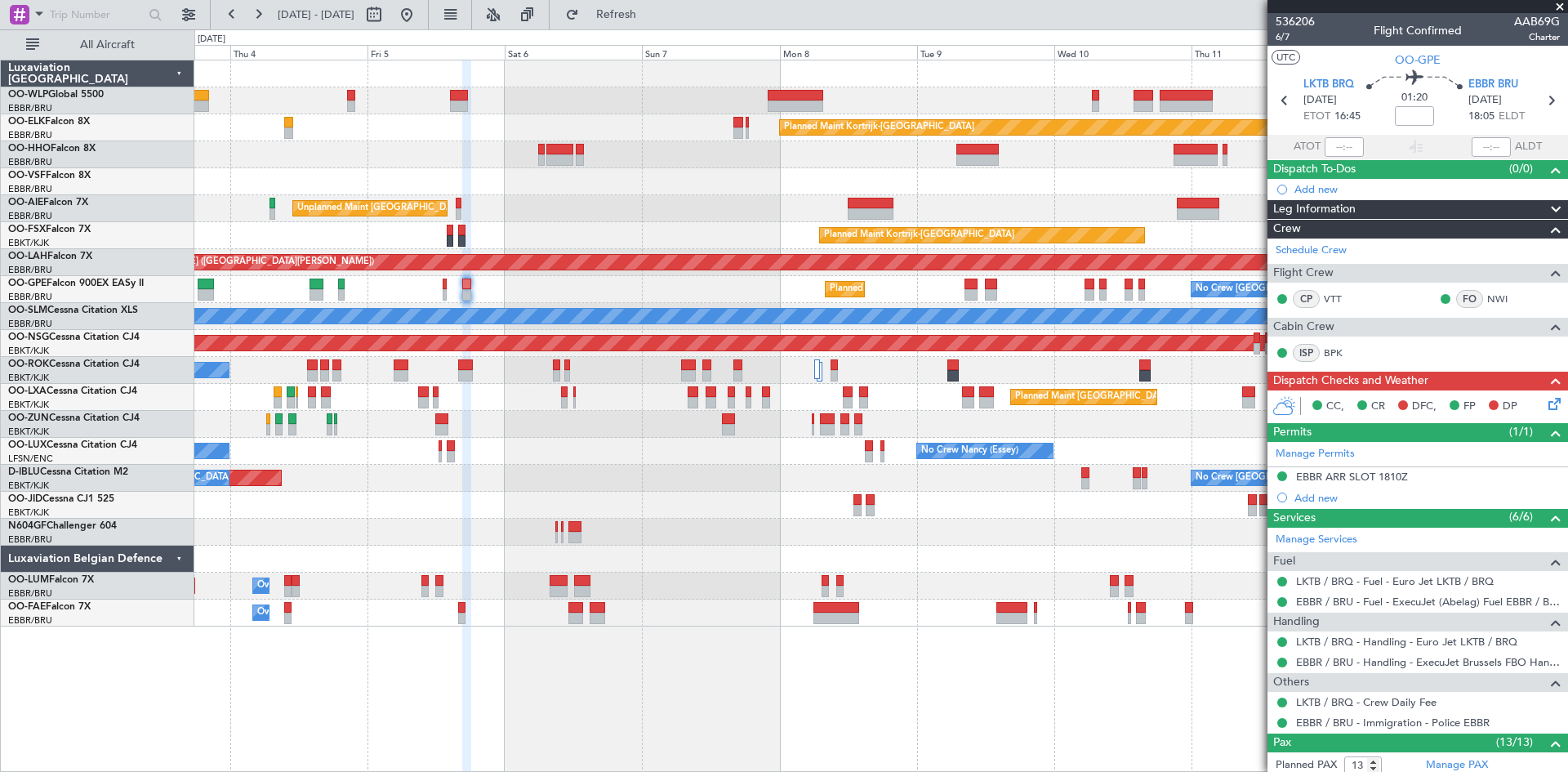
click at [914, 329] on div "Planned Maint Kortrijk-Wevelgem Unplanned Maint Brussels (Brussels National) Pl…" at bounding box center [881, 343] width 1373 height 567
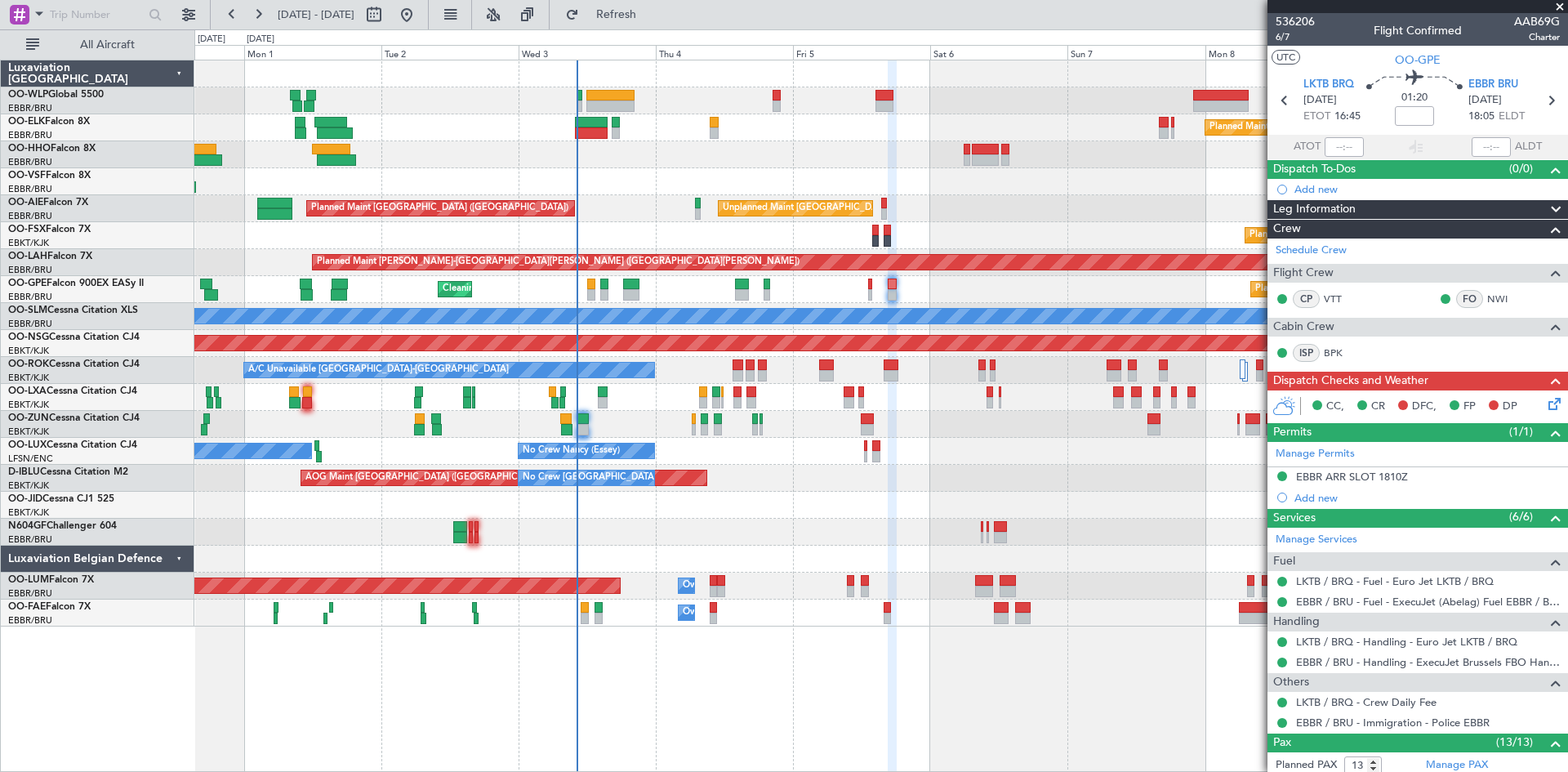
click at [1258, 294] on div "Planned Maint Brussels (Brussels National) Cleaning Brussels (Brussels National…" at bounding box center [881, 289] width 1373 height 27
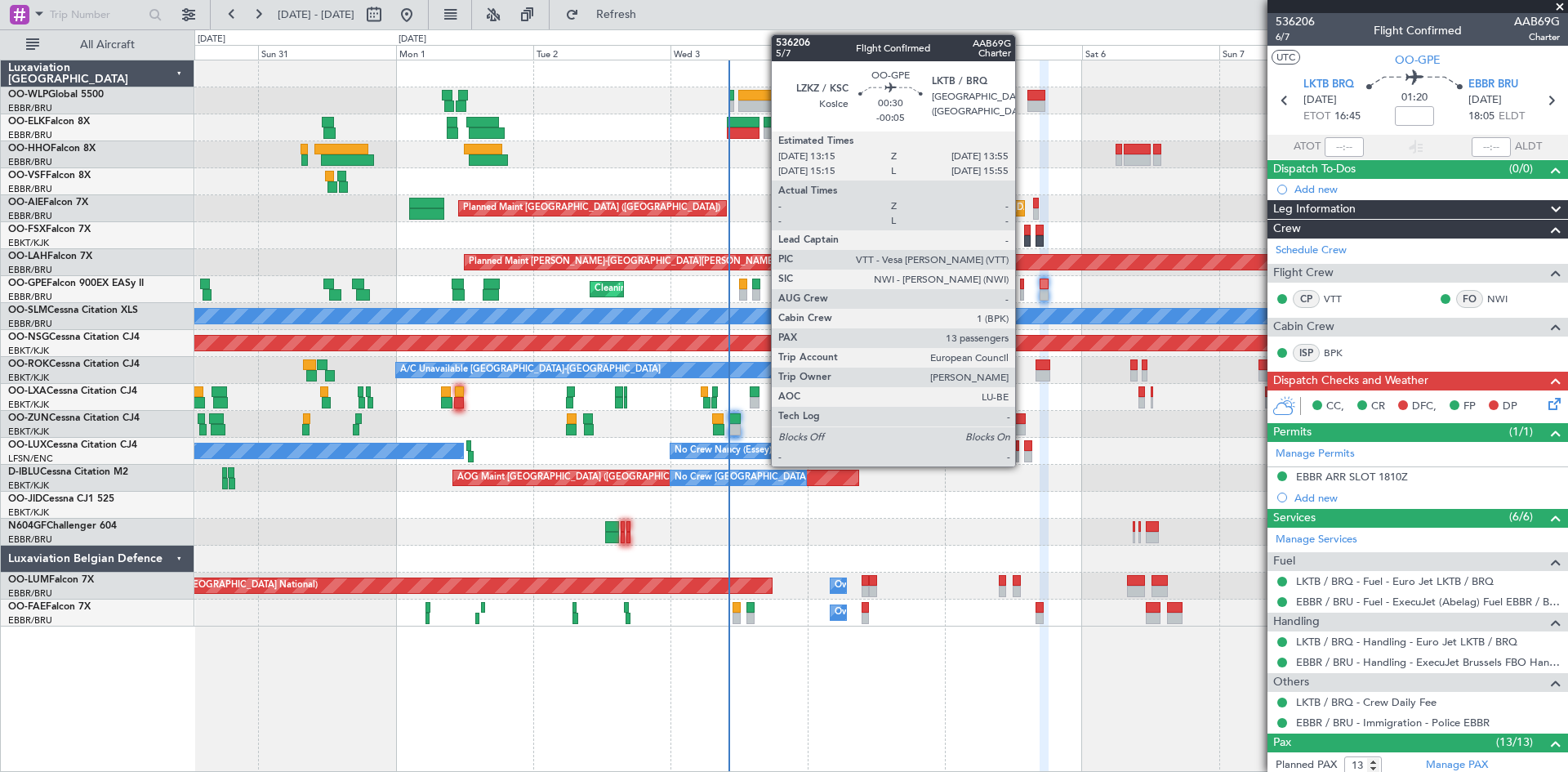
click at [1023, 294] on div at bounding box center [1022, 295] width 4 height 11
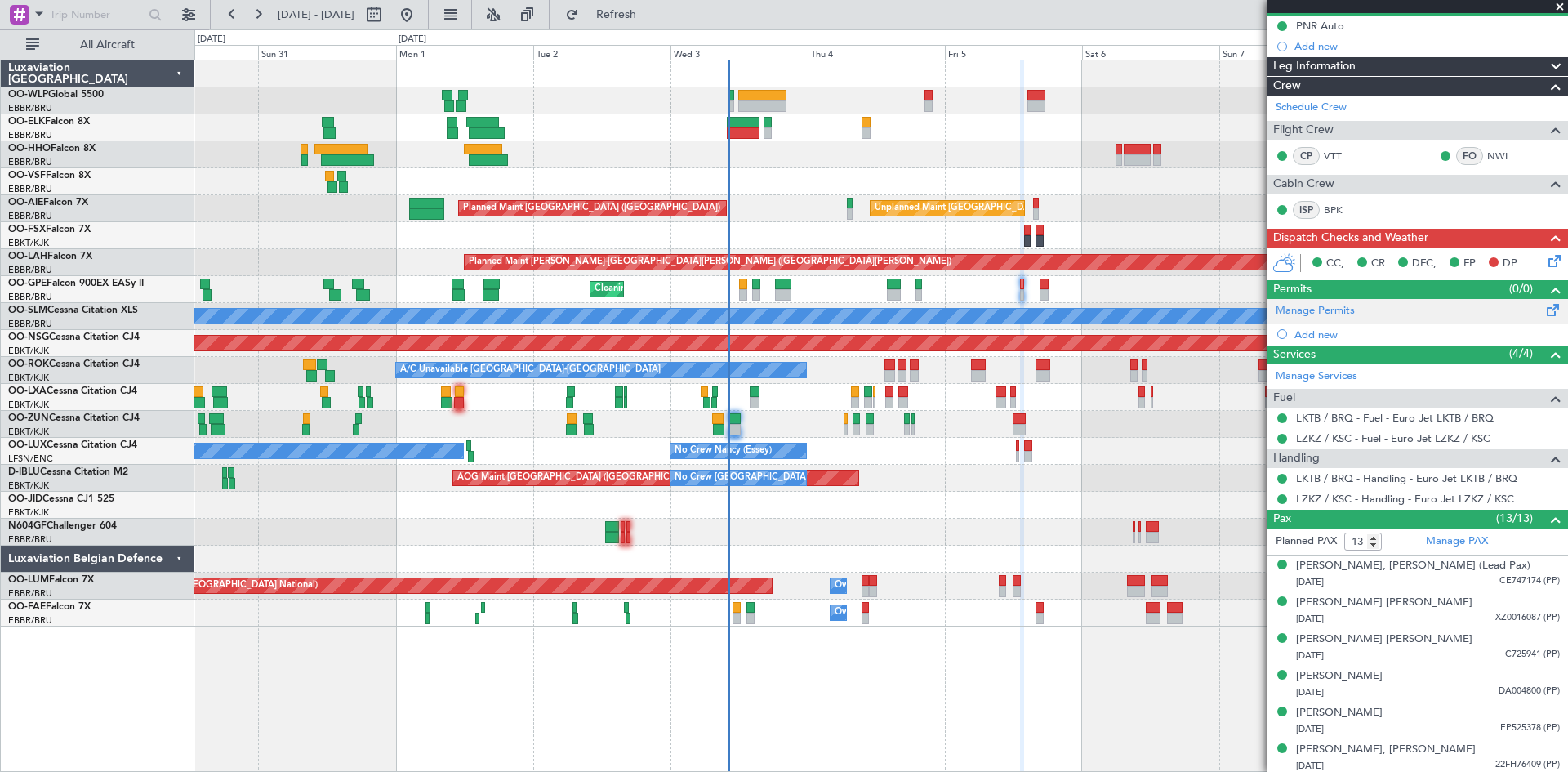
scroll to position [245, 0]
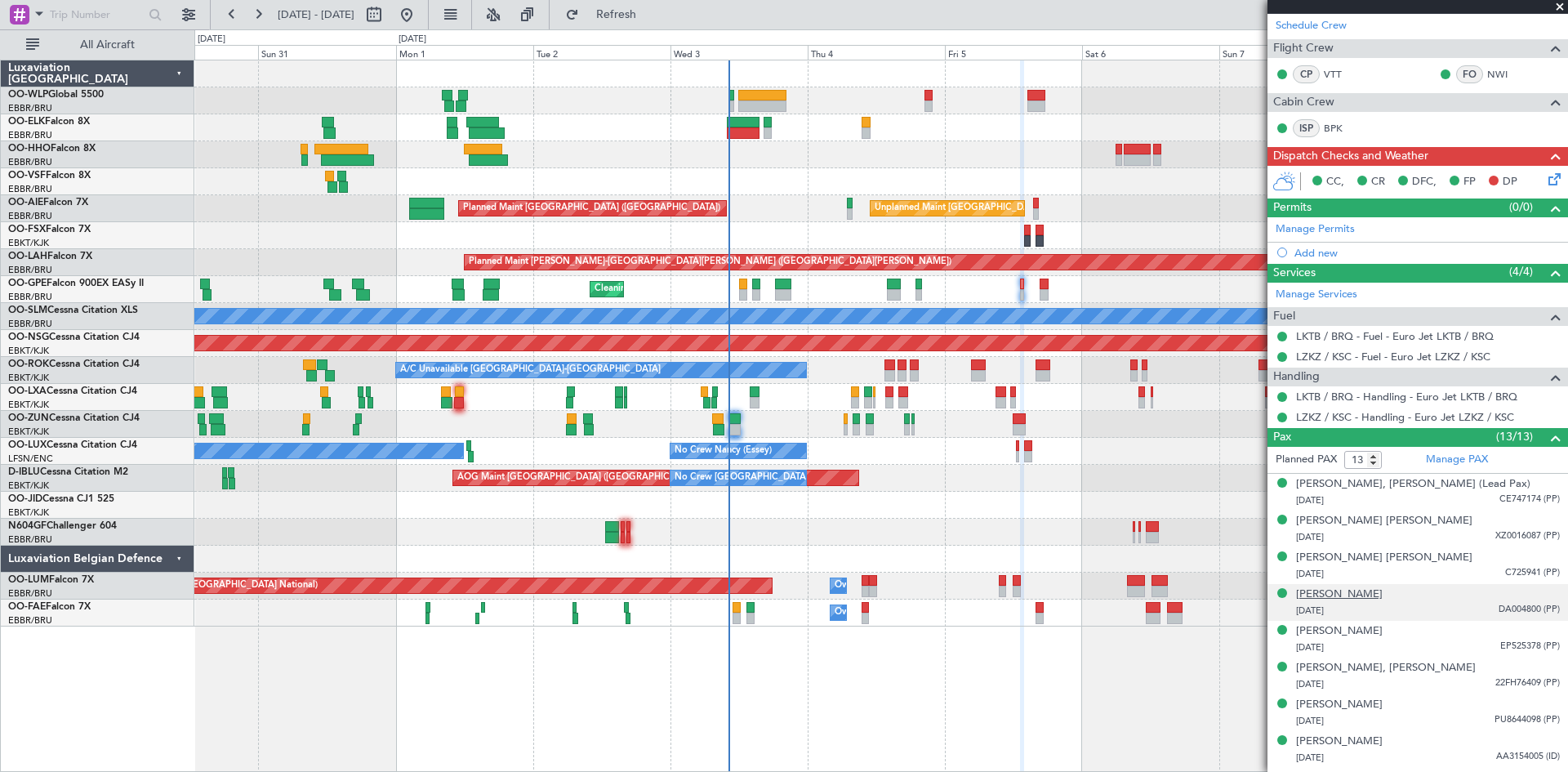
click at [1383, 595] on div "[PERSON_NAME]" at bounding box center [1339, 594] width 86 height 16
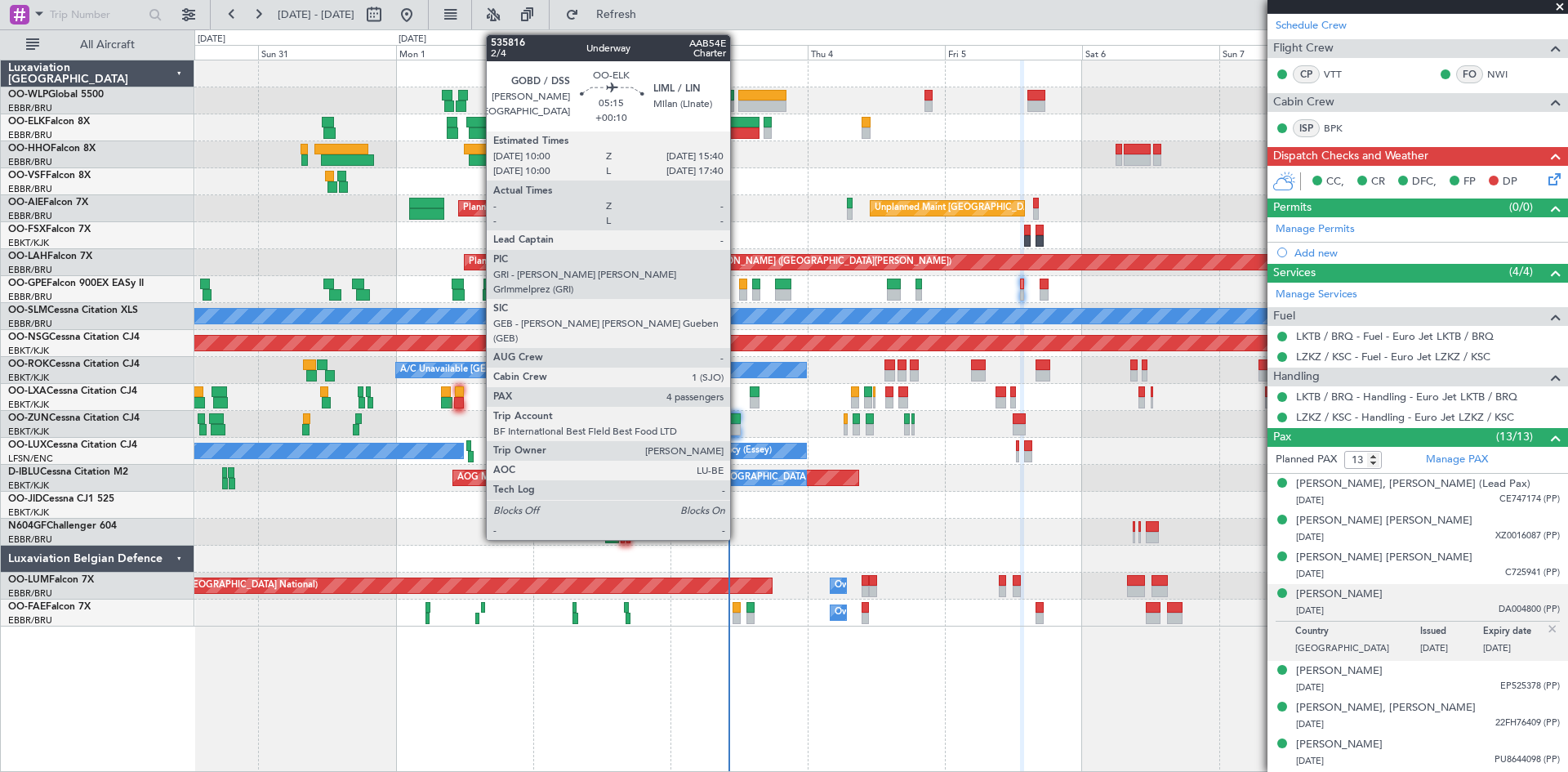
click at [738, 123] on div at bounding box center [743, 123] width 33 height 11
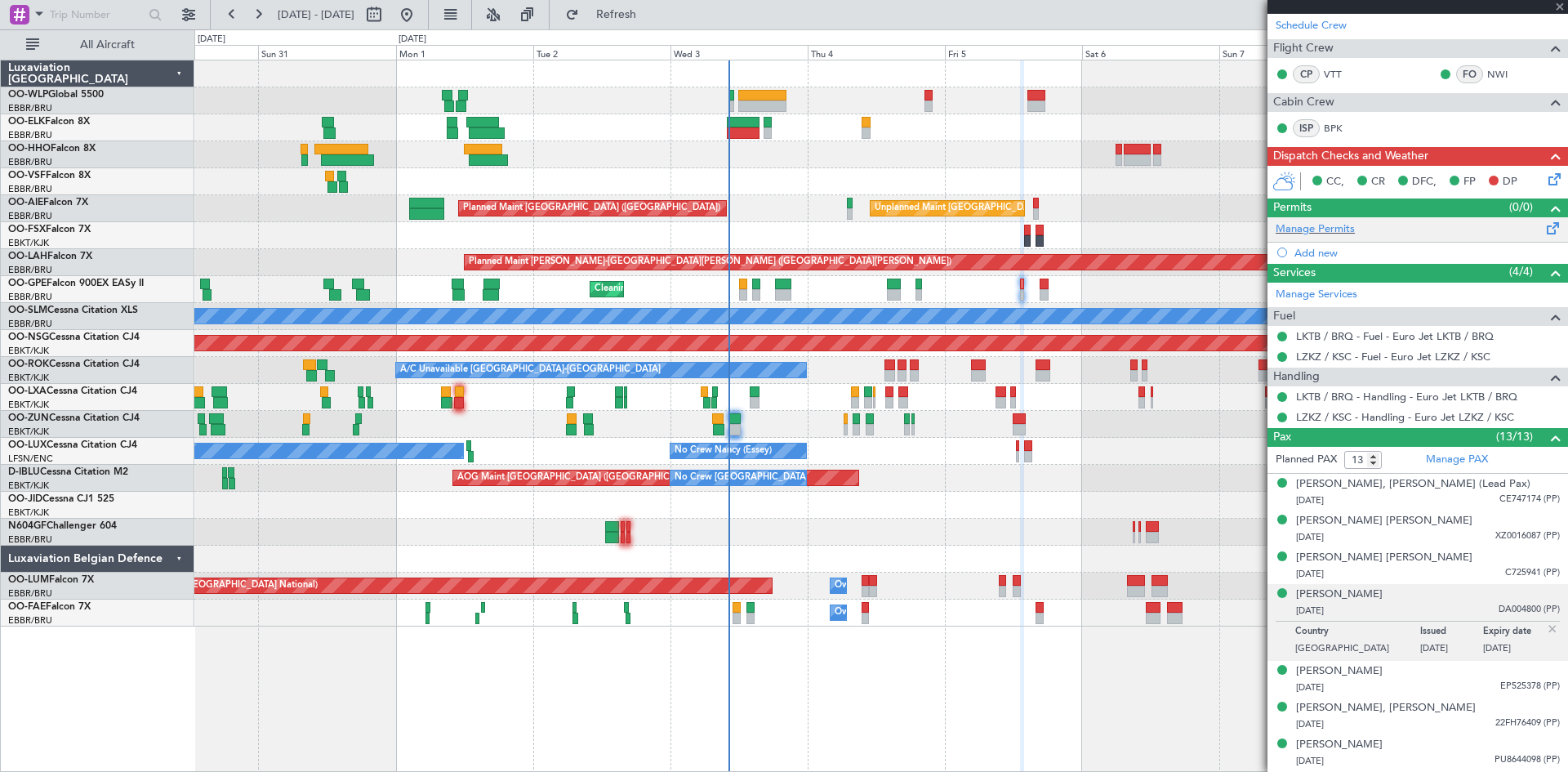
type input "+00:10"
type input "4"
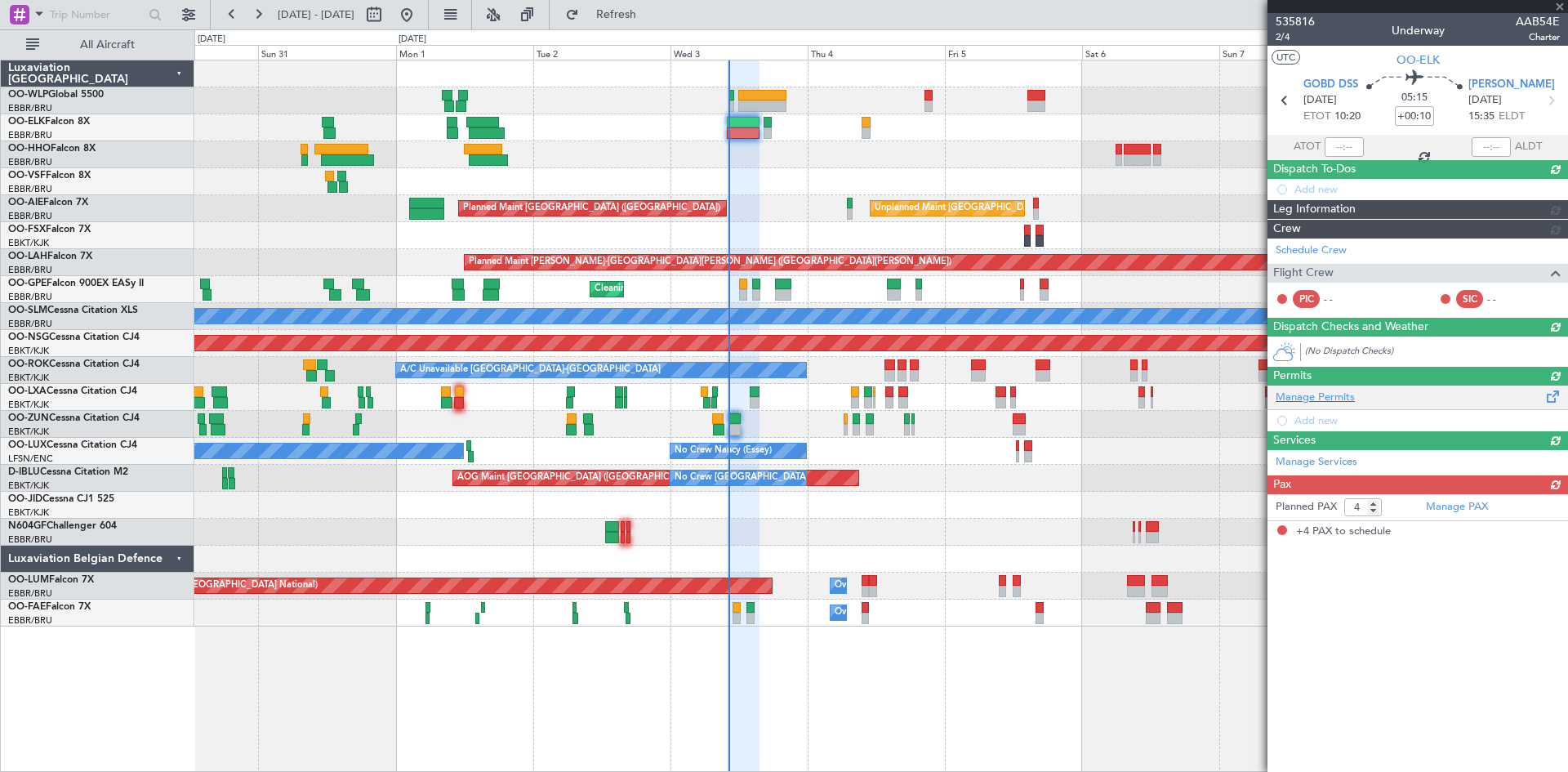
scroll to position [0, 0]
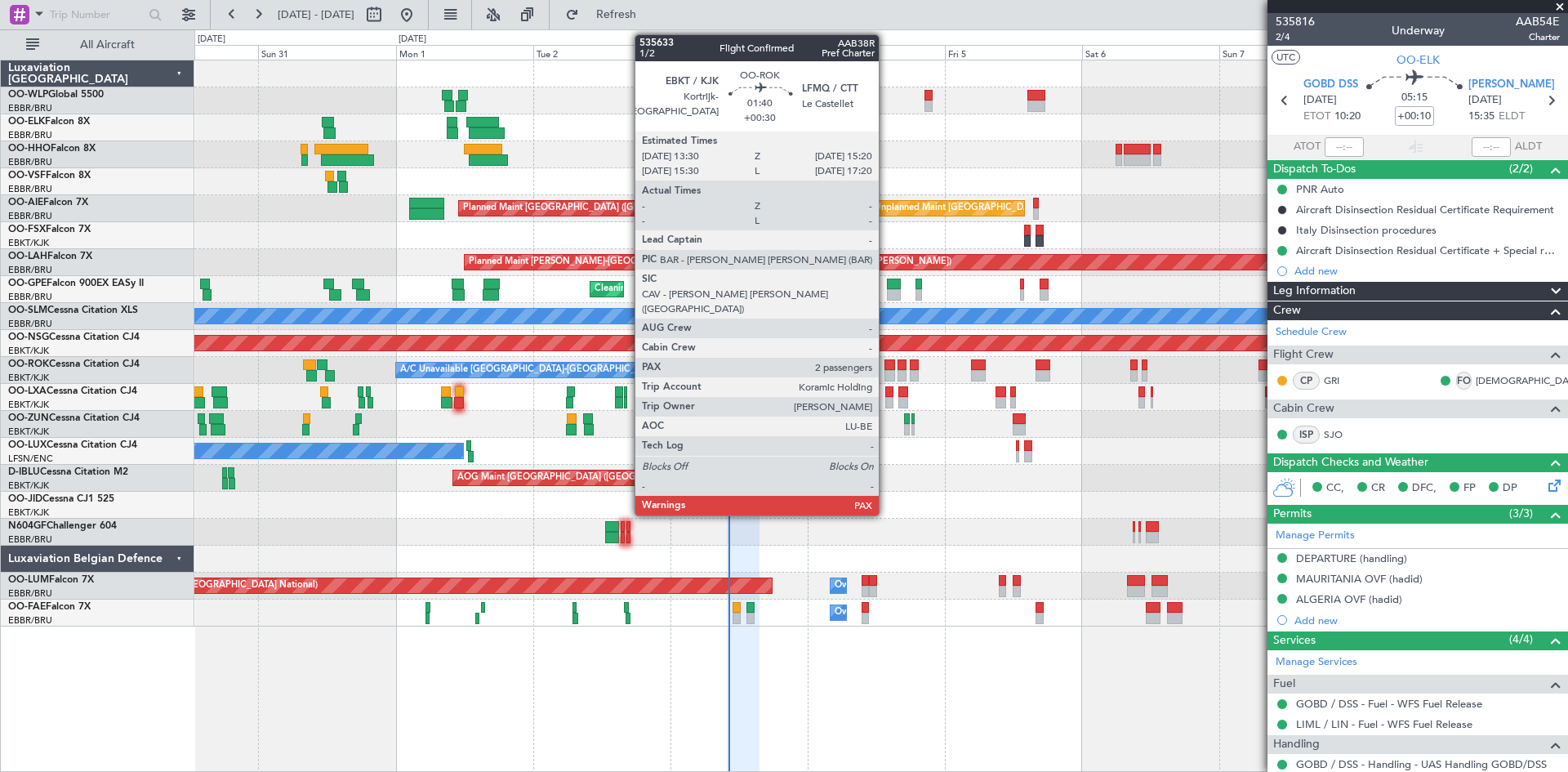
click at [886, 364] on div at bounding box center [889, 365] width 10 height 11
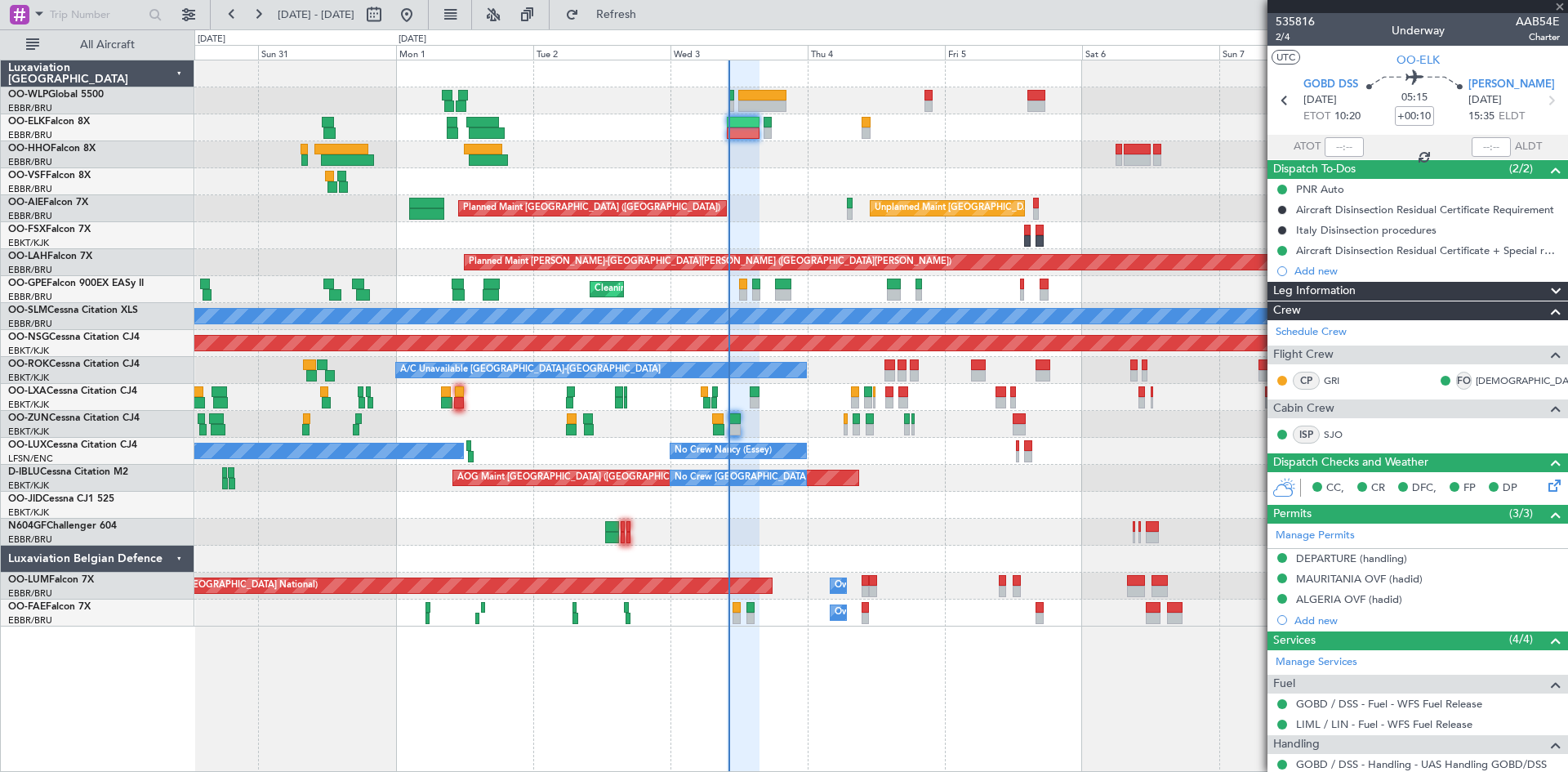
type input "+00:30"
type input "2"
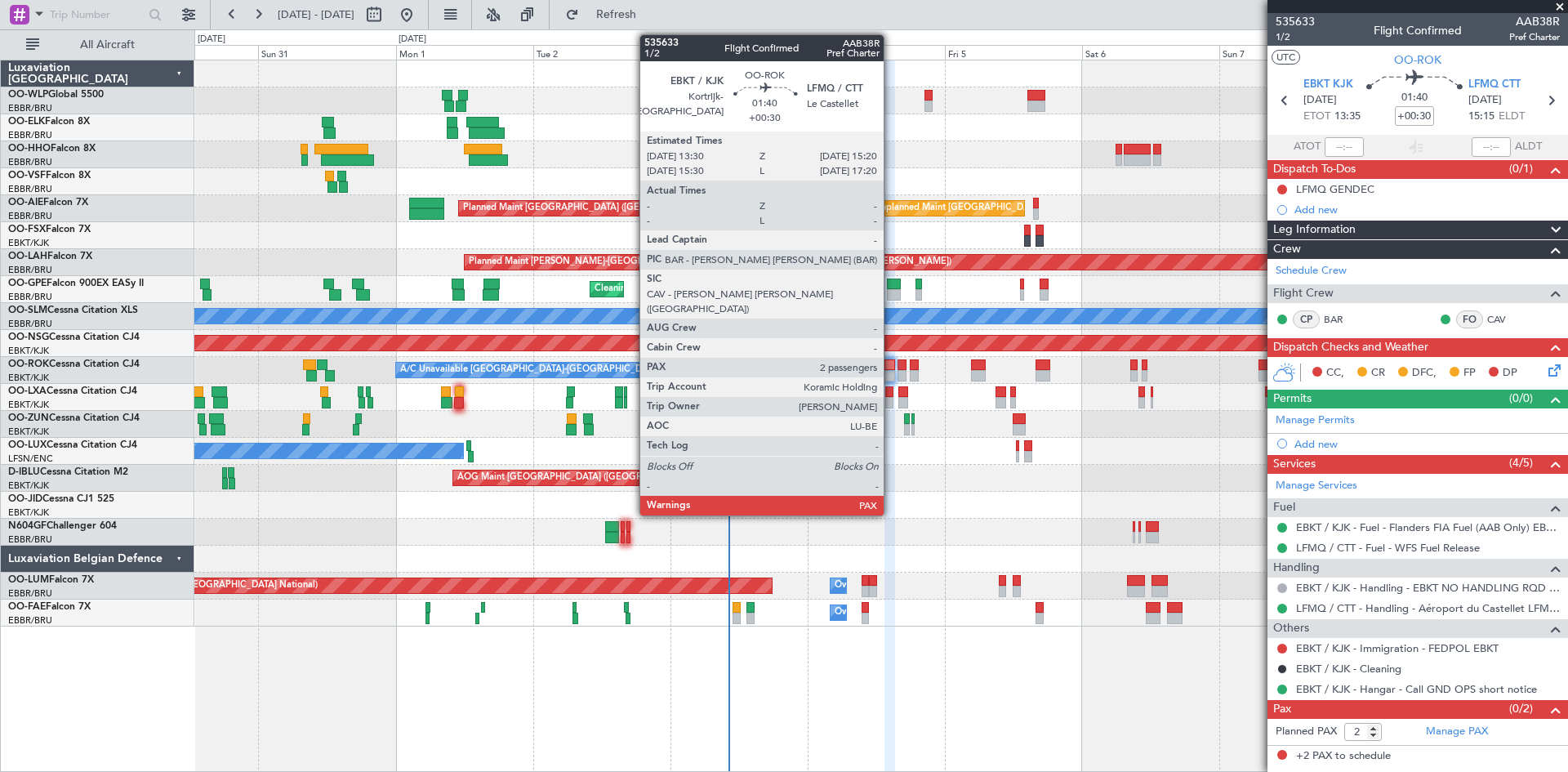
click at [1208, 505] on div "Planned Maint Kortrijk-Wevelgem AOG Maint Kortrijk-Wevelgem" at bounding box center [881, 505] width 1373 height 27
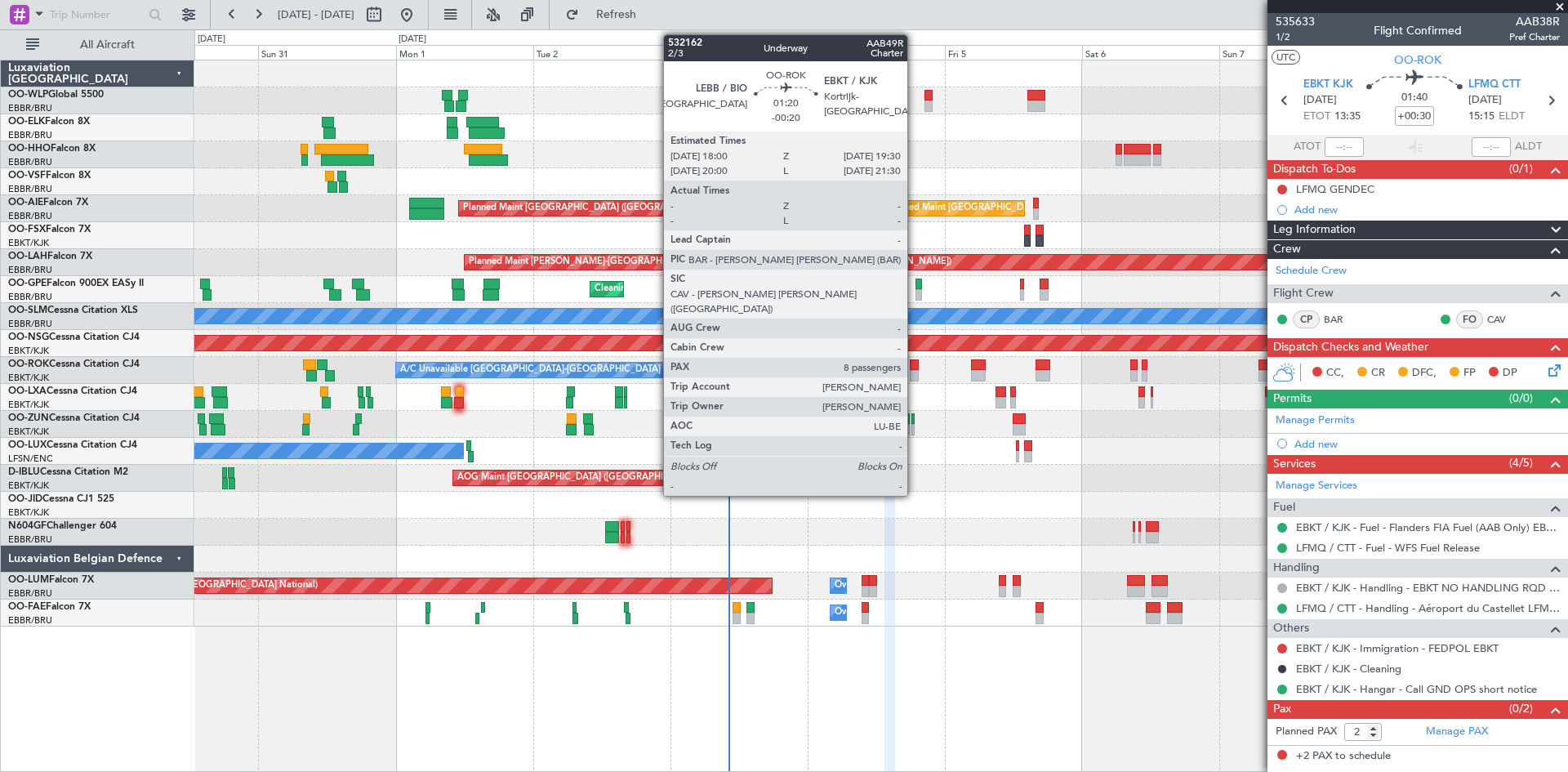
click at [915, 371] on div at bounding box center [914, 376] width 9 height 11
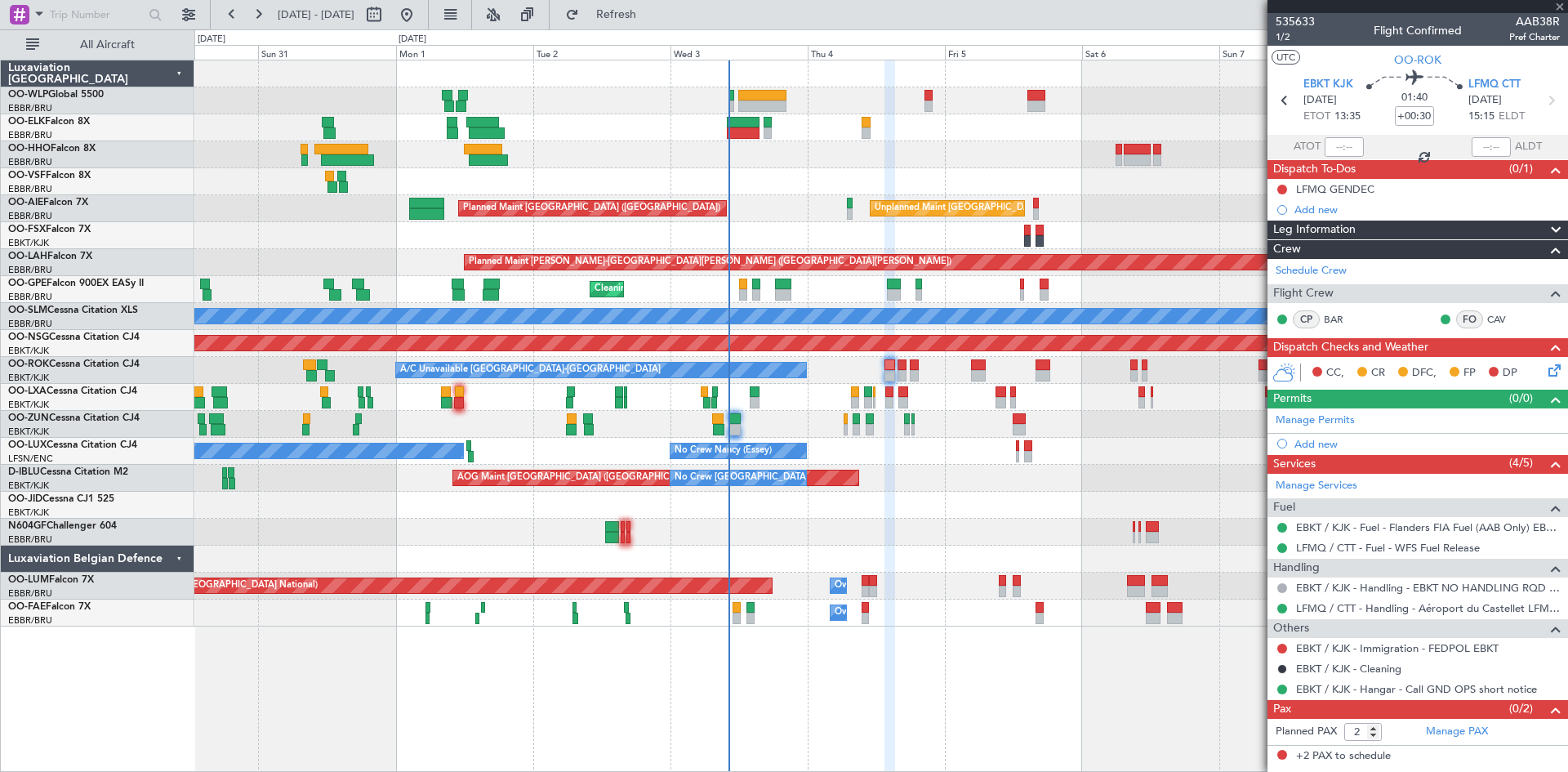
type input "-00:20"
type input "8"
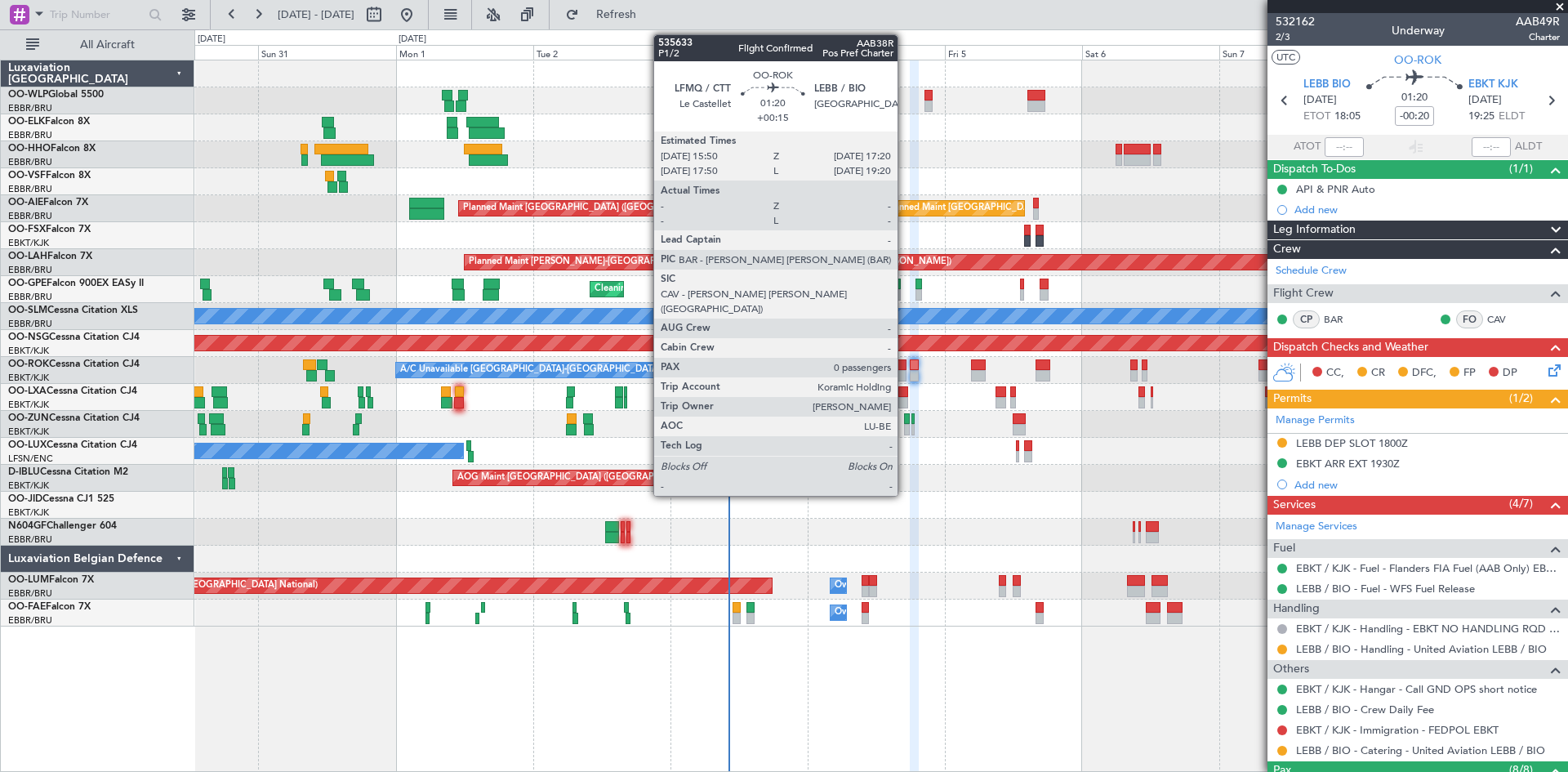
click at [905, 369] on div at bounding box center [902, 365] width 9 height 11
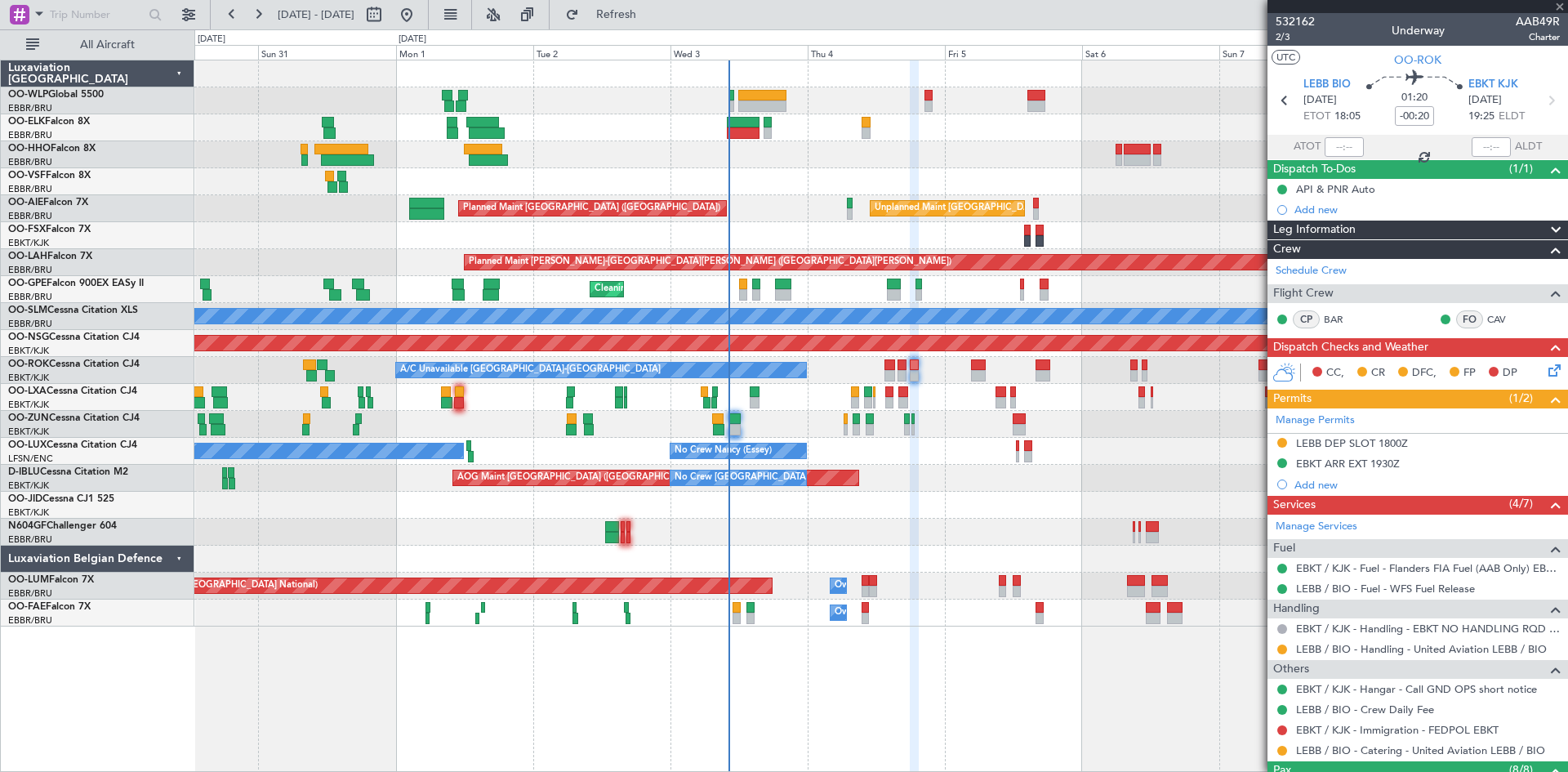
type input "+00:15"
type input "0"
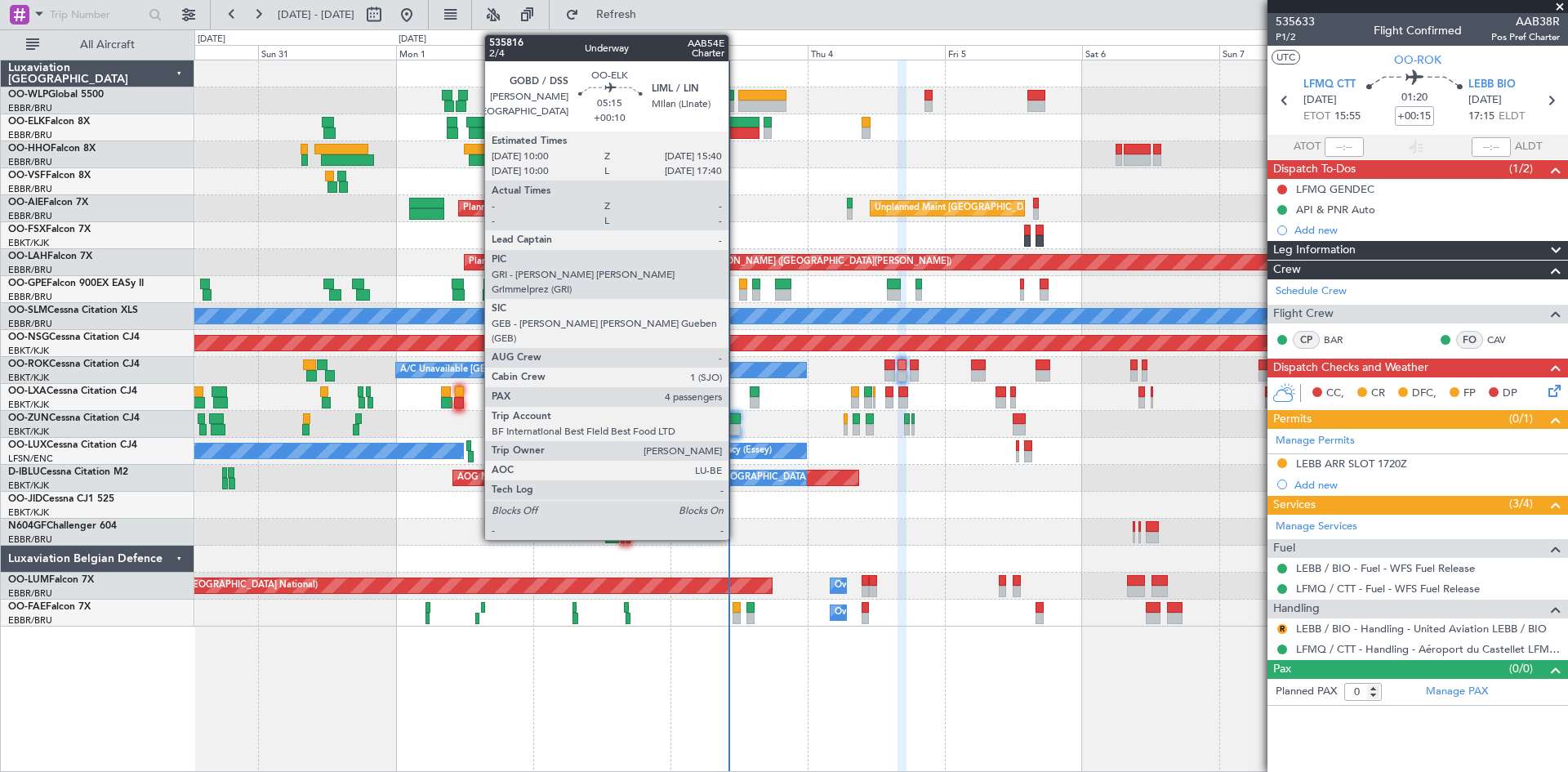
click at [736, 119] on div at bounding box center [743, 123] width 33 height 11
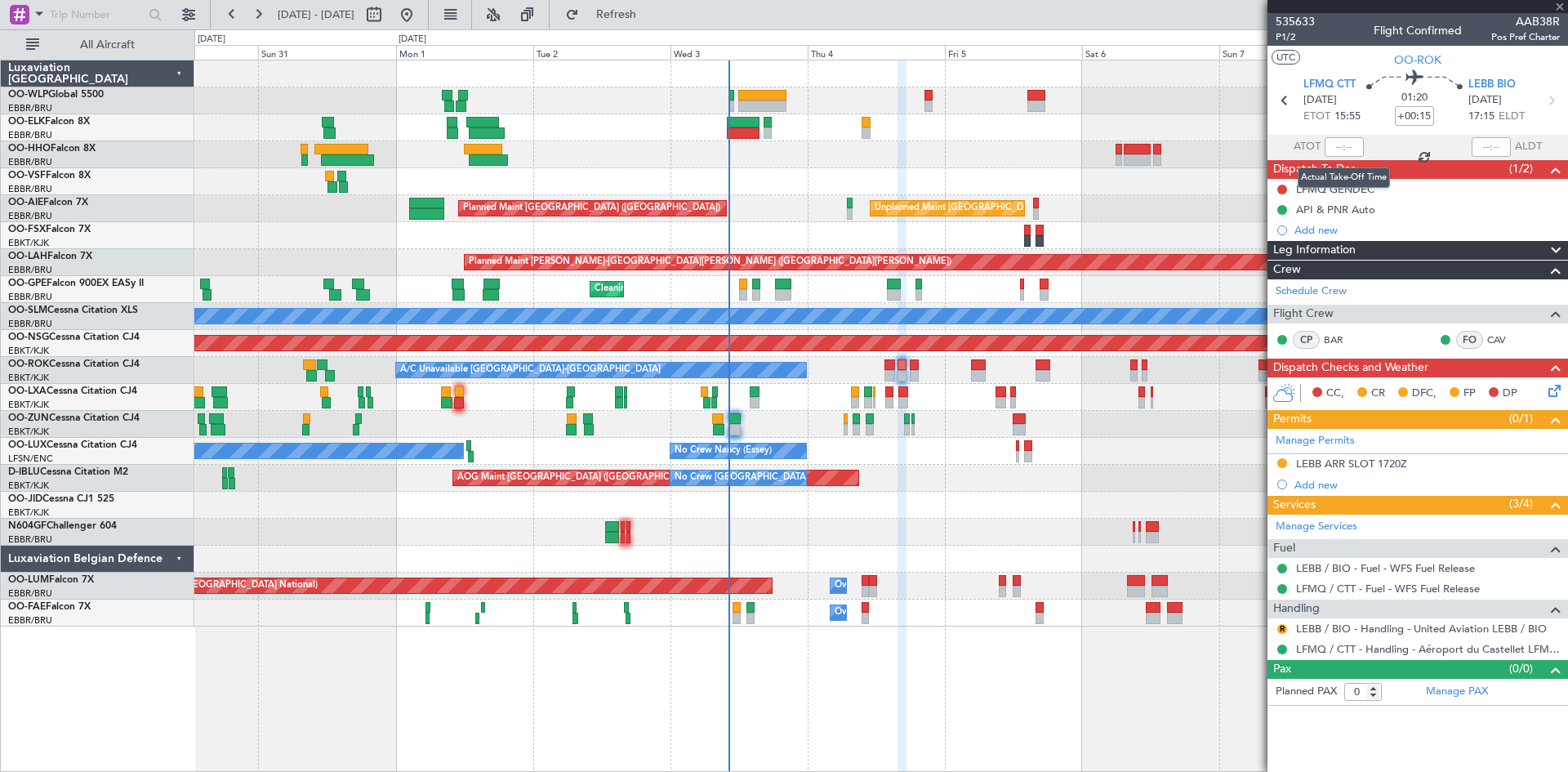
type input "+00:10"
type input "4"
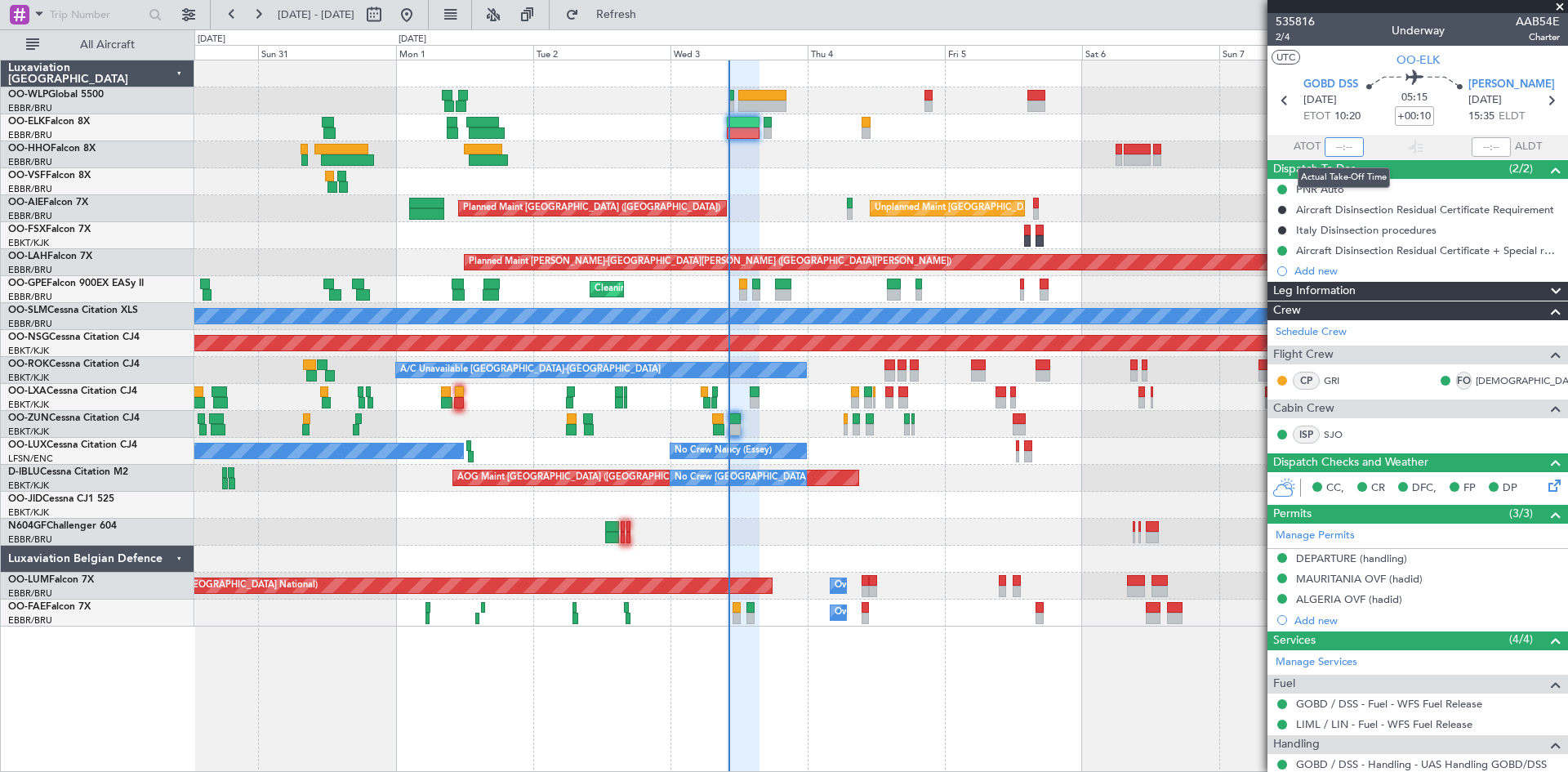
click at [1331, 145] on input "text" at bounding box center [1345, 146] width 39 height 20
type input "10:13"
click at [1561, 8] on span at bounding box center [1560, 8] width 16 height 15
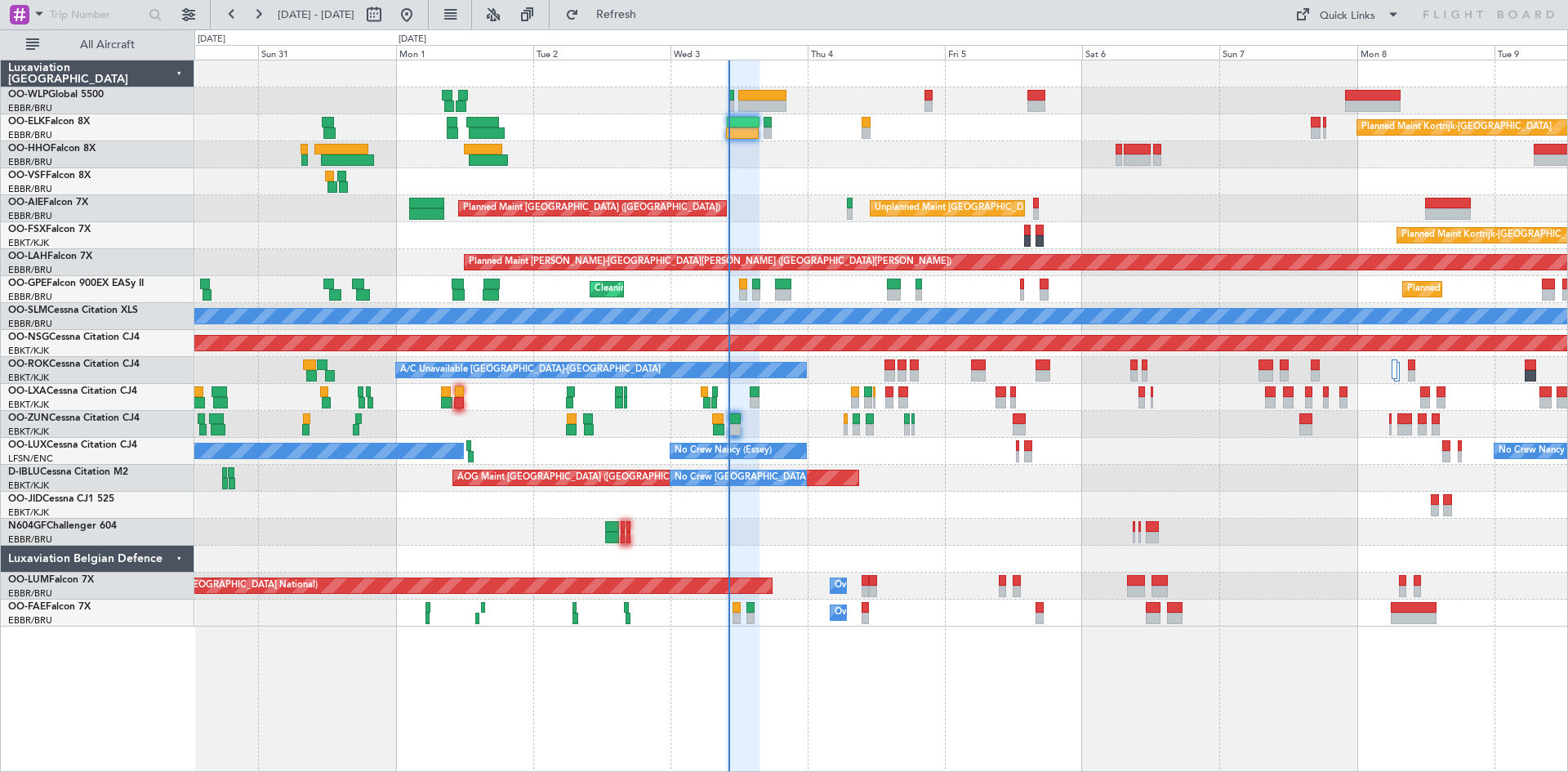
type input "0"
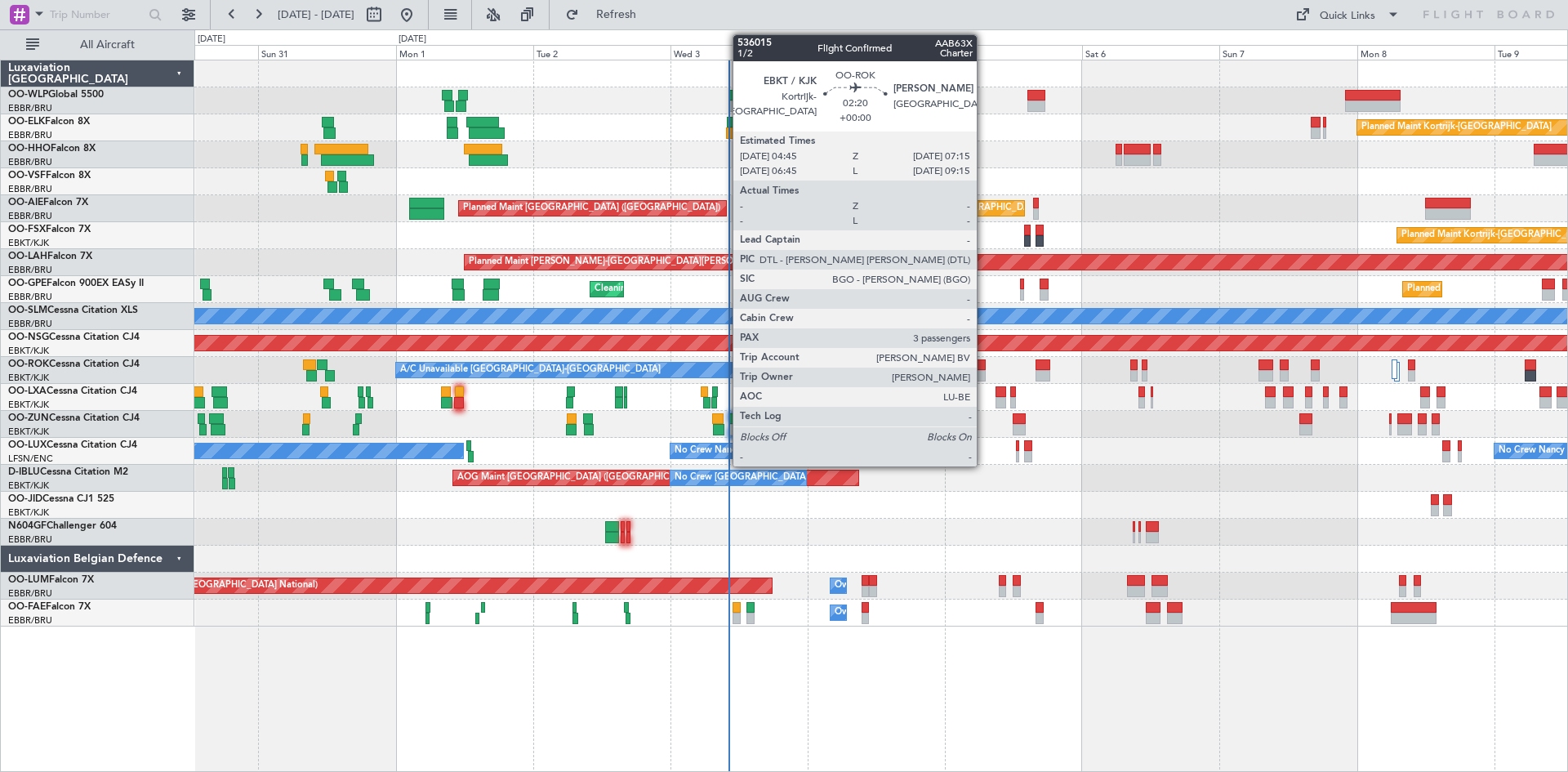
click at [985, 369] on div at bounding box center [979, 365] width 15 height 11
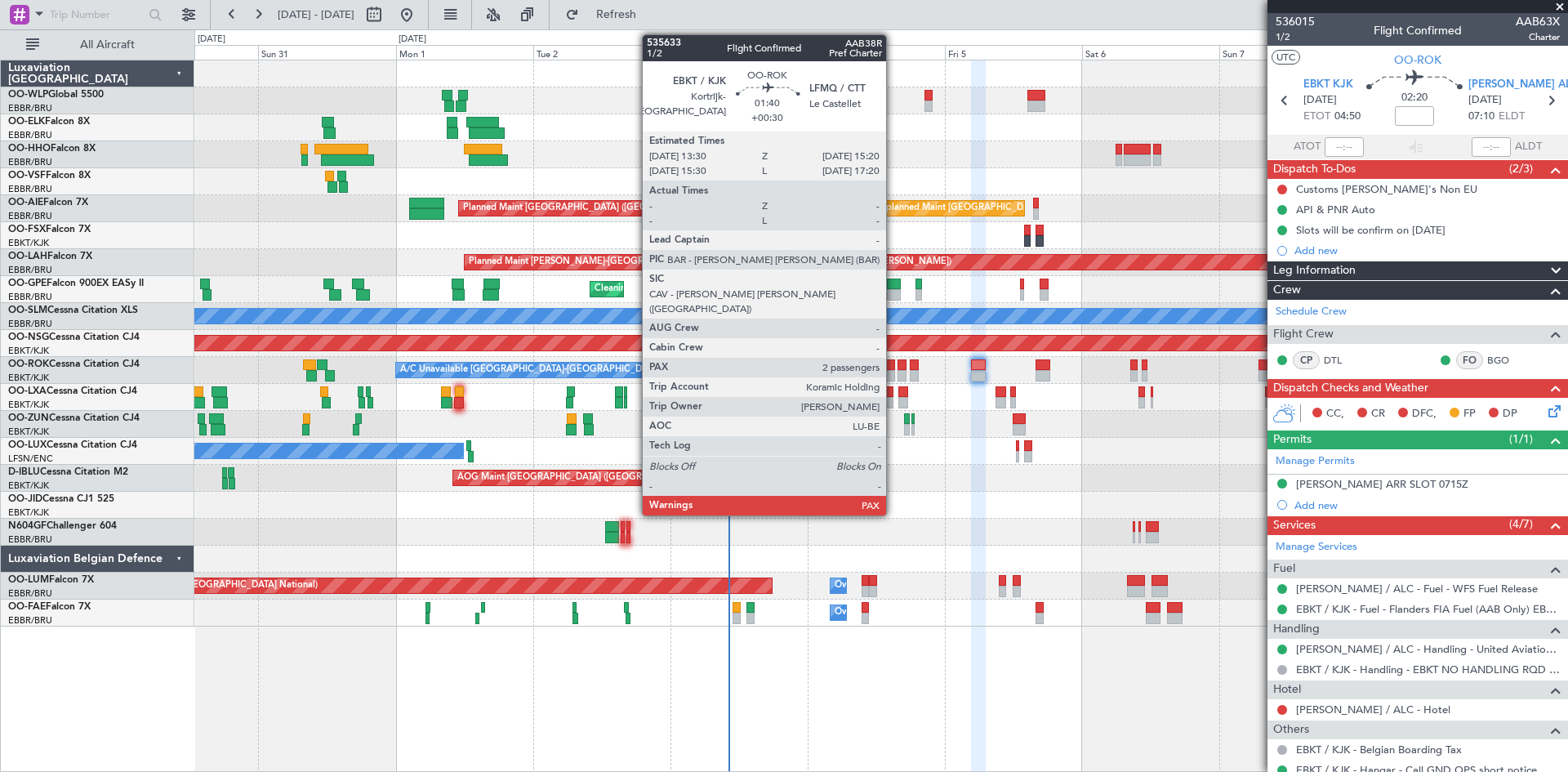
click at [894, 371] on div at bounding box center [889, 376] width 10 height 11
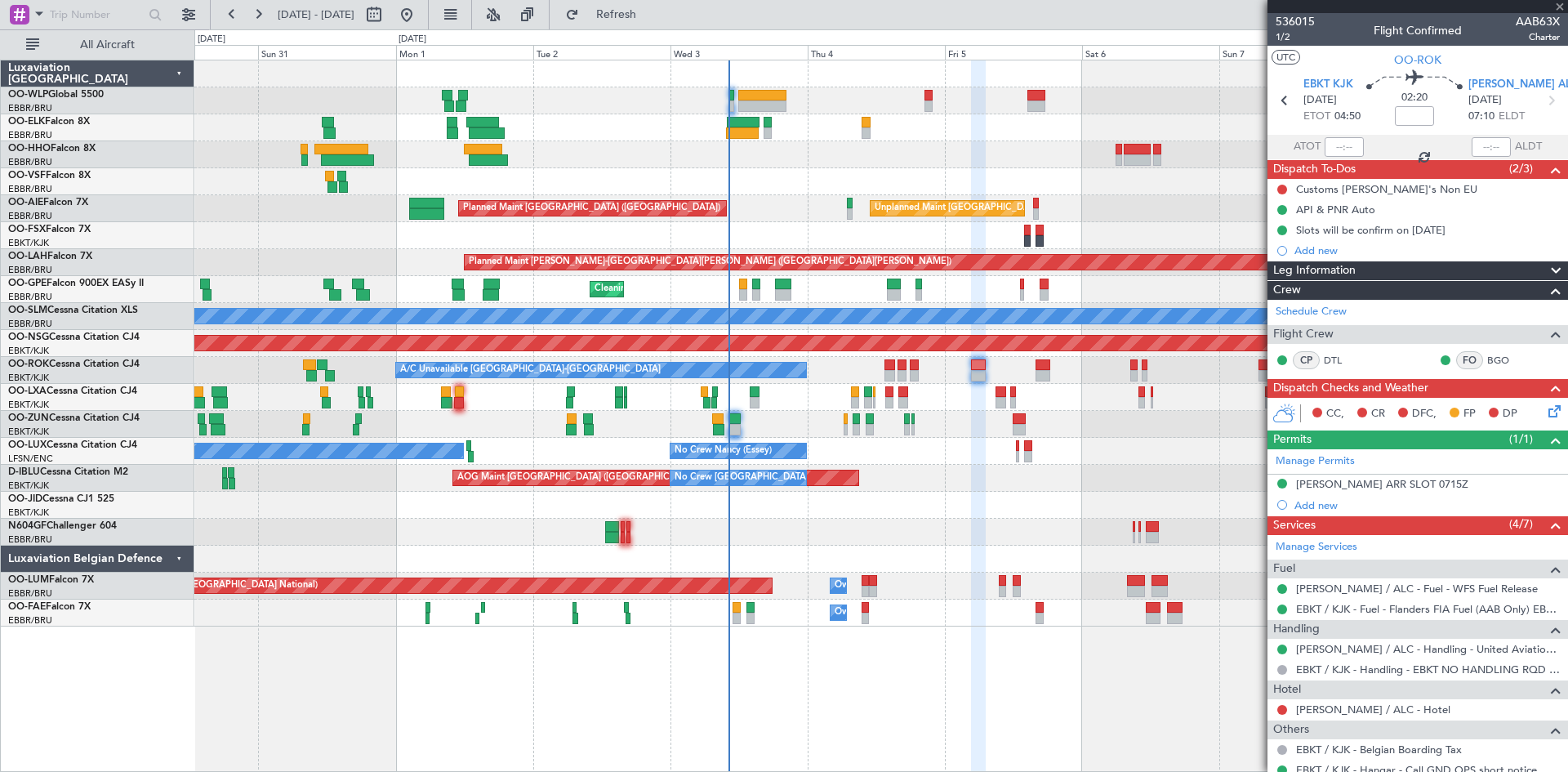
type input "+00:30"
type input "2"
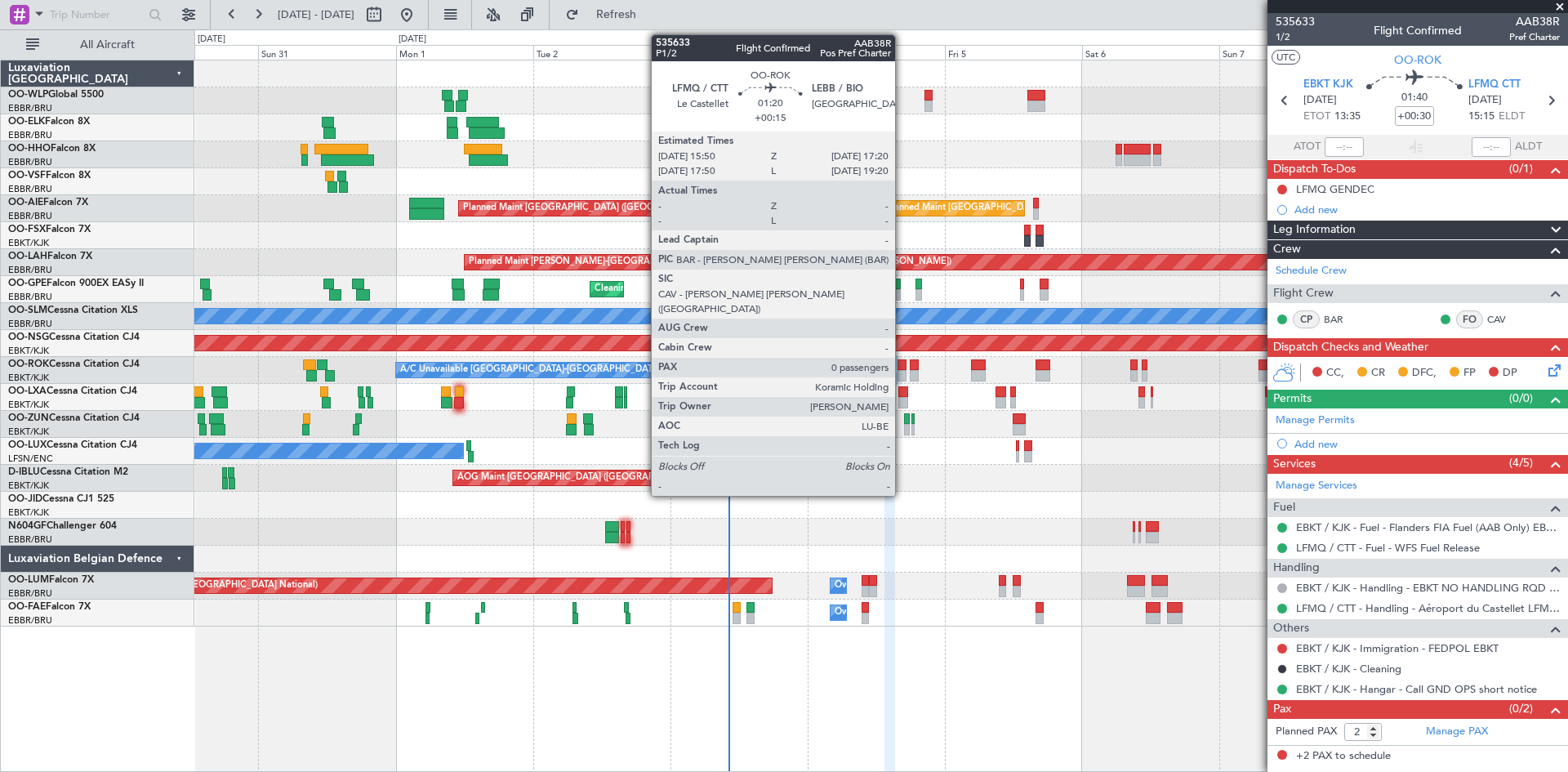
click at [901, 364] on div at bounding box center [902, 365] width 9 height 11
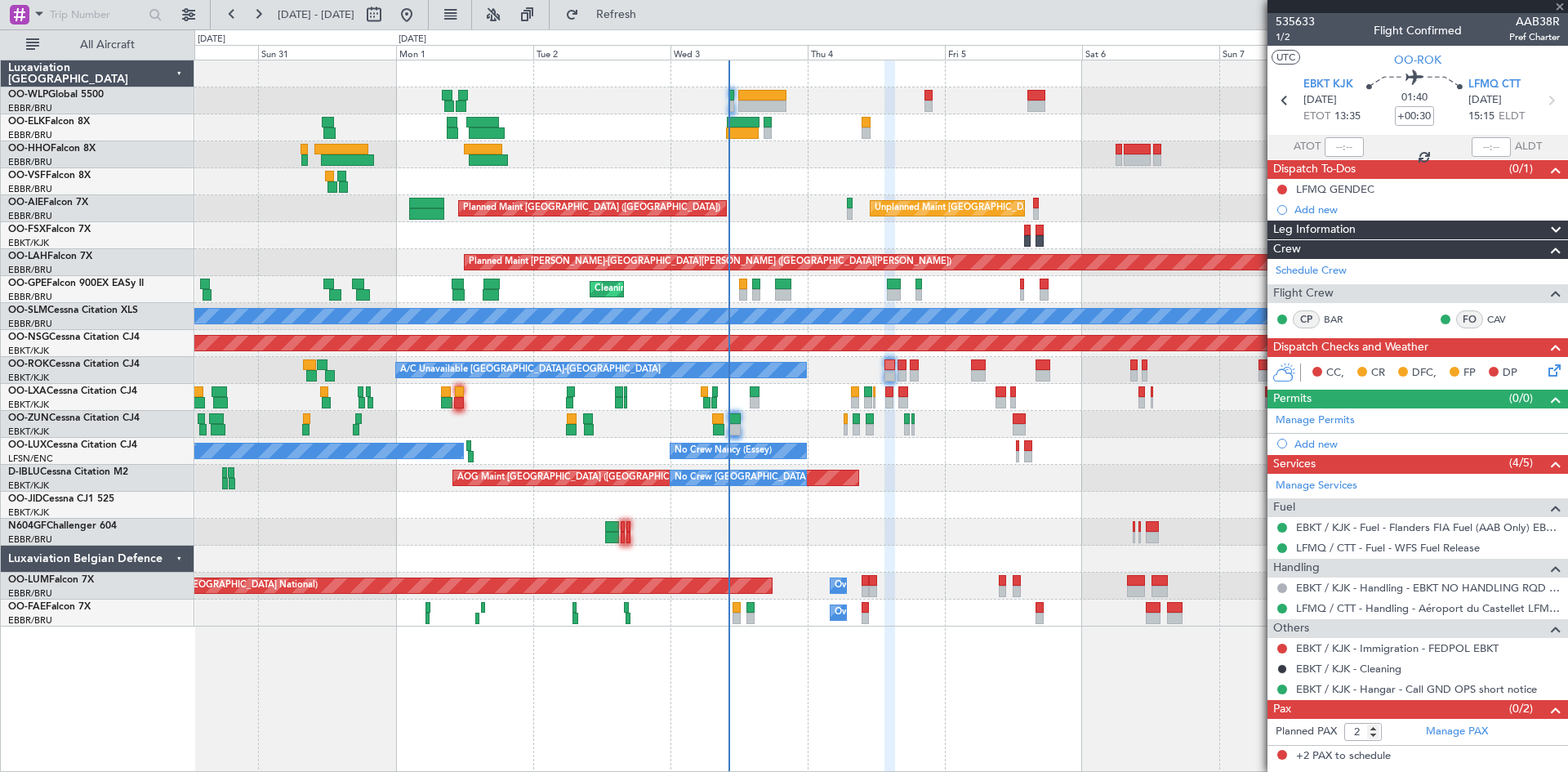
type input "+00:15"
type input "0"
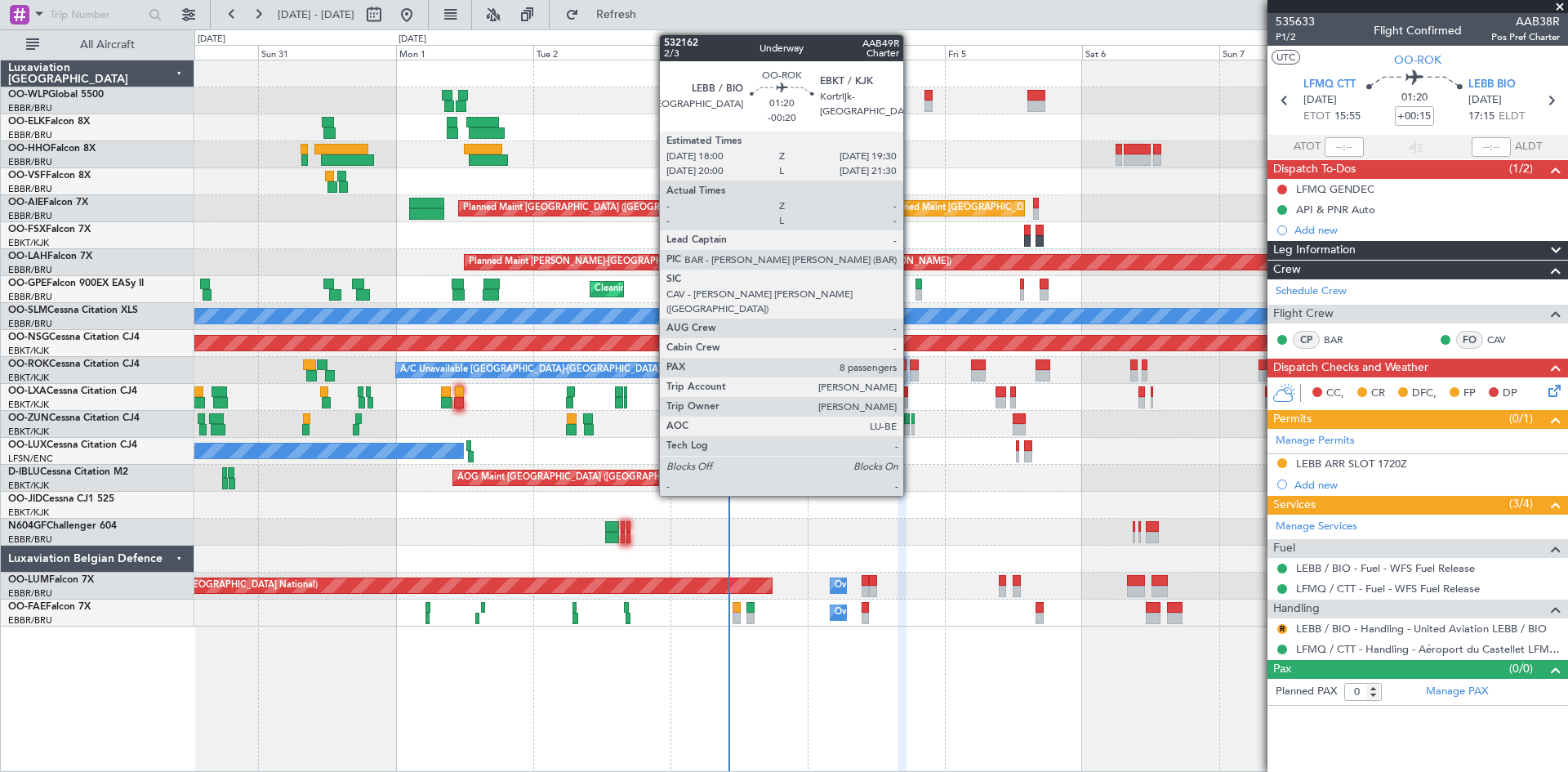
click at [911, 365] on div at bounding box center [914, 365] width 9 height 11
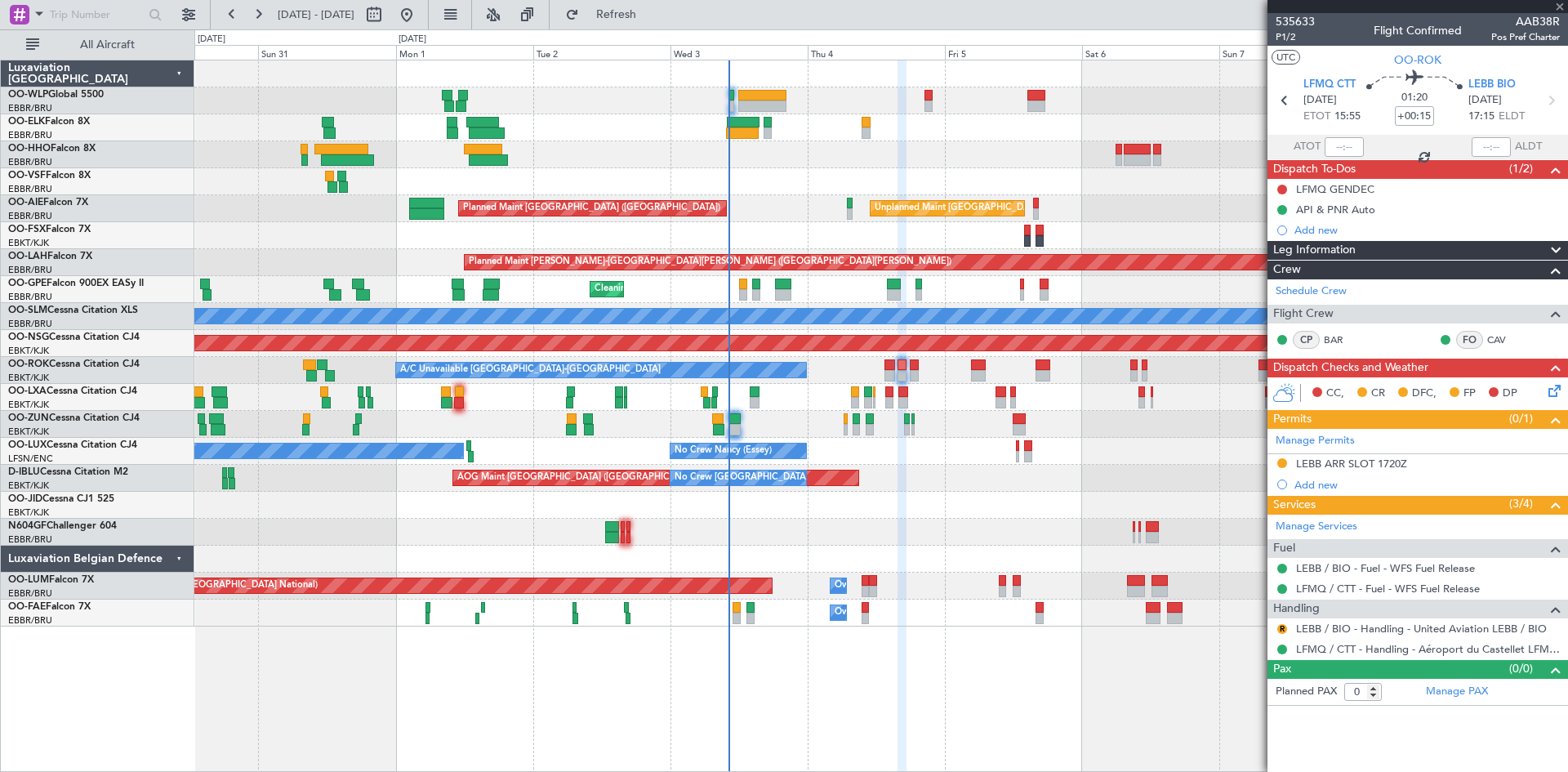
type input "-00:20"
type input "8"
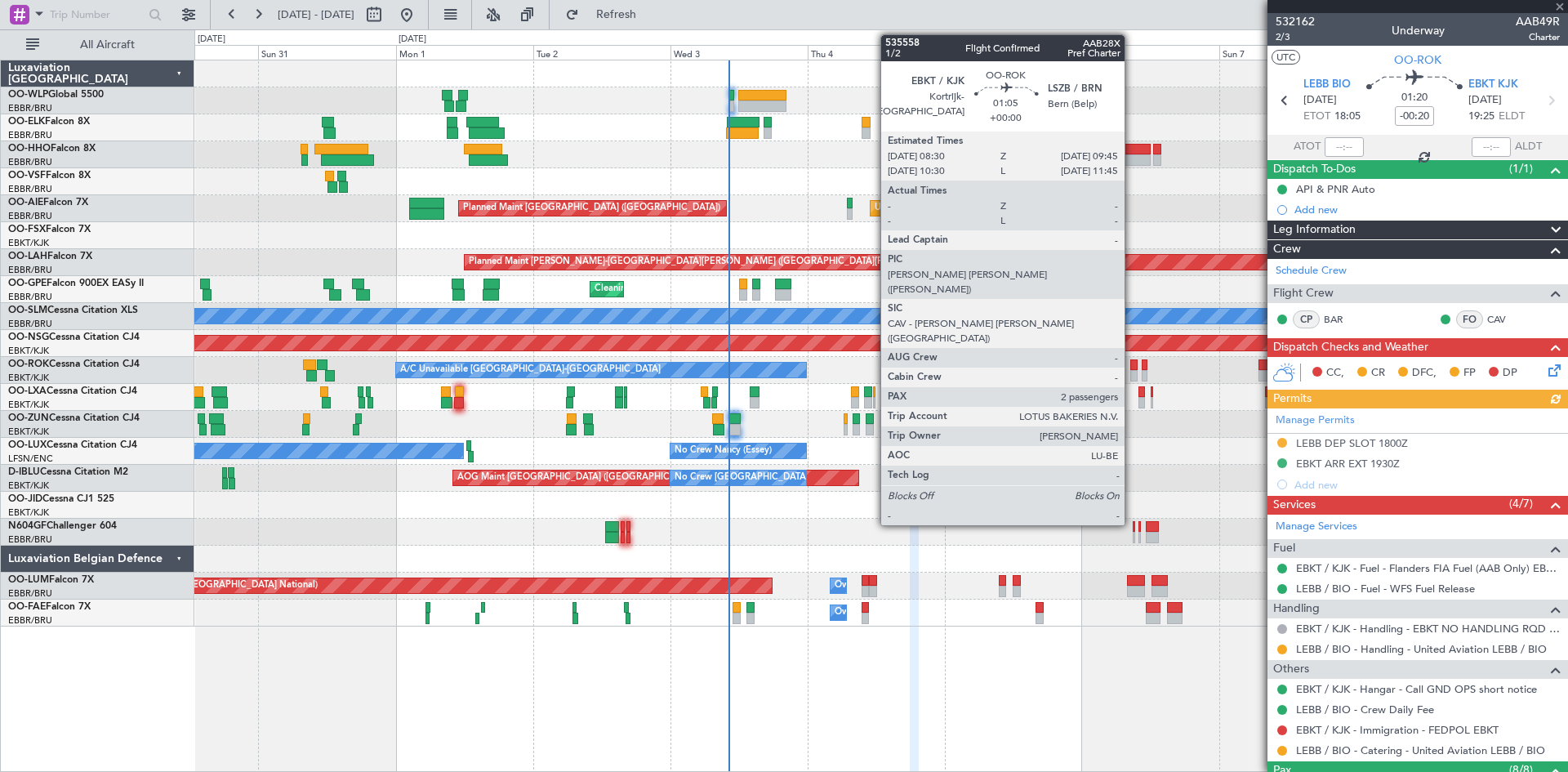
click at [1135, 367] on div at bounding box center [1135, 365] width 8 height 11
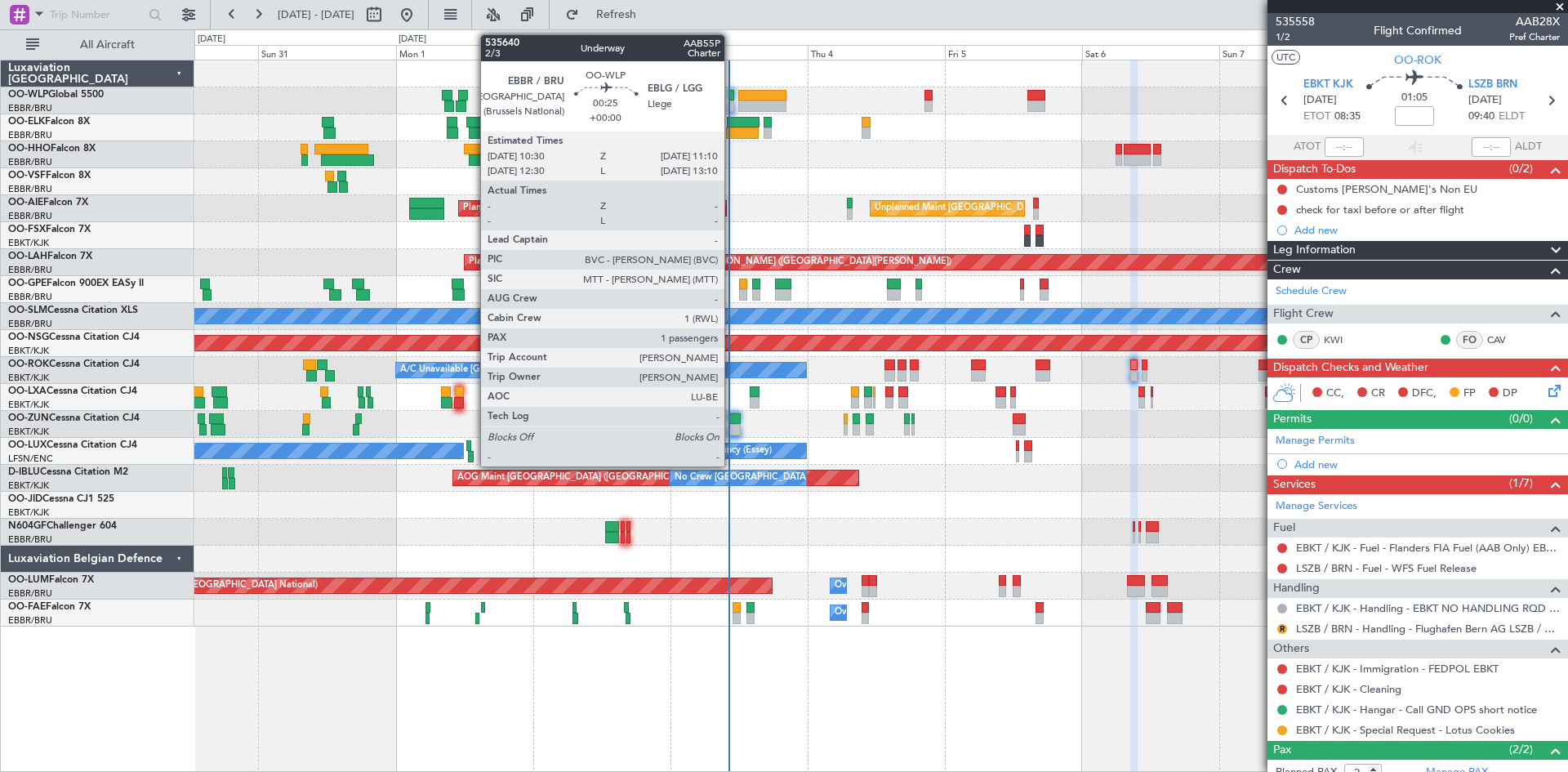
click at [731, 96] on div at bounding box center [731, 96] width 4 height 11
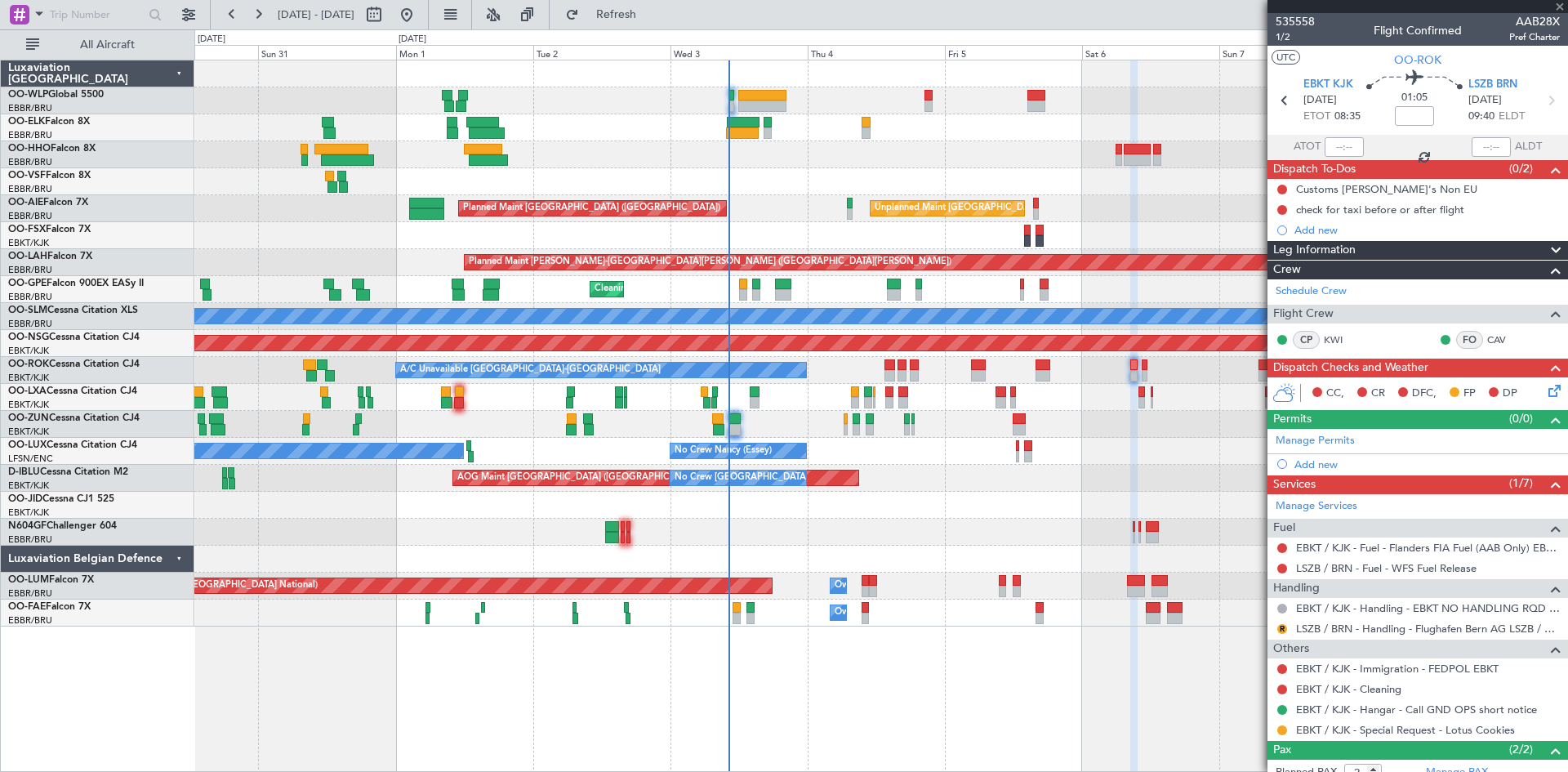
type input "1"
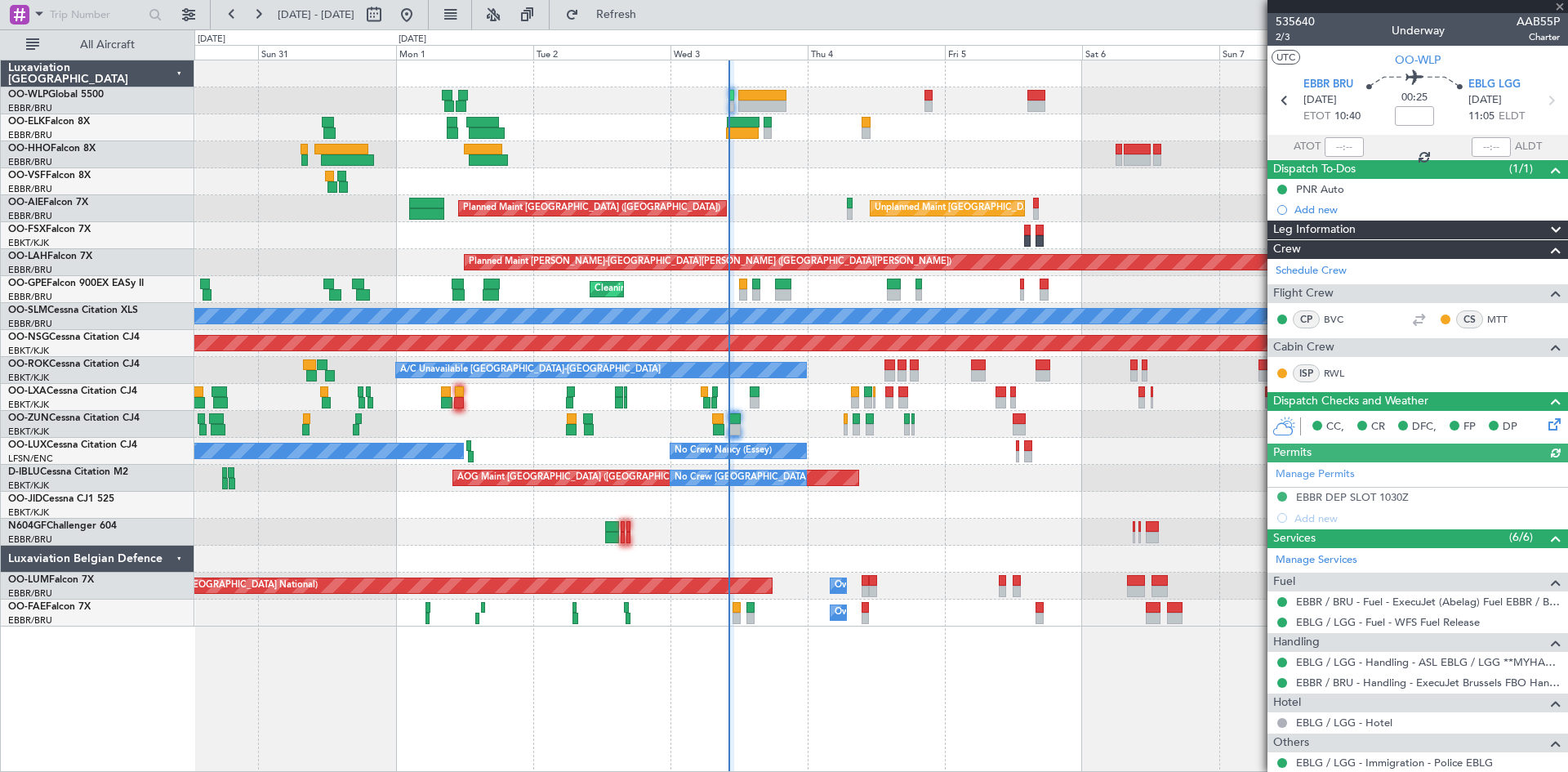
scroll to position [124, 0]
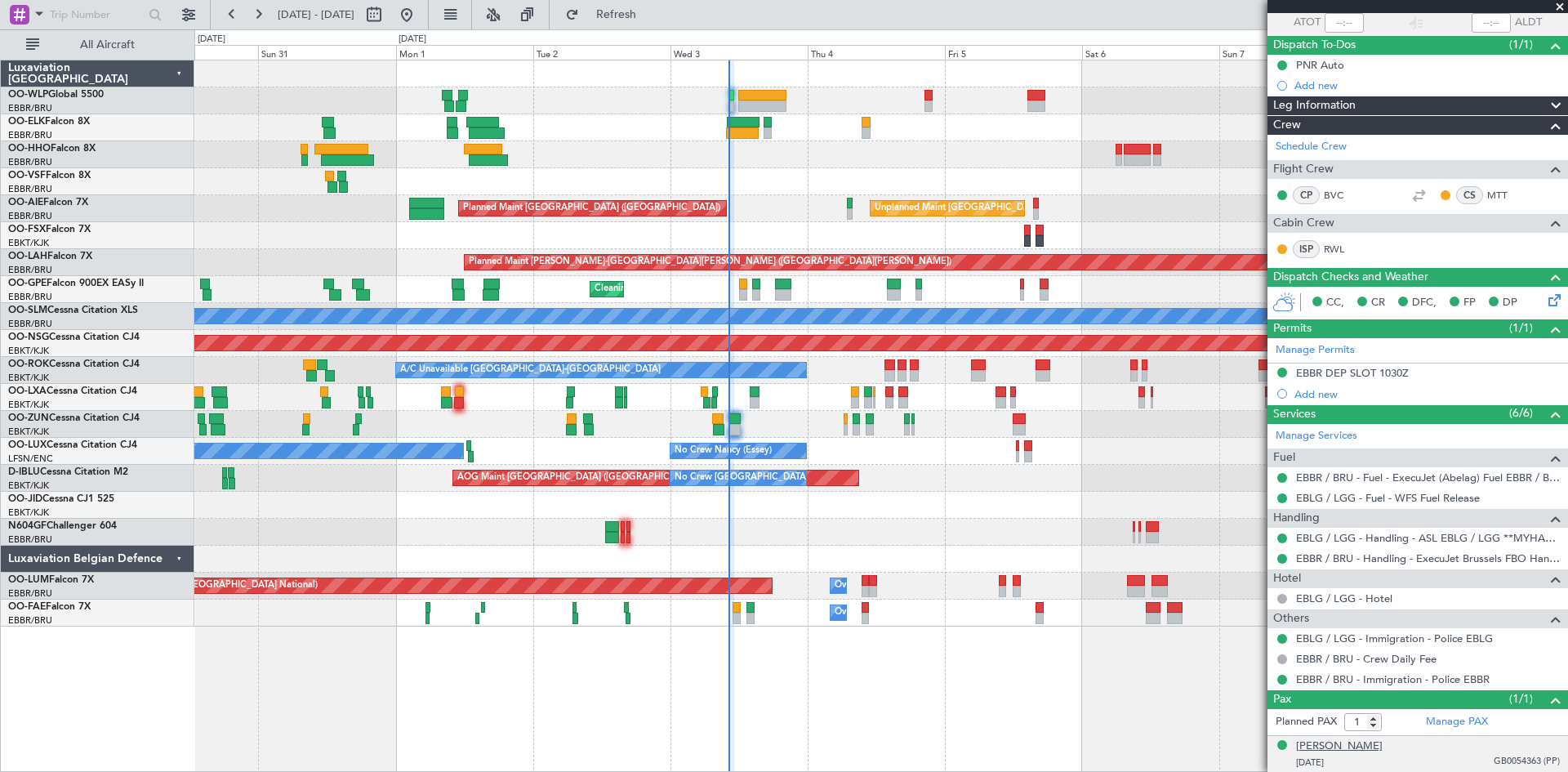
click at [1383, 751] on div "[PERSON_NAME]" at bounding box center [1339, 746] width 86 height 16
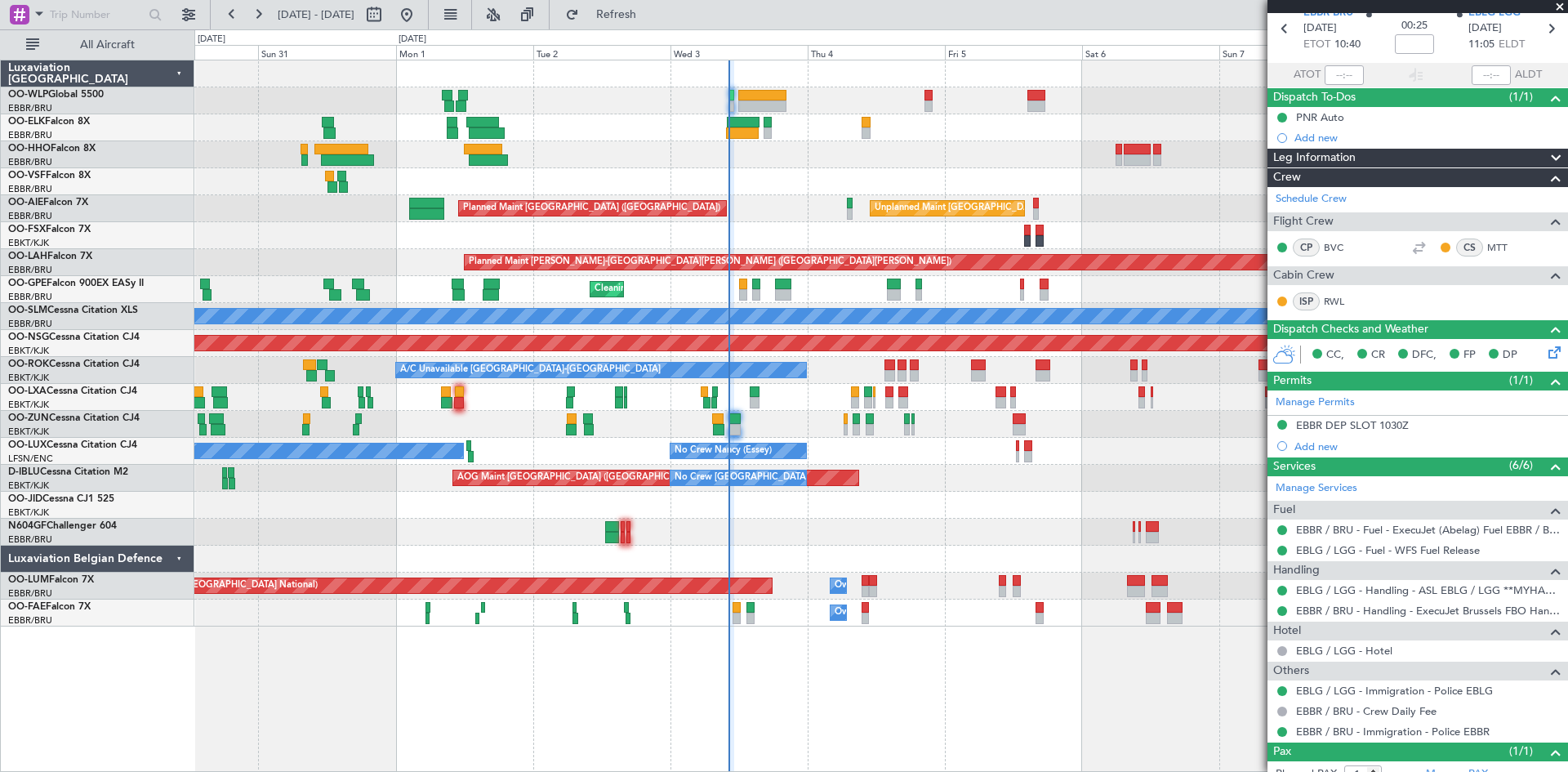
scroll to position [0, 0]
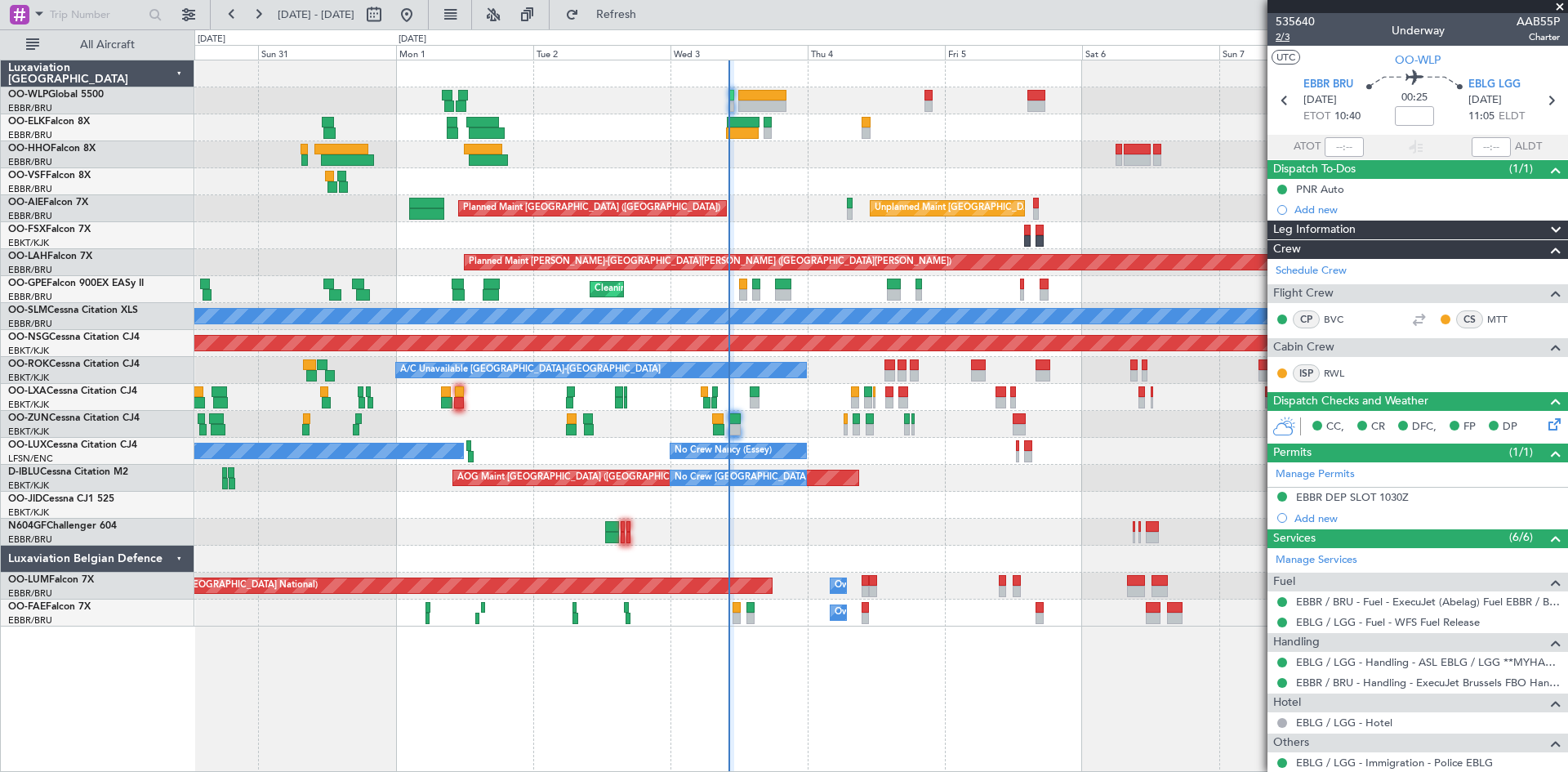
click at [1292, 38] on span "2/3" at bounding box center [1296, 37] width 39 height 14
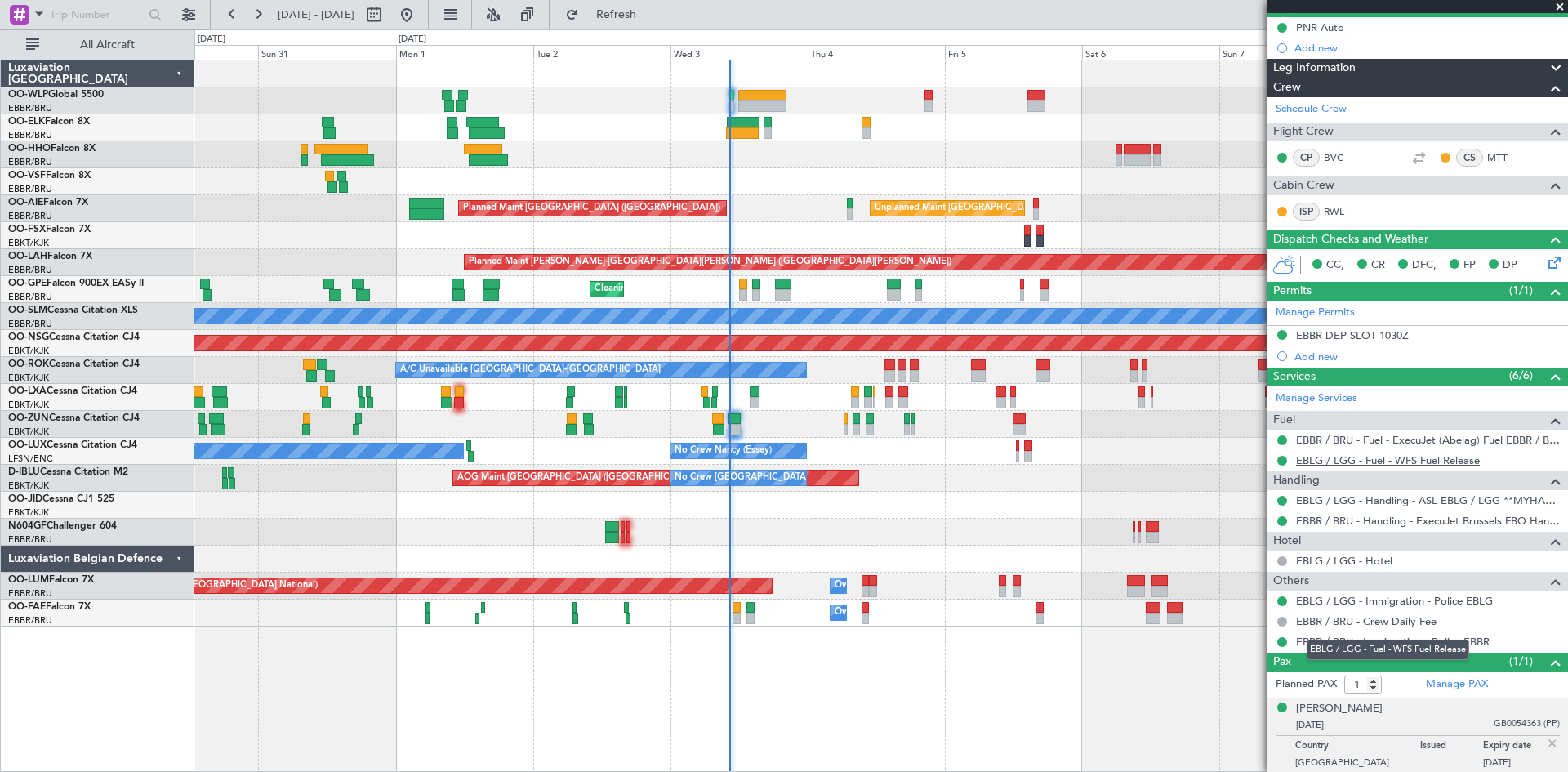
scroll to position [163, 0]
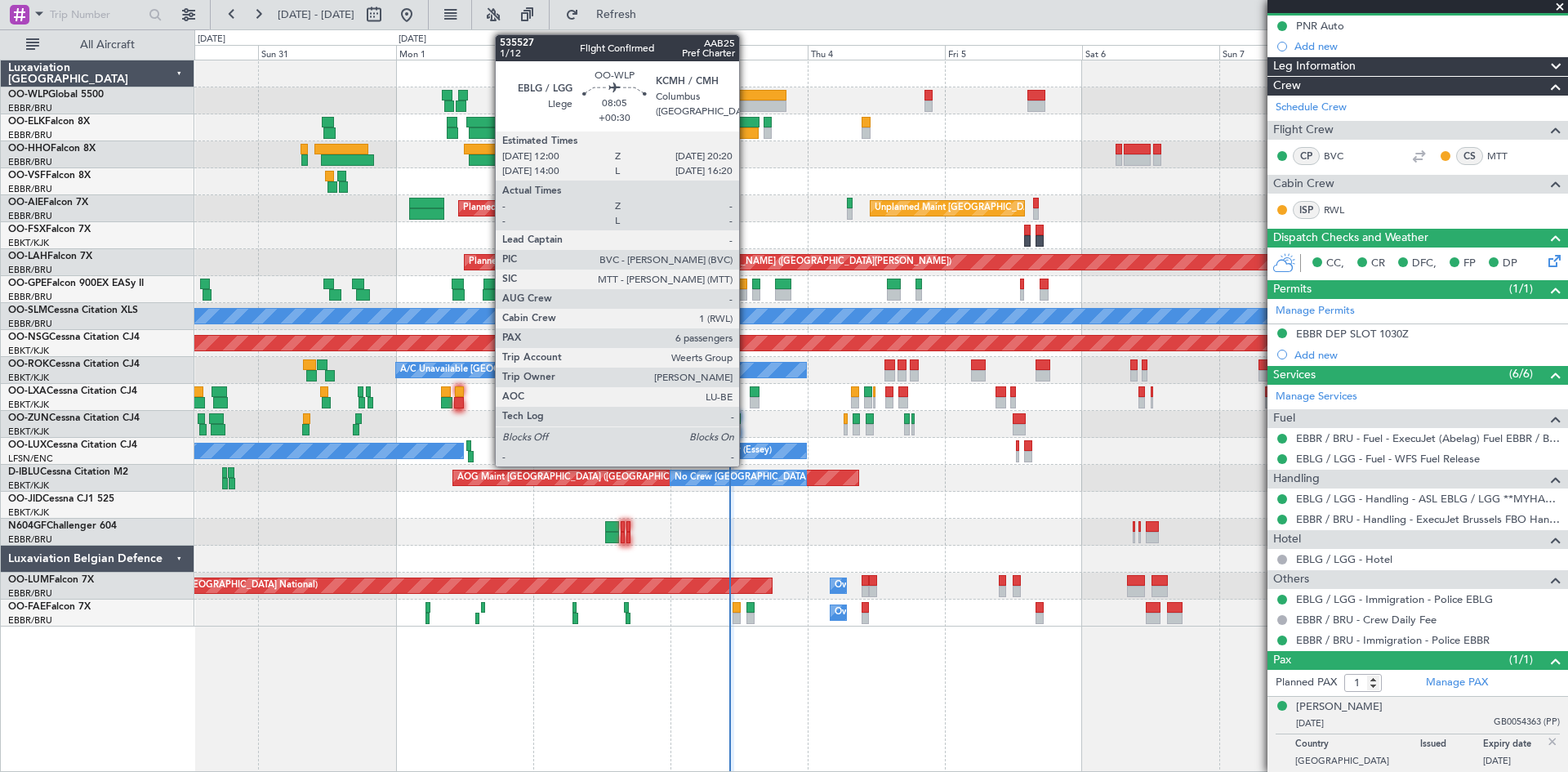
click at [746, 98] on div at bounding box center [761, 96] width 48 height 11
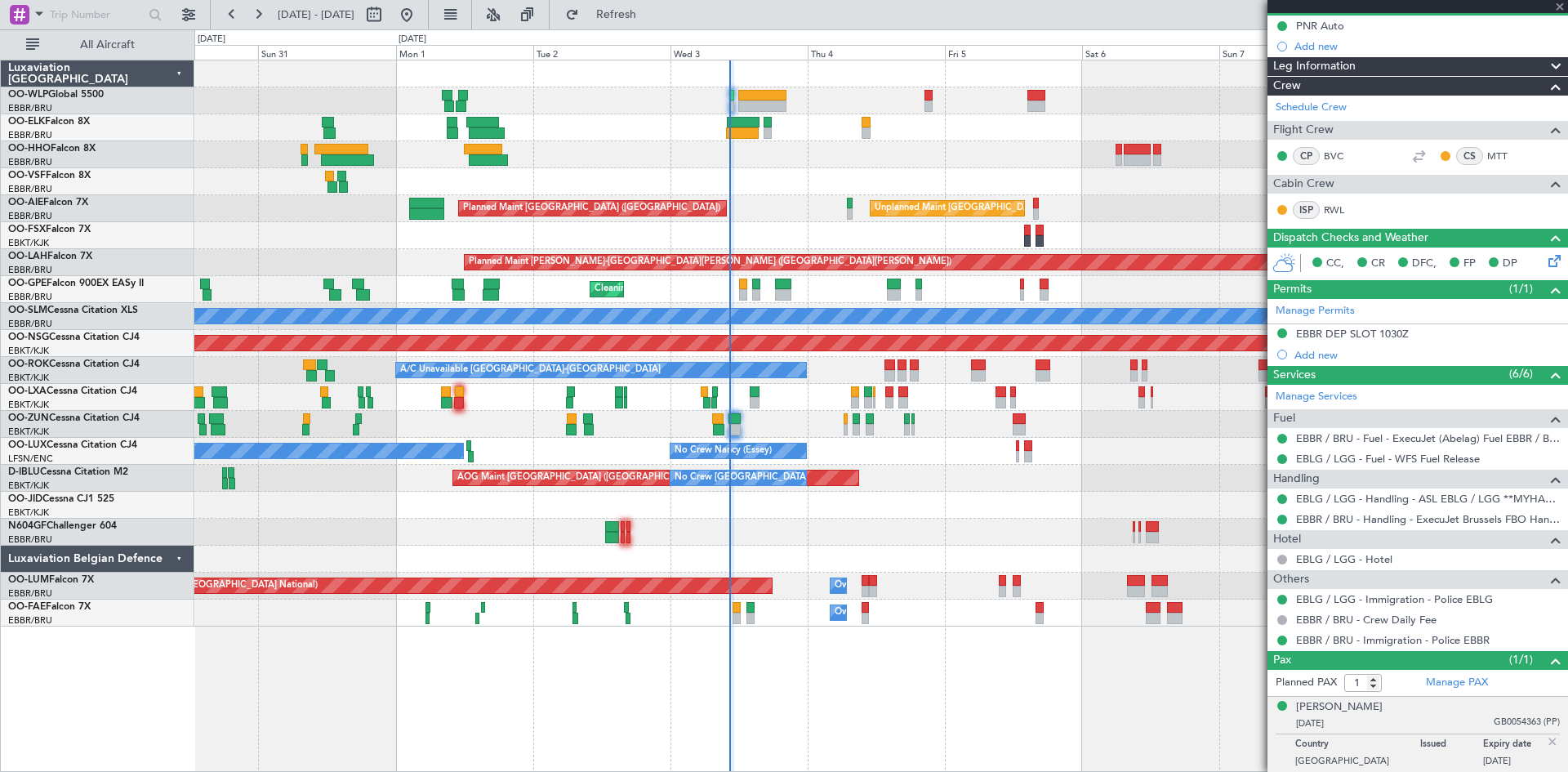
type input "+00:30"
type input "6"
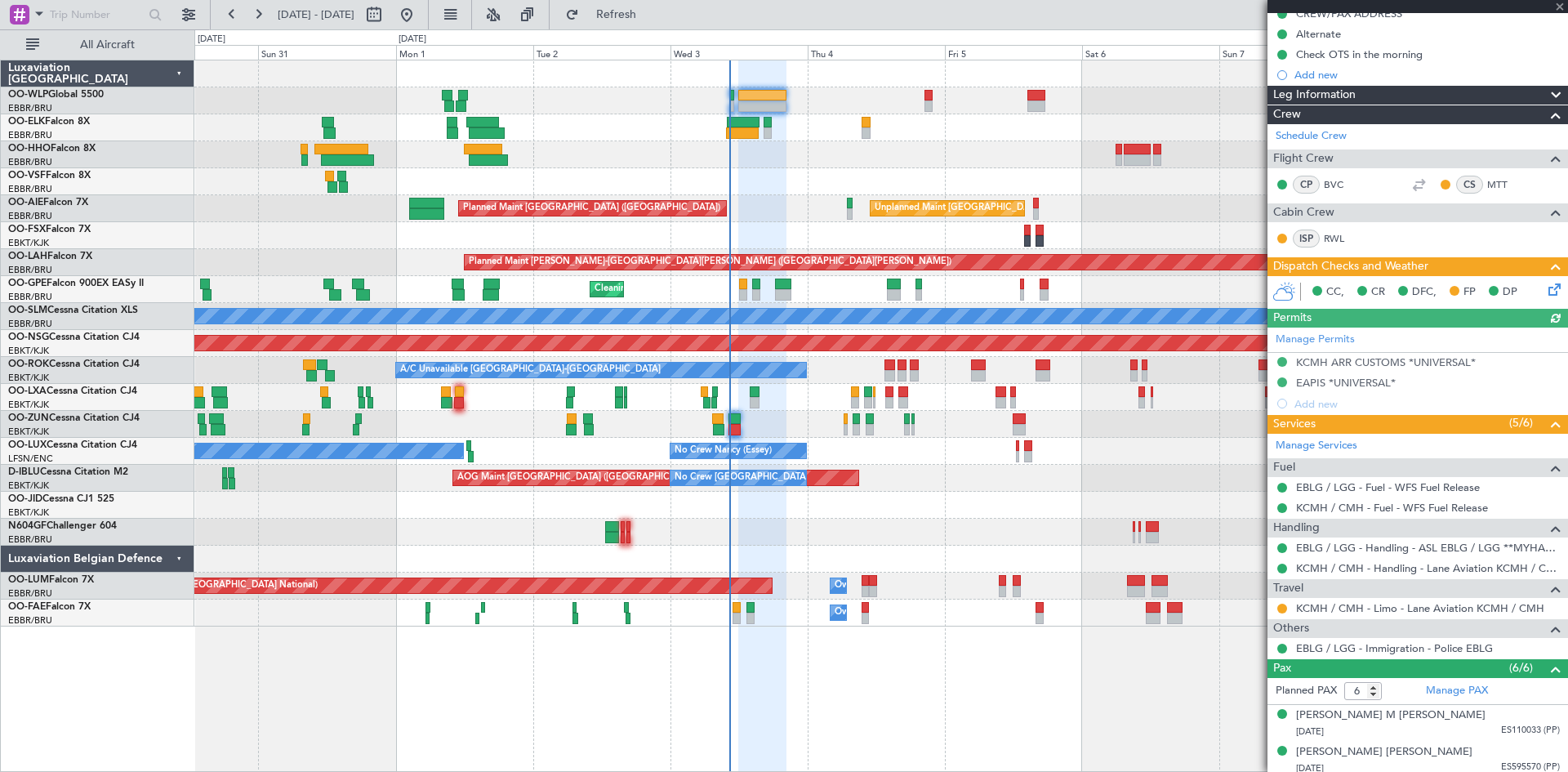
scroll to position [245, 0]
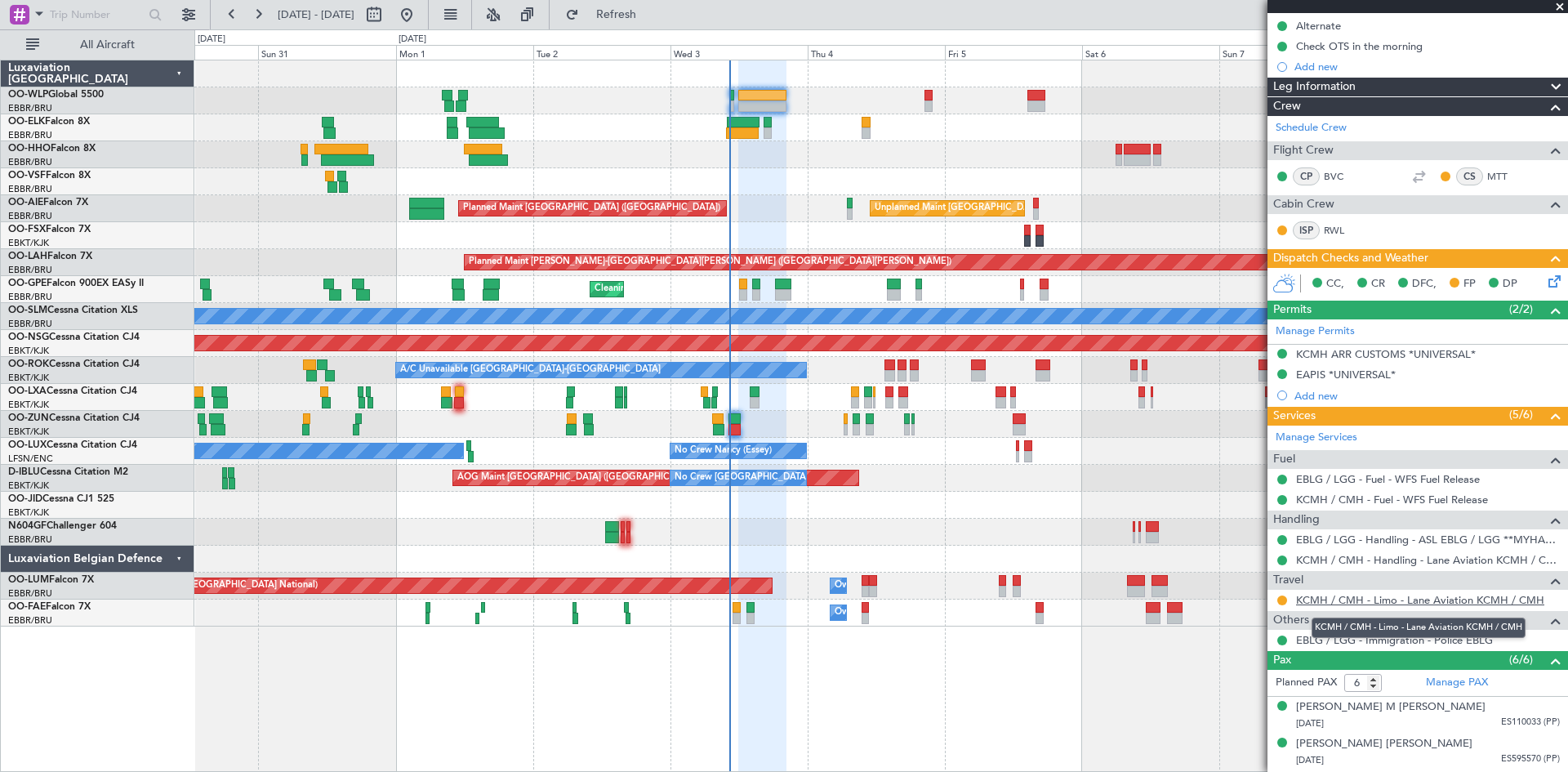
click at [1412, 604] on link "KCMH / CMH - Limo - Lane Aviation KCMH / CMH" at bounding box center [1420, 599] width 249 height 14
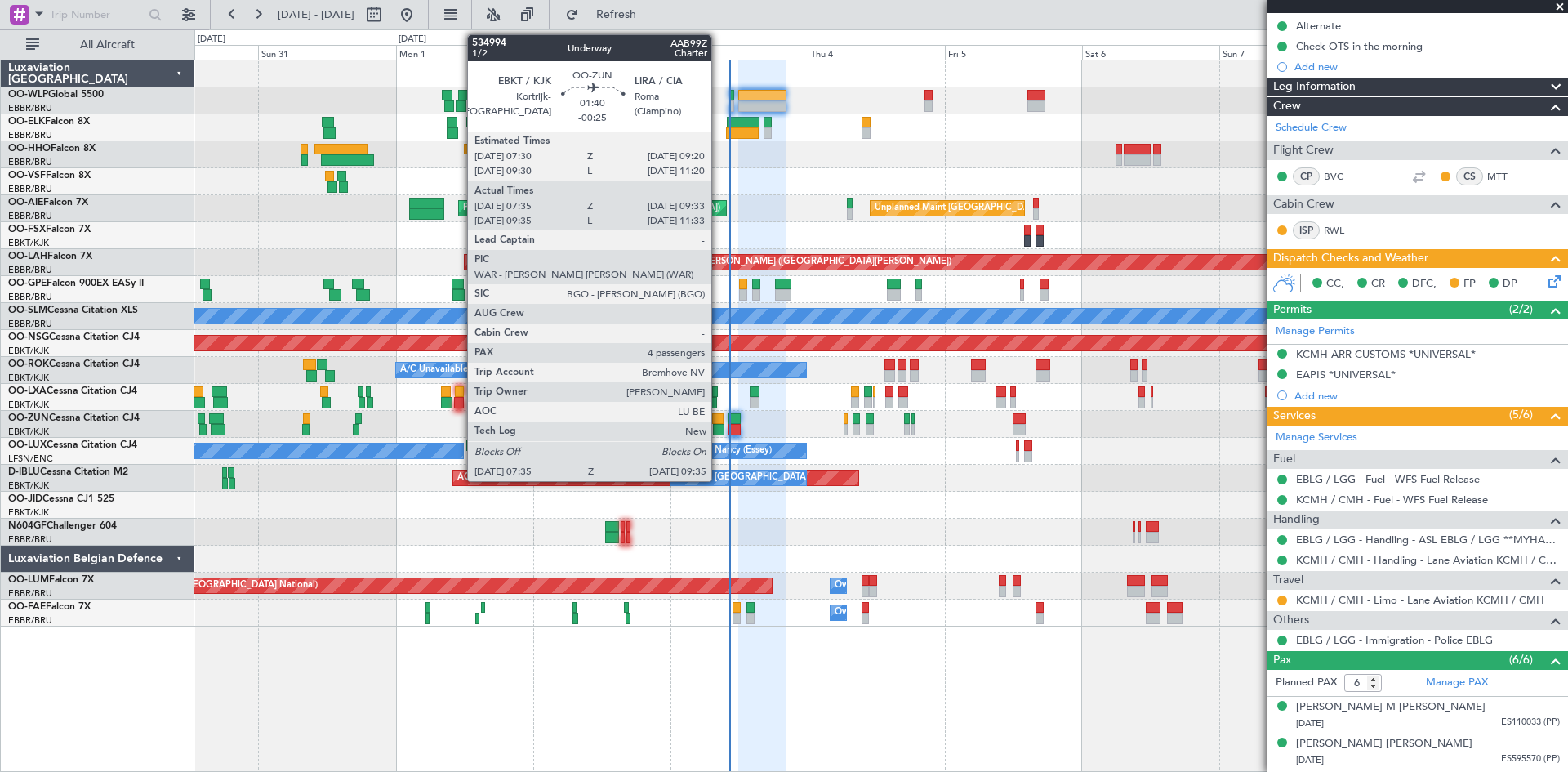
click at [719, 430] on div at bounding box center [718, 430] width 12 height 11
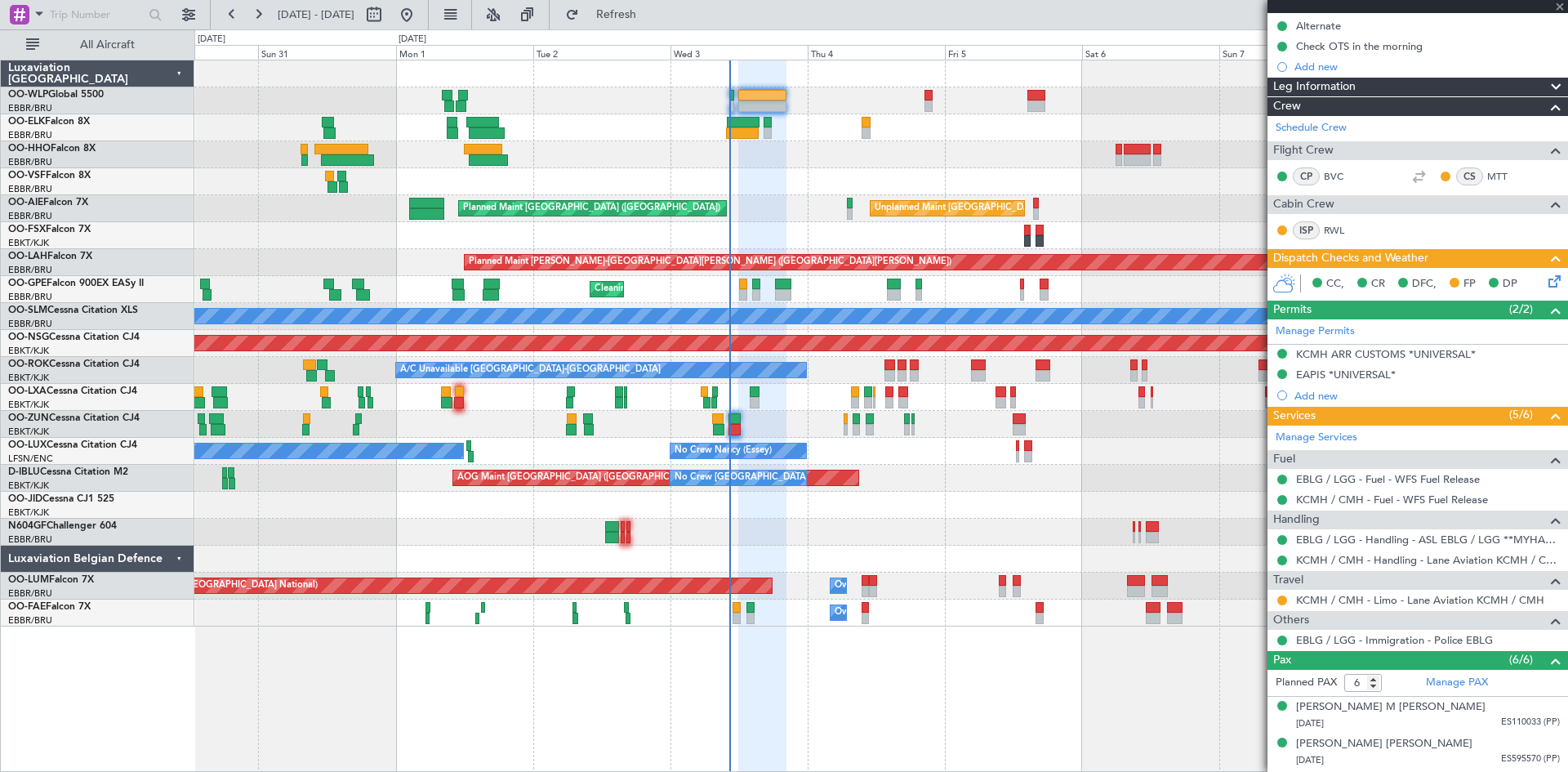
type input "-00:25"
type input "07:40"
type input "09:28"
type input "4"
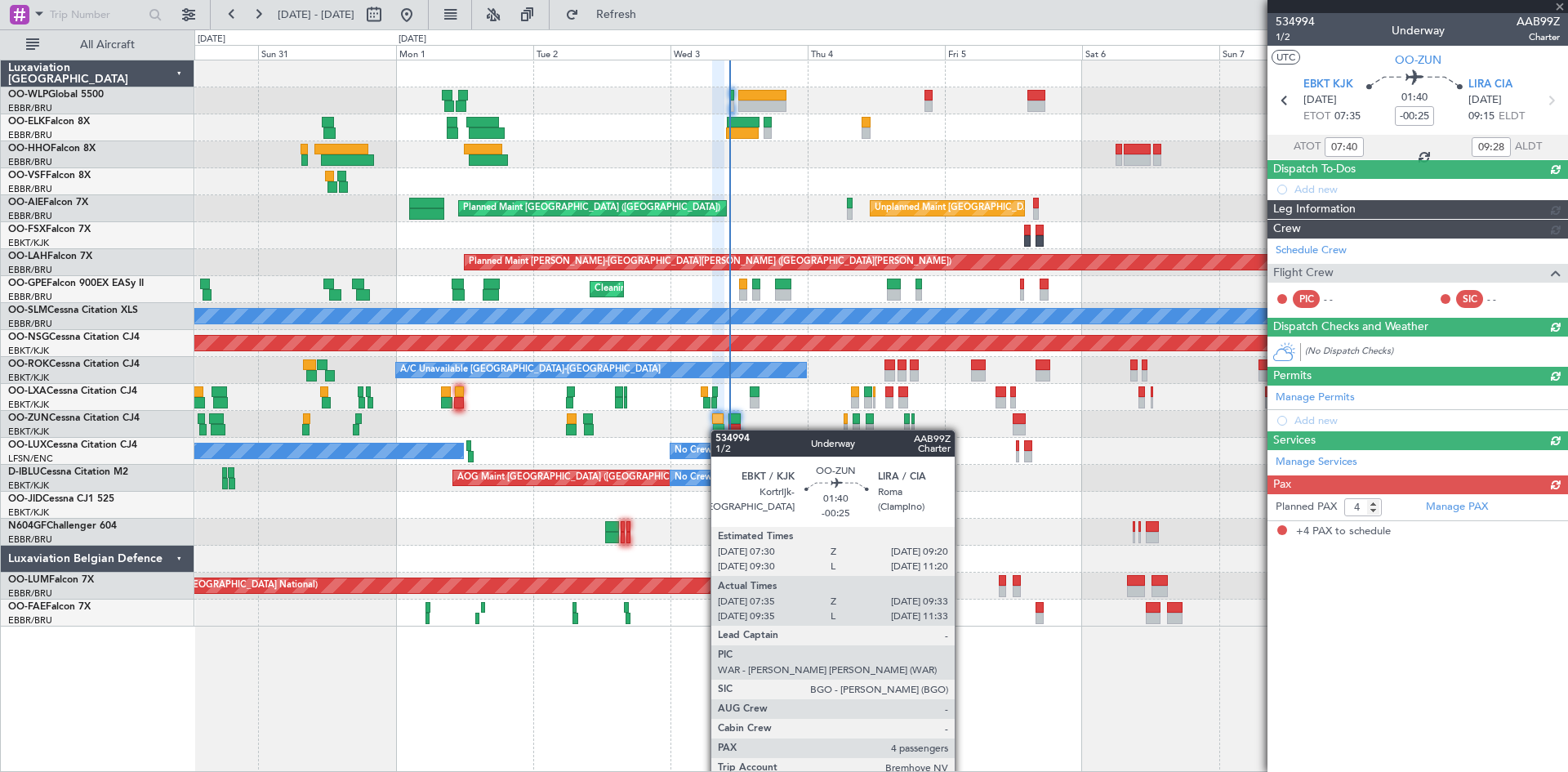
scroll to position [0, 0]
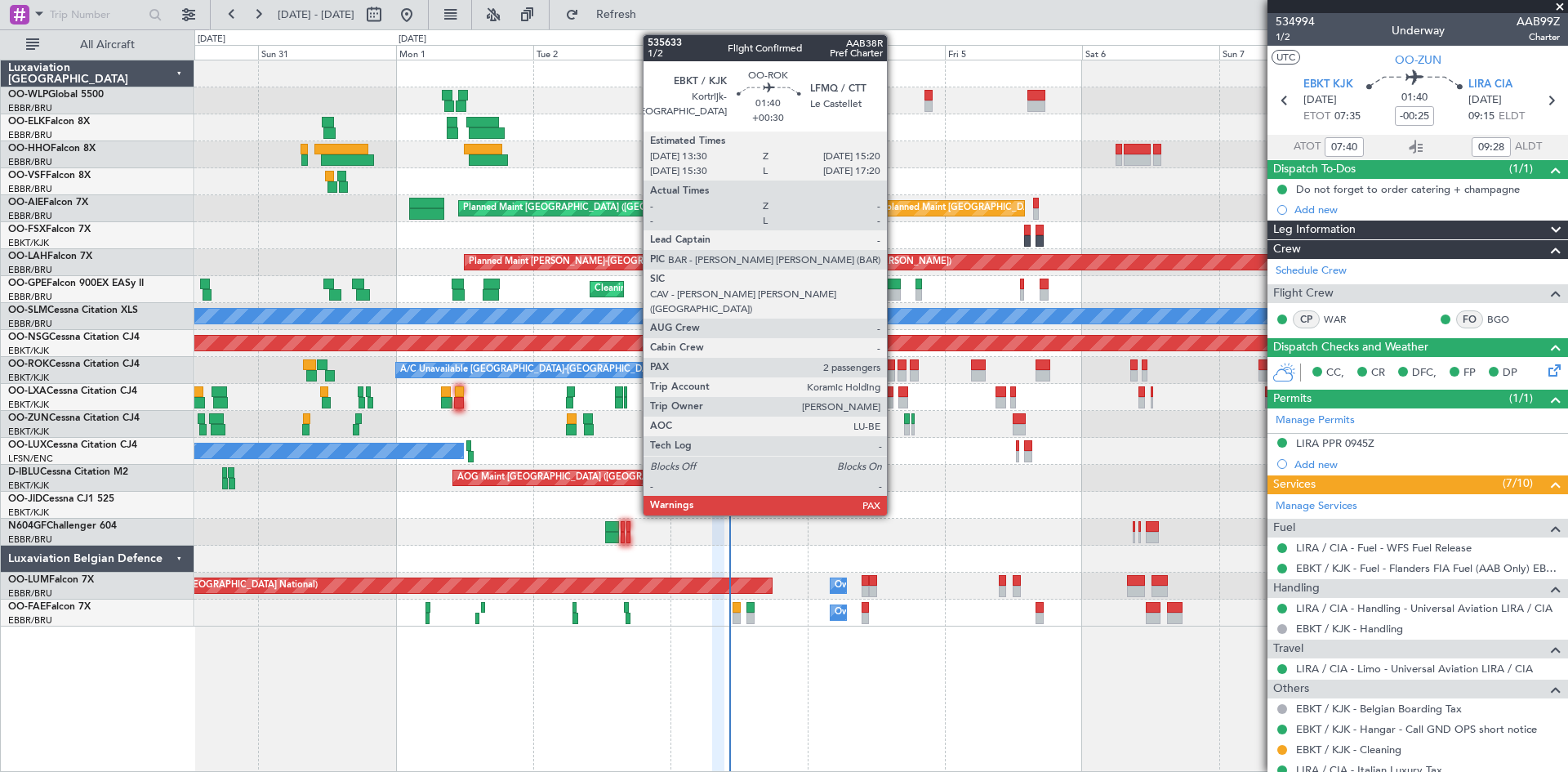
click at [895, 371] on div at bounding box center [889, 376] width 10 height 11
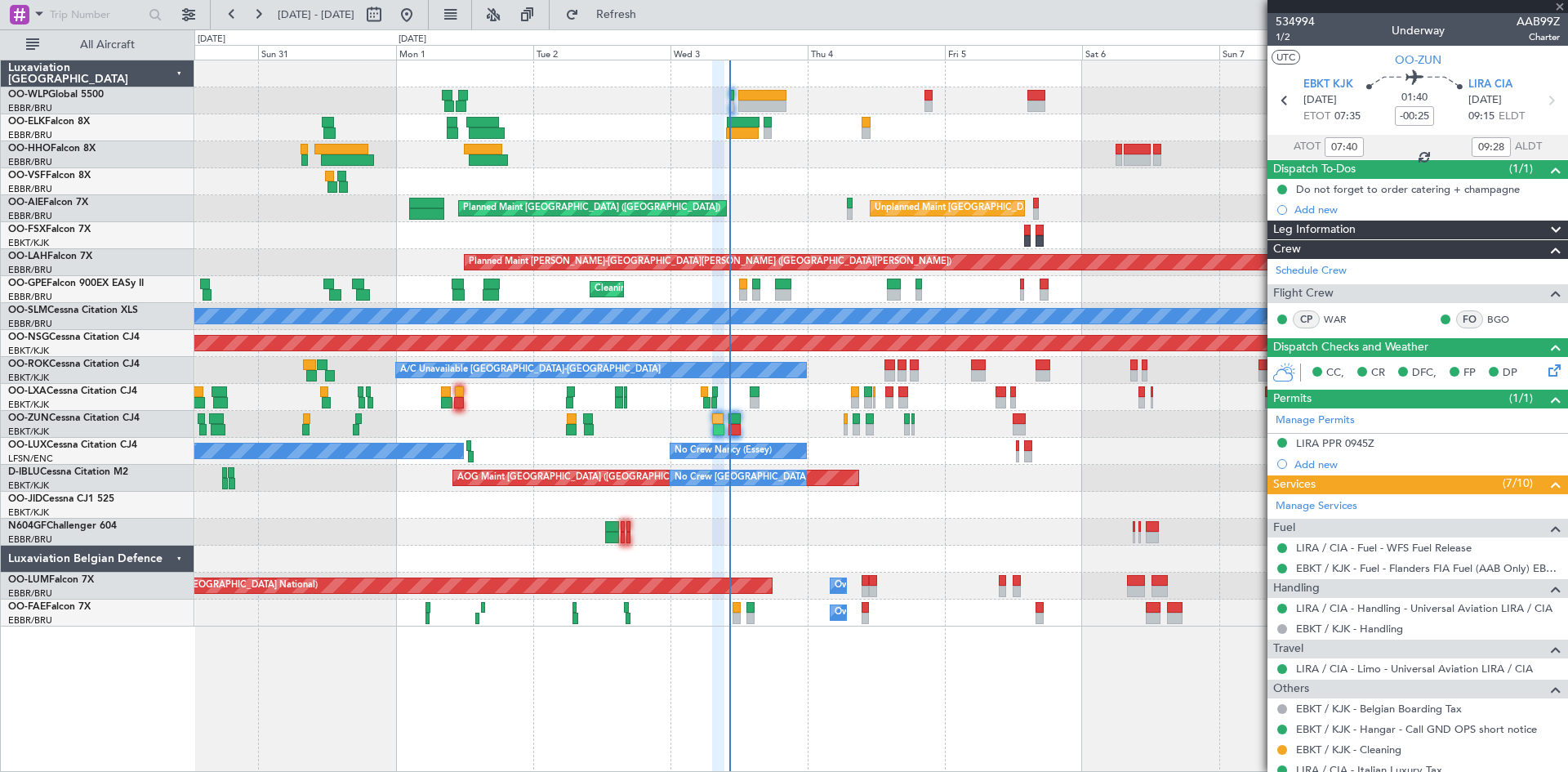
type input "+00:30"
type input "2"
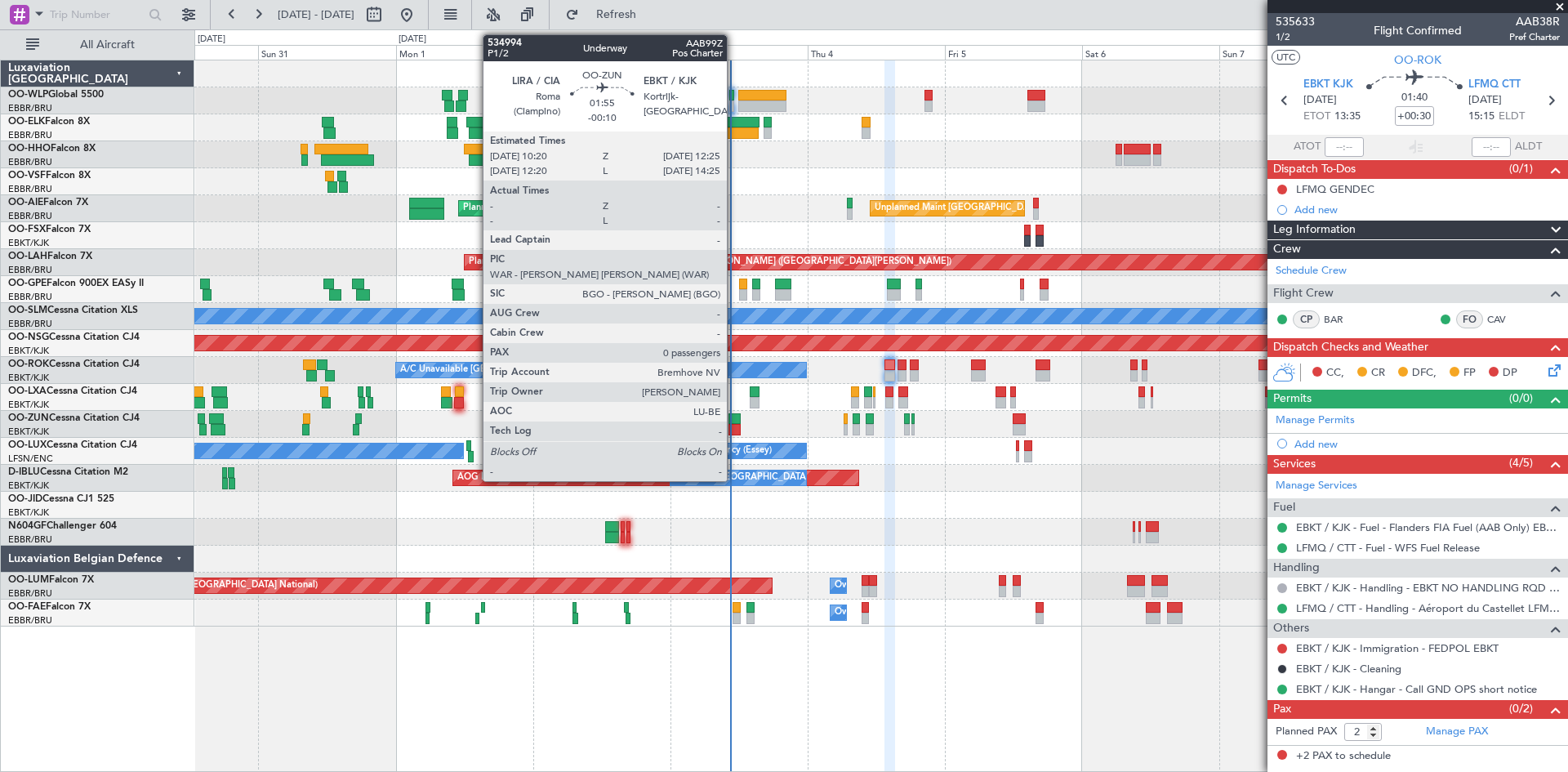
click at [734, 423] on div at bounding box center [734, 419] width 12 height 11
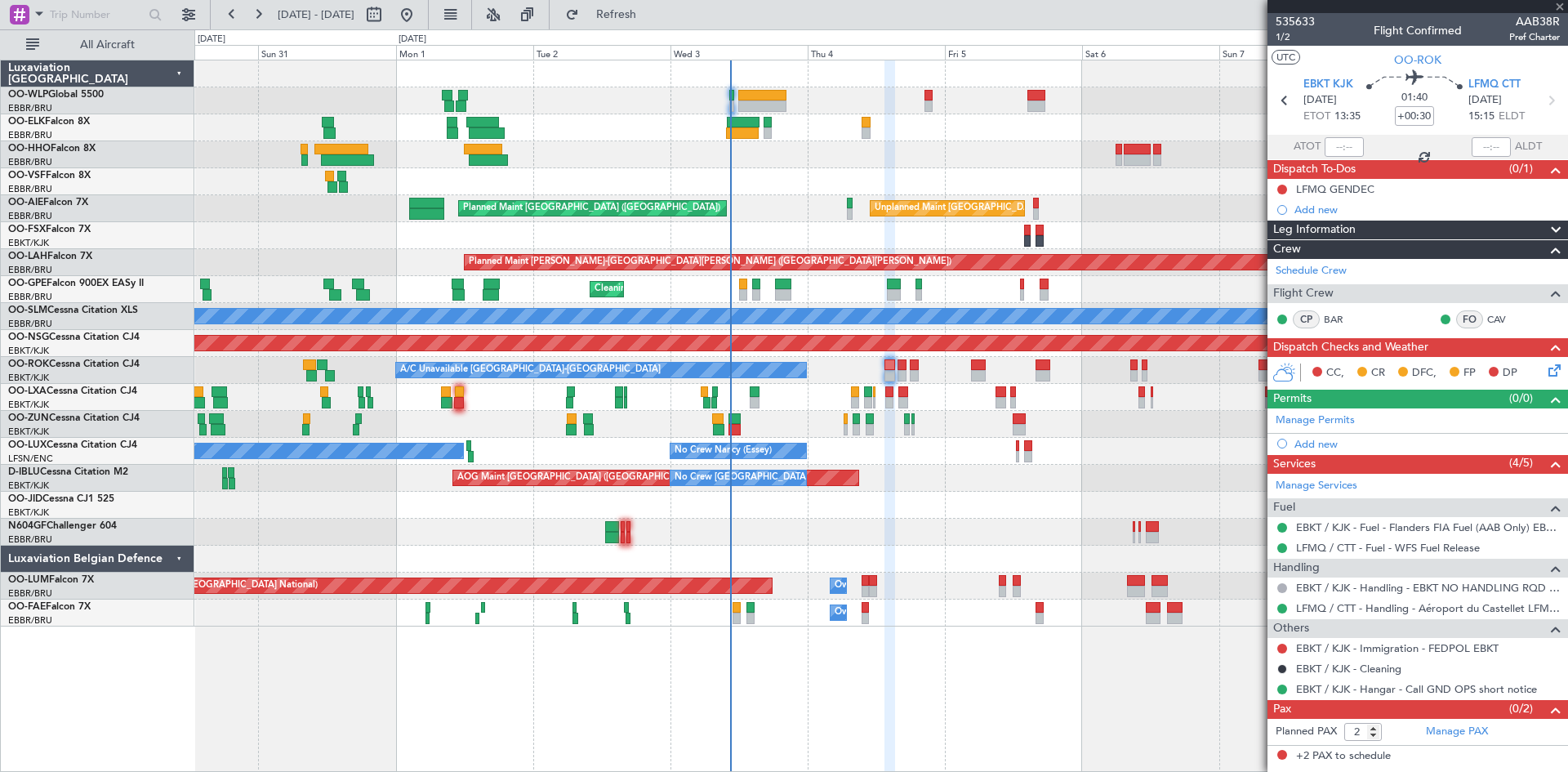
type input "-00:10"
type input "0"
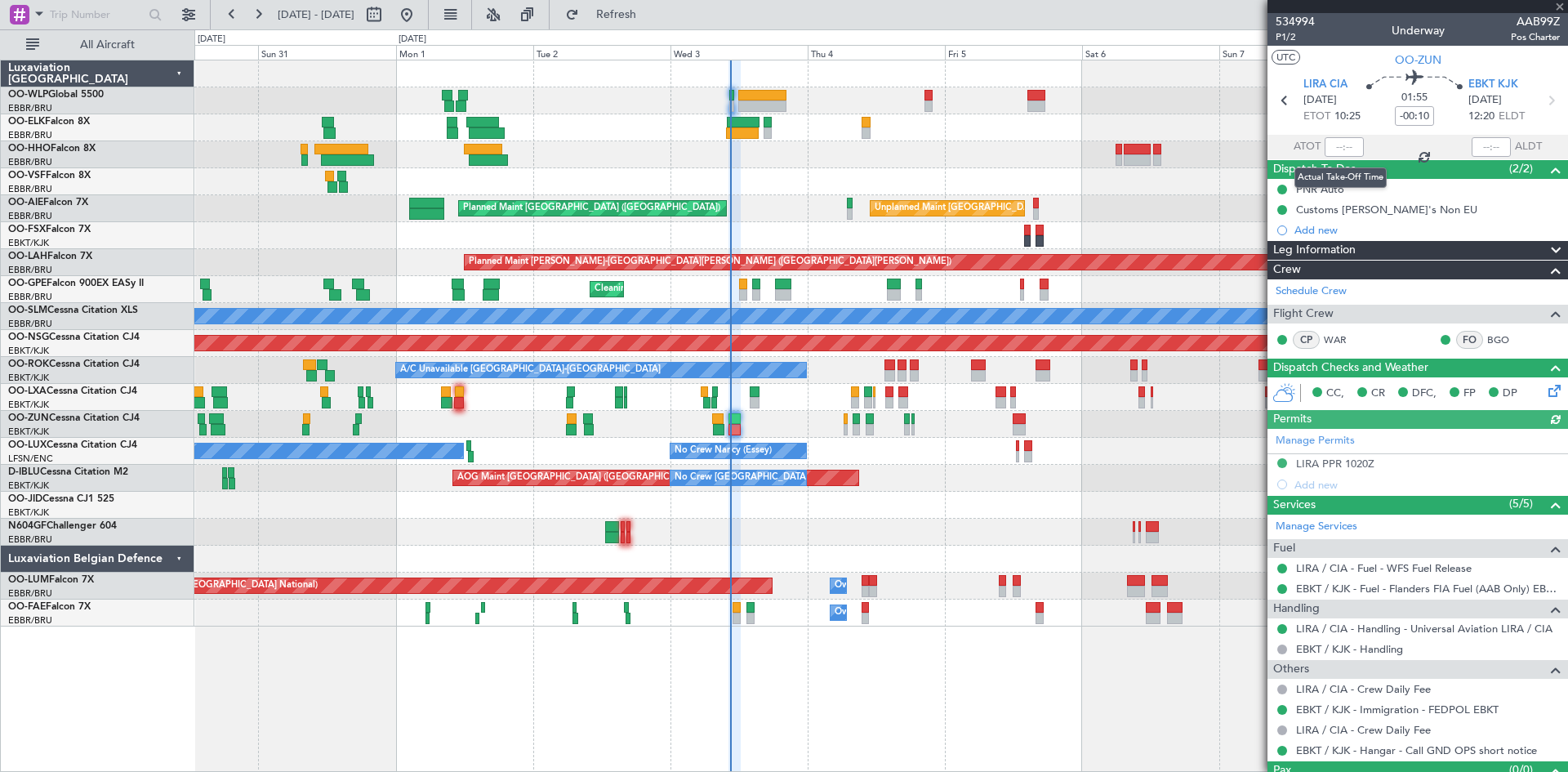
click at [1327, 145] on div at bounding box center [1345, 146] width 39 height 20
click at [1327, 145] on input "text" at bounding box center [1345, 146] width 39 height 20
click at [1214, 203] on div "Unplanned Maint [GEOGRAPHIC_DATA] ([GEOGRAPHIC_DATA] National) Planned Maint [G…" at bounding box center [881, 208] width 1373 height 27
type input "10:22"
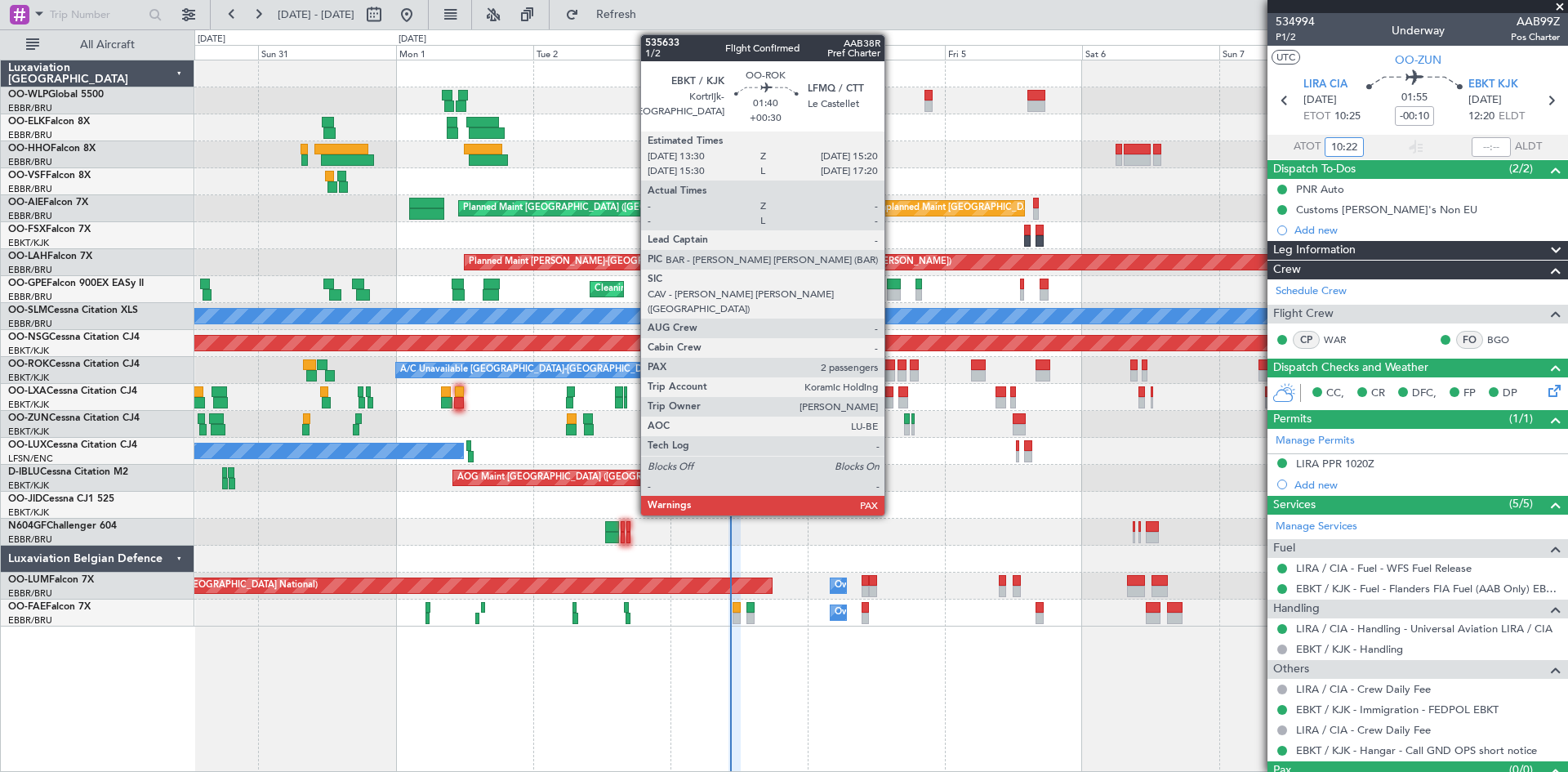
click at [892, 364] on div at bounding box center [889, 365] width 10 height 11
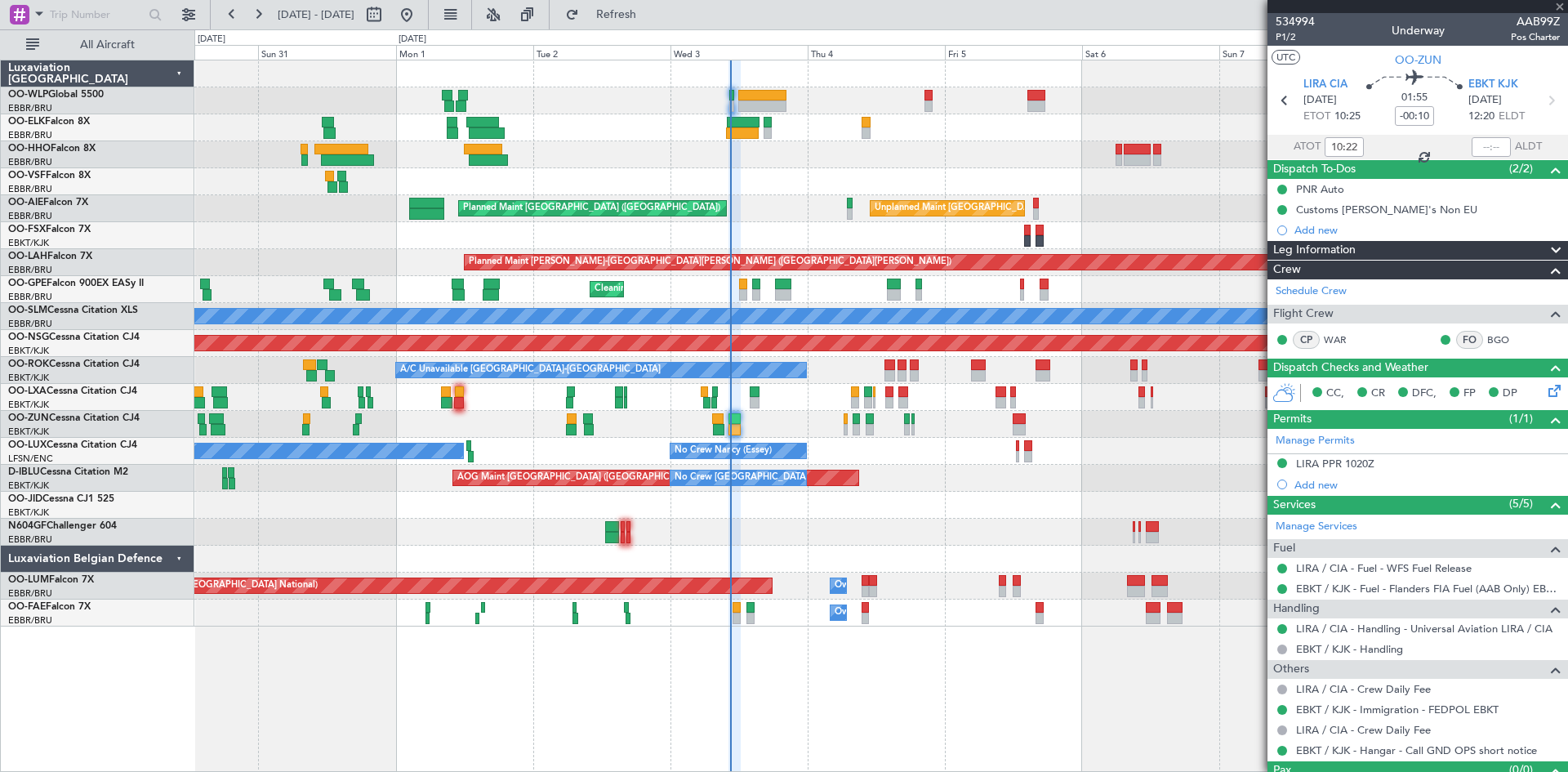
type input "+00:30"
type input "2"
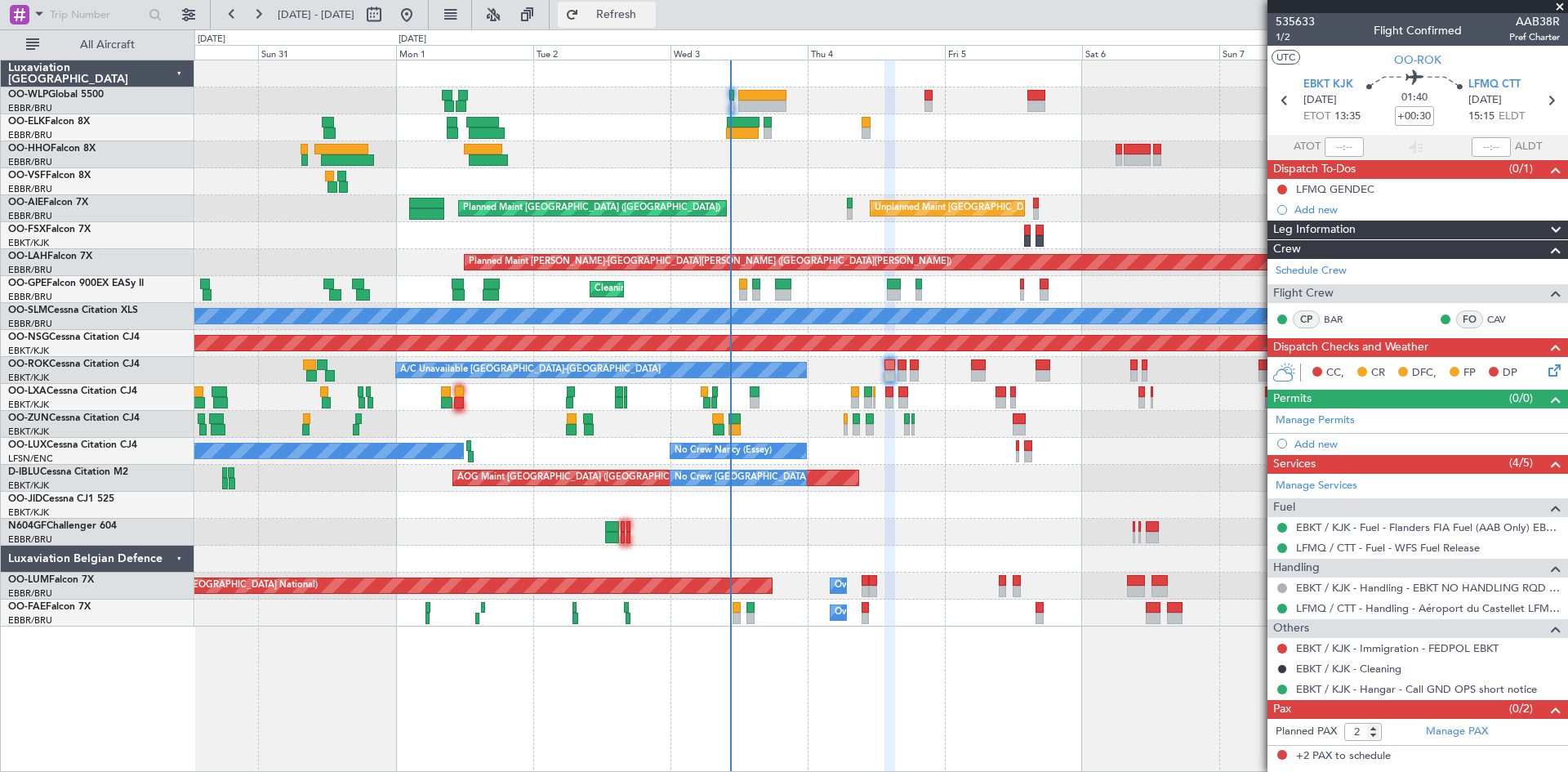
click at [622, 3] on button "Refresh" at bounding box center [607, 15] width 98 height 26
click at [651, 11] on span "Refresh" at bounding box center [616, 15] width 68 height 11
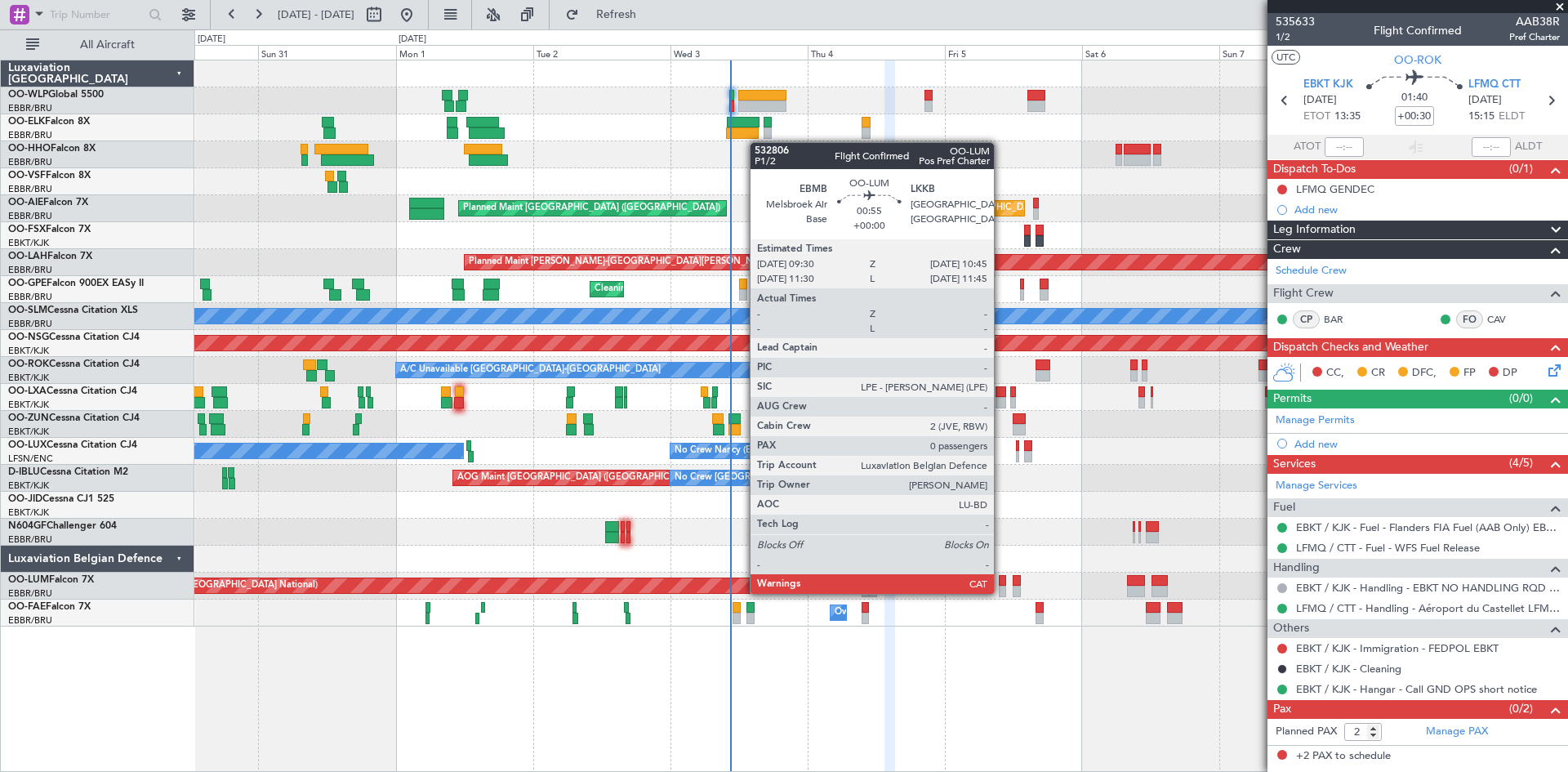
click at [1002, 593] on div at bounding box center [1003, 592] width 8 height 11
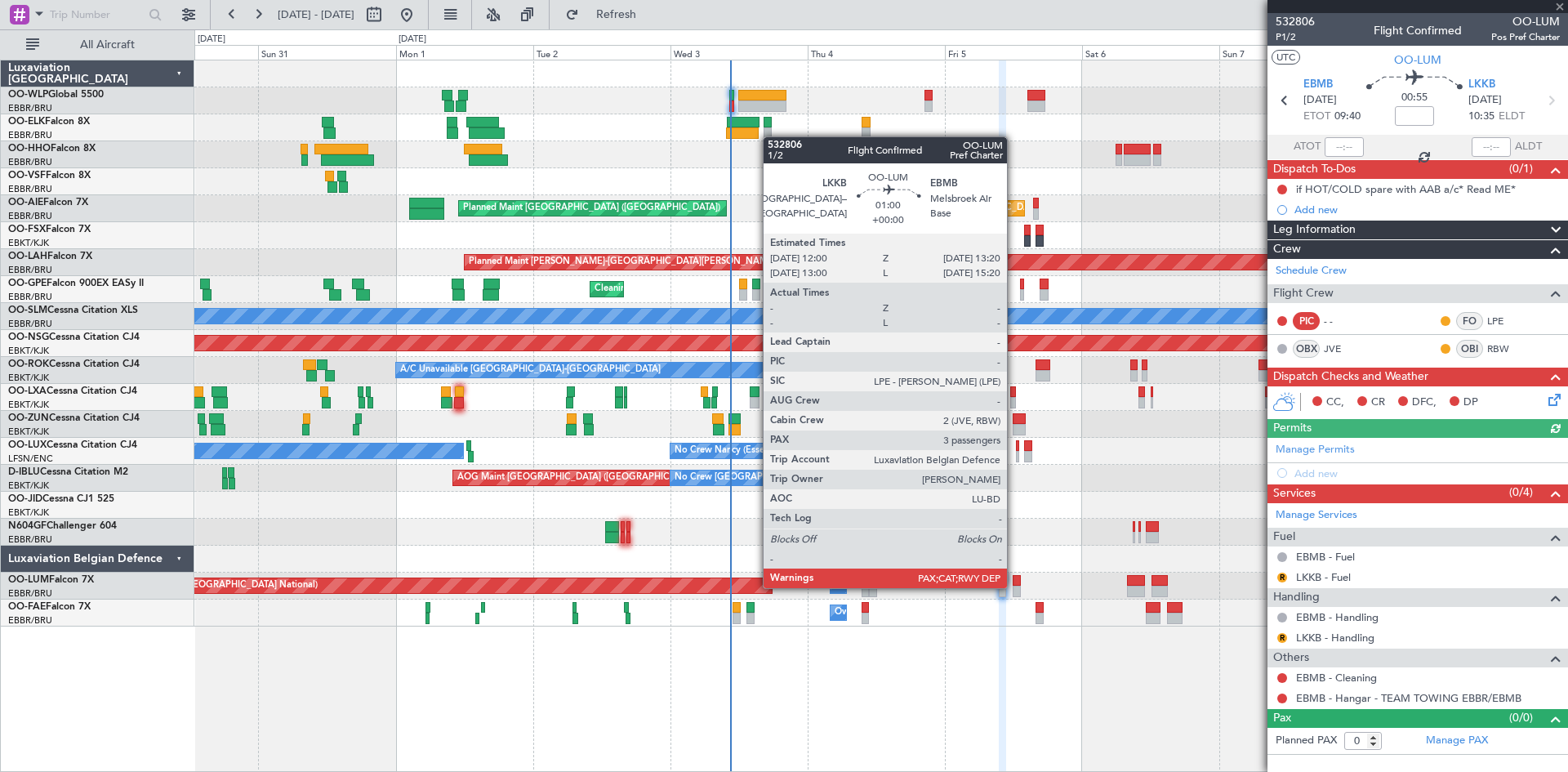
click at [1015, 586] on div at bounding box center [1017, 592] width 8 height 11
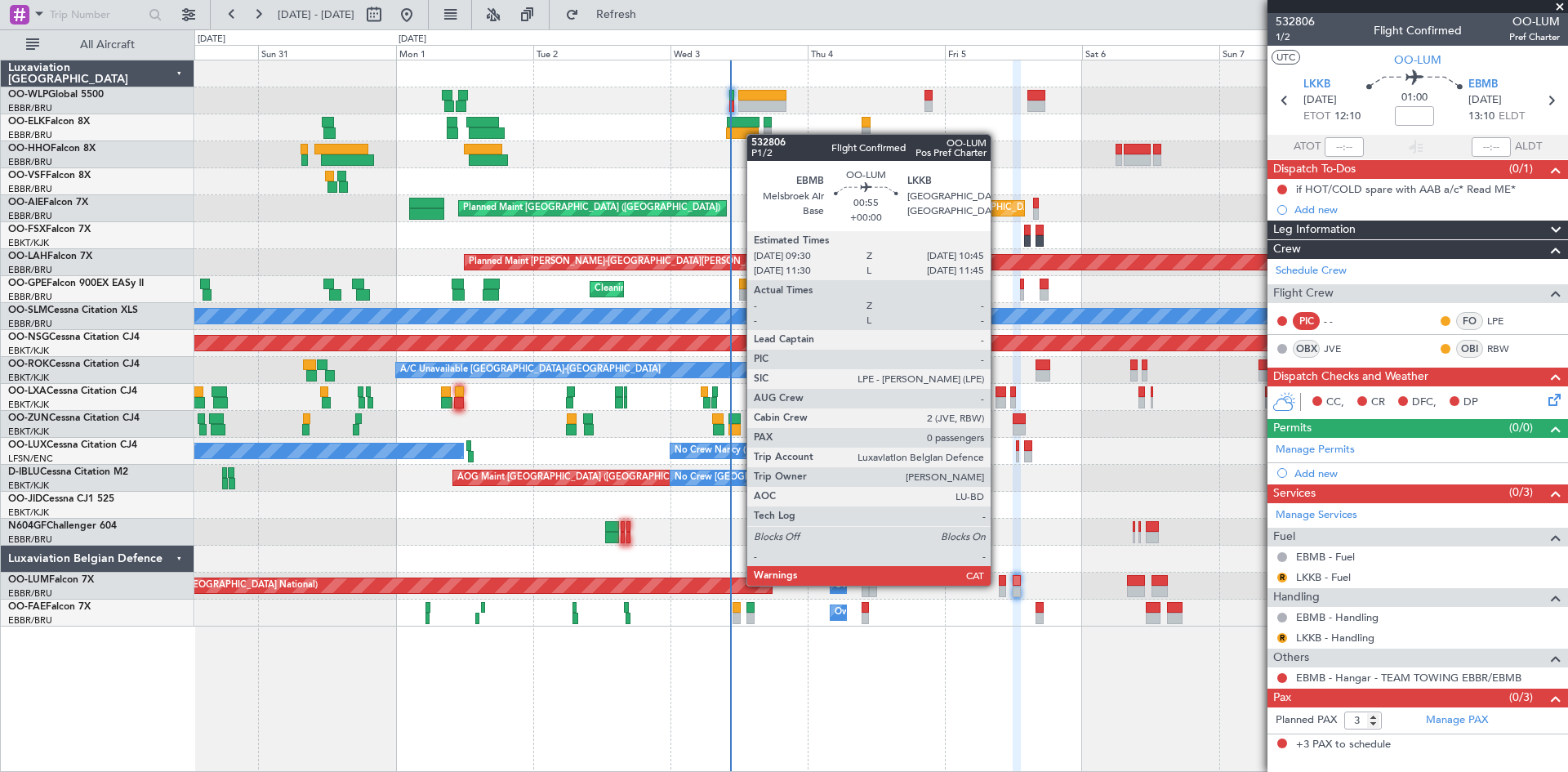
click at [999, 584] on div at bounding box center [1003, 581] width 8 height 11
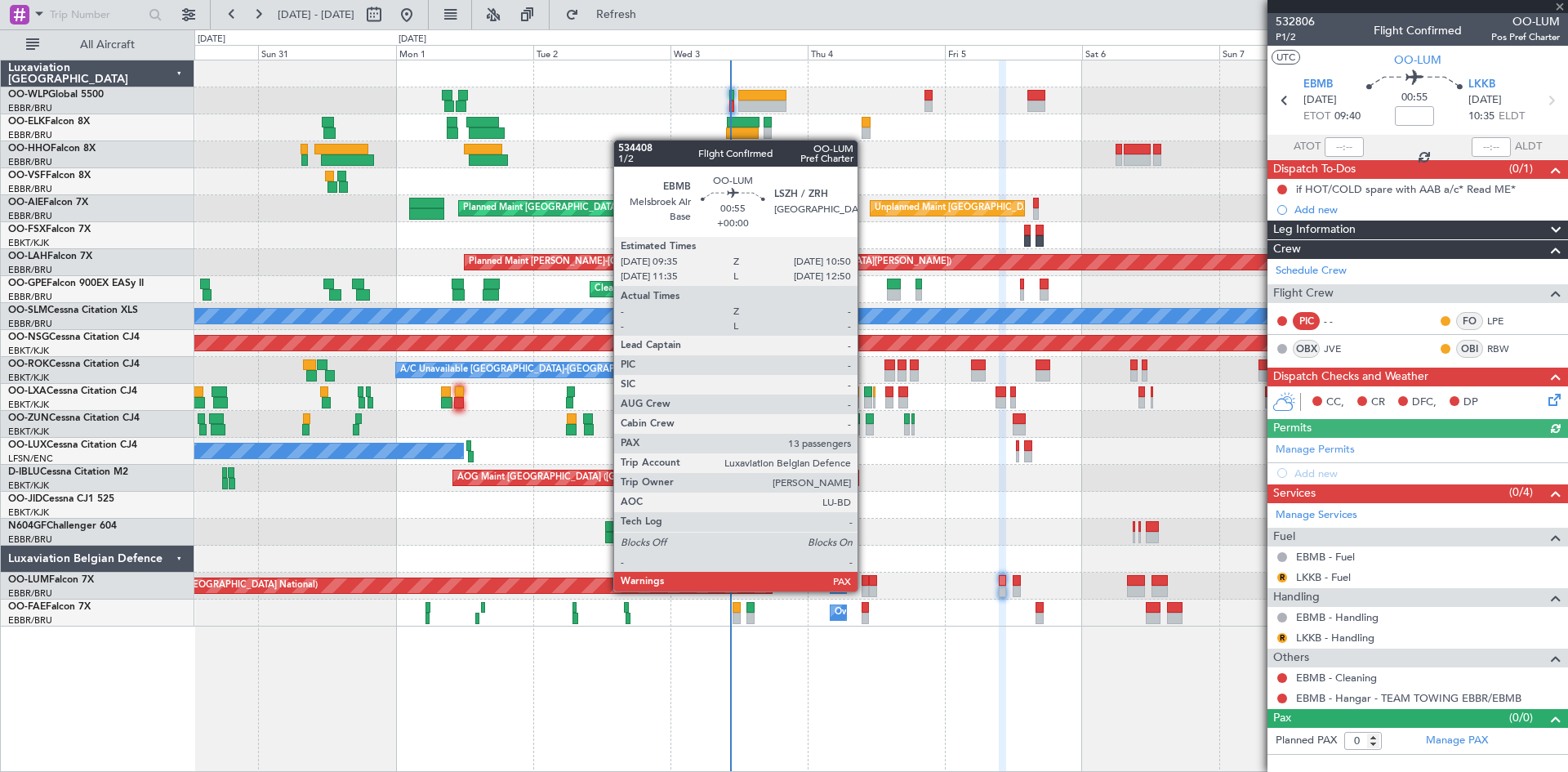
click at [865, 590] on div at bounding box center [866, 592] width 8 height 11
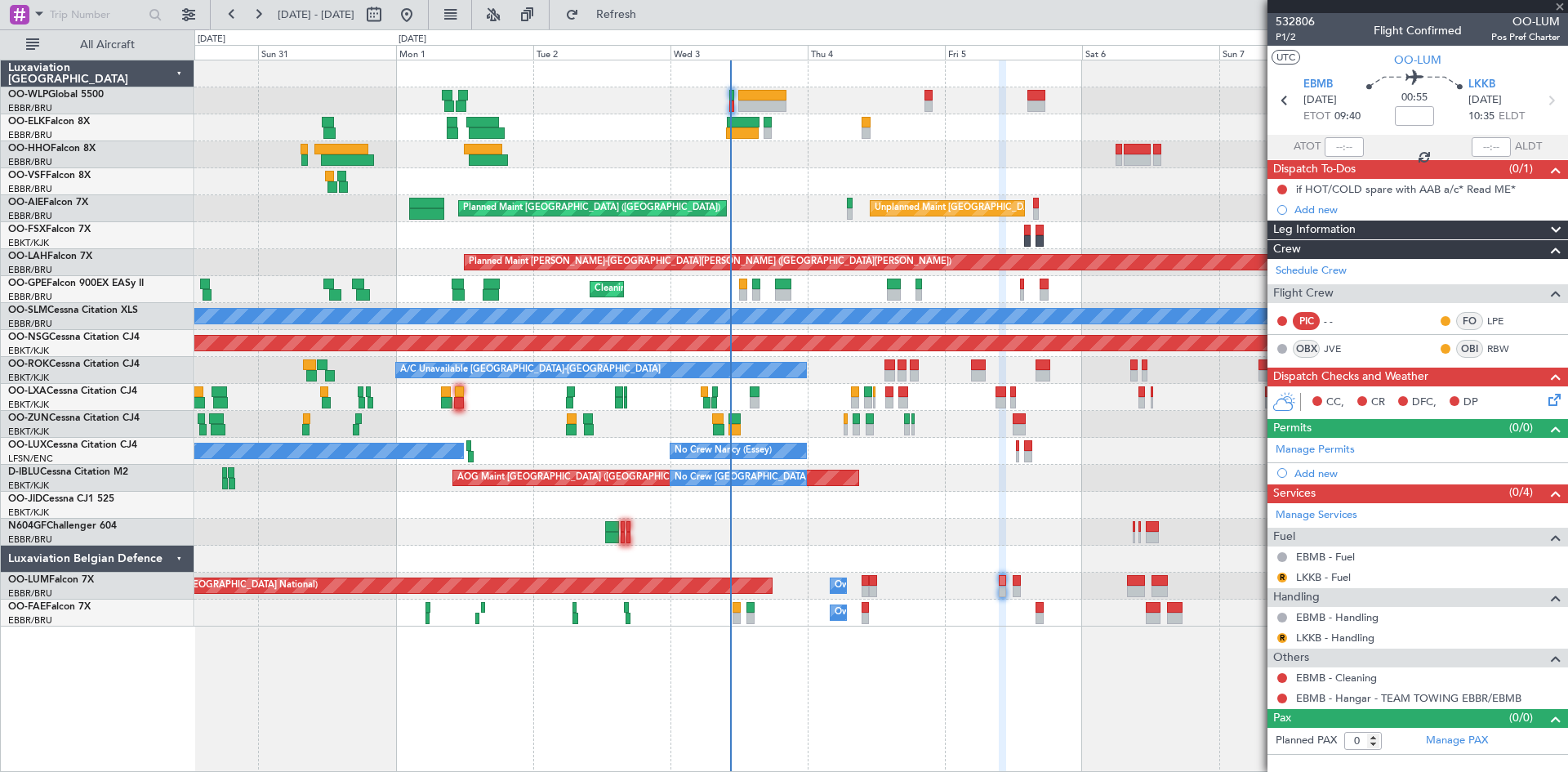
type input "13"
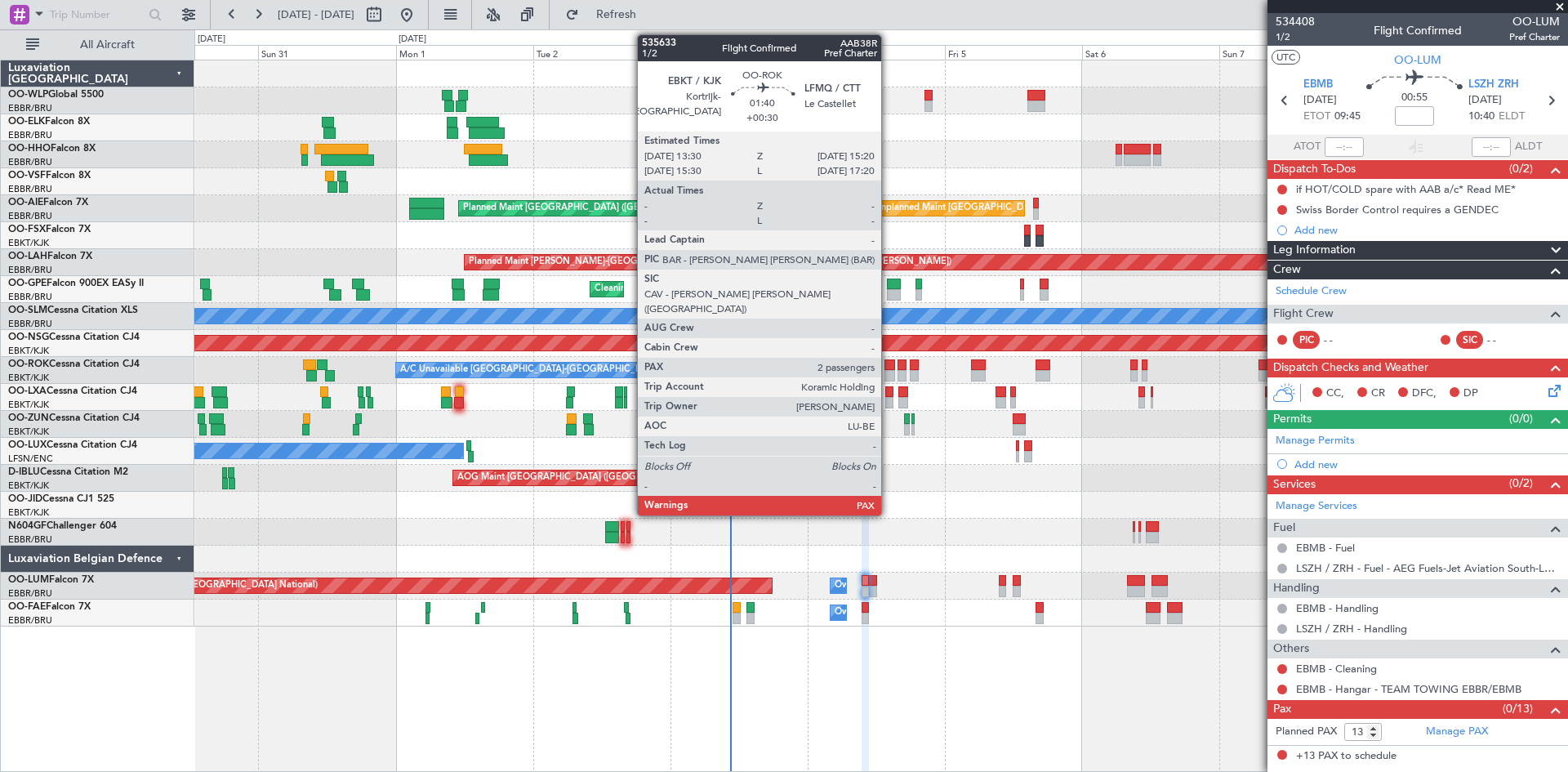
click at [889, 361] on div at bounding box center [889, 365] width 10 height 11
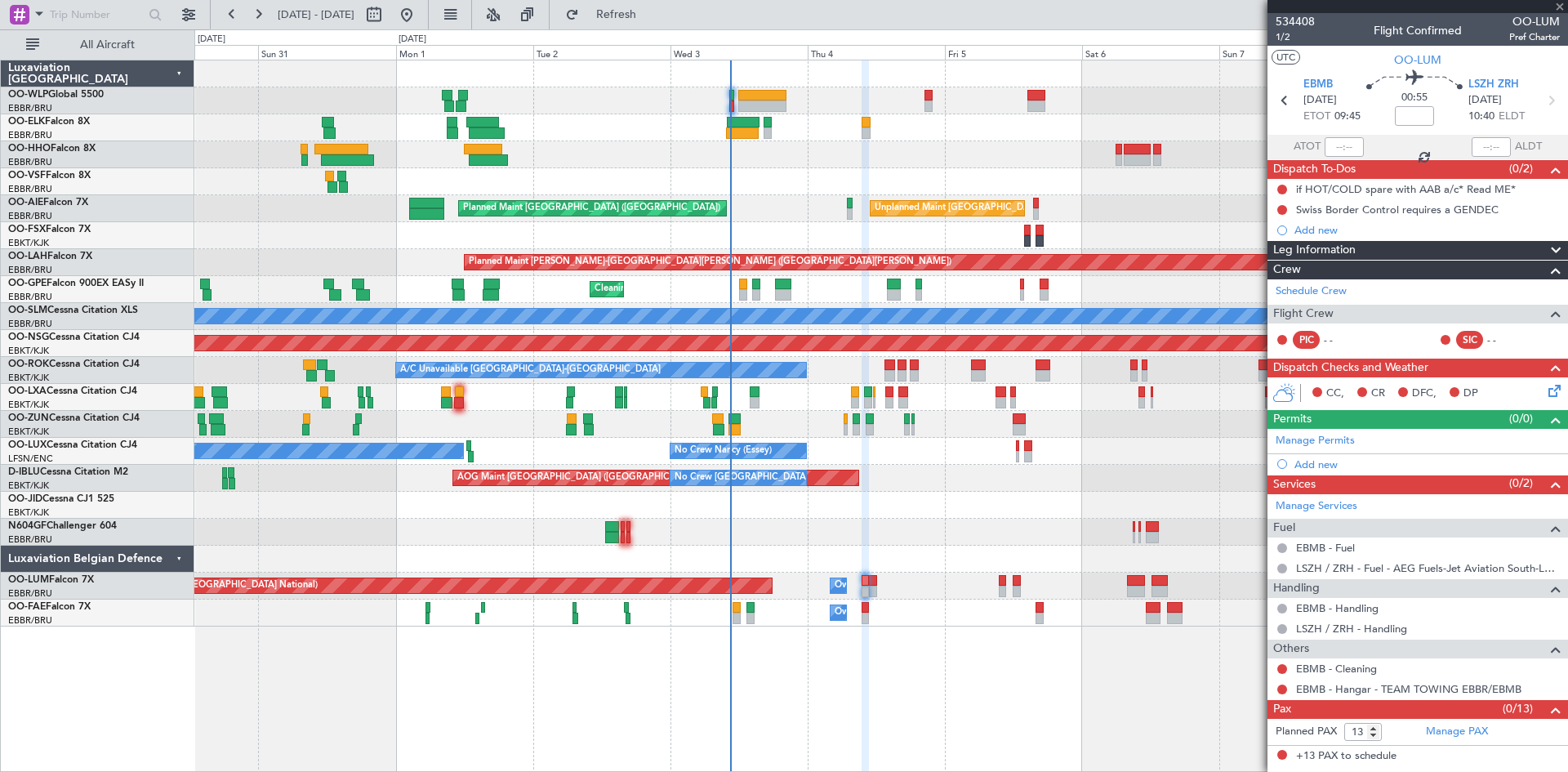
type input "+00:30"
type input "2"
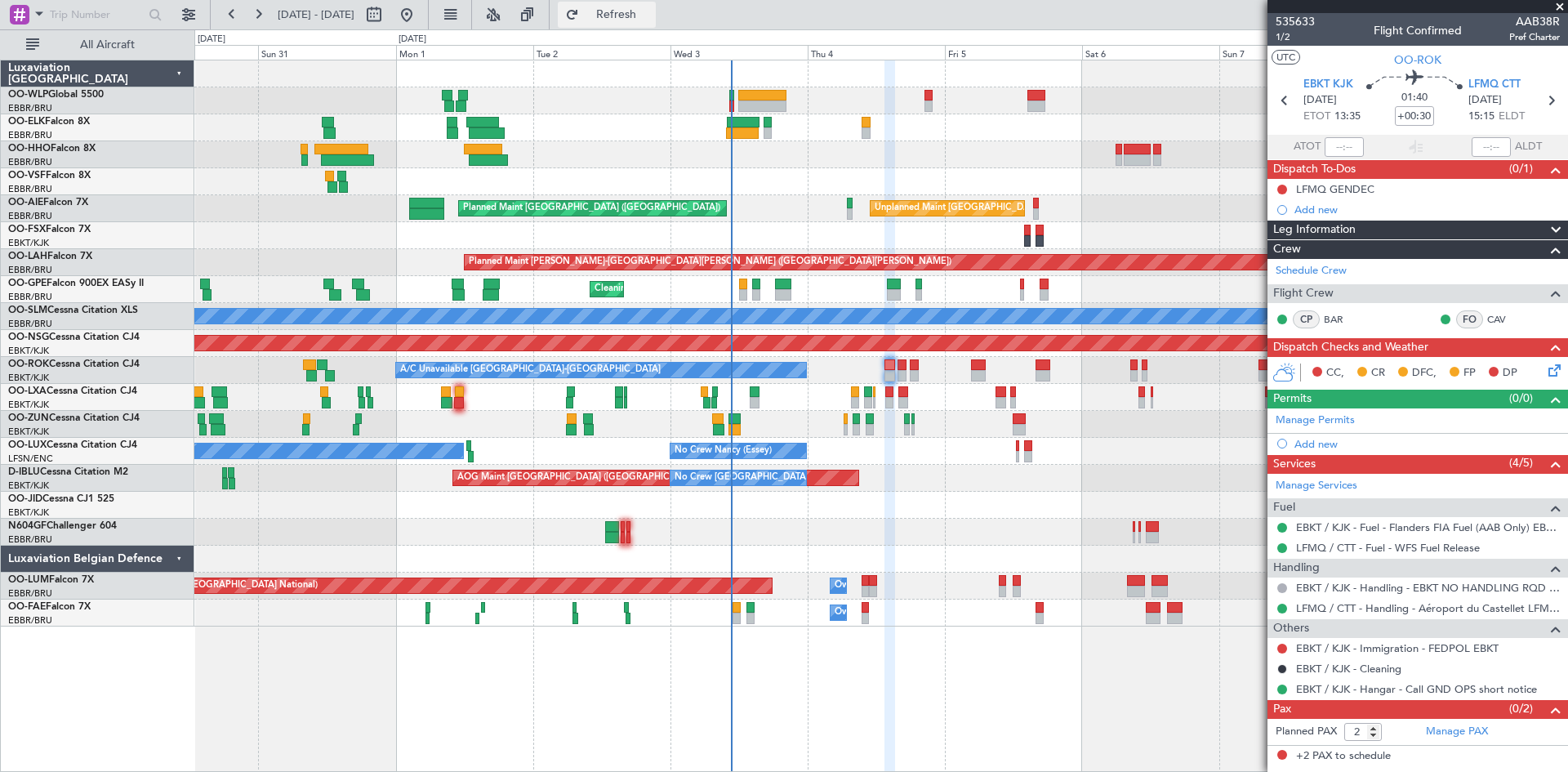
click at [618, 11] on button "Refresh" at bounding box center [607, 15] width 98 height 26
click at [626, 12] on button "Refresh" at bounding box center [607, 15] width 98 height 26
click at [656, 2] on button "Refresh" at bounding box center [607, 15] width 98 height 26
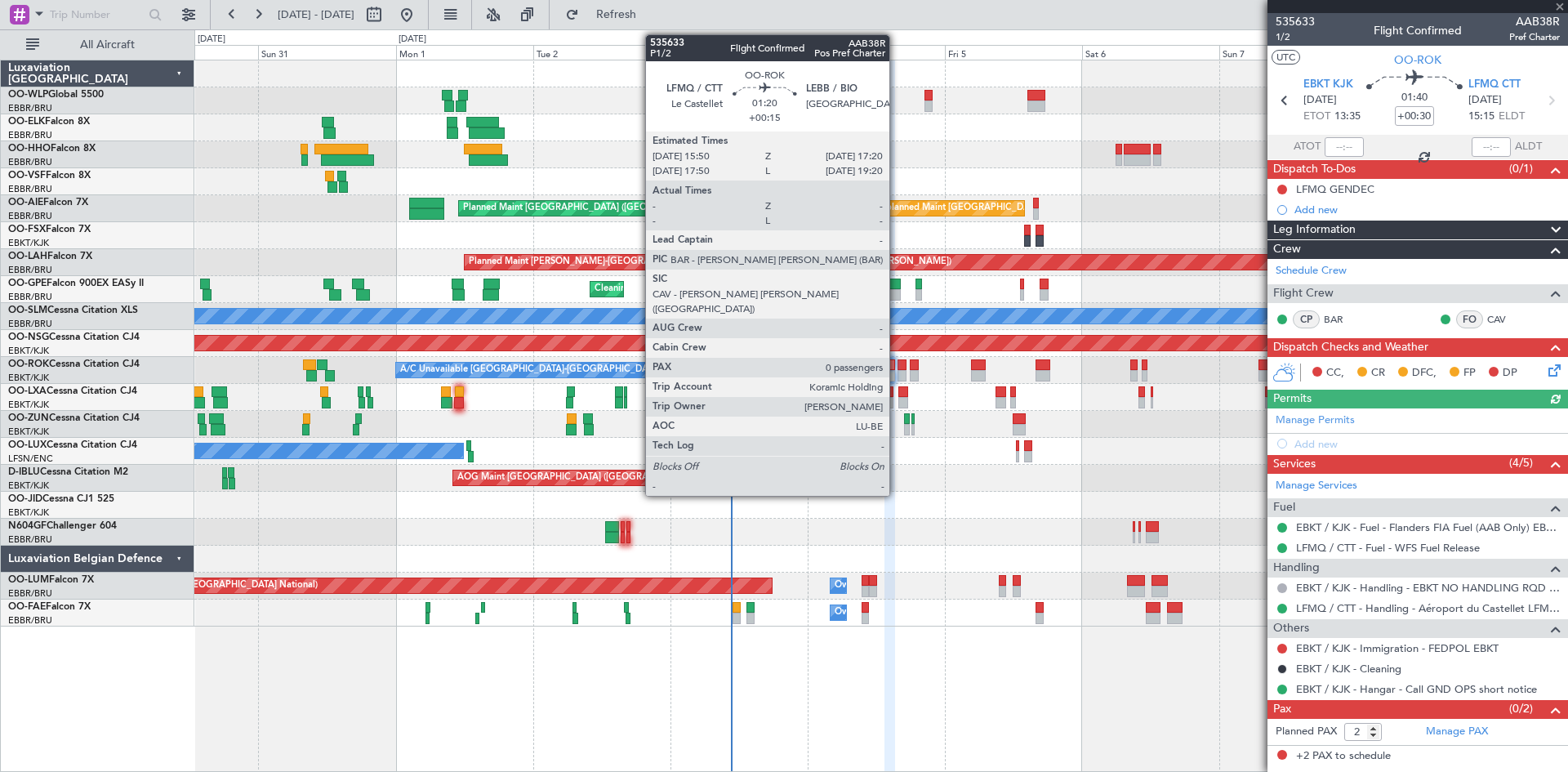
click at [897, 376] on div at bounding box center [902, 376] width 9 height 11
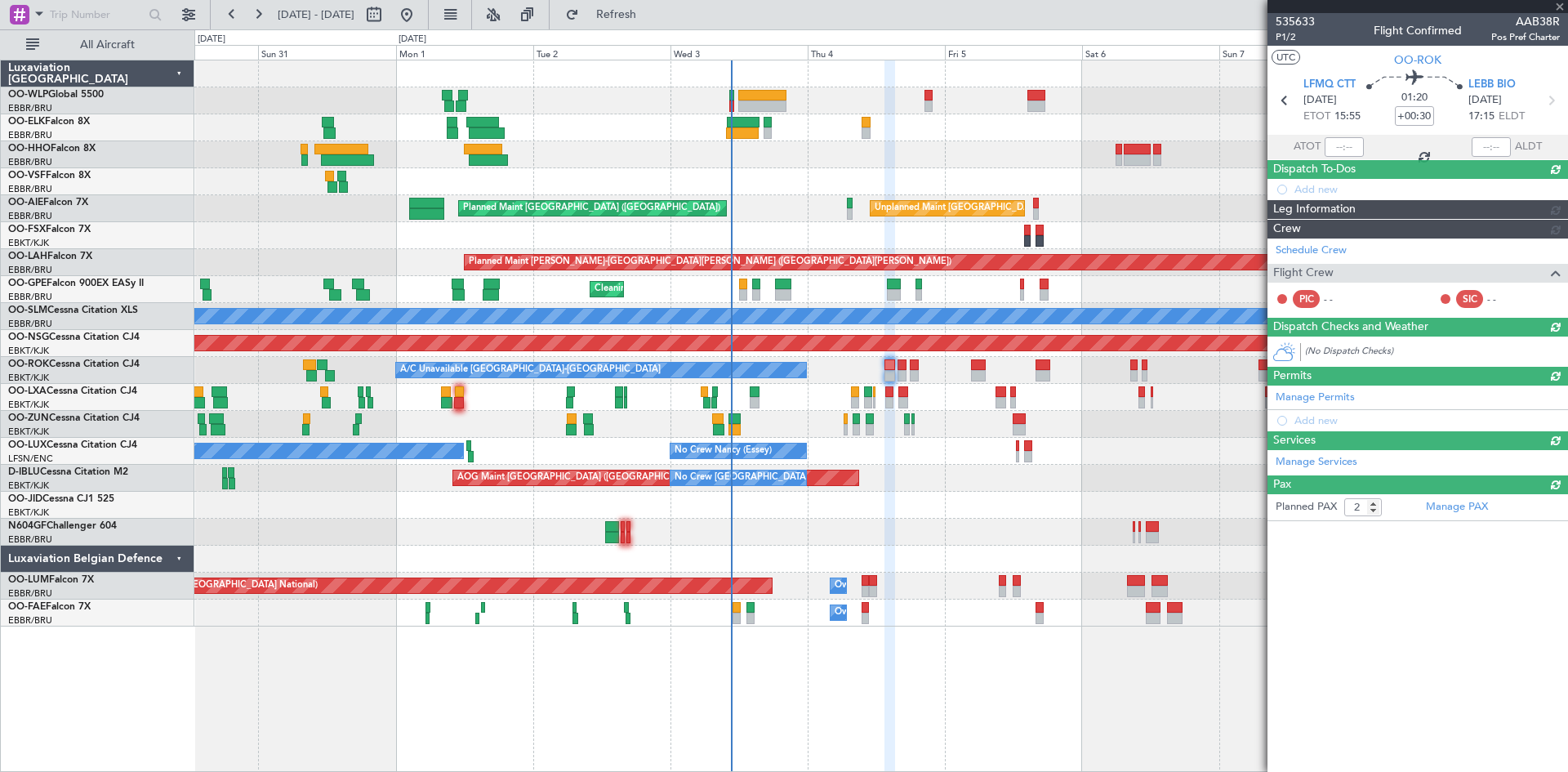
type input "+00:15"
type input "0"
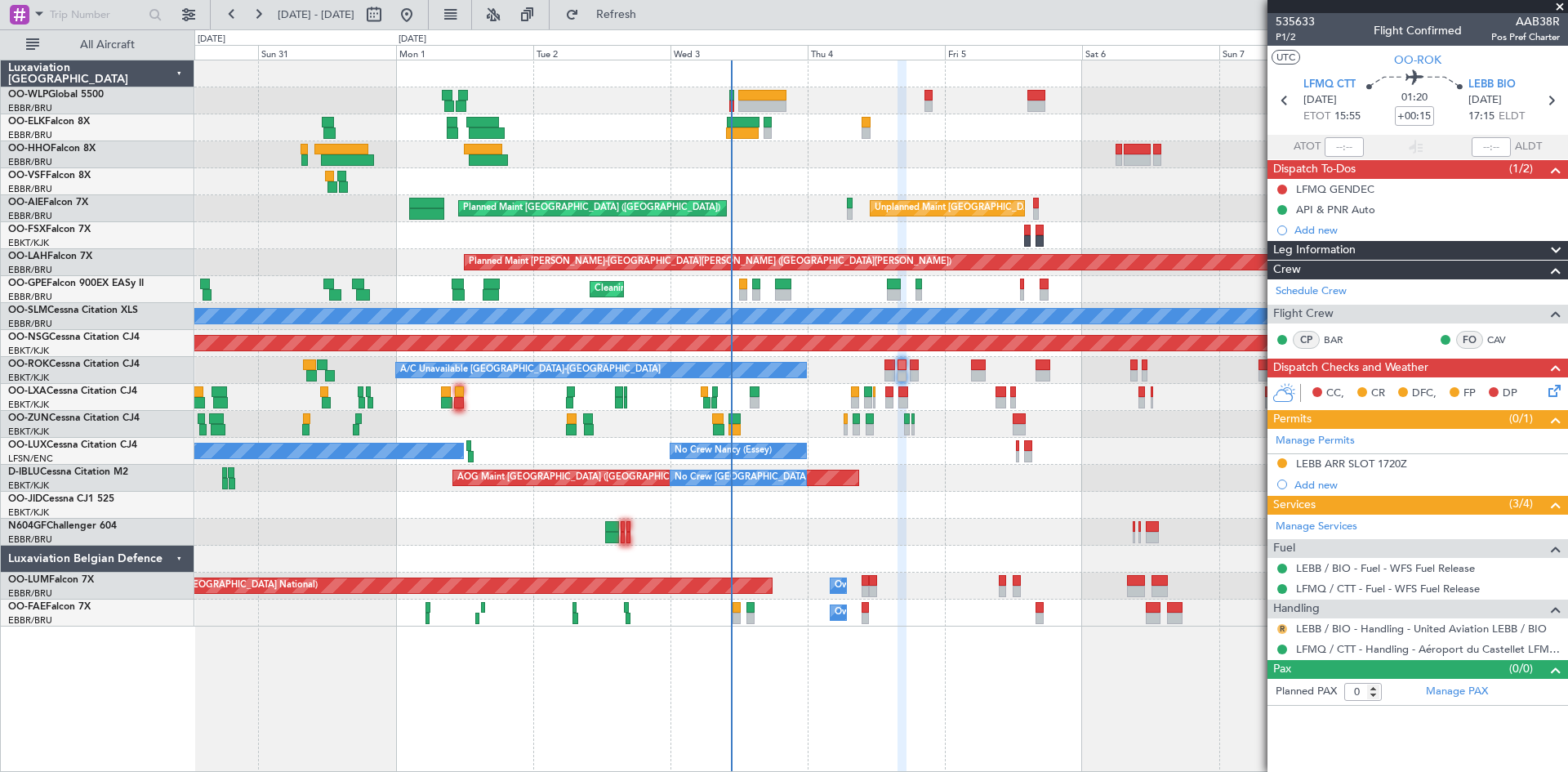
click at [1280, 633] on mat-tooltip-component "Review" at bounding box center [1282, 655] width 59 height 43
click at [1286, 630] on button "R" at bounding box center [1282, 628] width 9 height 9
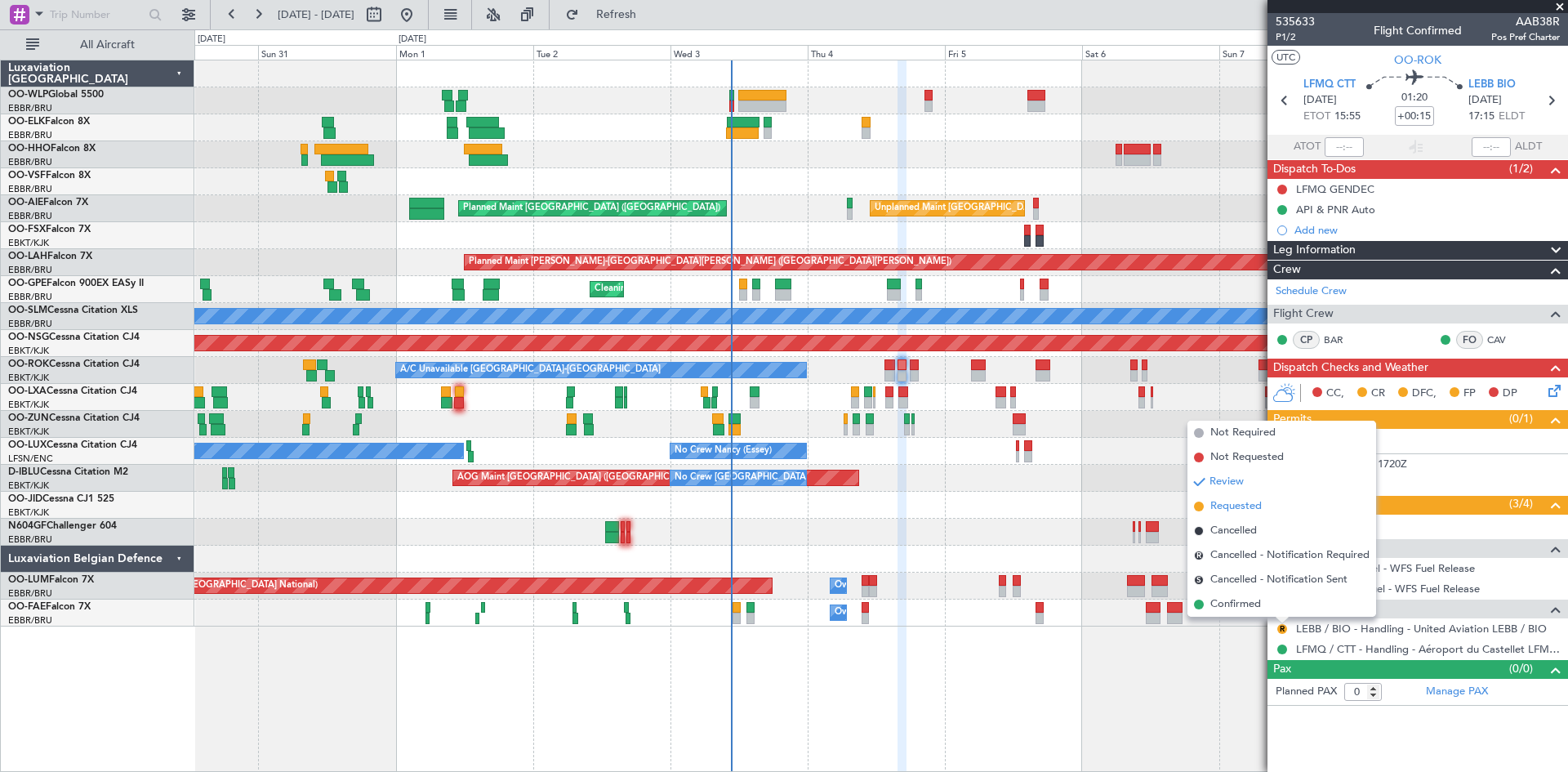
click at [1220, 510] on span "Requested" at bounding box center [1236, 506] width 52 height 16
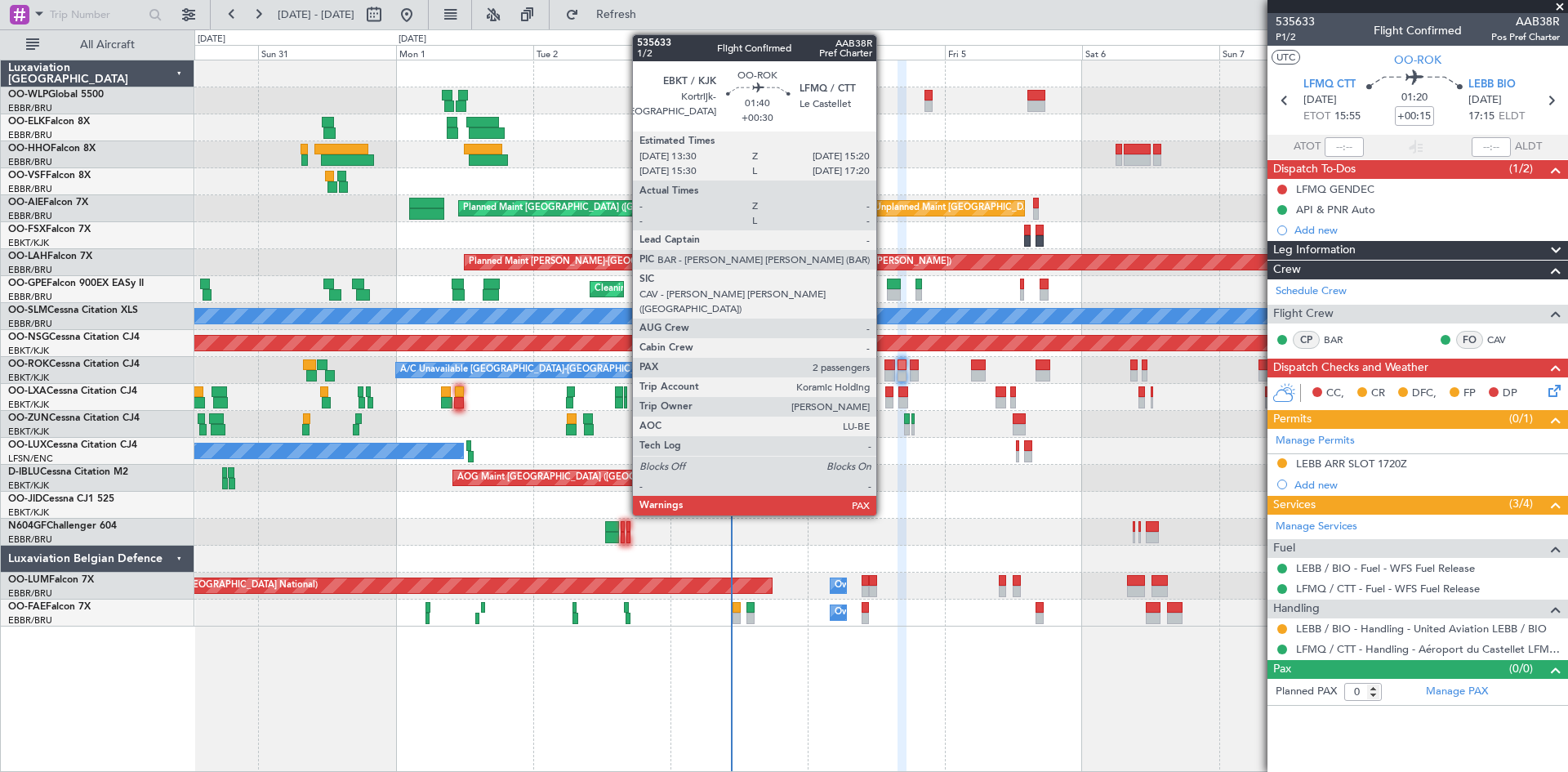
click at [884, 371] on div at bounding box center [889, 376] width 10 height 11
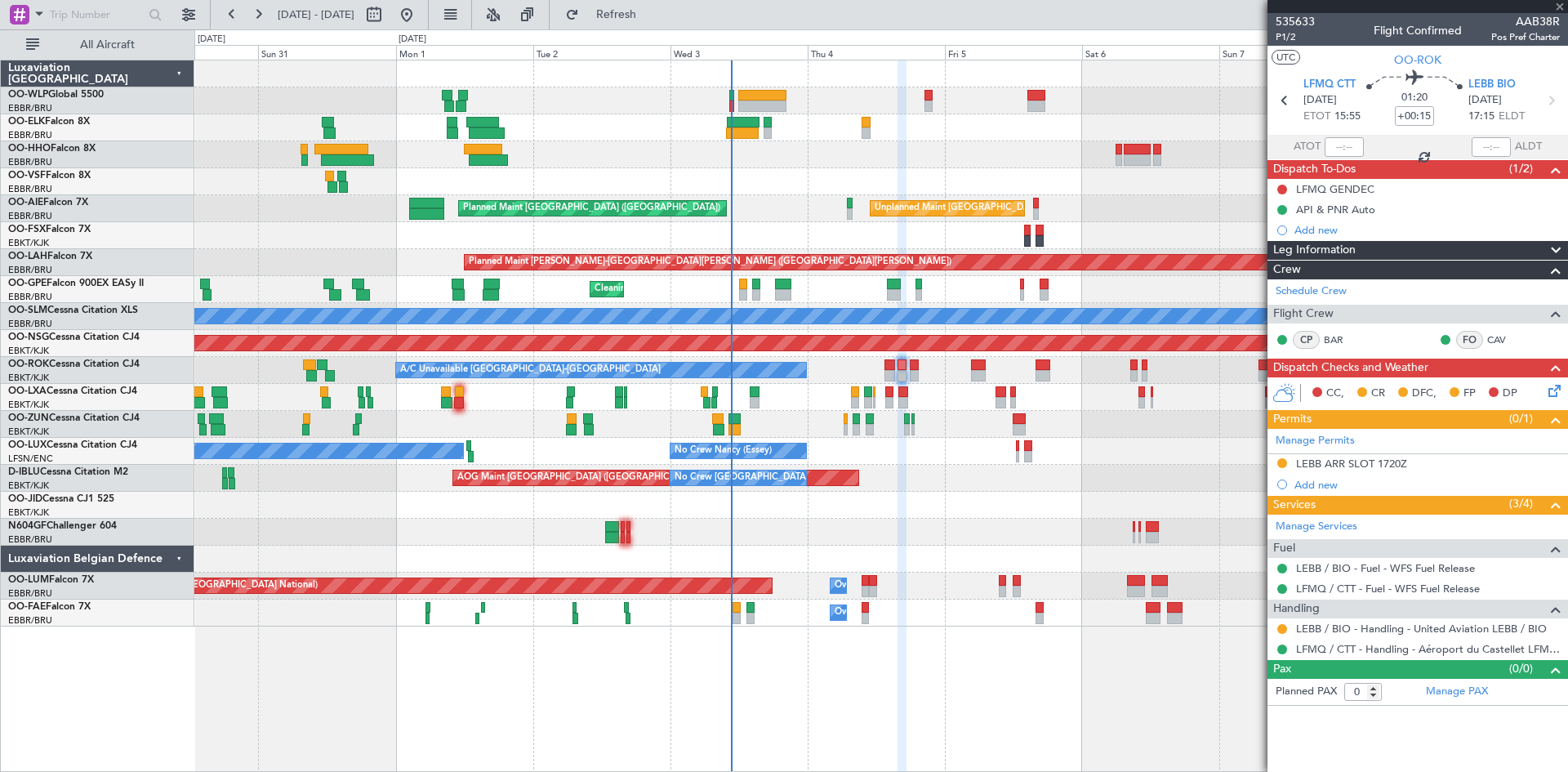
type input "+00:30"
type input "2"
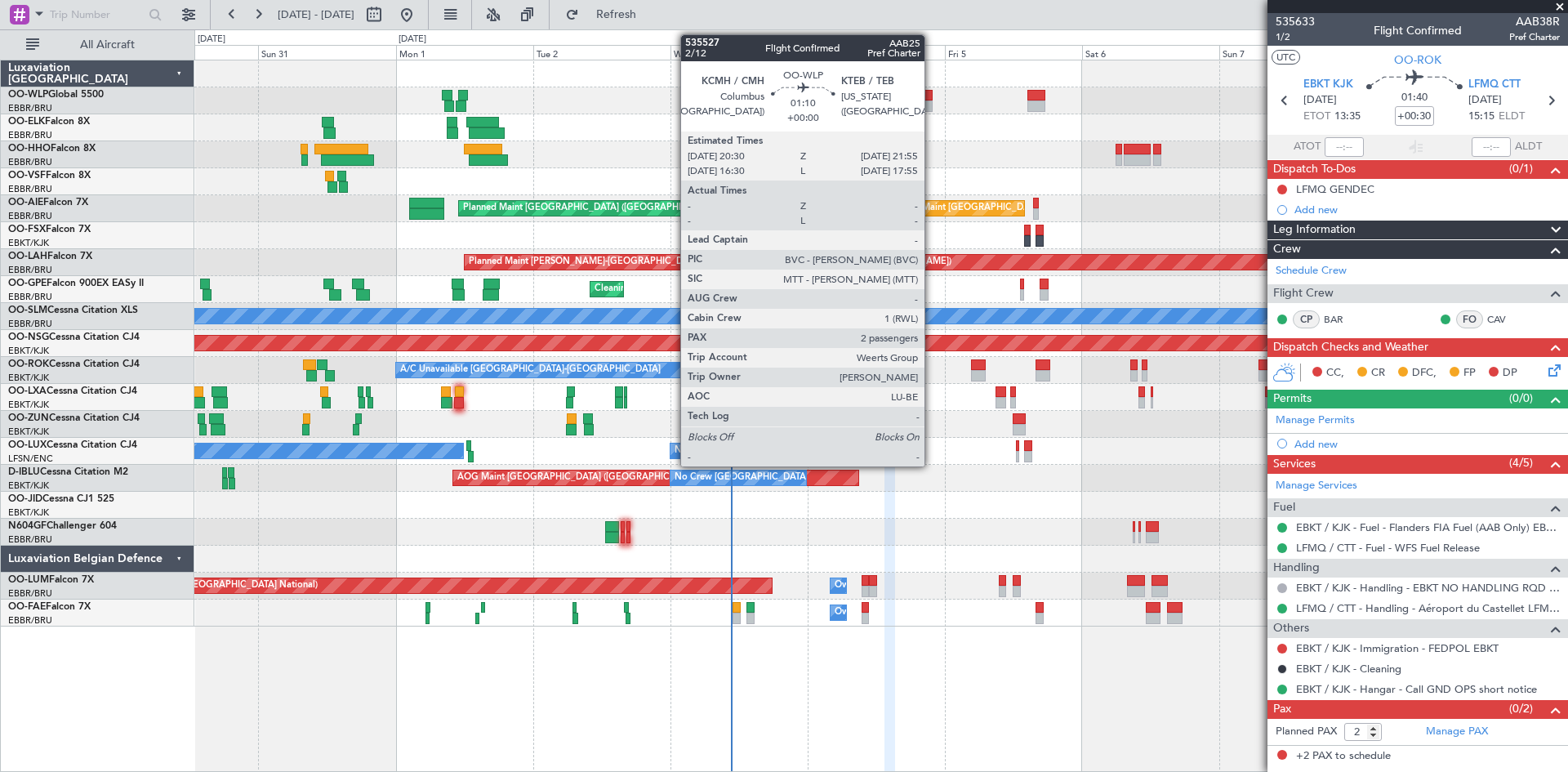
click at [932, 97] on div at bounding box center [928, 96] width 8 height 11
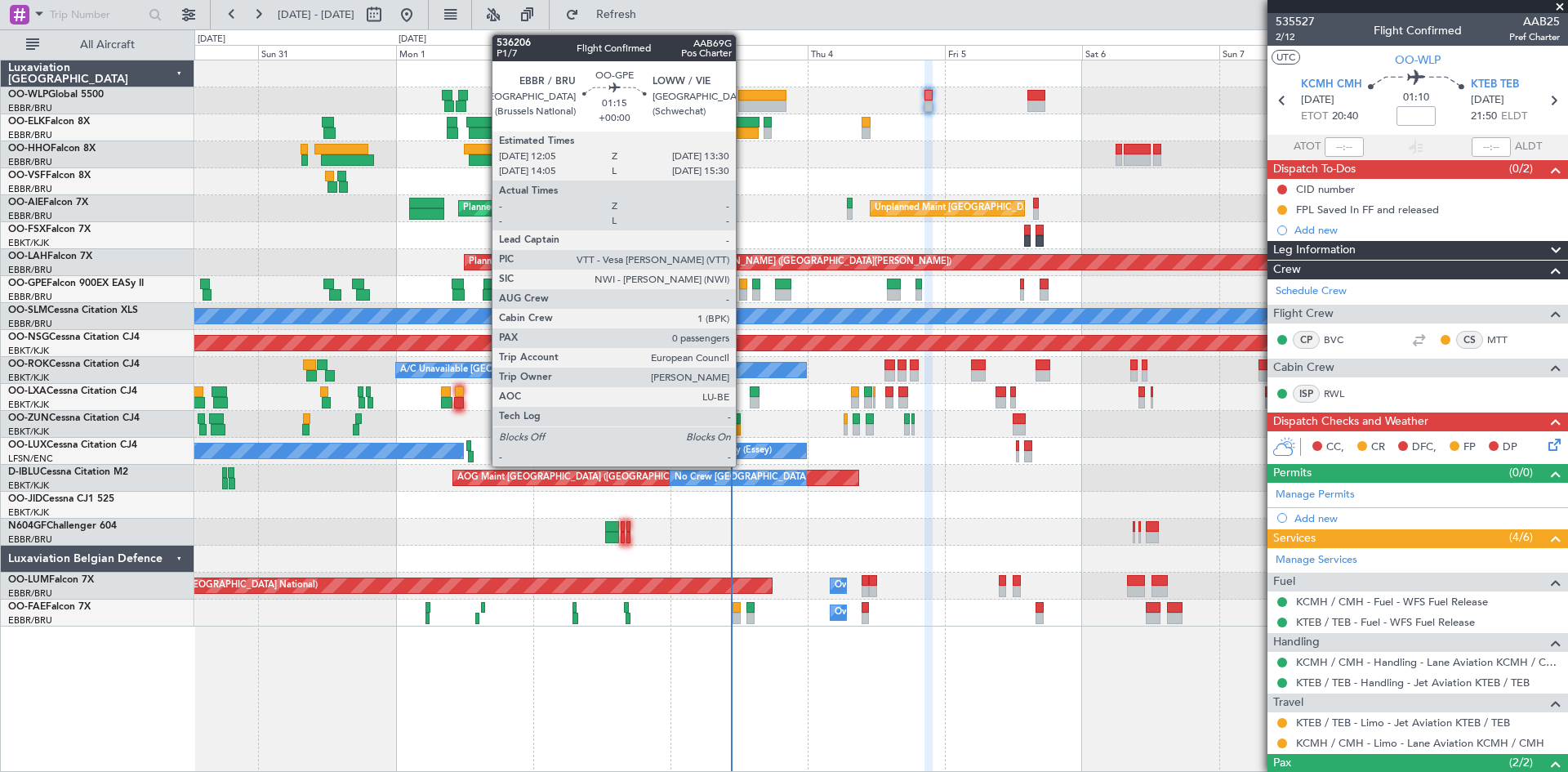
click at [744, 294] on div at bounding box center [743, 295] width 8 height 11
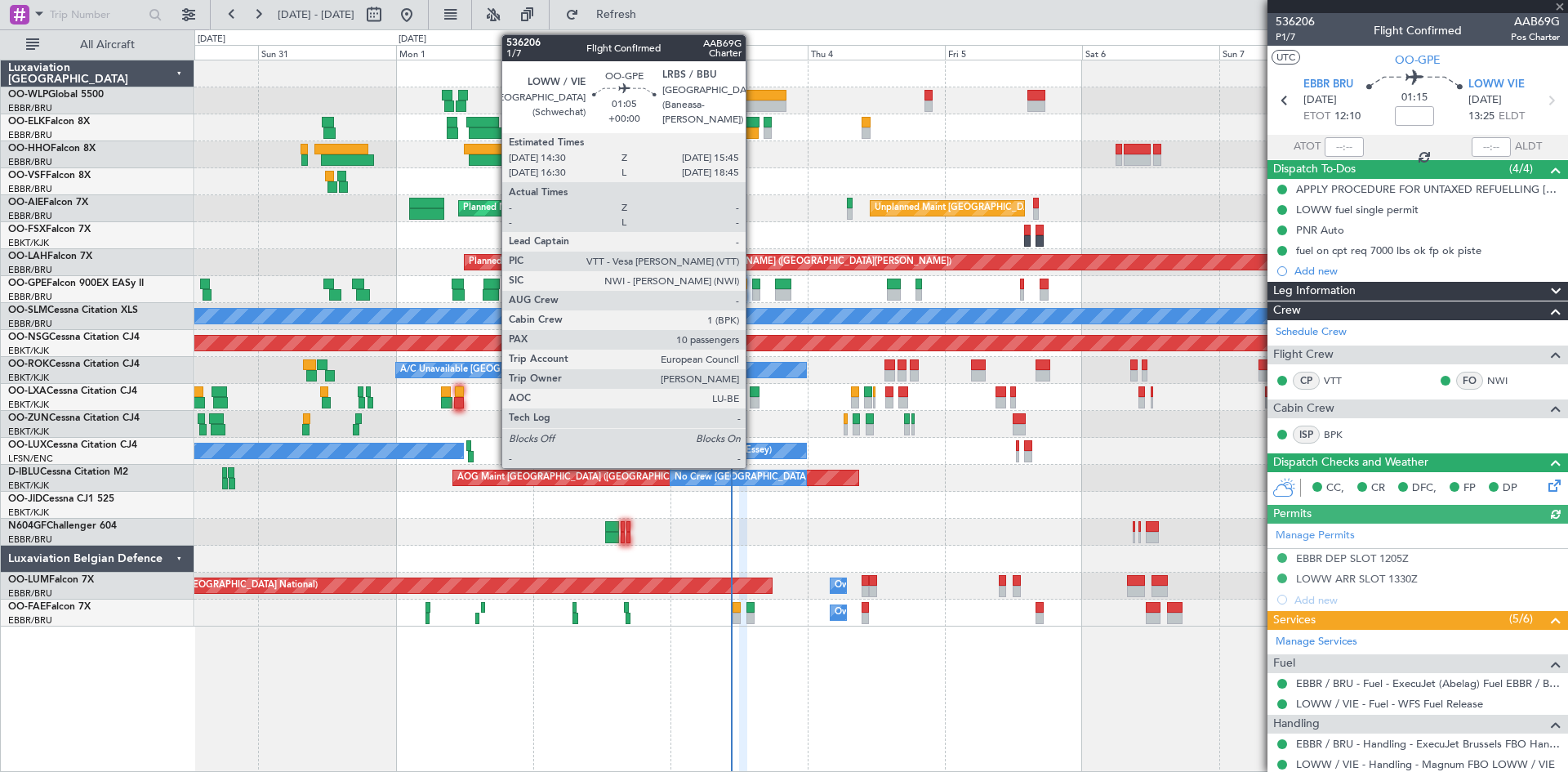
click at [753, 288] on div at bounding box center [756, 284] width 8 height 11
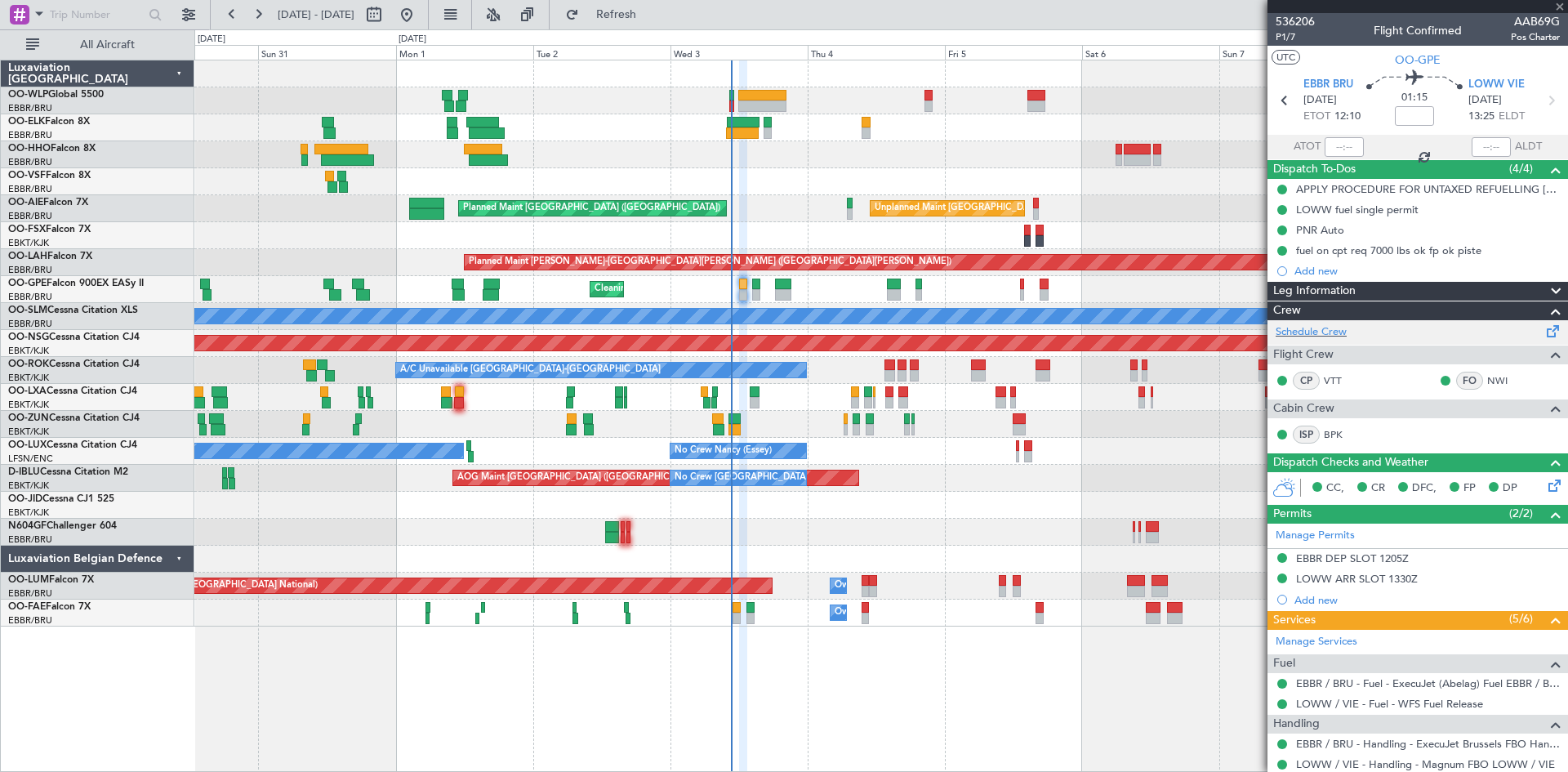
type input "10"
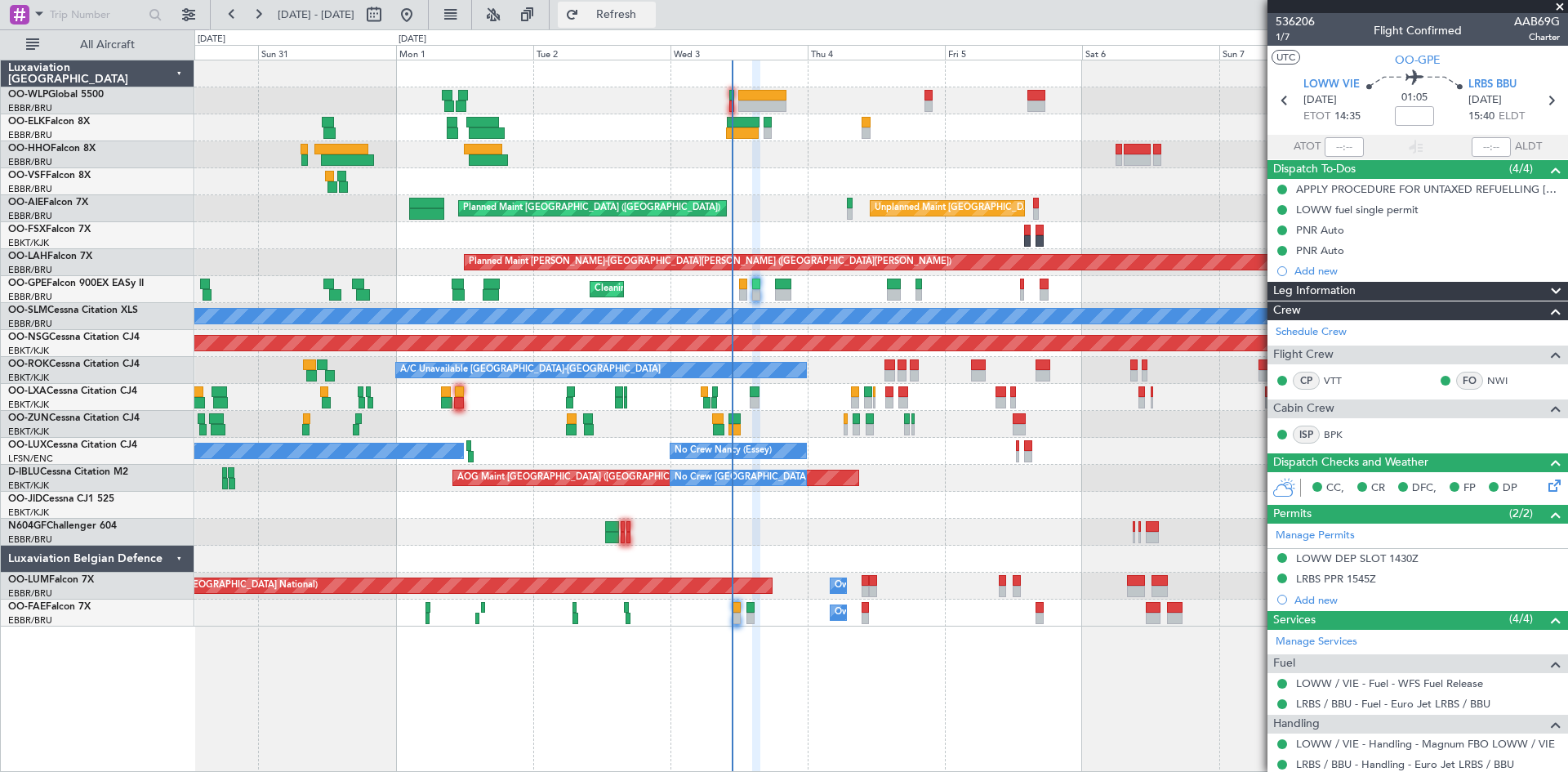
click at [651, 9] on span "Refresh" at bounding box center [616, 15] width 68 height 11
click at [909, 367] on div "A/C Unavailable [GEOGRAPHIC_DATA]-[GEOGRAPHIC_DATA] Planned Maint [GEOGRAPHIC_D…" at bounding box center [881, 371] width 1373 height 27
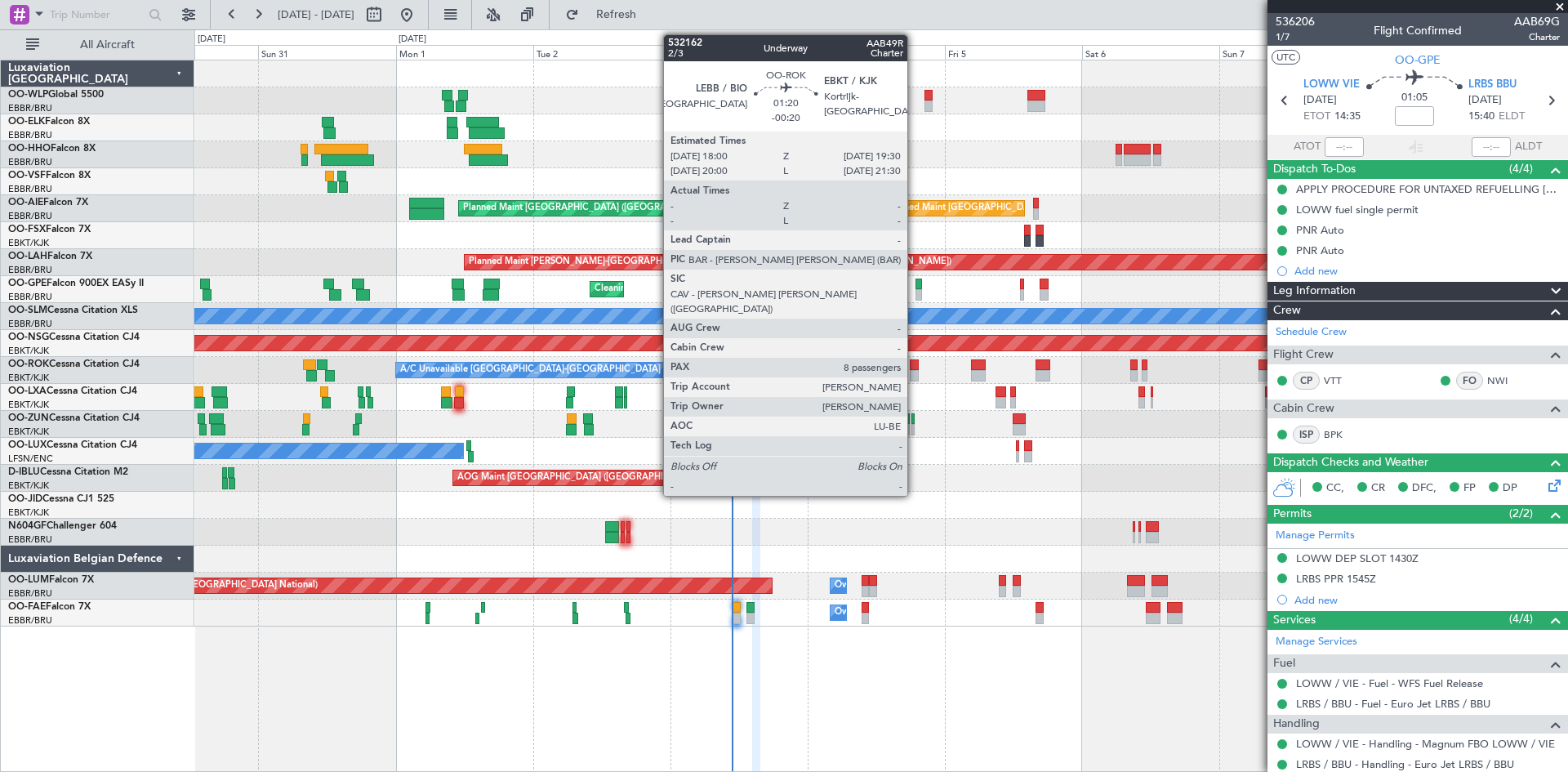
click at [915, 370] on div at bounding box center [914, 365] width 9 height 11
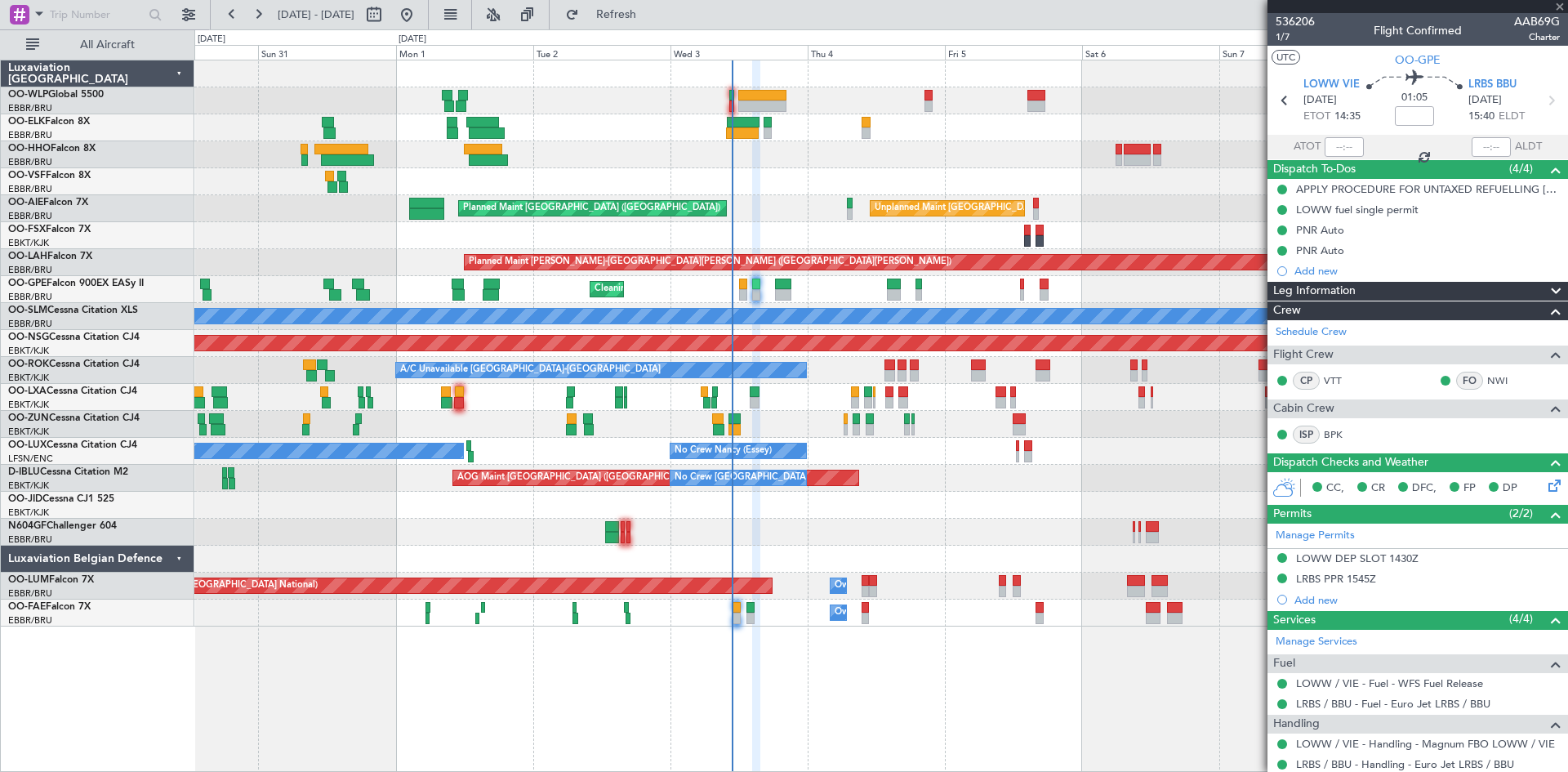
type input "-00:20"
type input "8"
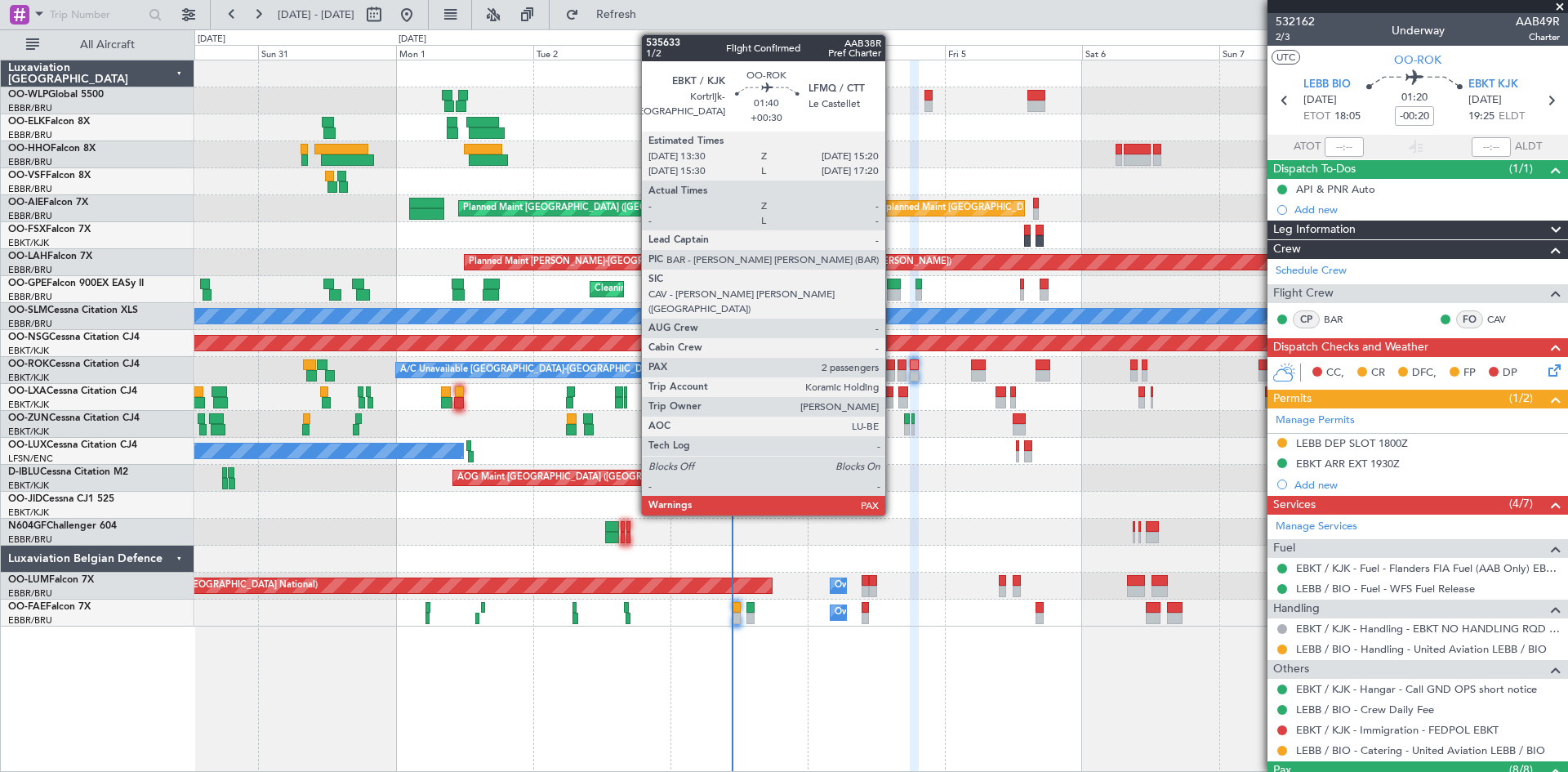
click at [893, 377] on div at bounding box center [889, 376] width 10 height 11
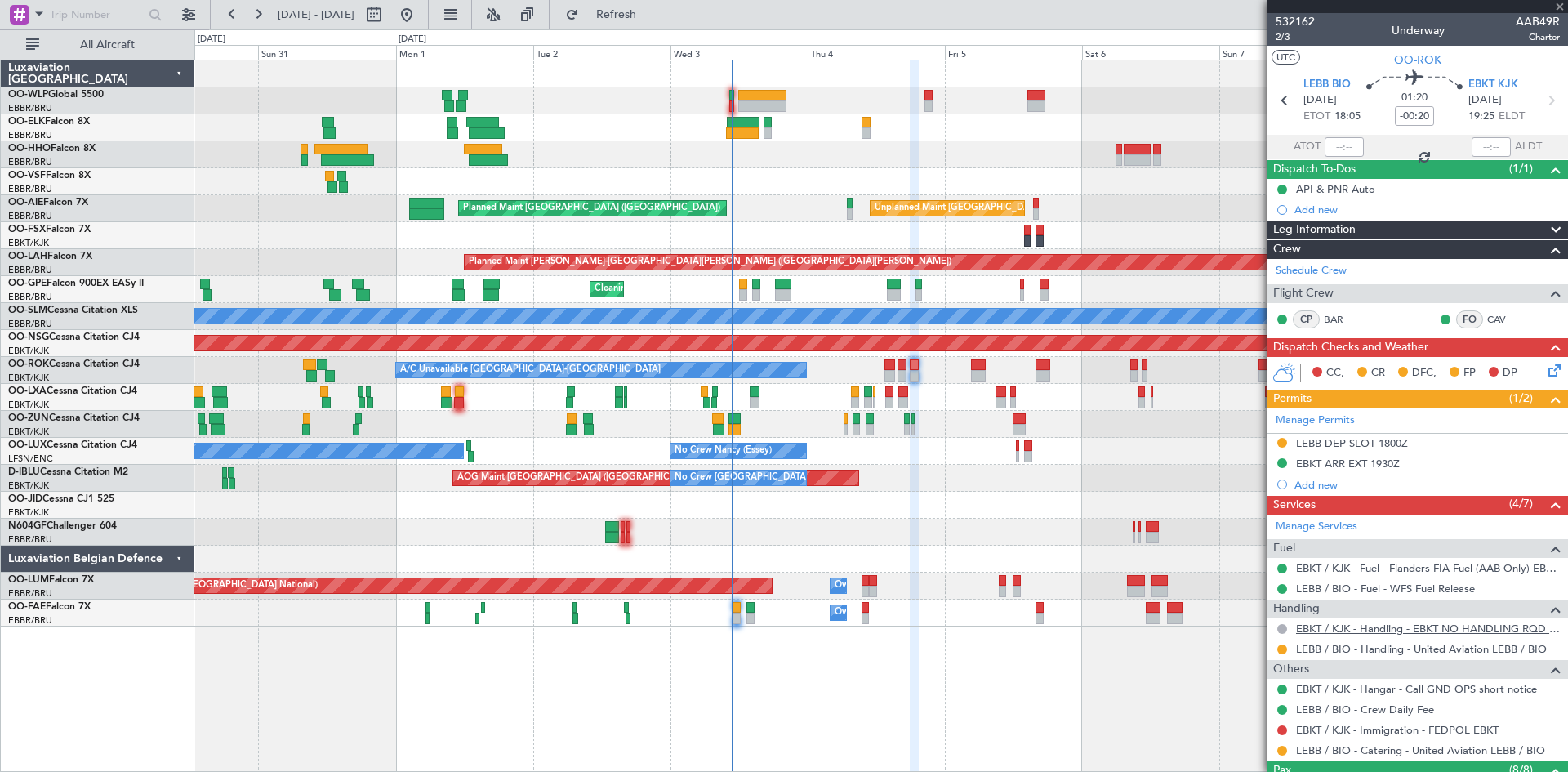
type input "+00:30"
type input "2"
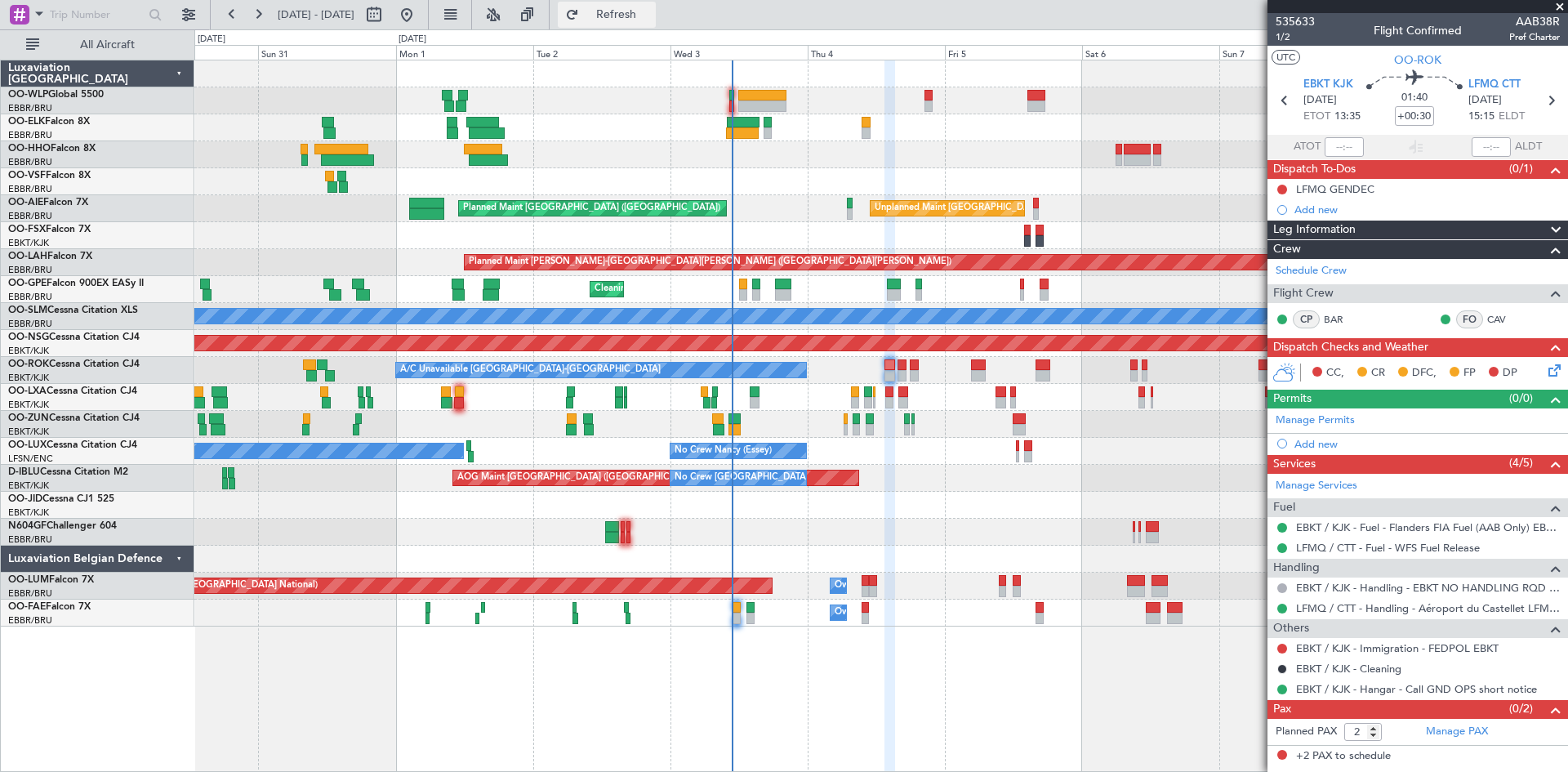
click at [641, 18] on span "Refresh" at bounding box center [616, 15] width 68 height 11
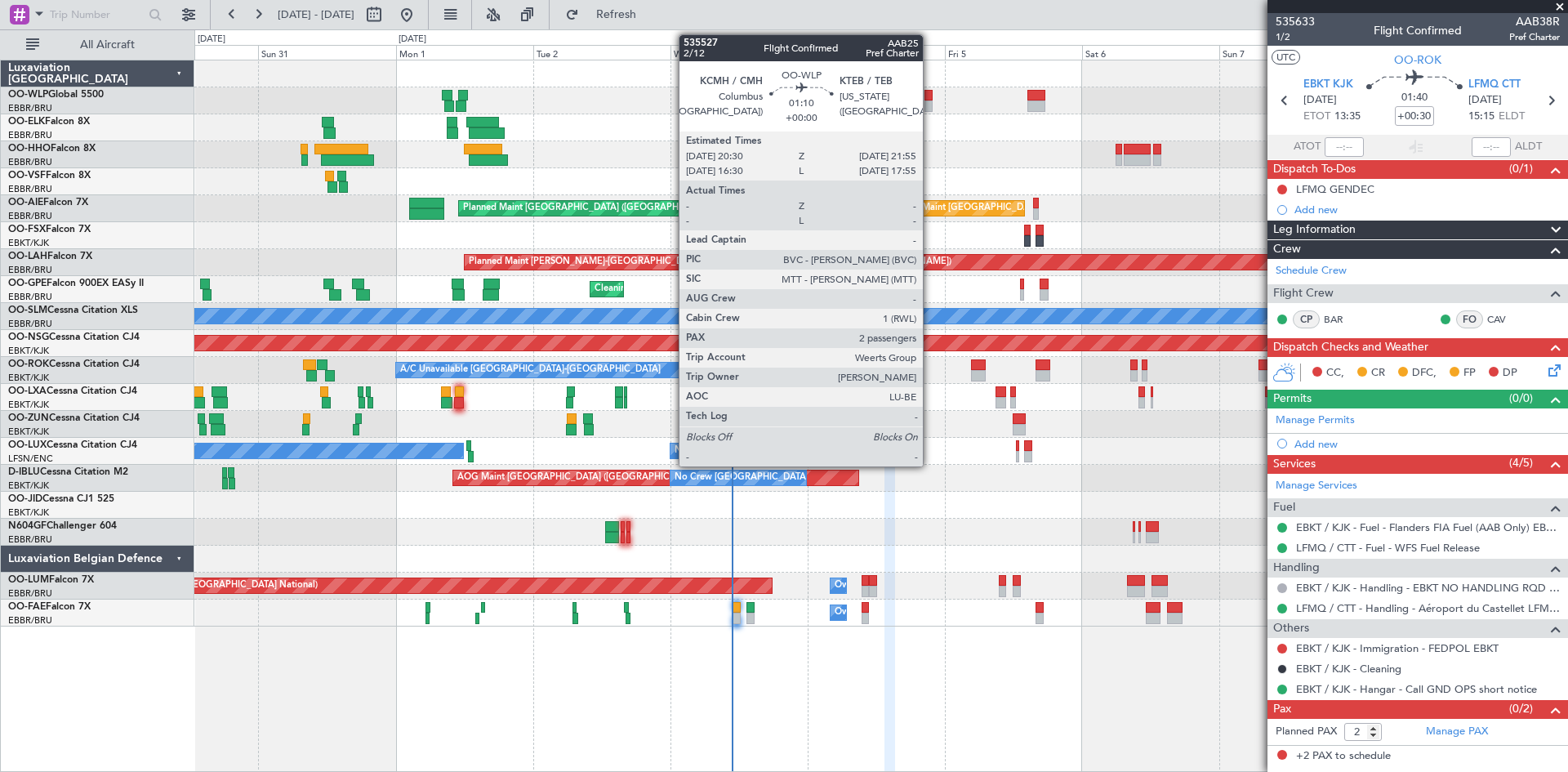
click at [930, 100] on div at bounding box center [928, 106] width 8 height 11
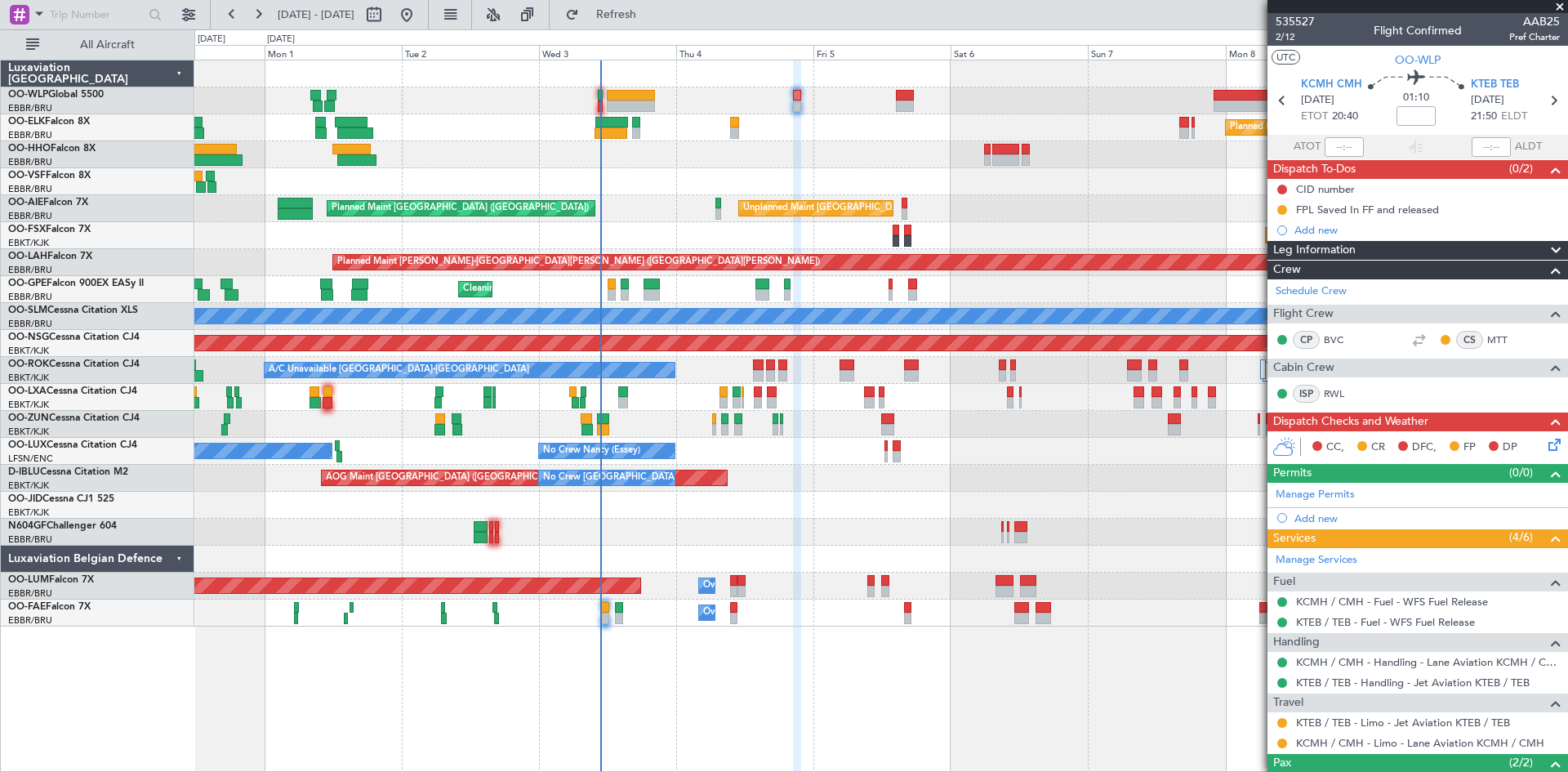
click at [972, 132] on div "Planned Maint [GEOGRAPHIC_DATA] ([GEOGRAPHIC_DATA]) Planned Maint [GEOGRAPHIC_D…" at bounding box center [881, 343] width 1373 height 567
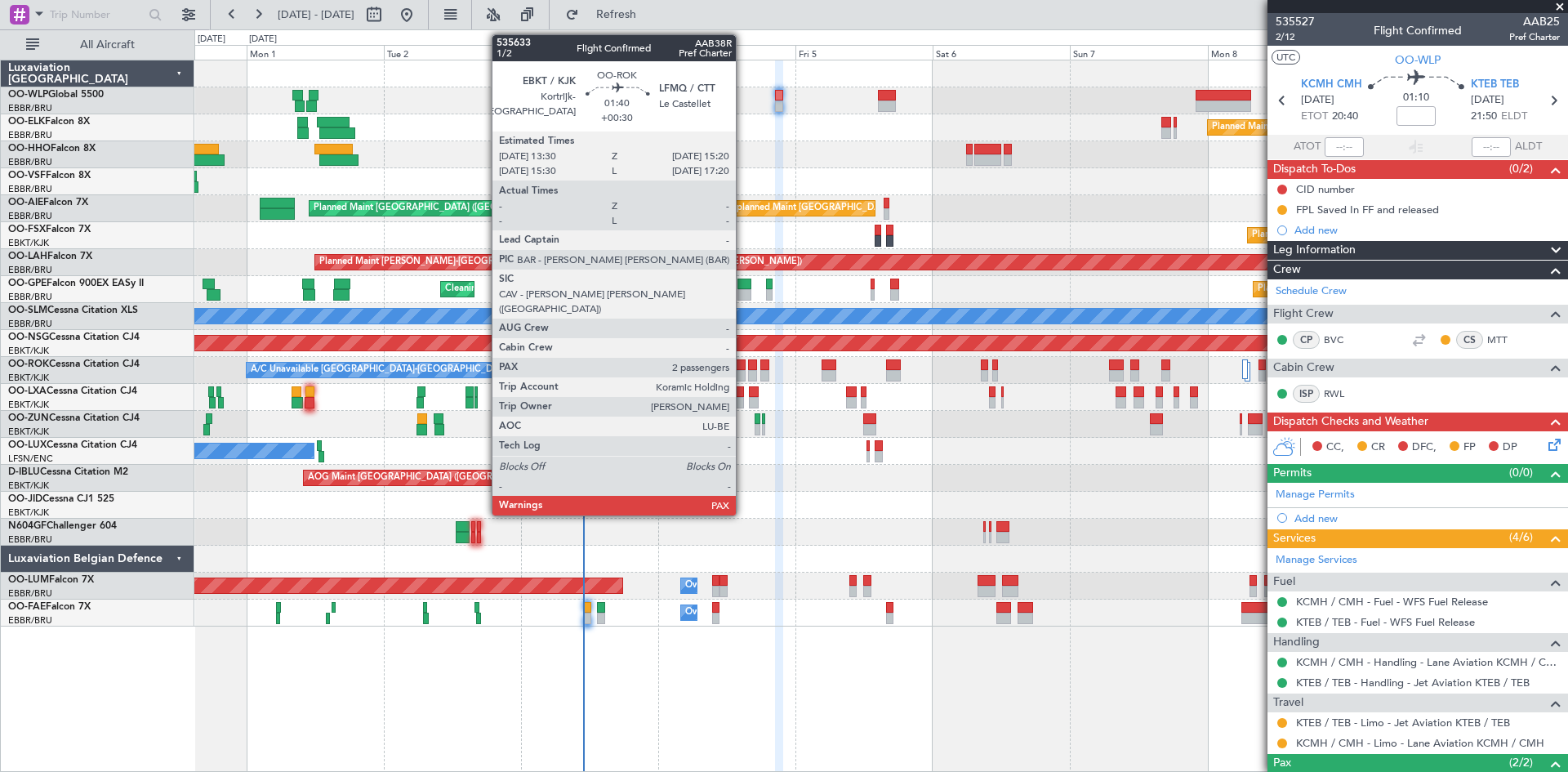
click at [744, 367] on div at bounding box center [740, 365] width 10 height 11
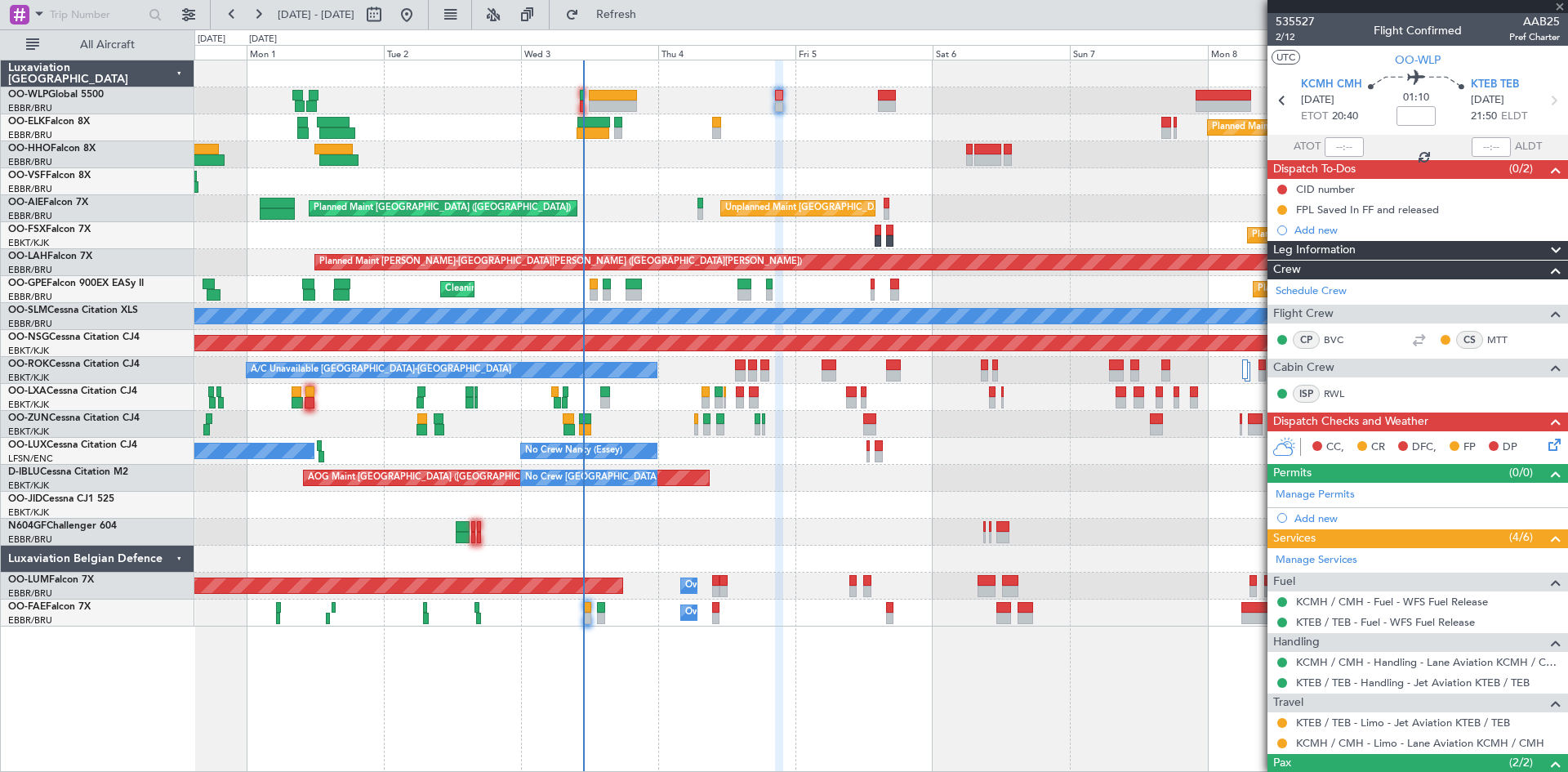
type input "+00:30"
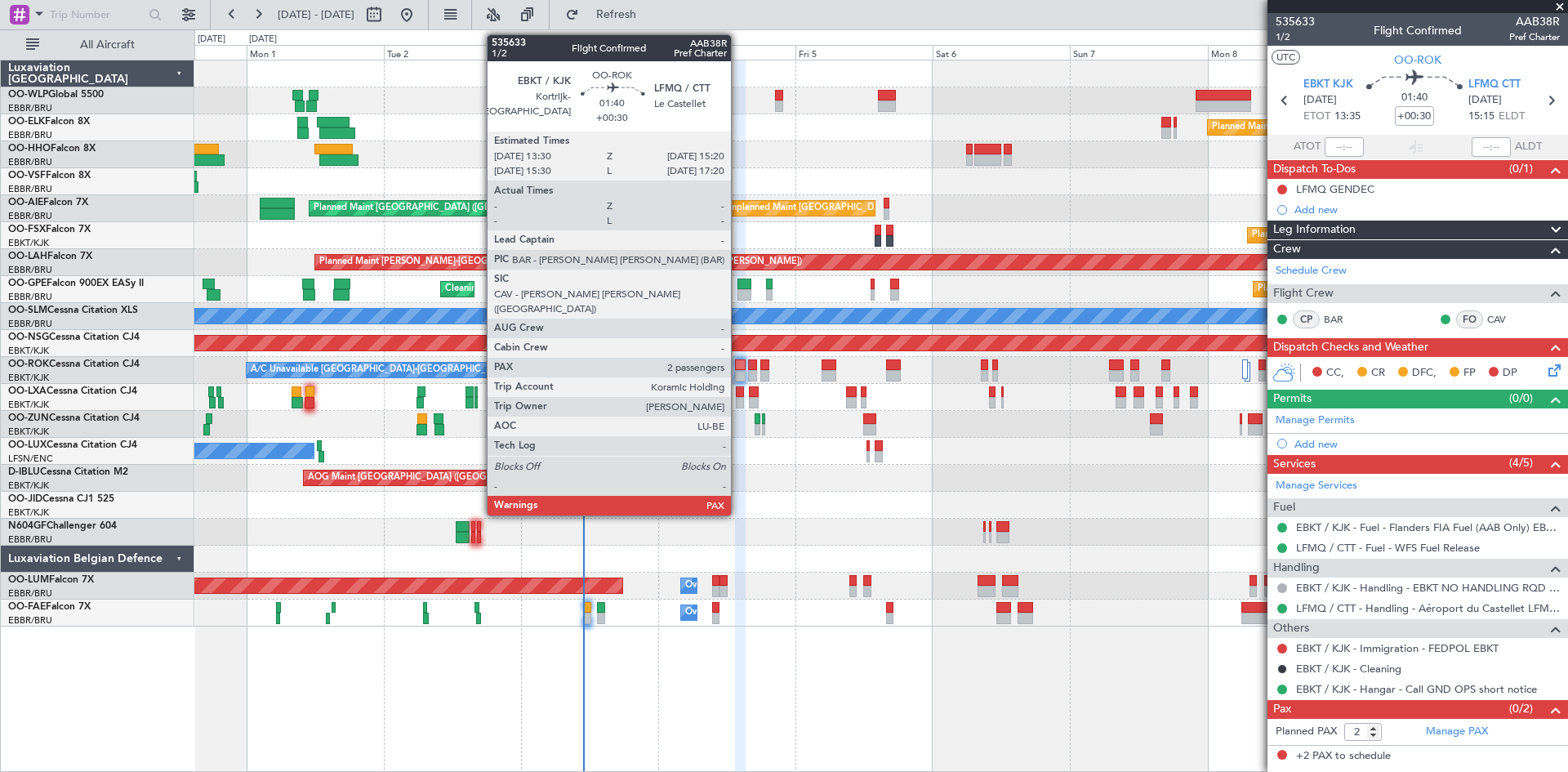
click at [738, 368] on div at bounding box center [740, 365] width 10 height 11
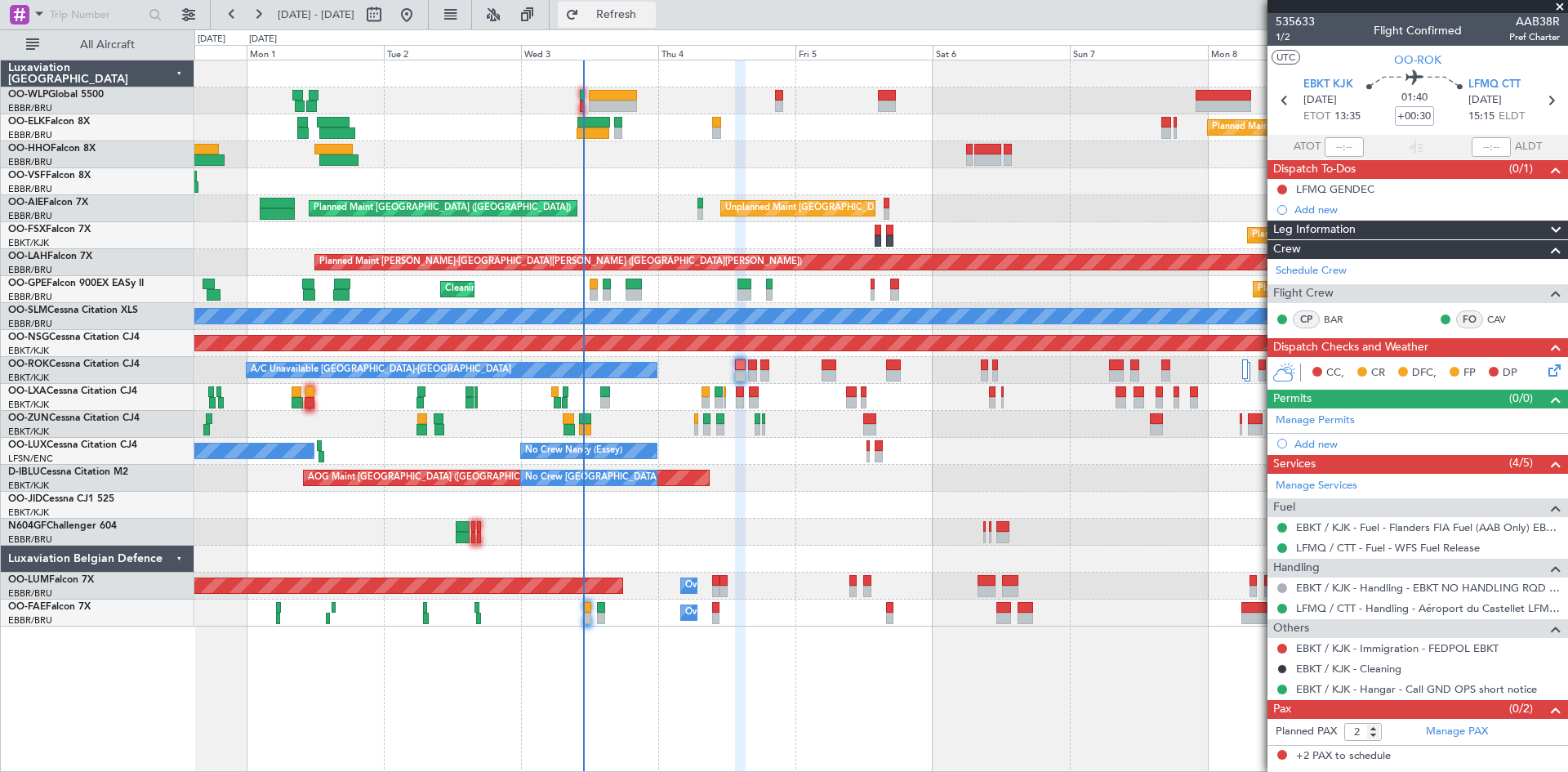
click at [641, 13] on span "Refresh" at bounding box center [616, 15] width 68 height 11
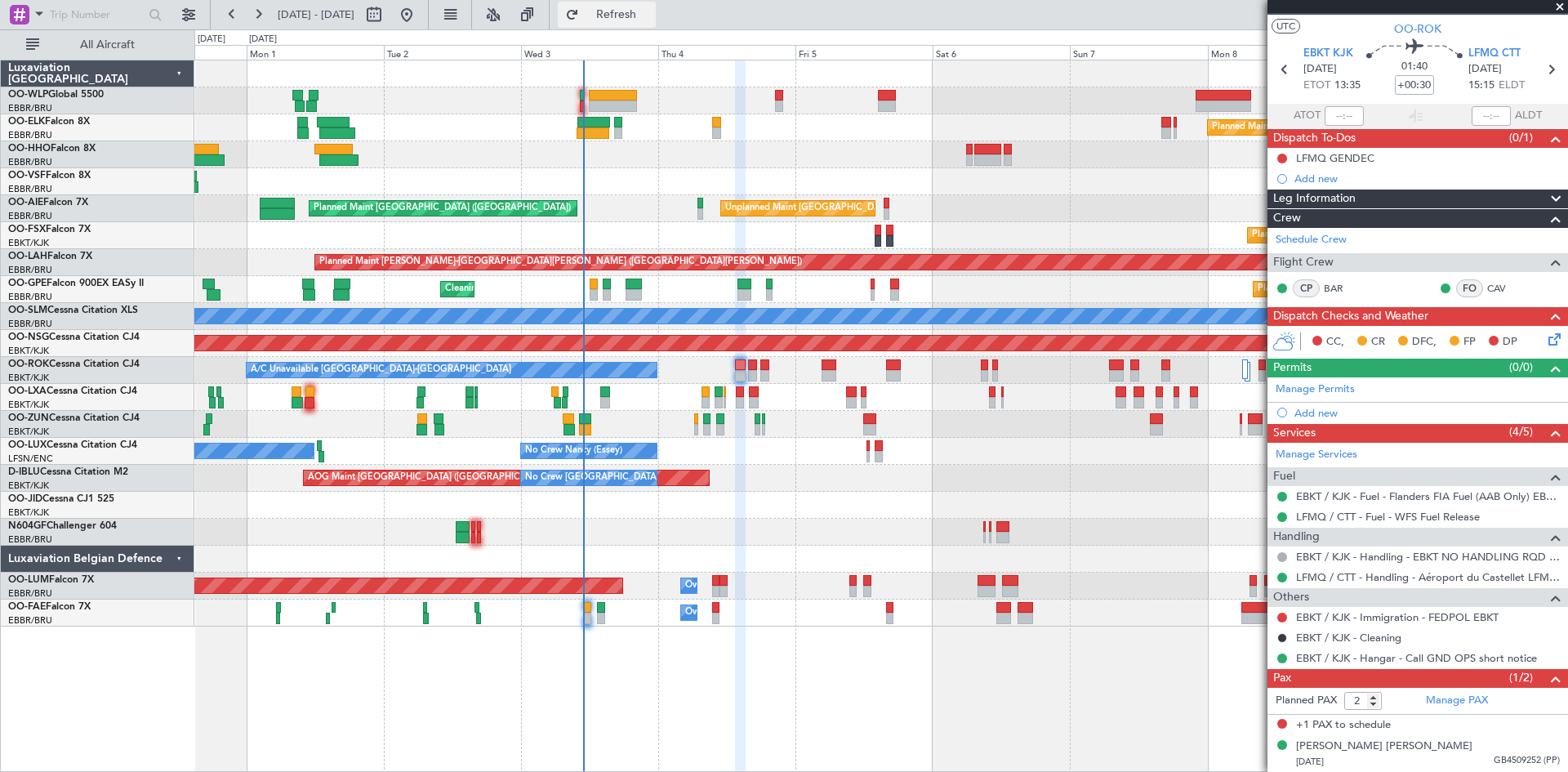
click at [623, 3] on button "Refresh" at bounding box center [607, 15] width 98 height 26
click at [1372, 749] on div "[PERSON_NAME] [PERSON_NAME]" at bounding box center [1384, 746] width 176 height 16
click at [611, 11] on fb-refresh-button "Refresh" at bounding box center [607, 14] width 114 height 29
click at [624, 11] on button "Refresh" at bounding box center [607, 15] width 98 height 26
click at [651, 15] on span "Refresh" at bounding box center [616, 15] width 68 height 11
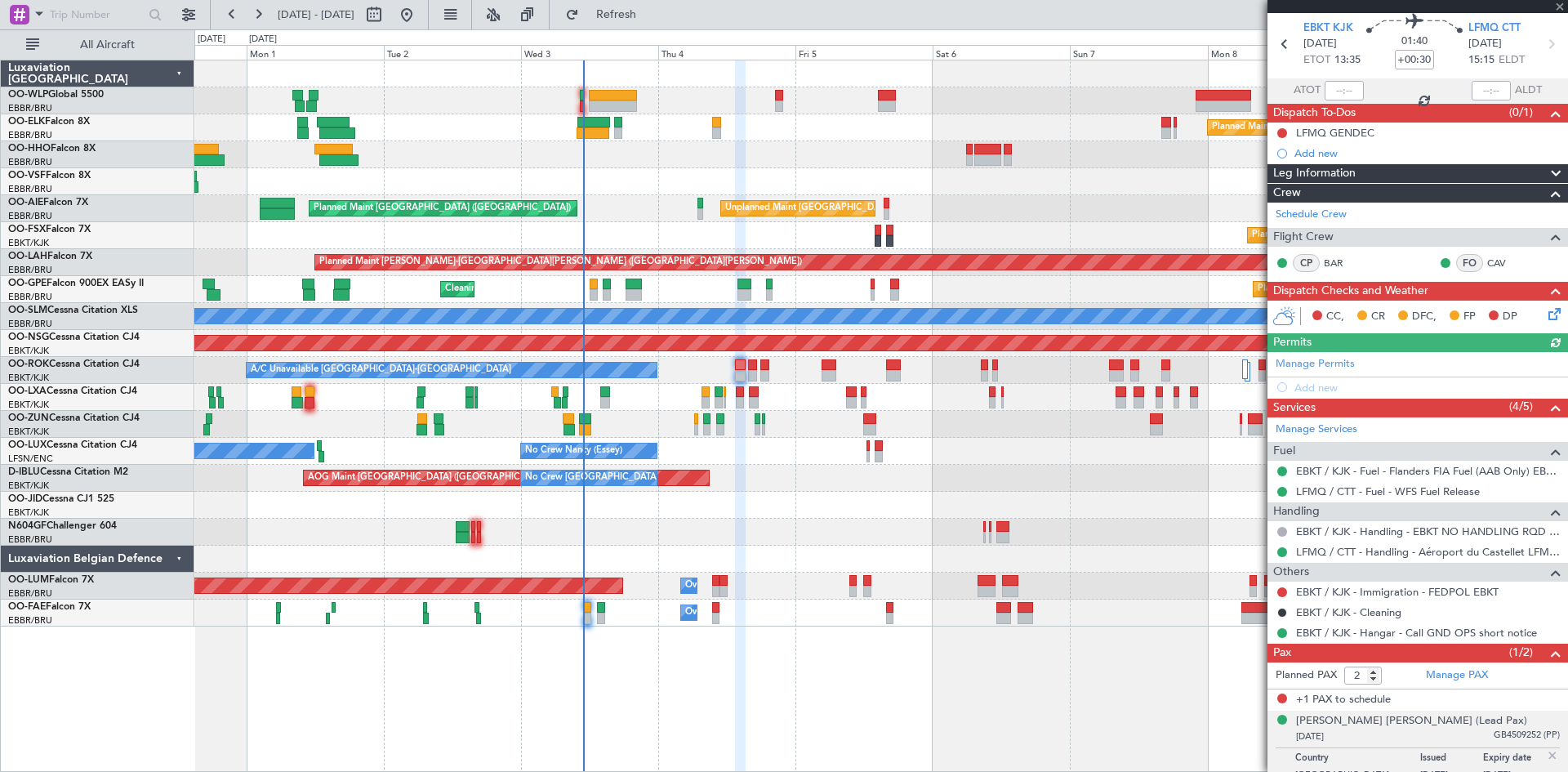
scroll to position [71, 0]
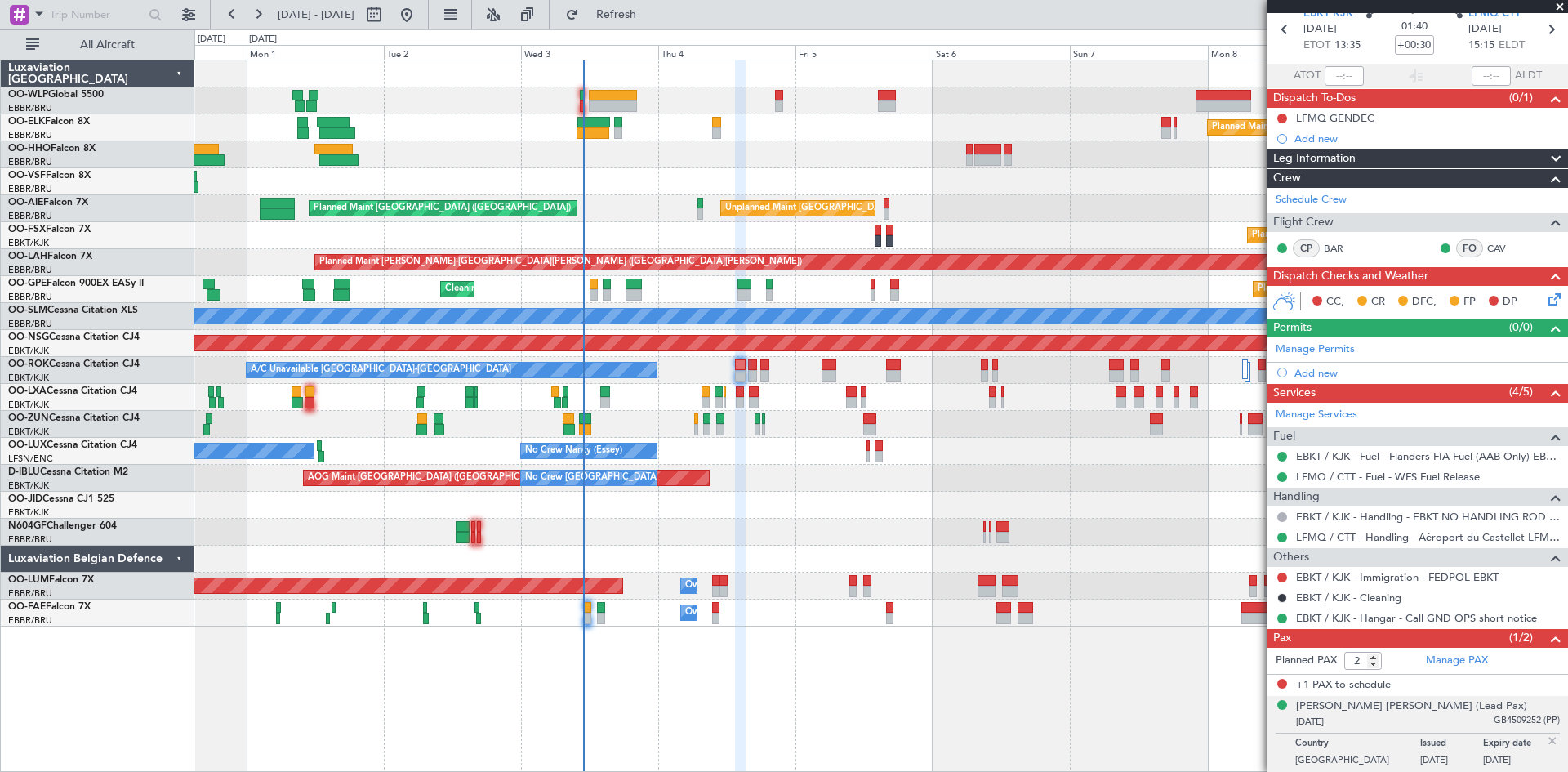
click at [1545, 738] on img at bounding box center [1553, 741] width 15 height 15
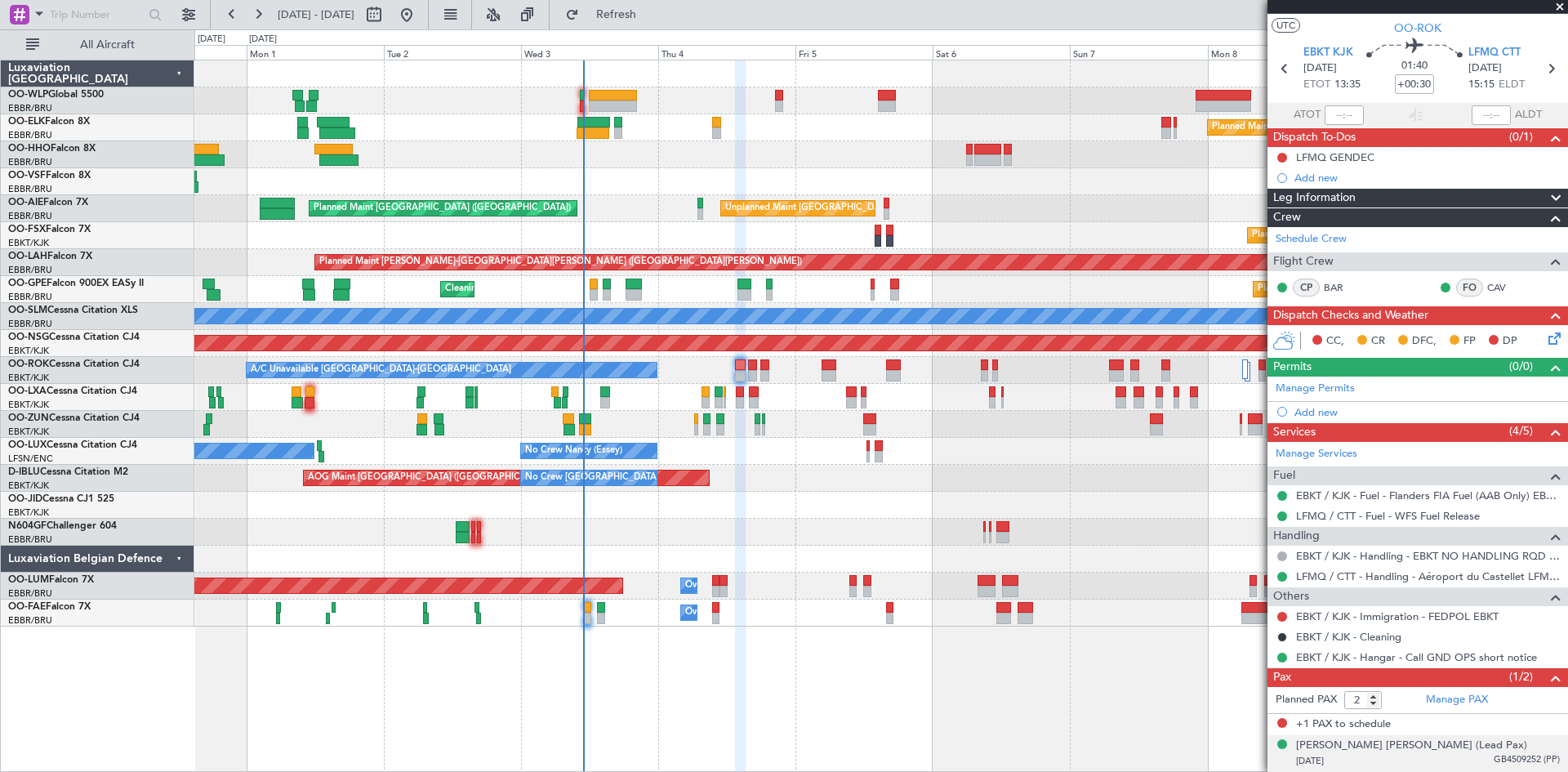
scroll to position [31, 0]
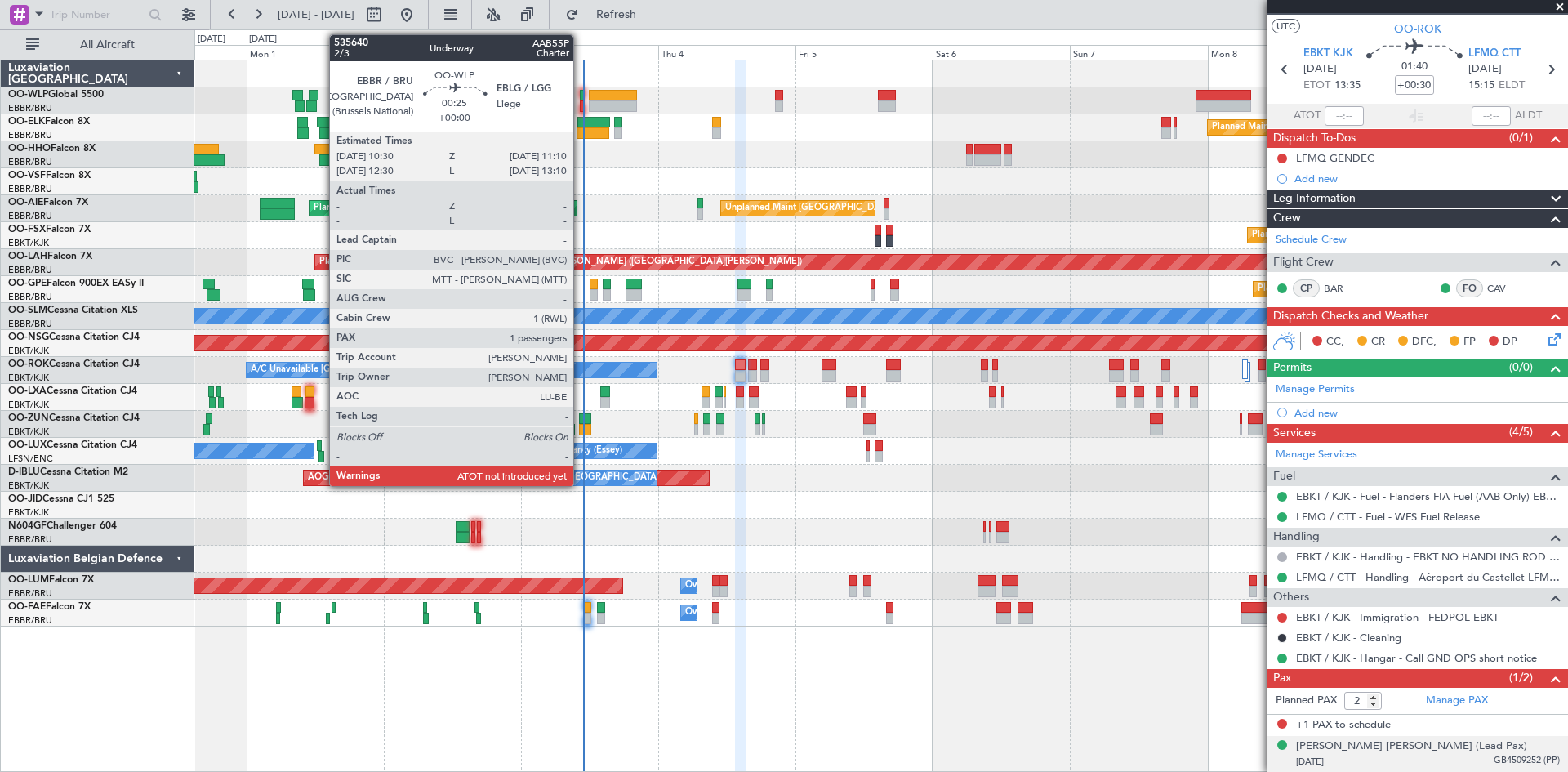
click at [580, 99] on div at bounding box center [581, 96] width 4 height 11
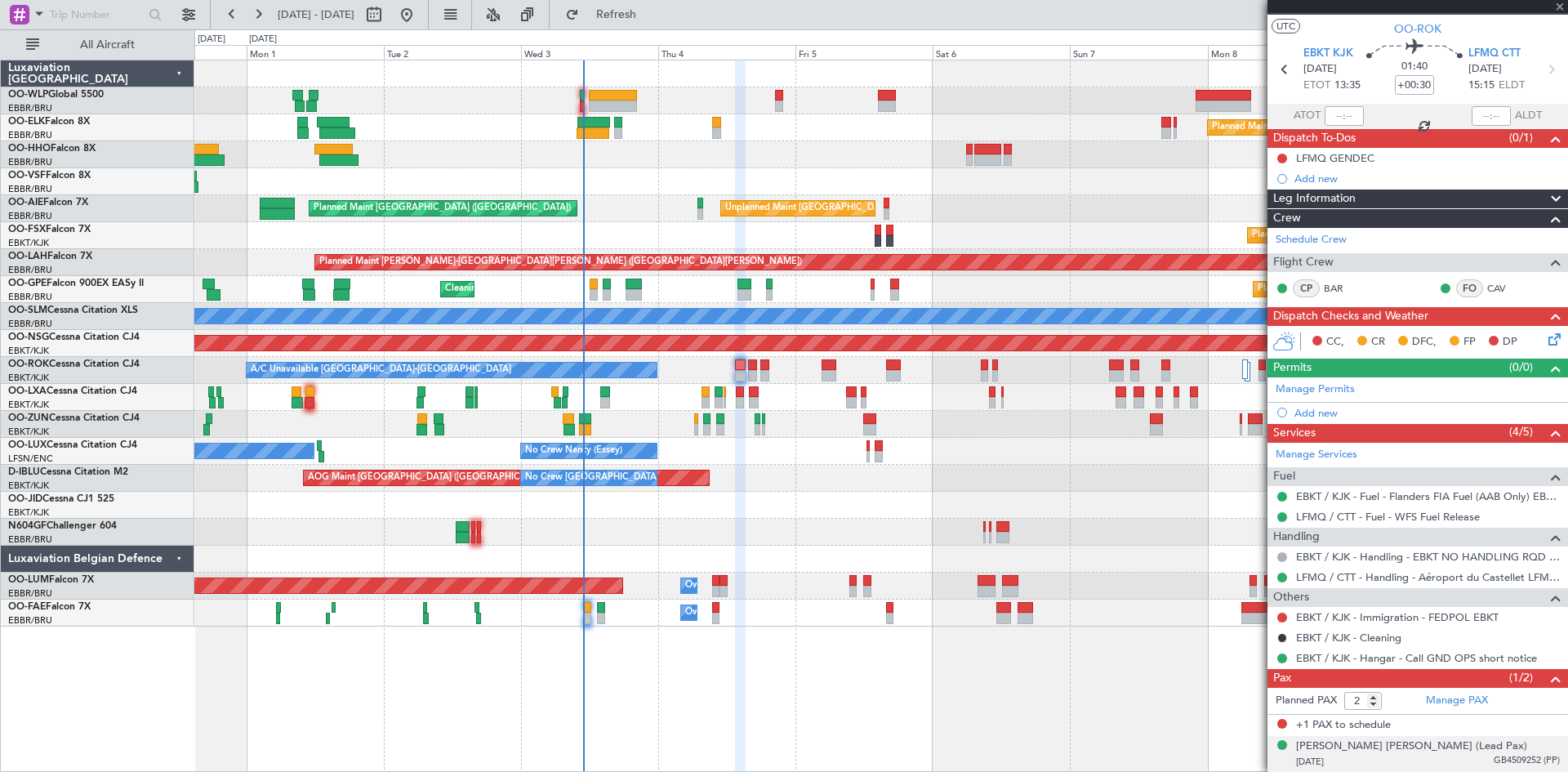
type input "1"
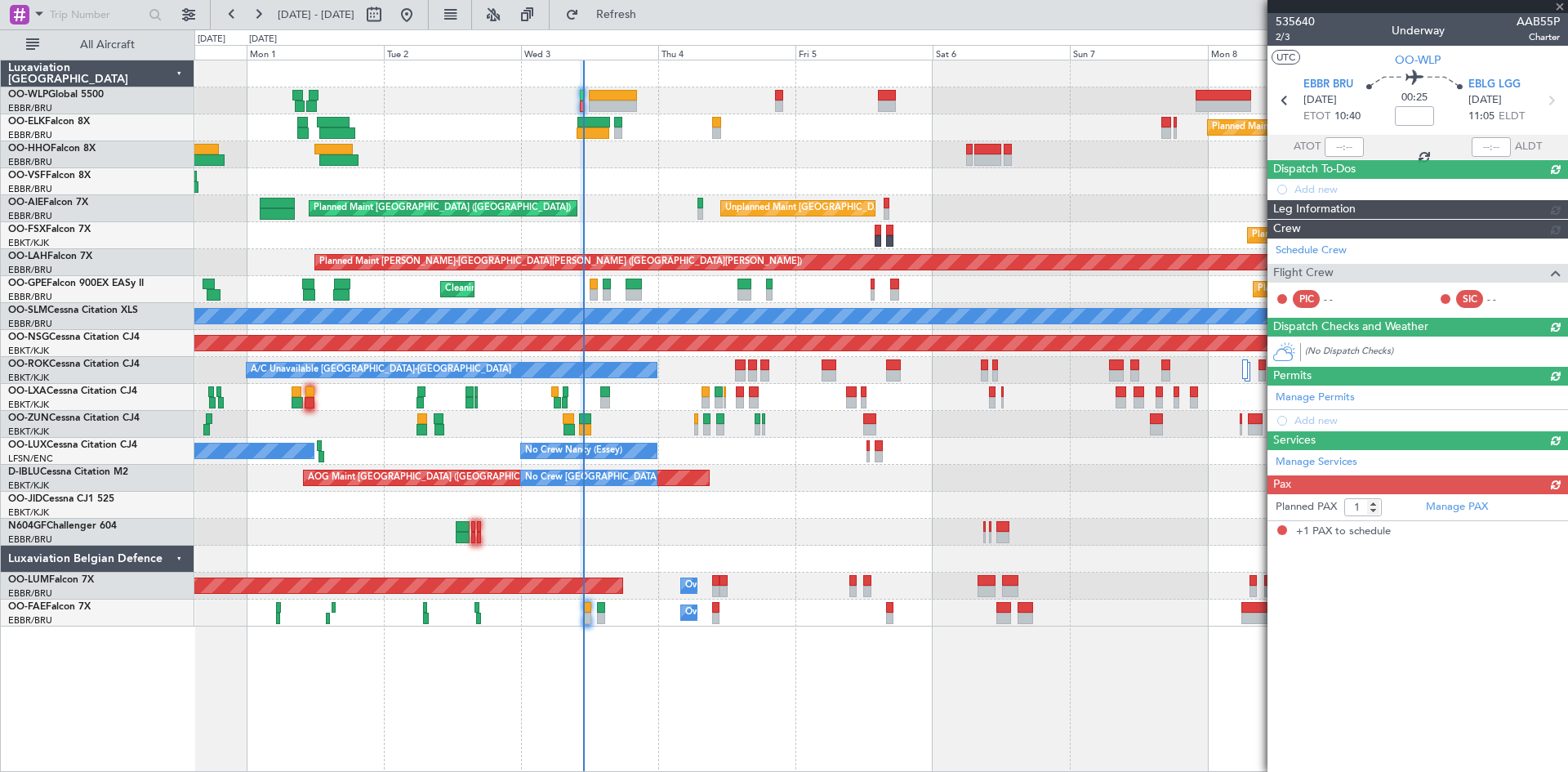
scroll to position [0, 0]
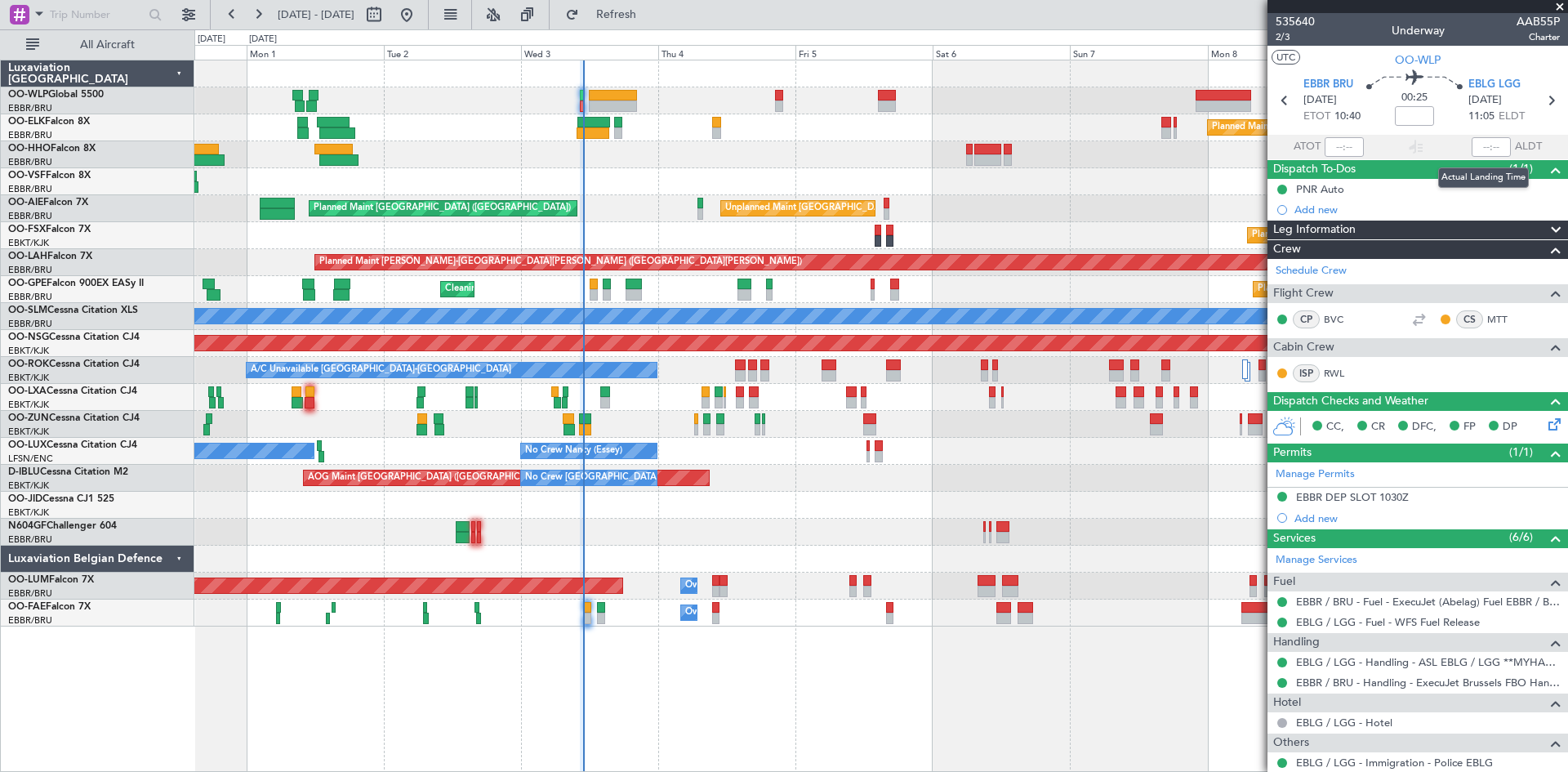
click at [1475, 149] on div at bounding box center [1492, 146] width 39 height 20
click at [1481, 144] on div at bounding box center [1492, 146] width 39 height 20
click at [1327, 151] on input "text" at bounding box center [1345, 146] width 39 height 20
click at [1472, 143] on div at bounding box center [1492, 146] width 39 height 20
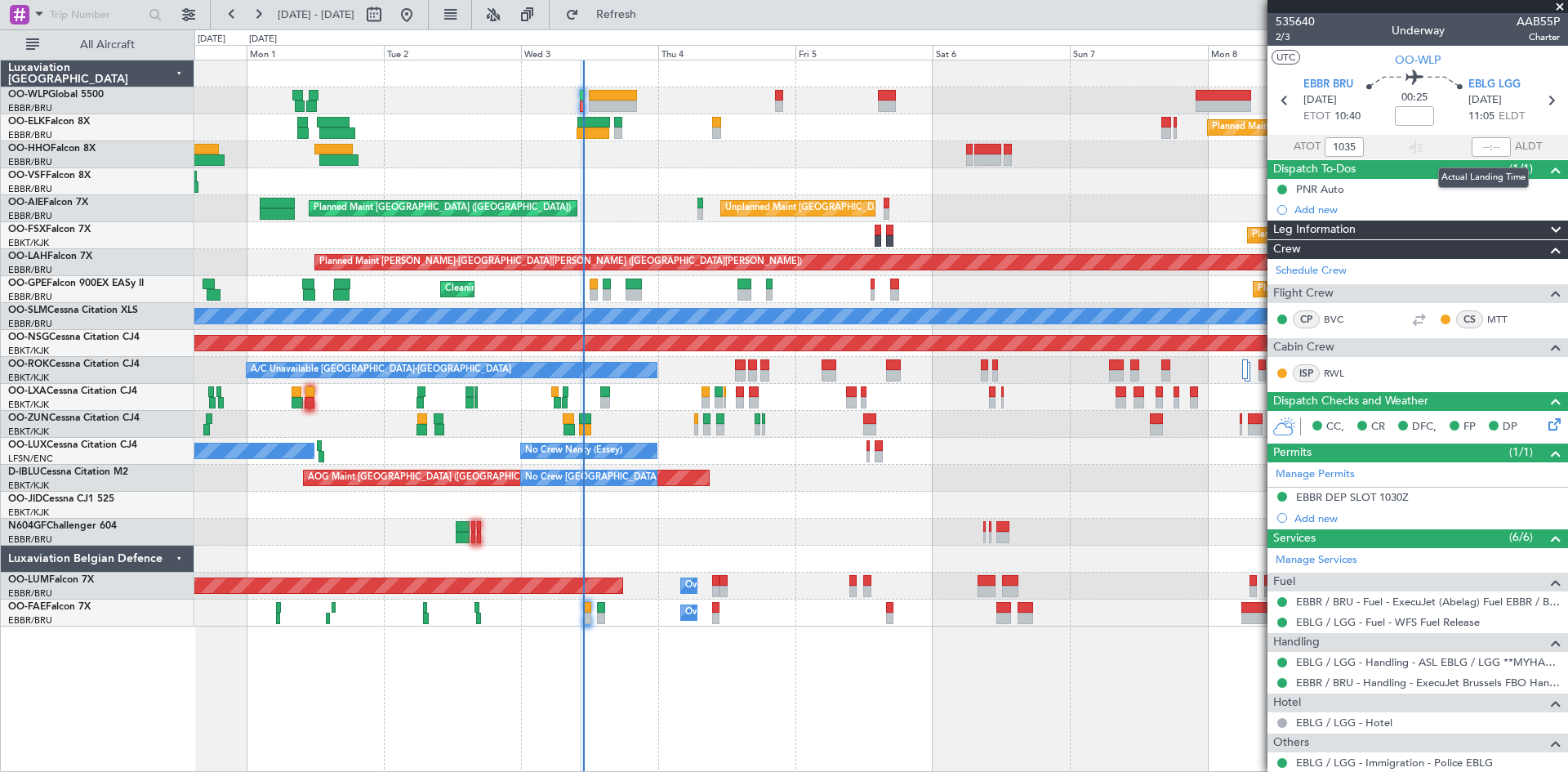
type input "10:35"
click at [1474, 148] on input "text" at bounding box center [1492, 146] width 39 height 20
type input "2"
type input "4"
type input "10:49"
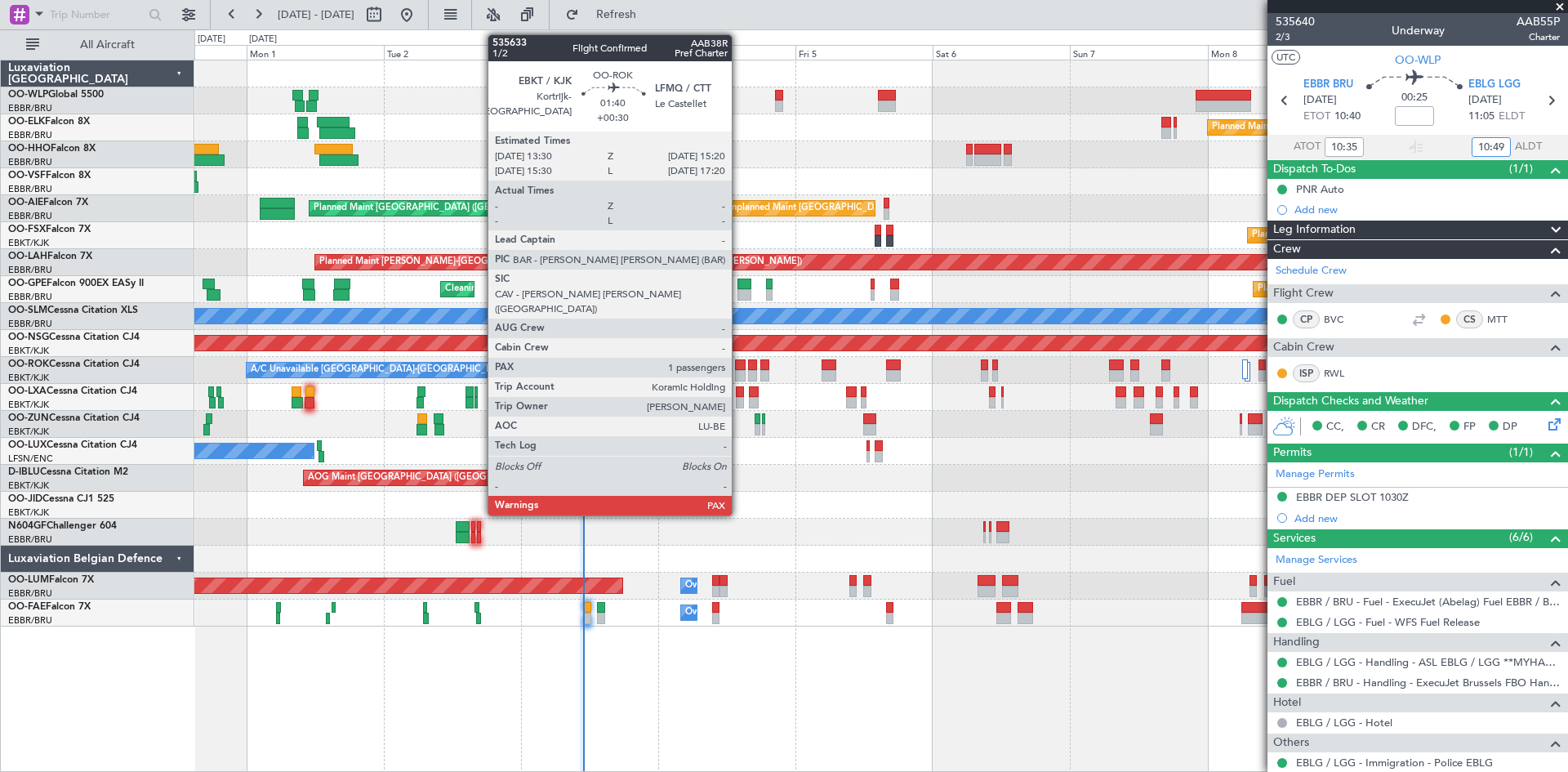
click at [739, 372] on div at bounding box center [740, 376] width 10 height 11
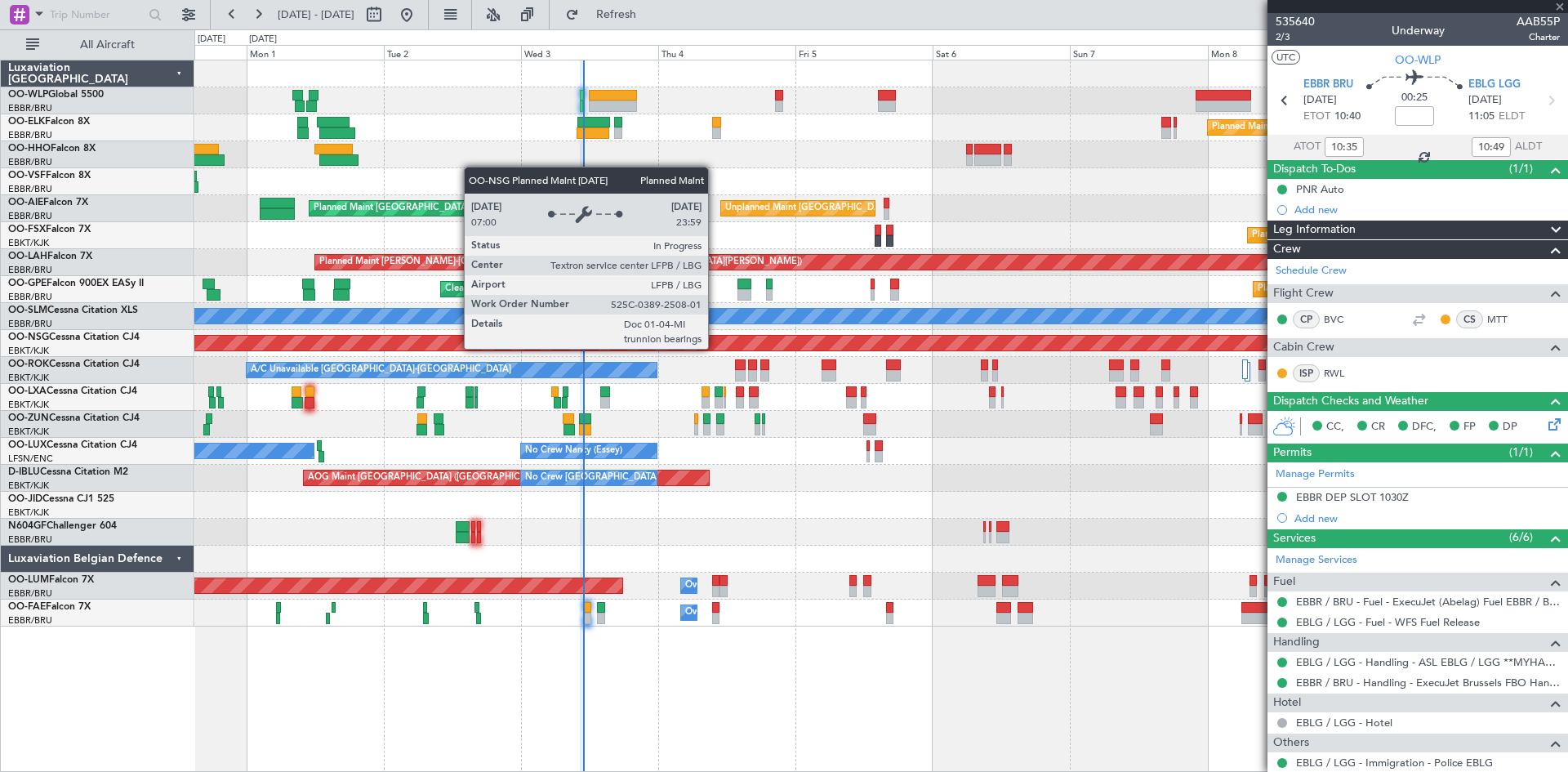
type input "+00:30"
type input "2"
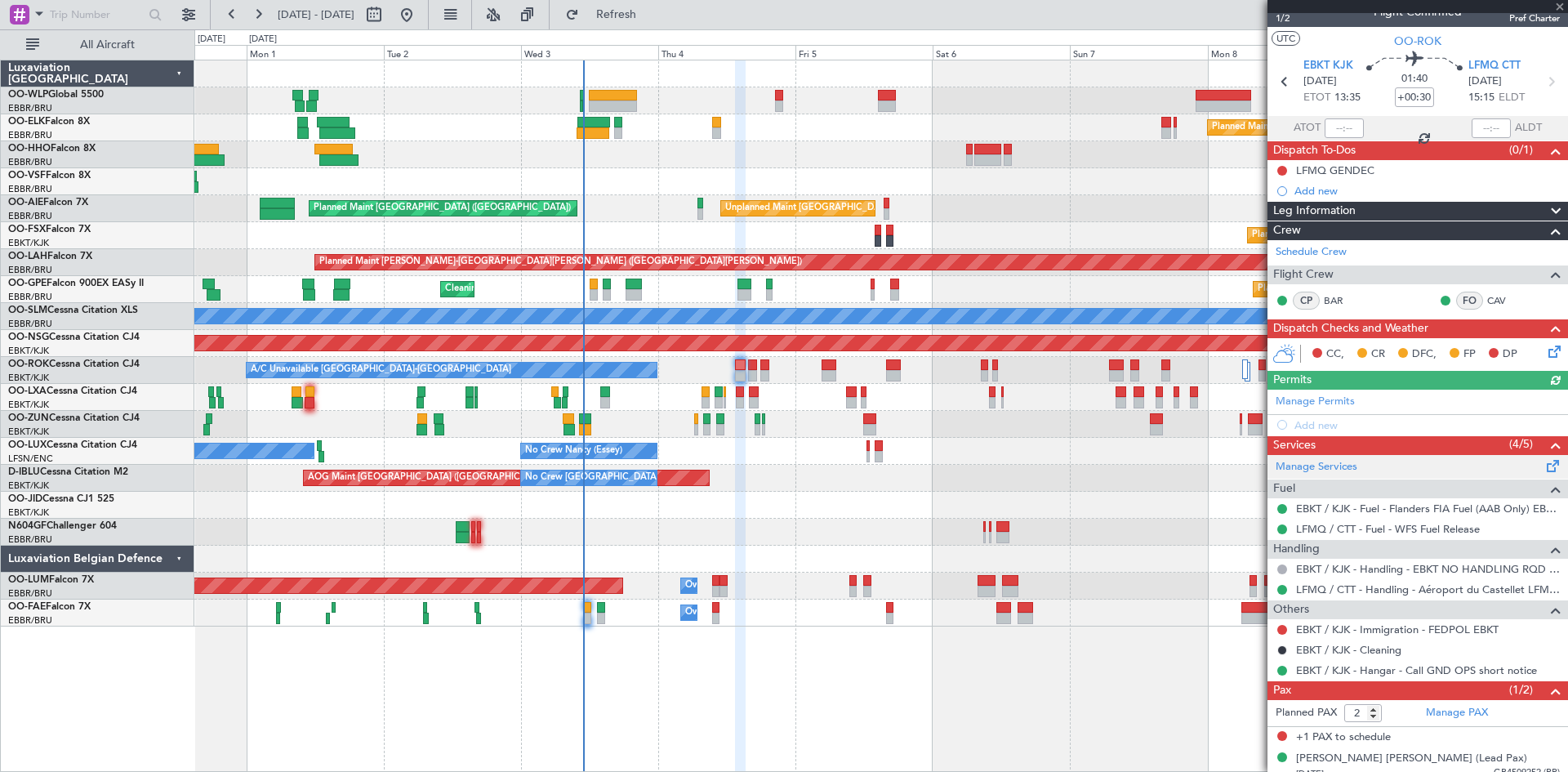
scroll to position [31, 0]
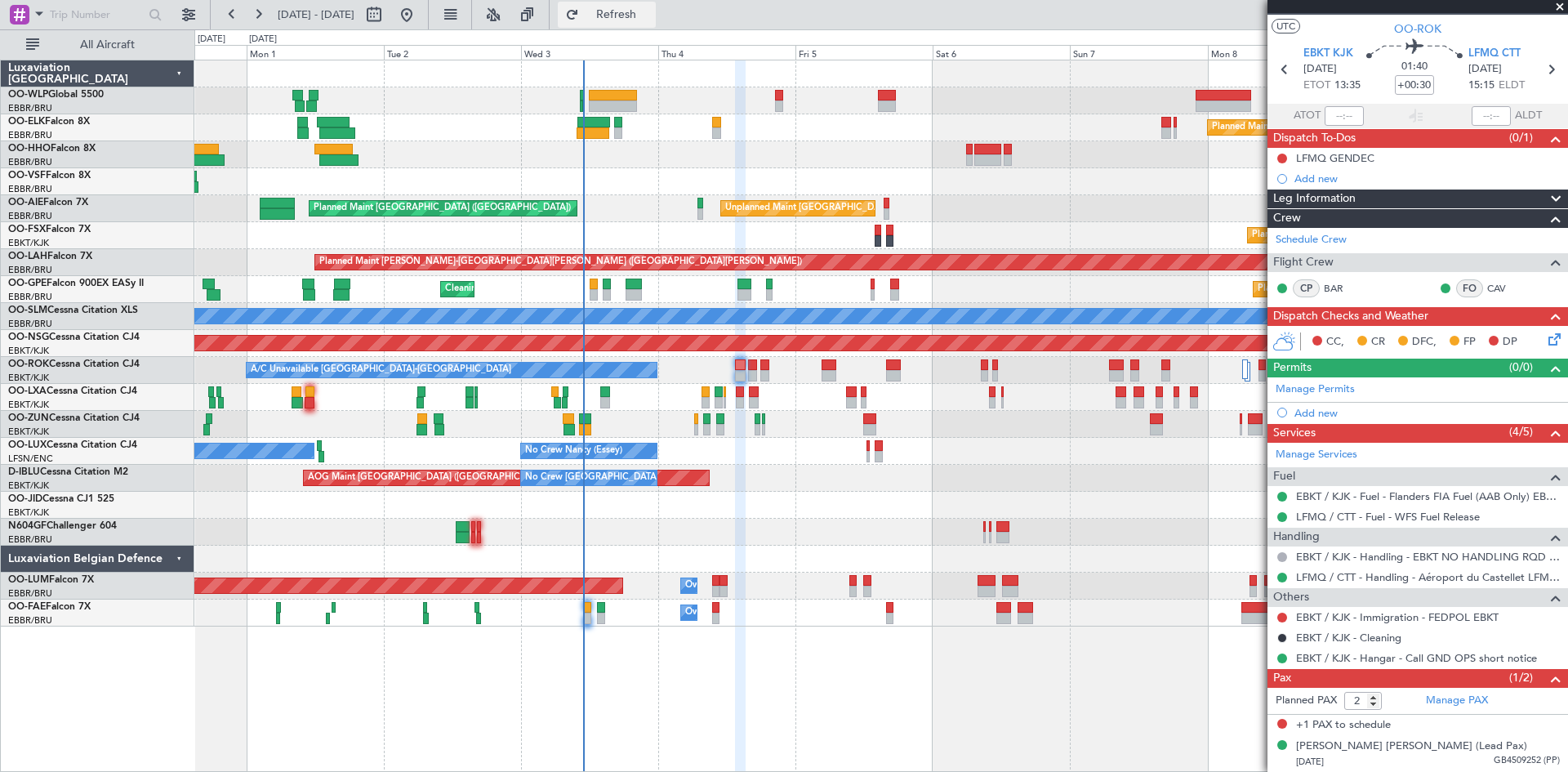
click at [651, 9] on span "Refresh" at bounding box center [616, 15] width 68 height 11
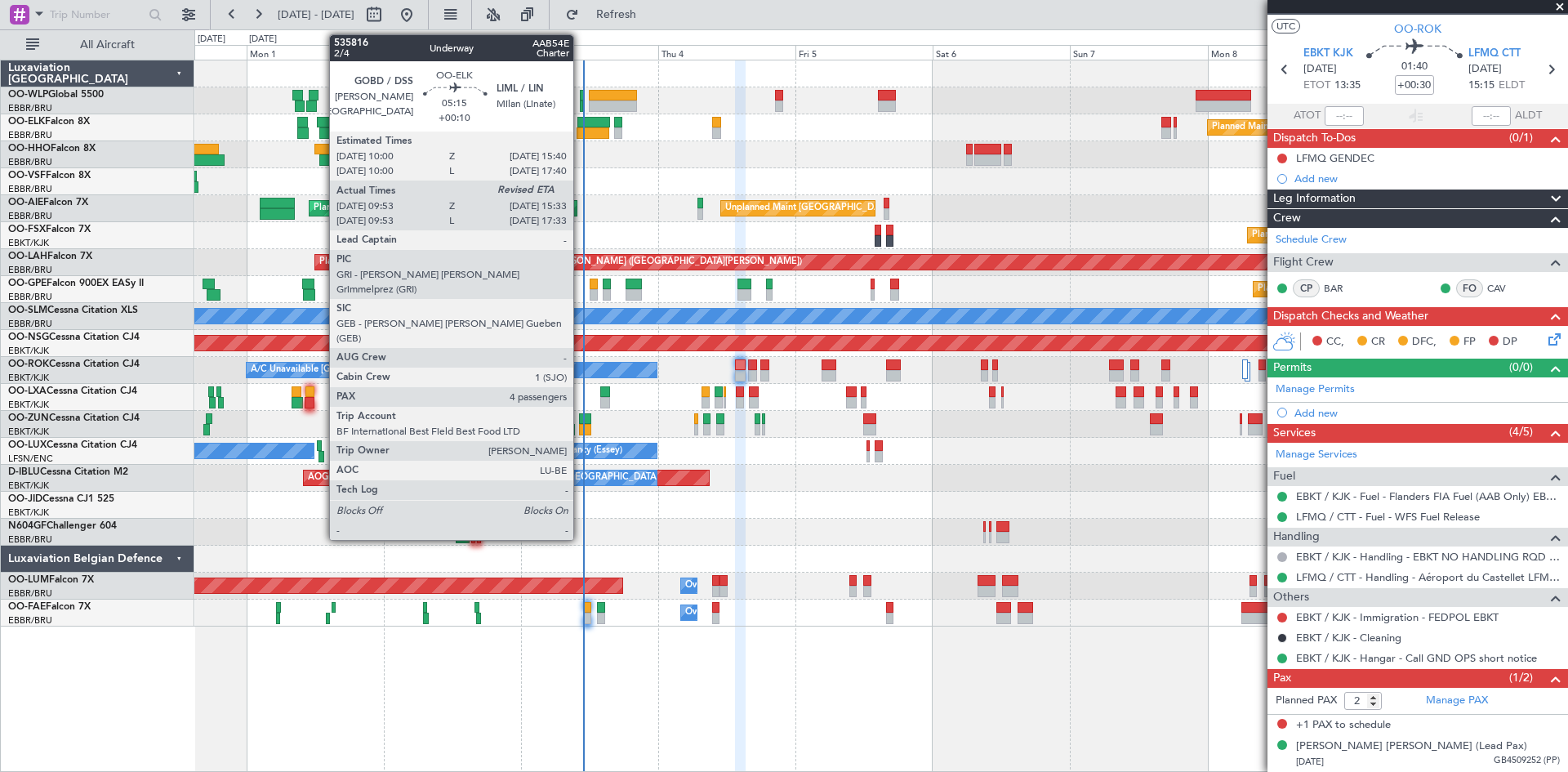
click at [580, 129] on div at bounding box center [593, 133] width 33 height 11
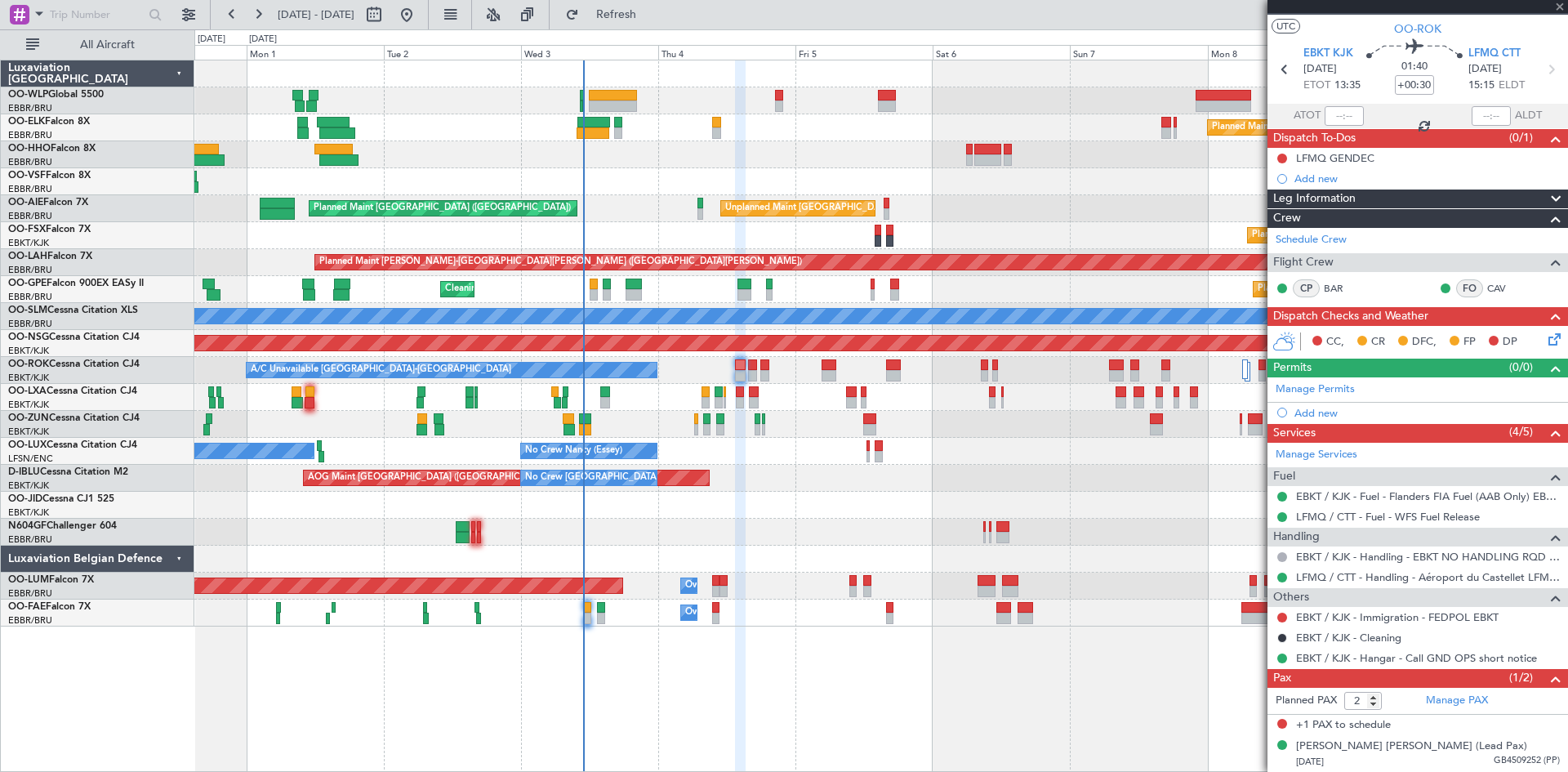
type input "+00:10"
type input "10:13"
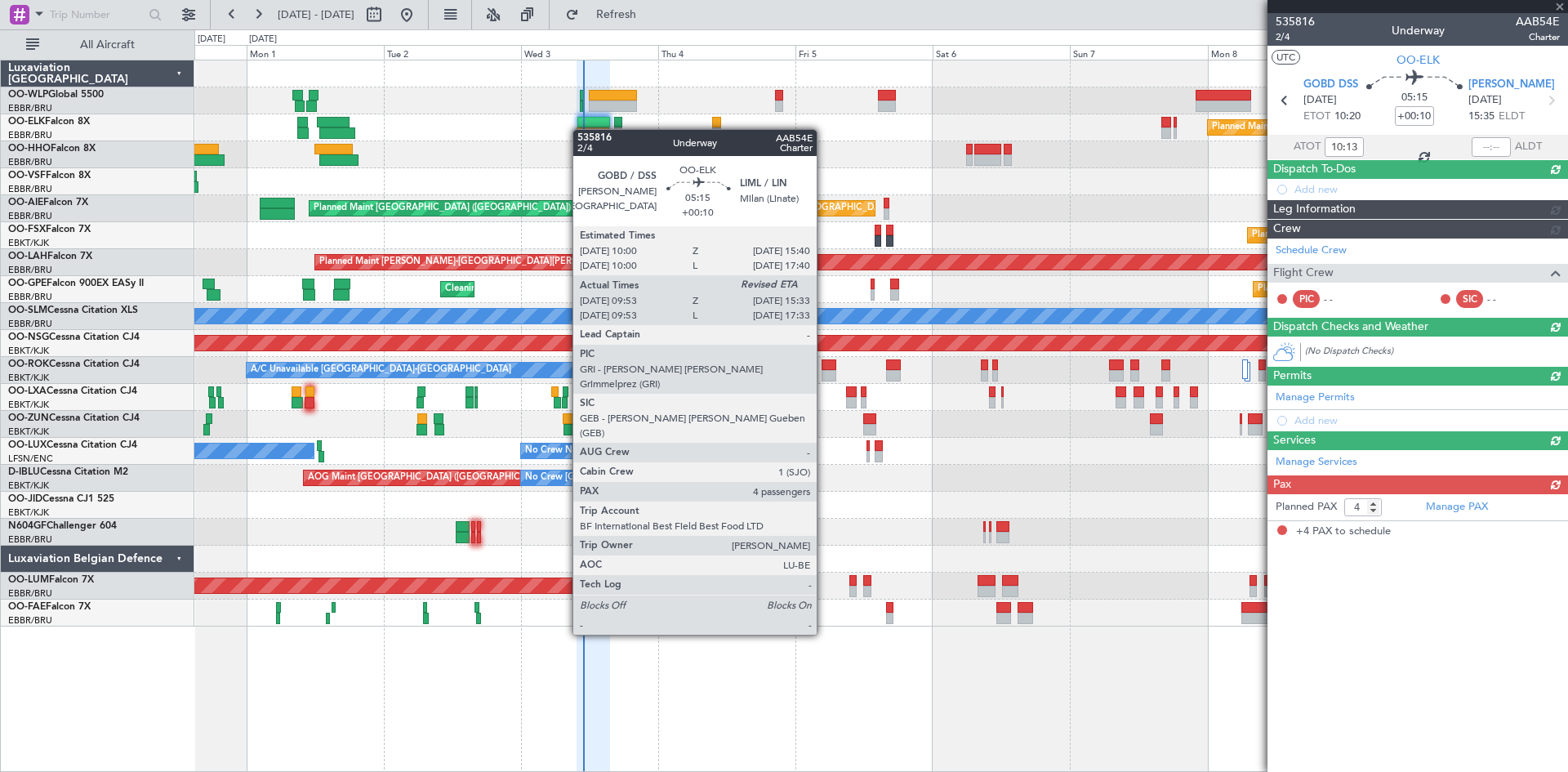
scroll to position [0, 0]
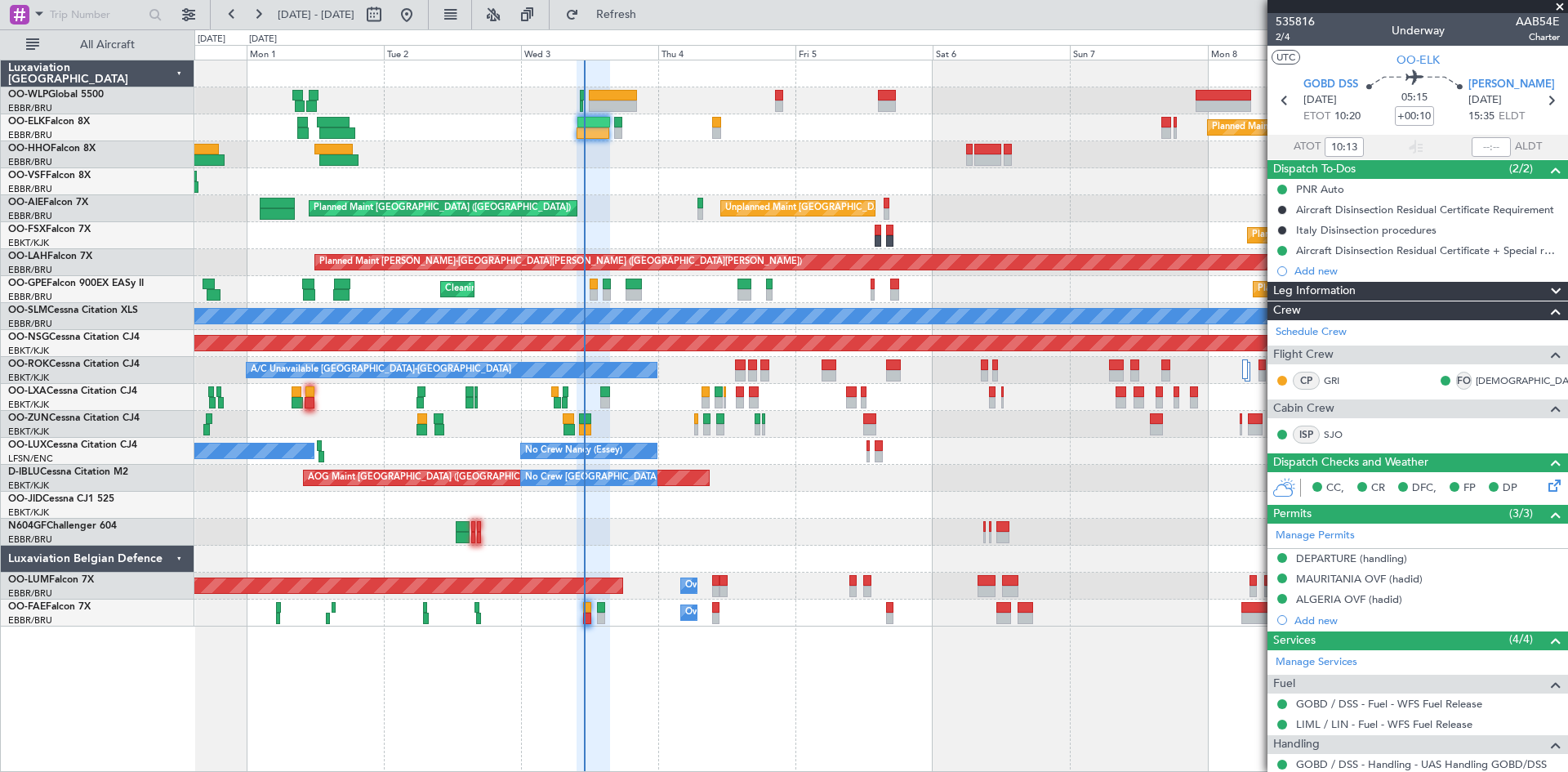
click at [1562, 8] on span at bounding box center [1560, 8] width 16 height 15
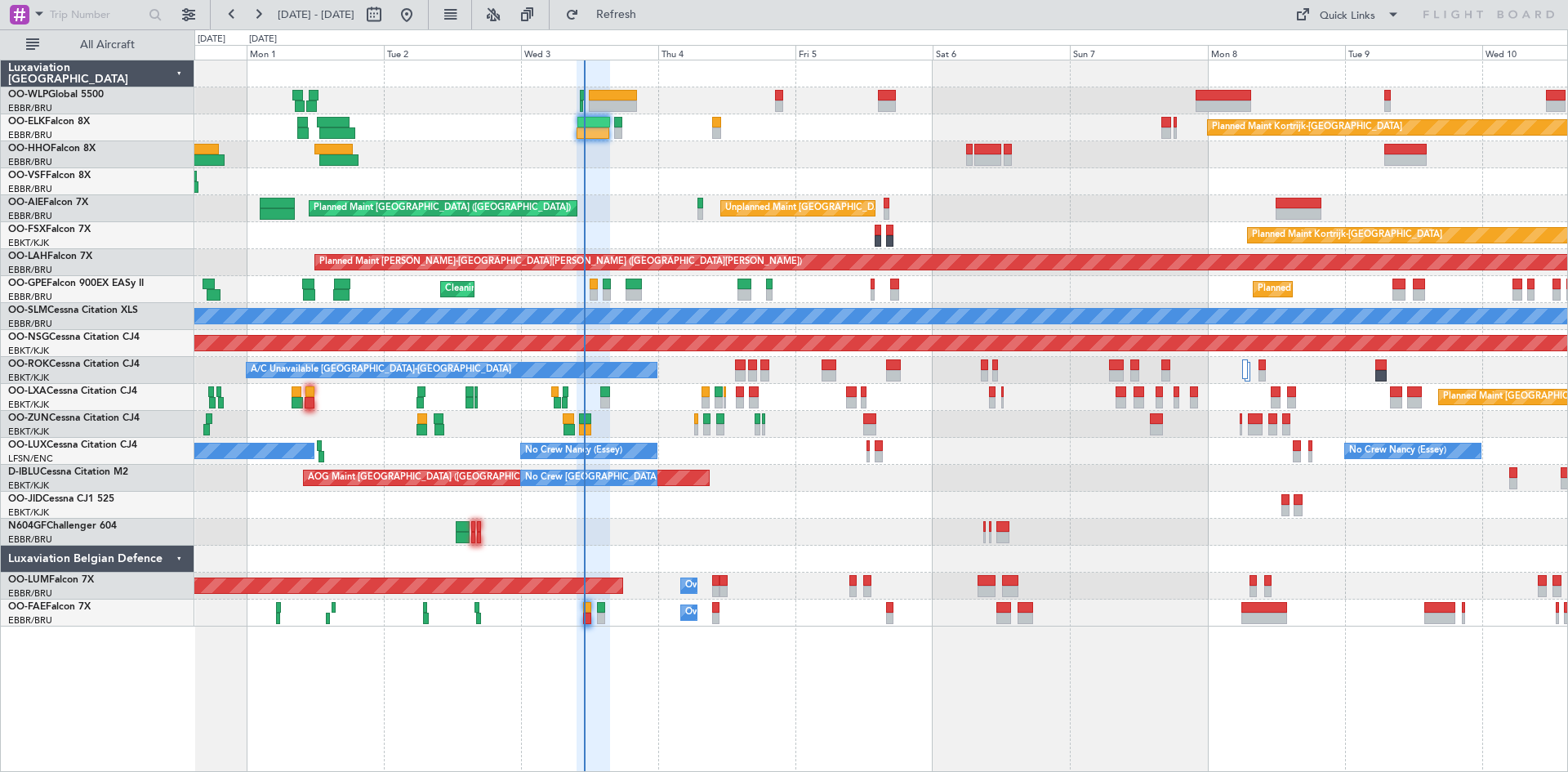
type input "0"
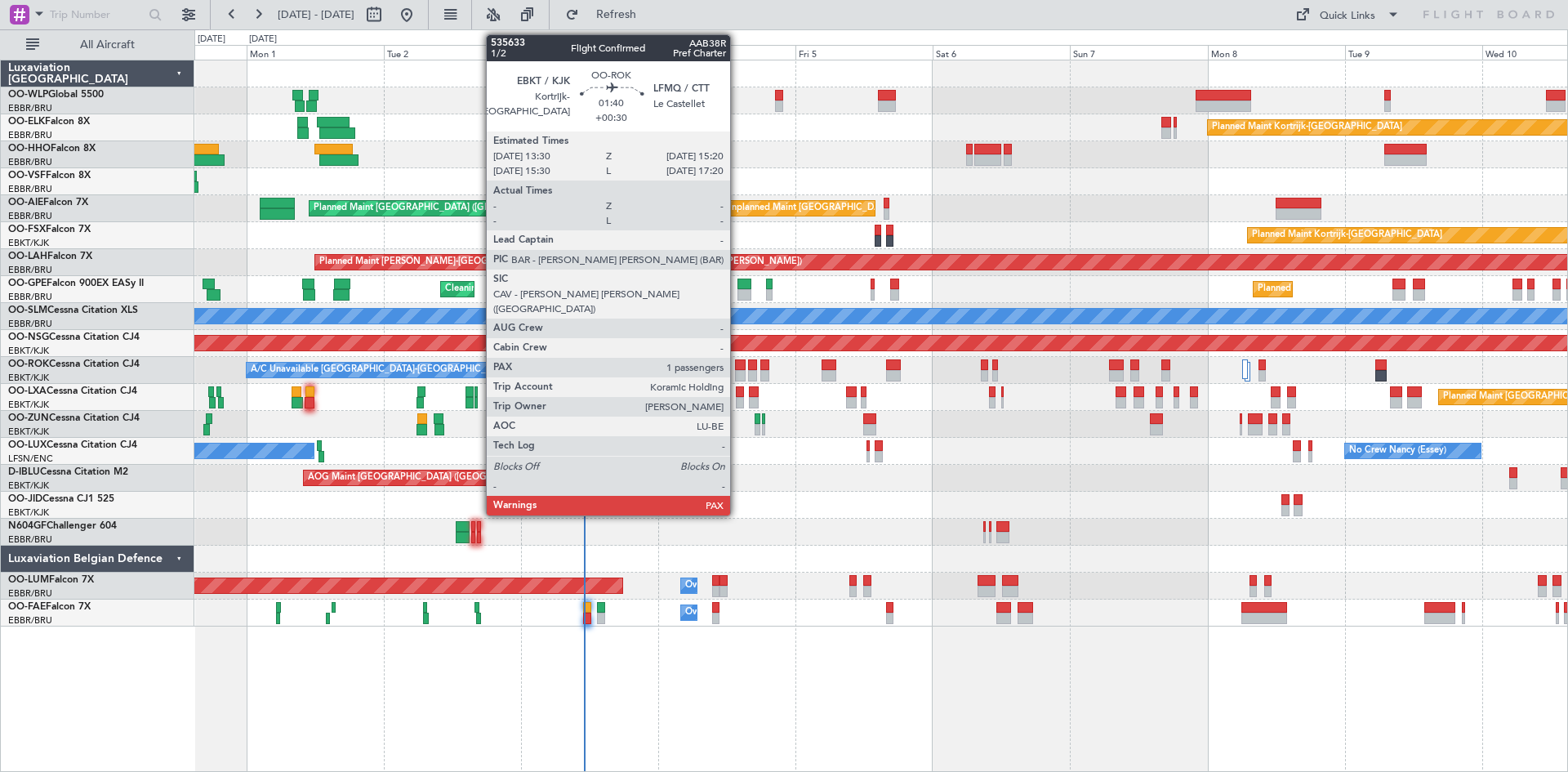
click at [738, 368] on div at bounding box center [740, 365] width 10 height 11
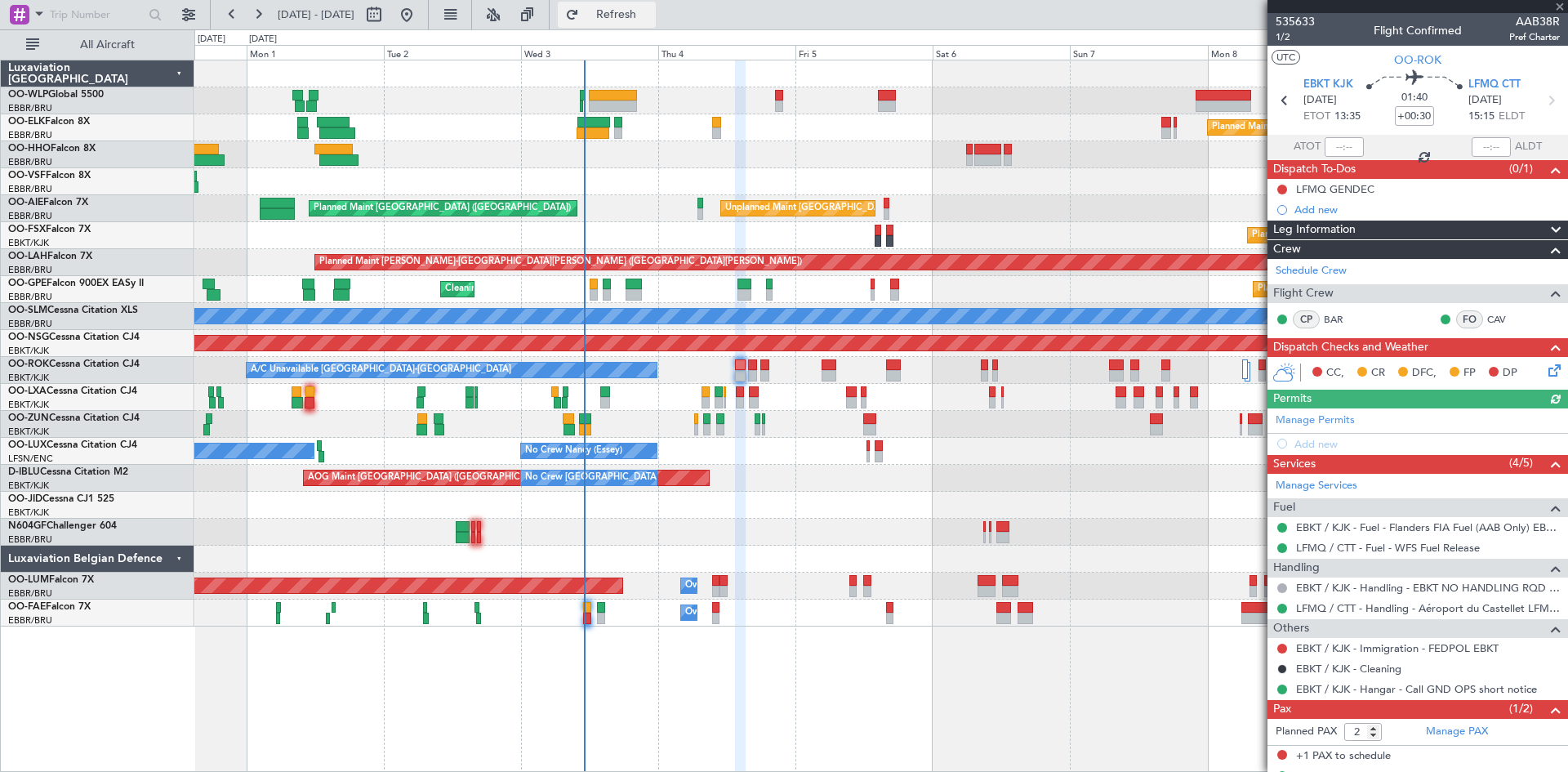
click at [646, 19] on span "Refresh" at bounding box center [616, 15] width 68 height 11
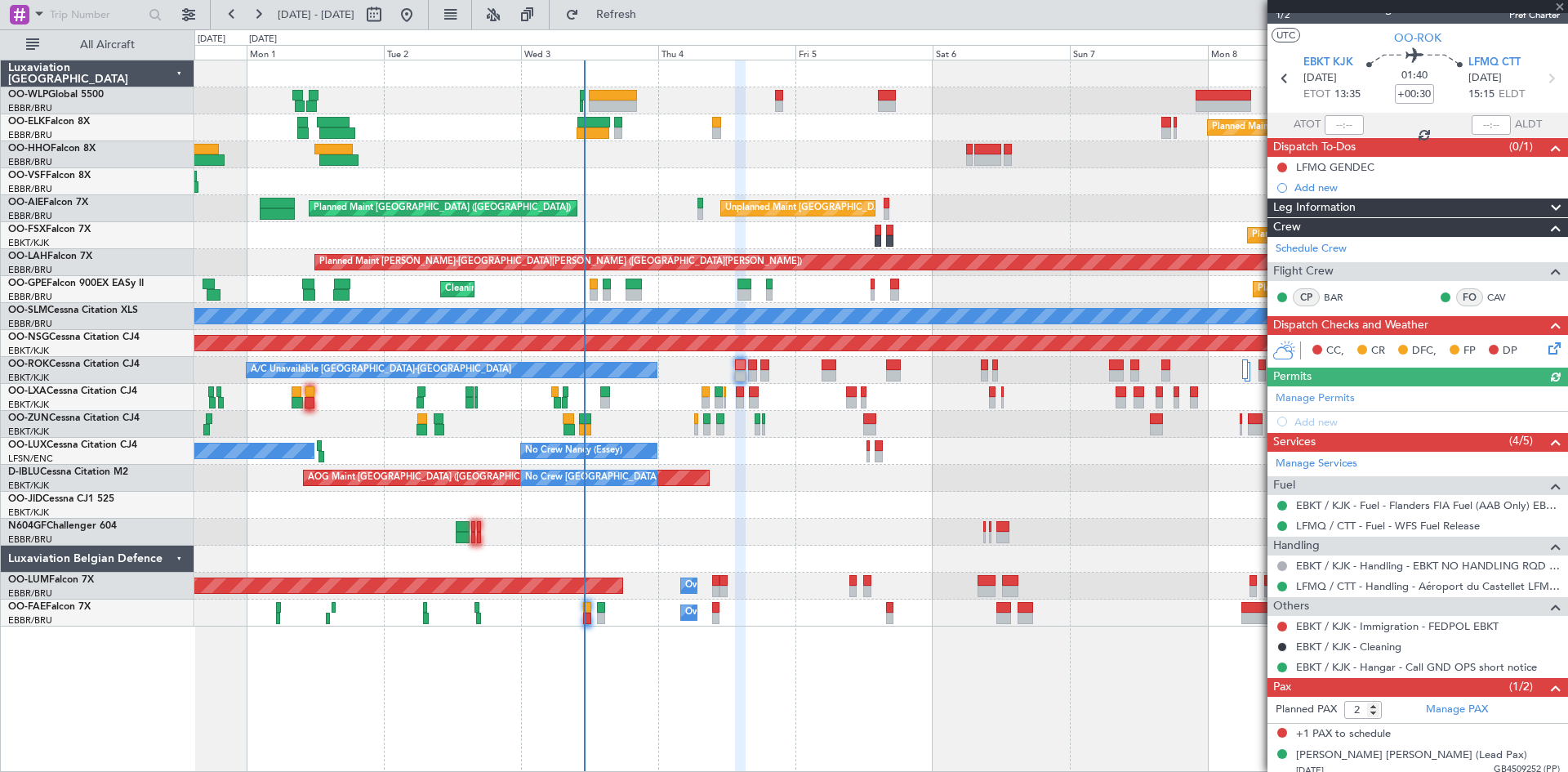
scroll to position [31, 0]
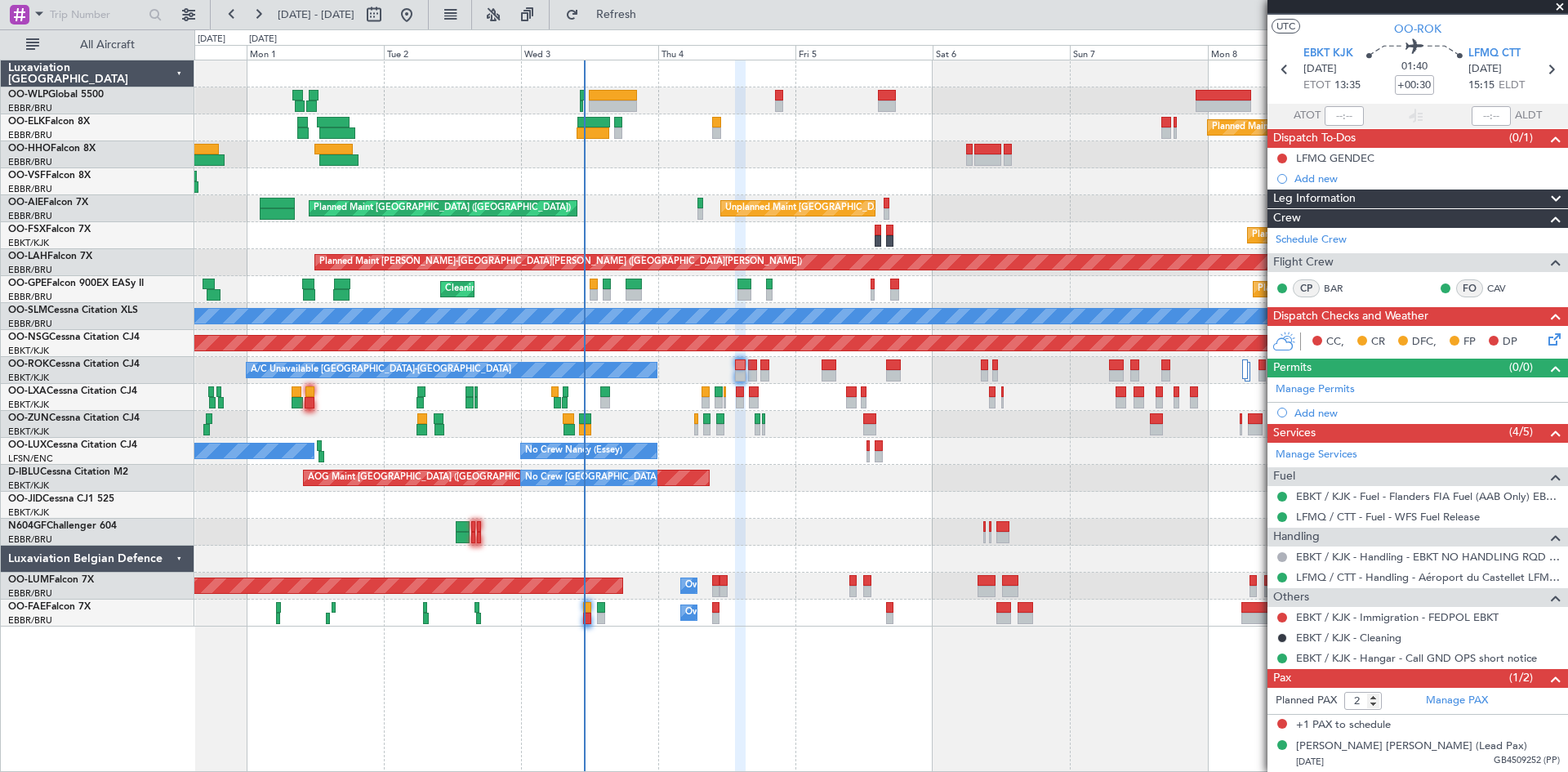
click at [1561, 8] on span at bounding box center [1560, 8] width 16 height 15
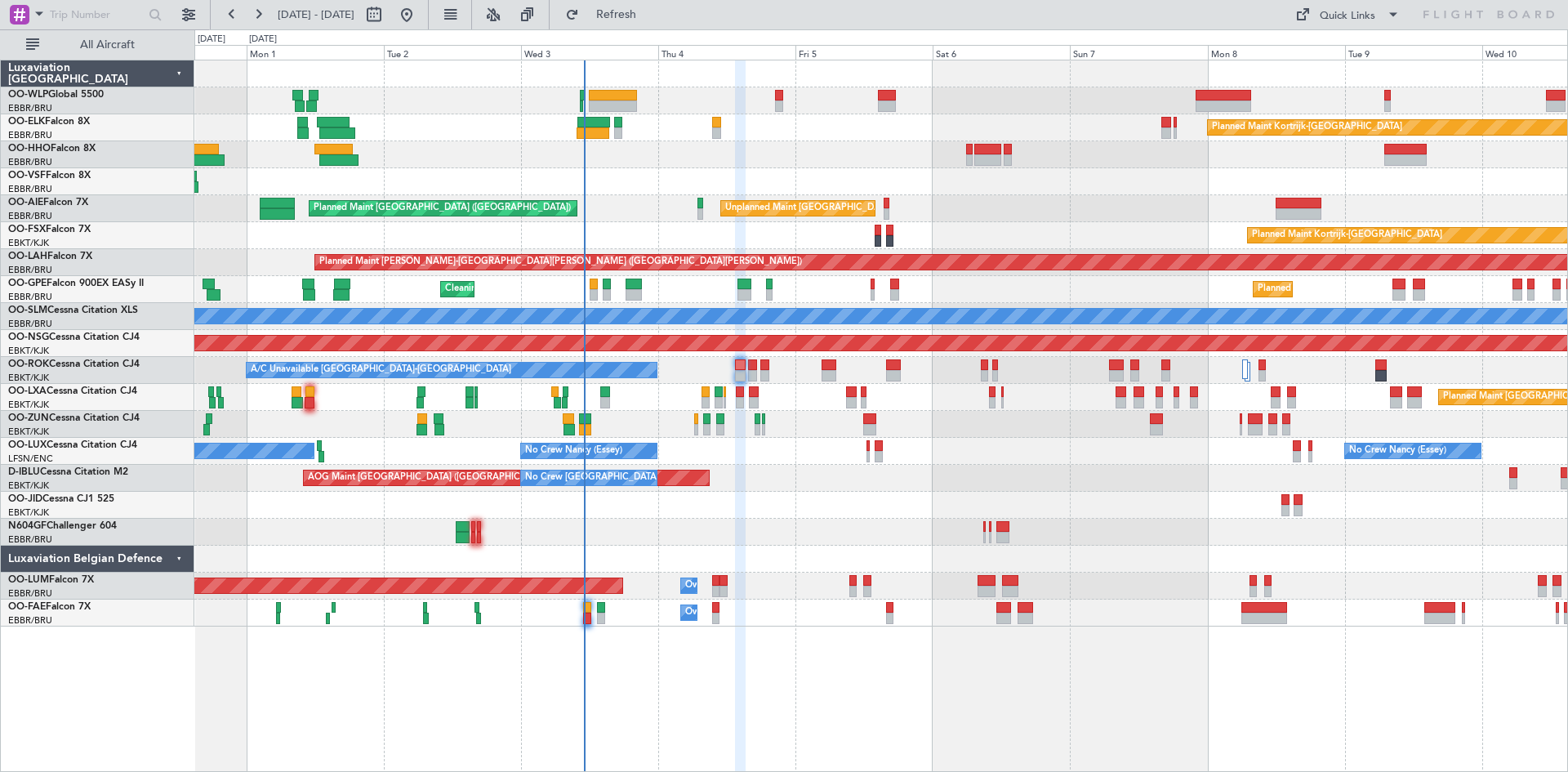
type input "0"
click at [651, 16] on span "Refresh" at bounding box center [616, 15] width 68 height 11
click at [738, 369] on div at bounding box center [740, 365] width 10 height 11
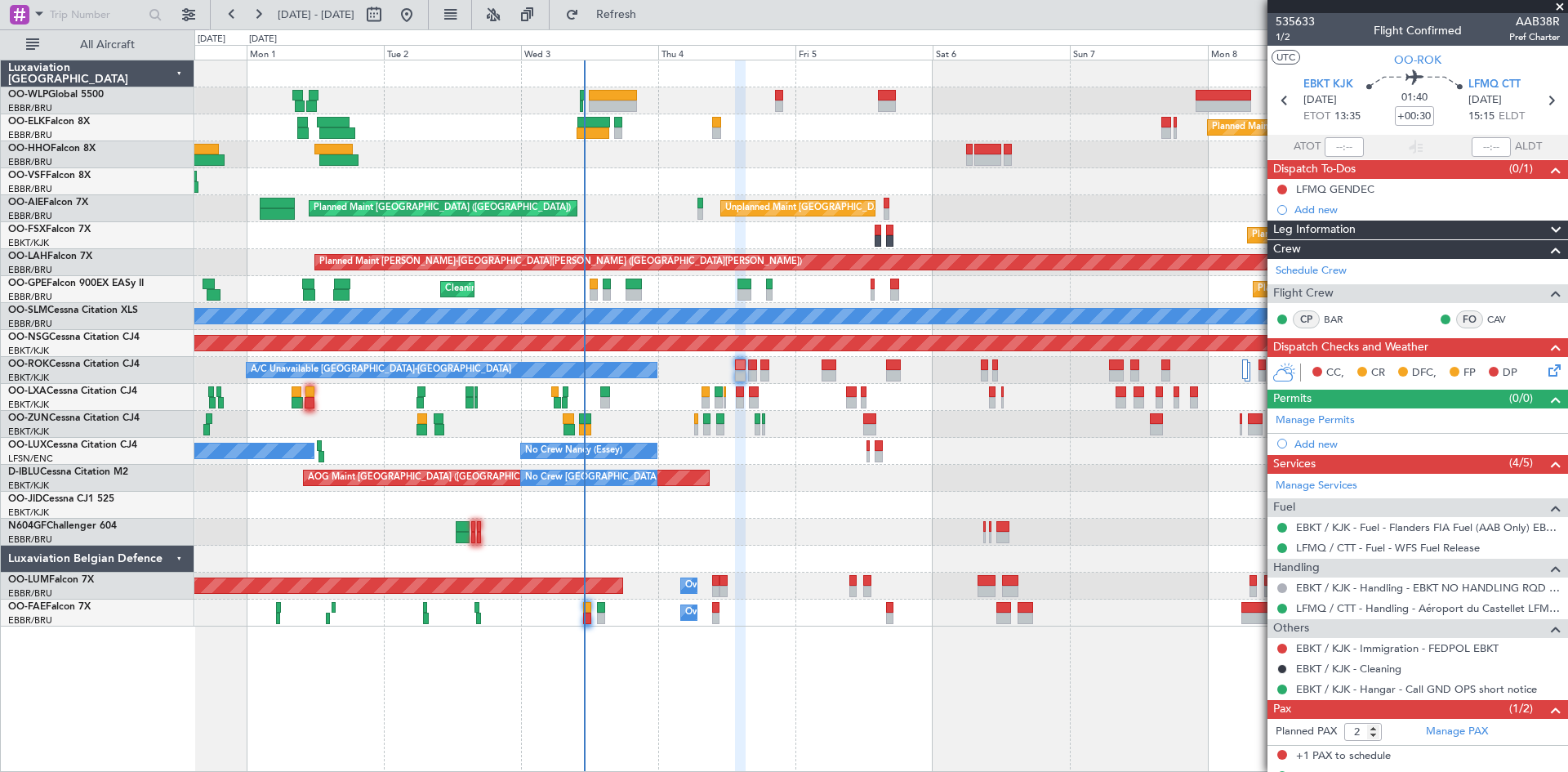
click at [1561, 7] on span at bounding box center [1560, 8] width 16 height 15
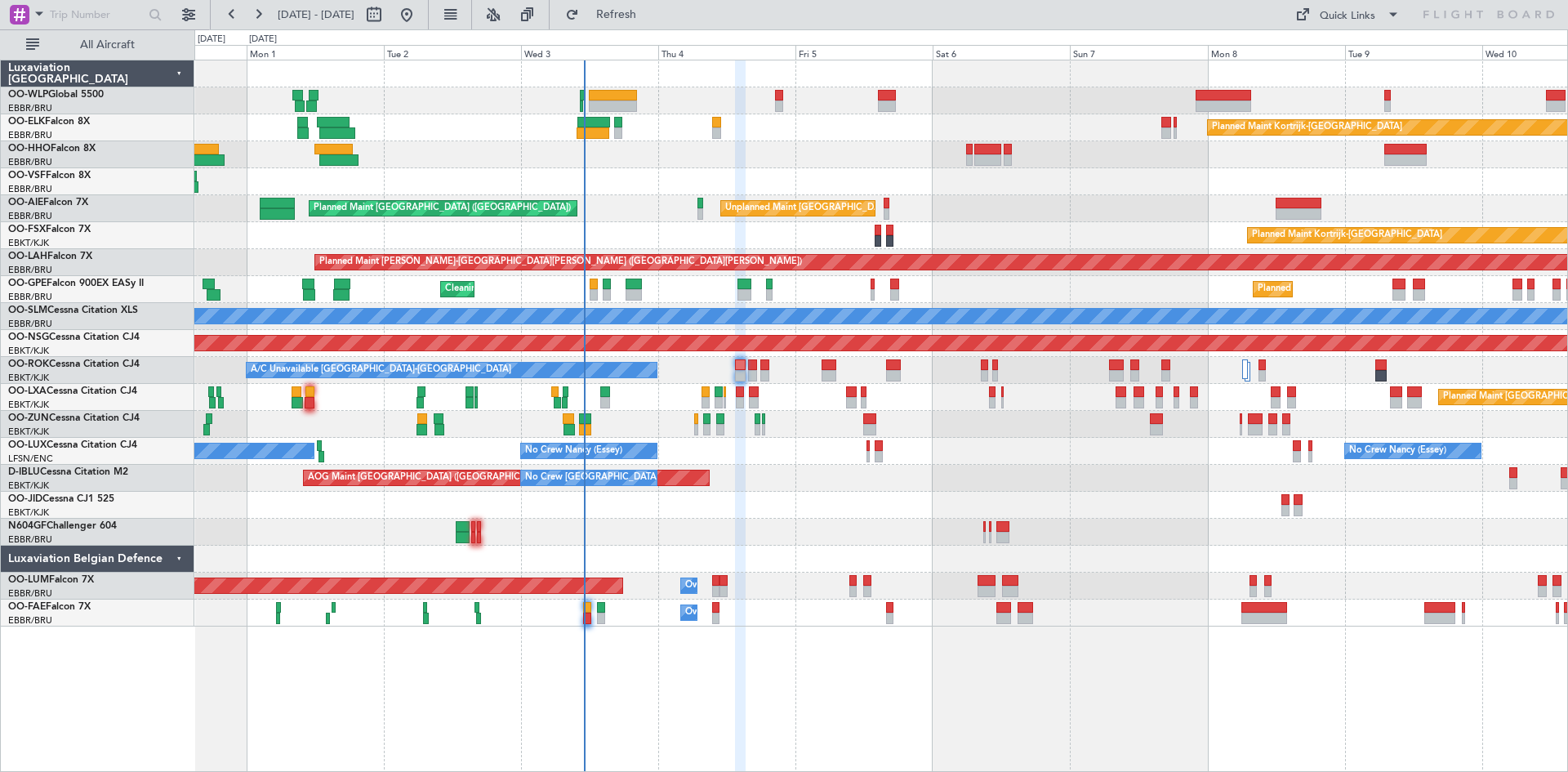
type input "0"
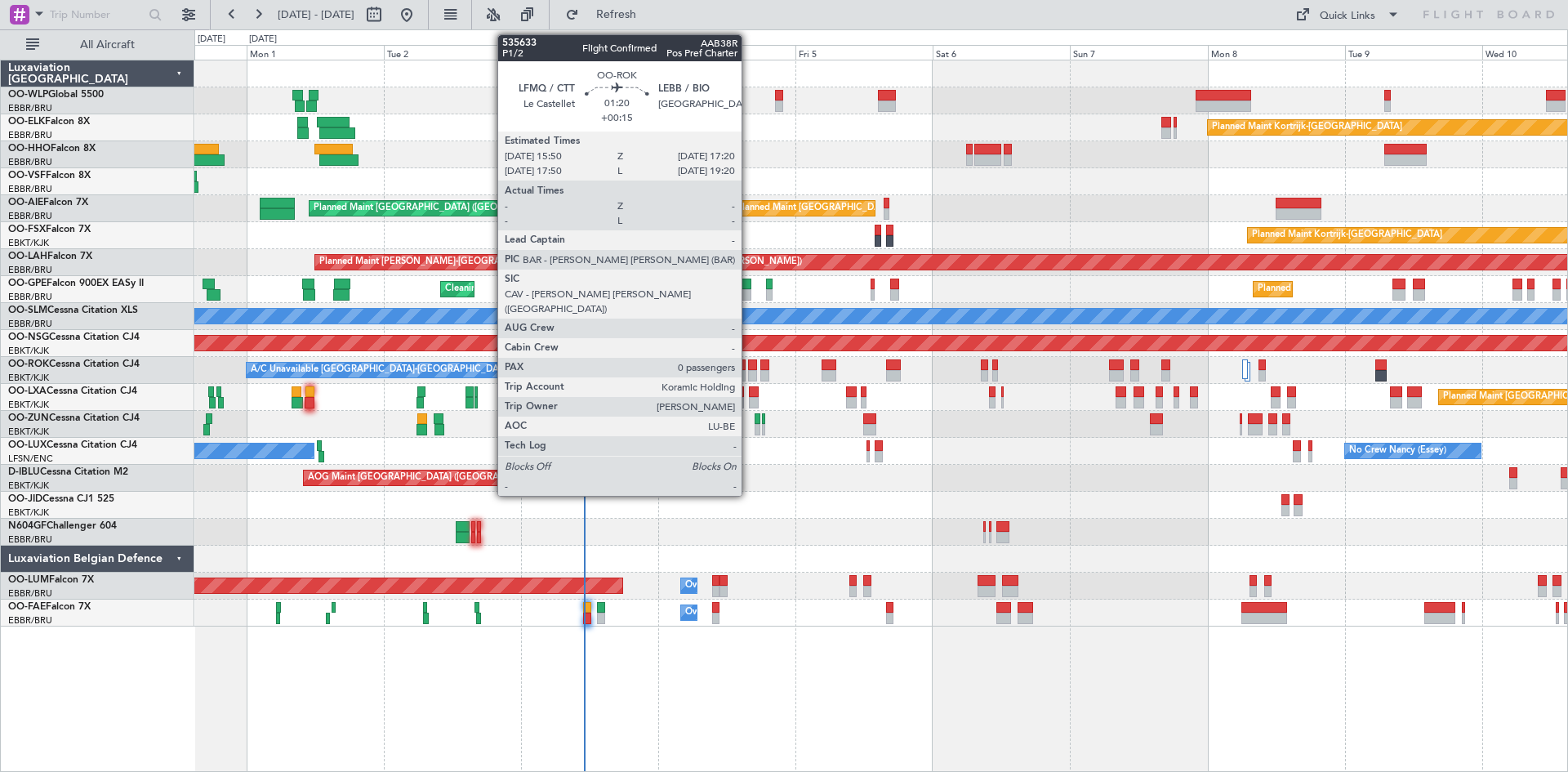
click at [749, 374] on div at bounding box center [753, 376] width 9 height 11
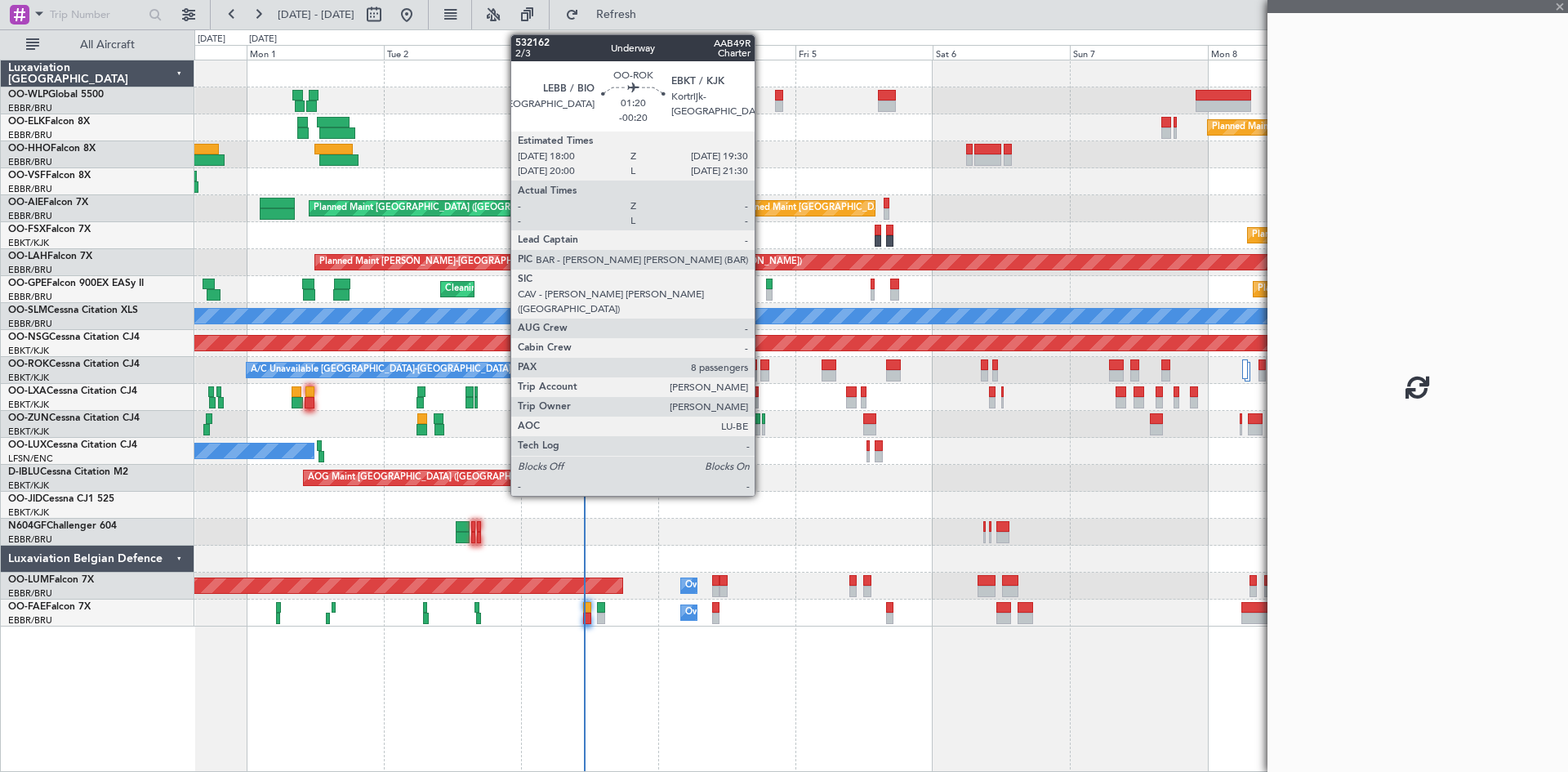
click at [762, 379] on div at bounding box center [765, 376] width 9 height 11
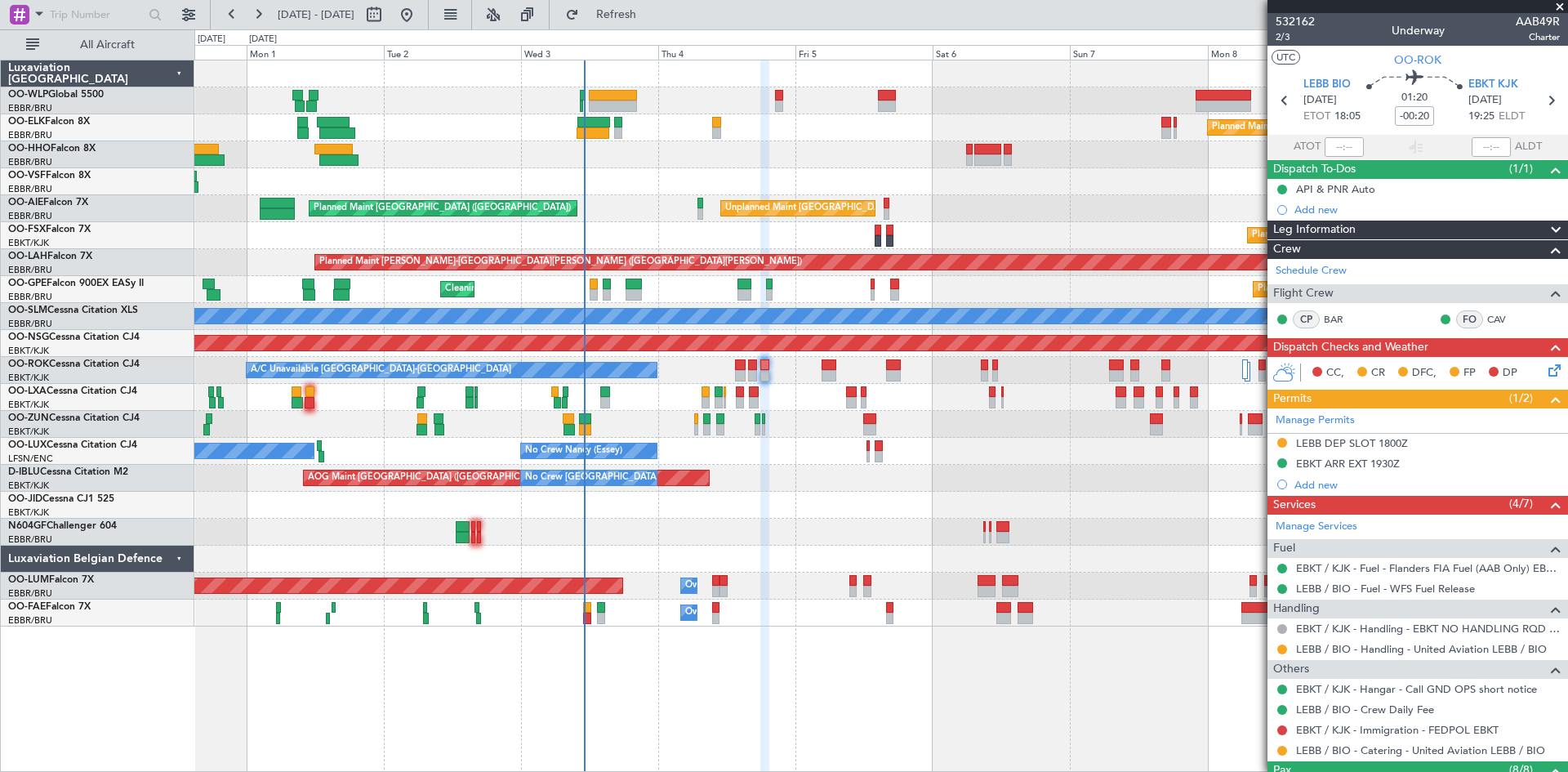
click at [1561, 8] on span at bounding box center [1560, 8] width 16 height 15
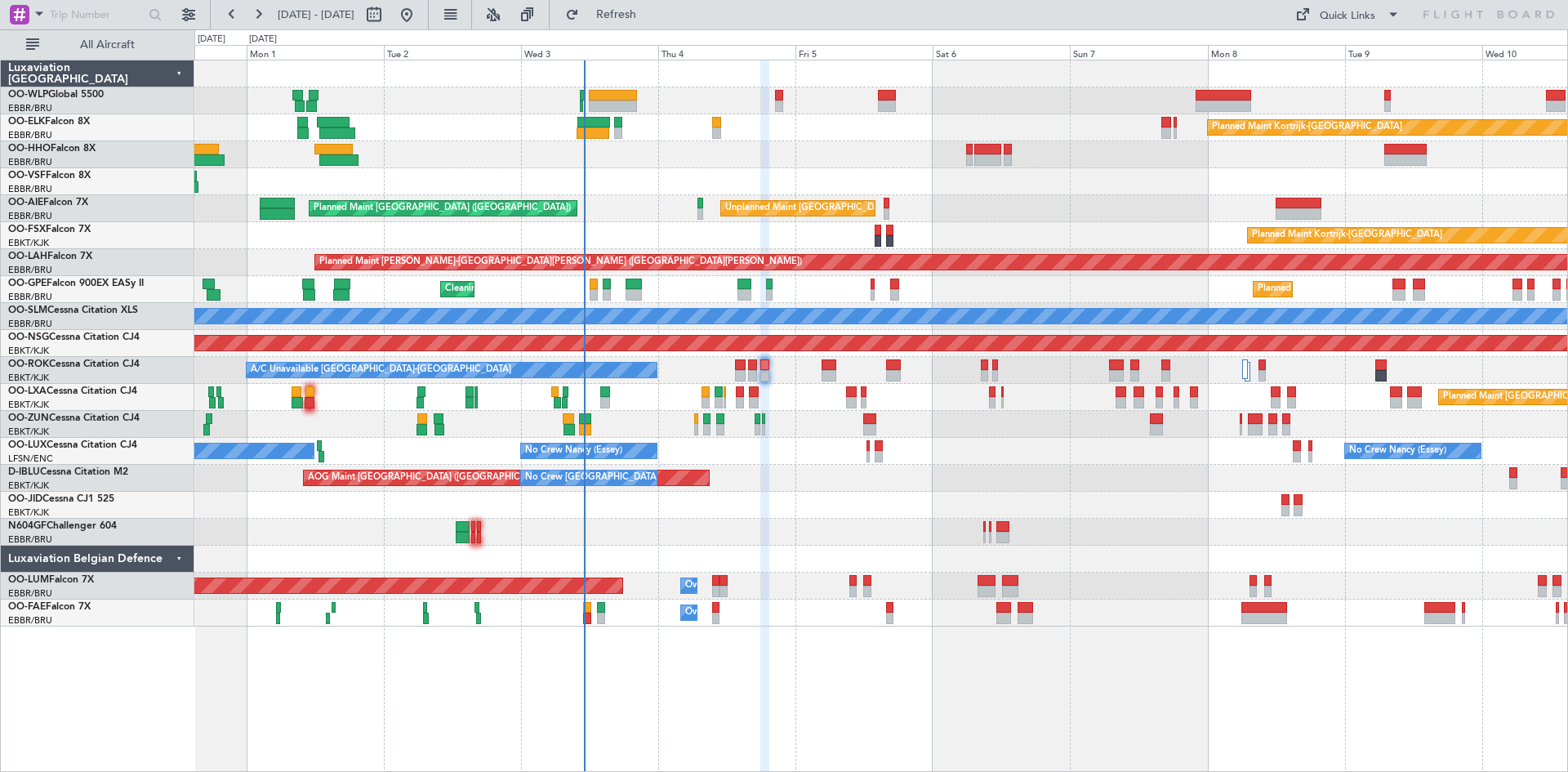
type input "0"
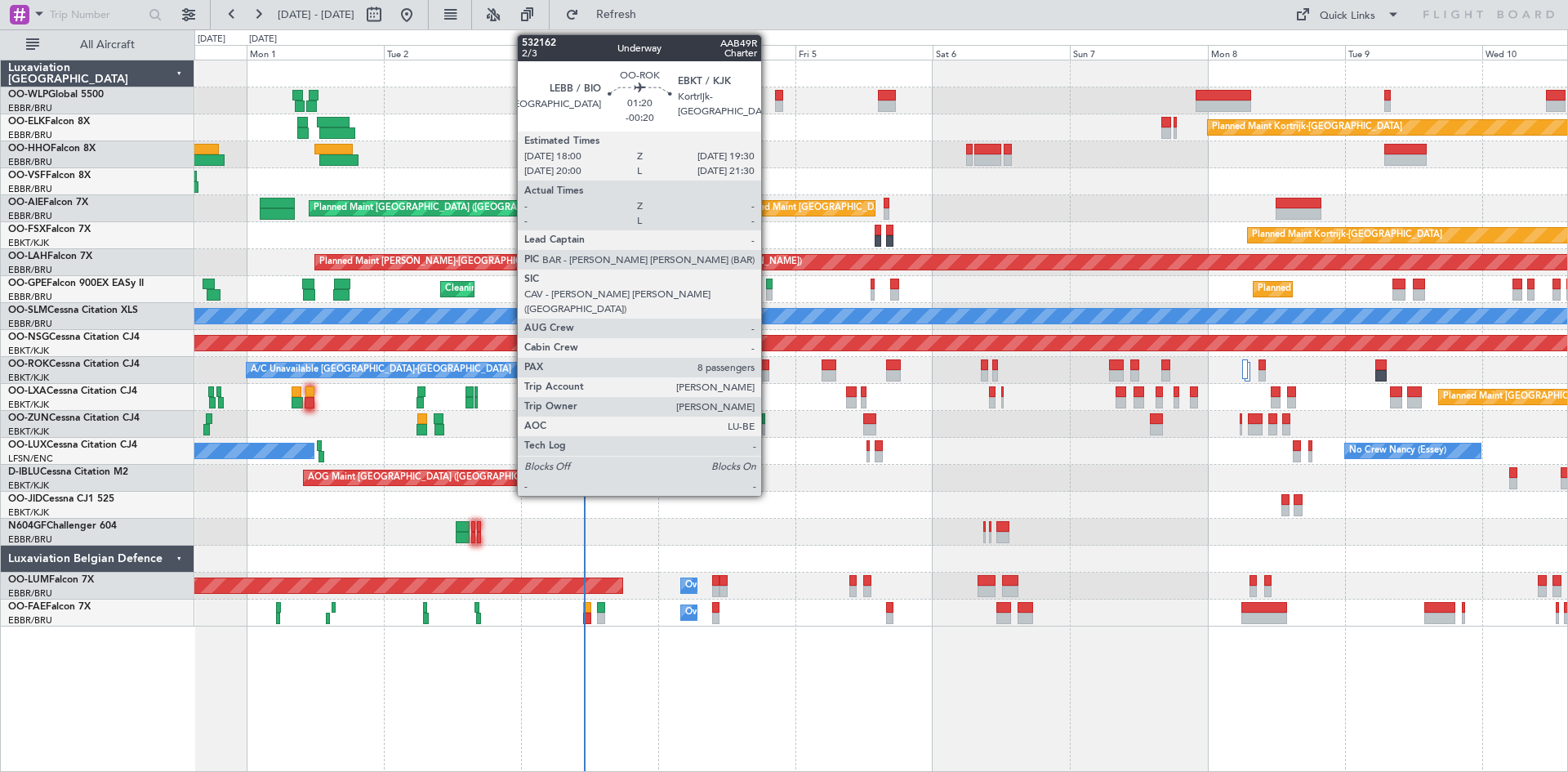
click at [769, 369] on div at bounding box center [765, 365] width 9 height 11
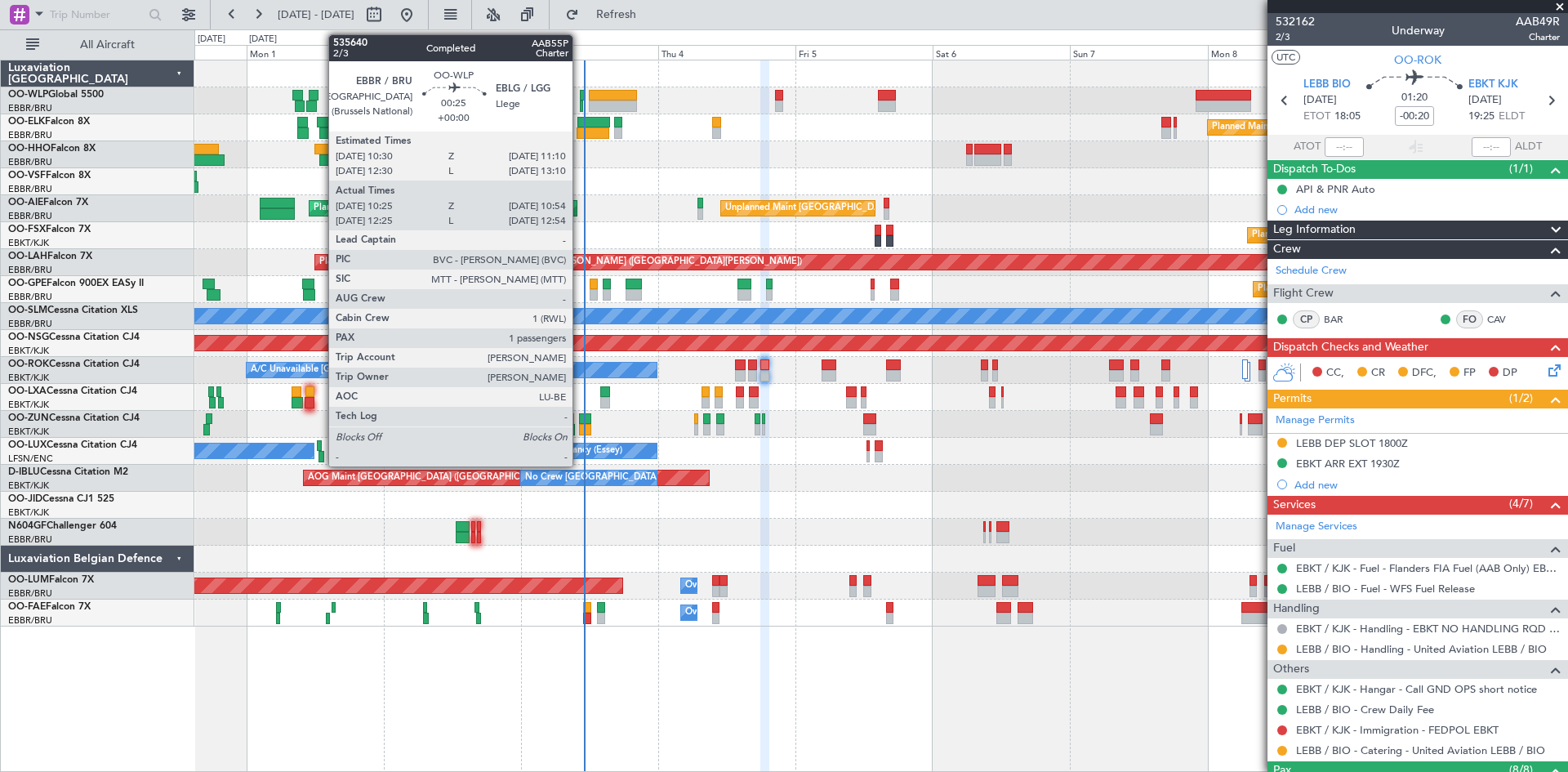
click at [580, 98] on div at bounding box center [581, 96] width 4 height 11
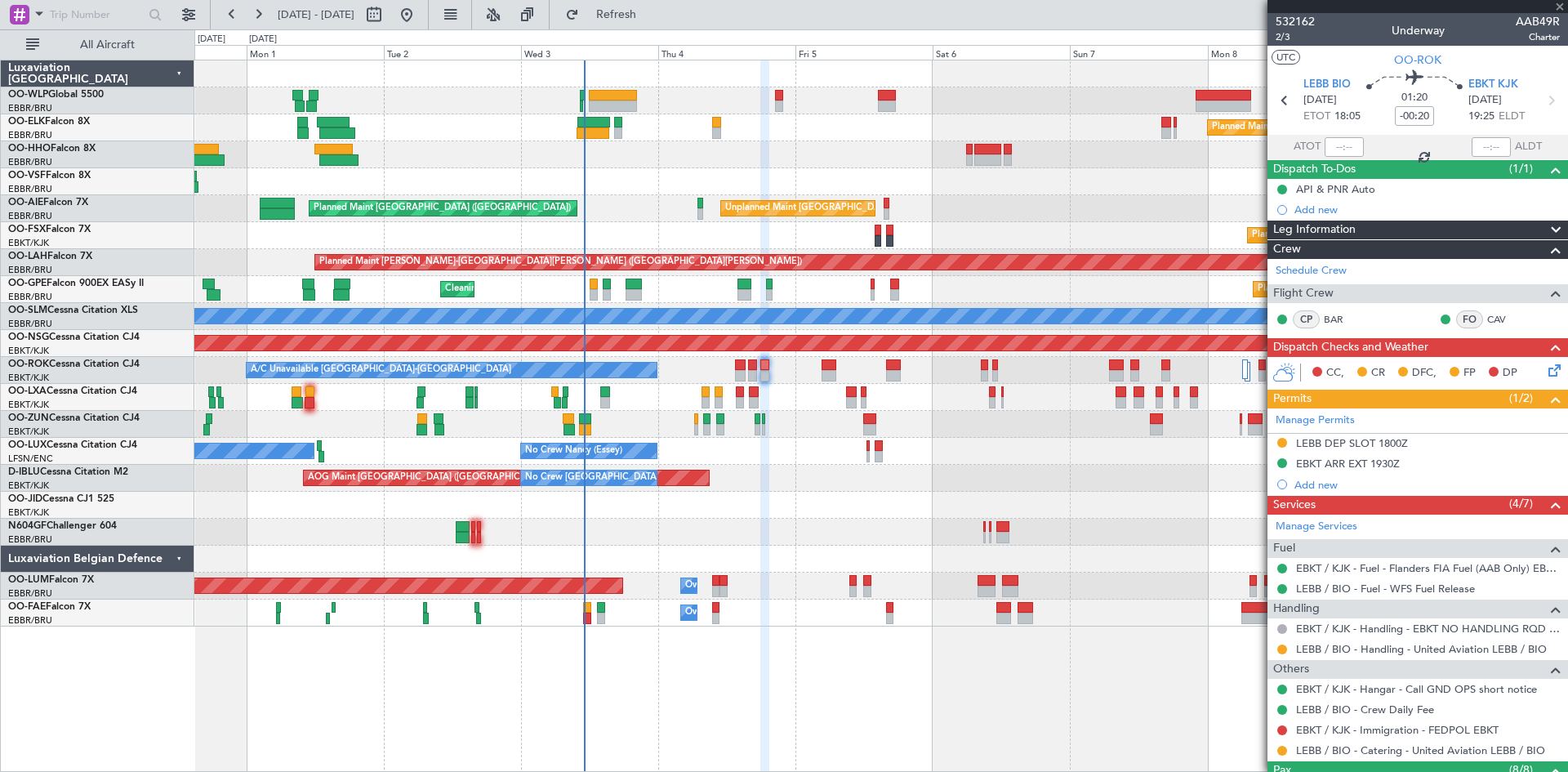
type input "10:35"
type input "10:49"
type input "1"
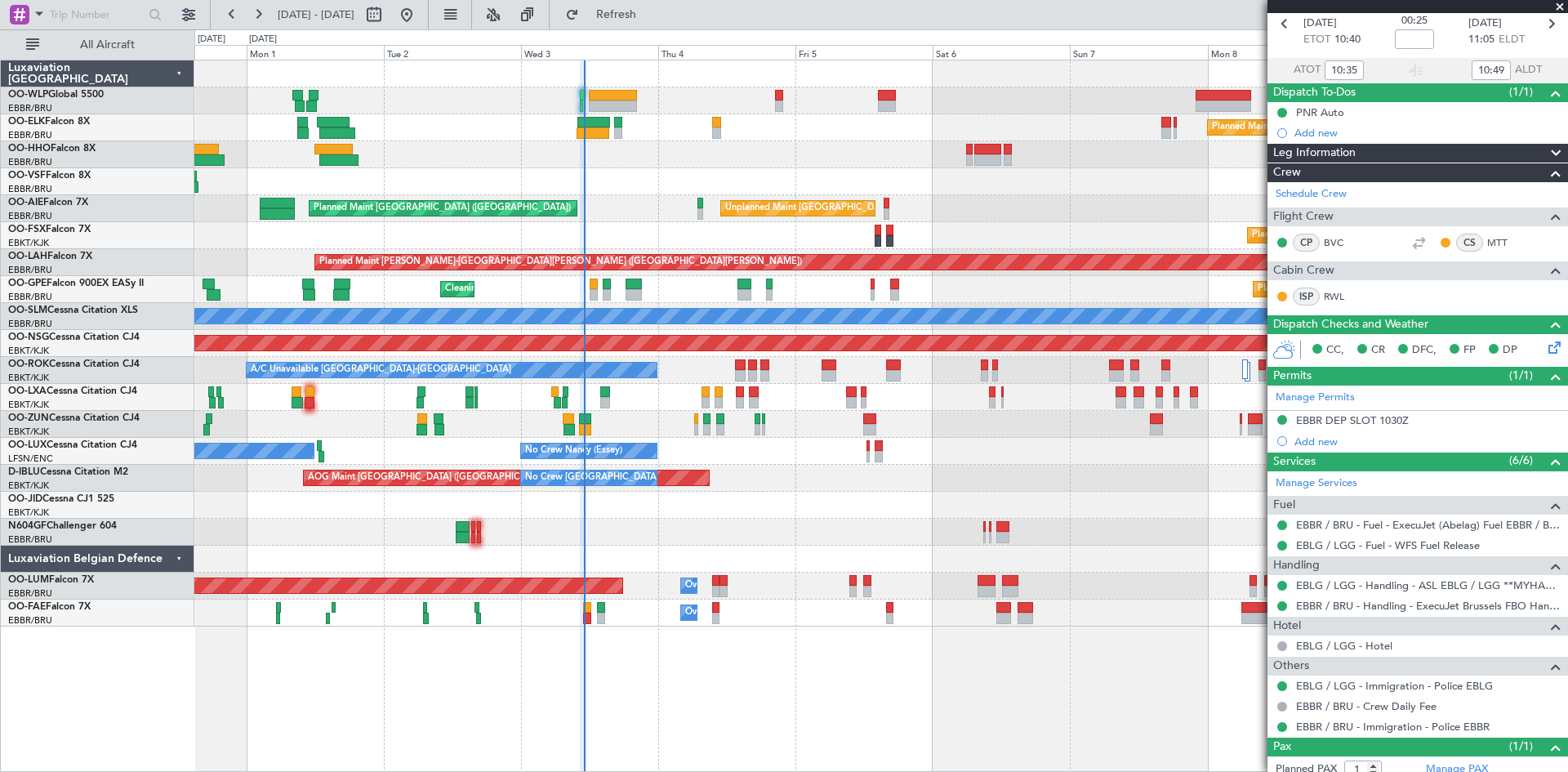
scroll to position [124, 0]
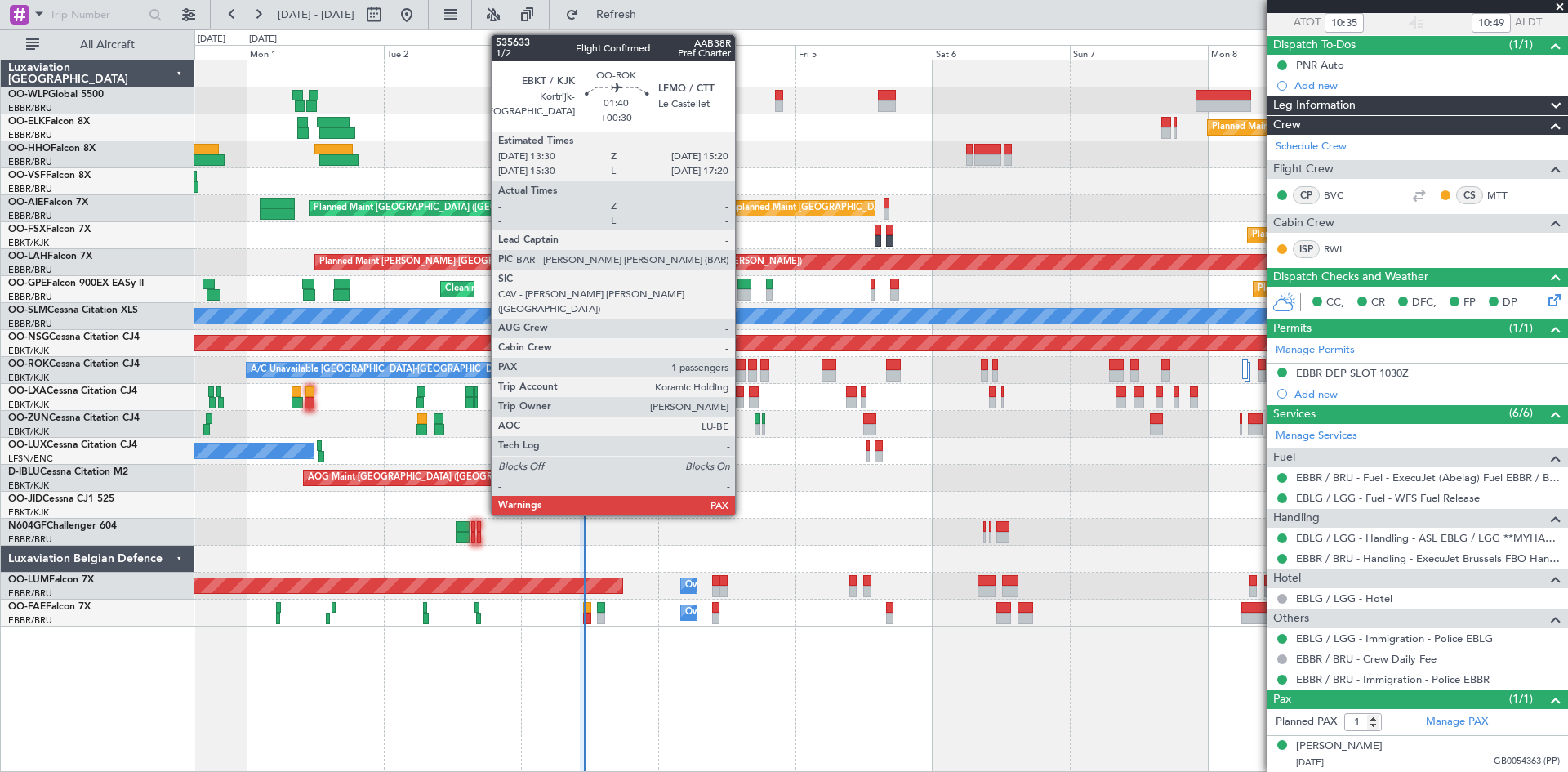
click at [743, 377] on div at bounding box center [740, 376] width 10 height 11
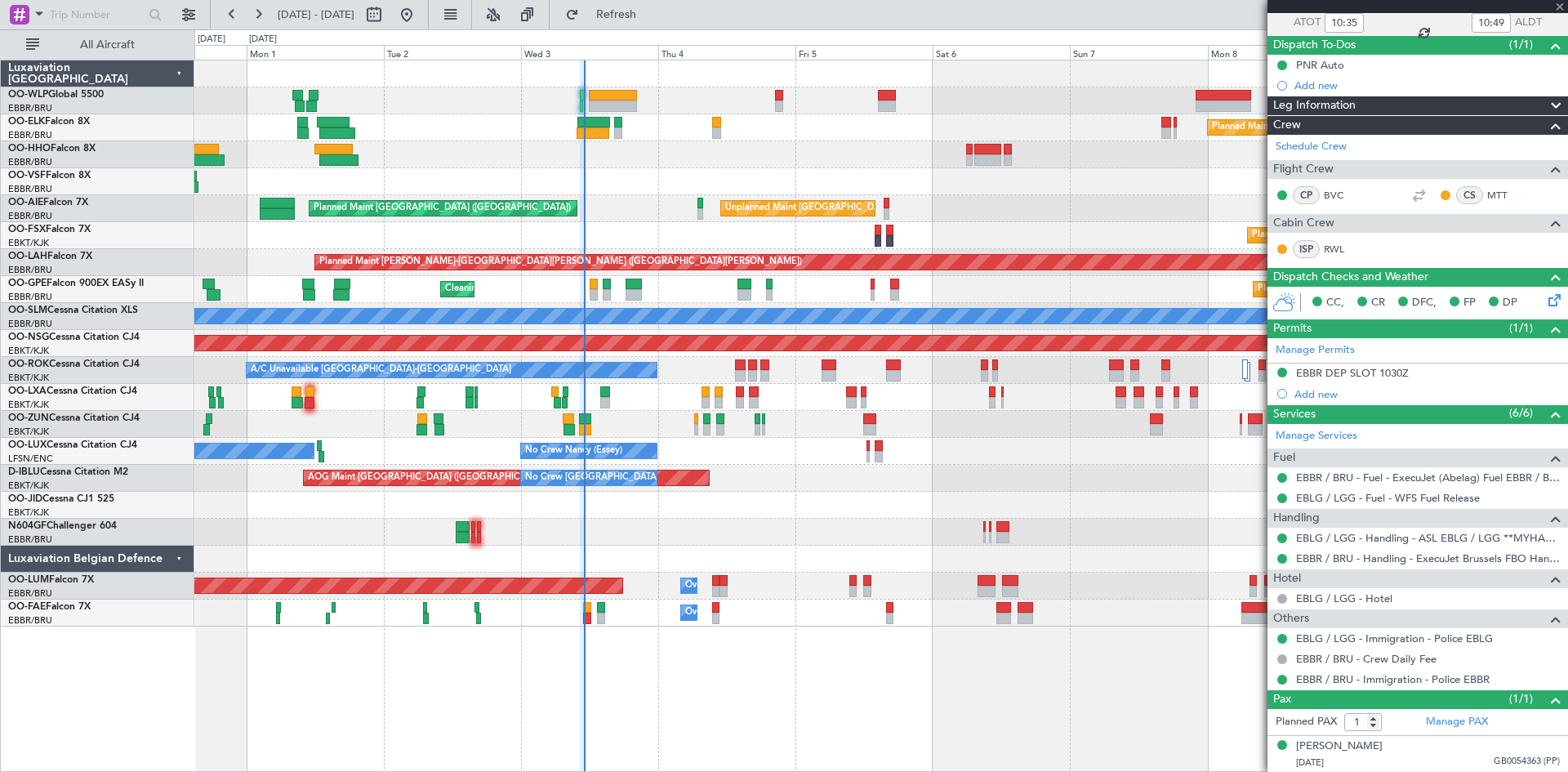
type input "+00:30"
type input "2"
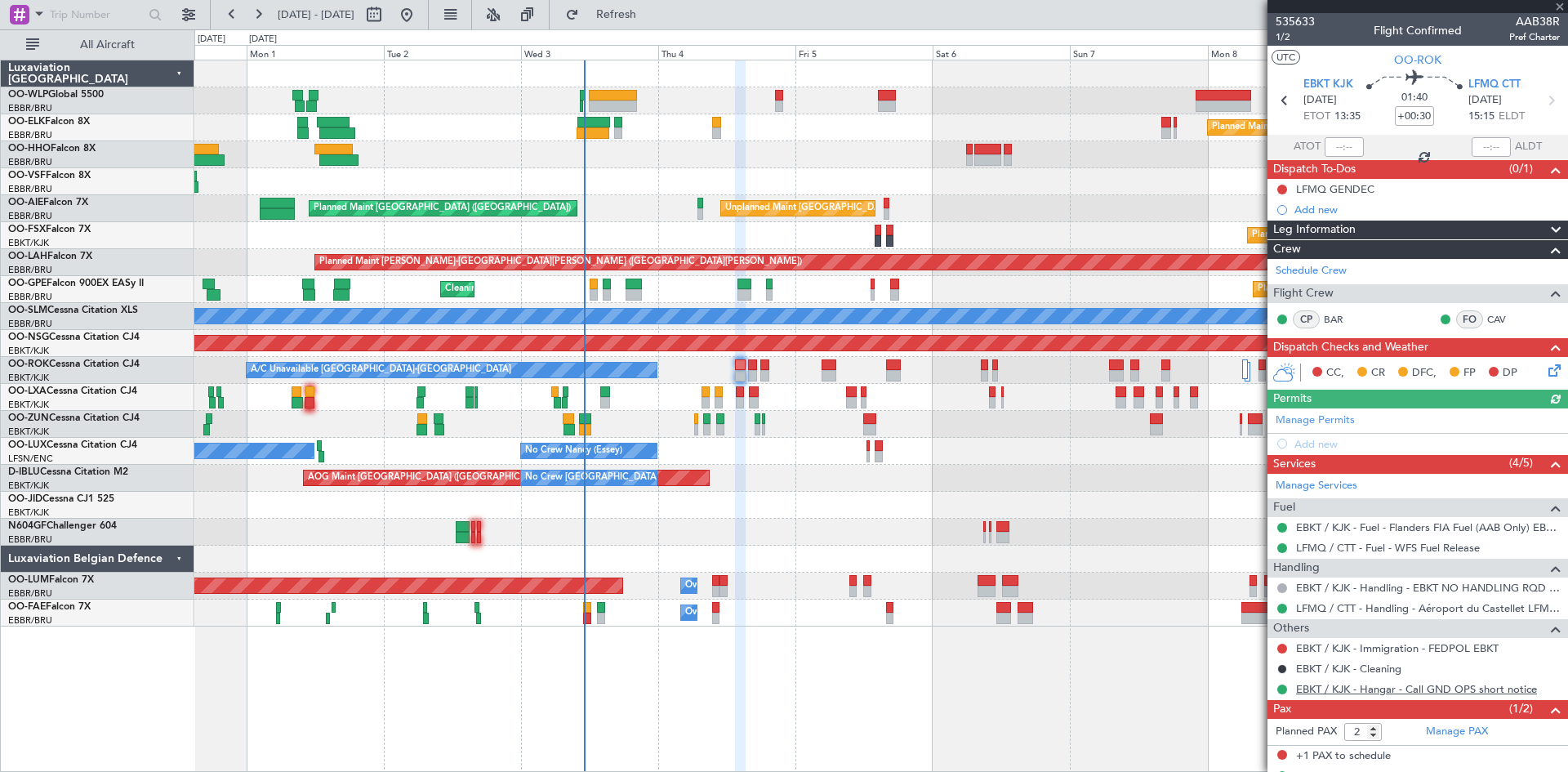
scroll to position [31, 0]
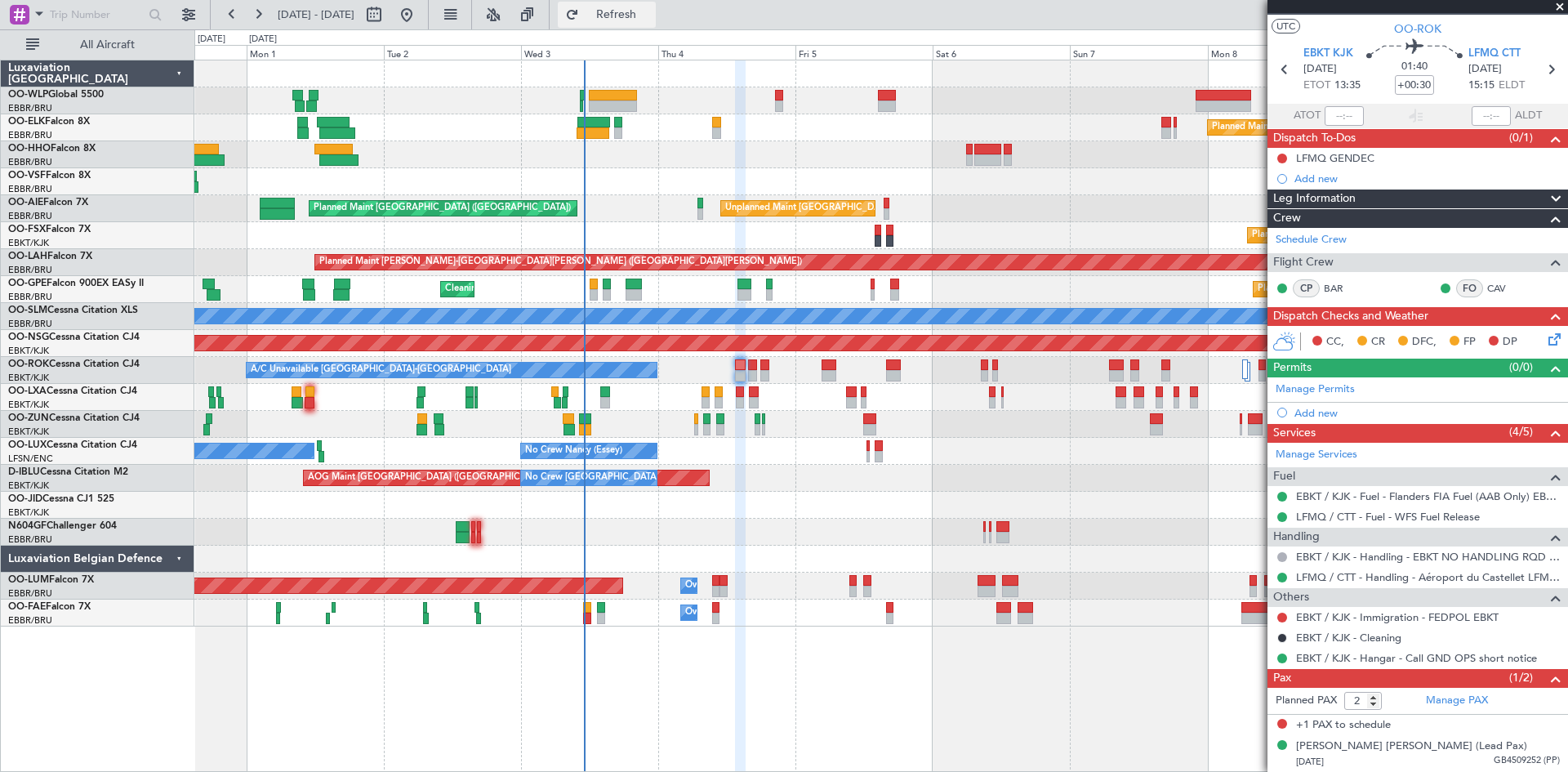
click at [651, 9] on span "Refresh" at bounding box center [616, 15] width 68 height 11
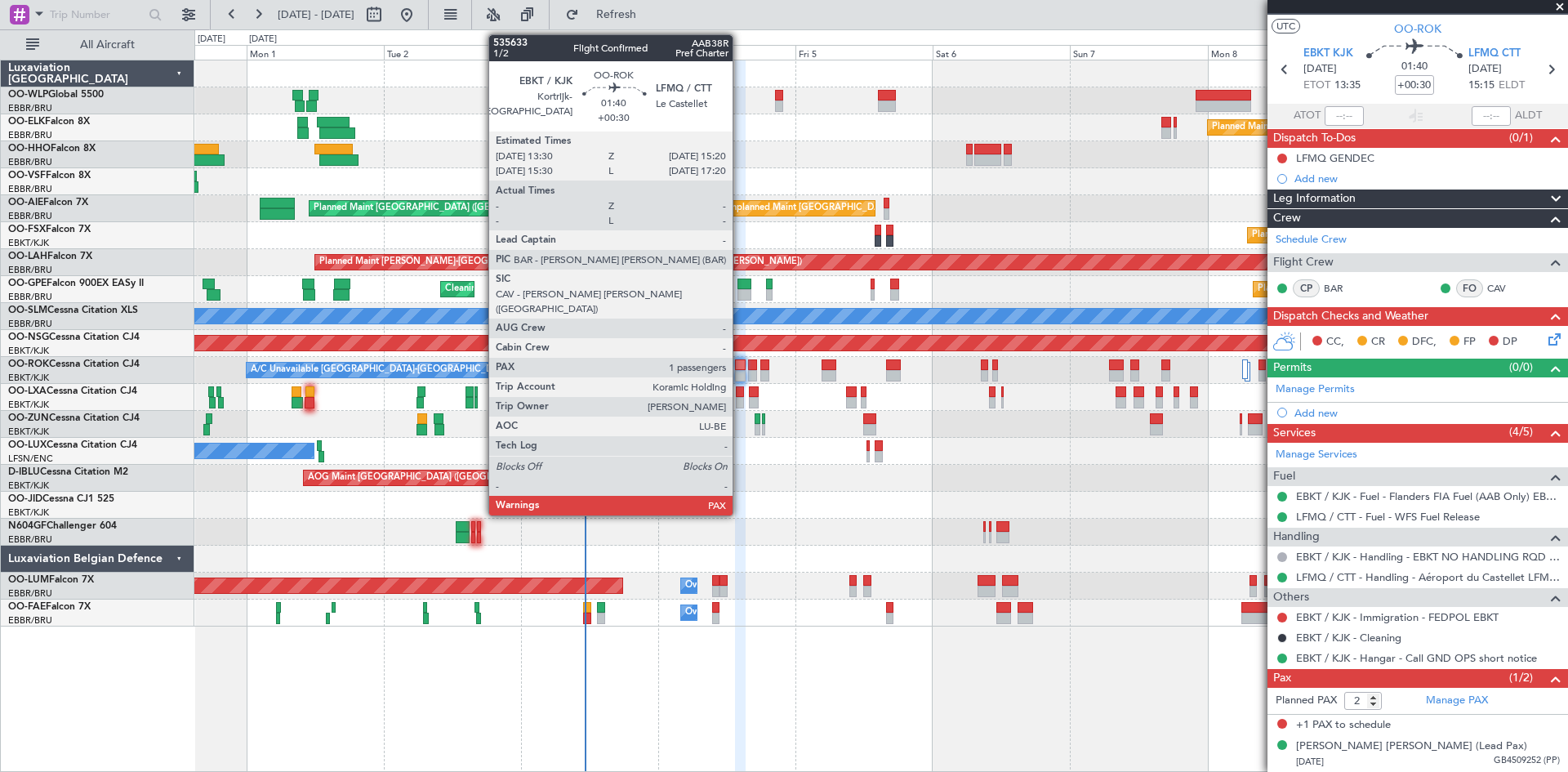
click at [740, 371] on div at bounding box center [740, 376] width 10 height 11
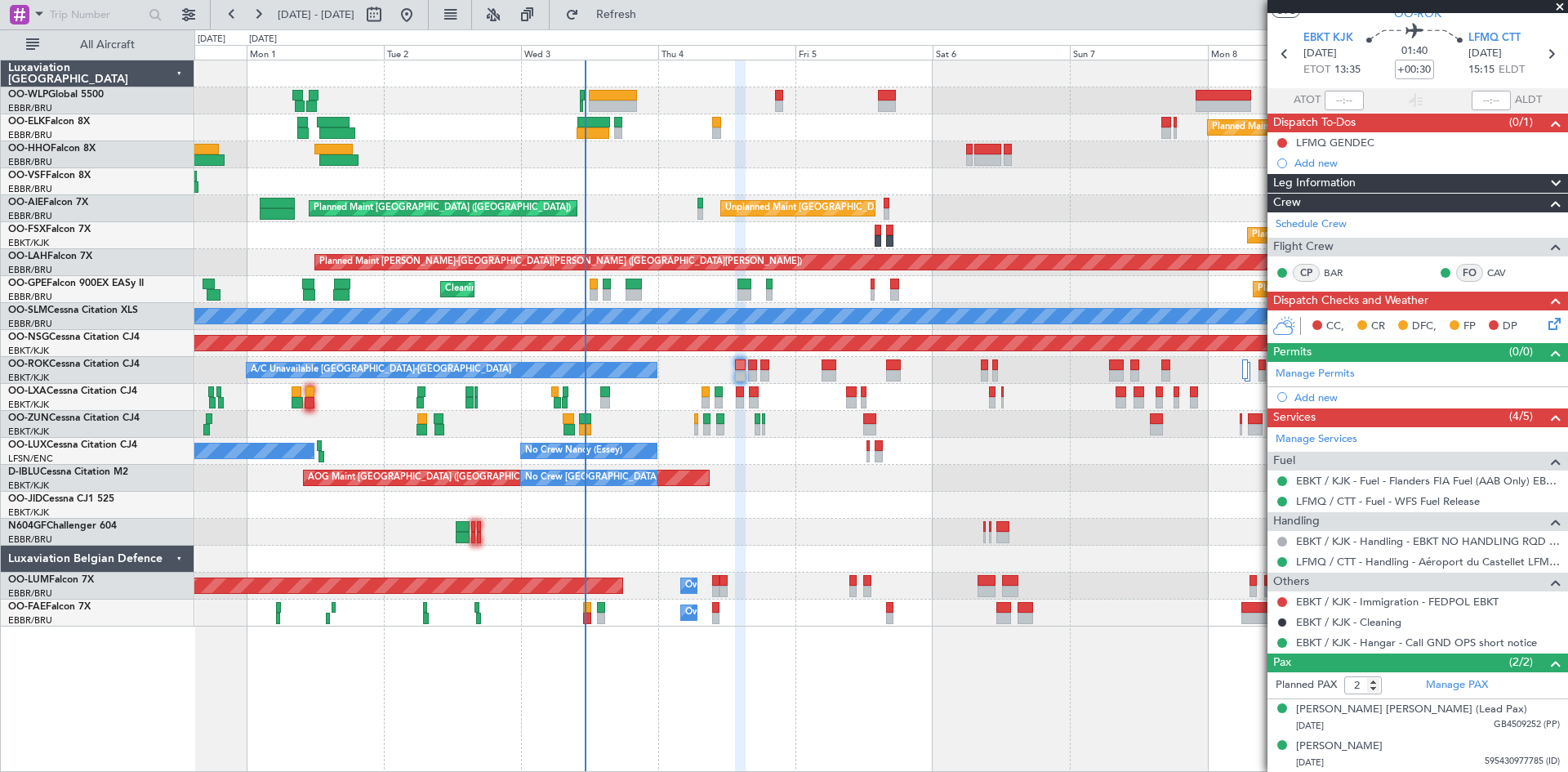
scroll to position [0, 0]
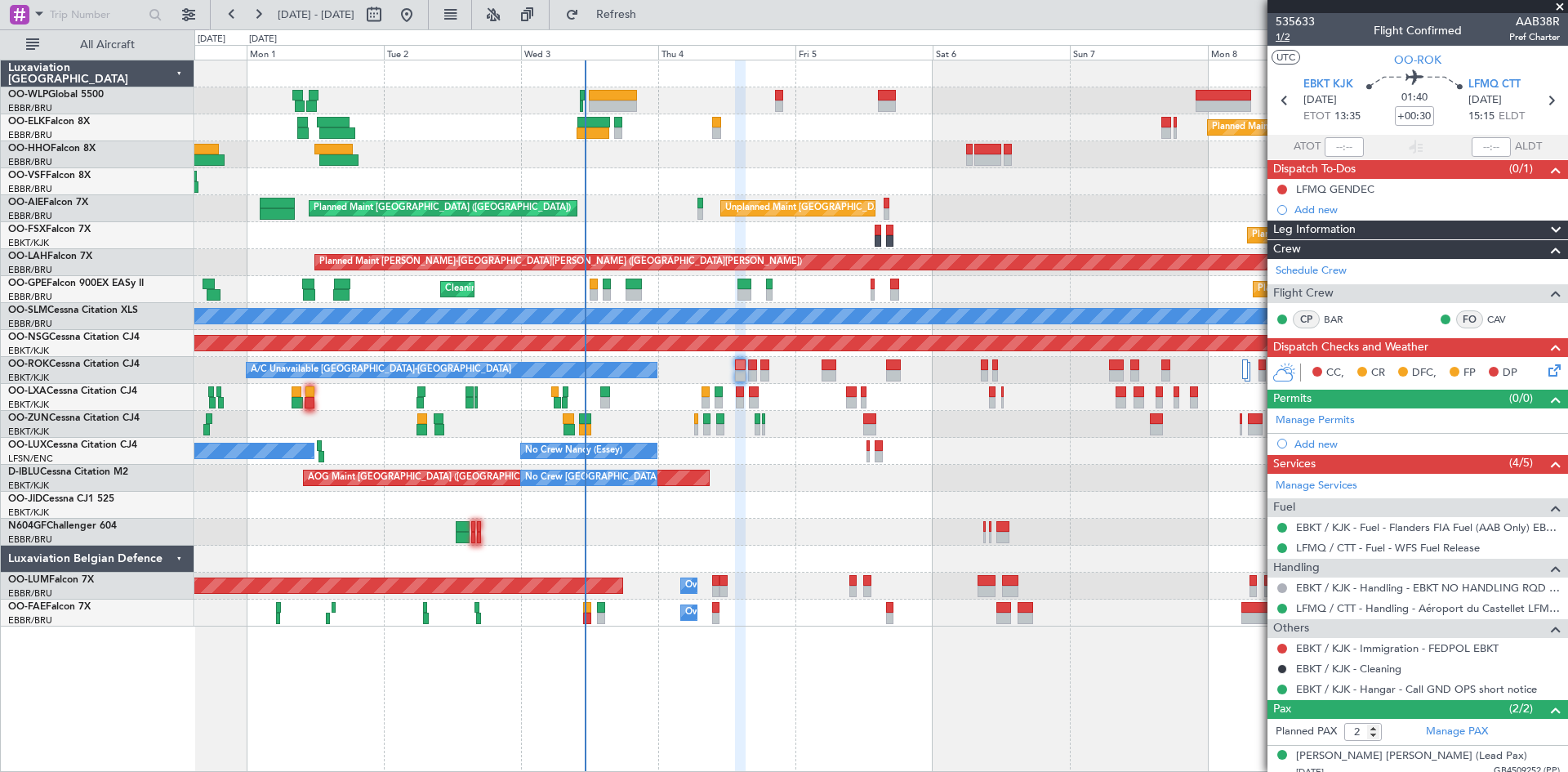
click at [1285, 40] on span "1/2" at bounding box center [1296, 37] width 39 height 14
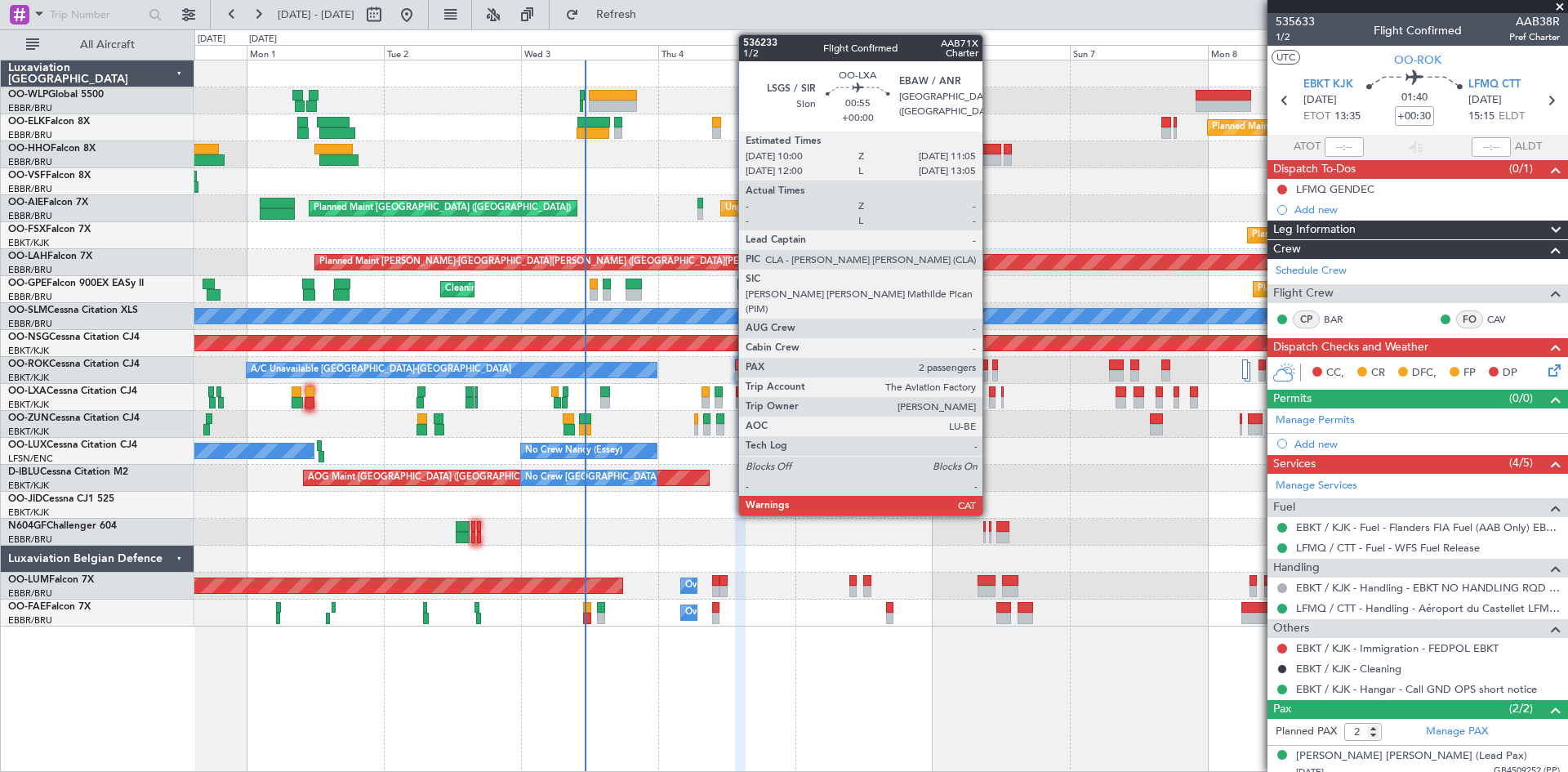
click at [990, 401] on div at bounding box center [992, 402] width 7 height 11
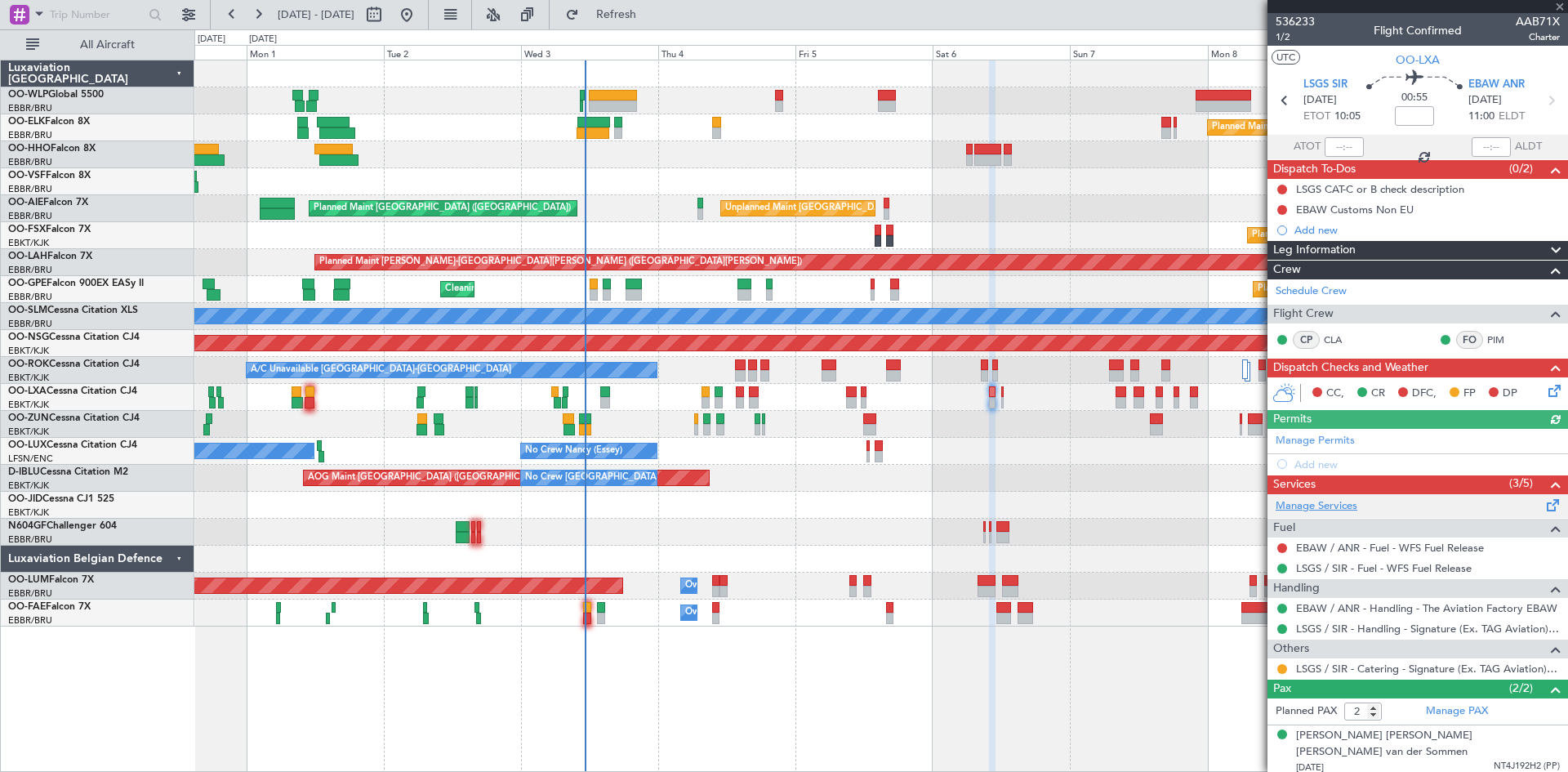
scroll to position [26, 0]
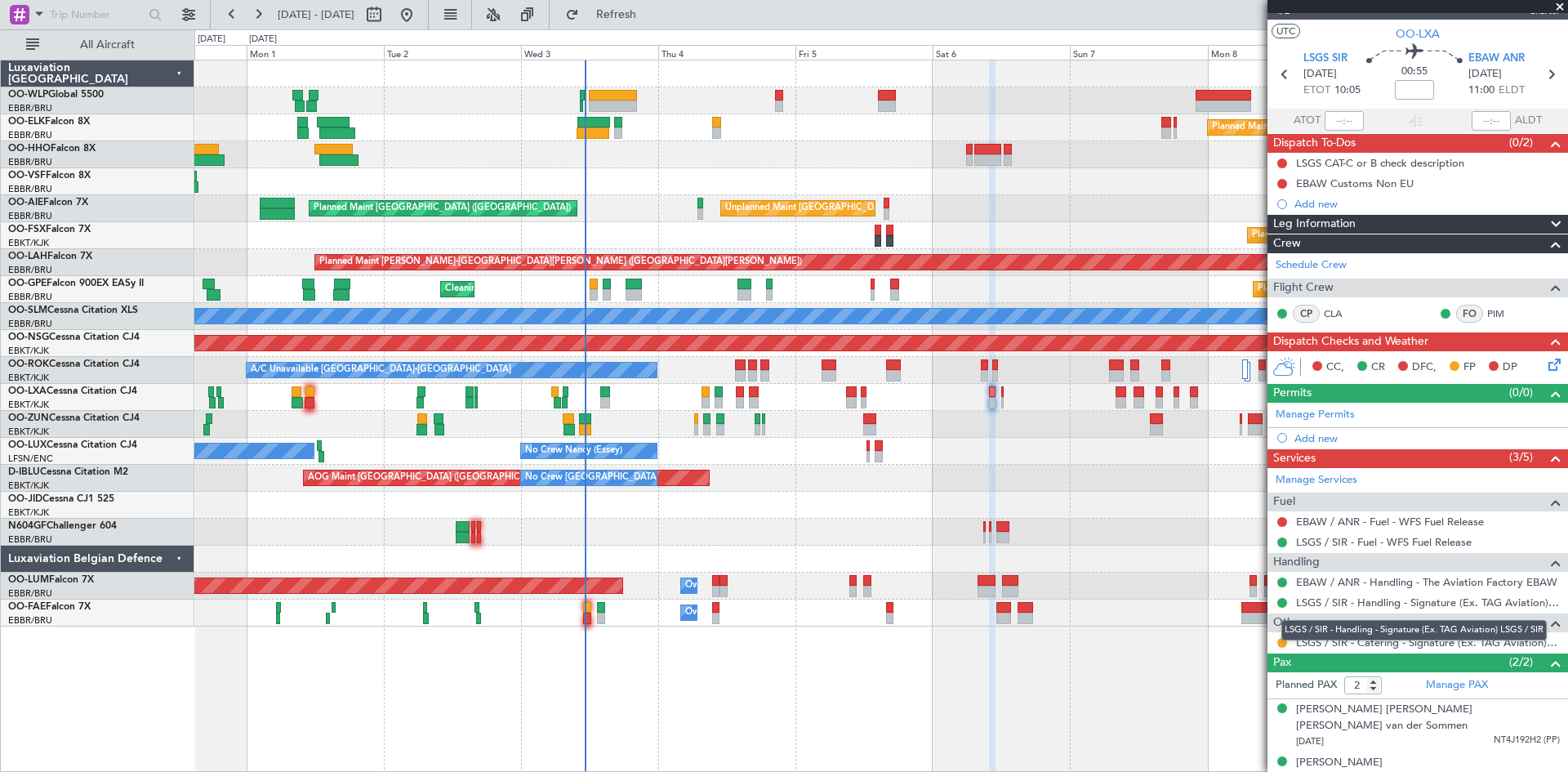
click at [1284, 641] on mat-tooltip-component "LSGS / SIR - Handling - Signature (Ex. TAG Aviation) LSGS / SIR" at bounding box center [1413, 630] width 288 height 43
click at [1283, 643] on button at bounding box center [1282, 643] width 9 height 9
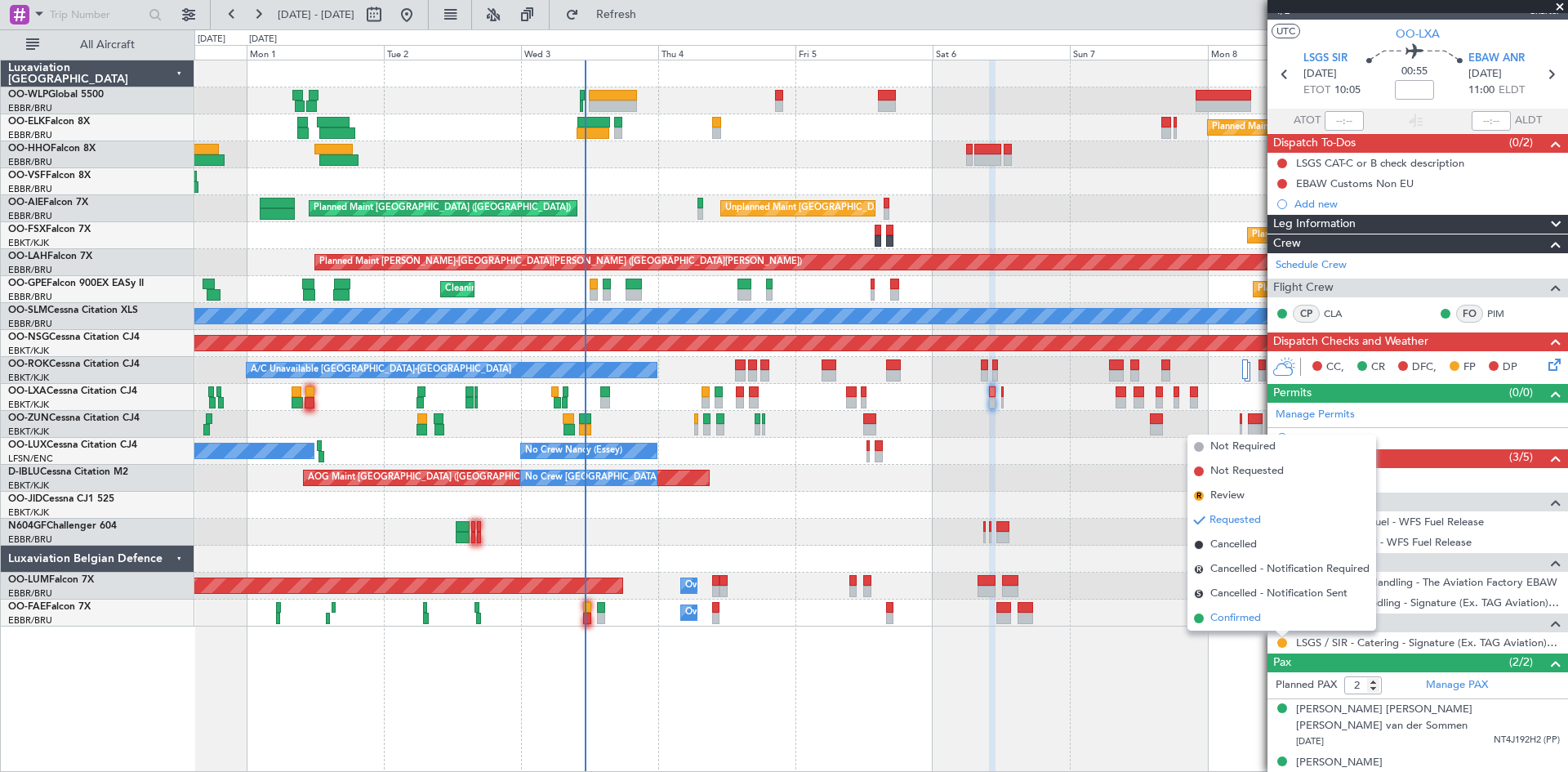
click at [1256, 620] on span "Confirmed" at bounding box center [1236, 618] width 51 height 16
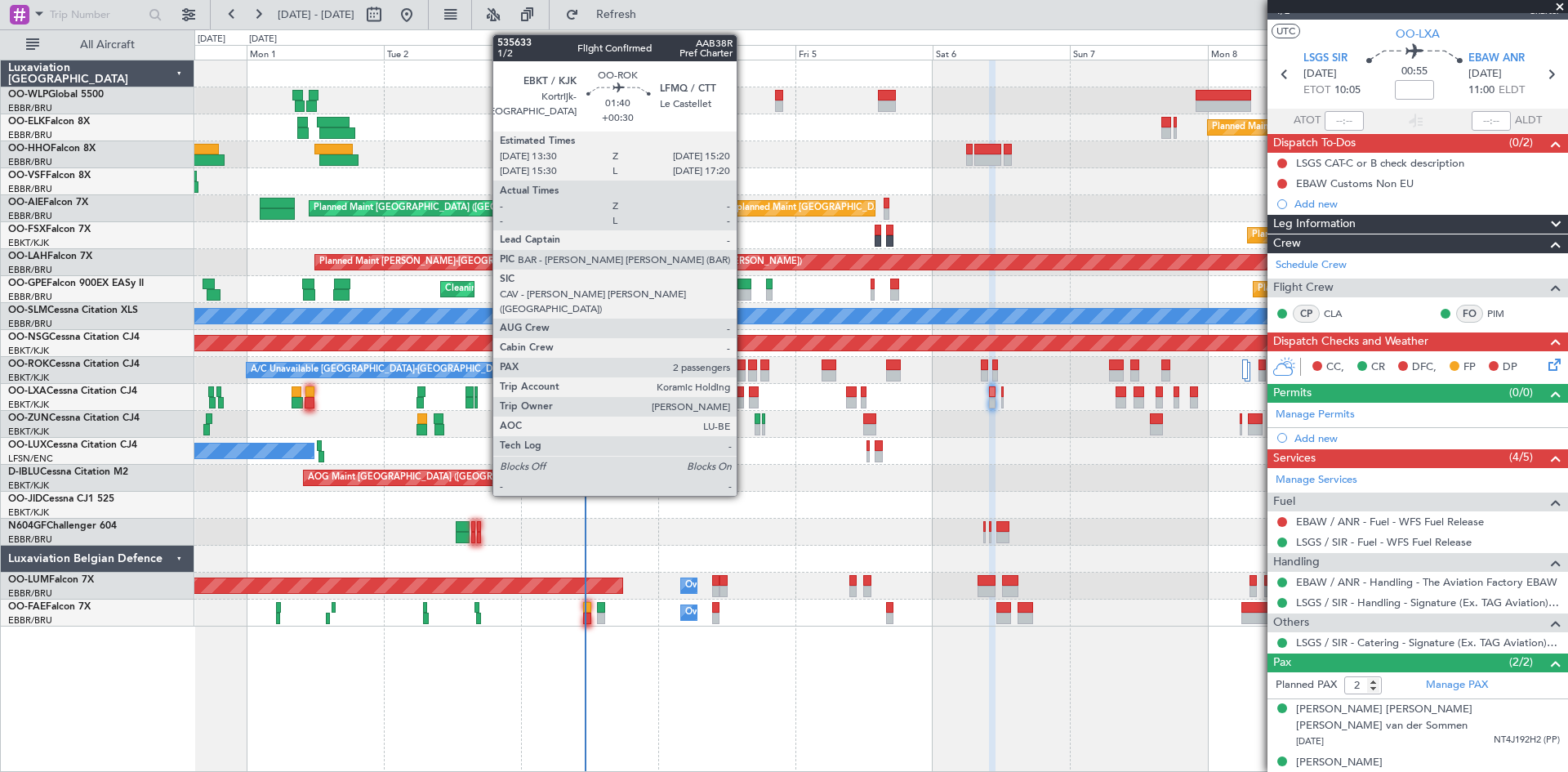
click at [745, 370] on div at bounding box center [740, 365] width 10 height 11
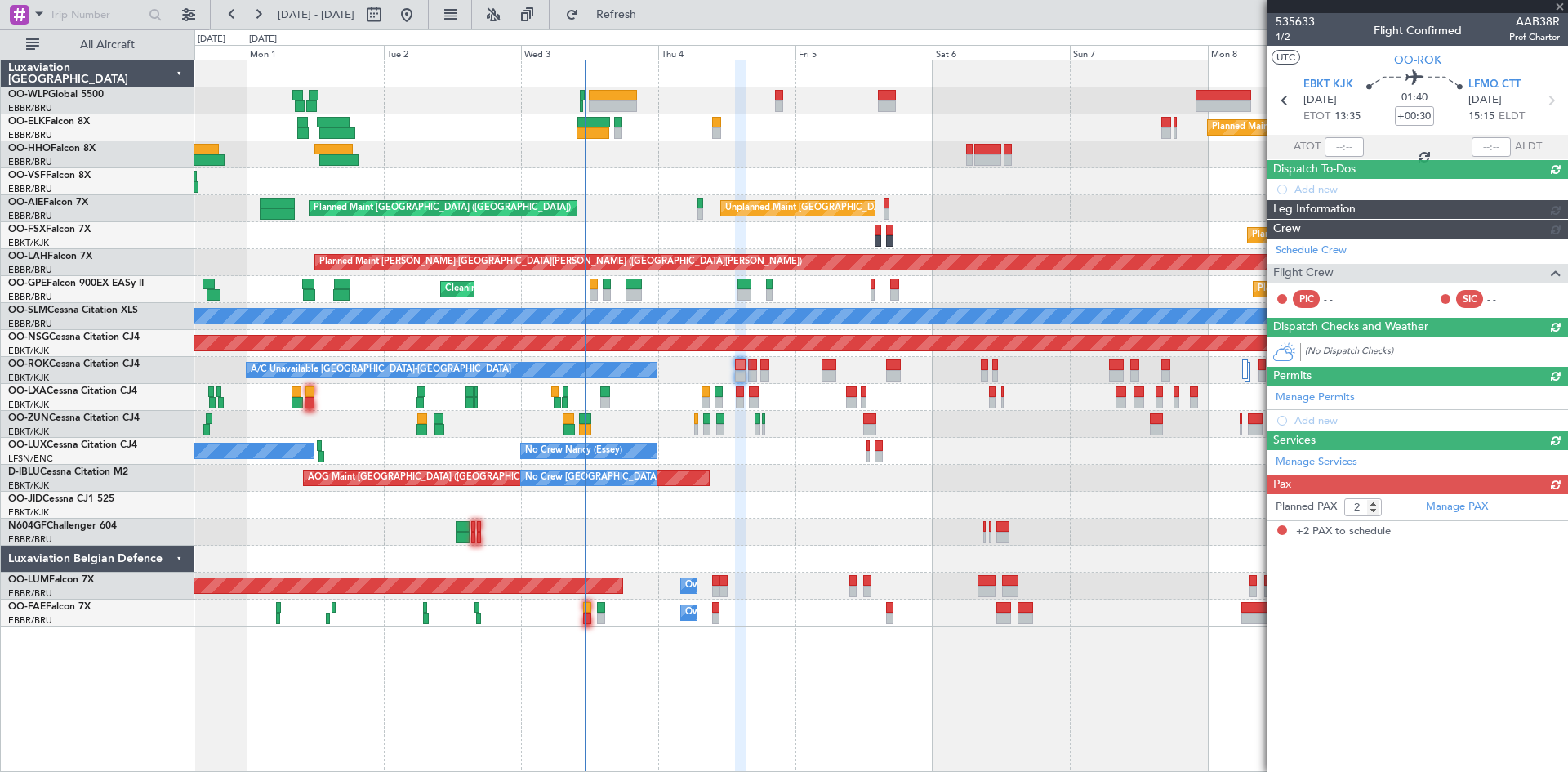
scroll to position [0, 0]
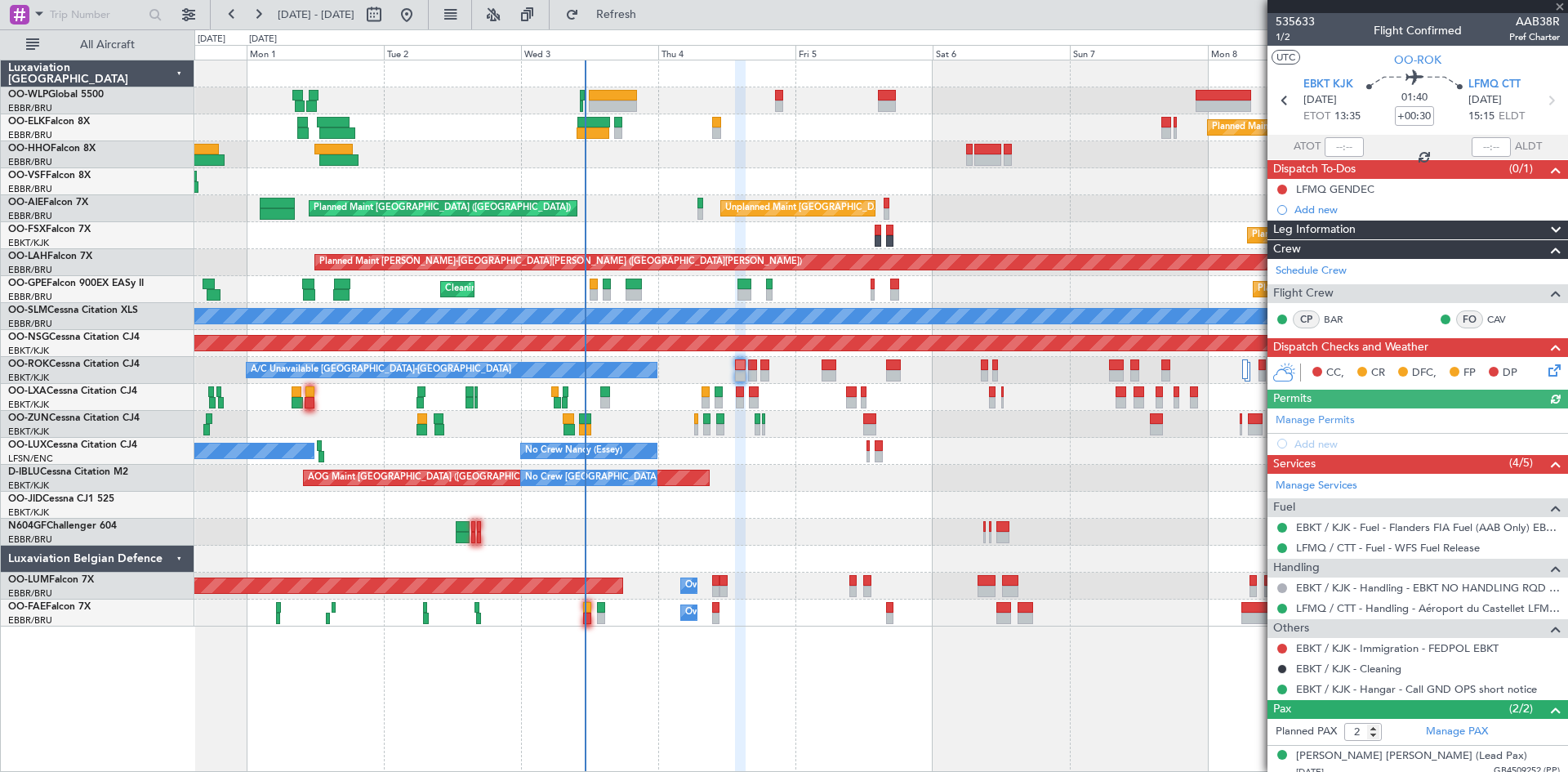
click at [1545, 371] on icon at bounding box center [1552, 368] width 13 height 13
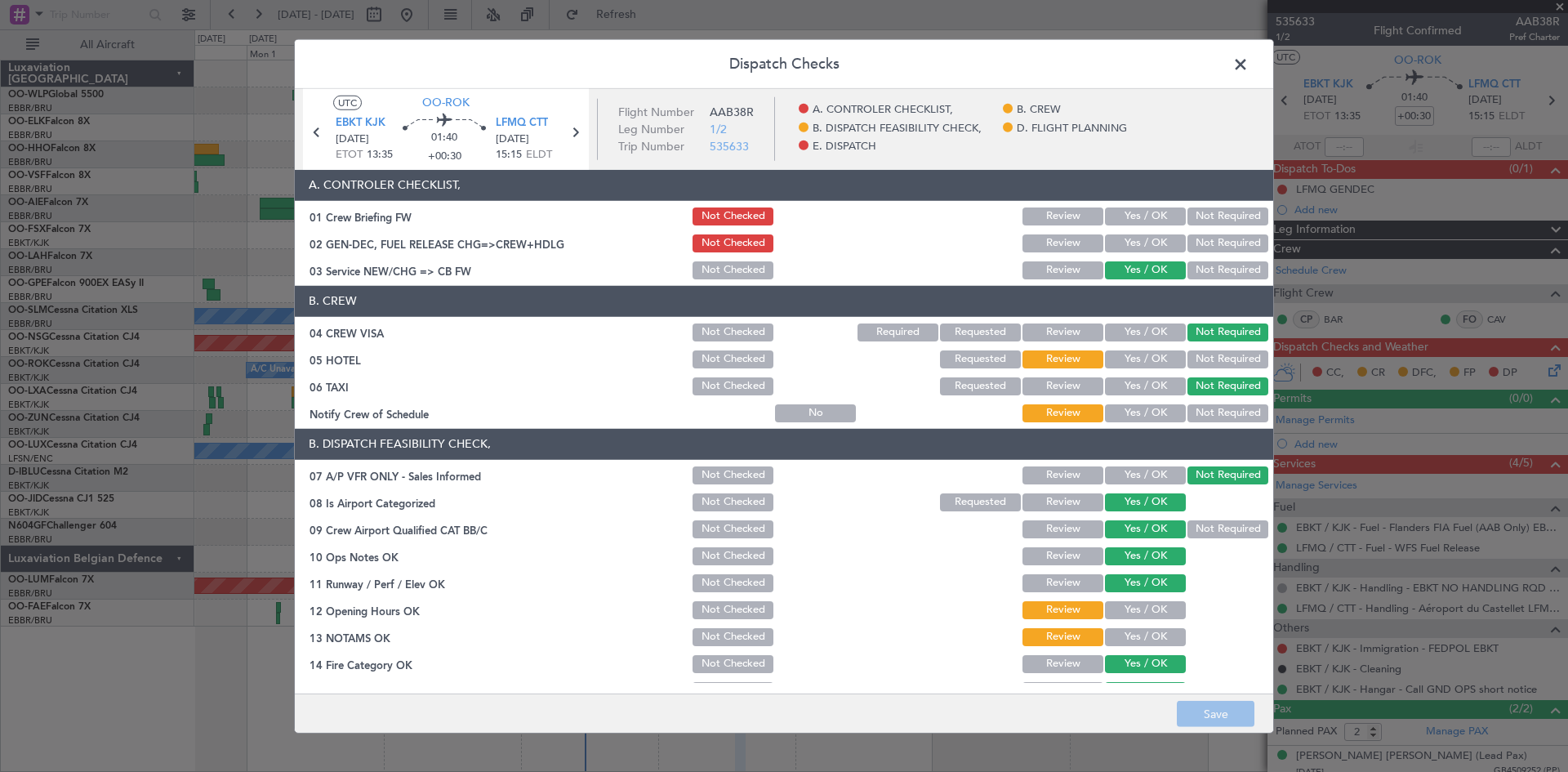
click at [1164, 249] on button "Yes / OK" at bounding box center [1146, 243] width 81 height 18
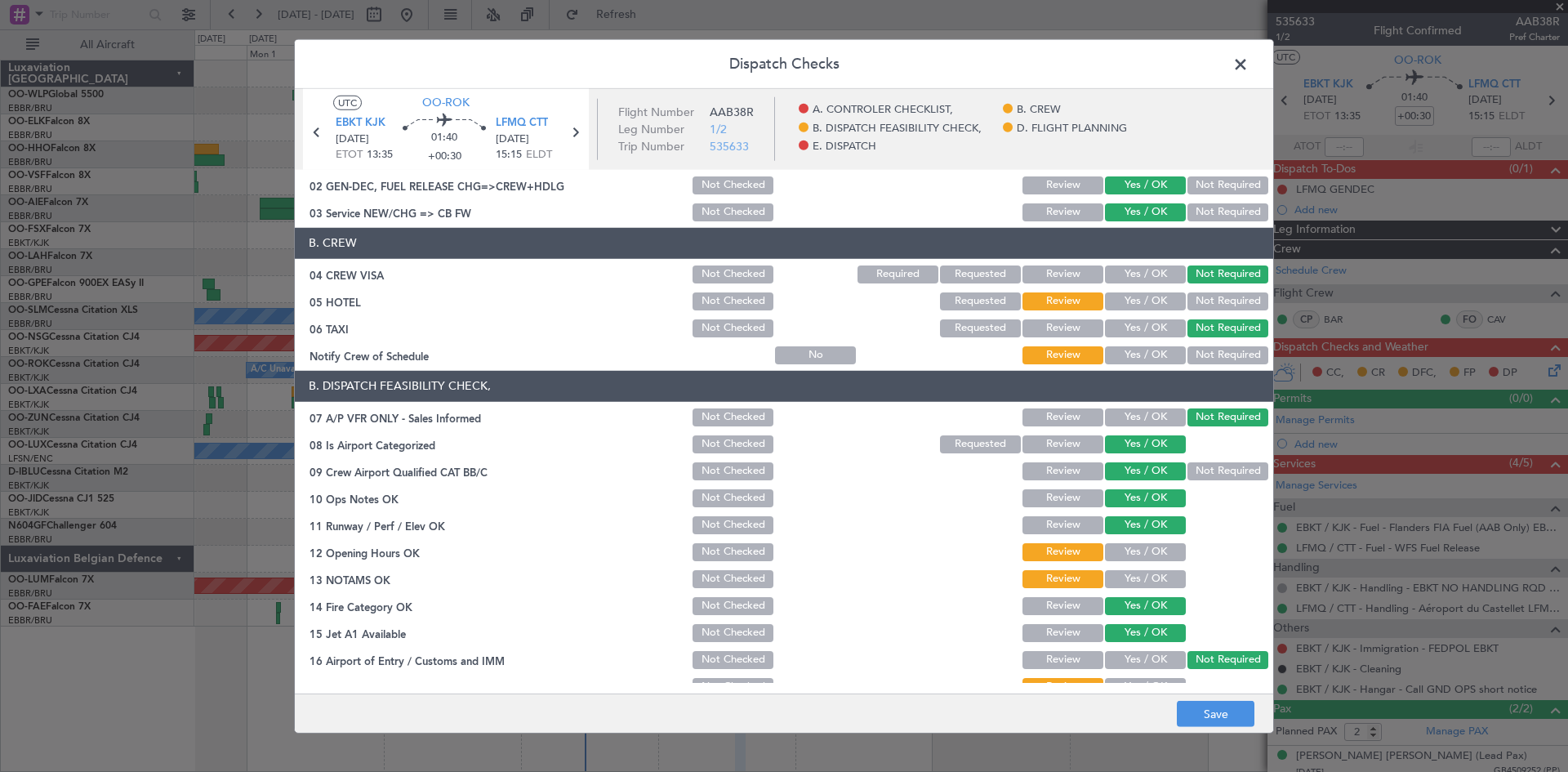
scroll to position [82, 0]
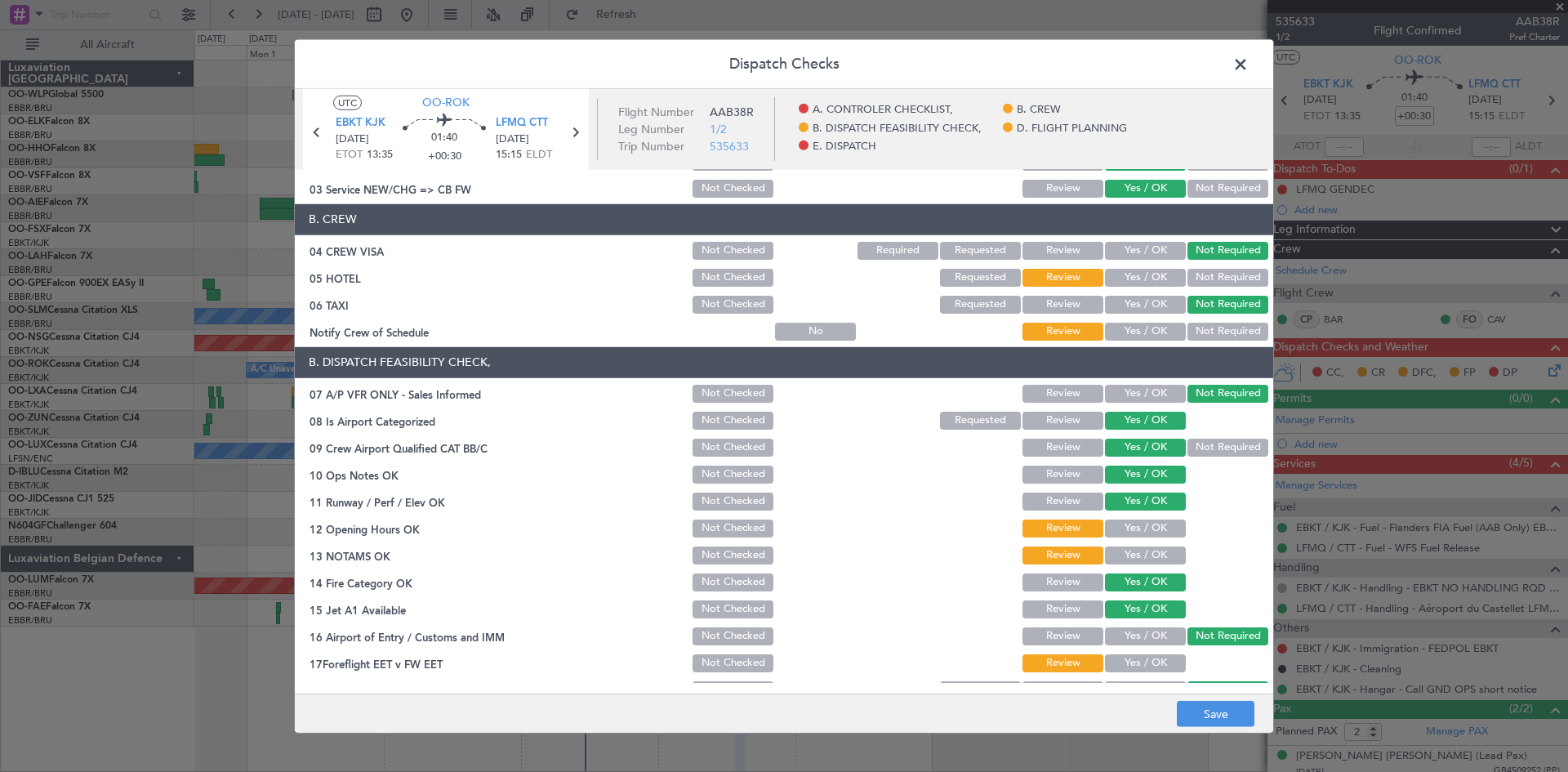
click at [1135, 525] on button "Yes / OK" at bounding box center [1146, 528] width 81 height 18
click at [1130, 547] on button "Yes / OK" at bounding box center [1146, 555] width 81 height 18
click at [1138, 658] on button "Yes / OK" at bounding box center [1146, 663] width 81 height 18
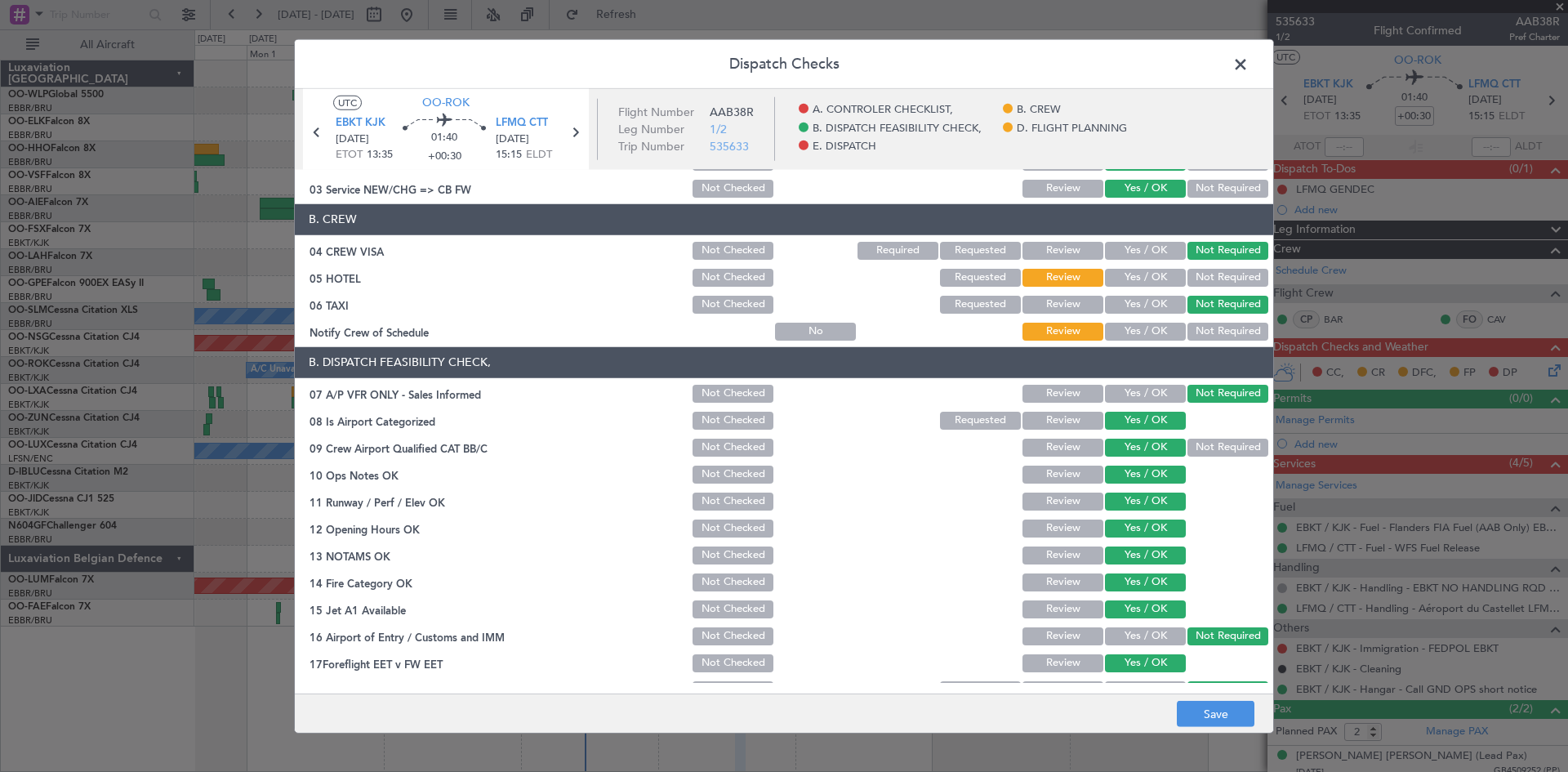
scroll to position [309, 0]
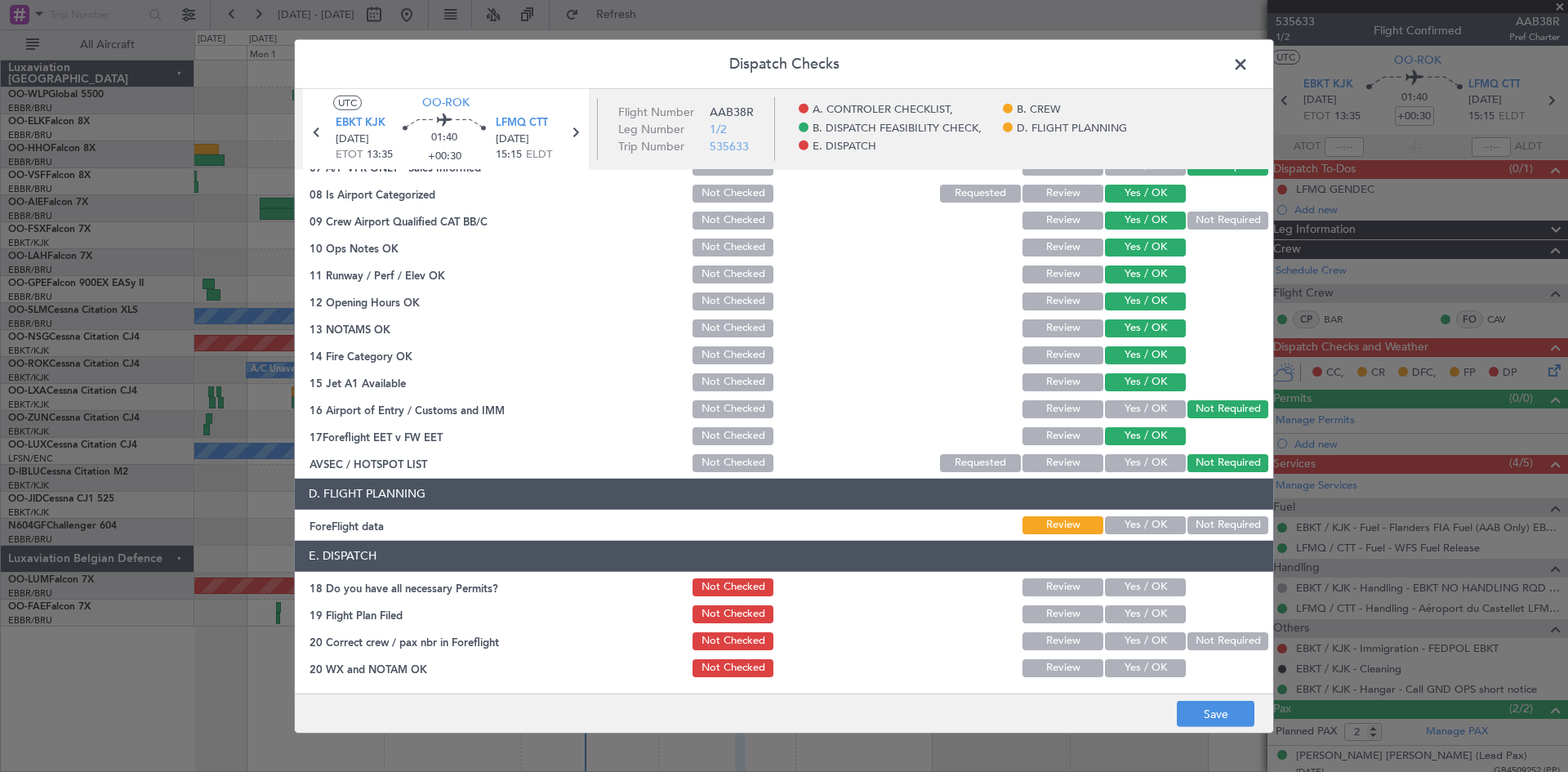
click at [1133, 452] on div "Yes / OK" at bounding box center [1144, 463] width 83 height 23
click at [1209, 717] on button "Save" at bounding box center [1215, 714] width 78 height 26
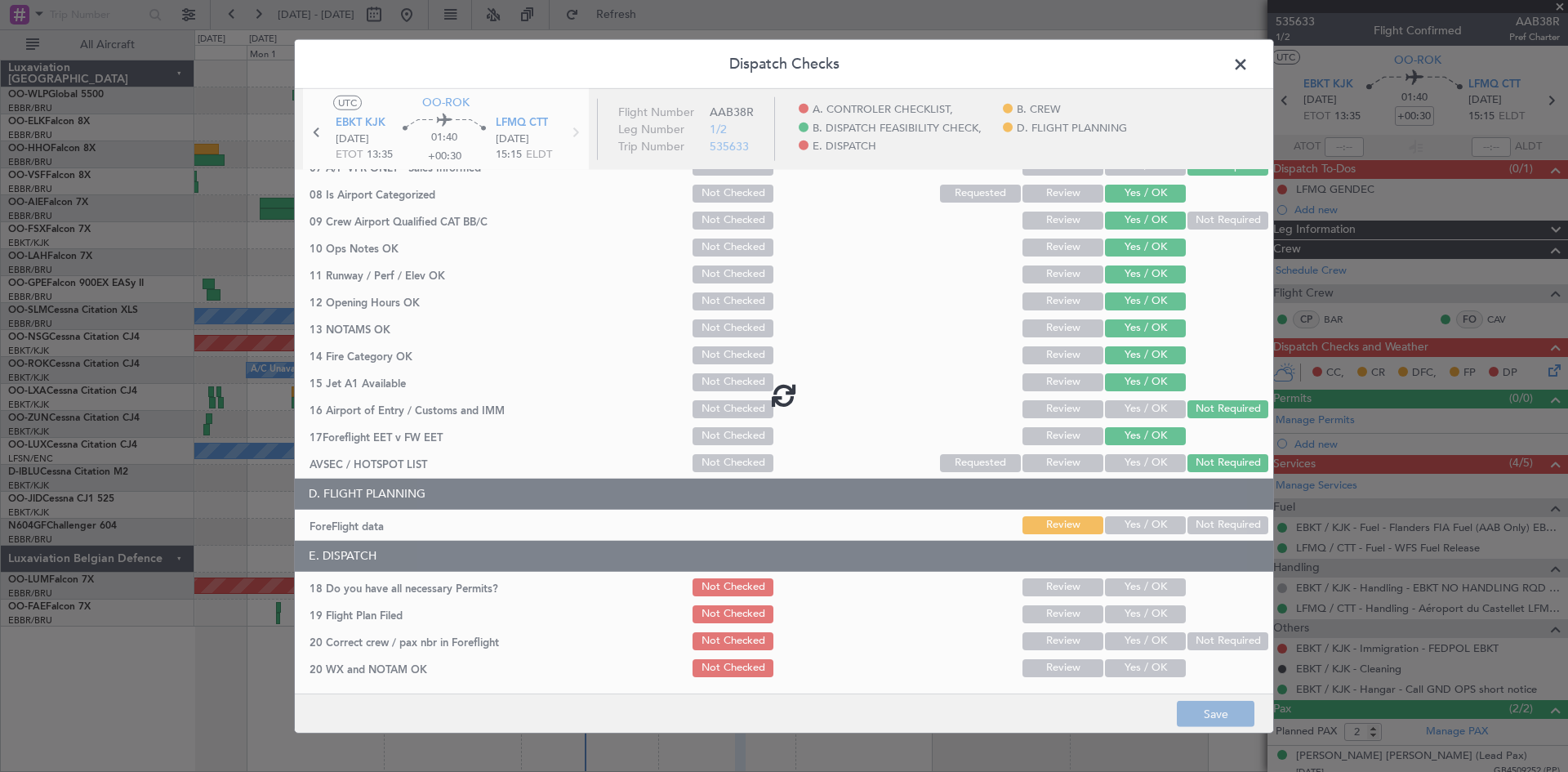
click at [1209, 717] on footer "Save" at bounding box center [784, 714] width 979 height 39
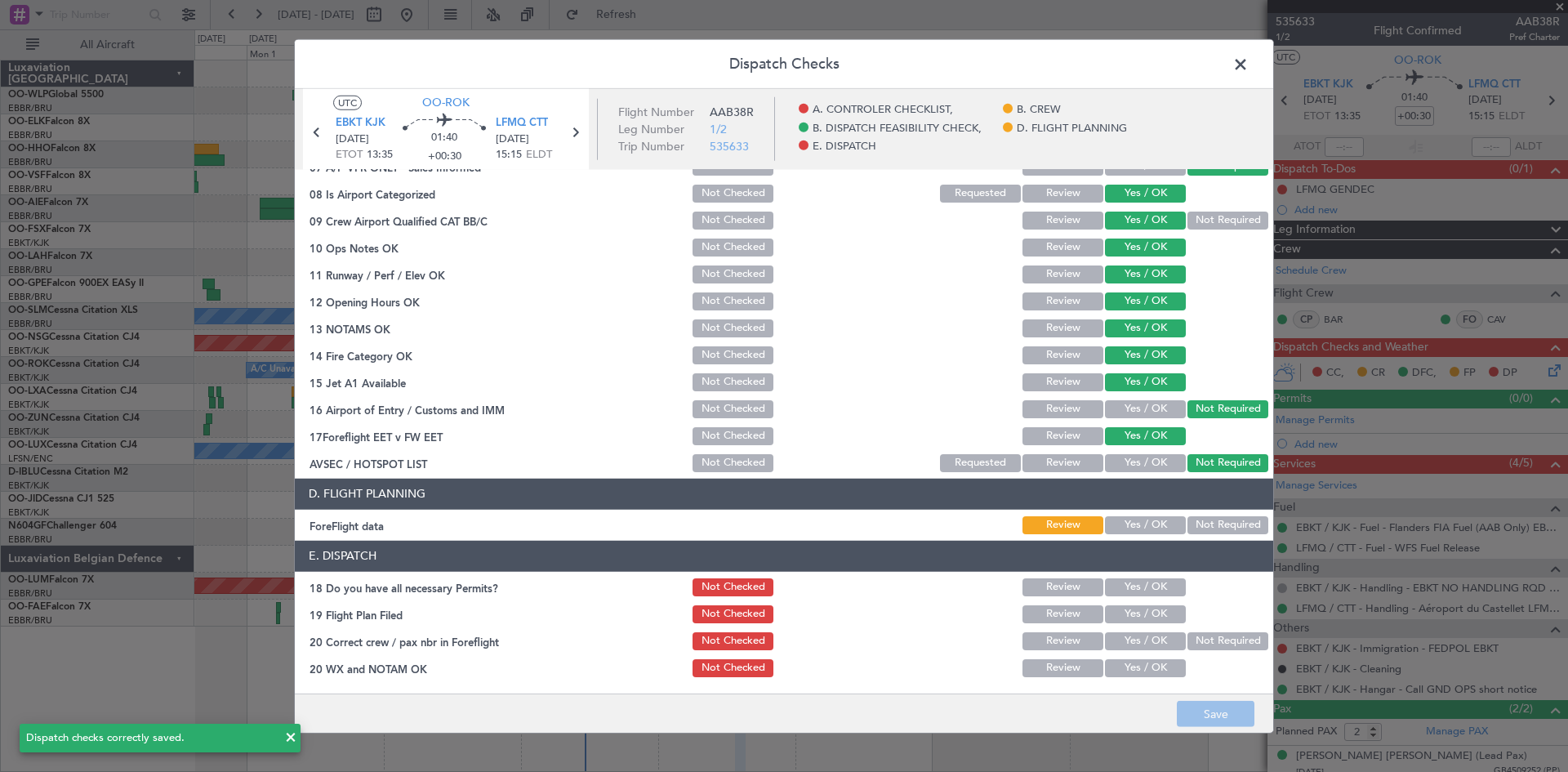
click at [1249, 70] on span at bounding box center [1249, 68] width 0 height 33
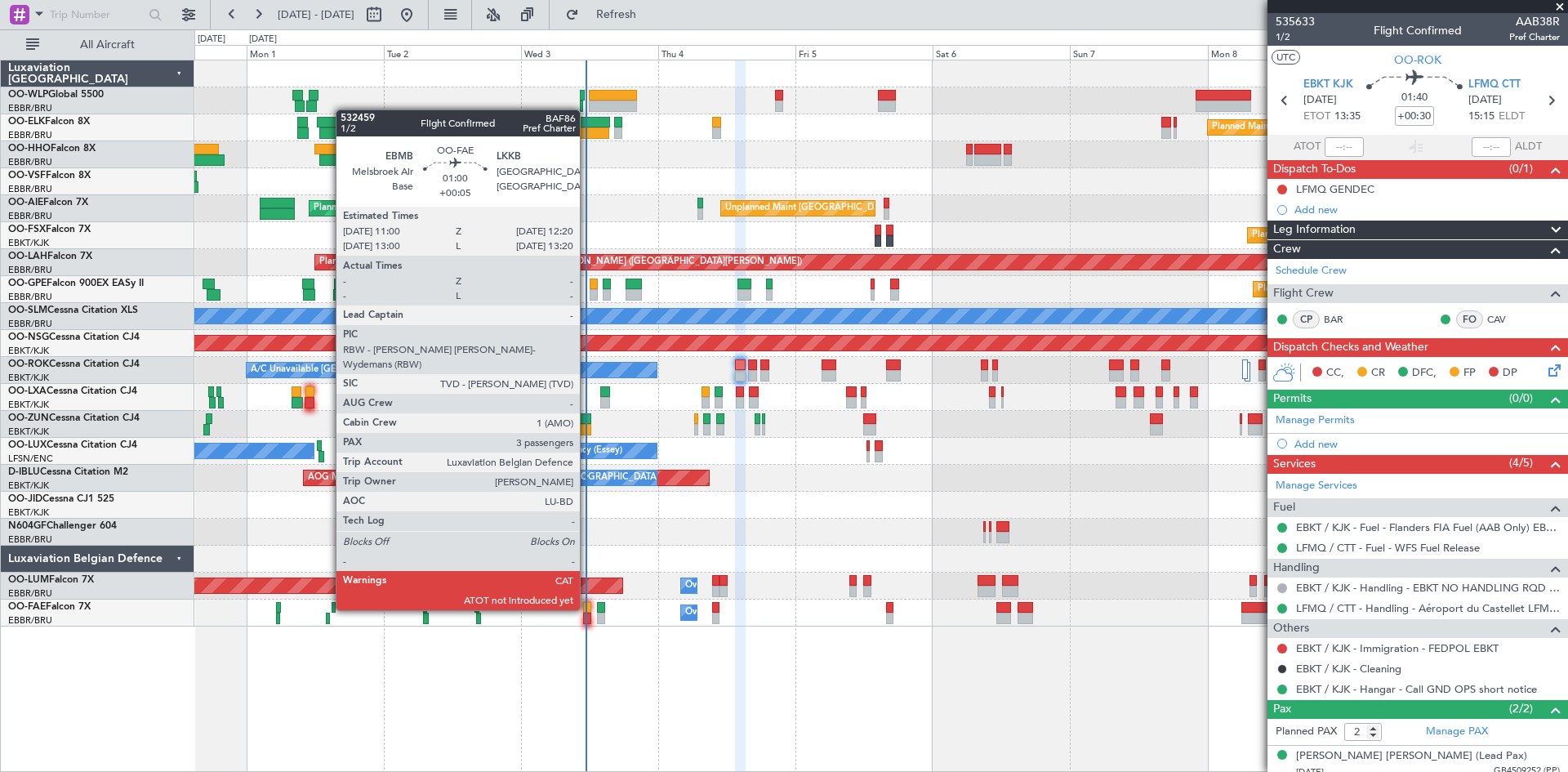
click at [587, 609] on div at bounding box center [587, 608] width 8 height 11
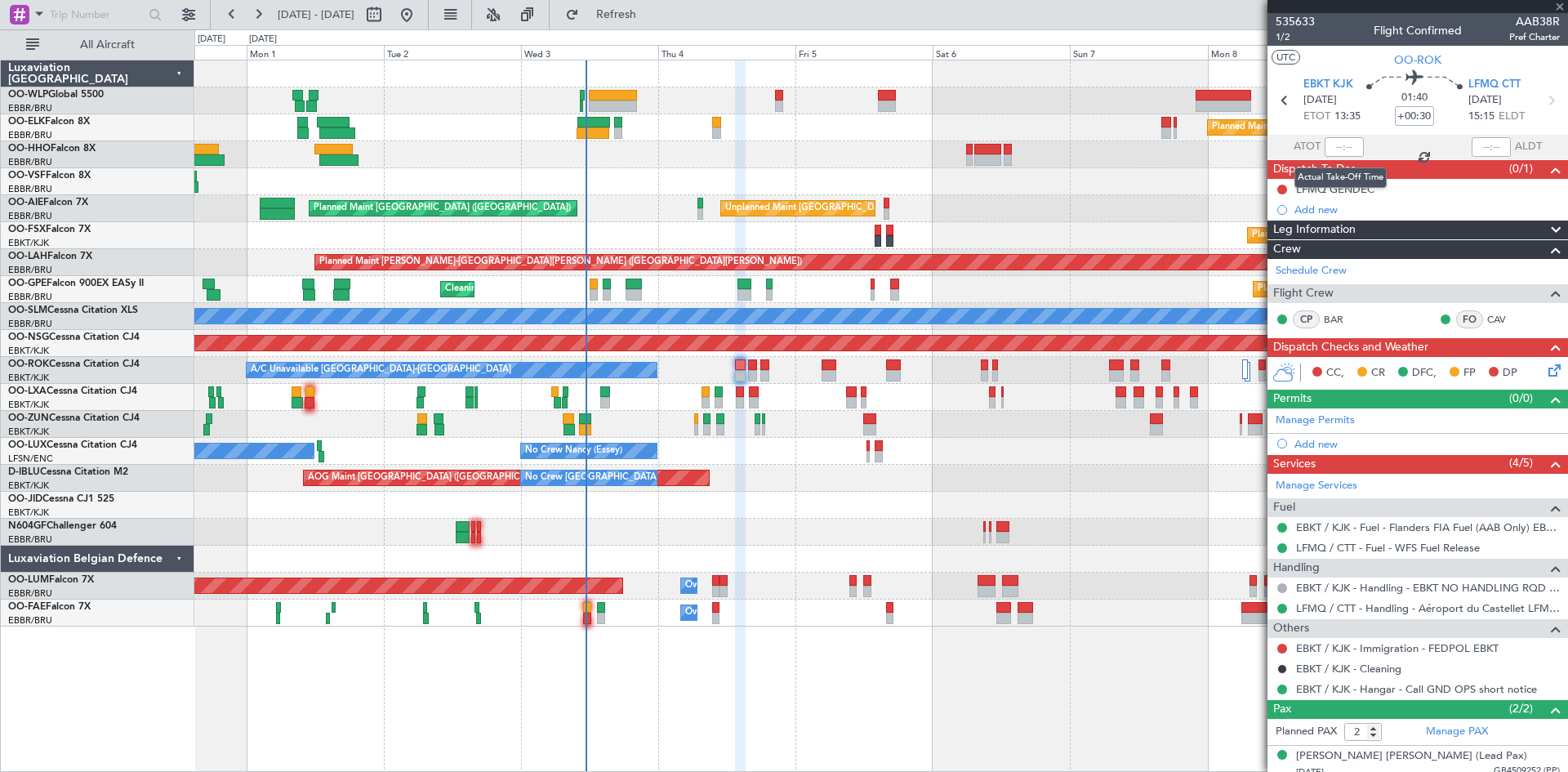
type input "+00:05"
type input "3"
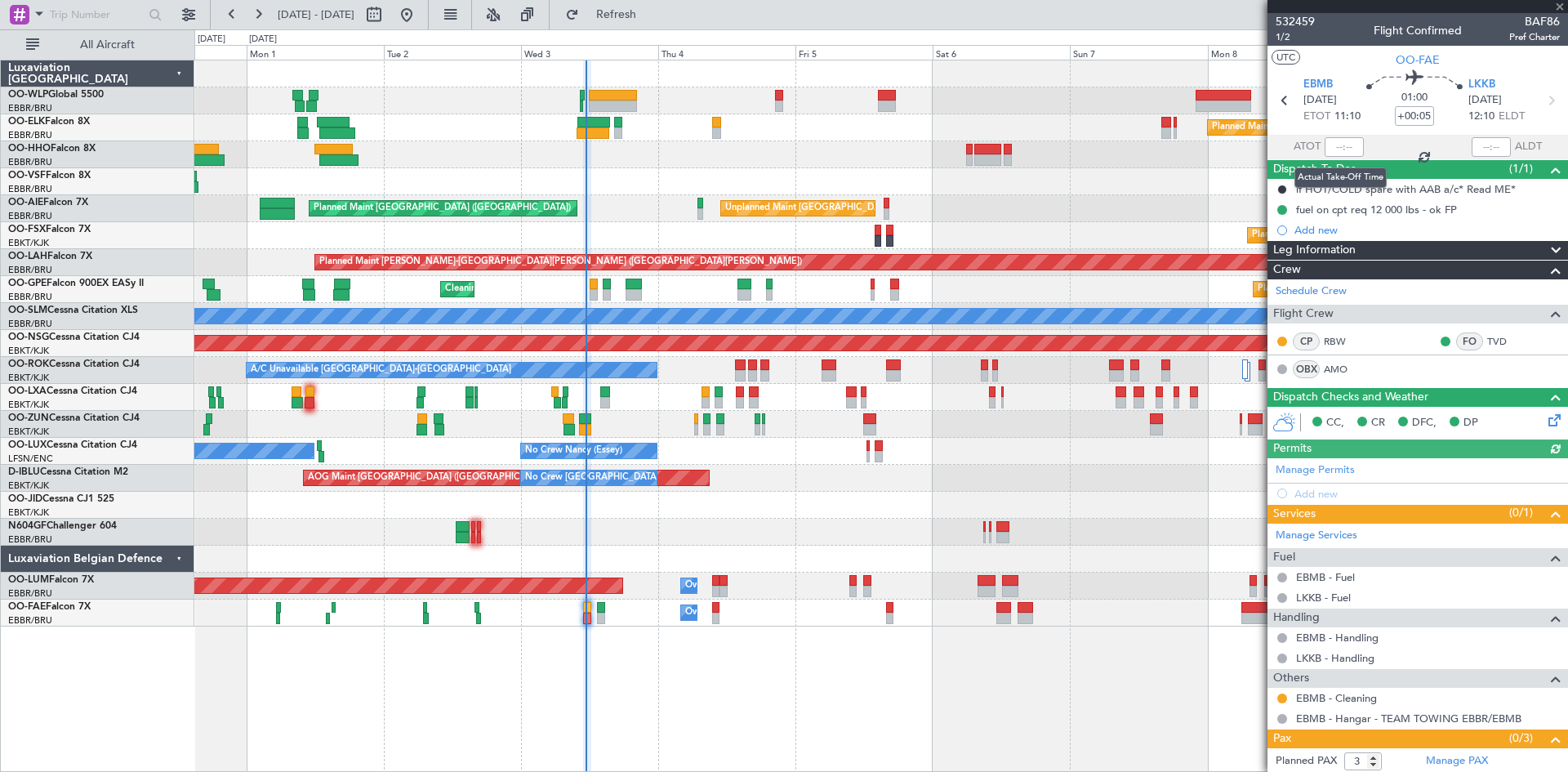
click at [1332, 146] on div at bounding box center [1345, 146] width 39 height 20
click at [1332, 150] on div at bounding box center [1345, 146] width 39 height 20
click at [1334, 150] on input "text" at bounding box center [1345, 146] width 39 height 20
type input "11:15"
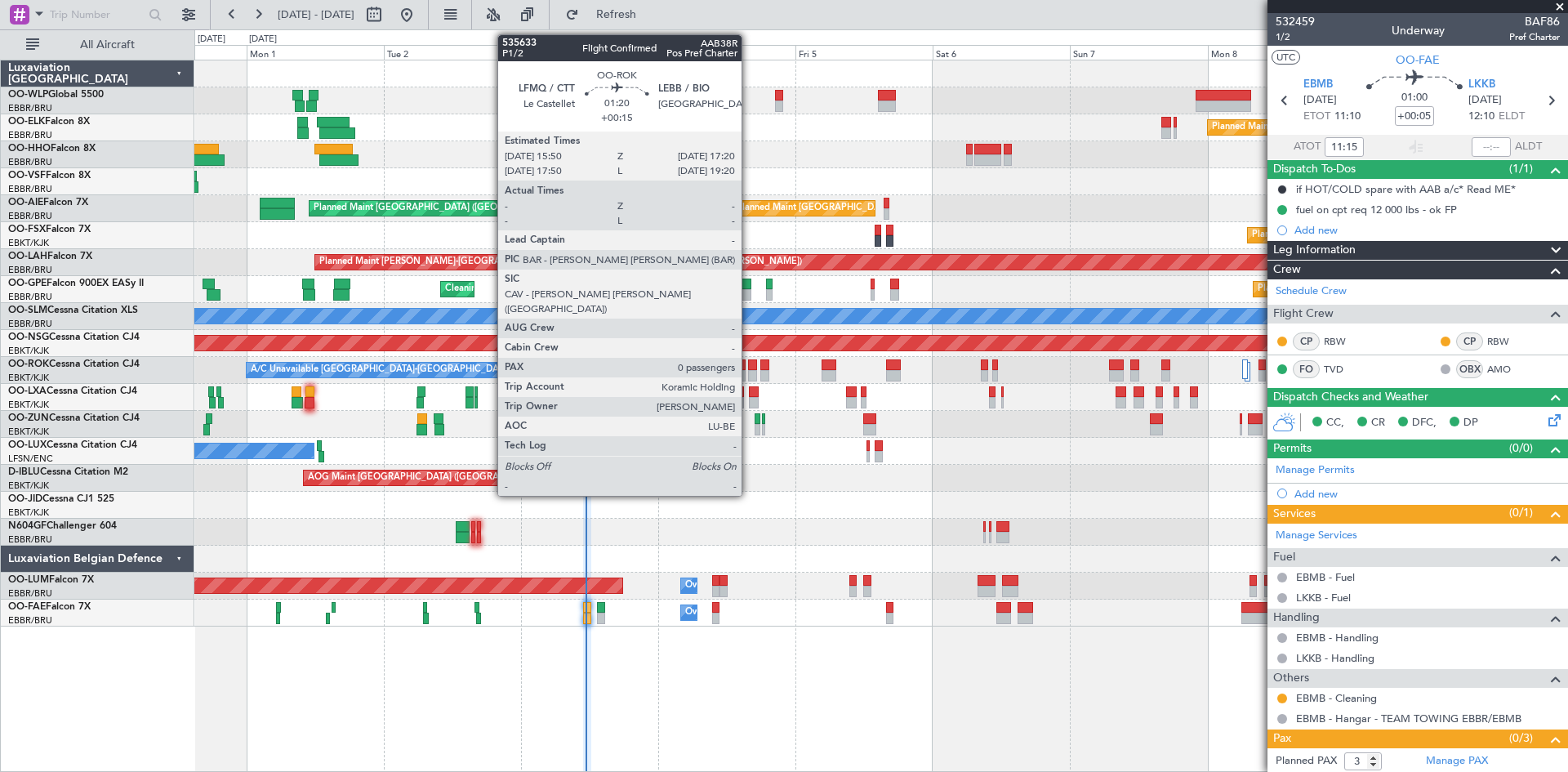
click at [749, 374] on div at bounding box center [753, 376] width 9 height 11
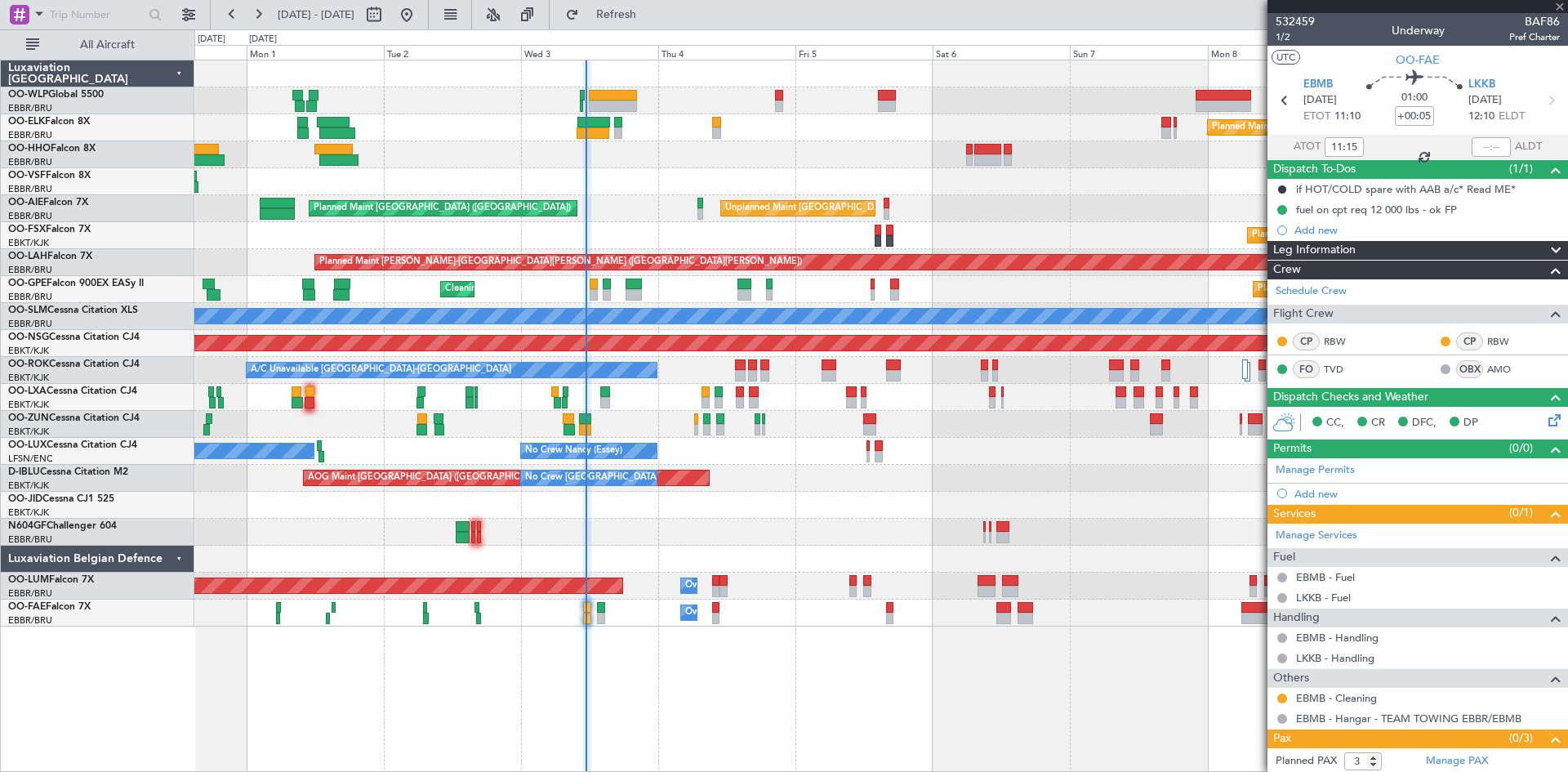
type input "+00:15"
type input "0"
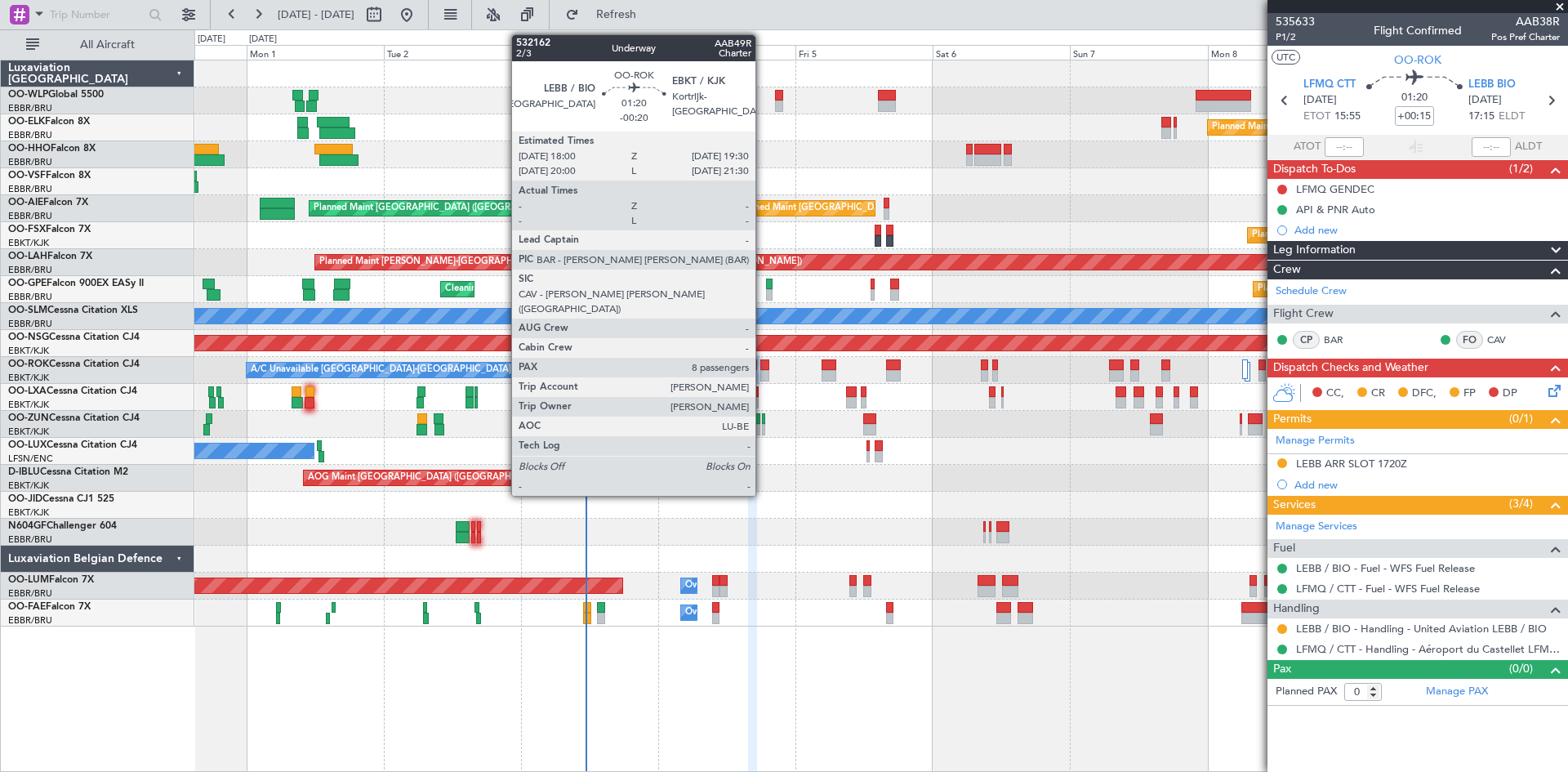
click at [763, 373] on div at bounding box center [765, 376] width 9 height 11
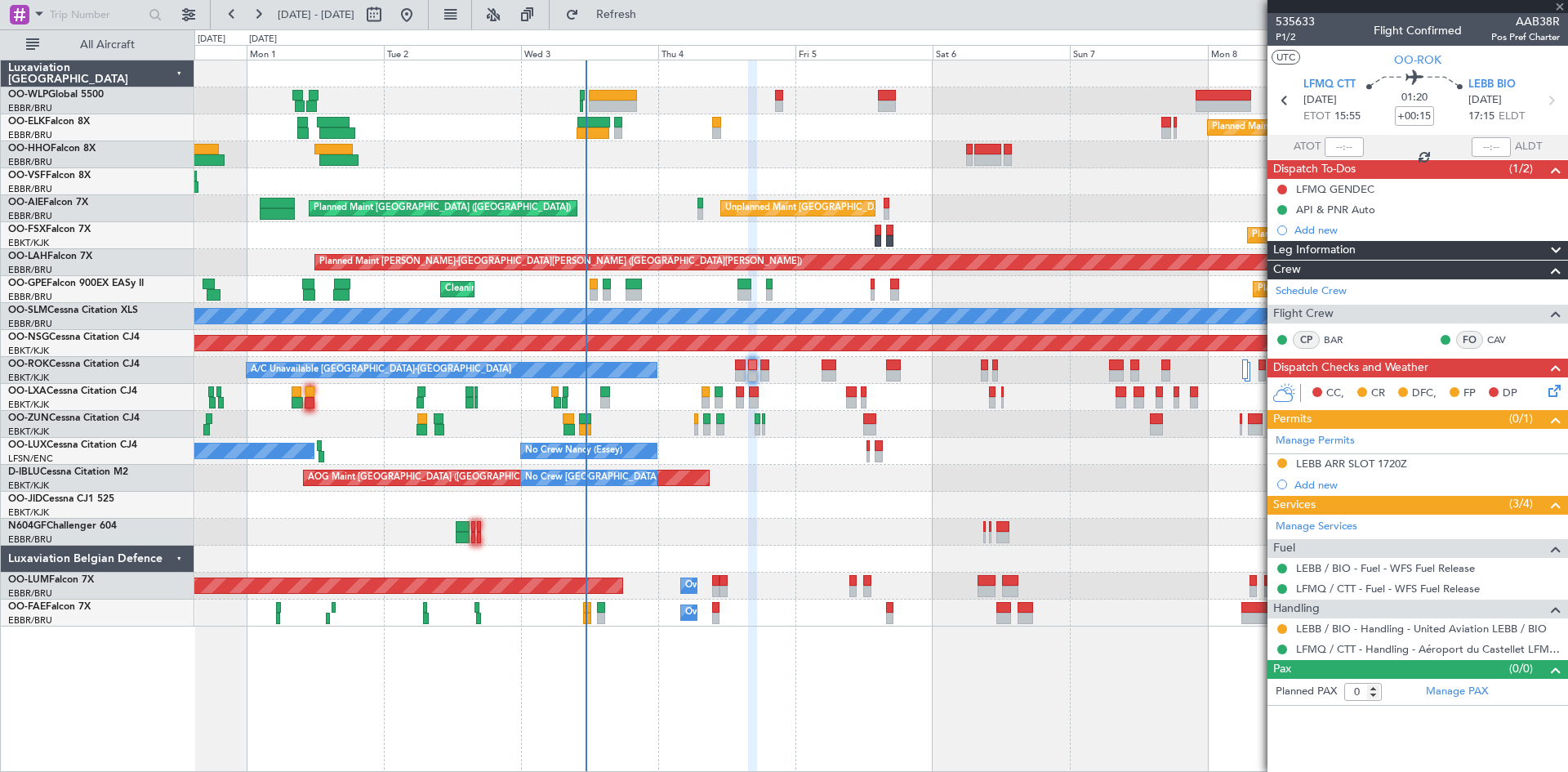
type input "-00:20"
type input "8"
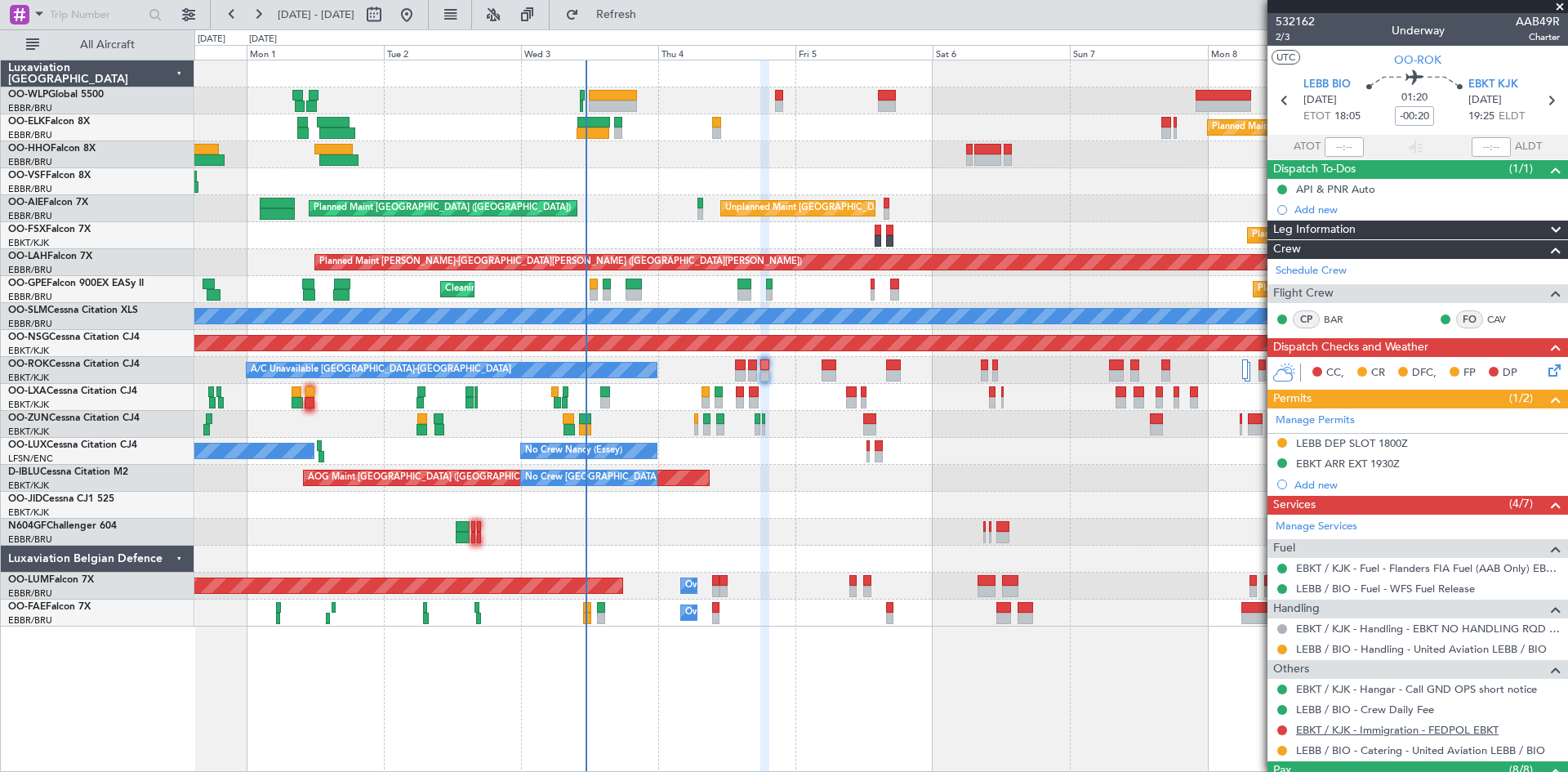
click at [1319, 728] on link "EBKT / KJK - Immigration - FEDPOL EBKT" at bounding box center [1397, 730] width 203 height 14
click at [638, 16] on span "Refresh" at bounding box center [616, 15] width 68 height 11
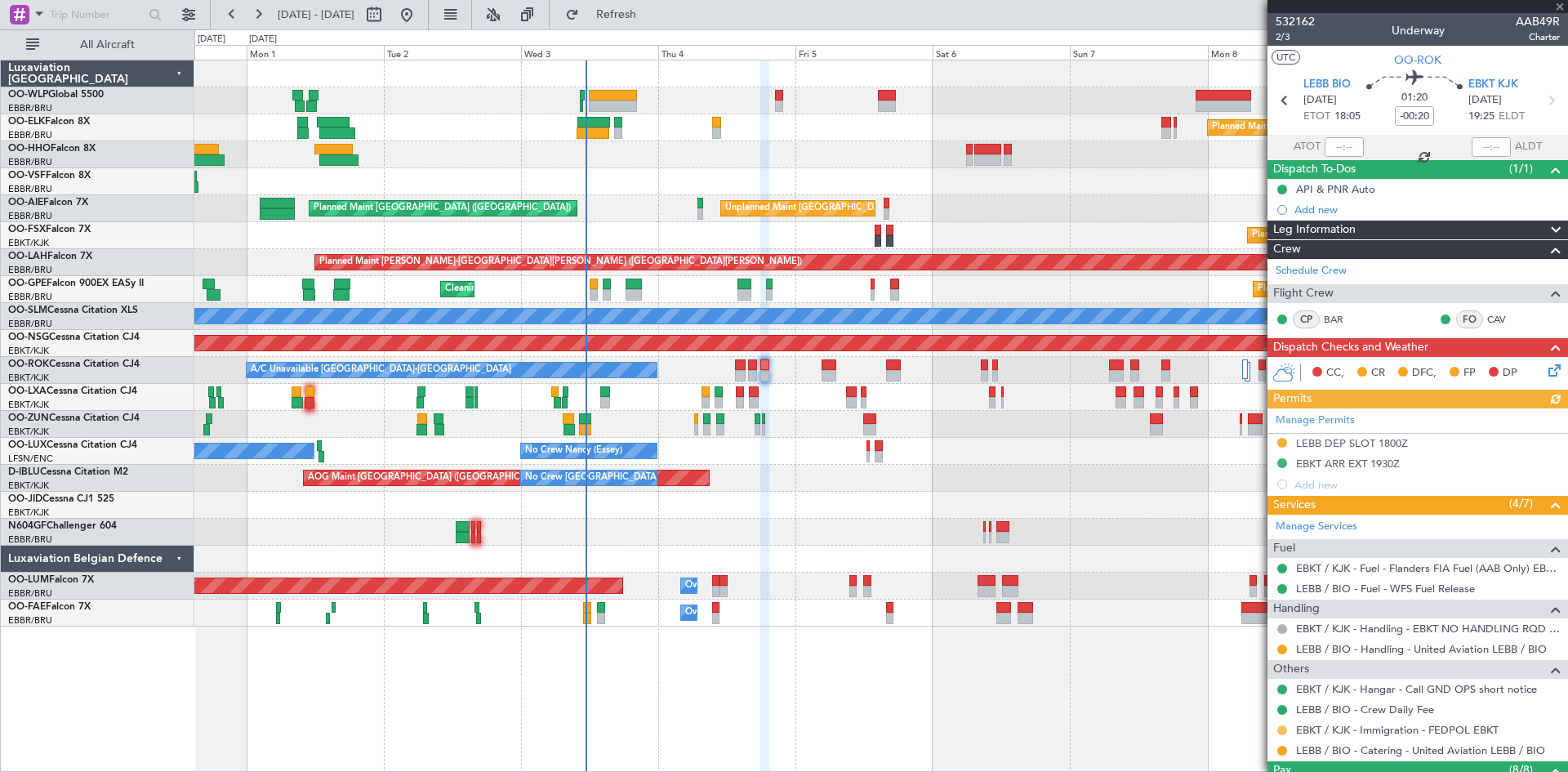
click at [1283, 731] on button at bounding box center [1282, 730] width 9 height 9
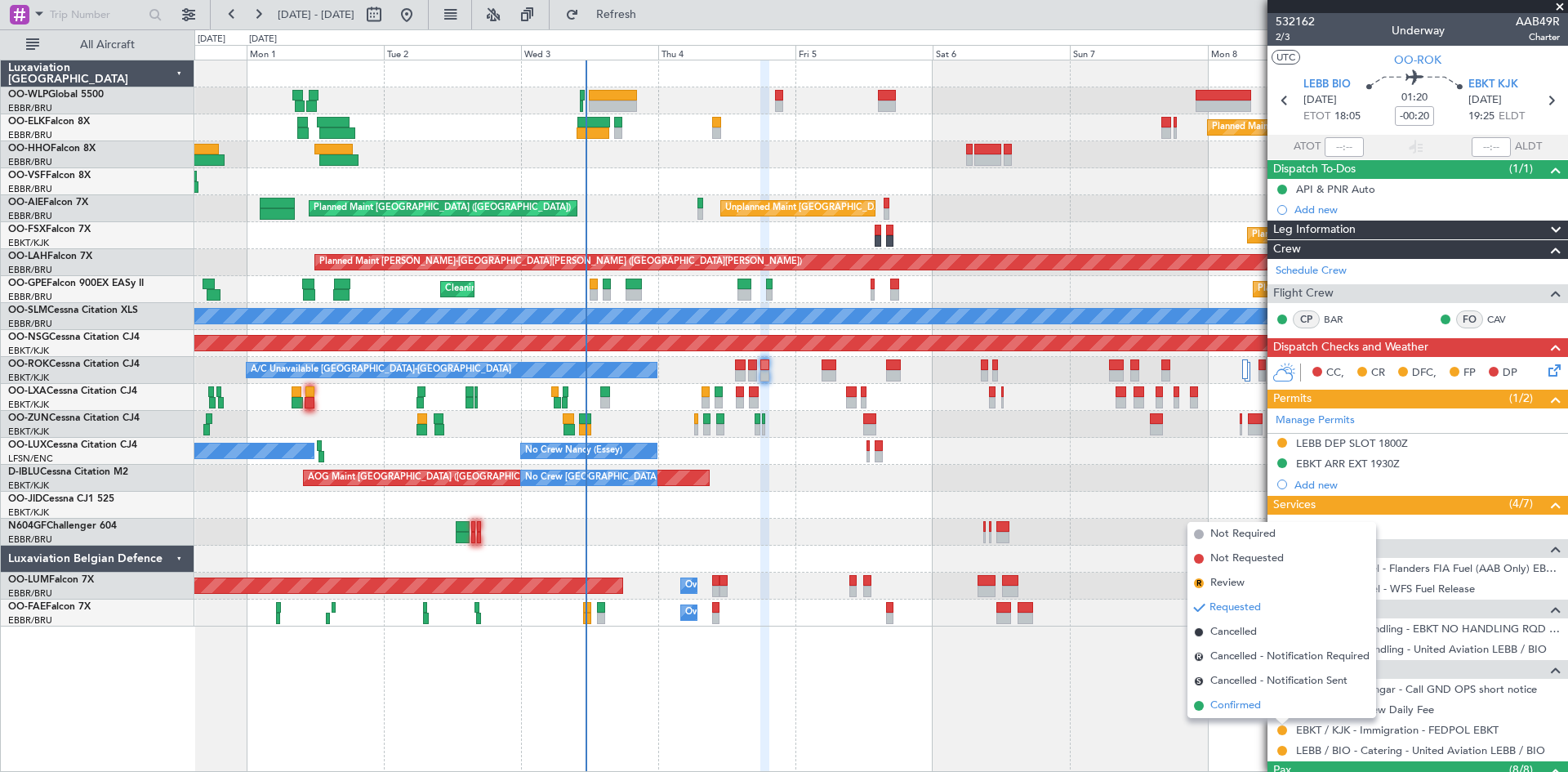
click at [1253, 707] on span "Confirmed" at bounding box center [1236, 705] width 51 height 16
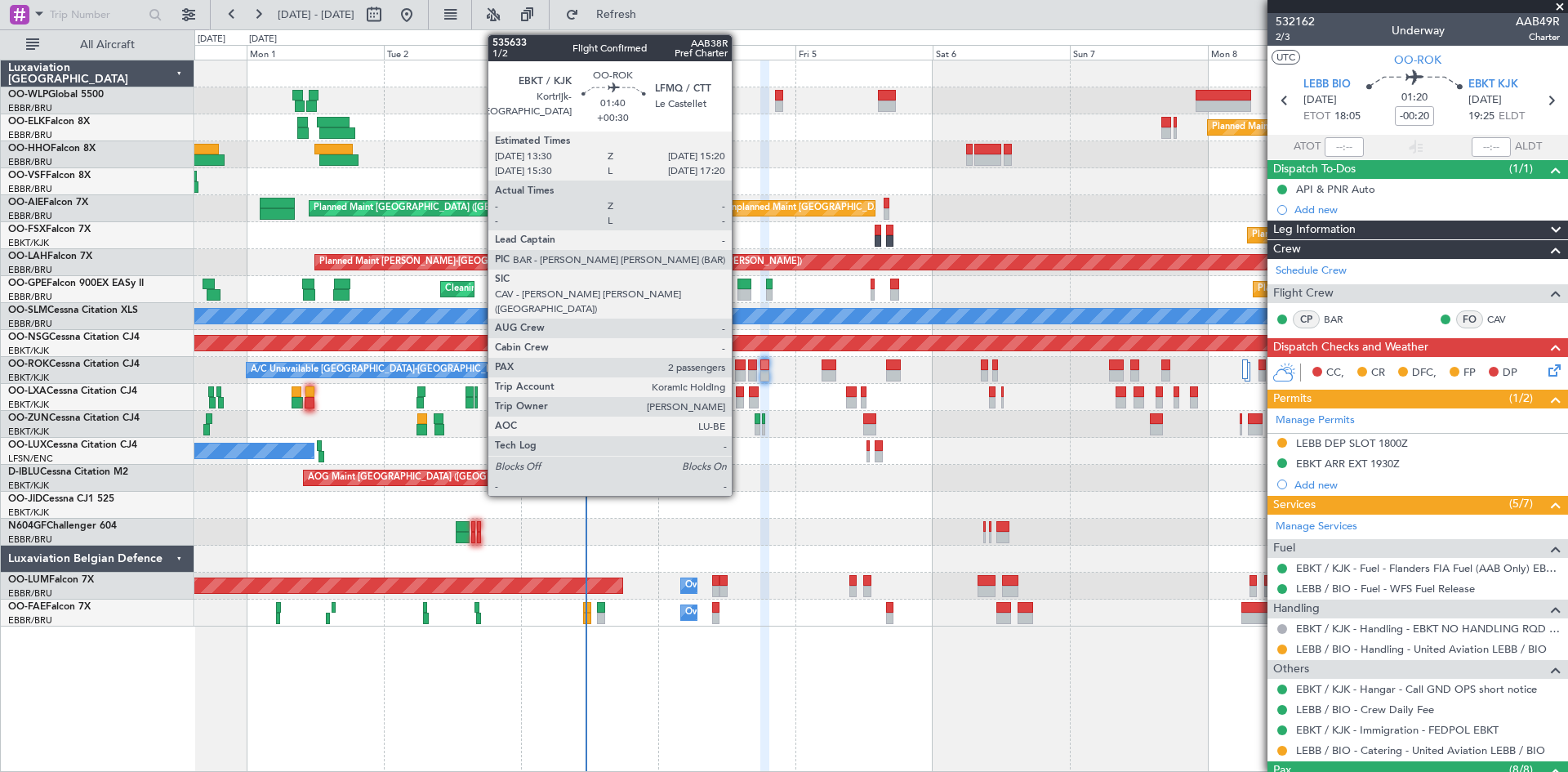
click at [739, 370] on div at bounding box center [740, 365] width 10 height 11
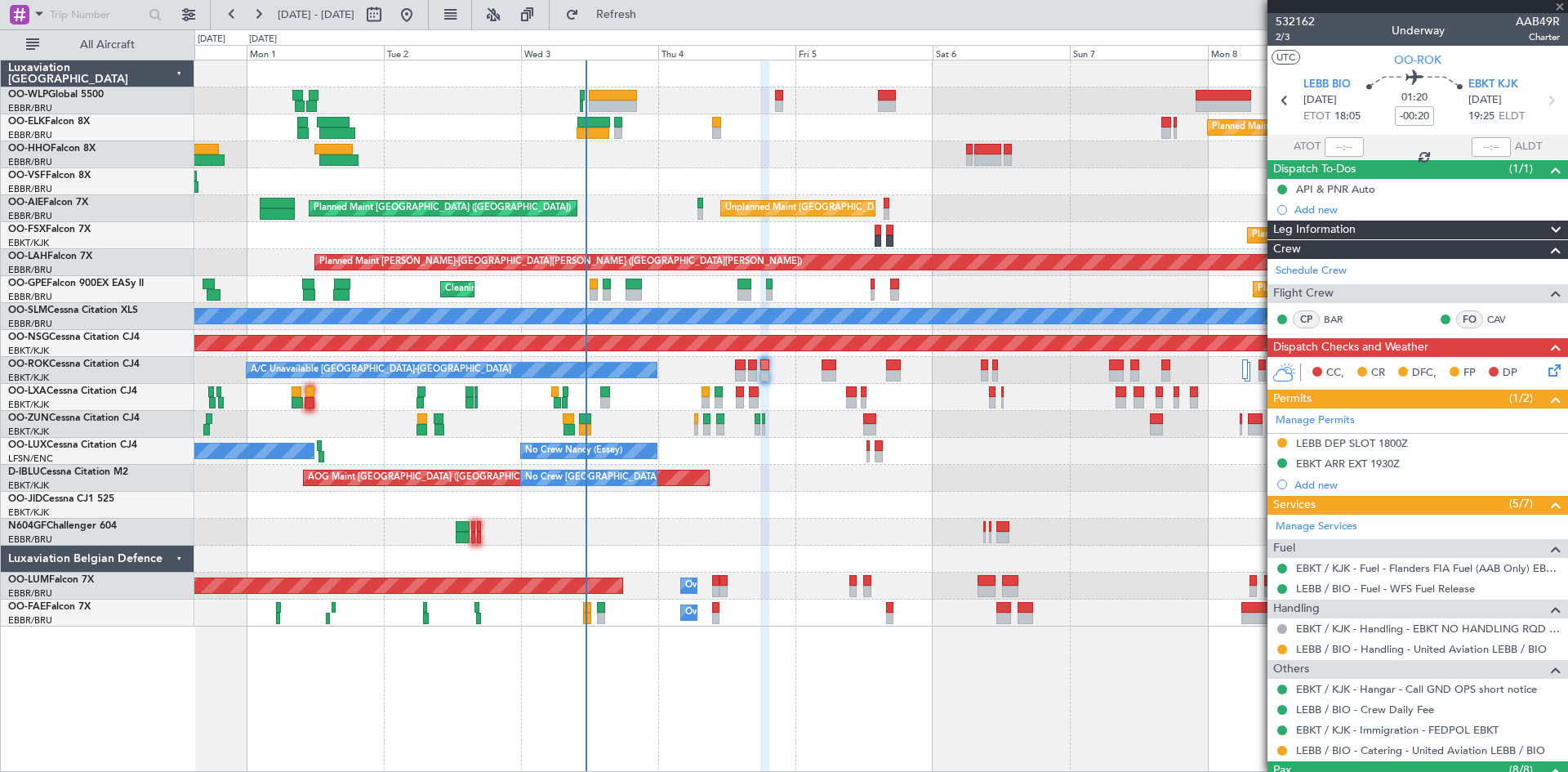
type input "+00:30"
type input "2"
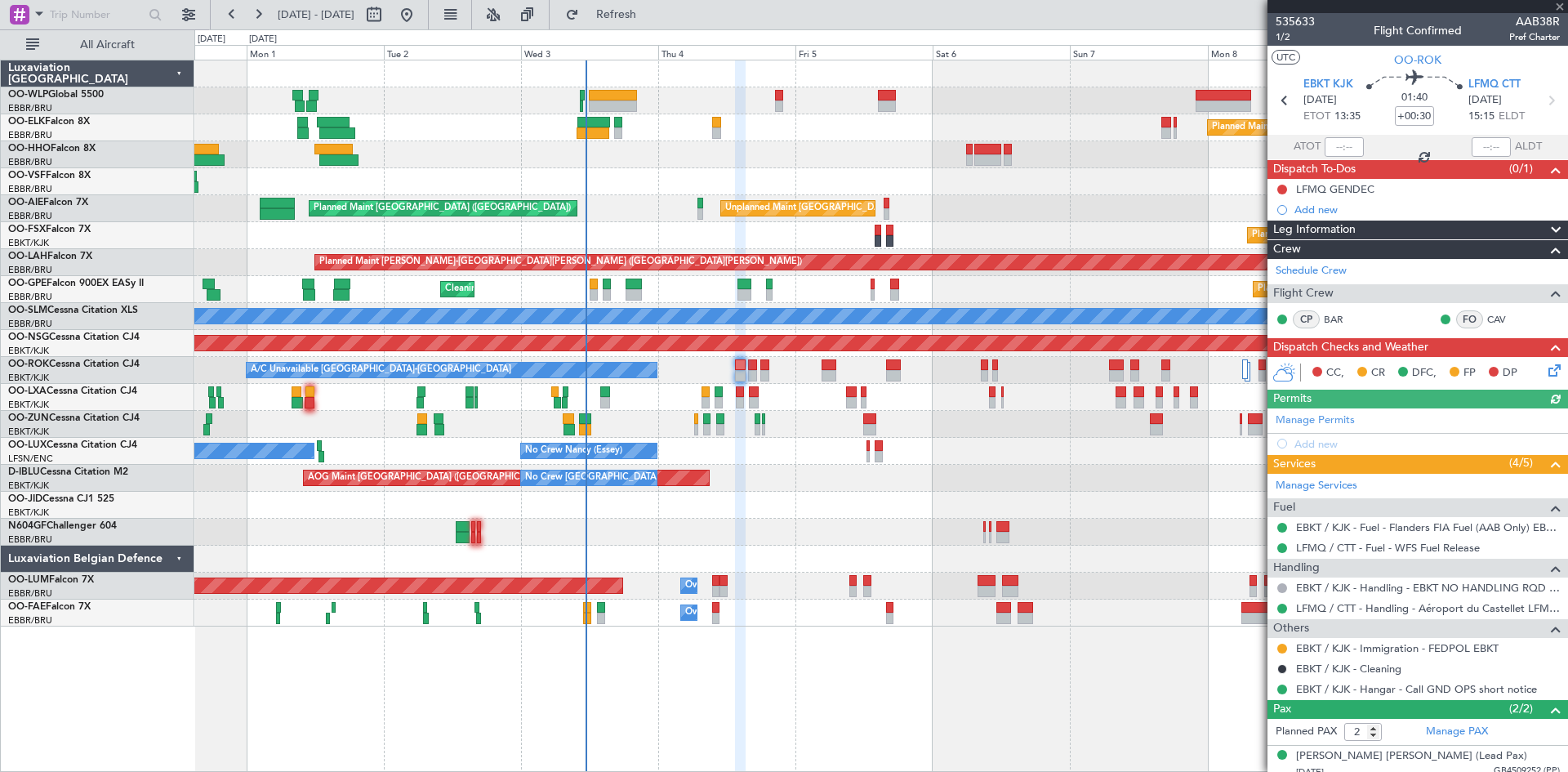
click at [1545, 371] on icon at bounding box center [1552, 368] width 13 height 13
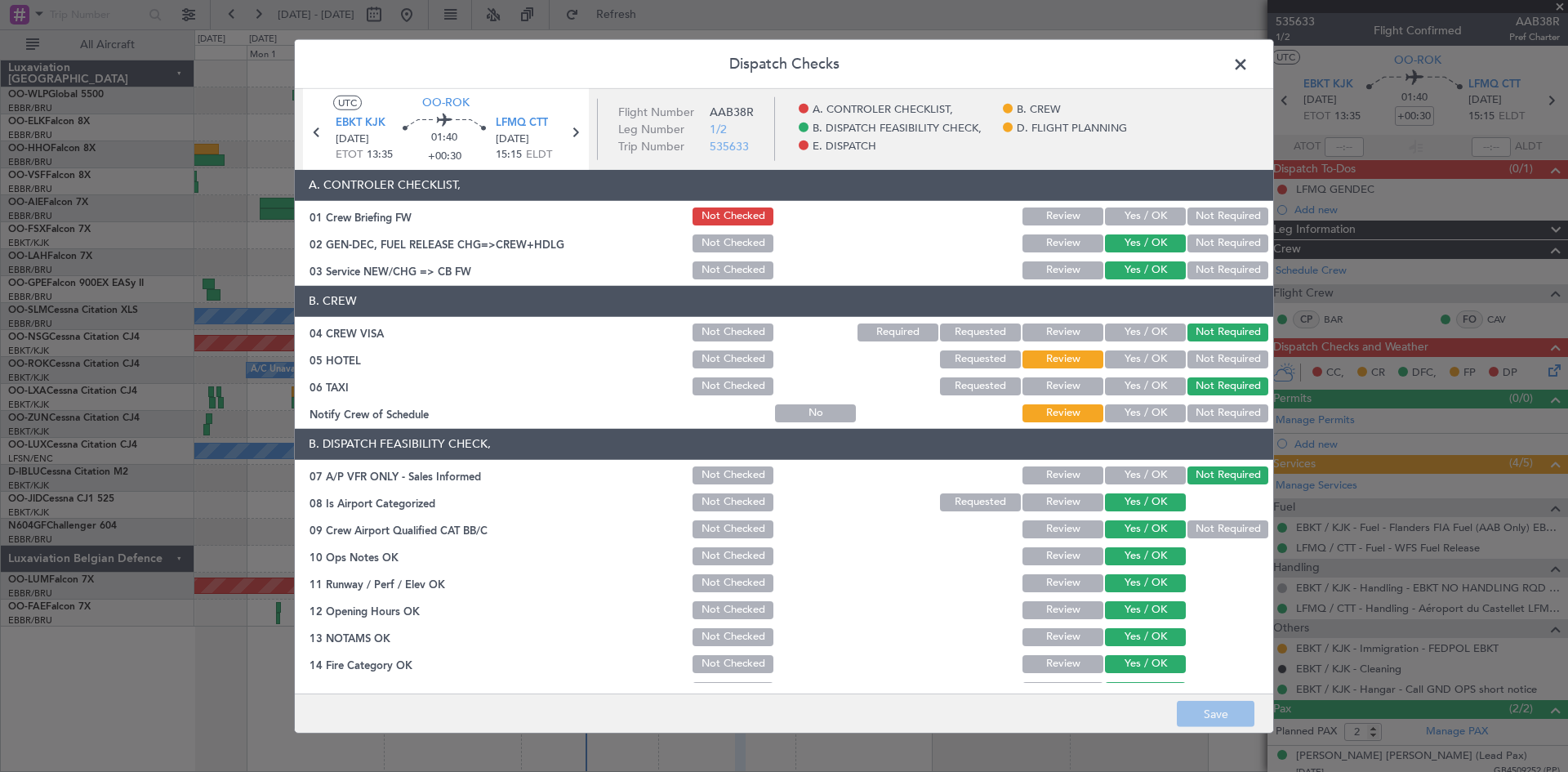
click at [1209, 364] on button "Not Required" at bounding box center [1229, 359] width 81 height 18
click at [1142, 340] on button "Yes / OK" at bounding box center [1146, 332] width 81 height 18
click at [1169, 419] on button "Yes / OK" at bounding box center [1146, 413] width 81 height 18
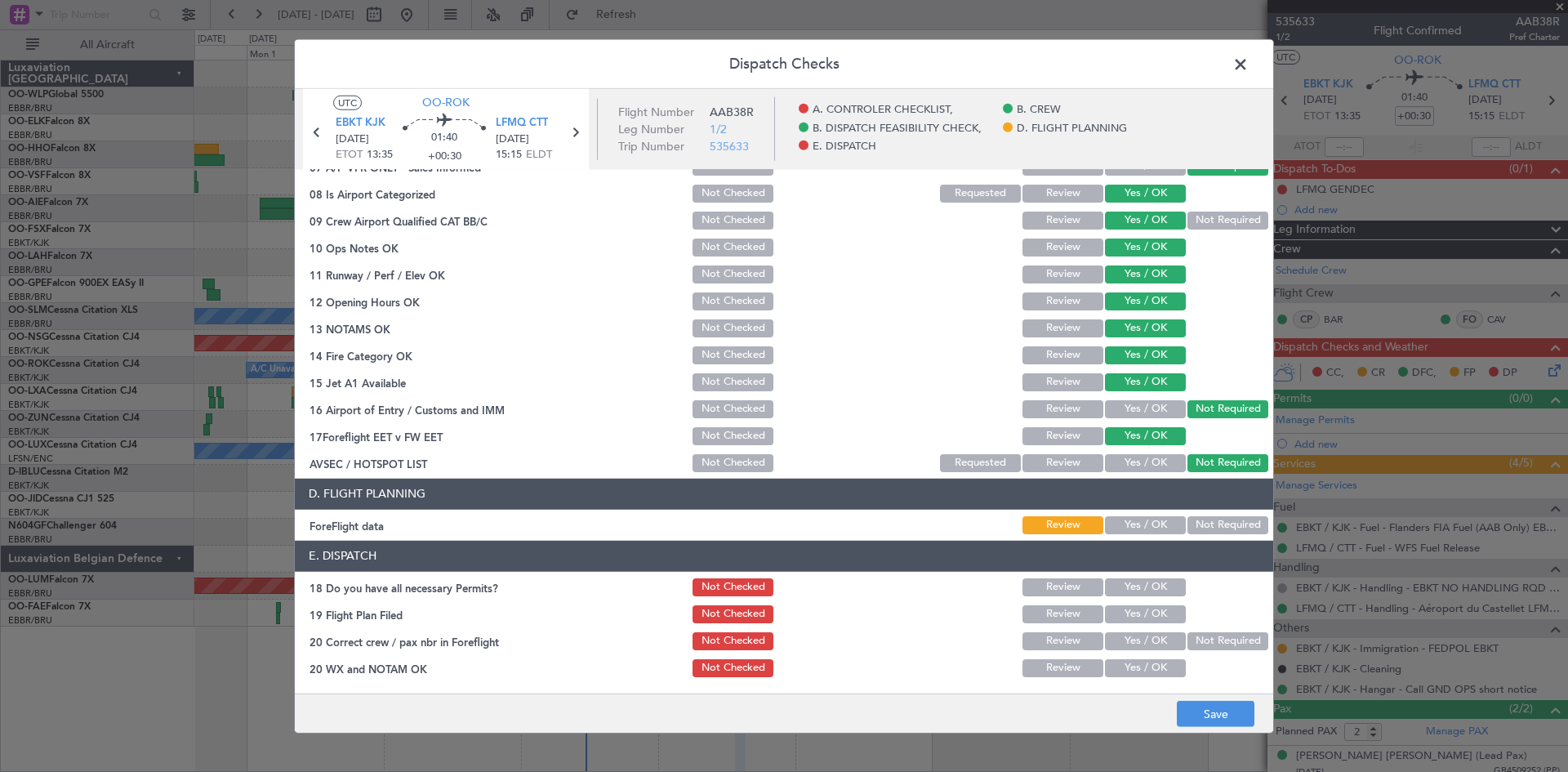
click at [1131, 526] on button "Yes / OK" at bounding box center [1146, 525] width 81 height 18
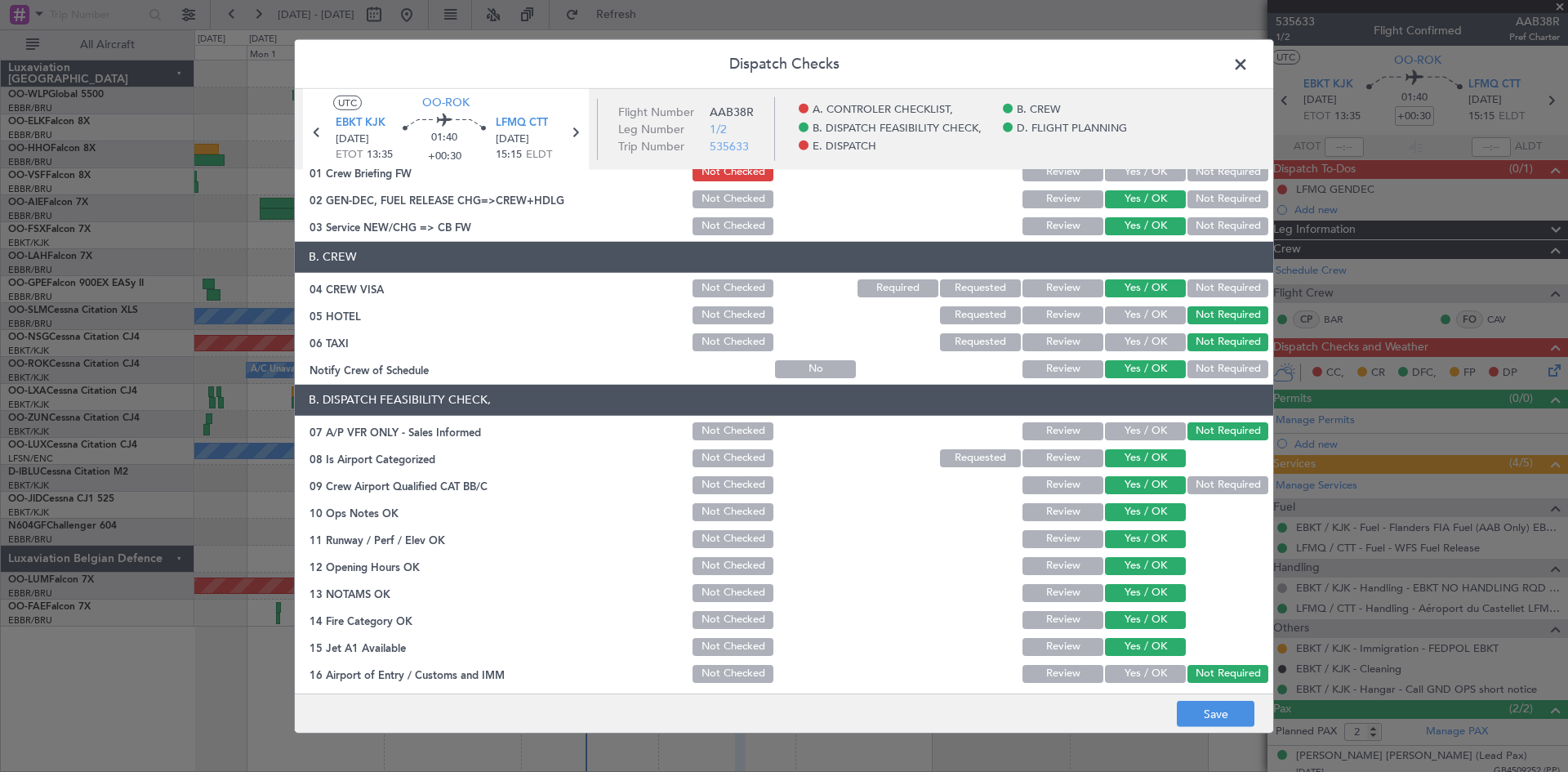
scroll to position [0, 0]
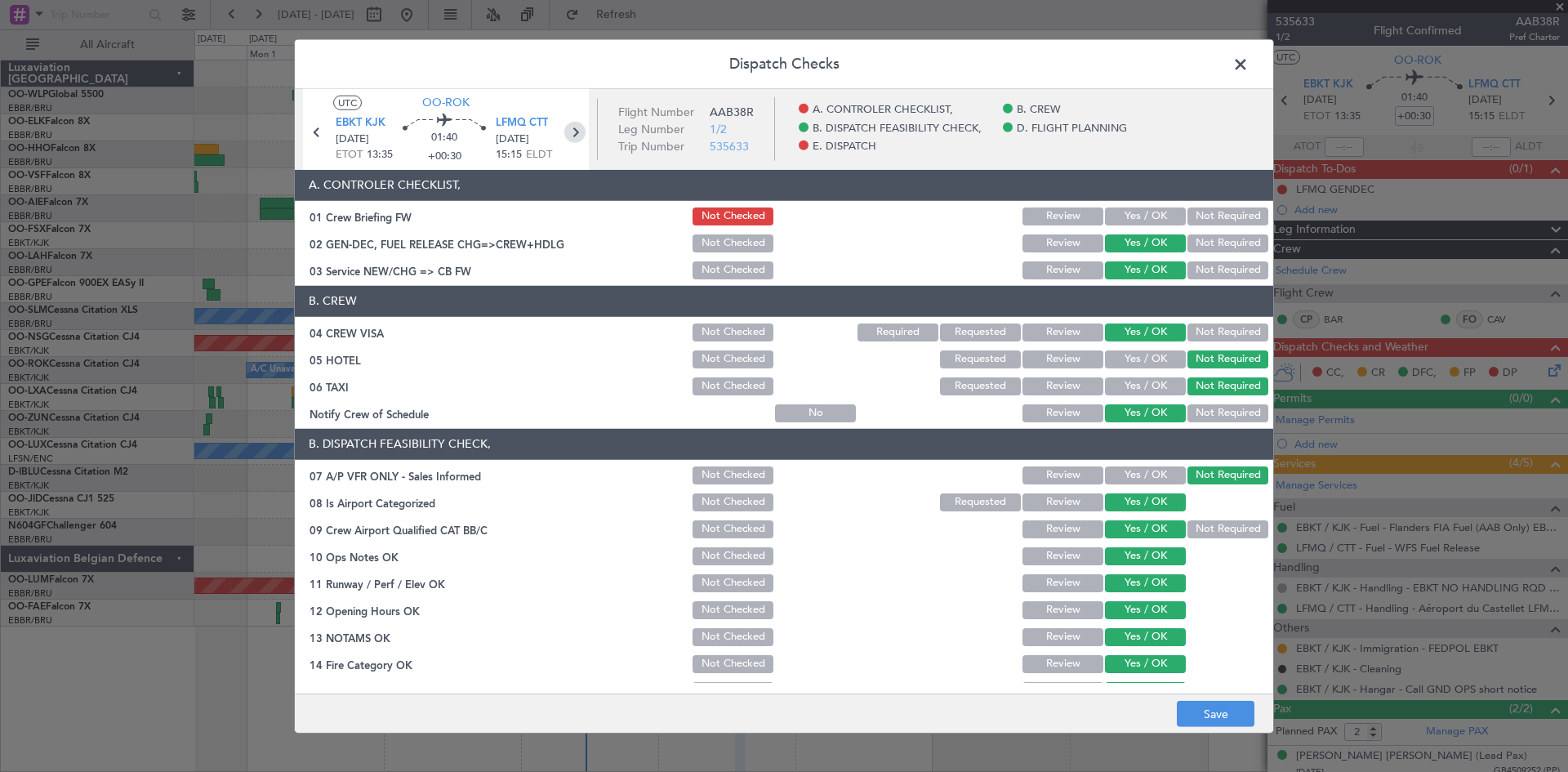
click at [566, 129] on icon at bounding box center [575, 131] width 22 height 22
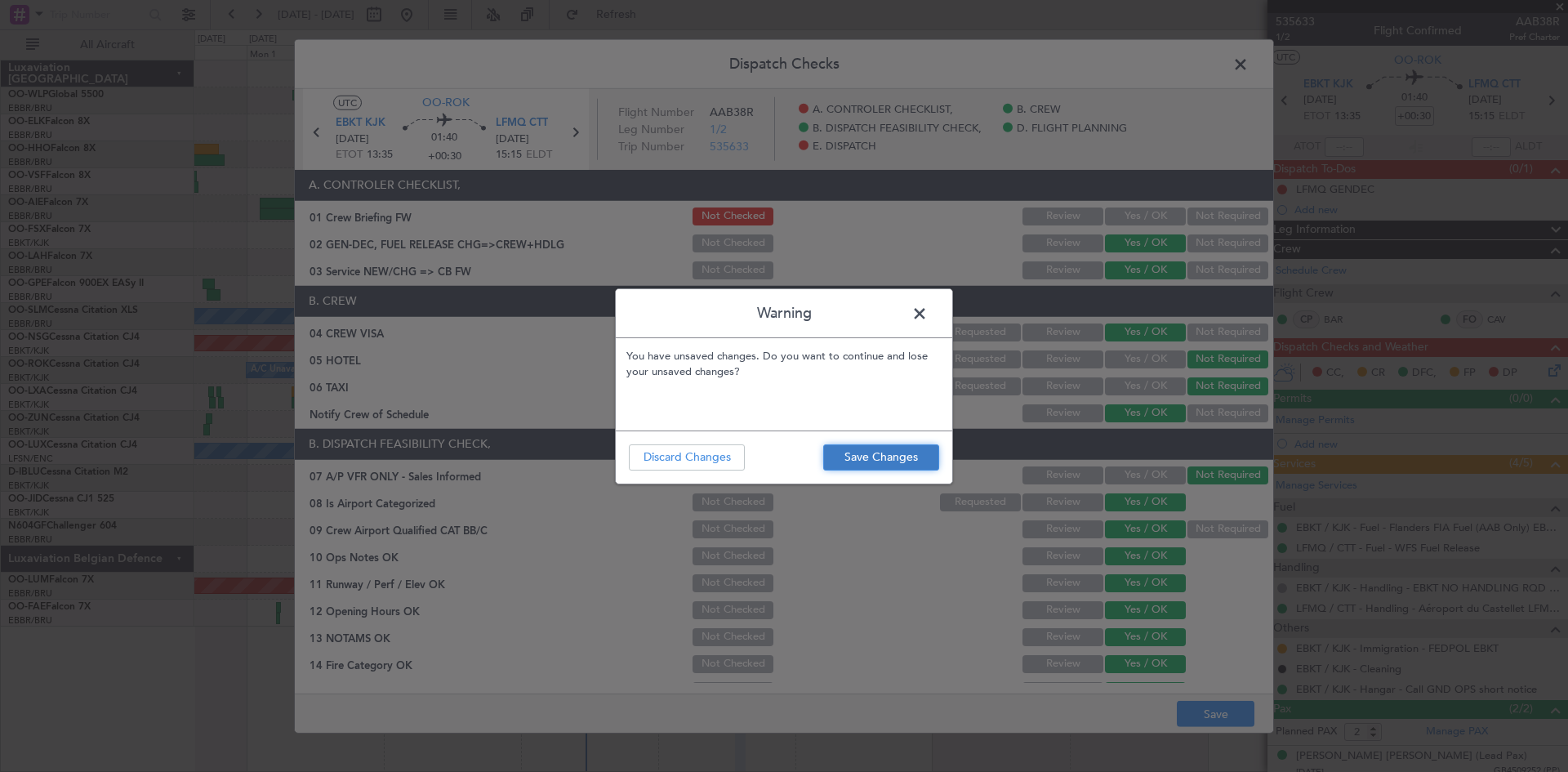
click at [833, 447] on button "Save Changes" at bounding box center [882, 458] width 116 height 26
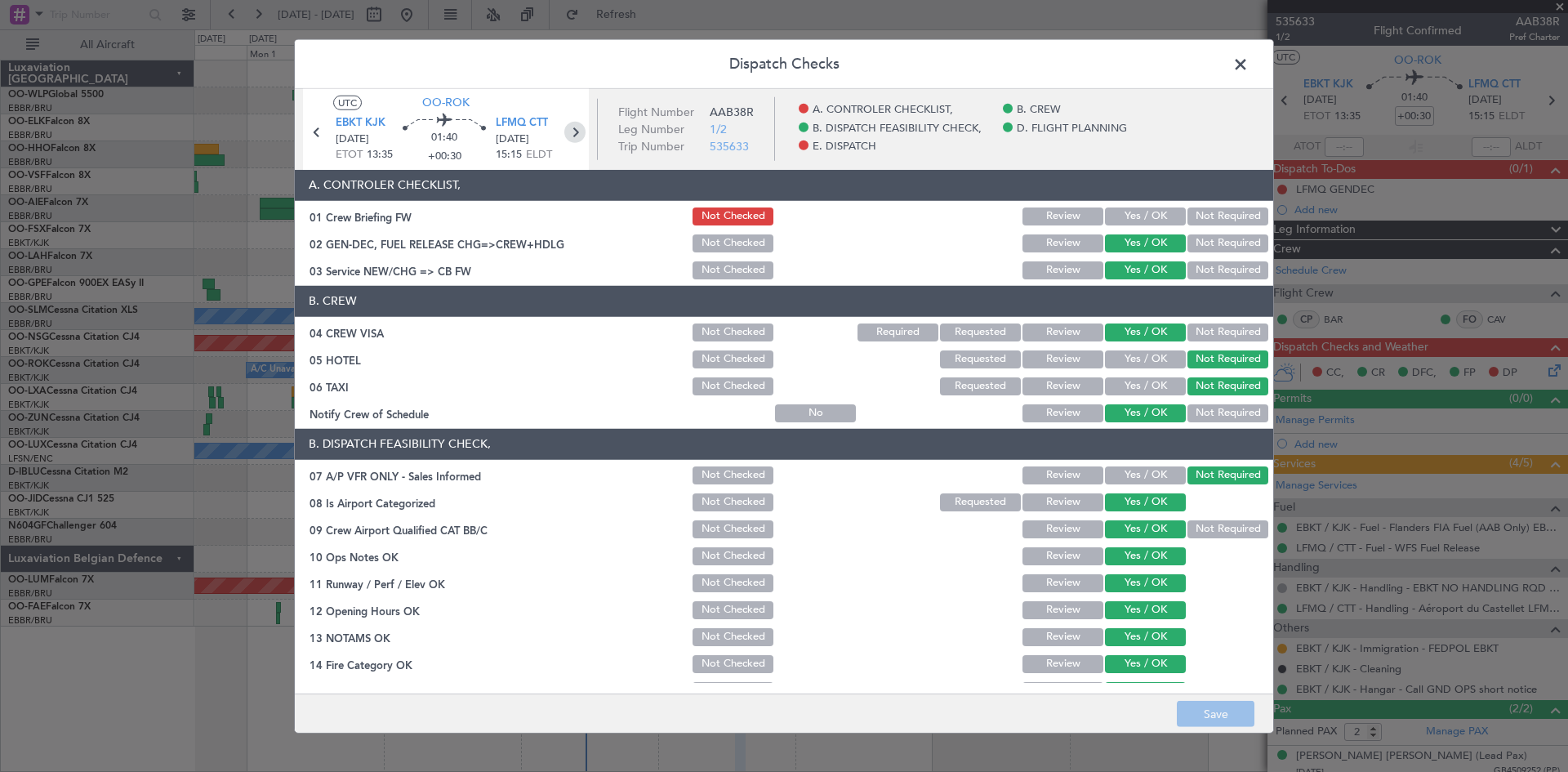
click at [580, 135] on icon at bounding box center [575, 131] width 22 height 22
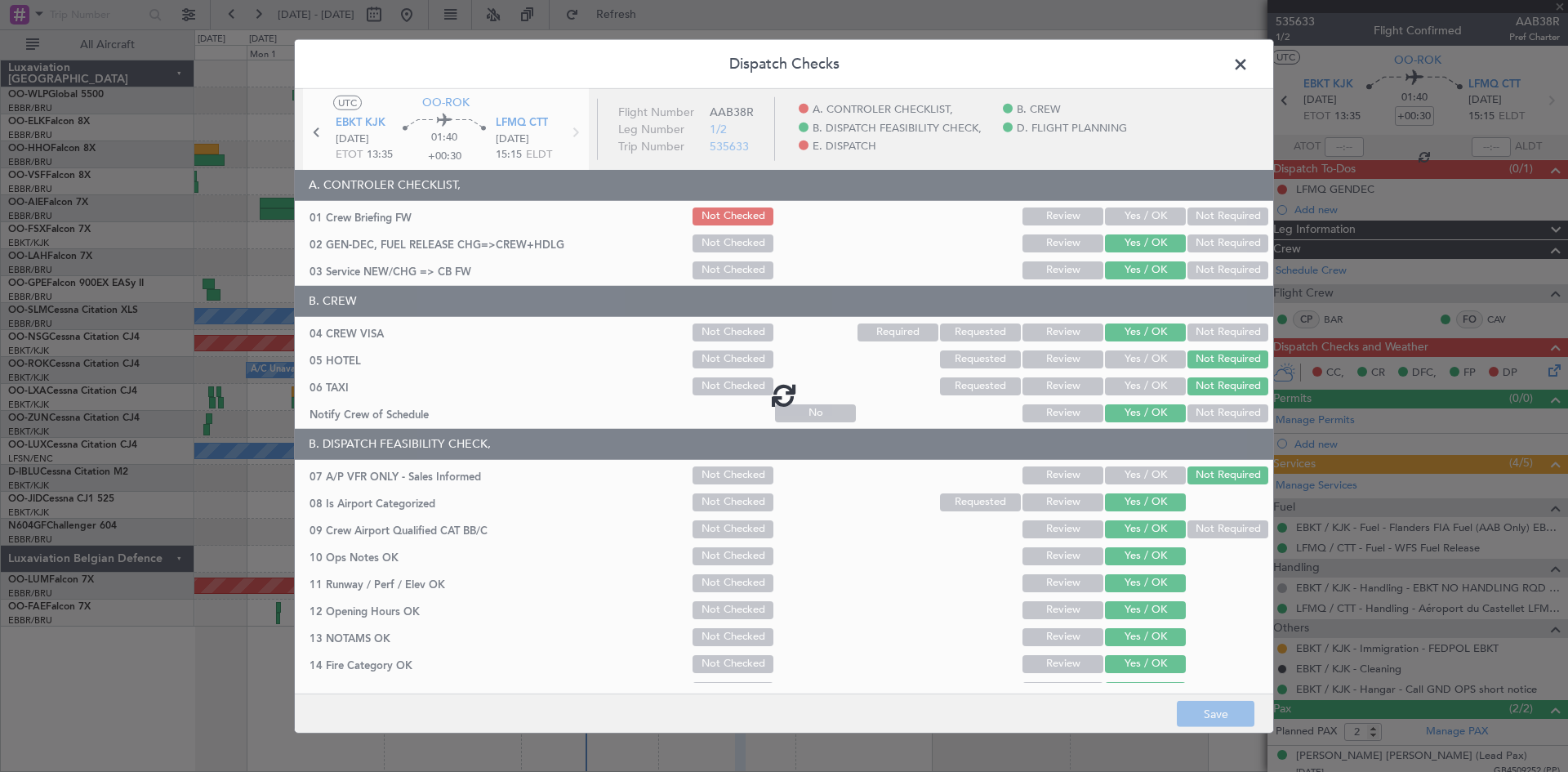
type input "+00:15"
type input "0"
type input "+00:15"
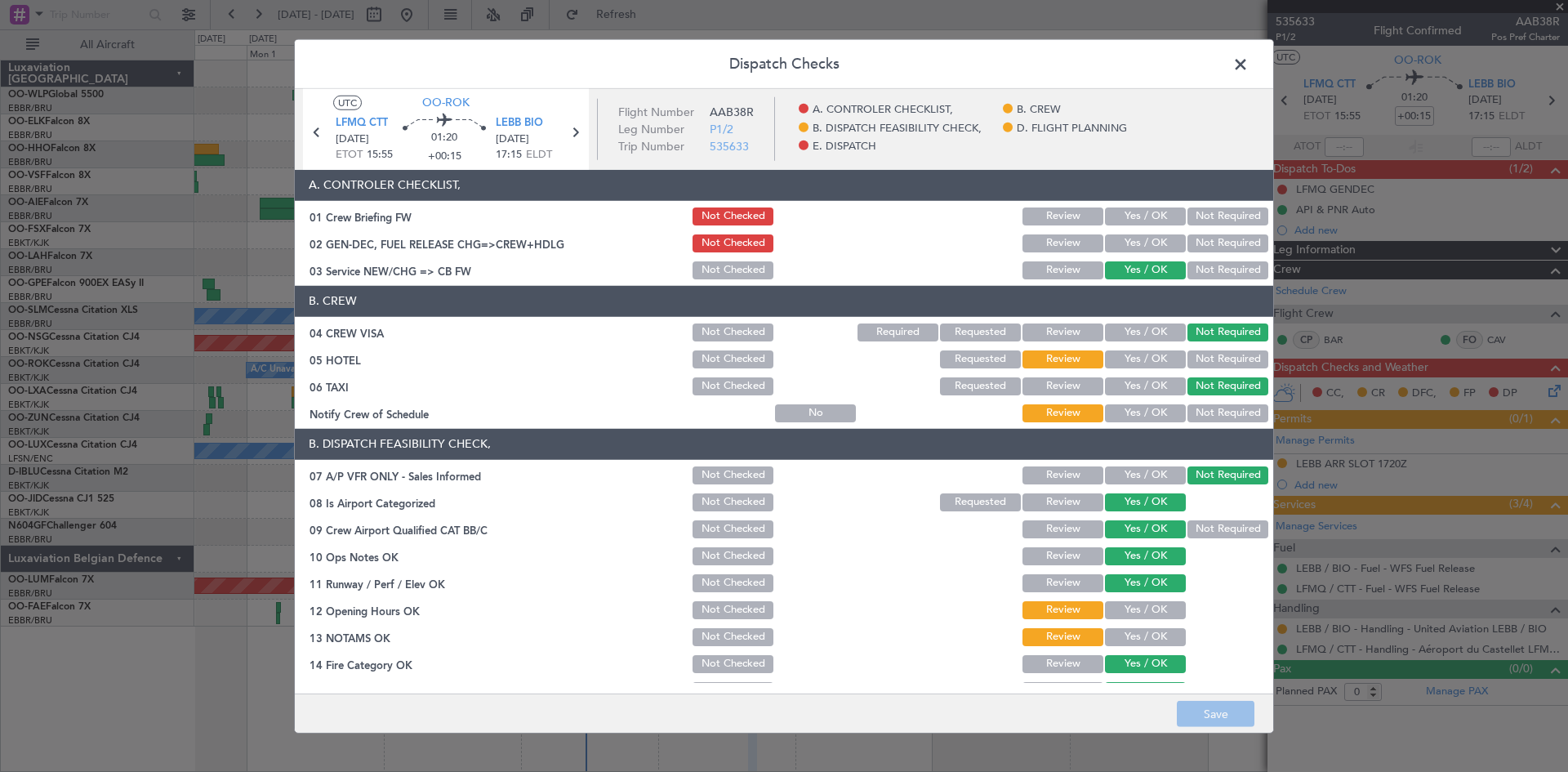
click at [1138, 331] on button "Yes / OK" at bounding box center [1146, 332] width 81 height 18
click at [1207, 358] on button "Not Required" at bounding box center [1229, 359] width 81 height 18
click at [1123, 415] on button "Yes / OK" at bounding box center [1146, 413] width 81 height 18
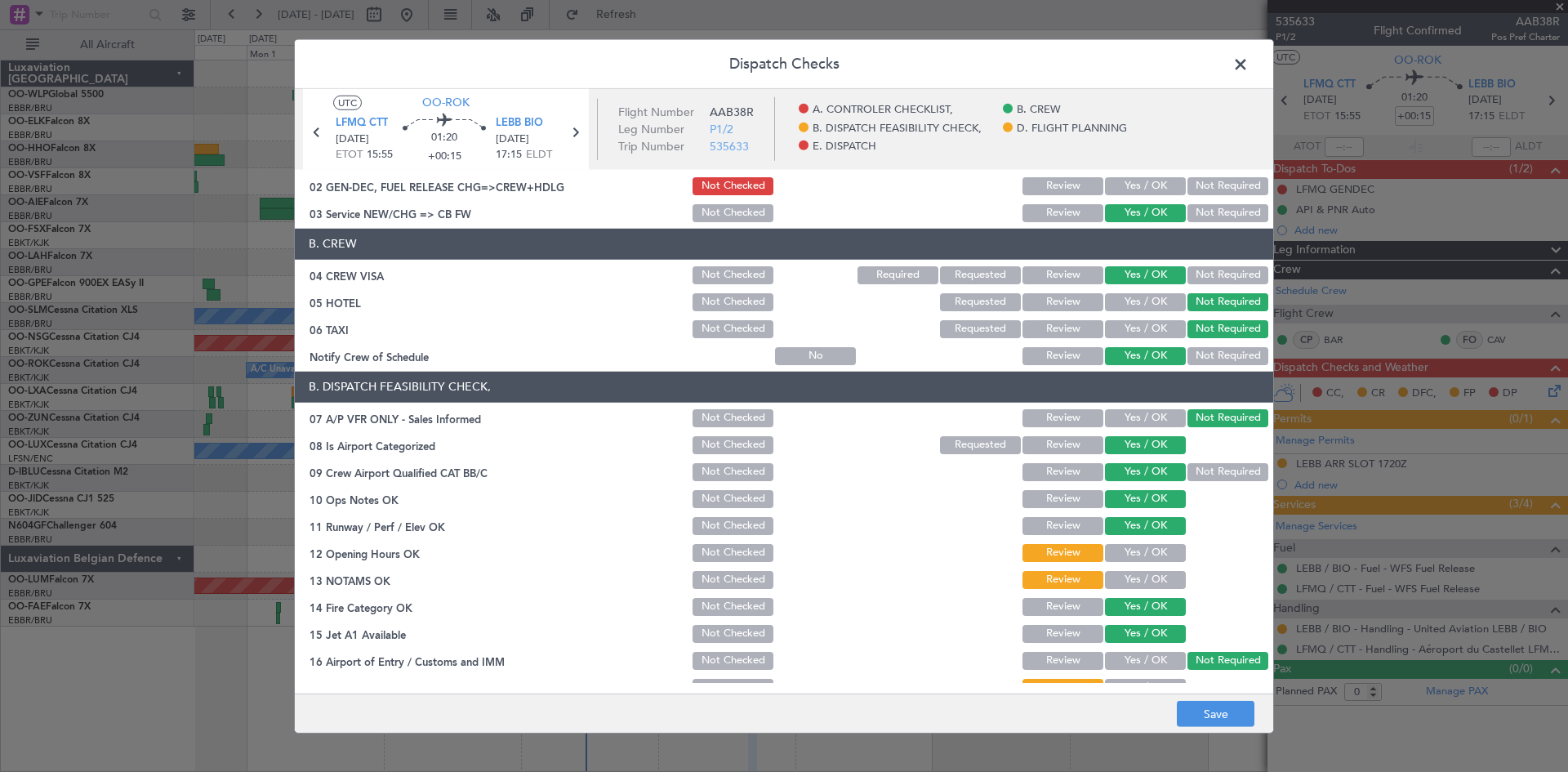
scroll to position [82, 0]
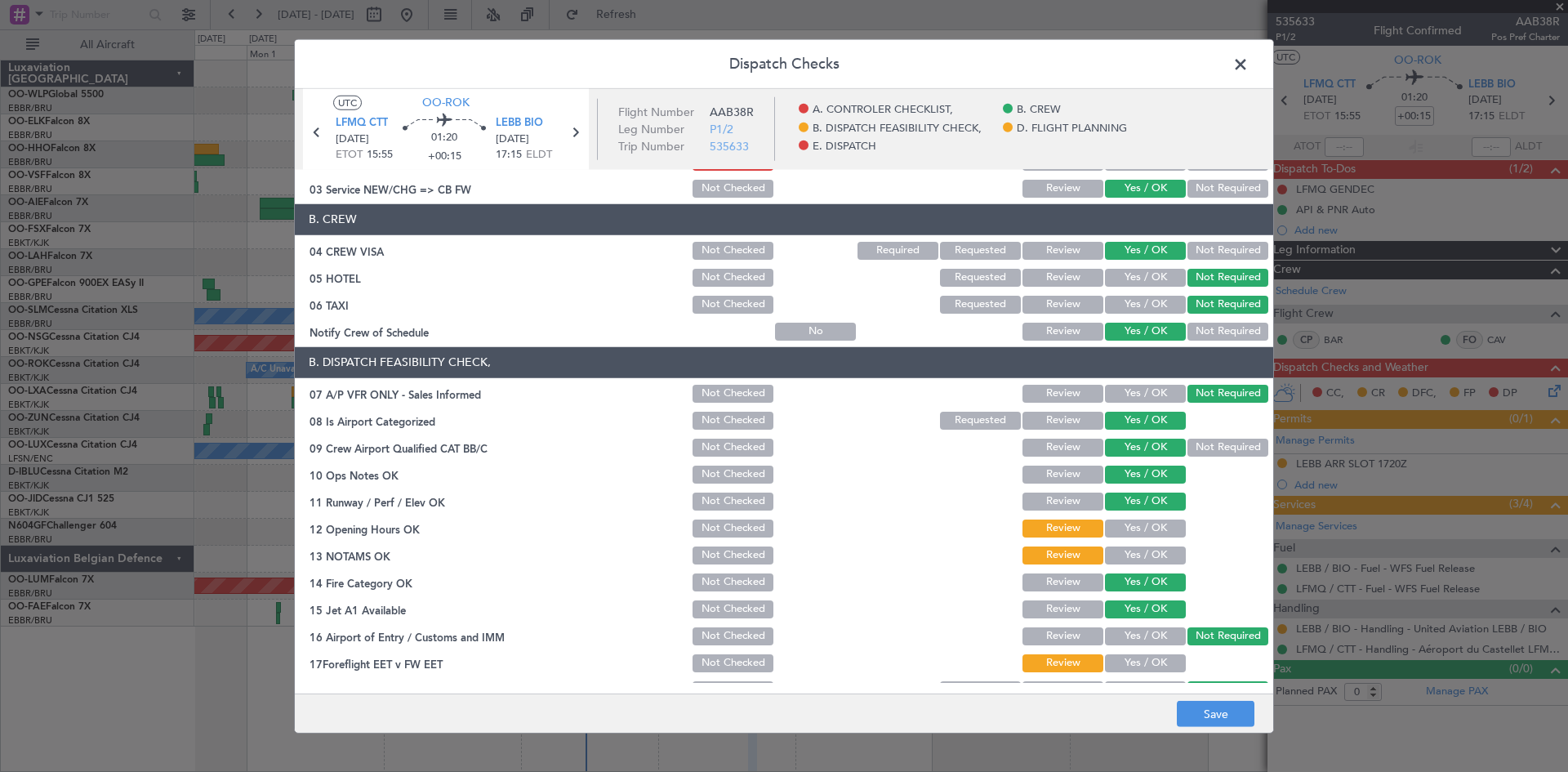
click at [1131, 511] on div "Yes / OK" at bounding box center [1144, 502] width 83 height 23
click at [1129, 536] on button "Yes / OK" at bounding box center [1146, 528] width 81 height 18
click at [1127, 552] on button "Yes / OK" at bounding box center [1146, 555] width 81 height 18
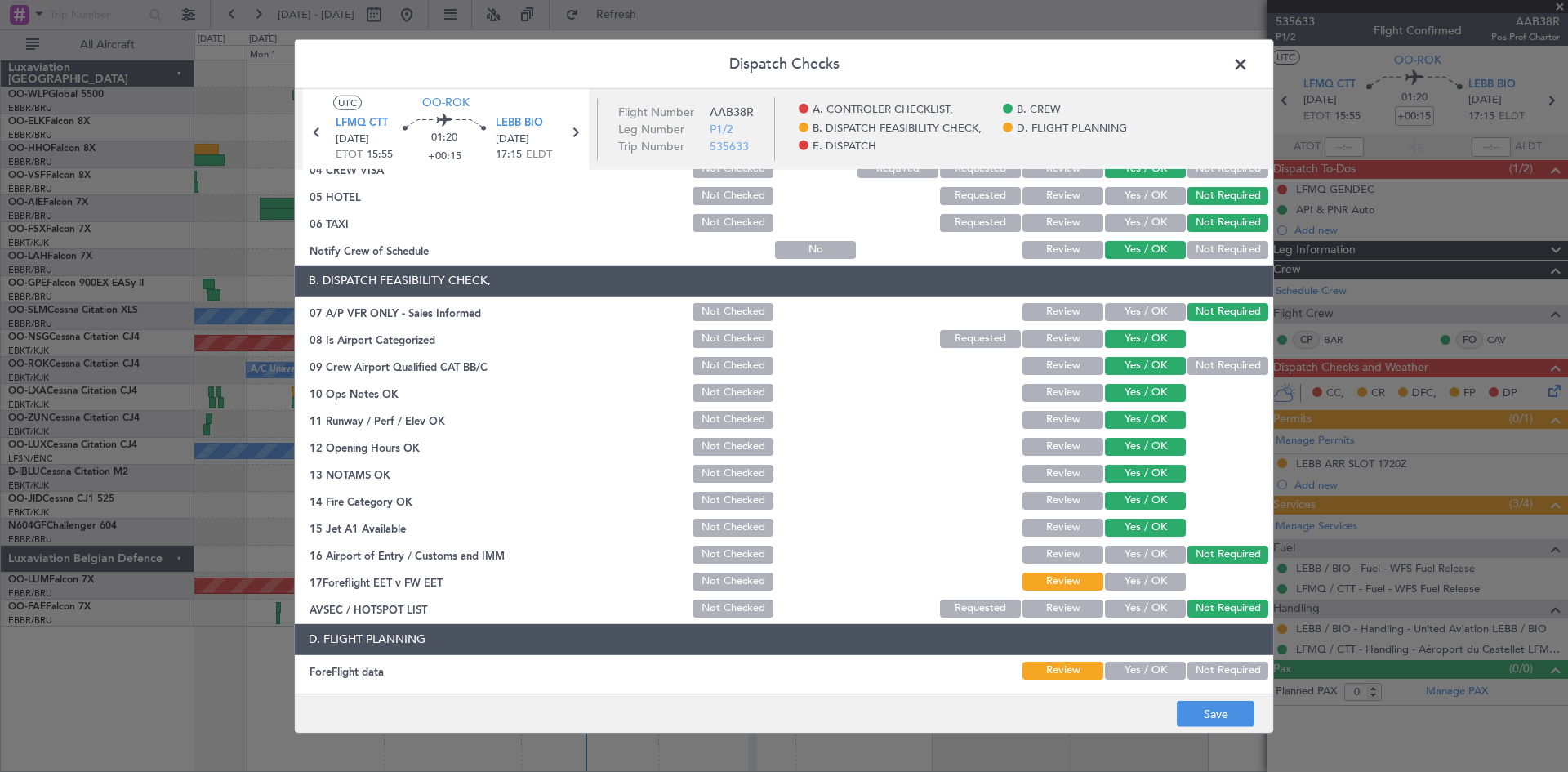
click at [1142, 578] on button "Yes / OK" at bounding box center [1146, 582] width 81 height 18
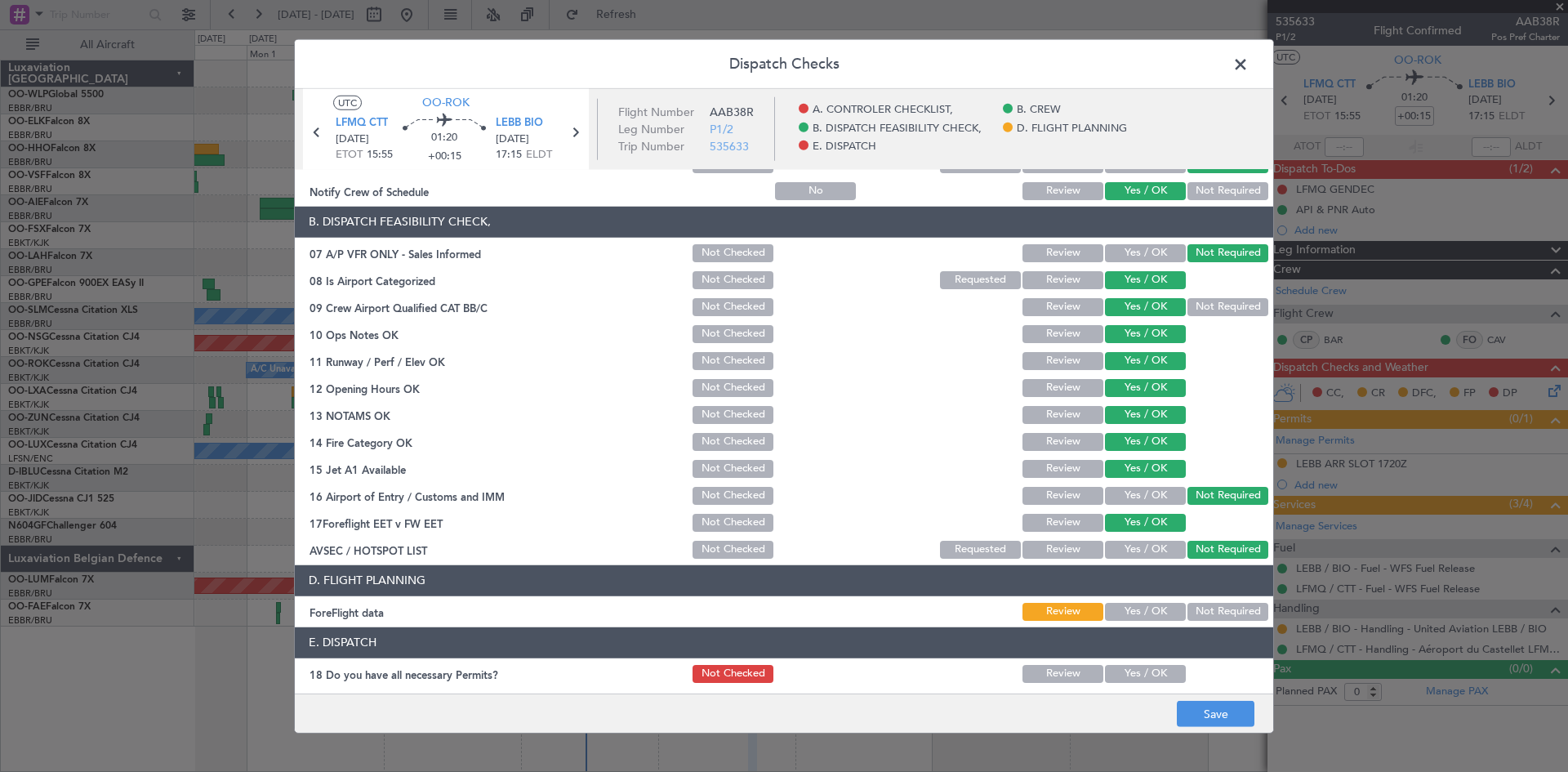
scroll to position [245, 0]
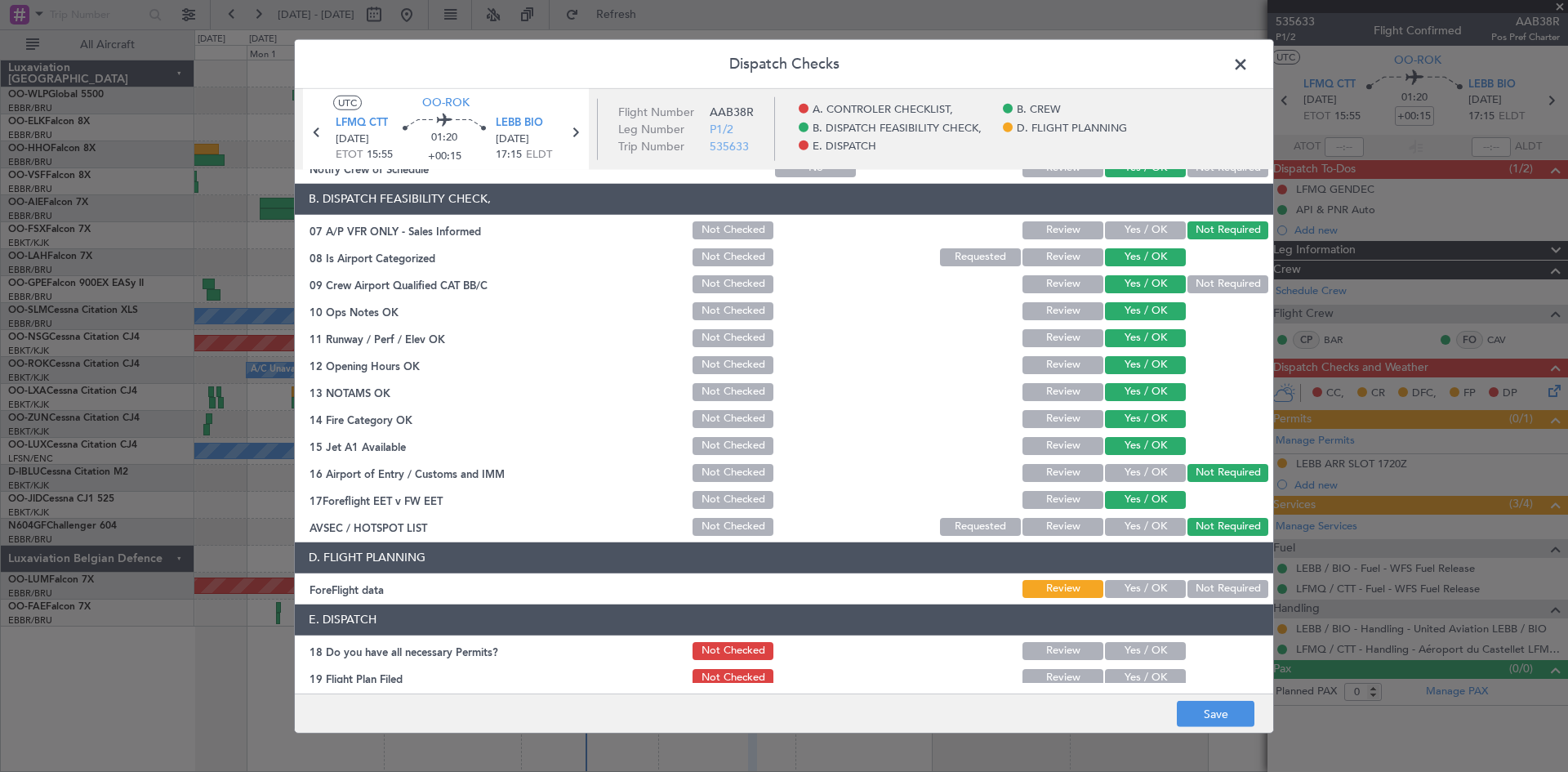
click at [1148, 586] on button "Yes / OK" at bounding box center [1146, 588] width 81 height 18
click at [1214, 714] on button "Save" at bounding box center [1215, 714] width 78 height 26
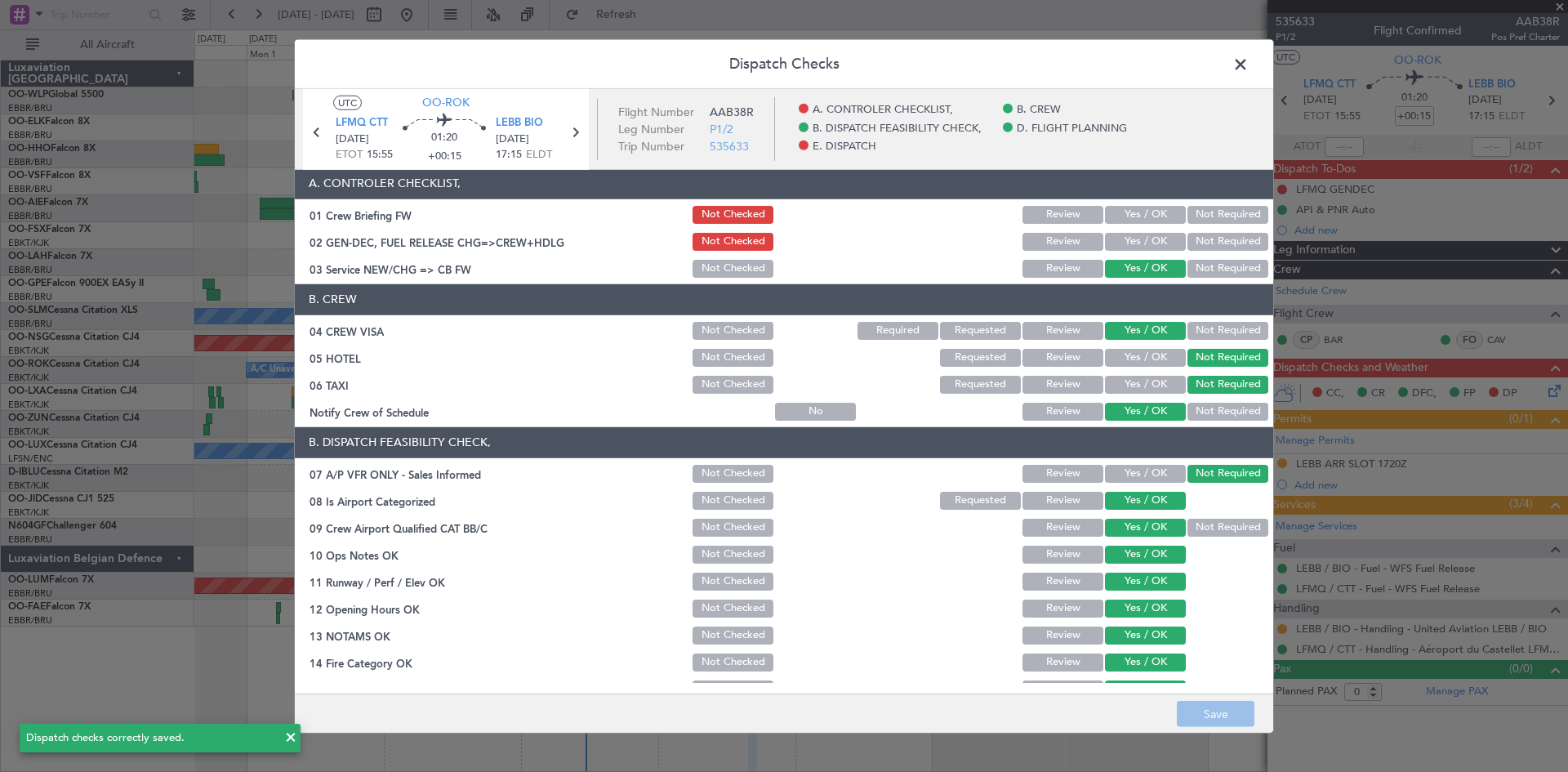
scroll to position [0, 0]
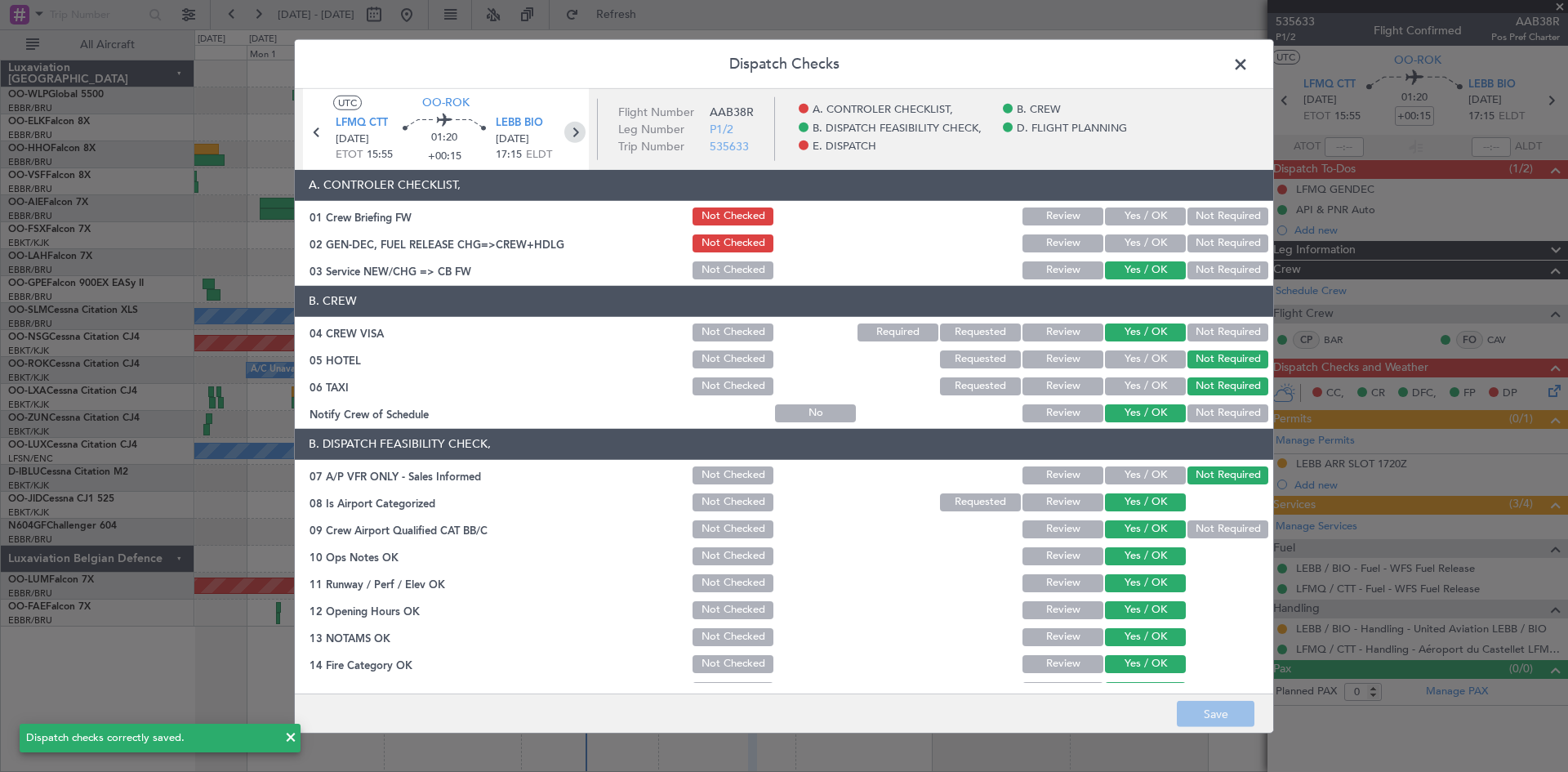
click at [569, 126] on icon at bounding box center [575, 131] width 22 height 22
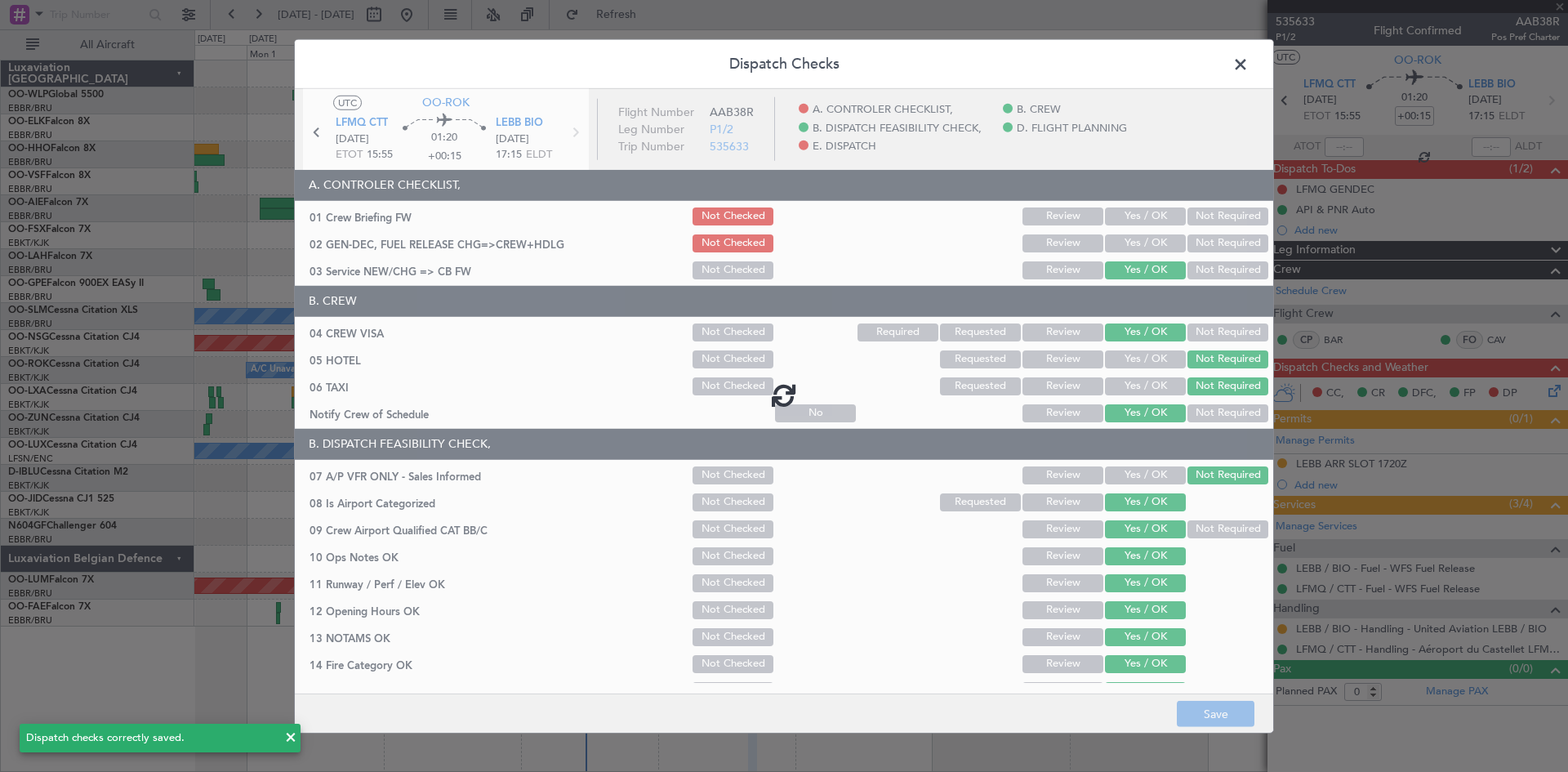
type input "-00:20"
type input "8"
type input "-00:20"
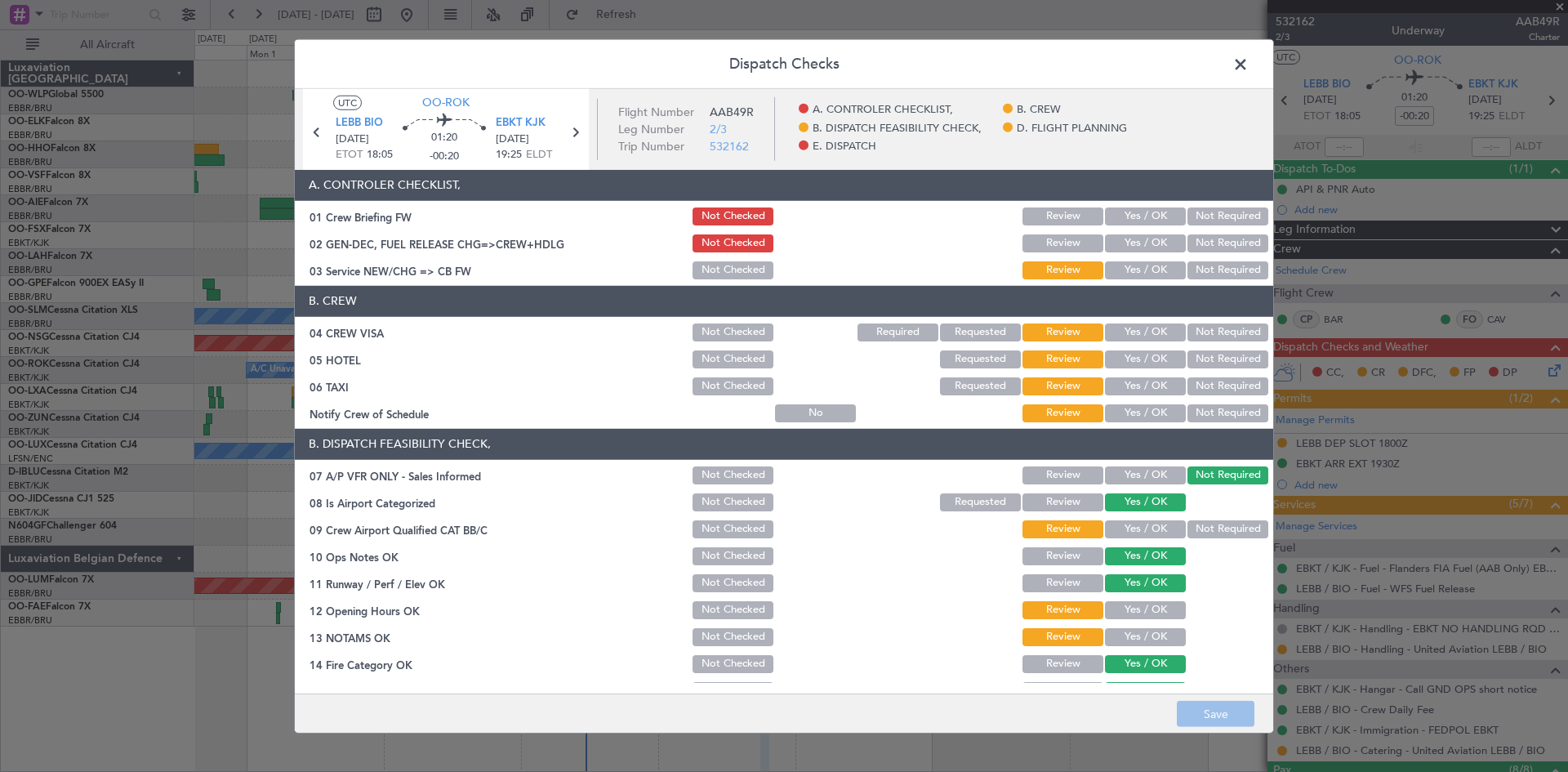
click at [1116, 269] on button "Yes / OK" at bounding box center [1146, 270] width 81 height 18
click at [1146, 335] on button "Yes / OK" at bounding box center [1146, 332] width 81 height 18
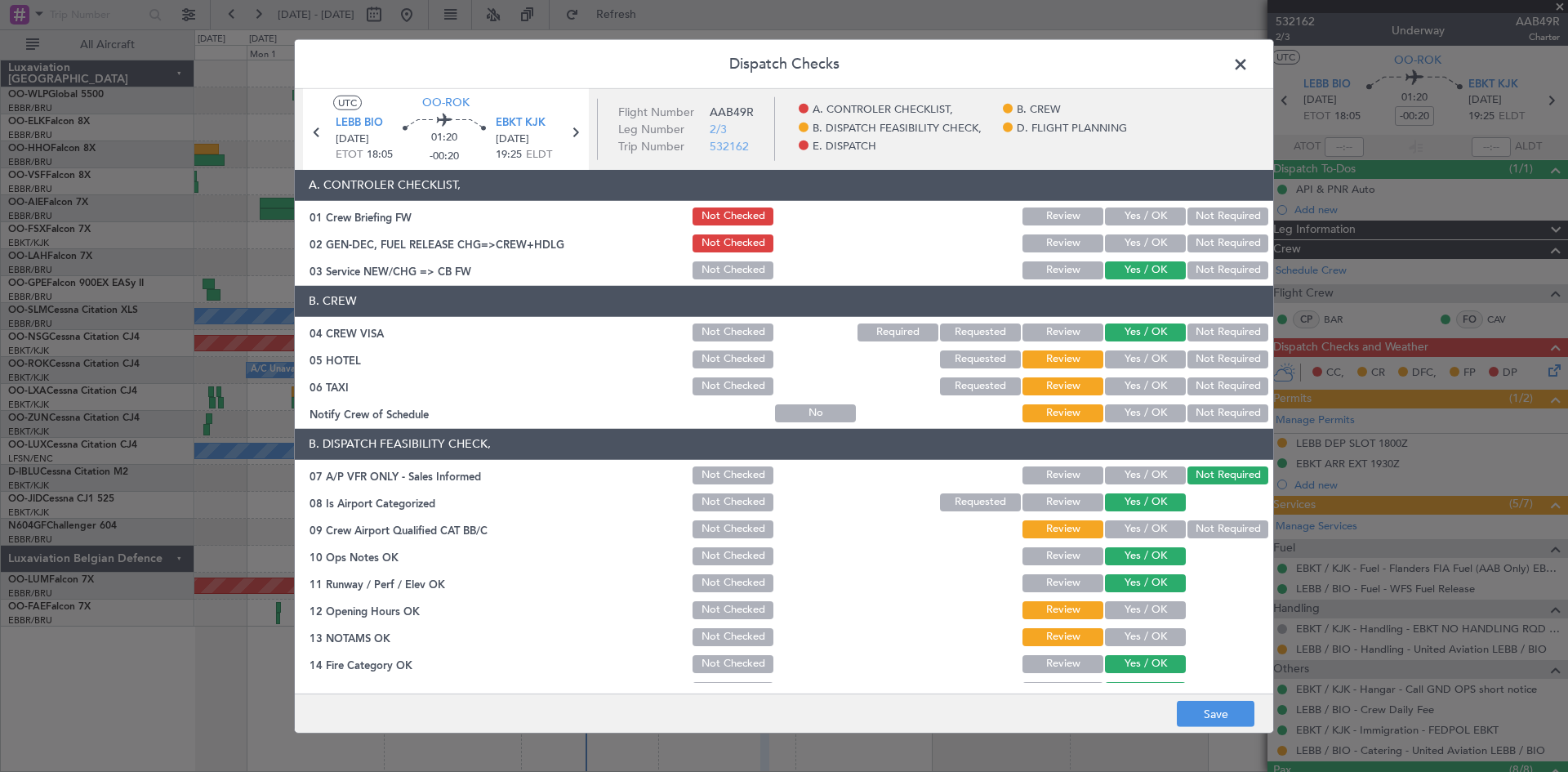
click at [1202, 358] on button "Not Required" at bounding box center [1229, 359] width 81 height 18
click at [1202, 384] on button "Not Required" at bounding box center [1229, 386] width 81 height 18
click at [1110, 414] on button "Yes / OK" at bounding box center [1146, 413] width 81 height 18
click at [1144, 484] on button "Yes / OK" at bounding box center [1146, 475] width 81 height 18
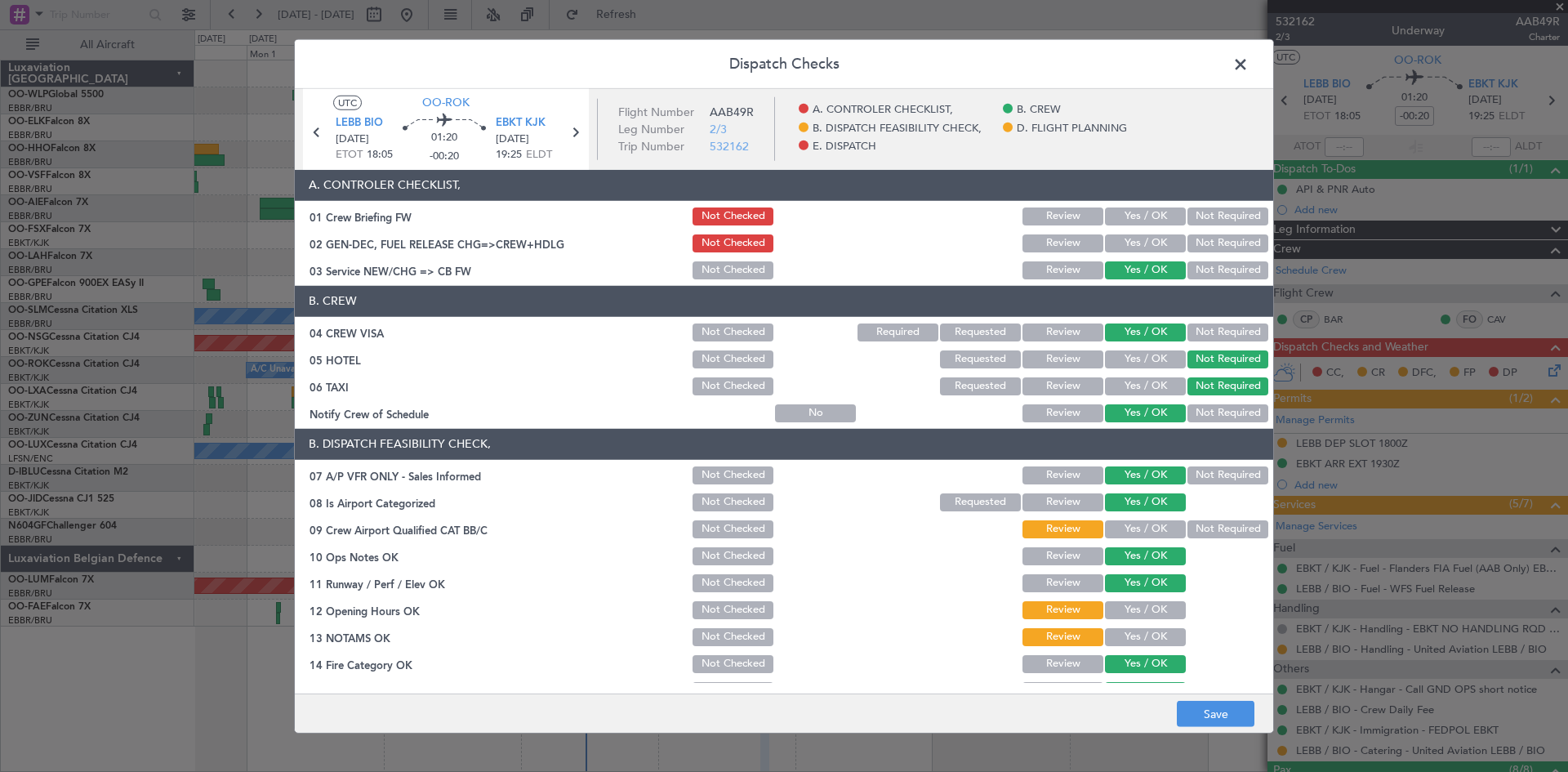
click at [1146, 533] on button "Yes / OK" at bounding box center [1146, 529] width 81 height 18
click at [1124, 627] on div "Yes / OK" at bounding box center [1144, 637] width 83 height 23
click at [1125, 643] on button "Yes / OK" at bounding box center [1146, 637] width 81 height 18
click at [1129, 612] on button "Yes / OK" at bounding box center [1146, 610] width 81 height 18
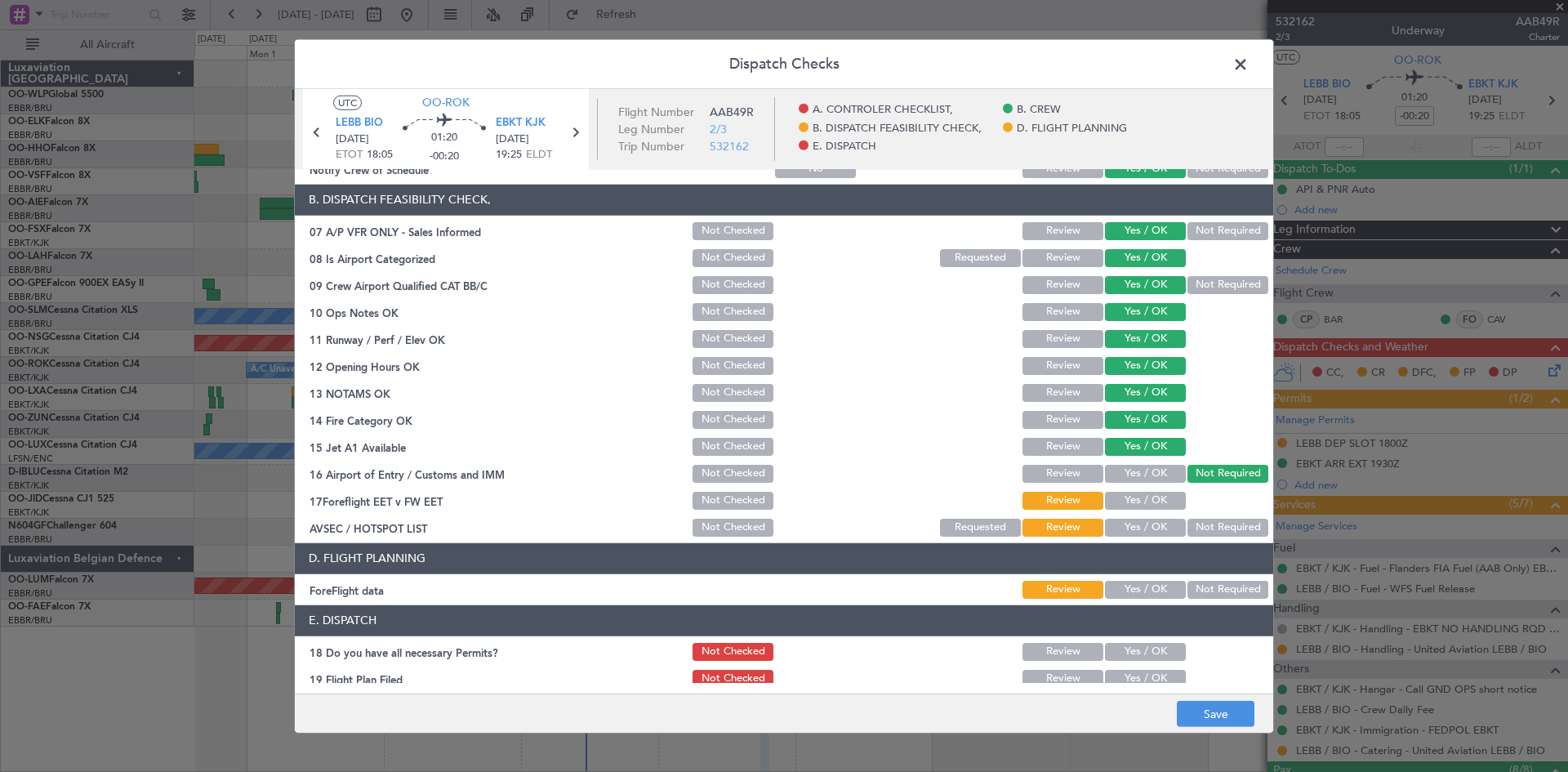
scroll to position [245, 0]
click at [1140, 472] on button "Yes / OK" at bounding box center [1146, 473] width 81 height 18
click at [1128, 508] on button "Yes / OK" at bounding box center [1146, 500] width 81 height 18
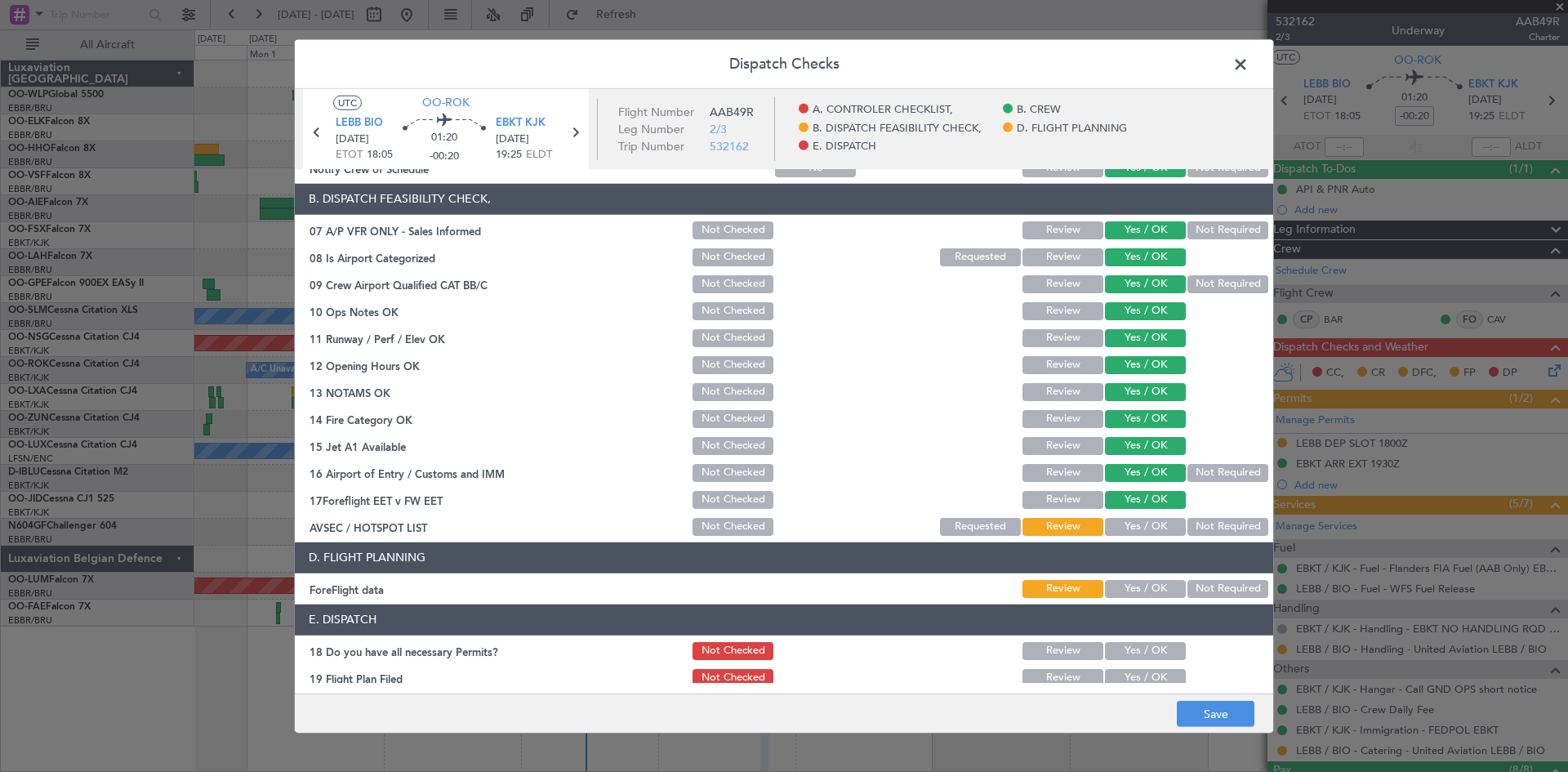
click at [1194, 530] on button "Not Required" at bounding box center [1229, 526] width 81 height 18
click at [1197, 474] on button "Not Required" at bounding box center [1229, 473] width 81 height 18
drag, startPoint x: 1206, startPoint y: 283, endPoint x: 1218, endPoint y: 250, distance: 35.1
click at [1208, 282] on button "Not Required" at bounding box center [1229, 284] width 81 height 18
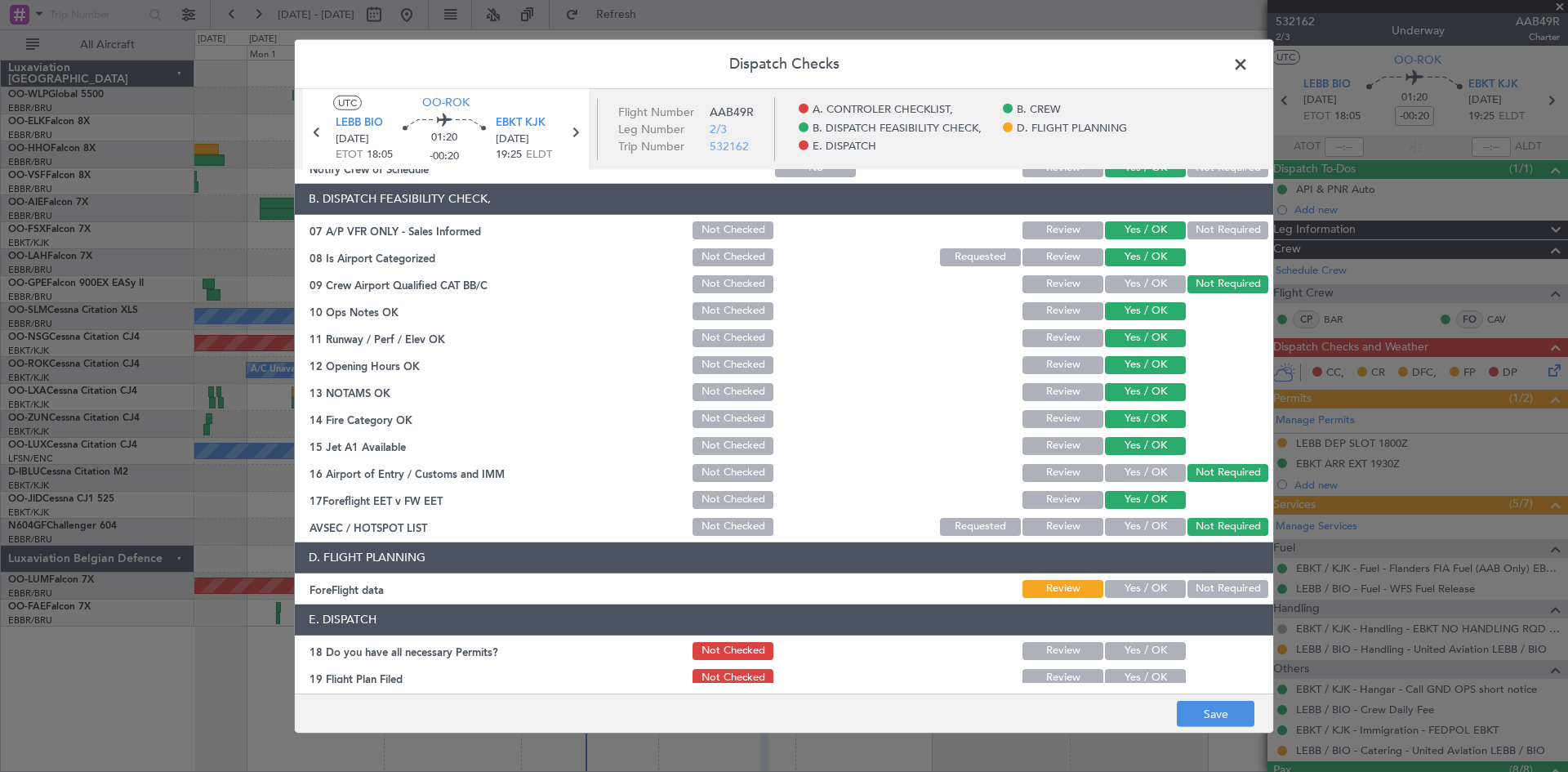
click at [1220, 230] on button "Not Required" at bounding box center [1229, 230] width 81 height 18
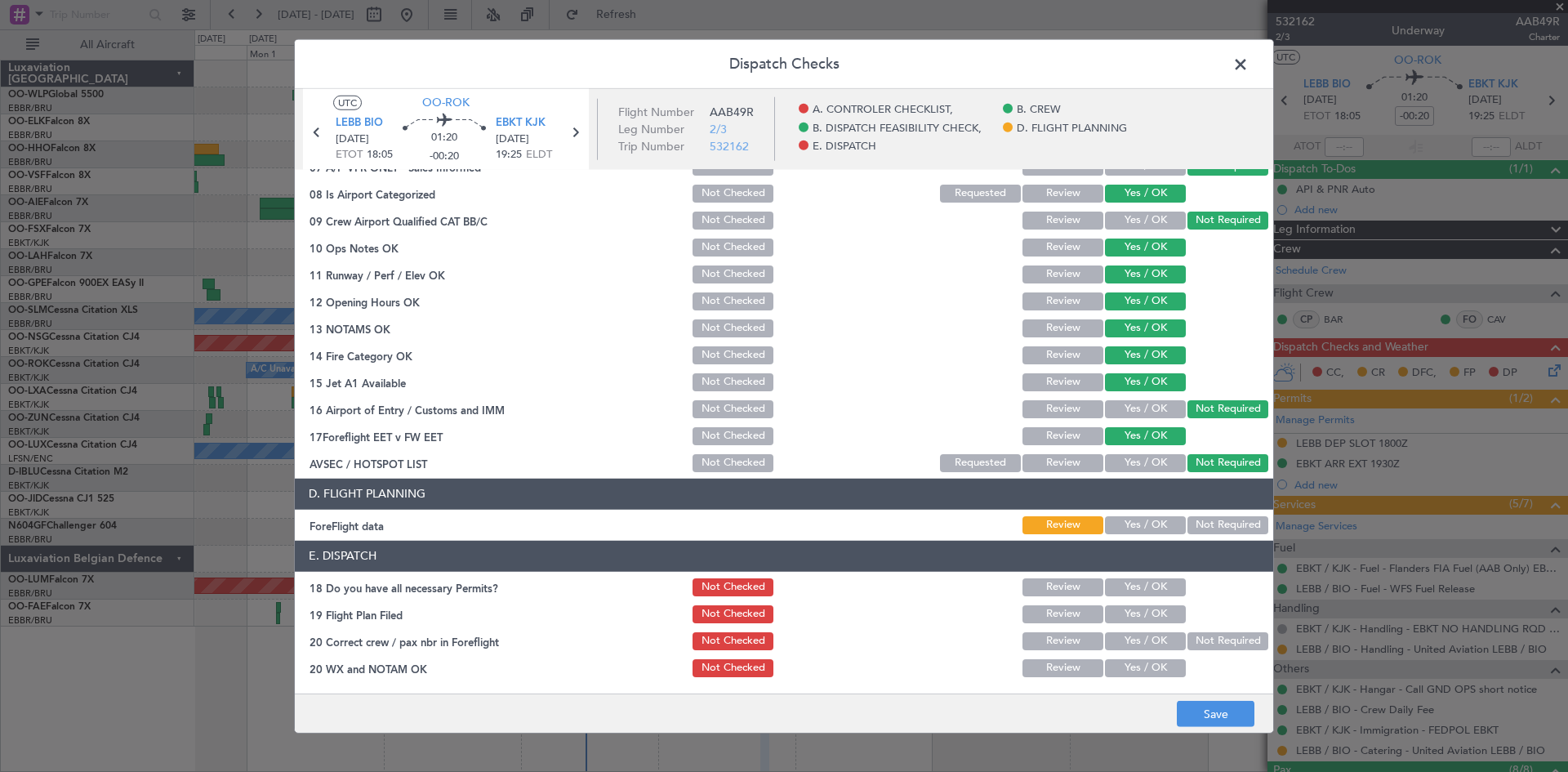
click at [1130, 529] on button "Yes / OK" at bounding box center [1146, 525] width 81 height 18
click at [1217, 716] on button "Save" at bounding box center [1215, 714] width 78 height 26
click at [1249, 73] on span at bounding box center [1249, 68] width 0 height 33
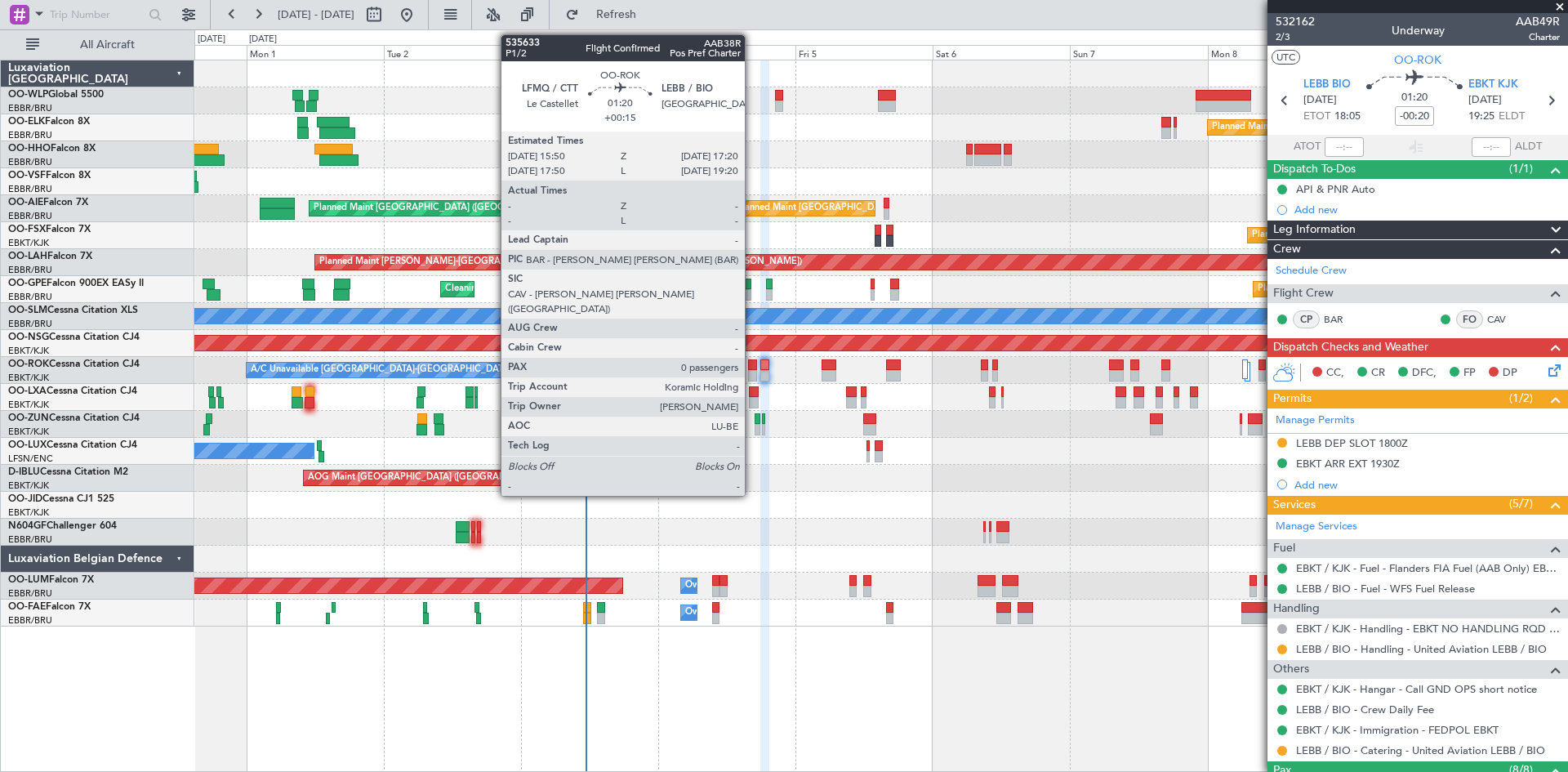
click at [752, 371] on div at bounding box center [753, 376] width 9 height 11
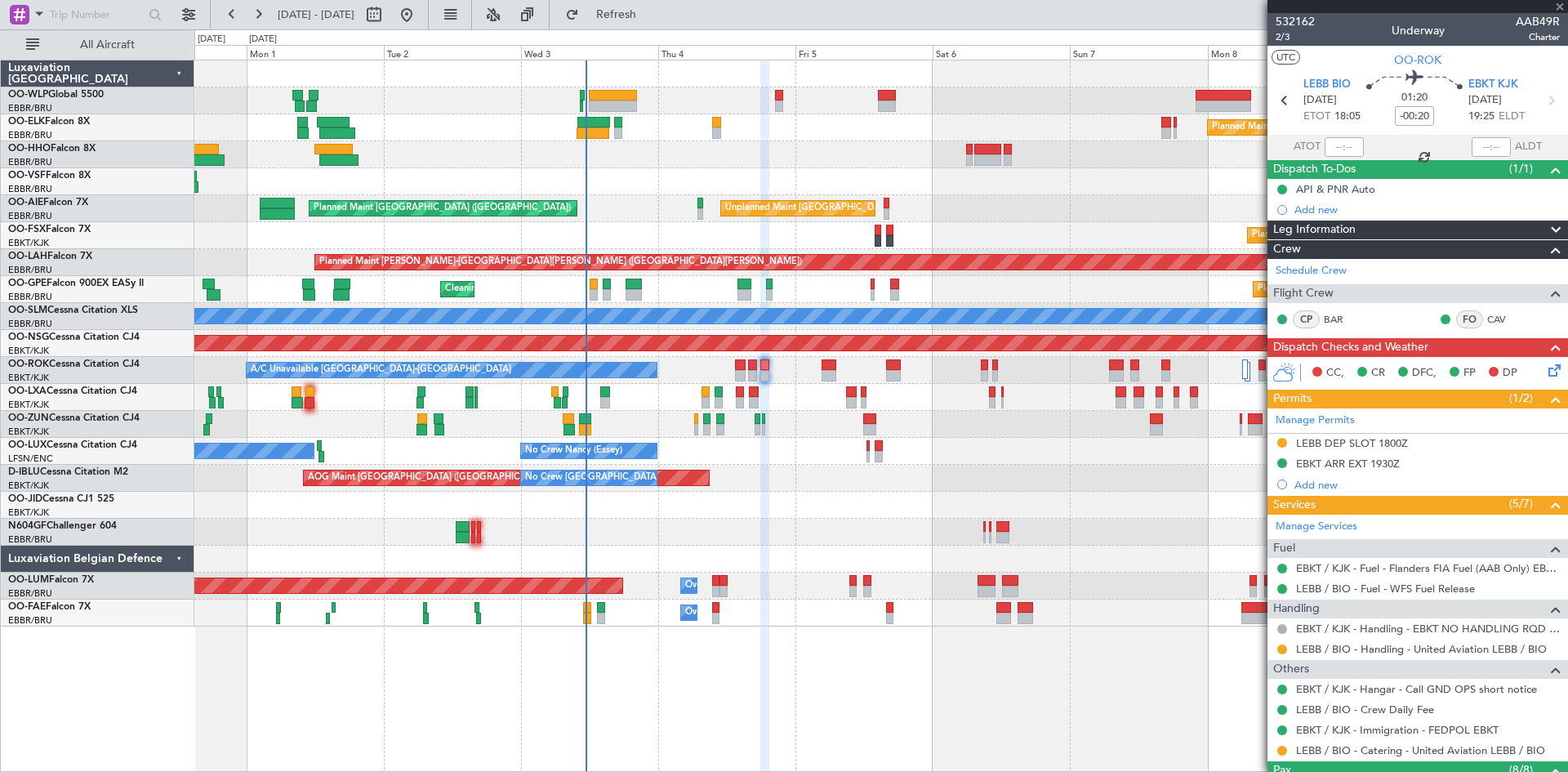
type input "+00:15"
type input "0"
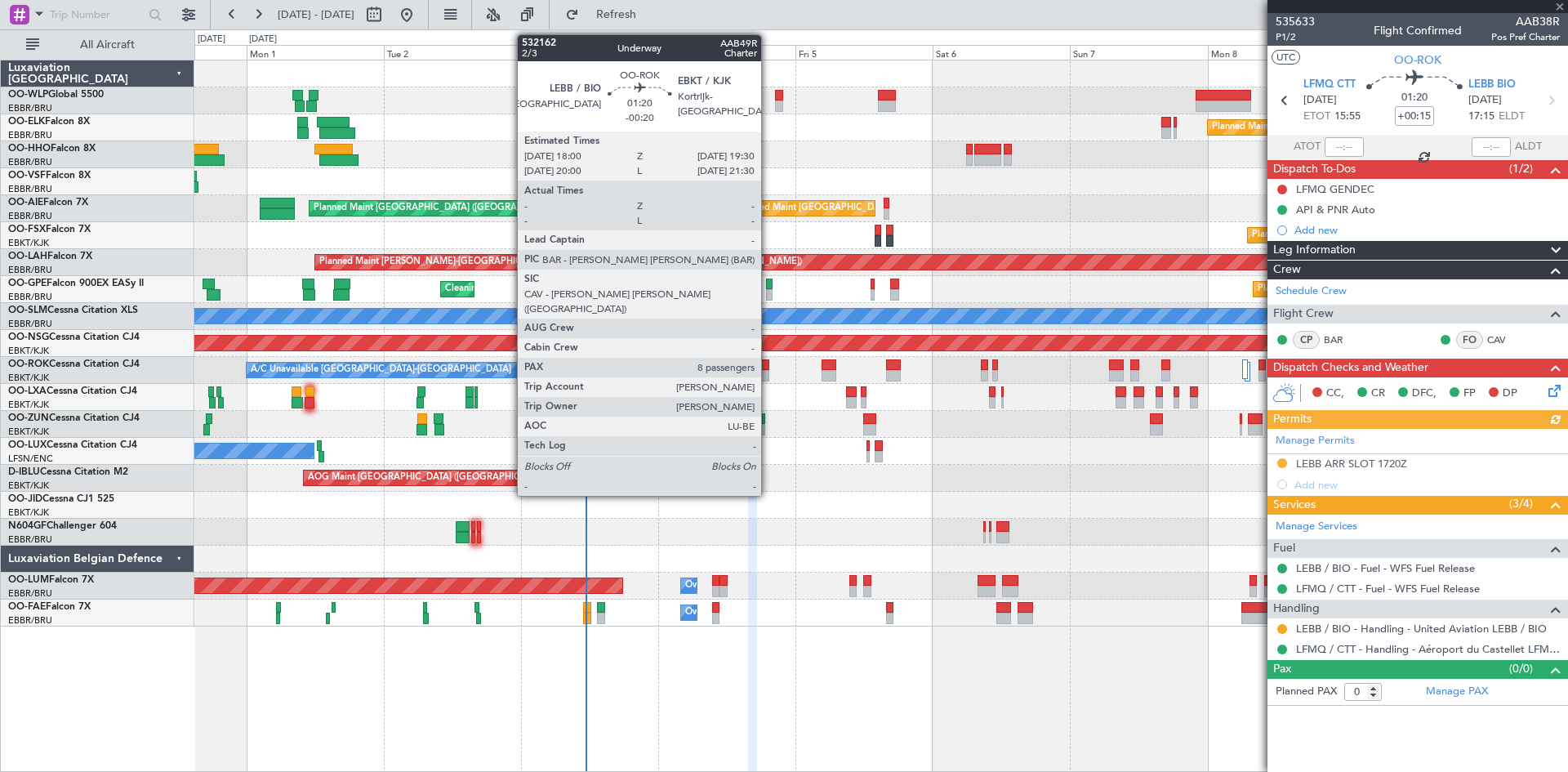
click at [769, 373] on div at bounding box center [765, 376] width 9 height 11
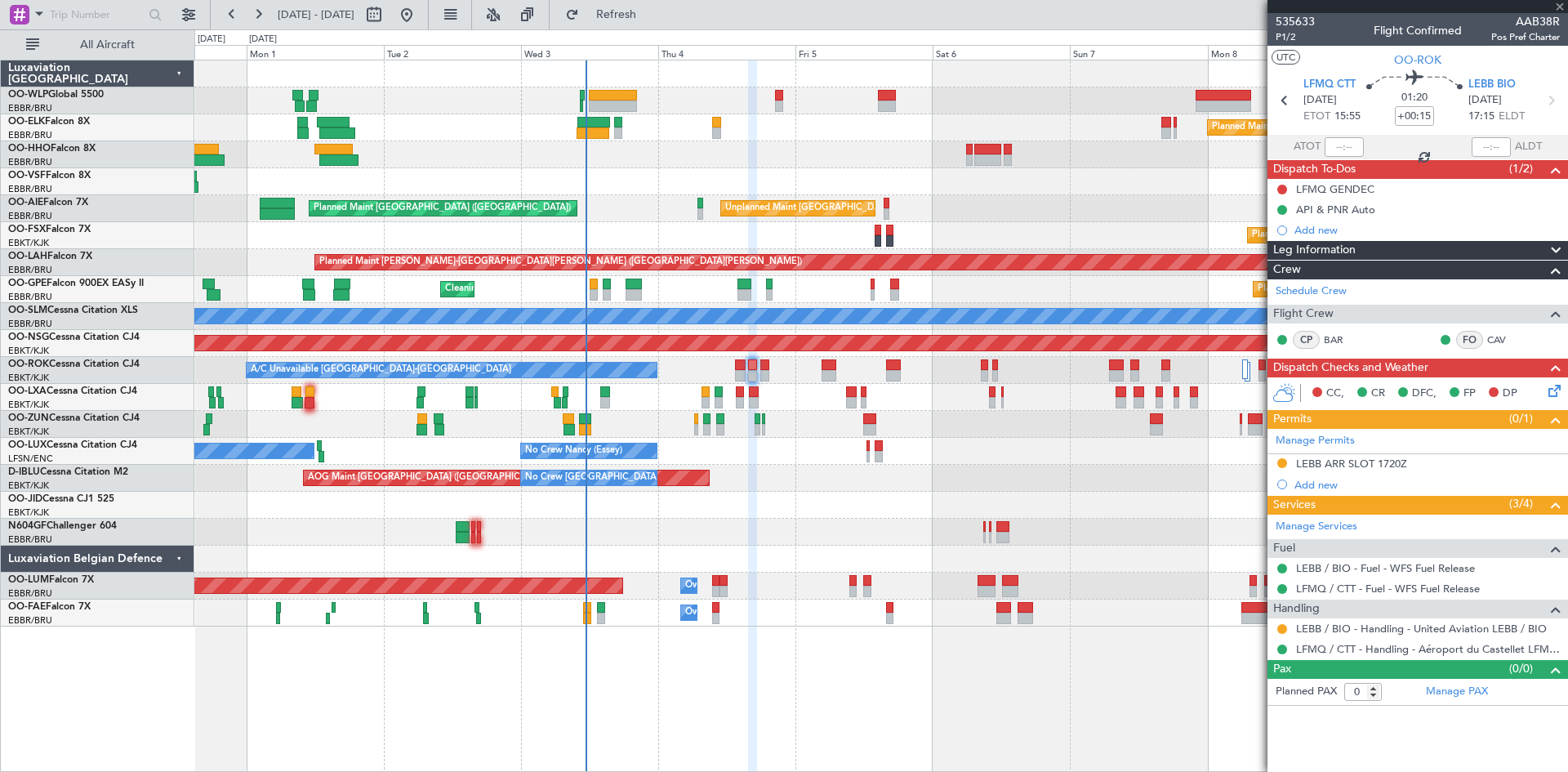
type input "-00:20"
type input "8"
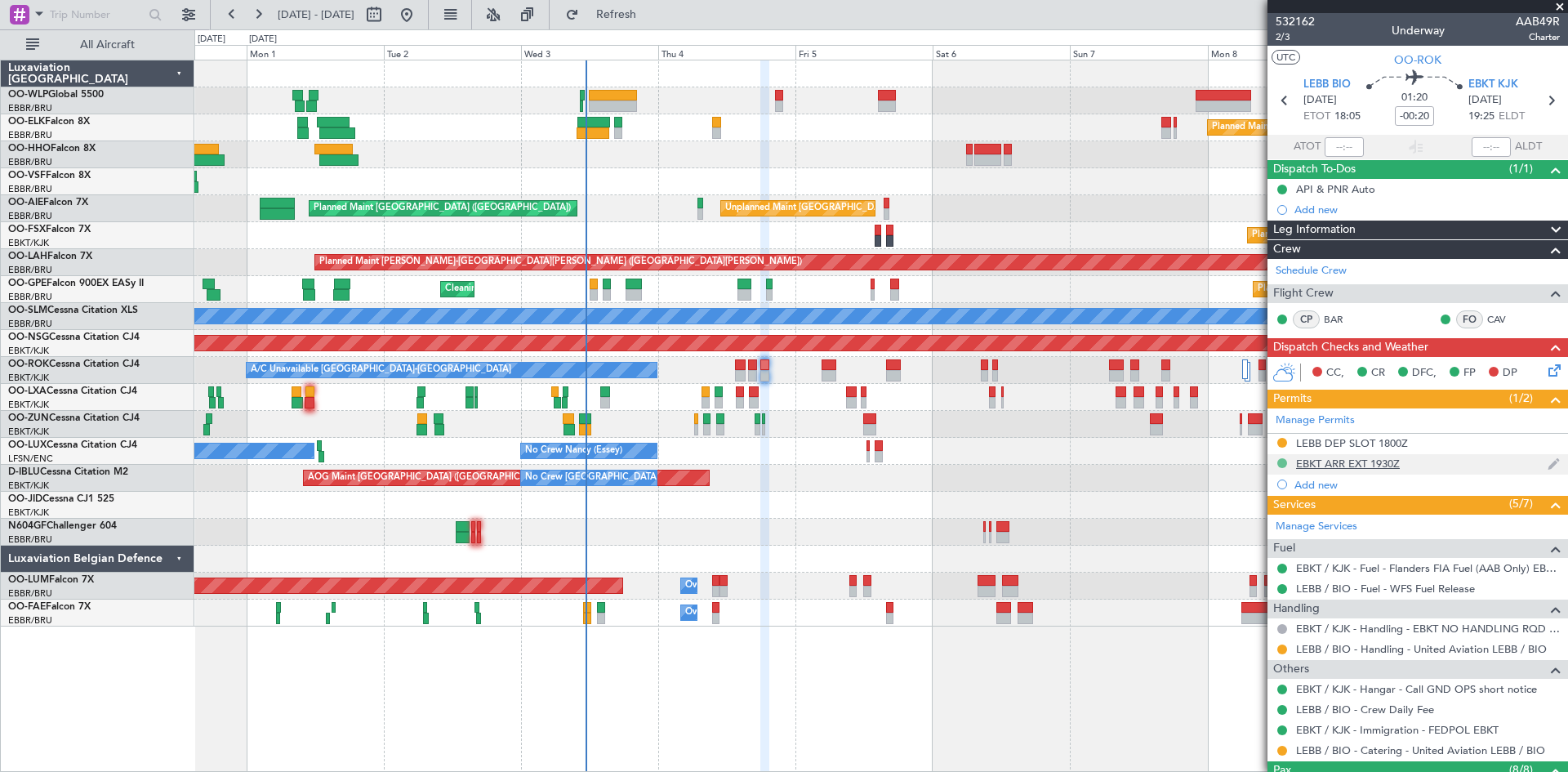
click at [1283, 465] on button at bounding box center [1282, 463] width 9 height 9
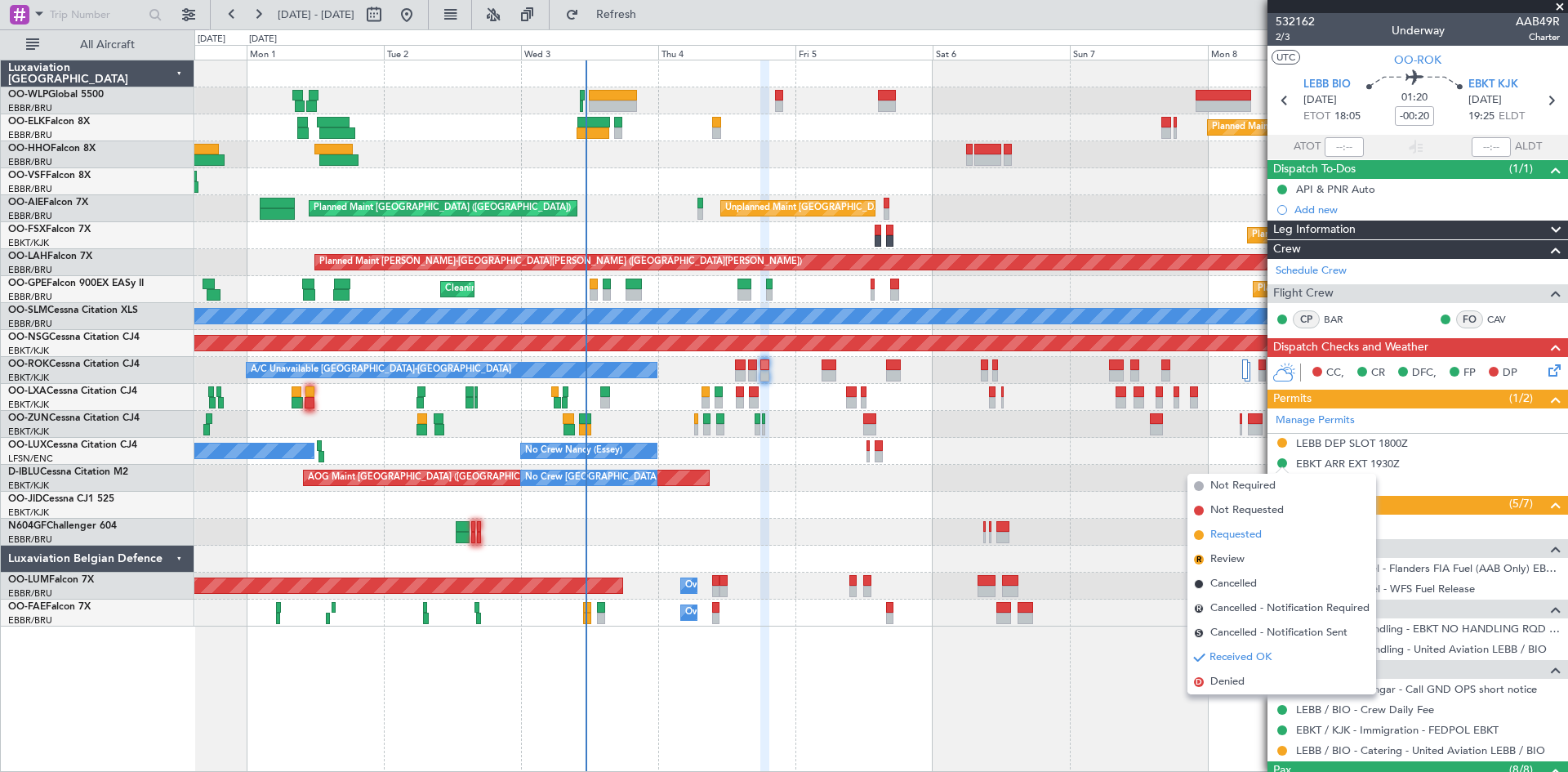
click at [1264, 536] on li "Requested" at bounding box center [1282, 535] width 188 height 24
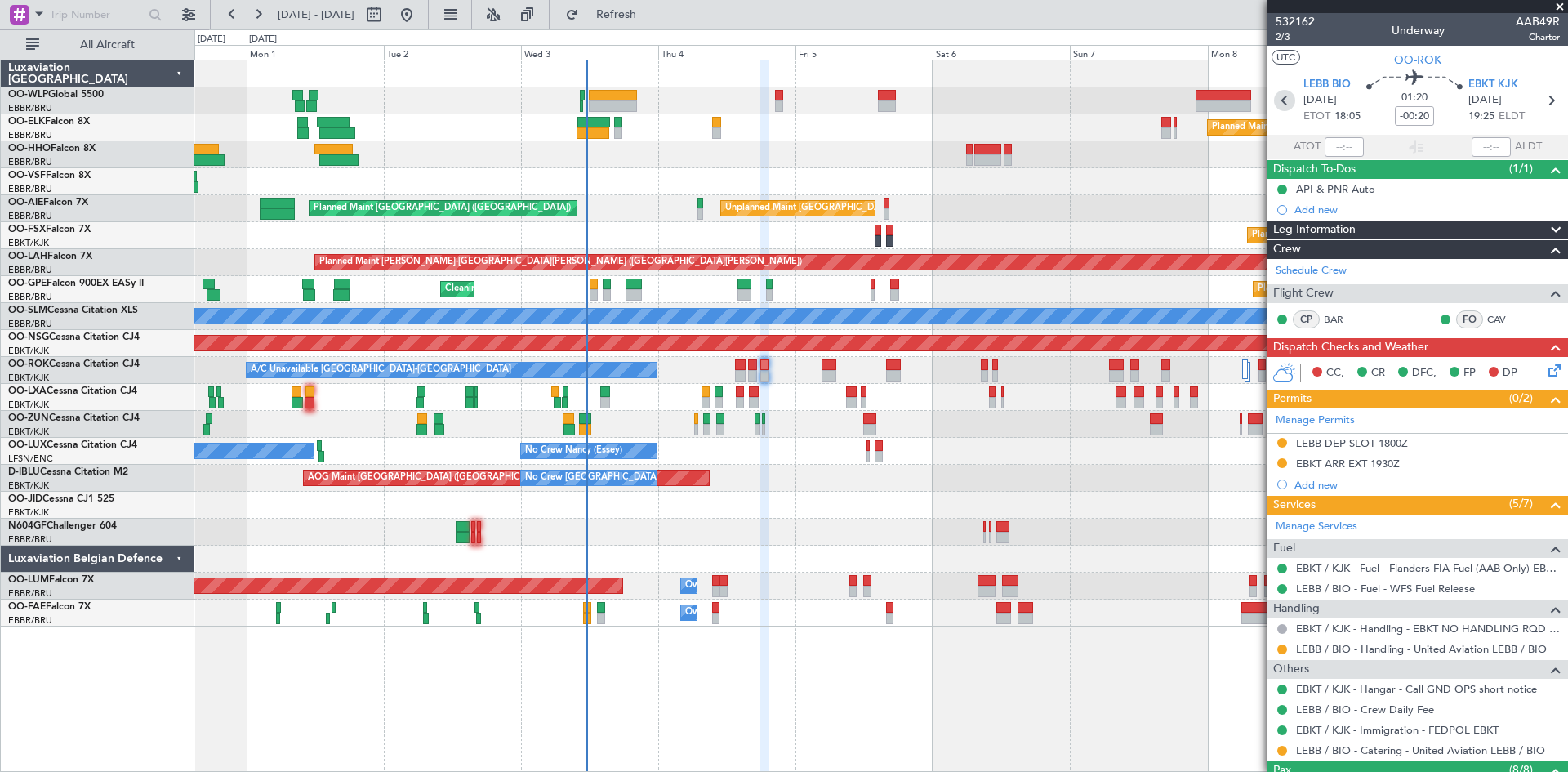
click at [1289, 105] on icon at bounding box center [1285, 100] width 22 height 22
type input "+00:15"
type input "0"
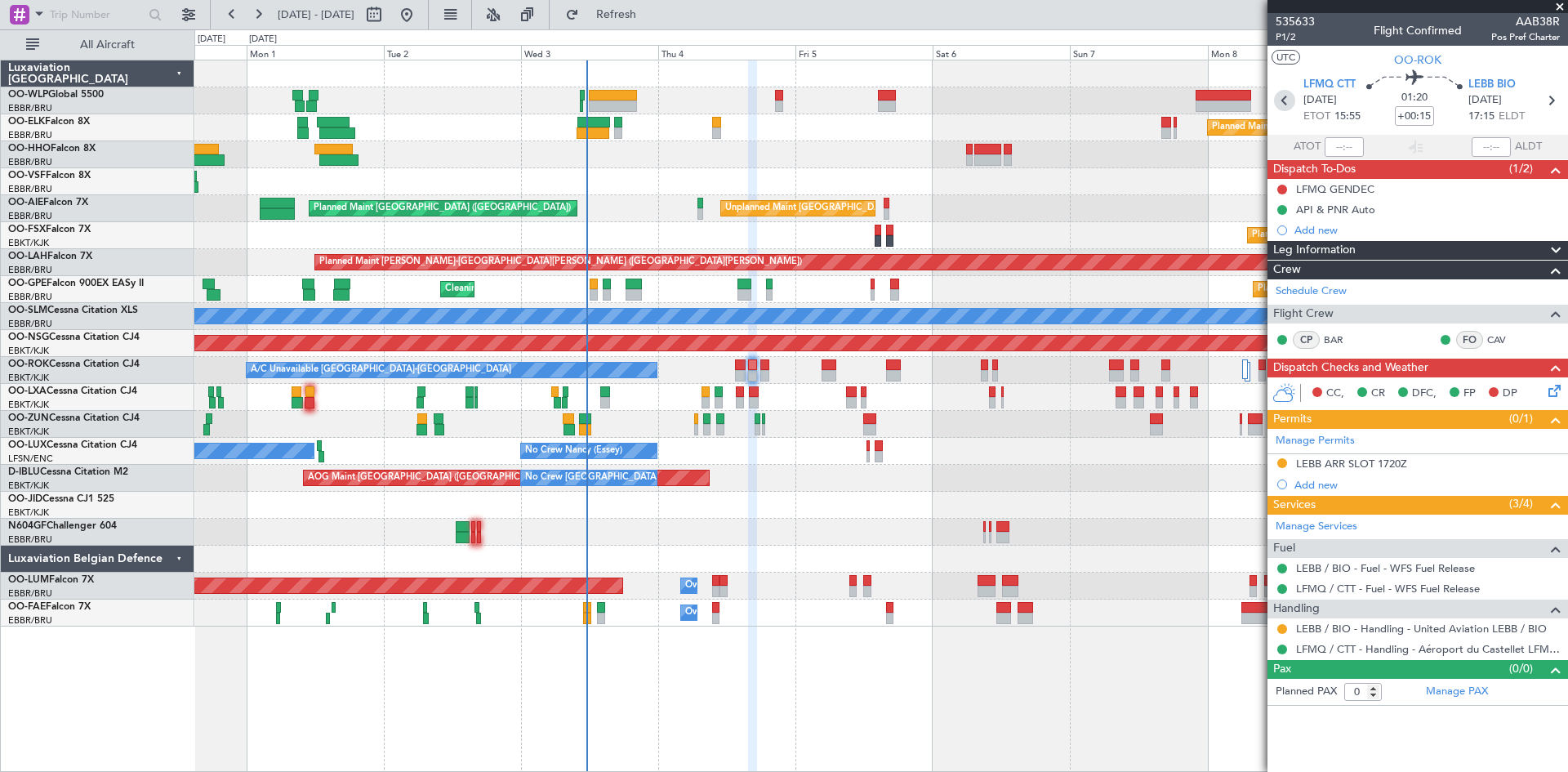
click at [1289, 105] on icon at bounding box center [1285, 100] width 22 height 22
type input "+00:30"
type input "2"
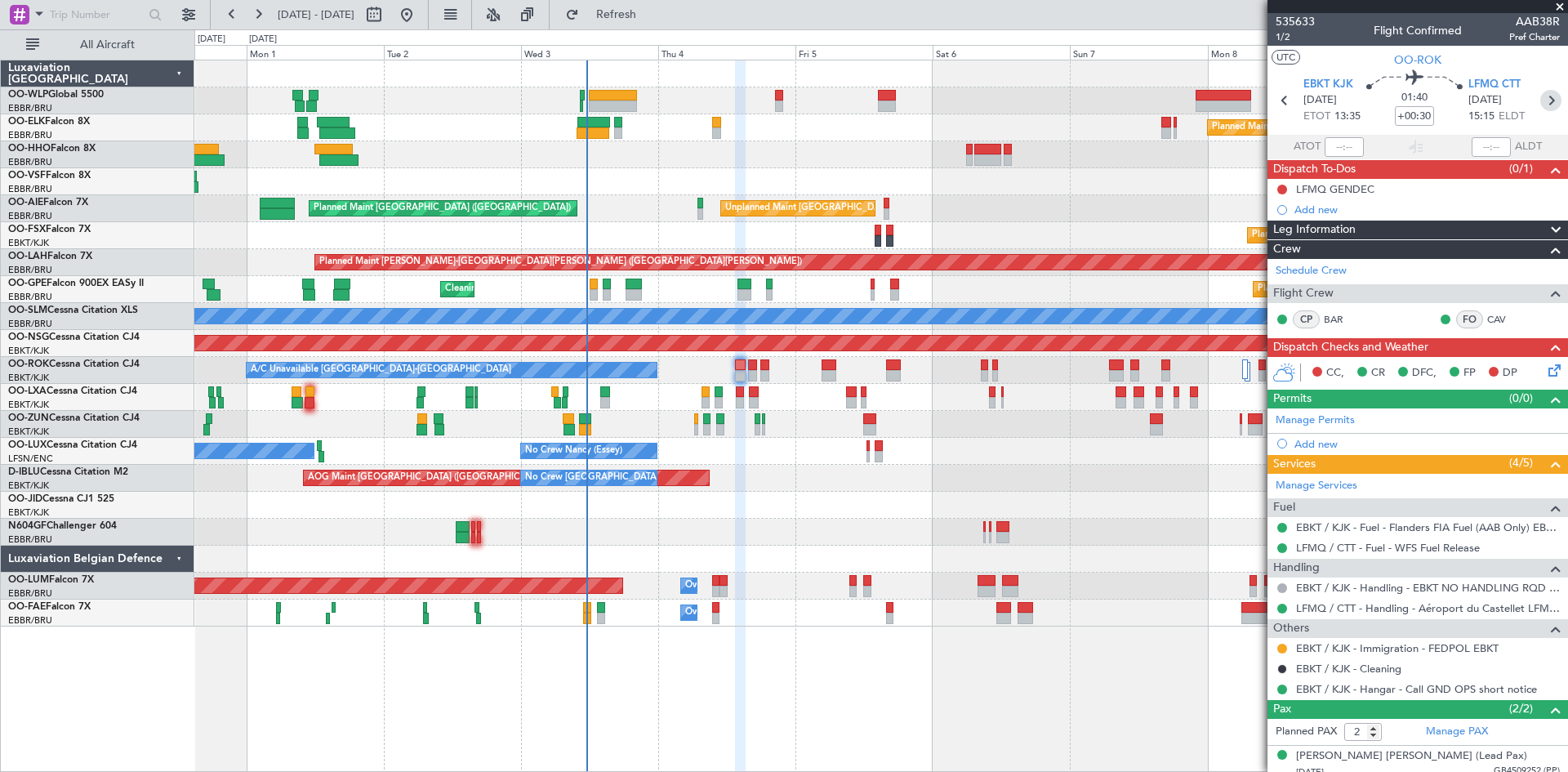
click at [1541, 104] on icon at bounding box center [1551, 100] width 22 height 22
type input "+00:15"
type input "0"
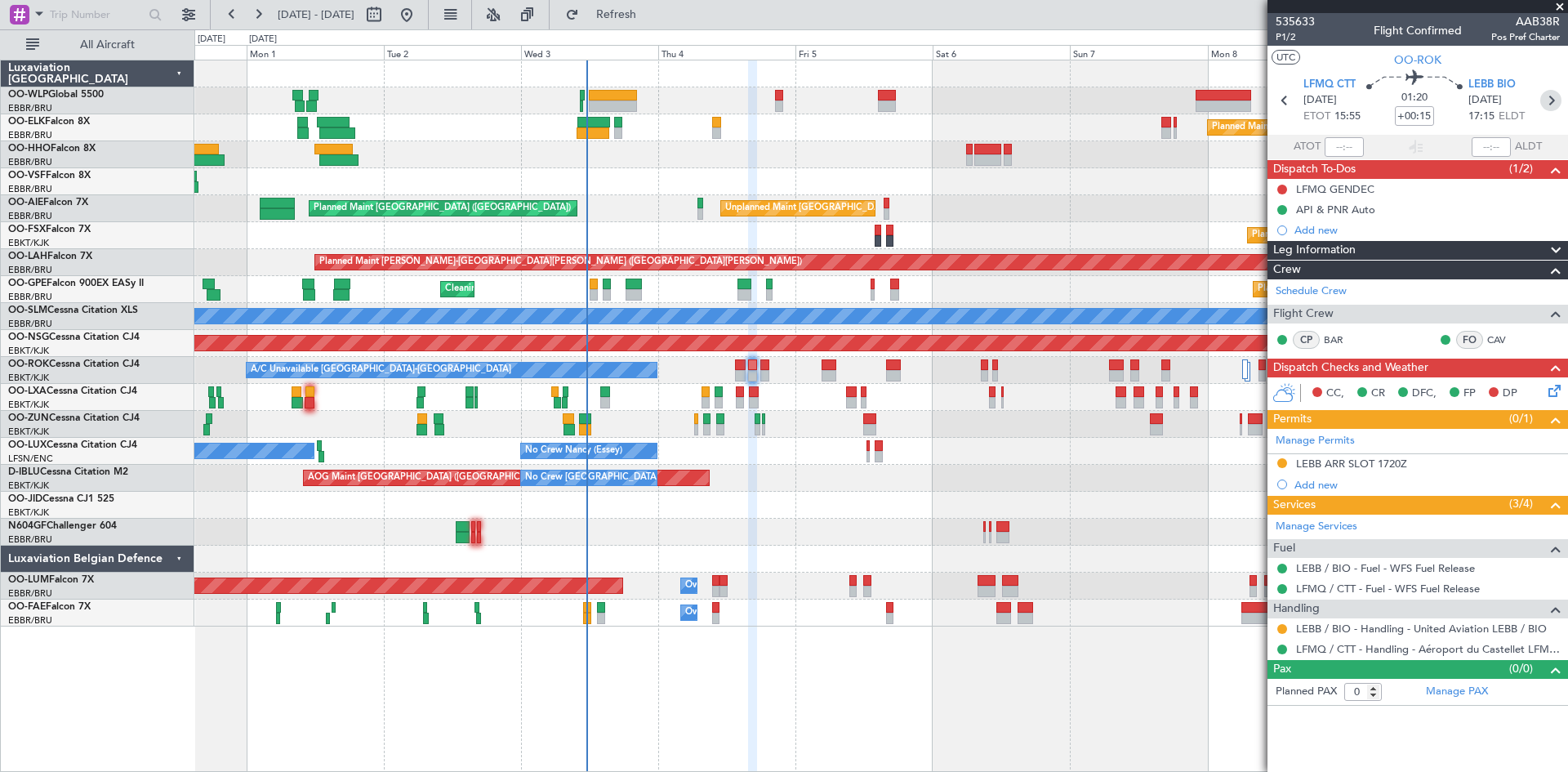
click at [1549, 101] on icon at bounding box center [1551, 100] width 22 height 22
type input "-00:20"
type input "8"
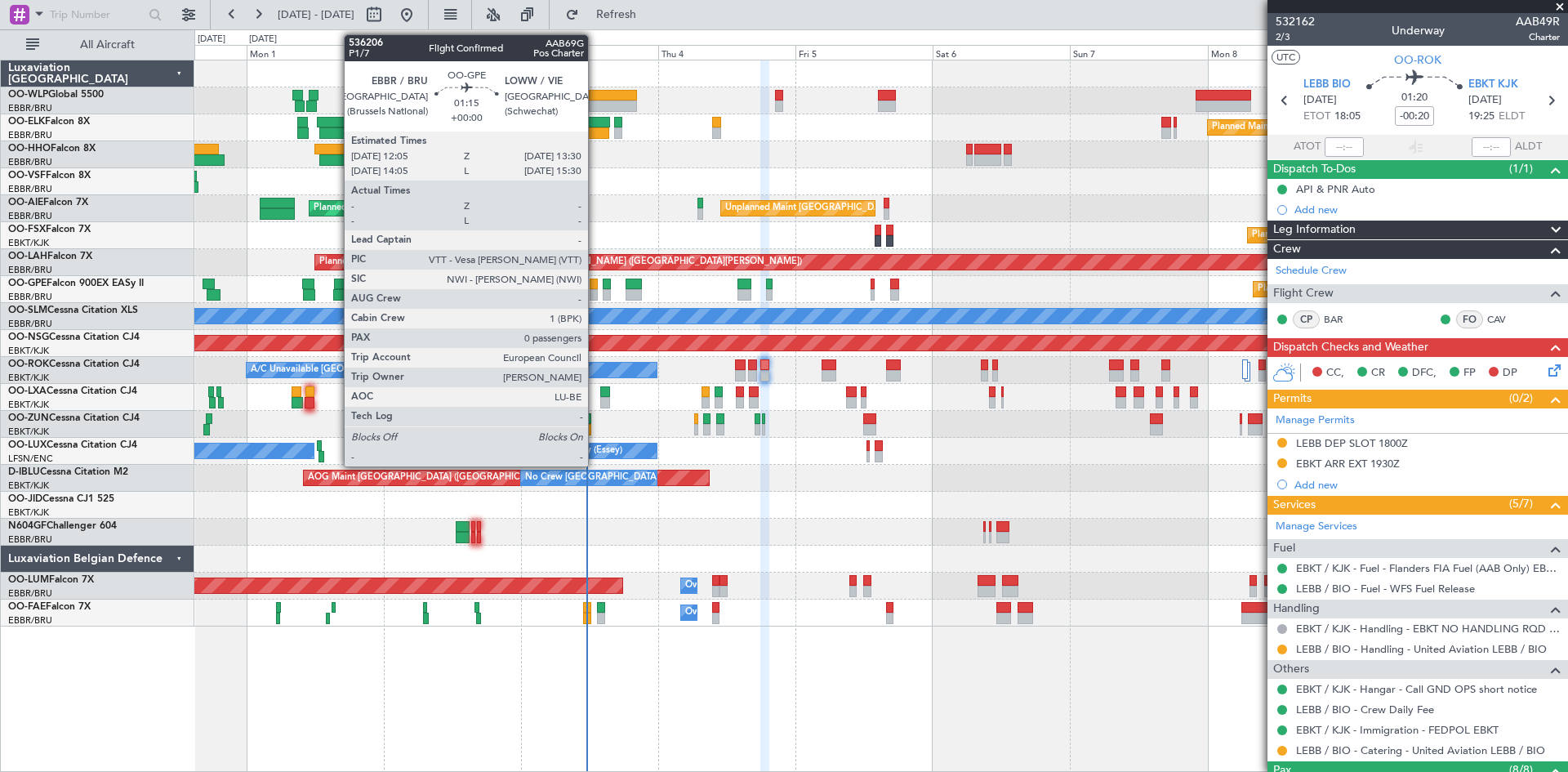
click at [596, 291] on div at bounding box center [594, 295] width 8 height 11
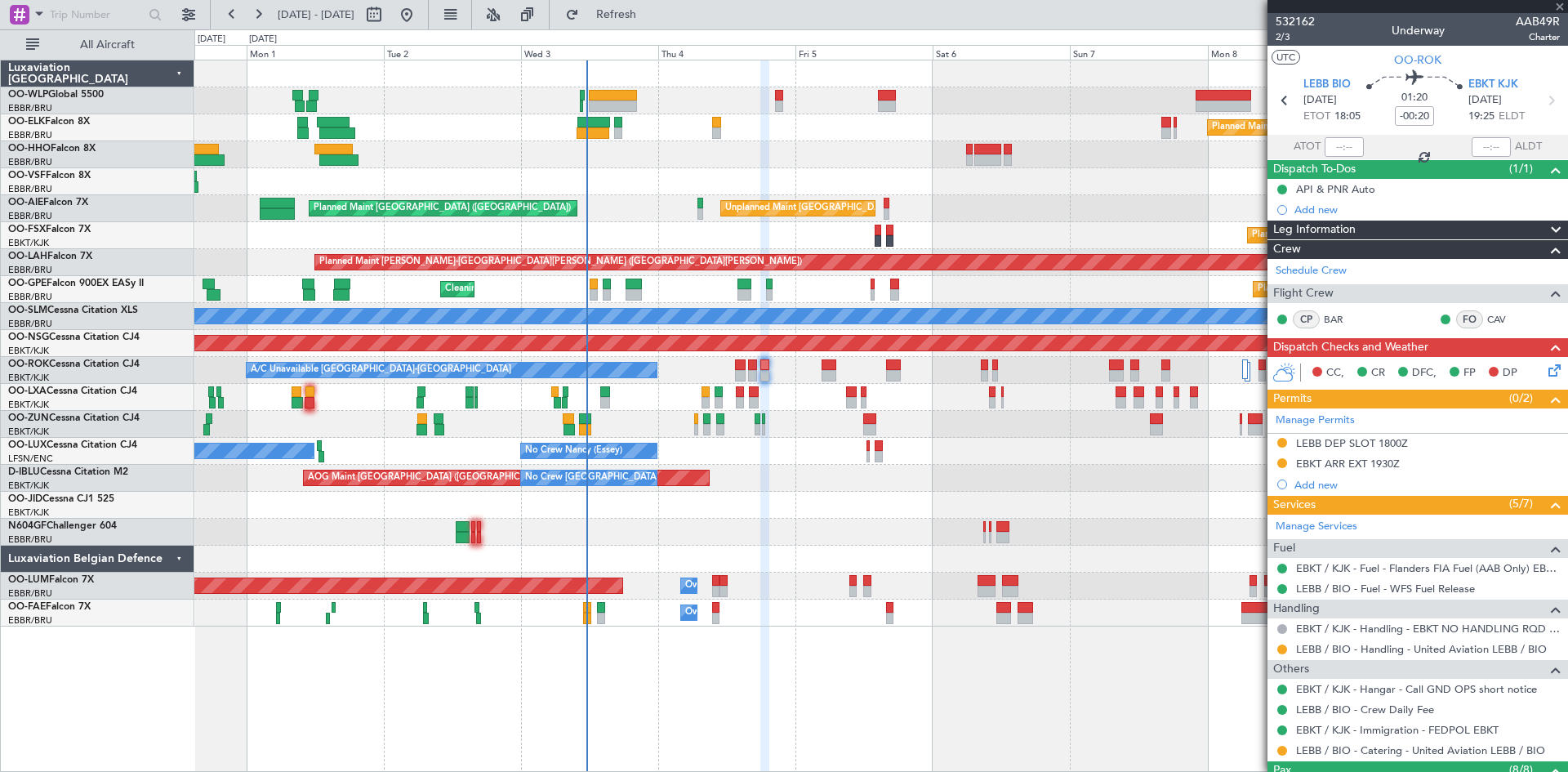
type input "0"
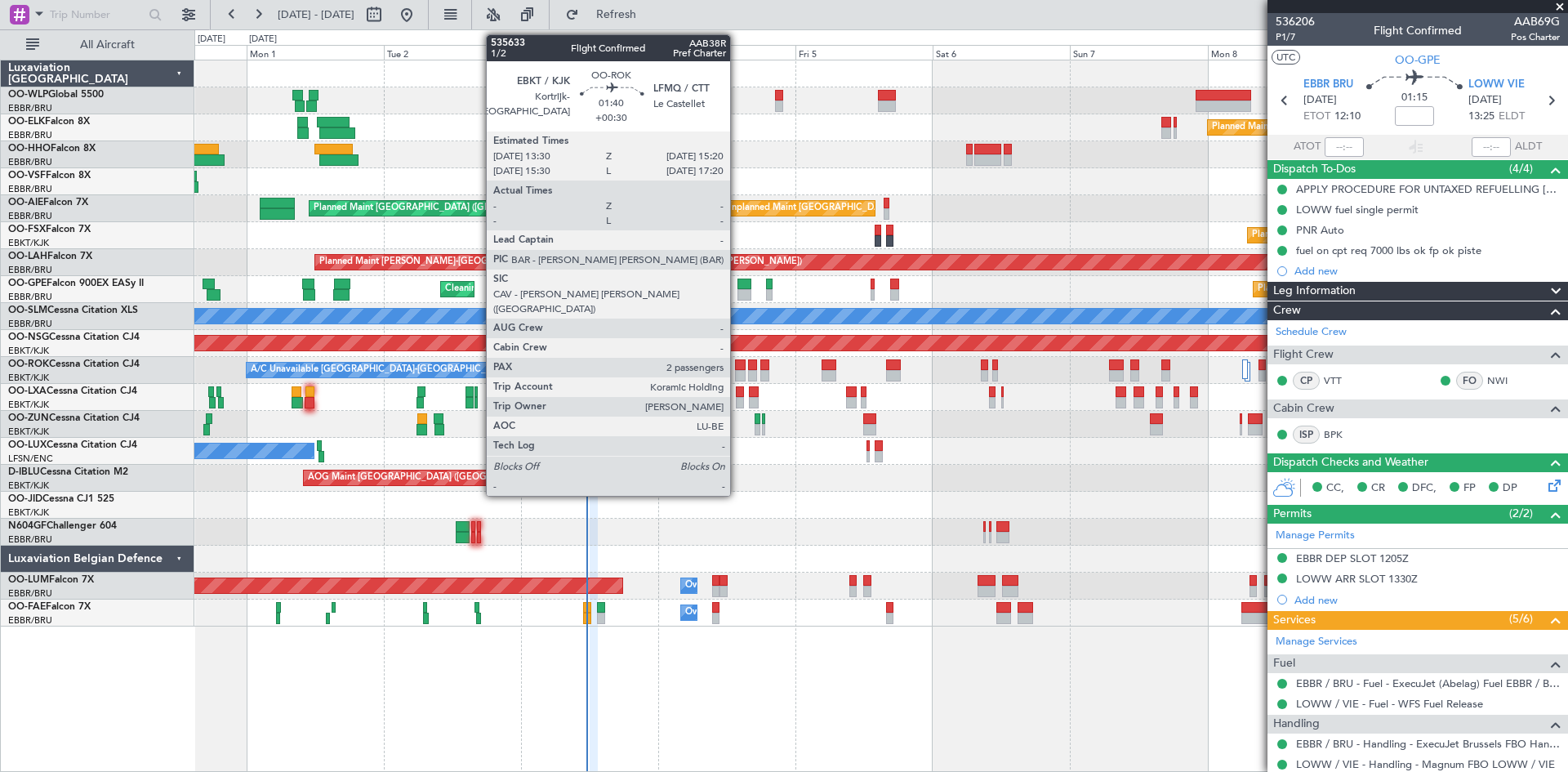
click at [740, 364] on div at bounding box center [740, 365] width 10 height 11
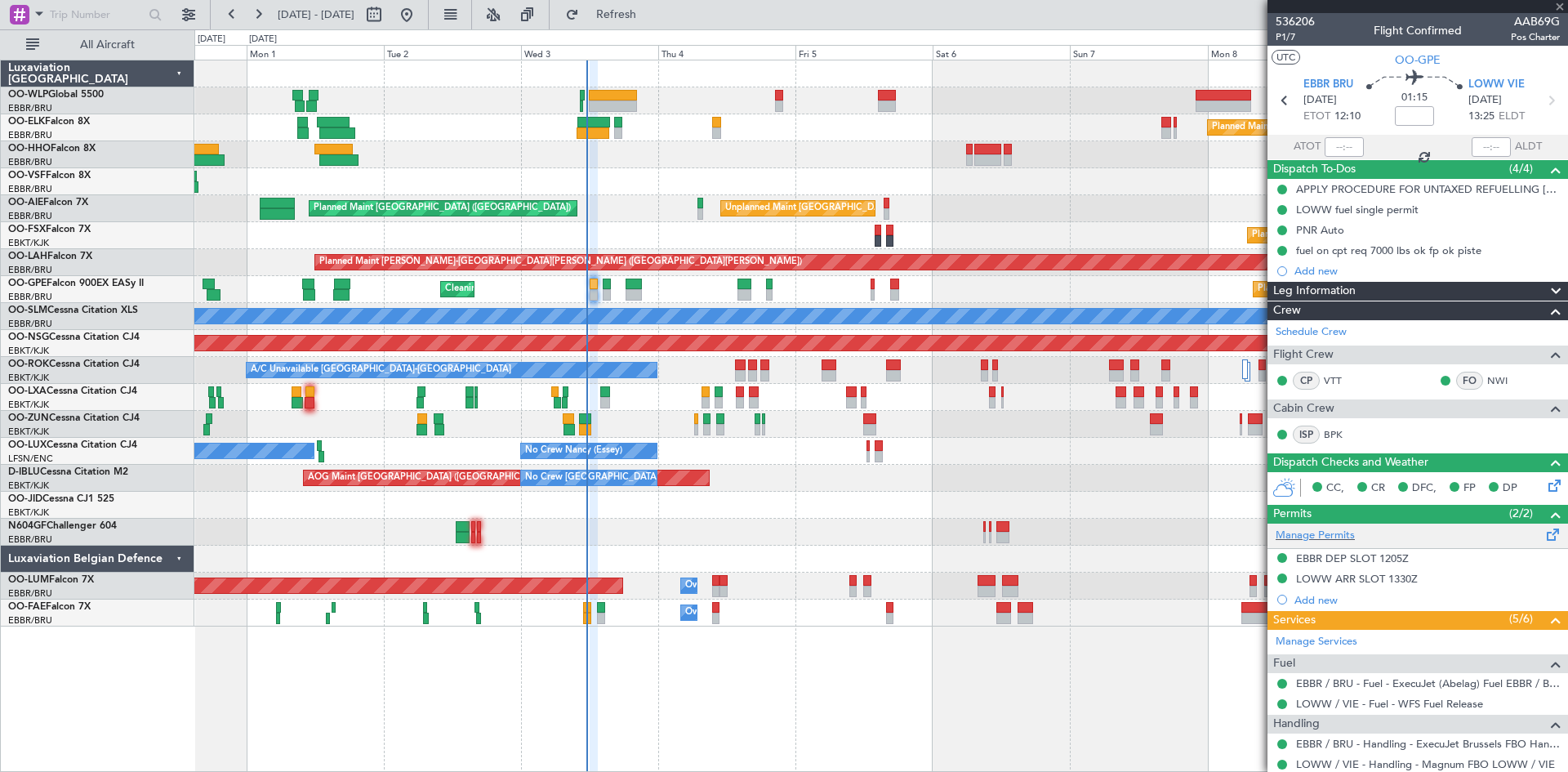
type input "+00:30"
type input "2"
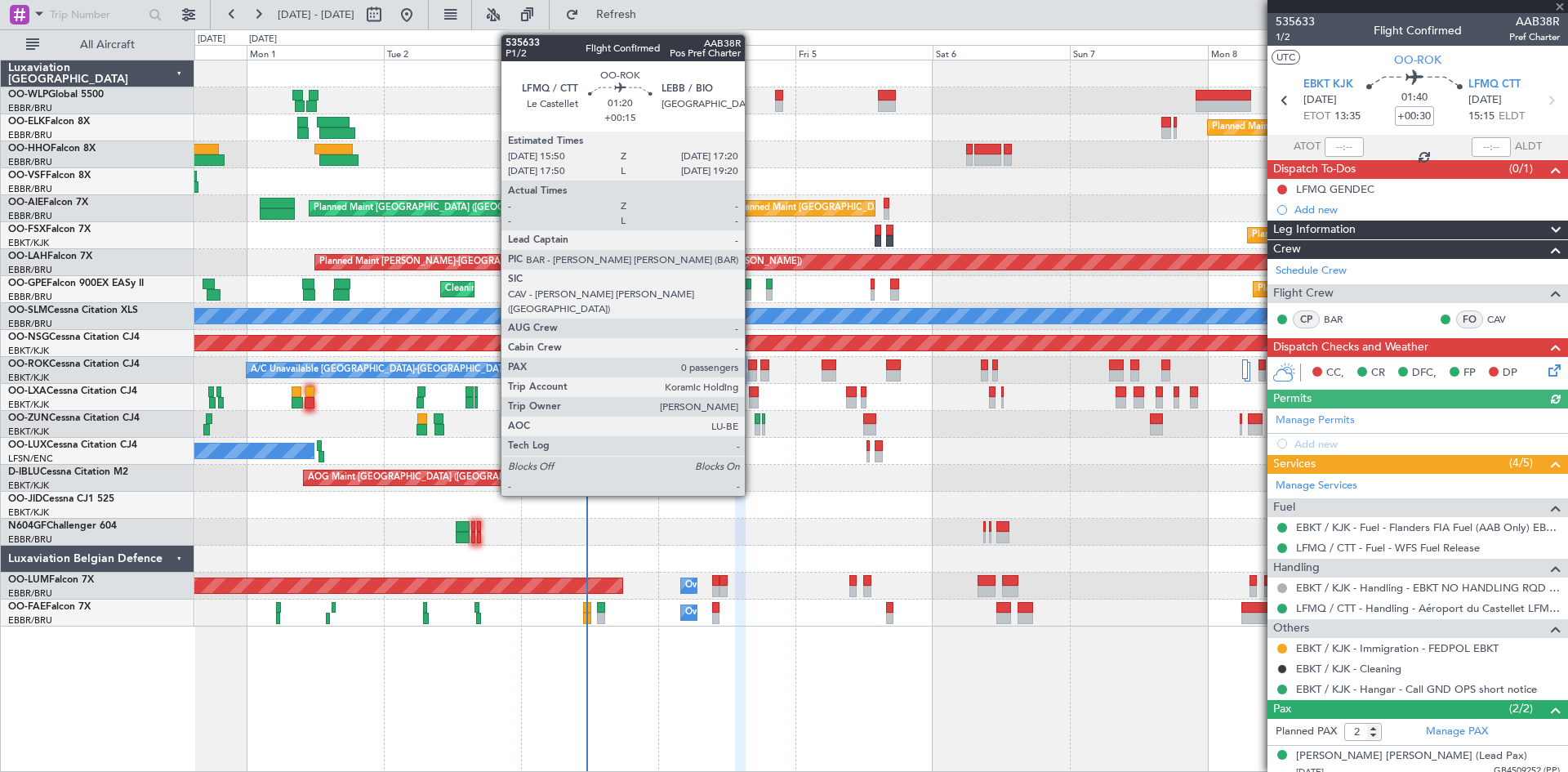
click at [753, 367] on div at bounding box center [753, 365] width 9 height 11
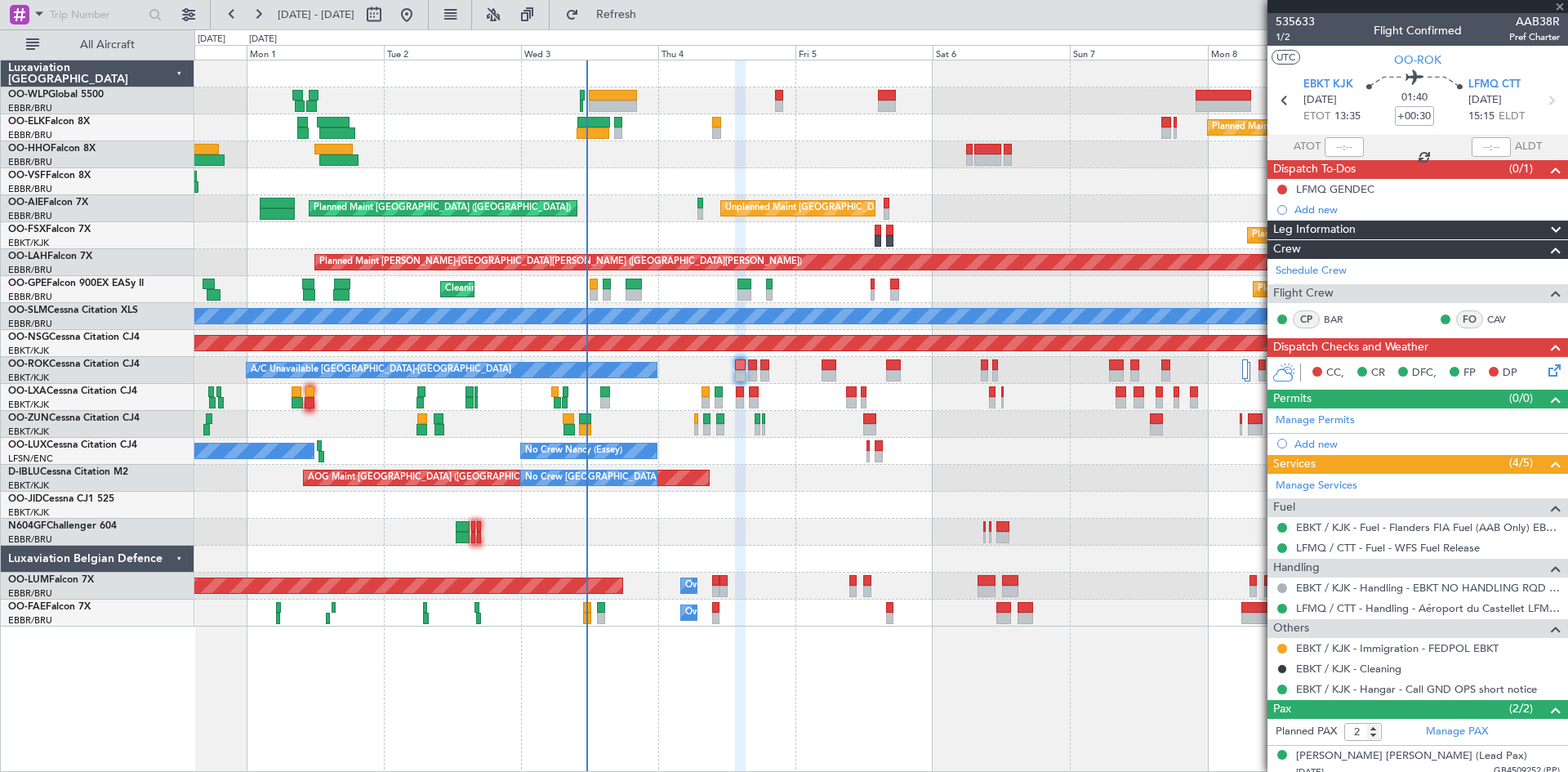
type input "+00:15"
type input "0"
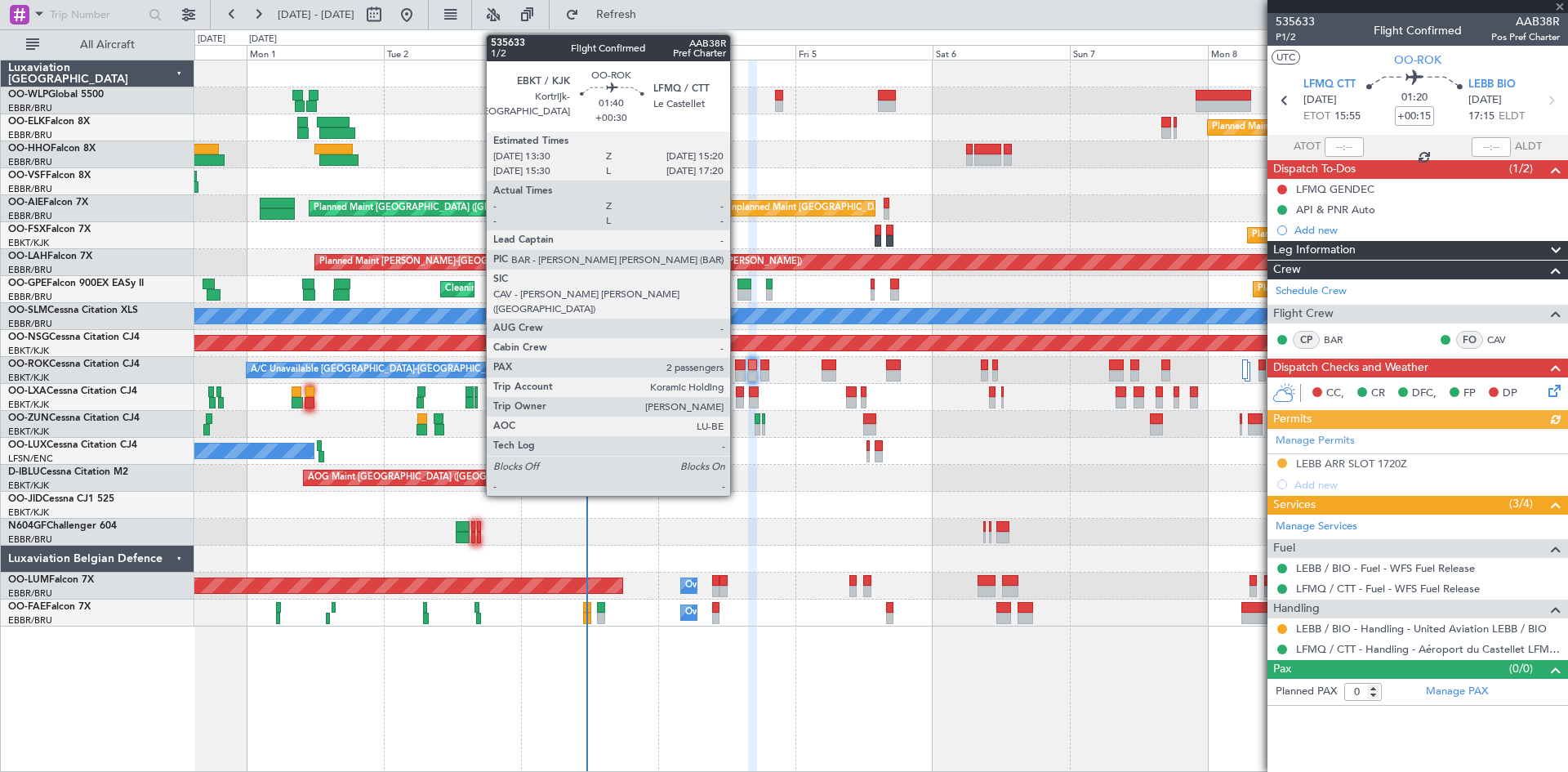
click at [738, 371] on div at bounding box center [740, 376] width 10 height 11
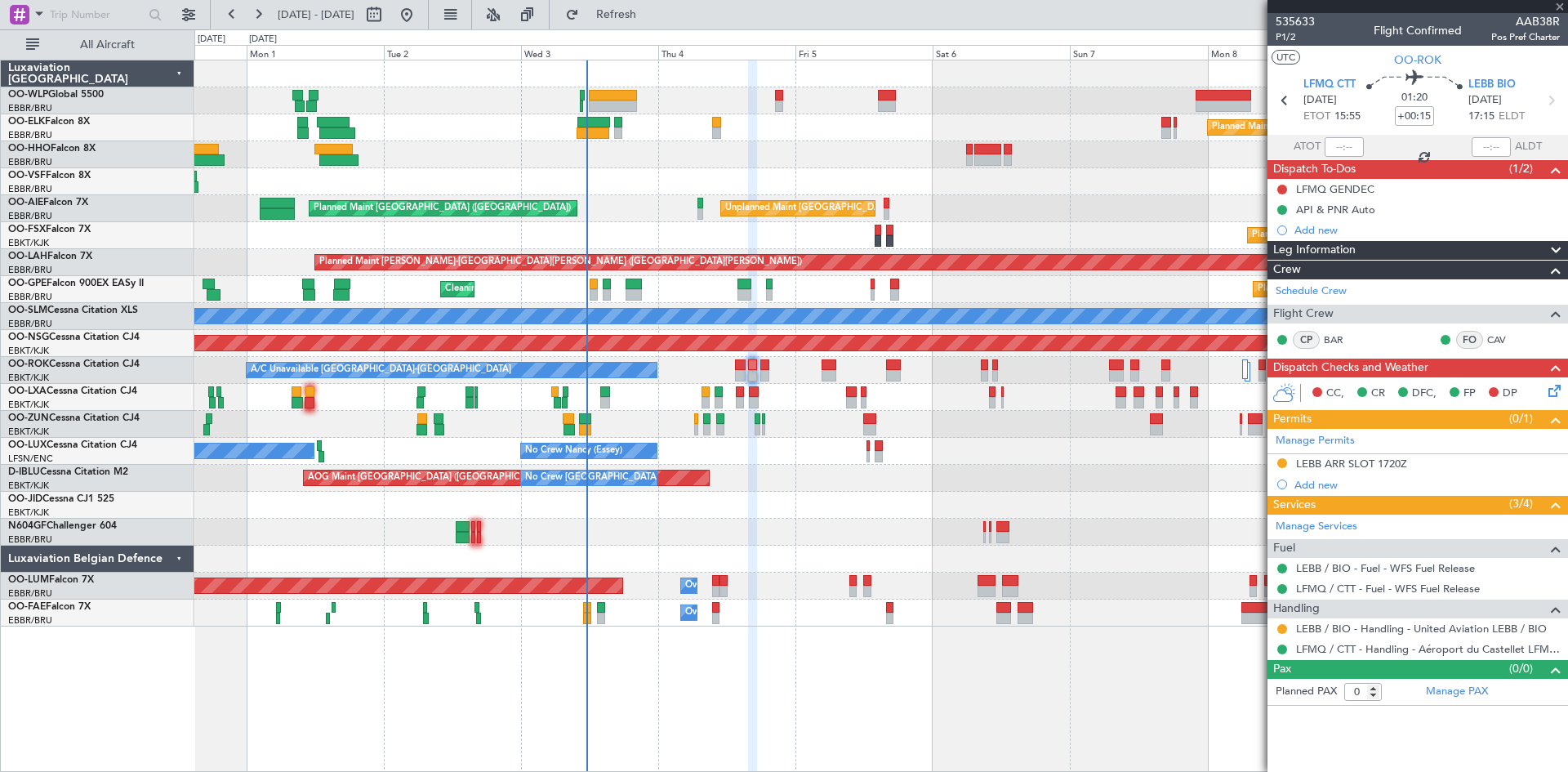
type input "+00:30"
type input "2"
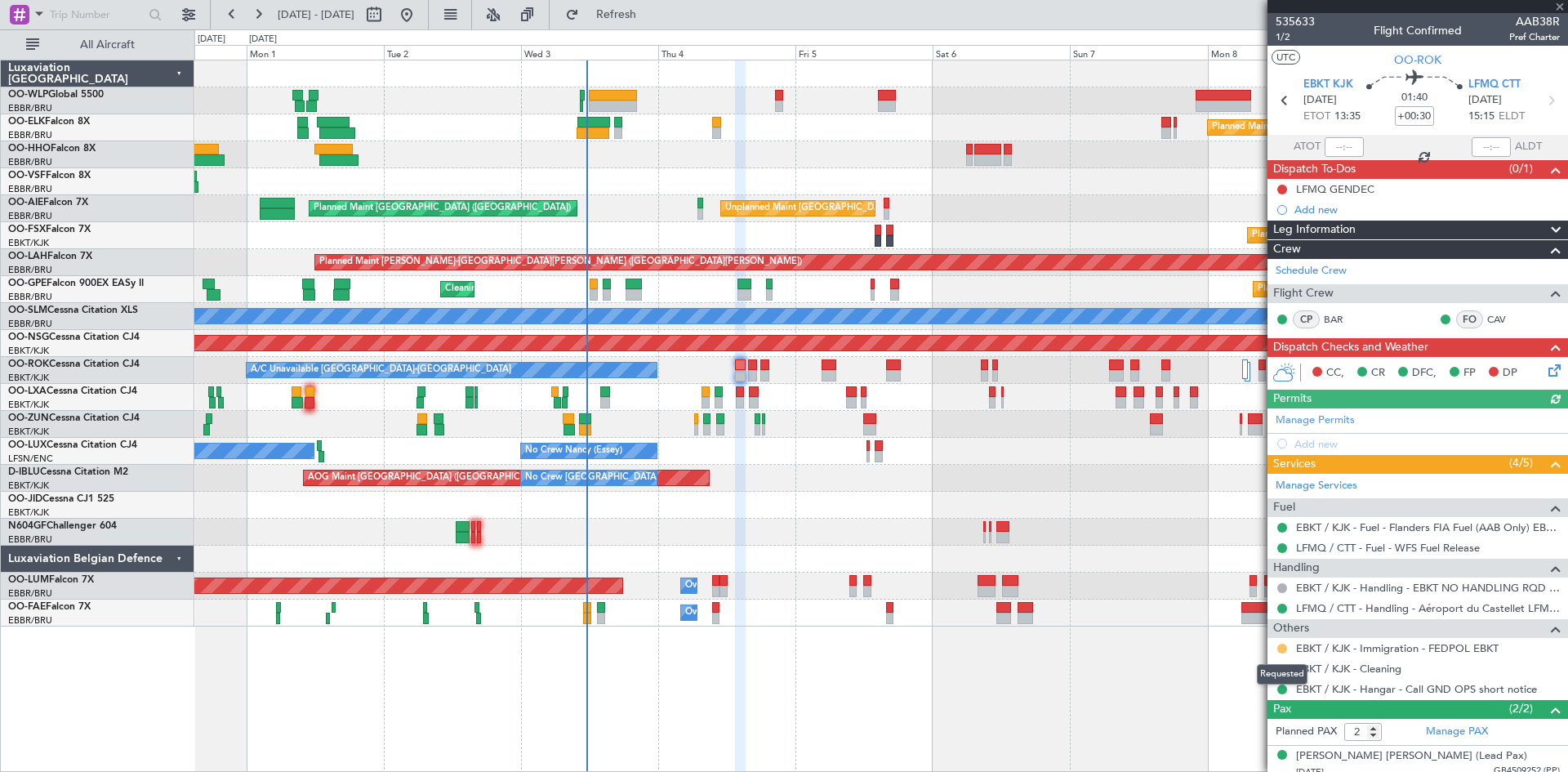
click at [1284, 649] on button at bounding box center [1282, 648] width 9 height 9
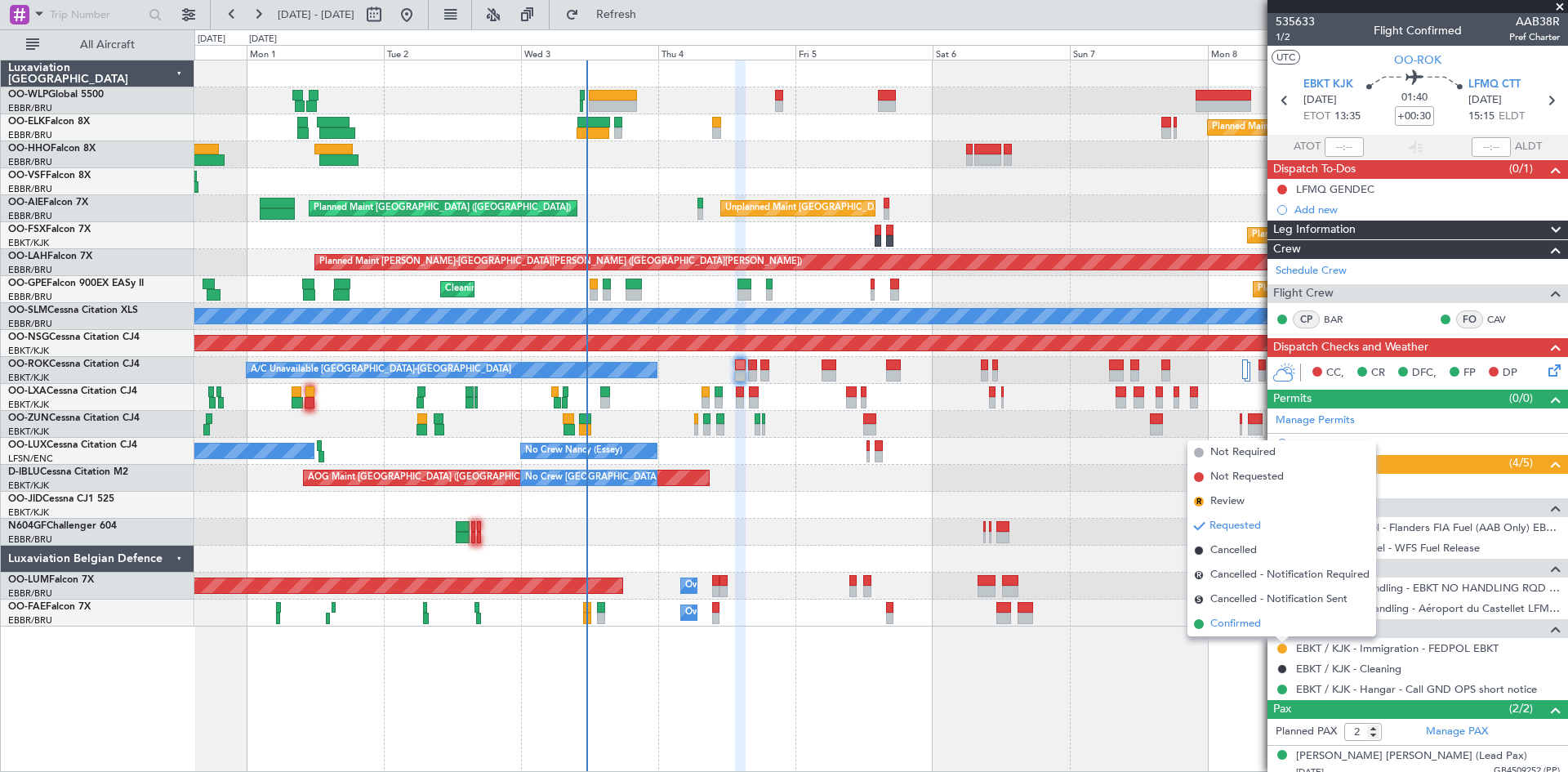
click at [1259, 630] on span "Confirmed" at bounding box center [1236, 624] width 51 height 16
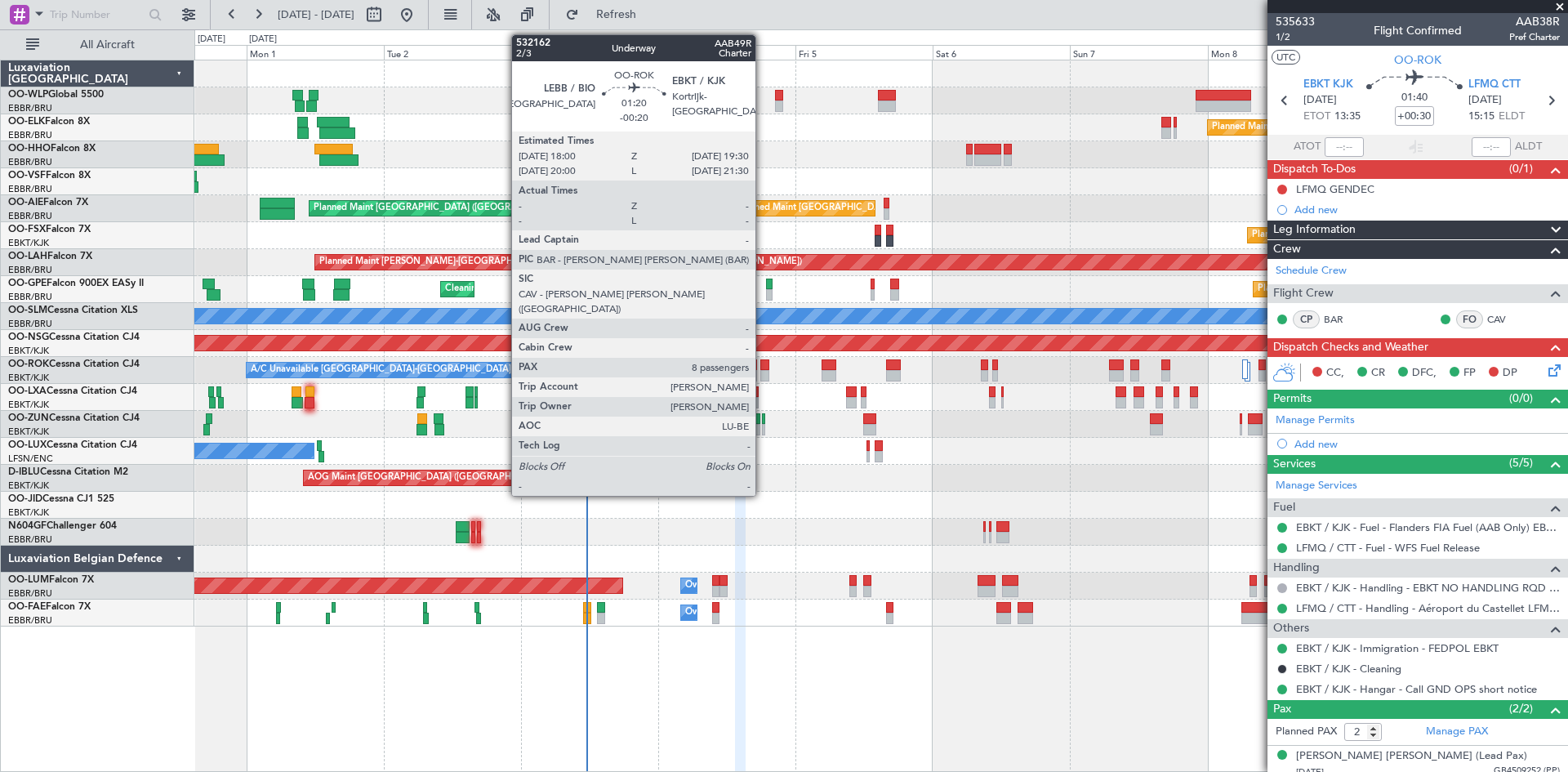
click at [763, 379] on div at bounding box center [765, 376] width 9 height 11
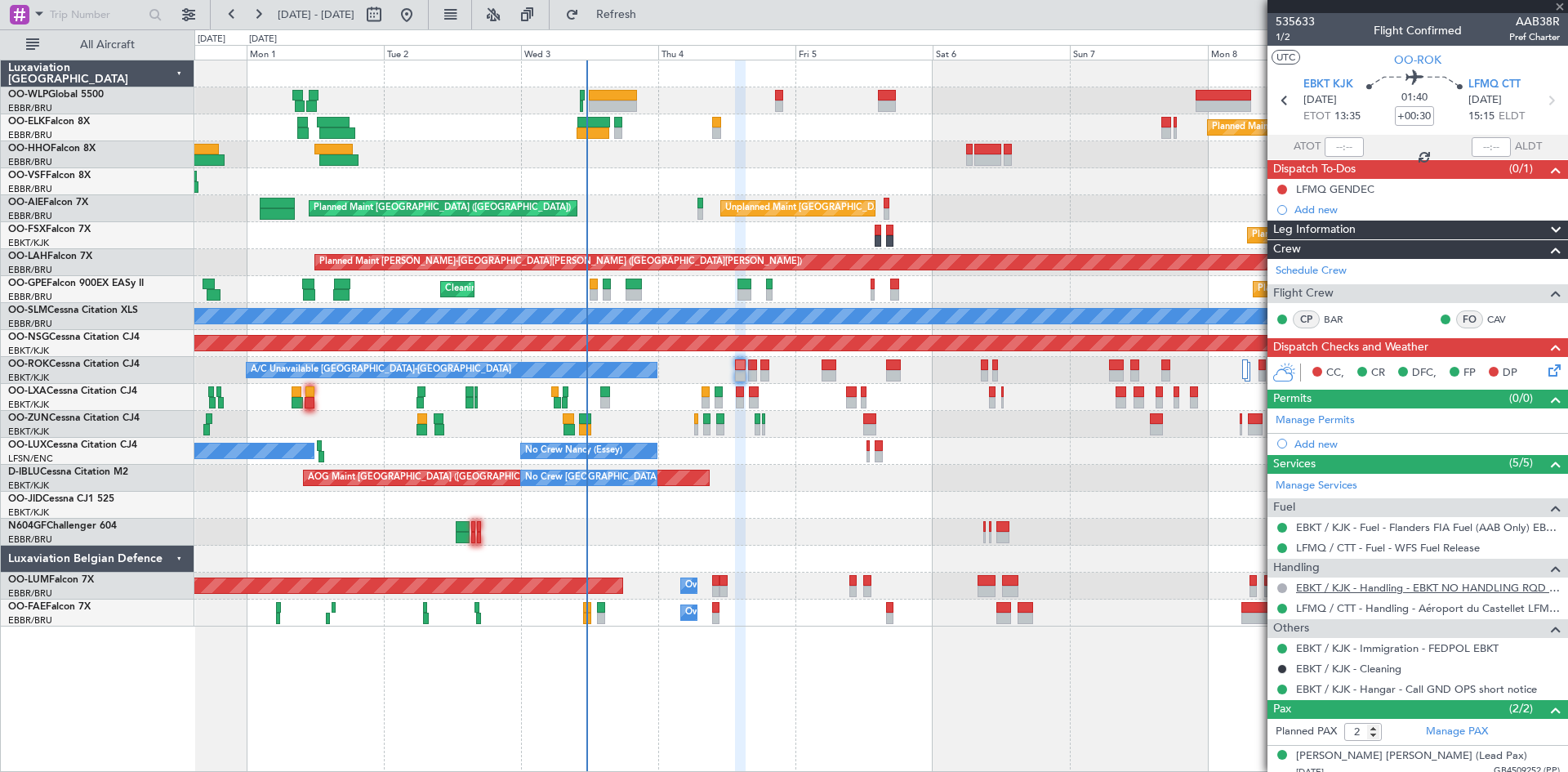
type input "-00:20"
type input "8"
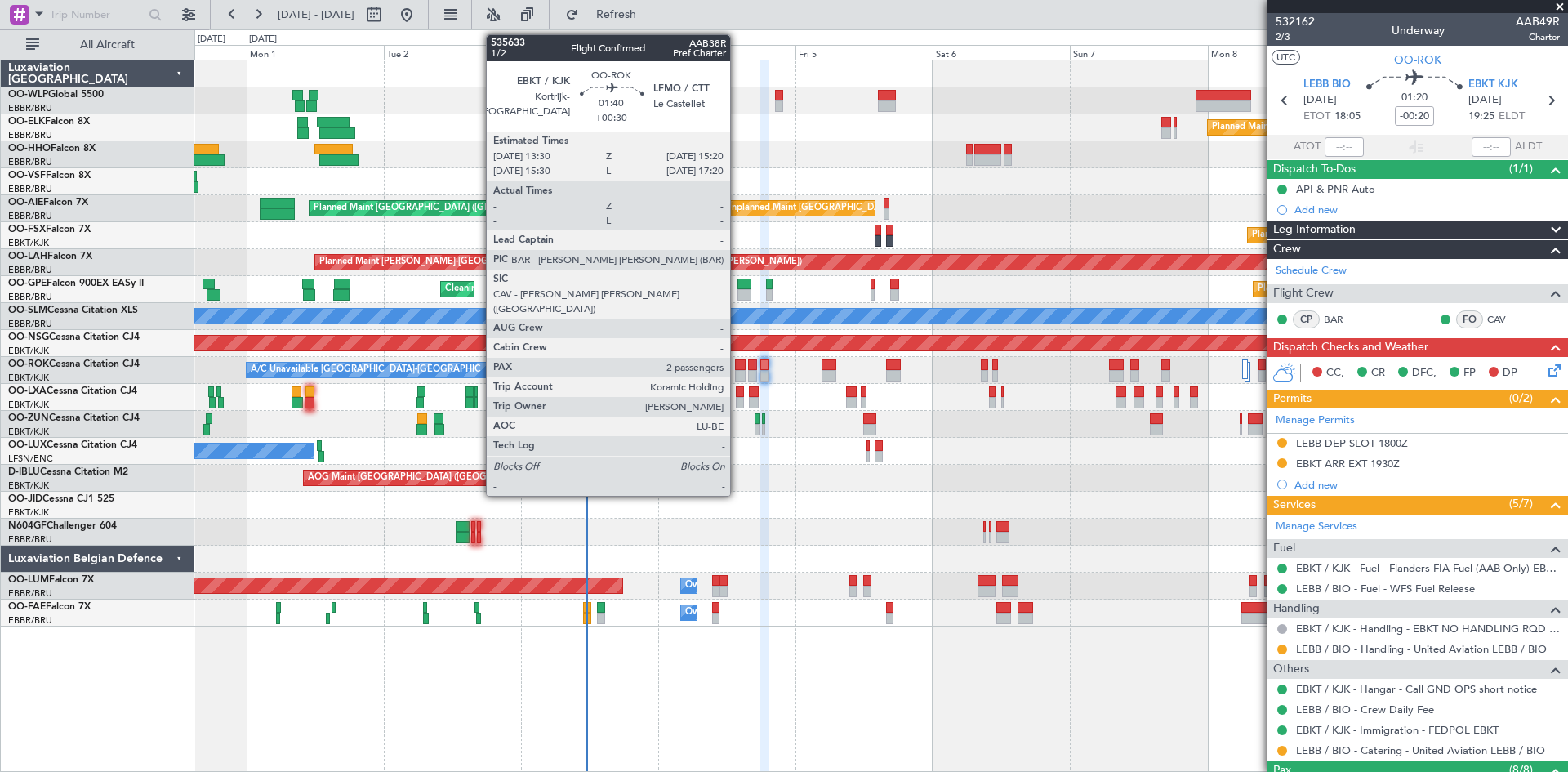
click at [738, 371] on div at bounding box center [740, 376] width 10 height 11
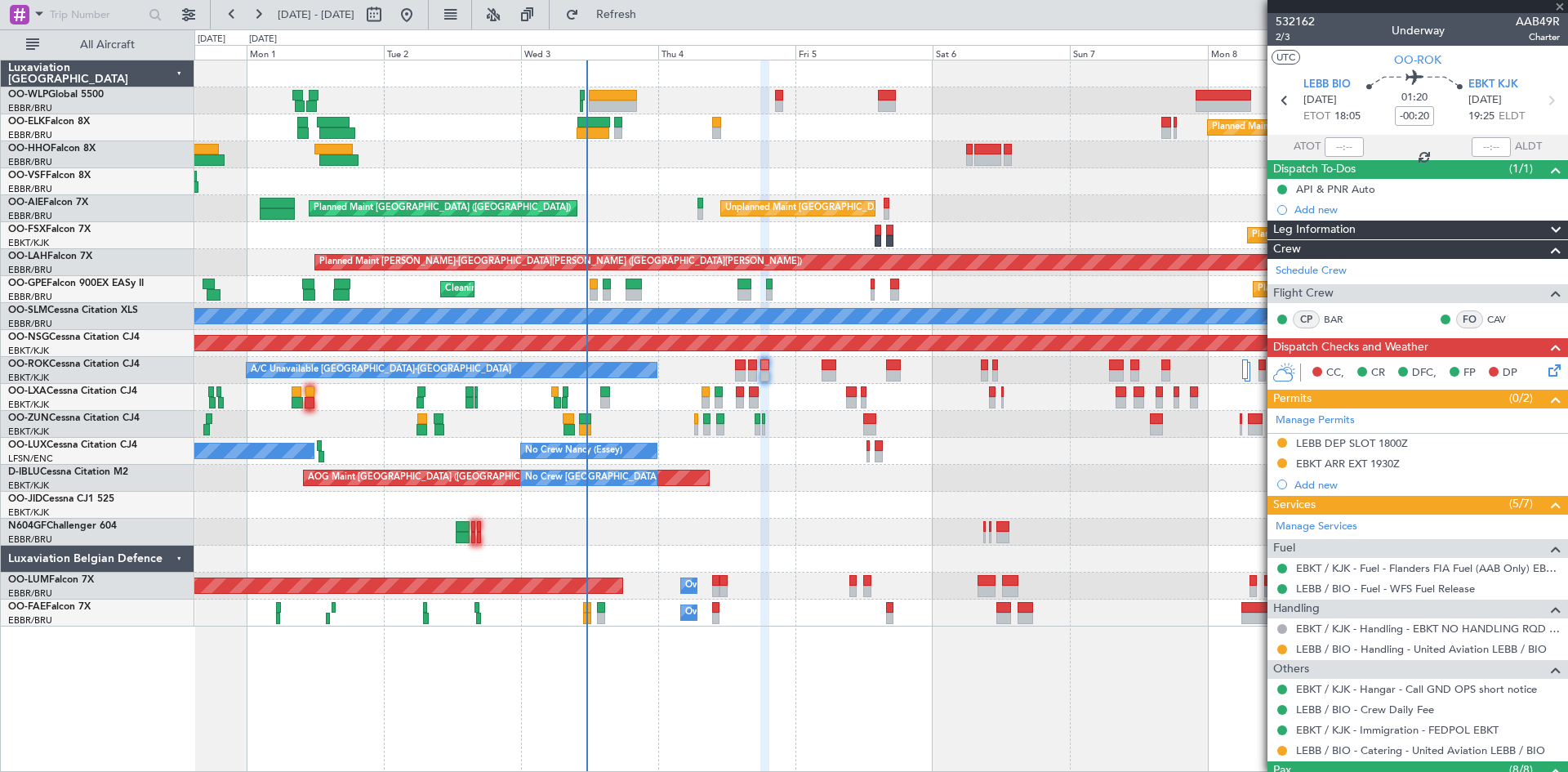
type input "+00:30"
type input "2"
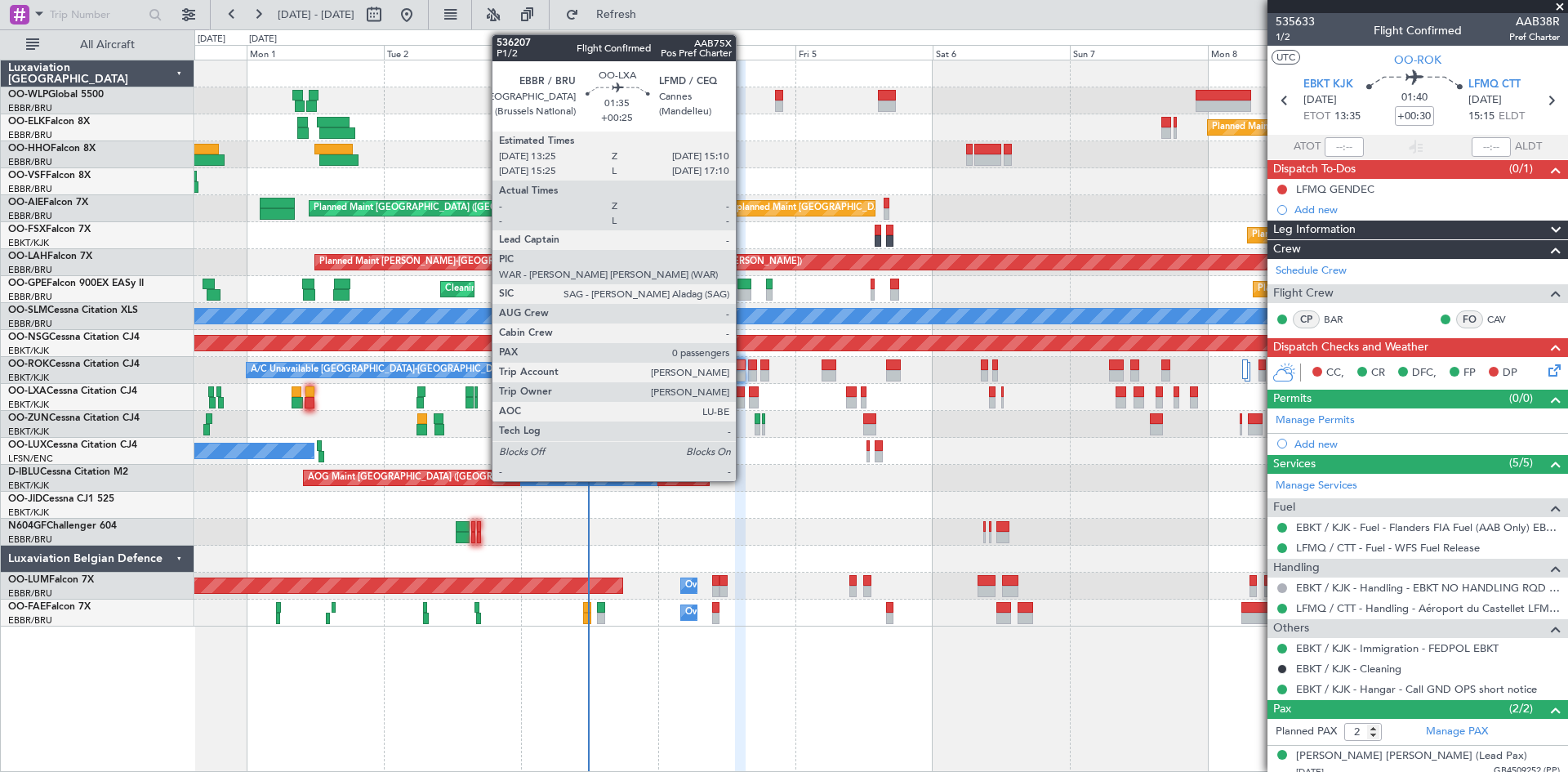
click at [744, 402] on div at bounding box center [739, 402] width 10 height 11
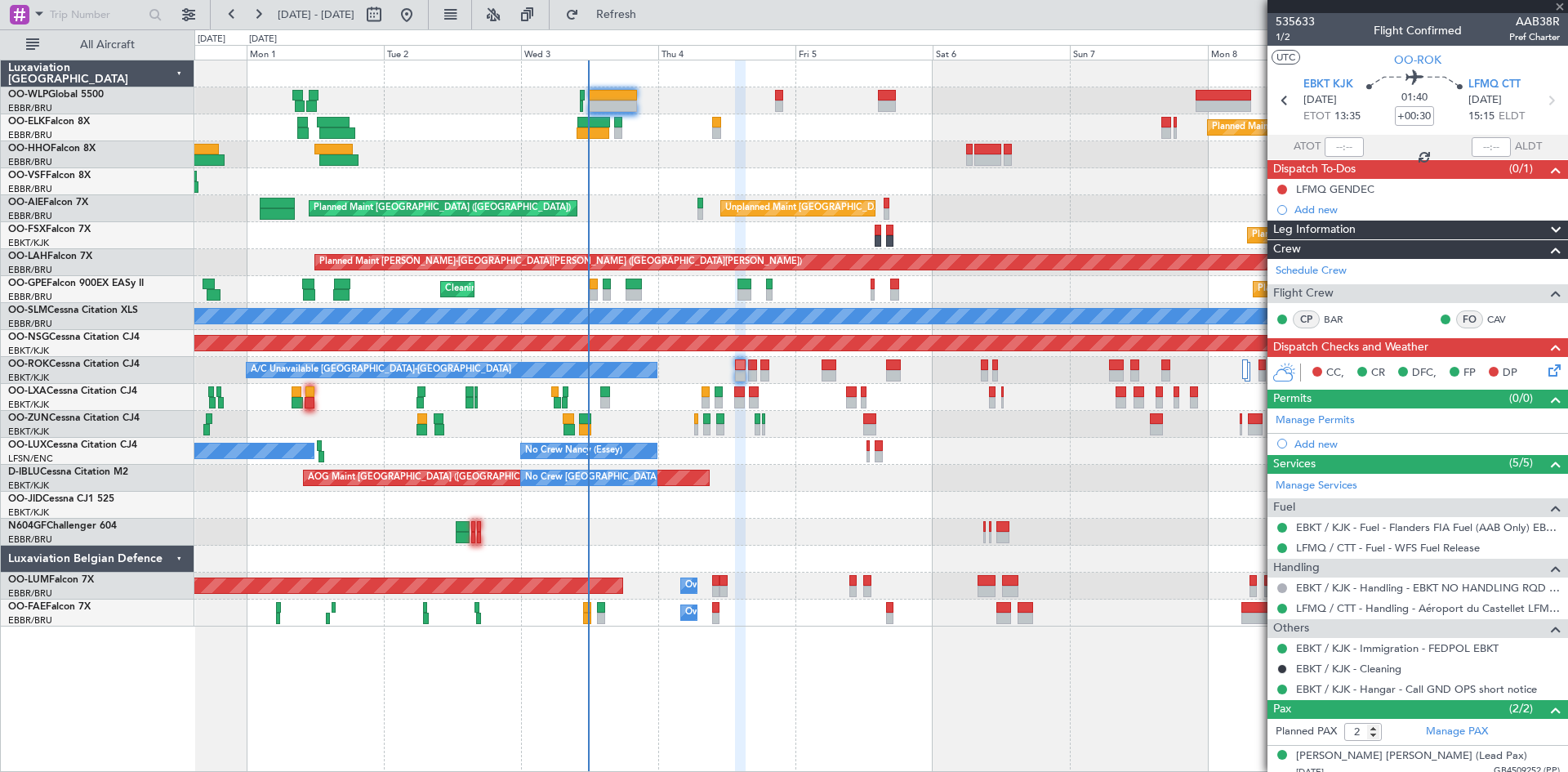
type input "+00:25"
type input "0"
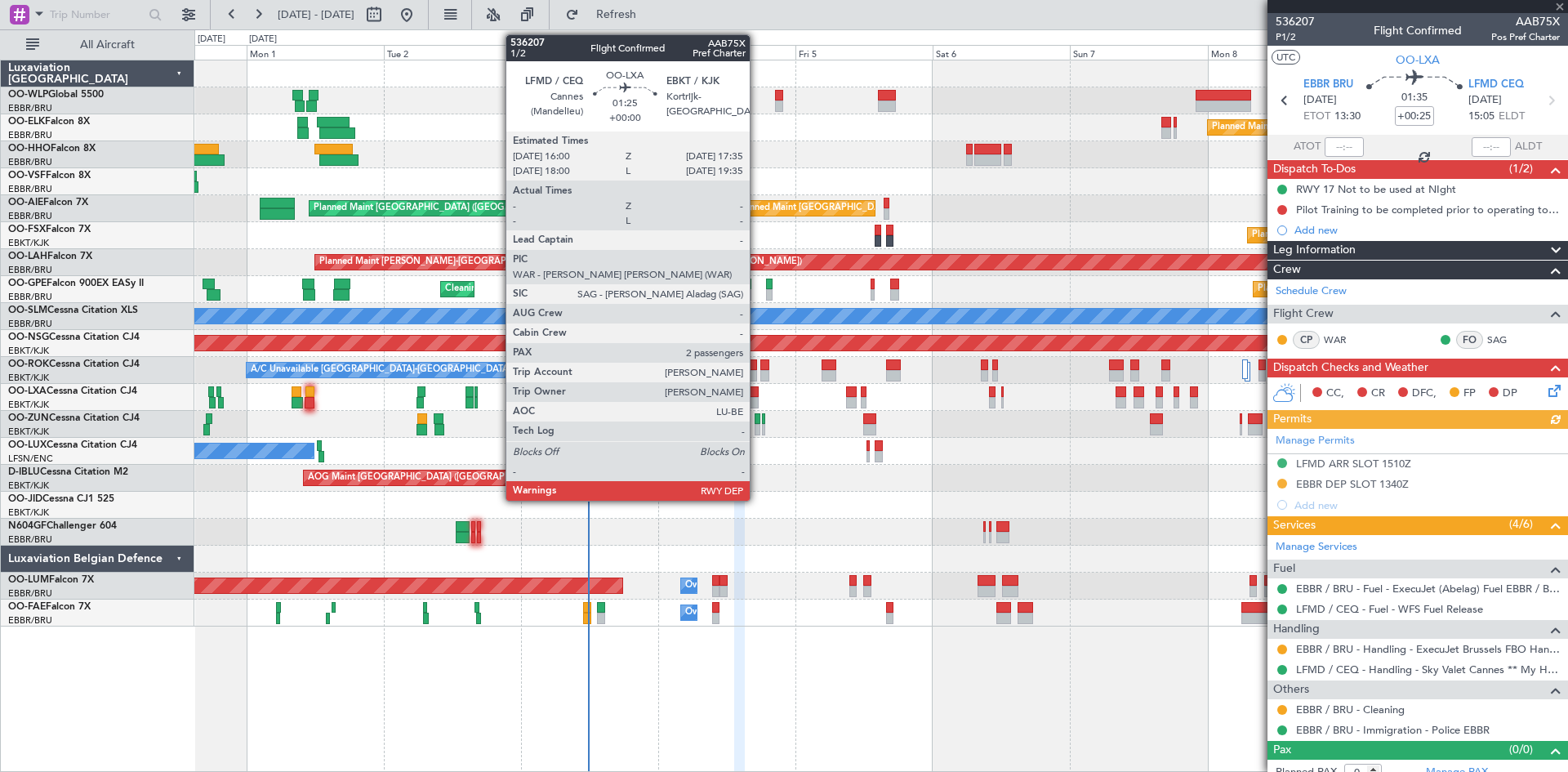
click at [757, 405] on div at bounding box center [754, 402] width 9 height 11
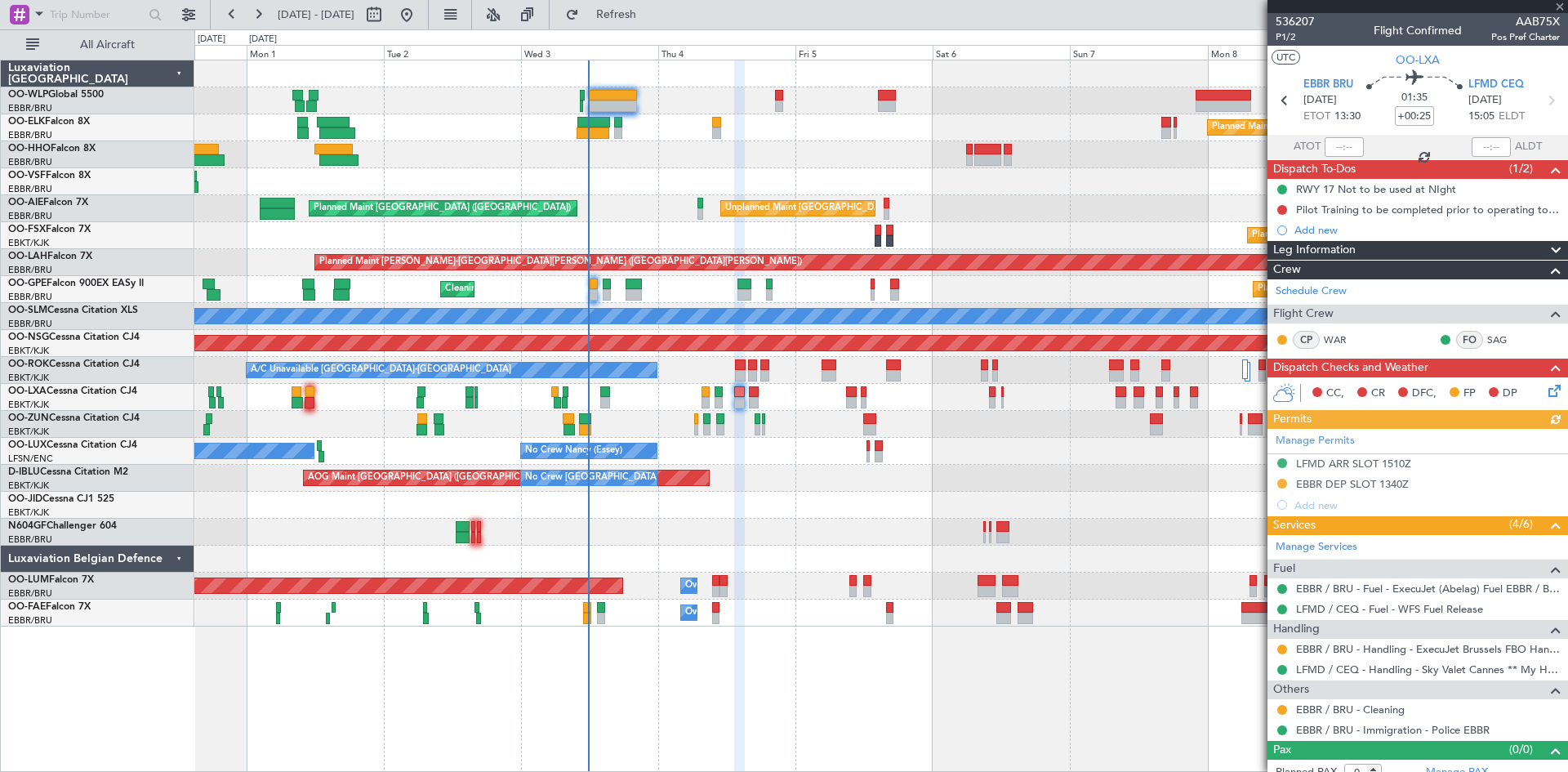
type input "2"
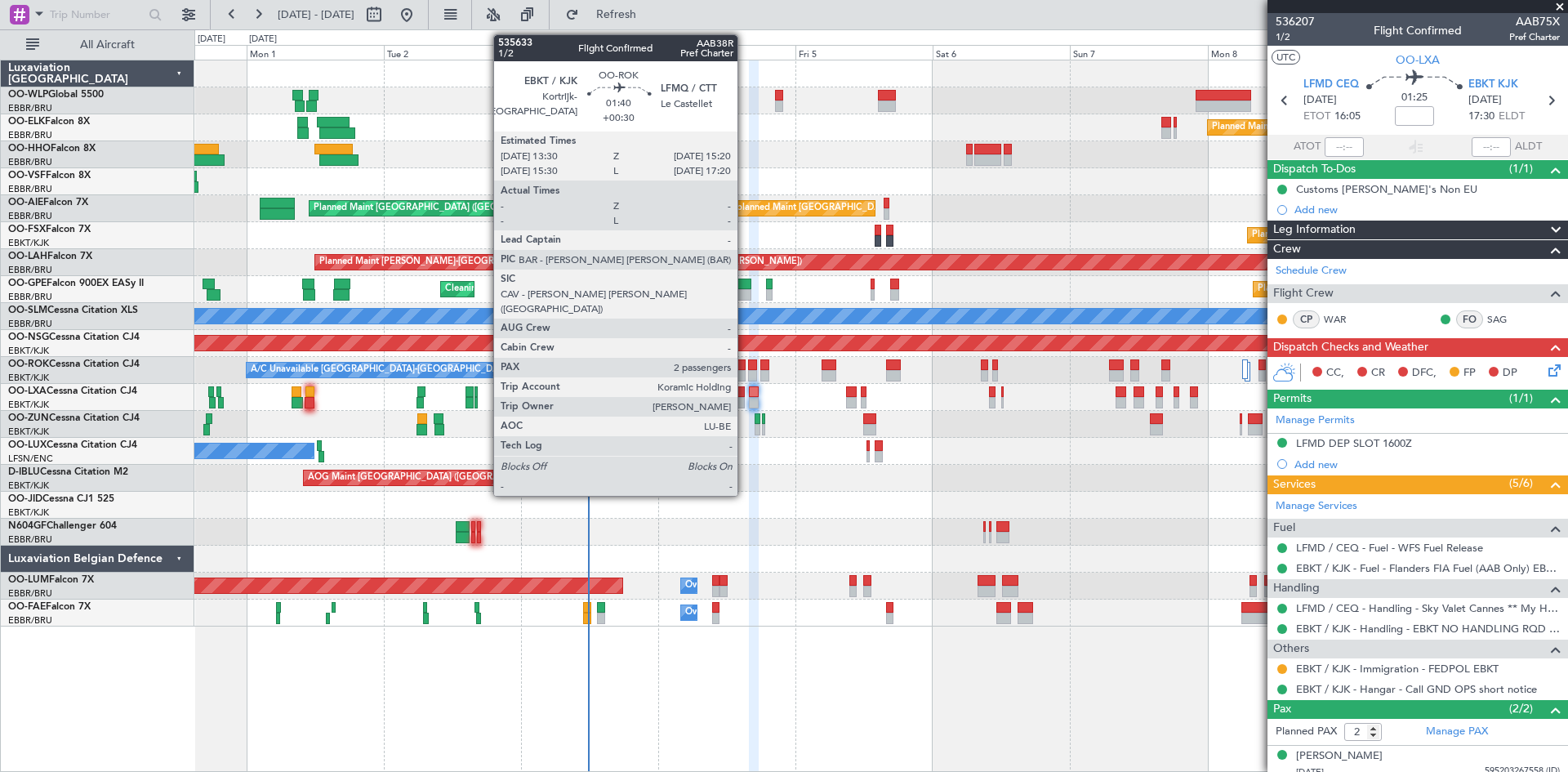
click at [745, 371] on div at bounding box center [740, 376] width 10 height 11
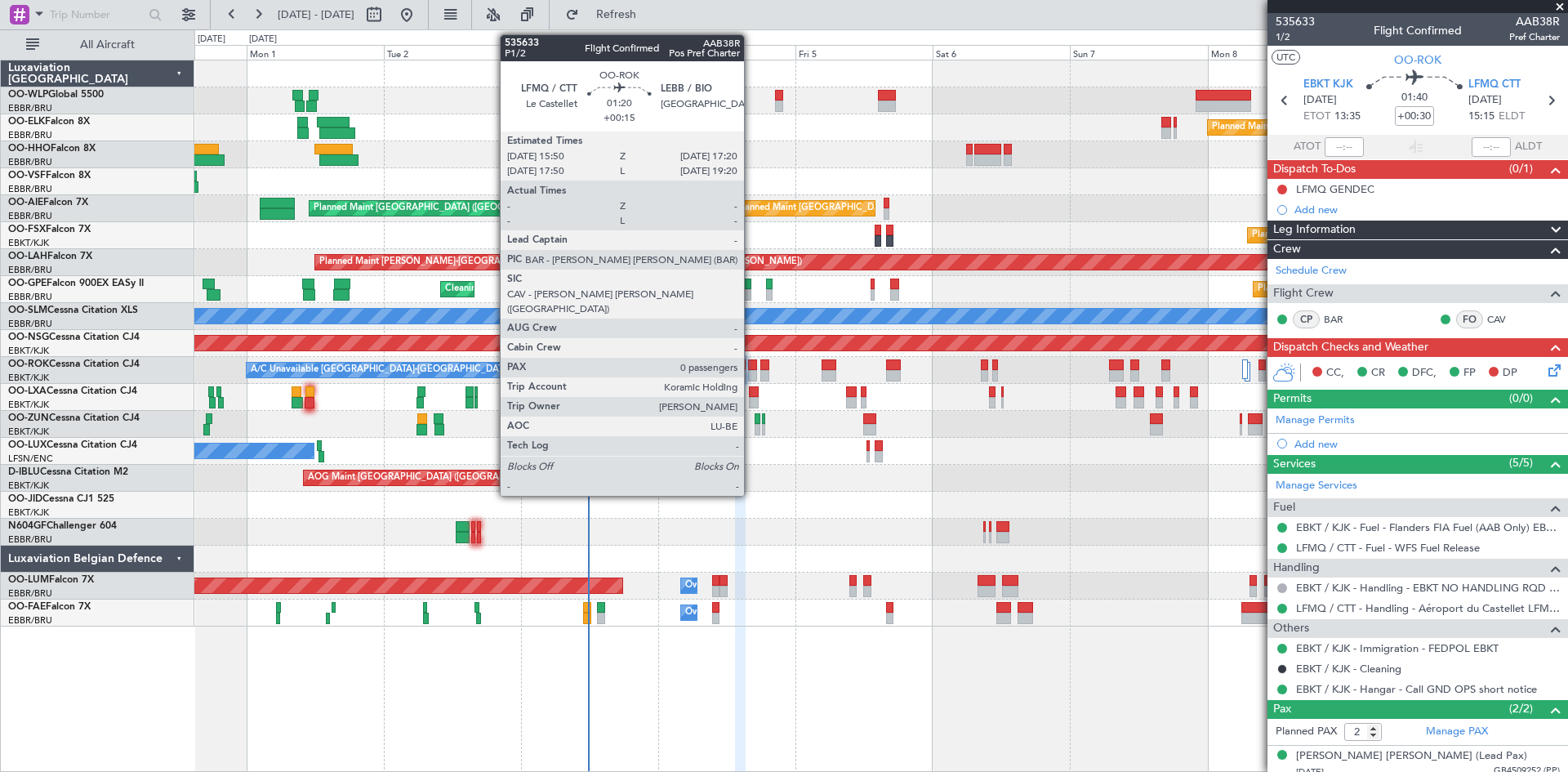
click at [751, 369] on div at bounding box center [753, 365] width 9 height 11
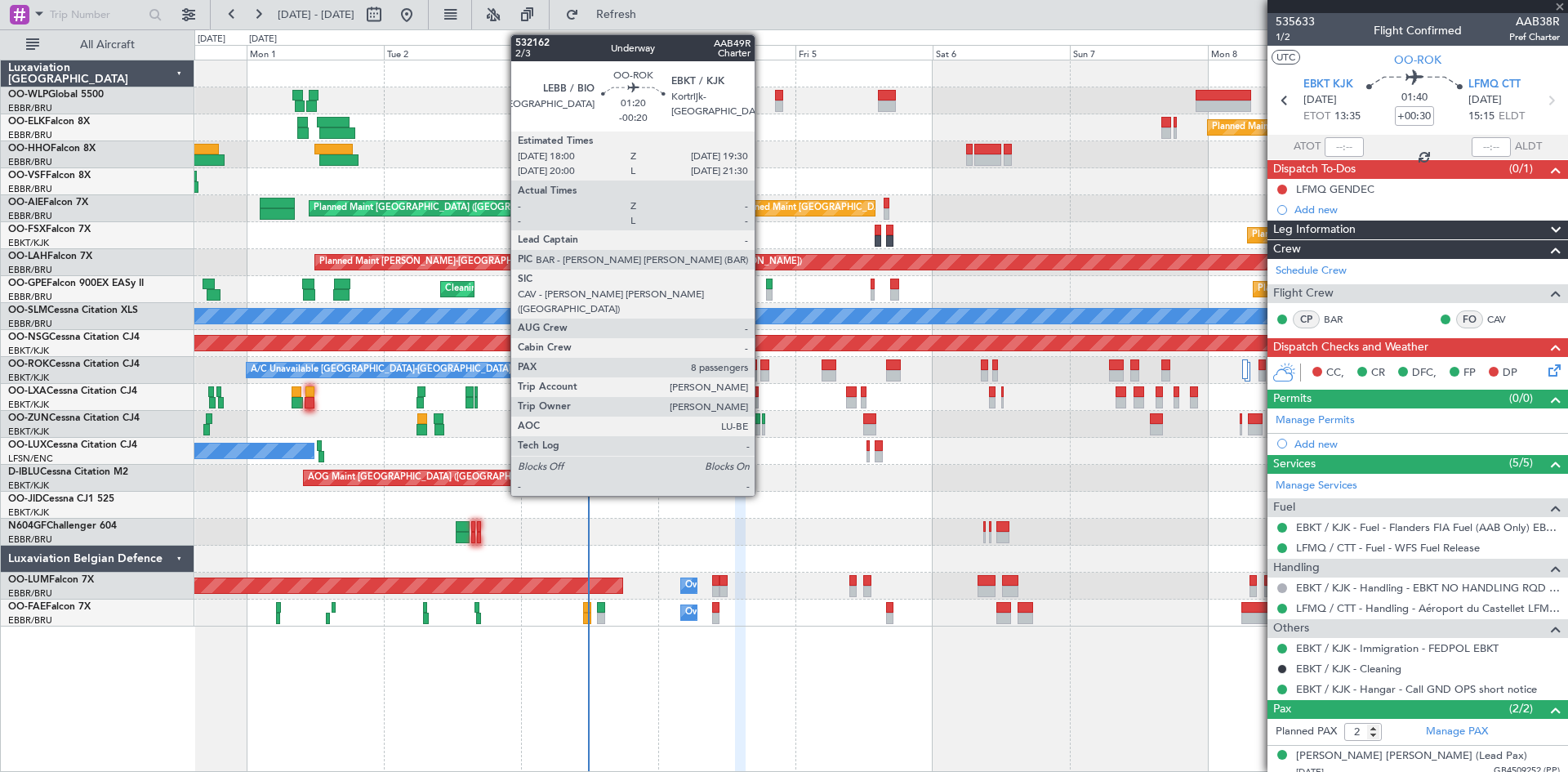
type input "+00:15"
type input "0"
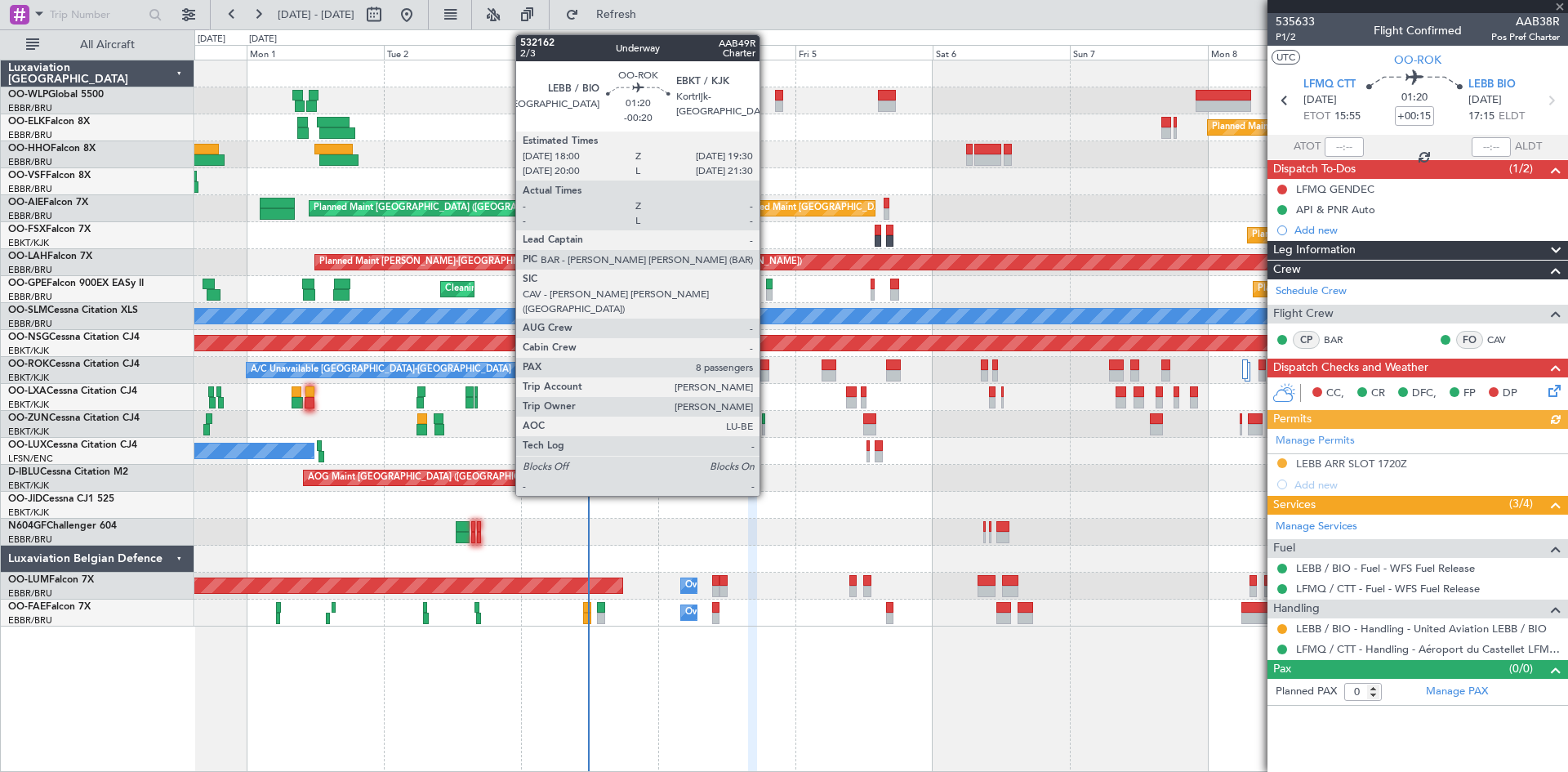
click at [767, 370] on div at bounding box center [765, 365] width 9 height 11
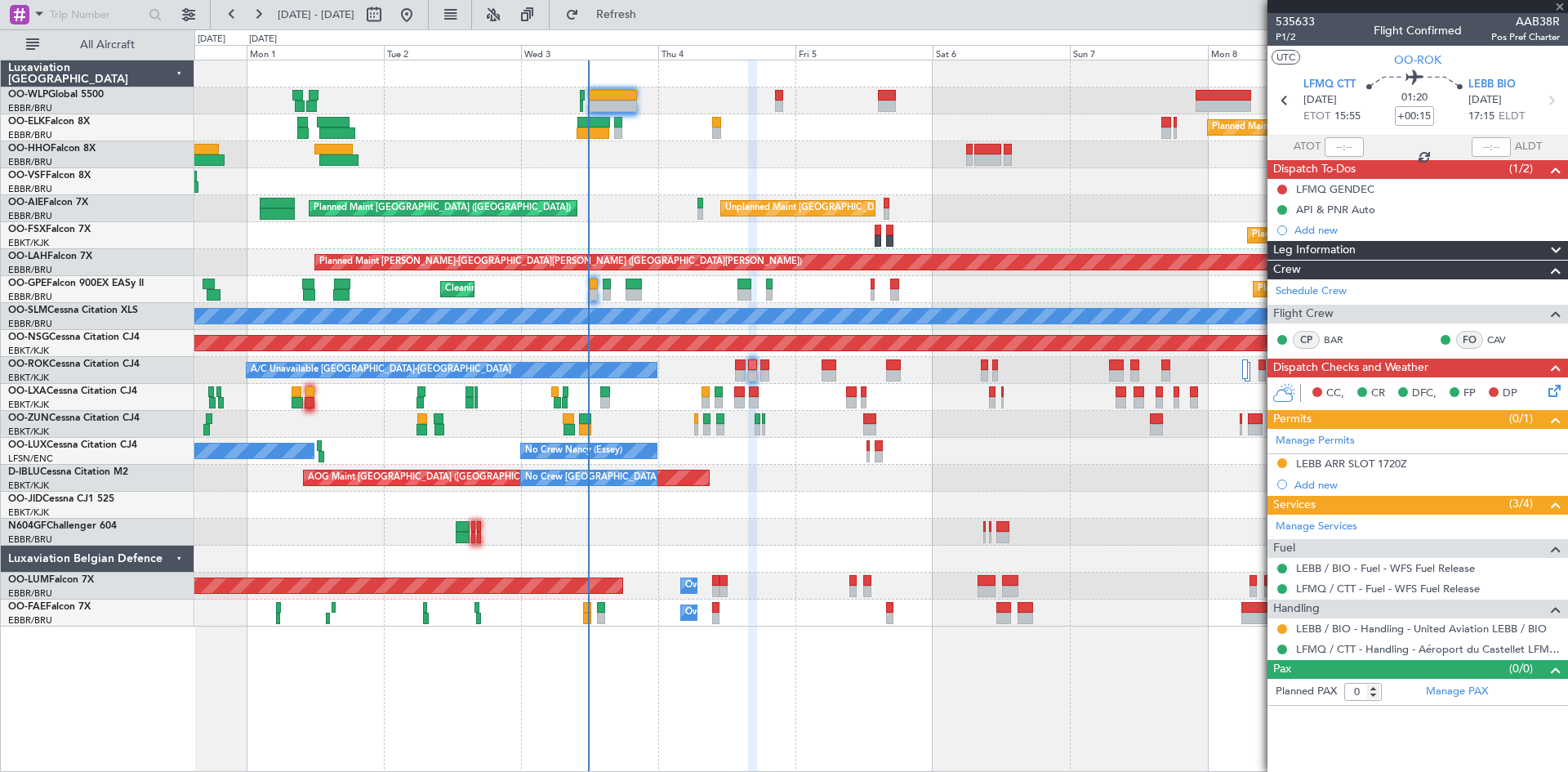
type input "-00:20"
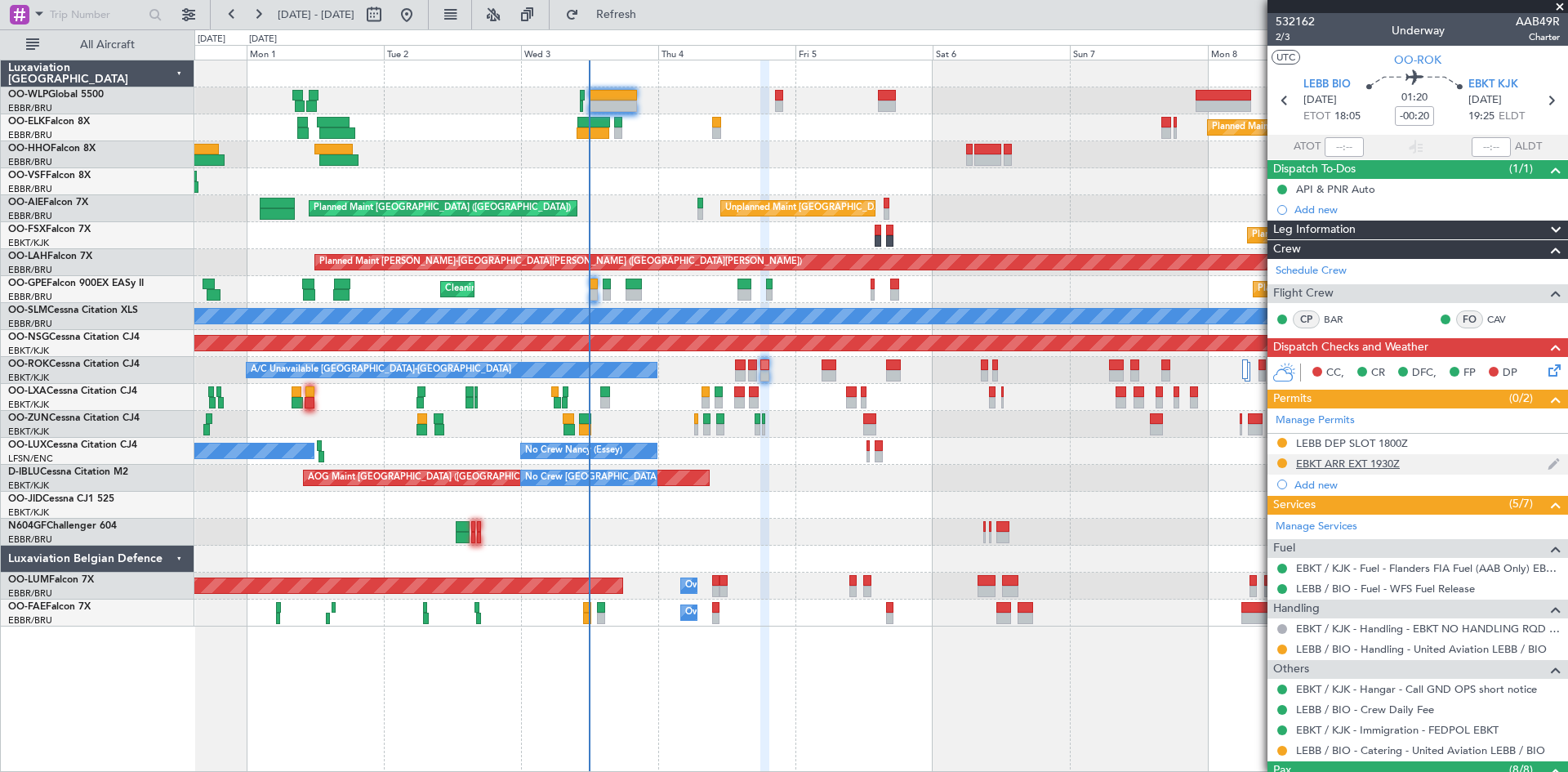
click at [1276, 460] on div at bounding box center [1283, 463] width 13 height 13
click at [1283, 461] on button at bounding box center [1282, 463] width 9 height 9
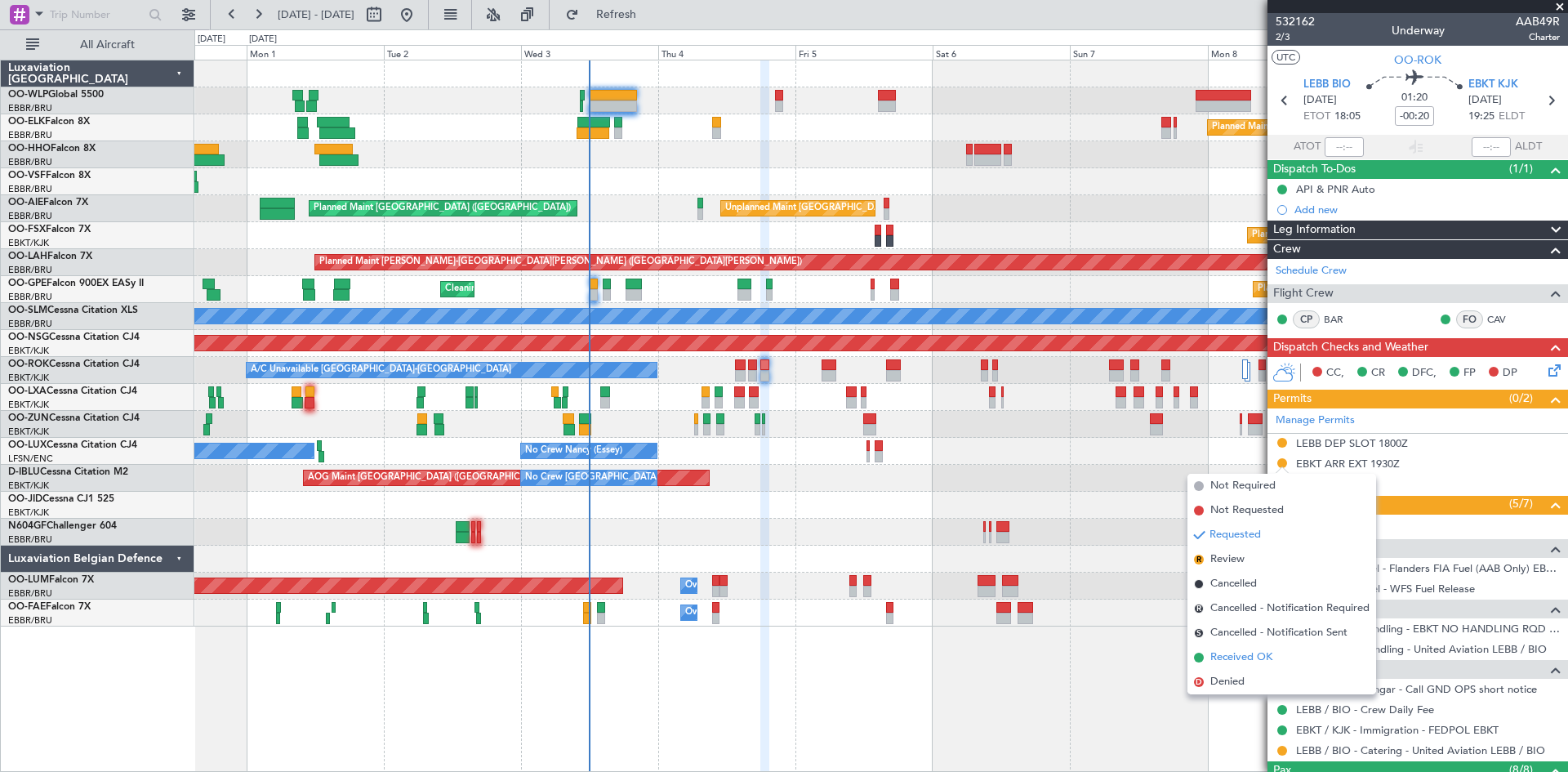
click at [1229, 650] on span "Received OK" at bounding box center [1242, 657] width 62 height 16
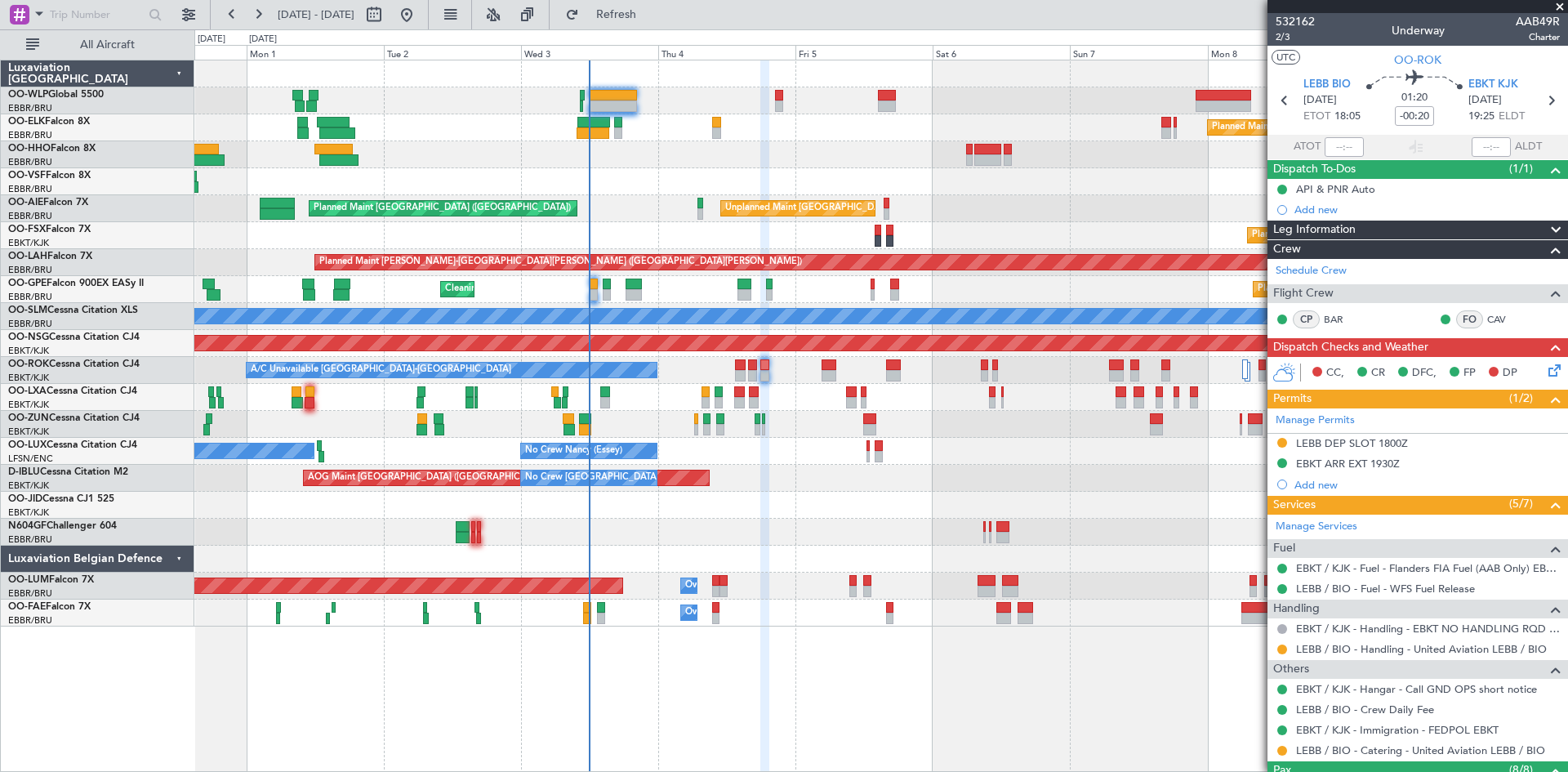
click at [1554, 5] on span at bounding box center [1560, 8] width 16 height 15
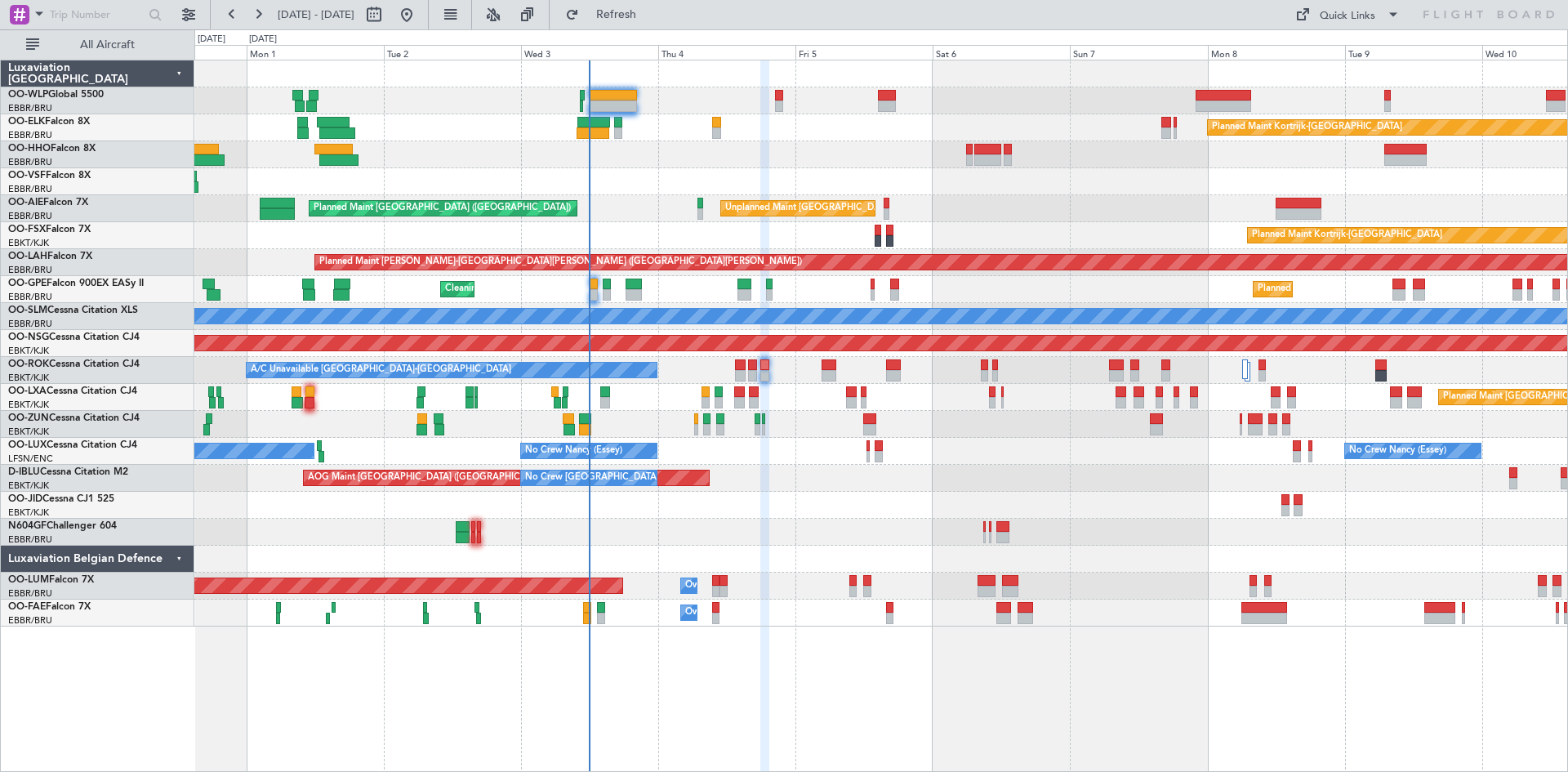
type input "0"
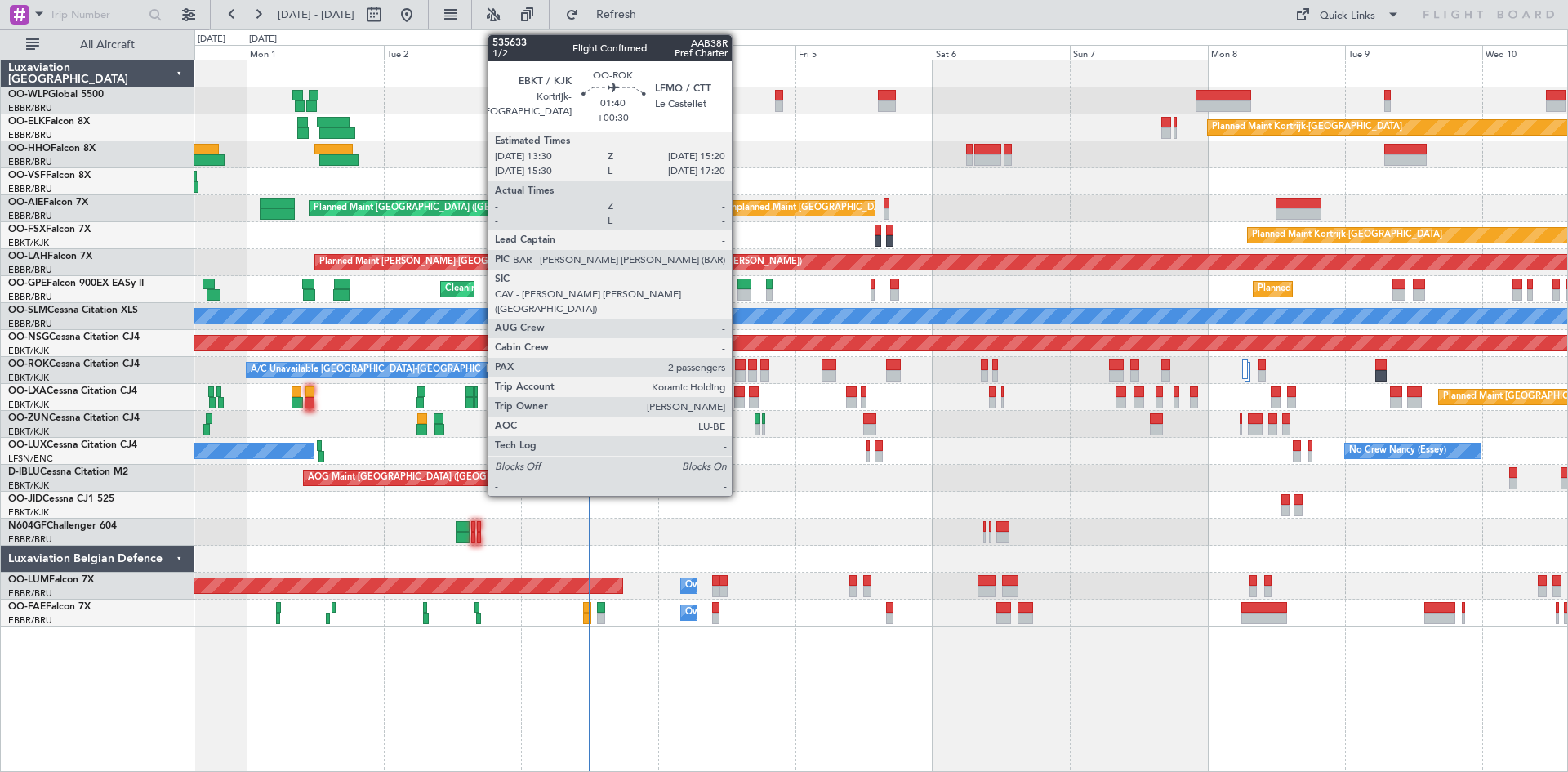
click at [739, 367] on div at bounding box center [740, 365] width 10 height 11
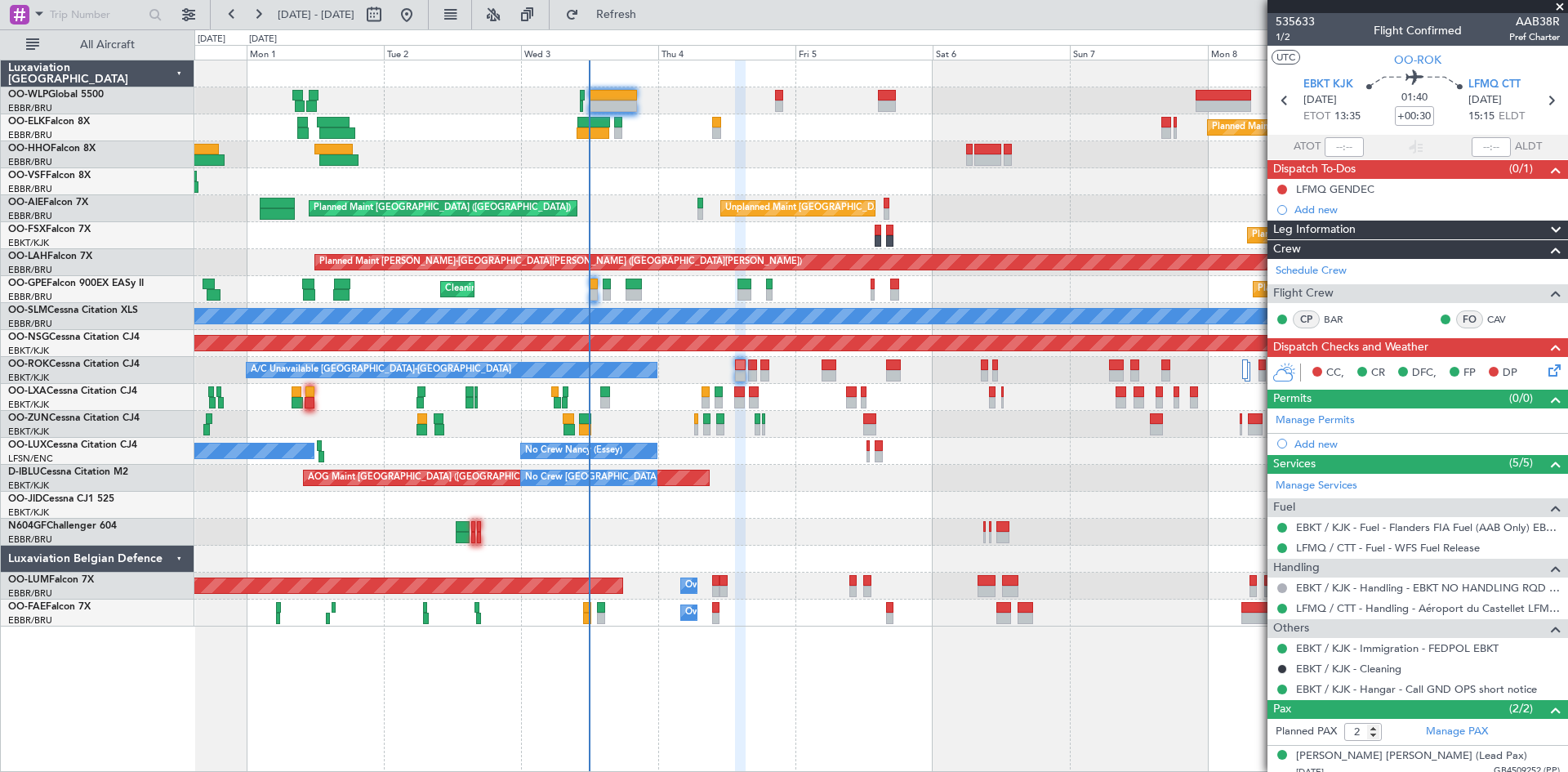
click at [1545, 365] on icon at bounding box center [1552, 368] width 13 height 13
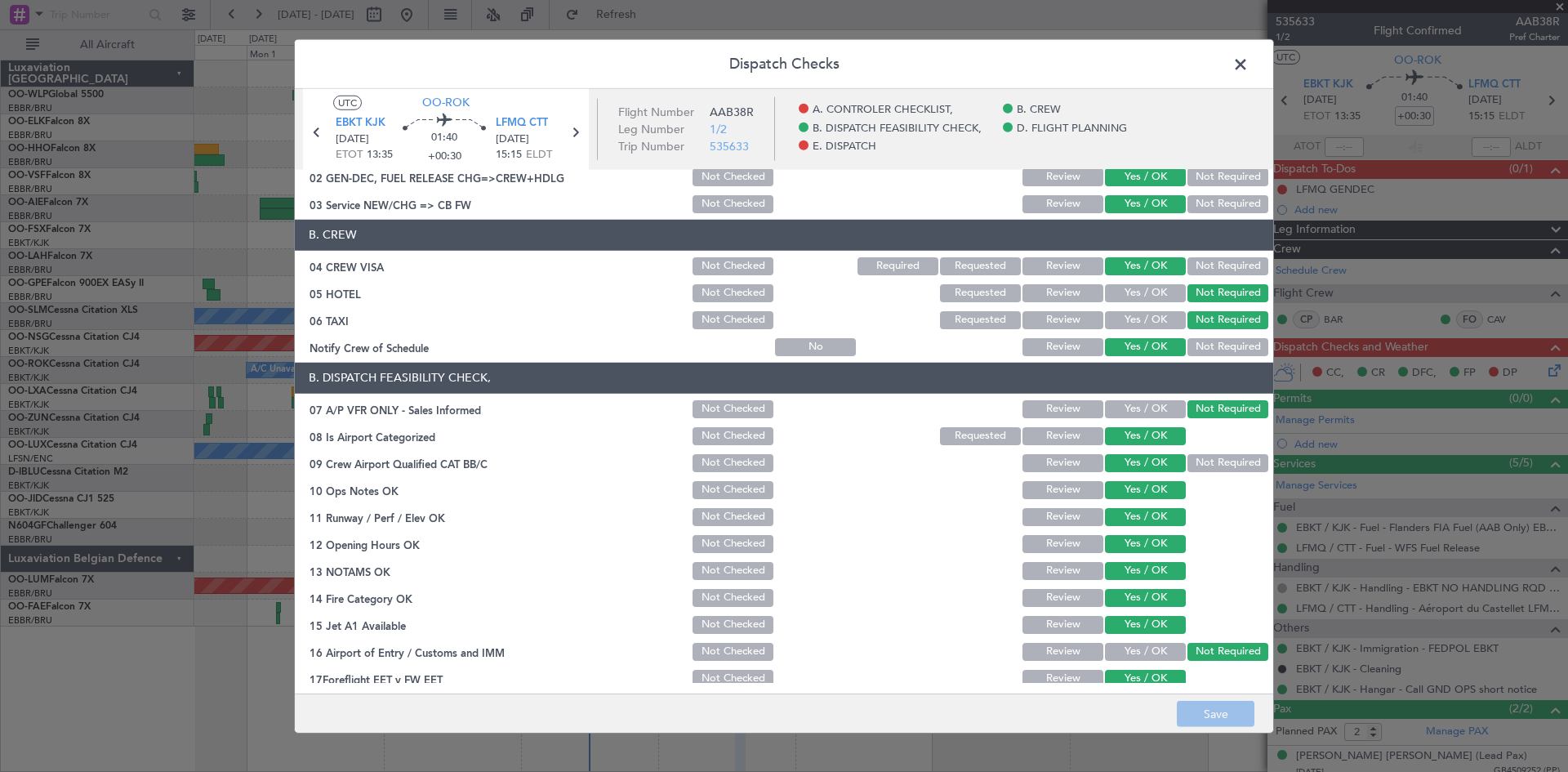
scroll to position [82, 0]
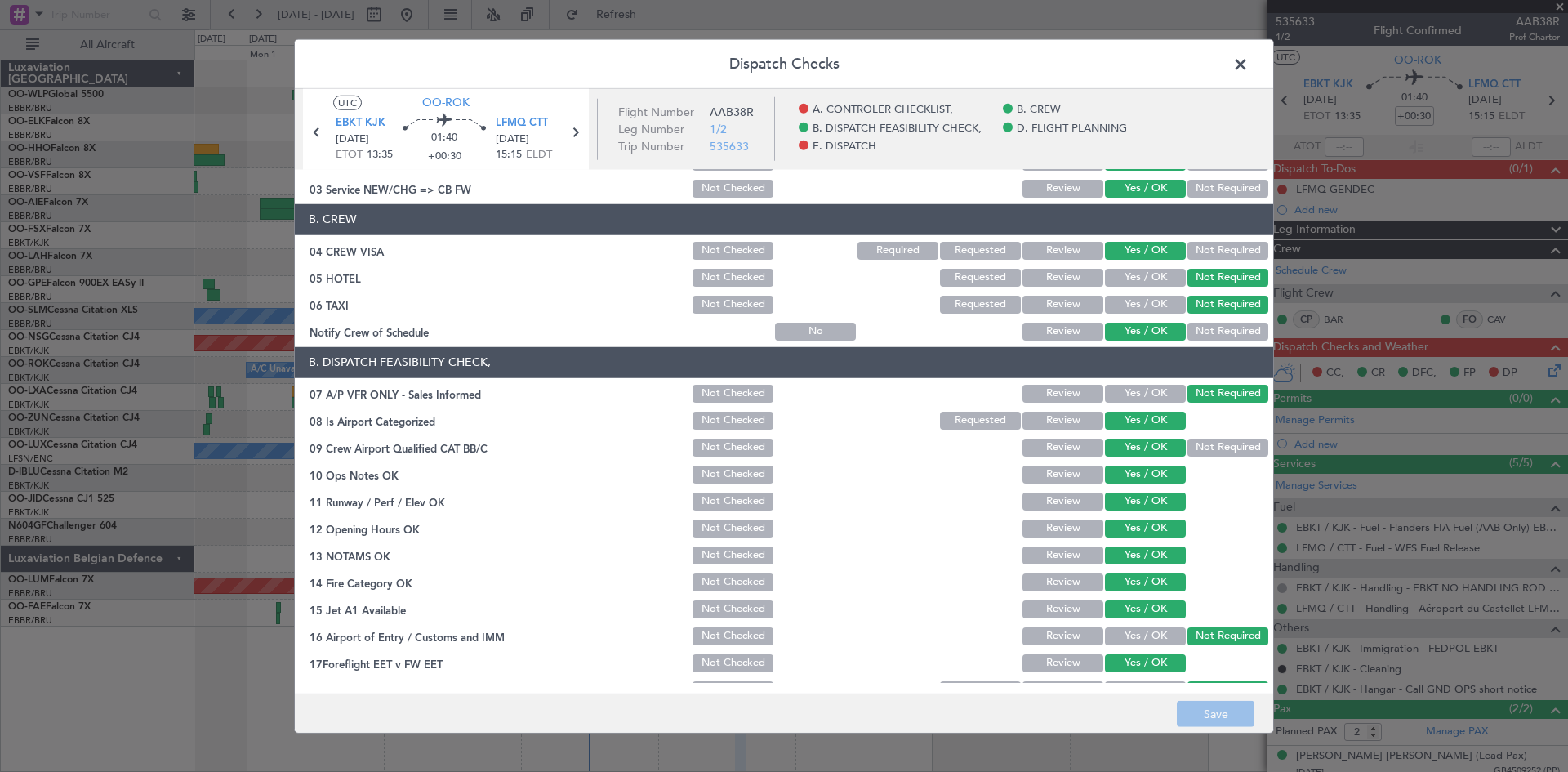
click at [1249, 63] on span at bounding box center [1249, 68] width 0 height 33
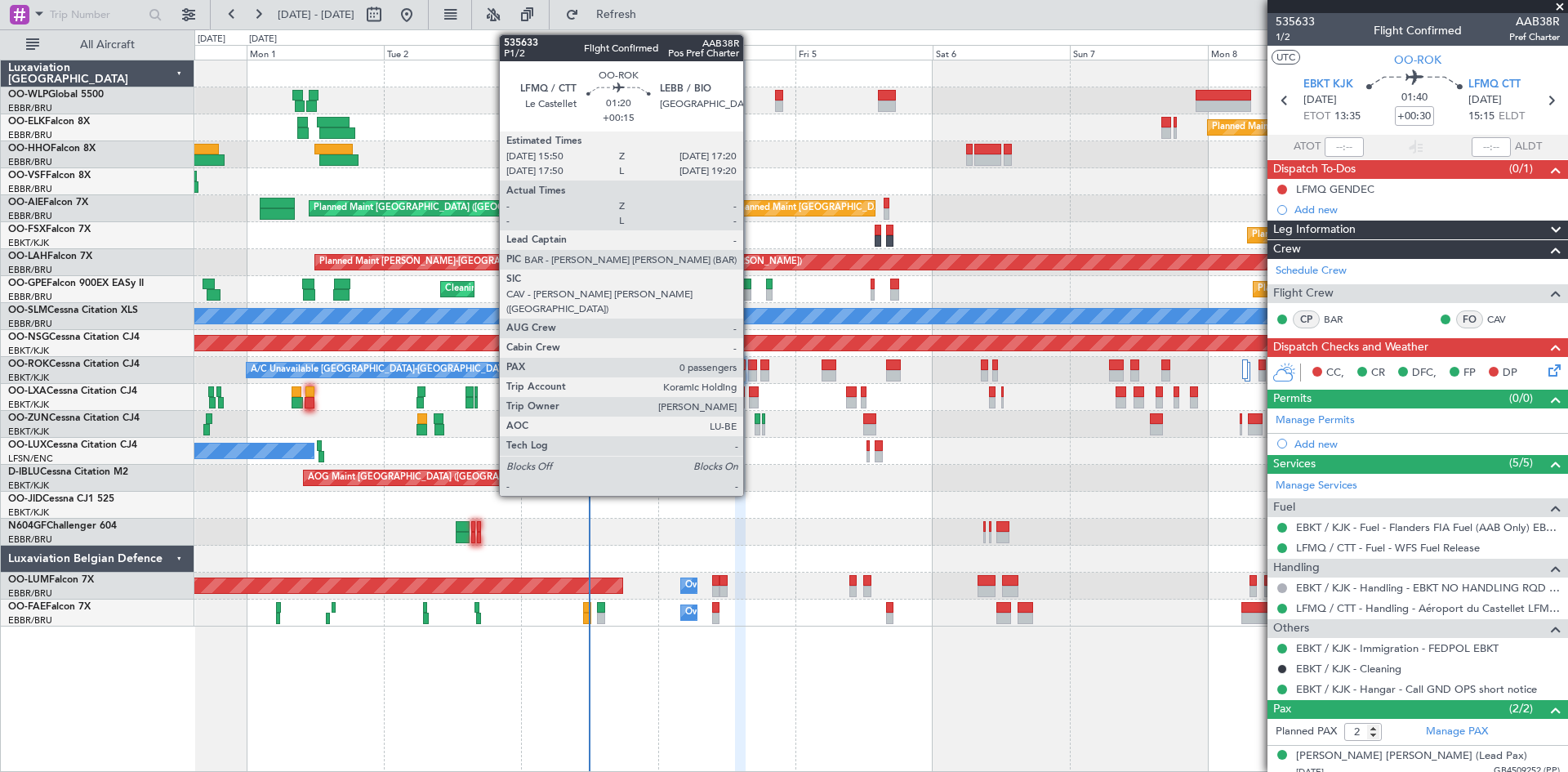
click at [751, 371] on div at bounding box center [753, 376] width 9 height 11
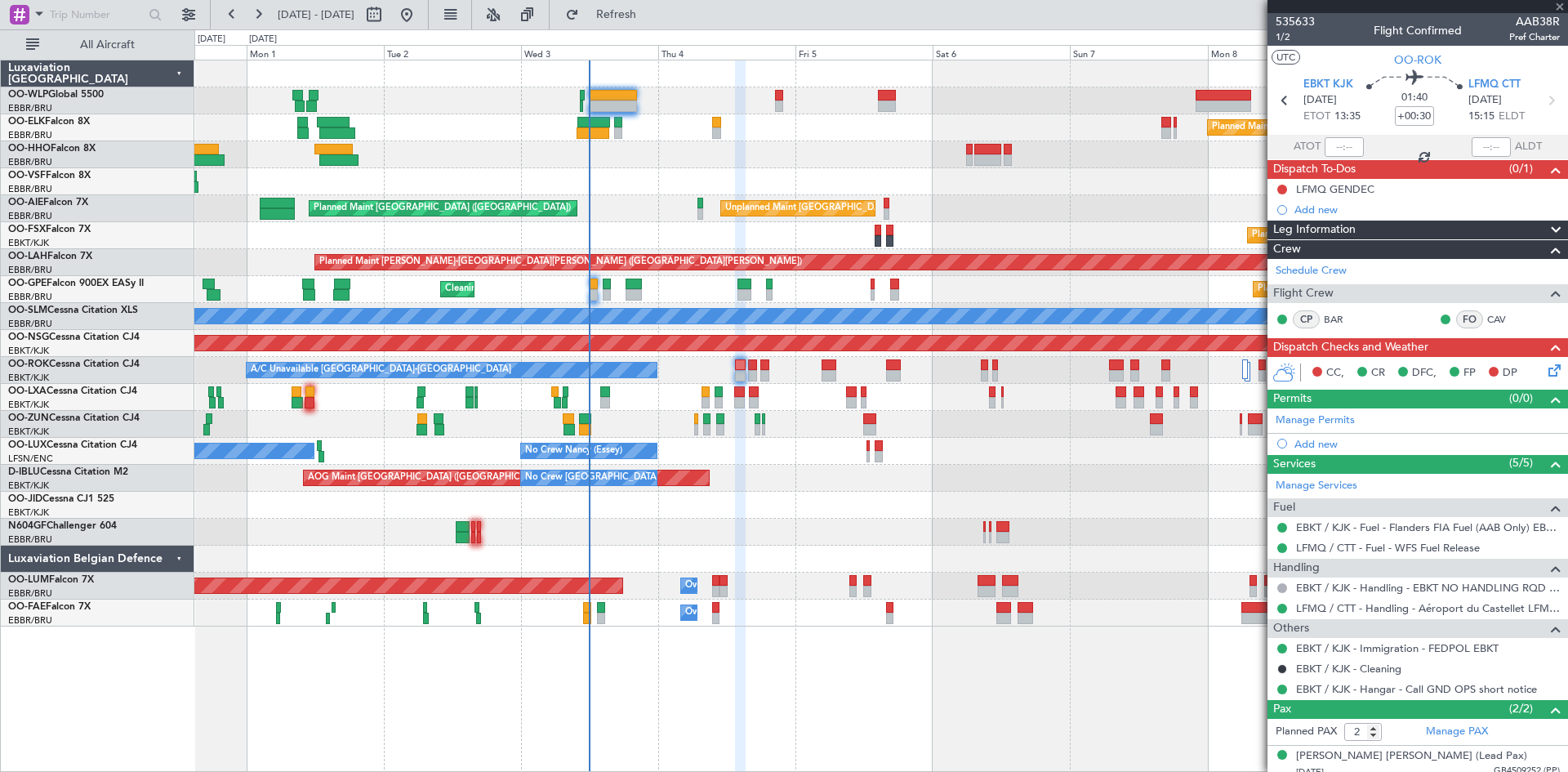
type input "+00:15"
type input "0"
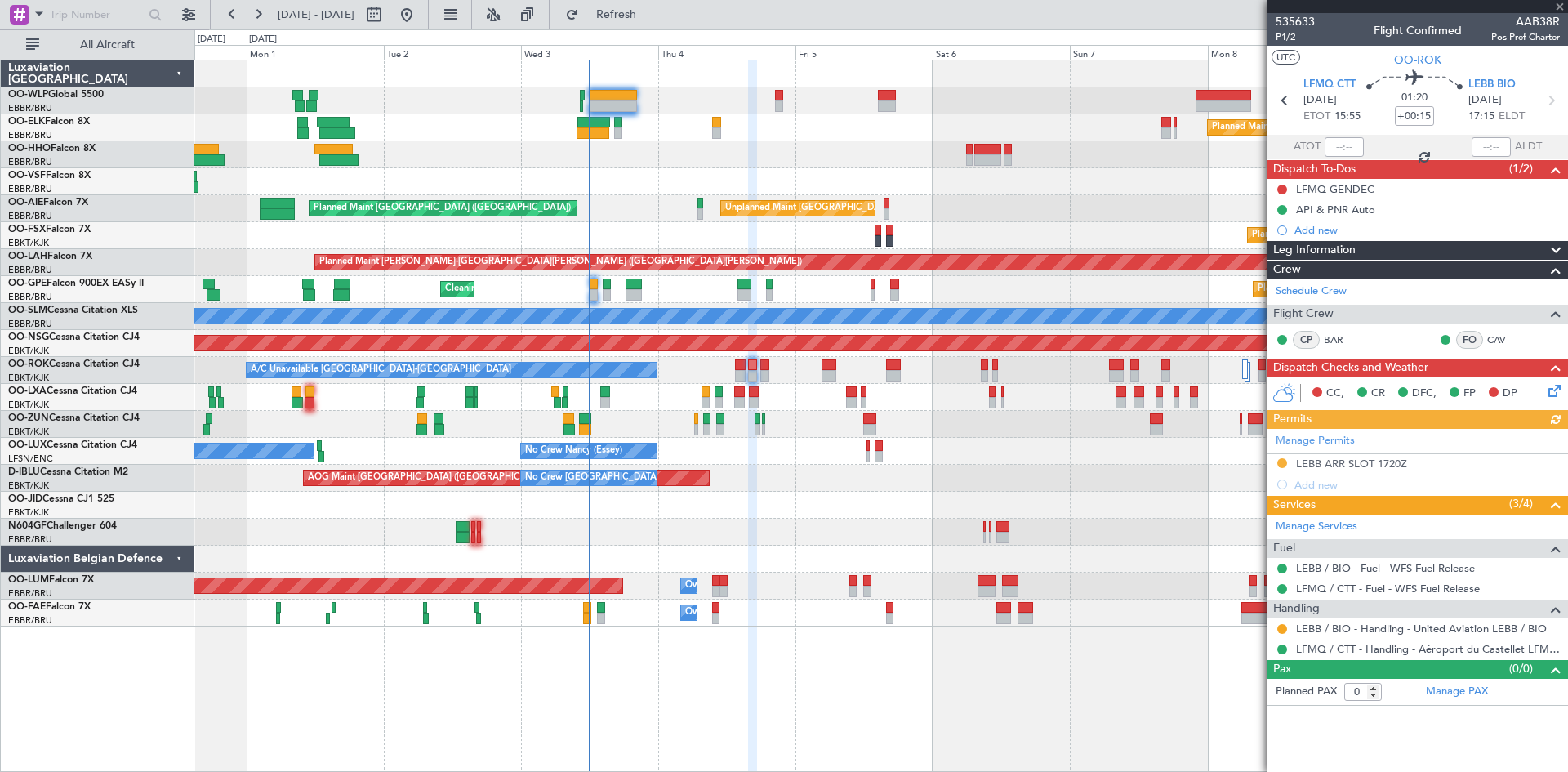
click at [1548, 385] on icon at bounding box center [1552, 388] width 13 height 13
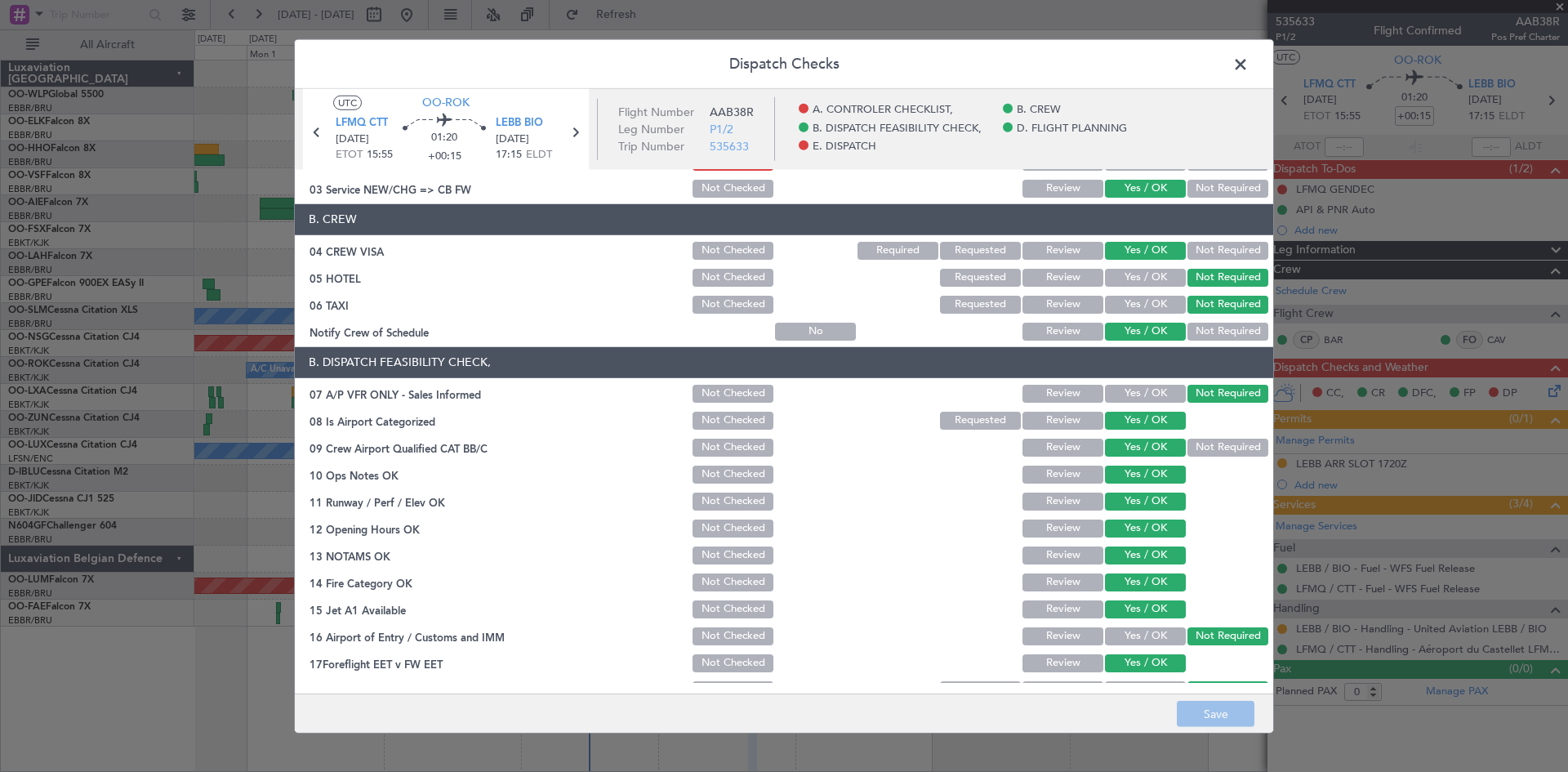
click at [1249, 60] on span at bounding box center [1249, 68] width 0 height 33
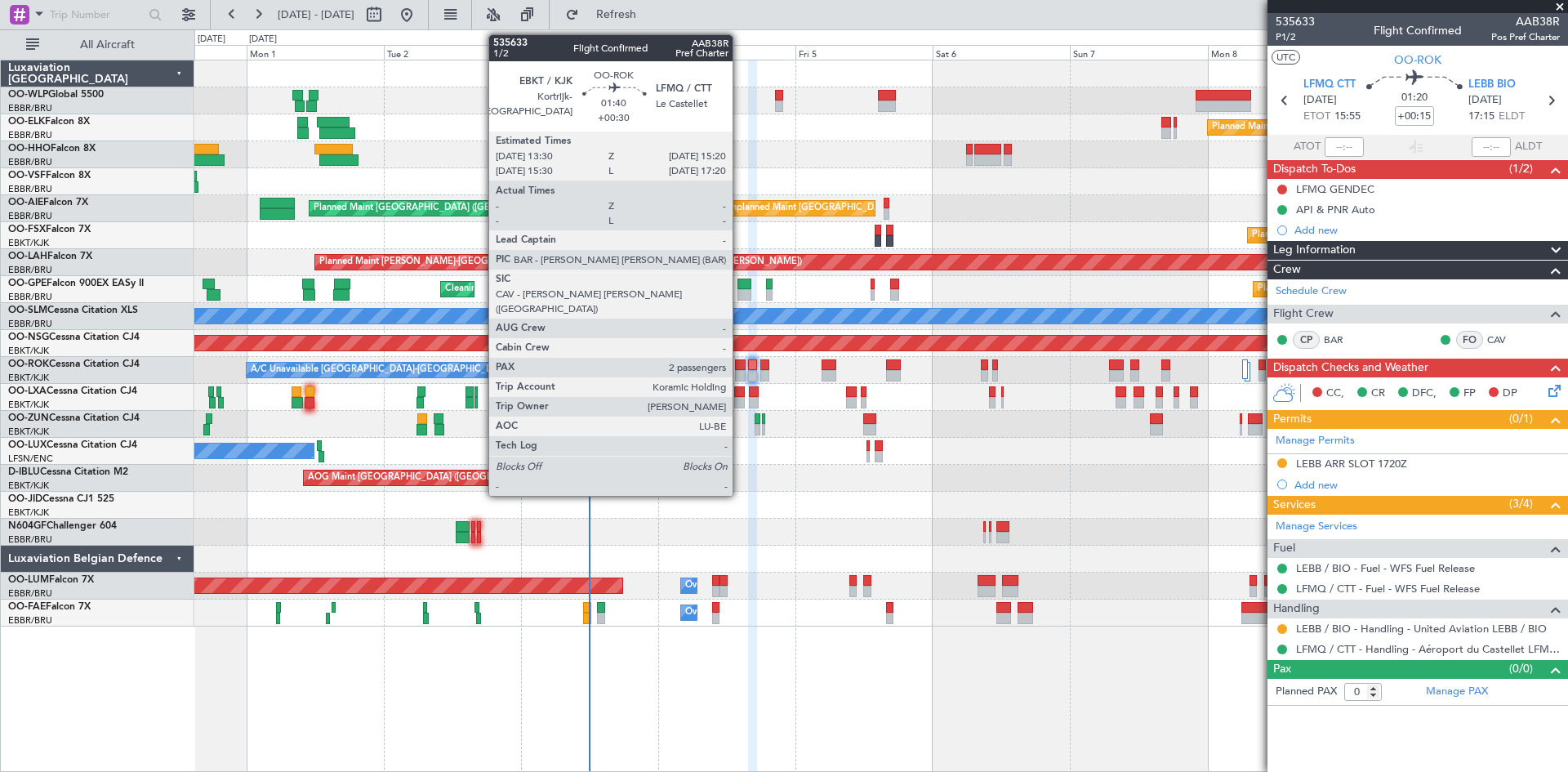
click at [740, 372] on div at bounding box center [740, 376] width 10 height 11
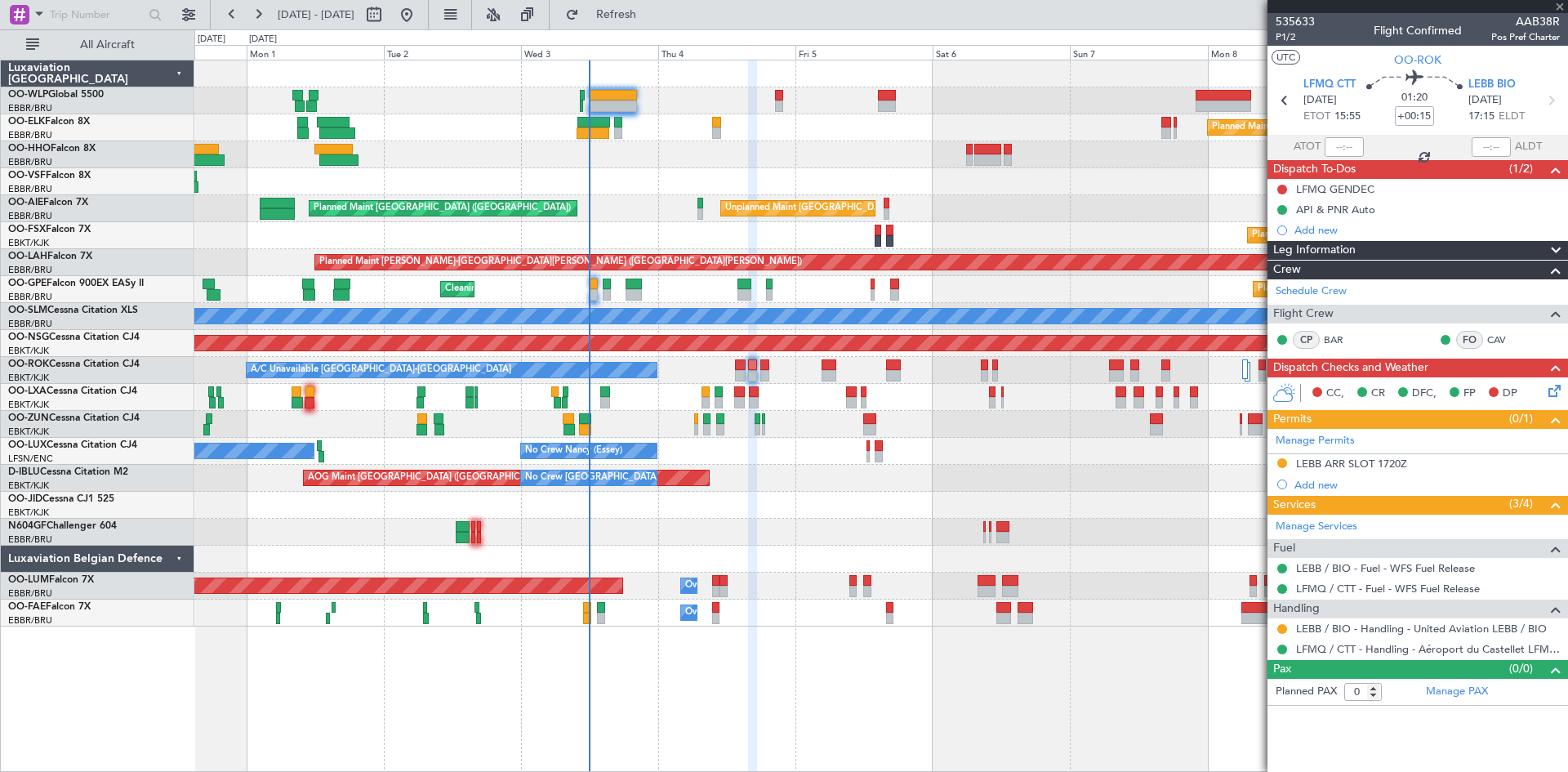
type input "+00:30"
type input "2"
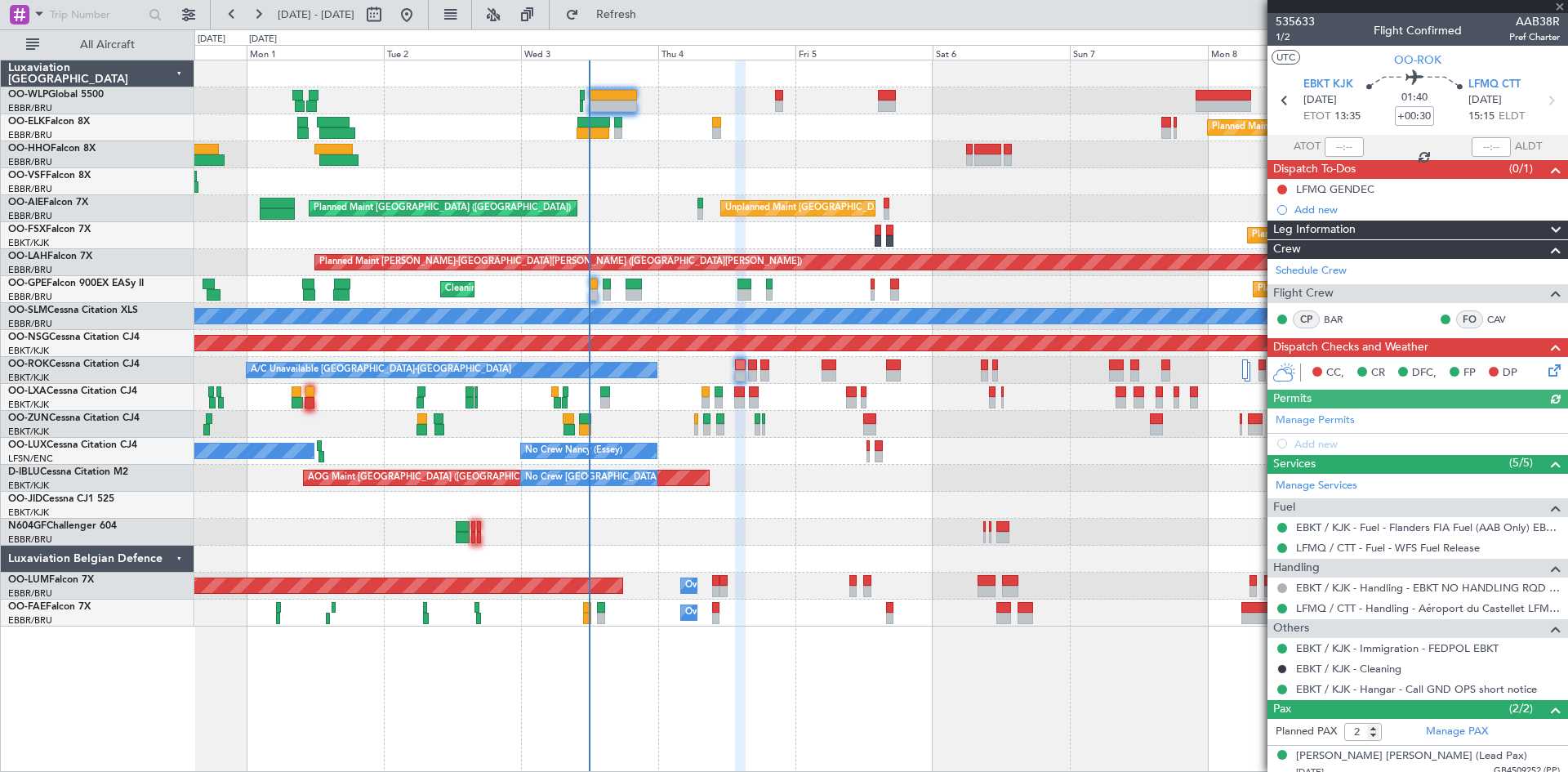
click at [1545, 371] on icon at bounding box center [1552, 368] width 13 height 13
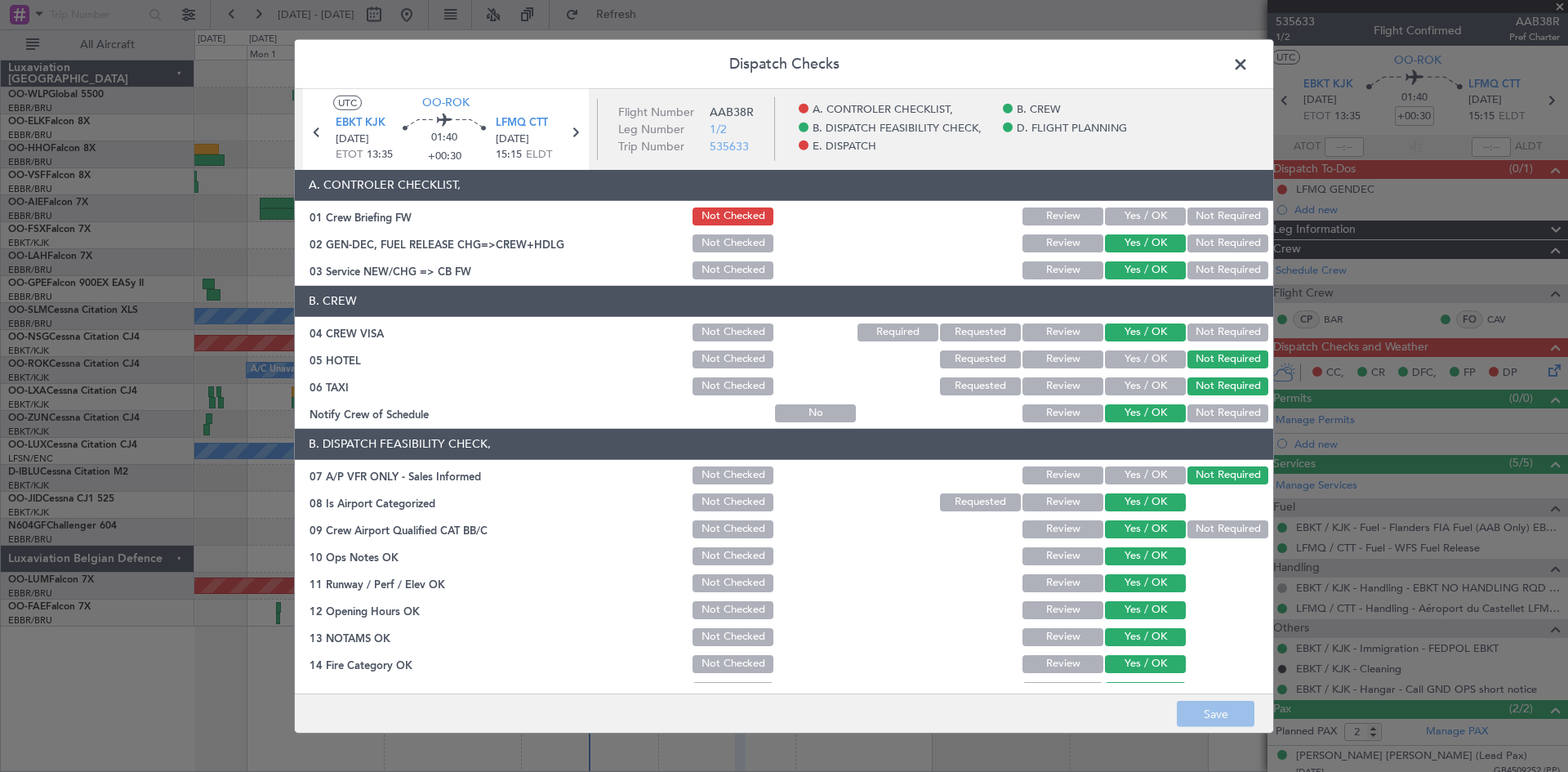
click at [1249, 67] on span at bounding box center [1249, 68] width 0 height 33
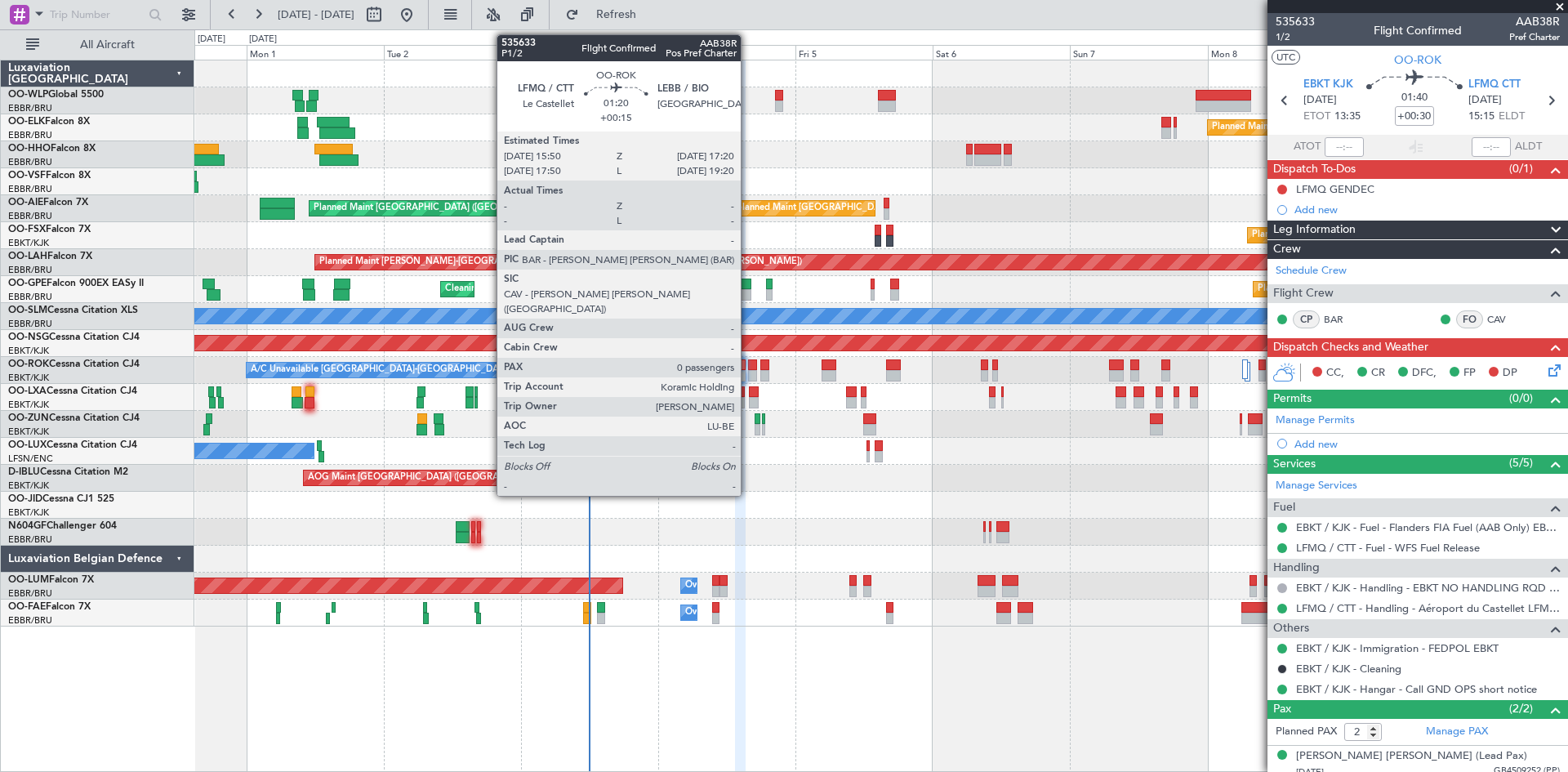
click at [748, 376] on div at bounding box center [753, 376] width 9 height 11
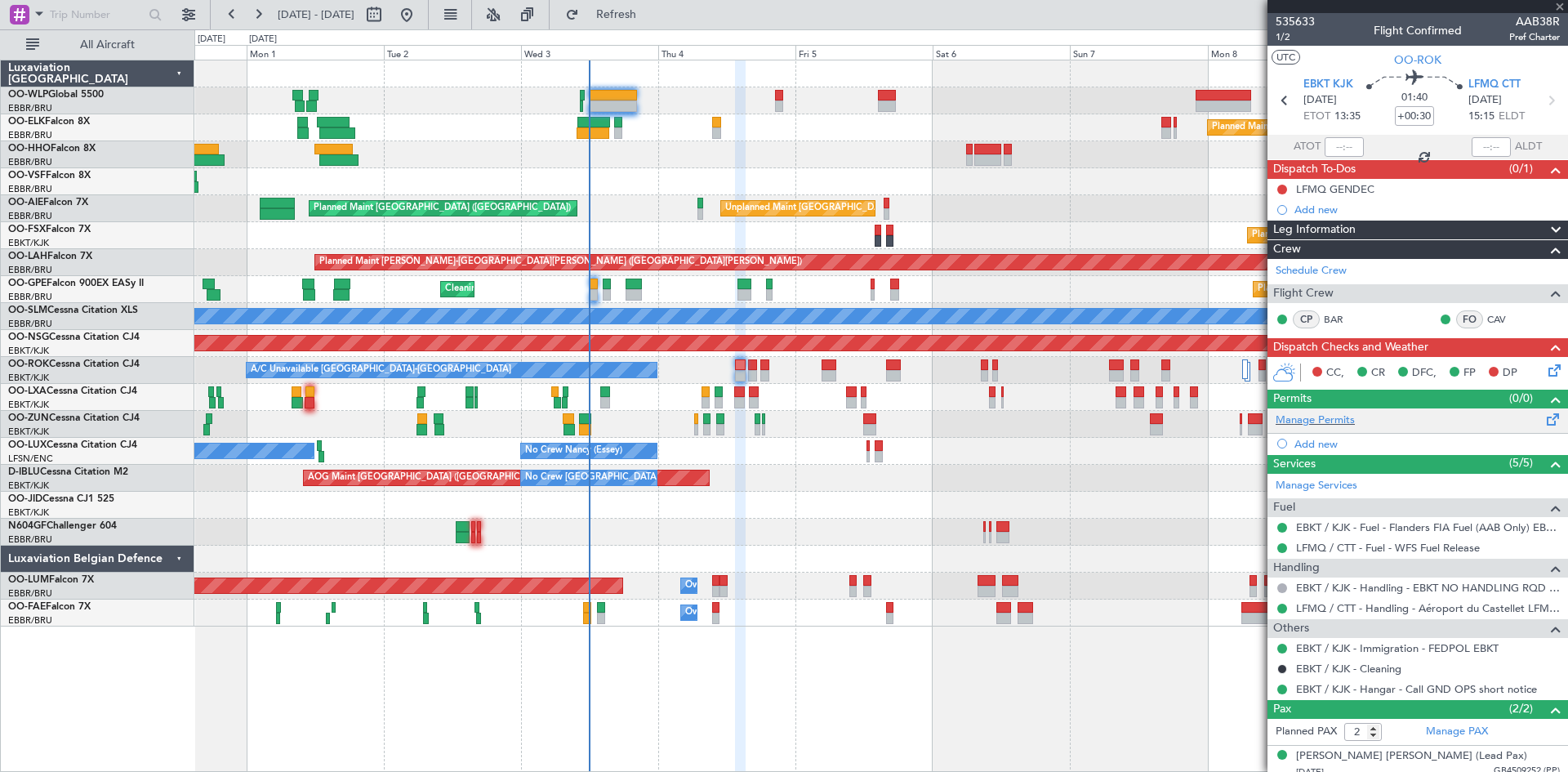
type input "+00:15"
type input "0"
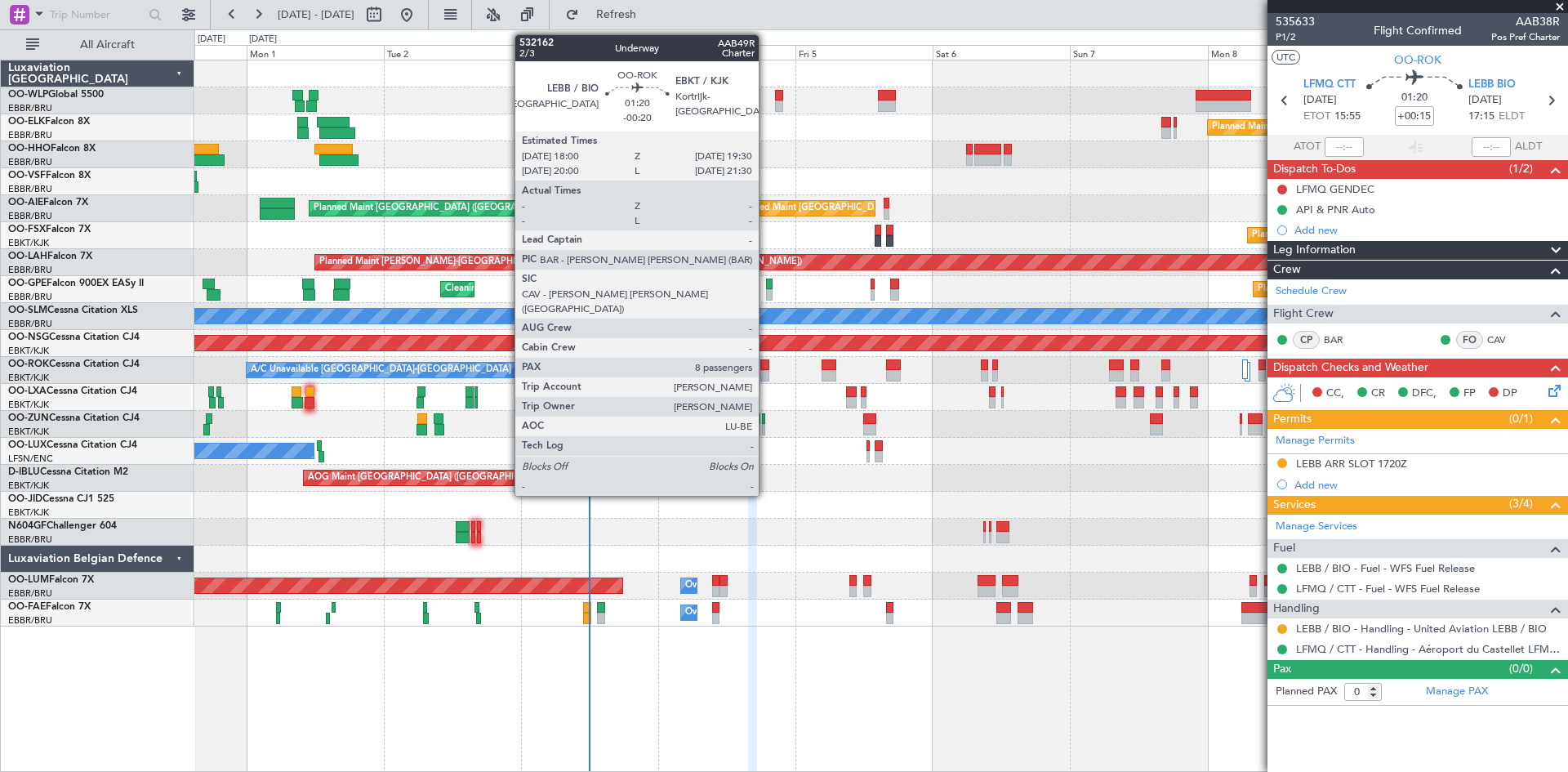
click at [766, 365] on div at bounding box center [765, 365] width 9 height 11
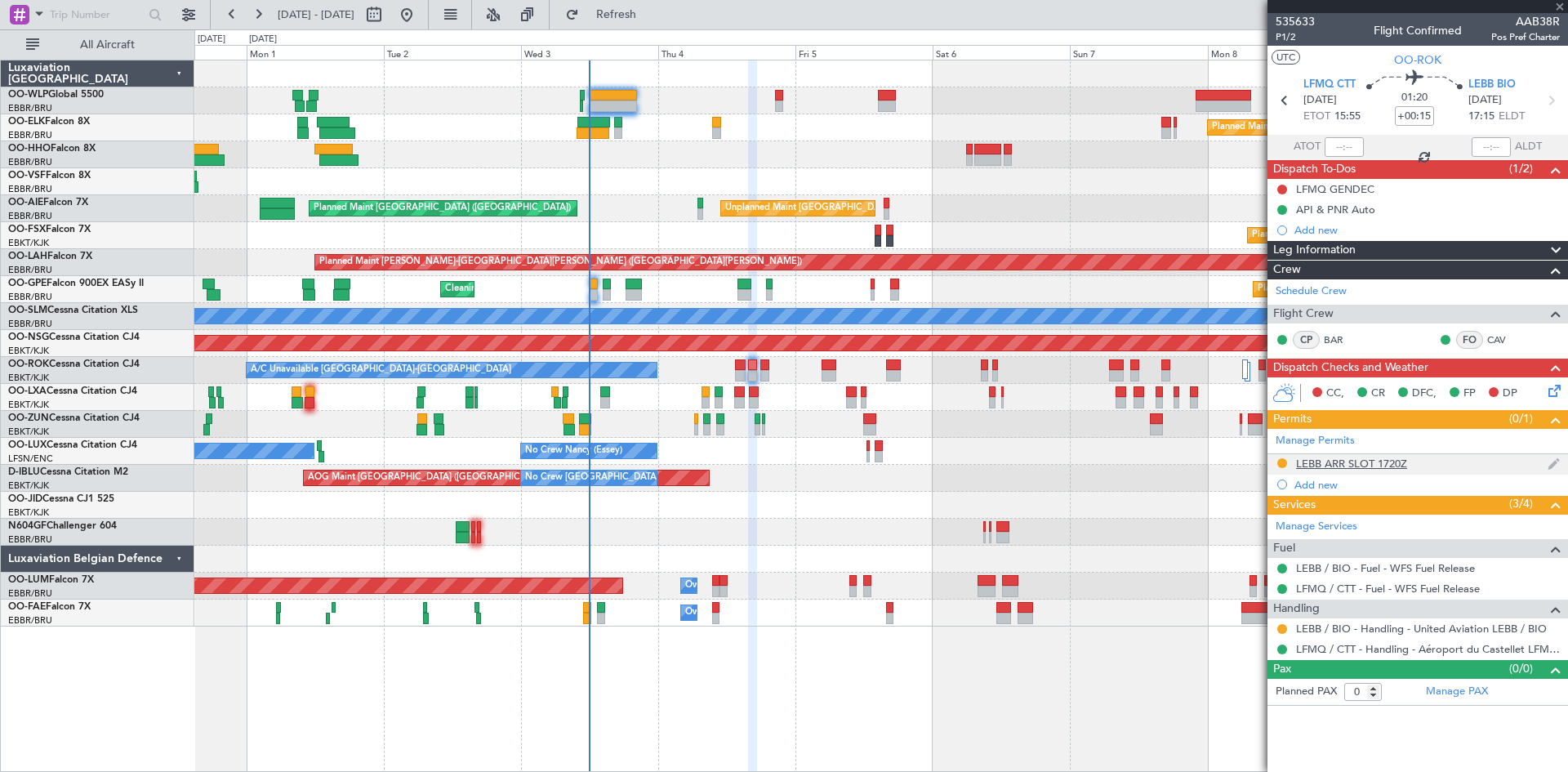
type input "-00:20"
type input "8"
